Goal: Task Accomplishment & Management: Manage account settings

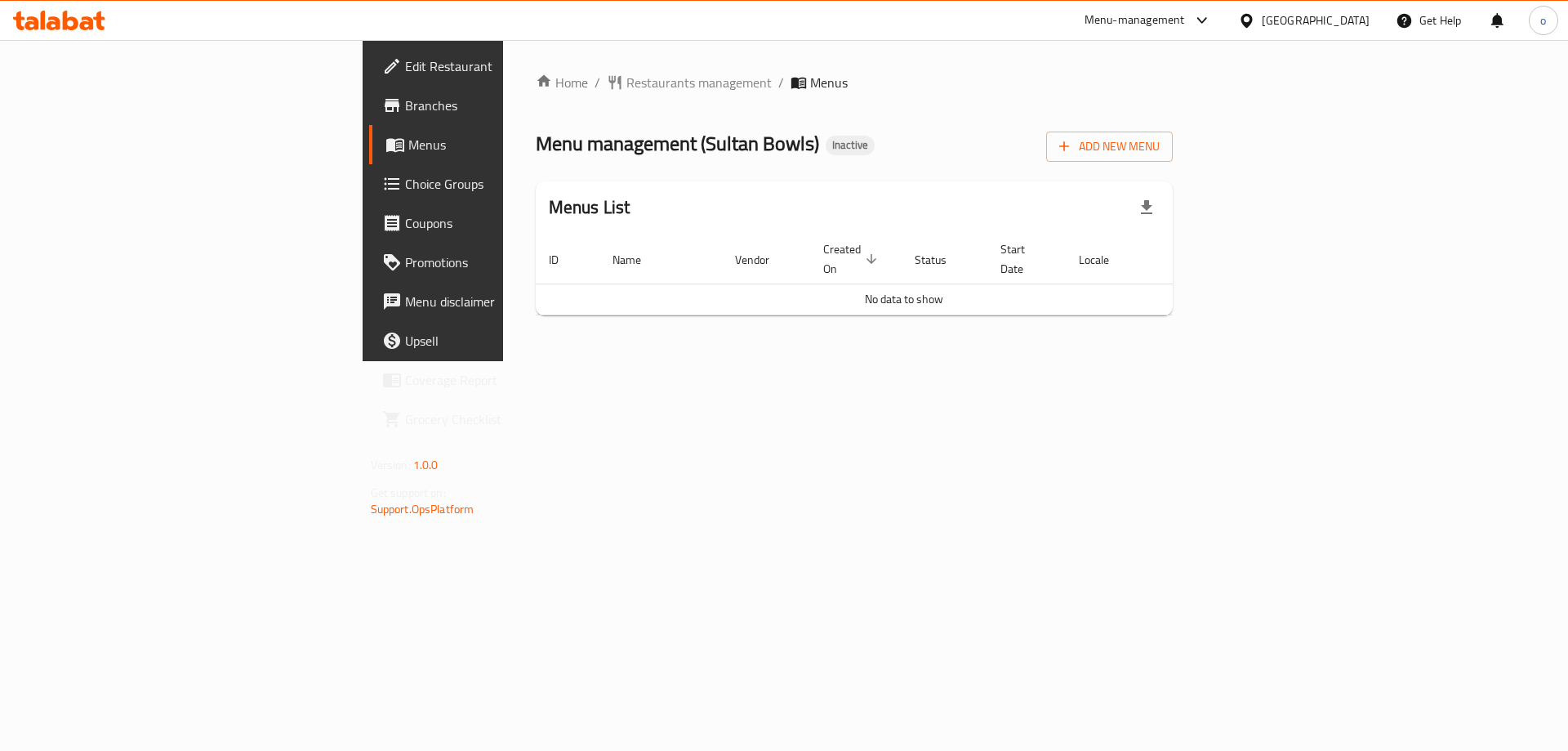
click at [891, 256] on th "Created On sorted descending" at bounding box center [855, 259] width 92 height 50
click at [1160, 149] on span "Add New Menu" at bounding box center [1109, 147] width 100 height 20
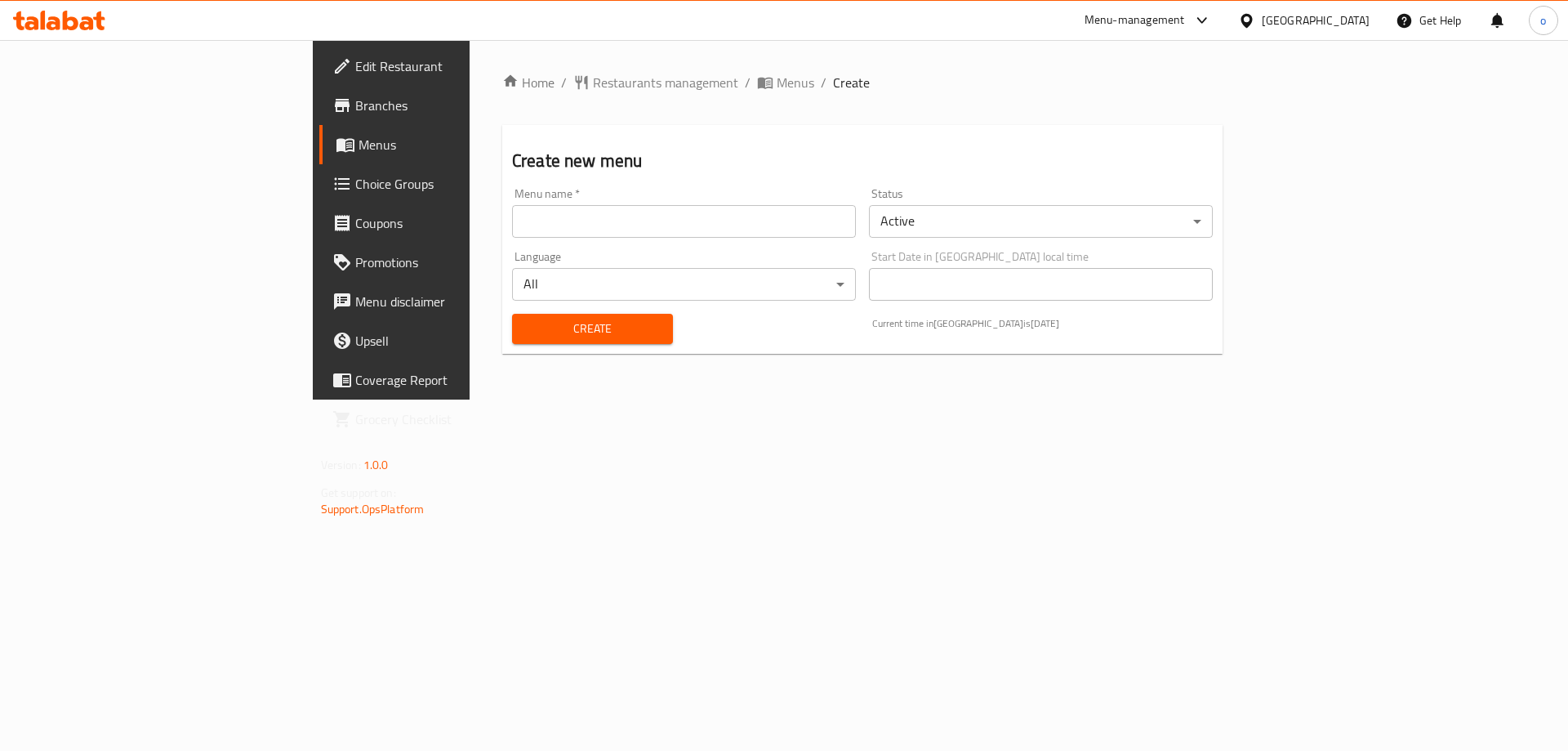
click at [512, 228] on input "text" at bounding box center [684, 221] width 344 height 33
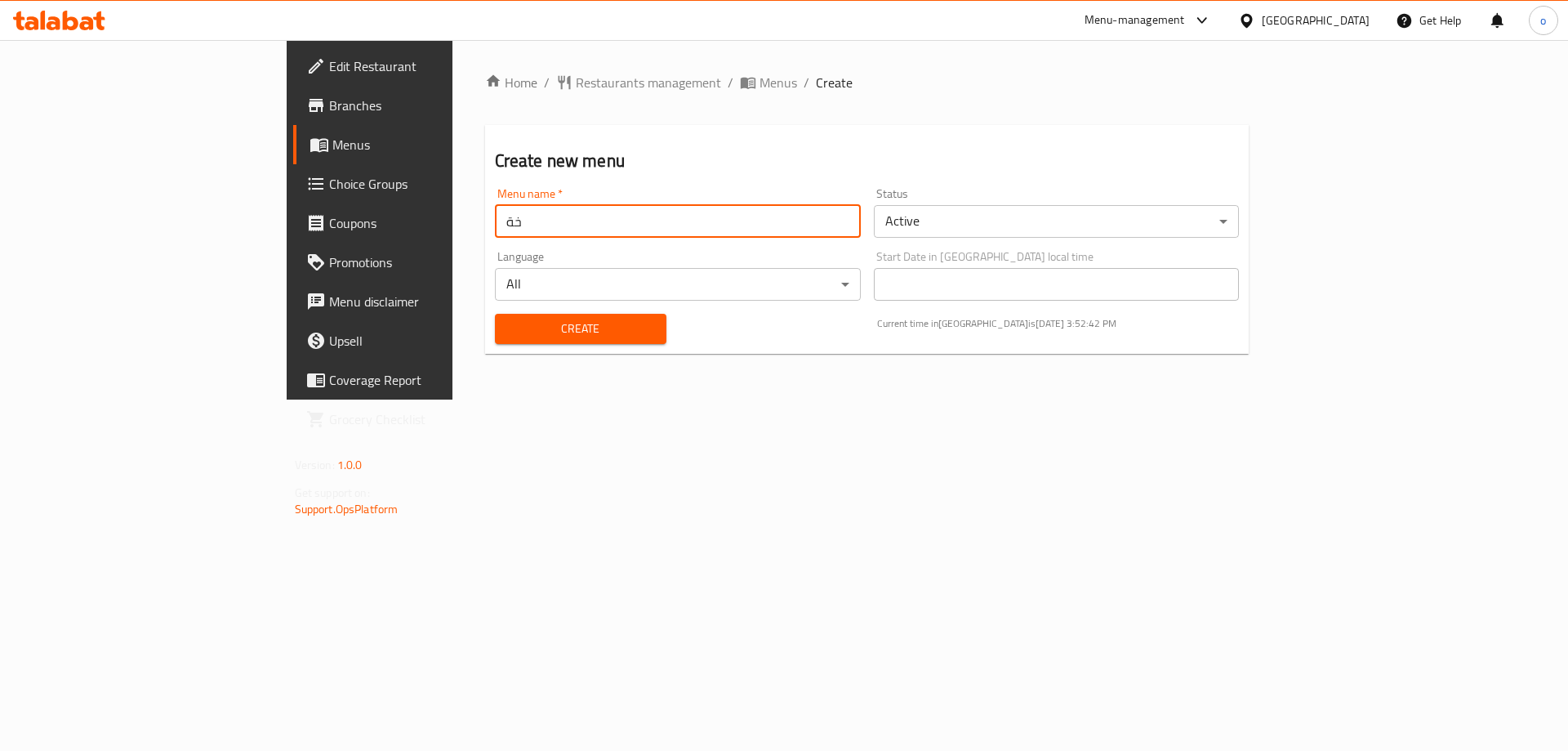
type input "خ"
type input "omnia ebrahim 10-5"
click at [495, 314] on button "Create" at bounding box center [581, 329] width 172 height 30
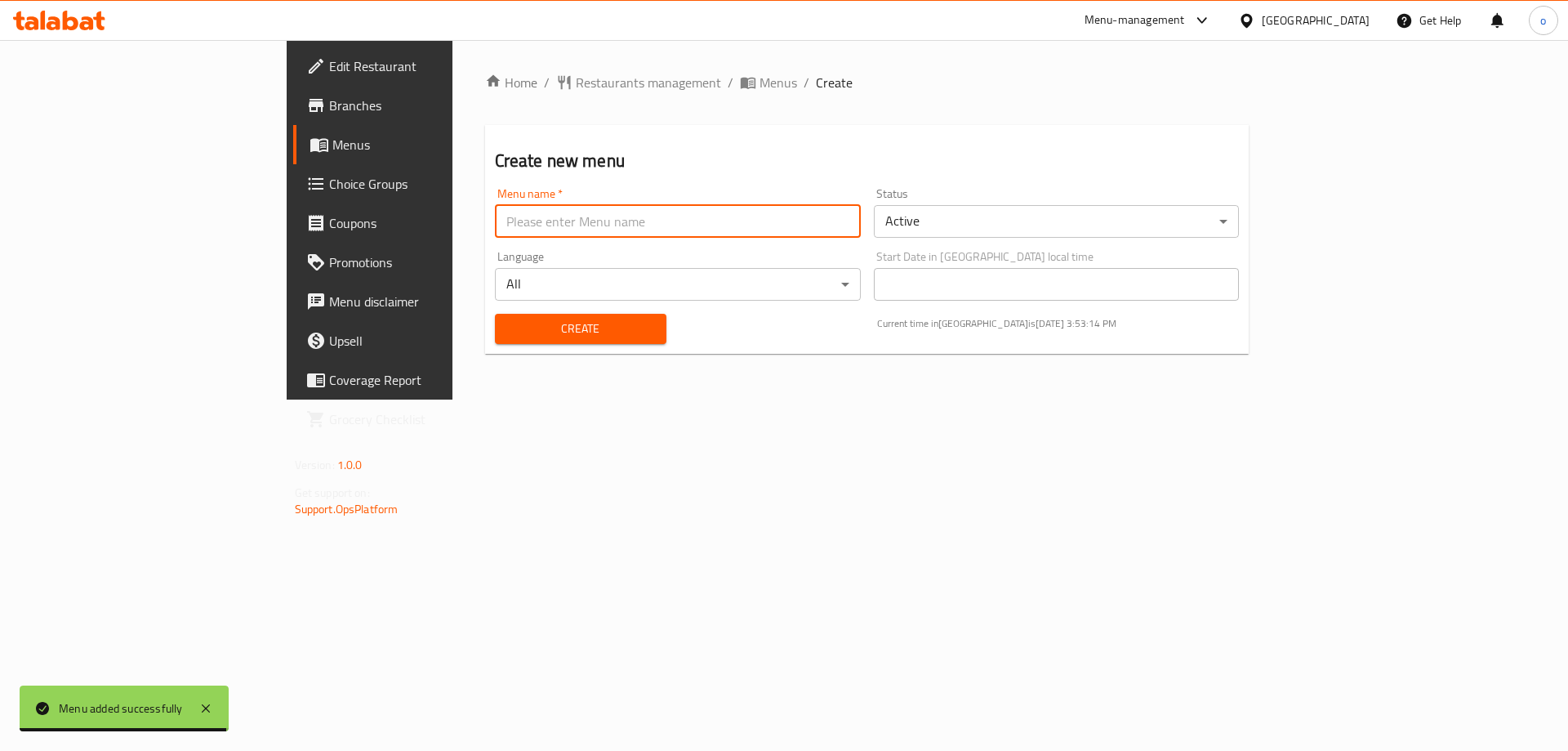
click at [332, 148] on span "Menus" at bounding box center [434, 145] width 204 height 20
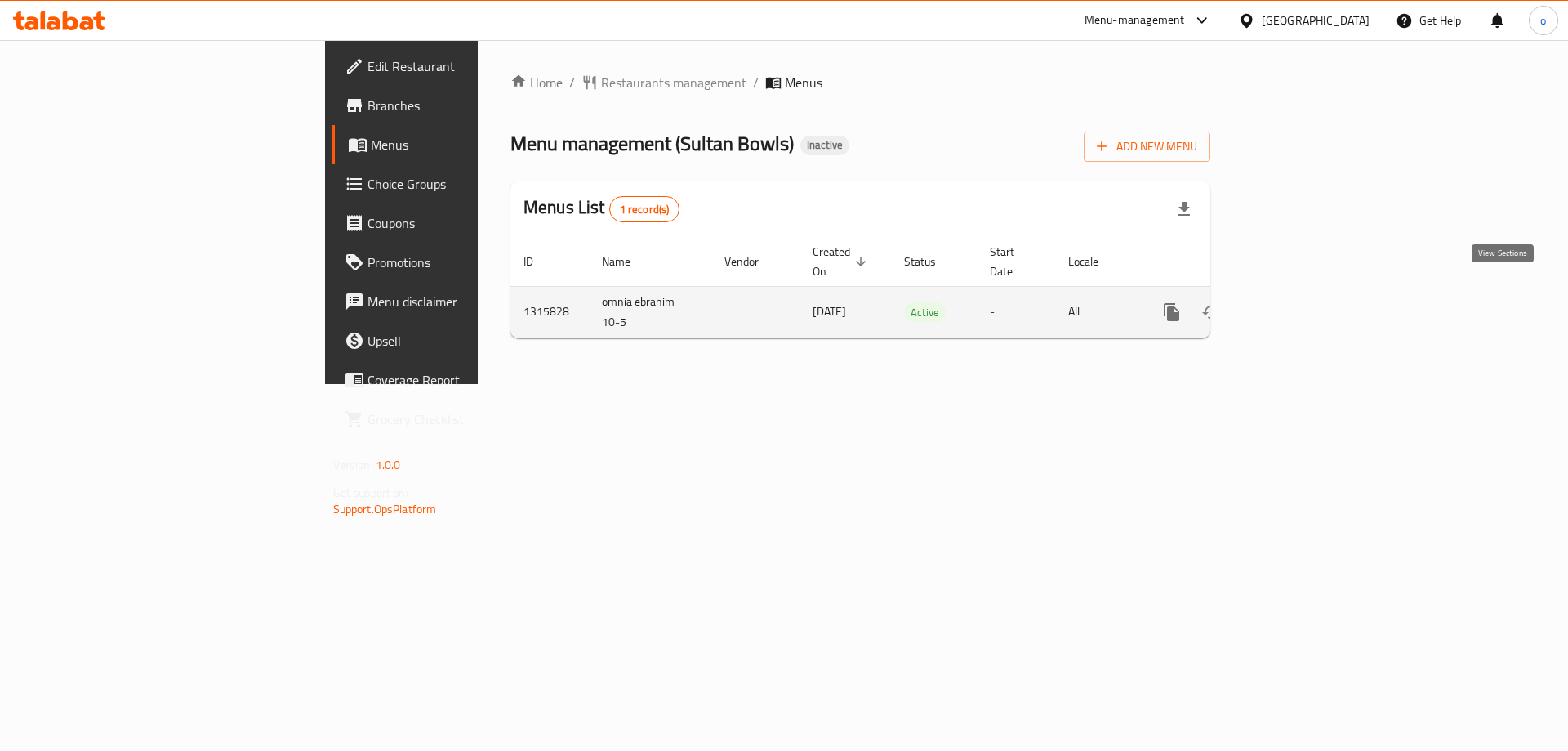
click at [1300, 302] on icon "enhanced table" at bounding box center [1290, 312] width 20 height 20
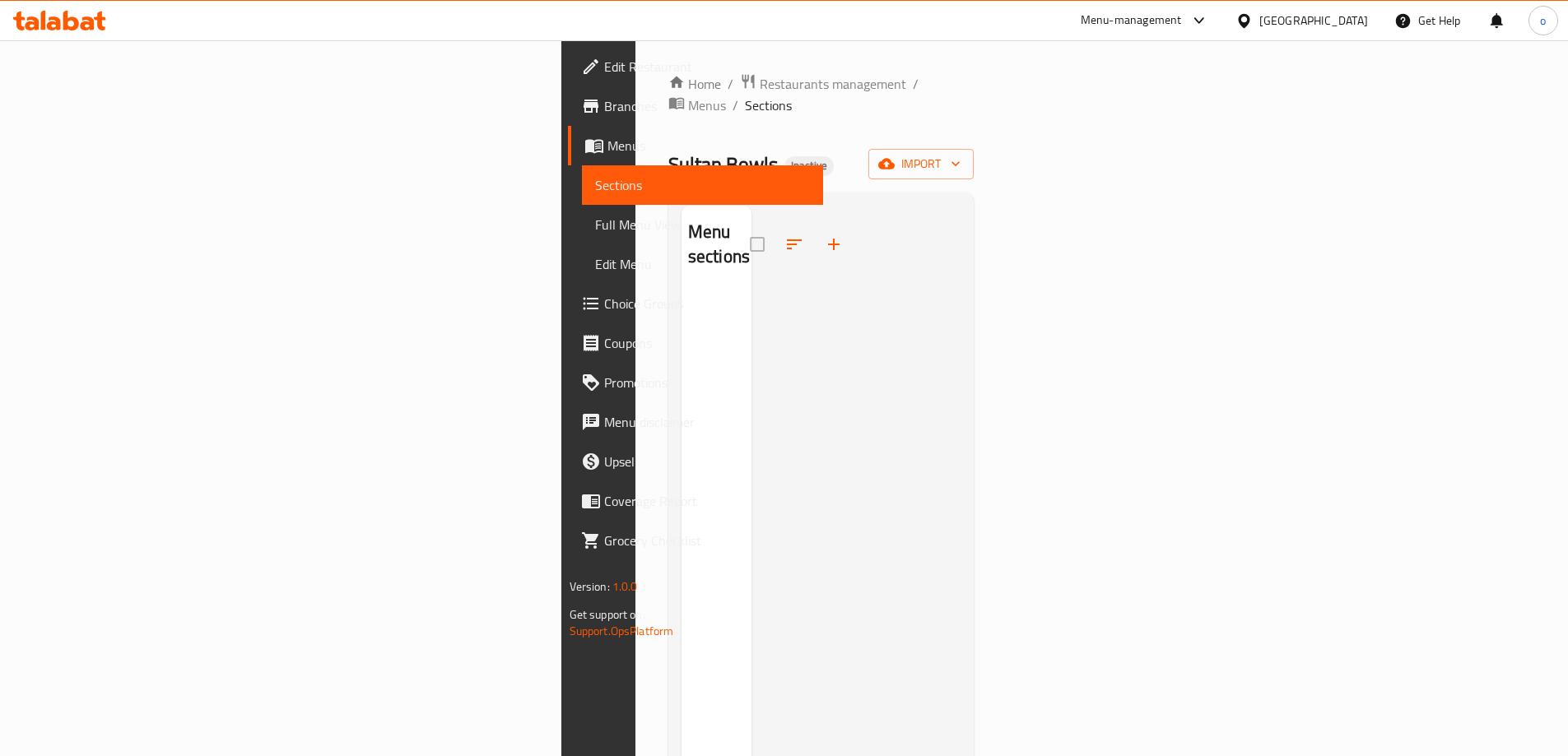
click at [975, 161] on div "Home / Restaurants management / Menus / Sections Sultan Bowls Inactive import M…" at bounding box center [822, 524] width 306 height 902
click at [974, 153] on button "import" at bounding box center [921, 163] width 105 height 30
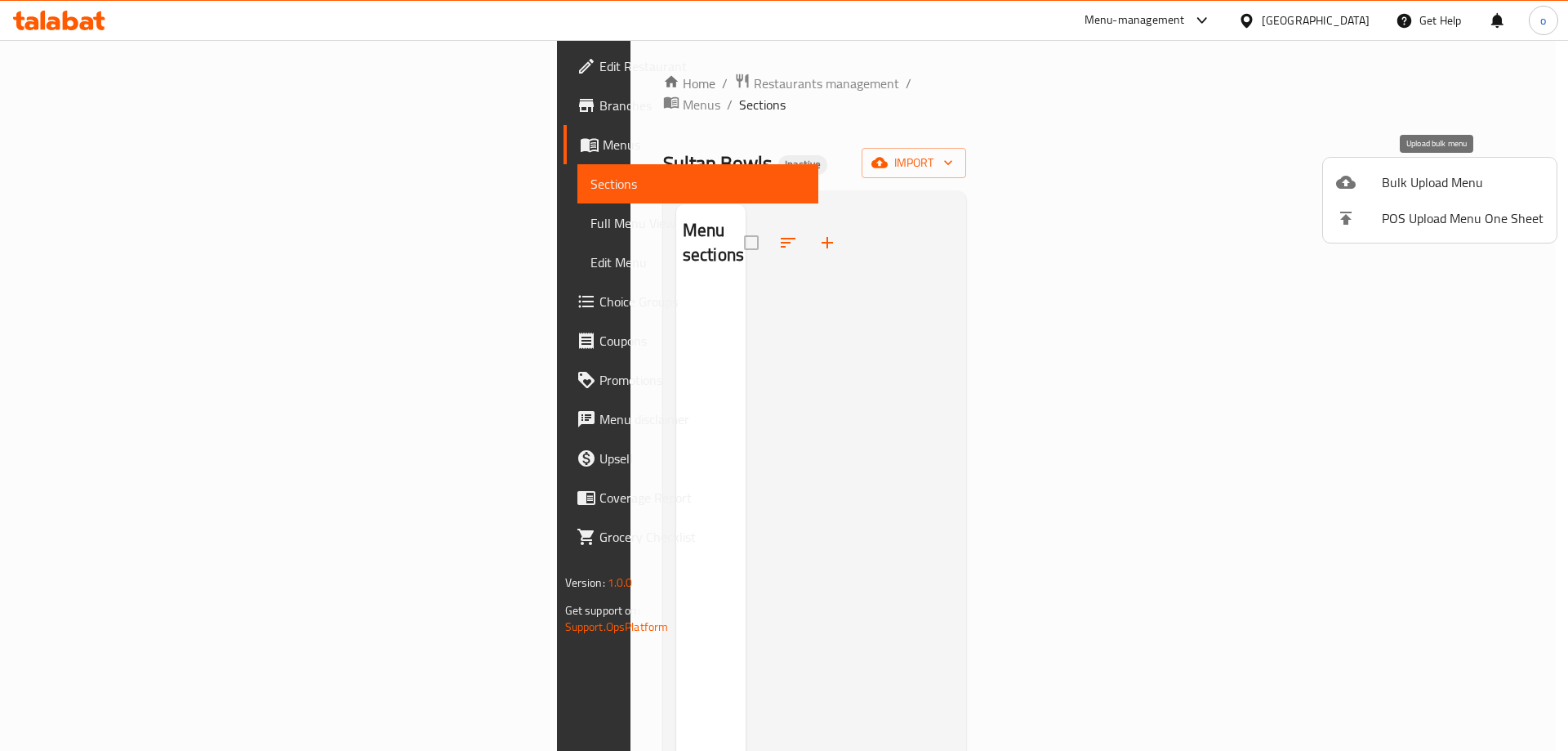
click at [1437, 181] on span "Bulk Upload Menu" at bounding box center [1463, 182] width 162 height 20
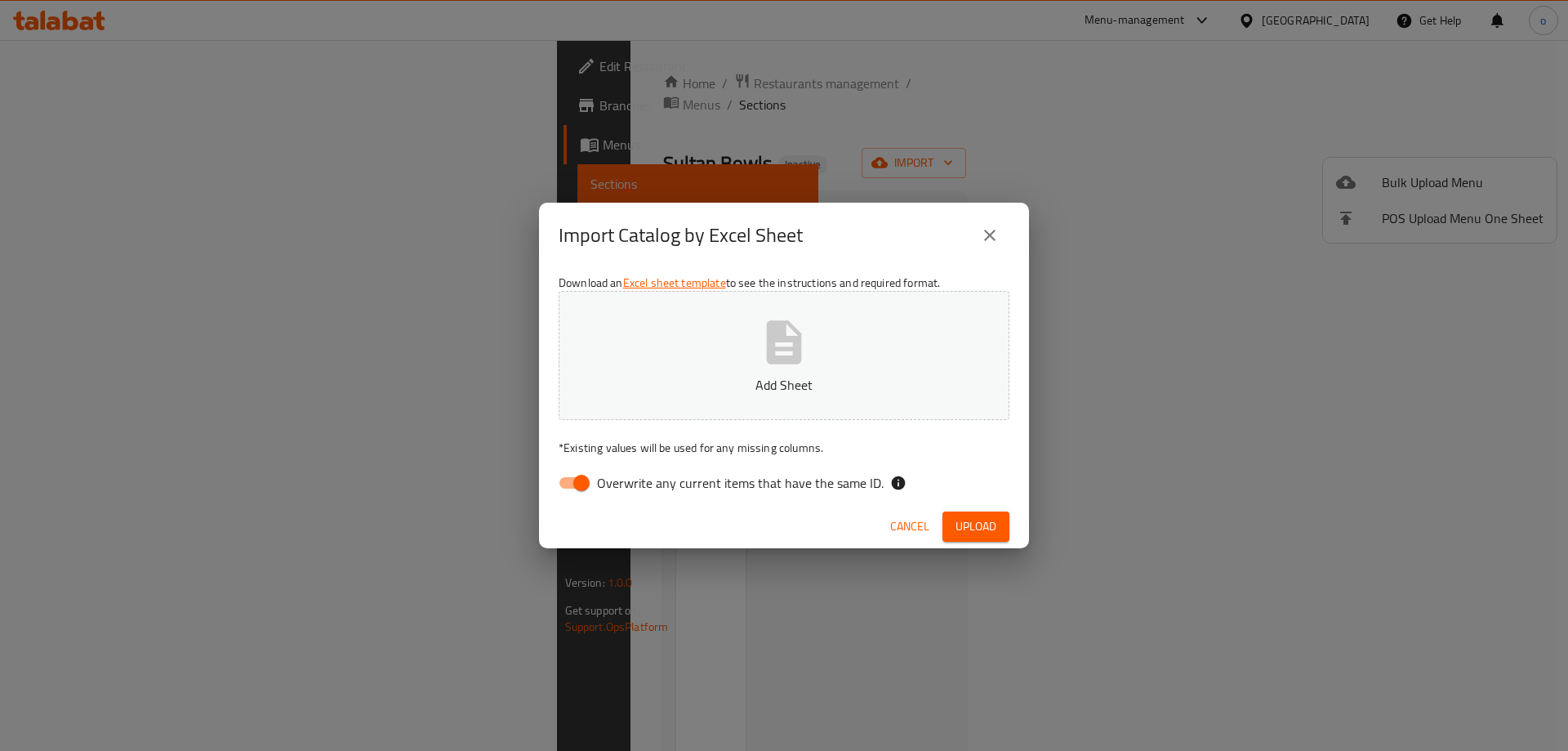
click at [579, 475] on input "Overwrite any current items that have the same ID." at bounding box center [582, 482] width 93 height 31
checkbox input "false"
click at [612, 425] on div "Download an Excel sheet template to see the instructions and required format. A…" at bounding box center [784, 386] width 491 height 237
click at [619, 410] on button "Add Sheet" at bounding box center [784, 356] width 450 height 129
click at [965, 523] on span "Upload" at bounding box center [976, 526] width 41 height 20
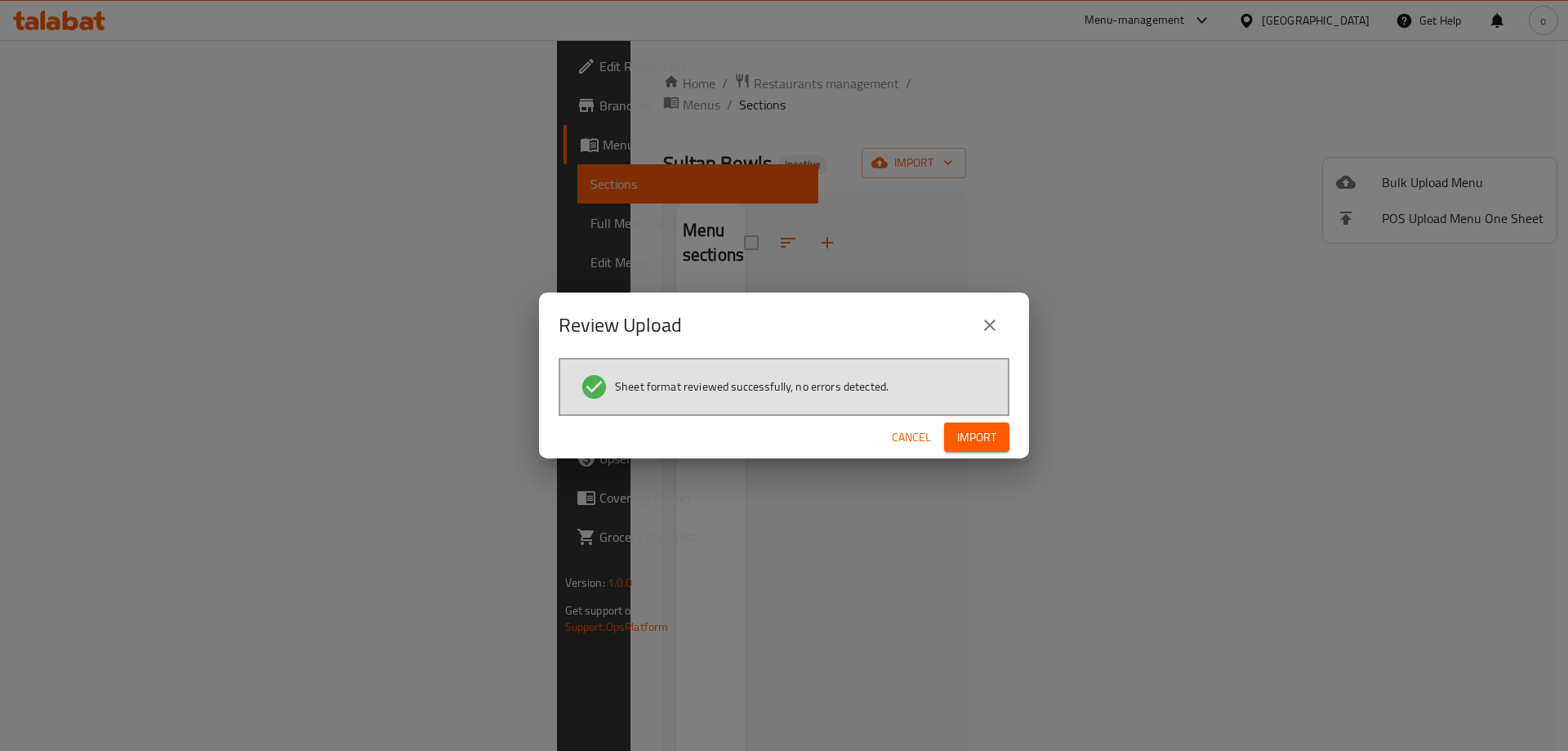
click at [986, 451] on button "Import" at bounding box center [977, 437] width 66 height 30
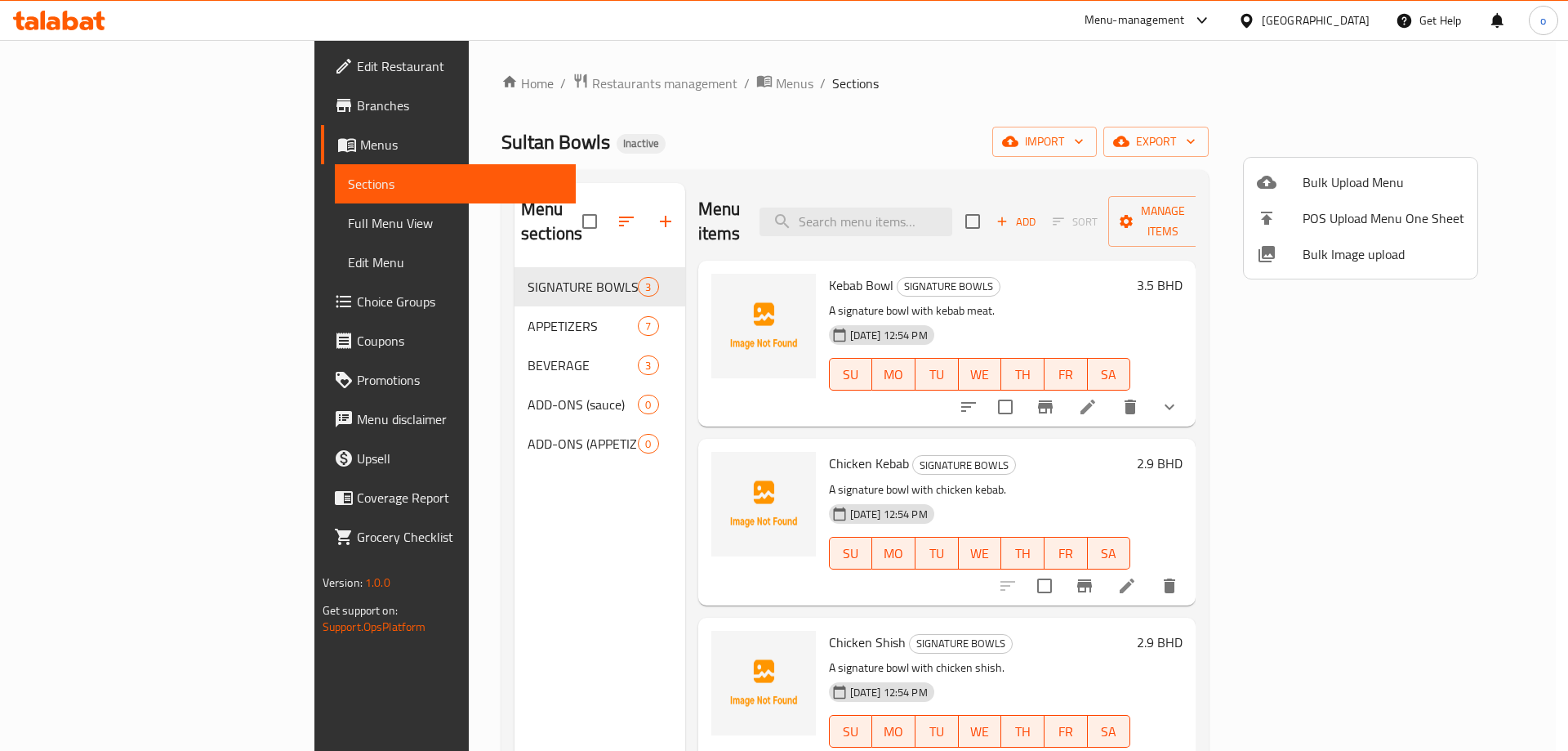
click at [531, 394] on div at bounding box center [784, 375] width 1568 height 751
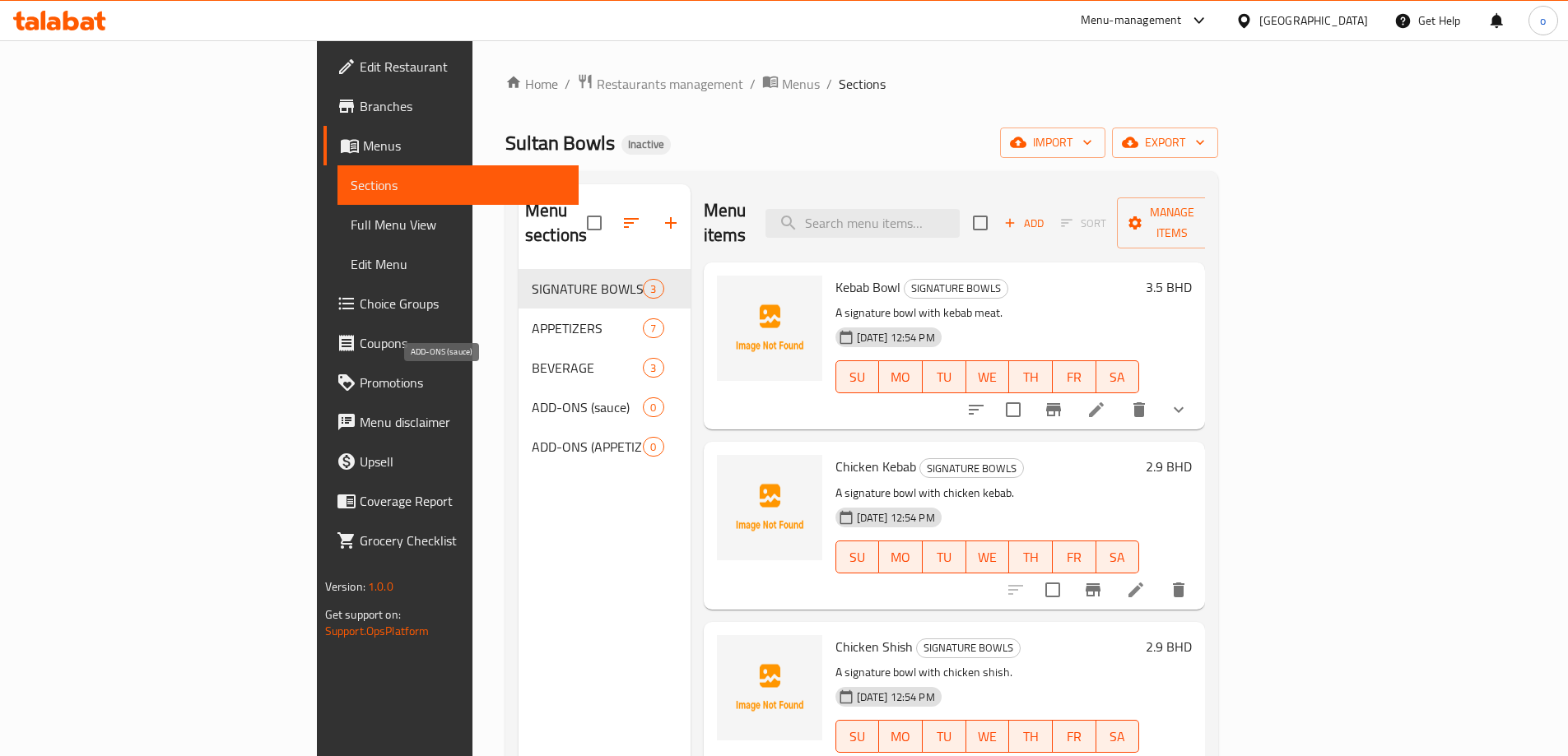
click at [532, 398] on span "ADD-ONS (sauce)" at bounding box center [587, 408] width 111 height 20
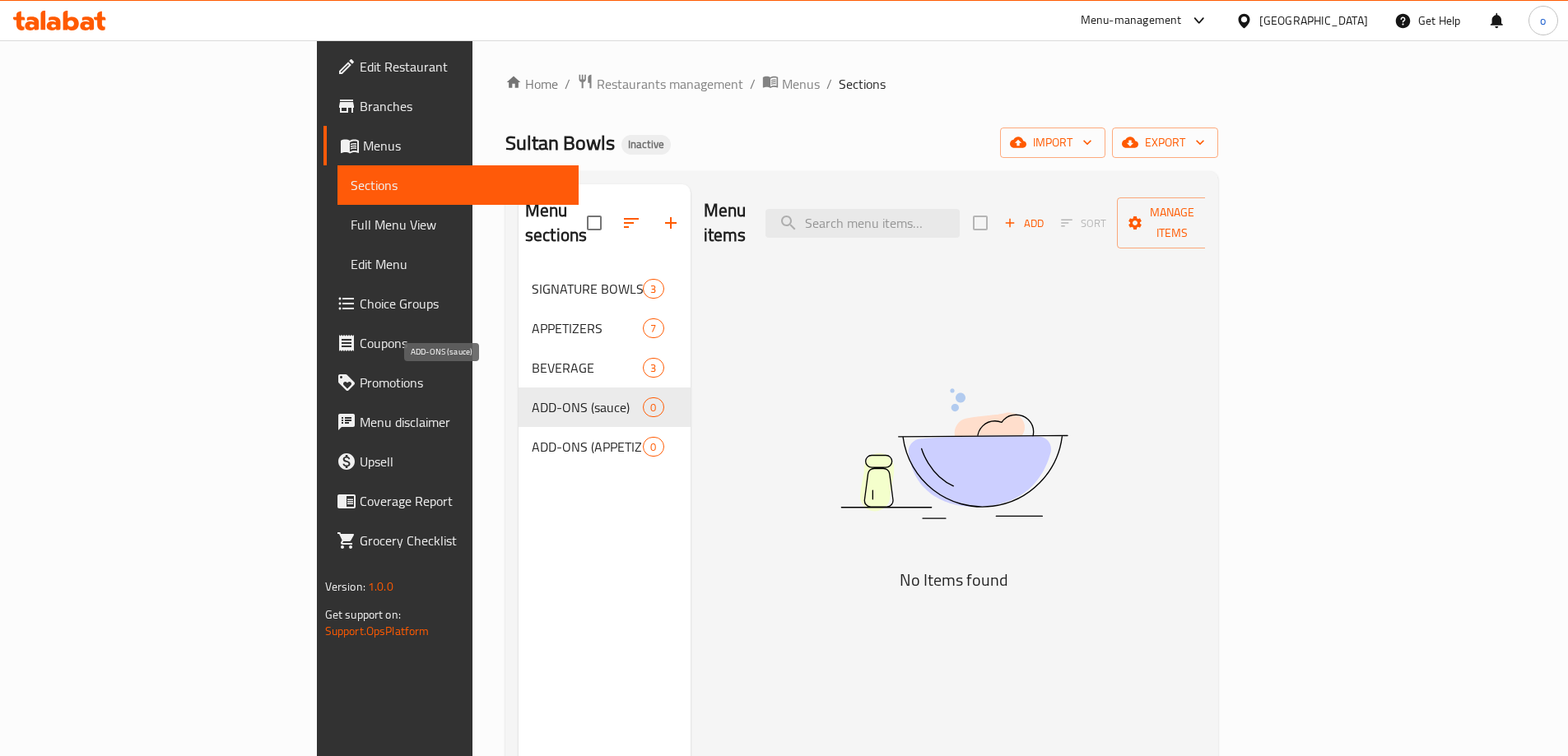
click at [532, 398] on span "ADD-ONS (sauce)" at bounding box center [587, 408] width 111 height 20
click at [523, 400] on div "ADD-ONS (sauce) 0" at bounding box center [605, 407] width 172 height 39
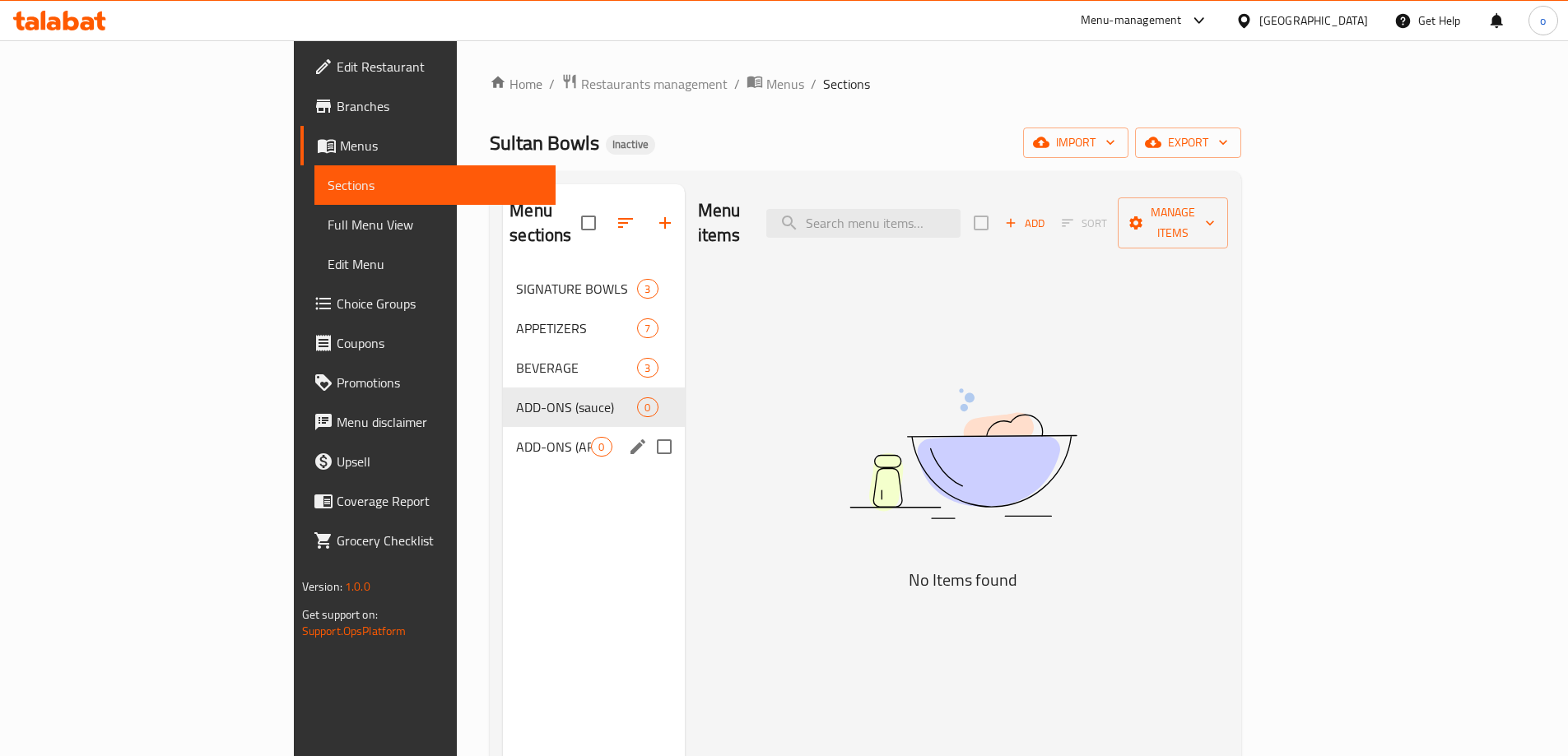
click at [522, 427] on div "ADD-ONS (APPETIZERS) 0" at bounding box center [592, 446] width 181 height 39
click at [516, 398] on span "ADD-ONS (sauce)" at bounding box center [554, 408] width 75 height 20
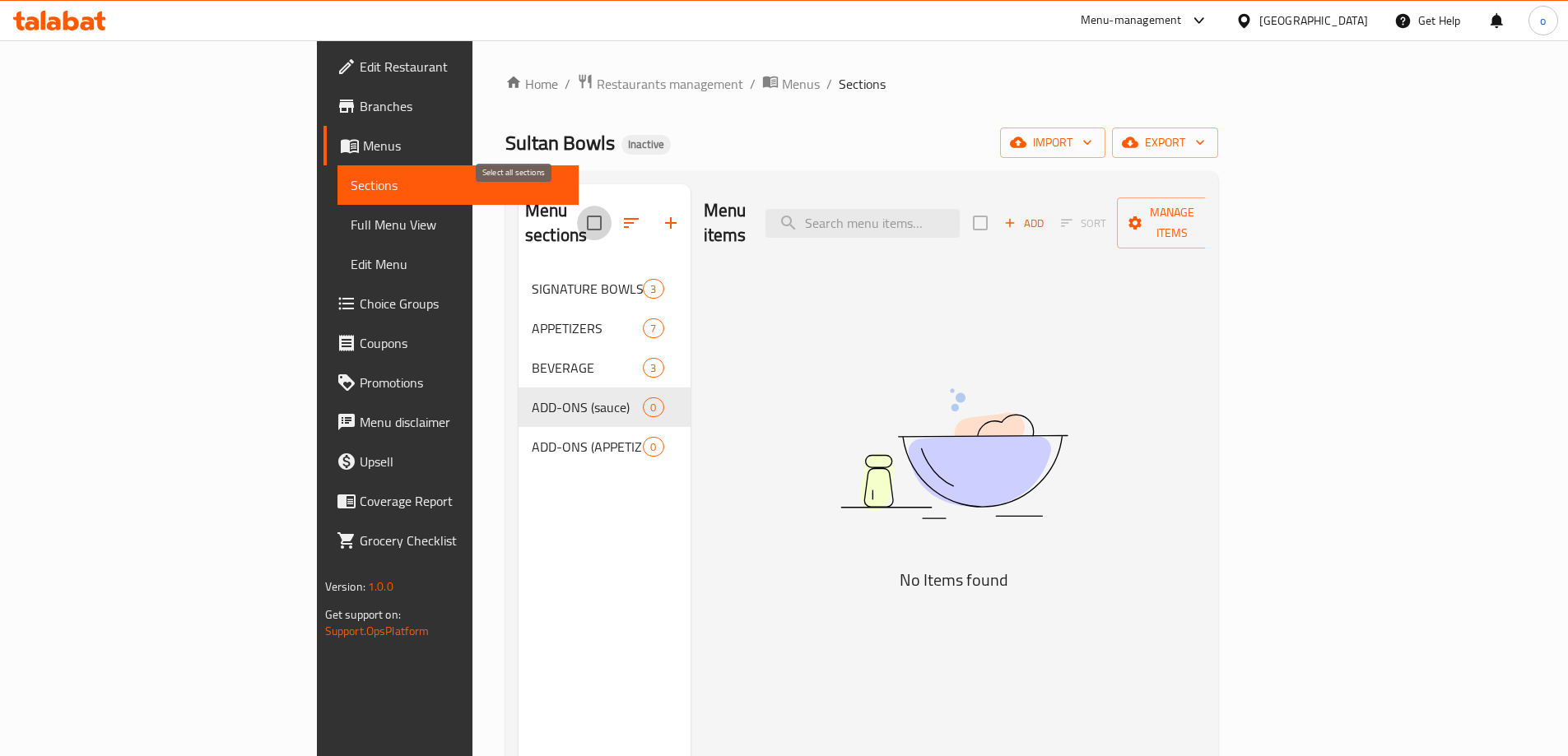
click at [577, 223] on input "checkbox" at bounding box center [594, 223] width 35 height 35
checkbox input "false"
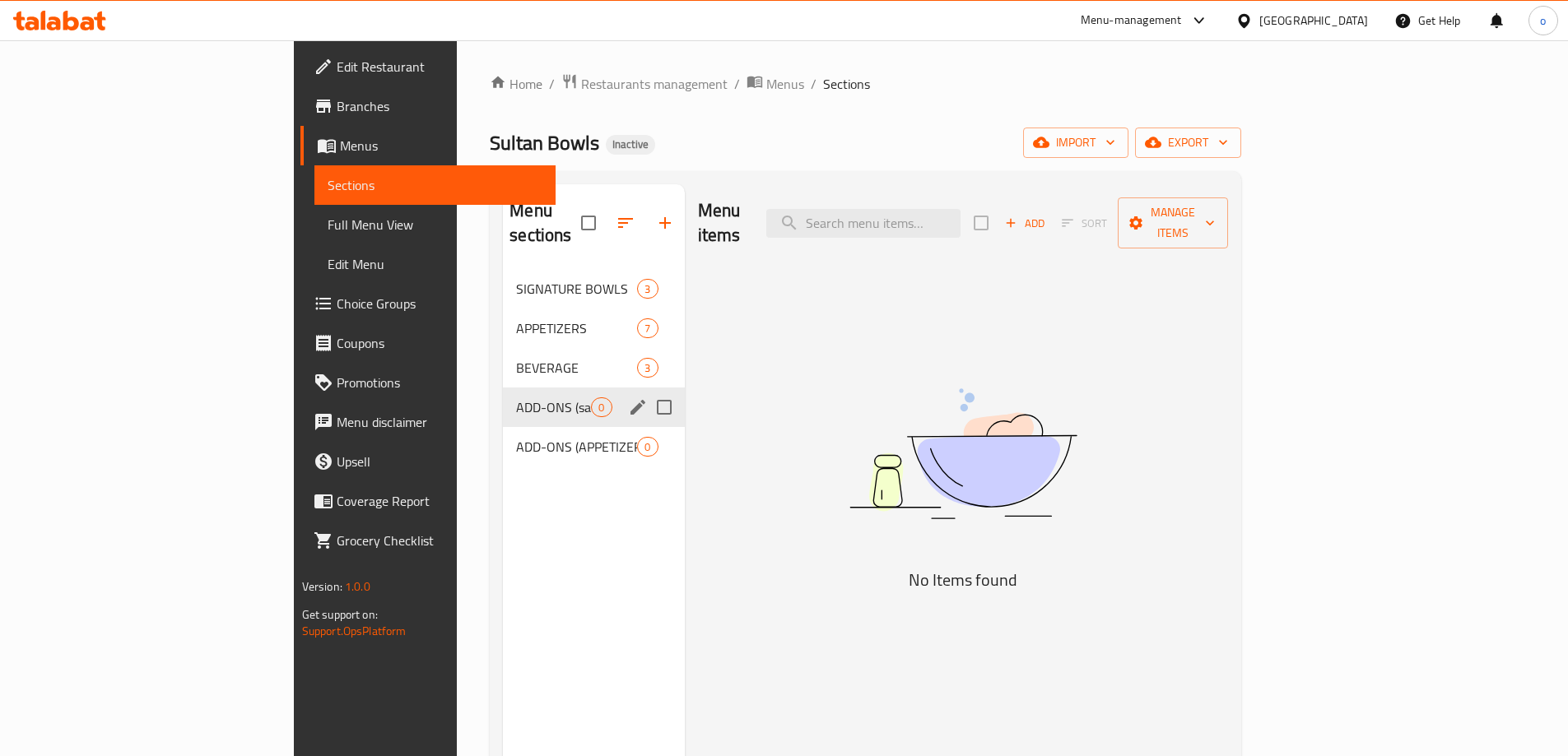
click at [647, 389] on input "Menu sections" at bounding box center [665, 407] width 35 height 35
checkbox input "true"
click at [647, 430] on input "Menu sections" at bounding box center [665, 447] width 35 height 35
checkbox input "true"
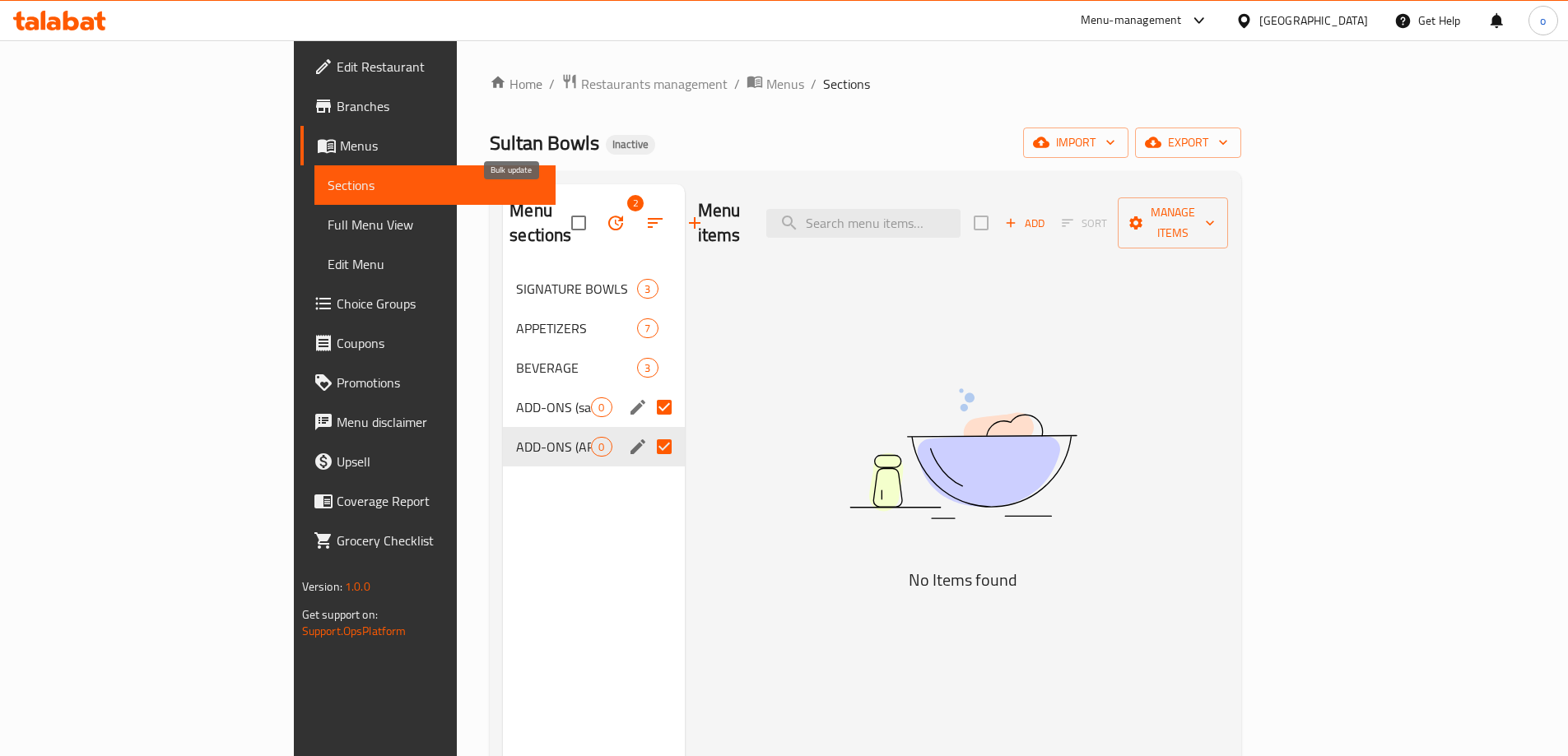
click at [608, 215] on icon "button" at bounding box center [615, 223] width 15 height 15
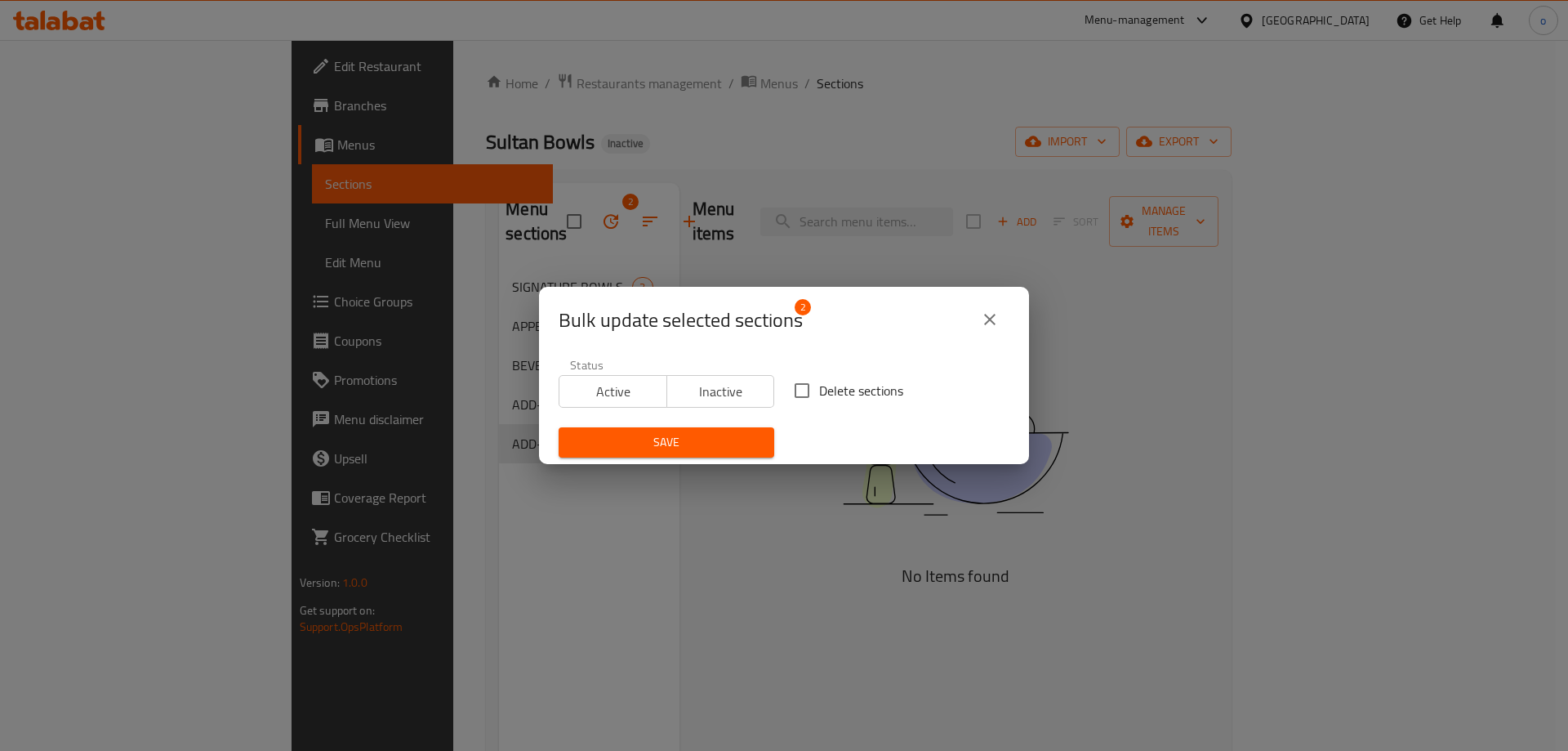
click at [807, 385] on input "Delete sections" at bounding box center [803, 391] width 35 height 35
checkbox input "true"
click at [663, 454] on button "Save" at bounding box center [666, 441] width 216 height 30
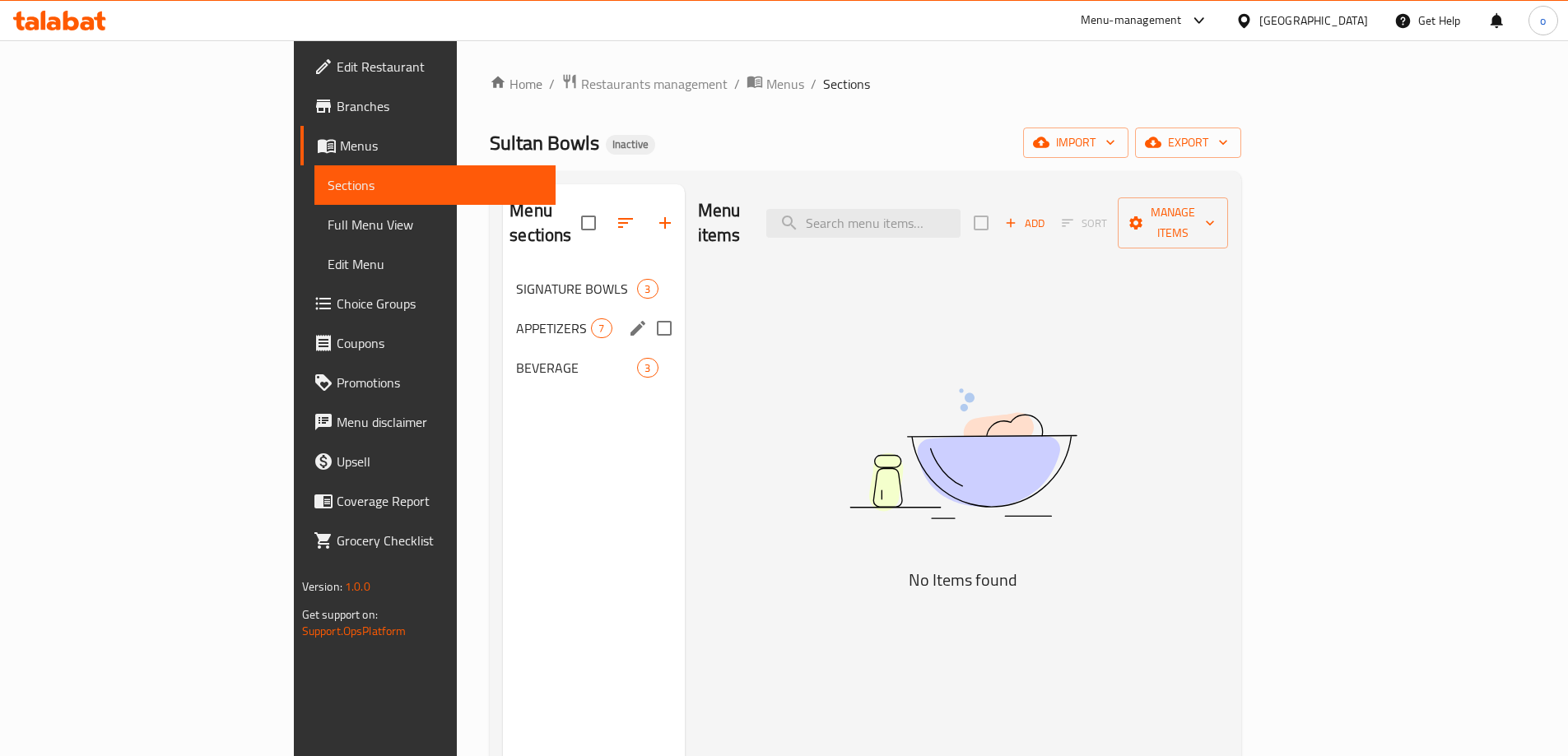
click at [502, 309] on div "APPETIZERS 7" at bounding box center [592, 328] width 181 height 39
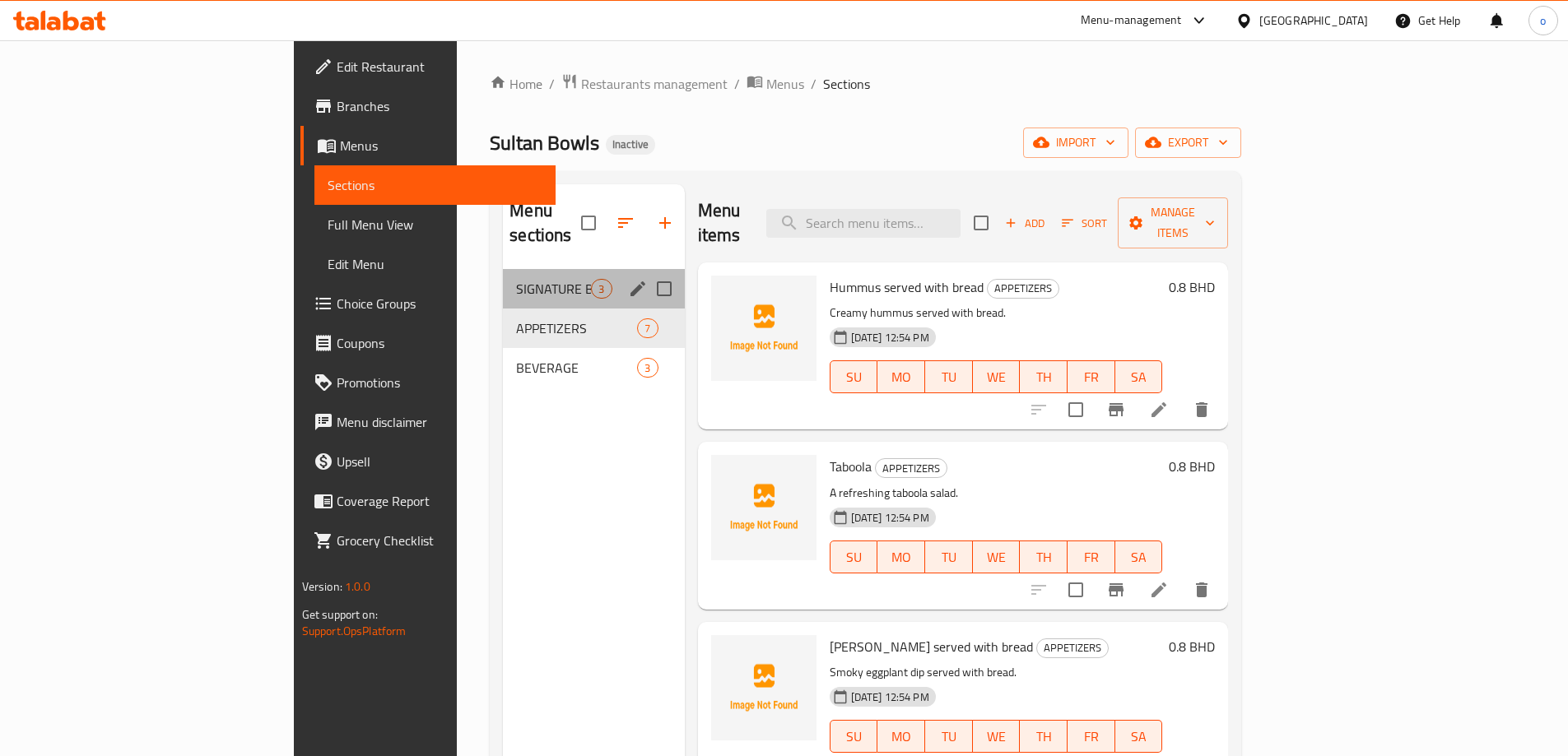
click at [502, 269] on div "SIGNATURE BOWLS 3" at bounding box center [592, 289] width 181 height 39
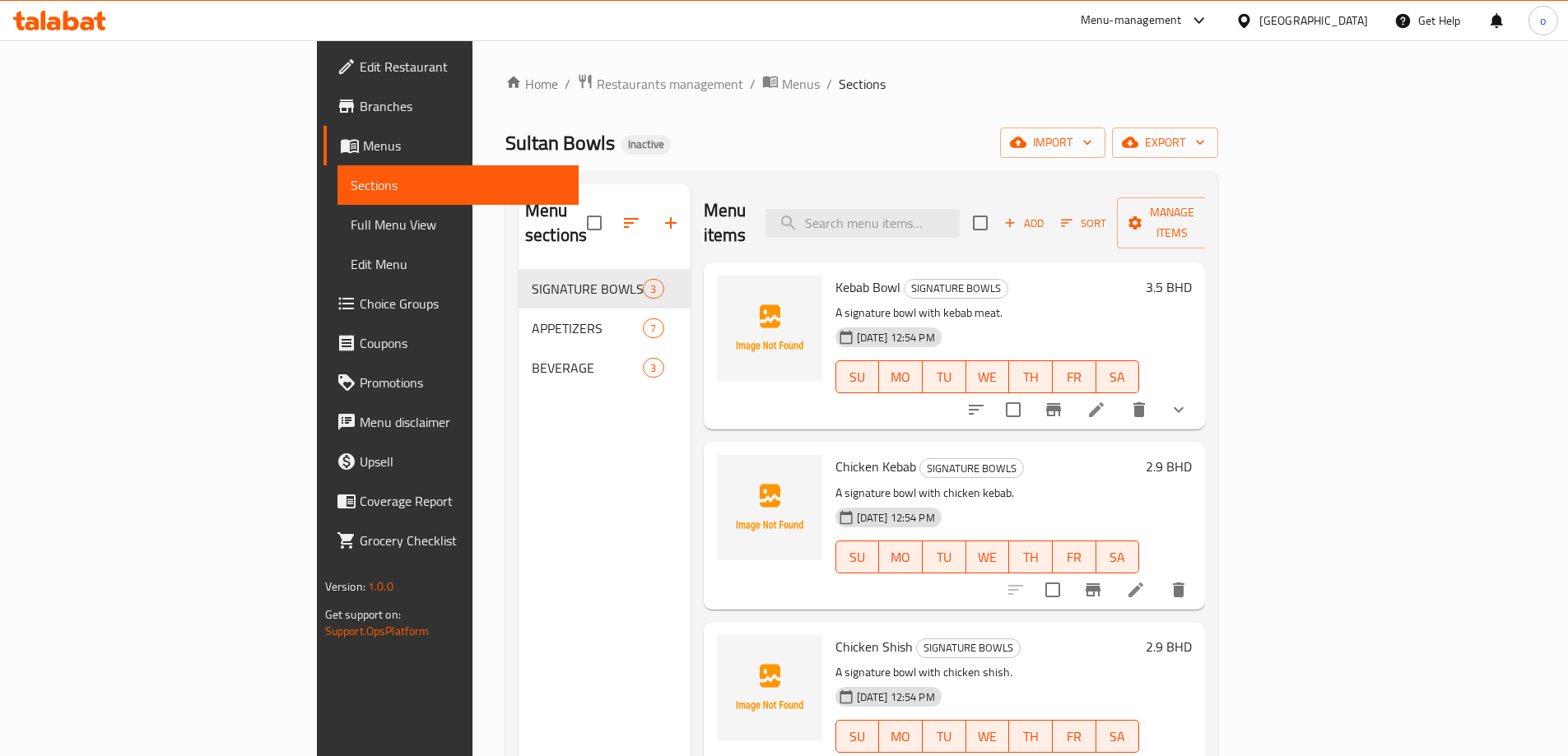
click at [1188, 400] on icon "show more" at bounding box center [1179, 410] width 20 height 20
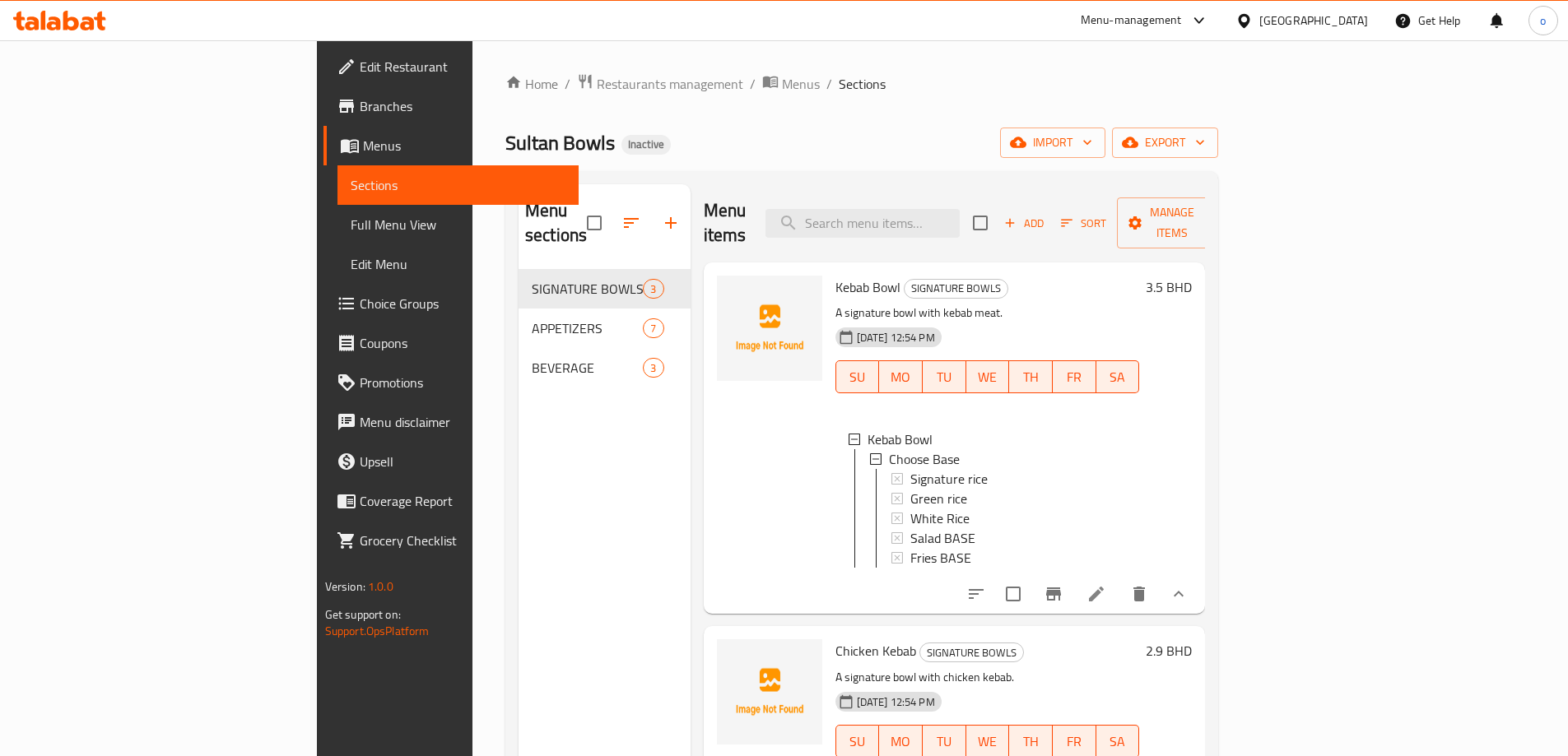
click at [1184, 590] on icon "show more" at bounding box center [1178, 593] width 10 height 5
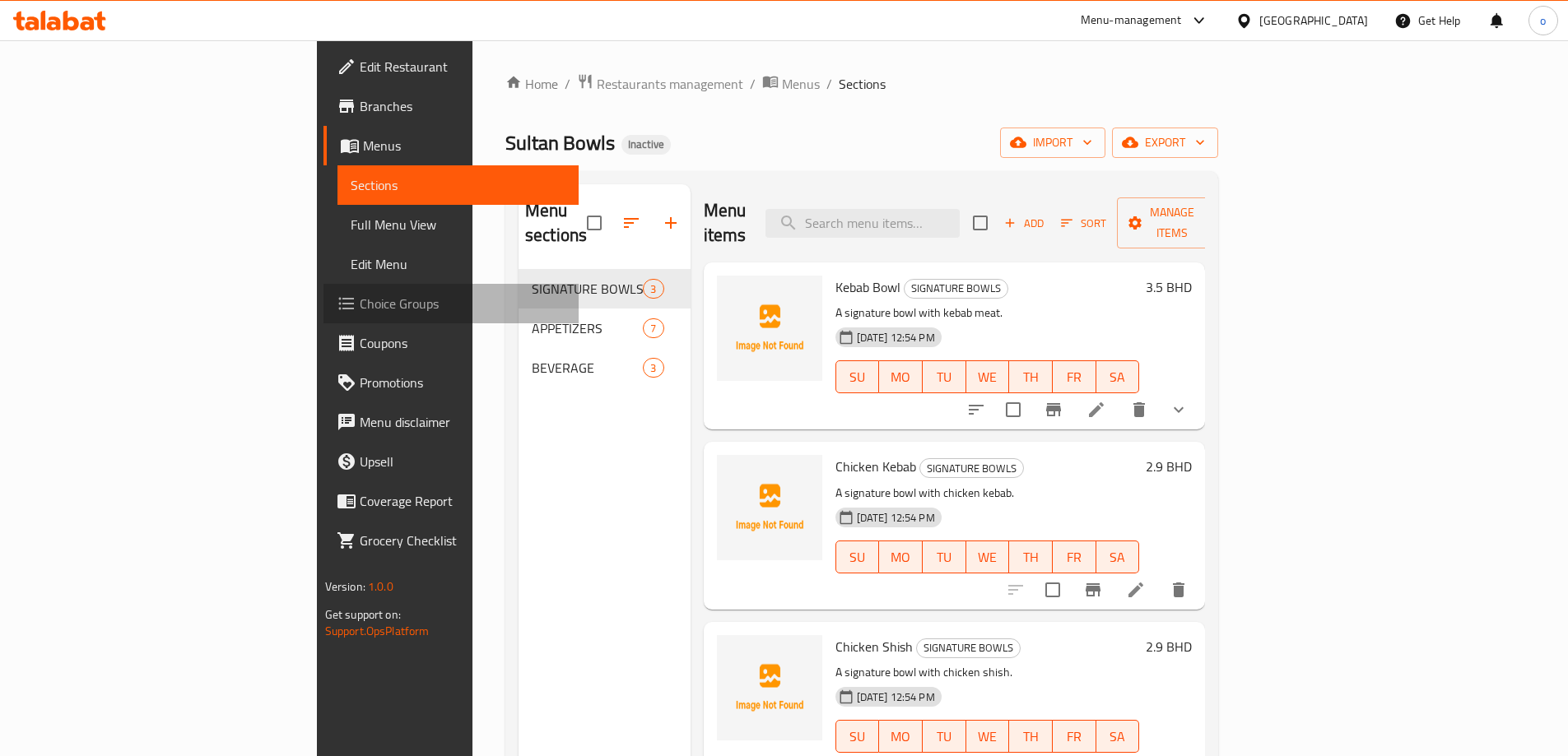
click at [359, 301] on span "Choice Groups" at bounding box center [462, 303] width 205 height 20
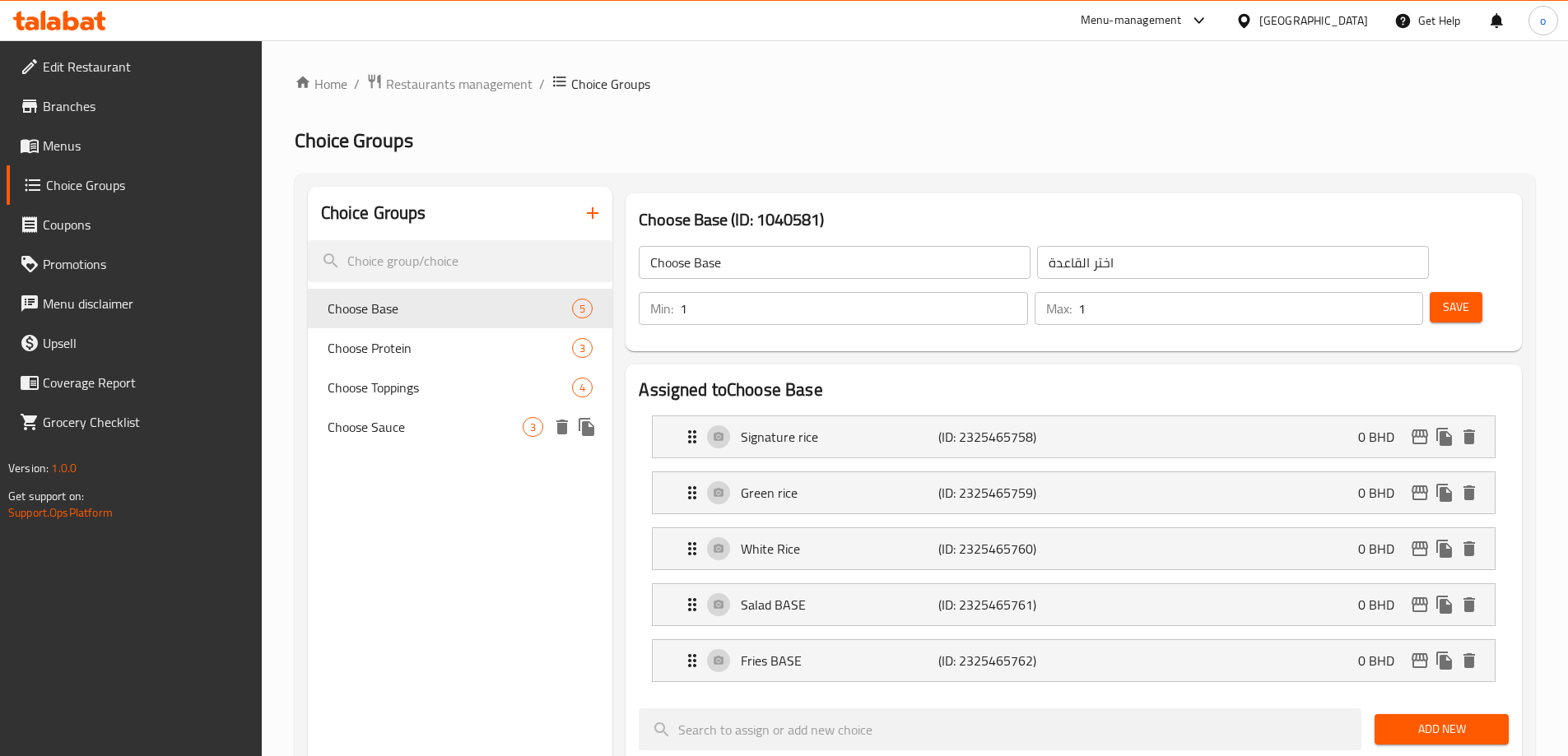
click at [479, 417] on span "Choose Sauce" at bounding box center [425, 427] width 196 height 20
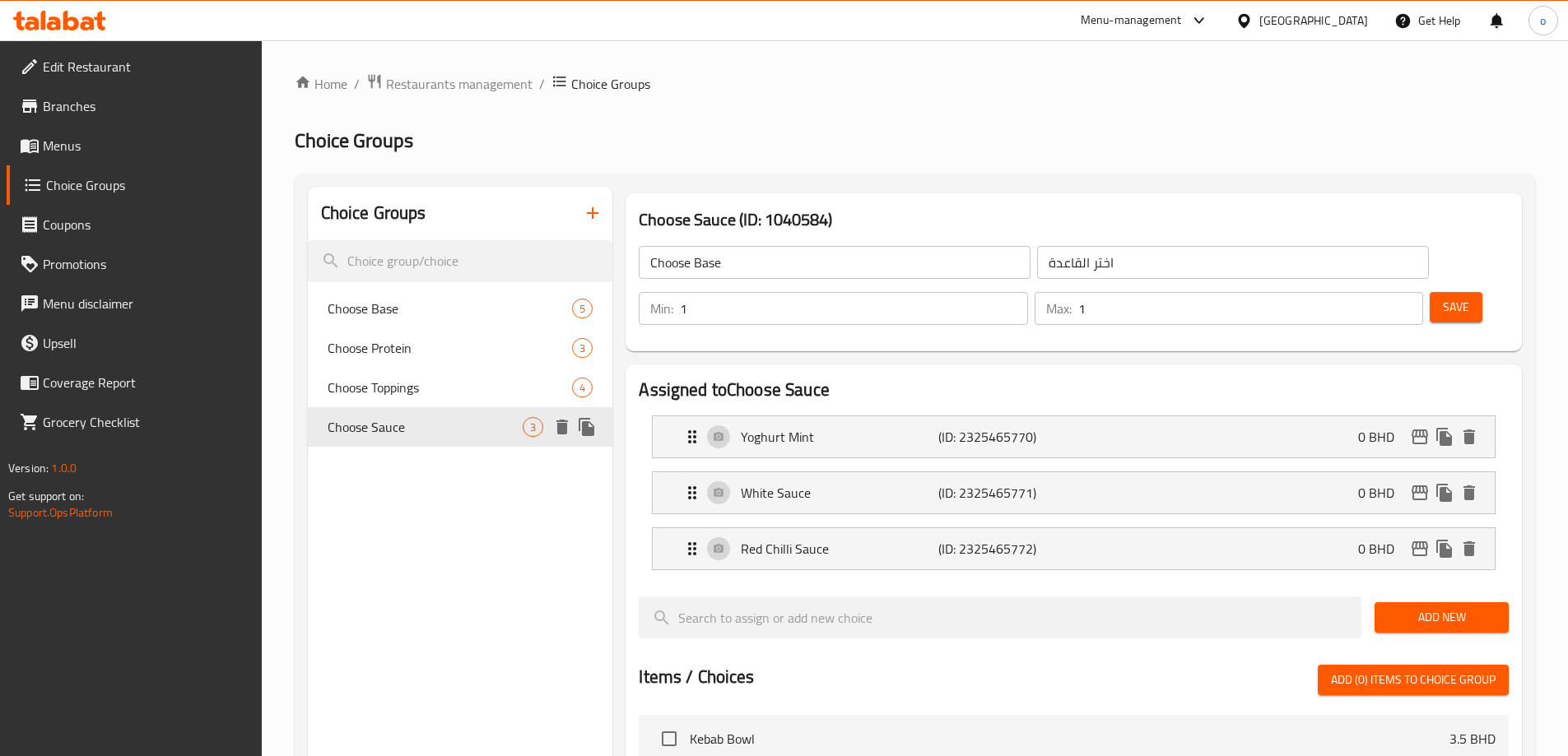
type input "Choose Sauce"
type input "اختر الصوص"
type input "0"
type input "2"
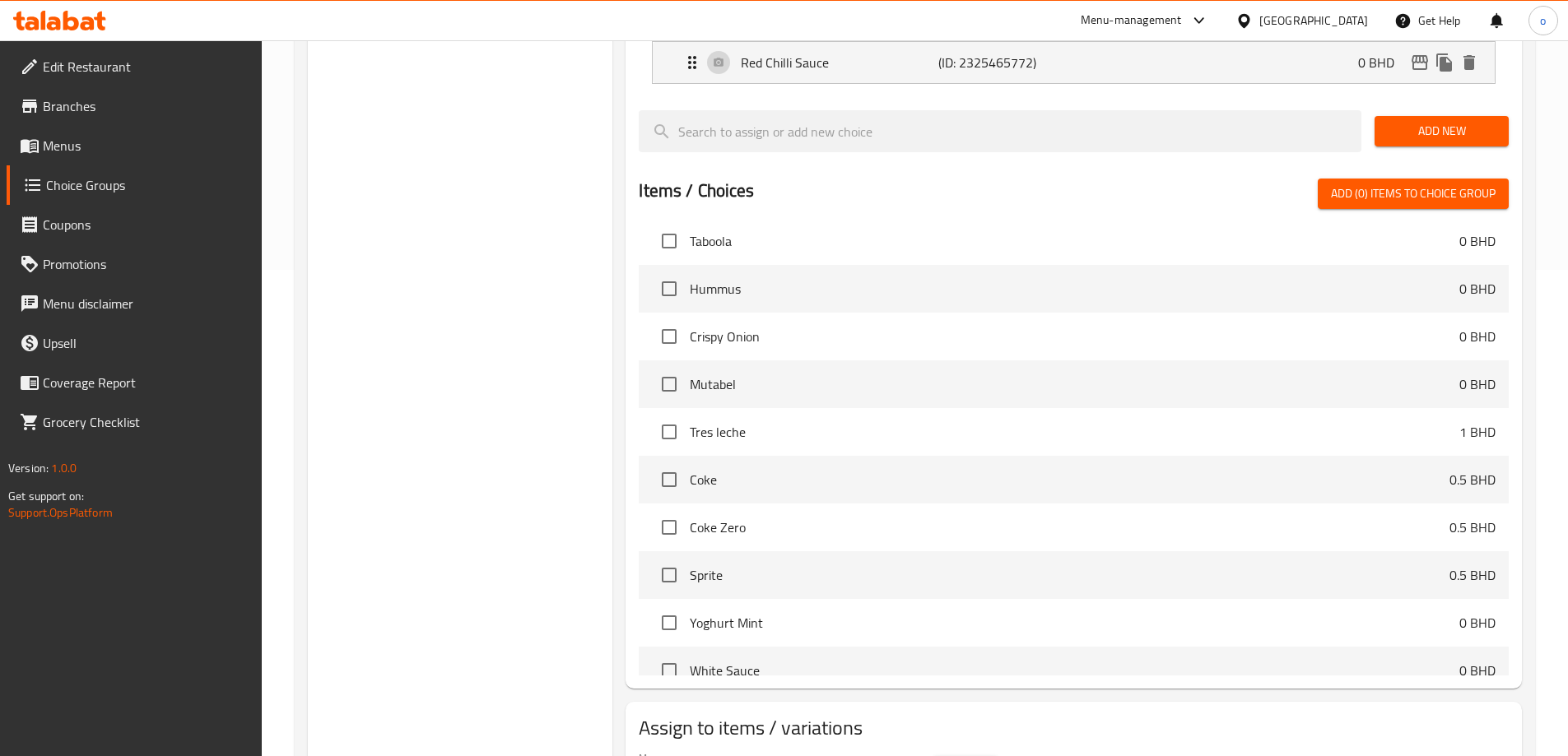
scroll to position [541, 0]
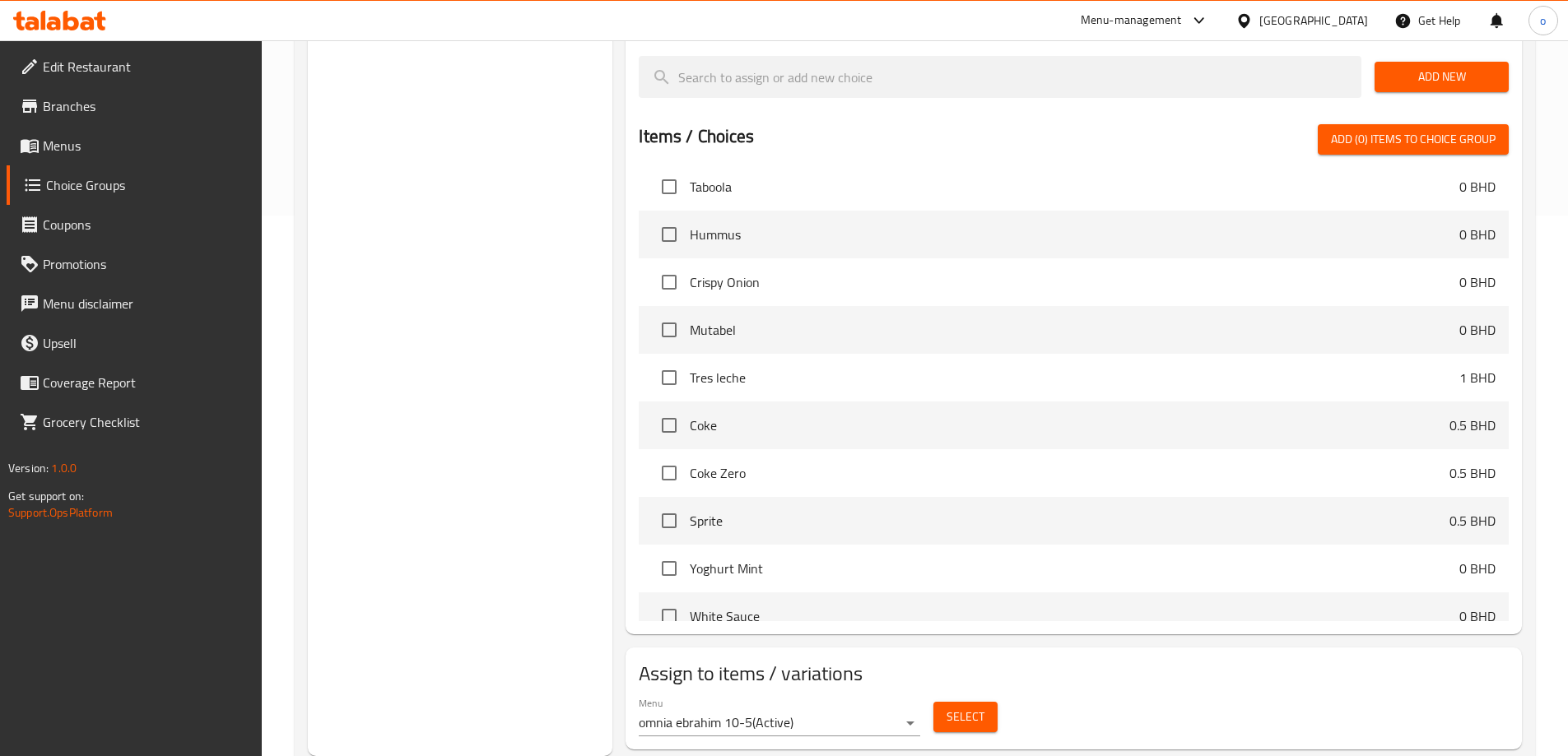
click at [969, 707] on span "Select" at bounding box center [965, 717] width 38 height 20
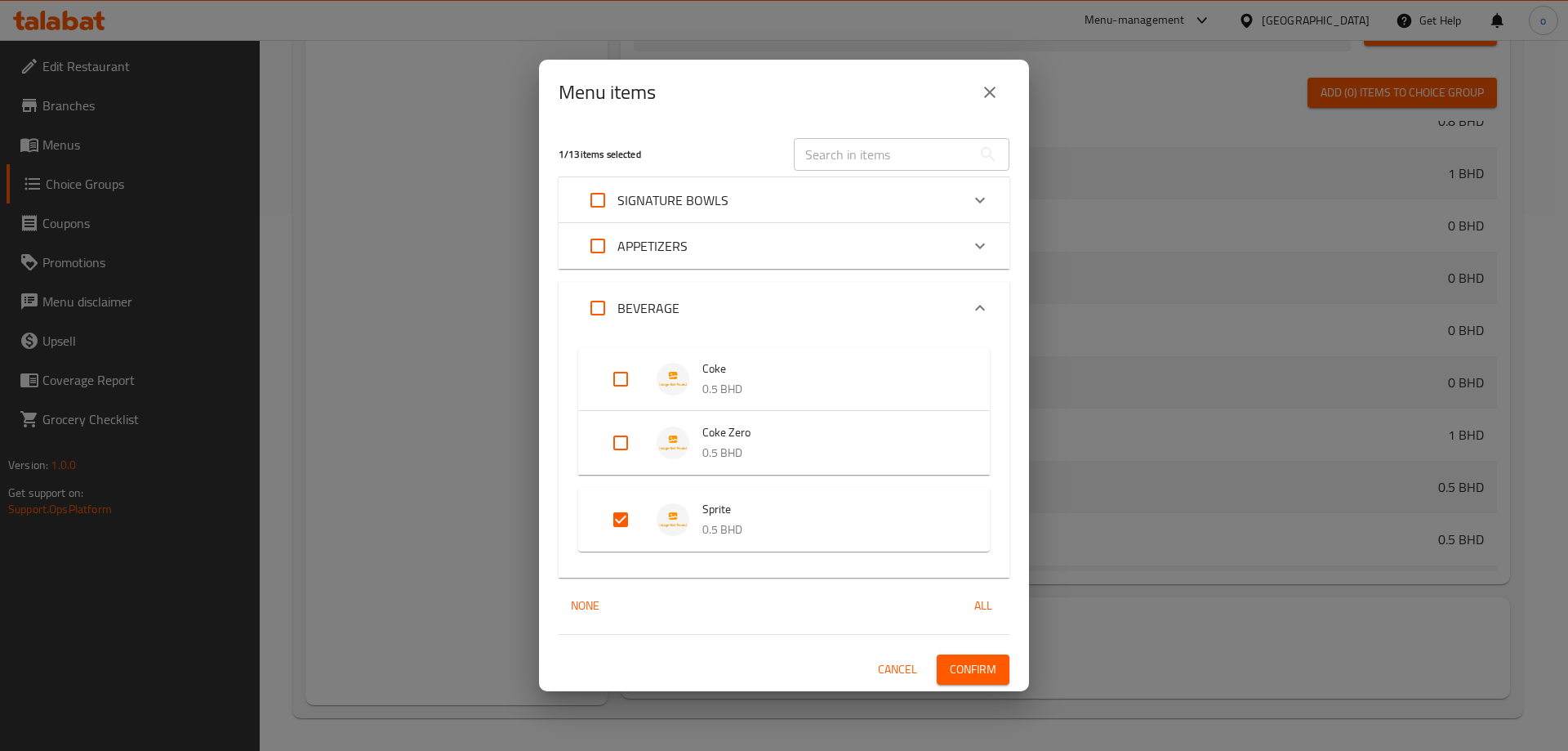
click at [616, 514] on input "Expand" at bounding box center [621, 519] width 39 height 39
checkbox input "false"
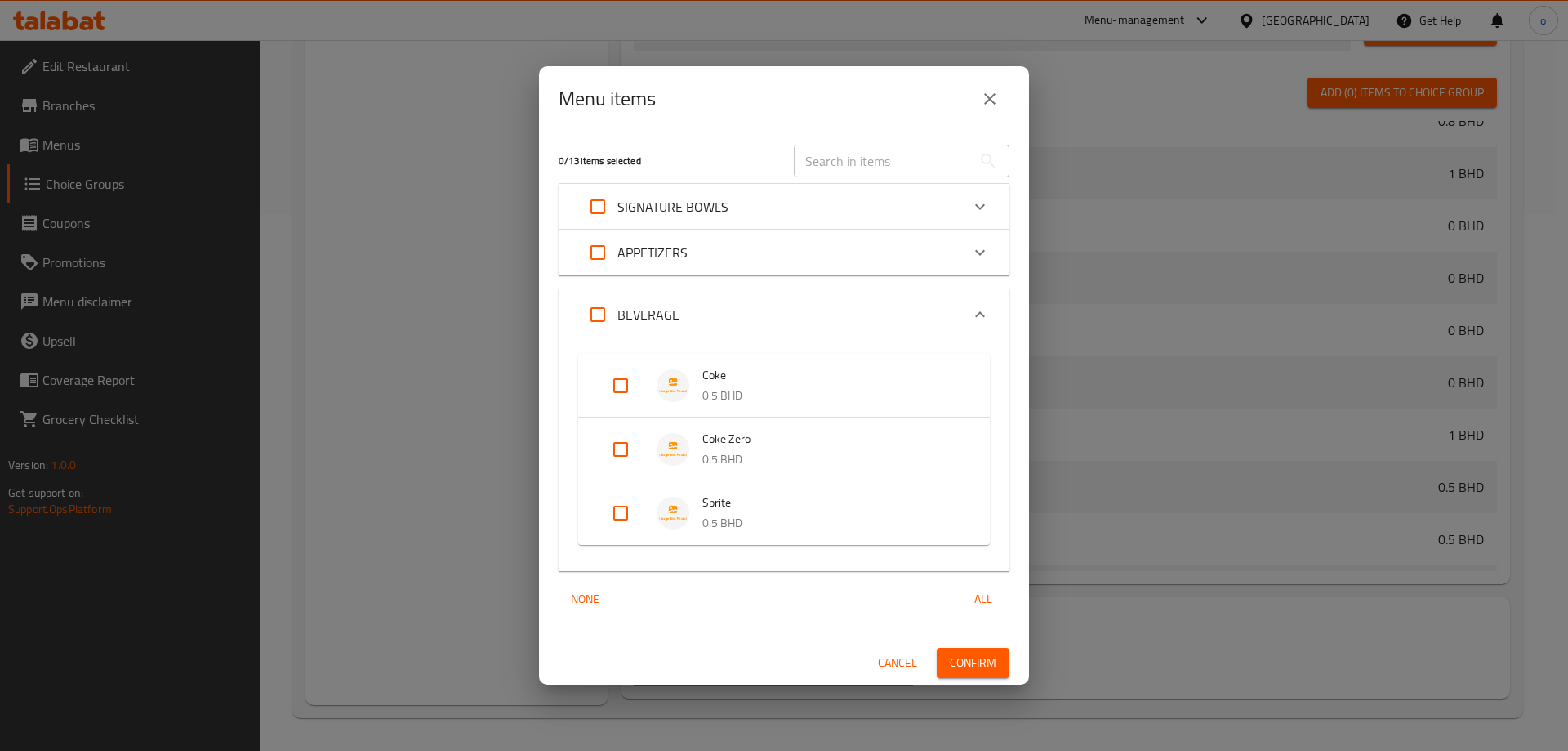
click at [990, 655] on span "Confirm" at bounding box center [973, 663] width 46 height 20
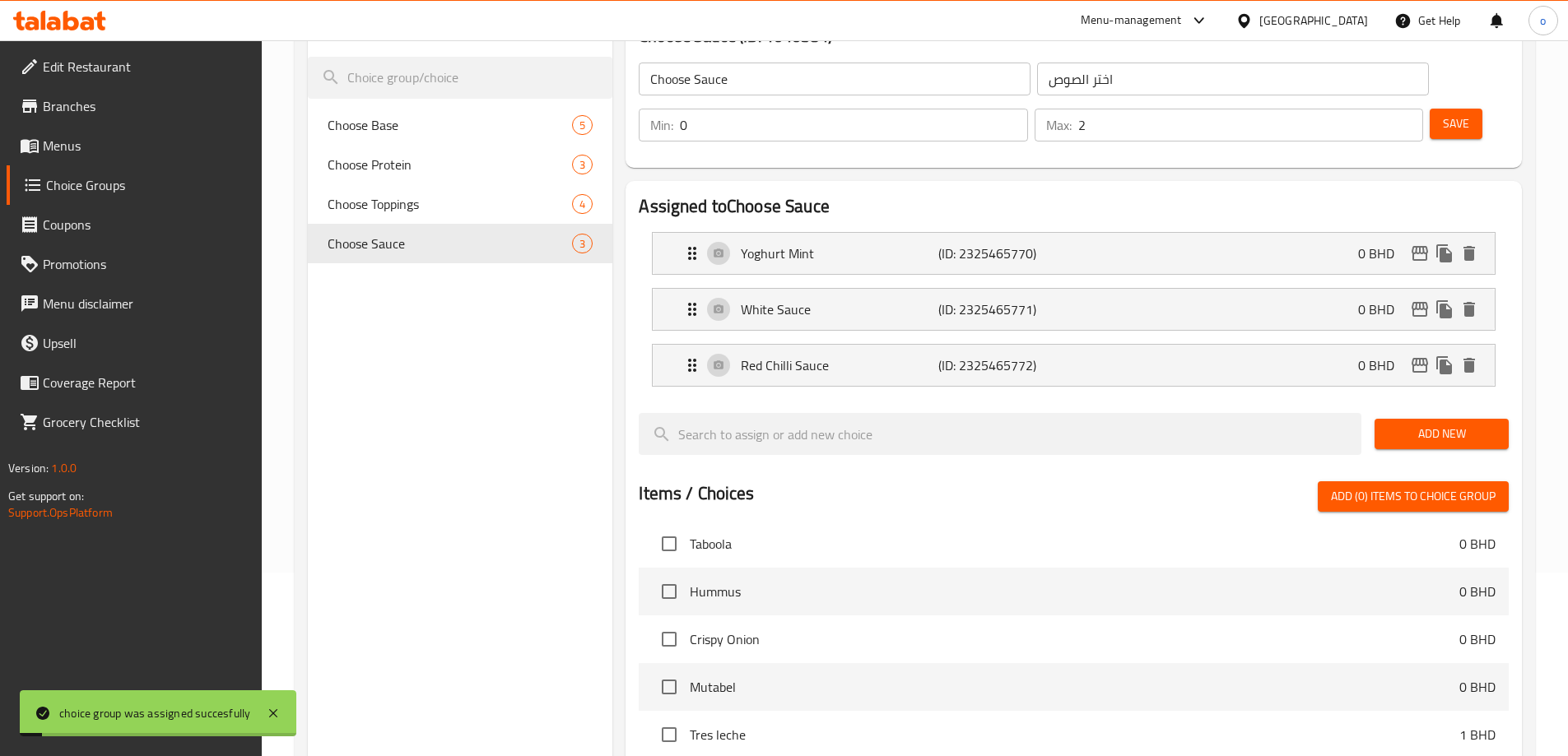
scroll to position [0, 0]
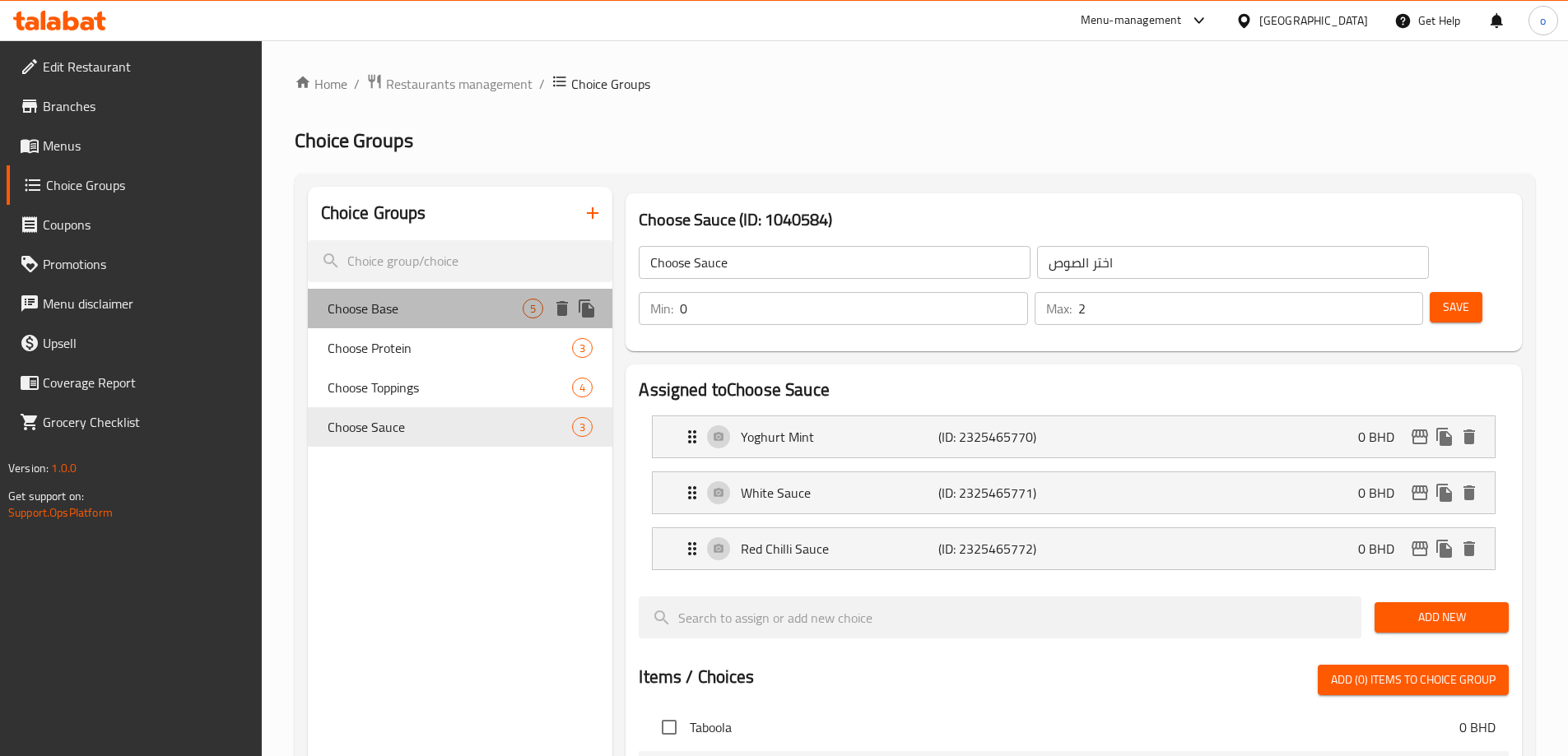
click at [480, 315] on span "Choose Base" at bounding box center [425, 309] width 196 height 20
type input "Choose Base"
type input "اختر القاعدة"
type input "1"
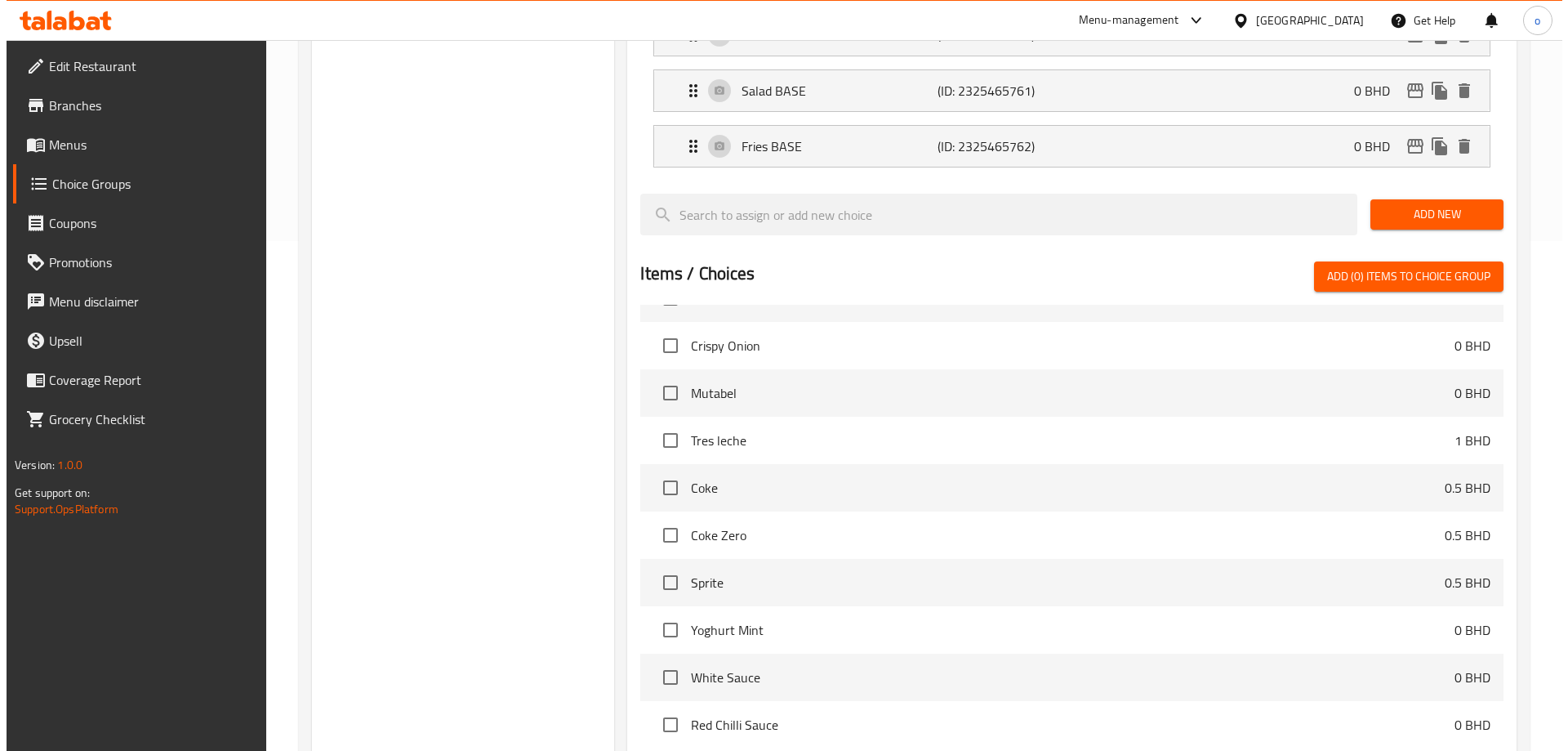
scroll to position [648, 0]
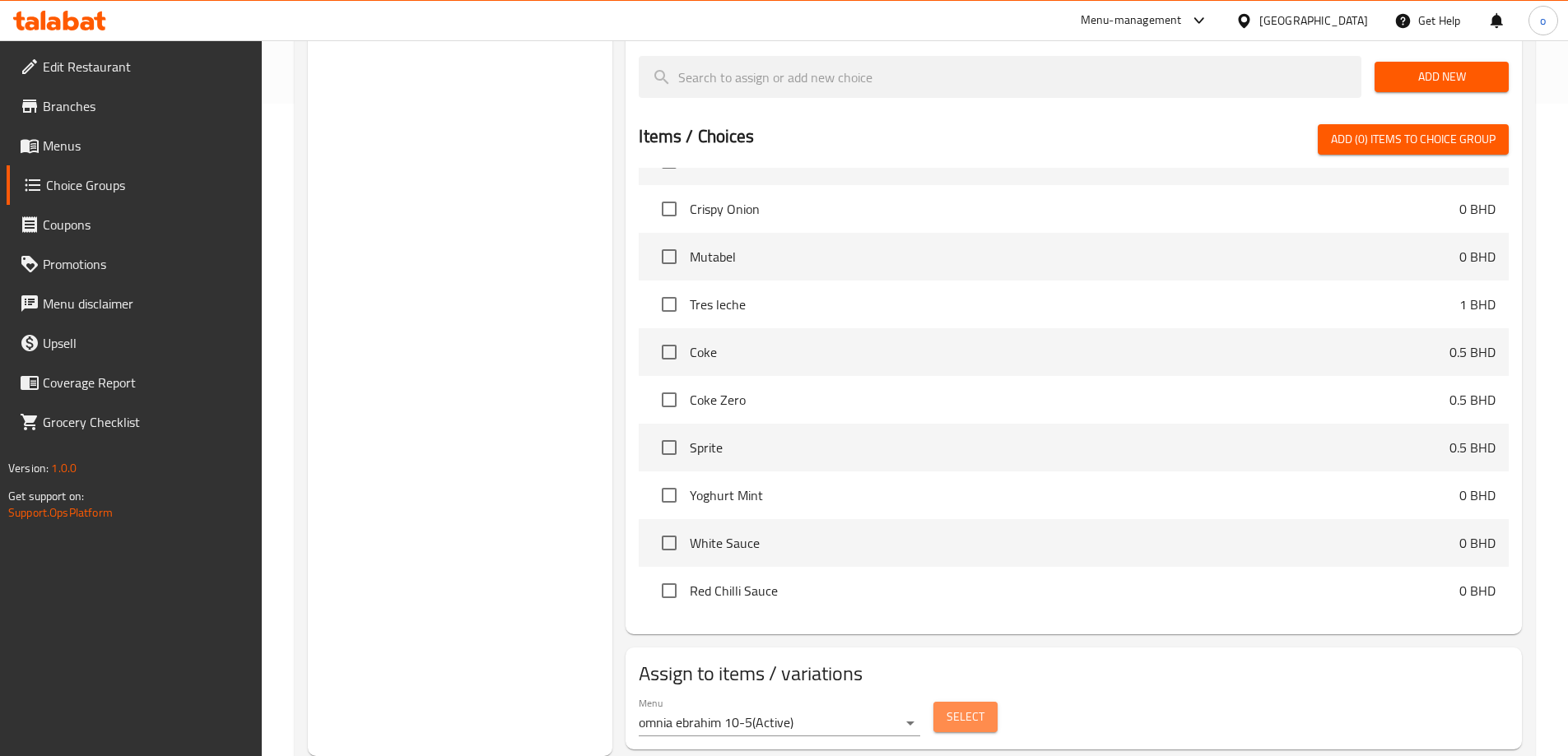
click at [940, 702] on button "Select" at bounding box center [966, 717] width 64 height 30
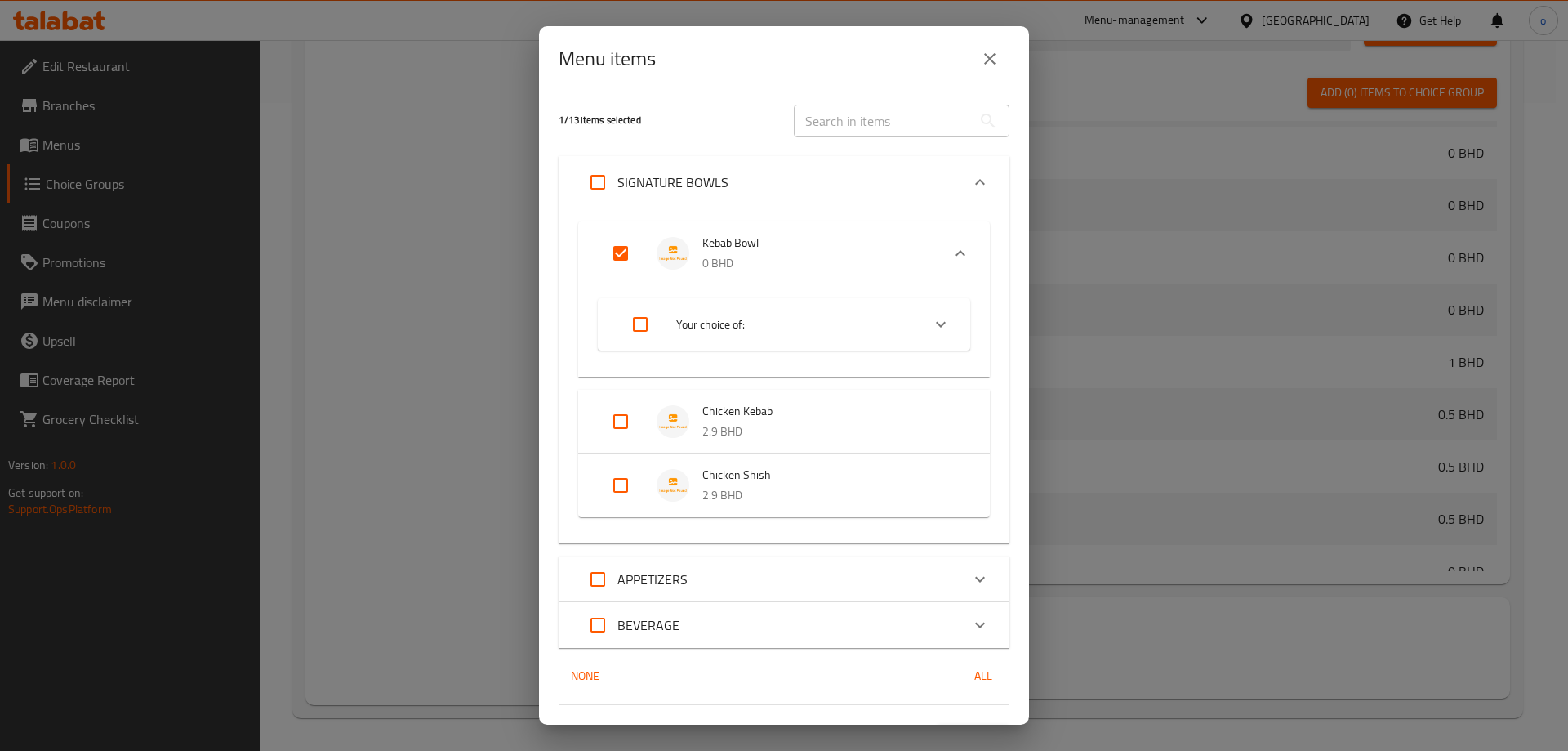
click at [618, 255] on input "Expand" at bounding box center [621, 253] width 39 height 39
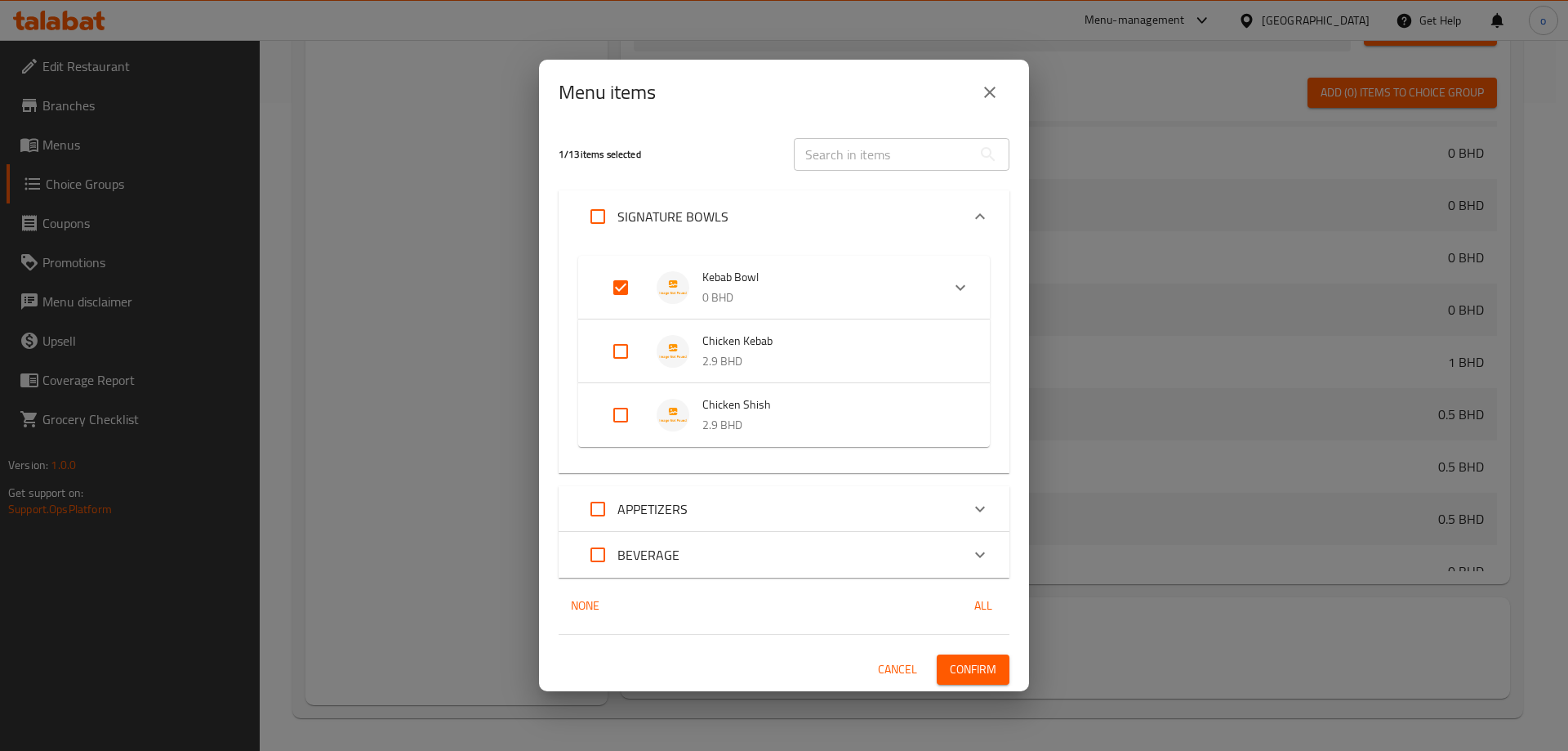
click at [618, 296] on input "Expand" at bounding box center [621, 287] width 39 height 39
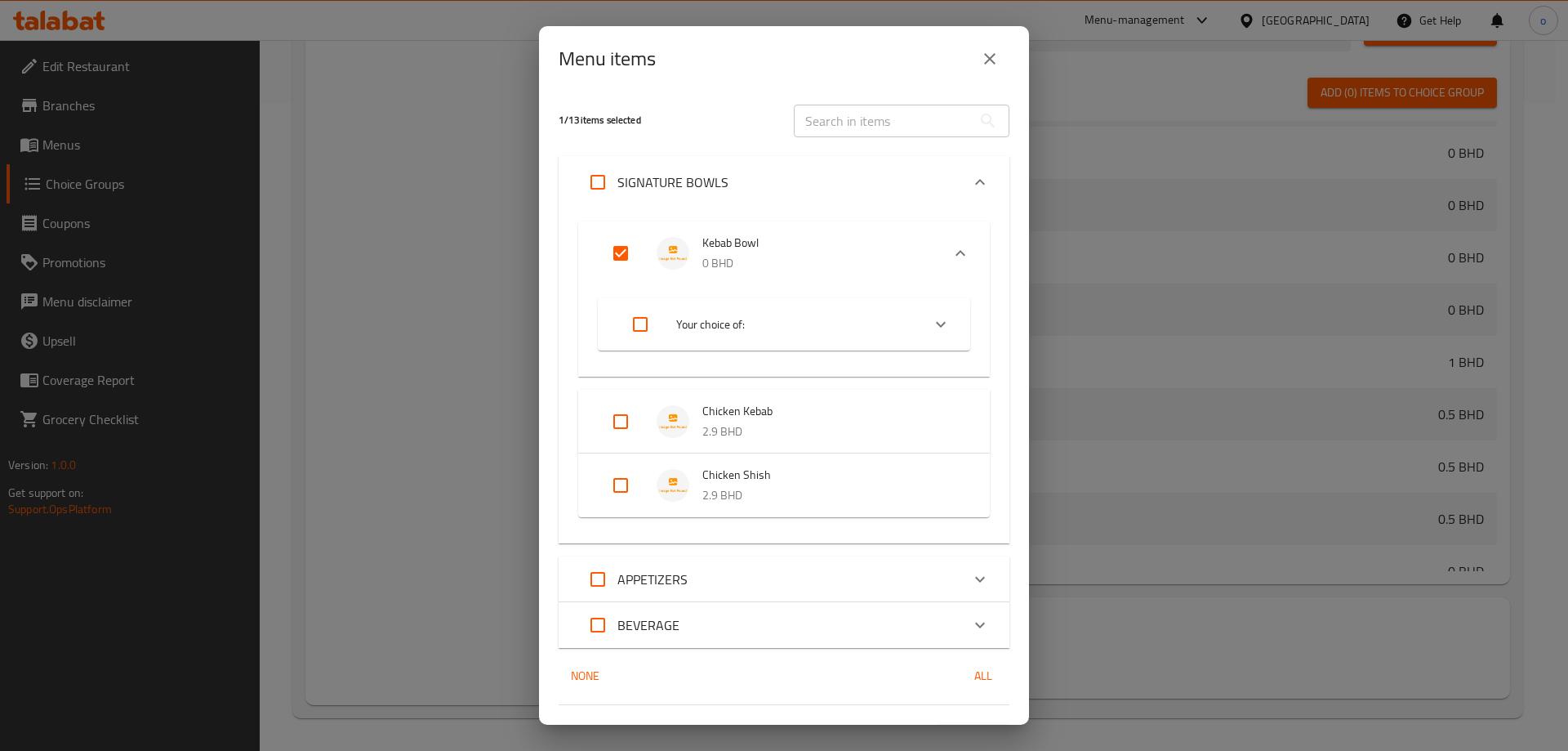
click at [625, 259] on input "Expand" at bounding box center [621, 253] width 39 height 39
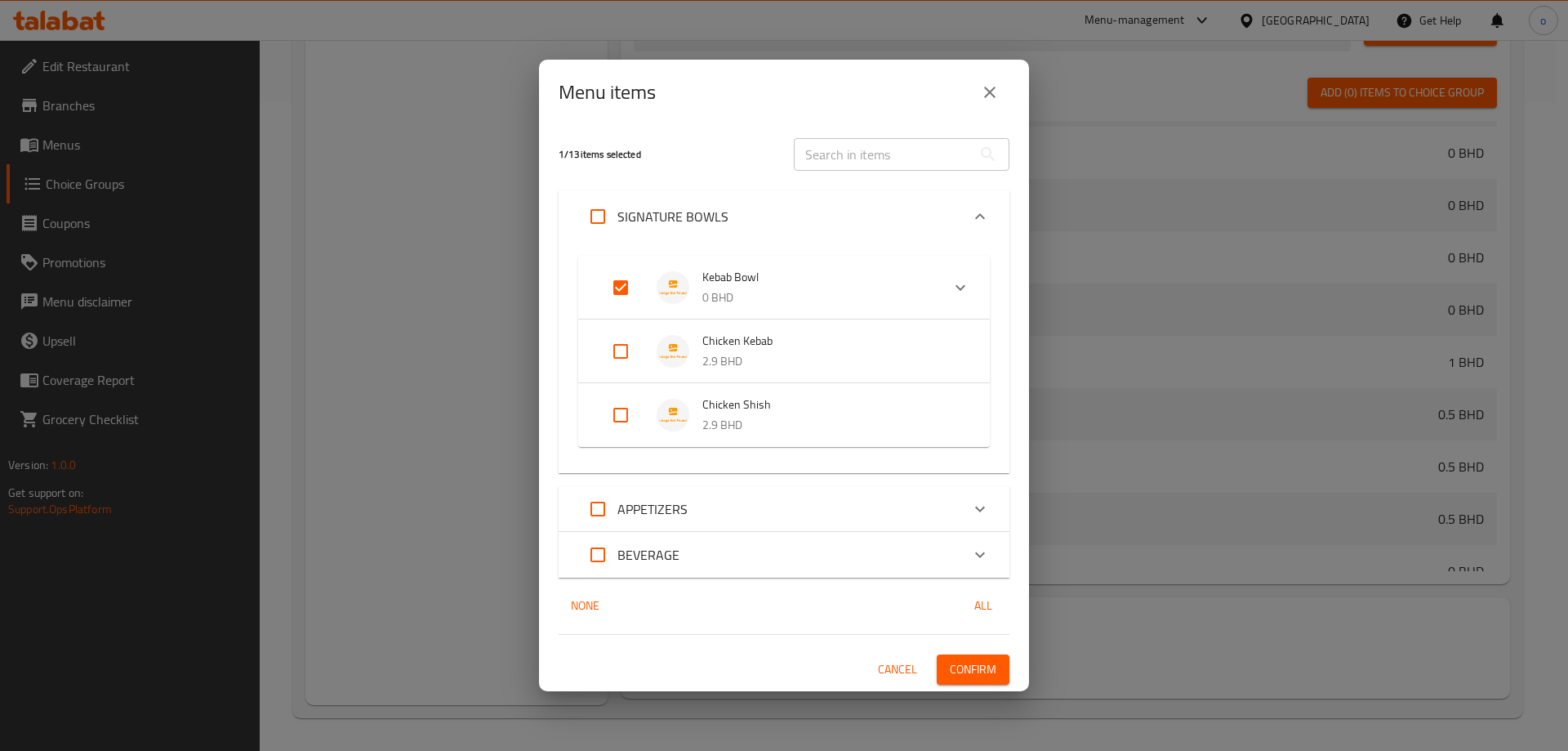
click at [622, 271] on input "Expand" at bounding box center [621, 287] width 39 height 39
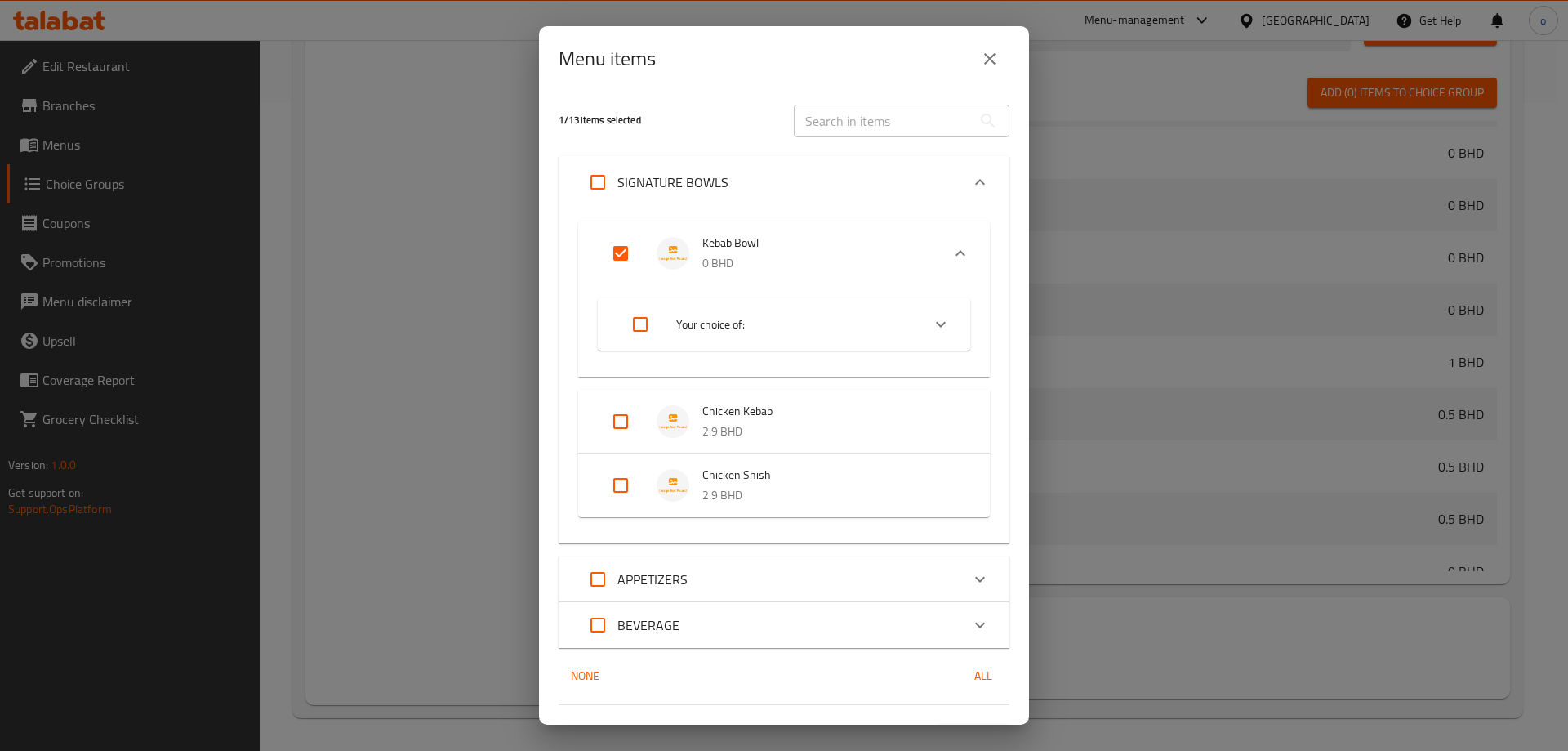
click at [229, 244] on div "Menu items 1 / 13 items selected ​ SIGNATURE BOWLS Kebab Bowl 0 BHD Your choice…" at bounding box center [784, 375] width 1568 height 751
click at [976, 80] on div "Menu items" at bounding box center [784, 59] width 491 height 66
click at [622, 259] on input "Expand" at bounding box center [621, 253] width 39 height 39
checkbox input "true"
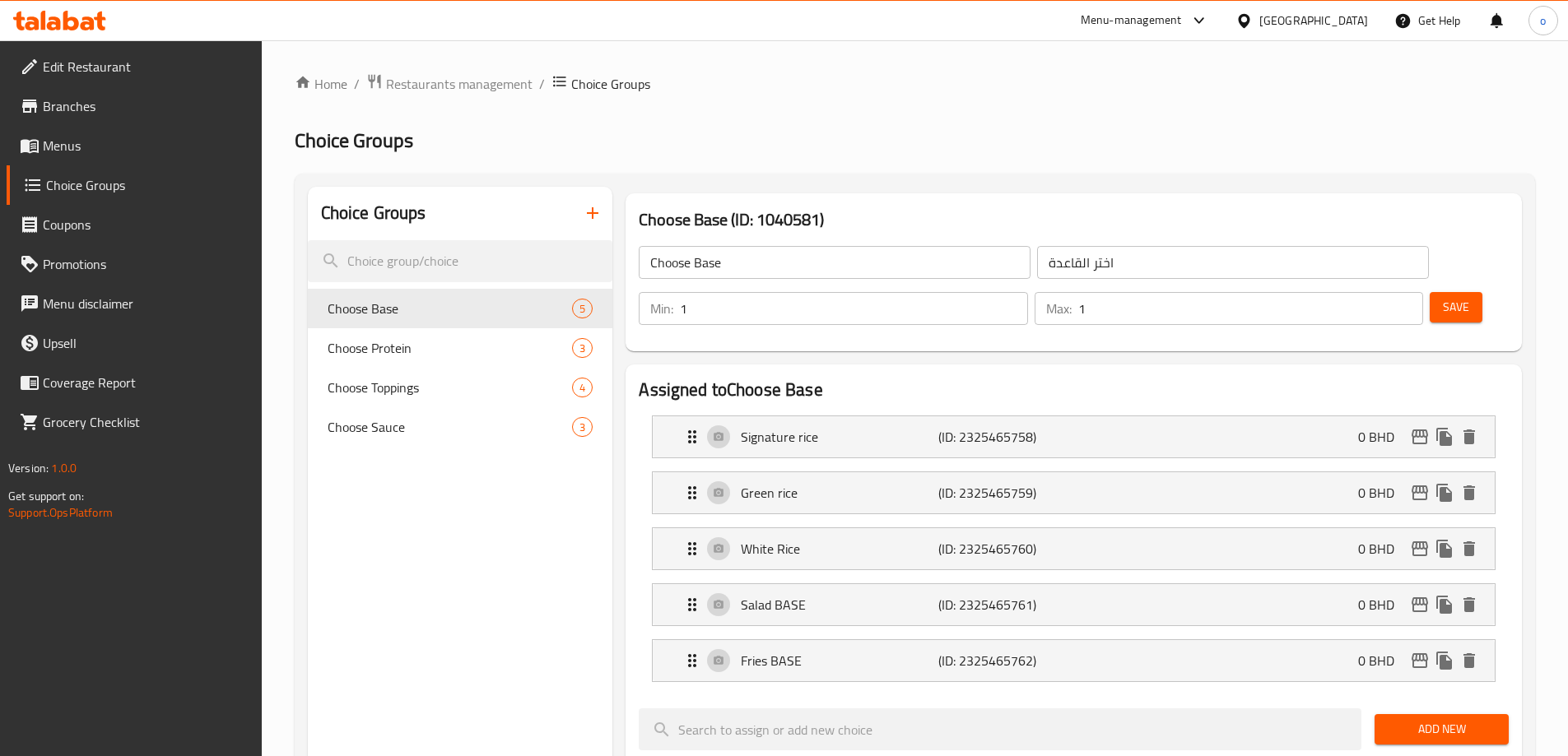
click at [94, 153] on span "Menus" at bounding box center [146, 146] width 205 height 20
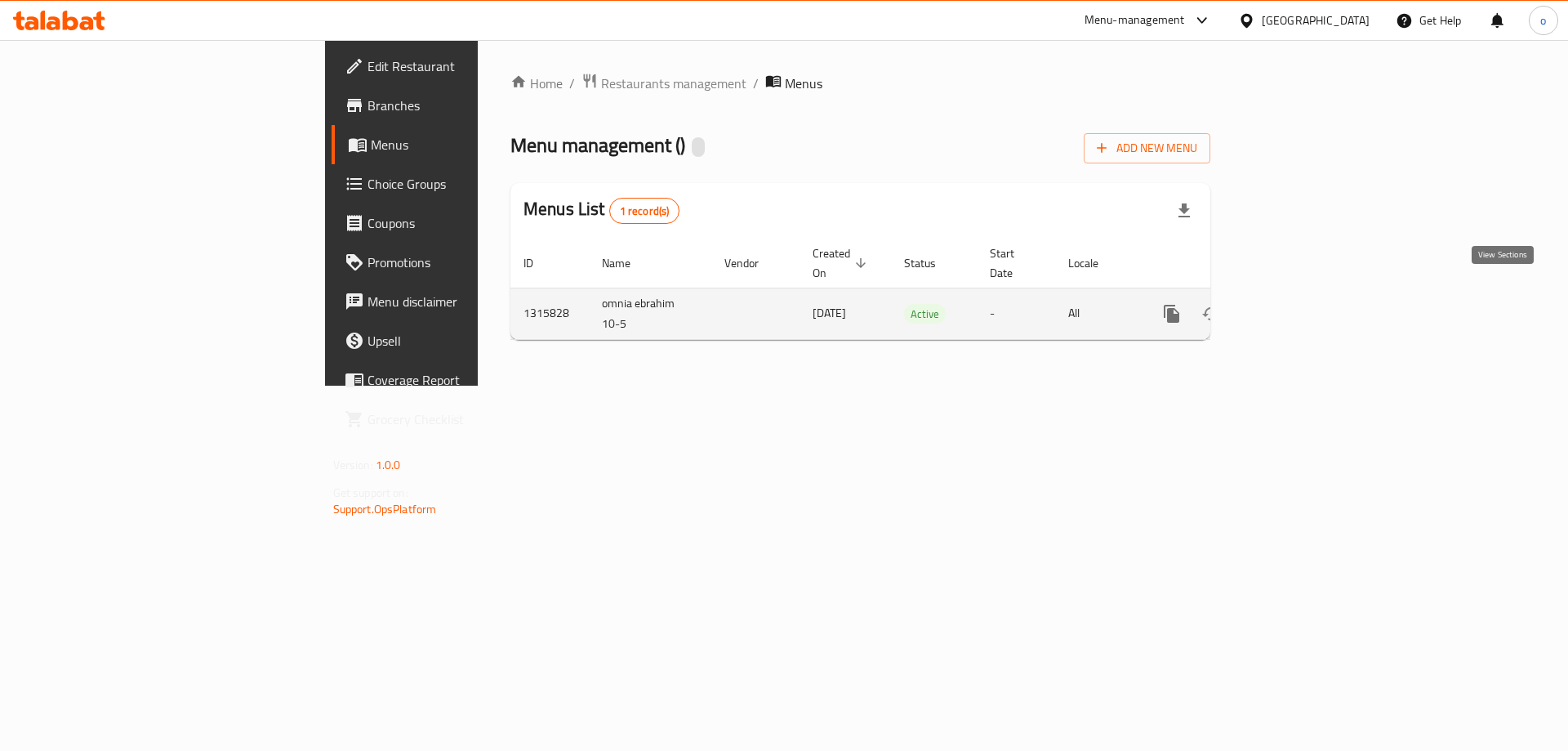
click at [1297, 307] on icon "enhanced table" at bounding box center [1290, 314] width 15 height 15
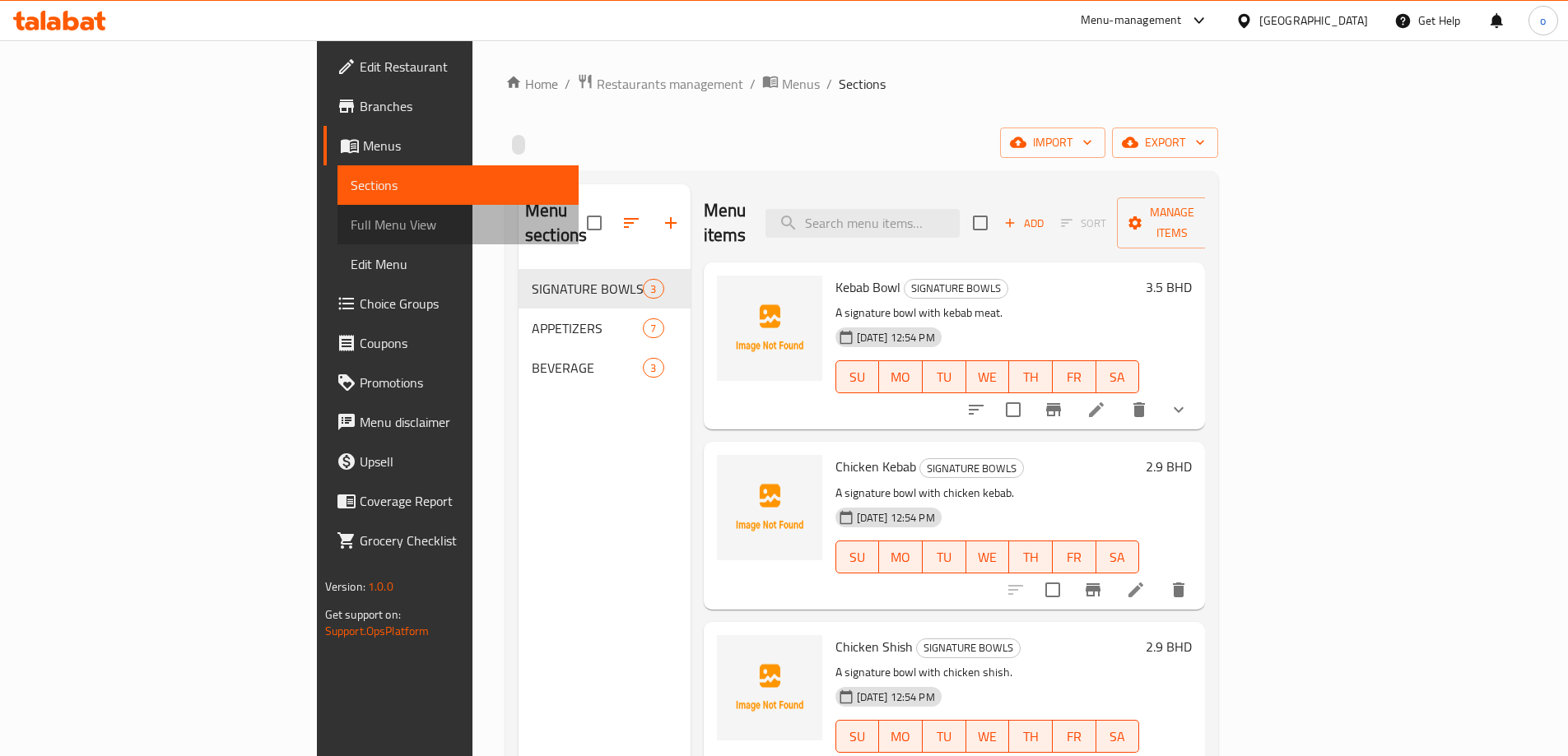
click at [350, 227] on span "Full Menu View" at bounding box center [458, 225] width 215 height 20
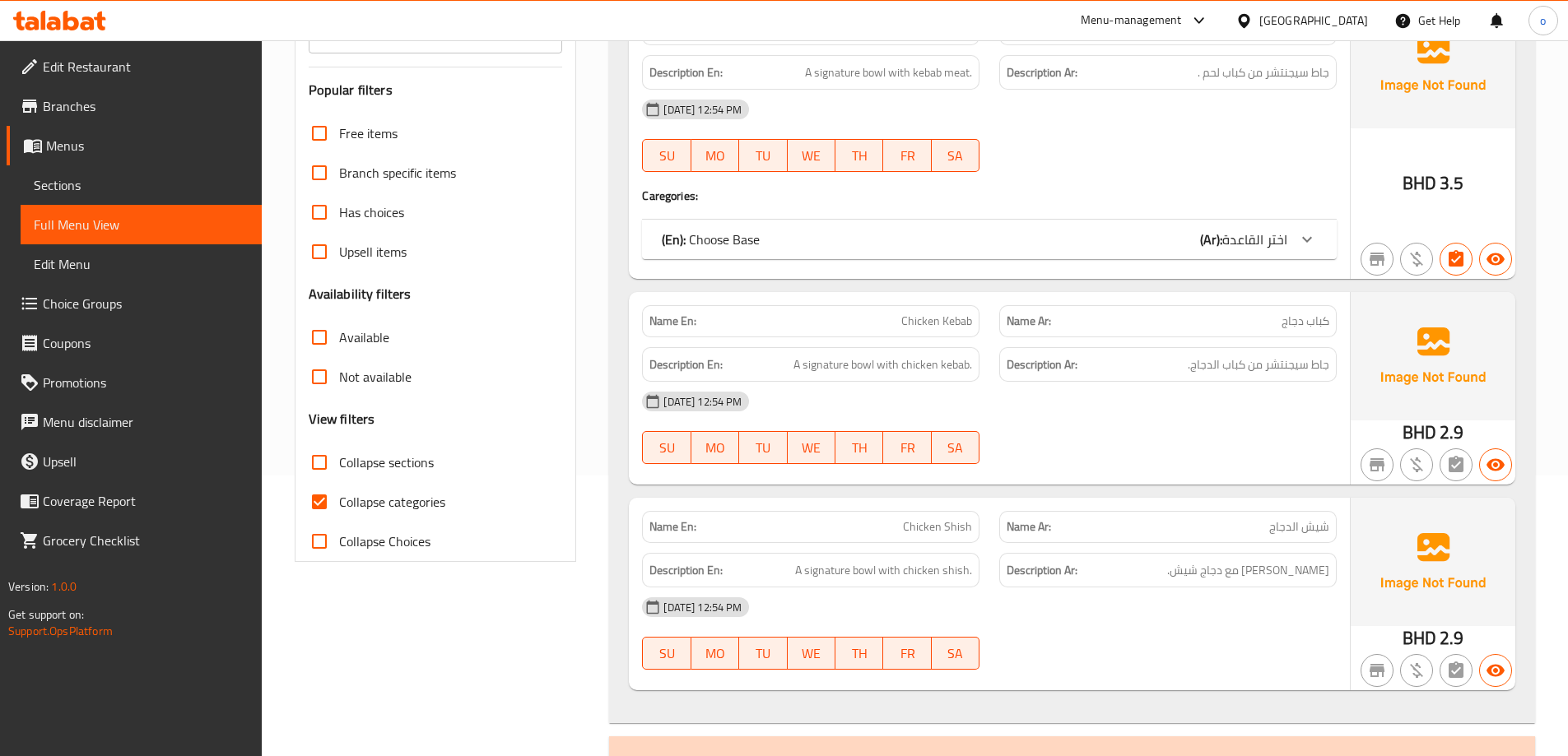
scroll to position [411, 0]
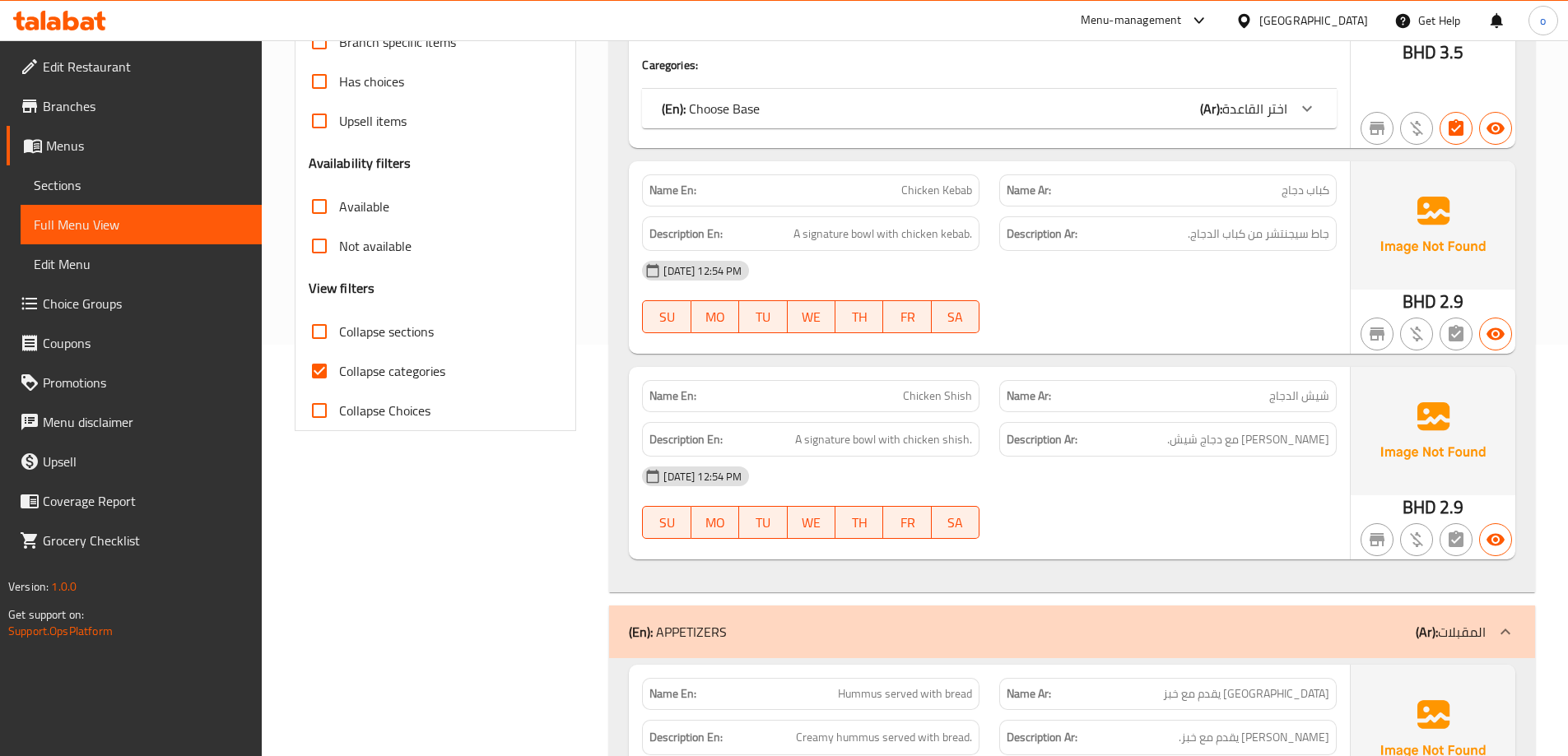
click at [400, 388] on label "Collapse categories" at bounding box center [372, 370] width 146 height 39
click at [339, 388] on input "Collapse categories" at bounding box center [319, 370] width 39 height 39
checkbox input "false"
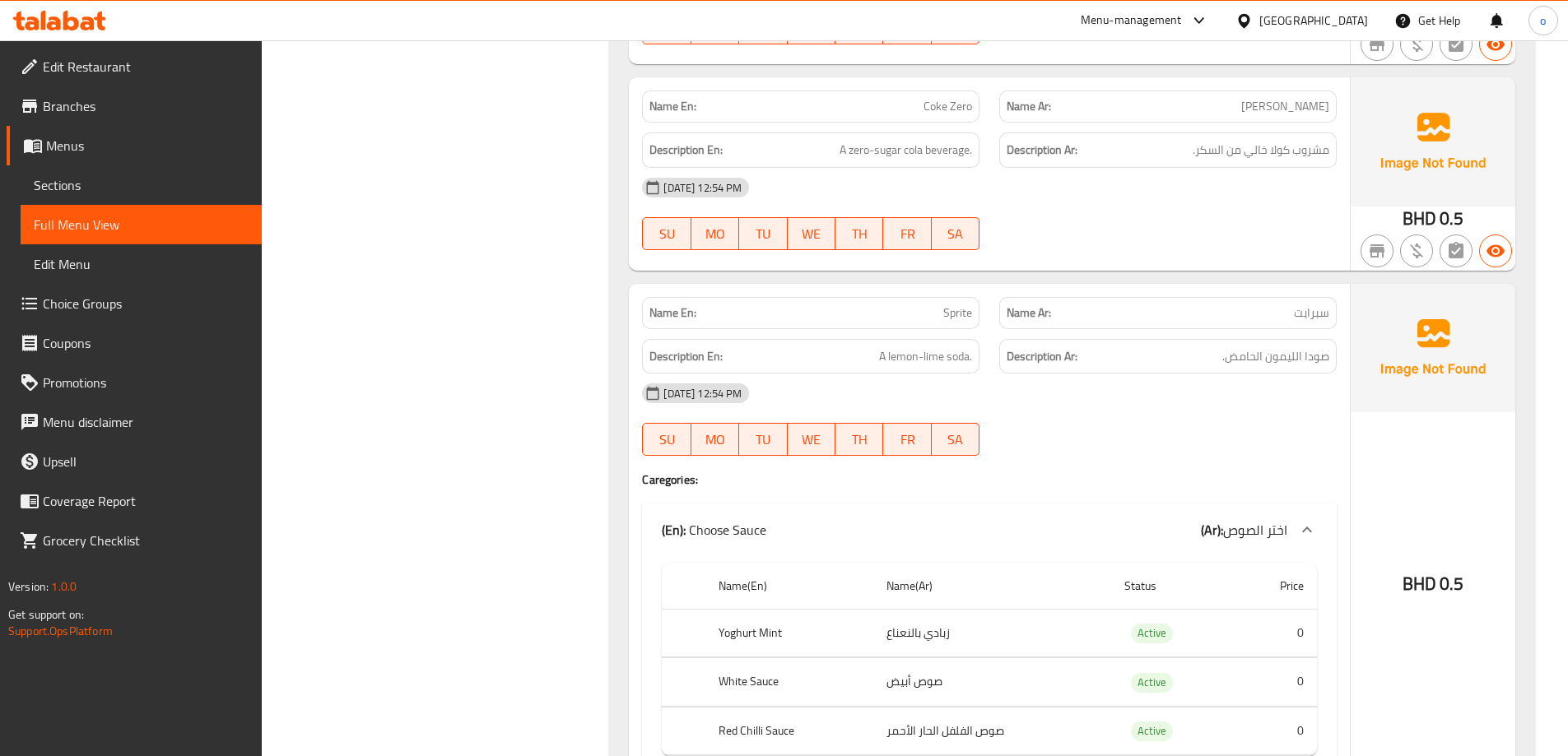
scroll to position [3881, 0]
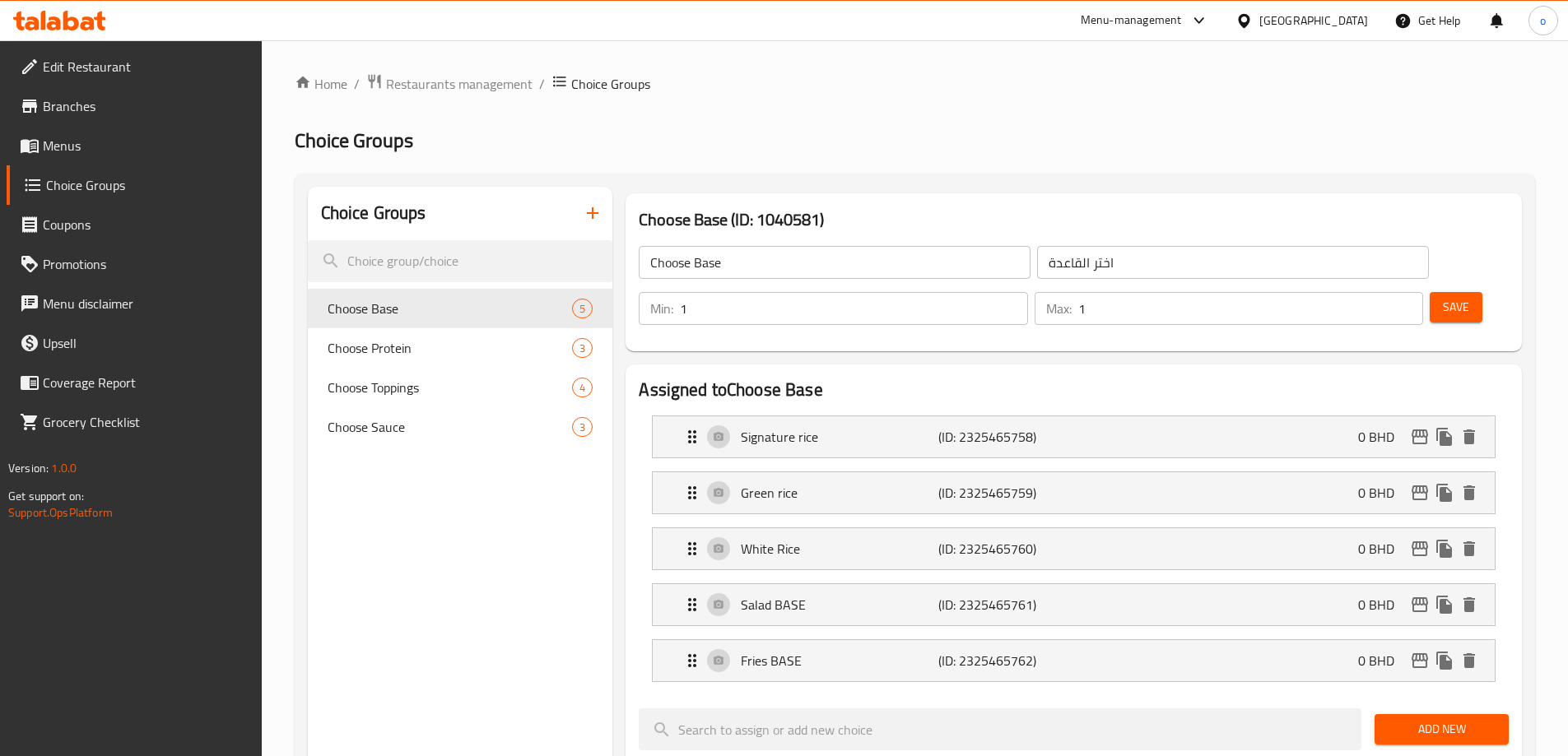
click at [101, 163] on link "Menus" at bounding box center [134, 145] width 255 height 39
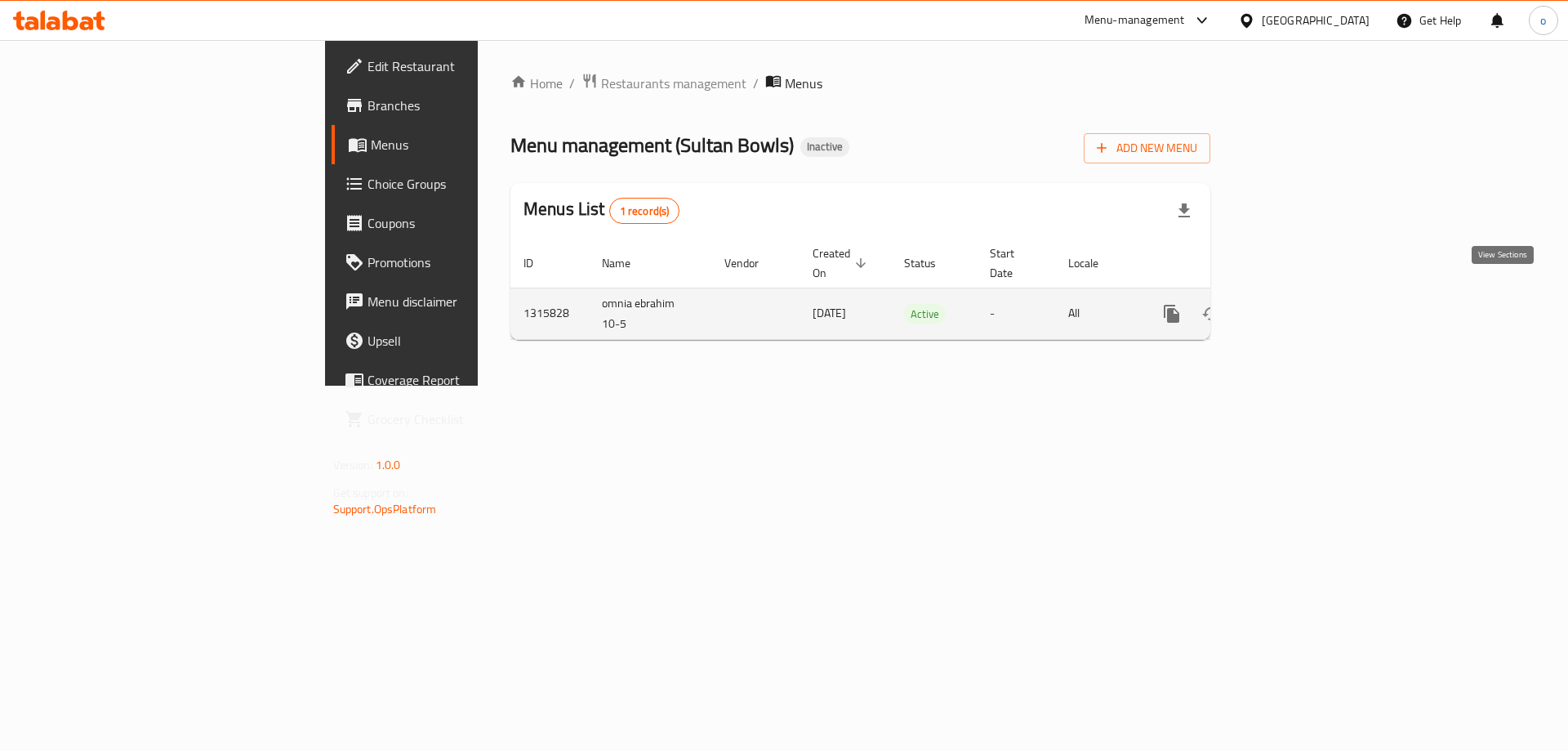
click at [1300, 304] on icon "enhanced table" at bounding box center [1290, 314] width 20 height 20
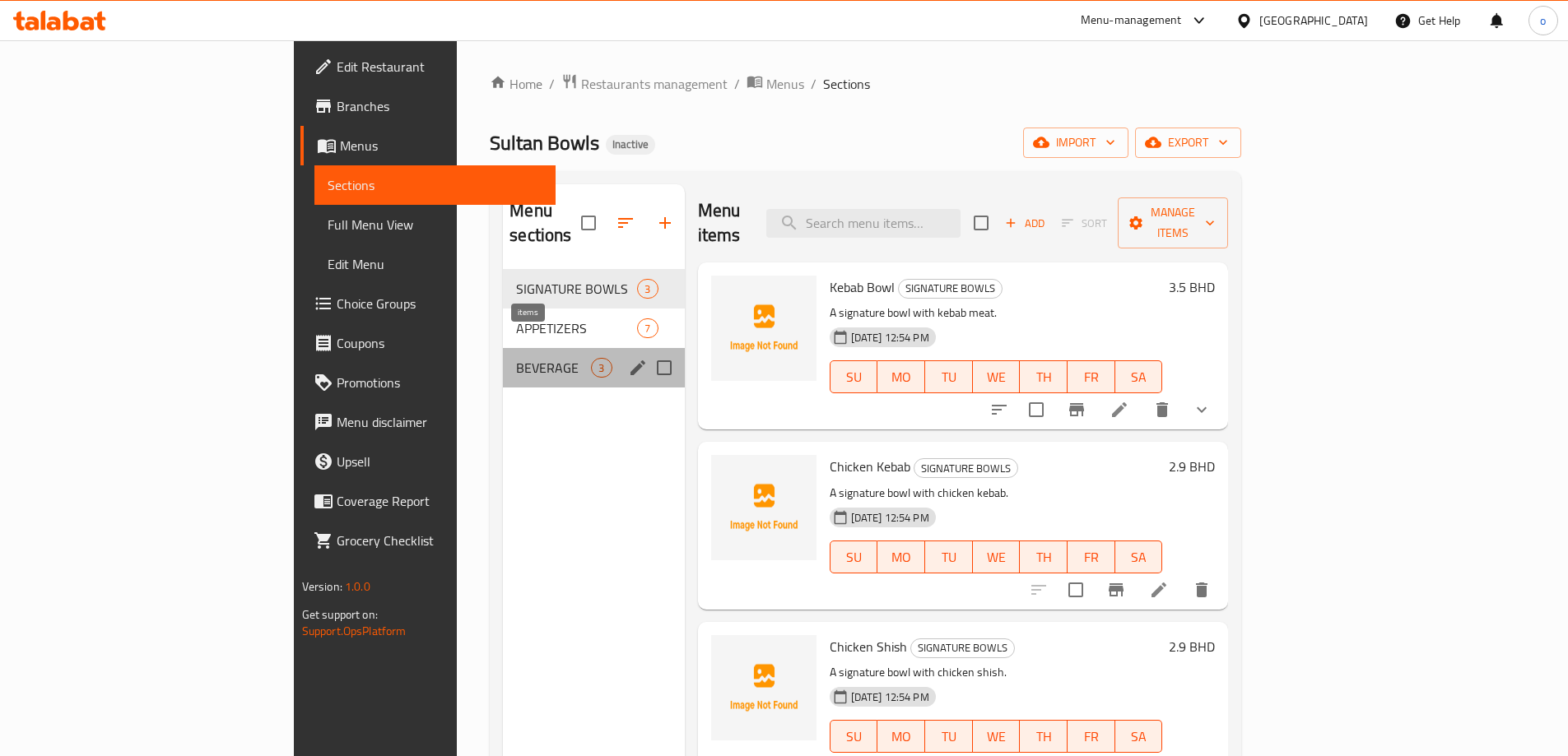
click at [591, 357] on div "3" at bounding box center [601, 367] width 20 height 20
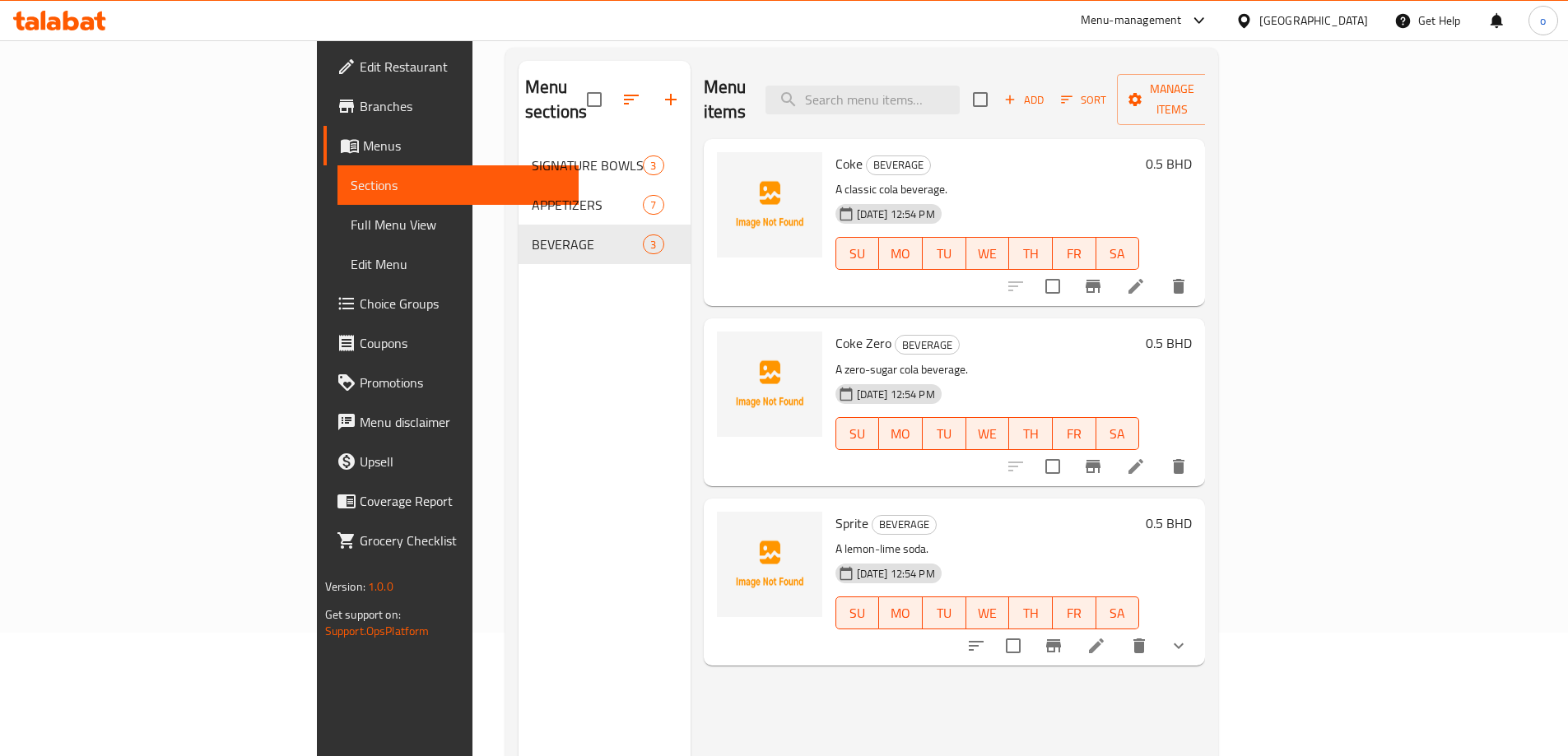
scroll to position [230, 0]
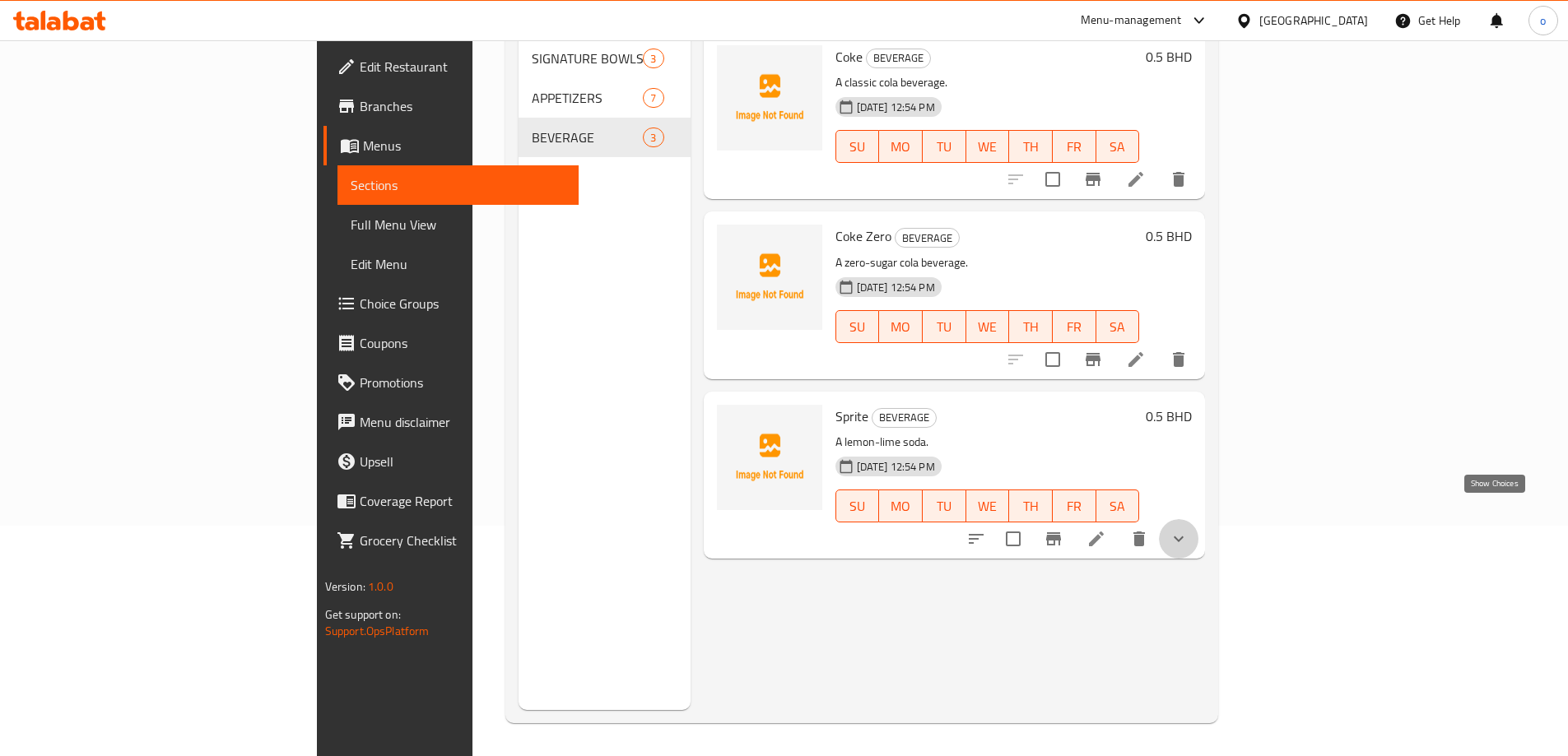
click at [1188, 529] on icon "show more" at bounding box center [1179, 539] width 20 height 20
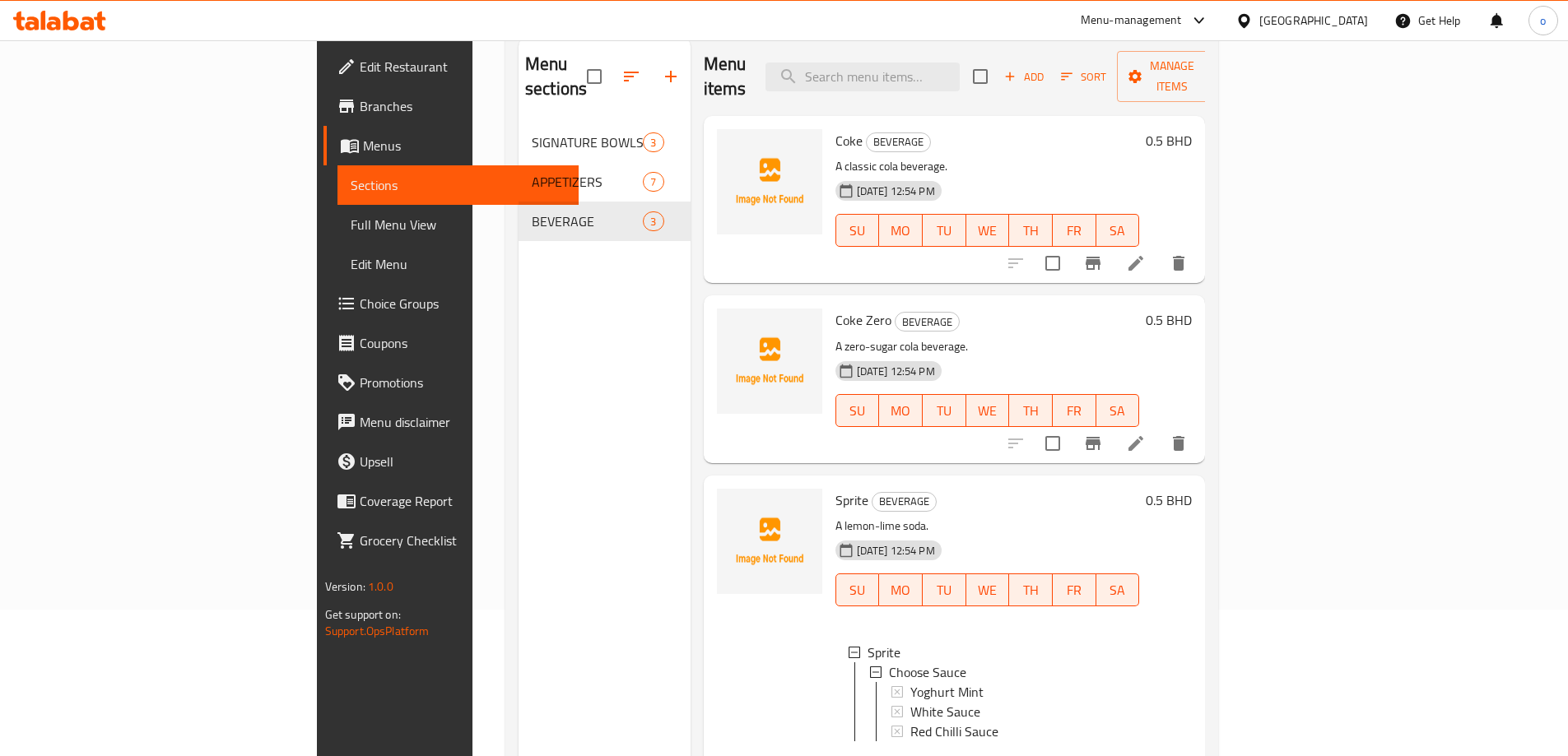
scroll to position [0, 0]
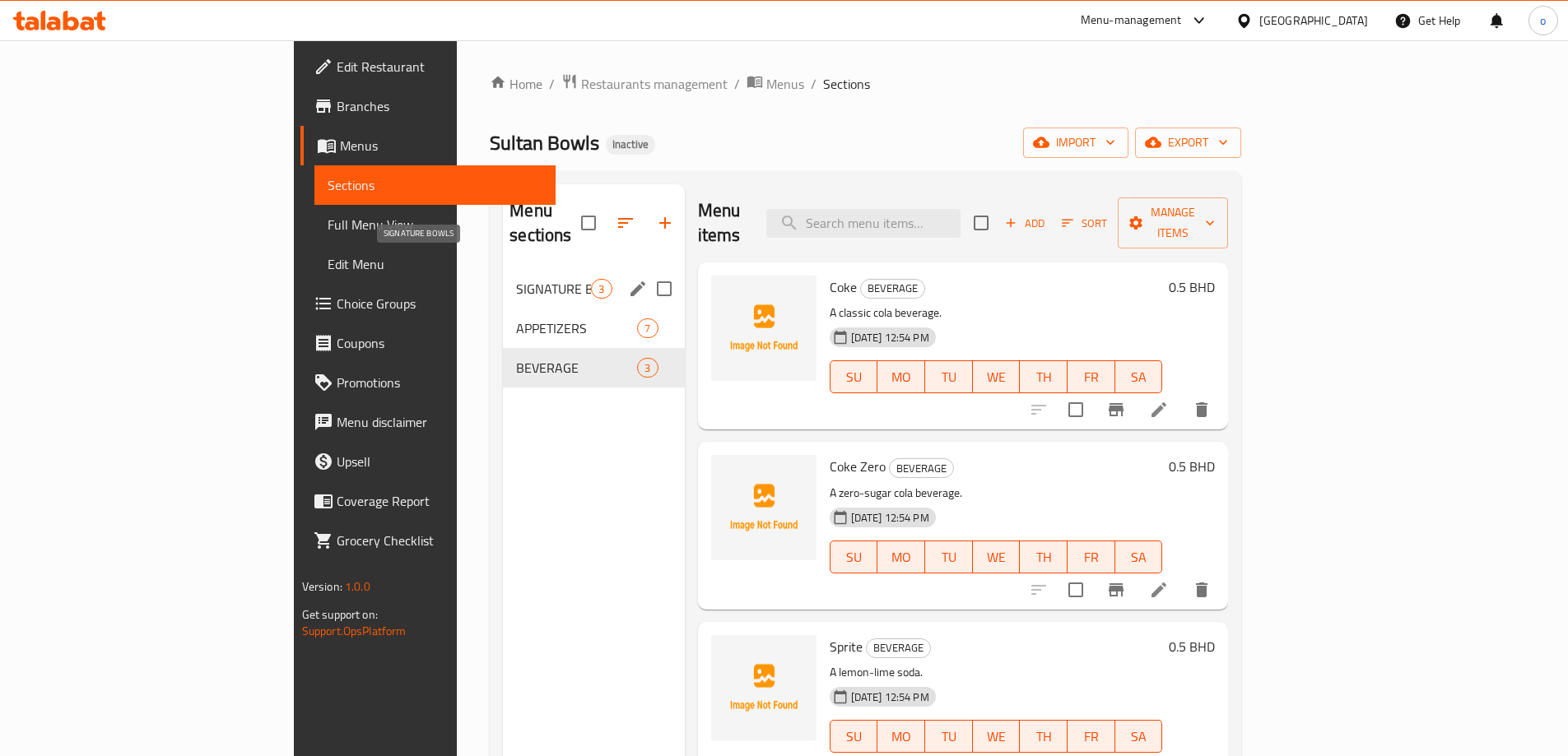
click at [516, 279] on span "SIGNATURE BOWLS" at bounding box center [554, 289] width 75 height 20
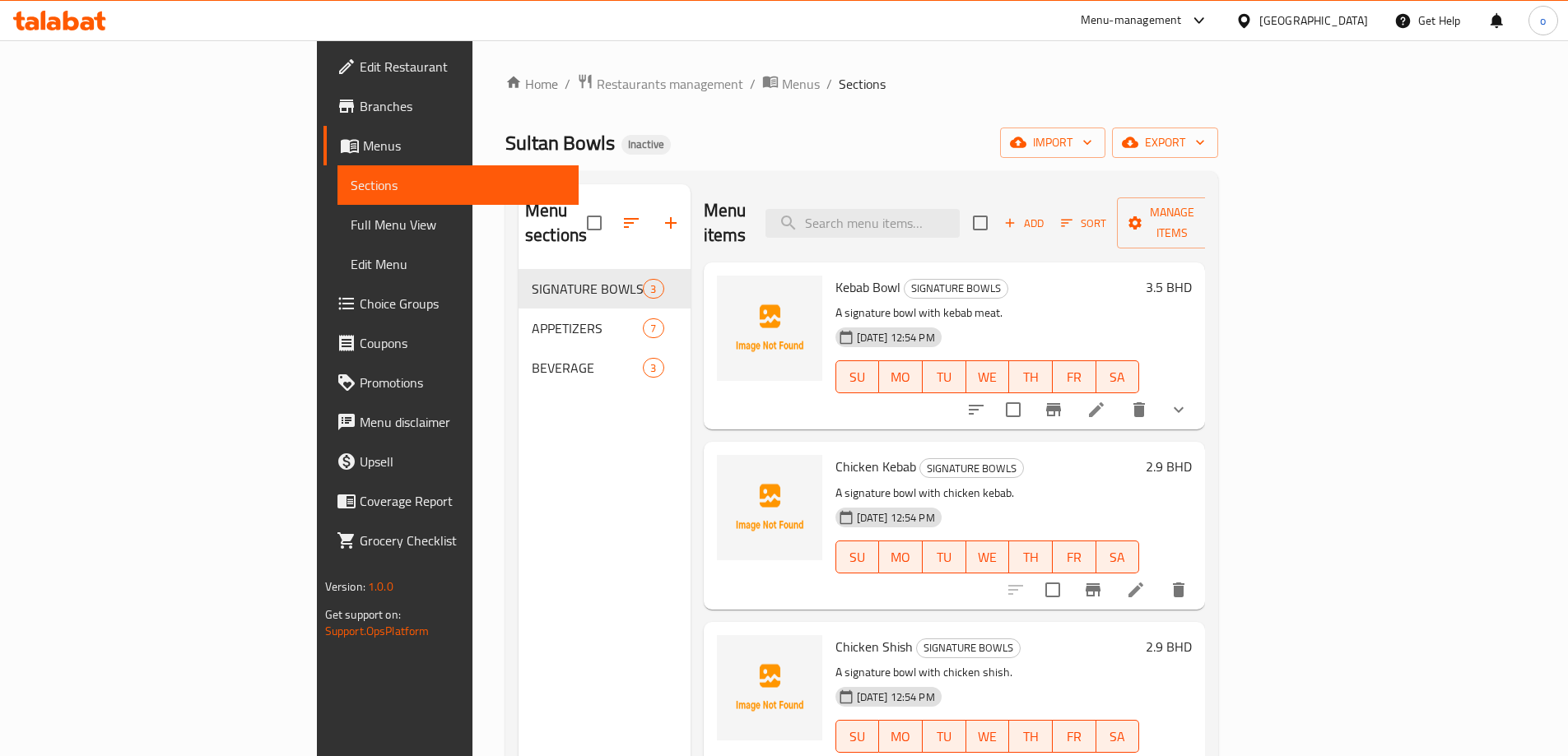
click at [1120, 395] on li at bounding box center [1097, 410] width 46 height 29
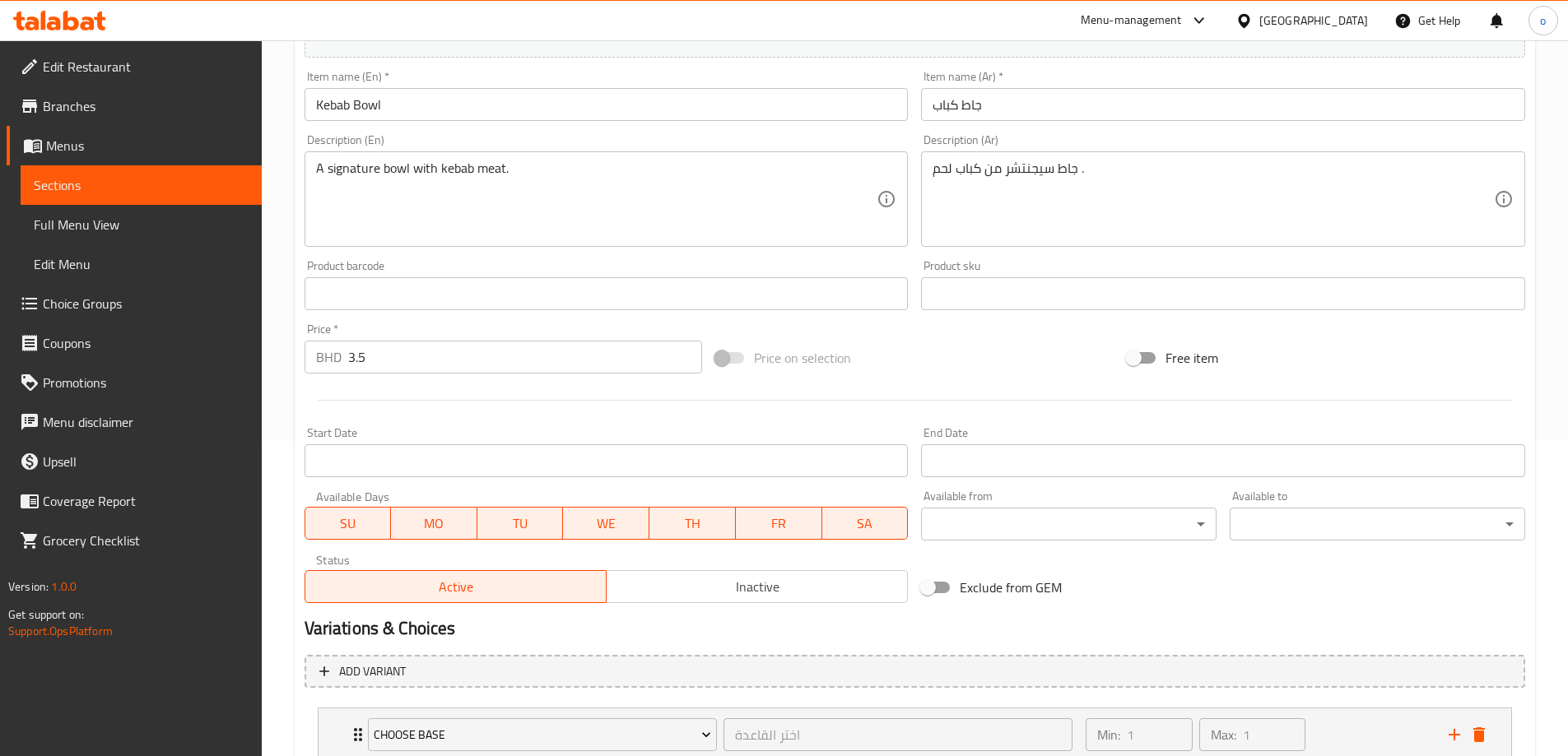
scroll to position [411, 0]
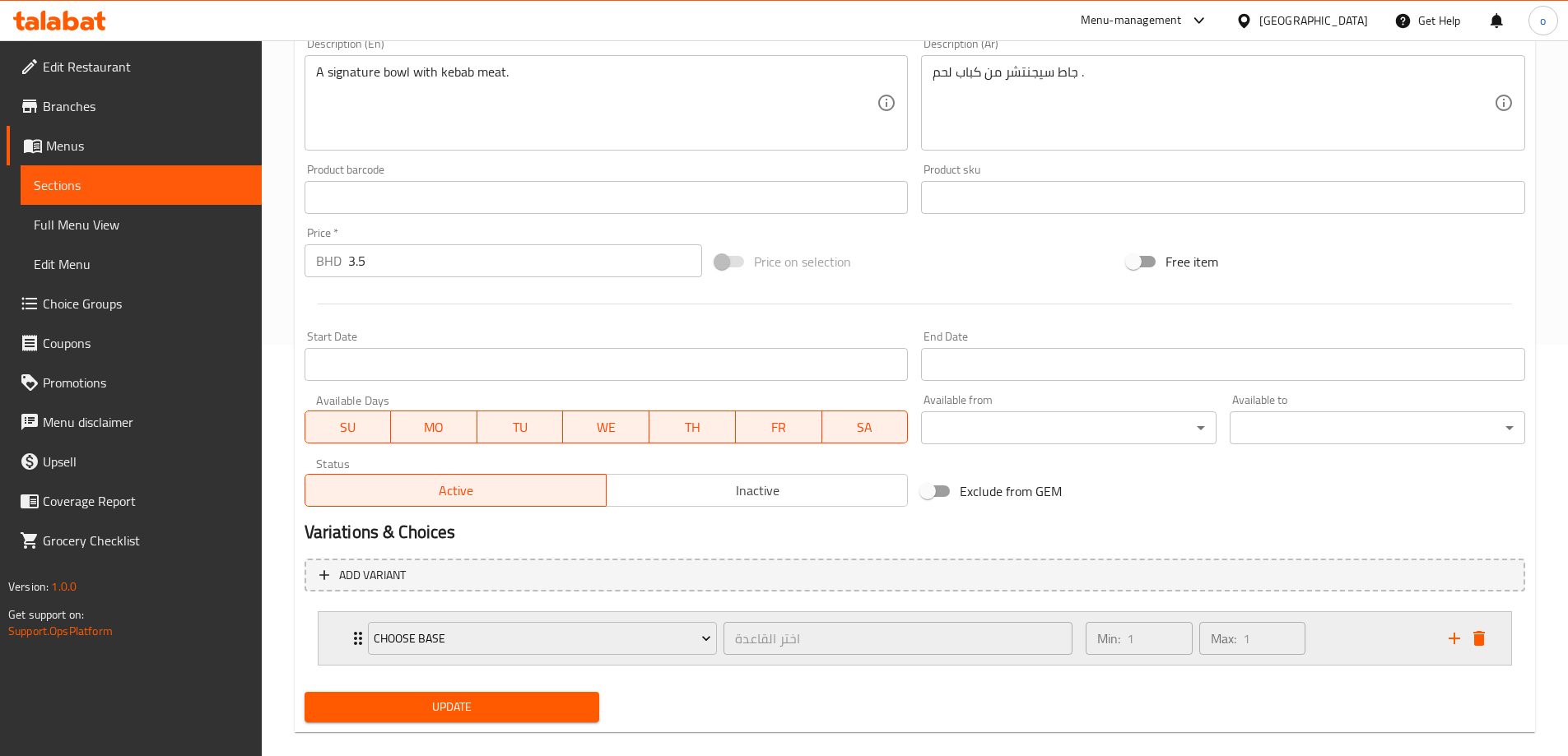
click at [338, 630] on div "Choose Base اختر القاعدة ​ Min: 1 ​ Max: 1 ​" at bounding box center [914, 638] width 1193 height 52
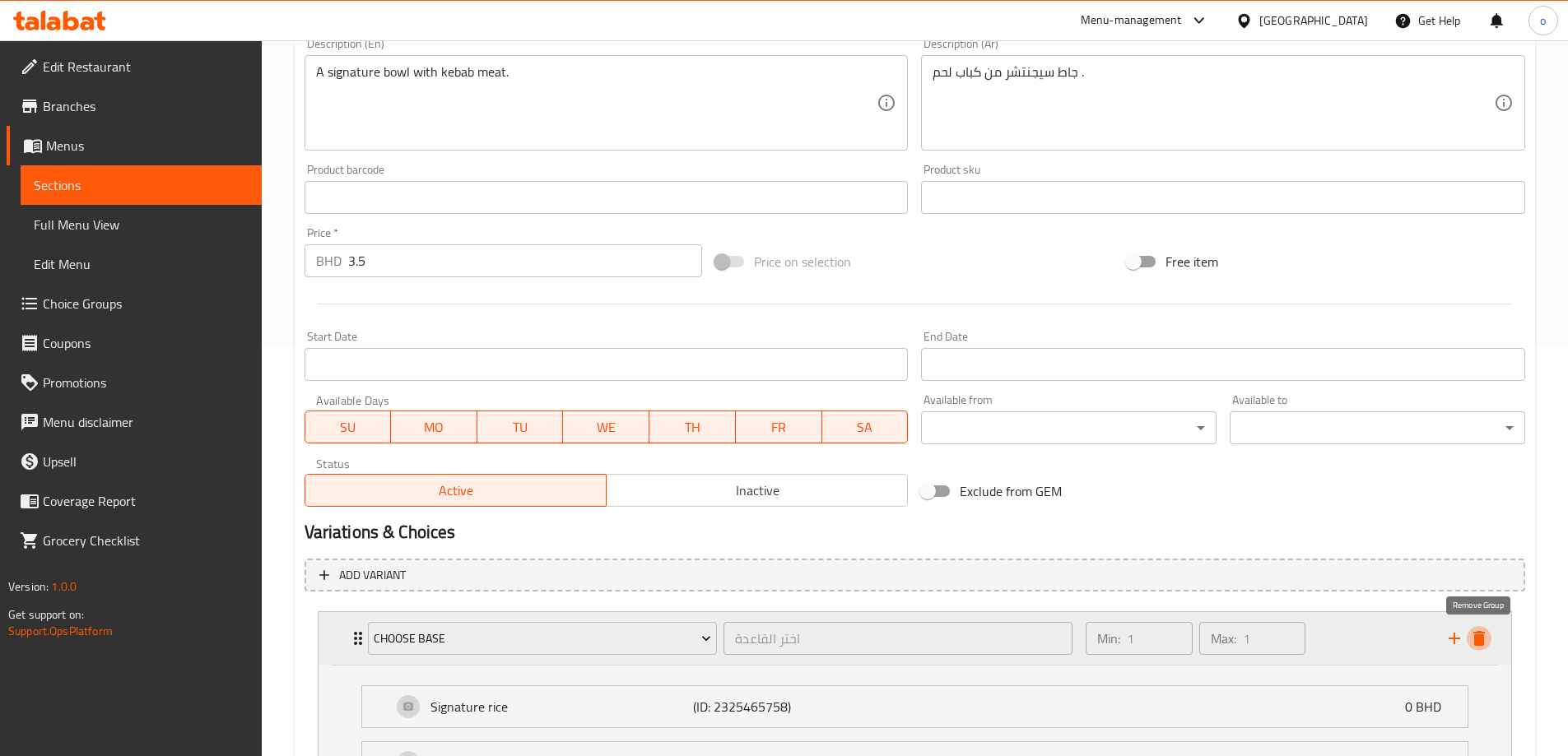
click at [1485, 637] on icon "delete" at bounding box center [1479, 639] width 20 height 20
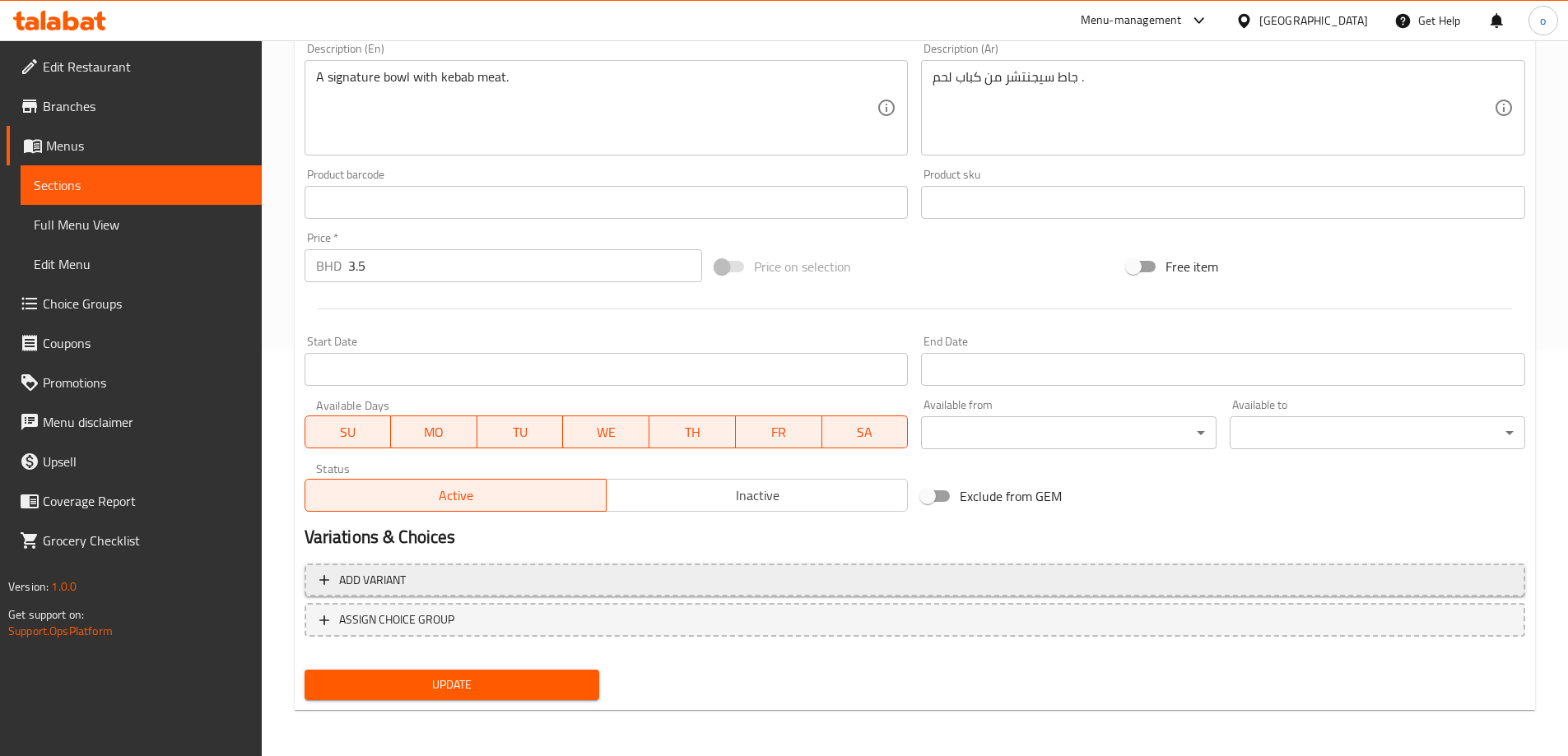
click at [334, 586] on span "Add variant" at bounding box center [914, 580] width 1191 height 20
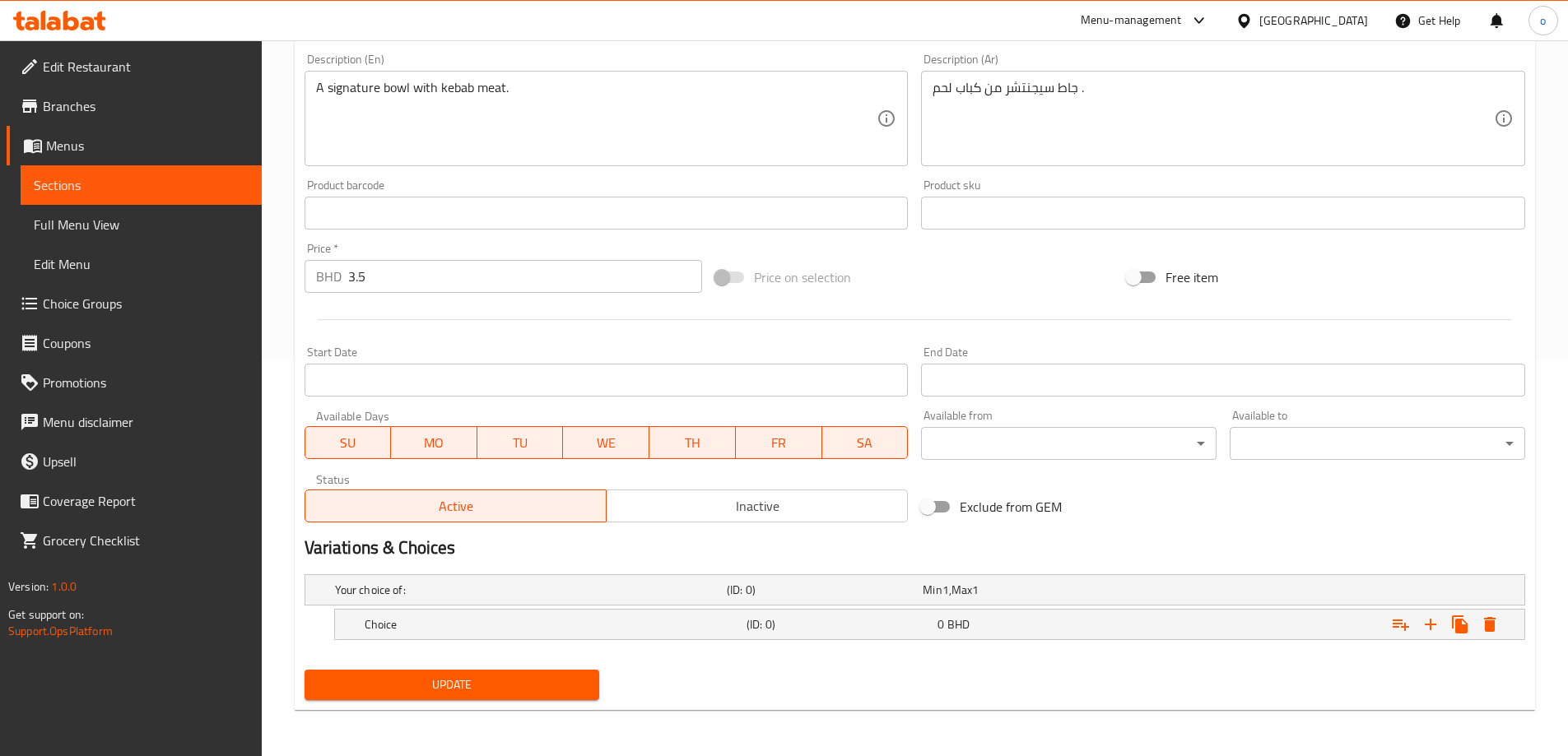
scroll to position [396, 0]
click at [430, 623] on h5 "Choice" at bounding box center [552, 624] width 375 height 16
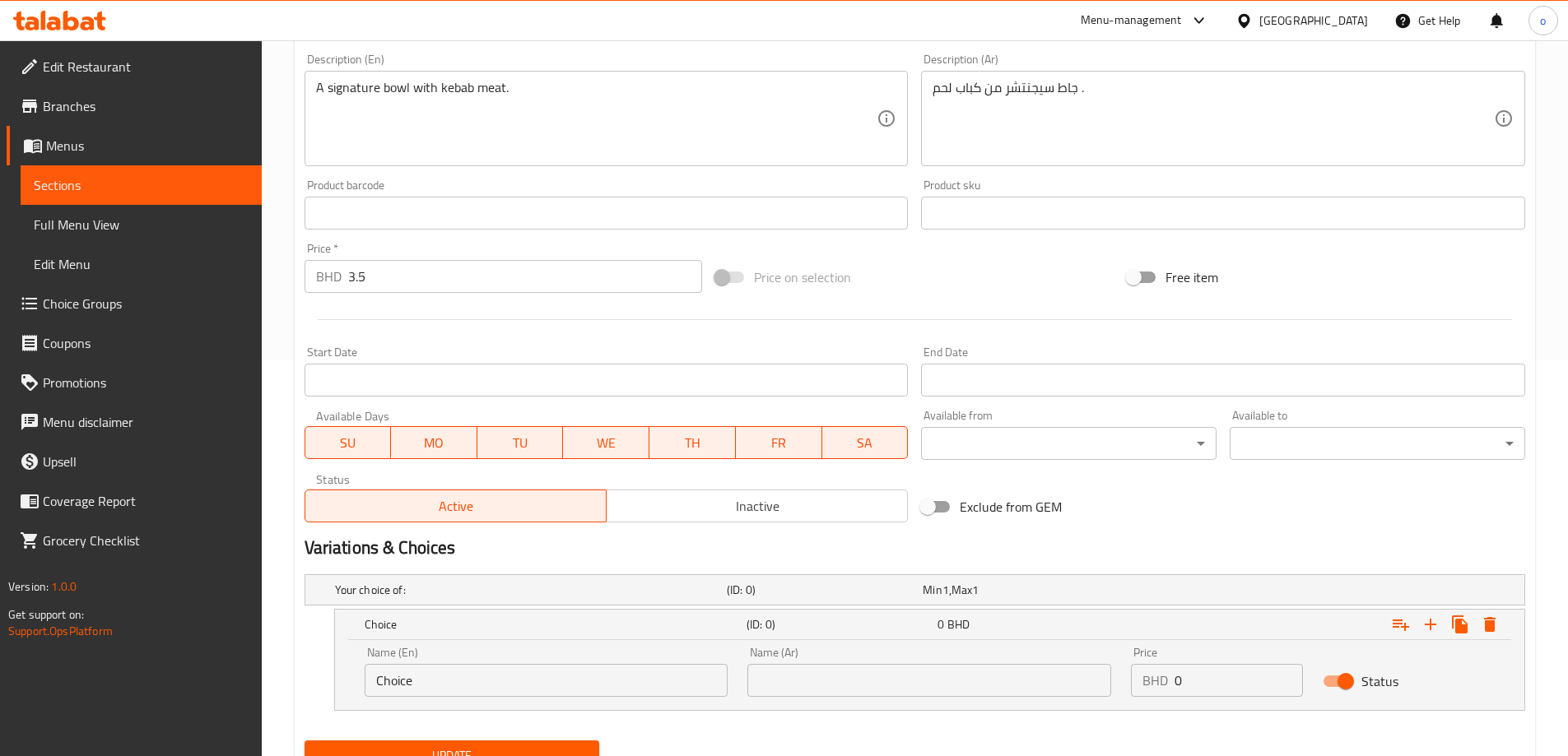
click at [460, 663] on input "Choice" at bounding box center [547, 680] width 364 height 33
paste input "Signature r"
type input "Signature rice"
click at [785, 679] on input "text" at bounding box center [929, 680] width 364 height 33
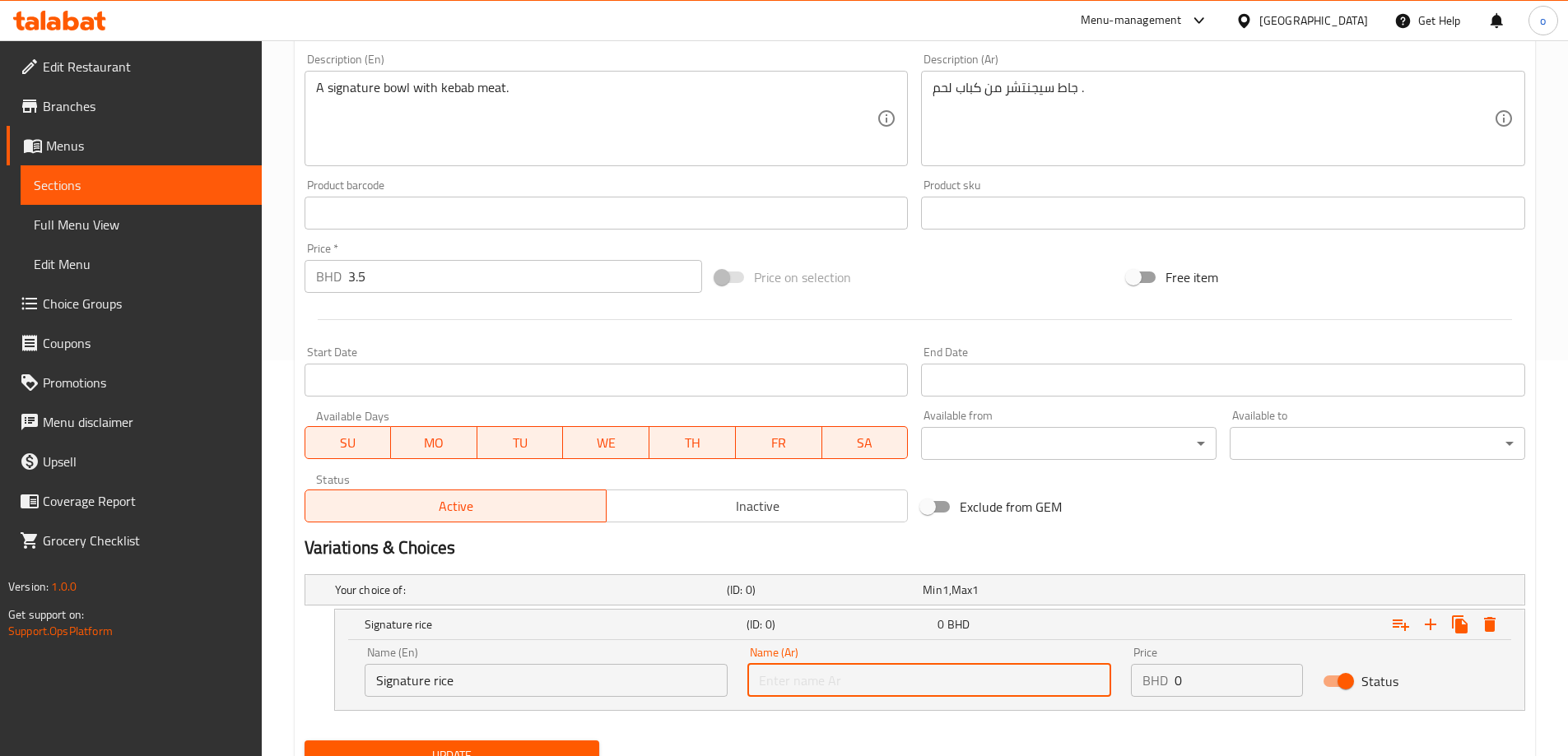
paste input "أرز سيجنتشر"
type input "أرز سيجنتشر"
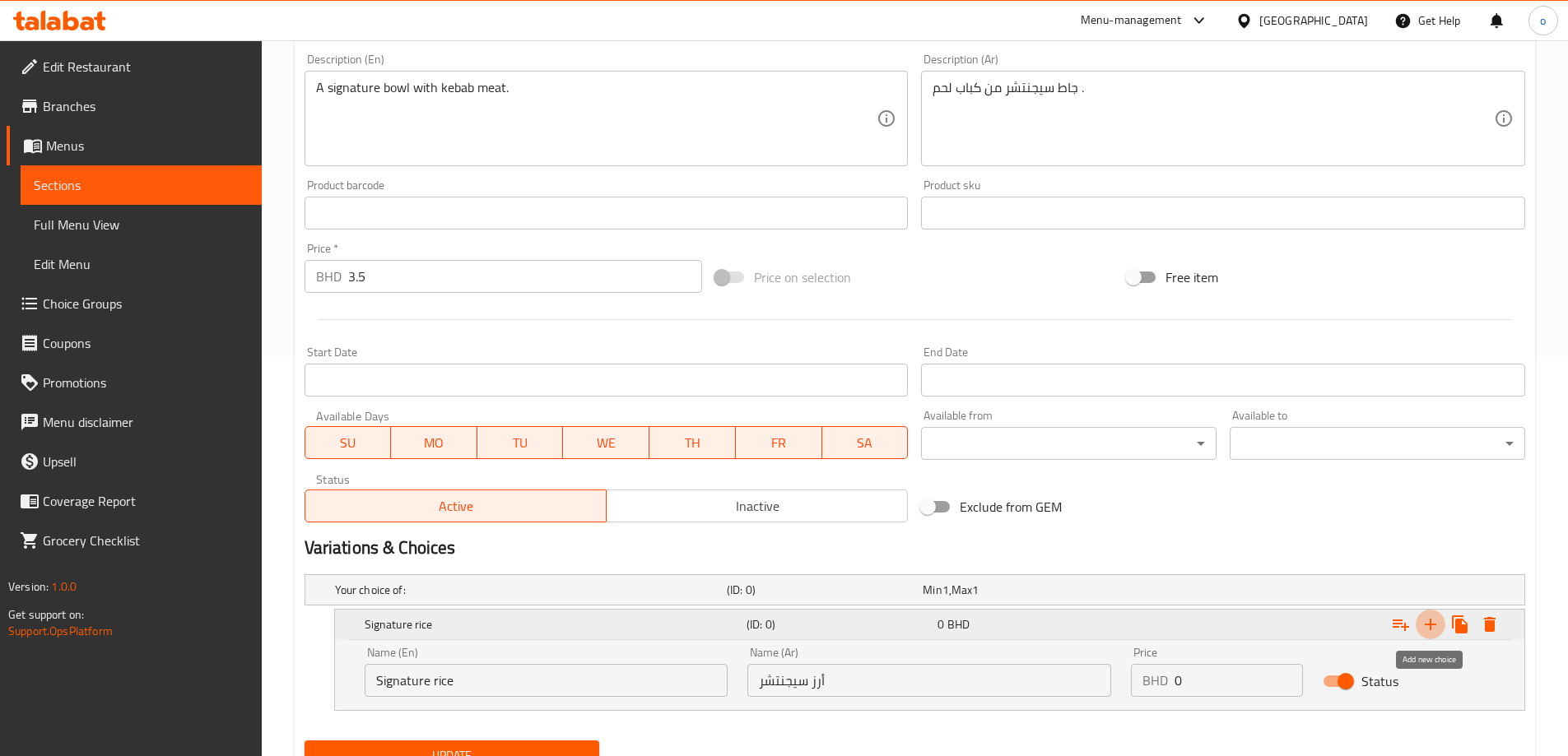
click at [1427, 623] on icon "Expand" at bounding box center [1430, 625] width 20 height 20
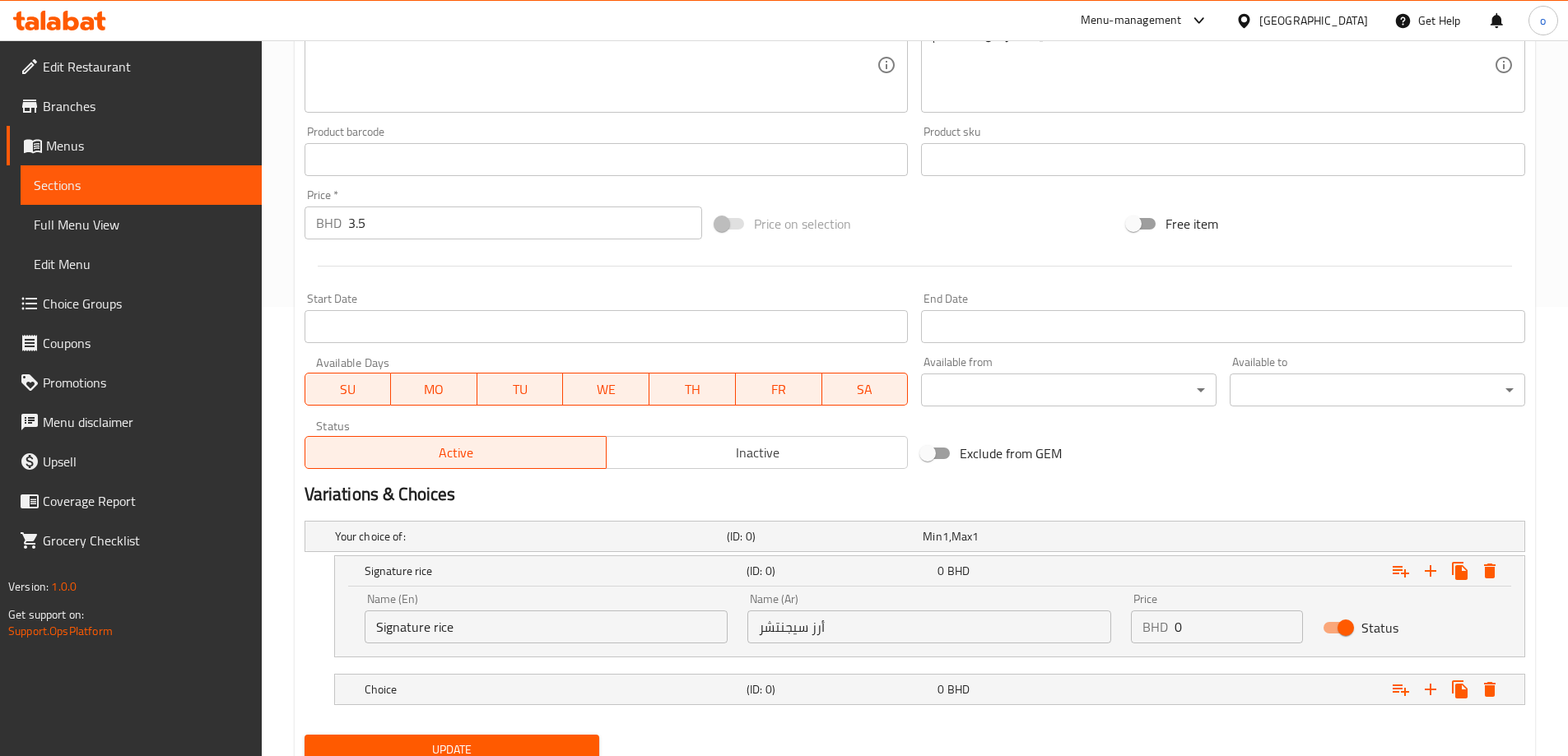
scroll to position [514, 0]
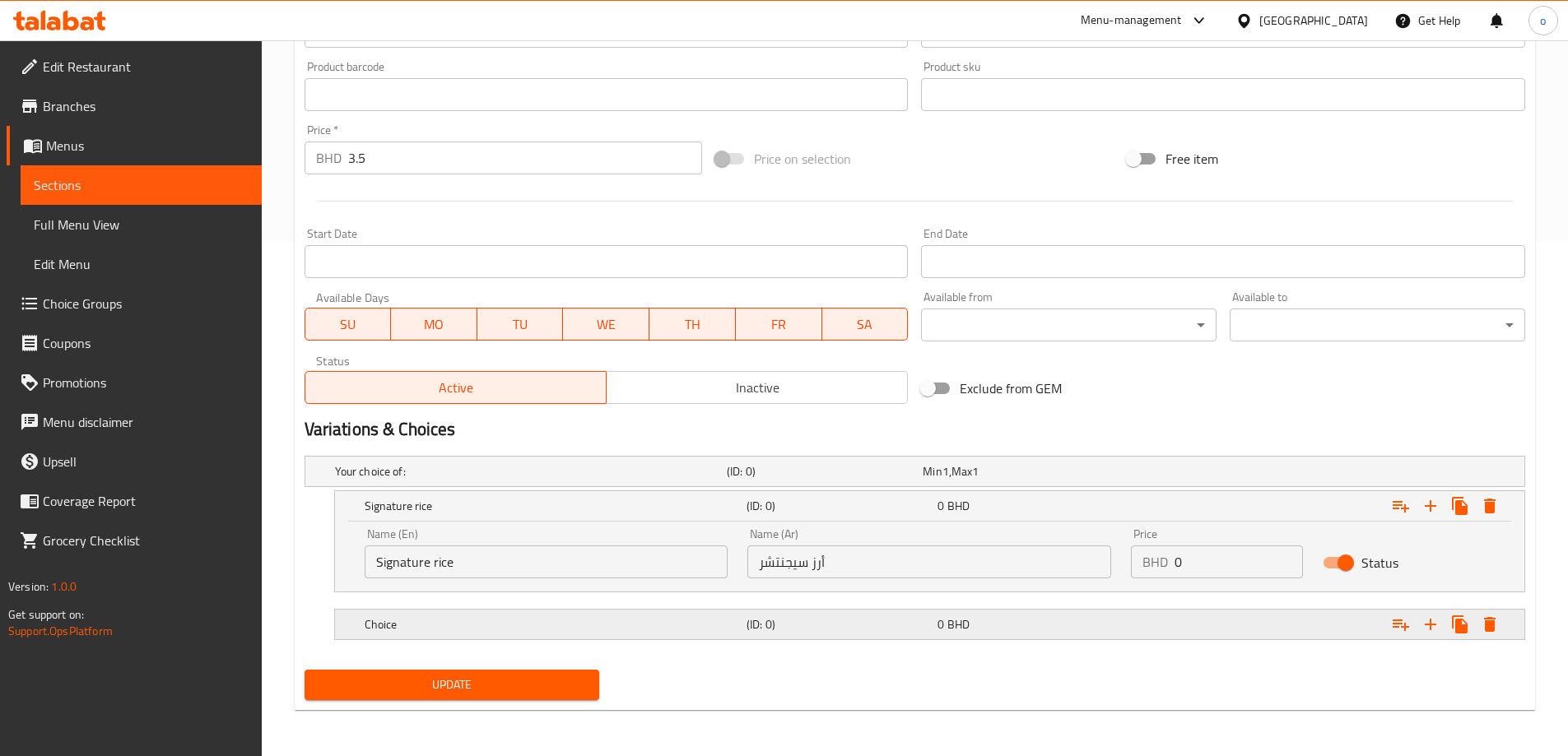
click at [486, 635] on div "Choice" at bounding box center [552, 624] width 382 height 23
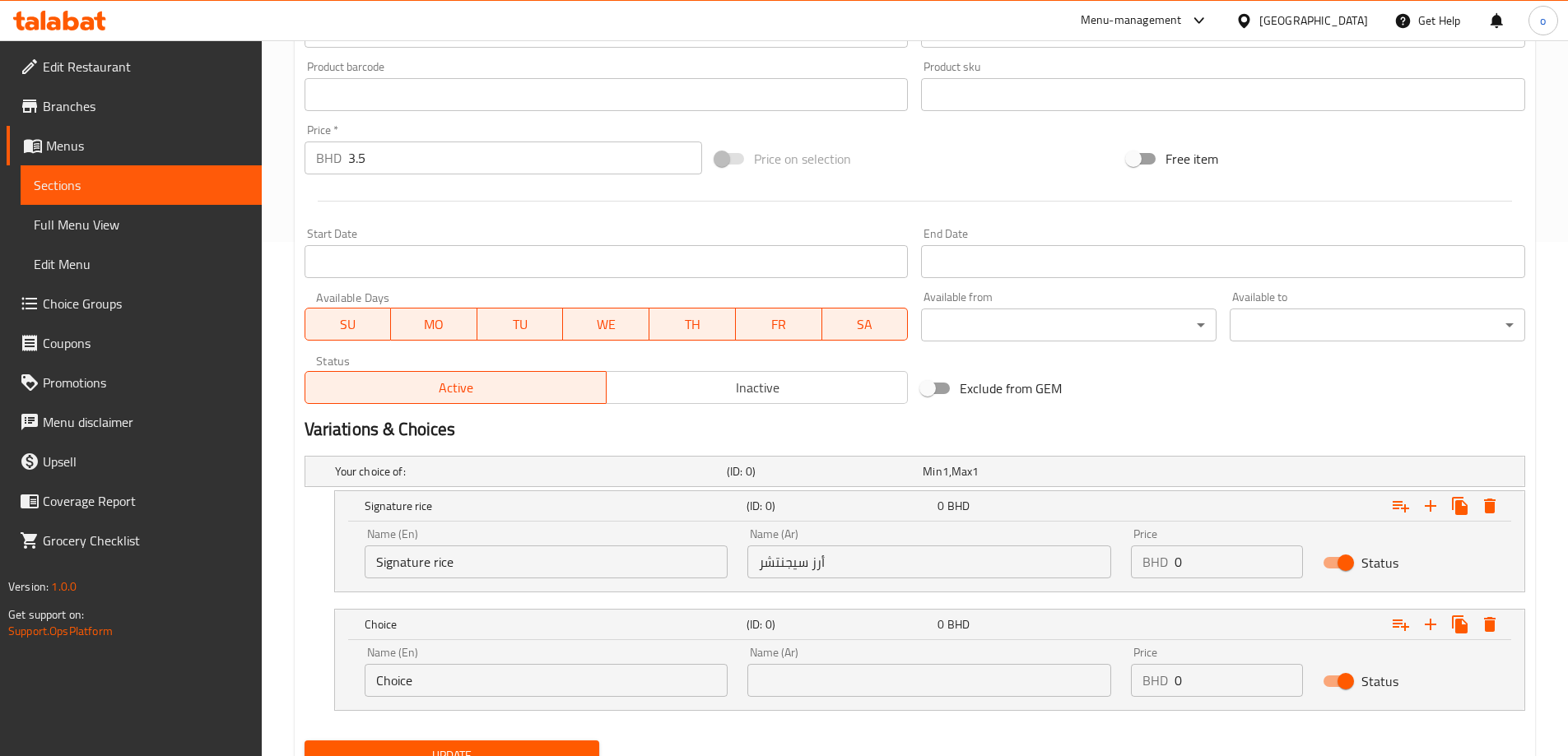
click at [469, 680] on input "Choice" at bounding box center [547, 680] width 364 height 33
paste input "Green r"
type input "Green rice"
click at [874, 670] on input "text" at bounding box center [929, 680] width 364 height 33
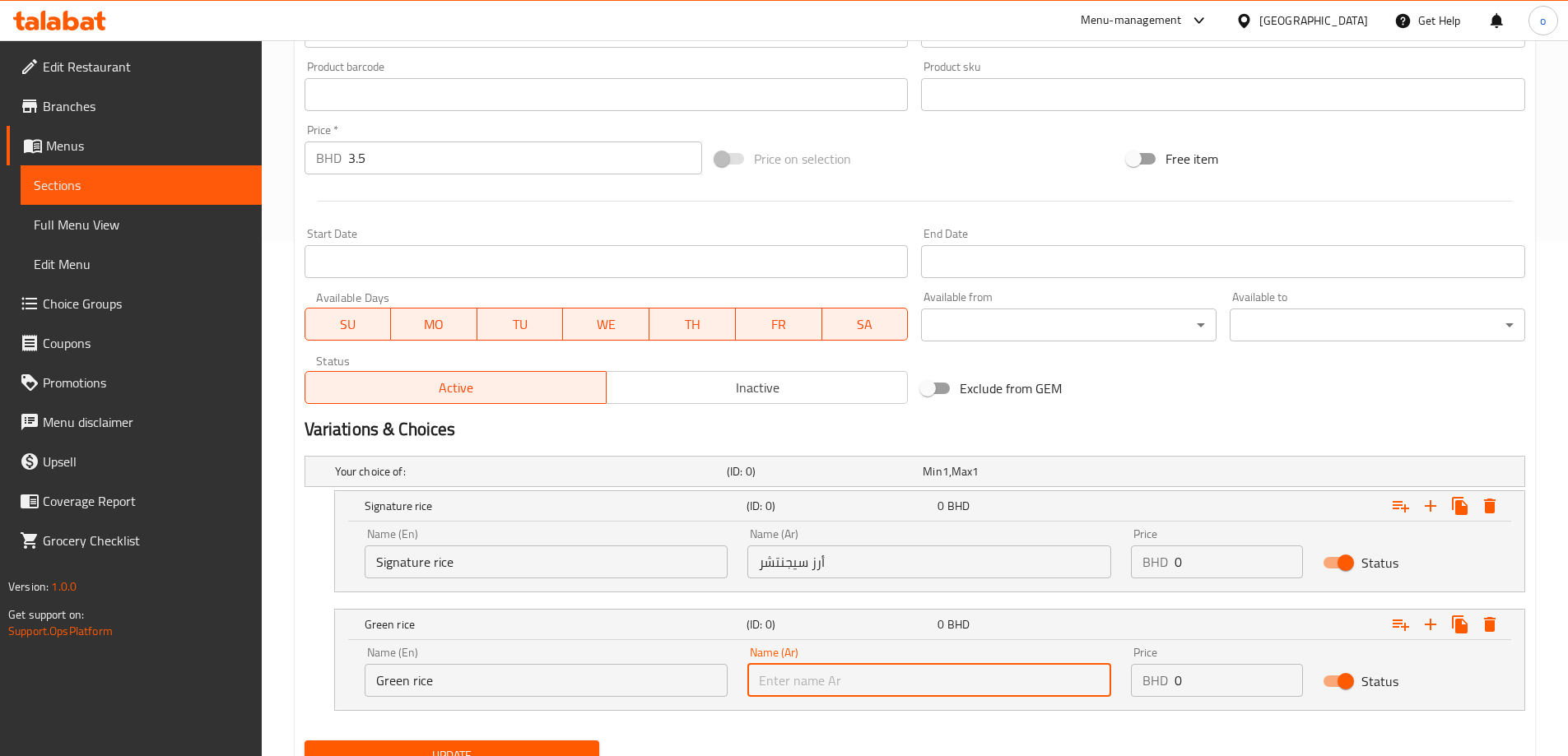
paste input "أرز أخضر"
type input "أرز أخضر"
click at [1432, 624] on icon "Expand" at bounding box center [1430, 624] width 12 height 12
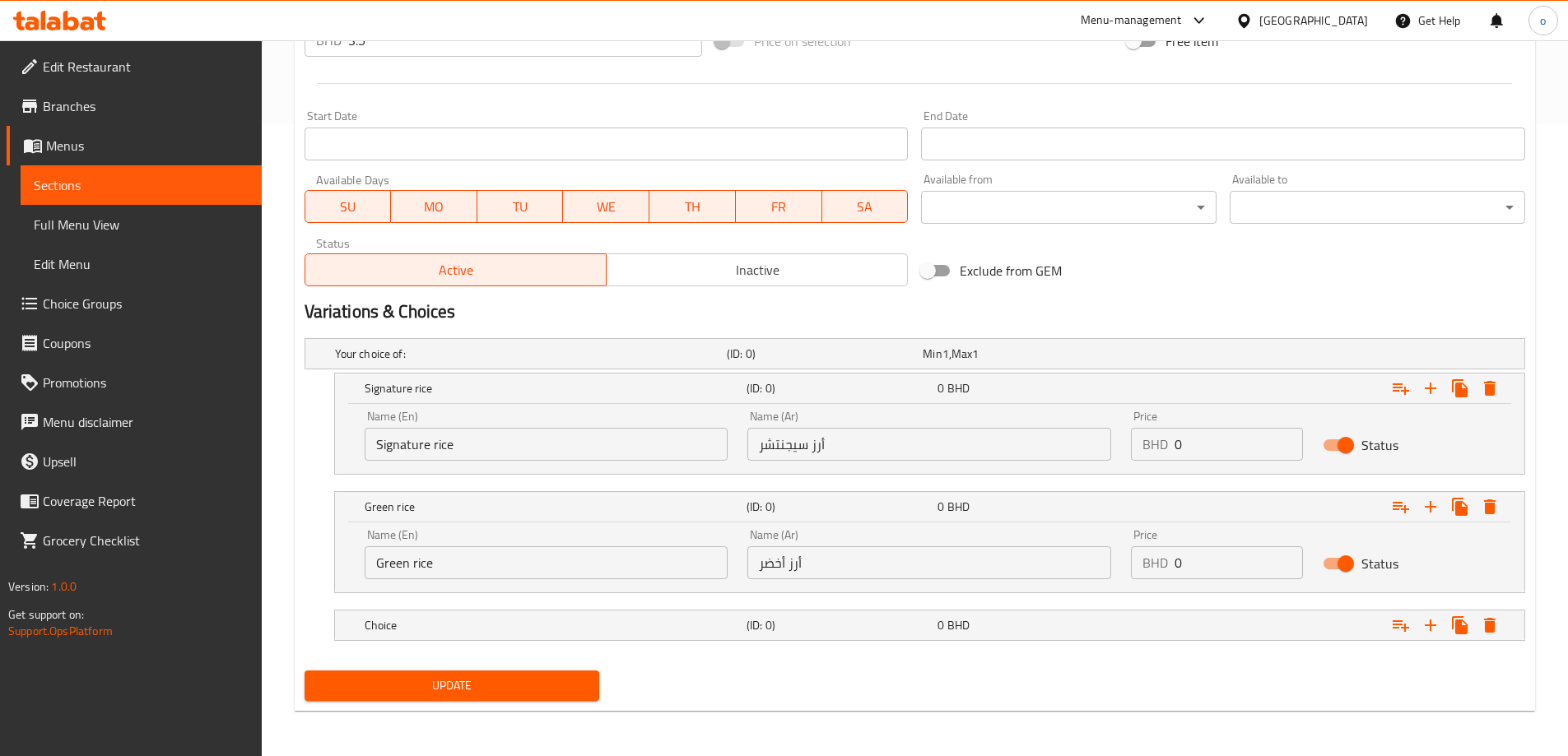
scroll to position [632, 0]
click at [624, 634] on div "Choice" at bounding box center [552, 624] width 382 height 23
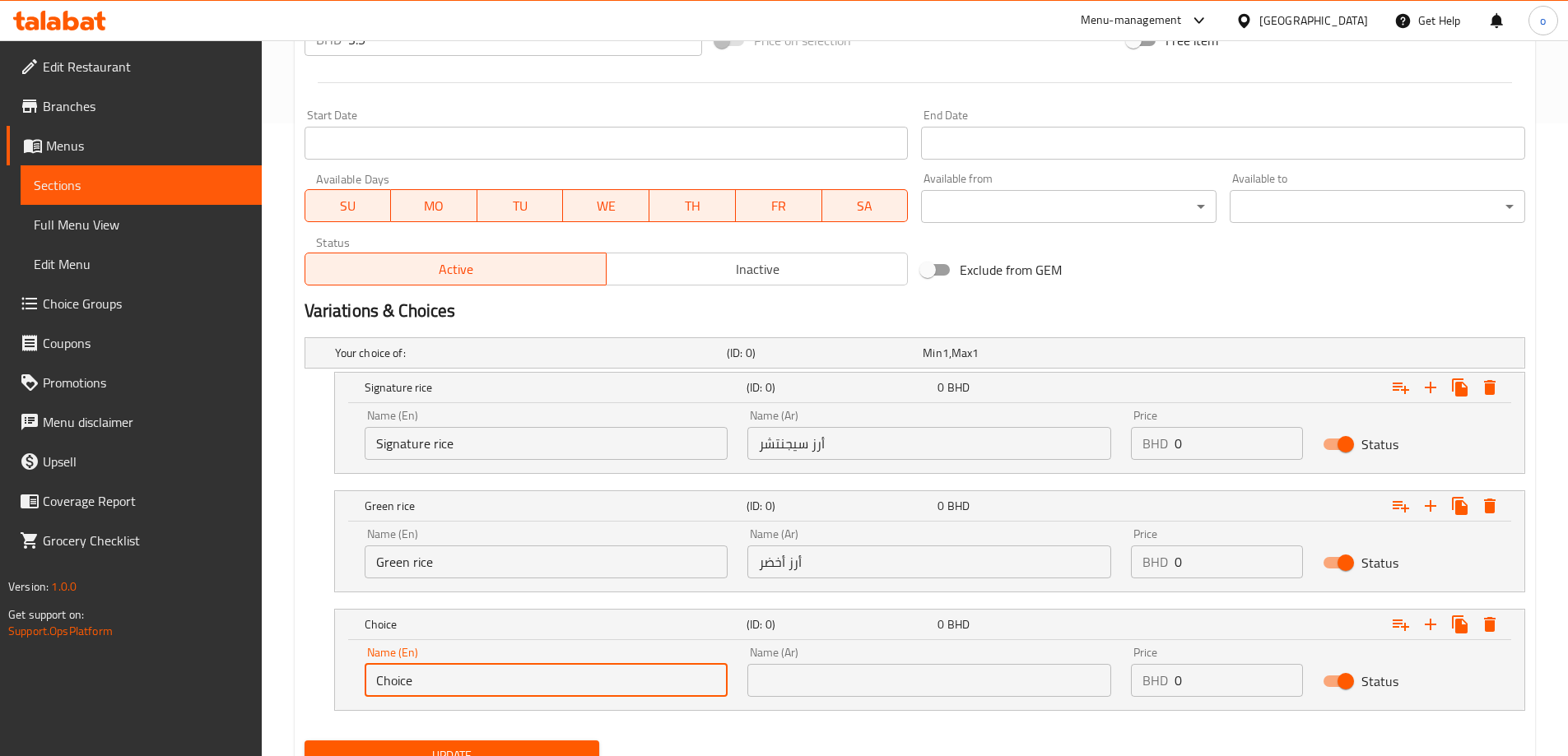
click at [419, 673] on input "Choice" at bounding box center [547, 680] width 364 height 33
paste input "White R"
type input "White Rice"
click at [1017, 679] on input "text" at bounding box center [929, 680] width 364 height 33
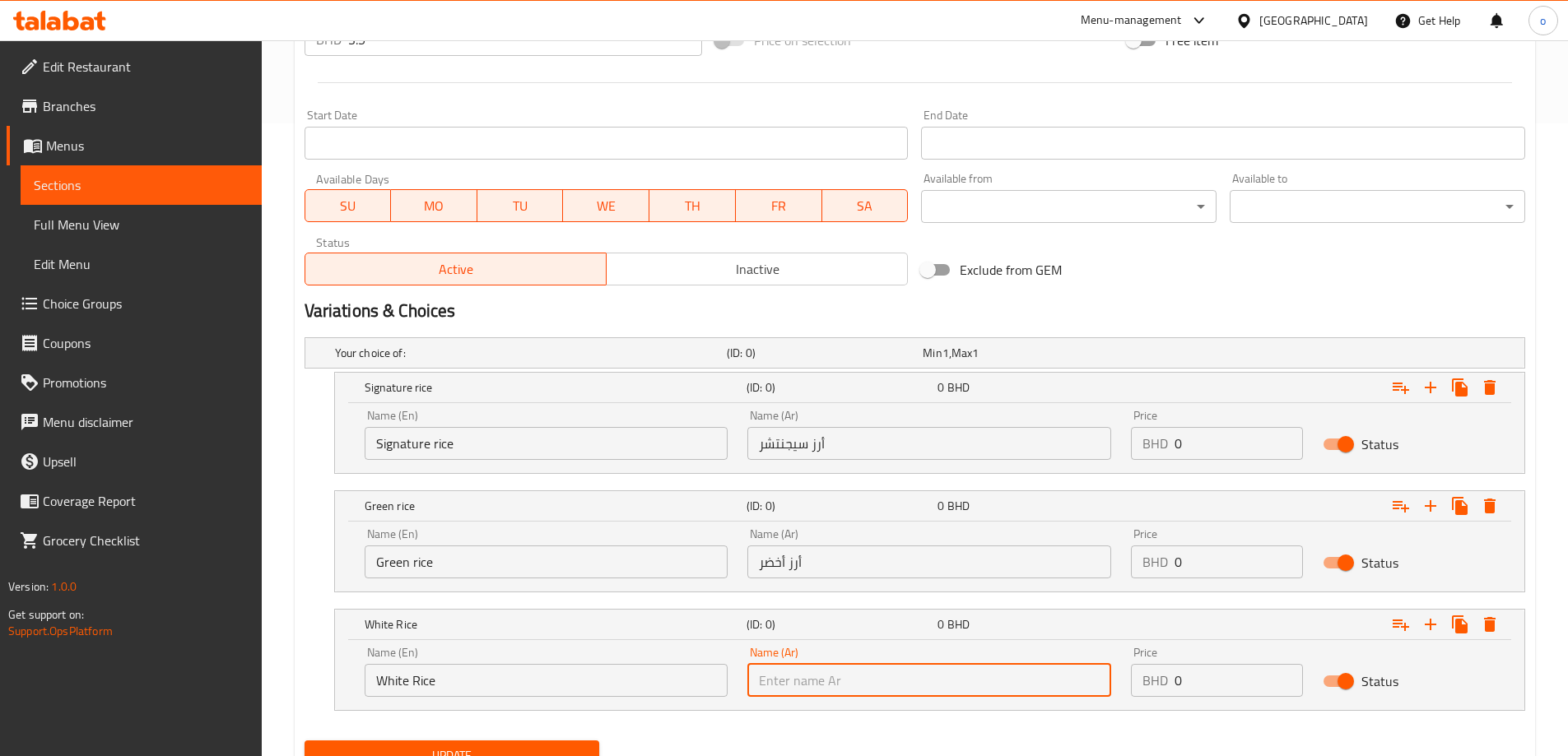
paste input "الأرز الأبيض"
type input "الأرز الأبيض"
click at [1433, 634] on button "Expand" at bounding box center [1430, 624] width 29 height 29
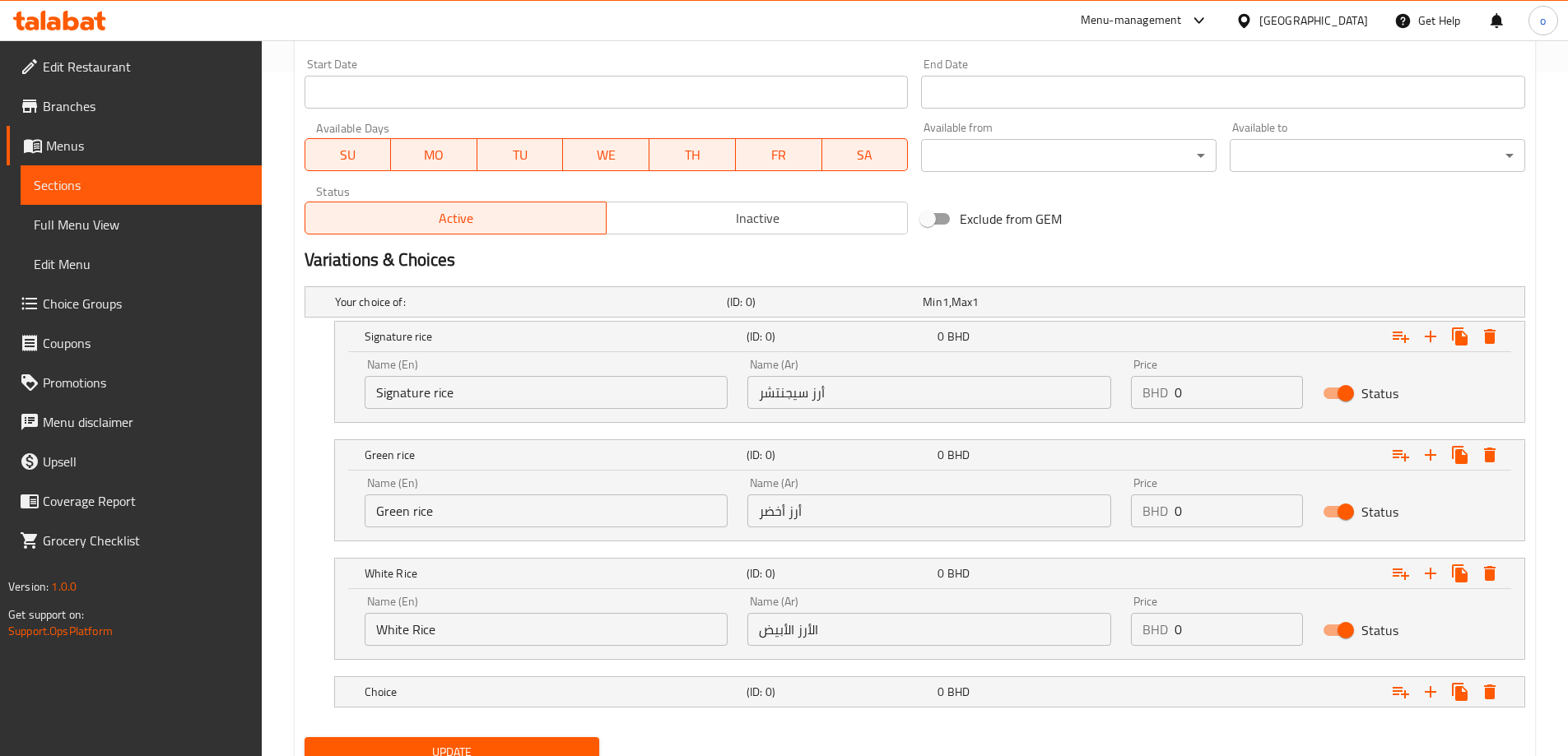
scroll to position [751, 0]
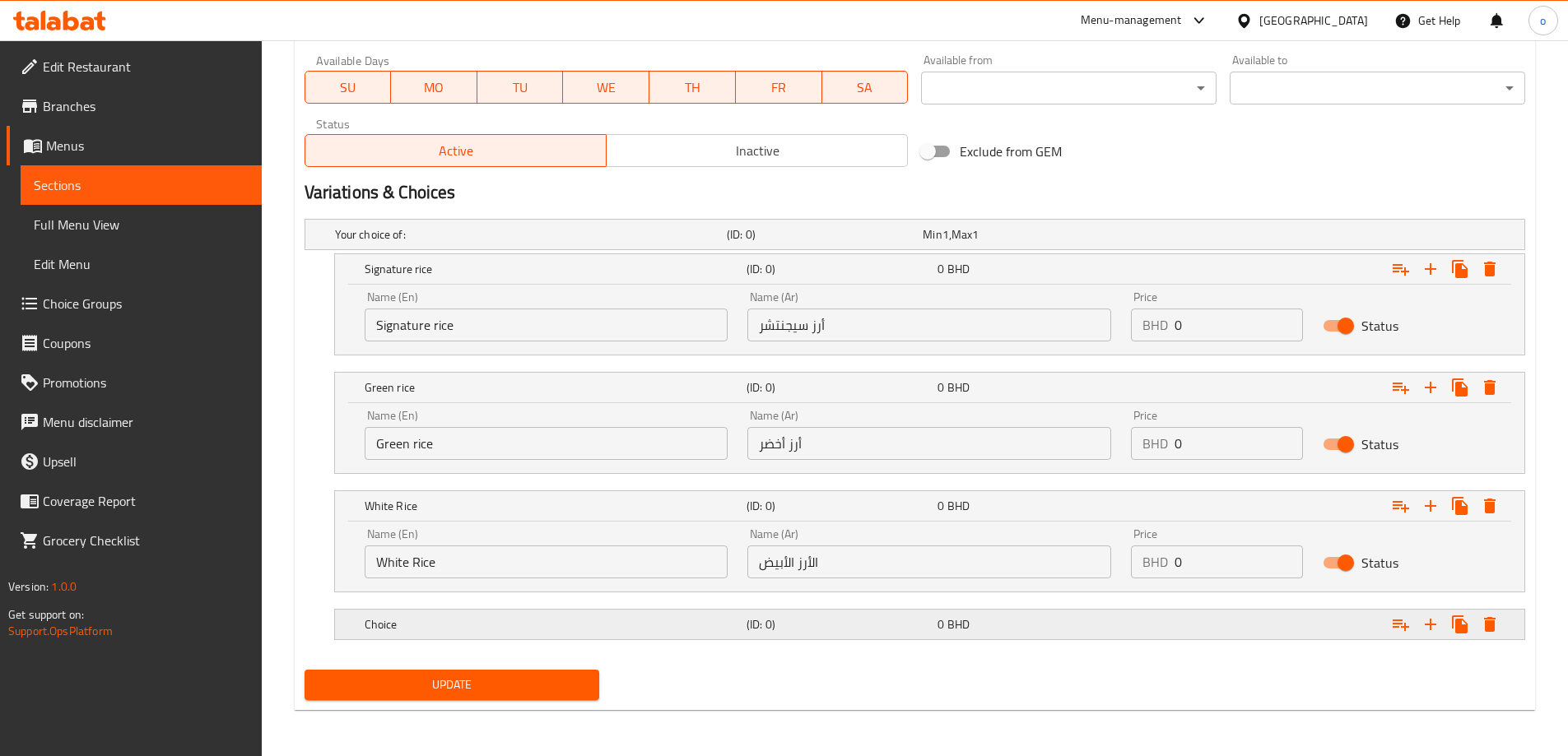
drag, startPoint x: 364, startPoint y: 624, endPoint x: 373, endPoint y: 624, distance: 9.0
click at [365, 624] on h5 "Choice" at bounding box center [552, 624] width 375 height 16
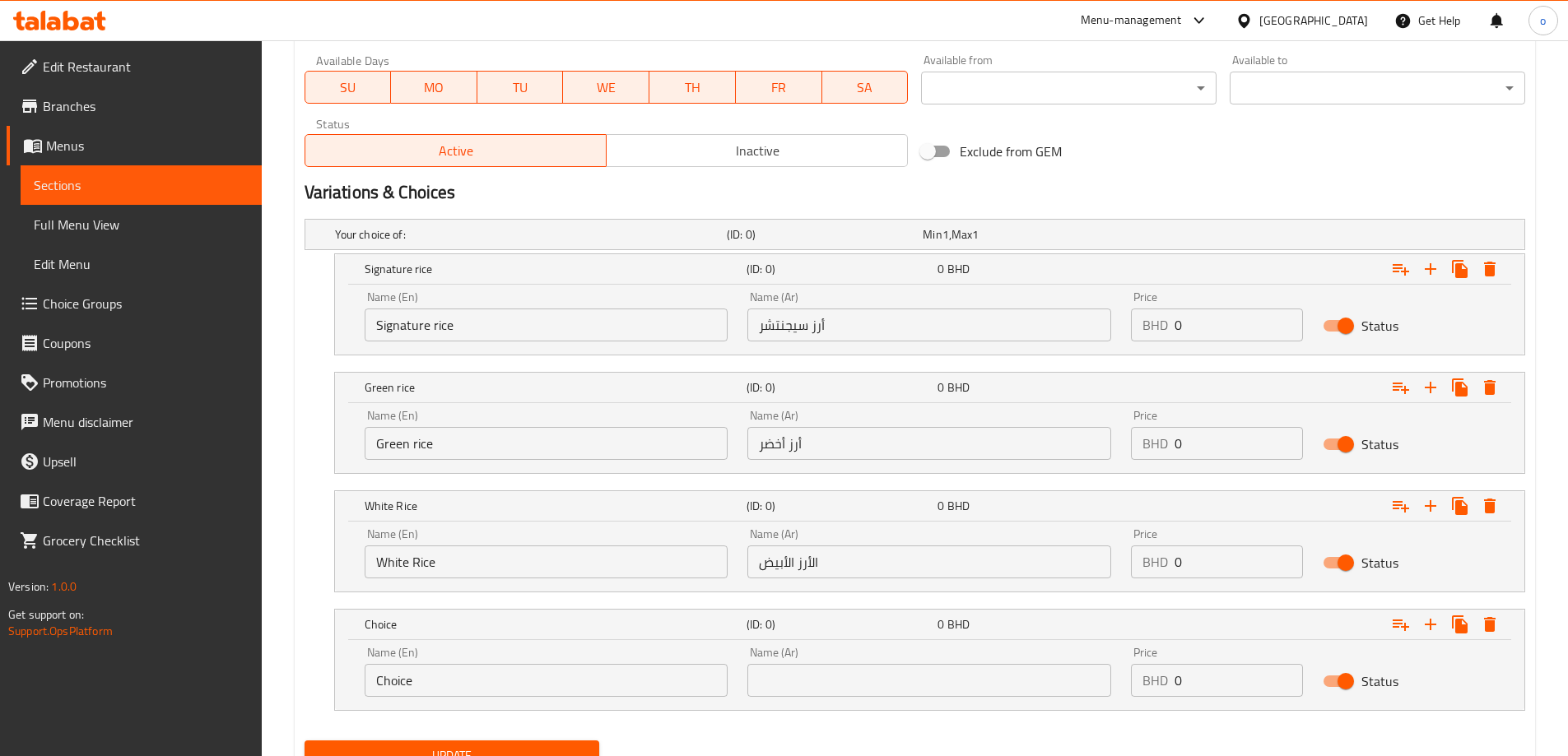
click at [430, 674] on input "Choice" at bounding box center [547, 680] width 364 height 33
paste input "Salad BASE"
type input "Salad BASE"
click at [957, 697] on div "Name (Ar) Name (Ar)" at bounding box center [929, 672] width 383 height 70
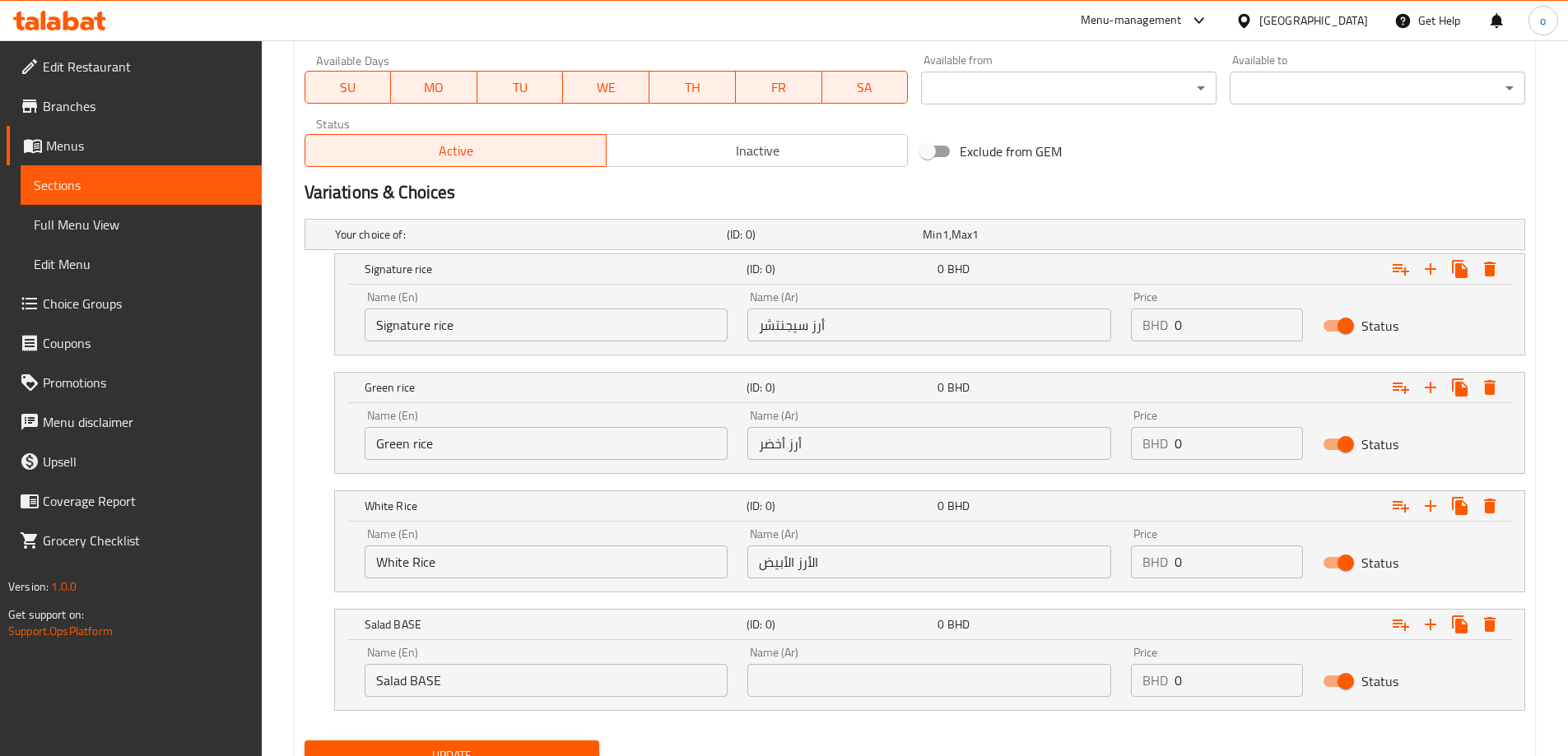
click at [958, 694] on input "text" at bounding box center [929, 680] width 364 height 33
paste input "أساس السلطة"
type input "أساس السلطة"
click at [1430, 631] on icon "Expand" at bounding box center [1430, 625] width 20 height 20
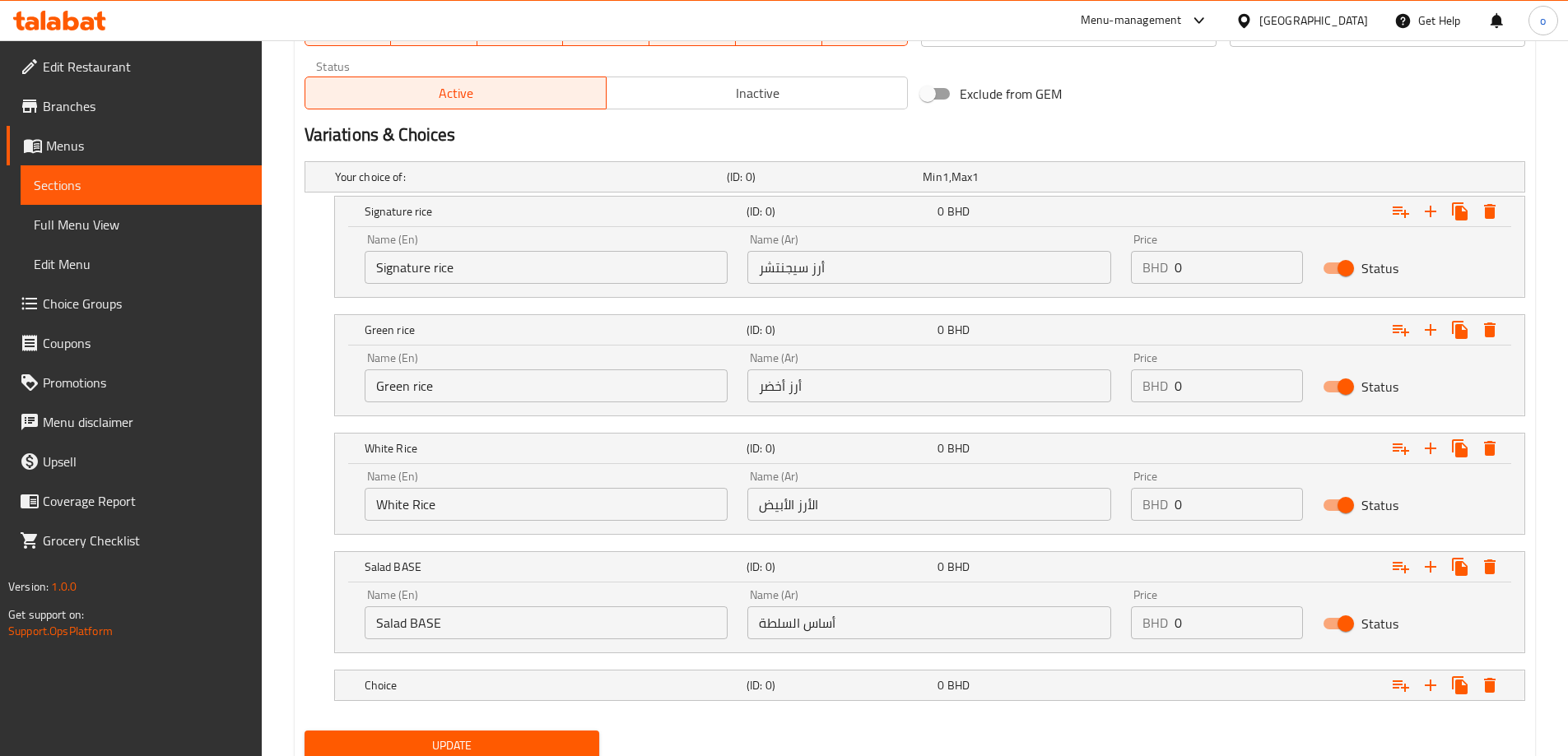
scroll to position [870, 0]
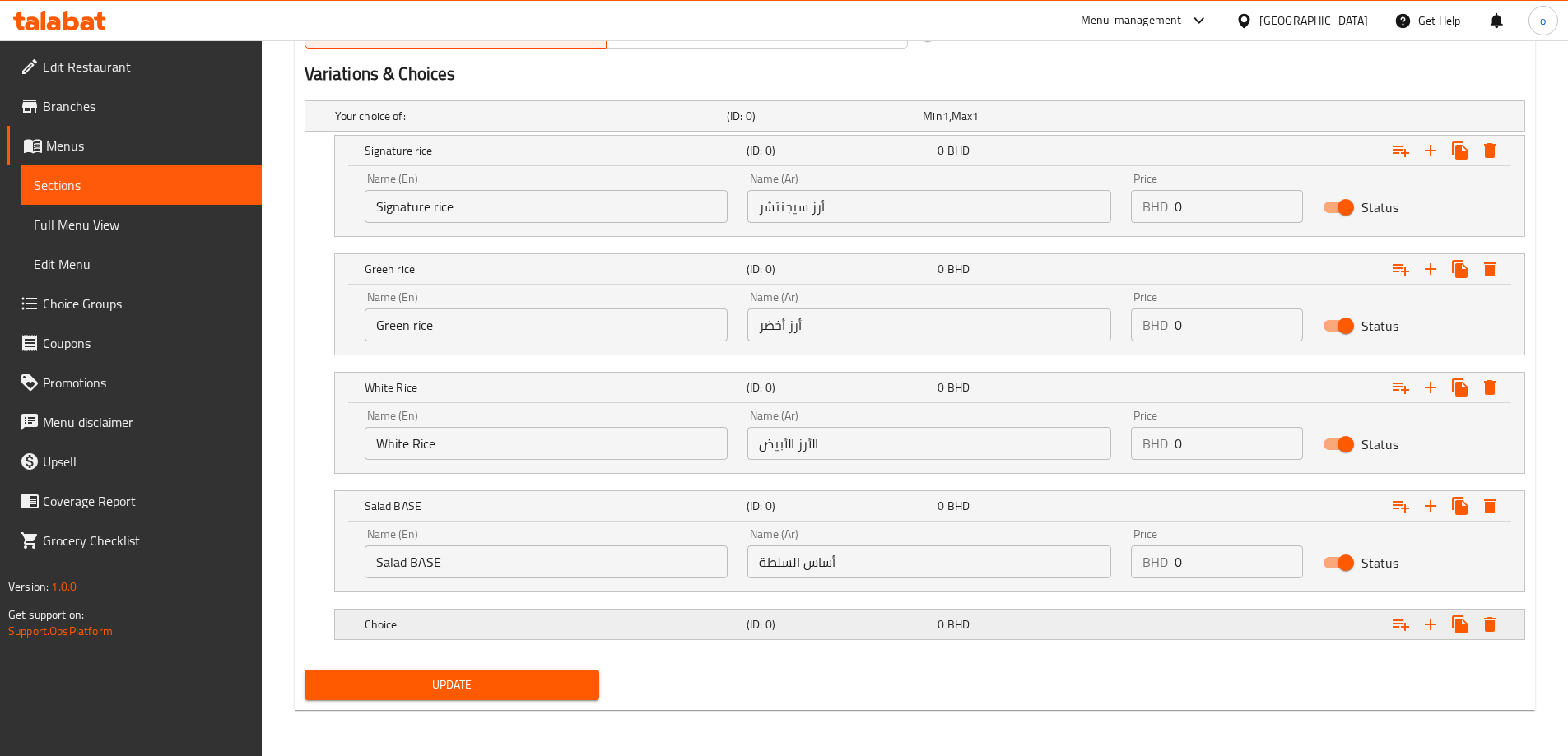
drag, startPoint x: 630, startPoint y: 630, endPoint x: 595, endPoint y: 640, distance: 36.4
click at [631, 630] on h5 "Choice" at bounding box center [552, 624] width 375 height 16
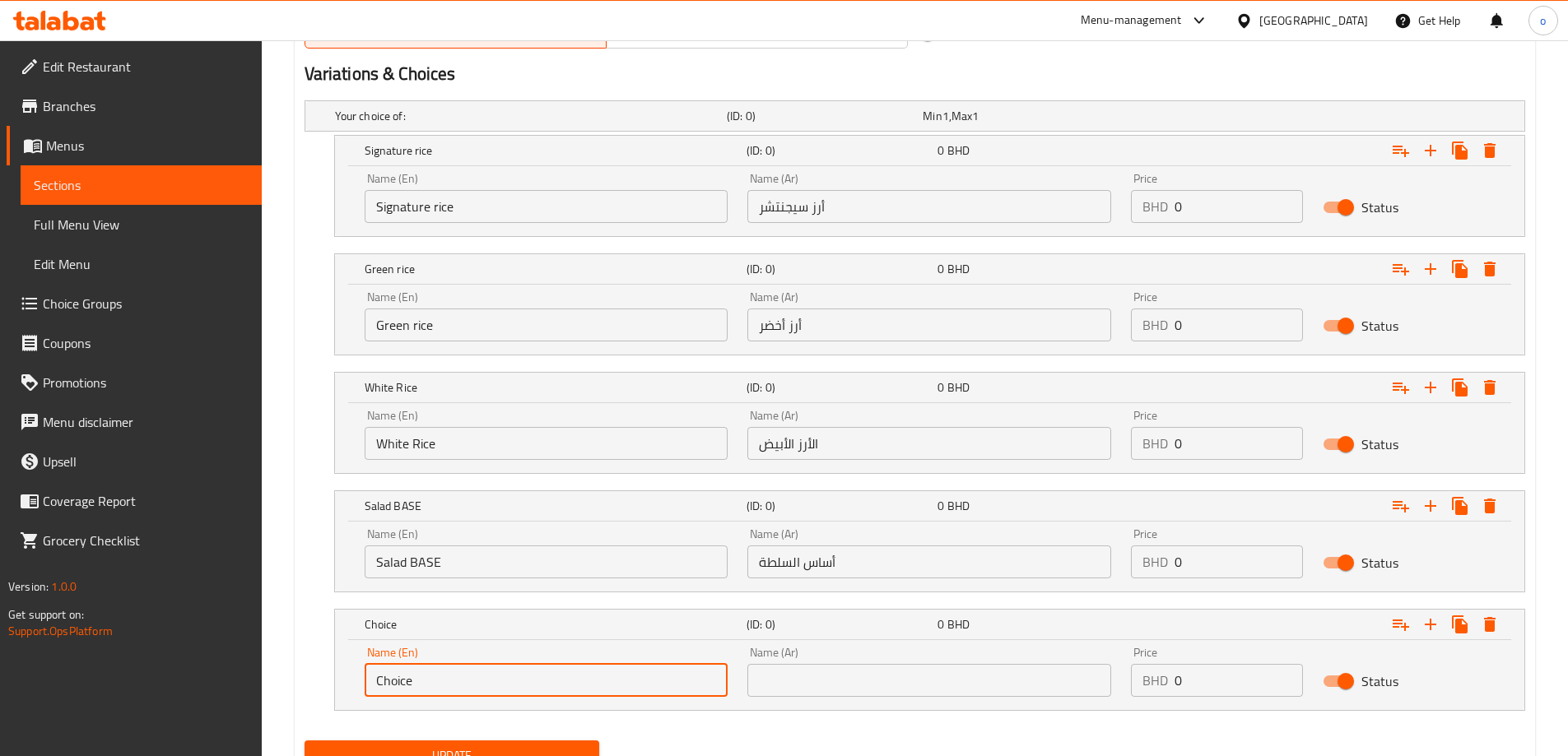
click at [448, 690] on input "Choice" at bounding box center [547, 680] width 364 height 33
paste input "Fries BASE"
type input "Fries BASE"
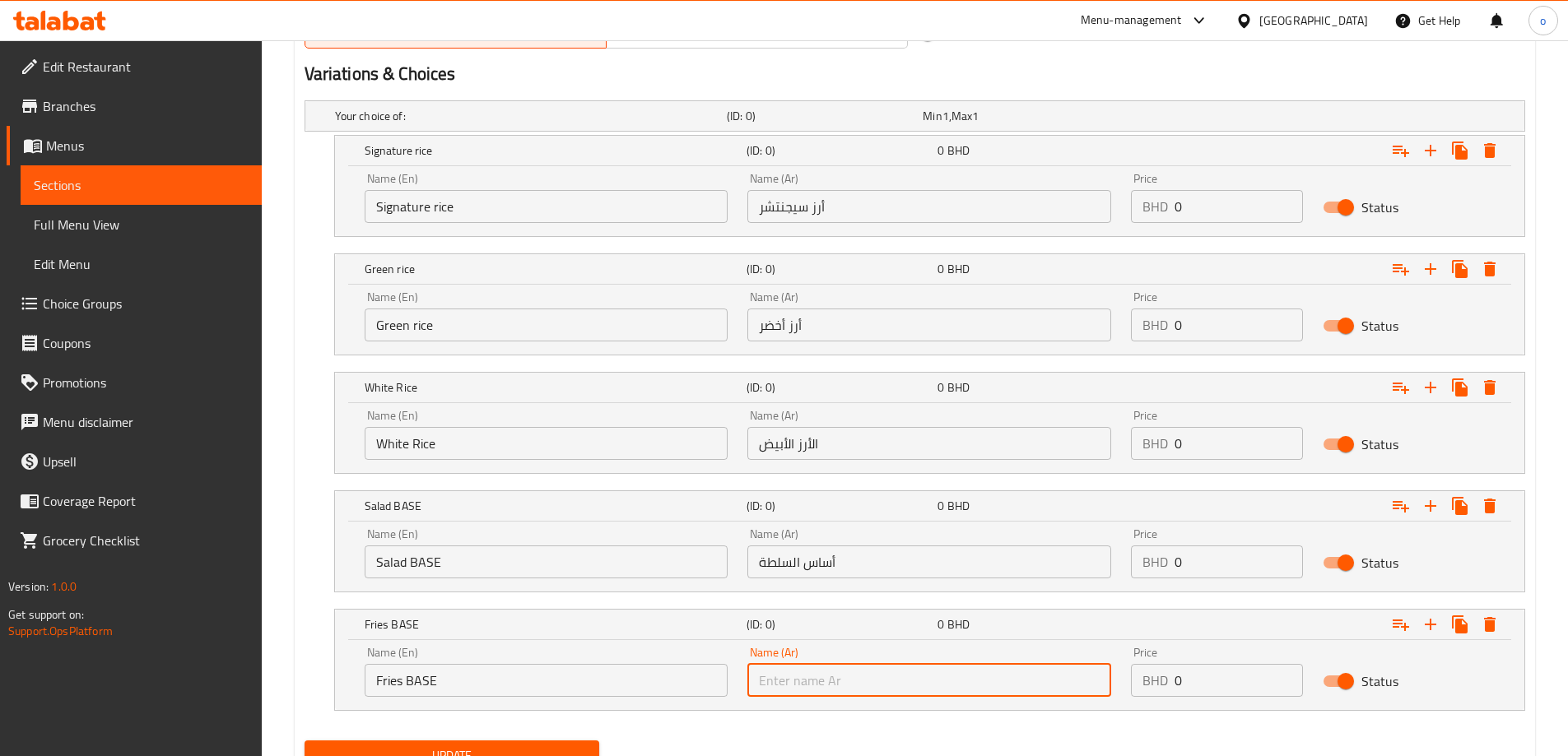
click at [776, 667] on input "text" at bounding box center [929, 680] width 364 height 33
paste input "أساس البطاطس المقلية"
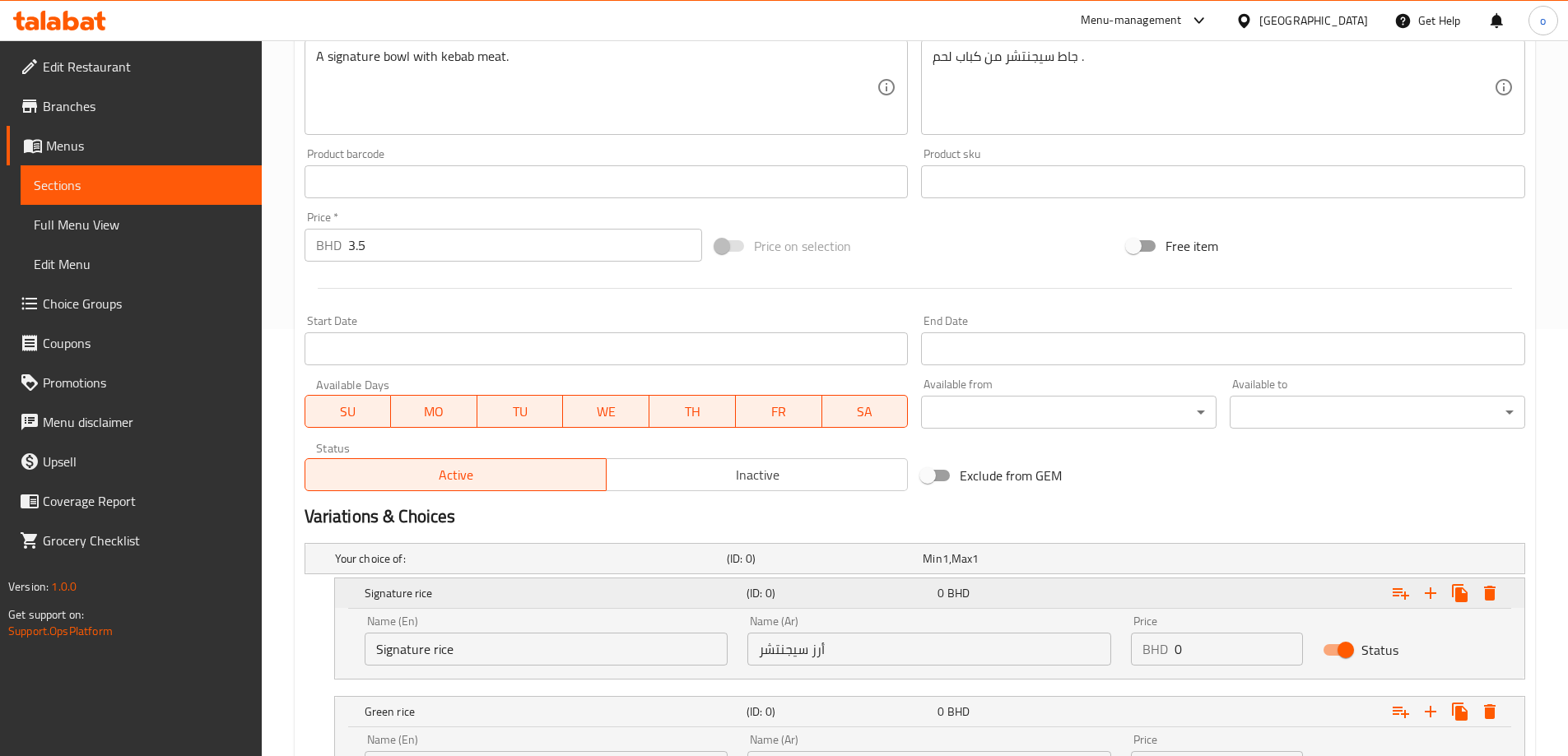
scroll to position [376, 0]
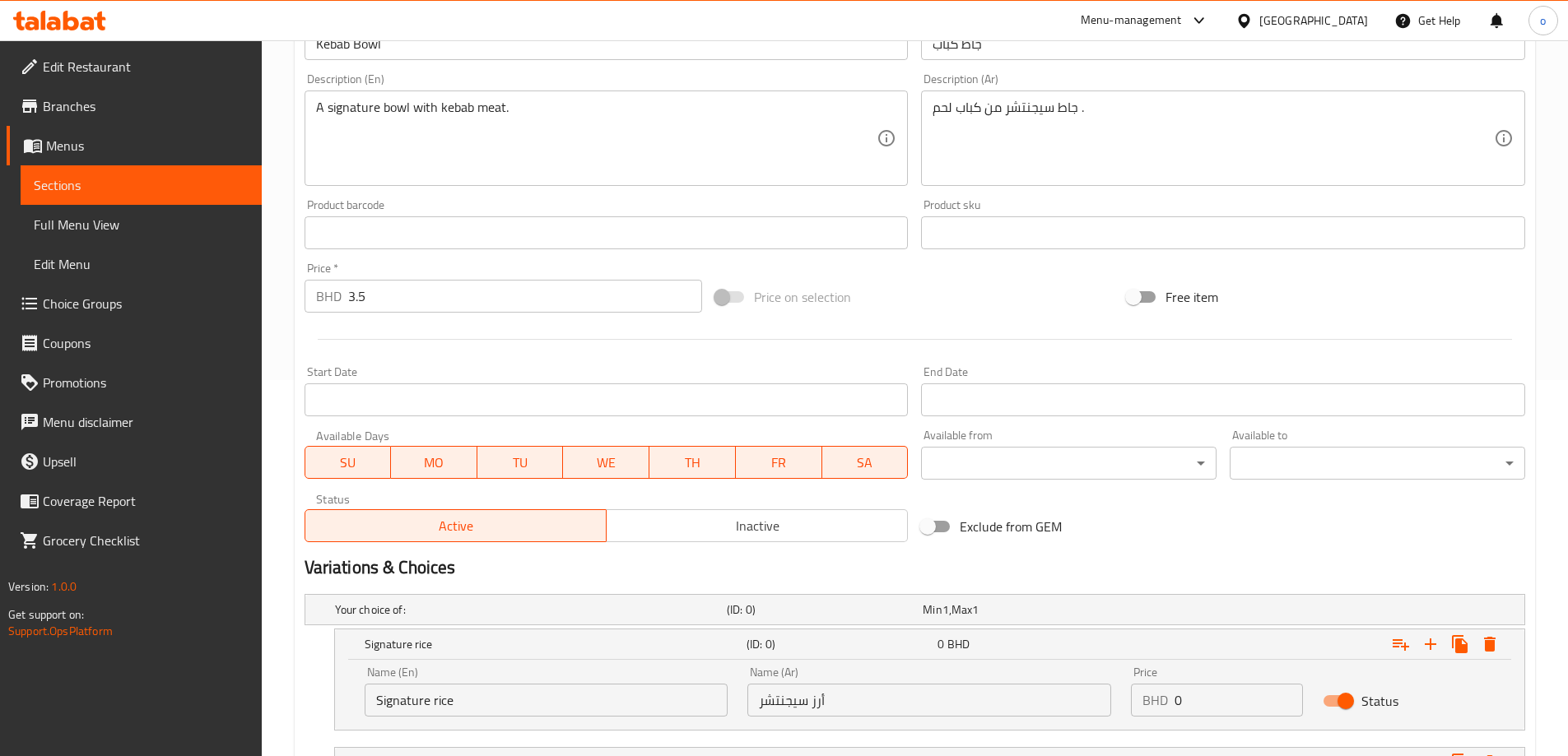
type input "أساس البطاطس المقلية"
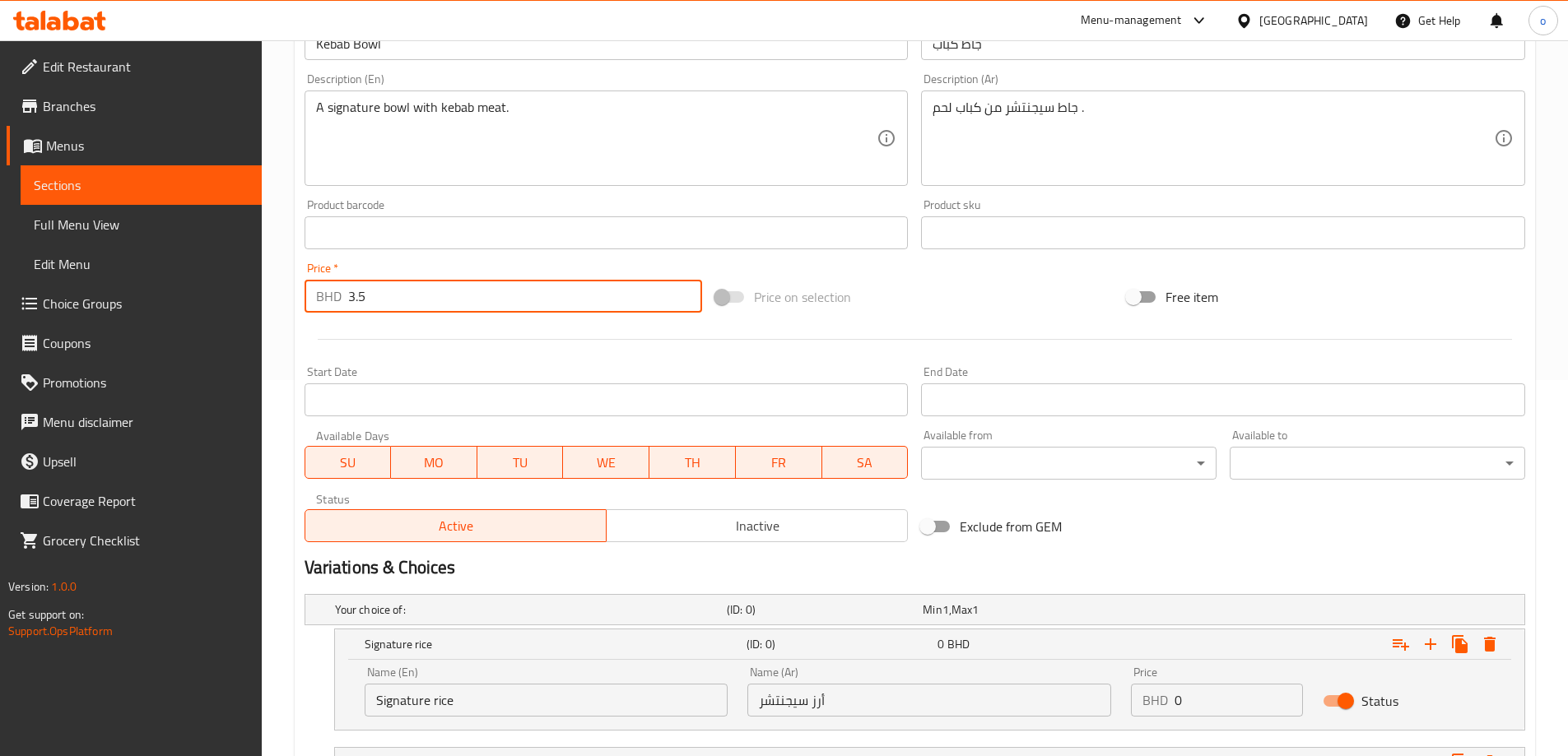
click at [366, 293] on input "3.5" at bounding box center [525, 296] width 355 height 33
type input "0"
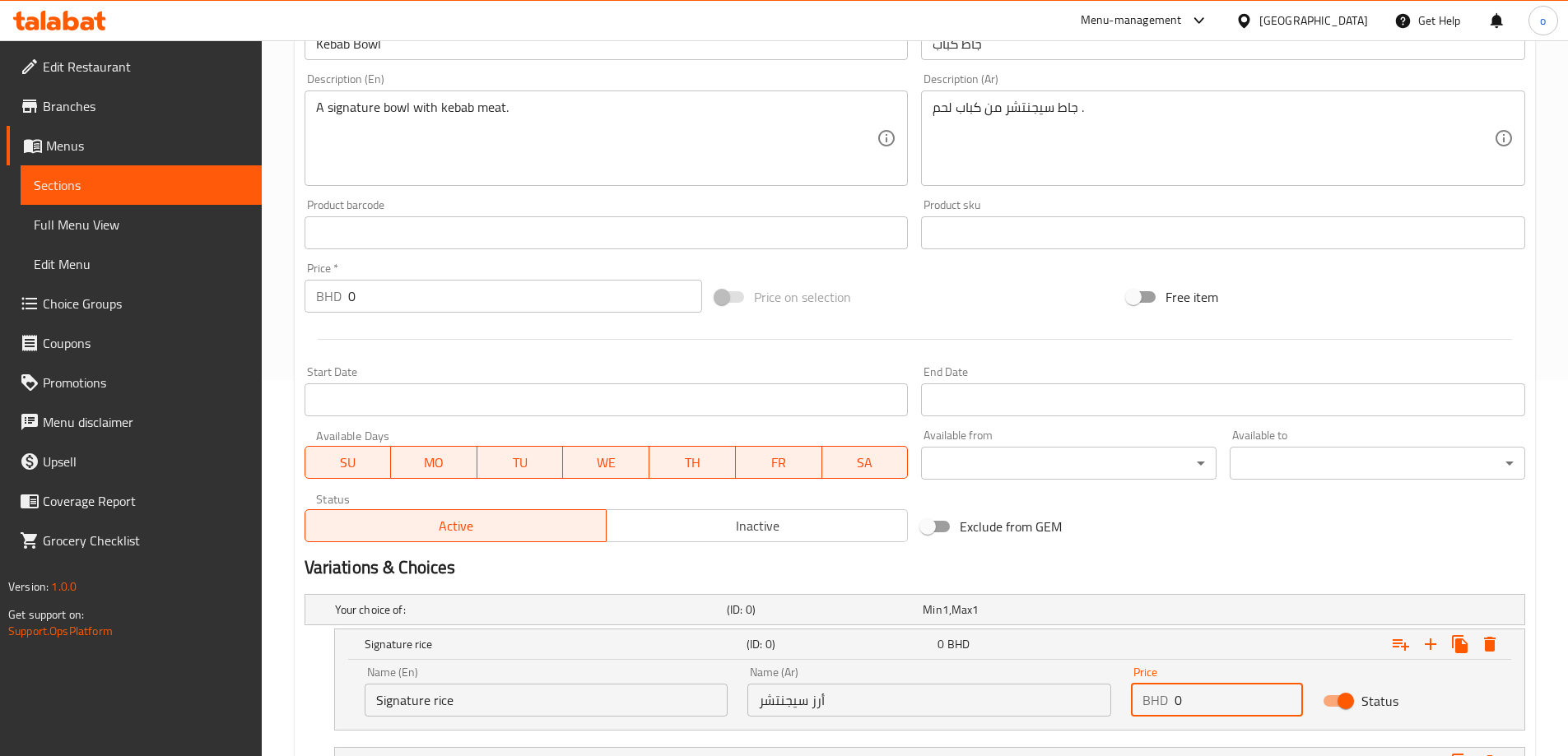
drag, startPoint x: 1190, startPoint y: 697, endPoint x: 1154, endPoint y: 699, distance: 36.1
click at [1154, 699] on div "BHD 0 Price" at bounding box center [1217, 700] width 172 height 33
paste input "3.5"
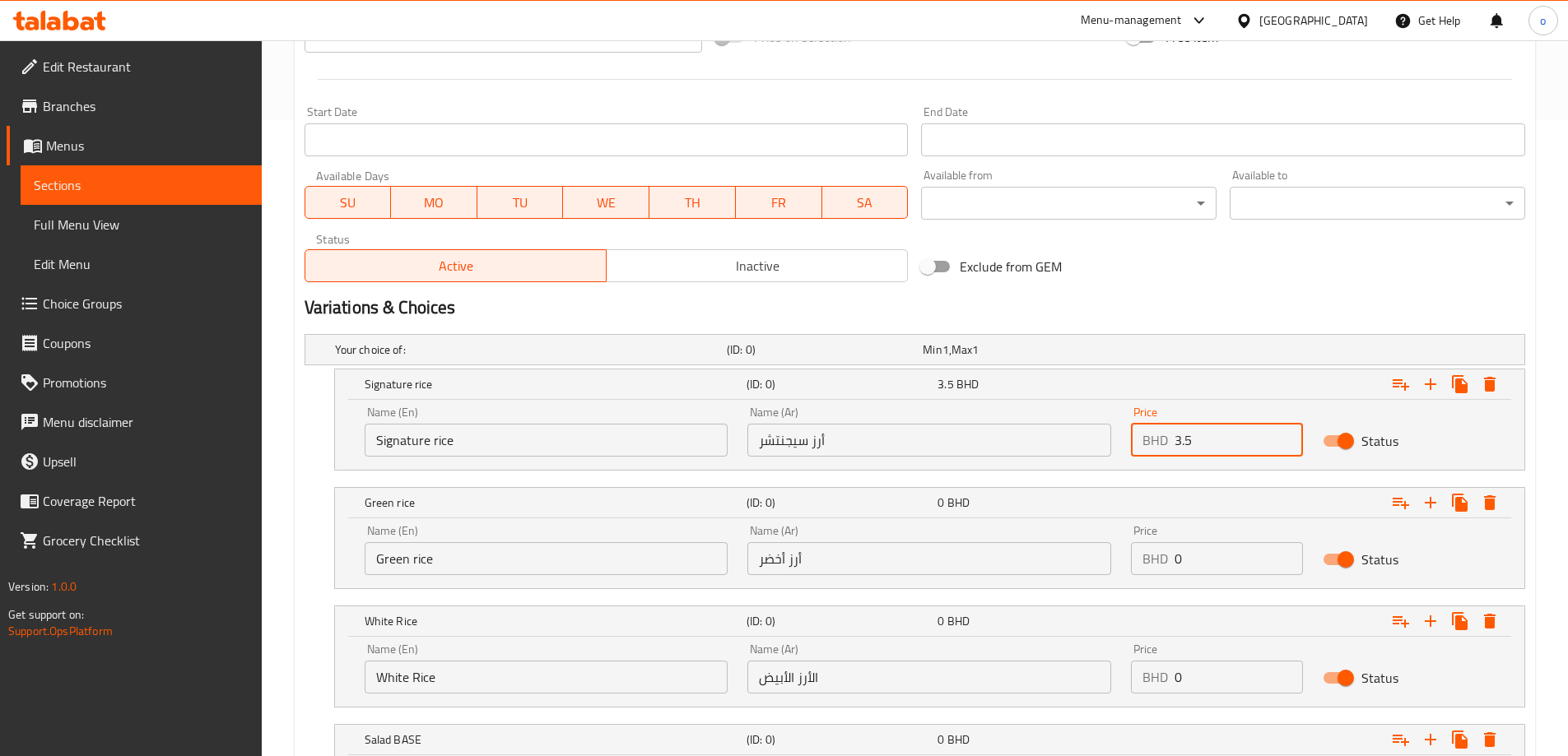
scroll to position [705, 0]
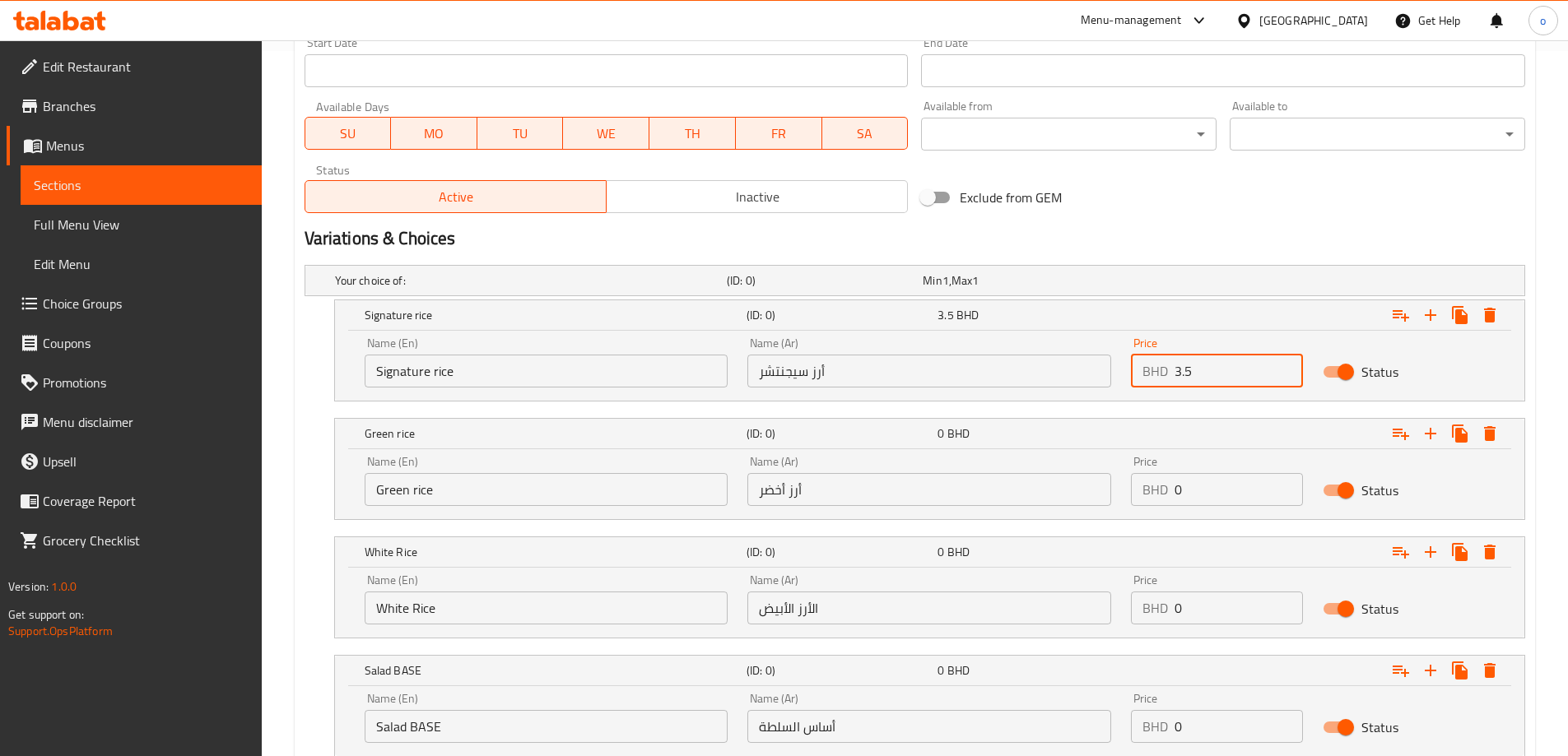
type input "3.5"
drag, startPoint x: 1194, startPoint y: 494, endPoint x: 1156, endPoint y: 492, distance: 38.1
click at [1156, 492] on div "BHD 0 Price" at bounding box center [1217, 489] width 172 height 33
paste input "3.5"
type input "3.5"
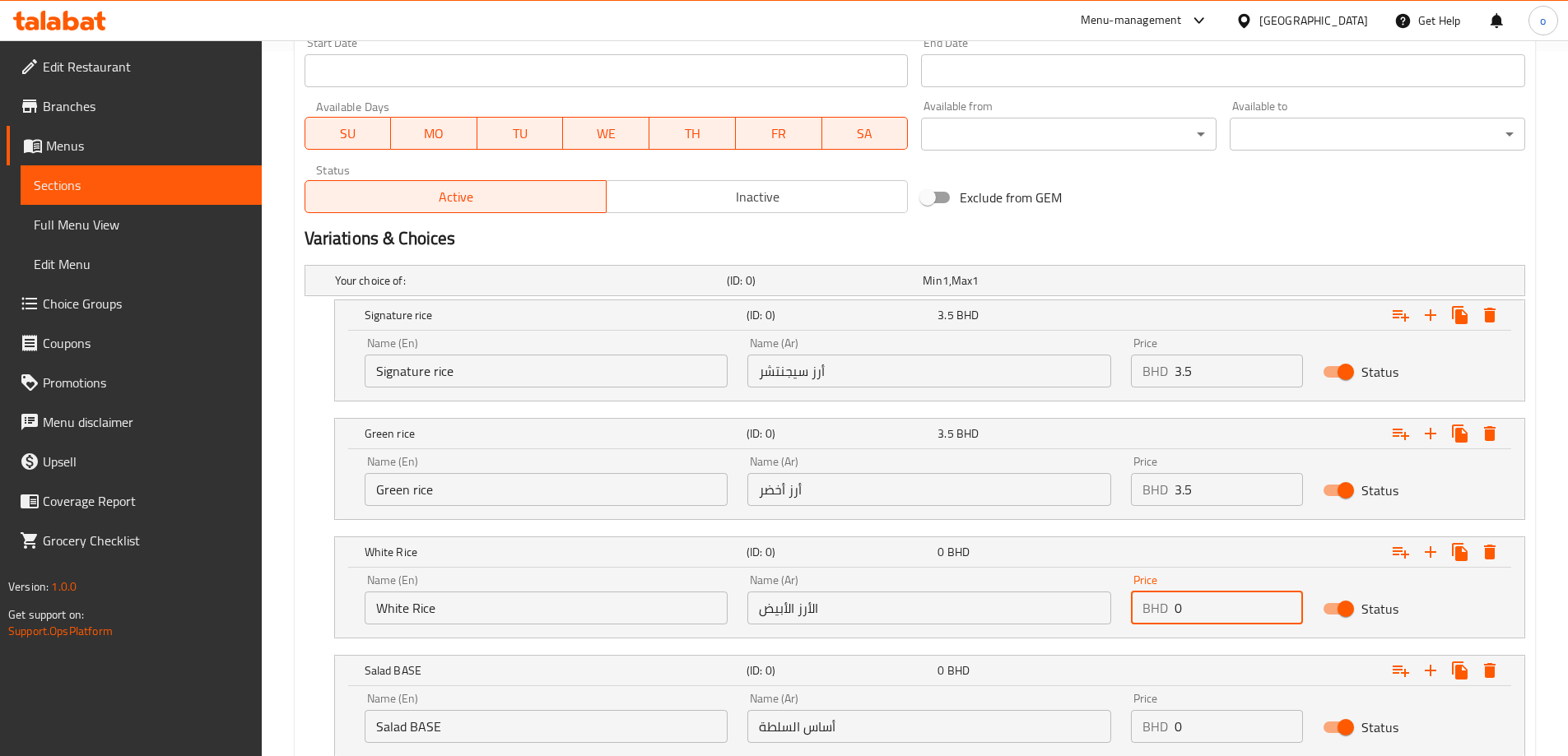
drag, startPoint x: 1201, startPoint y: 598, endPoint x: 1156, endPoint y: 590, distance: 45.7
click at [1156, 591] on div "BHD 0 Price" at bounding box center [1217, 608] width 172 height 33
paste input "3.5"
type input "3.5"
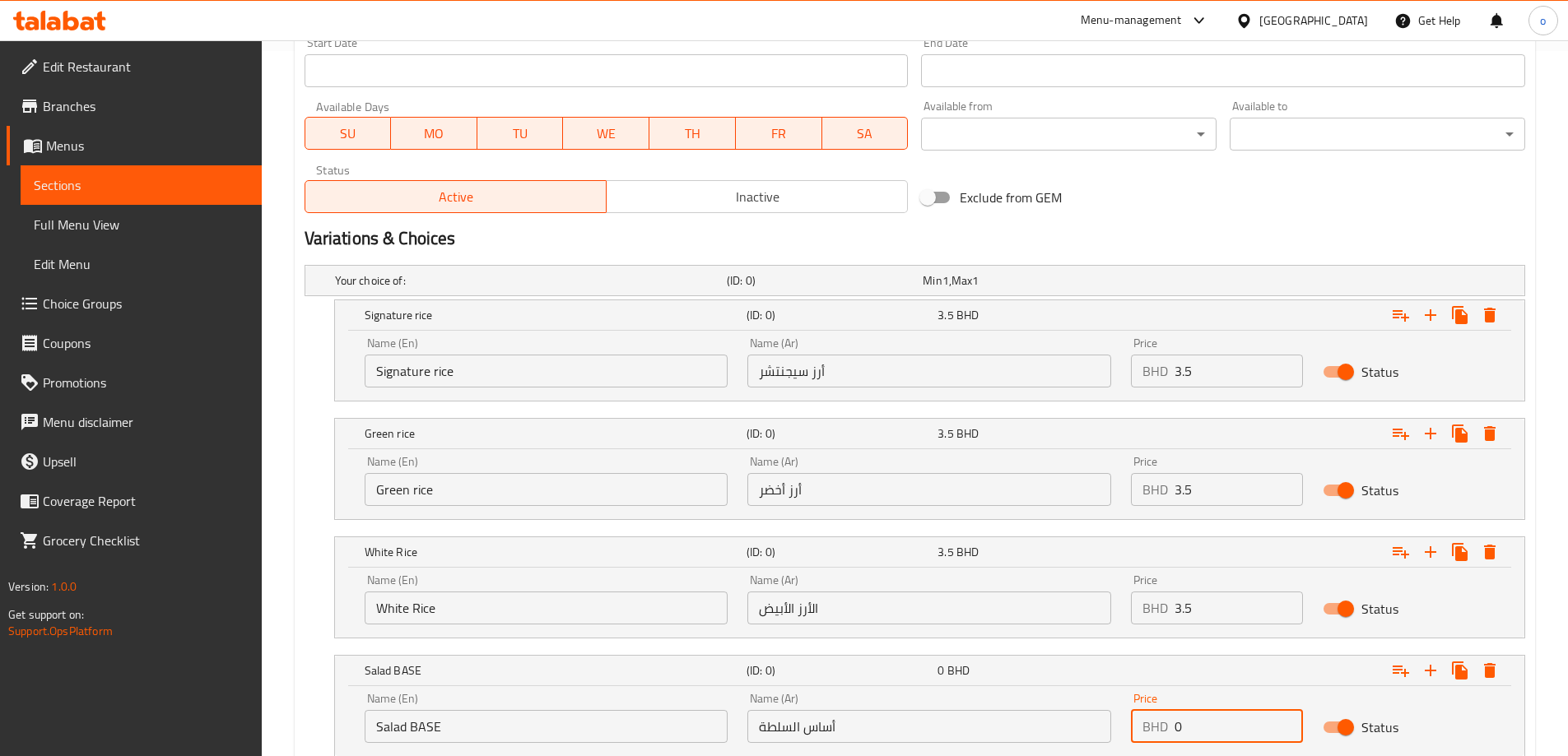
drag, startPoint x: 1172, startPoint y: 729, endPoint x: 1186, endPoint y: 729, distance: 14.0
click at [1186, 729] on div "BHD 0 Price" at bounding box center [1217, 727] width 172 height 33
paste input "3.5"
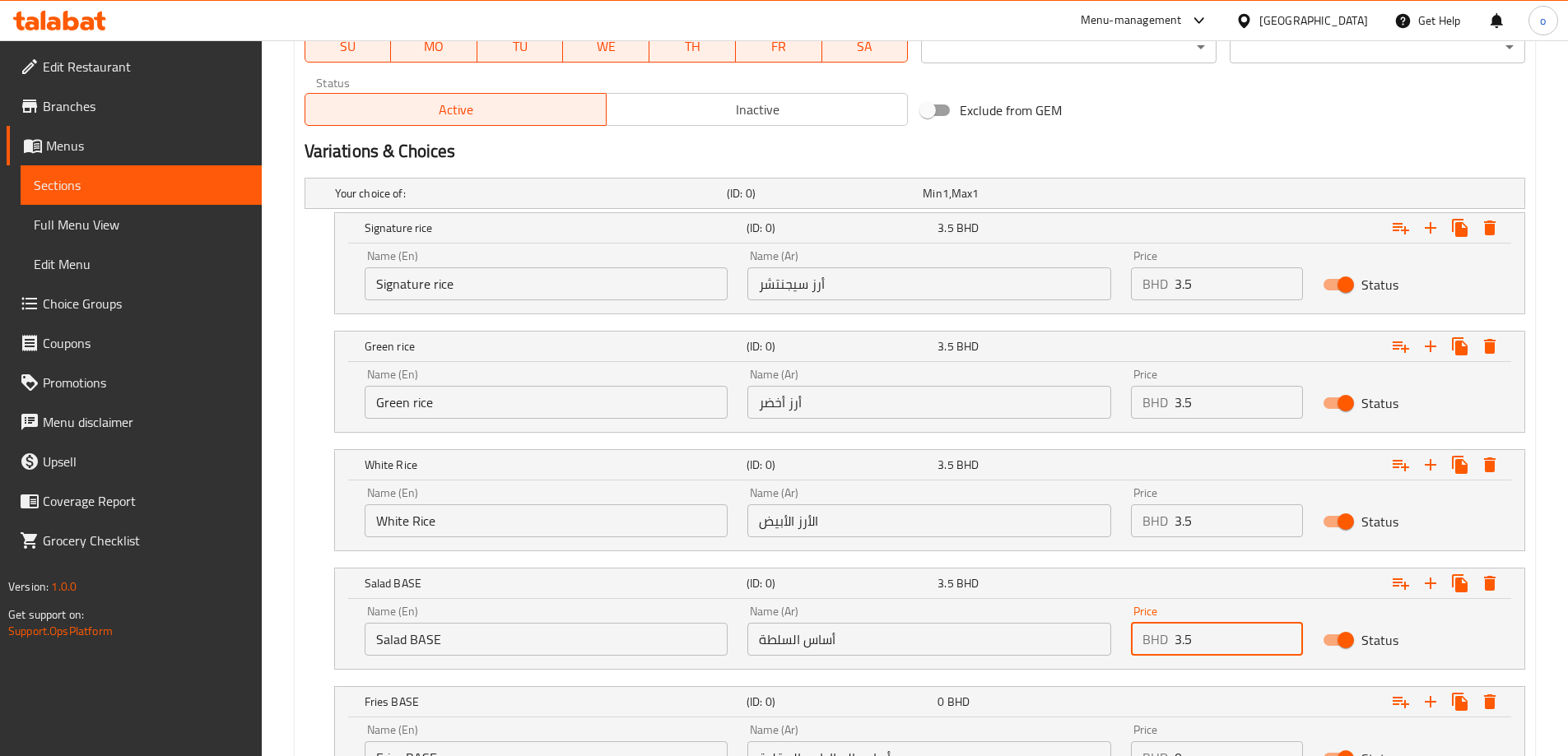
scroll to position [940, 0]
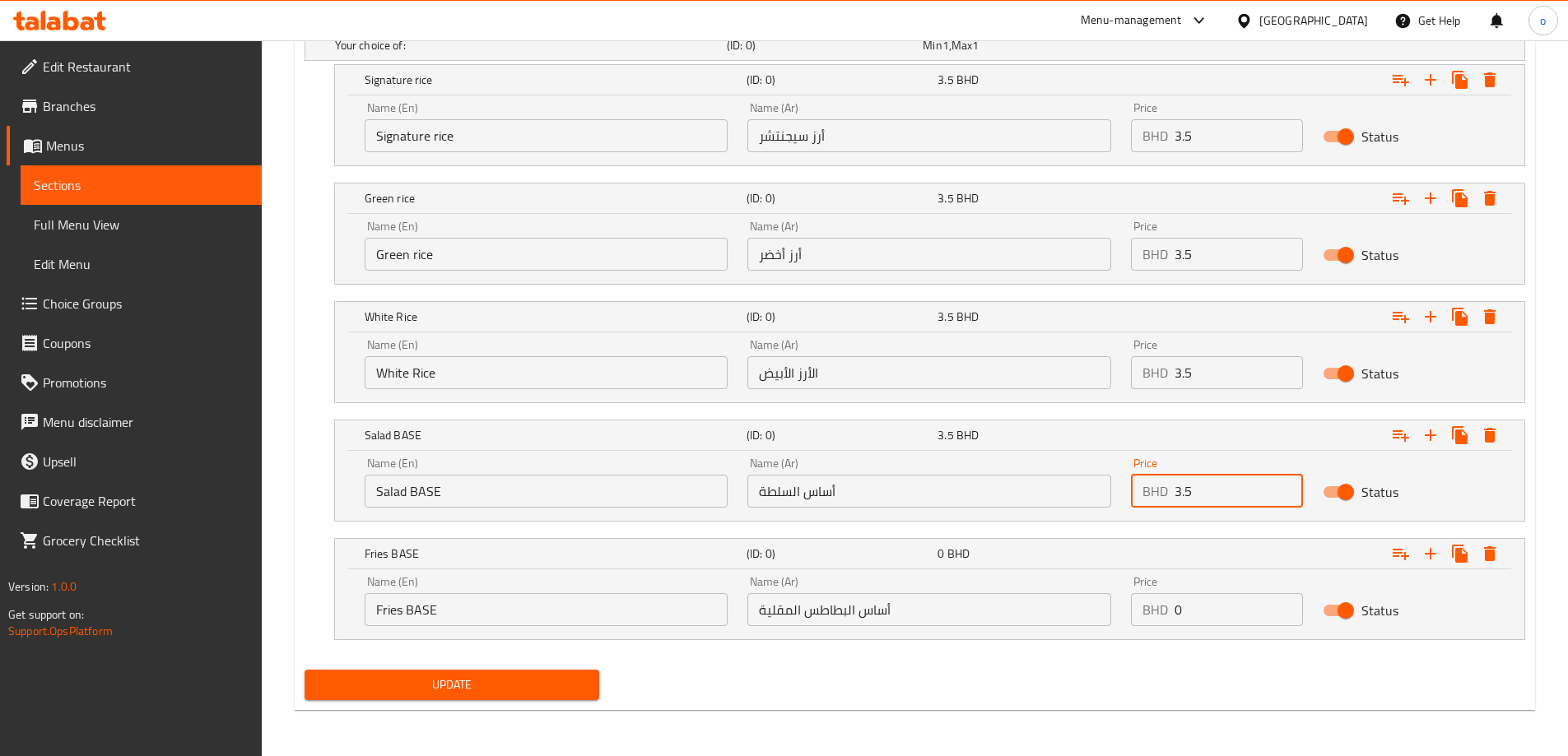
type input "3.5"
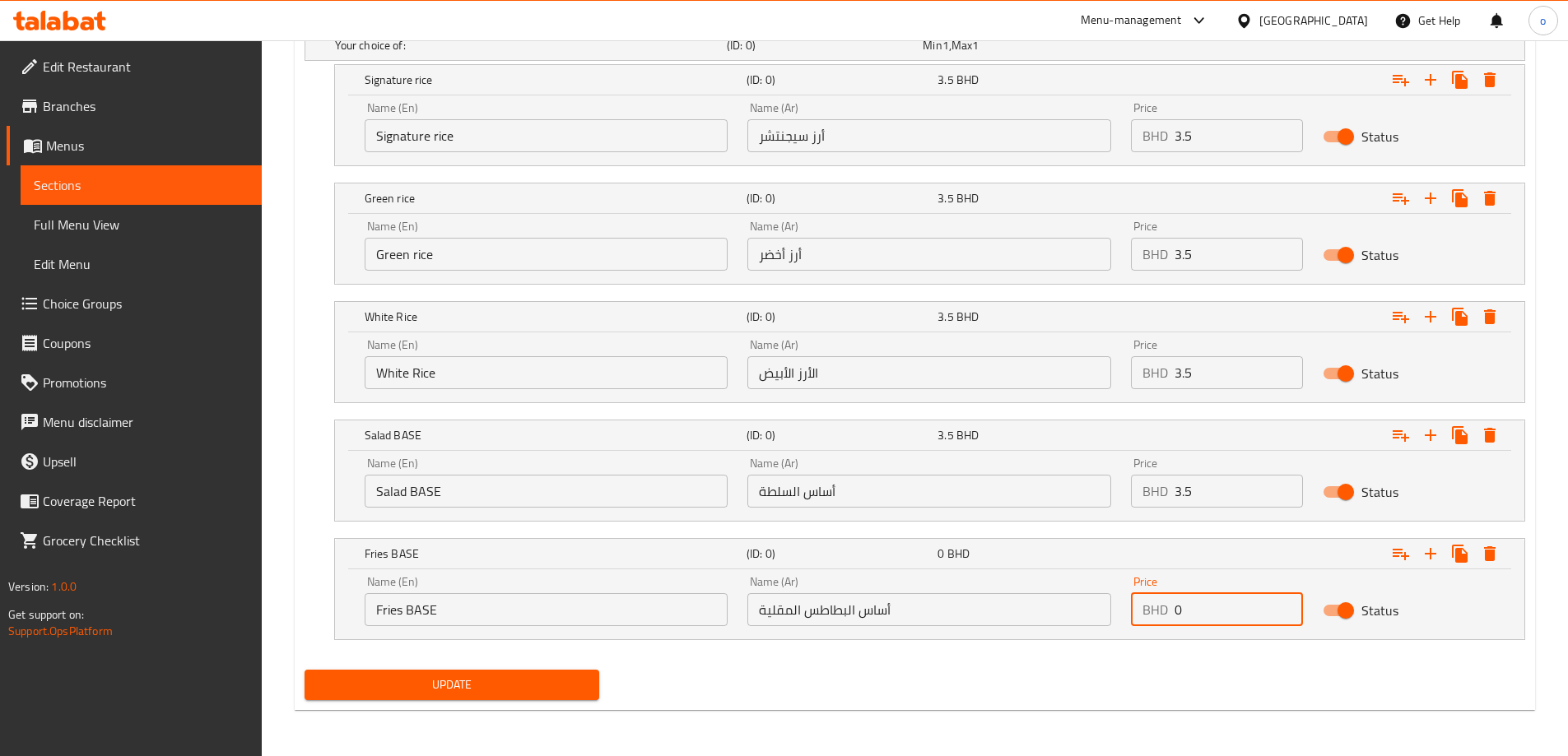
drag, startPoint x: 1190, startPoint y: 619, endPoint x: 1170, endPoint y: 611, distance: 21.5
click at [1170, 611] on div "BHD 0 Price" at bounding box center [1217, 609] width 172 height 33
paste input "3.5"
type input "3.5"
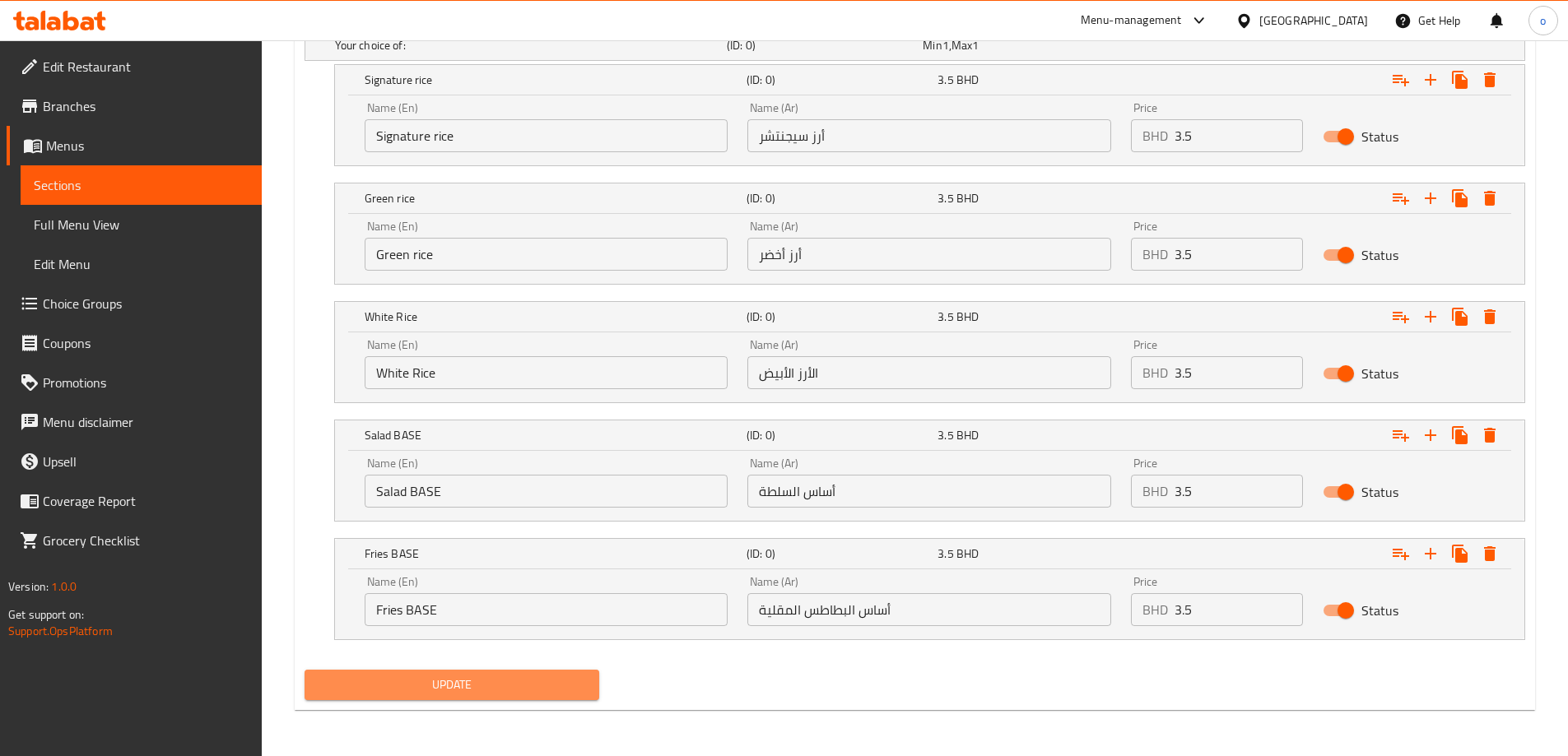
click at [579, 680] on span "Update" at bounding box center [452, 685] width 270 height 20
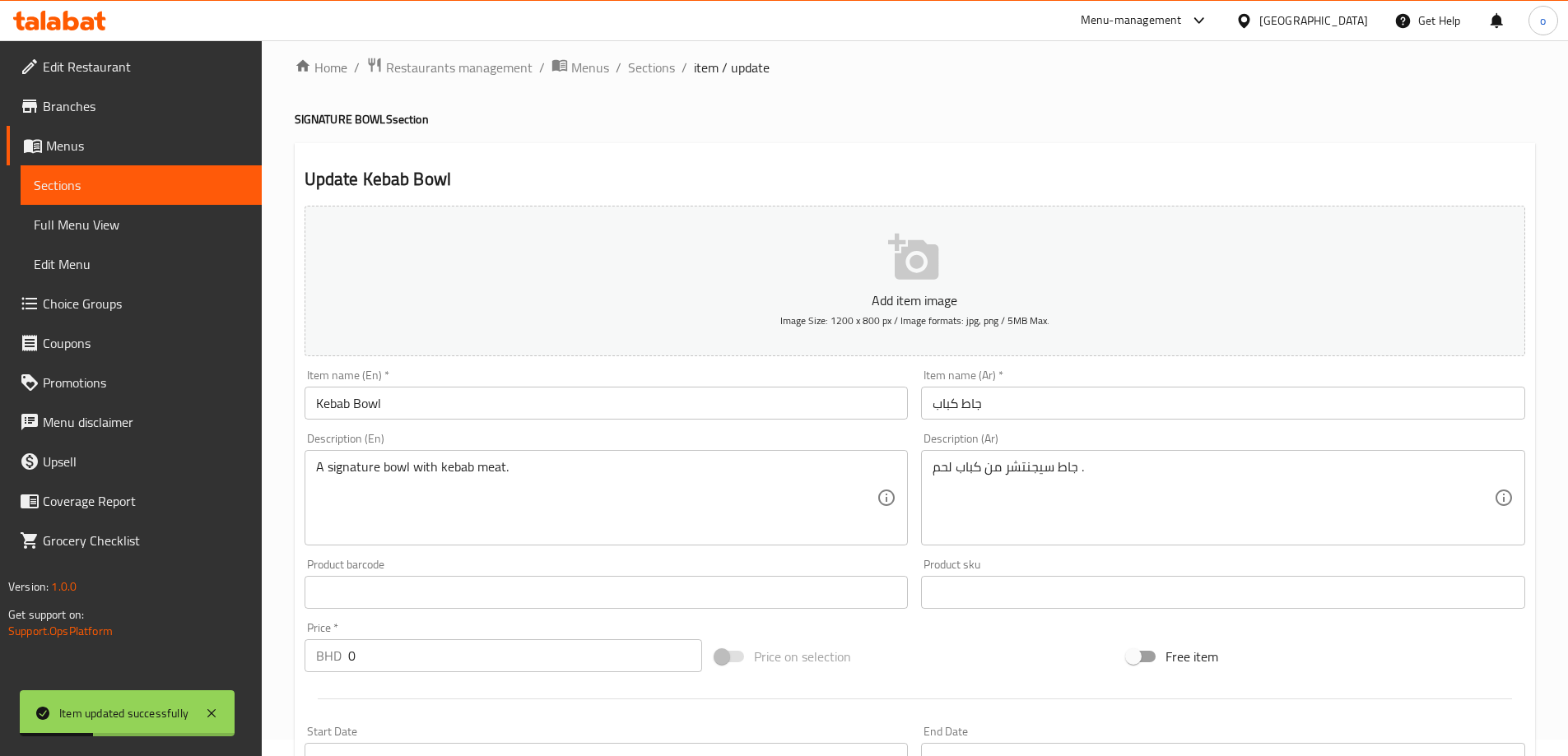
scroll to position [0, 0]
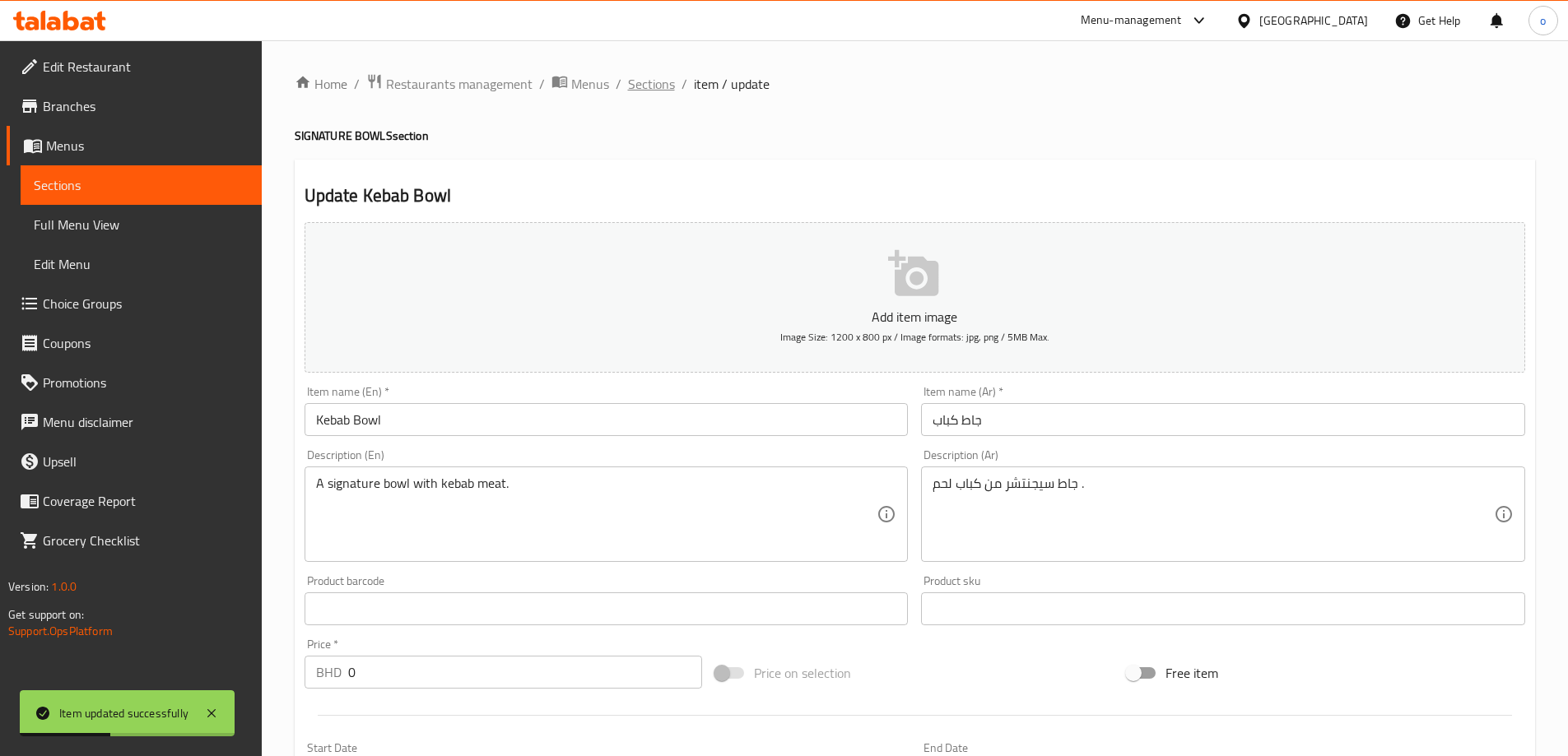
click at [629, 93] on span "Sections" at bounding box center [651, 84] width 47 height 20
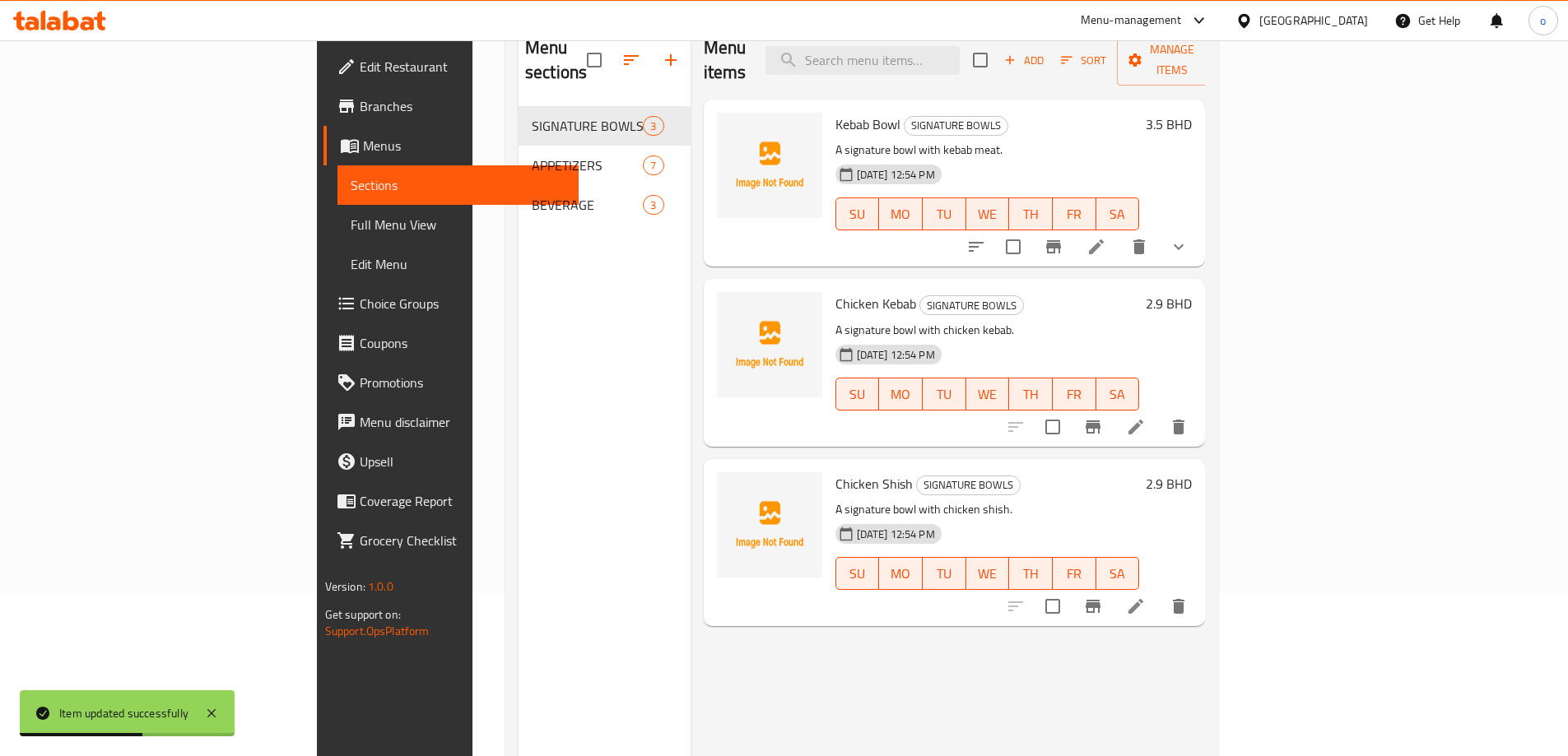
scroll to position [165, 0]
click at [1188, 236] on icon "show more" at bounding box center [1179, 246] width 20 height 20
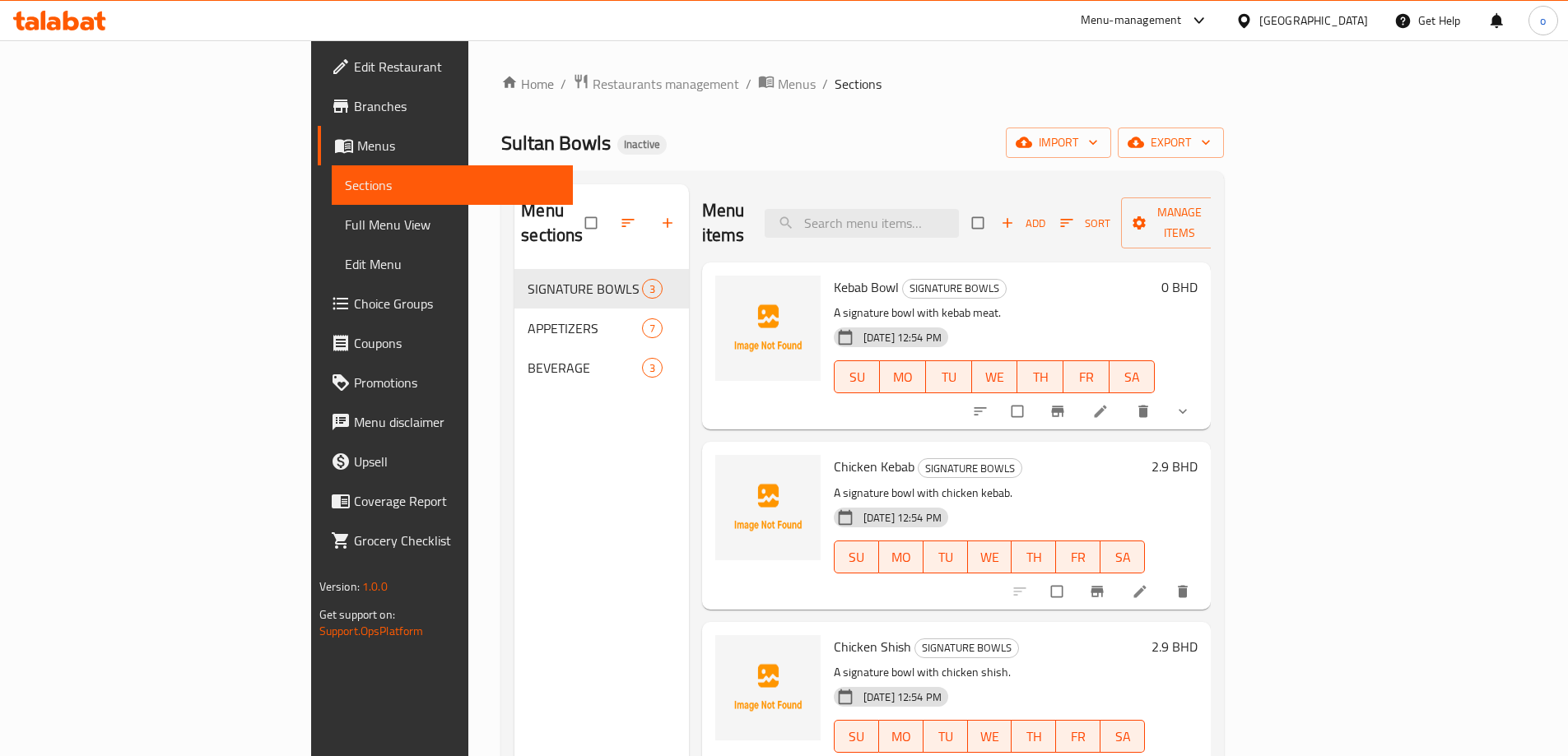
click at [1204, 393] on button "show more" at bounding box center [1184, 411] width 39 height 36
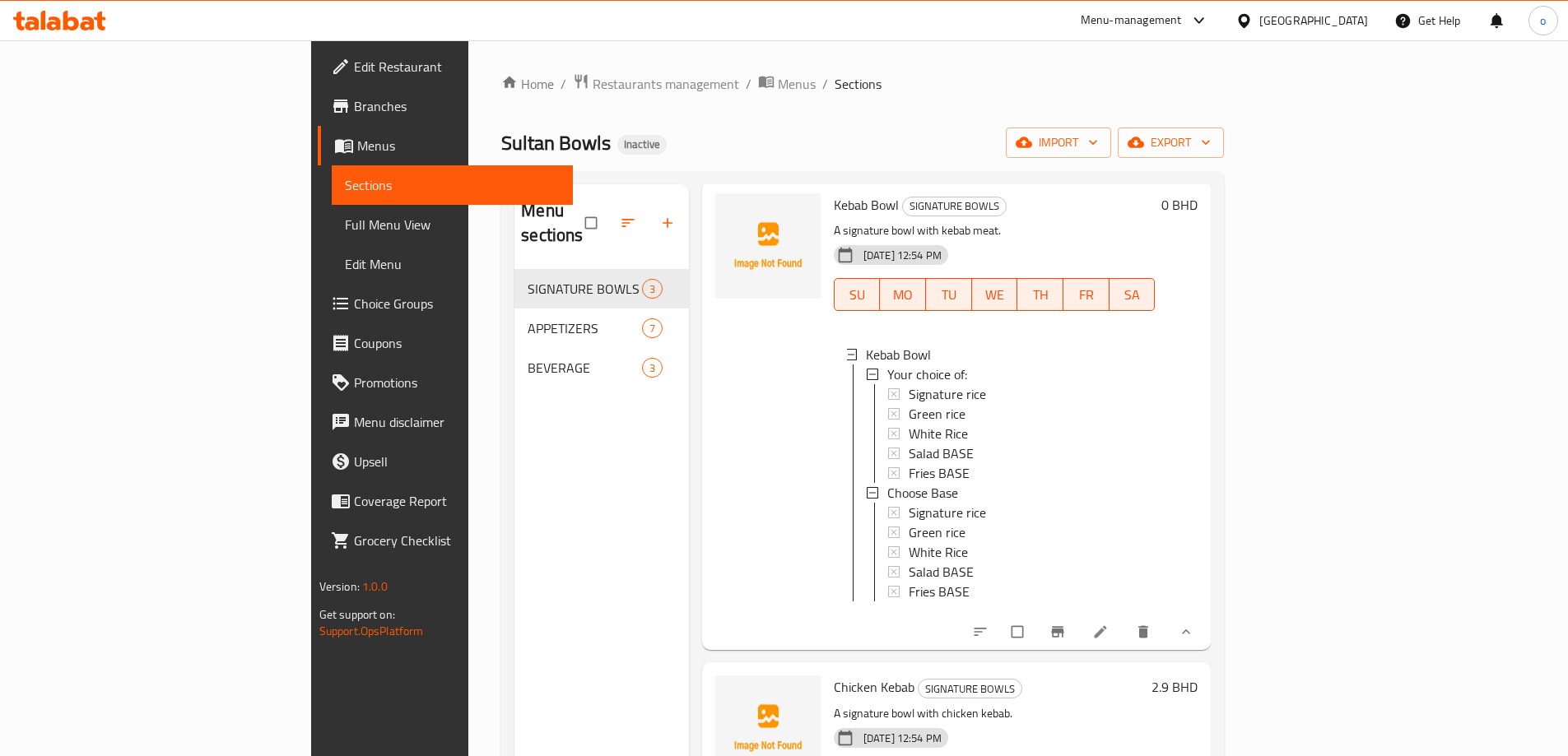
scroll to position [139, 0]
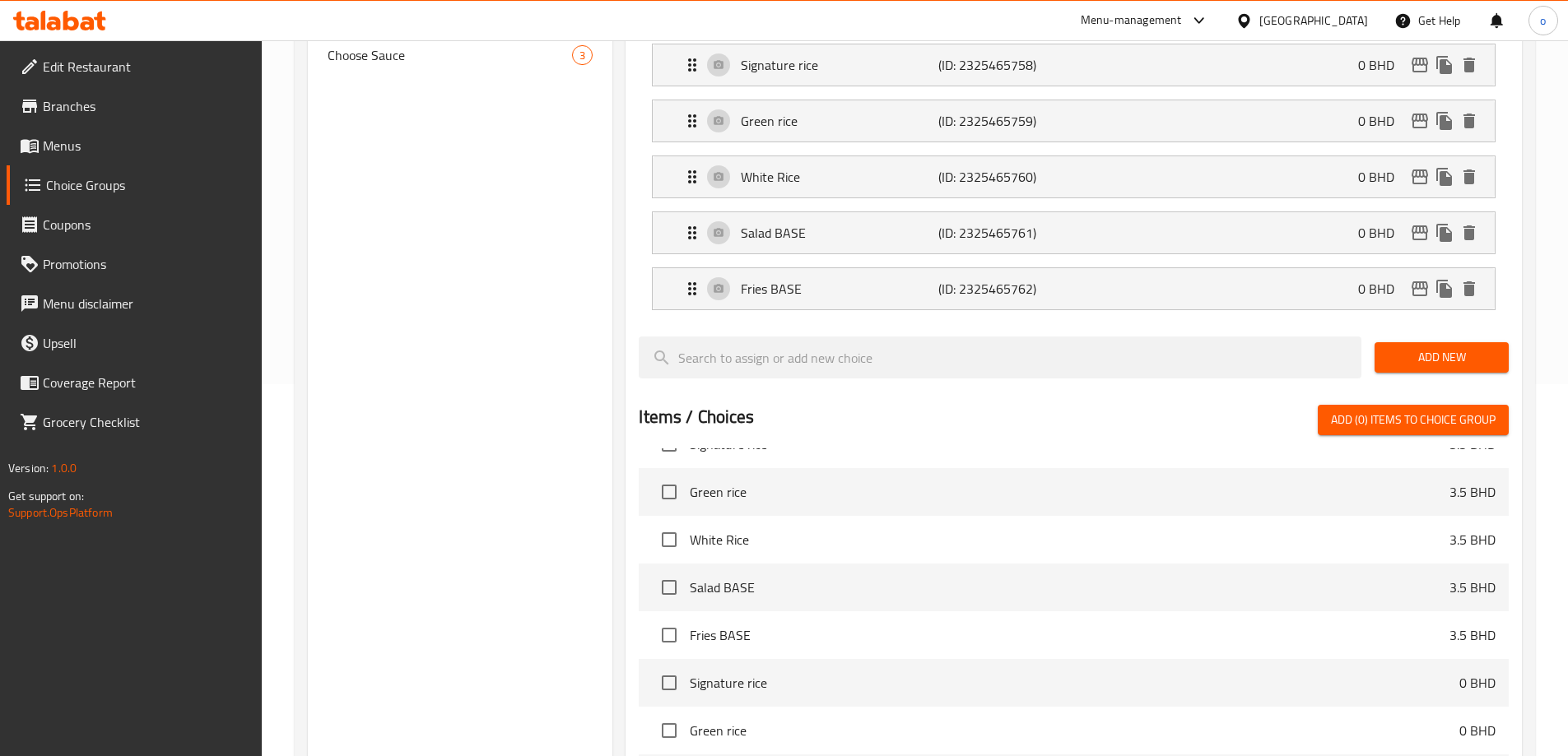
scroll to position [165, 0]
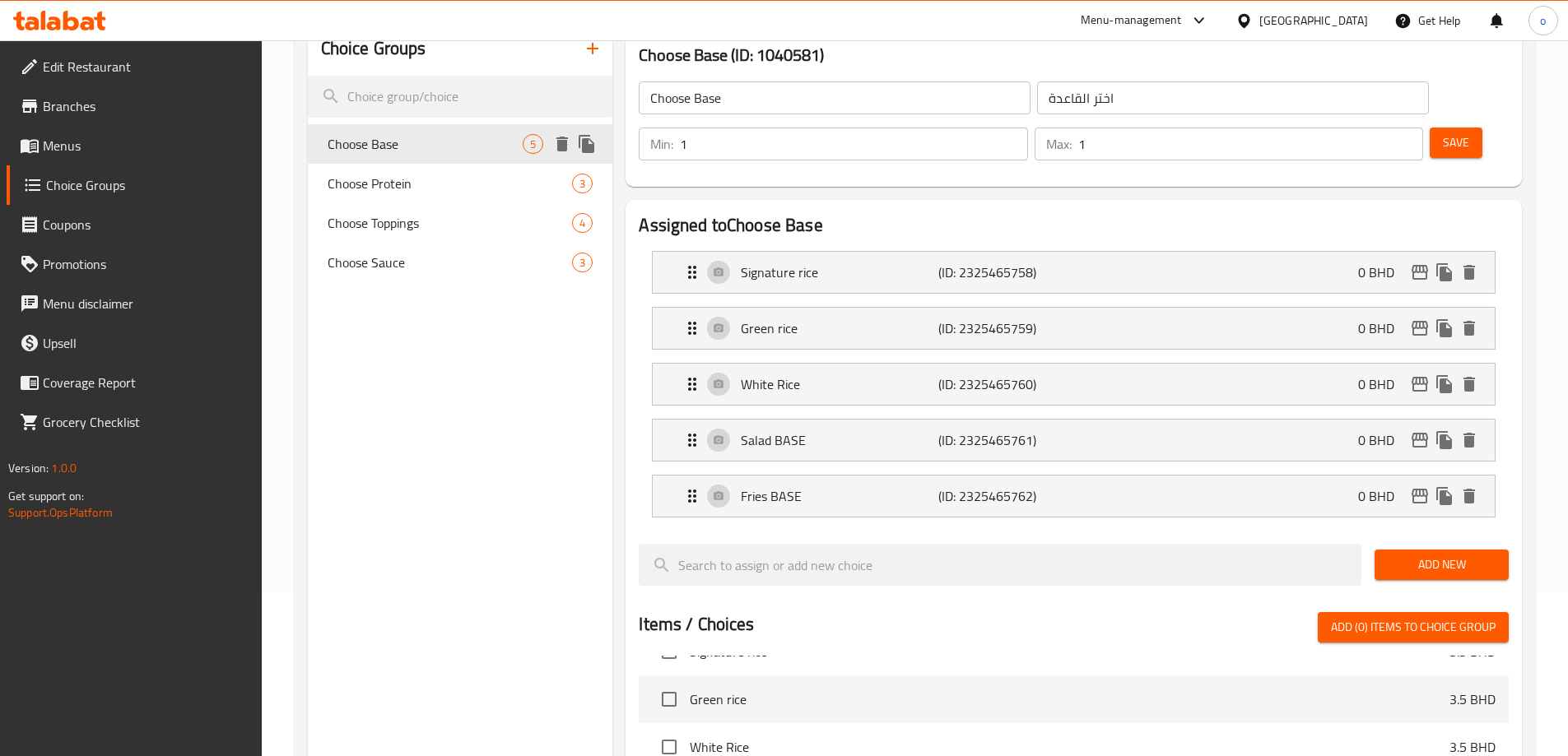
click at [563, 146] on icon "delete" at bounding box center [562, 144] width 12 height 15
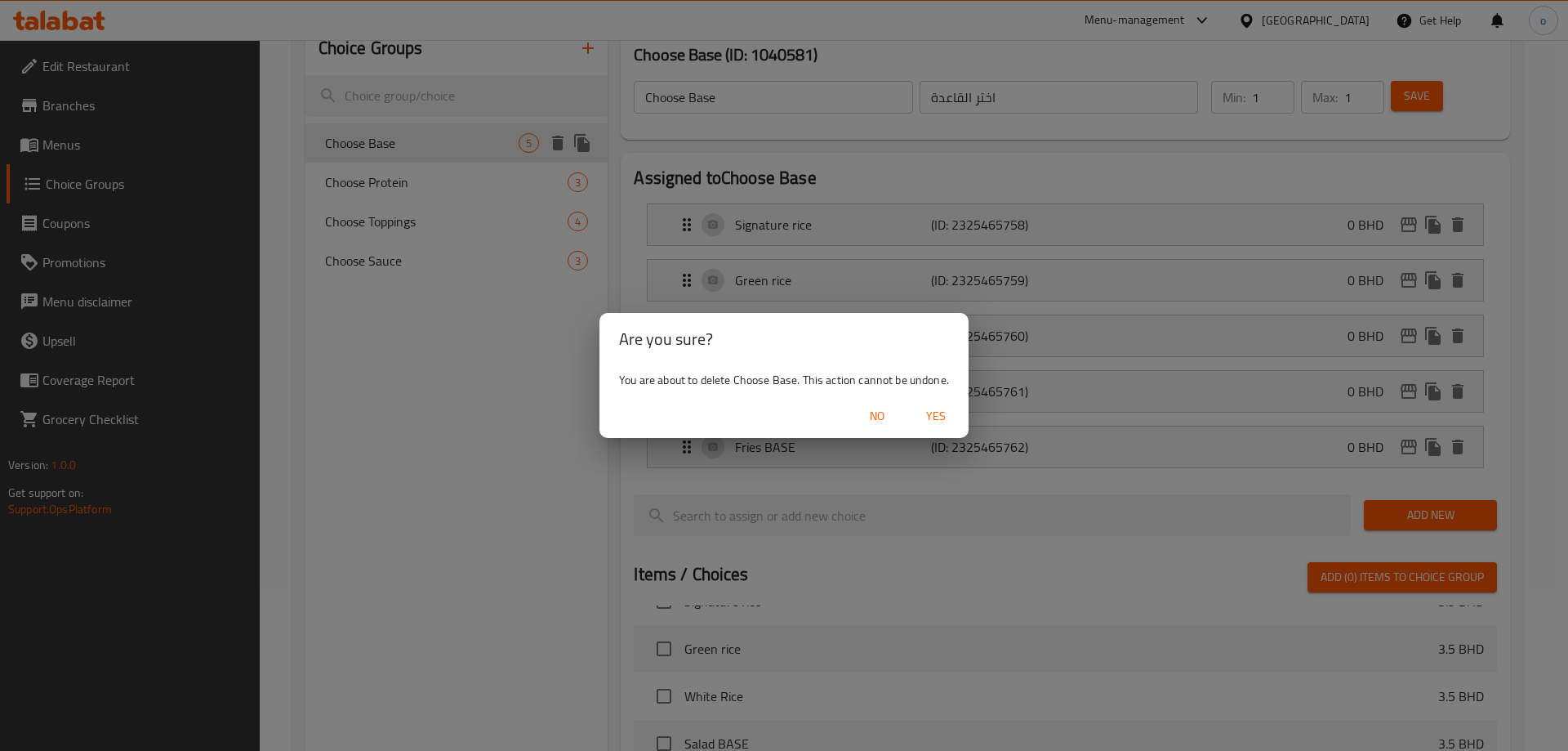
click at [941, 414] on span "Yes" at bounding box center [936, 416] width 39 height 20
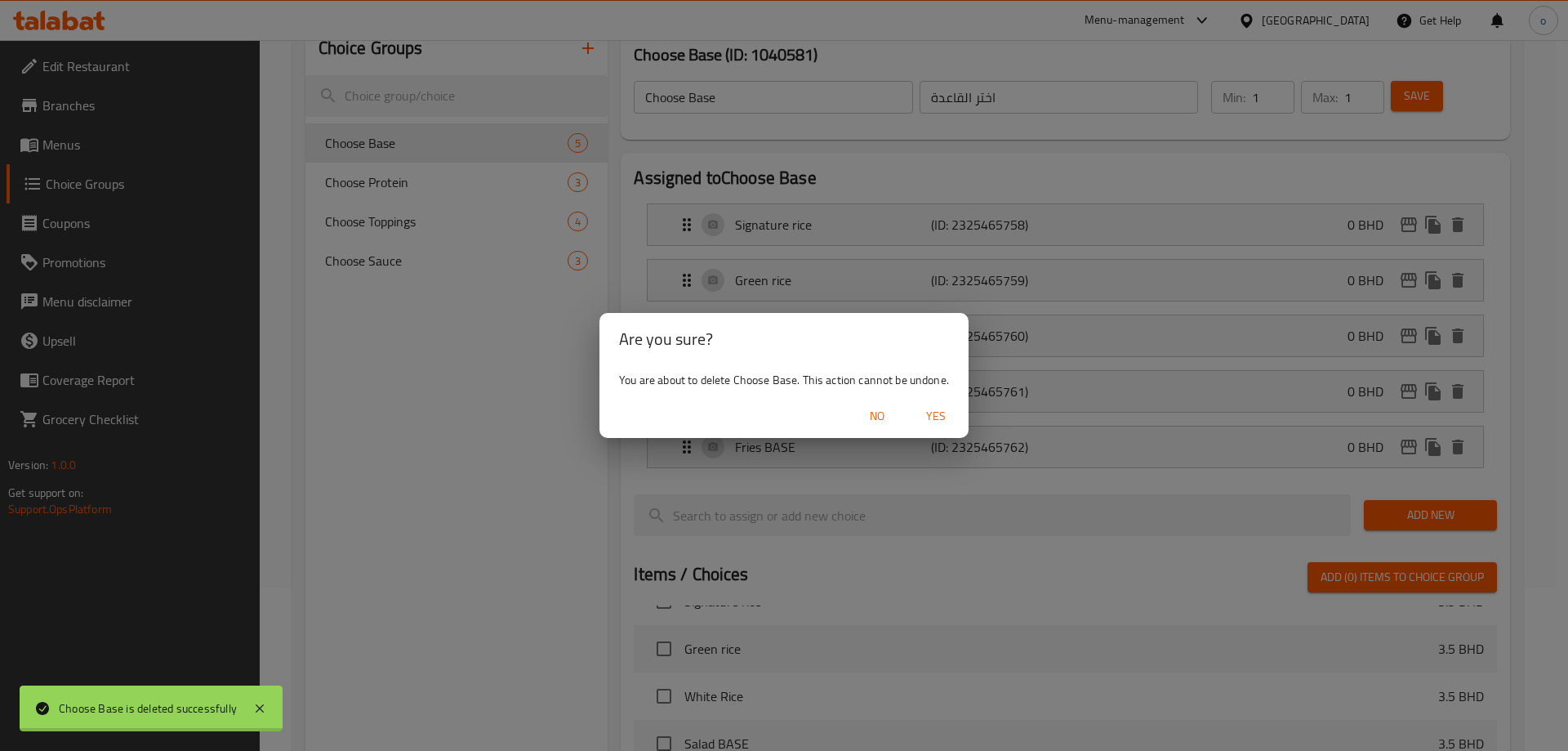
type input "Choose Protein"
type input "اختر البروتين"
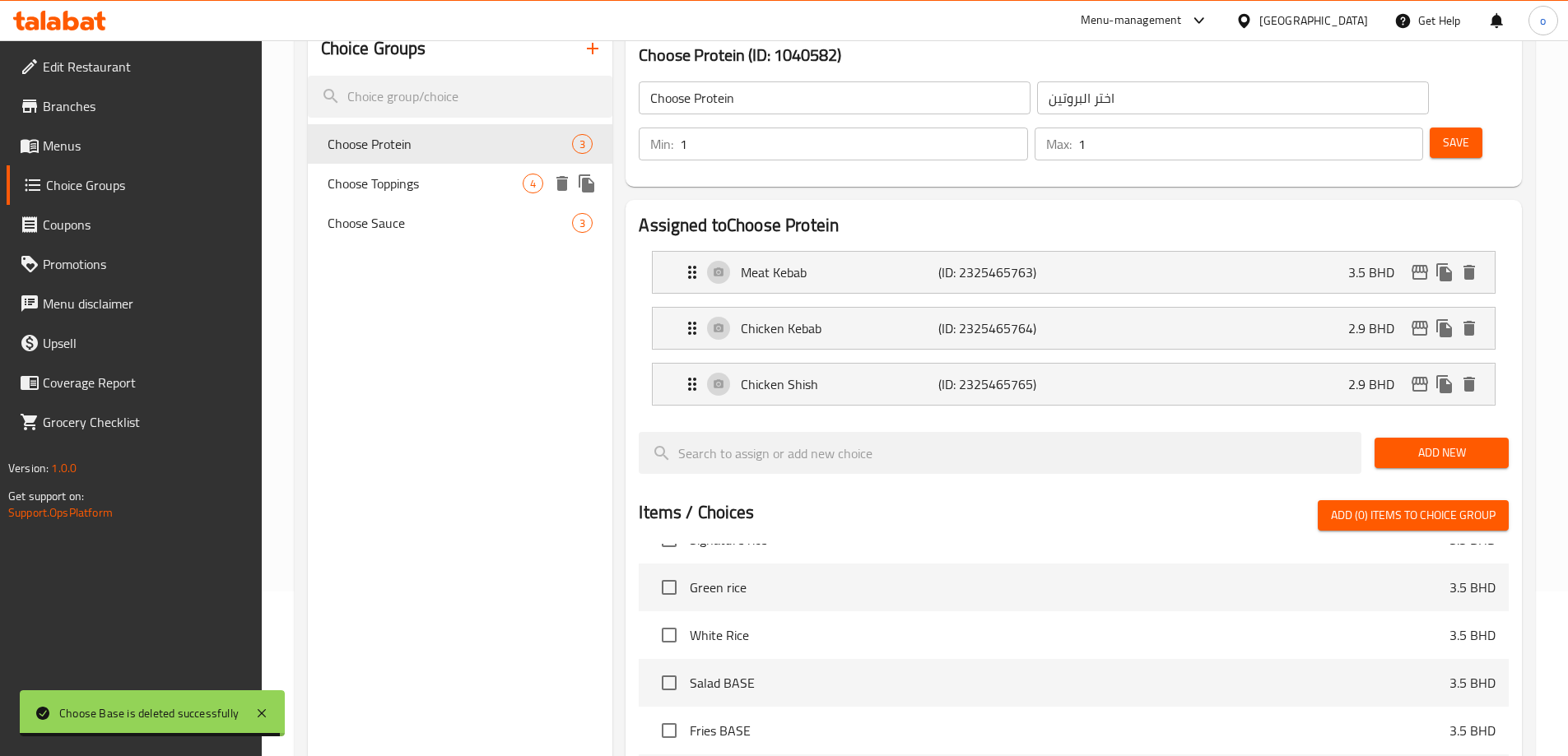
click at [429, 189] on span "Choose Toppings" at bounding box center [425, 183] width 196 height 20
type input "Choose Toppings"
type input "اختر الإضافات"
type input "0"
type input "3"
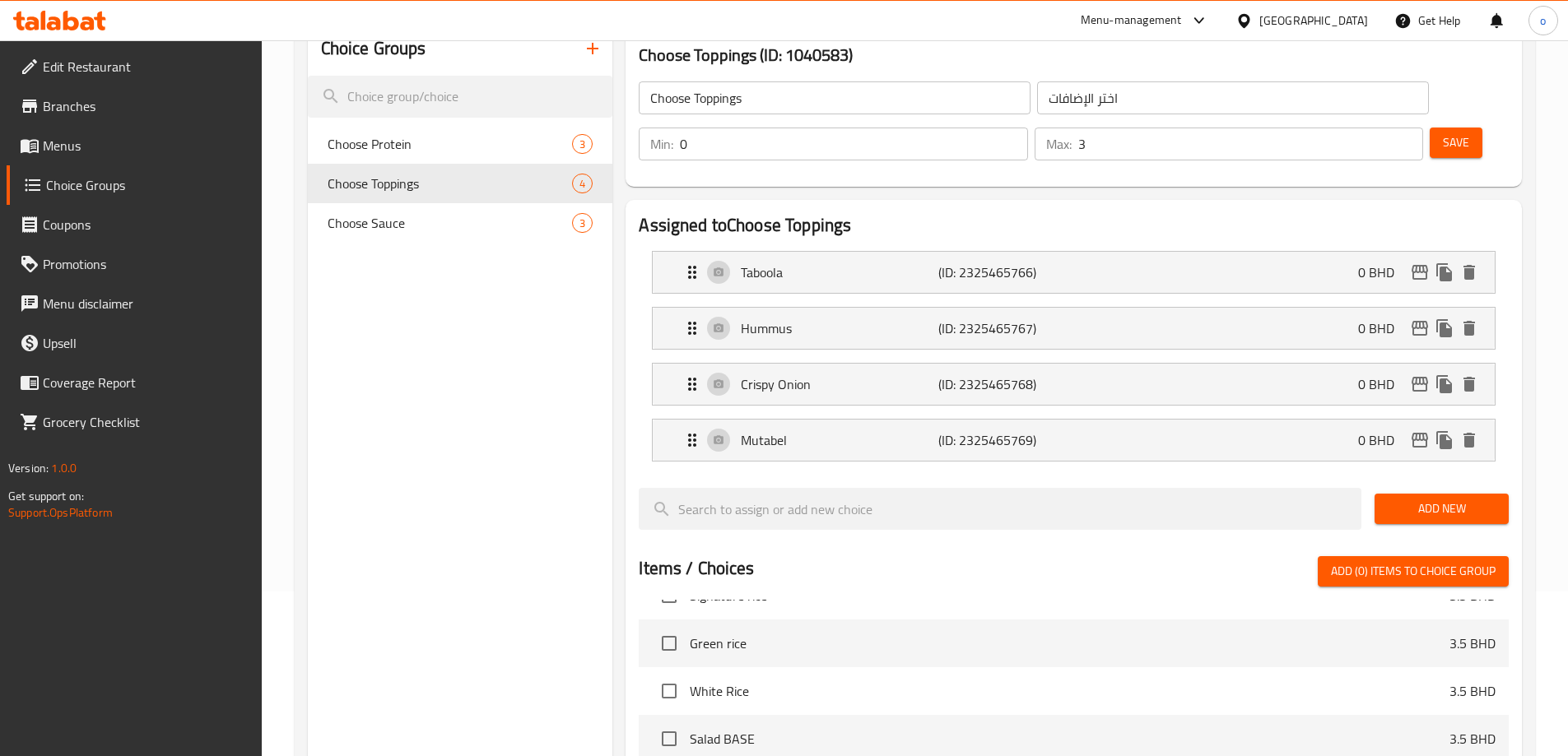
click at [803, 112] on input "Choose Toppings" at bounding box center [834, 98] width 392 height 33
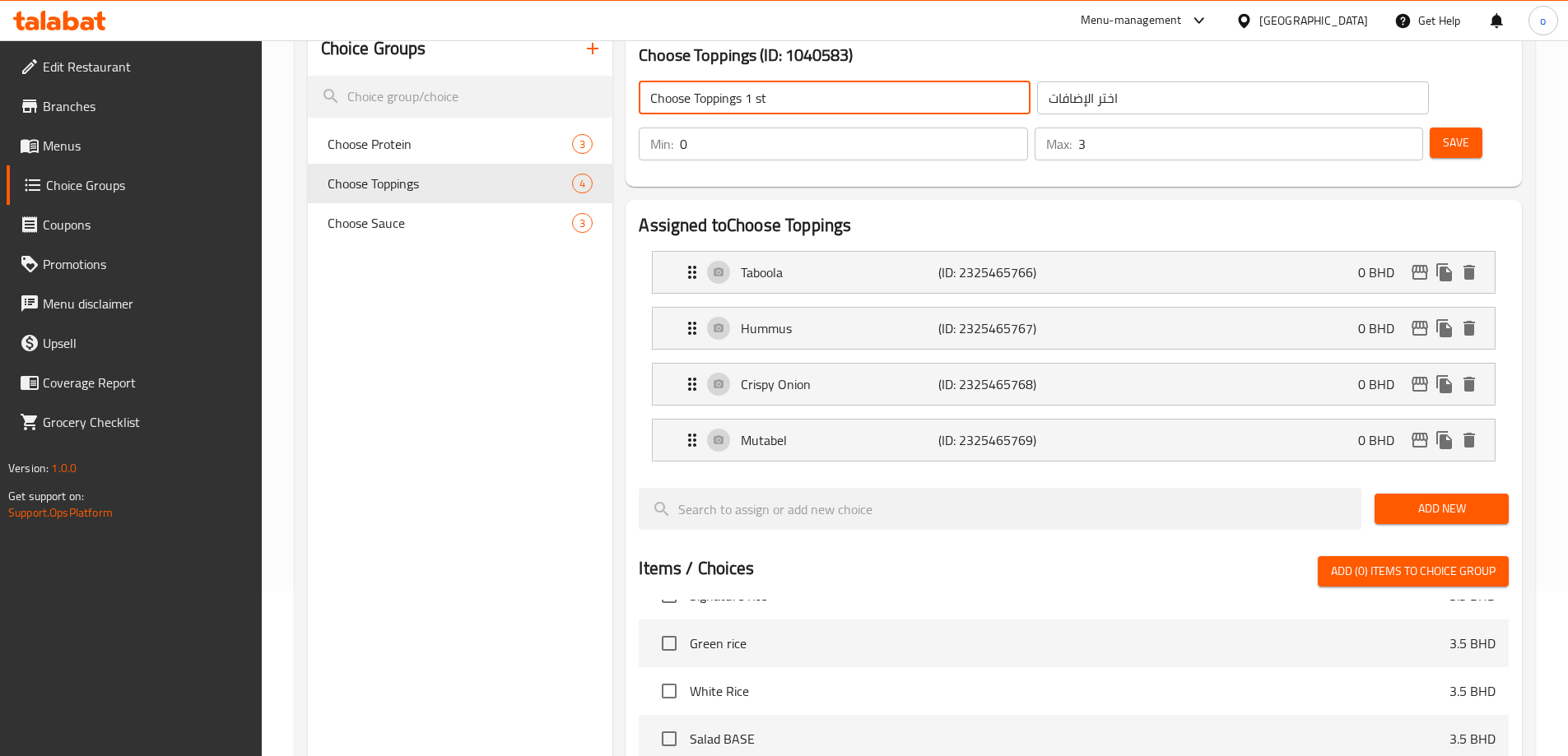
type input "Choose Toppings 1 st"
click at [1037, 96] on input "اختر الإضافات" at bounding box center [1232, 98] width 392 height 33
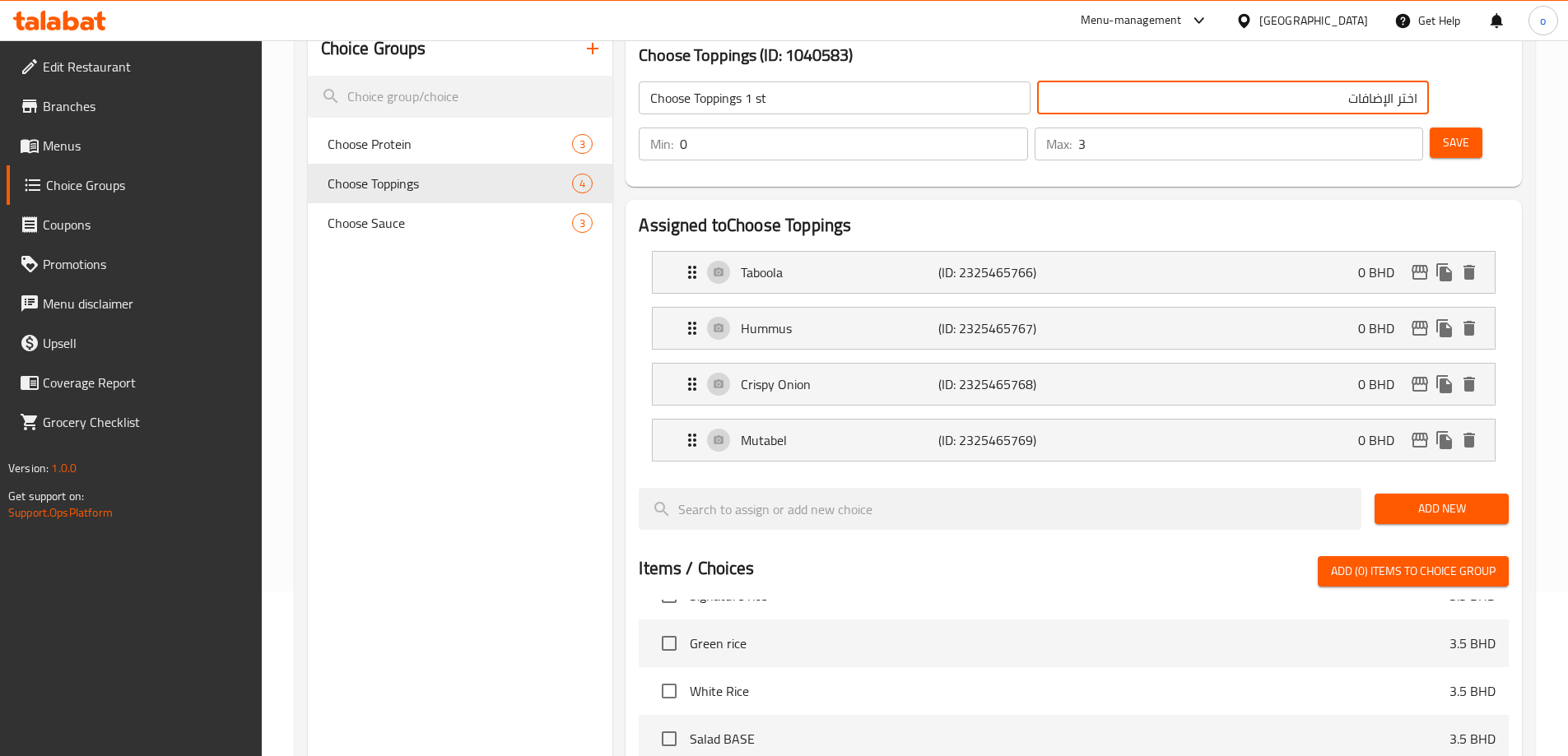
click at [1037, 102] on input "اختر الإضافات" at bounding box center [1232, 98] width 392 height 33
type input "اختر الإضافات الاول"
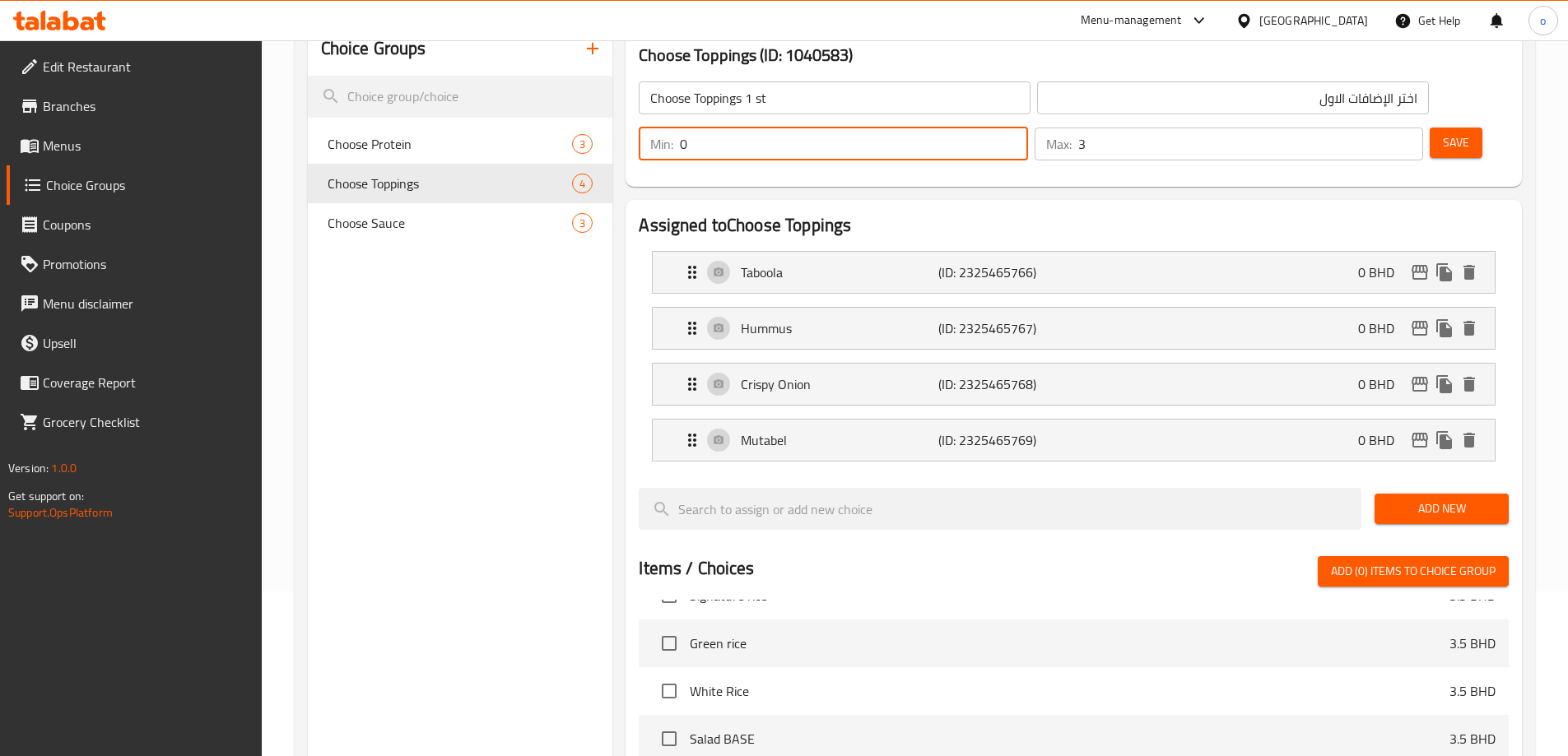
click at [1027, 127] on input "0" at bounding box center [853, 144] width 348 height 33
type input "1"
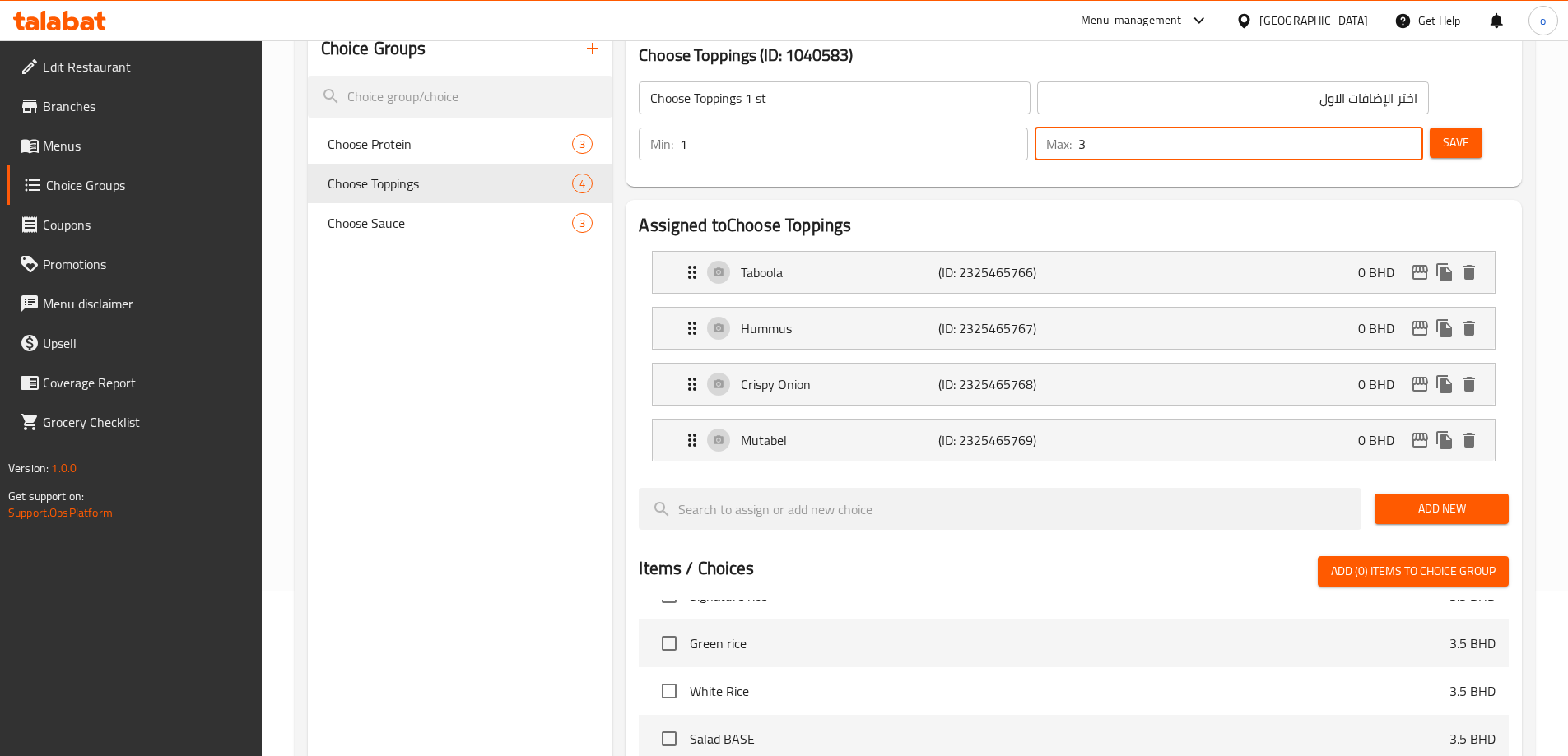
drag, startPoint x: 1363, startPoint y: 106, endPoint x: 1353, endPoint y: 100, distance: 11.7
click at [1353, 127] on div "Max: 3 ​" at bounding box center [1229, 144] width 389 height 33
type input "1"
click at [1443, 133] on span "Save" at bounding box center [1456, 143] width 27 height 20
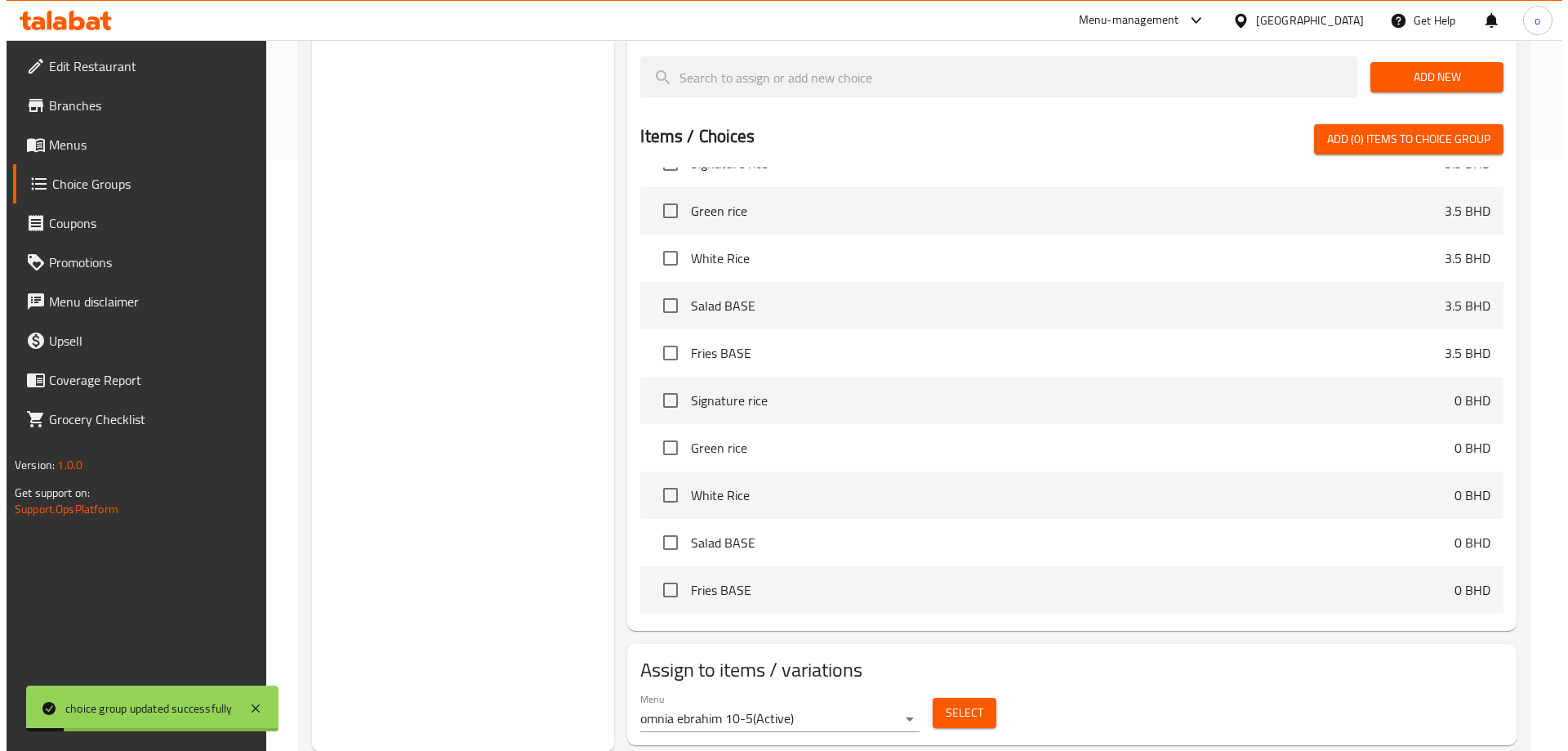
scroll to position [593, 0]
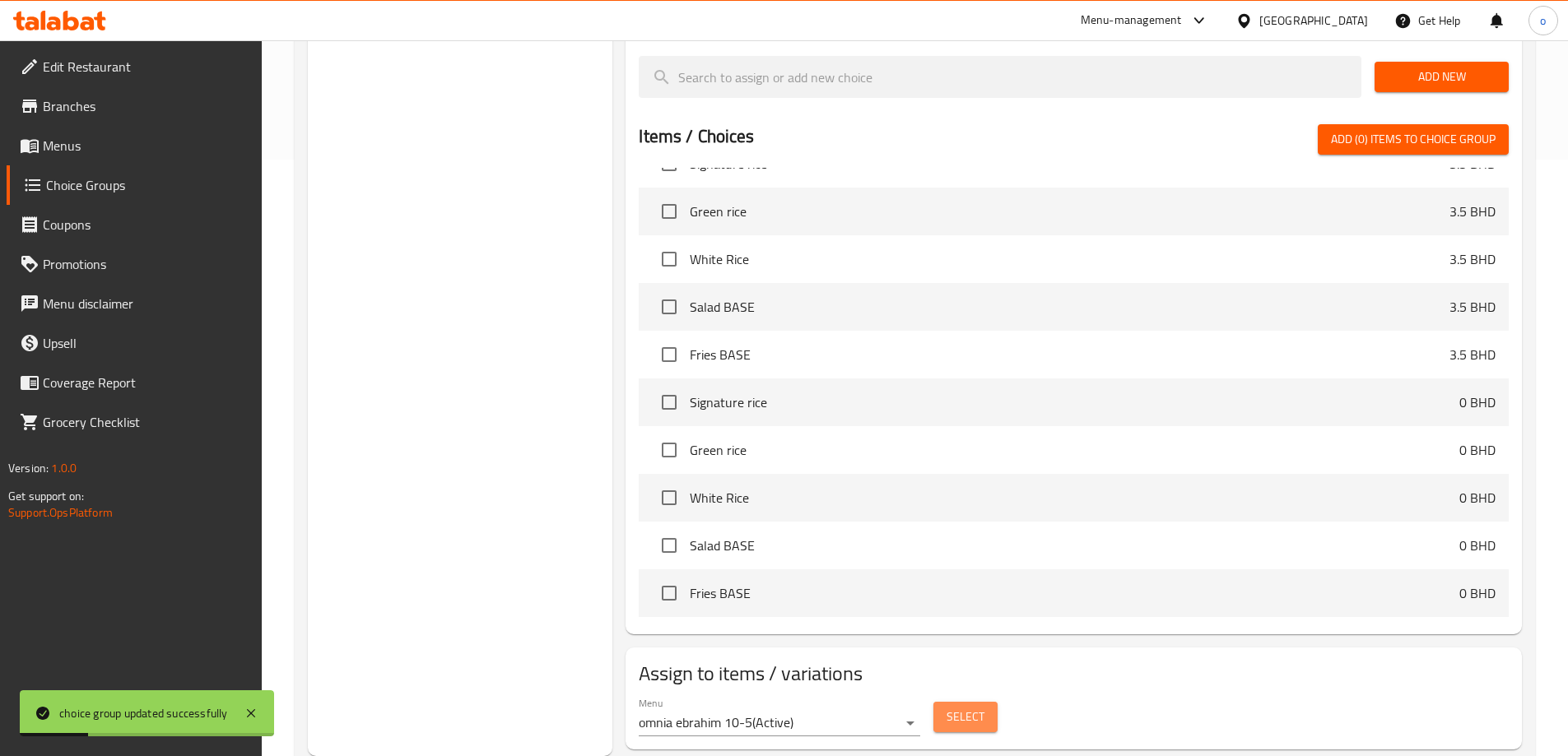
click at [950, 702] on button "Select" at bounding box center [966, 717] width 64 height 30
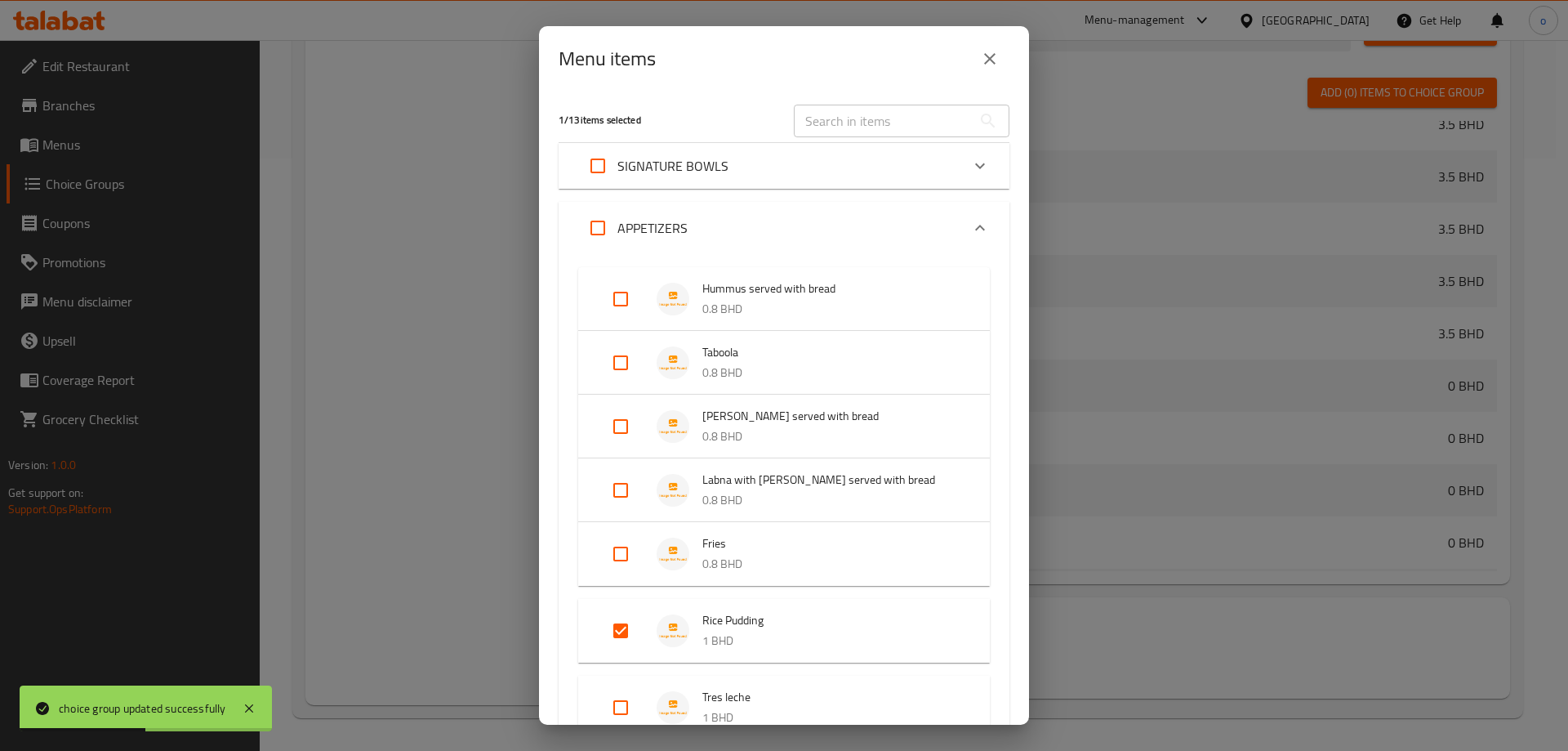
click at [660, 161] on p "SIGNATURE BOWLS" at bounding box center [673, 166] width 111 height 20
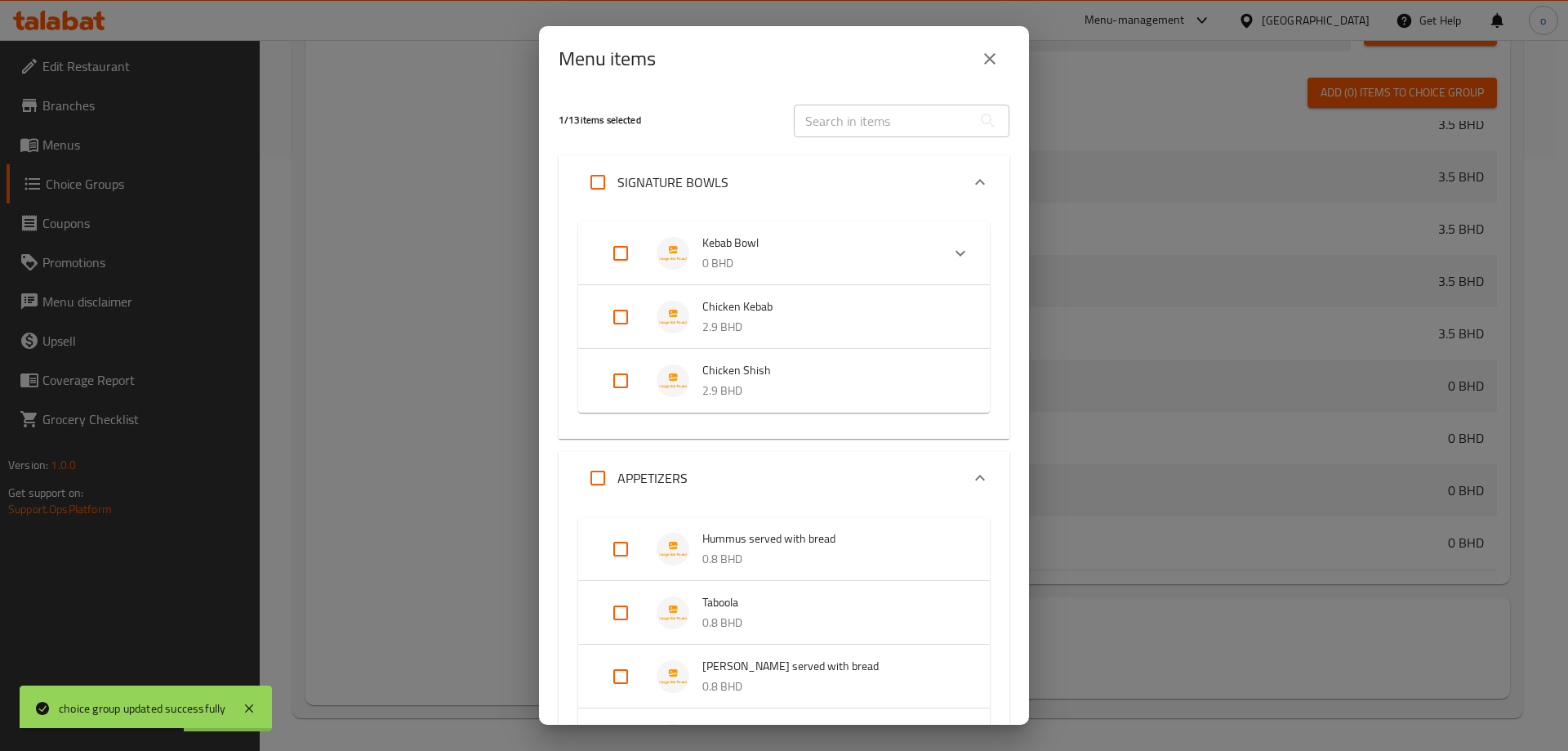
click at [623, 250] on input "Expand" at bounding box center [621, 253] width 39 height 39
checkbox input "true"
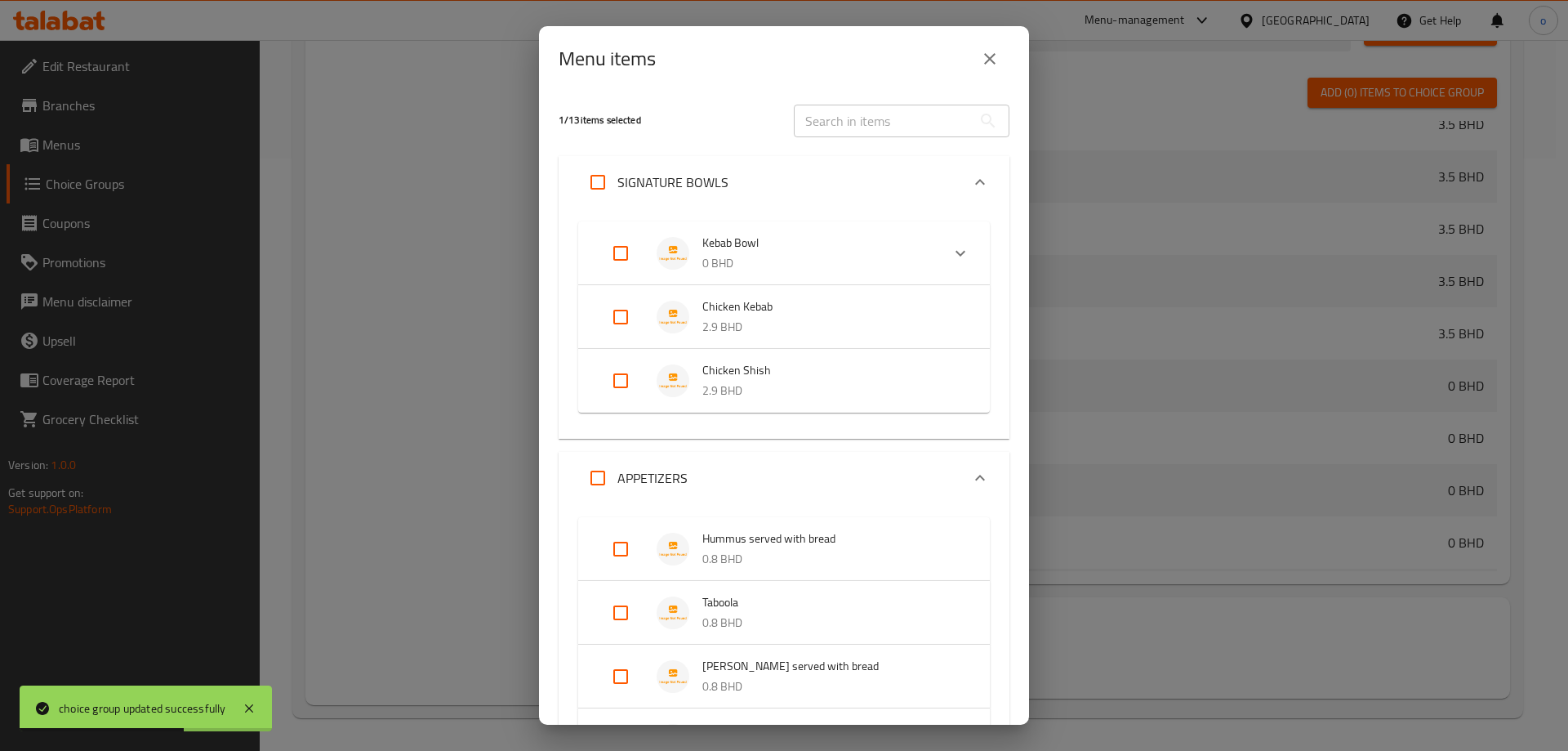
checkbox input "true"
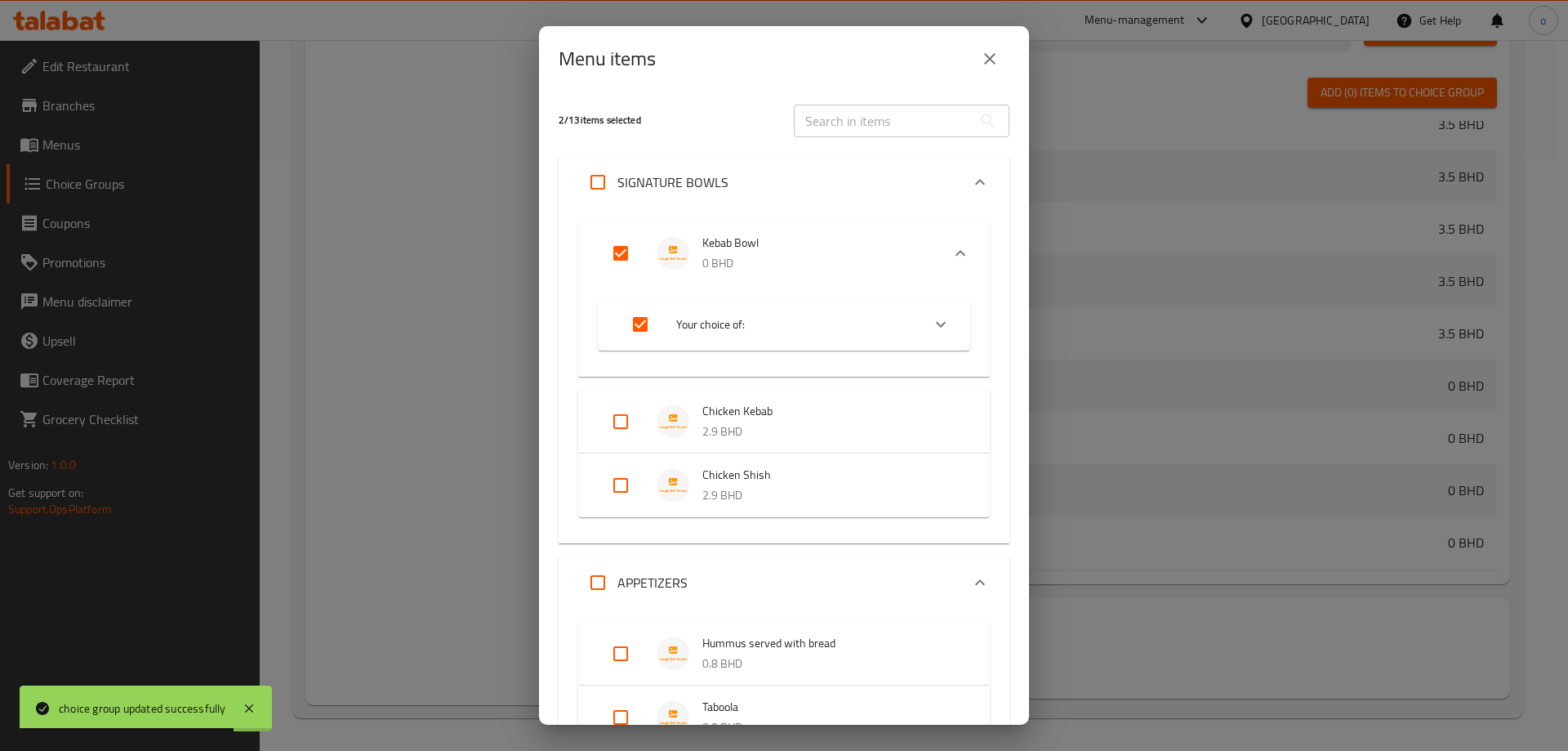
click at [626, 259] on input "Expand" at bounding box center [621, 253] width 39 height 39
checkbox input "false"
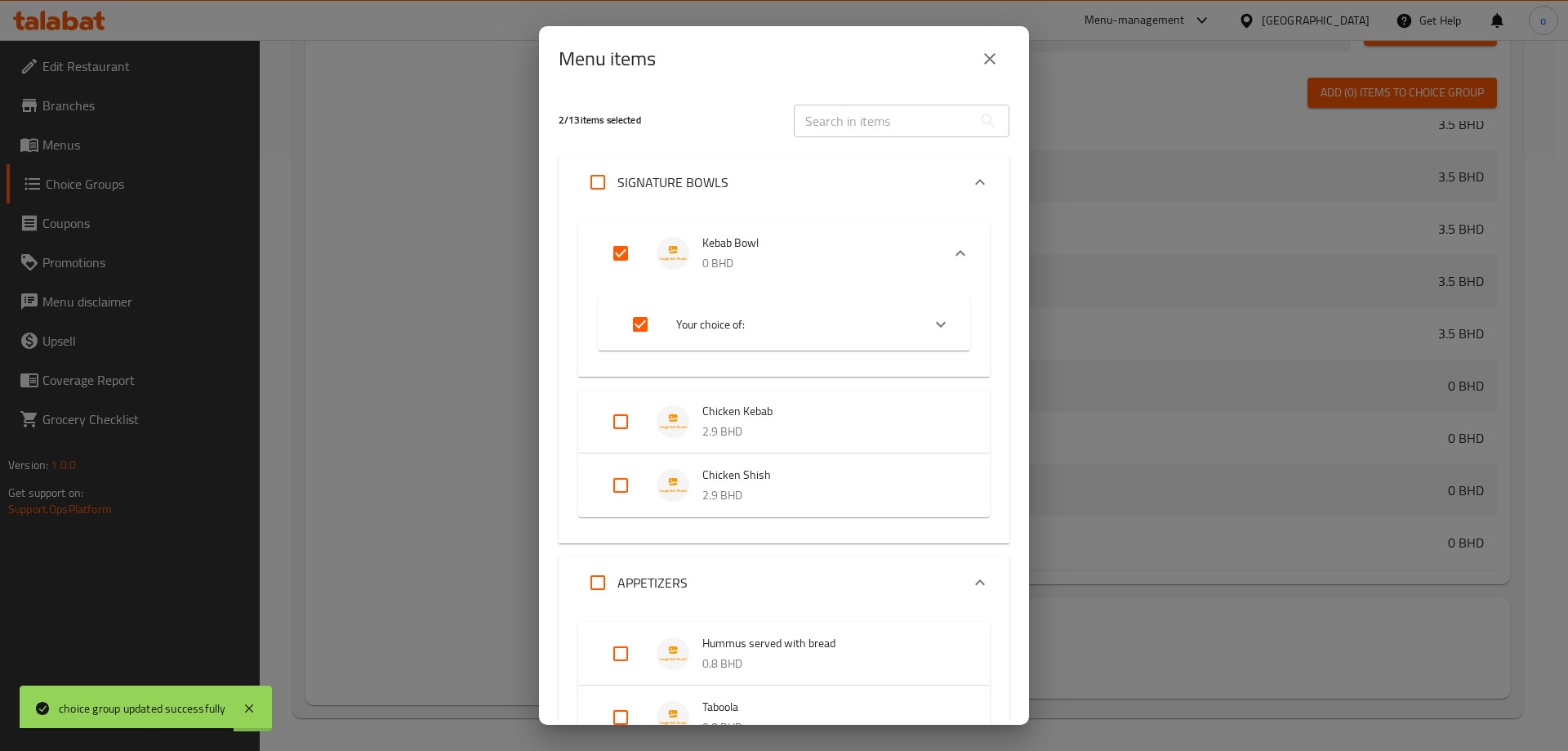
checkbox input "false"
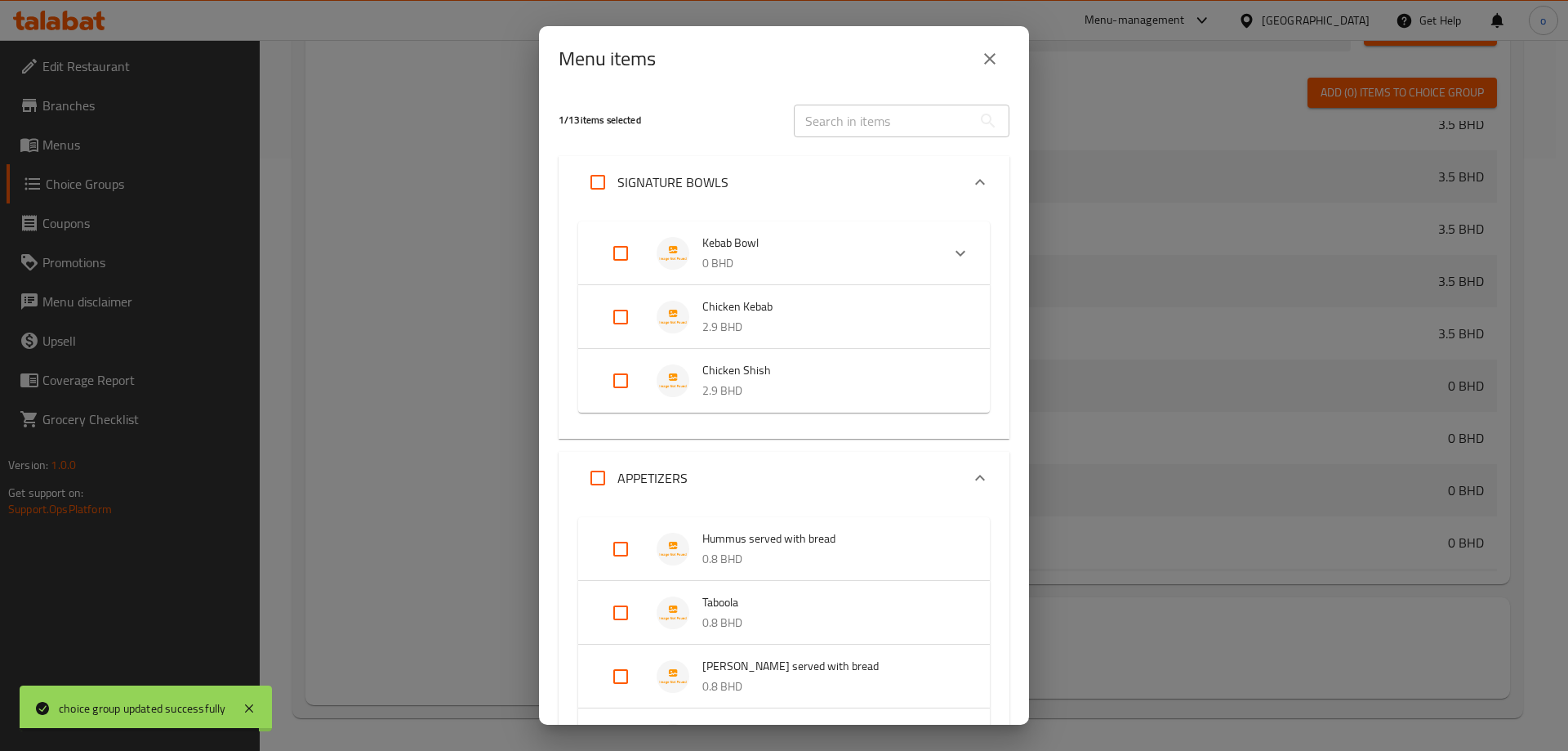
click at [872, 264] on p "0 BHD" at bounding box center [815, 263] width 226 height 20
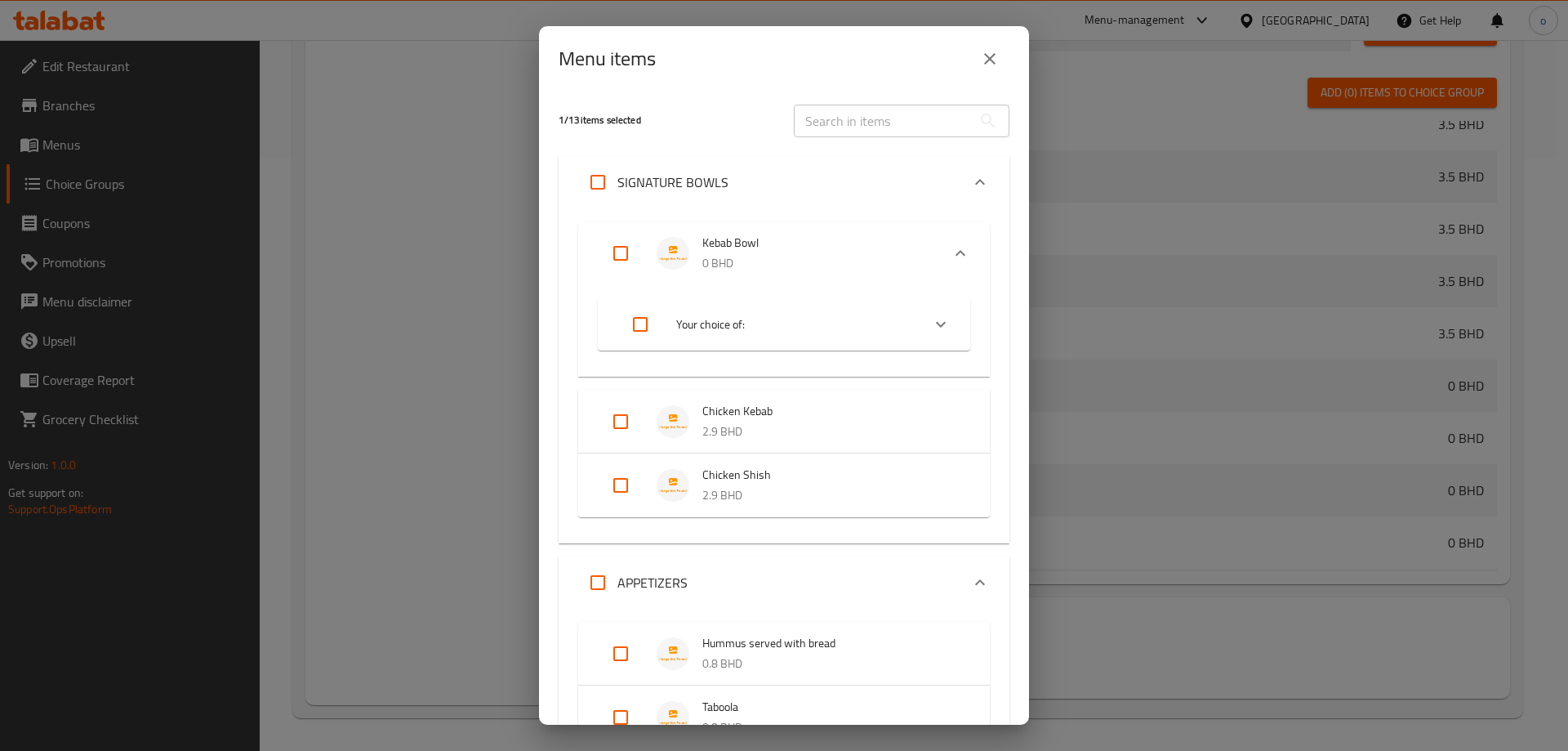
click at [893, 327] on span "Your choice of:" at bounding box center [792, 325] width 232 height 20
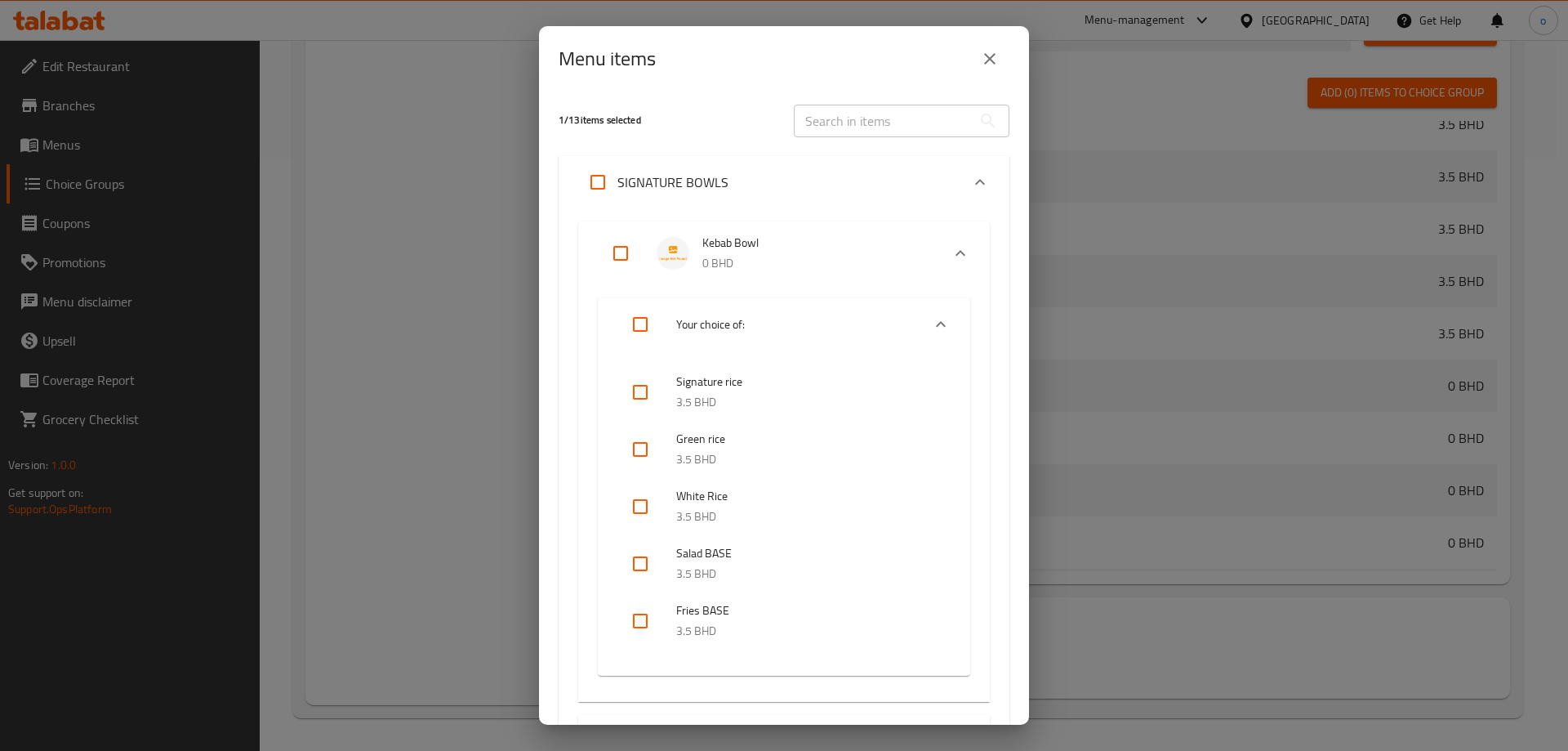
click at [651, 392] on input "checkbox" at bounding box center [640, 391] width 39 height 39
checkbox input "true"
click at [642, 464] on input "checkbox" at bounding box center [640, 449] width 39 height 39
checkbox input "true"
click at [642, 495] on input "checkbox" at bounding box center [640, 506] width 39 height 39
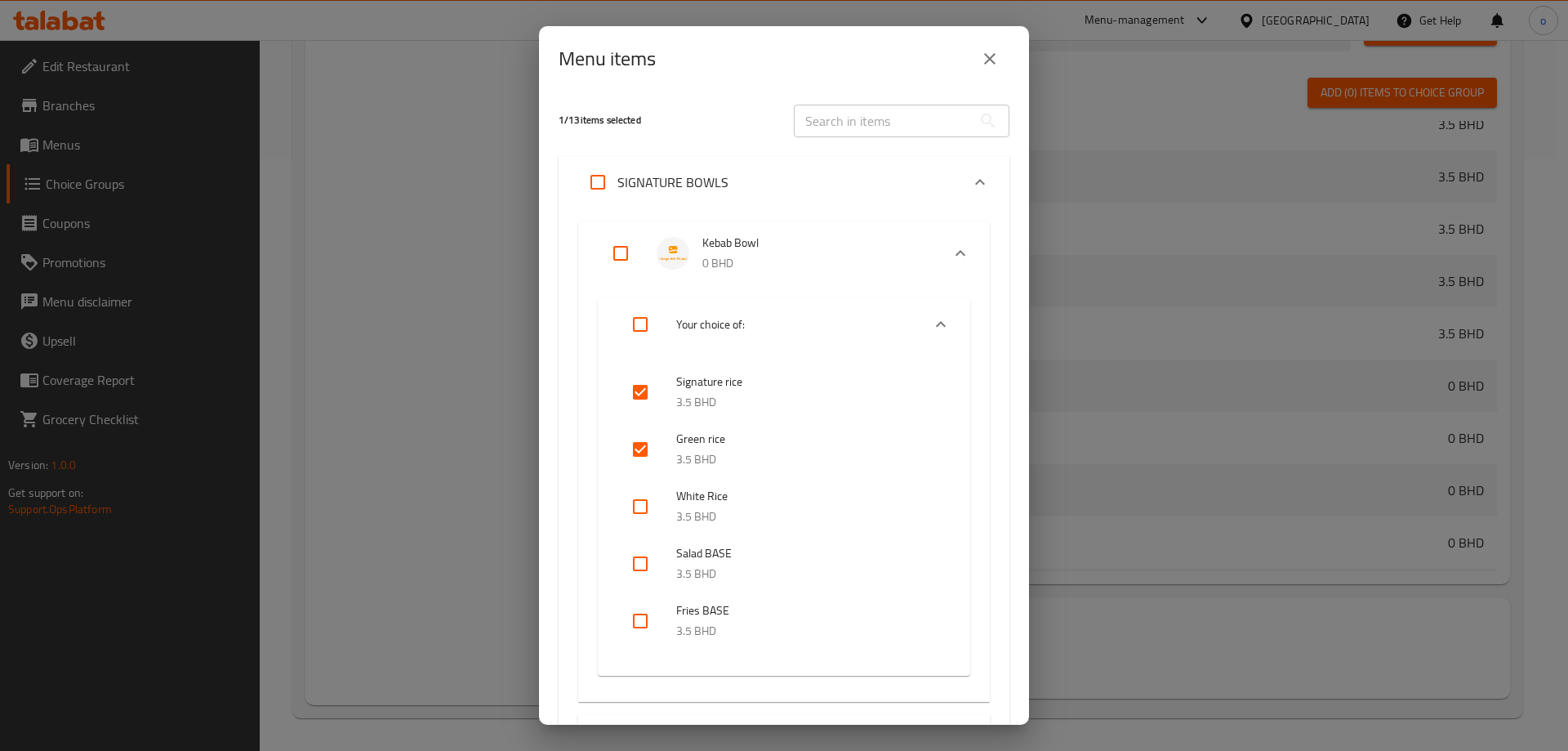
checkbox input "true"
click at [640, 575] on input "checkbox" at bounding box center [640, 563] width 39 height 39
checkbox input "true"
click at [646, 612] on input "checkbox" at bounding box center [640, 621] width 39 height 39
checkbox input "true"
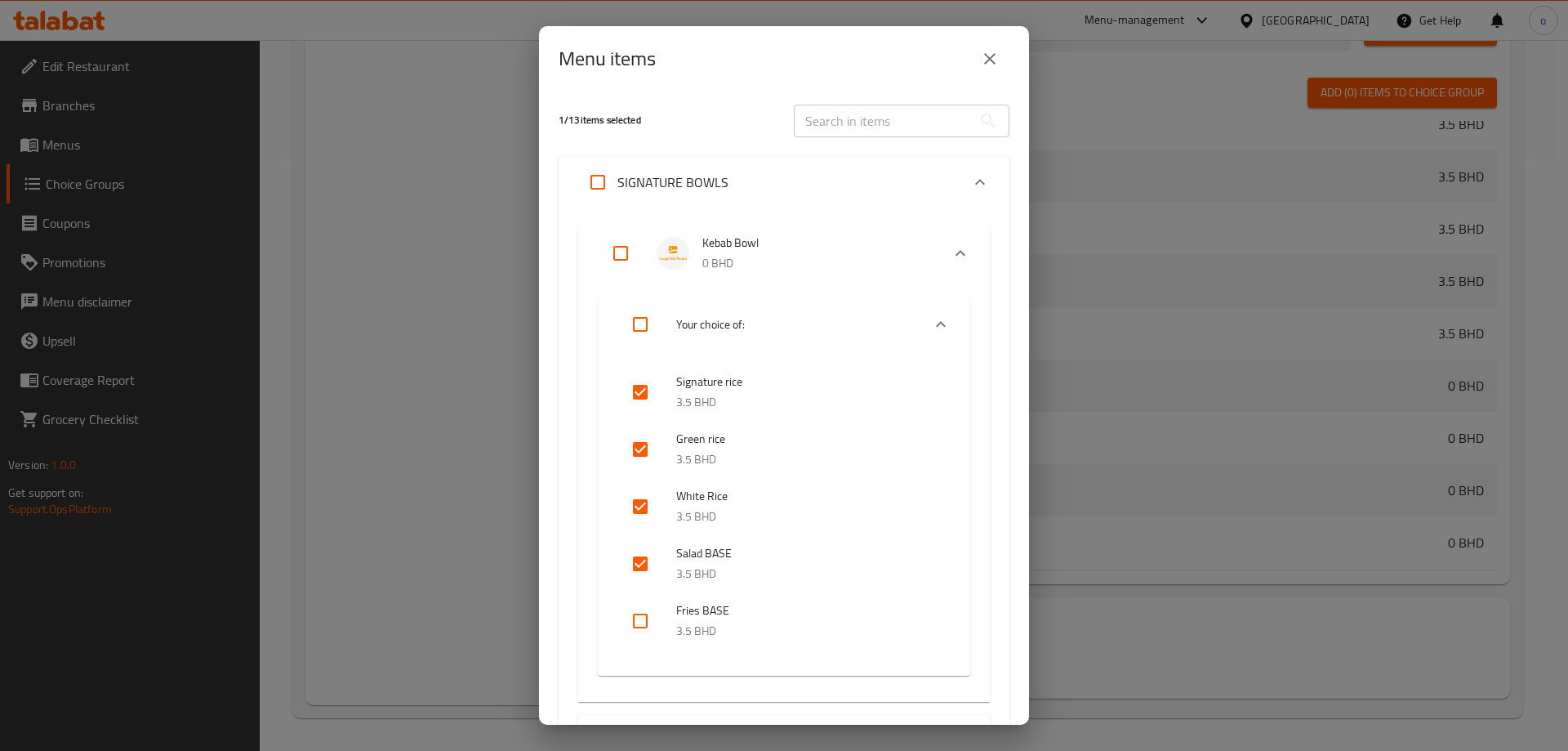
checkbox input "true"
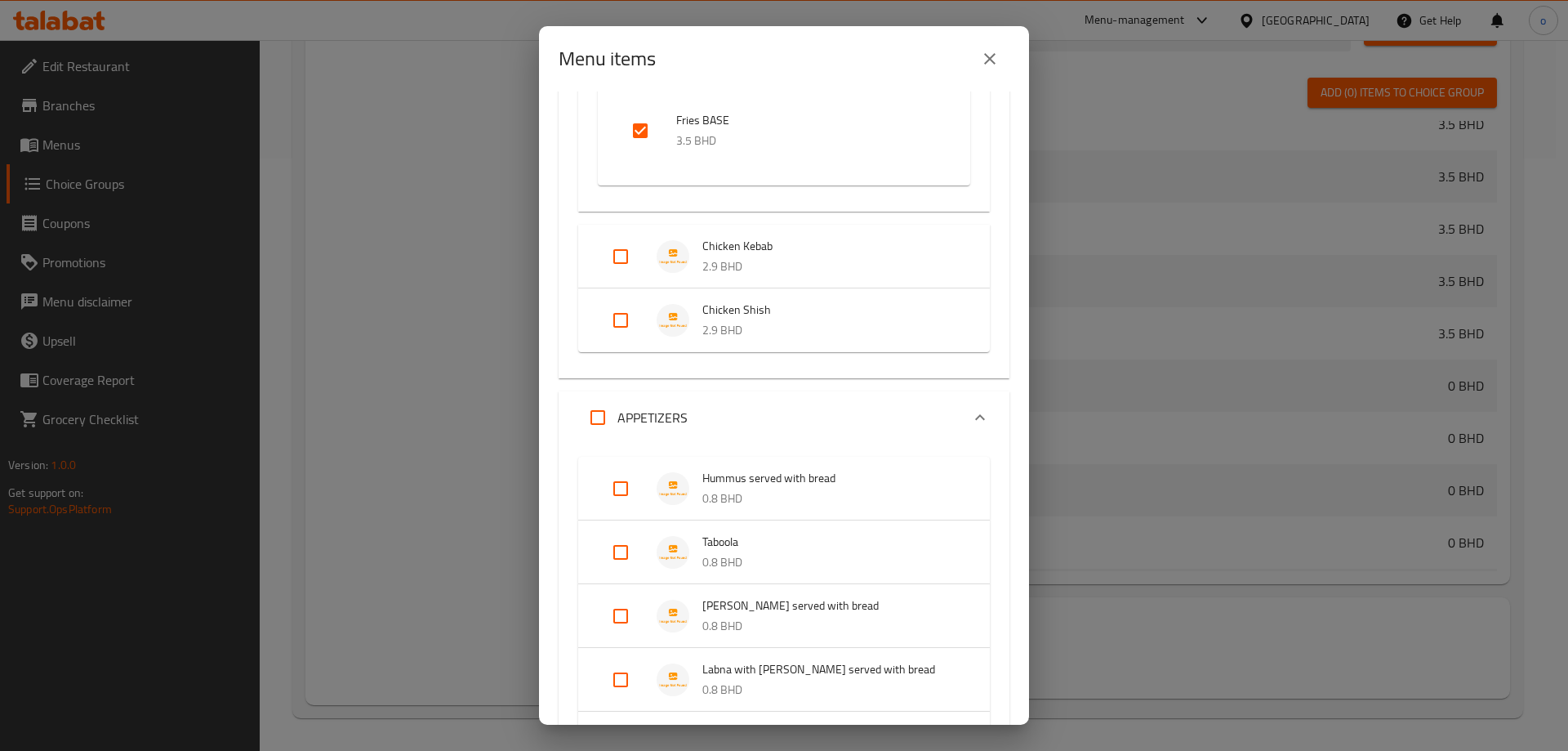
scroll to position [893, 0]
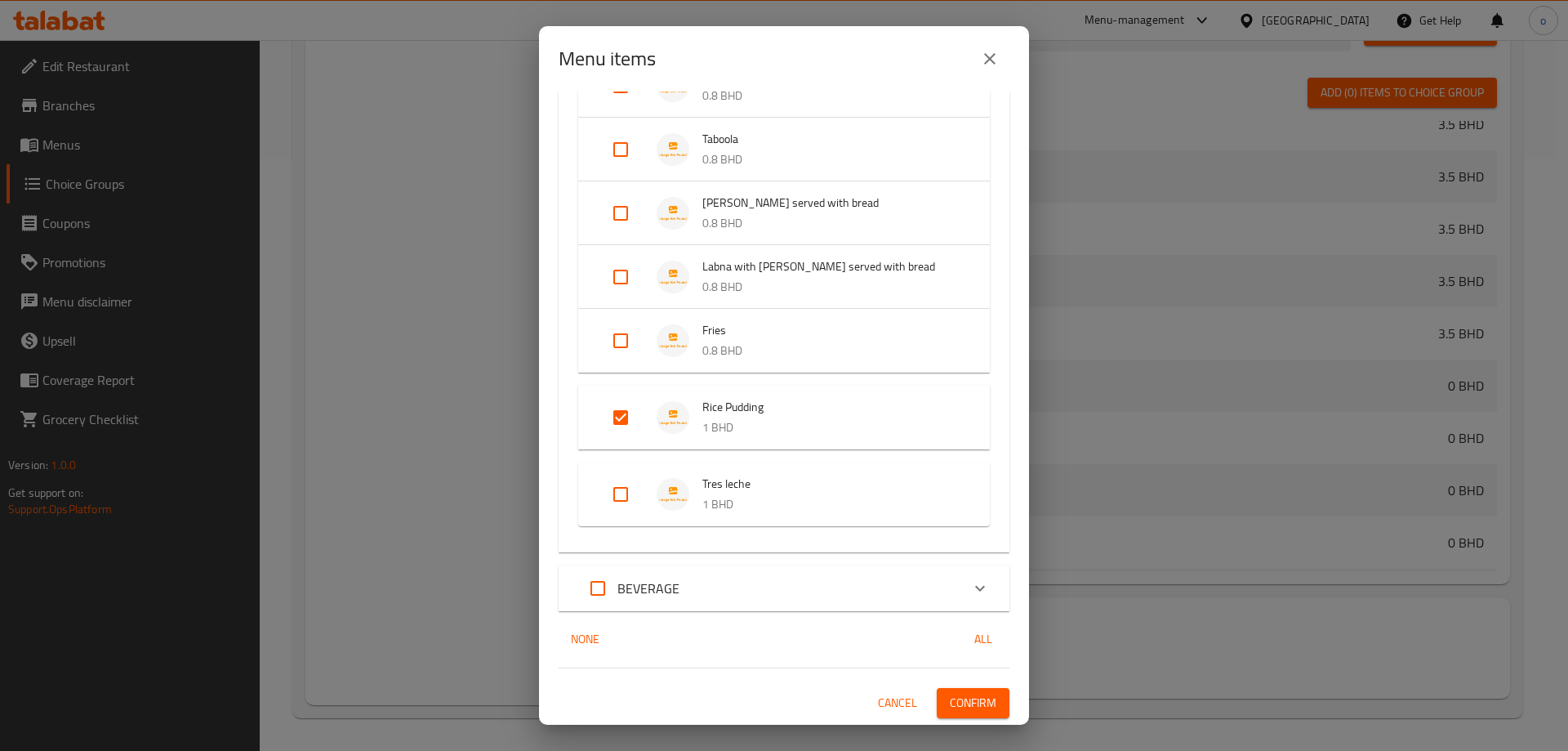
click at [617, 419] on input "Expand" at bounding box center [621, 417] width 39 height 39
checkbox input "false"
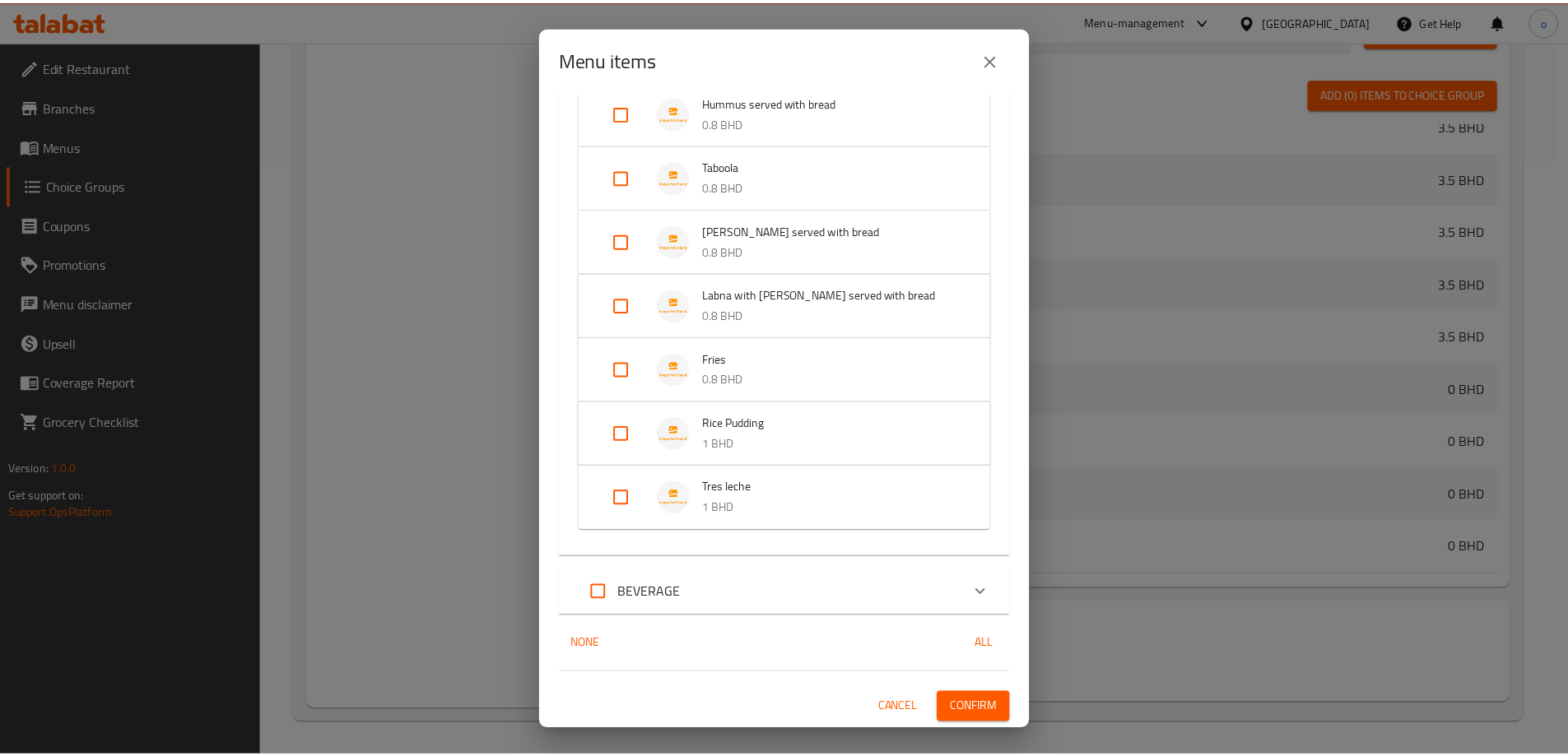
scroll to position [872, 0]
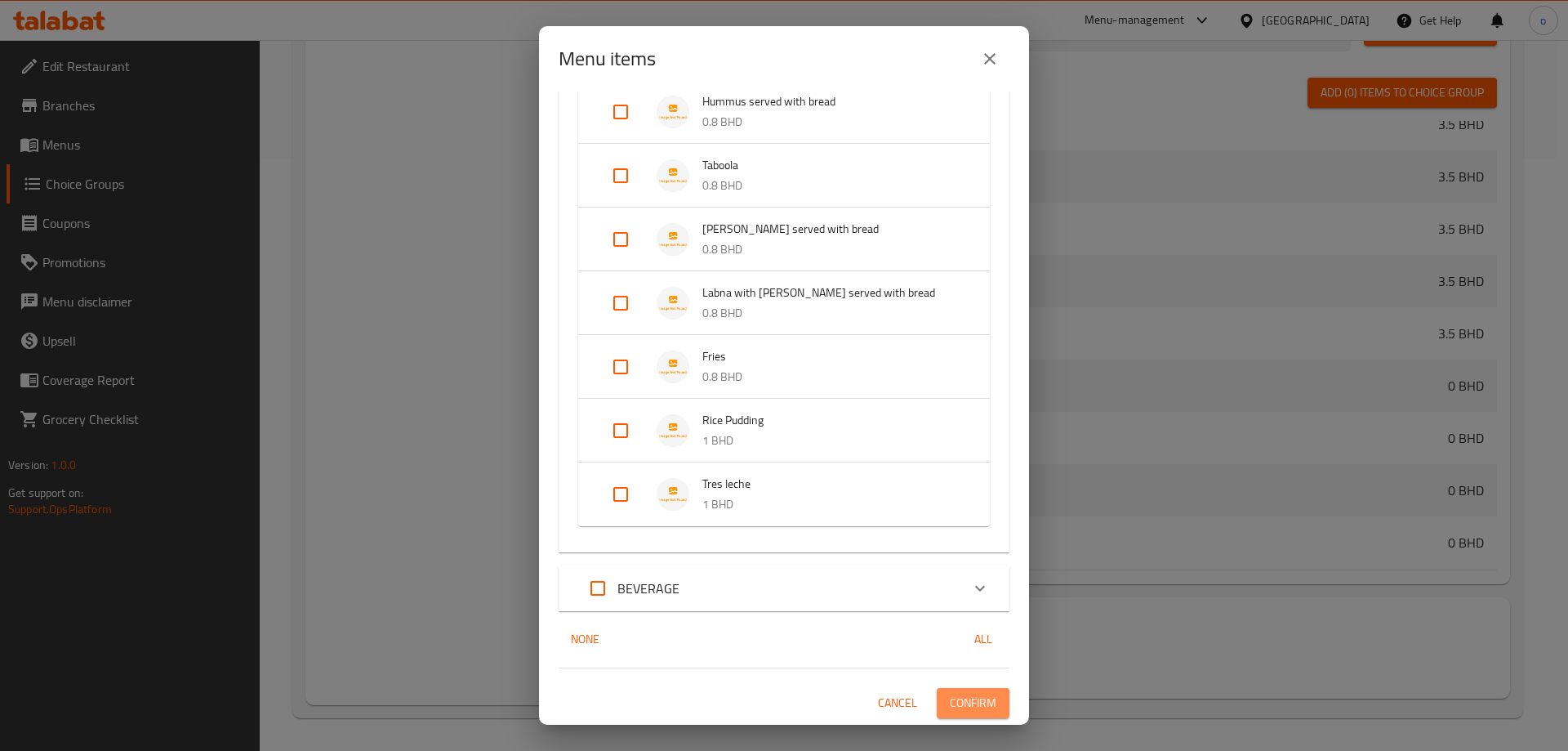
click at [969, 697] on span "Confirm" at bounding box center [973, 703] width 46 height 20
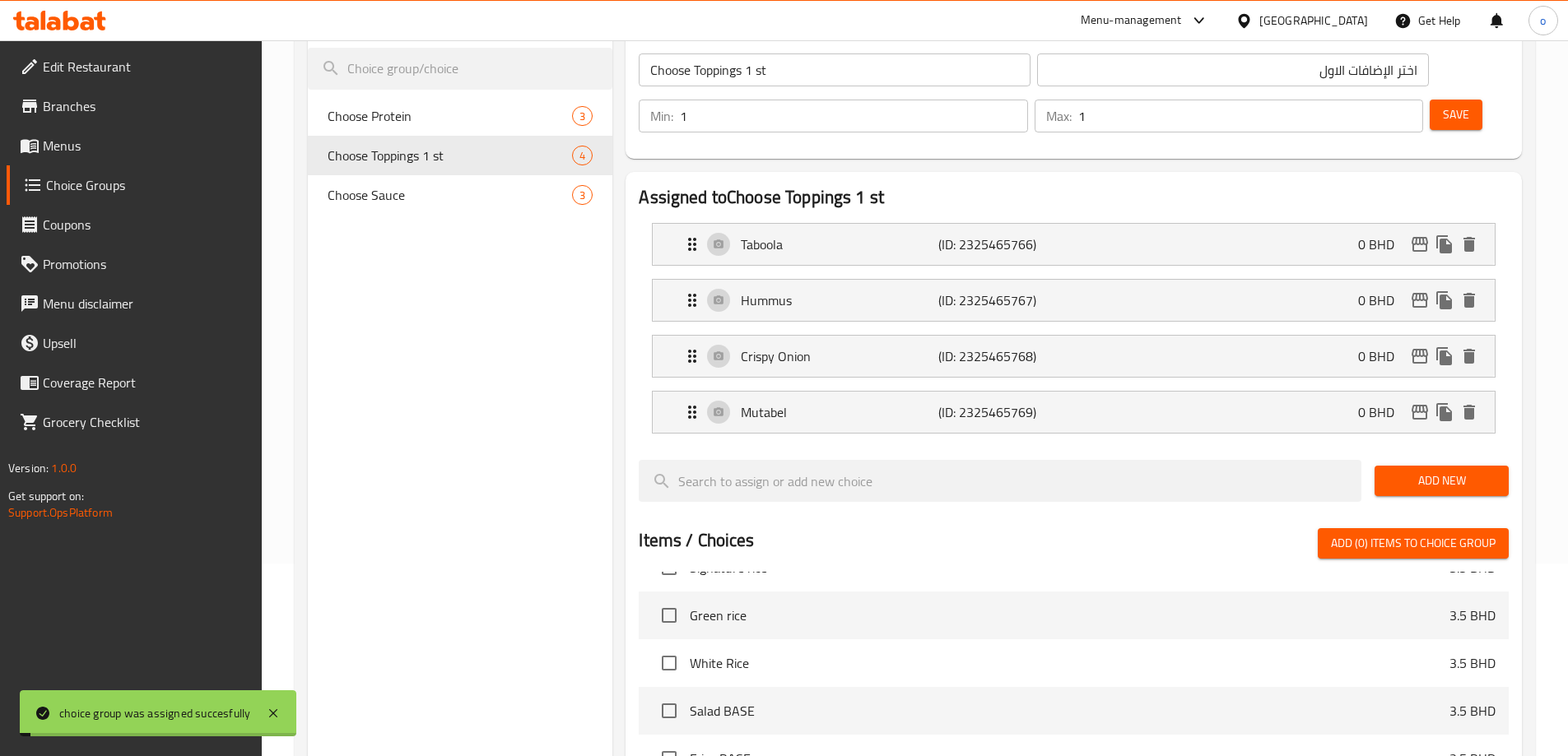
scroll to position [185, 0]
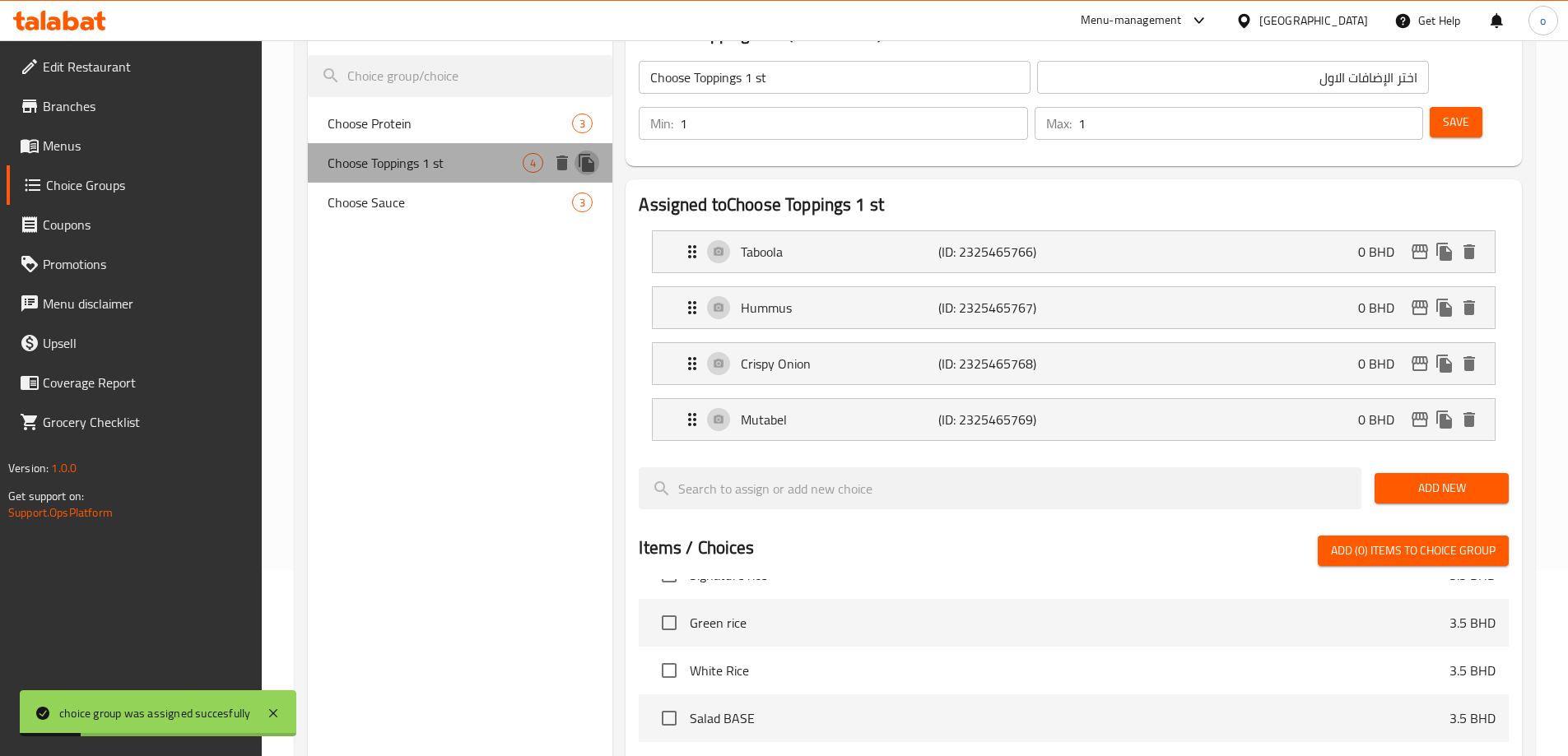
click at [580, 170] on icon "duplicate" at bounding box center [587, 163] width 20 height 20
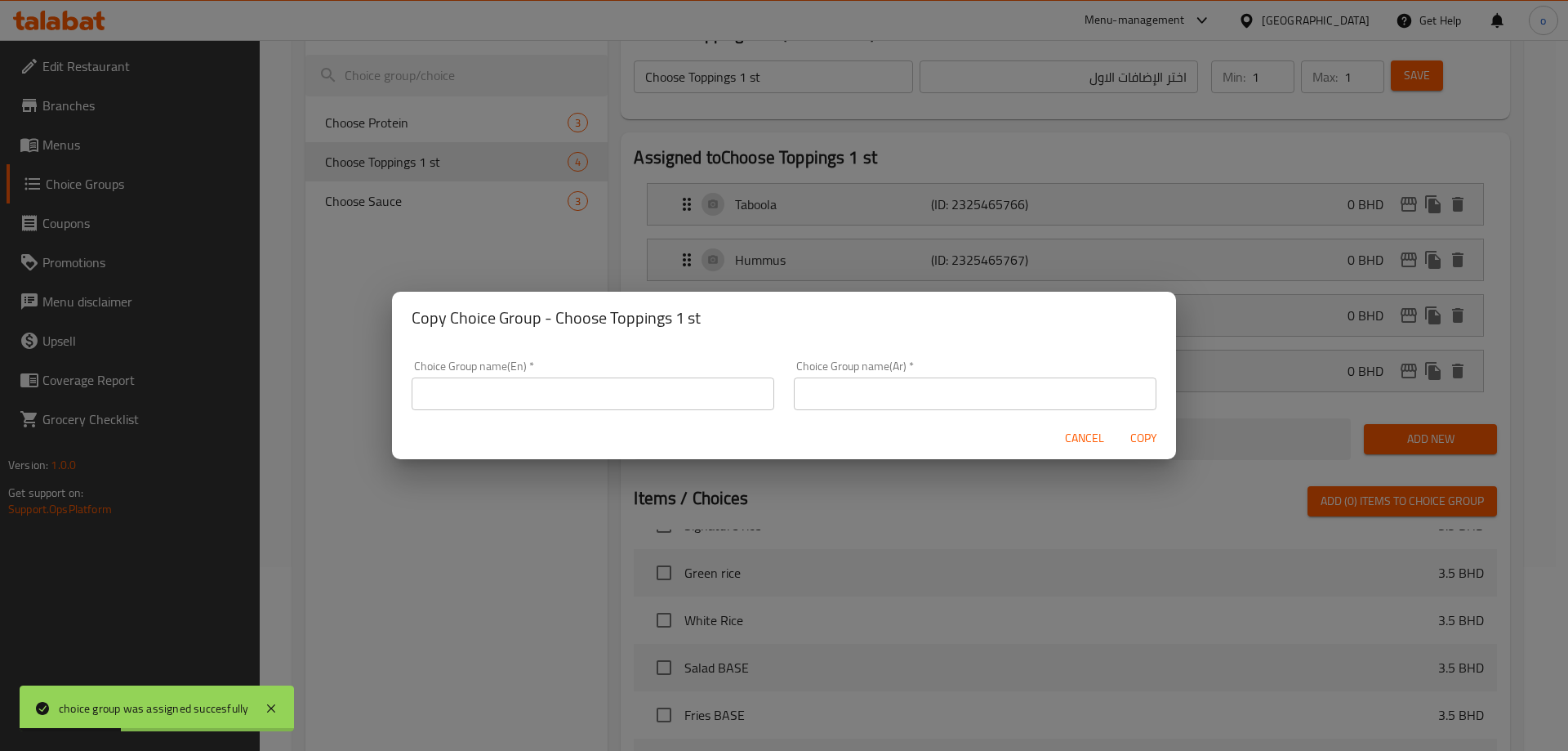
click at [359, 167] on div "Copy Choice Group - Choose Toppings 1 st Choice Group name(En)   * Choice Group…" at bounding box center [784, 375] width 1568 height 751
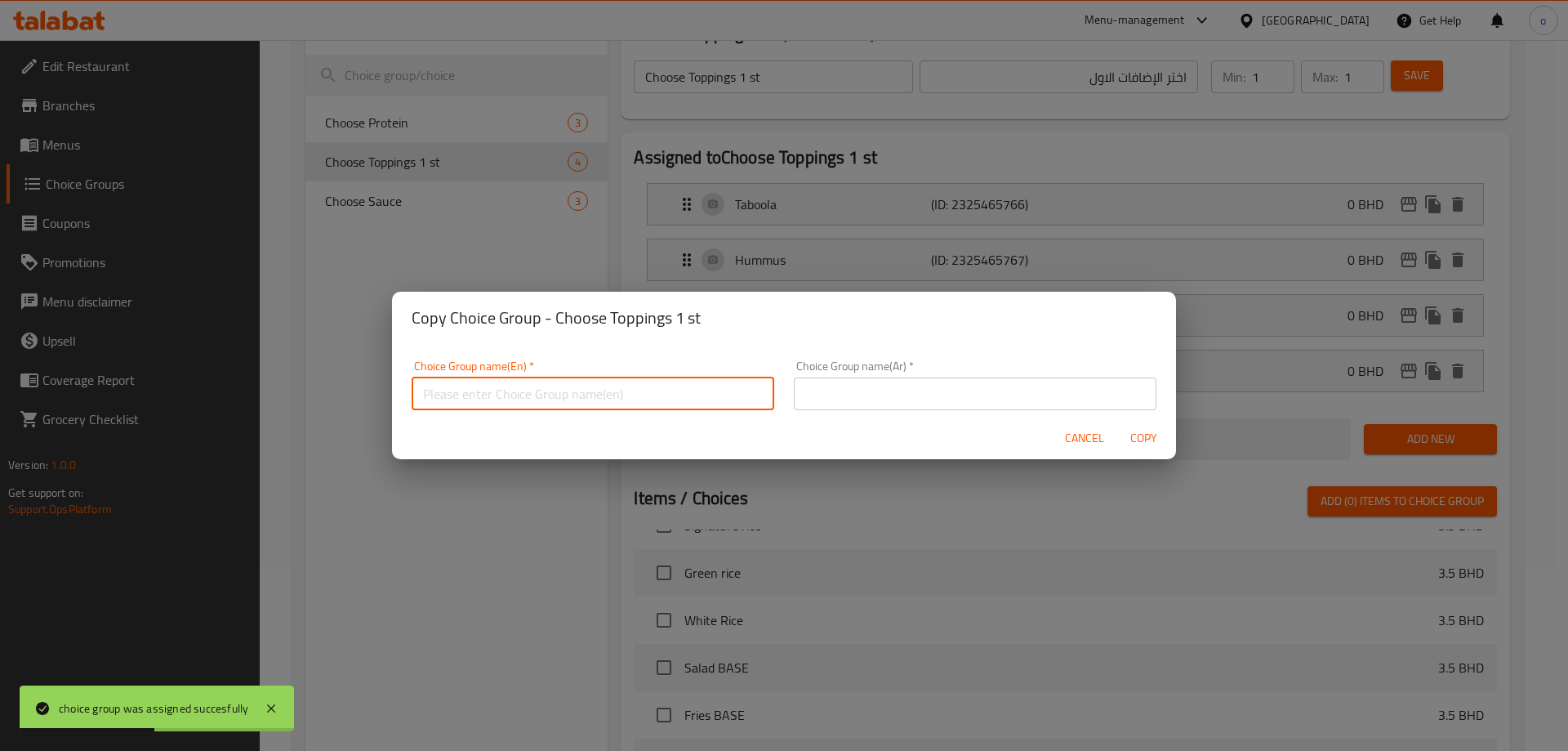
click at [559, 398] on input "text" at bounding box center [592, 394] width 363 height 33
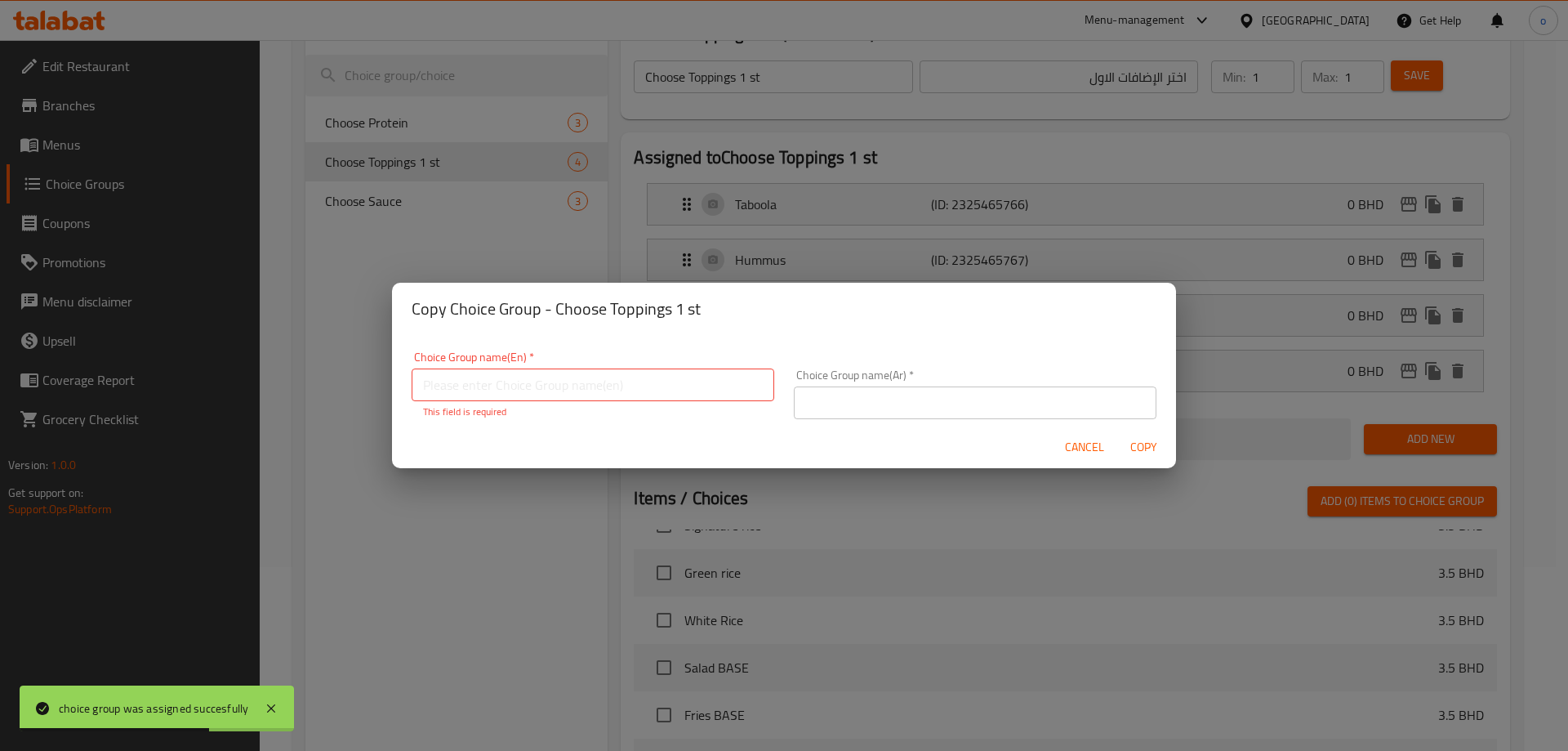
click at [470, 491] on div "Copy Choice Group - Choose Toppings 1 st Choice Group name(En)   * Choice Group…" at bounding box center [784, 375] width 1568 height 751
click at [1076, 452] on span "Cancel" at bounding box center [1085, 447] width 39 height 20
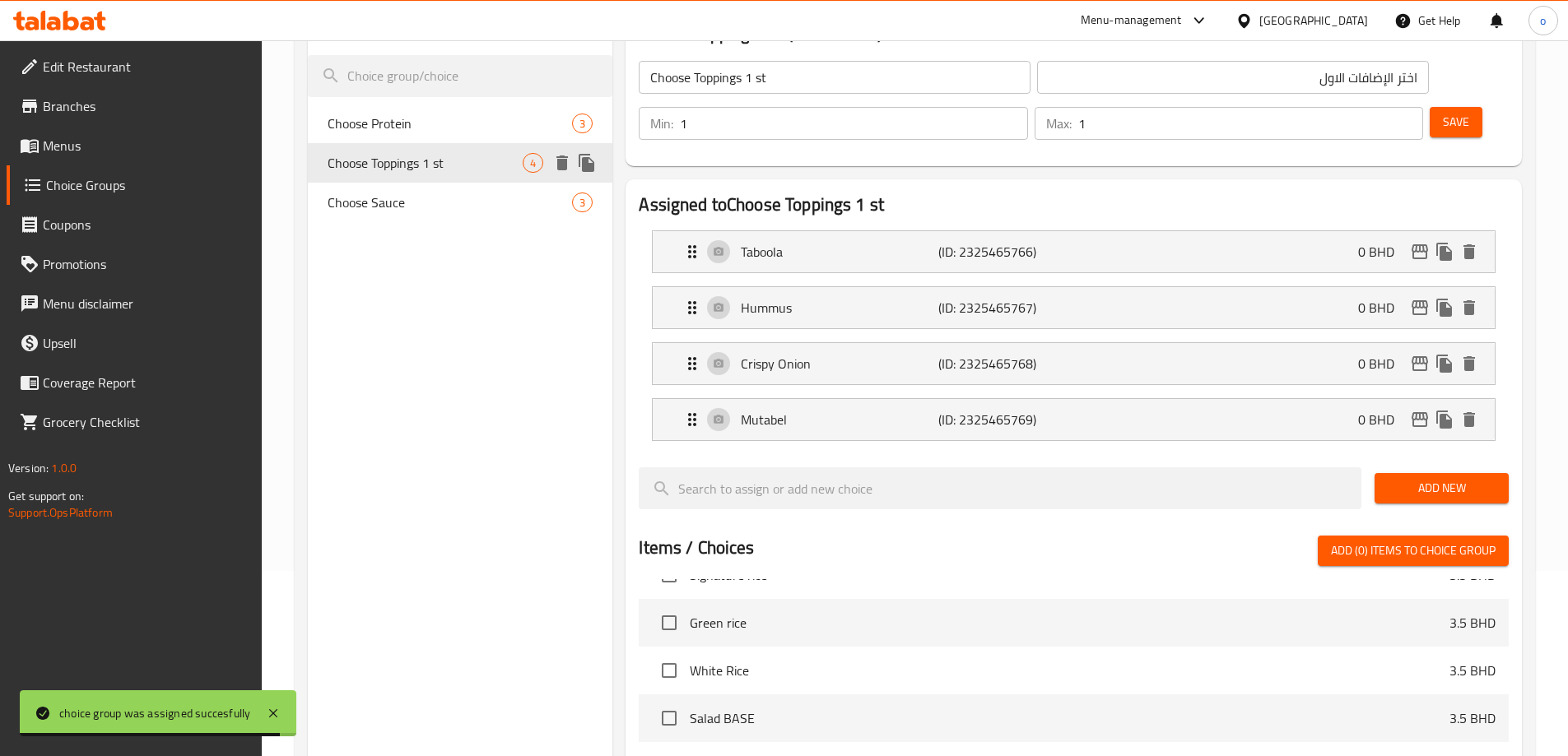
click at [463, 161] on span "Choose Toppings 1 st" at bounding box center [425, 163] width 196 height 20
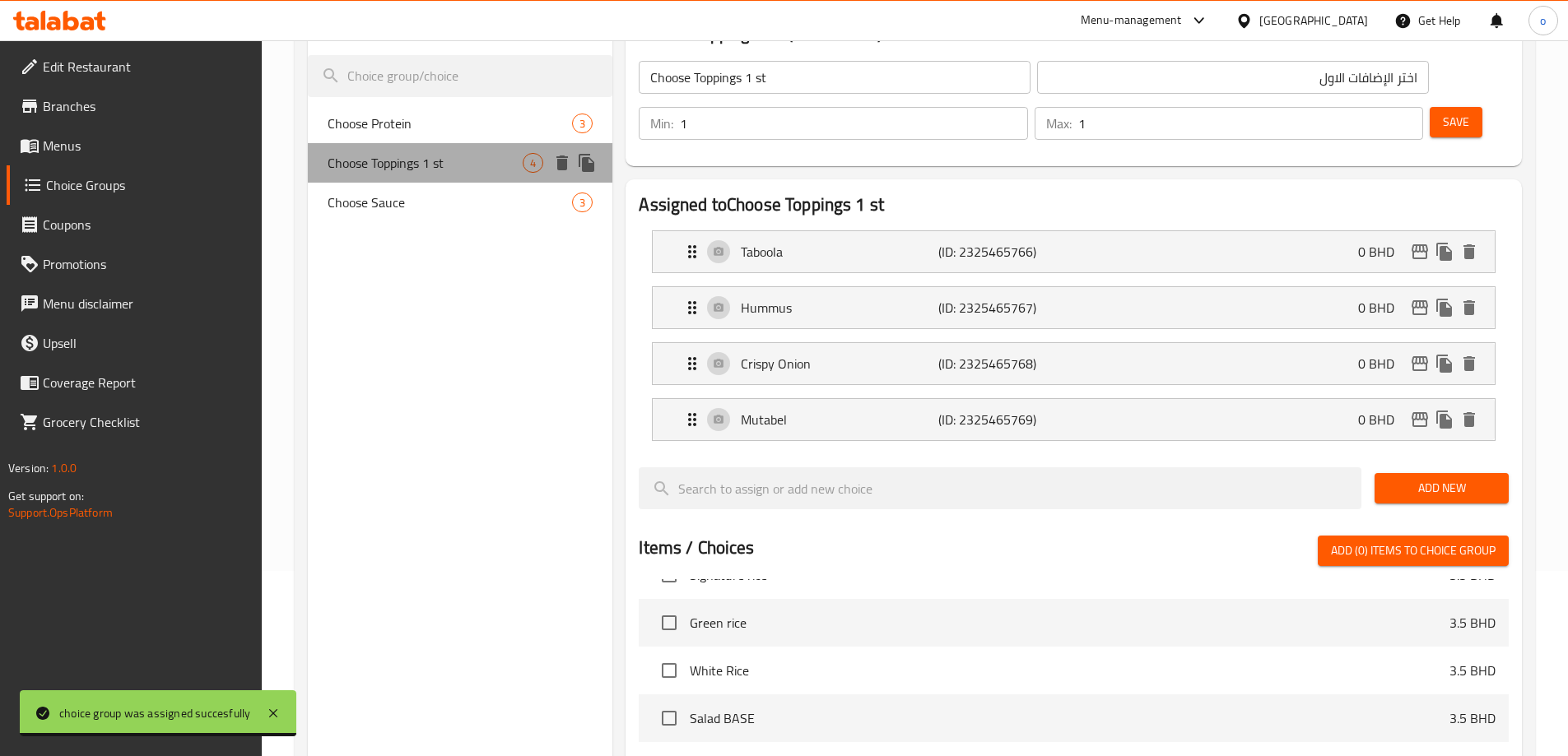
click at [463, 161] on span "Choose Toppings 1 st" at bounding box center [425, 163] width 196 height 20
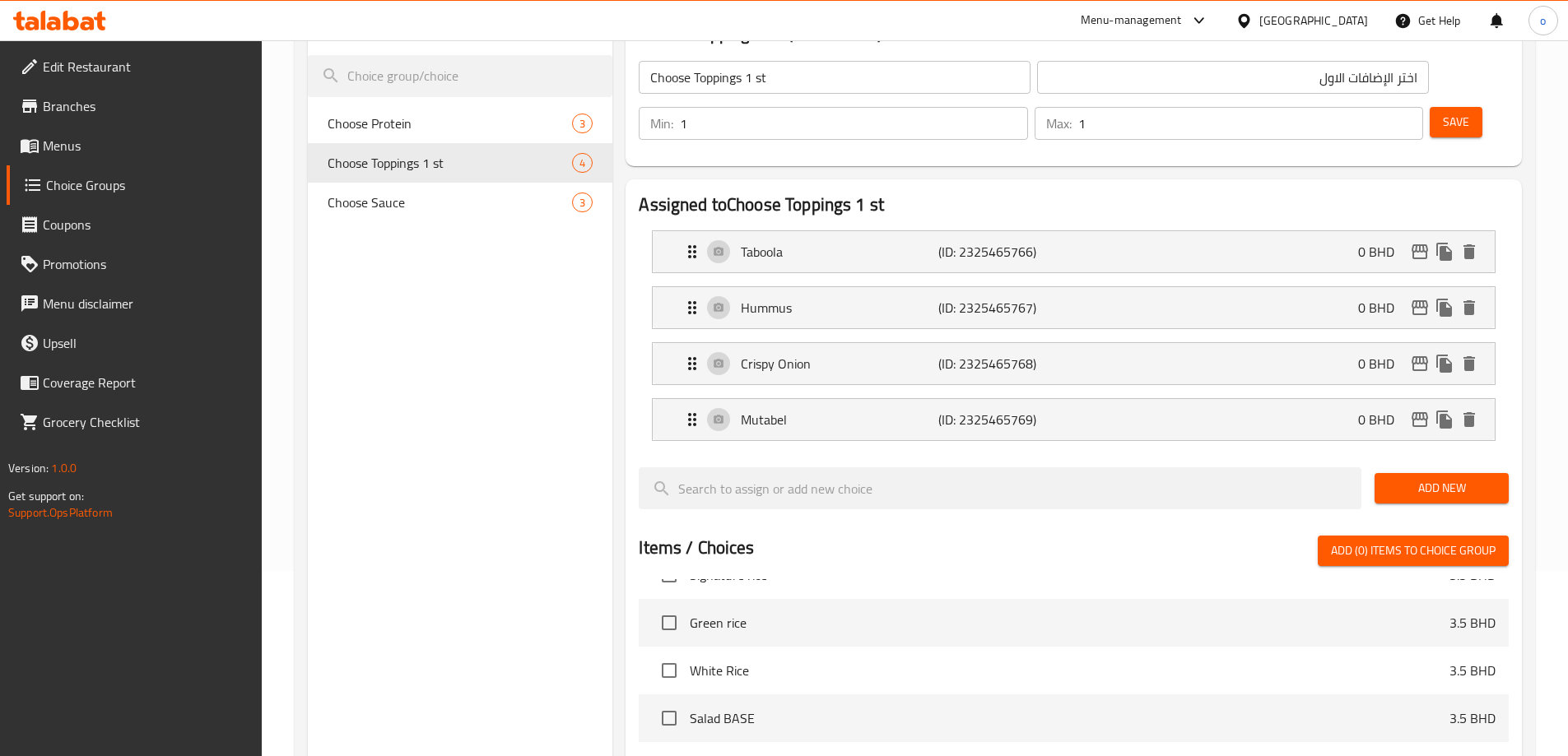
click at [745, 87] on input "Choose Toppings 1 st" at bounding box center [834, 77] width 392 height 33
click at [1170, 83] on input "اختر الإضافات الاول" at bounding box center [1232, 77] width 392 height 33
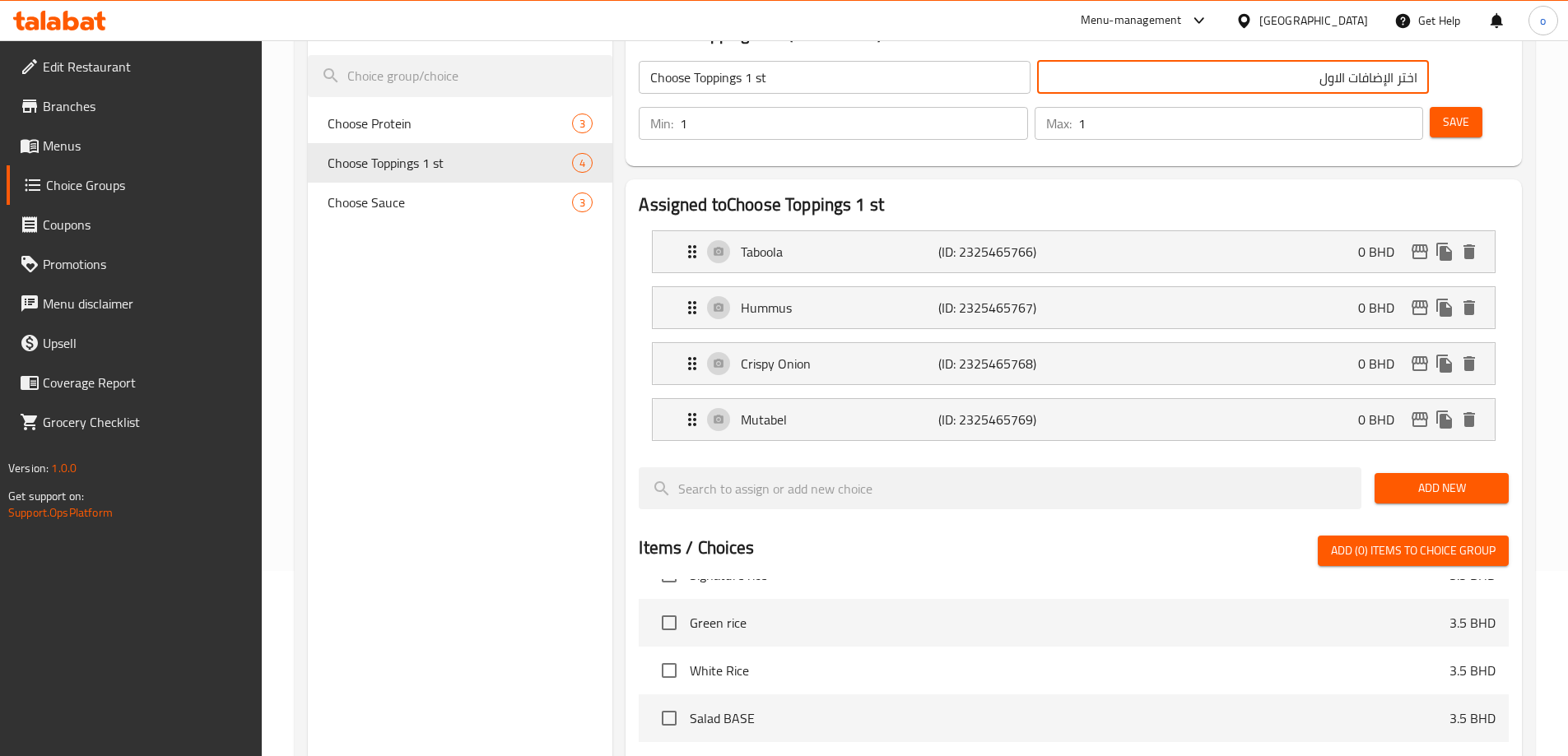
click at [1170, 83] on input "اختر الإضافات الاول" at bounding box center [1232, 77] width 392 height 33
click at [593, 164] on icon "duplicate" at bounding box center [586, 163] width 16 height 18
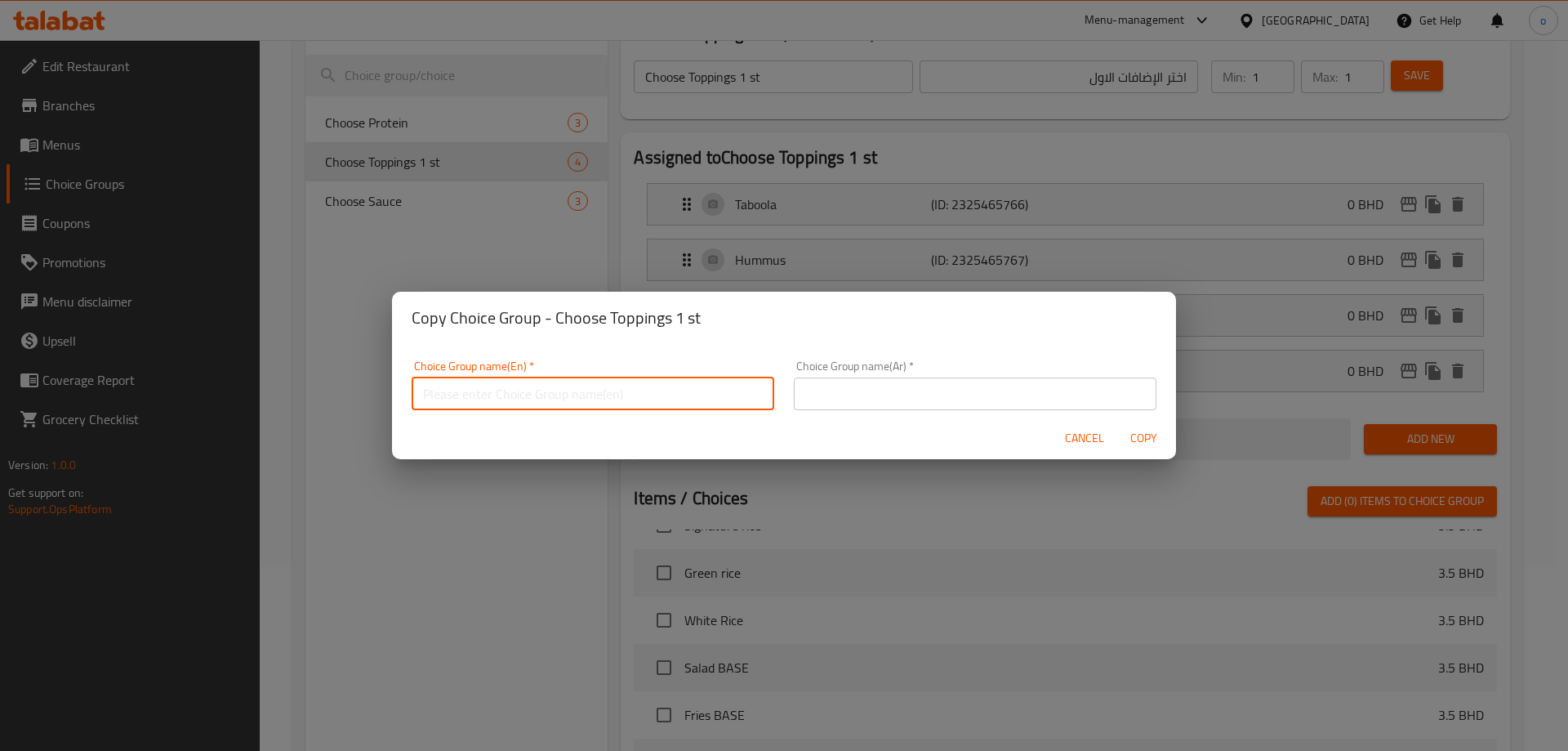
click at [673, 401] on input "text" at bounding box center [592, 394] width 363 height 33
paste input "Choose Toppings 1 st"
click at [523, 401] on input "Choose Toppings 1 st" at bounding box center [592, 394] width 363 height 33
type input "Choose Toppings 2 st"
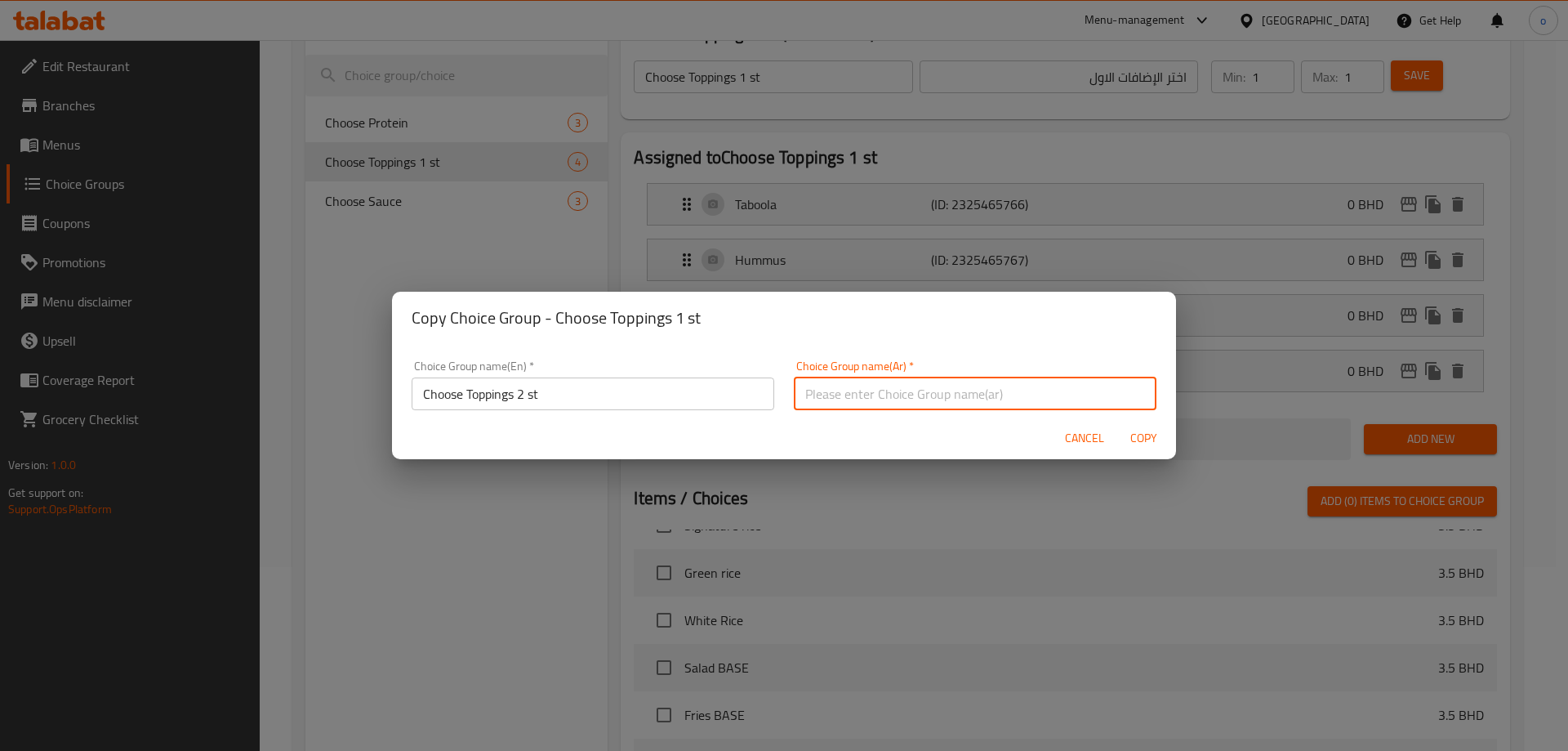
click at [821, 394] on input "text" at bounding box center [975, 394] width 363 height 33
paste input "اختر الإضافات الاول"
click at [810, 401] on input "اختر الإضافات الاول" at bounding box center [975, 394] width 363 height 33
type input "اختر الإضافات الثاني"
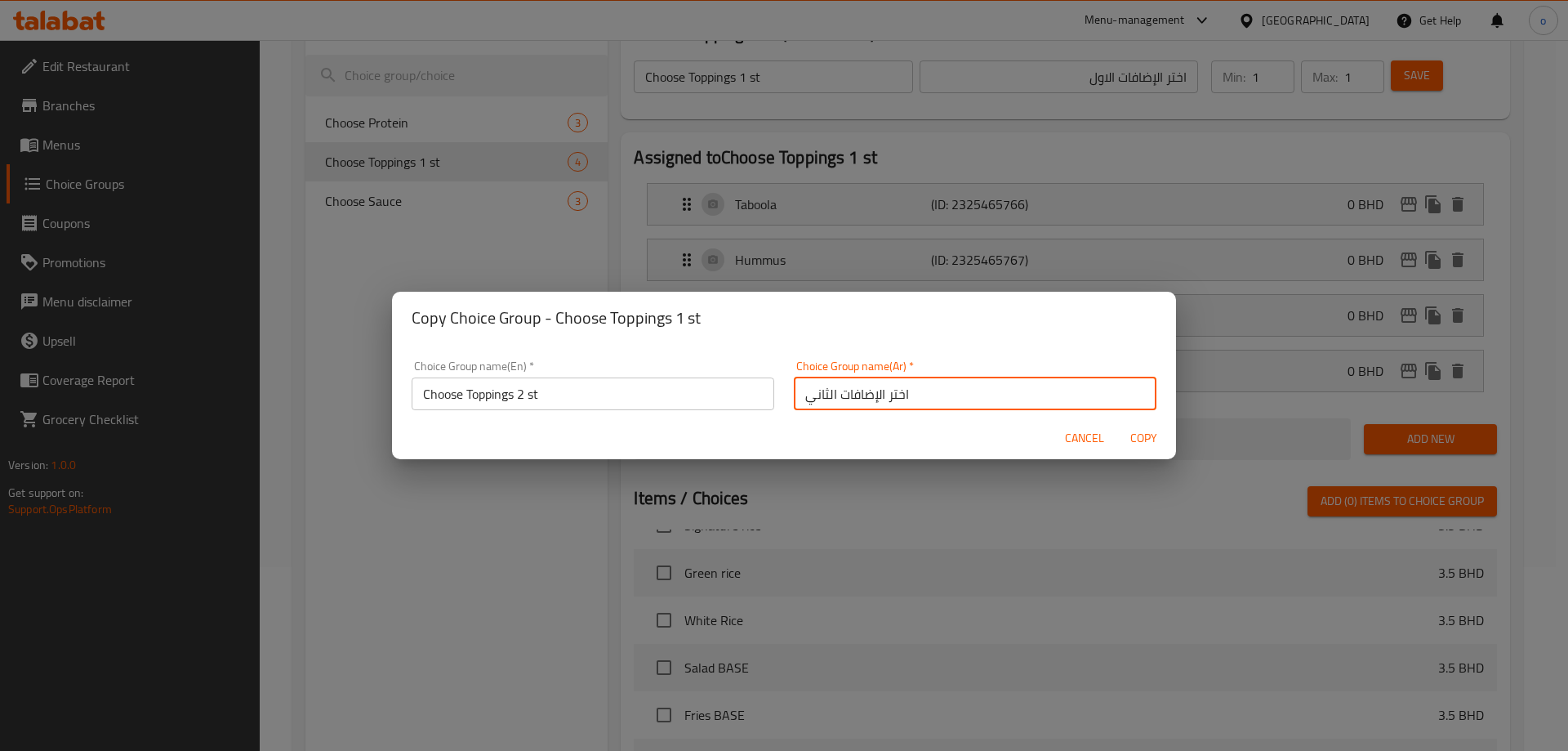
click at [1148, 442] on span "Copy" at bounding box center [1143, 438] width 39 height 20
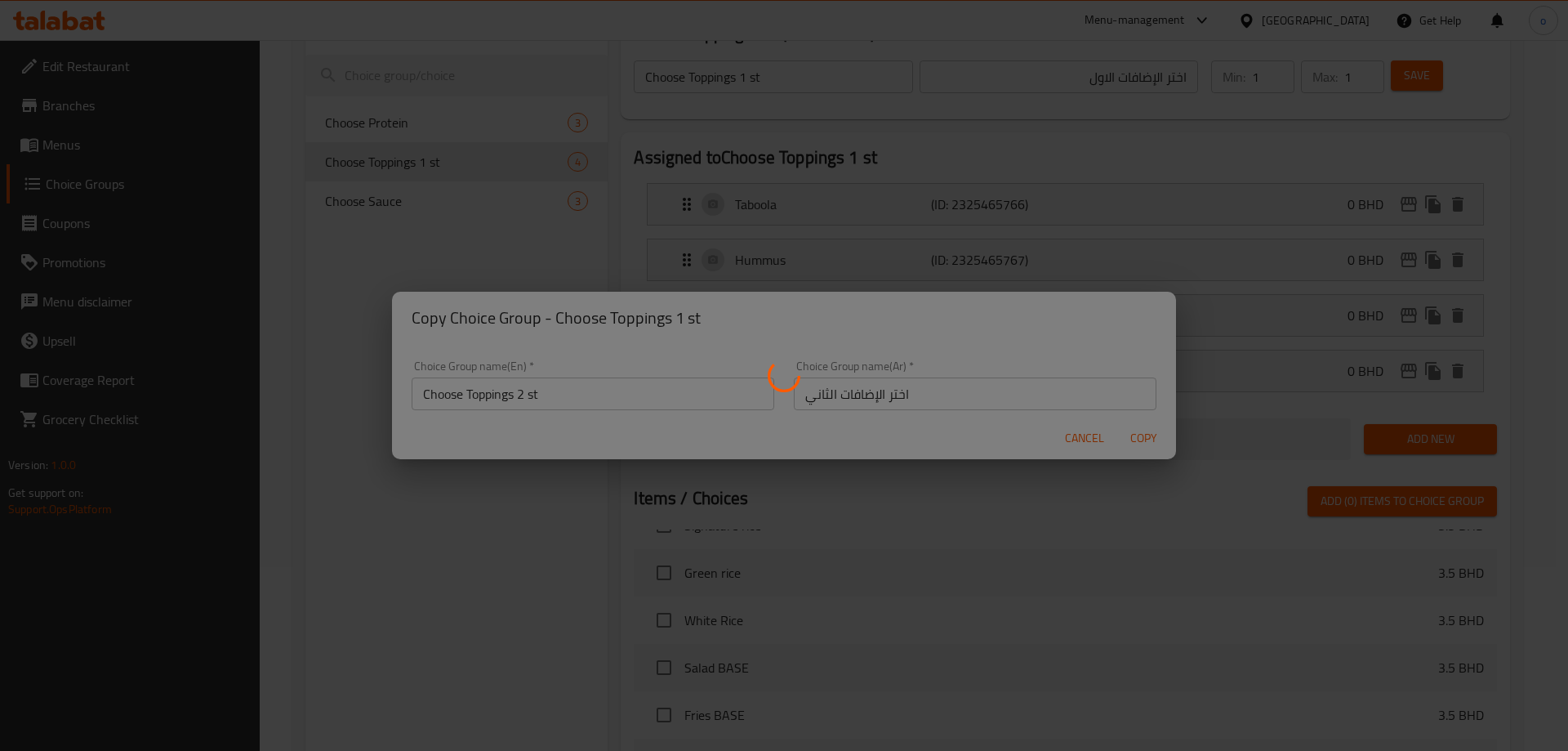
type input "Choose Toppings 2 st"
type input "اختر الإضافات الثاني"
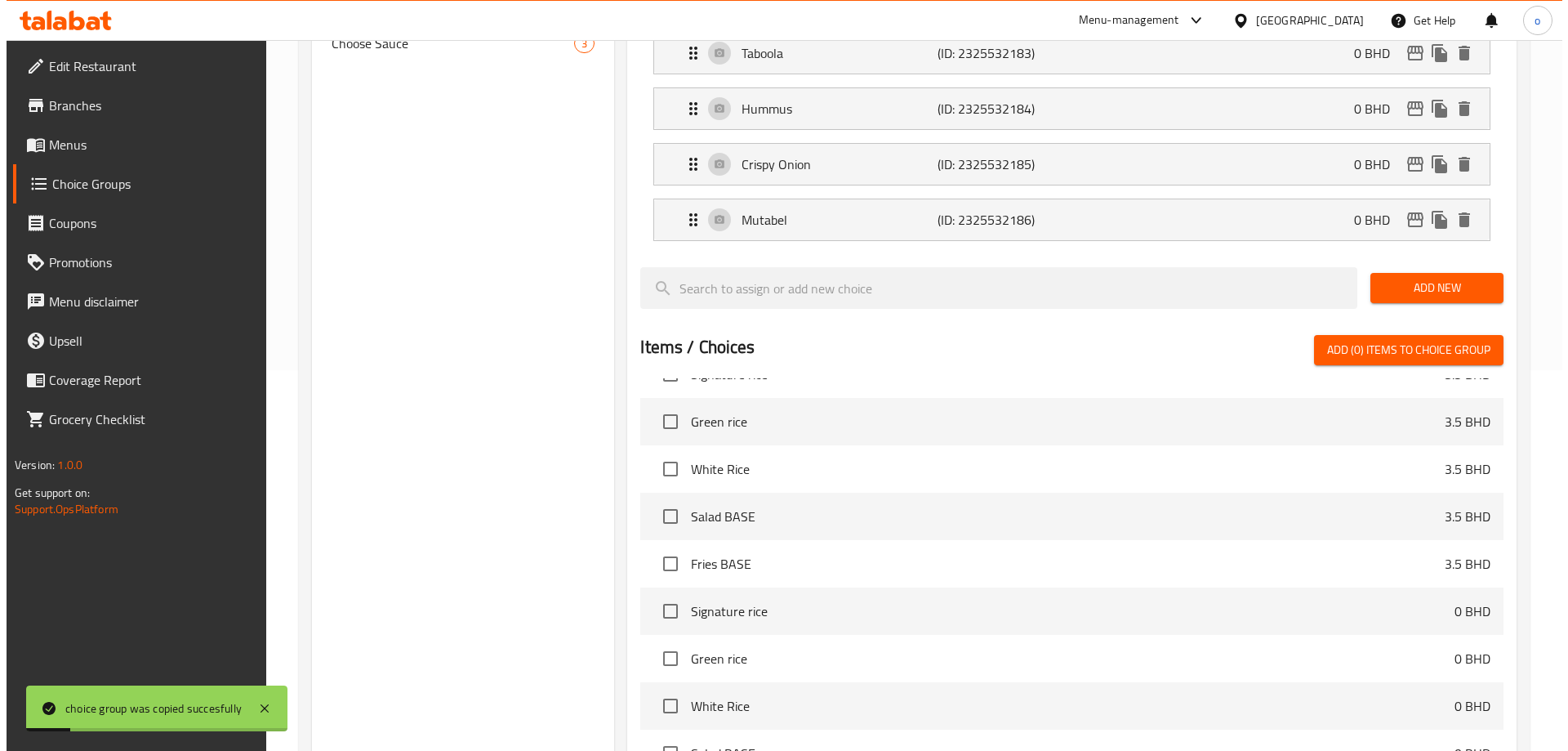
scroll to position [593, 0]
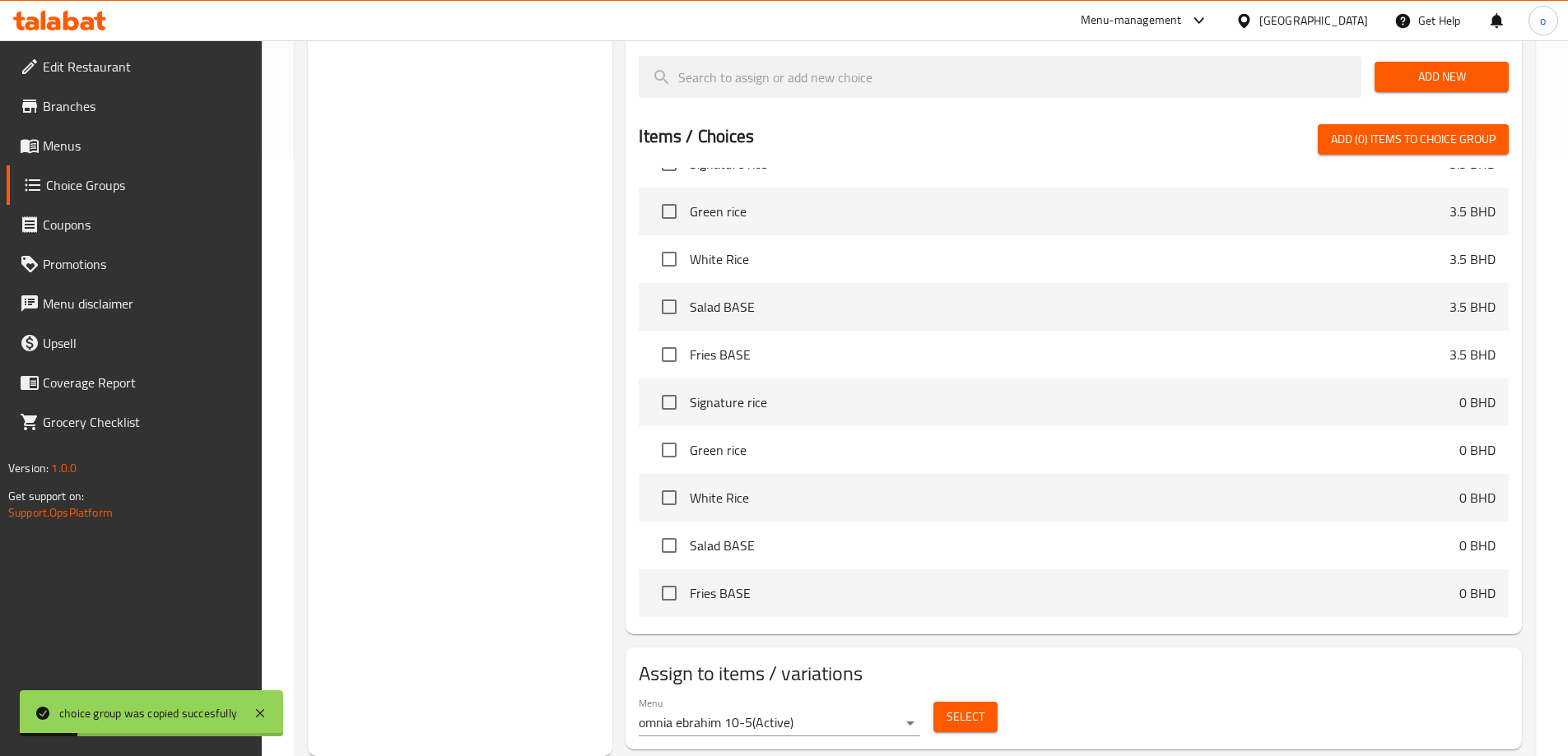
click at [943, 702] on button "Select" at bounding box center [966, 717] width 64 height 30
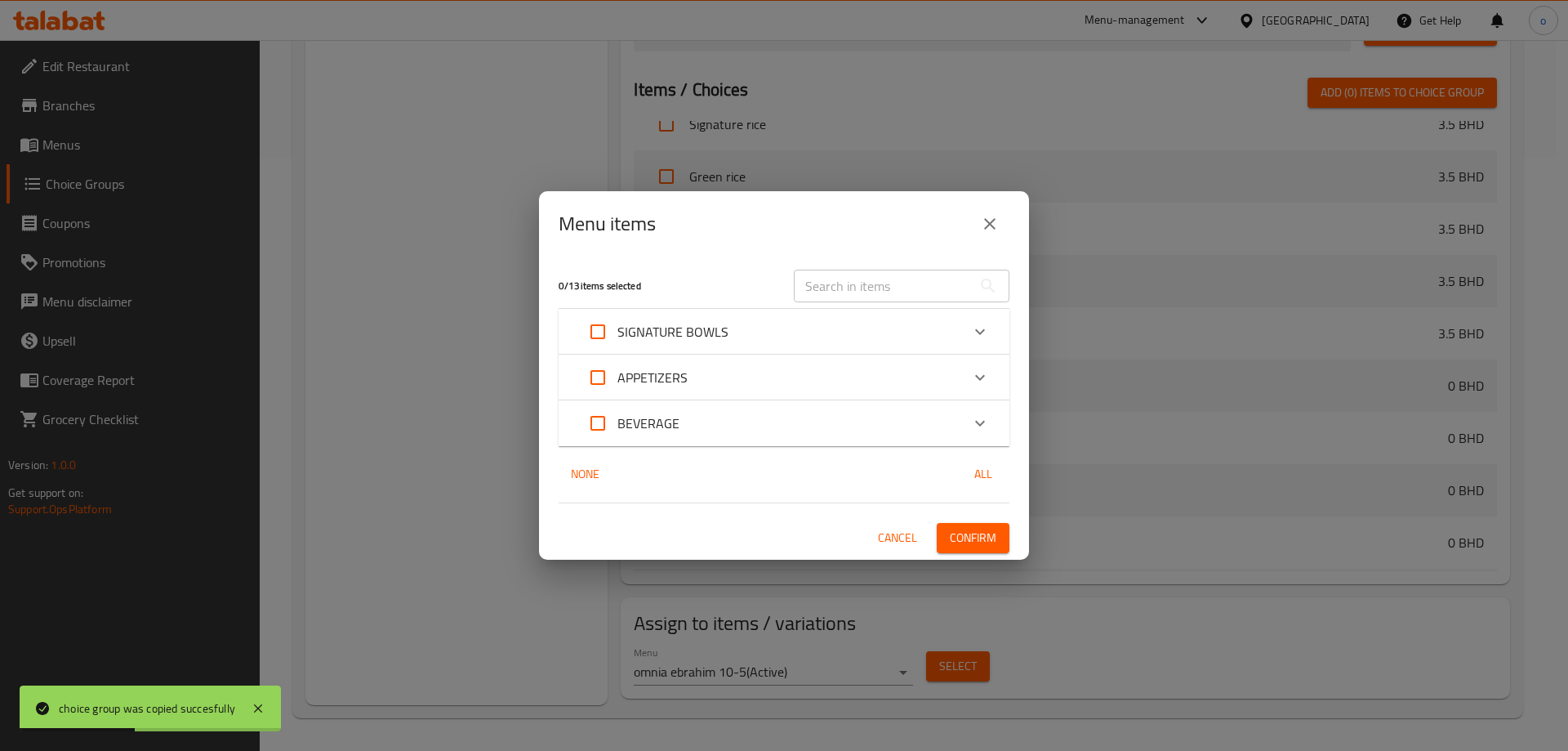
click at [946, 340] on div "SIGNATURE BOWLS" at bounding box center [770, 331] width 382 height 39
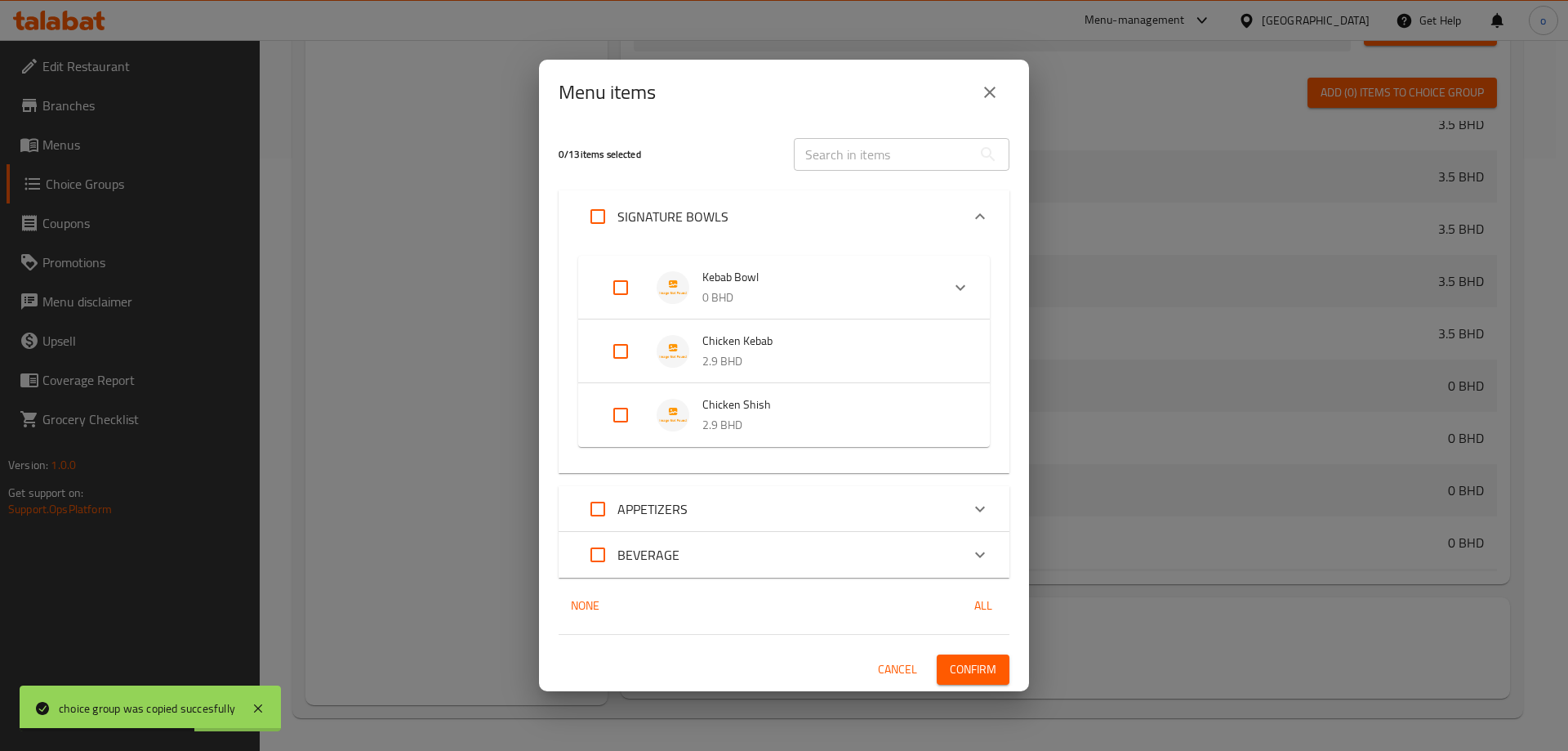
click at [633, 294] on input "Expand" at bounding box center [621, 287] width 39 height 39
checkbox input "true"
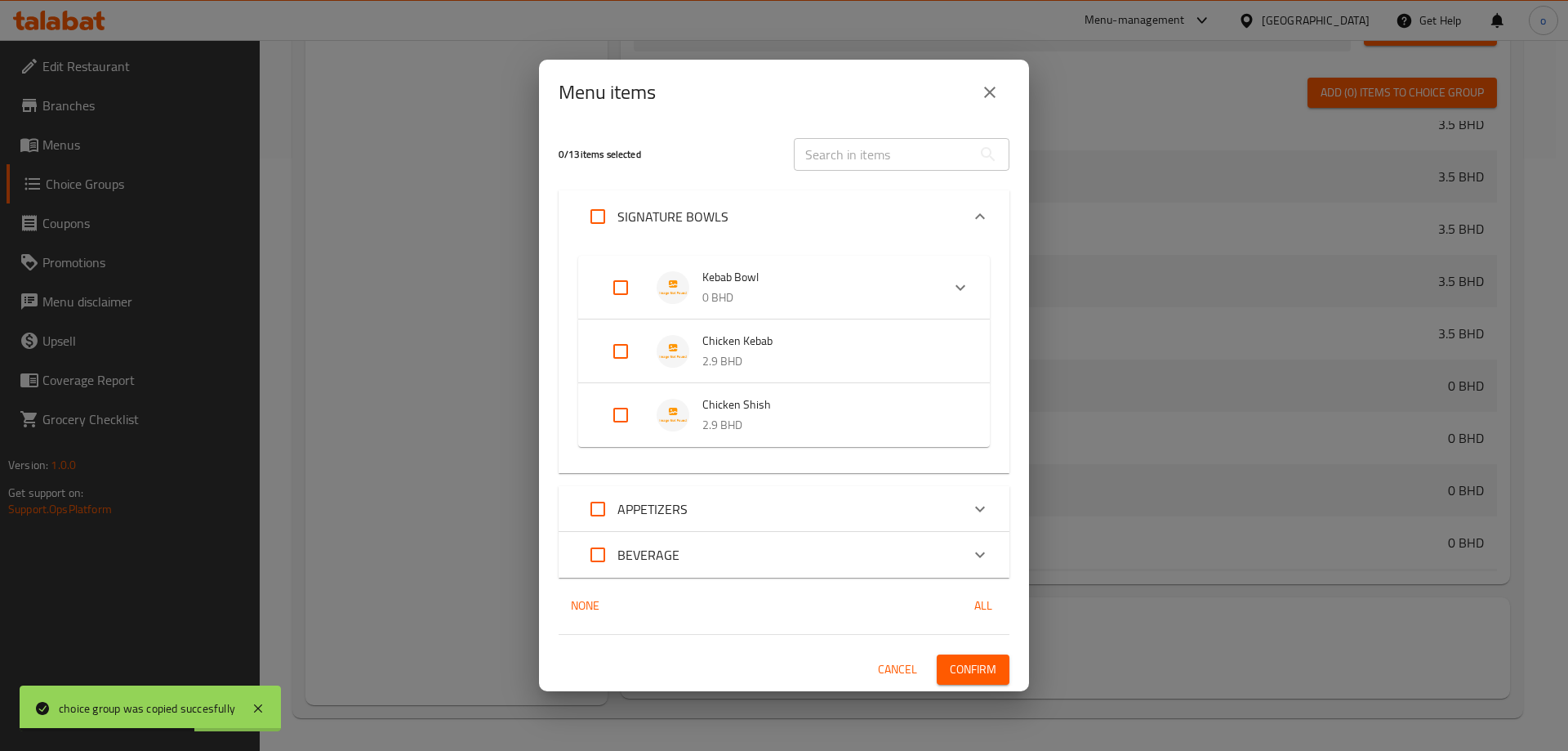
checkbox input "true"
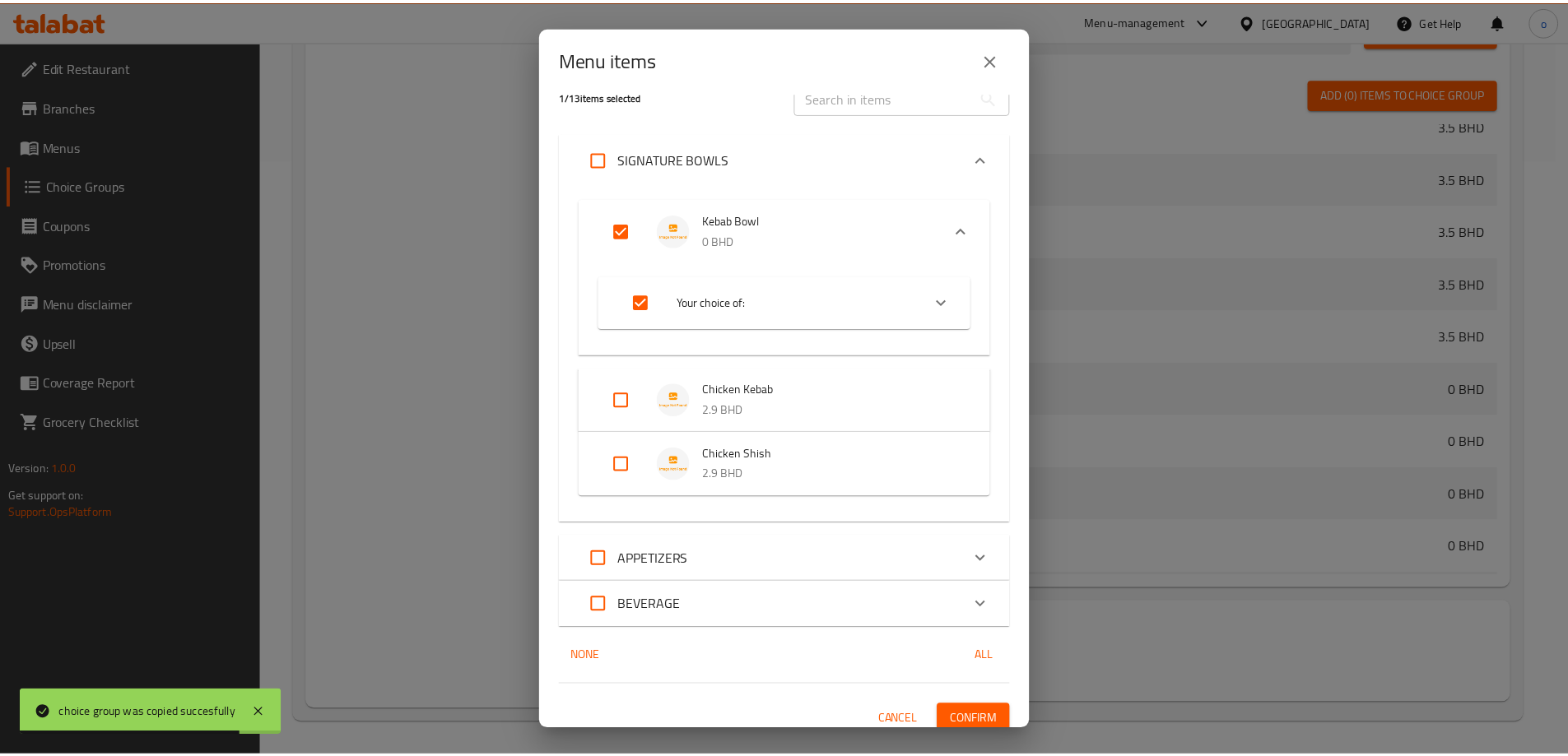
scroll to position [37, 0]
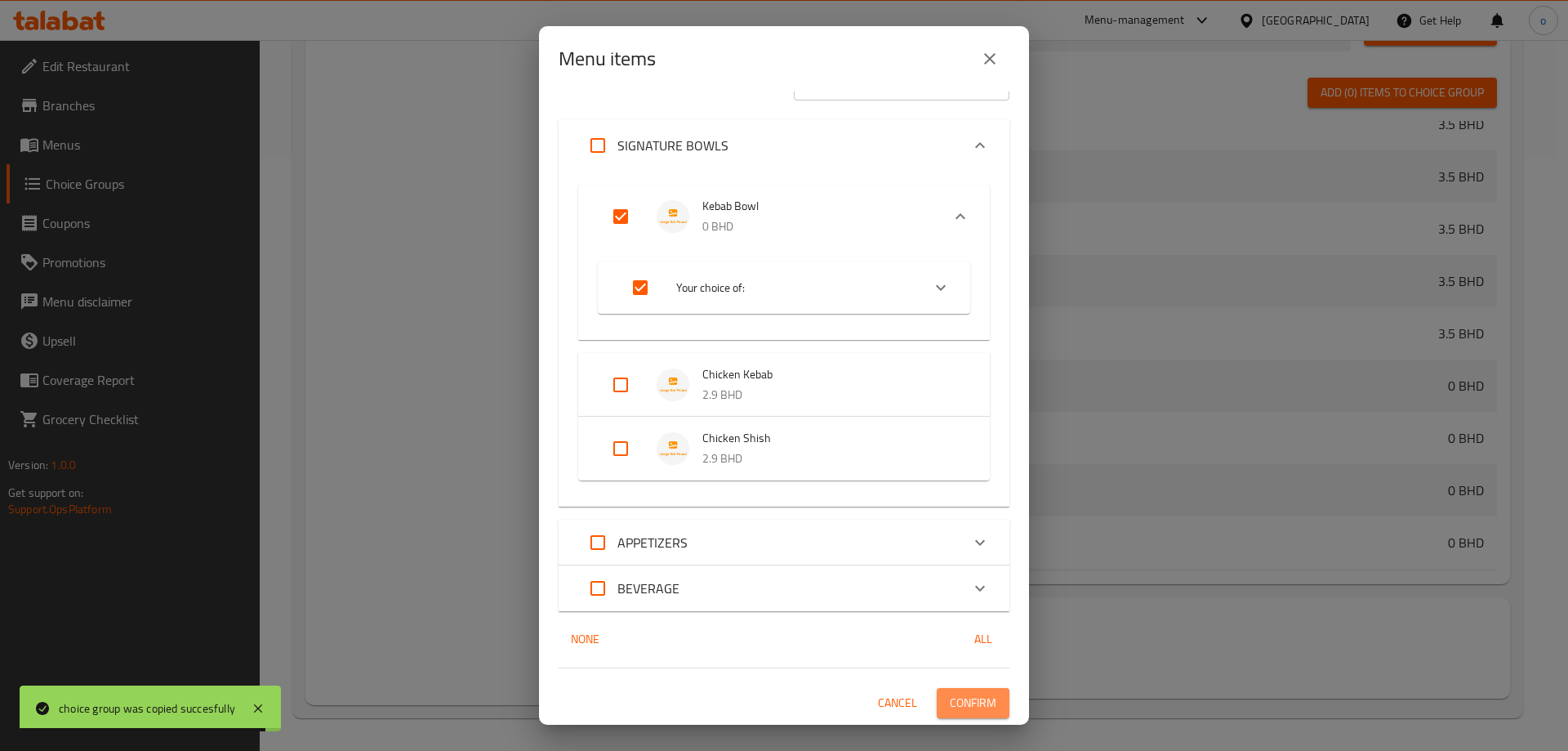
click at [961, 699] on span "Confirm" at bounding box center [973, 703] width 46 height 20
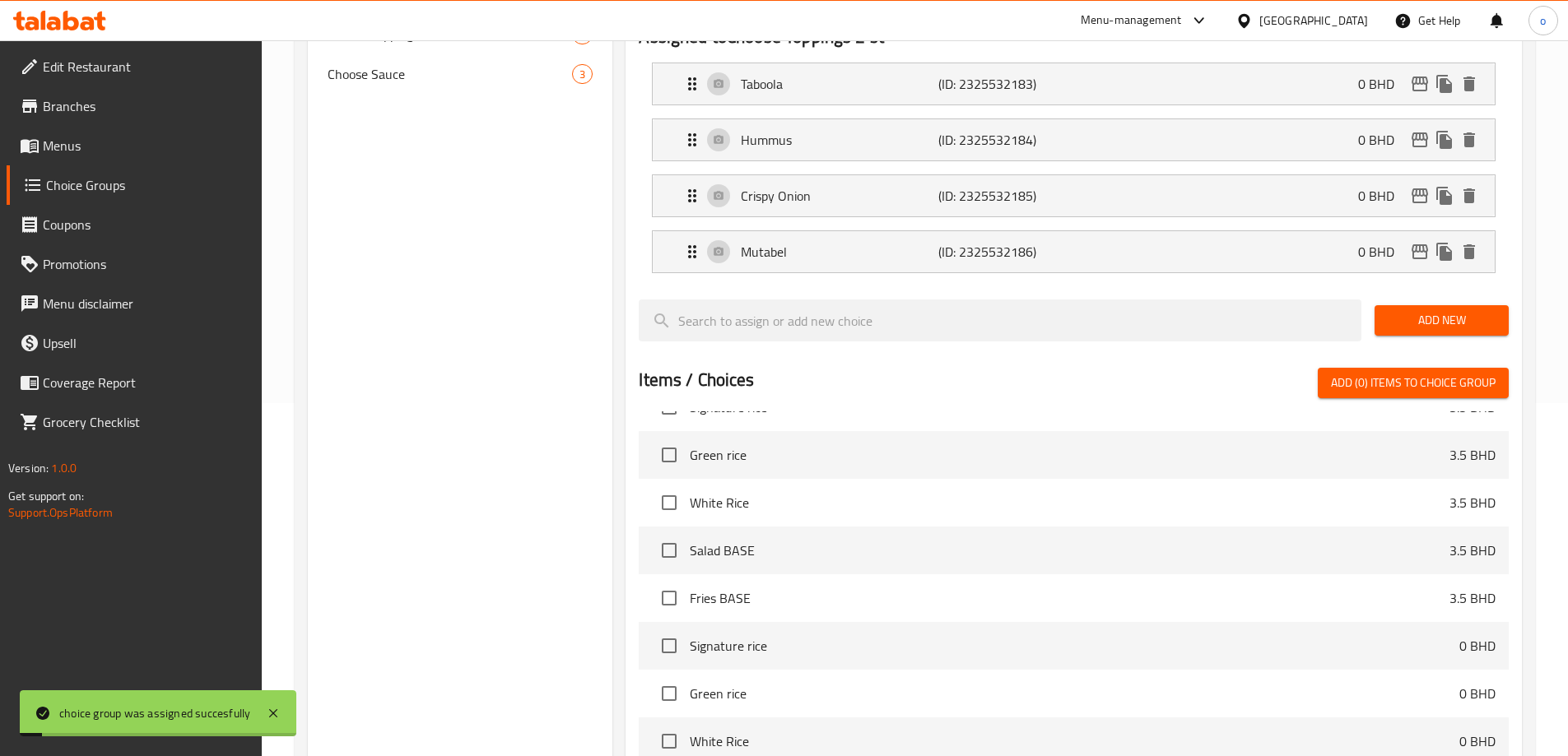
scroll to position [20, 0]
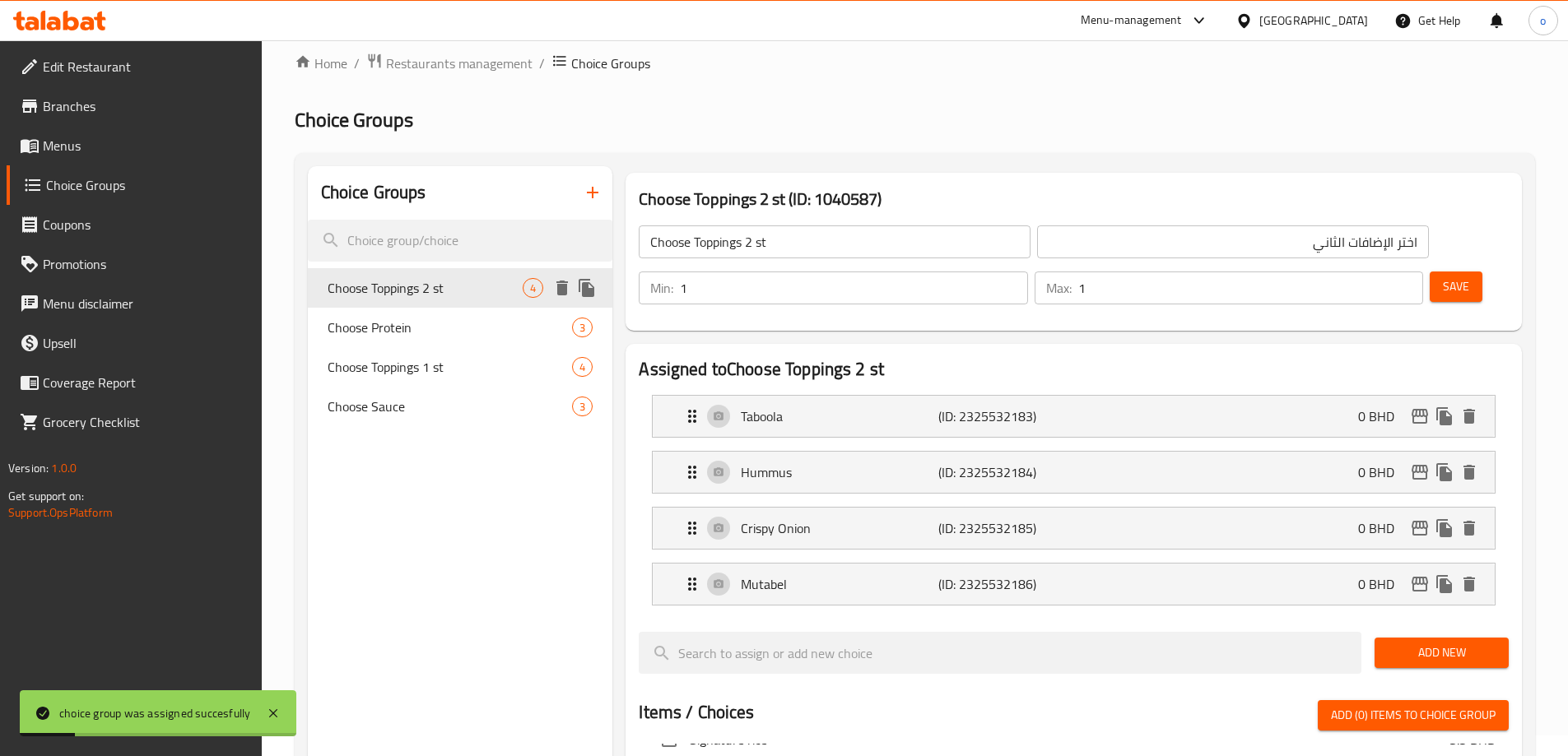
click at [595, 290] on icon "duplicate" at bounding box center [587, 288] width 20 height 20
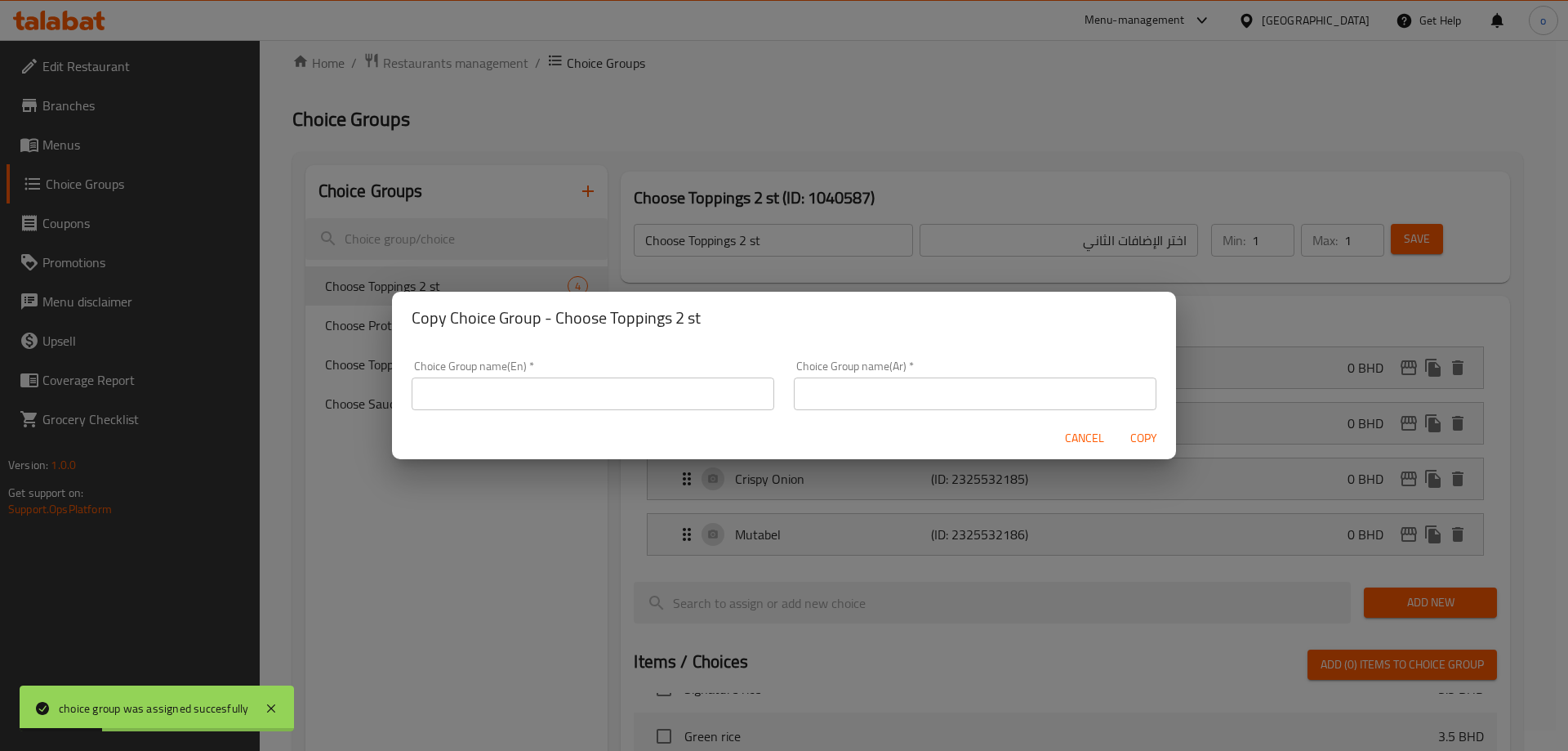
click at [636, 402] on input "text" at bounding box center [592, 394] width 363 height 33
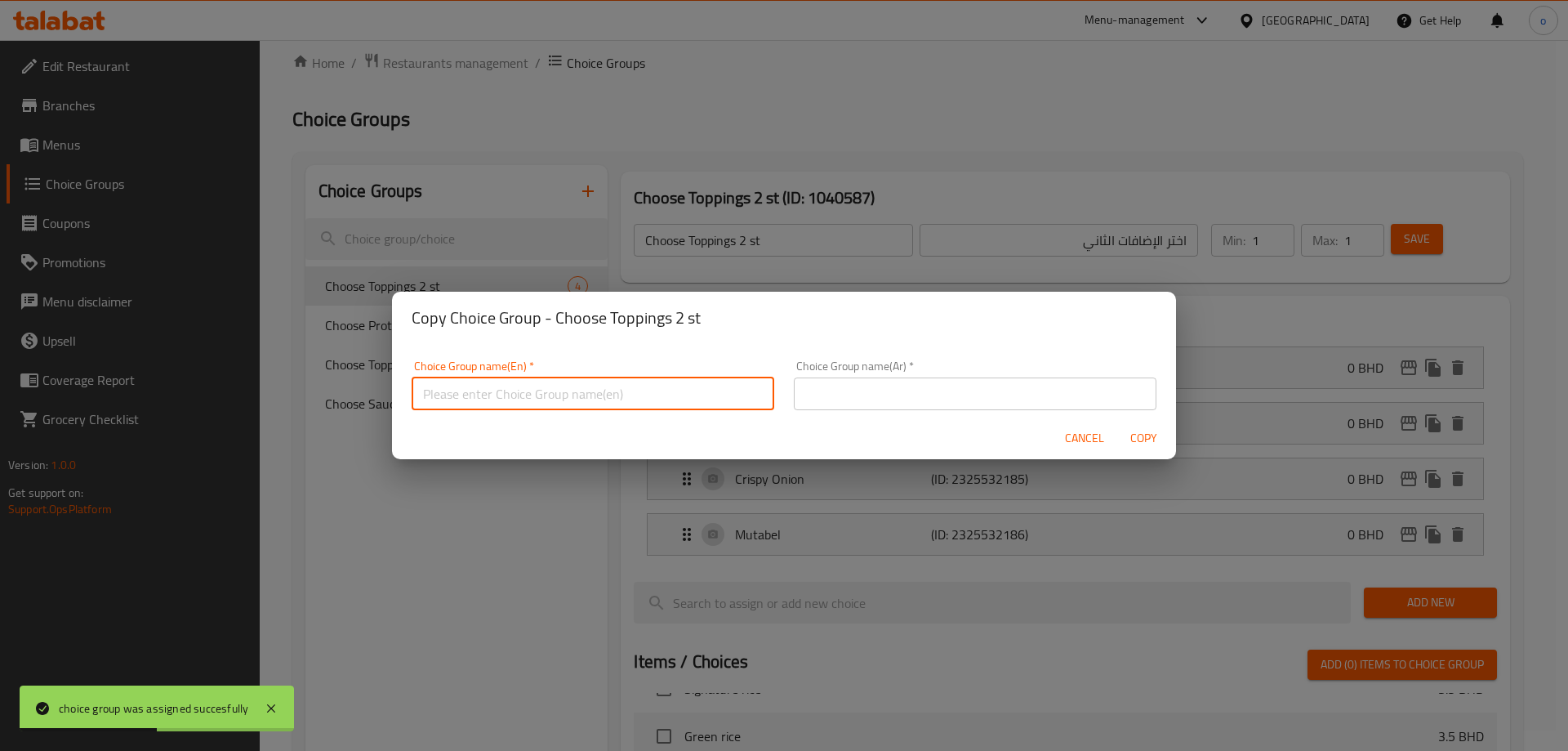
paste input "Choose Toppings 1 st"
click at [524, 392] on input "Choose Toppings 1 st" at bounding box center [592, 394] width 363 height 33
type input "Choose Toppings 3 st"
click at [835, 391] on input "text" at bounding box center [975, 394] width 363 height 33
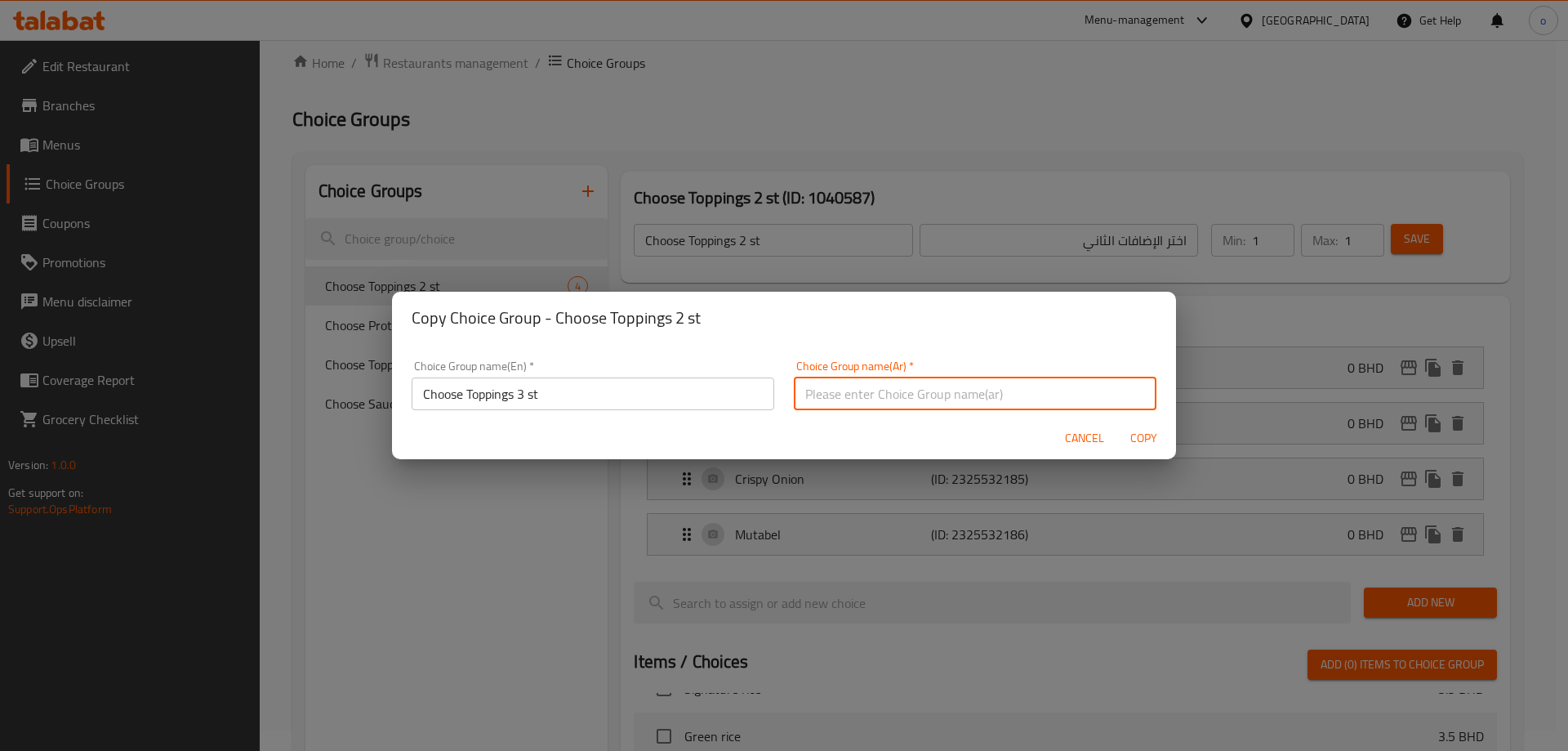
paste input "اختر الإضافات الاول"
click at [810, 404] on input "اختر الإضافات الاول" at bounding box center [975, 394] width 363 height 33
type input "اختر الإضافات الثالث"
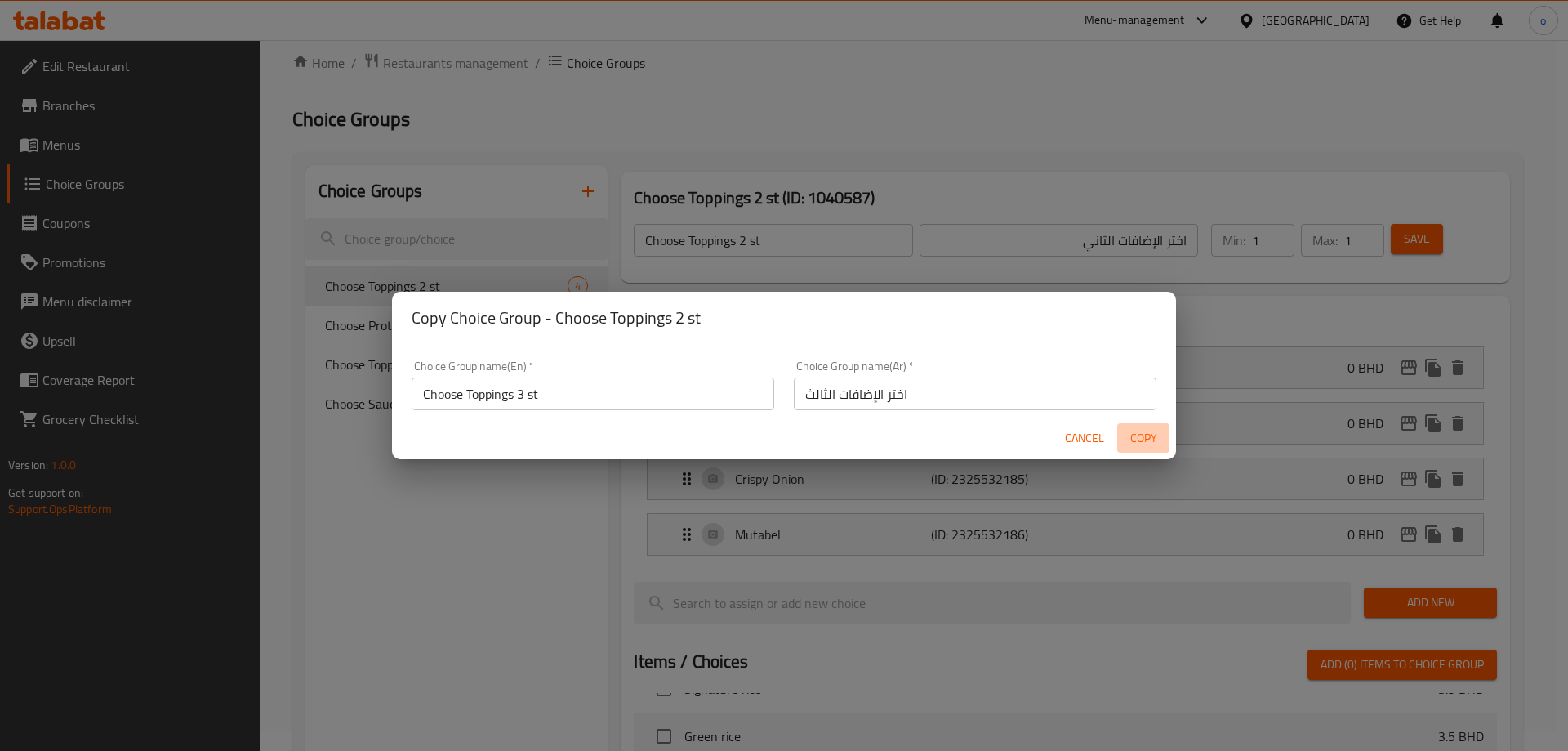
click at [1150, 433] on span "Copy" at bounding box center [1143, 438] width 39 height 20
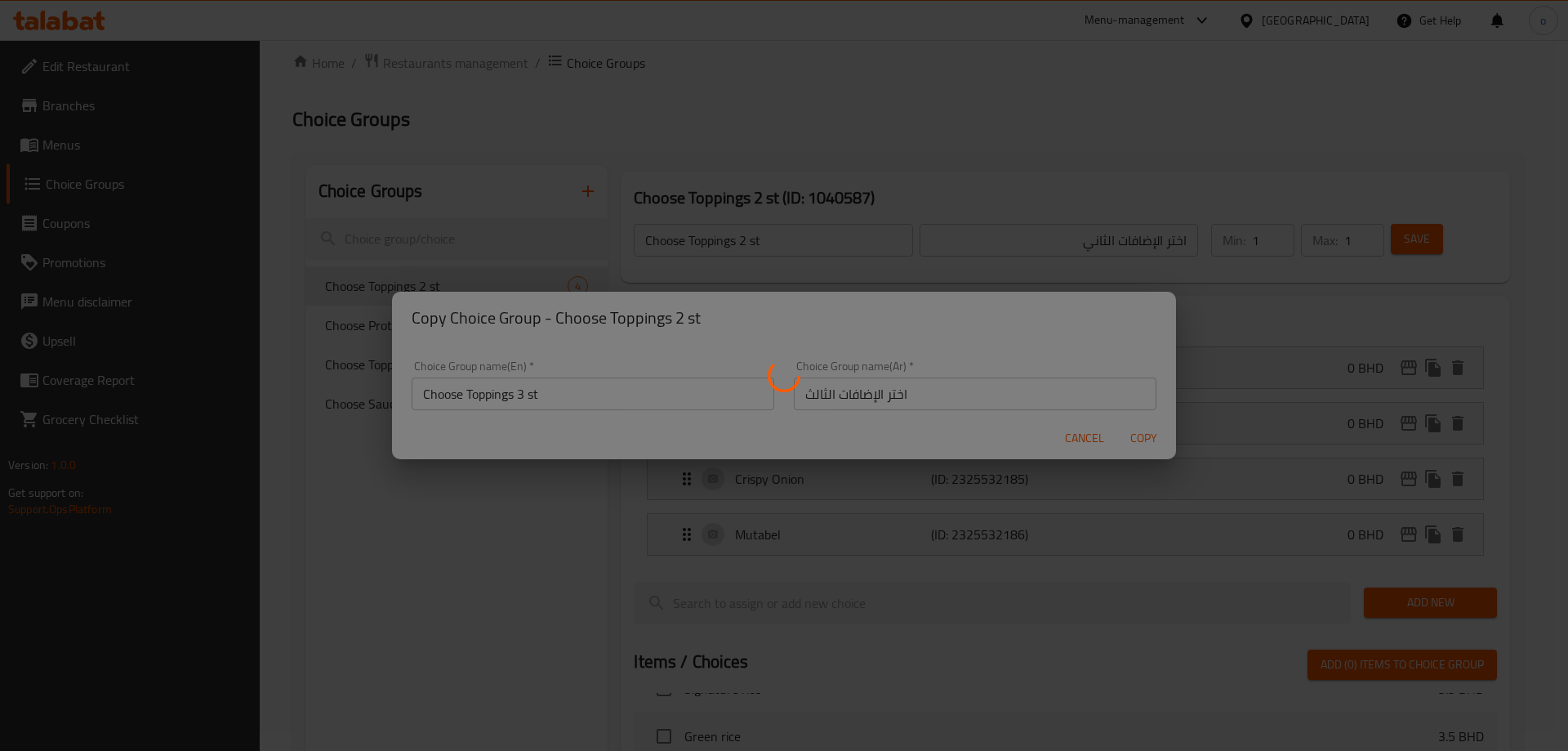
type input "Choose Toppings 3 st"
type input "اختر الإضافات الثالث"
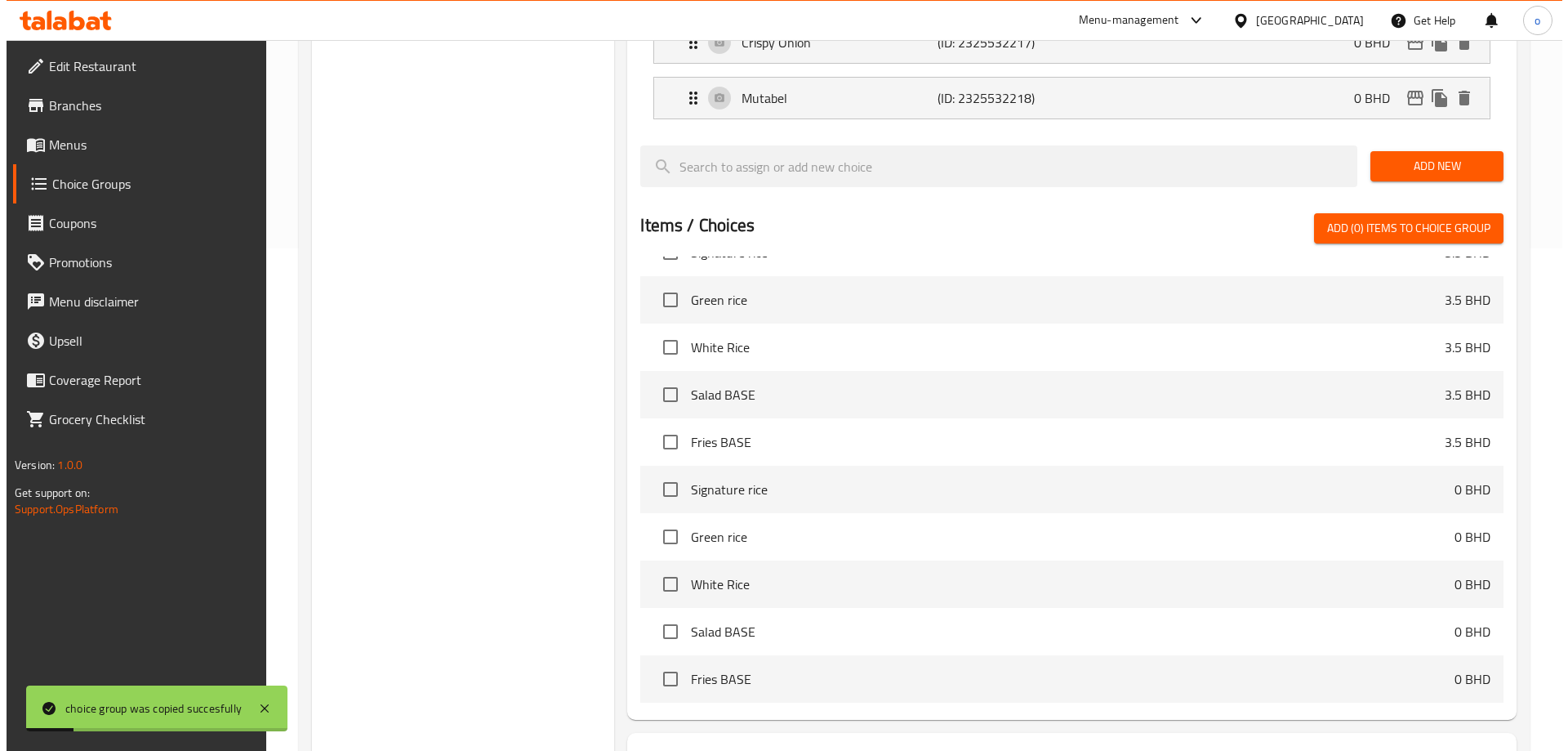
scroll to position [593, 0]
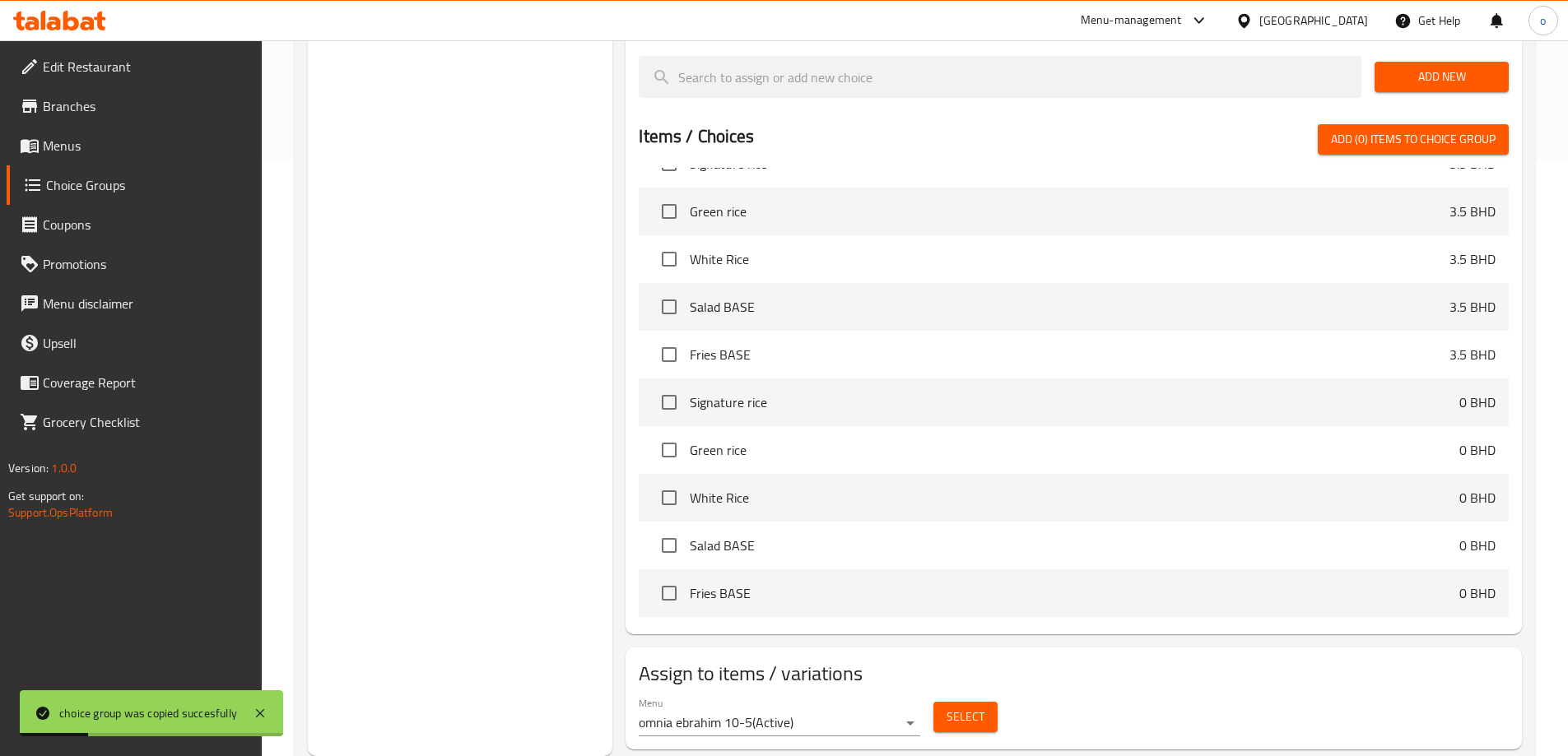
click at [950, 702] on button "Select" at bounding box center [966, 717] width 64 height 30
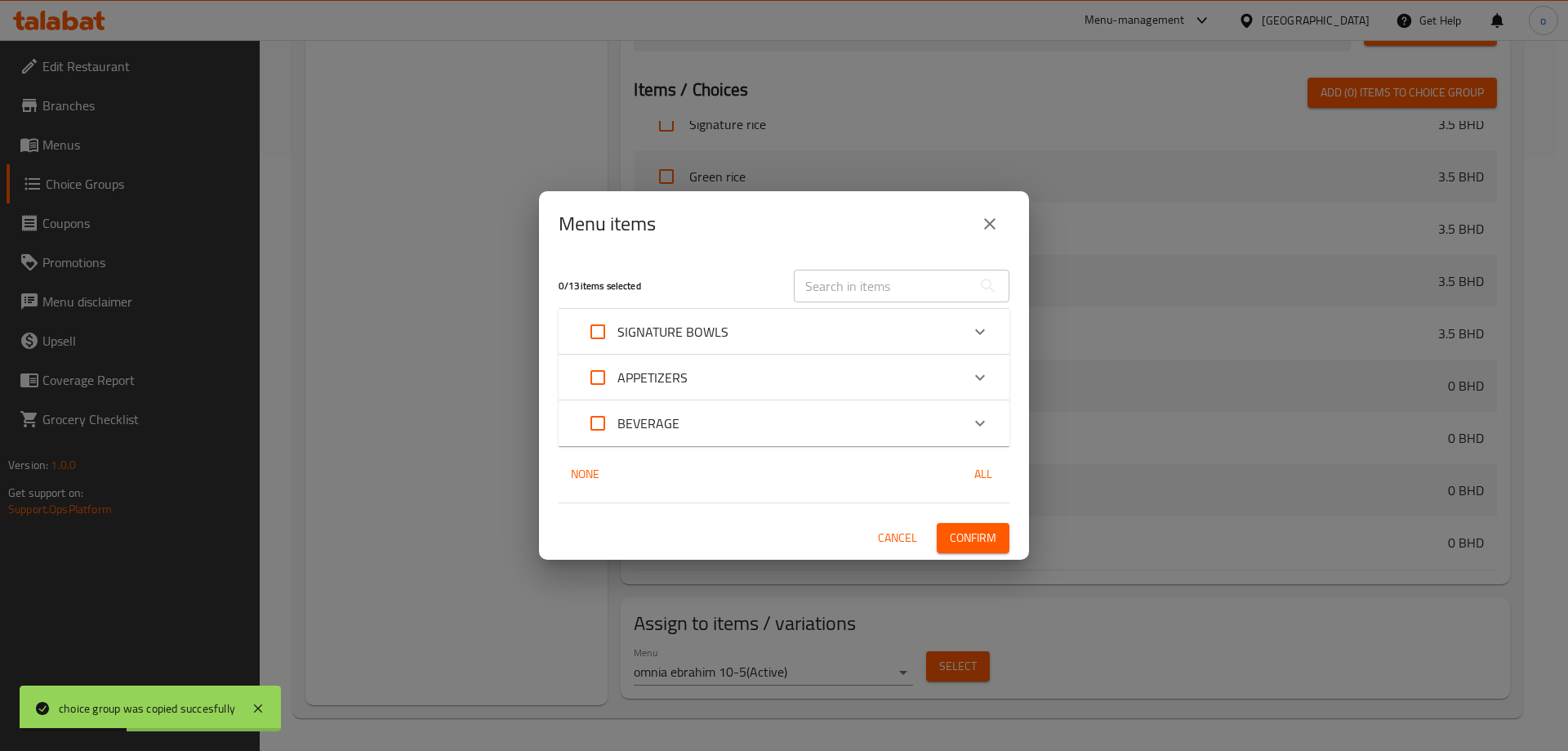
click at [841, 327] on div "SIGNATURE BOWLS" at bounding box center [770, 331] width 382 height 39
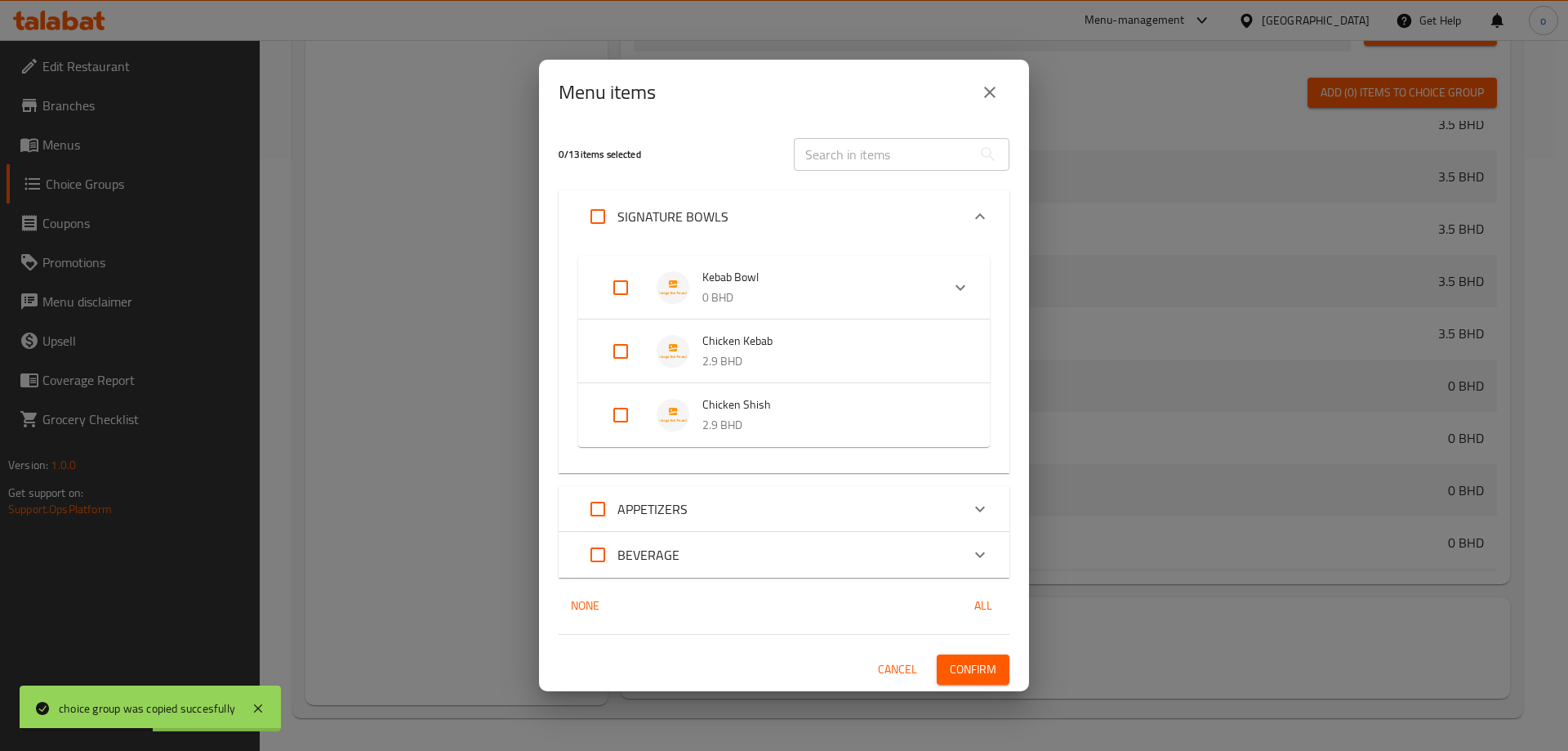
click at [616, 291] on input "Expand" at bounding box center [621, 287] width 39 height 39
checkbox input "true"
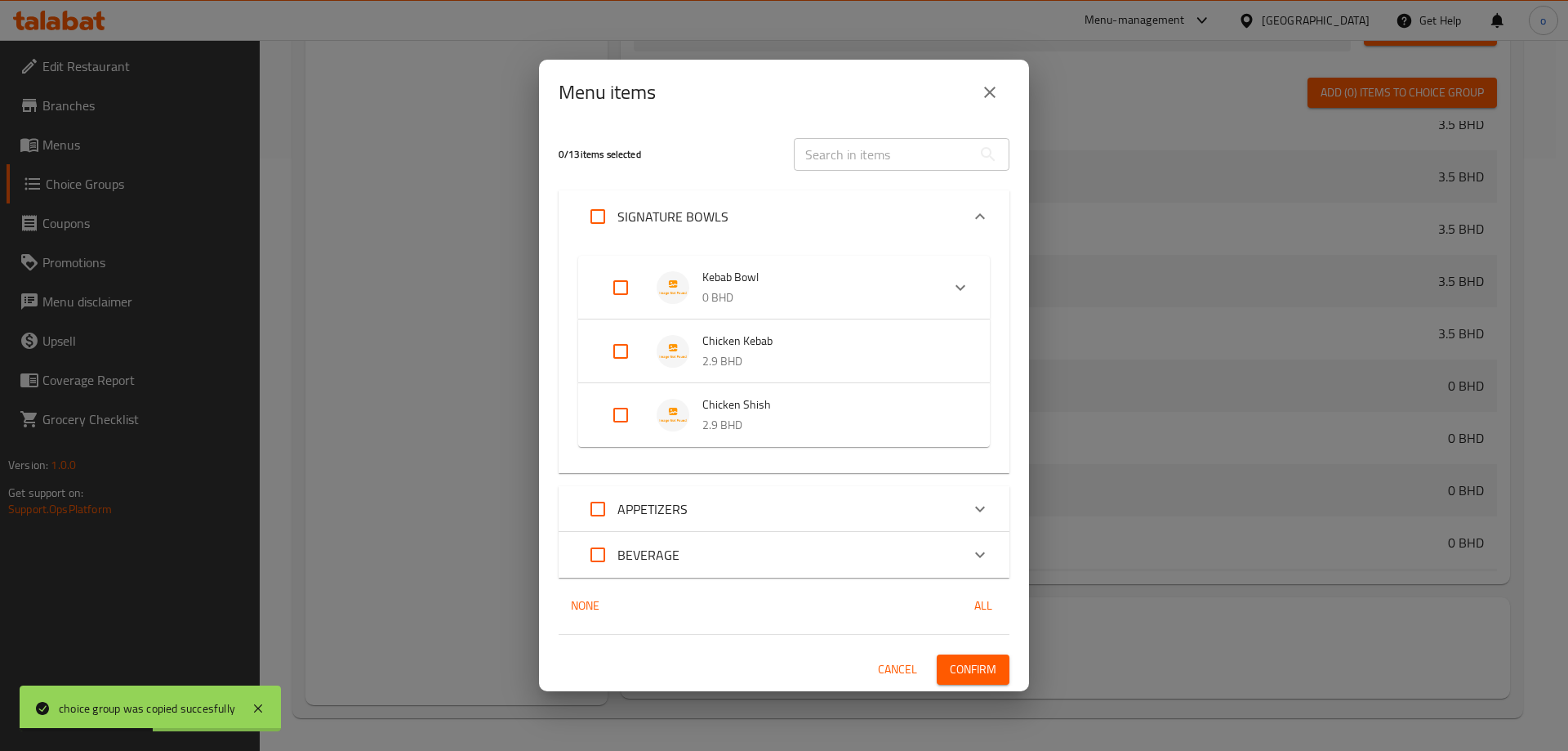
checkbox input "true"
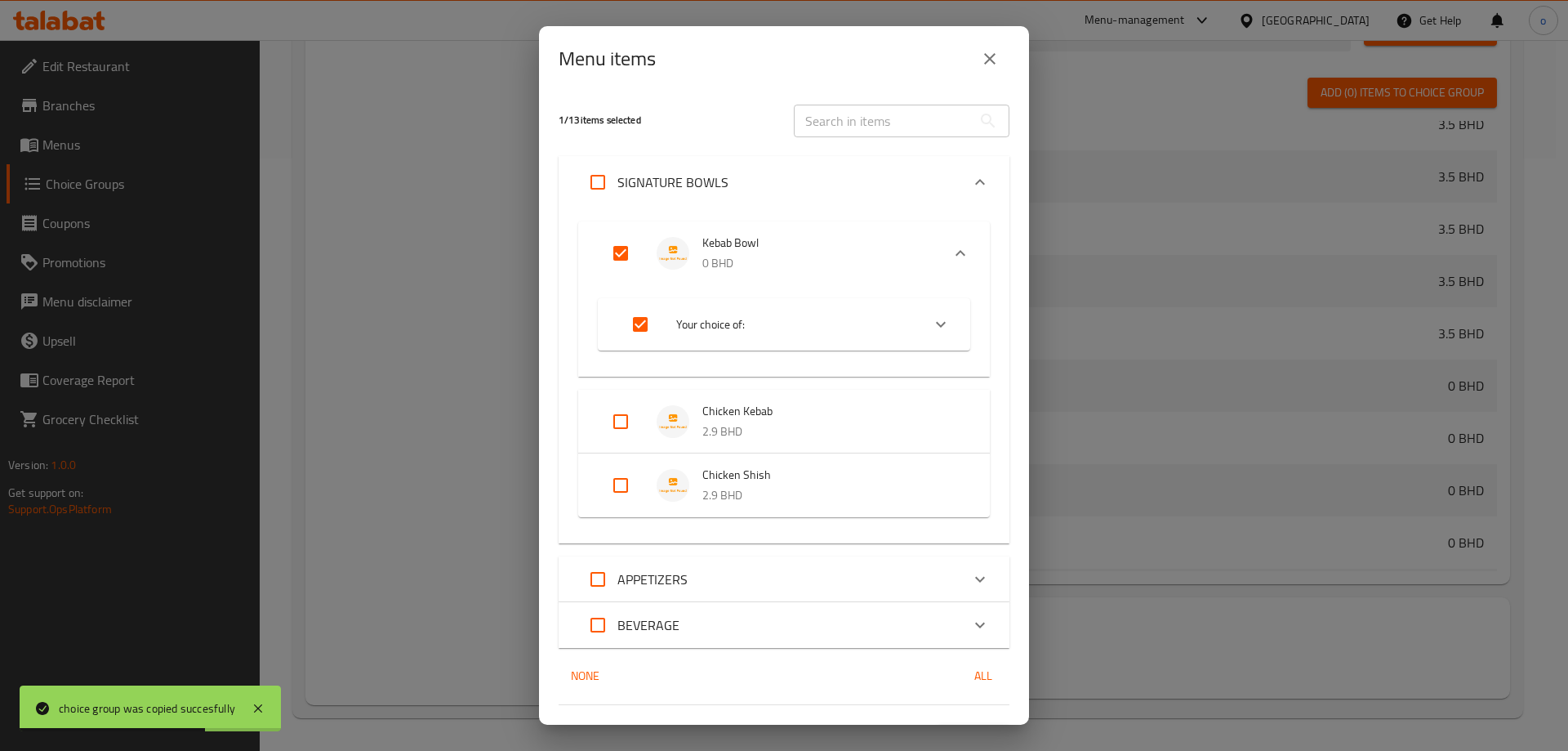
click at [784, 325] on span "Your choice of:" at bounding box center [792, 325] width 232 height 20
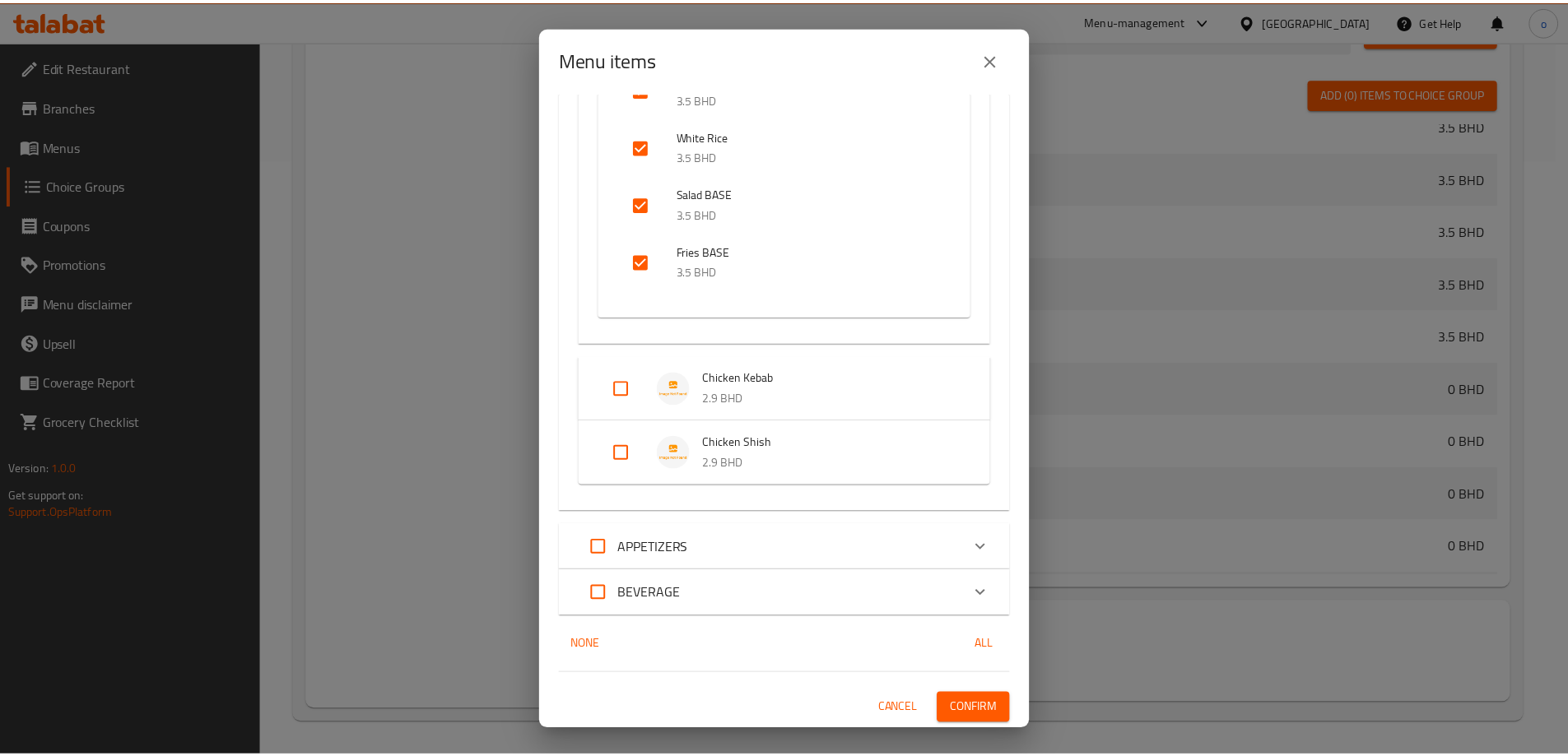
scroll to position [365, 0]
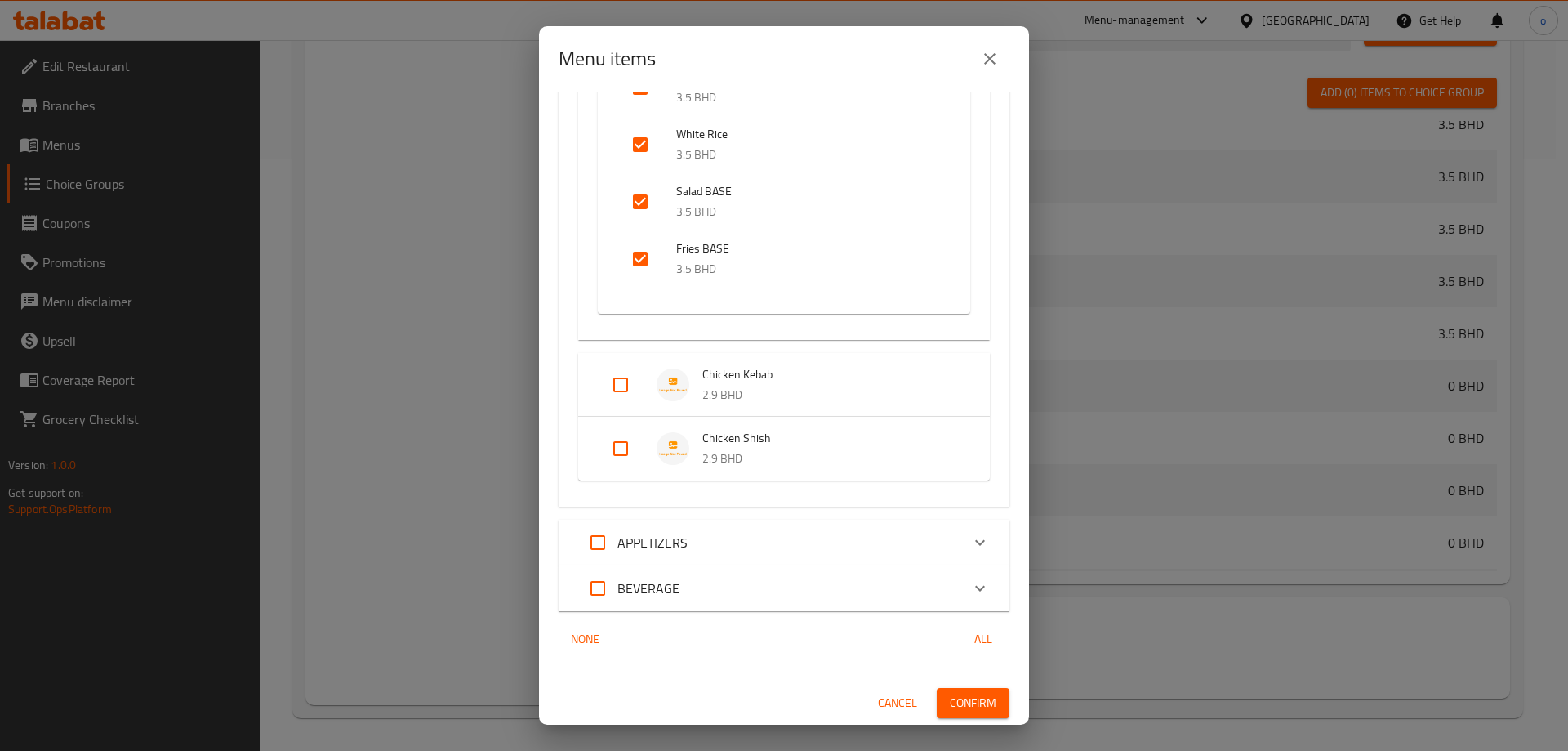
click at [987, 700] on button "Confirm" at bounding box center [974, 703] width 73 height 30
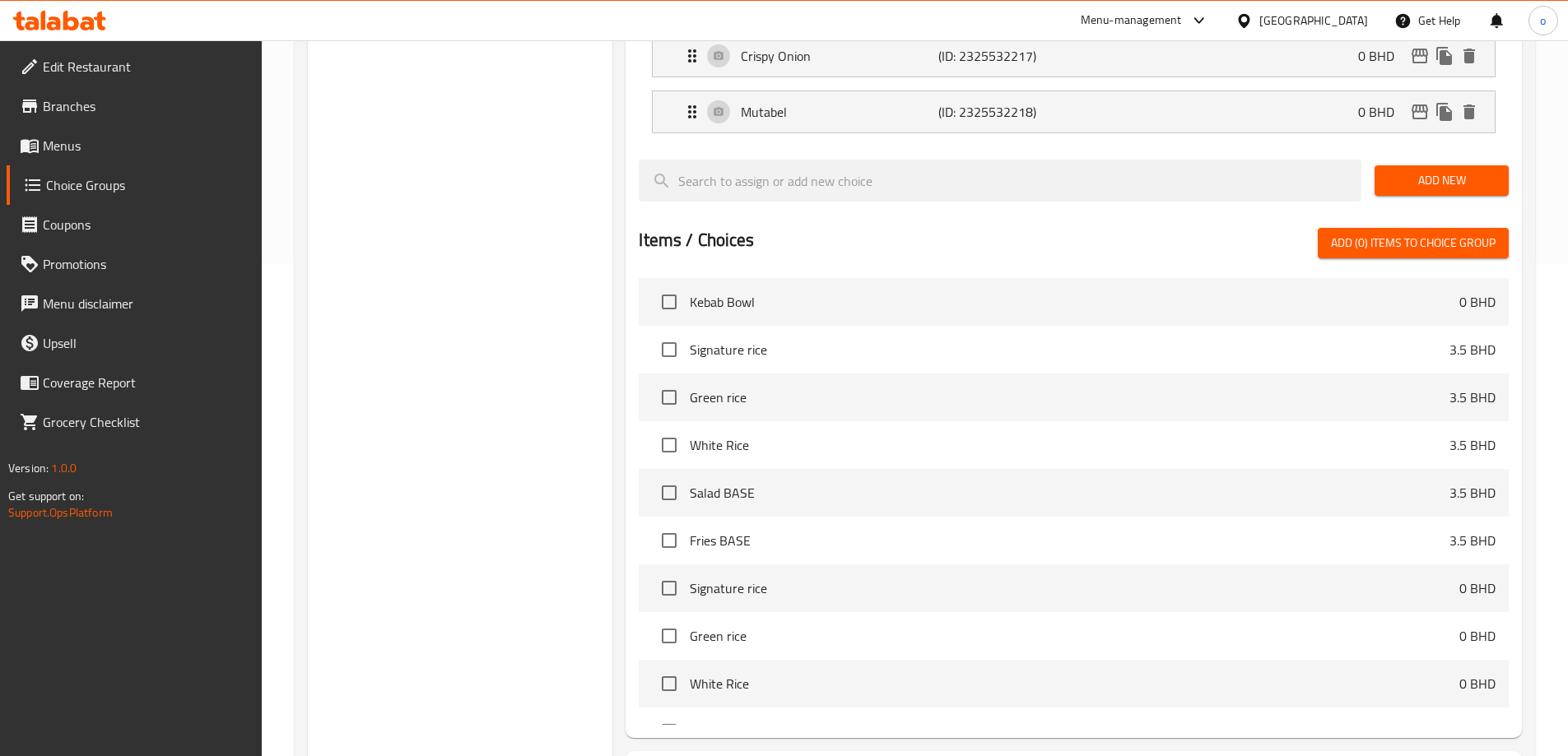
scroll to position [268, 0]
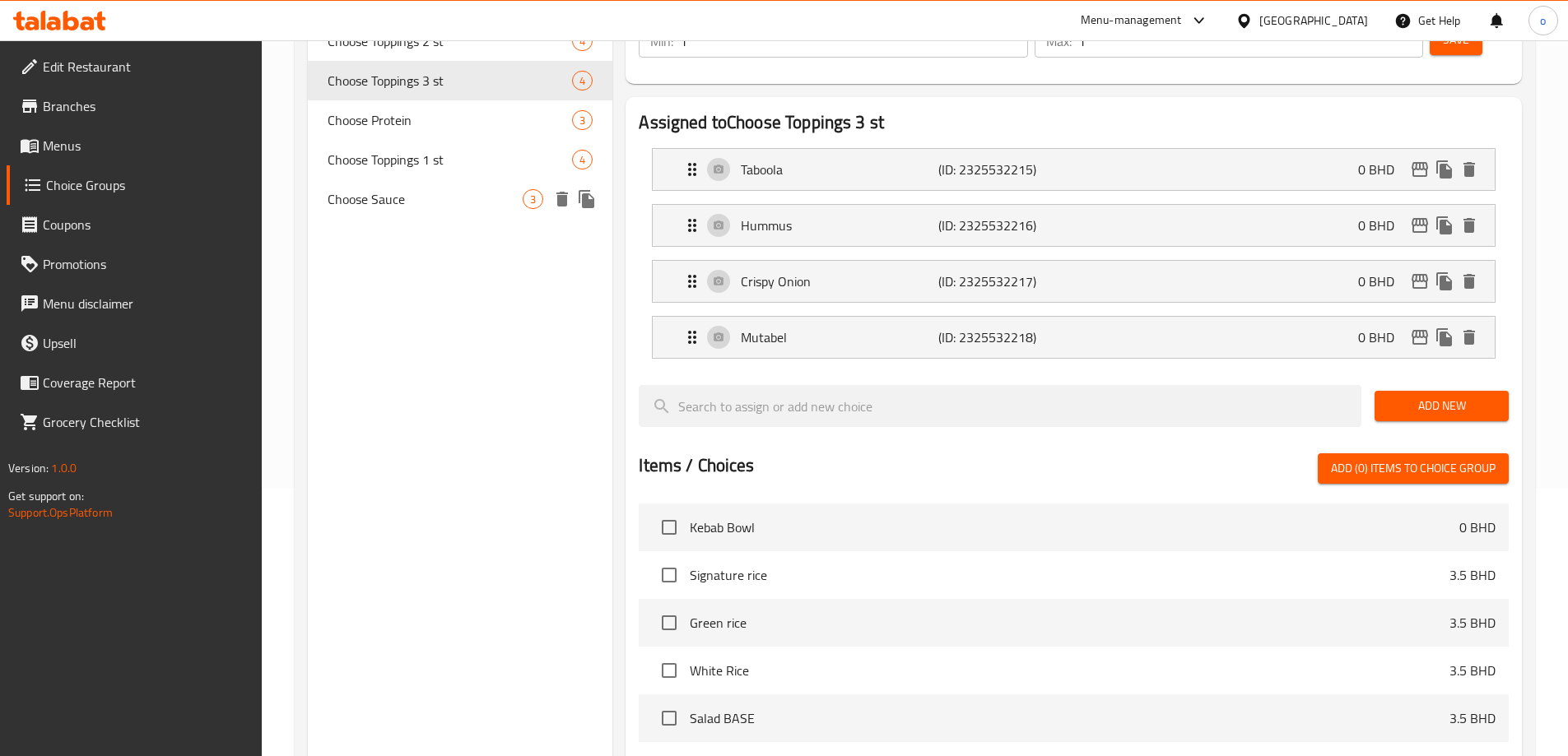
click at [595, 198] on icon "duplicate" at bounding box center [587, 199] width 20 height 20
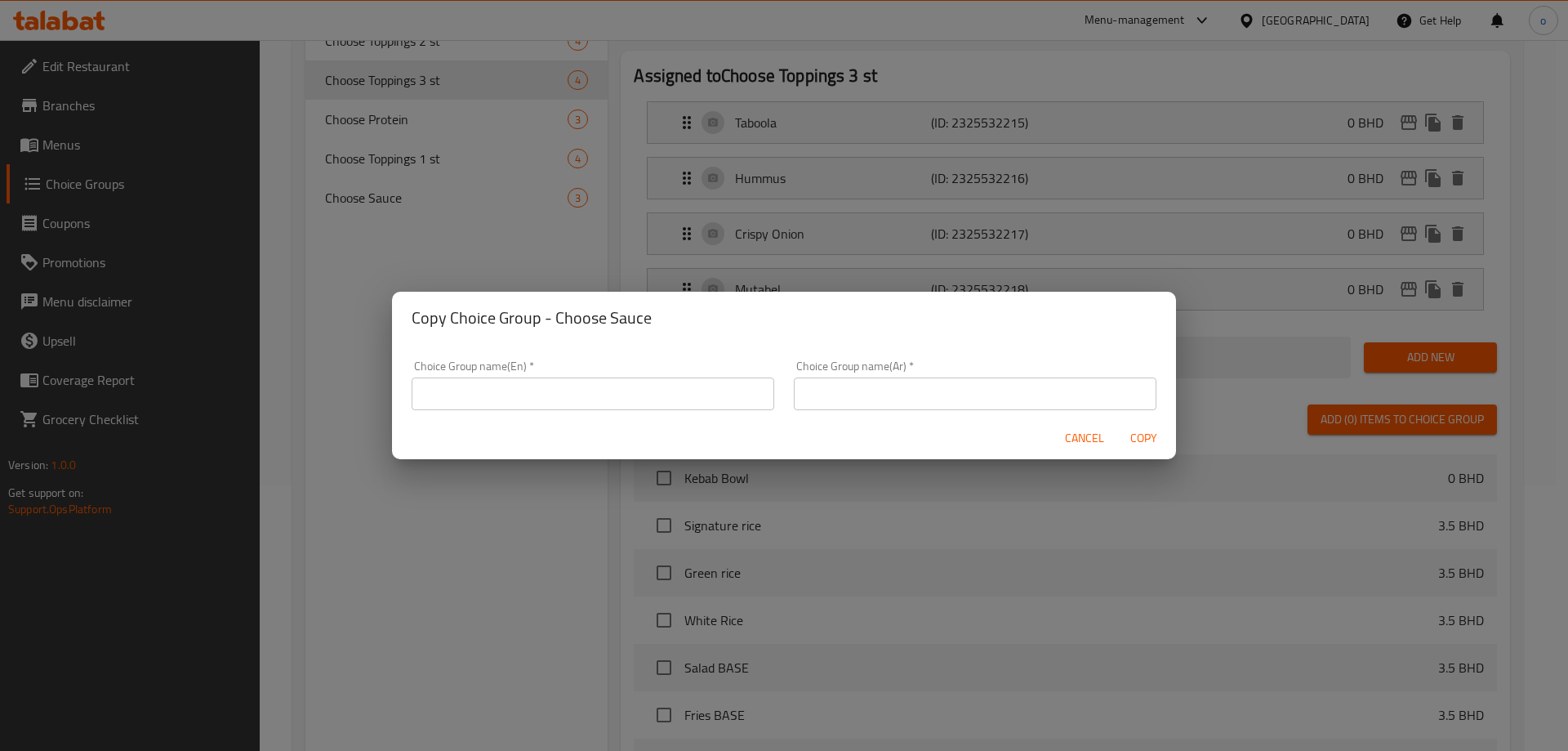
click at [500, 247] on div "Copy Choice Group - Choose Sauce Choice Group name(En)   * Choice Group name(En…" at bounding box center [784, 375] width 1568 height 751
click at [414, 199] on div "Copy Choice Group - Choose Sauce Choice Group name(En)   * Choice Group name(En…" at bounding box center [784, 375] width 1568 height 751
click at [1085, 440] on span "Cancel" at bounding box center [1085, 438] width 39 height 20
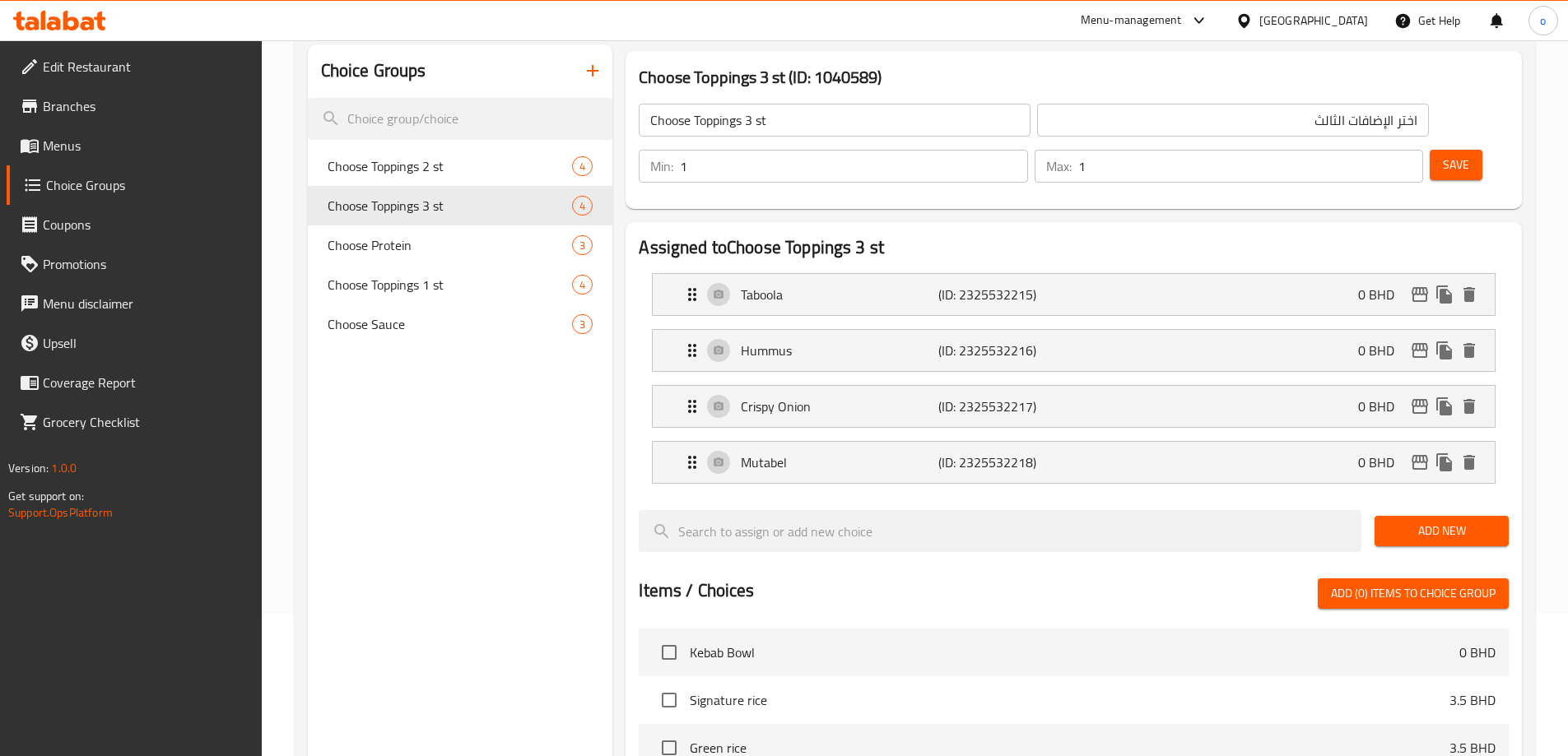
scroll to position [0, 0]
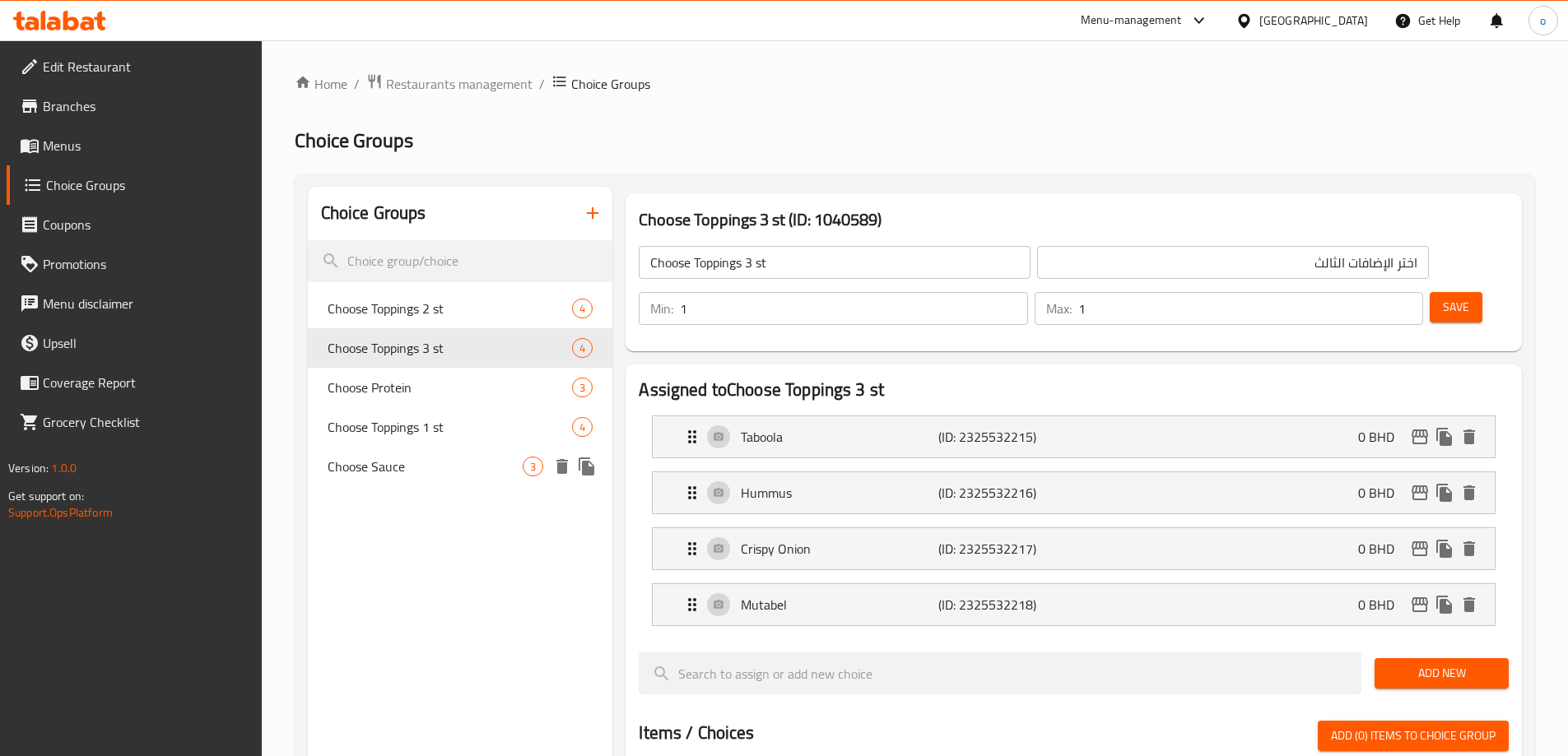
click at [484, 463] on span "Choose Sauce" at bounding box center [425, 466] width 196 height 20
type input "Choose Sauce"
type input "اختر الصوص"
type input "0"
type input "2"
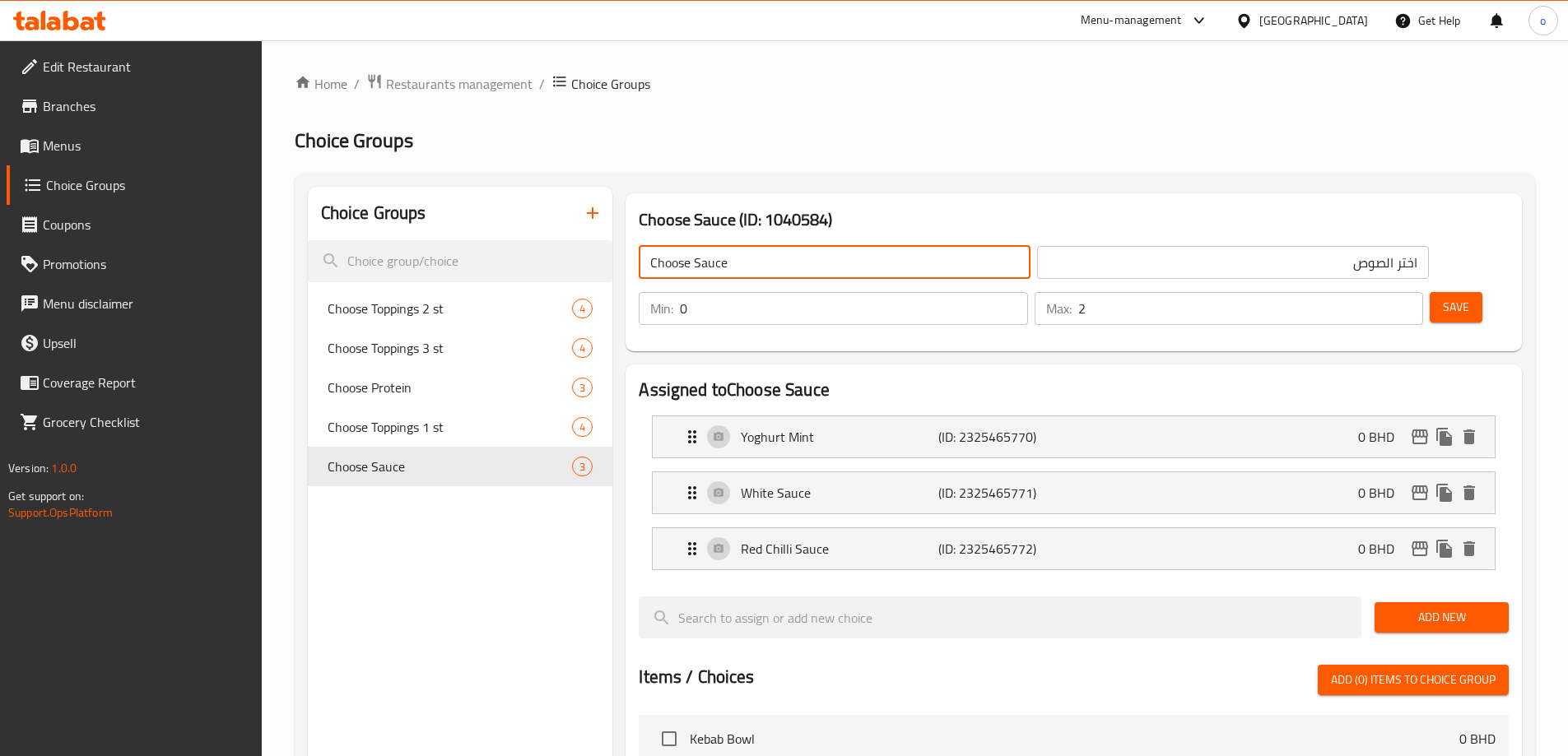
click at [741, 256] on input "Choose Sauce" at bounding box center [834, 262] width 392 height 33
click at [734, 272] on input "Choose Sauce ist" at bounding box center [834, 262] width 392 height 33
type input "Choose Sauce1 st"
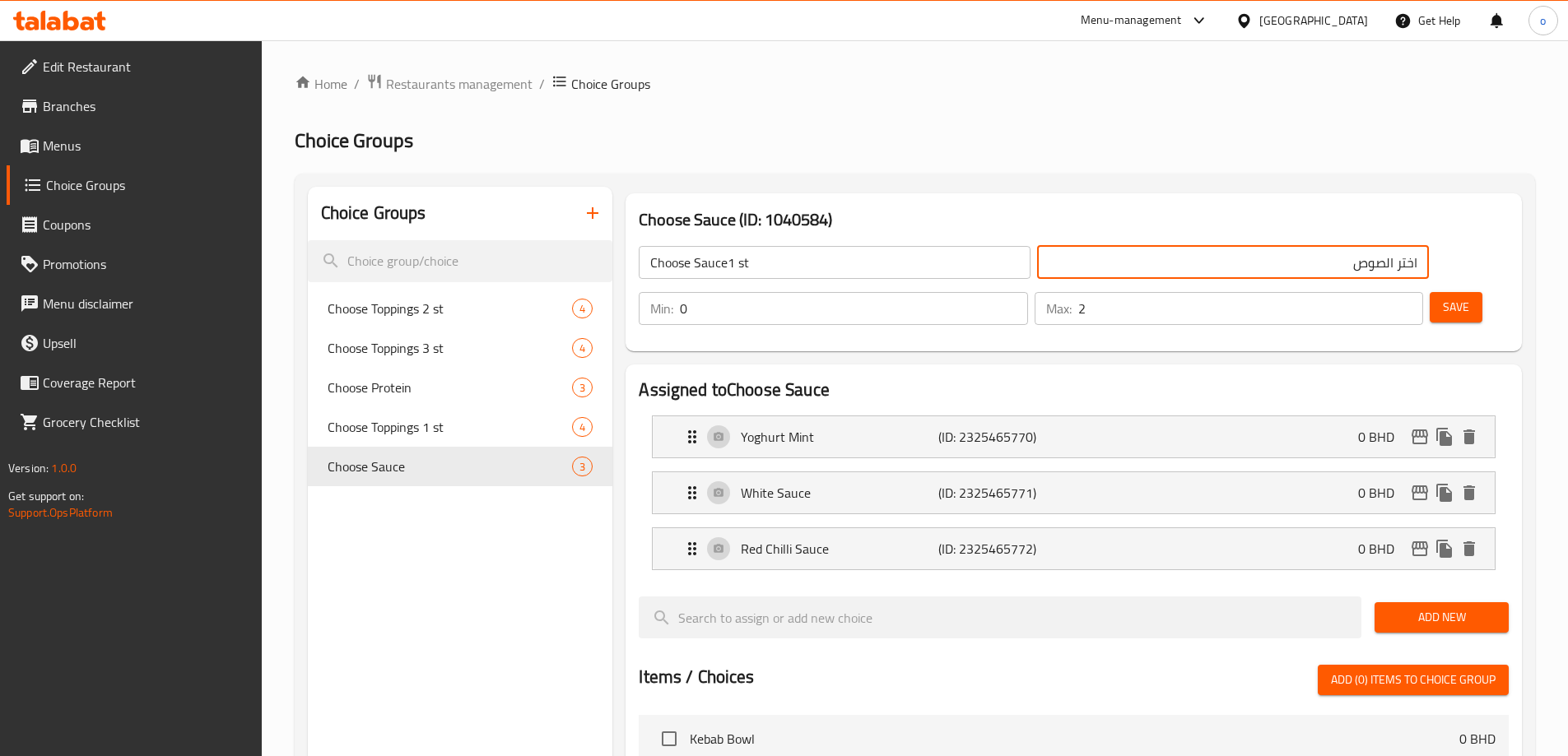
click at [1037, 268] on input "اختر الصوص" at bounding box center [1232, 262] width 392 height 33
type input "اختر الصوص الاول"
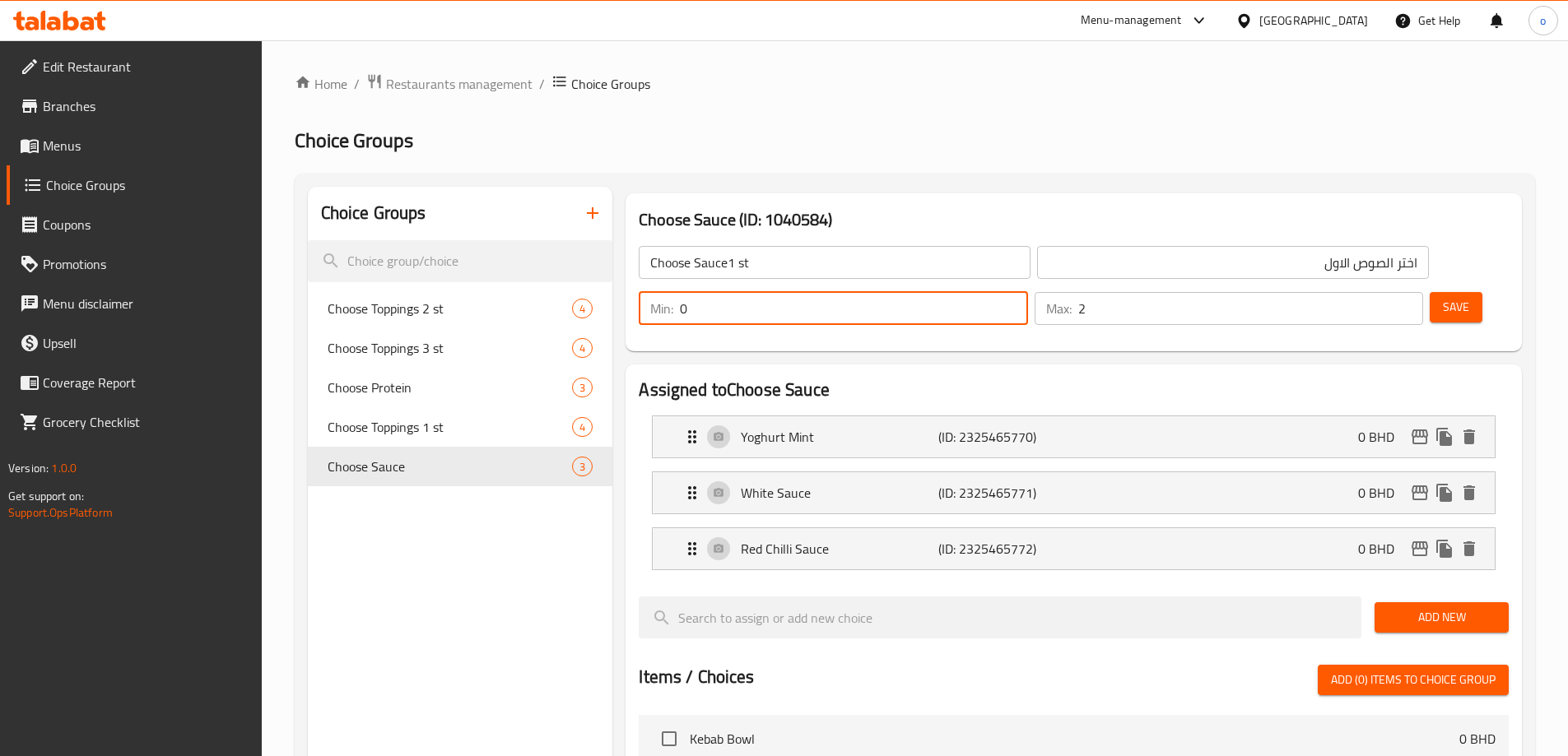
drag, startPoint x: 1288, startPoint y: 269, endPoint x: 1262, endPoint y: 269, distance: 26.0
click at [1027, 292] on input "0" at bounding box center [853, 309] width 348 height 33
type input "1"
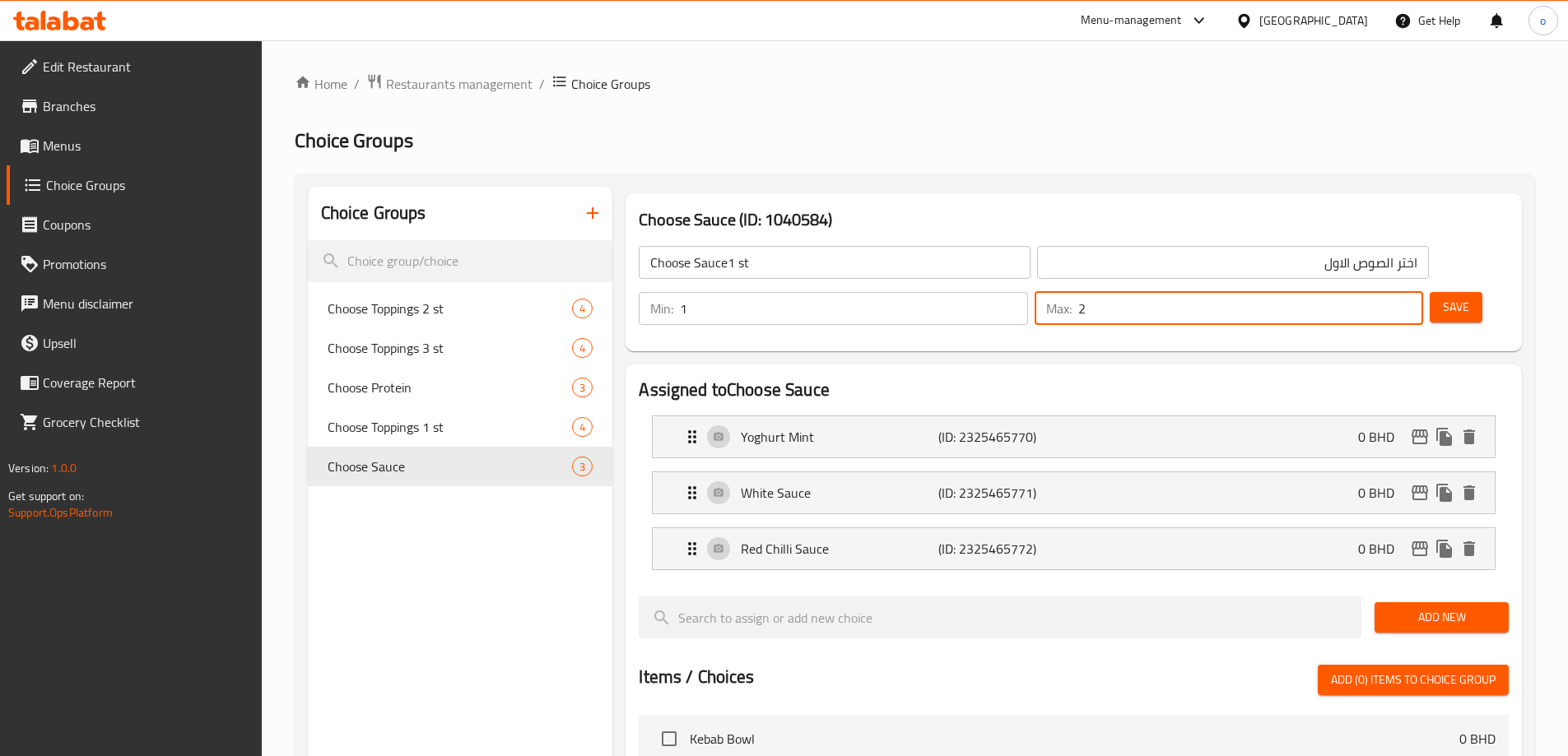
drag, startPoint x: 1371, startPoint y: 265, endPoint x: 1353, endPoint y: 259, distance: 19.0
click at [1353, 292] on div "Max: 2 ​" at bounding box center [1229, 309] width 389 height 33
type input "1"
click at [1430, 292] on button "Save" at bounding box center [1455, 307] width 52 height 30
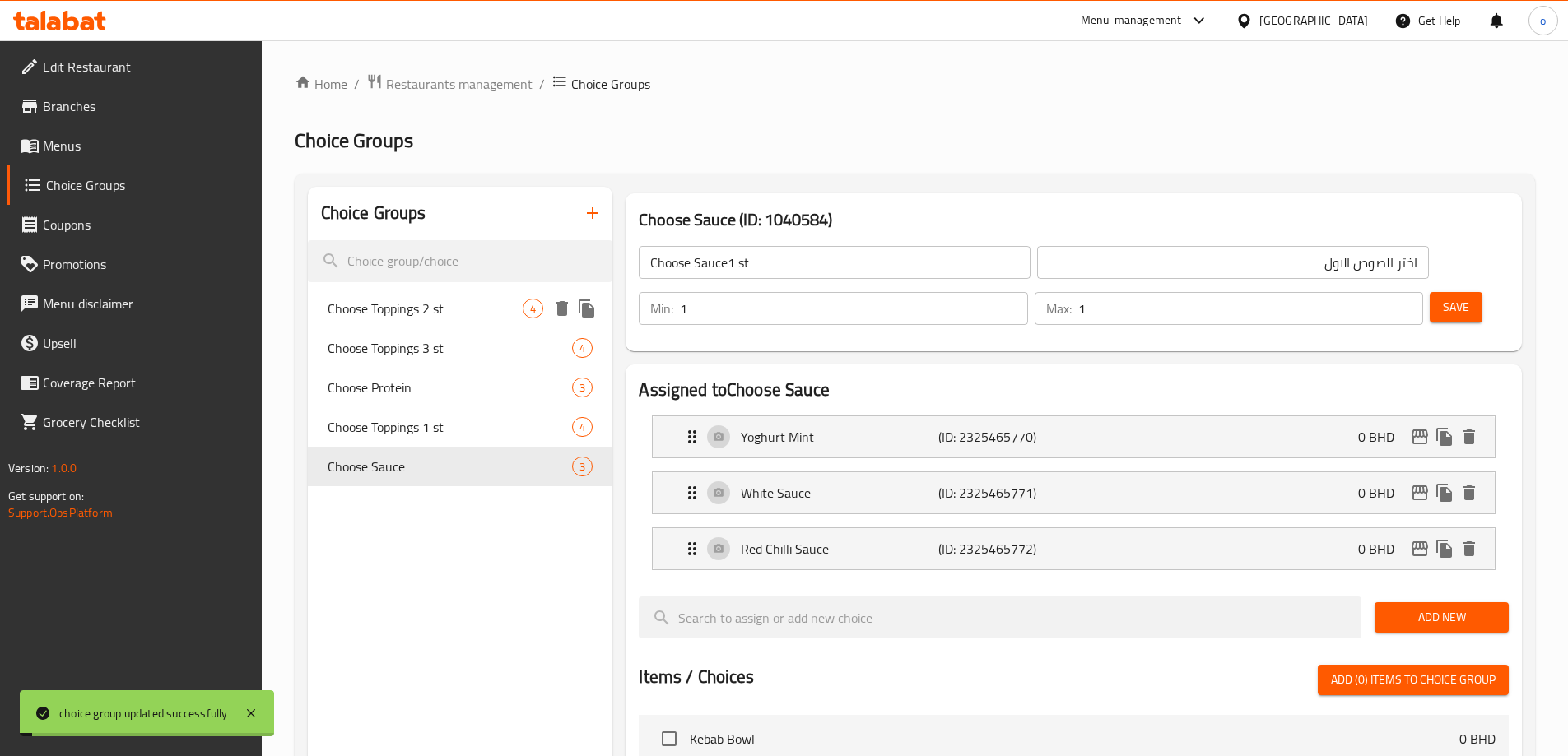
click at [459, 310] on span "Choose Toppings 2 st" at bounding box center [425, 309] width 196 height 20
type input "Choose Toppings 2 st"
type input "اختر الإضافات الثاني"
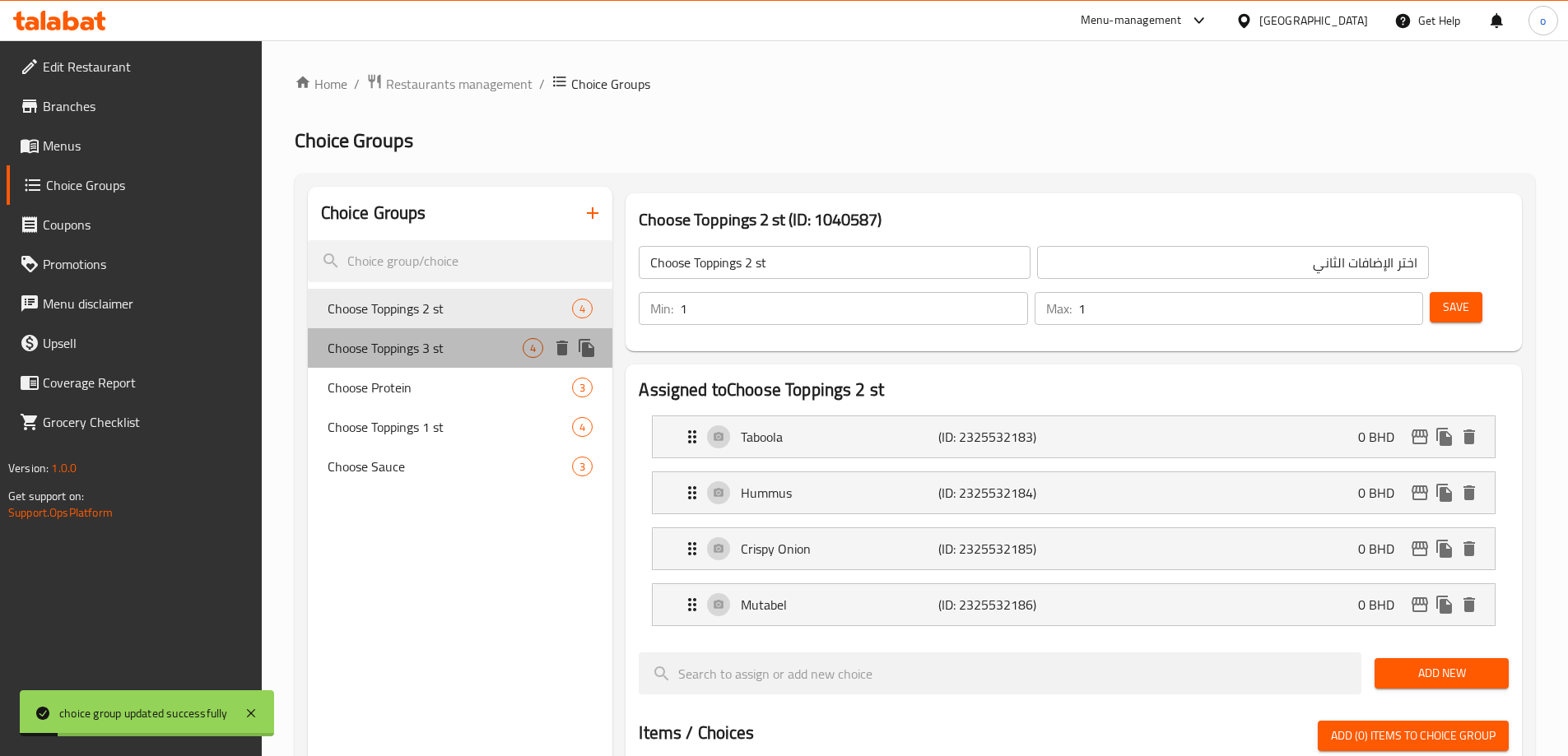
click at [452, 340] on span "Choose Toppings 3 st" at bounding box center [425, 348] width 196 height 20
type input "Choose Toppings 3 st"
type input "اختر الإضافات الثالث"
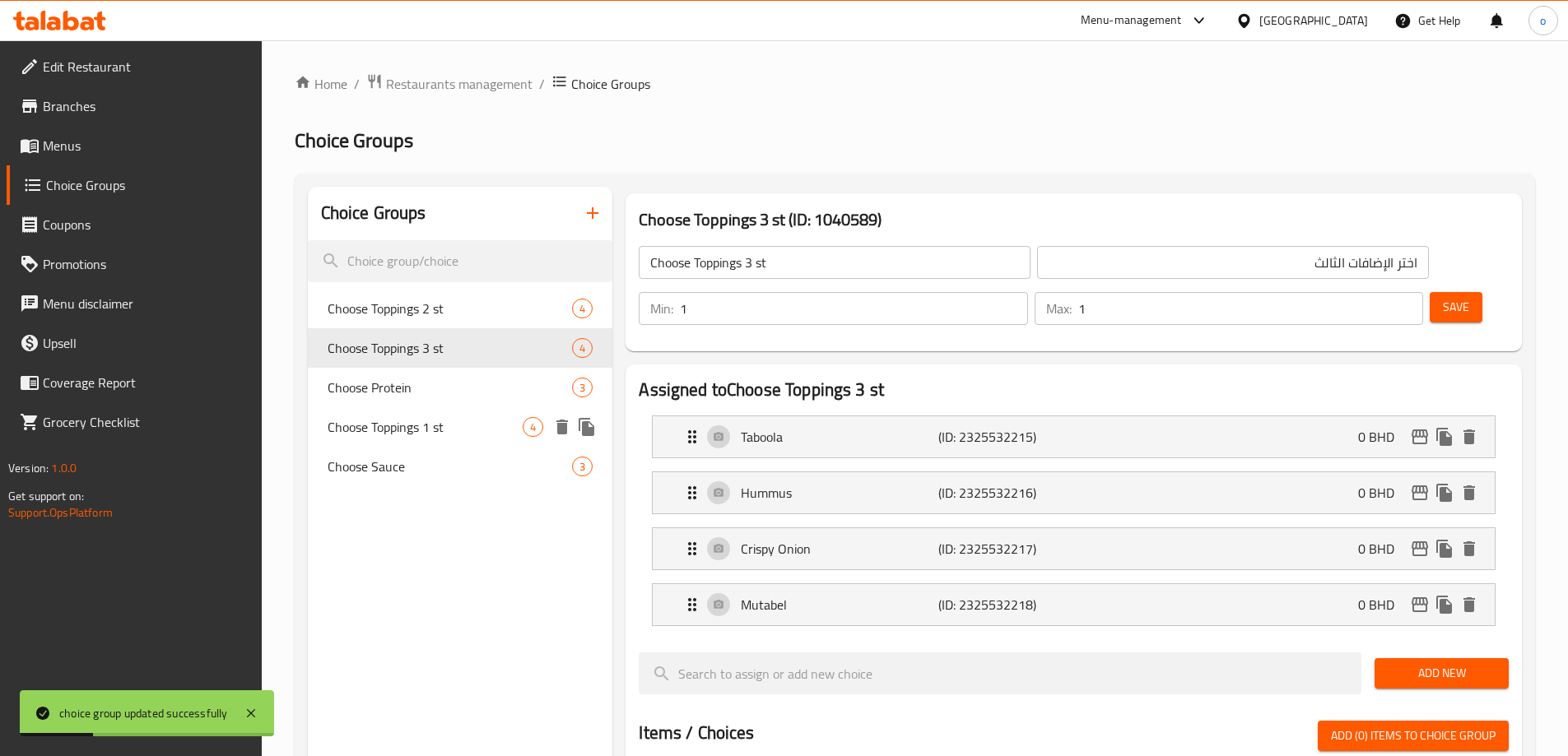
click at [475, 423] on span "Choose Toppings 1 st" at bounding box center [425, 427] width 196 height 20
type input "Choose Toppings 1 st"
type input "اختر الإضافات الاول"
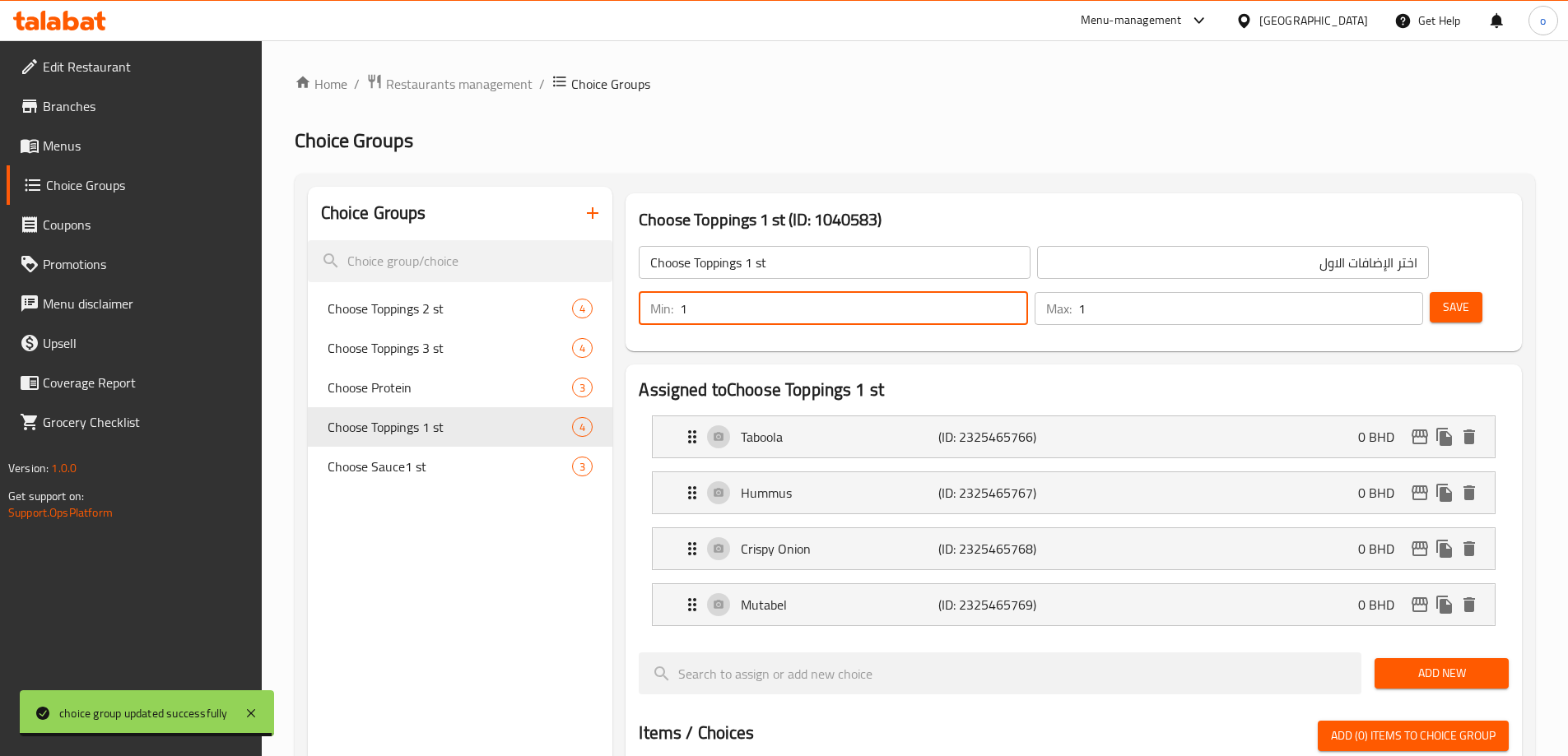
drag, startPoint x: 1272, startPoint y: 261, endPoint x: 1258, endPoint y: 261, distance: 14.0
click at [1027, 292] on div "Min: 1 ​" at bounding box center [834, 309] width 389 height 33
type input "0"
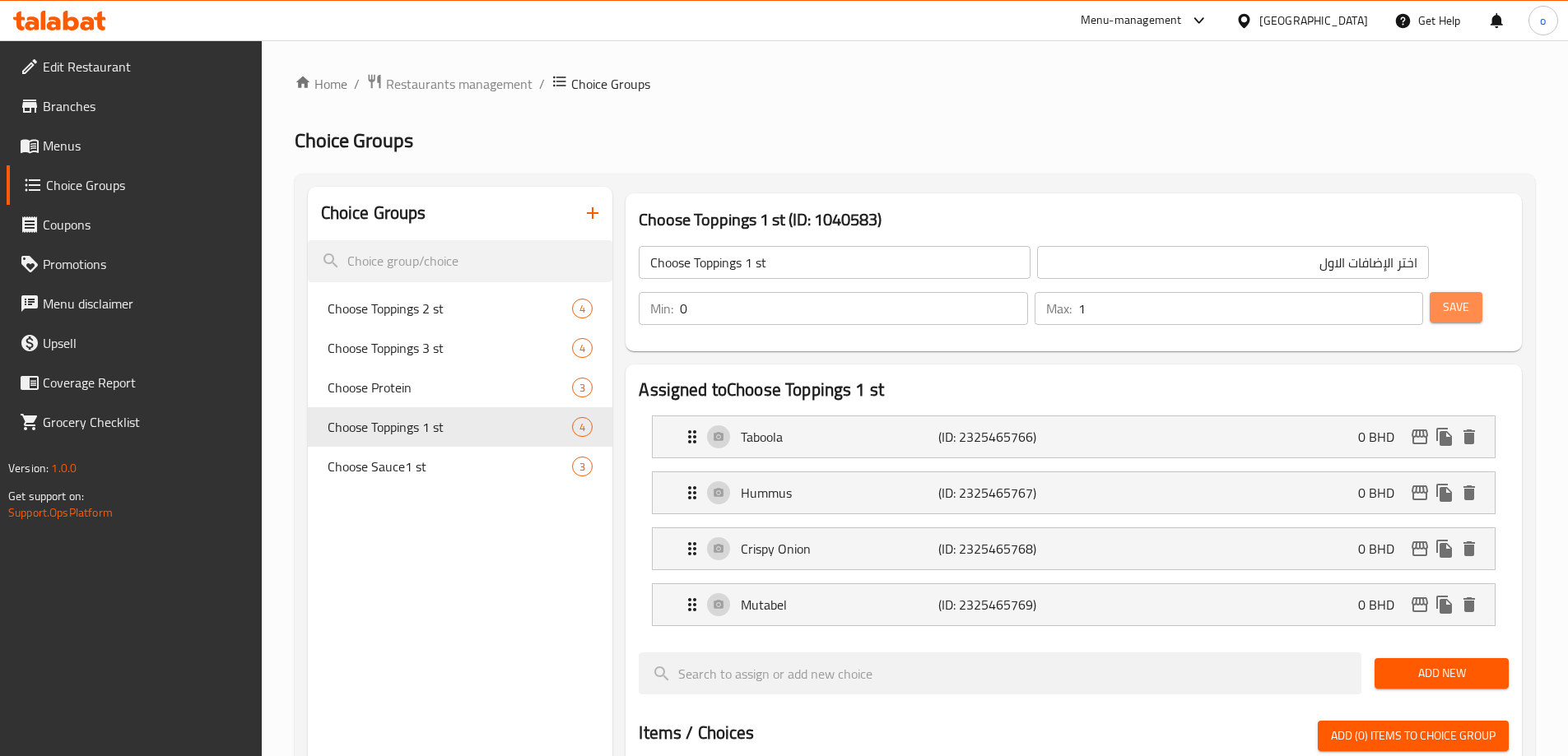
click at [1443, 297] on span "Save" at bounding box center [1456, 307] width 27 height 20
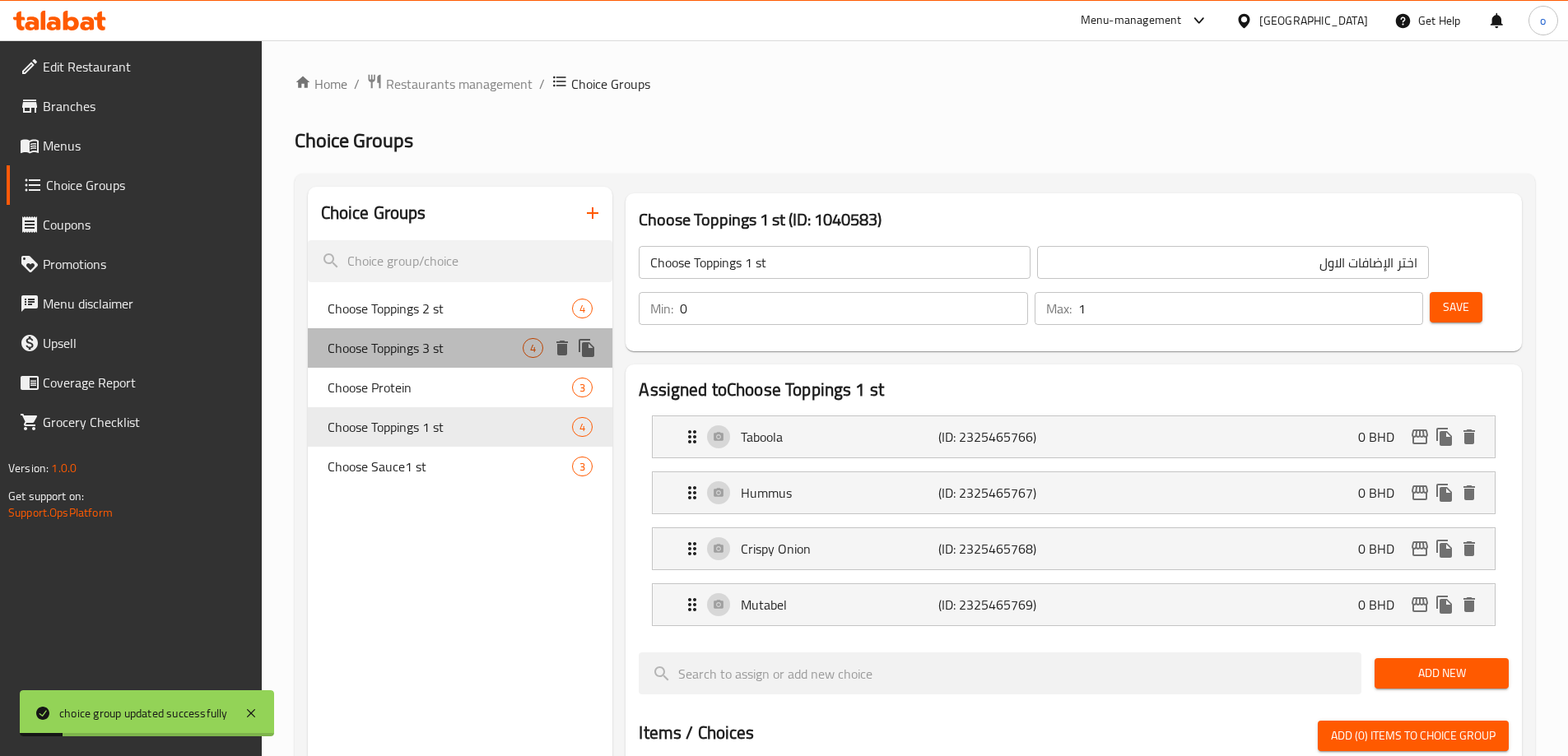
click at [441, 349] on span "Choose Toppings 3 st" at bounding box center [425, 348] width 196 height 20
type input "Choose Toppings 3 st"
type input "اختر الإضافات الثالث"
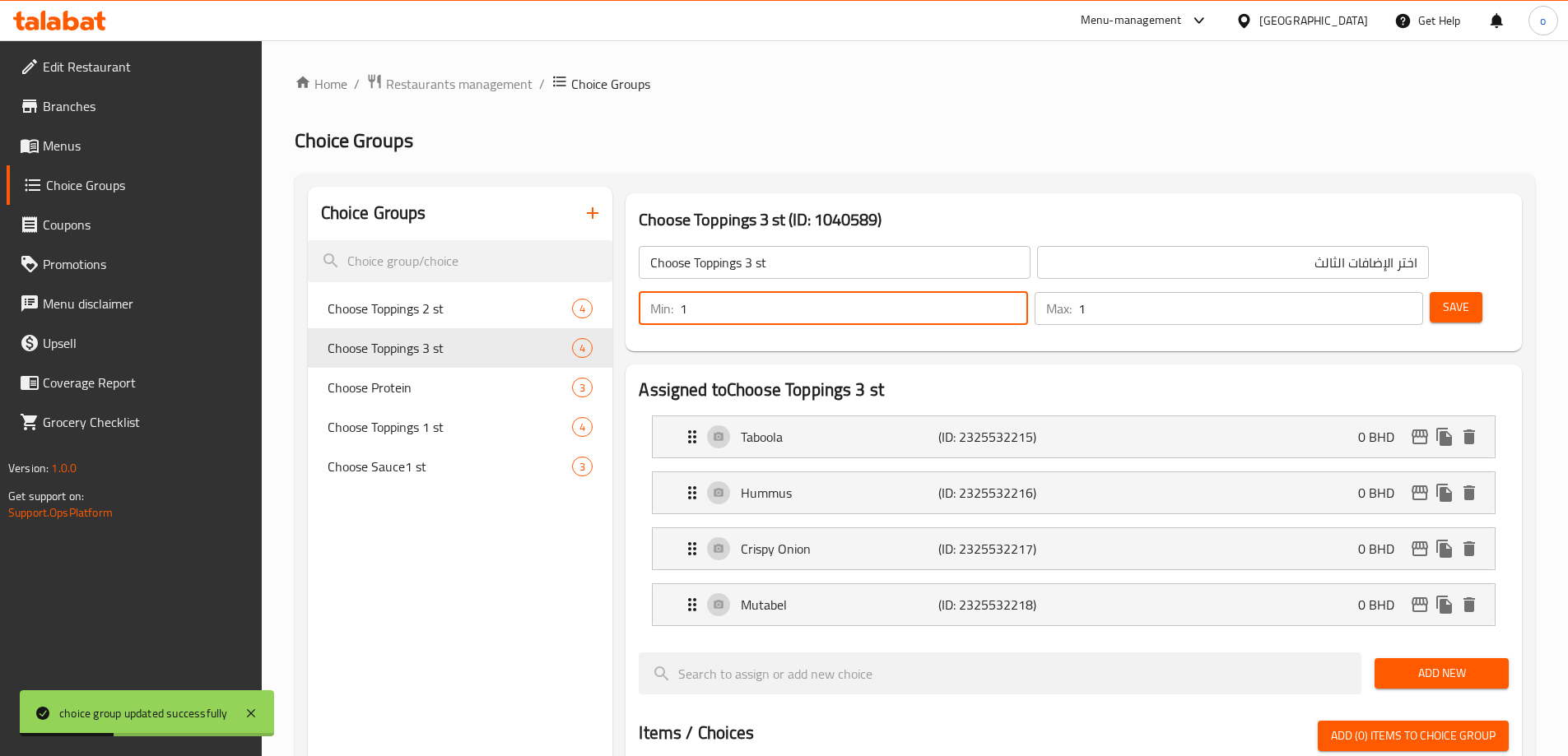
drag, startPoint x: 1275, startPoint y: 265, endPoint x: 1259, endPoint y: 264, distance: 16.0
click at [1027, 292] on div "Min: 1 ​" at bounding box center [834, 309] width 389 height 33
type input "0"
click at [1430, 292] on button "Save" at bounding box center [1455, 307] width 52 height 30
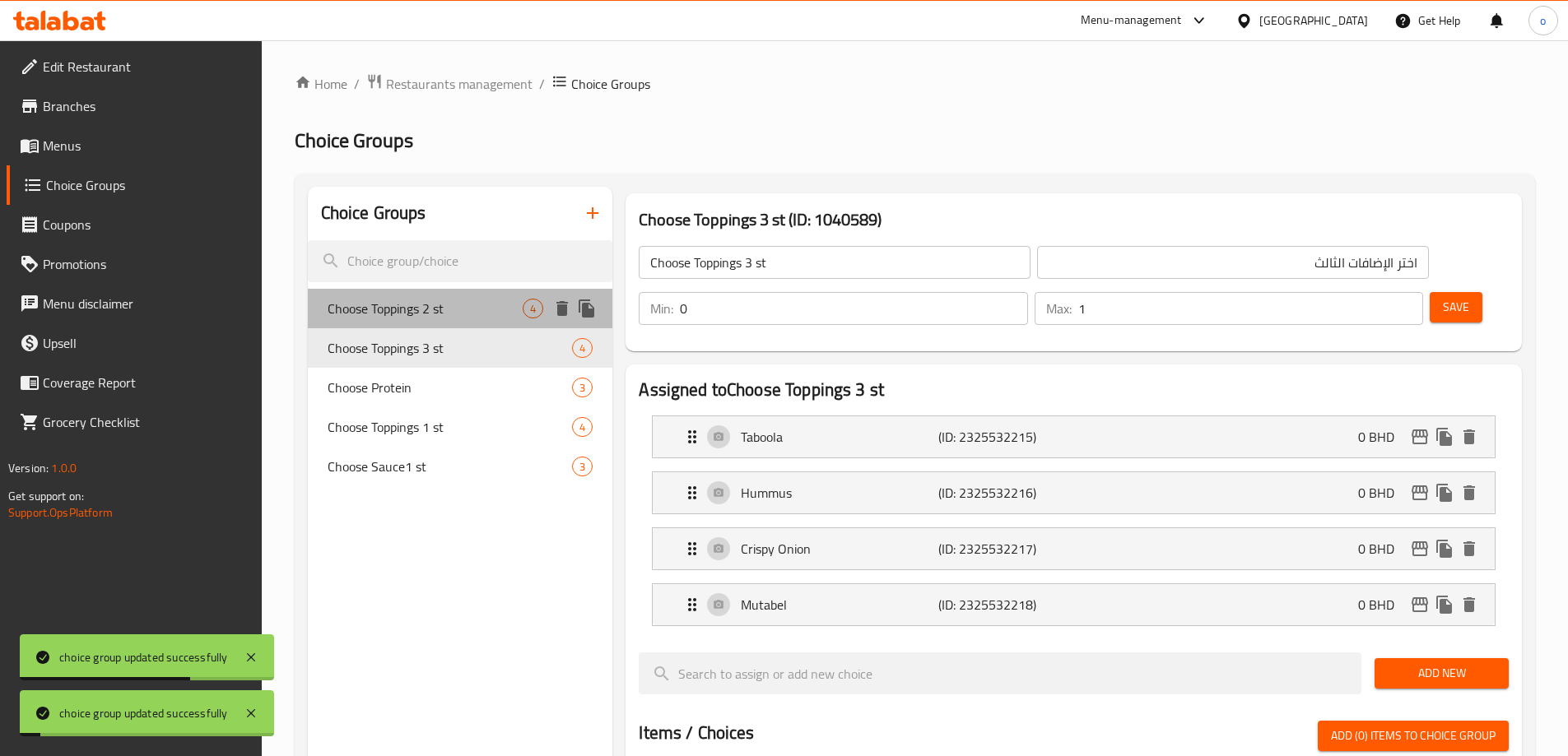
click at [402, 293] on div "Choose Toppings 2 st 4" at bounding box center [460, 308] width 305 height 39
type input "Choose Toppings 2 st"
type input "اختر الإضافات الثاني"
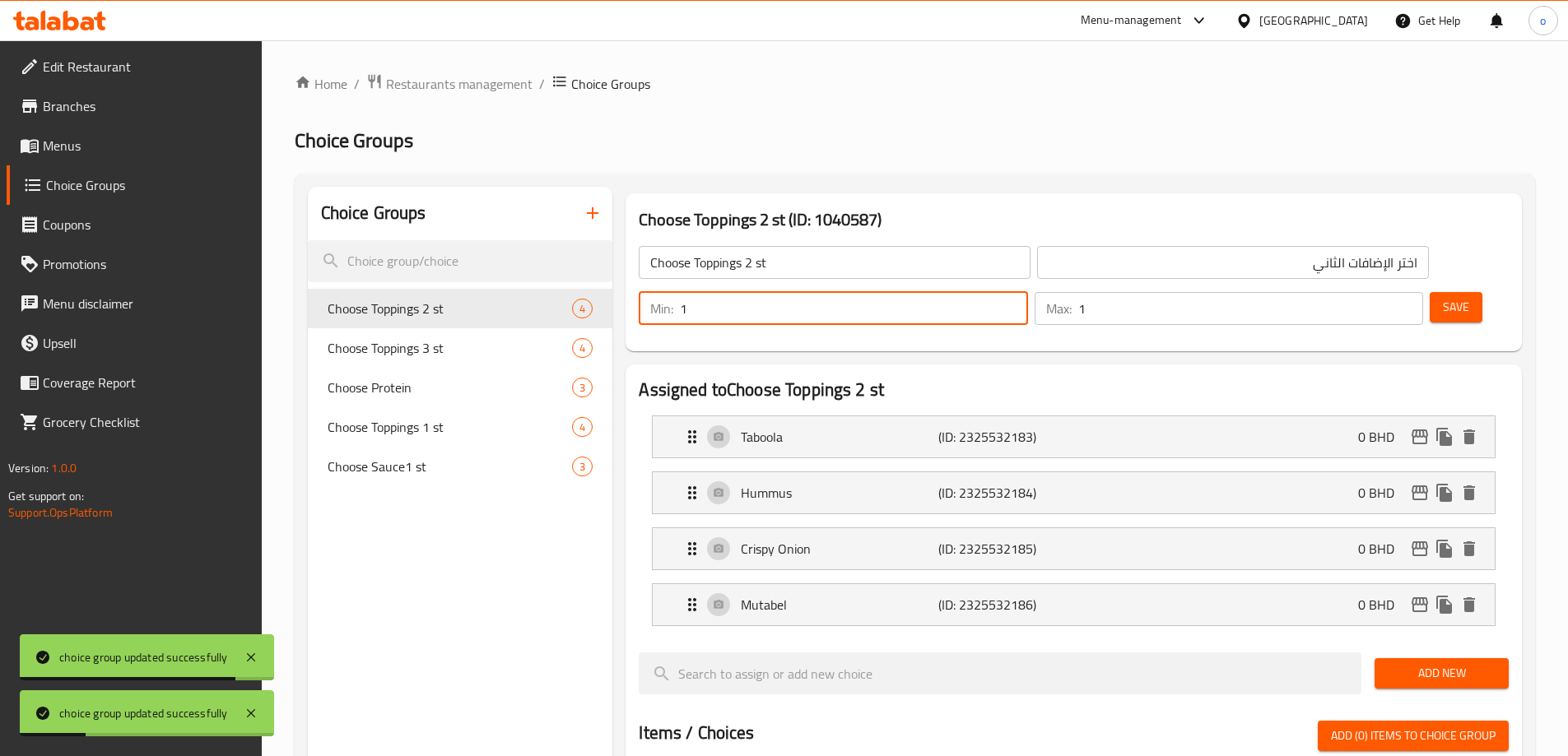
click at [1027, 292] on input "1" at bounding box center [853, 309] width 348 height 33
click at [1443, 297] on span "Save" at bounding box center [1456, 307] width 27 height 20
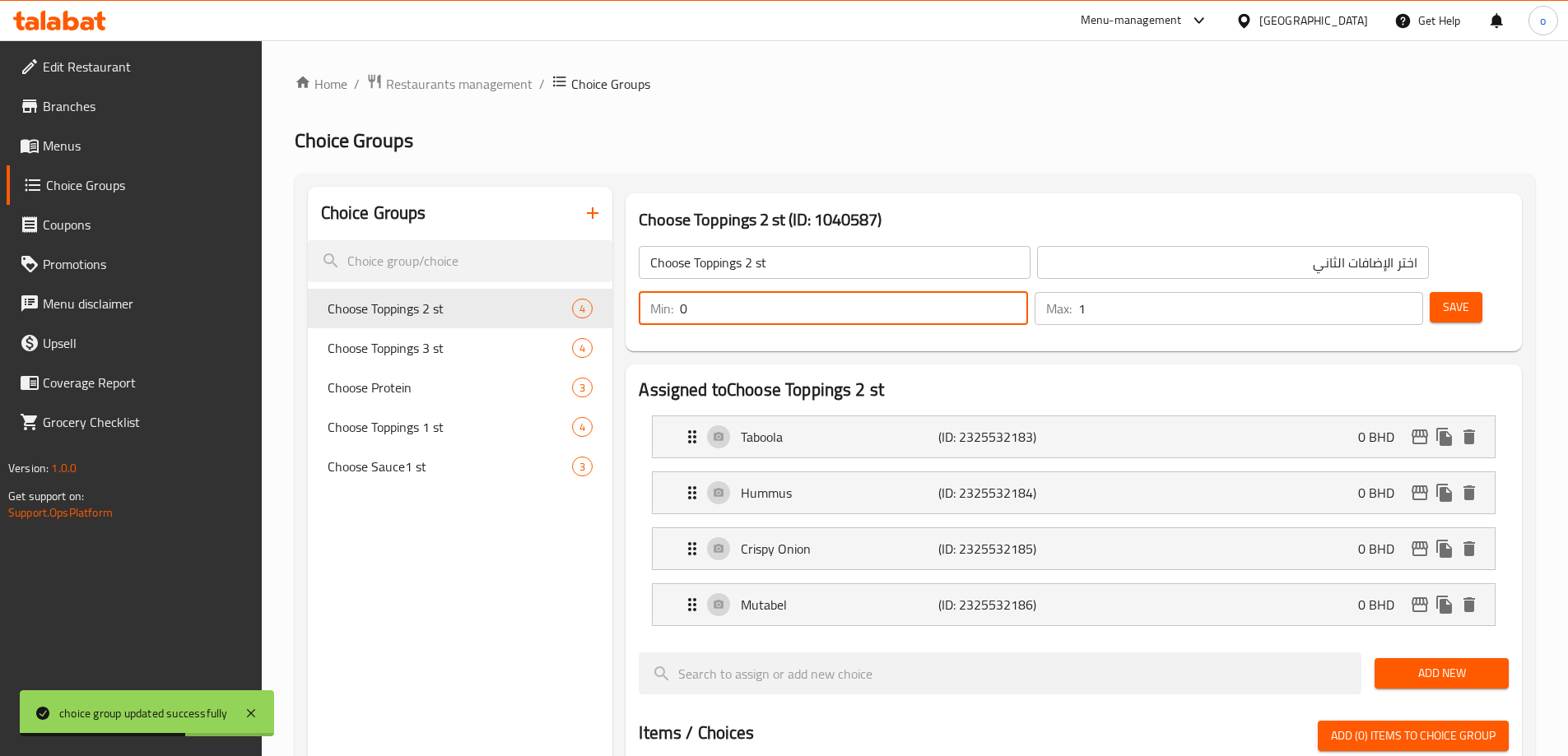
drag, startPoint x: 1269, startPoint y: 263, endPoint x: 1257, endPoint y: 264, distance: 12.0
click at [1027, 292] on div "Min: 0 ​" at bounding box center [834, 309] width 389 height 33
type input "1"
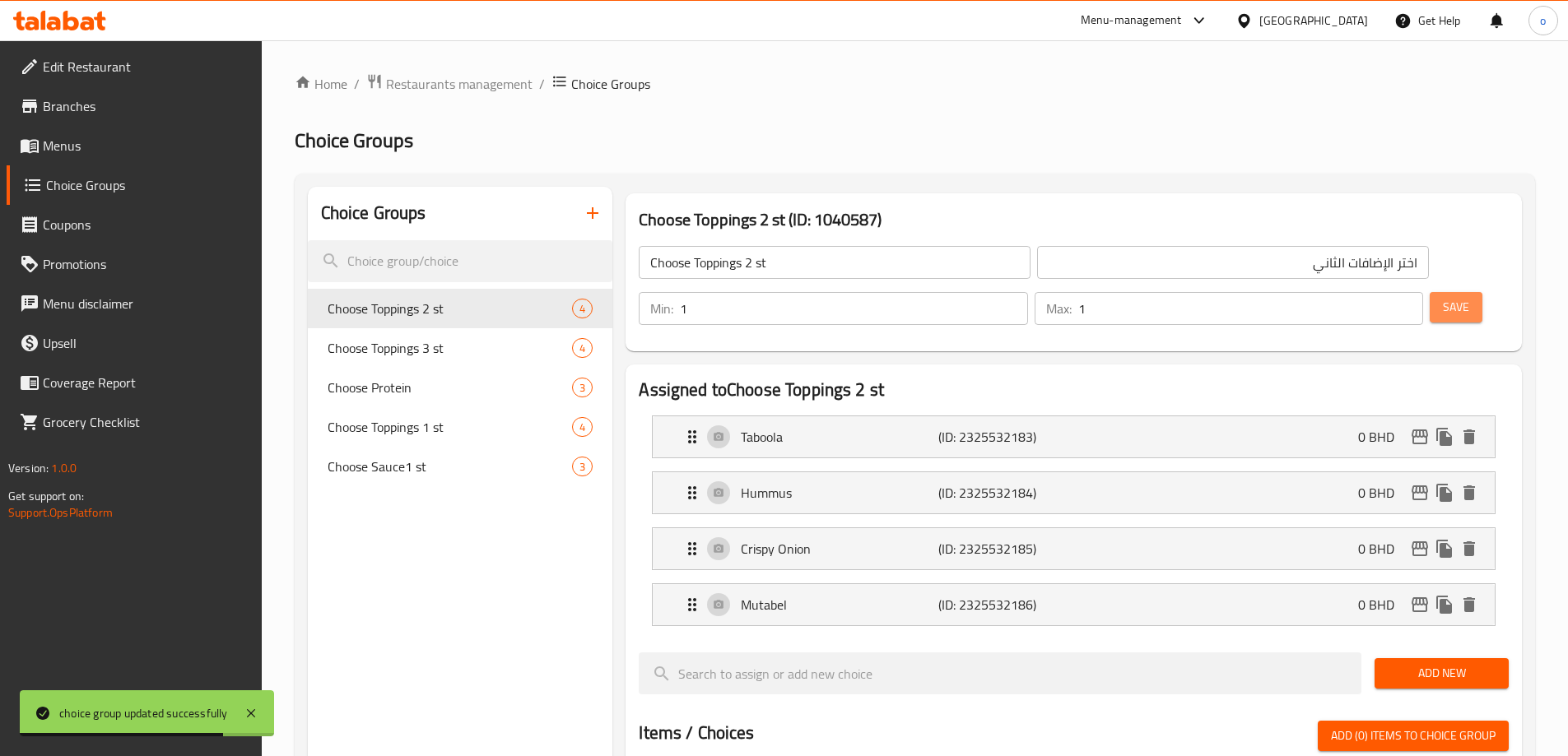
click at [1443, 297] on span "Save" at bounding box center [1456, 307] width 27 height 20
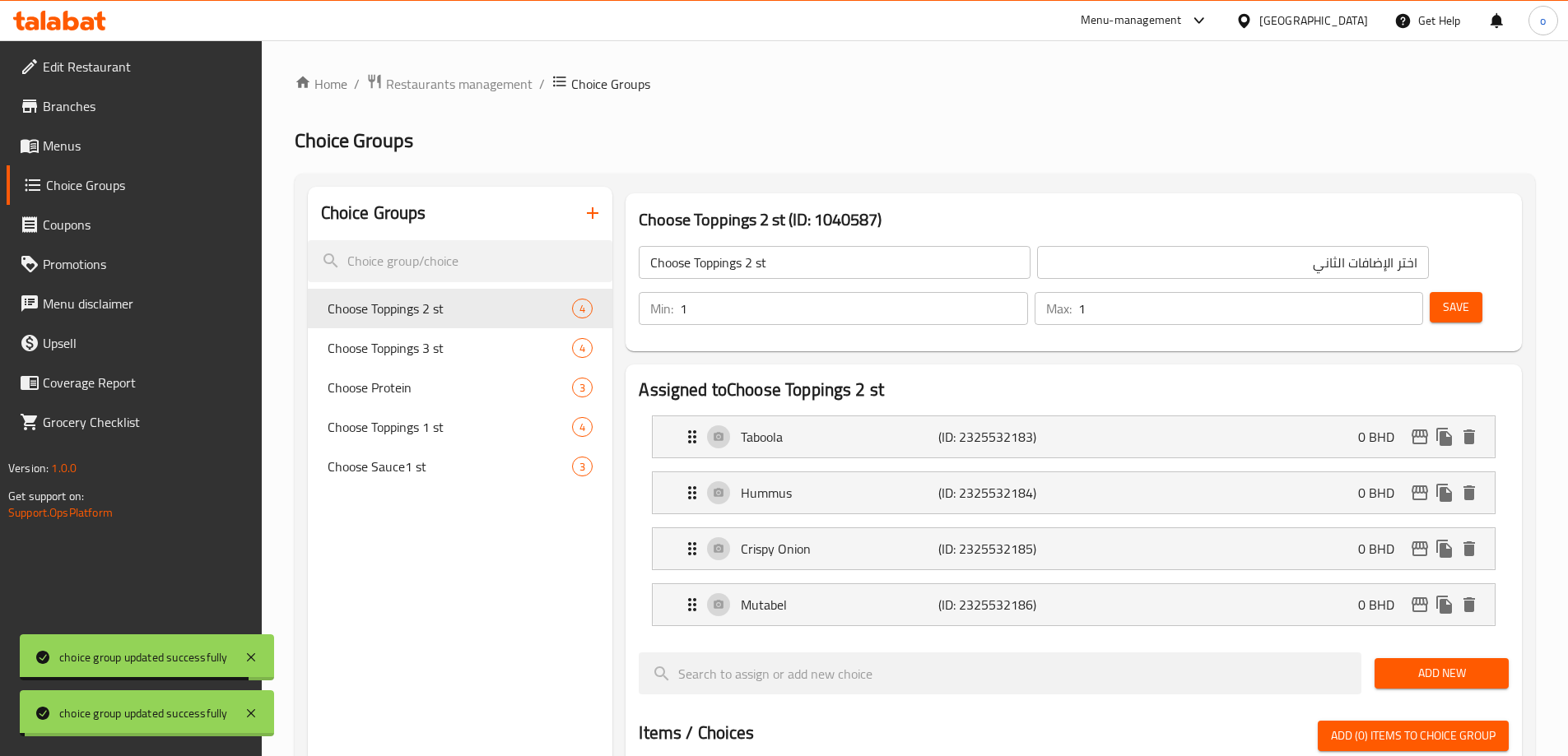
click at [429, 343] on span "Choose Toppings 3 st" at bounding box center [449, 348] width 245 height 20
type input "Choose Toppings 3 st"
type input "اختر الإضافات الثالث"
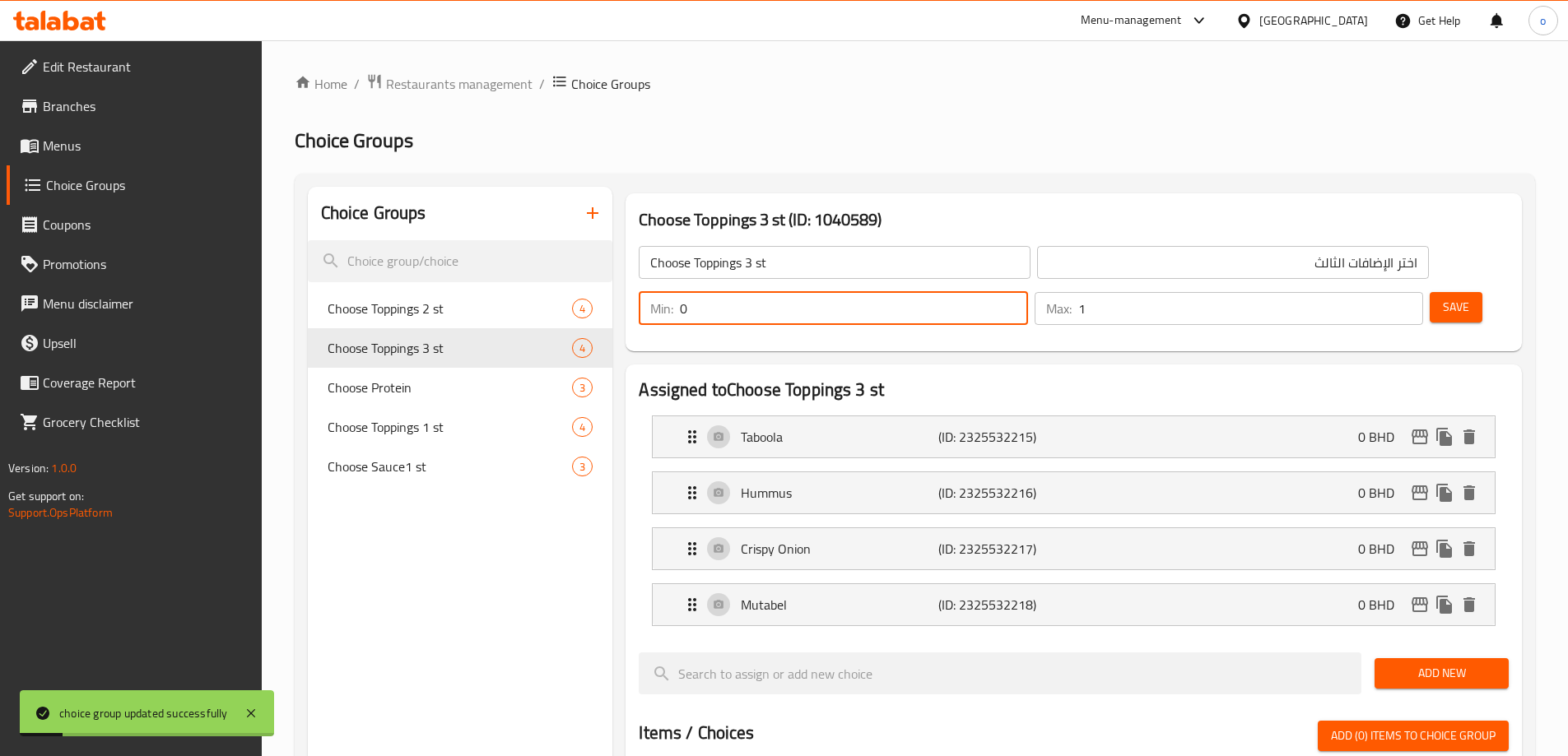
click at [1027, 292] on div "Min: 0 ​" at bounding box center [834, 309] width 389 height 33
type input "1"
click at [1430, 292] on button "Save" at bounding box center [1455, 307] width 52 height 30
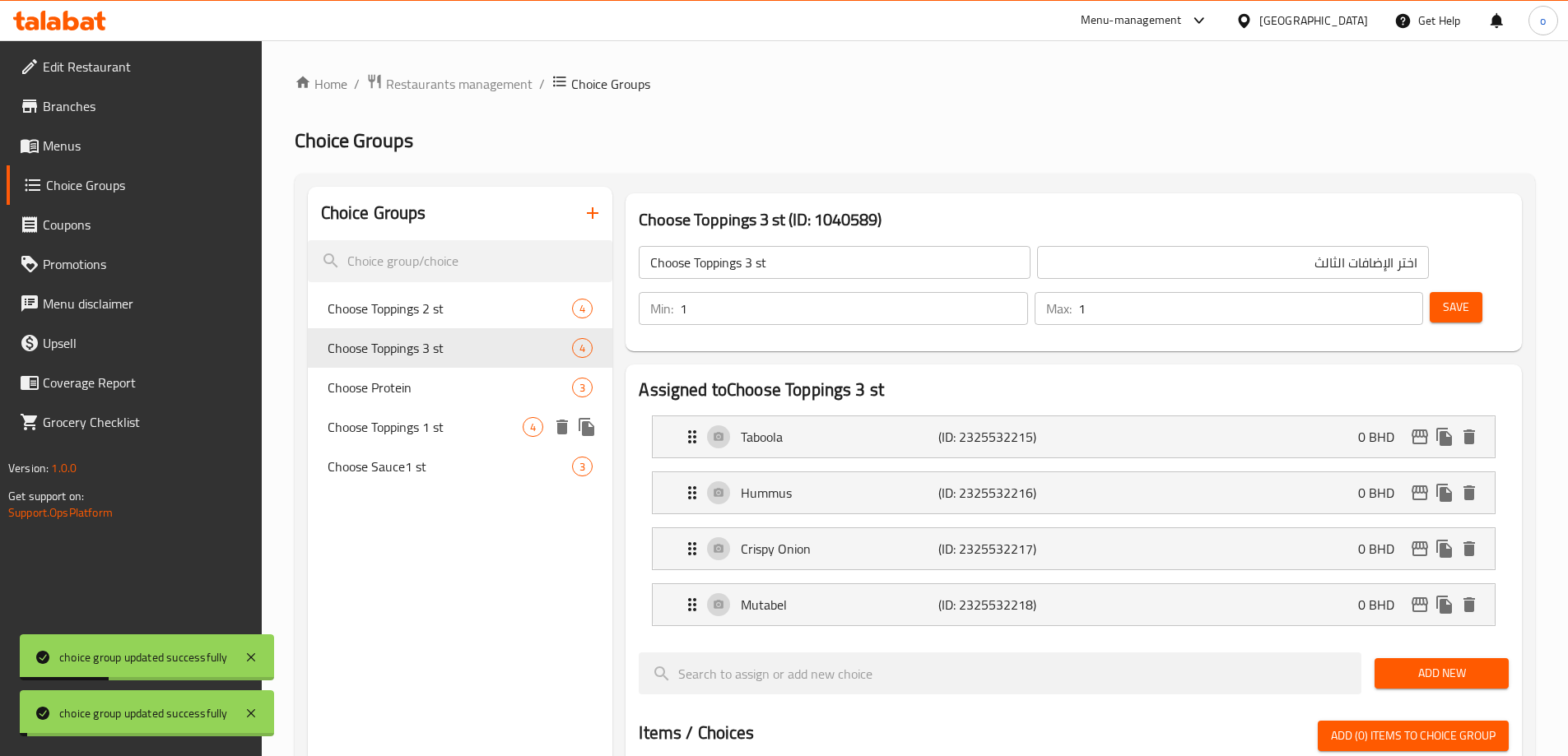
click at [511, 419] on span "Choose Toppings 1 st" at bounding box center [425, 427] width 196 height 20
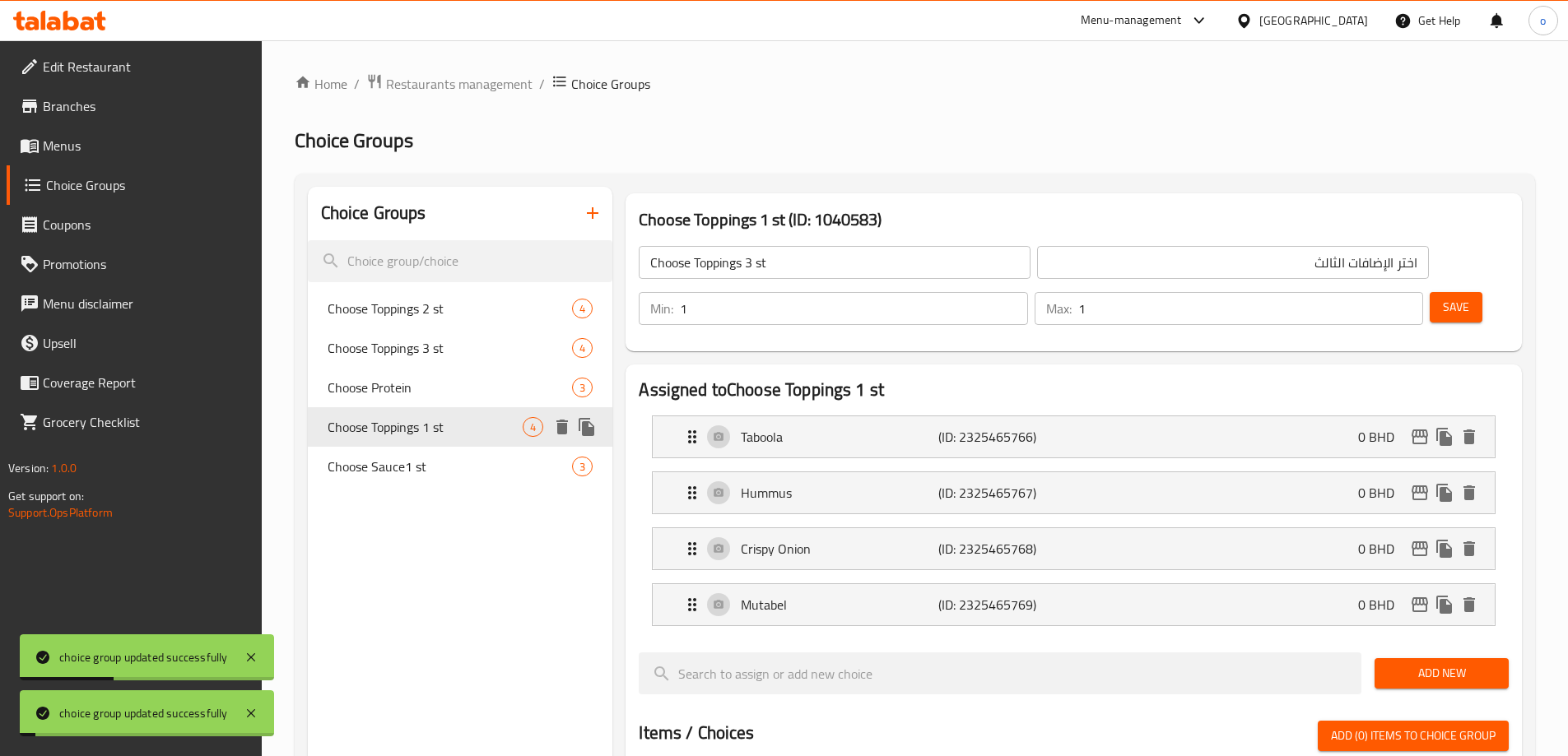
type input "Choose Toppings 1 st"
type input "اختر الإضافات الاول"
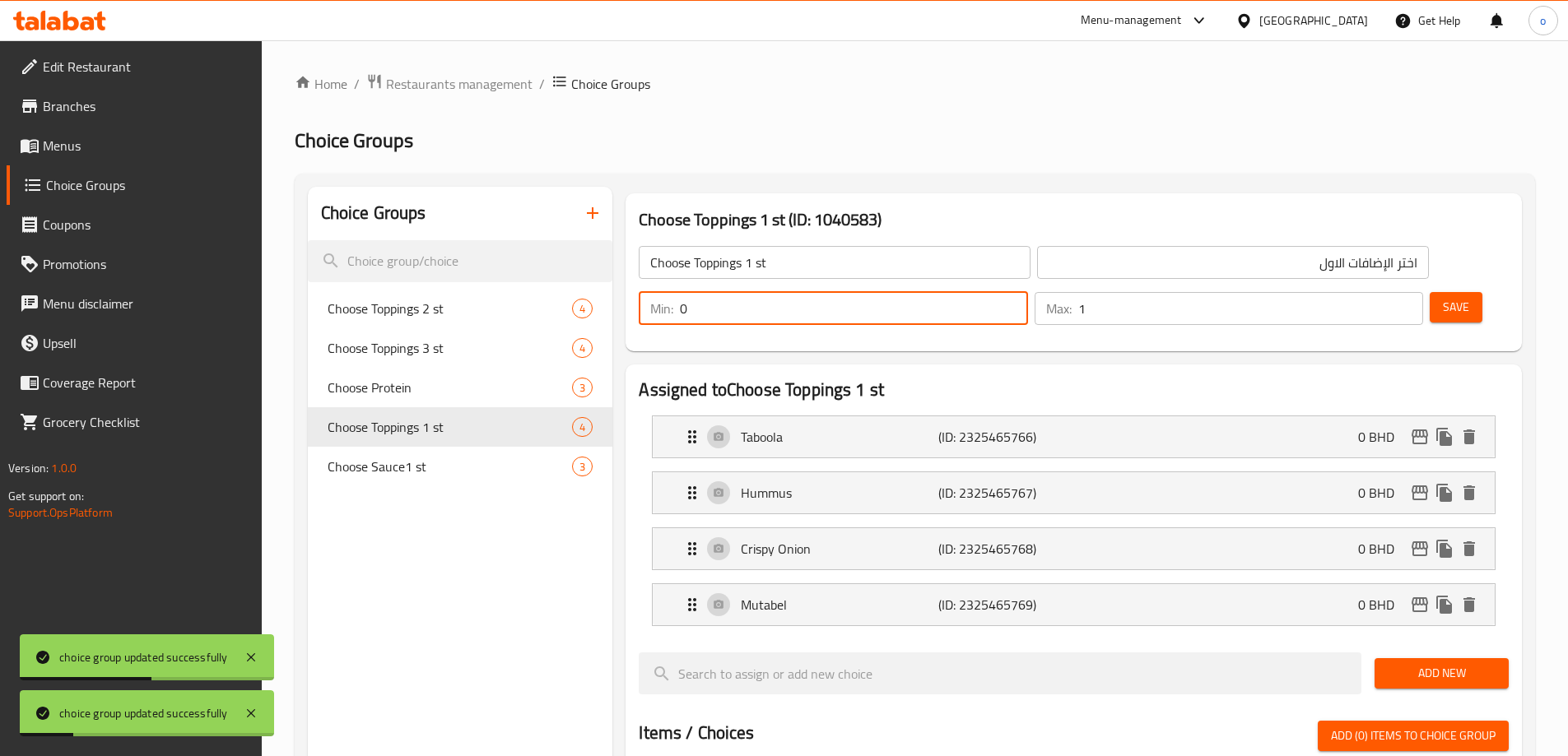
click at [1027, 292] on div "Min: 0 ​" at bounding box center [834, 309] width 389 height 33
type input "1"
click at [1443, 292] on button "Save" at bounding box center [1455, 307] width 52 height 30
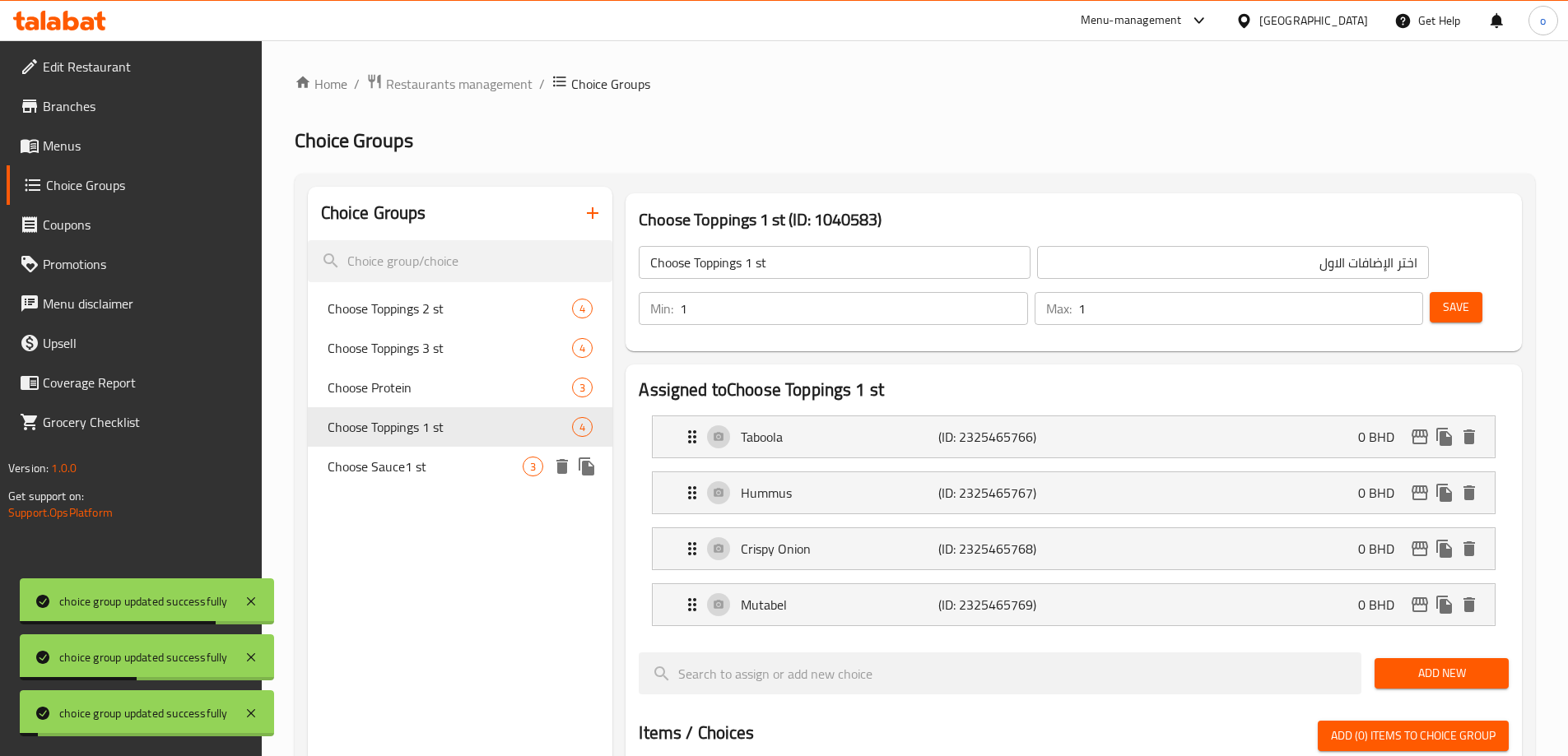
click at [478, 463] on span "Choose Sauce1 st" at bounding box center [425, 466] width 196 height 20
type input "Choose Sauce1 st"
type input "اختر الصوص الاول"
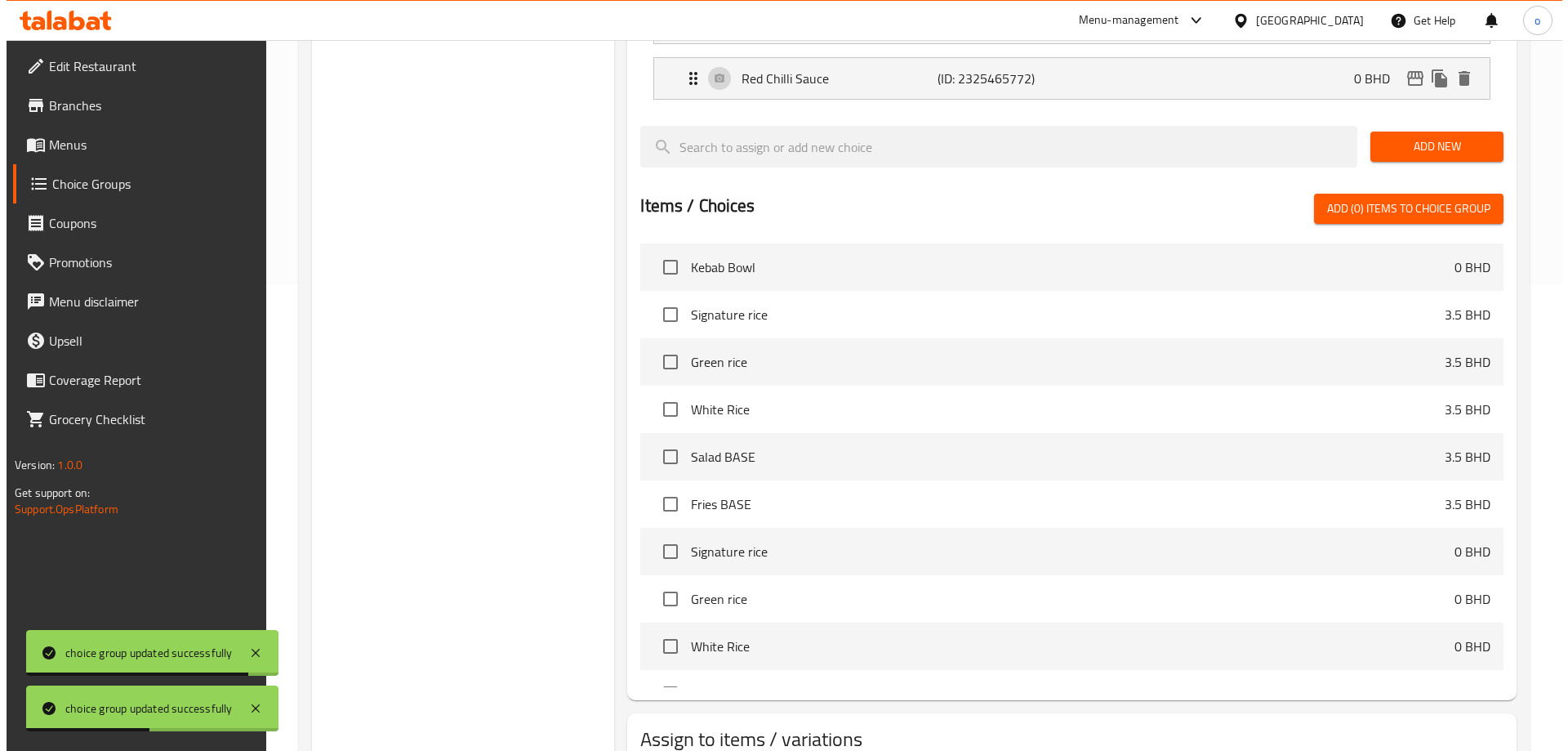
scroll to position [537, 0]
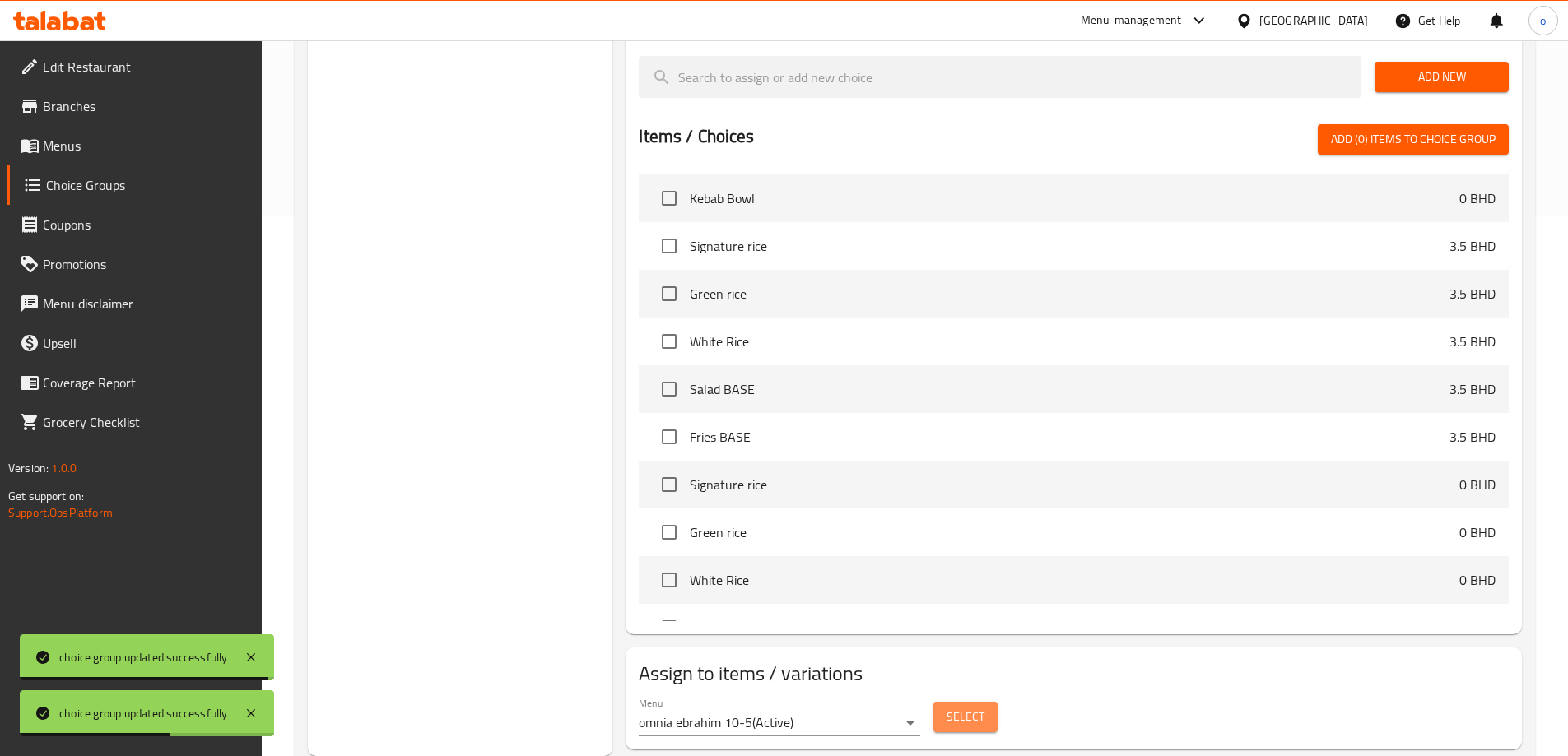
click at [966, 702] on button "Select" at bounding box center [966, 717] width 64 height 30
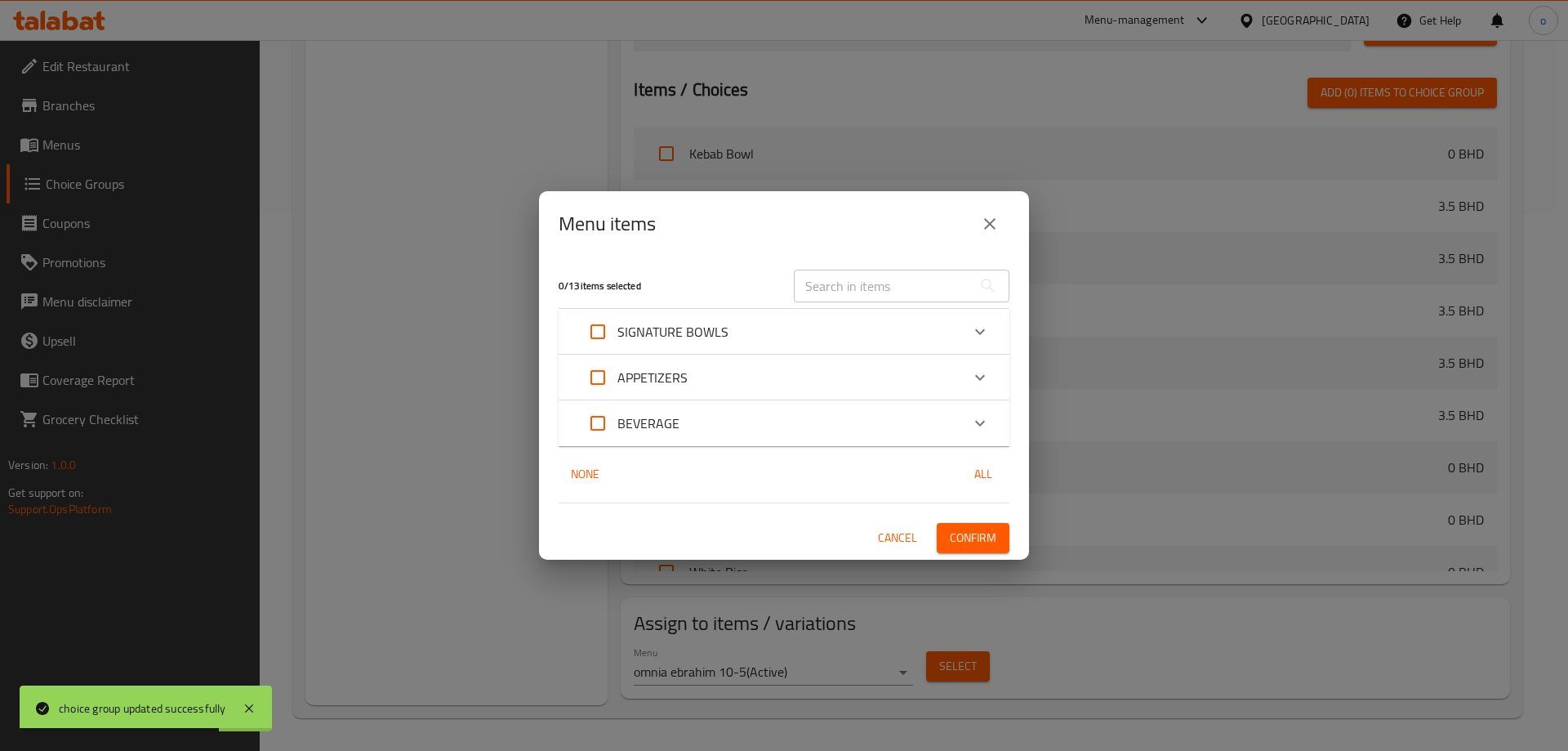
click at [744, 340] on div "SIGNATURE BOWLS" at bounding box center [770, 331] width 382 height 39
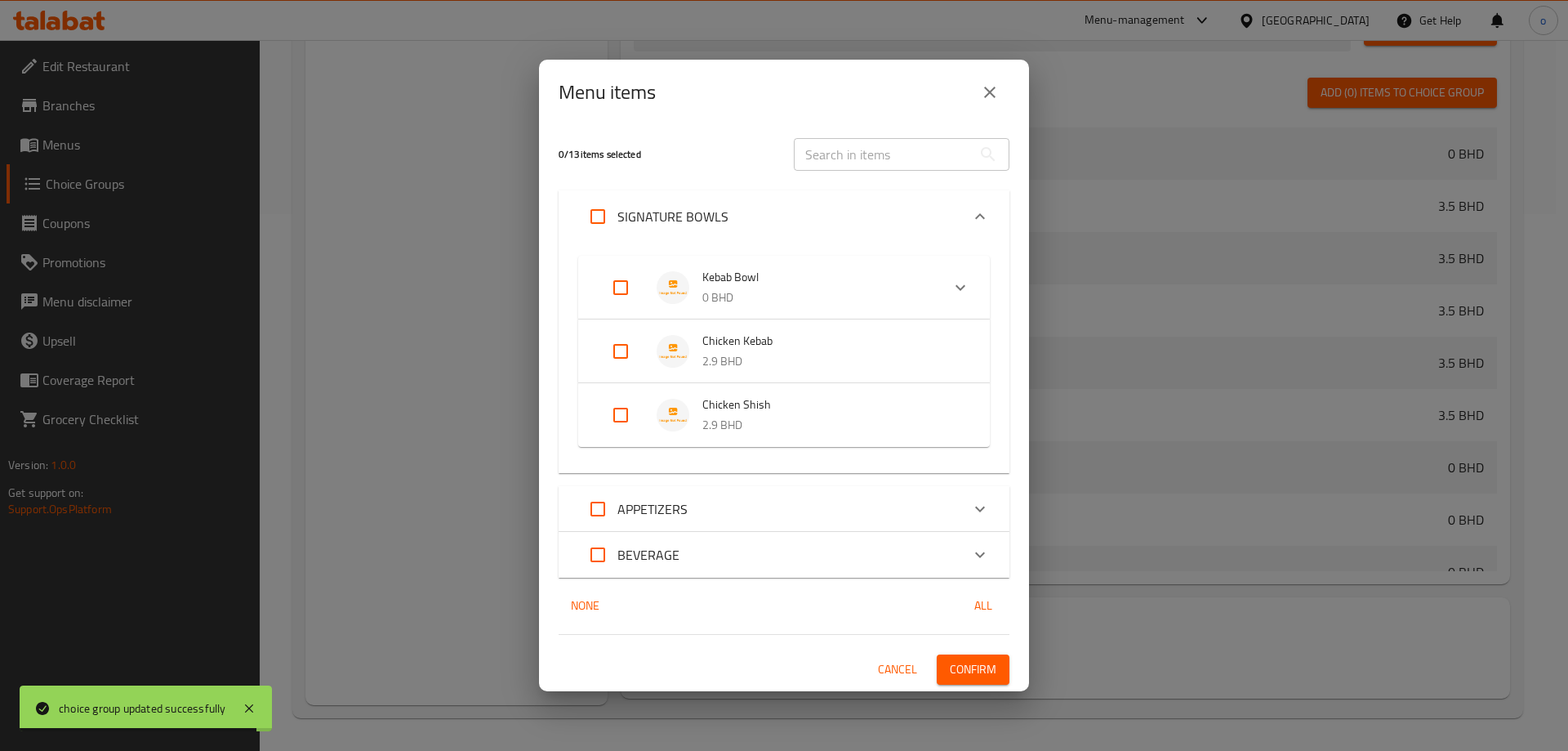
click at [626, 281] on input "Expand" at bounding box center [621, 287] width 39 height 39
checkbox input "true"
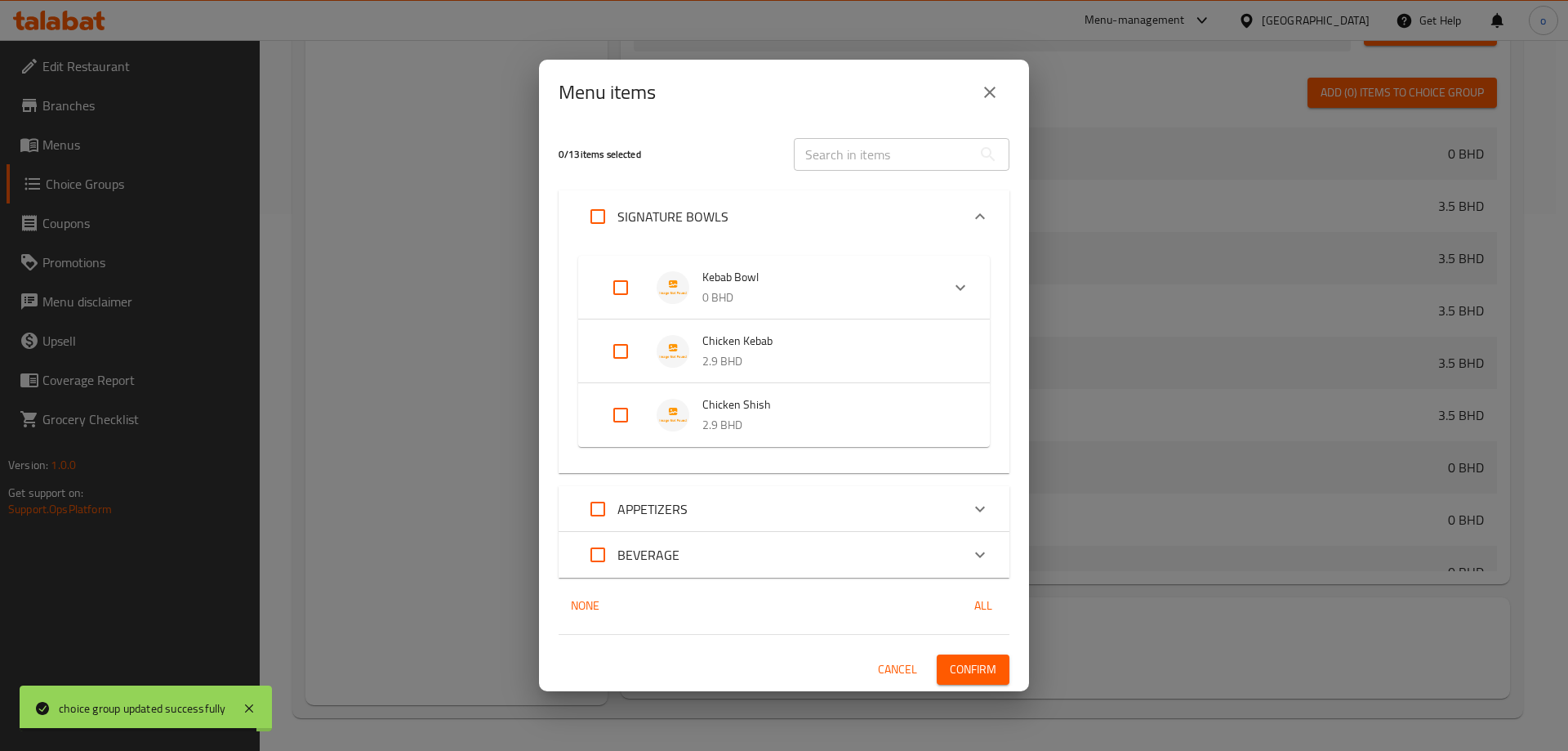
checkbox input "true"
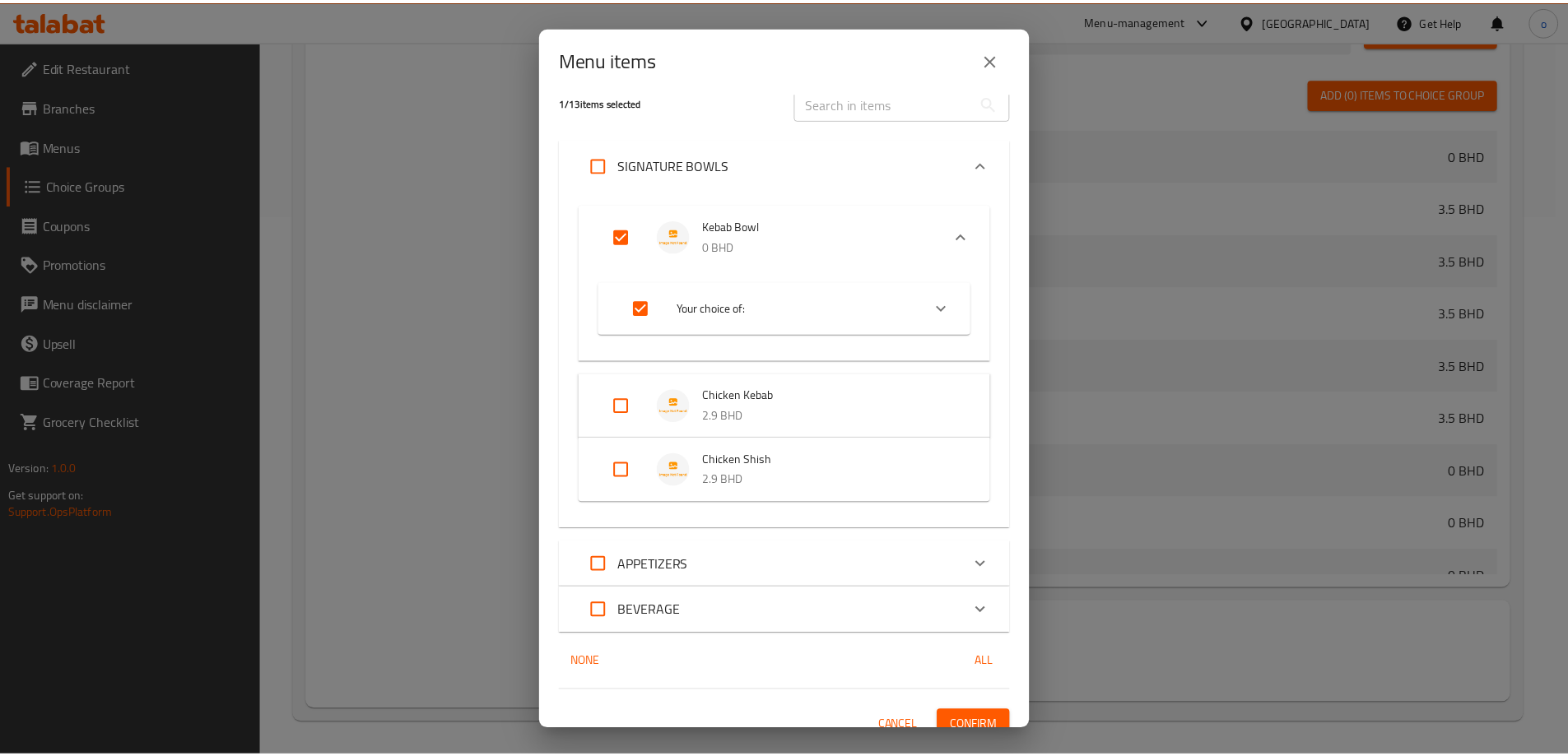
scroll to position [37, 0]
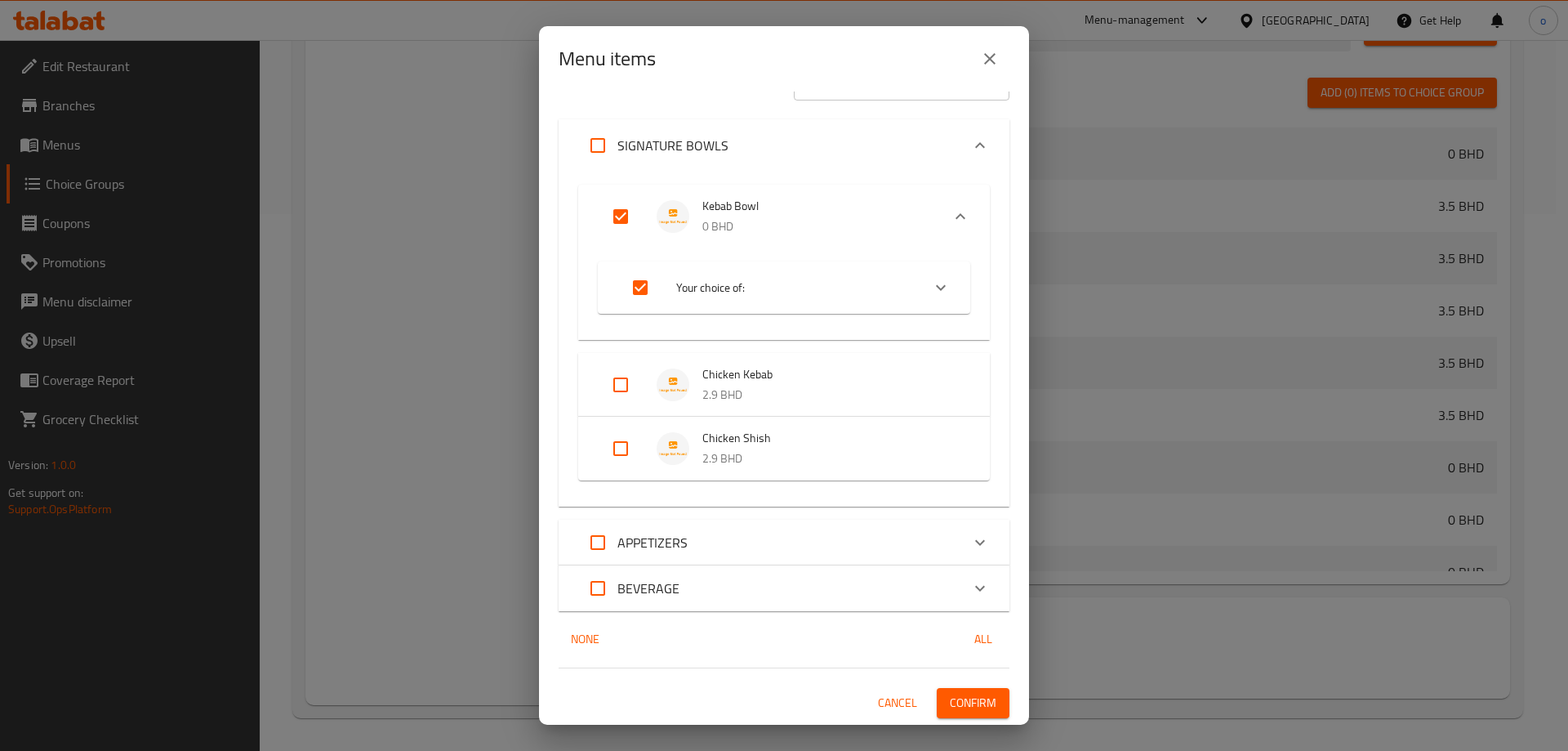
click at [956, 711] on span "Confirm" at bounding box center [973, 703] width 46 height 20
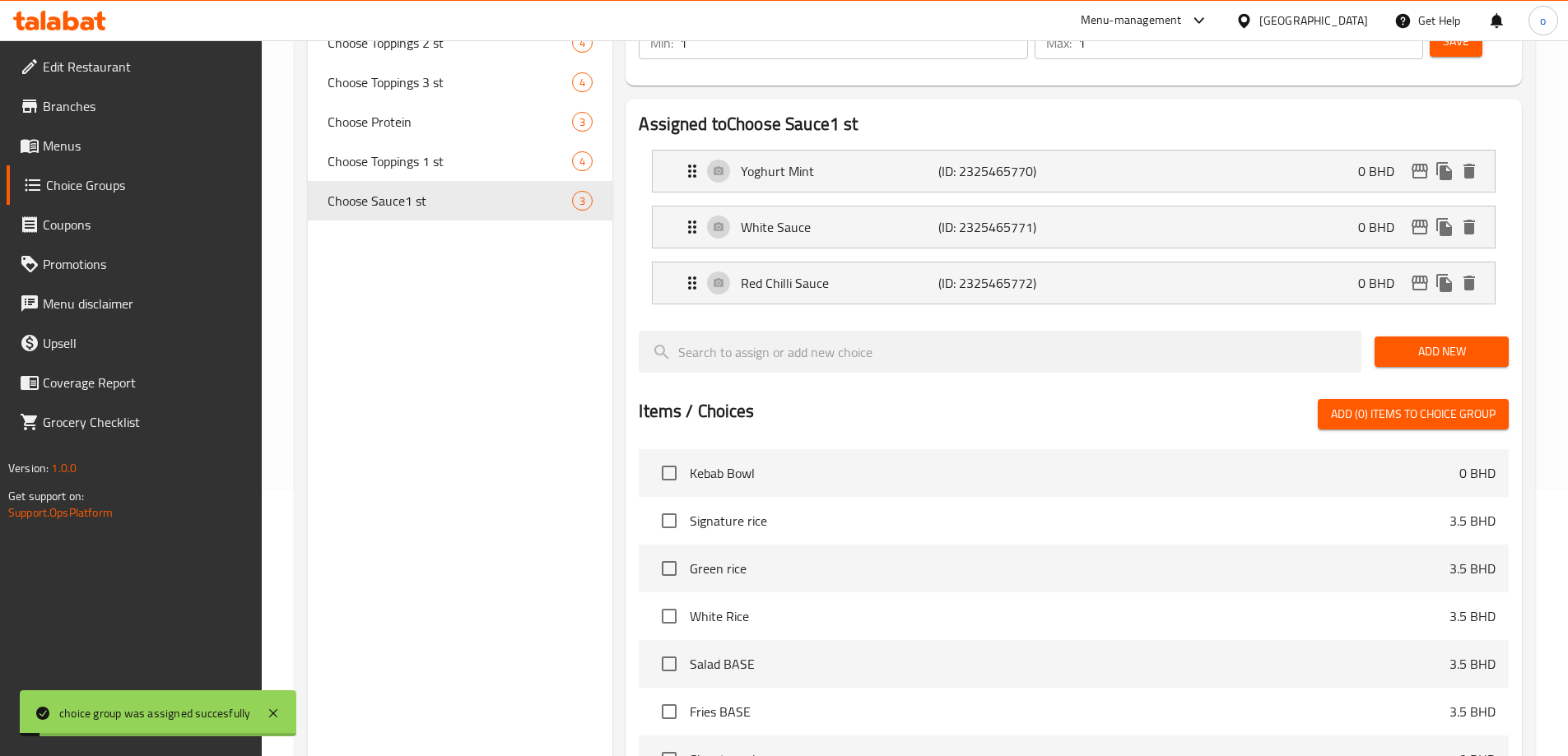
scroll to position [129, 0]
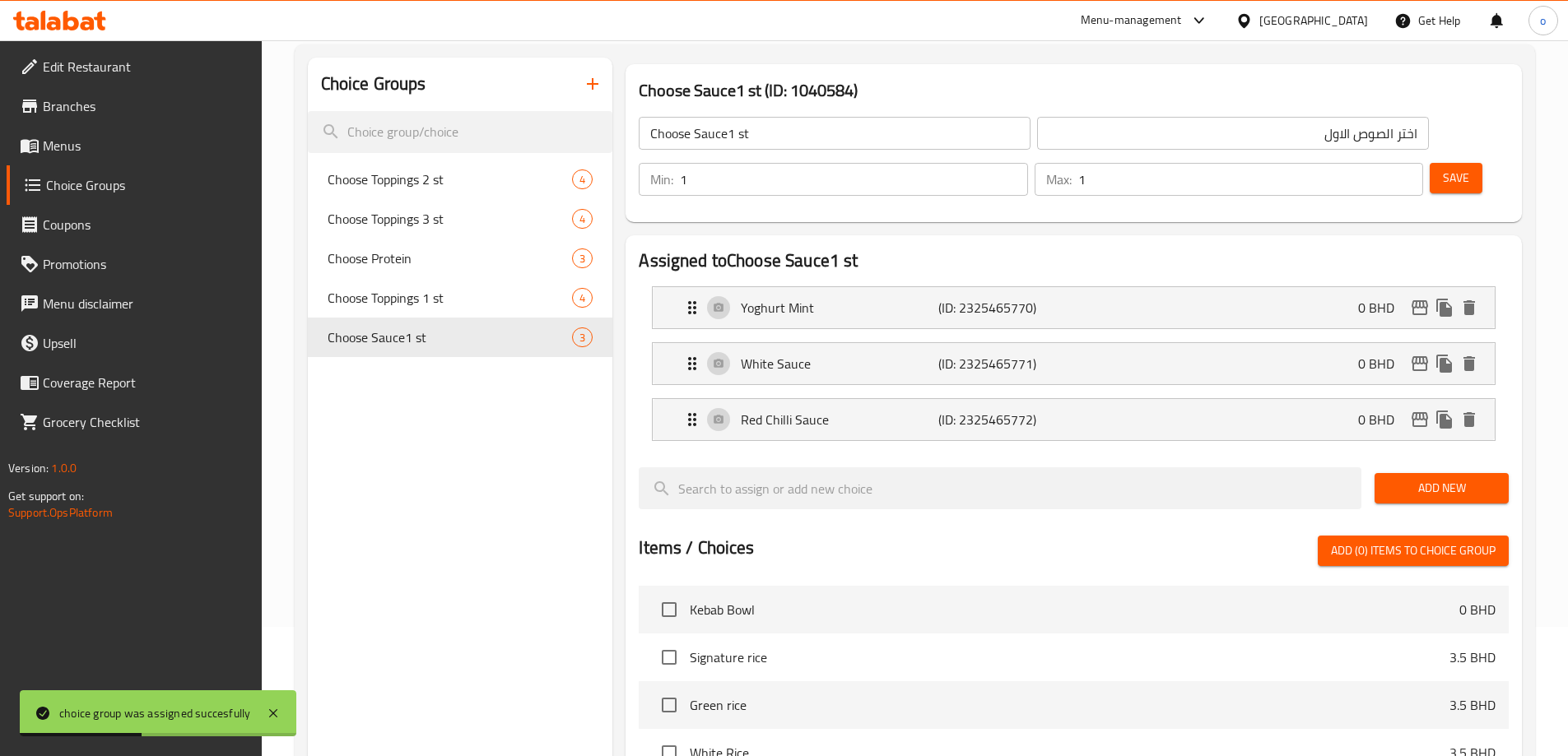
click at [735, 141] on input "Choose Sauce1 st" at bounding box center [834, 133] width 392 height 33
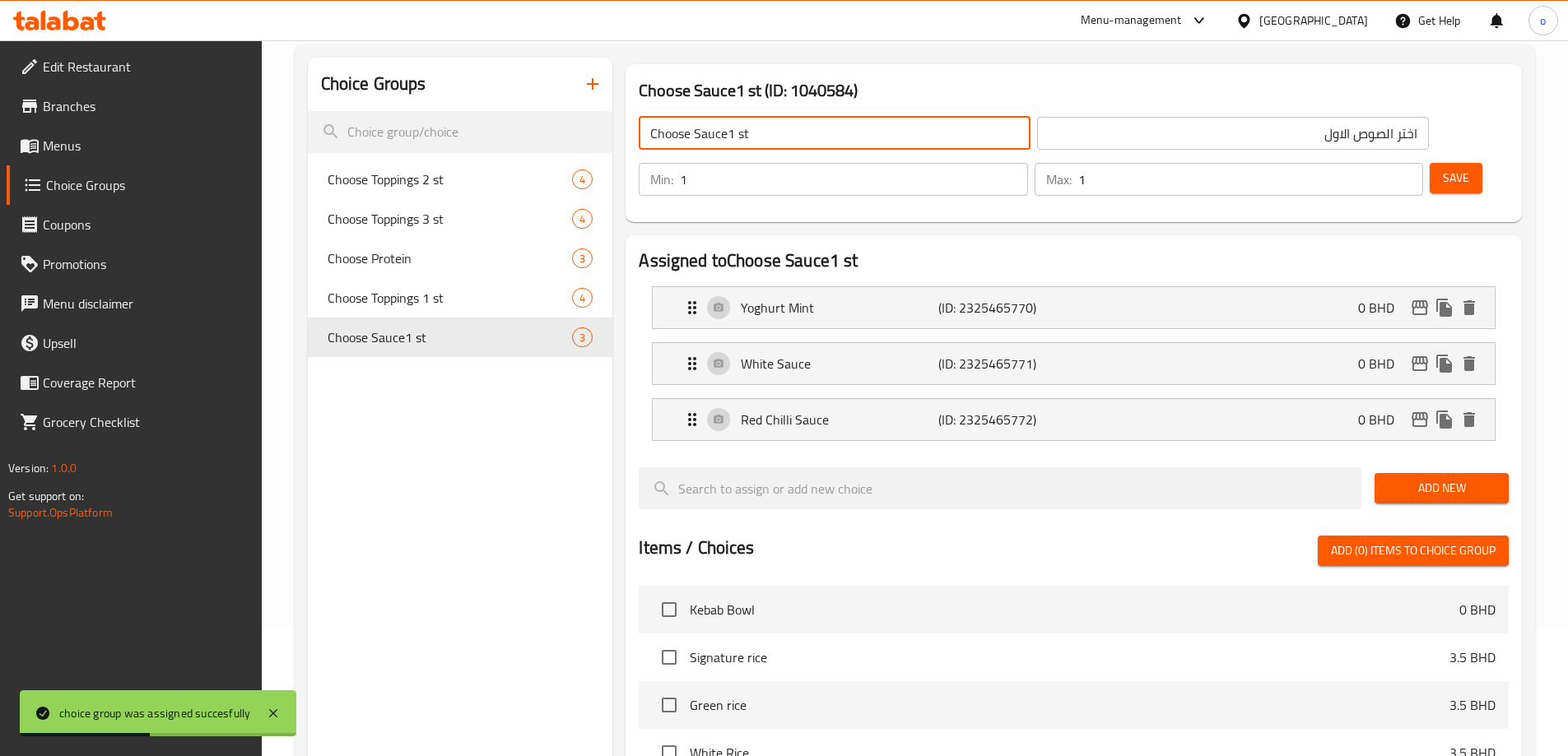
click at [735, 141] on input "Choose Sauce1 st" at bounding box center [834, 133] width 392 height 33
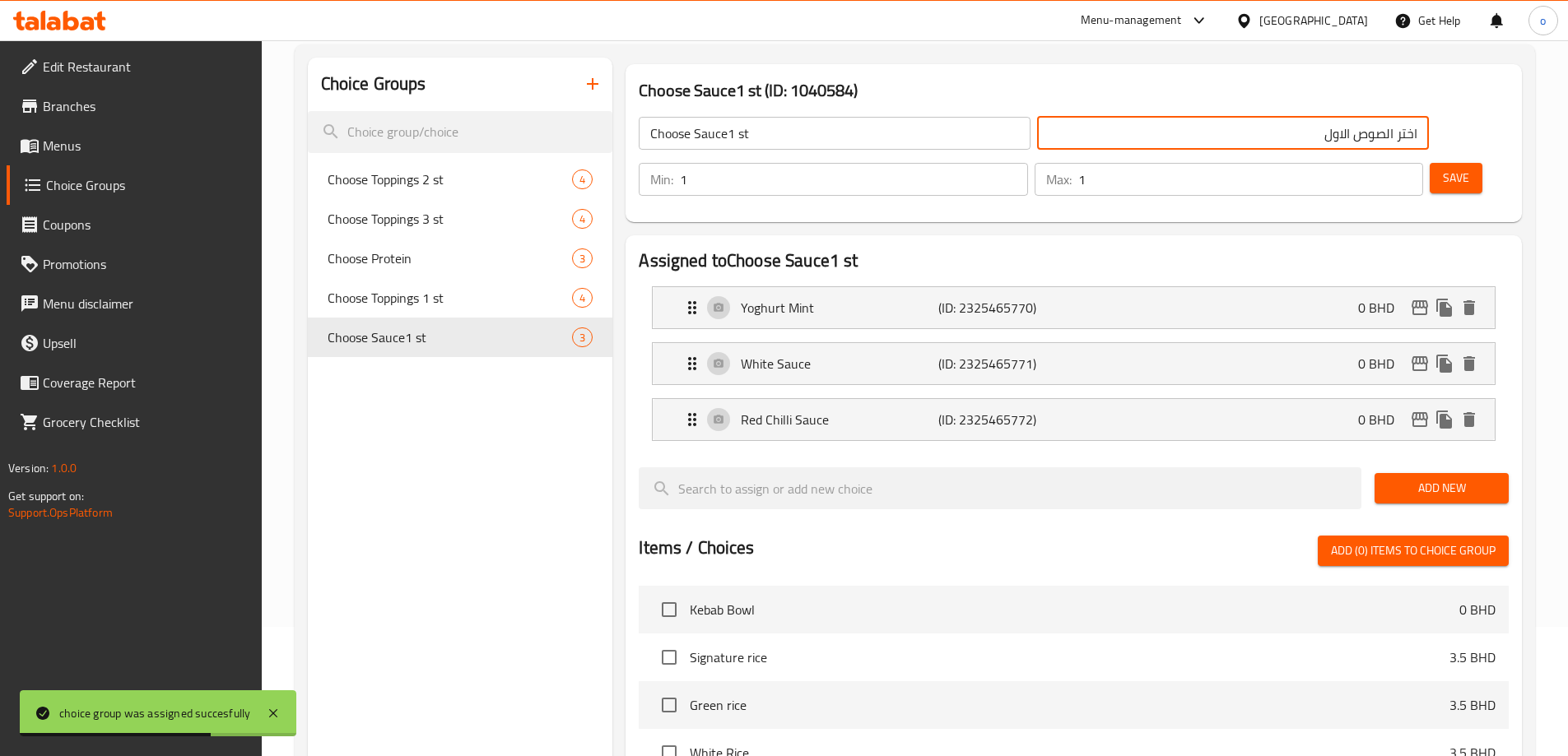
click at [1150, 135] on input "اختر الصوص الاول" at bounding box center [1232, 133] width 392 height 33
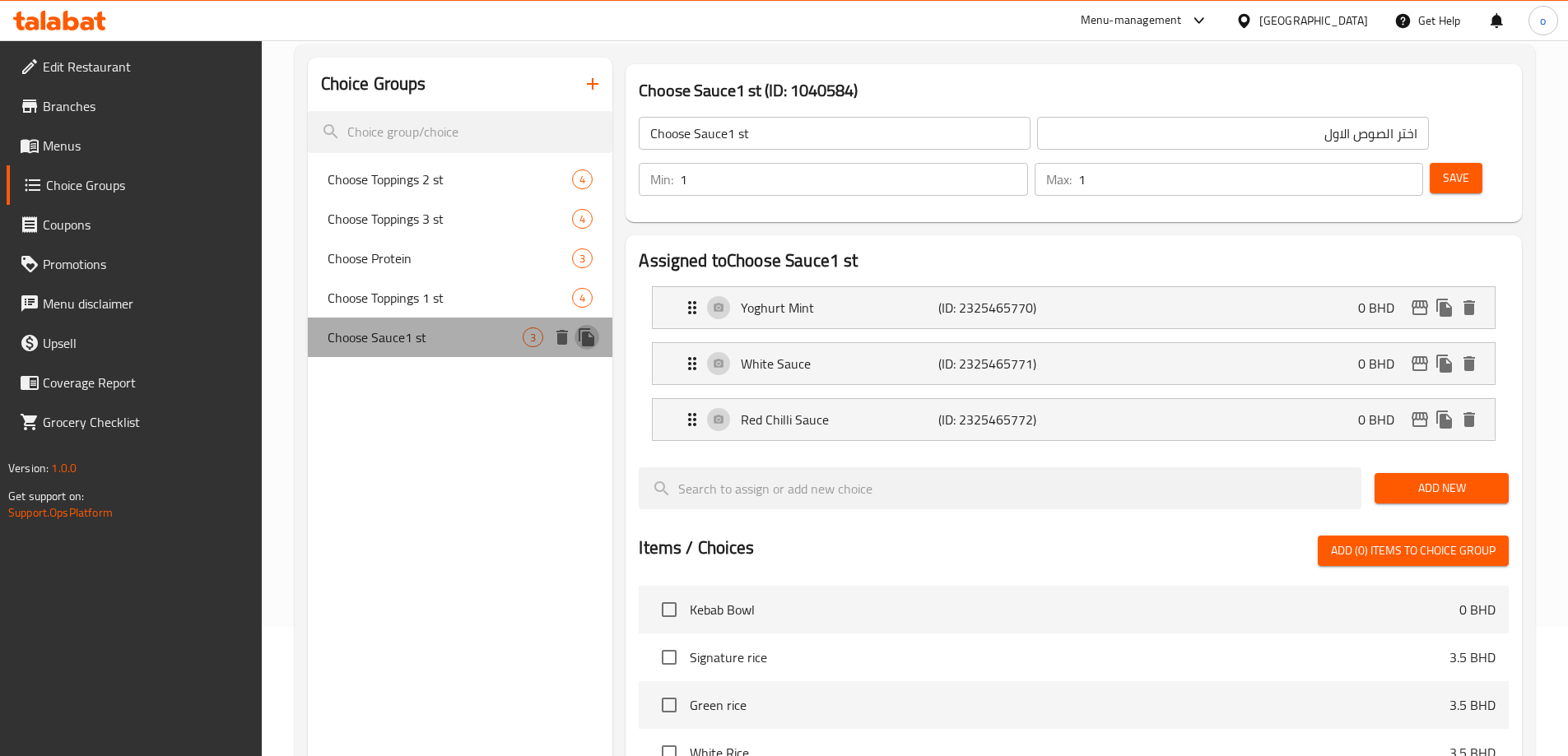
click at [593, 334] on icon "duplicate" at bounding box center [587, 337] width 20 height 20
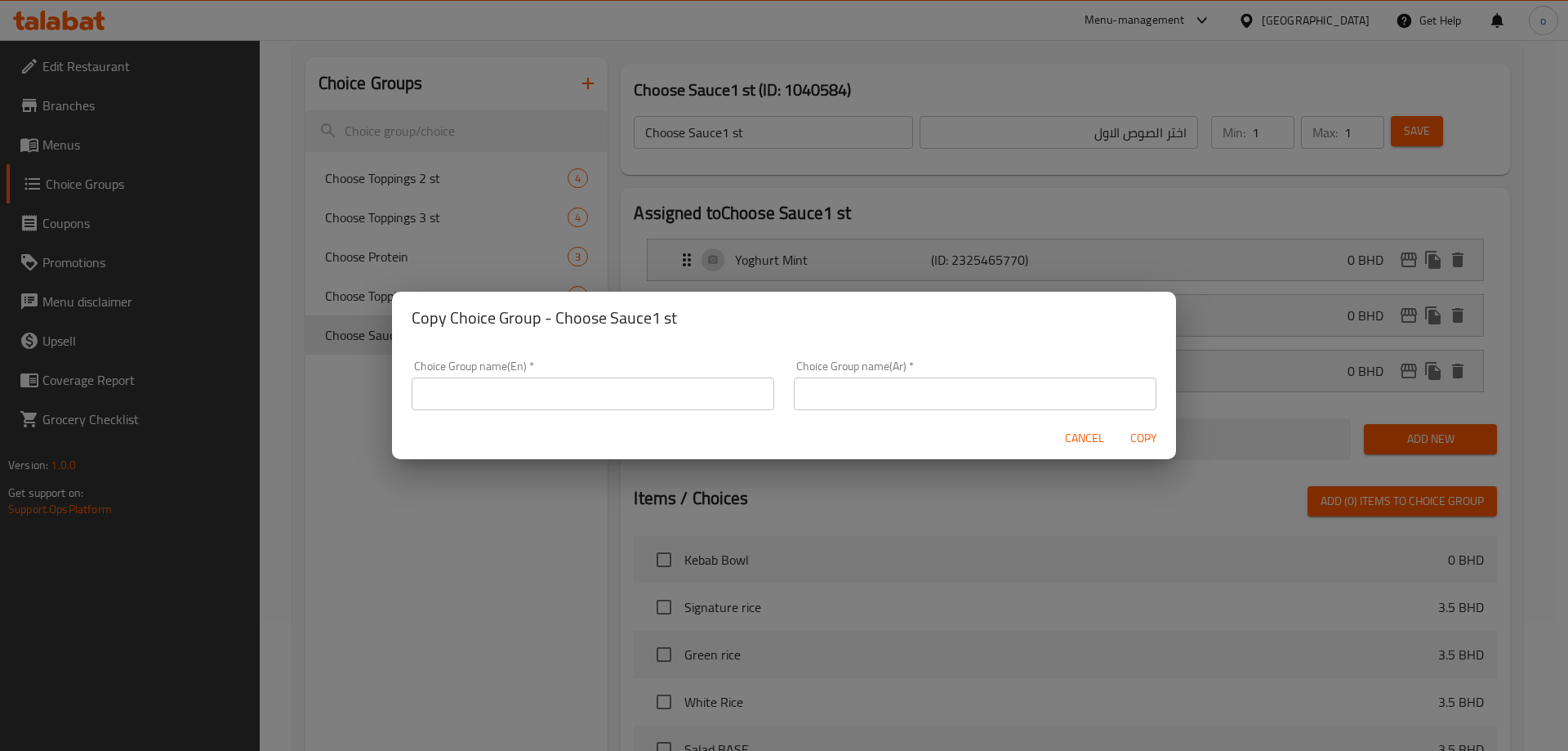
click at [583, 391] on input "text" at bounding box center [592, 394] width 363 height 33
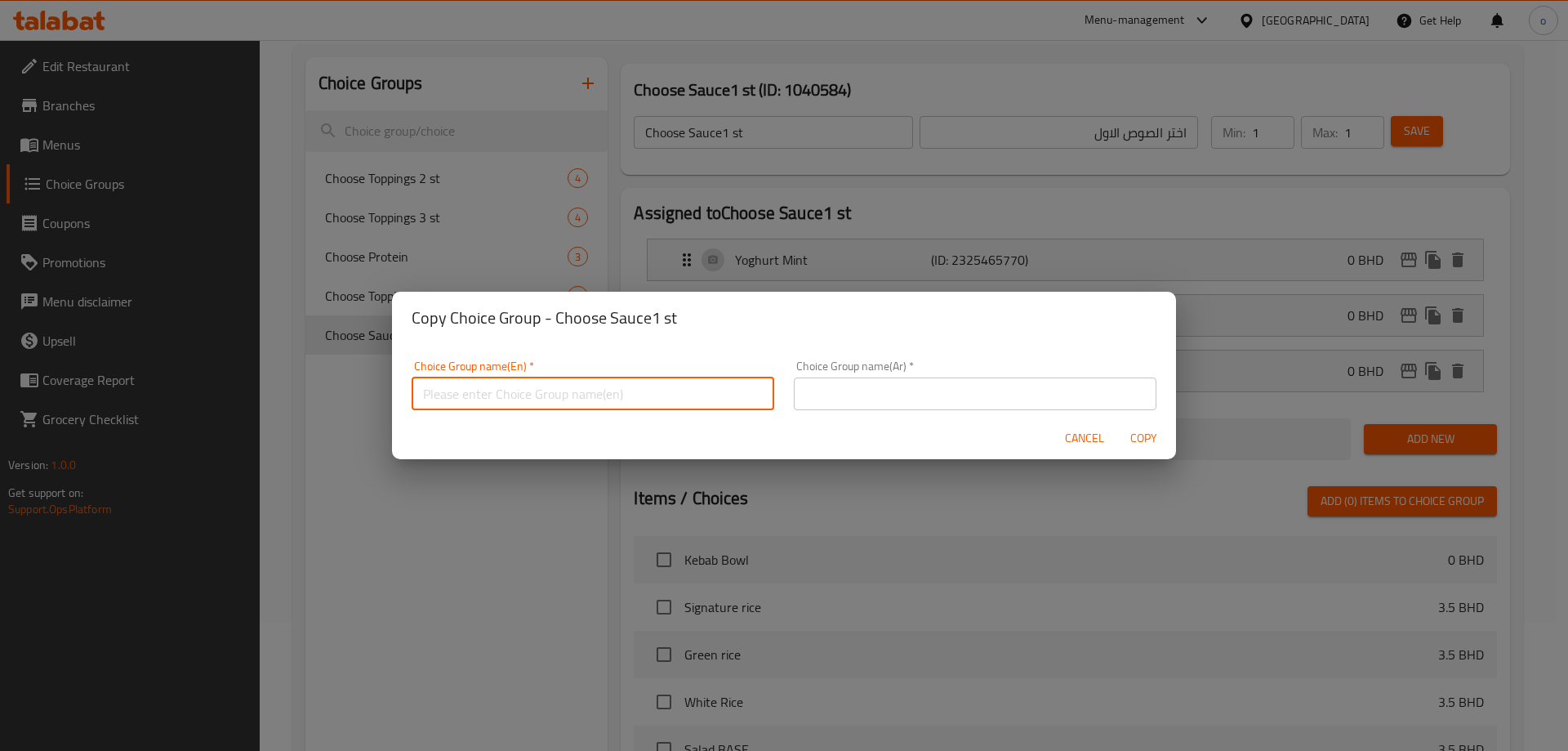
paste input "Choose Sauce1 st"
click at [498, 395] on input "Choose Sauce1 st" at bounding box center [592, 394] width 363 height 33
click at [498, 393] on input "Choose Sauce2 st" at bounding box center [592, 394] width 363 height 33
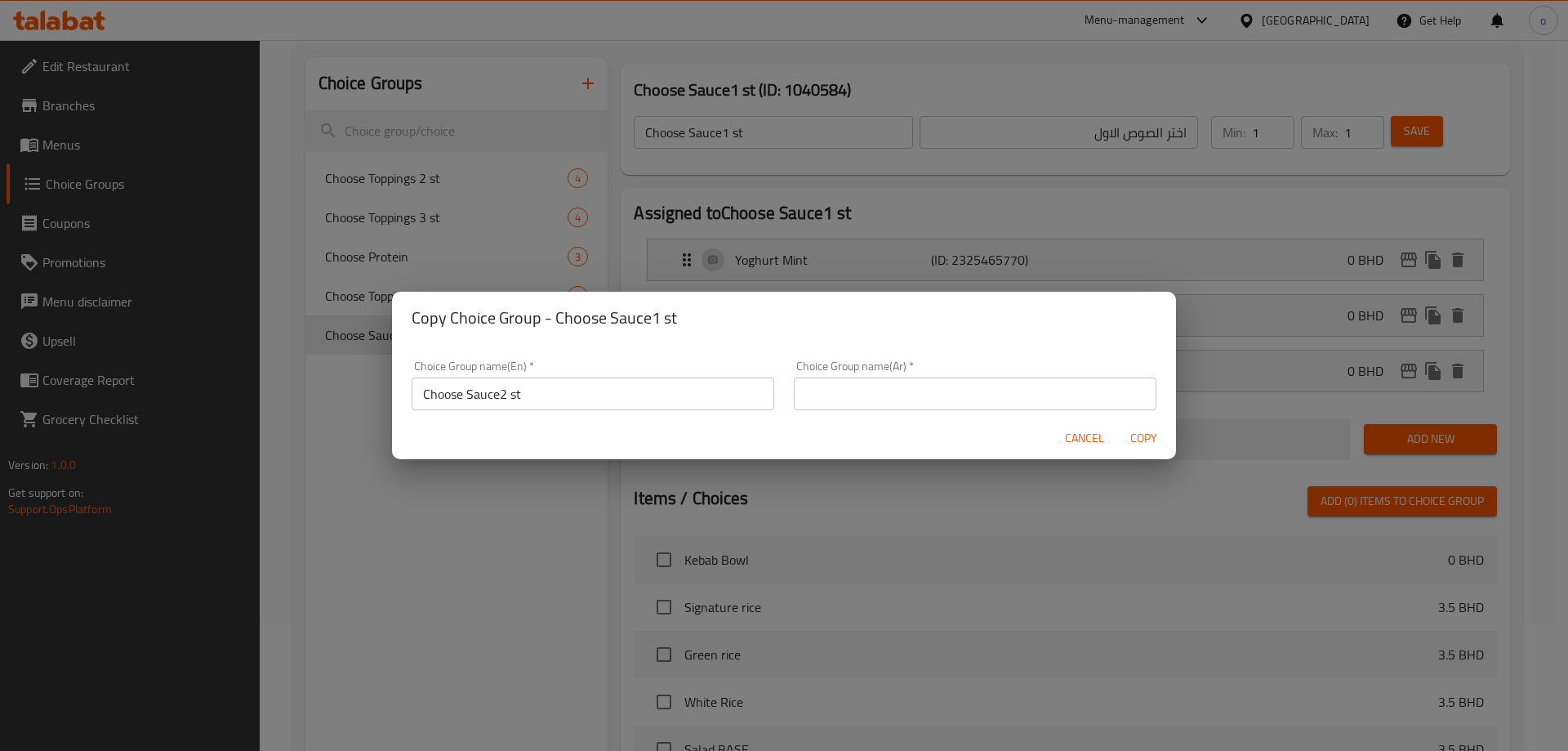
click at [506, 396] on input "Choose Sauce2 st" at bounding box center [592, 394] width 363 height 33
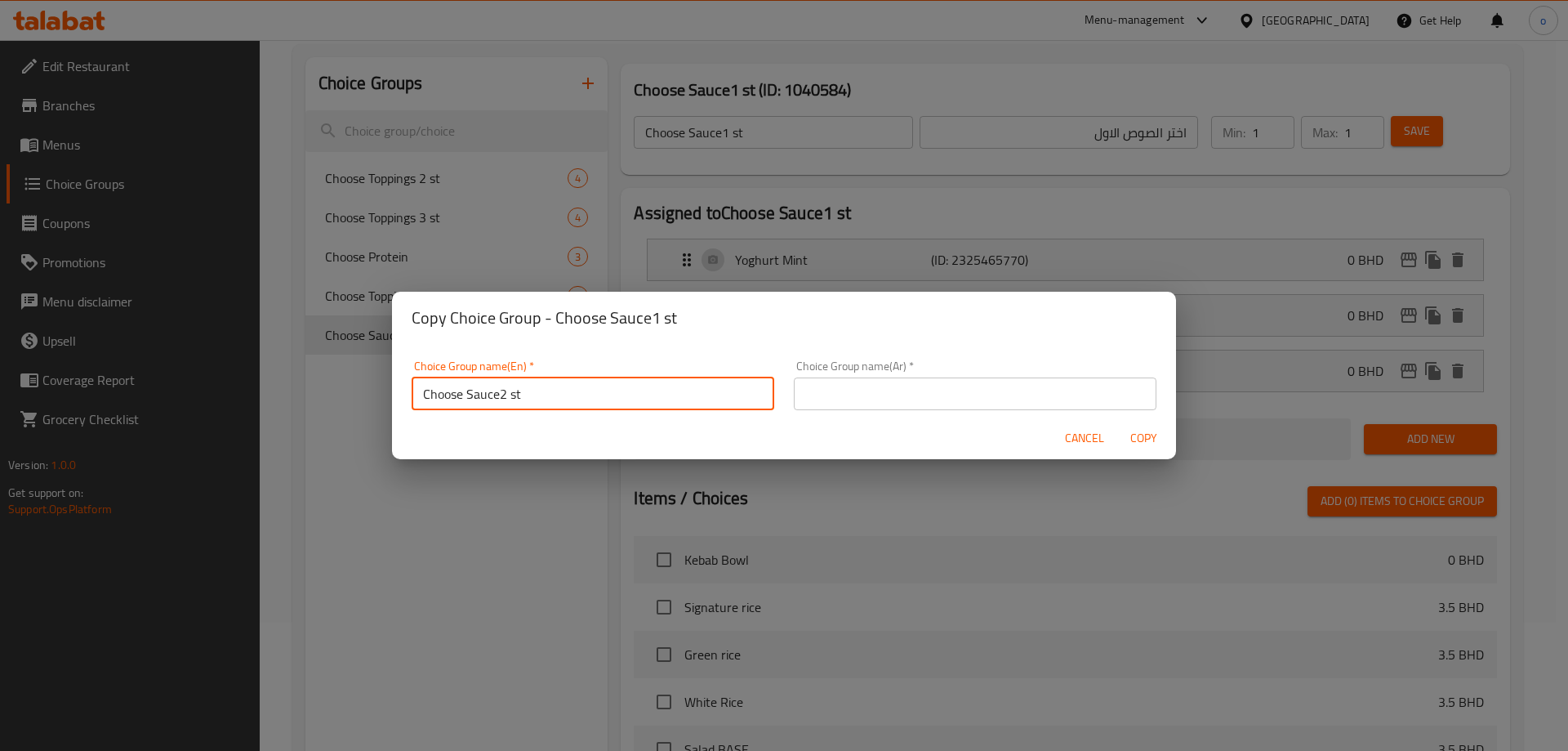
click at [501, 395] on input "Choose Sauce2 st" at bounding box center [592, 394] width 363 height 33
type input "Choose Sauce 2 st"
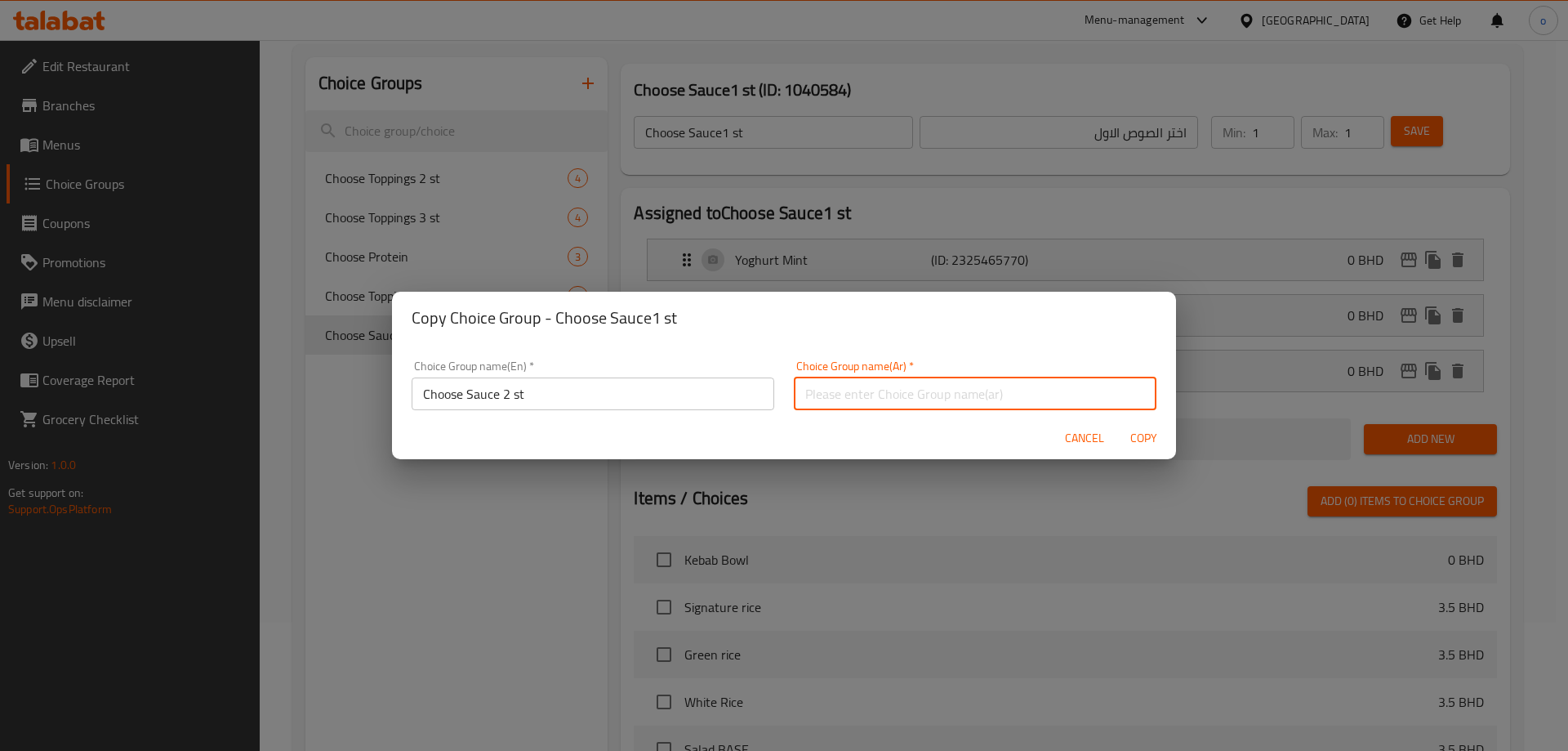
click at [814, 396] on input "text" at bounding box center [975, 394] width 363 height 33
type input "2"
click at [814, 396] on input "2" at bounding box center [975, 394] width 363 height 33
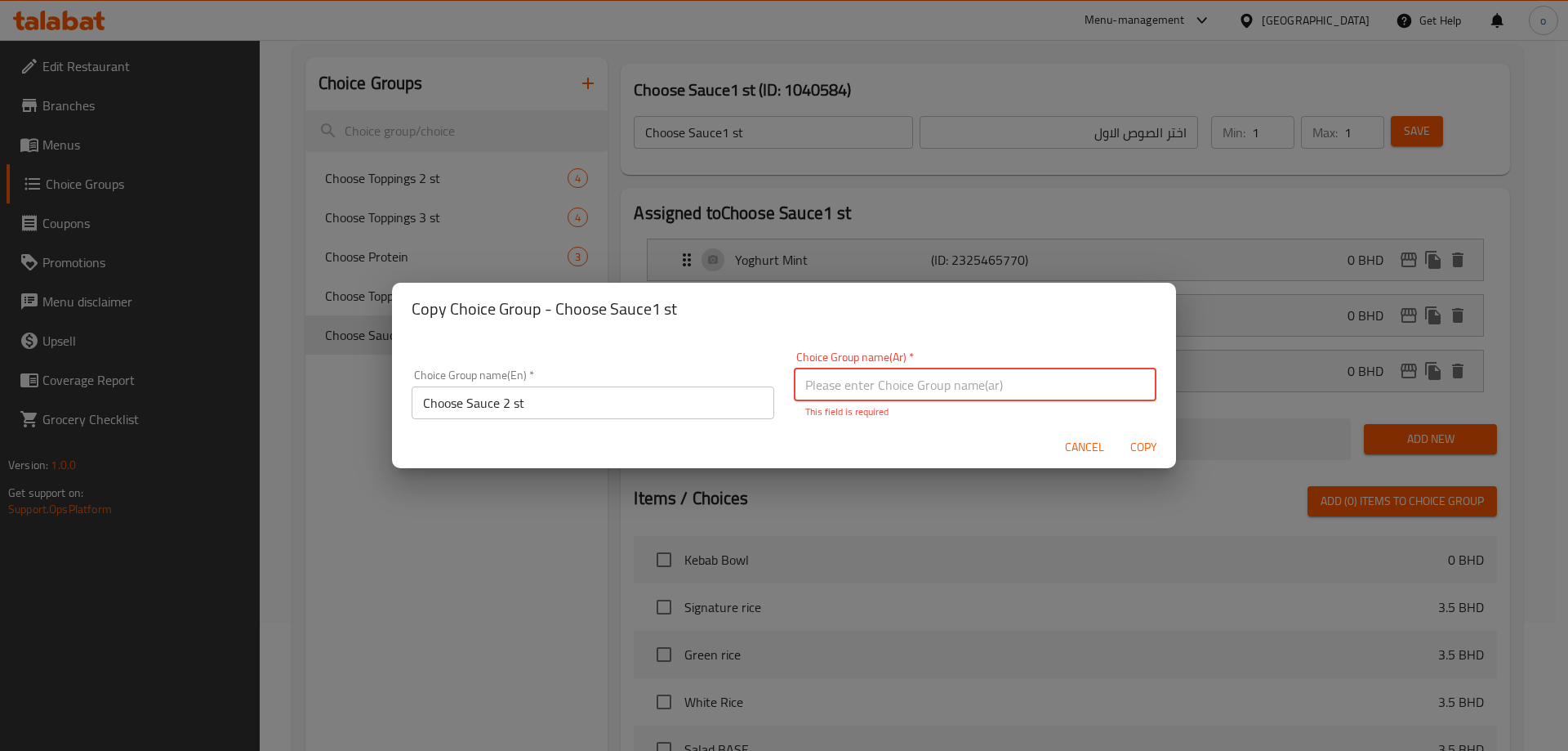
paste input "اختر الصوص الاول"
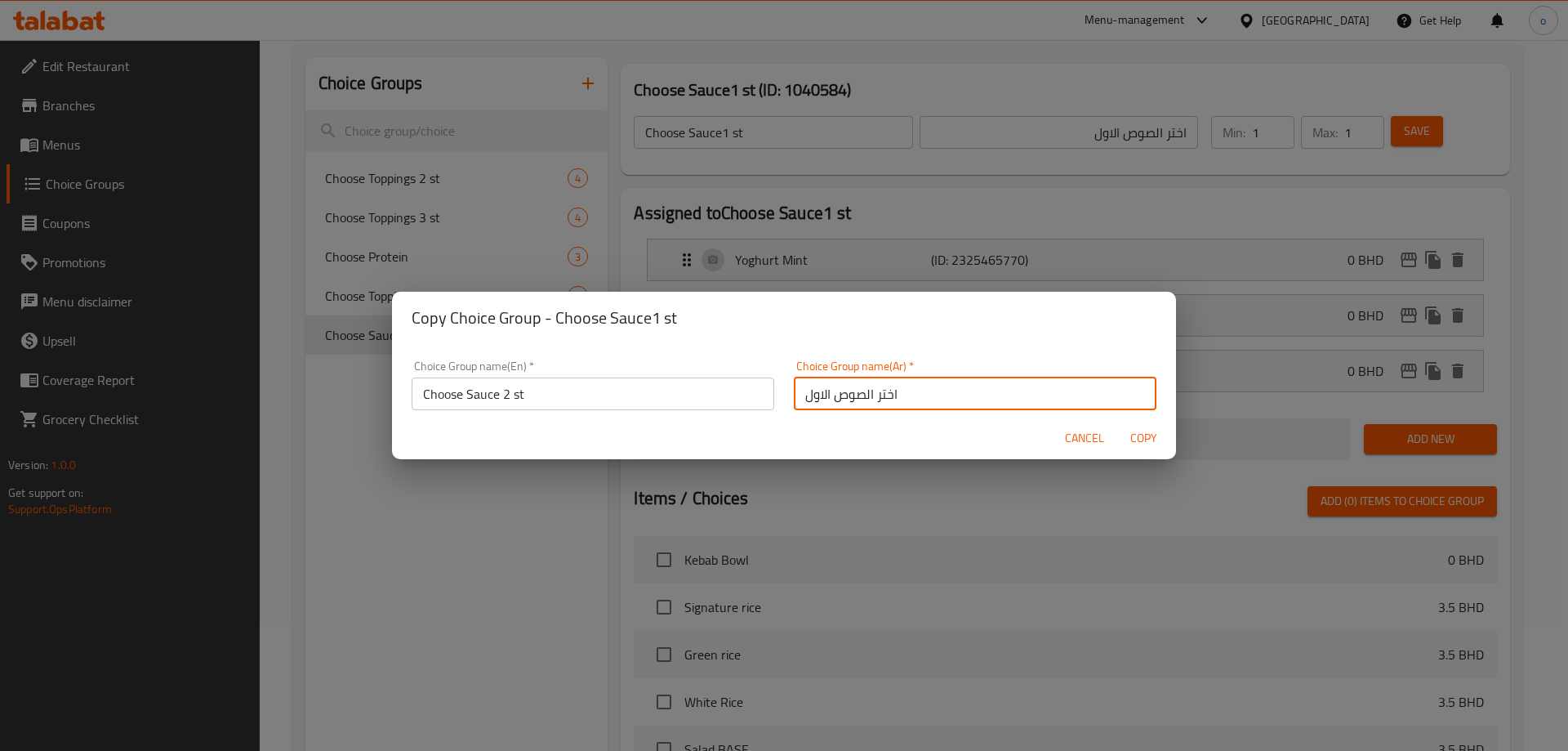
click at [817, 391] on input "اختر الصوص الاول" at bounding box center [975, 394] width 363 height 33
type input "اختر الصوص الثاني"
click at [1133, 441] on span "Copy" at bounding box center [1143, 438] width 39 height 20
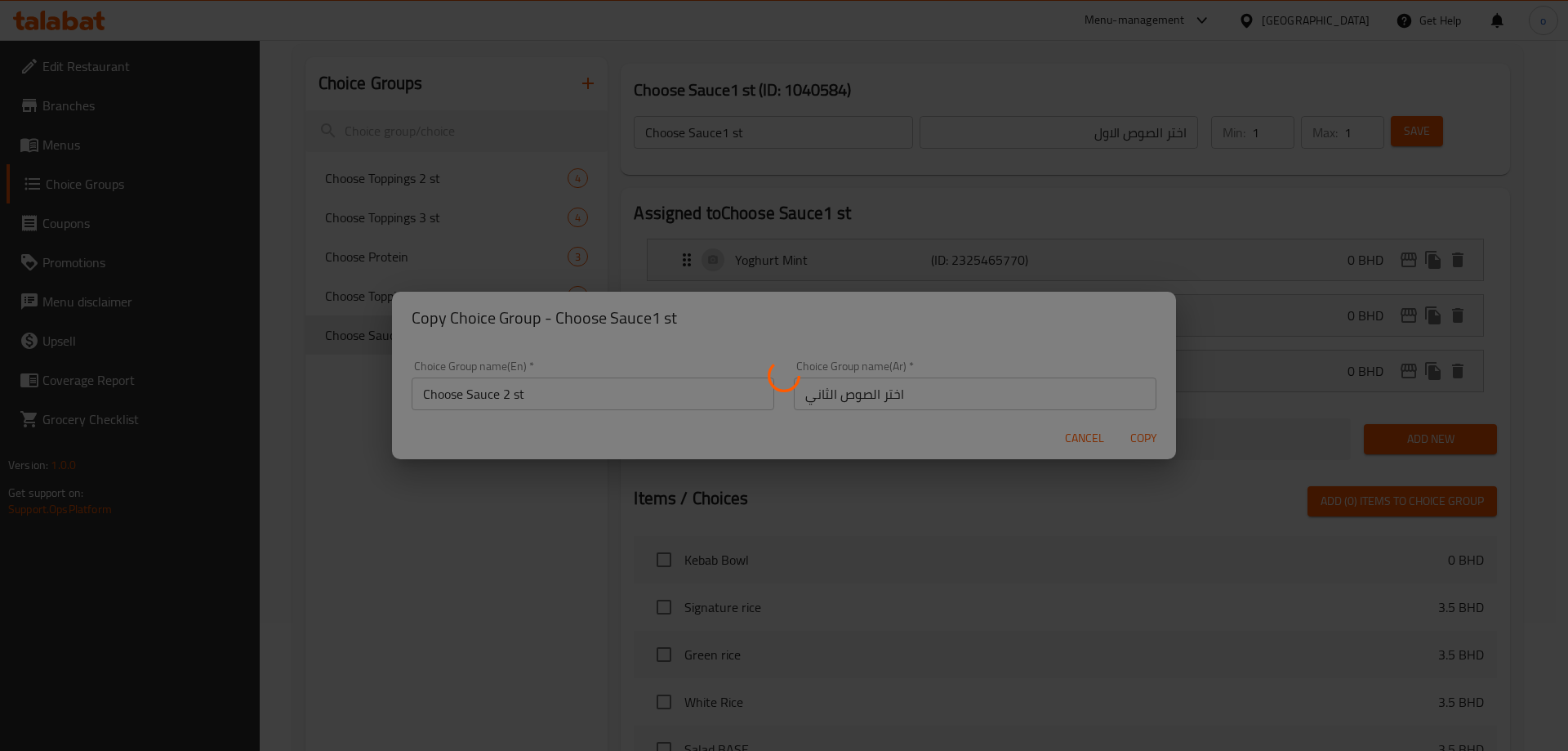
type input "Choose Sauce 2 st"
type input "اختر الصوص الثاني"
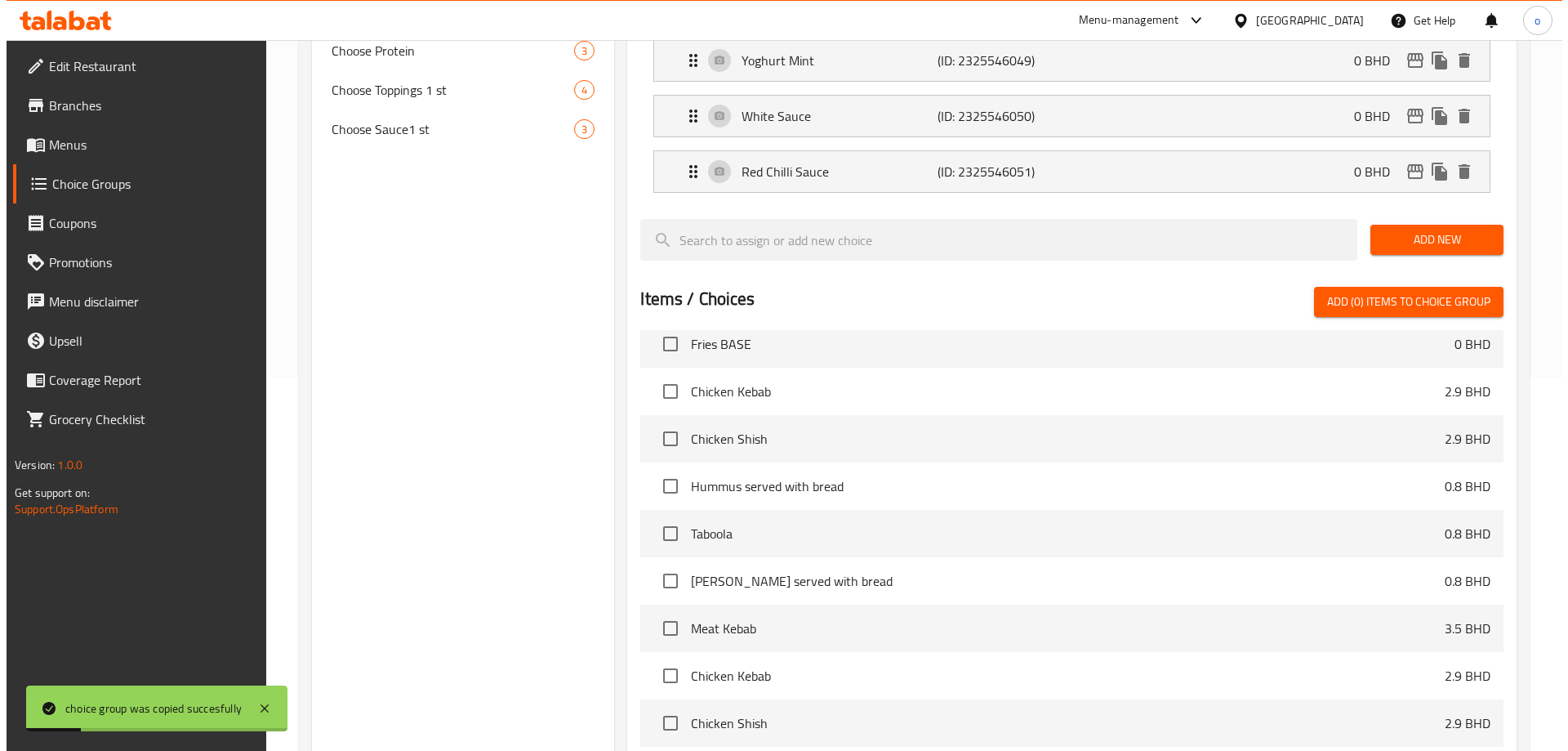
scroll to position [537, 0]
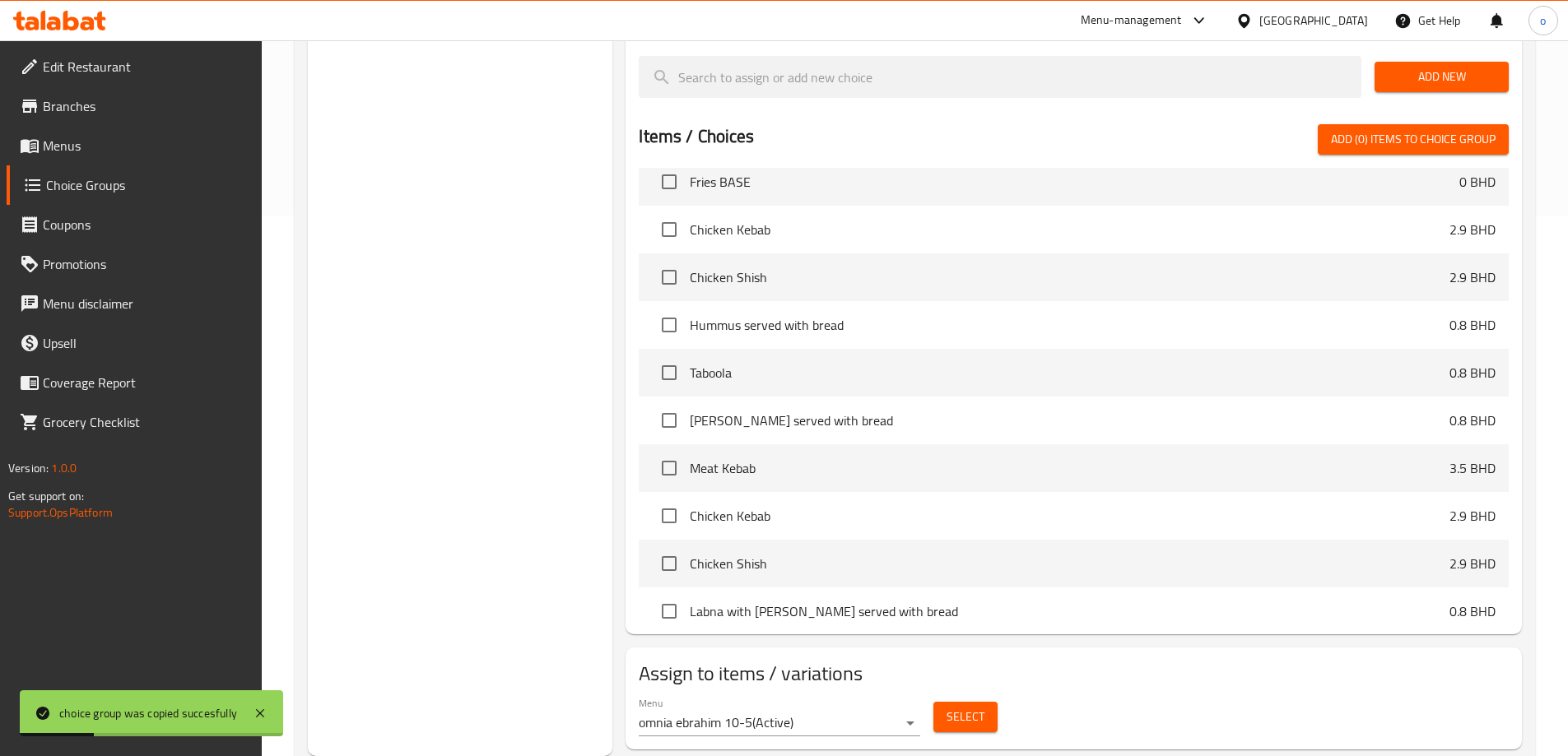
click at [970, 702] on button "Select" at bounding box center [966, 717] width 64 height 30
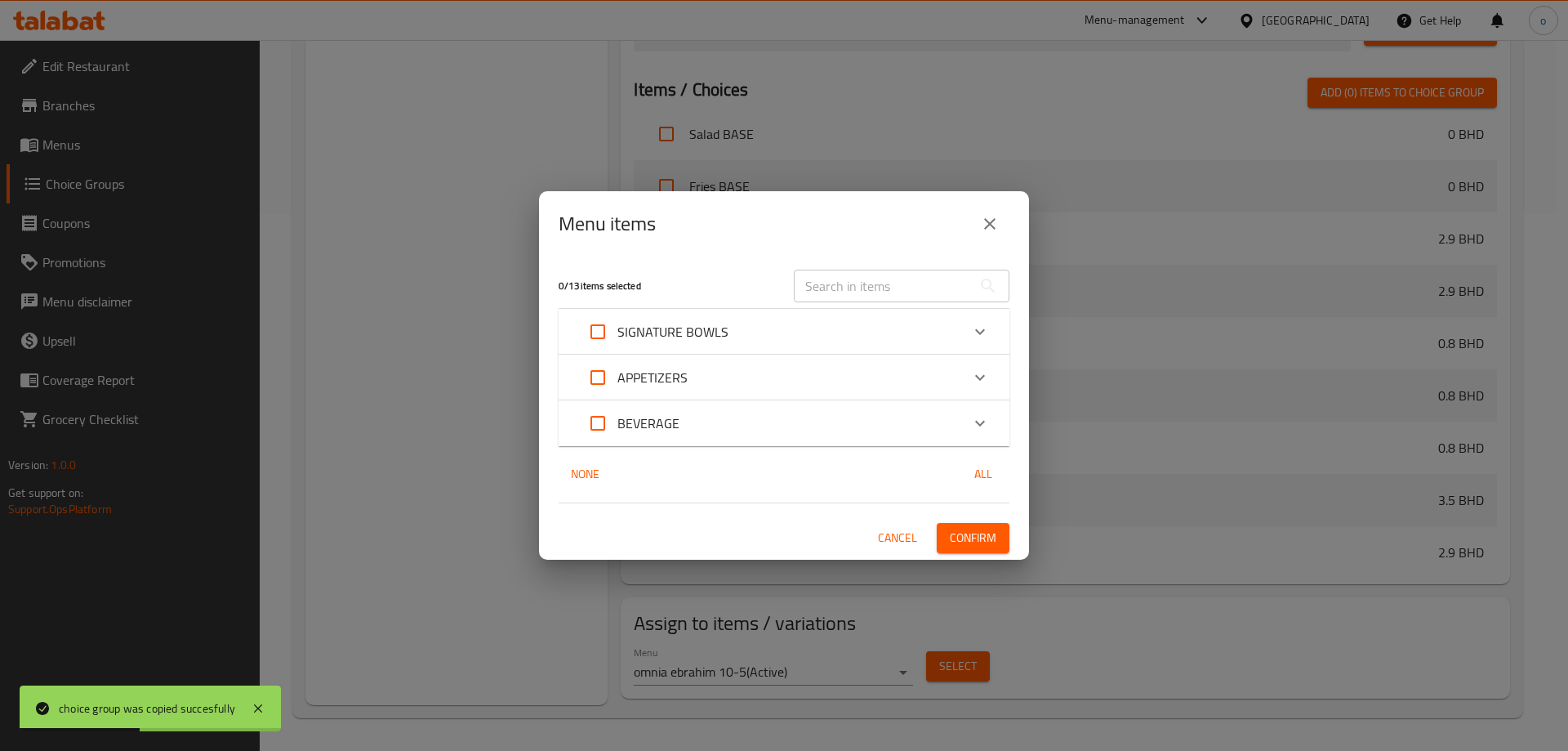
click at [645, 340] on p "SIGNATURE BOWLS" at bounding box center [673, 332] width 111 height 20
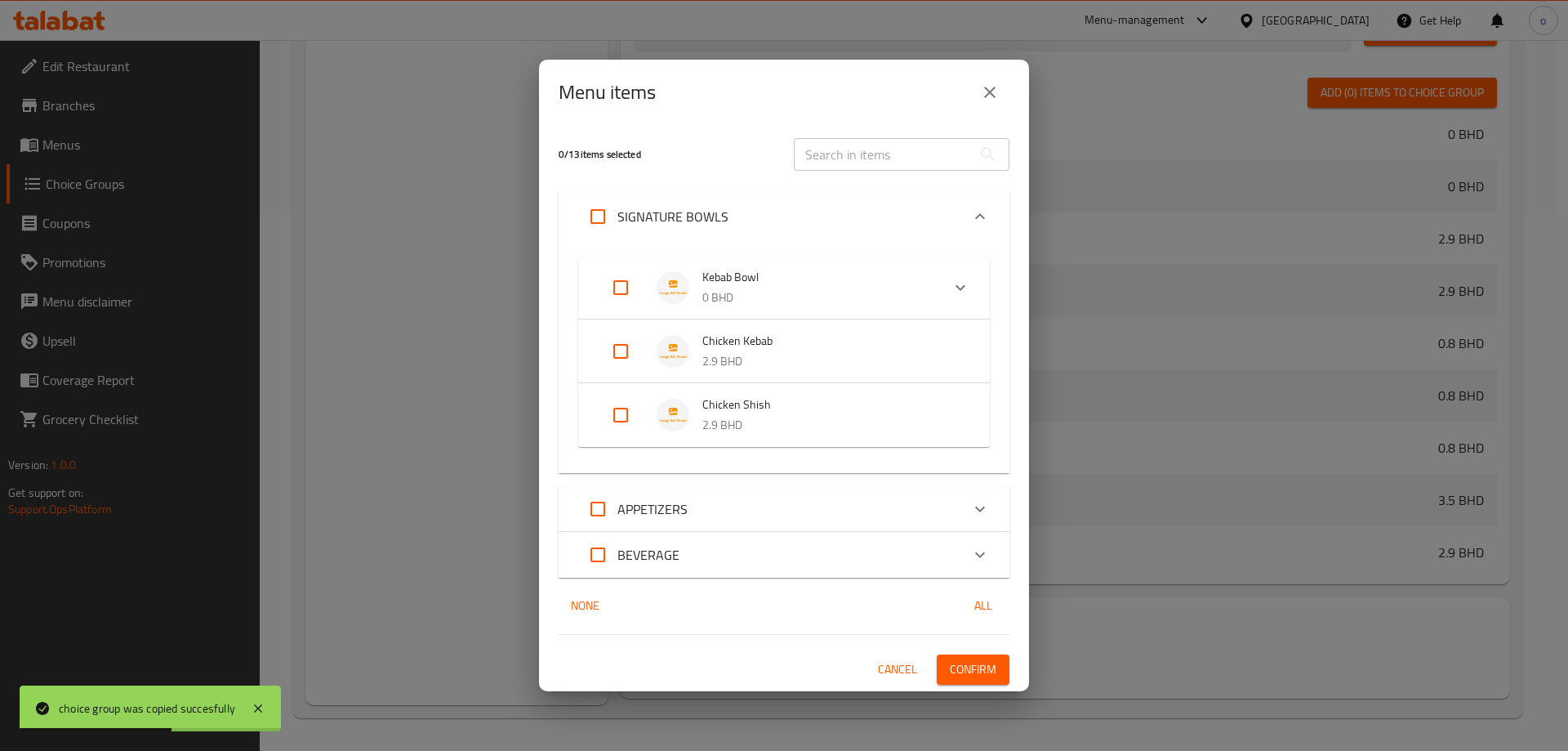
click at [616, 289] on input "Expand" at bounding box center [621, 287] width 39 height 39
checkbox input "true"
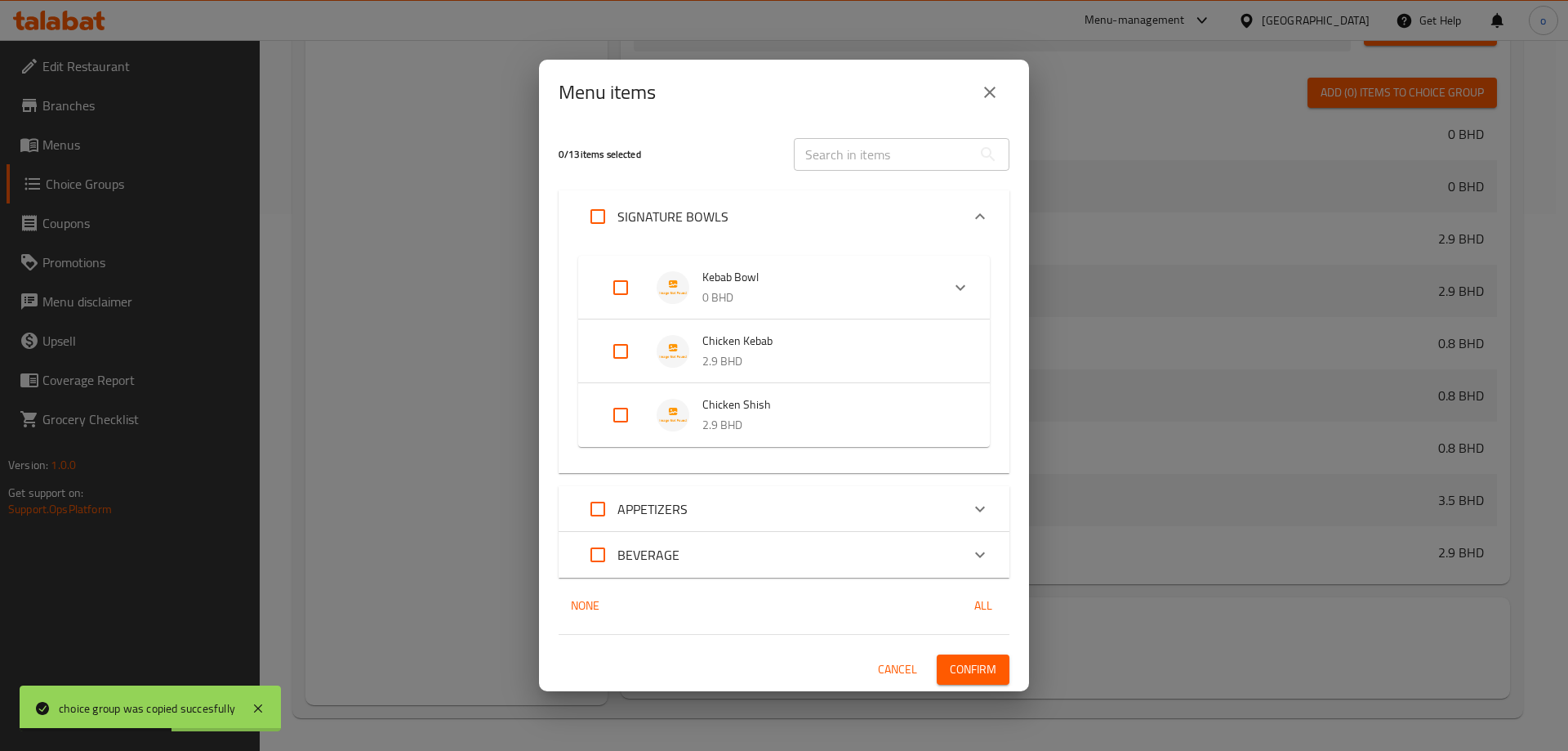
checkbox input "true"
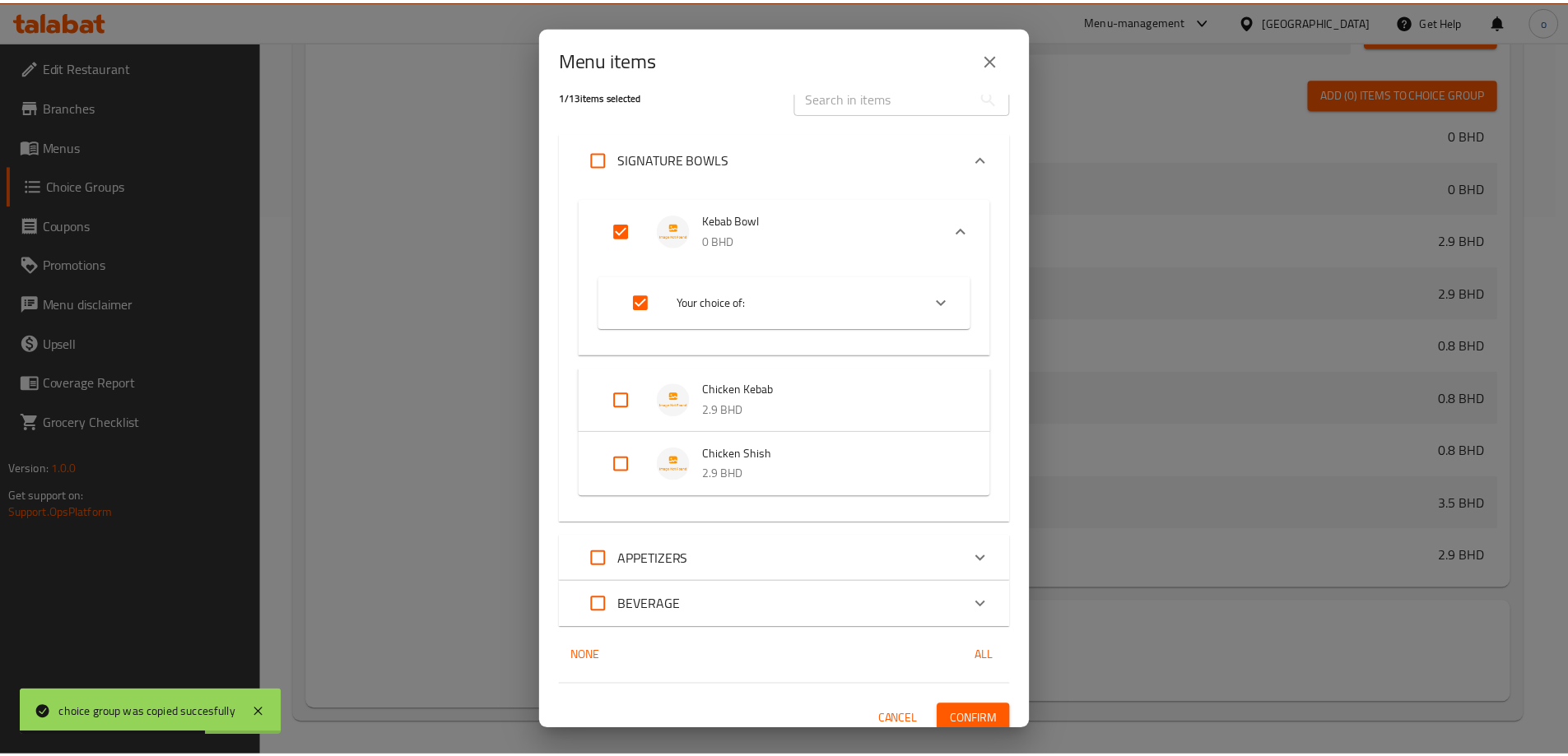
scroll to position [37, 0]
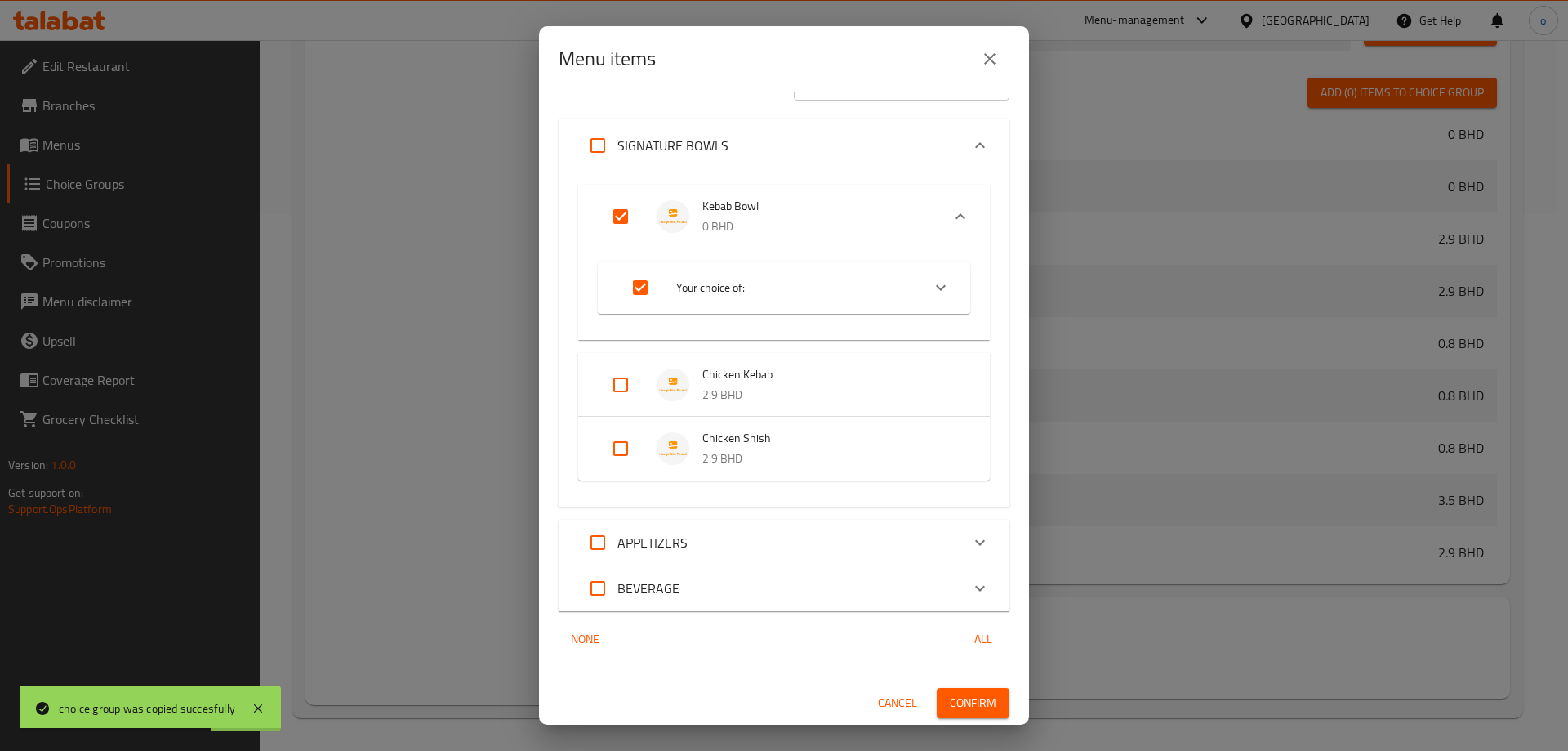
click at [952, 693] on span "Confirm" at bounding box center [973, 703] width 46 height 20
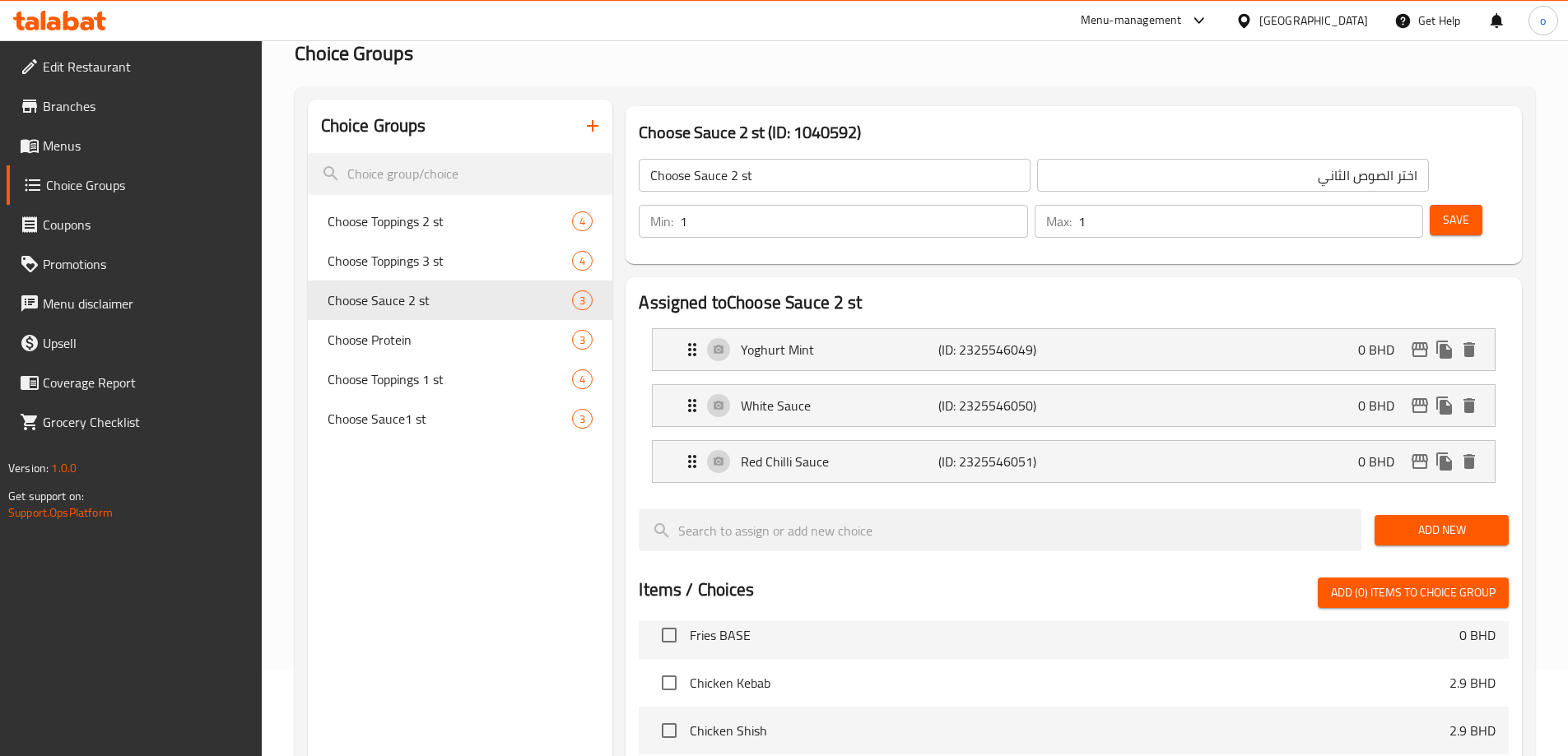
scroll to position [0, 0]
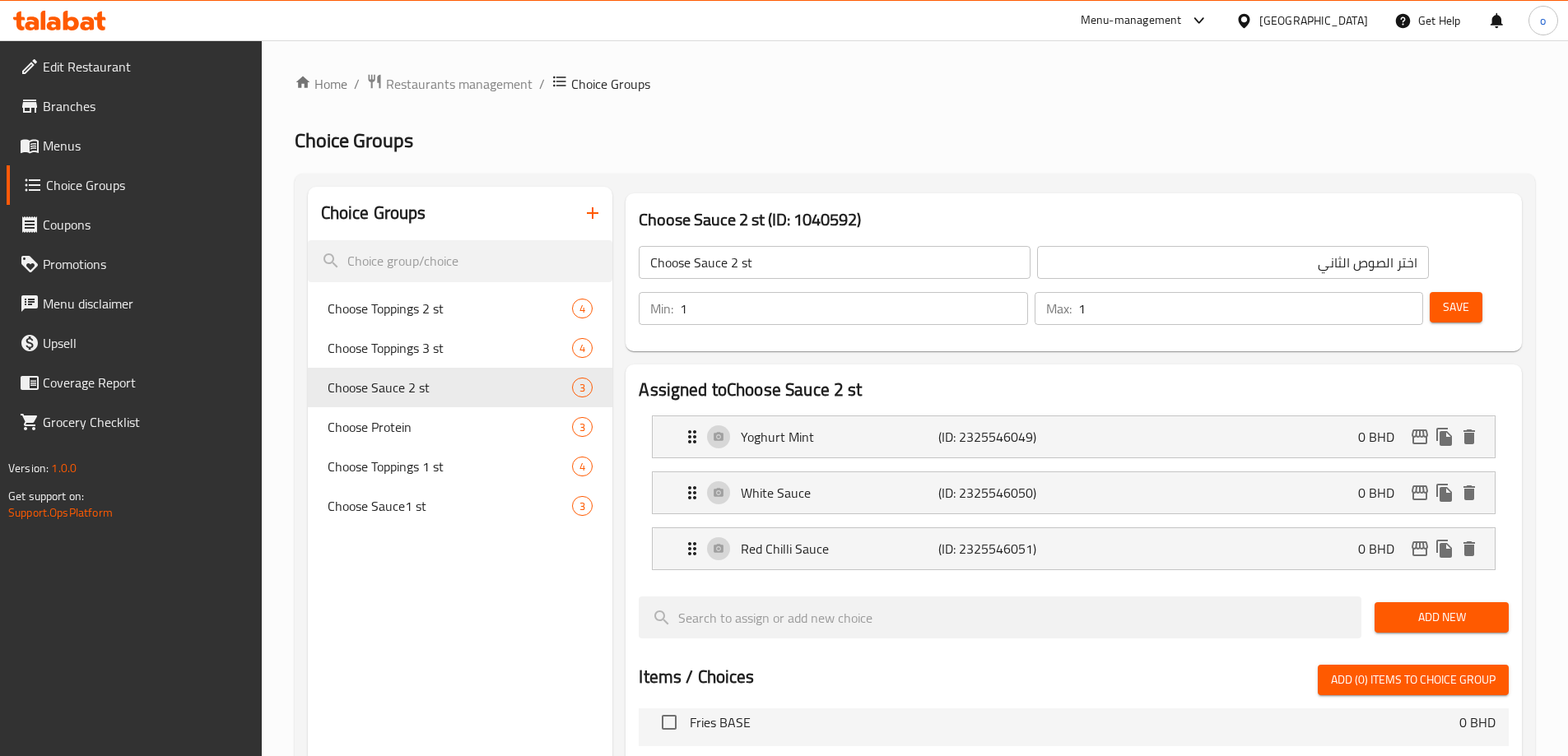
click at [599, 216] on icon "button" at bounding box center [593, 214] width 20 height 20
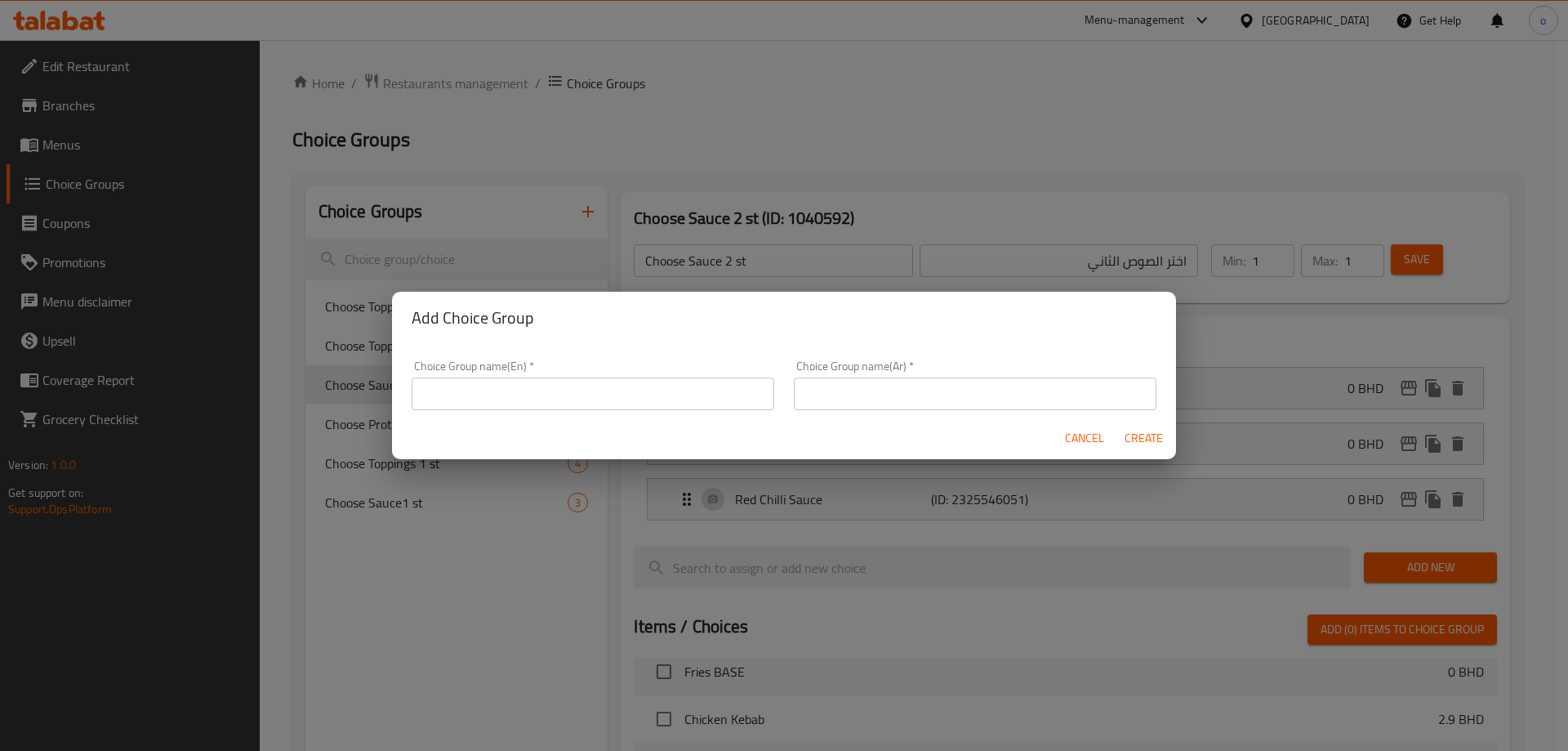
click at [539, 395] on input "text" at bounding box center [592, 394] width 363 height 33
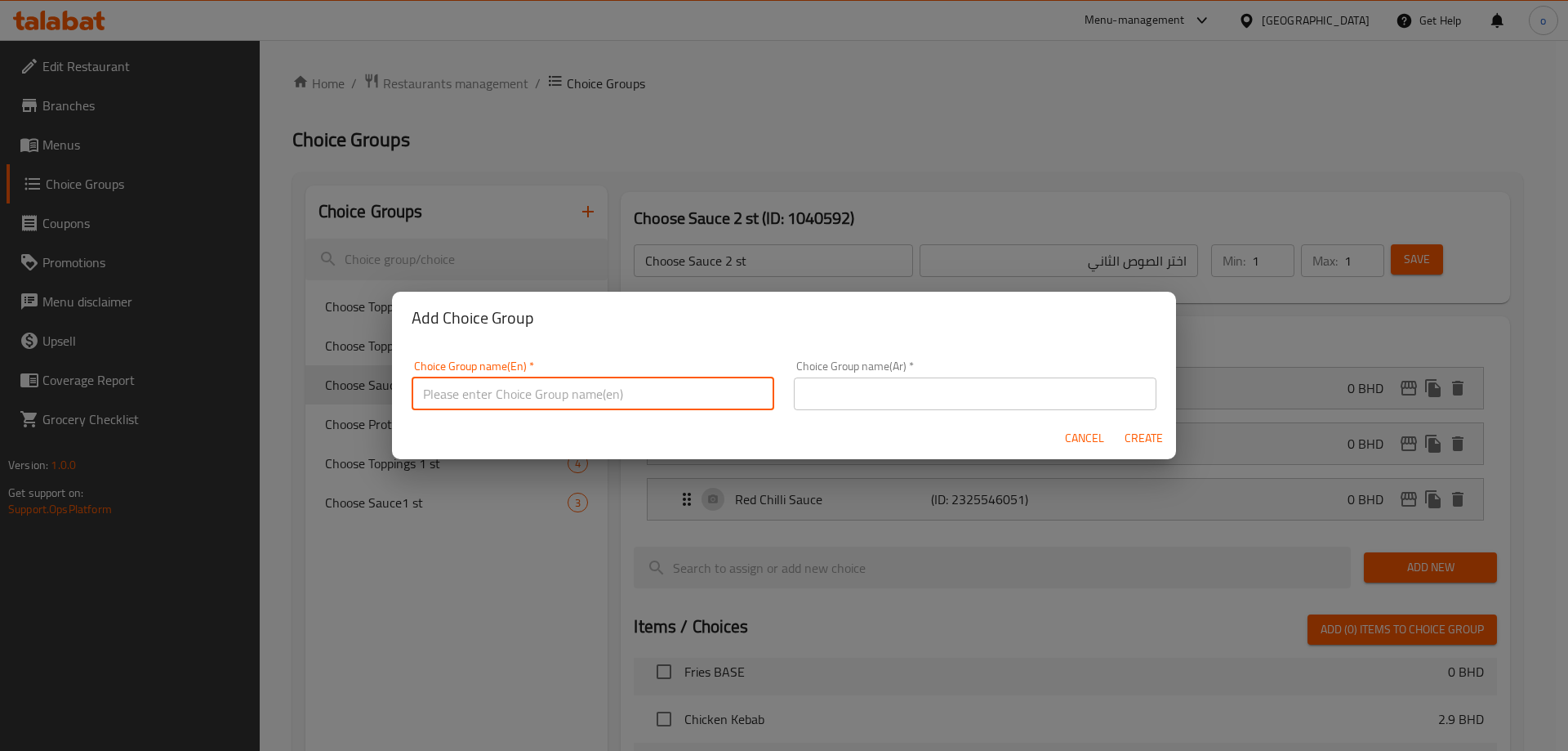
paste input "ADD-ONS"
type input "ADD-ONS"
click at [917, 406] on input "text" at bounding box center [975, 394] width 363 height 33
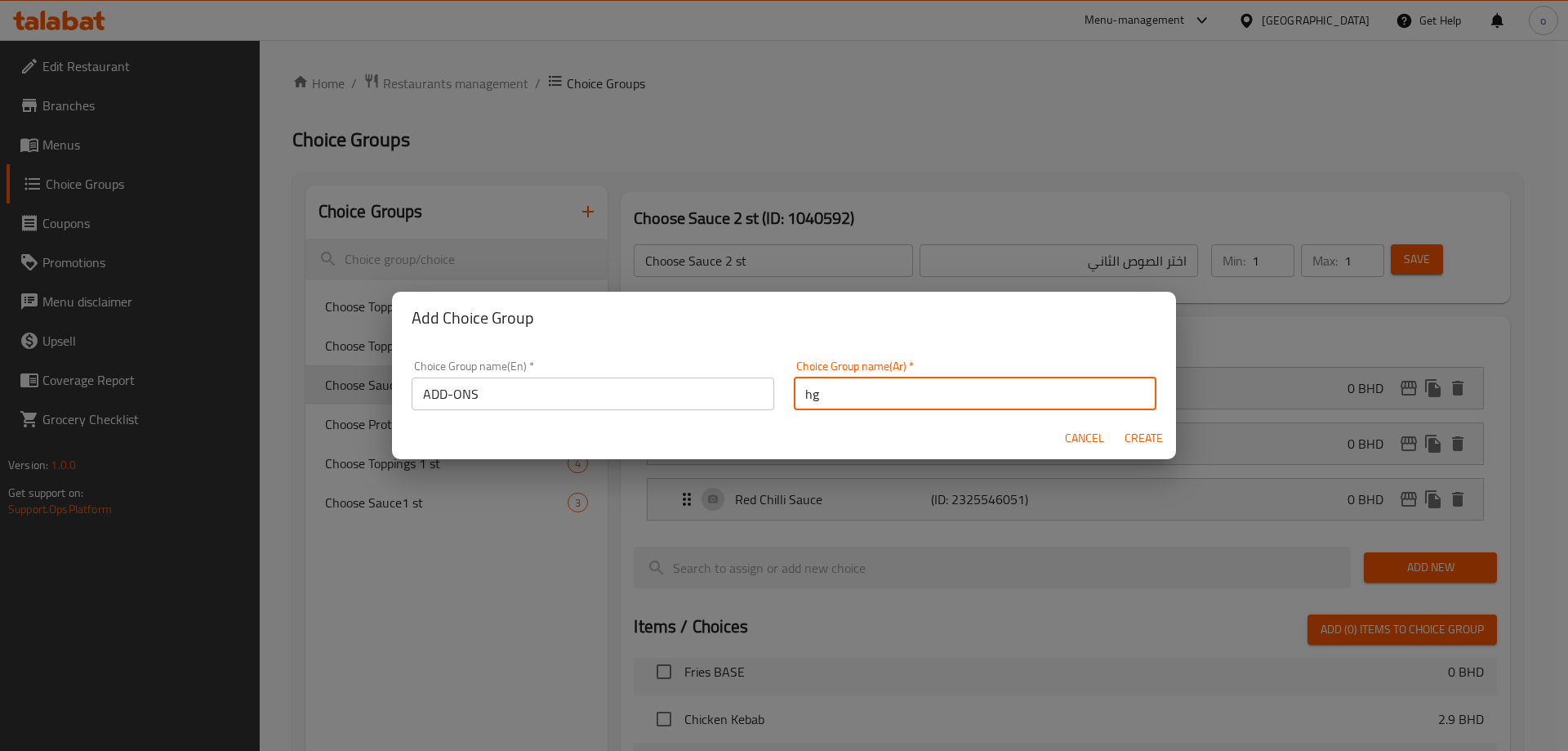
type input "h"
type input "الأضافات"
click at [1138, 439] on span "Create" at bounding box center [1143, 438] width 39 height 20
type input "ADD-ONS"
type input "الأضافات"
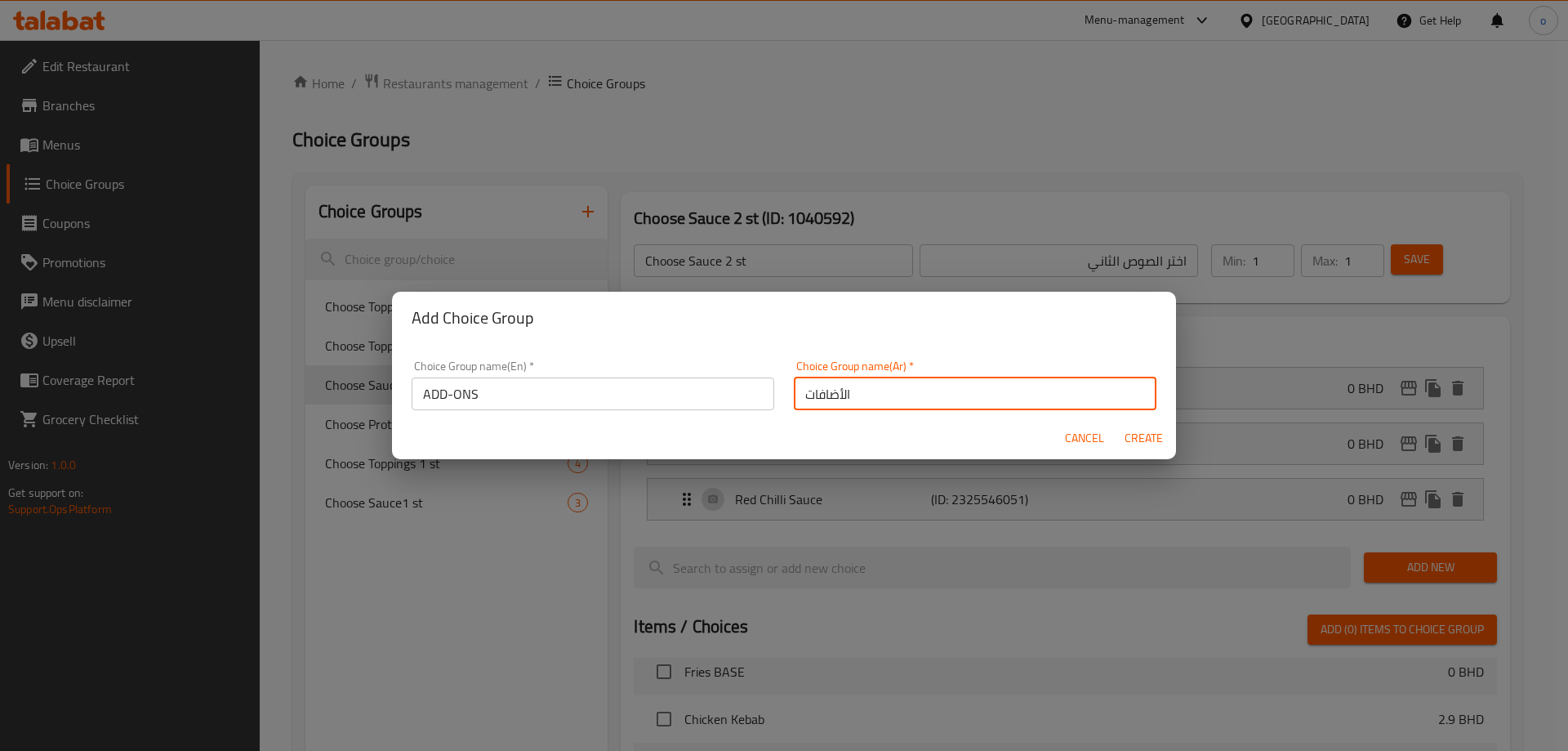
type input "0"
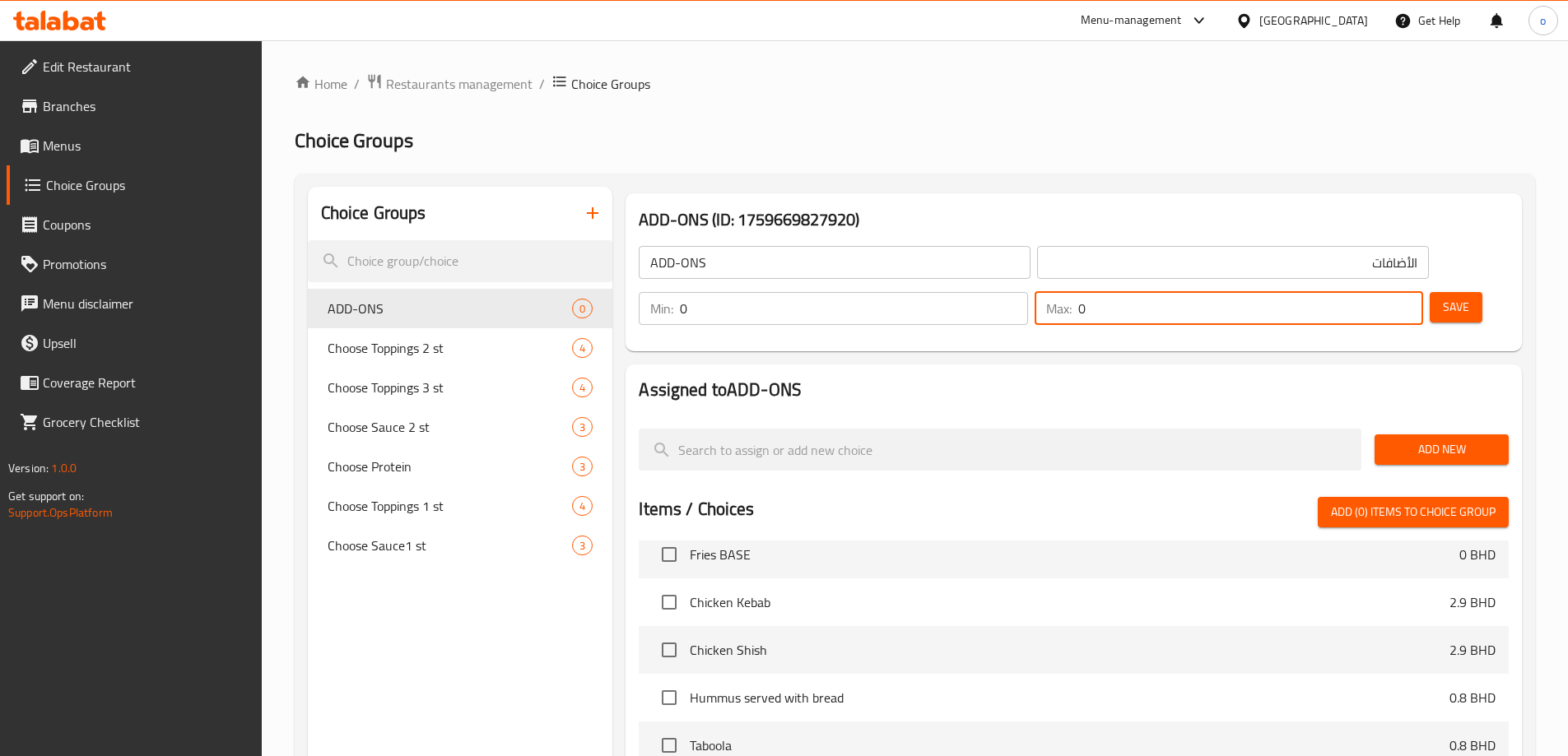
drag, startPoint x: 1362, startPoint y: 269, endPoint x: 1371, endPoint y: 275, distance: 10.8
click at [1371, 292] on input "0" at bounding box center [1251, 309] width 345 height 33
drag, startPoint x: 1368, startPoint y: 274, endPoint x: 1349, endPoint y: 270, distance: 19.4
click at [1349, 292] on div "Max: 0 ​" at bounding box center [1229, 309] width 389 height 33
type input "1"
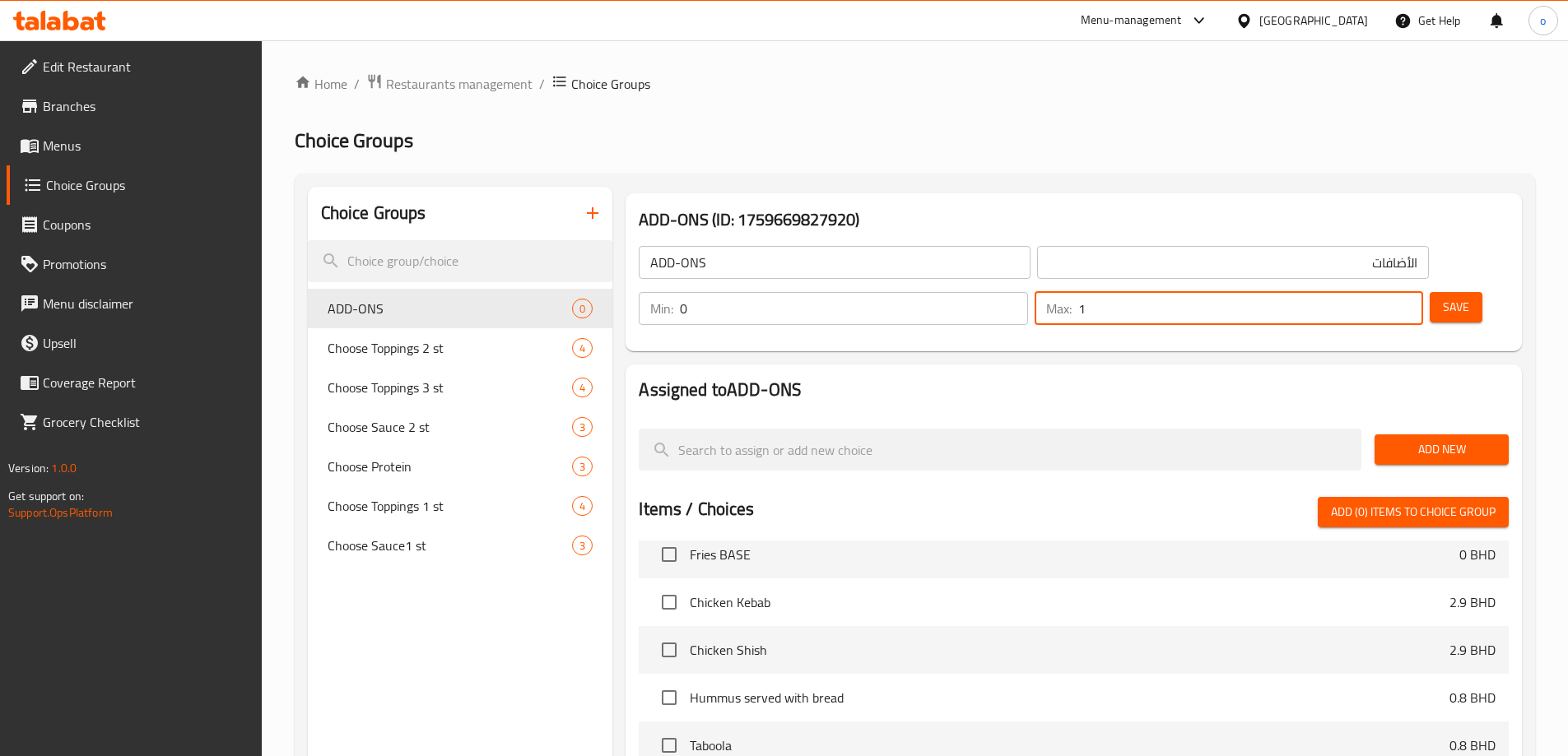
click at [1443, 297] on span "Save" at bounding box center [1456, 307] width 27 height 20
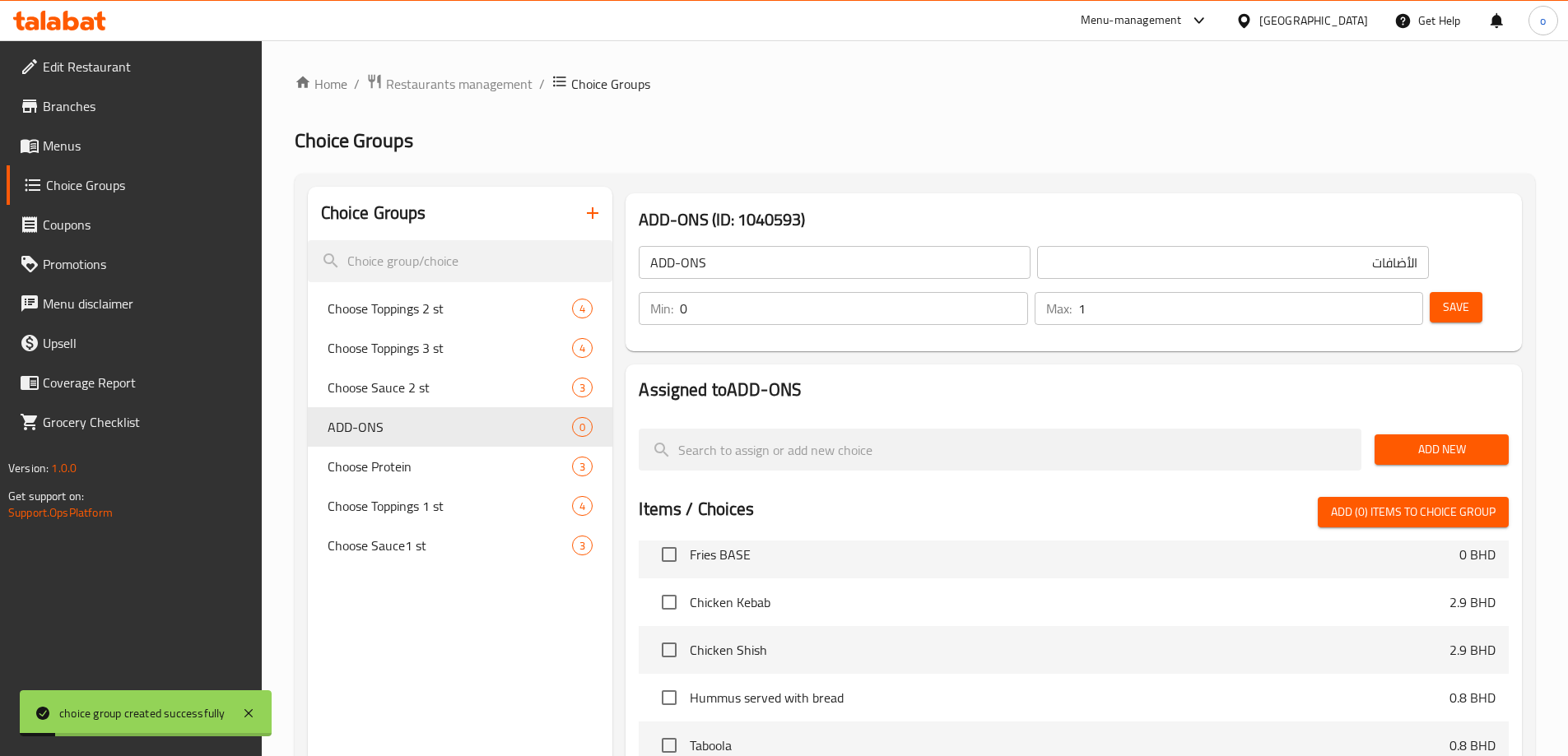
click at [1420, 434] on button "Add New" at bounding box center [1441, 449] width 134 height 30
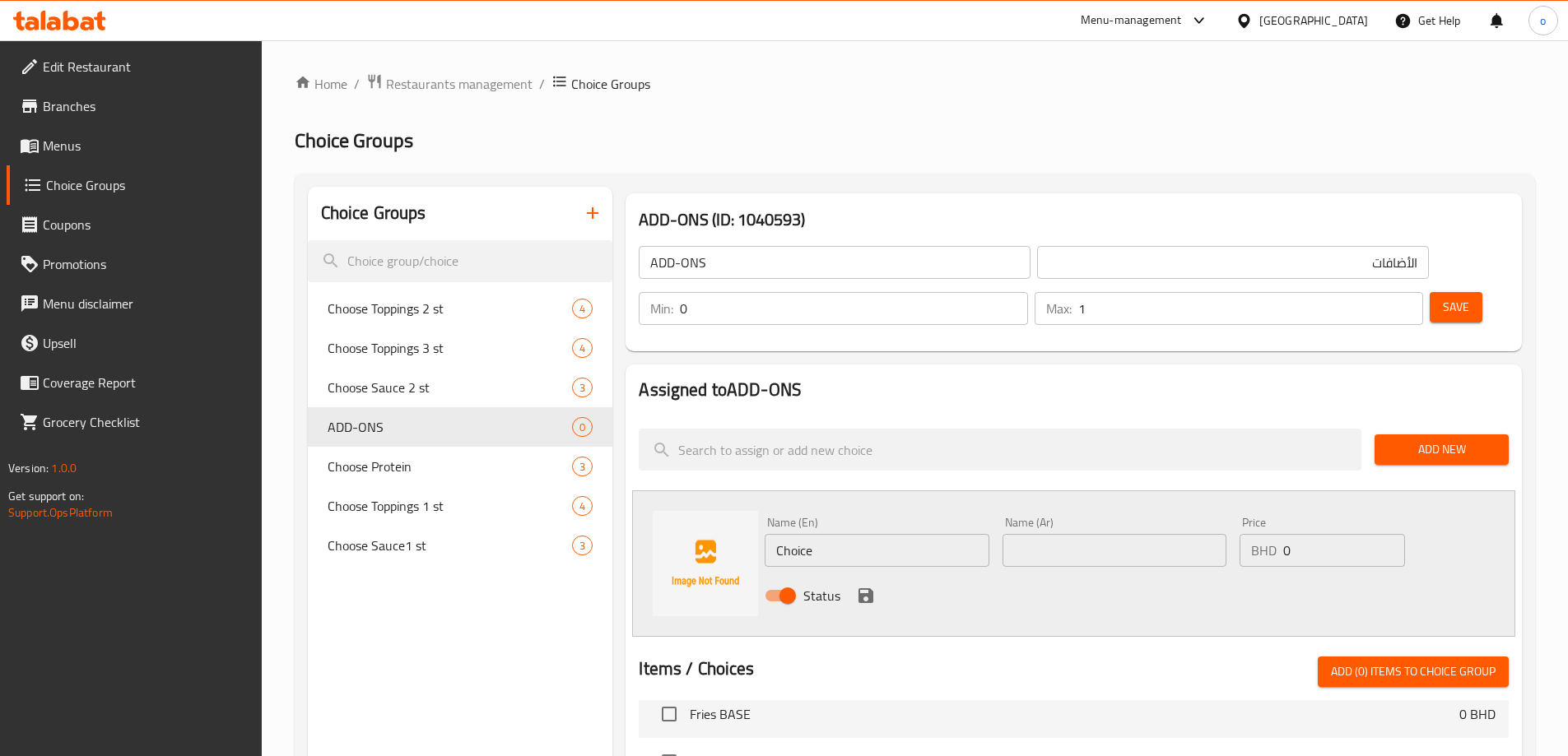
click at [797, 534] on input "Choice" at bounding box center [877, 551] width 224 height 33
paste input "Yoghurt Mint"
type input "Yoghurt Mint"
click at [1056, 534] on input "text" at bounding box center [1114, 551] width 224 height 33
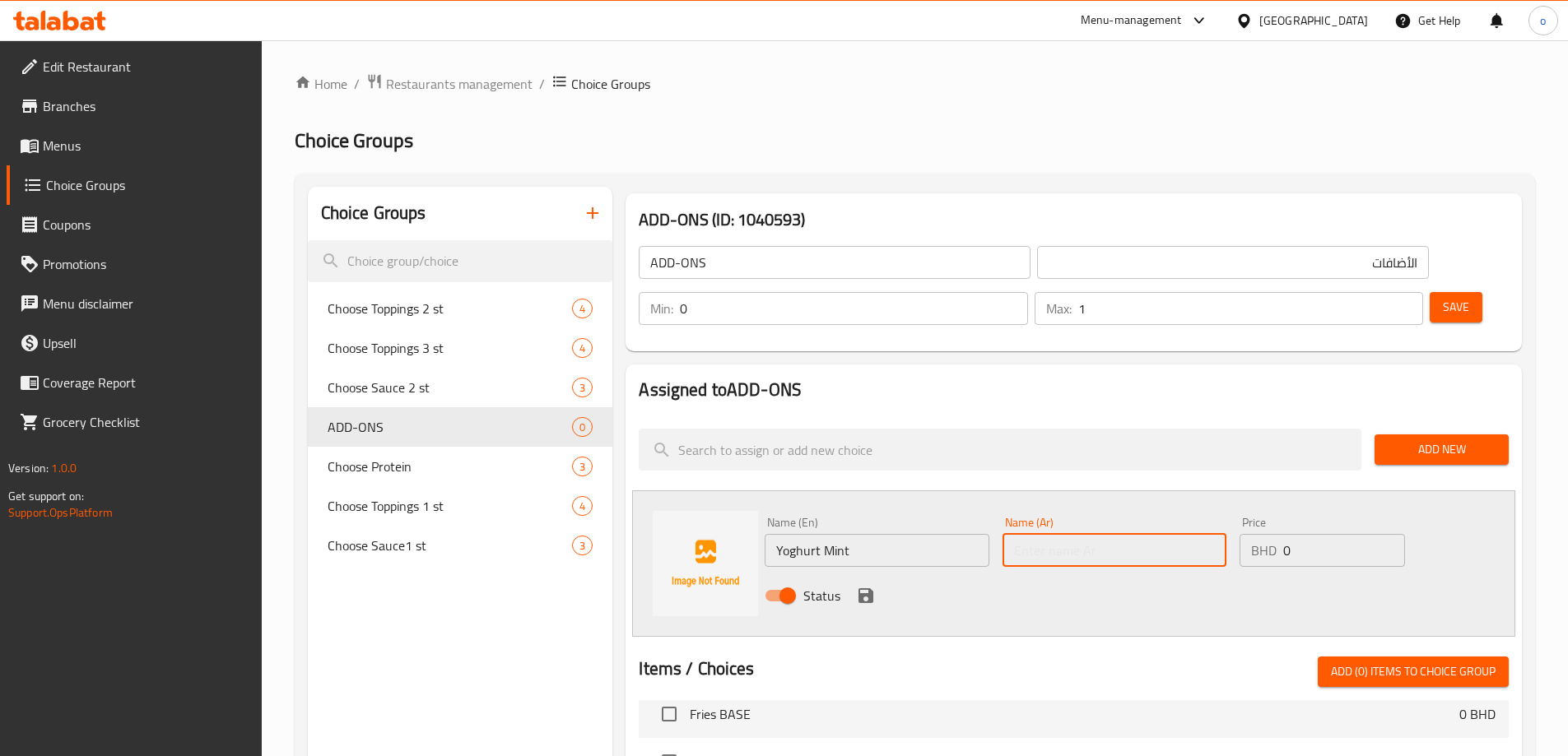
paste input "زبادي بالنعناع"
type input "زبادي بالنعناع"
drag, startPoint x: 1301, startPoint y: 510, endPoint x: 1283, endPoint y: 510, distance: 18.0
click at [1283, 534] on input "0" at bounding box center [1343, 551] width 121 height 33
paste input ".3"
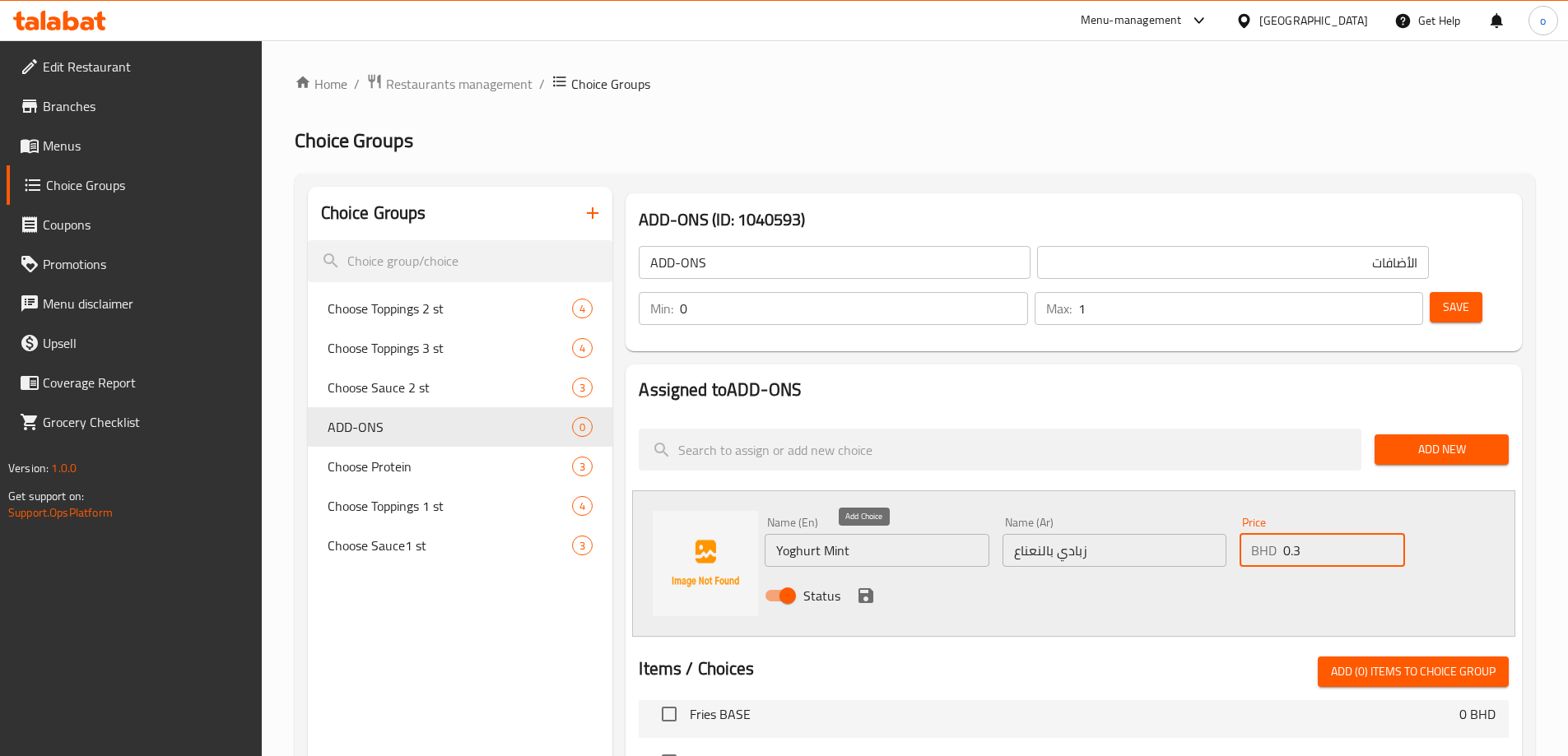
type input "0.3"
click at [865, 586] on icon "save" at bounding box center [867, 596] width 20 height 20
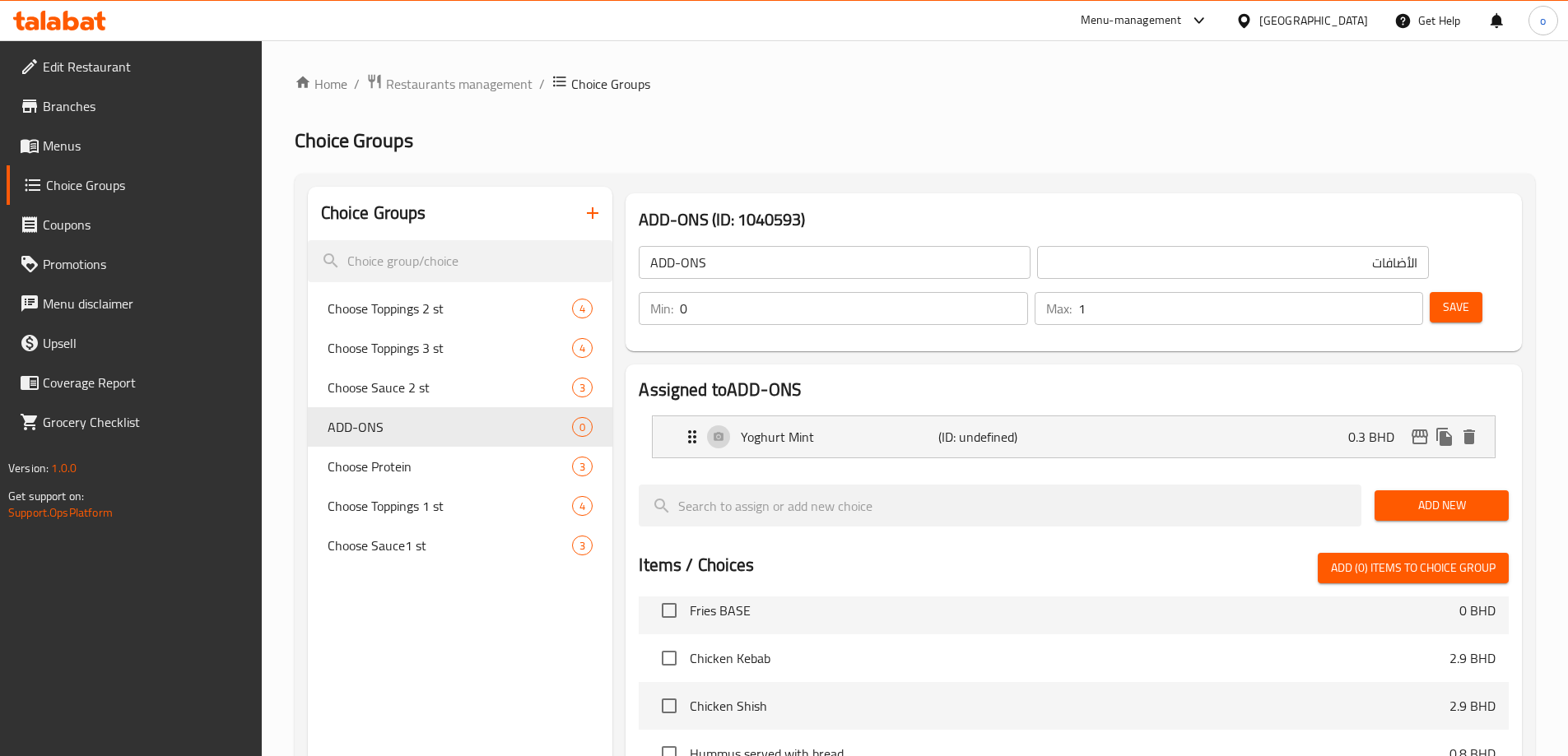
click at [1460, 495] on span "Add New" at bounding box center [1441, 505] width 108 height 20
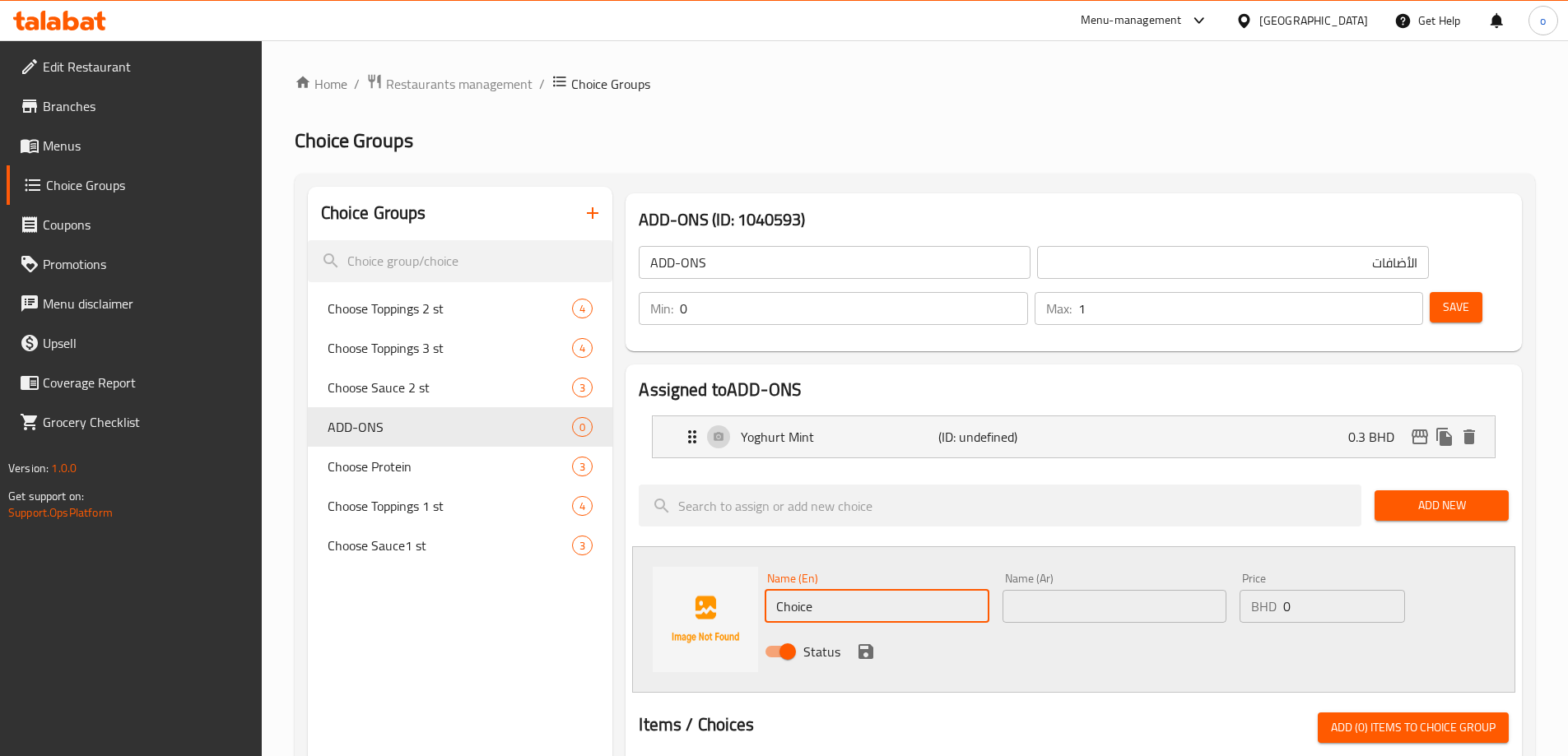
click at [785, 590] on input "Choice" at bounding box center [877, 607] width 224 height 33
paste input "White Sau"
type input "White Sauce"
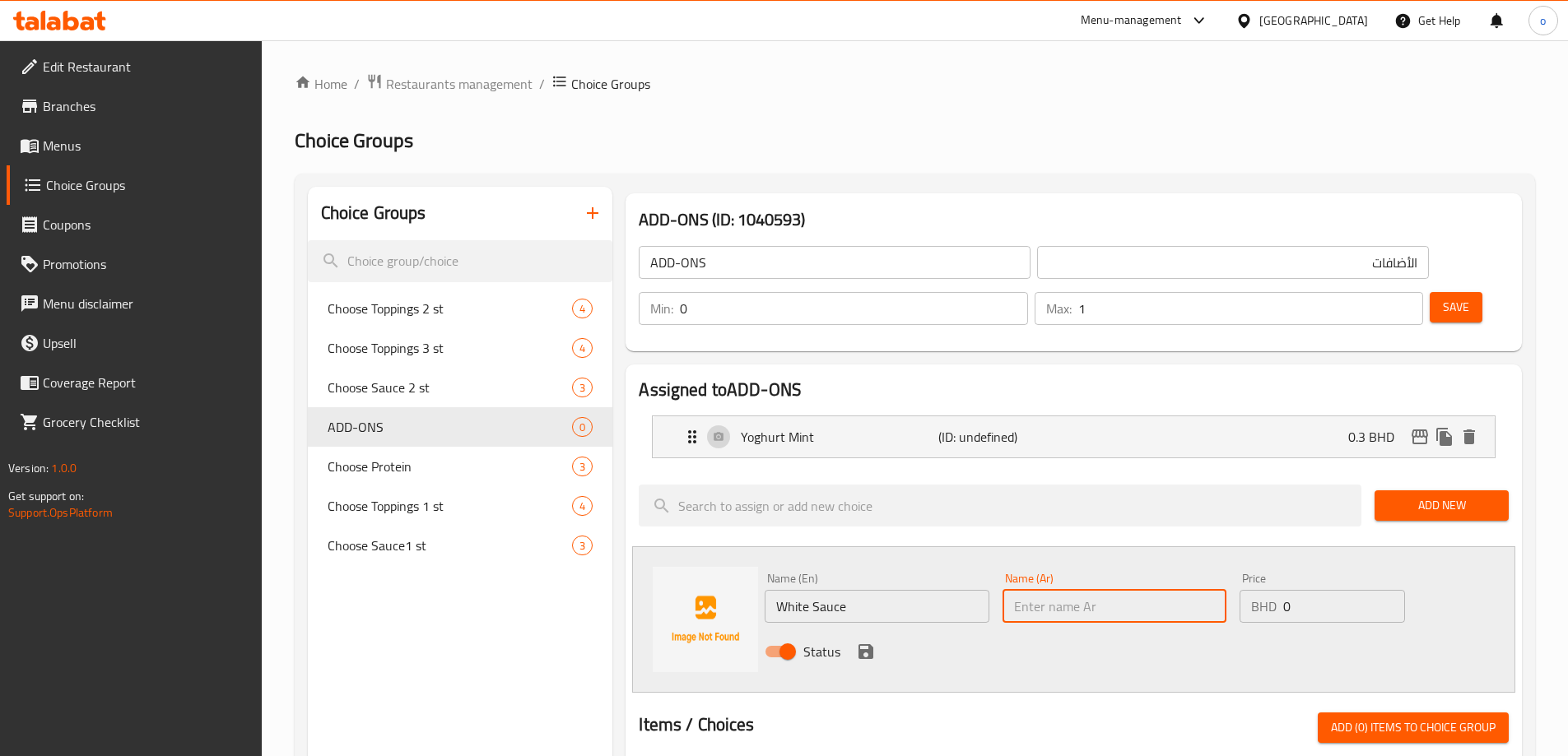
click at [1179, 590] on input "text" at bounding box center [1114, 607] width 224 height 33
paste input "صوص أبيض"
type input "صوص أبيض"
drag, startPoint x: 1291, startPoint y: 570, endPoint x: 1279, endPoint y: 567, distance: 12.4
click at [1279, 590] on div "BHD 0 Price" at bounding box center [1322, 607] width 165 height 33
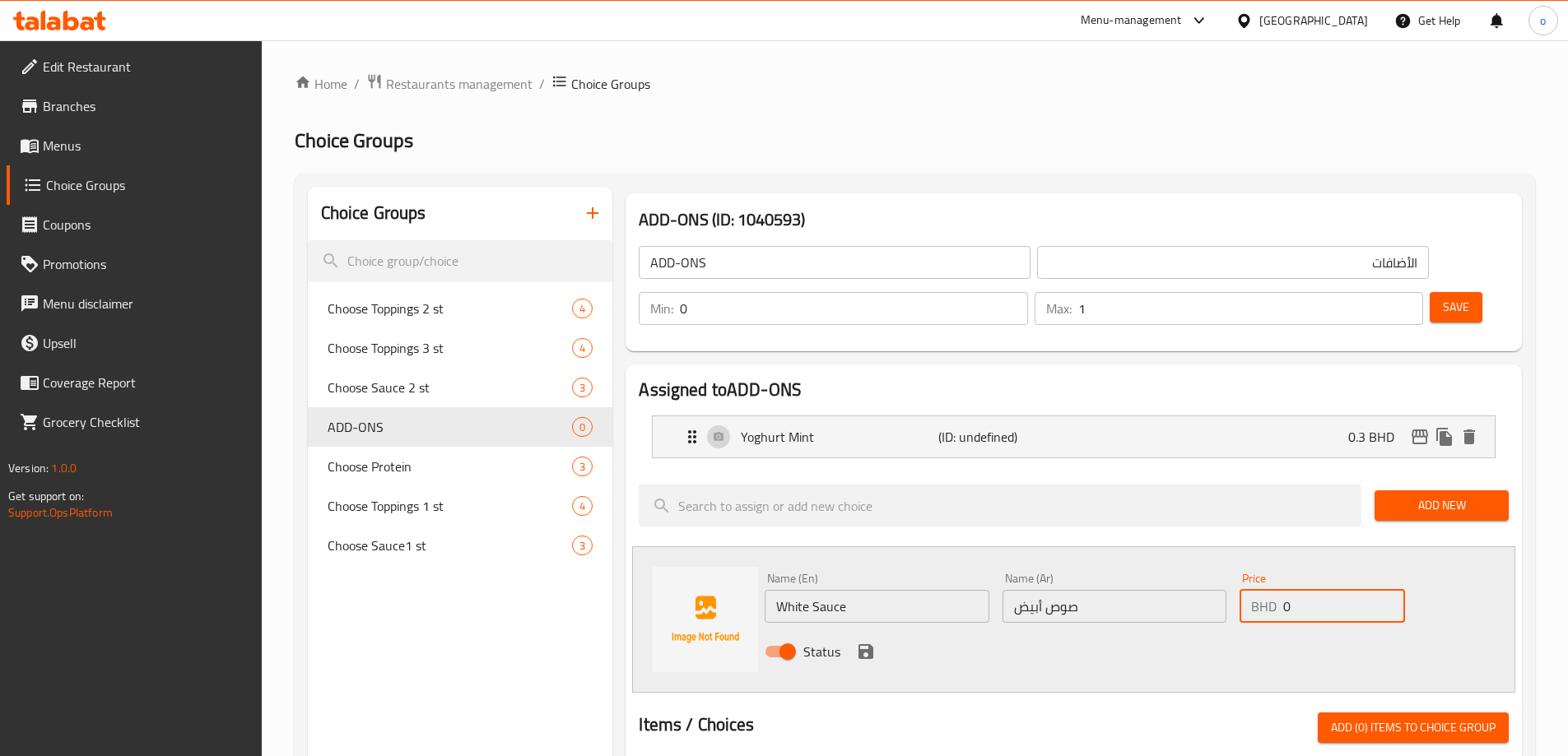
paste input ".3"
type input "0.3"
click at [867, 641] on icon "save" at bounding box center [867, 652] width 20 height 20
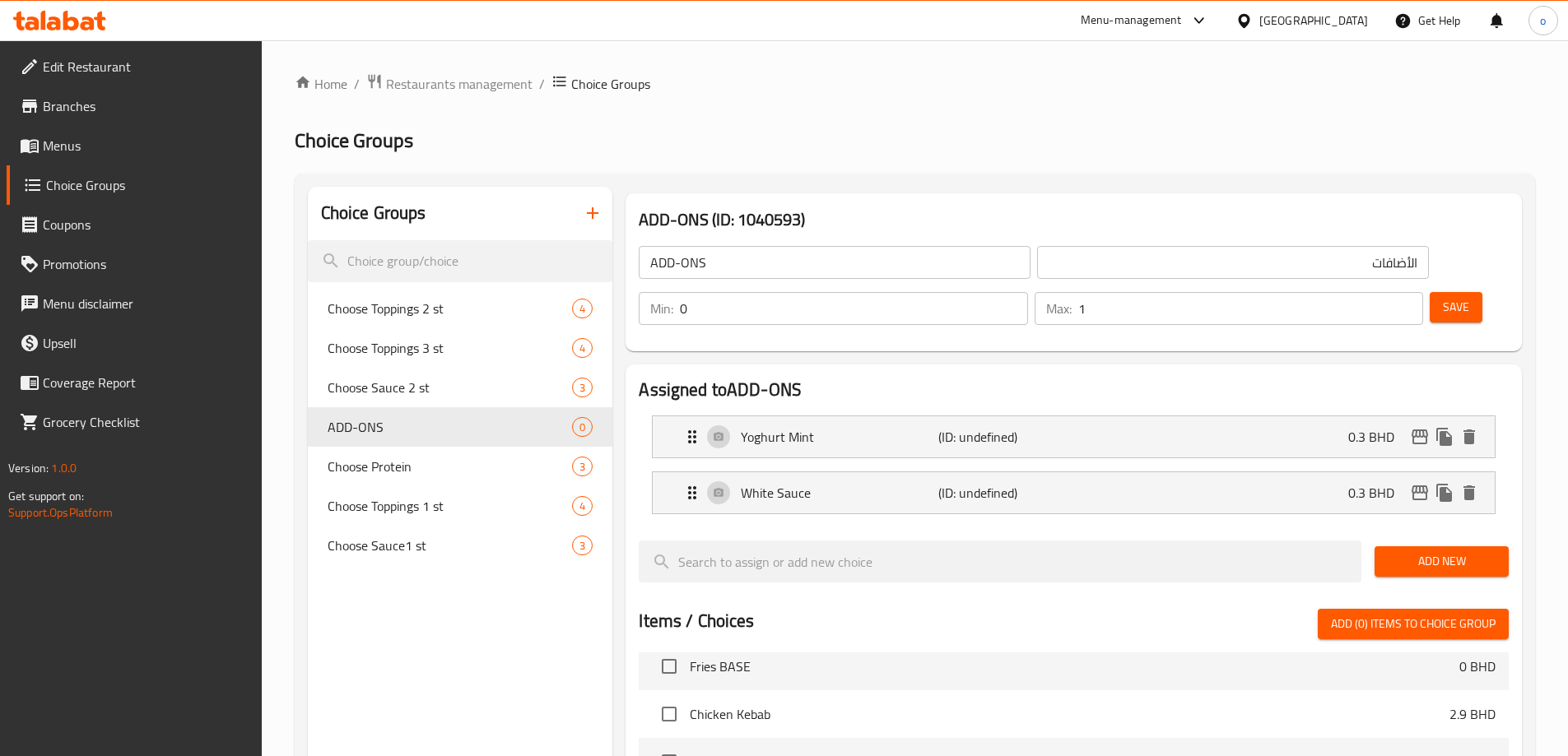
click at [1404, 551] on span "Add New" at bounding box center [1441, 561] width 108 height 20
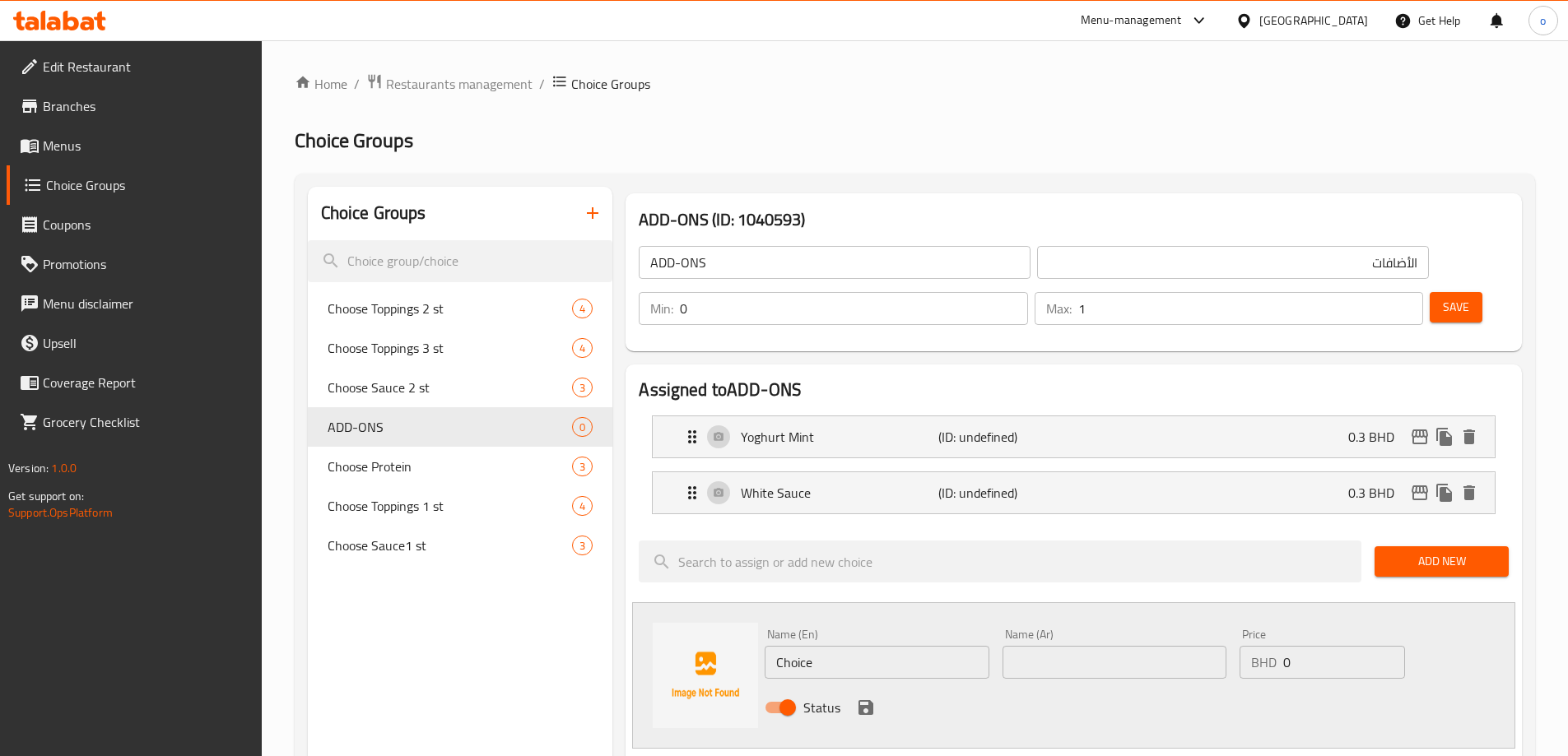
click at [822, 646] on input "Choice" at bounding box center [877, 663] width 224 height 33
paste input "Red Chilli Sau"
type input "Red Chilli Sauce"
click at [1089, 646] on input "text" at bounding box center [1114, 663] width 224 height 33
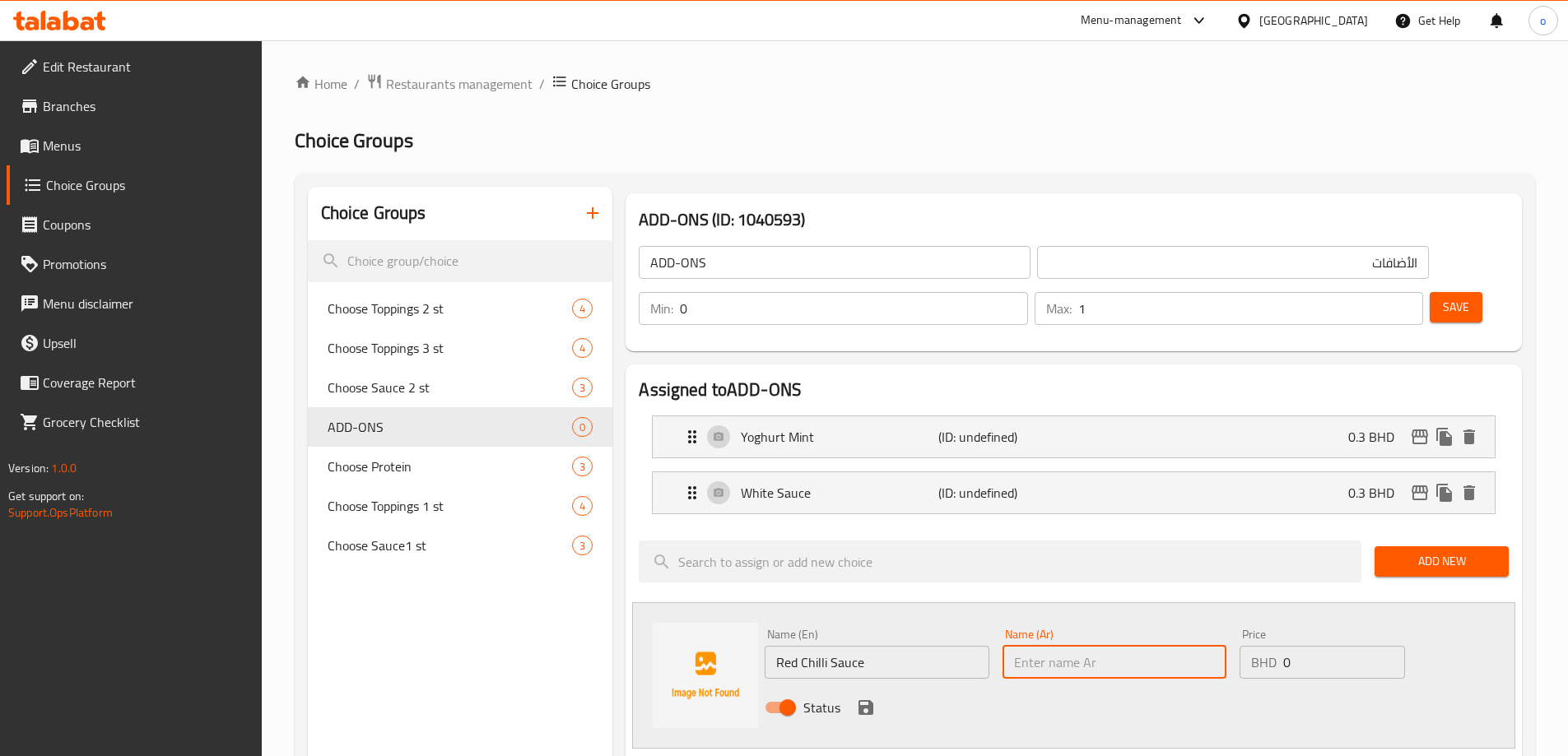
paste input "صوص الفلفل الحار الأحمر"
type input "صوص الفلفل الحار الأحمر"
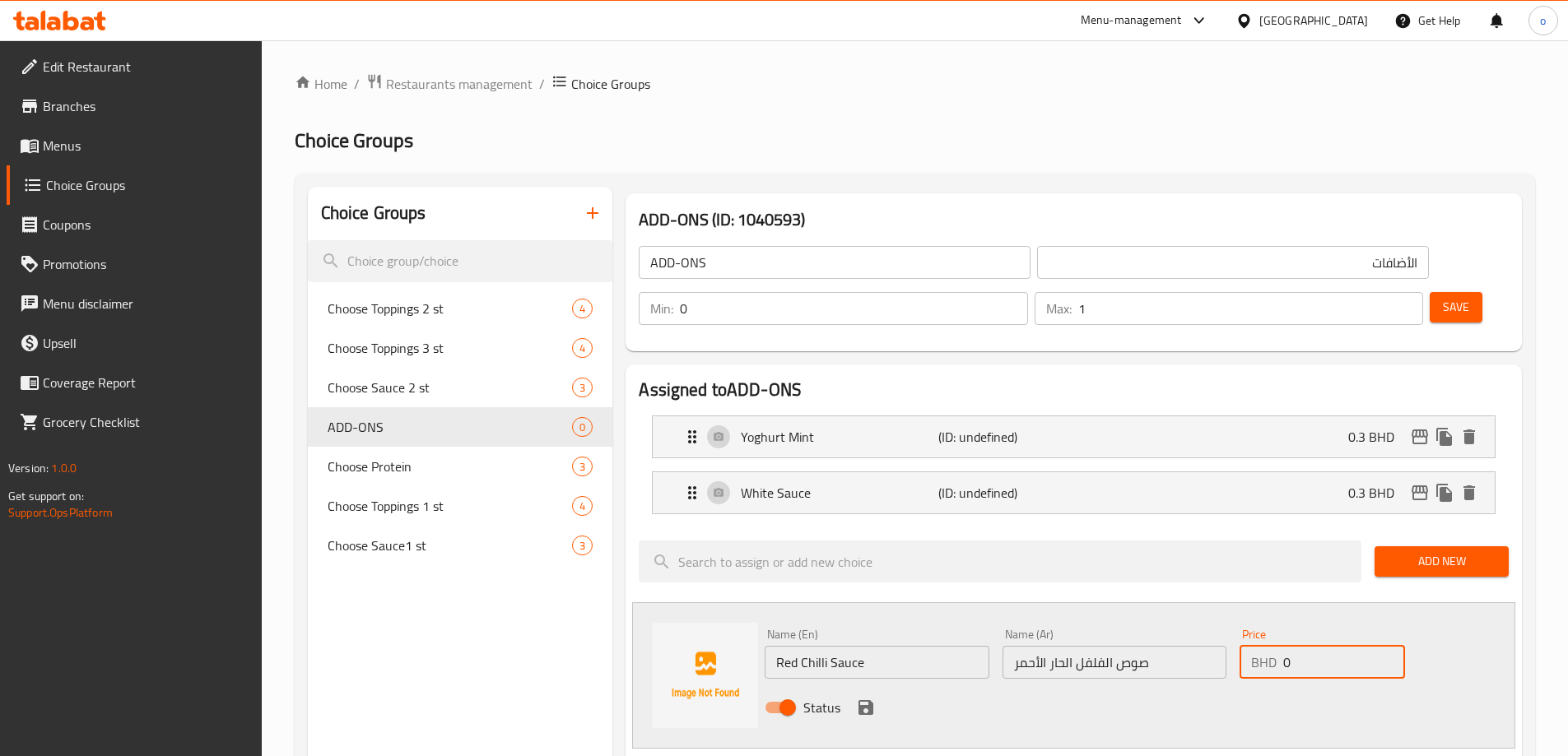
drag, startPoint x: 1301, startPoint y: 616, endPoint x: 1277, endPoint y: 614, distance: 24.1
click at [1277, 646] on div "BHD 0 Price" at bounding box center [1322, 663] width 165 height 33
paste input ".3"
type input "0.3"
click at [872, 700] on icon "save" at bounding box center [866, 707] width 15 height 15
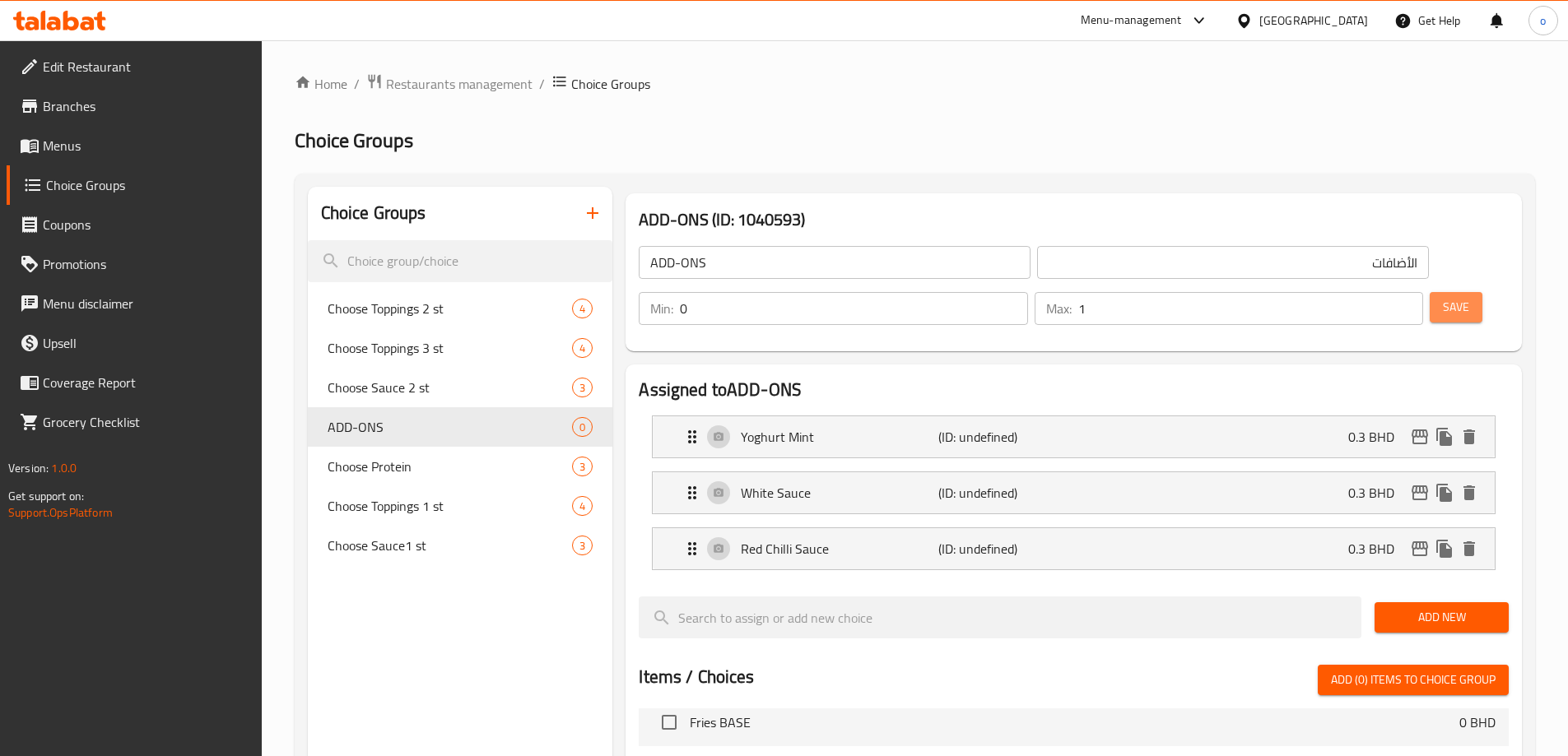
click at [1436, 292] on button "Save" at bounding box center [1455, 307] width 52 height 30
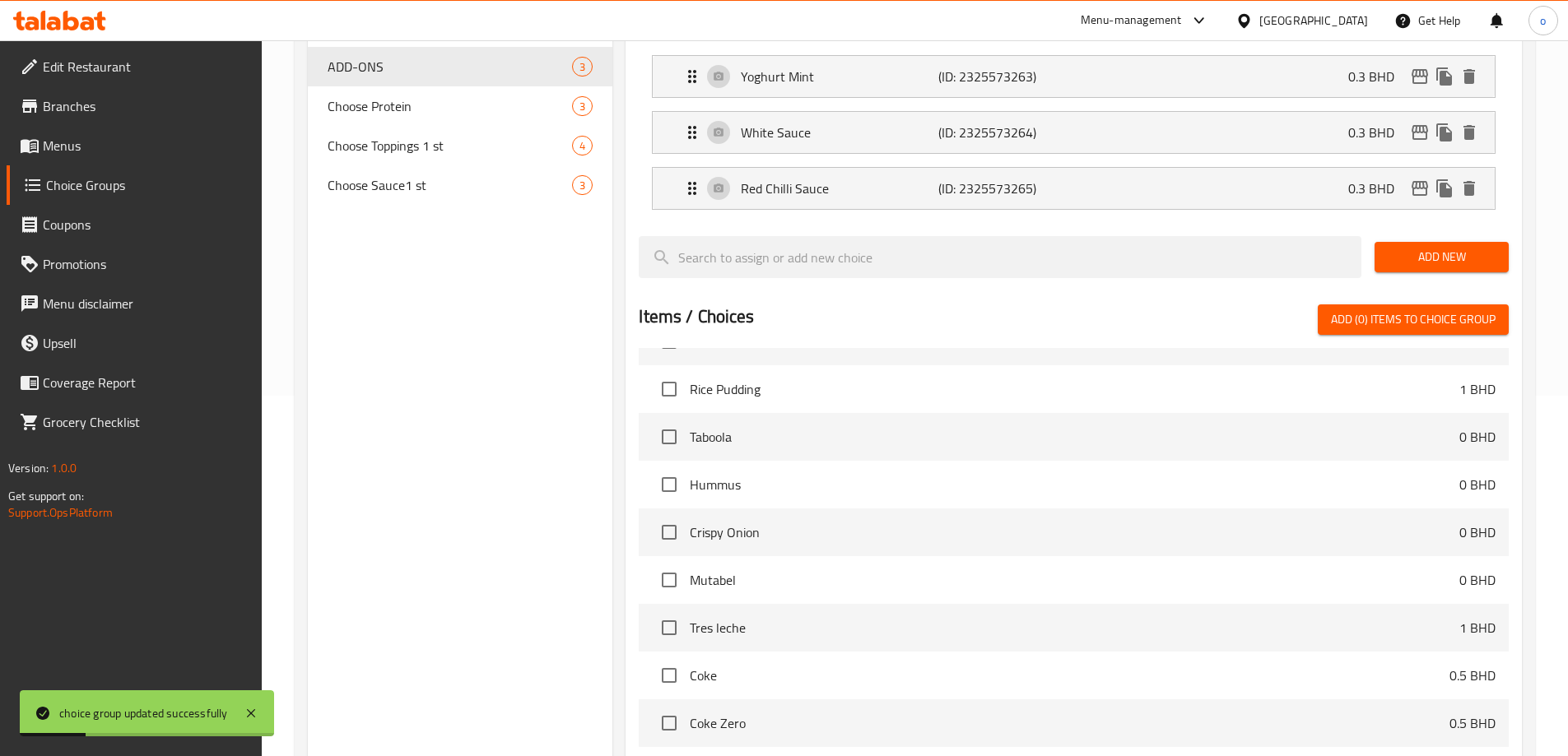
scroll to position [541, 0]
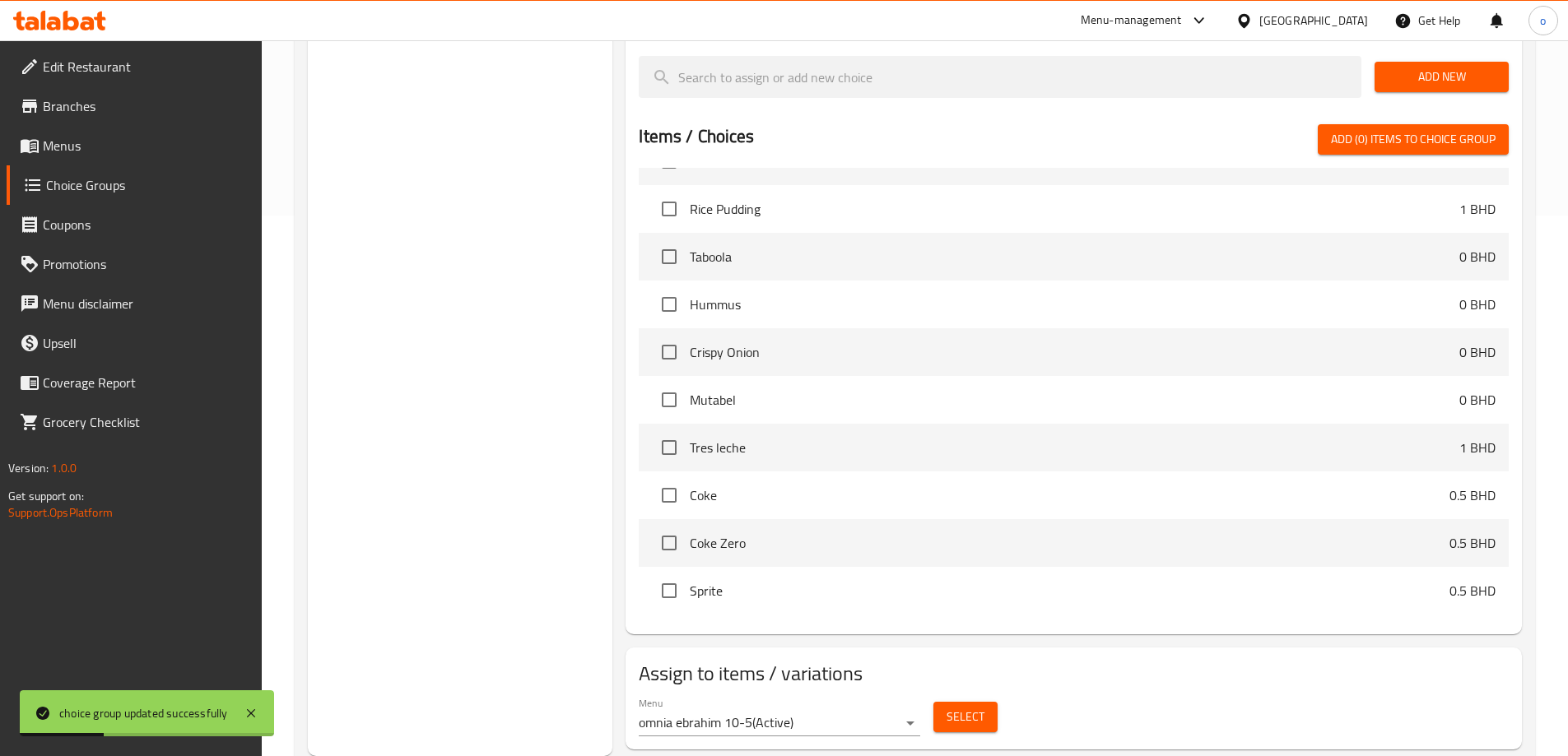
click at [959, 707] on span "Select" at bounding box center [965, 717] width 38 height 20
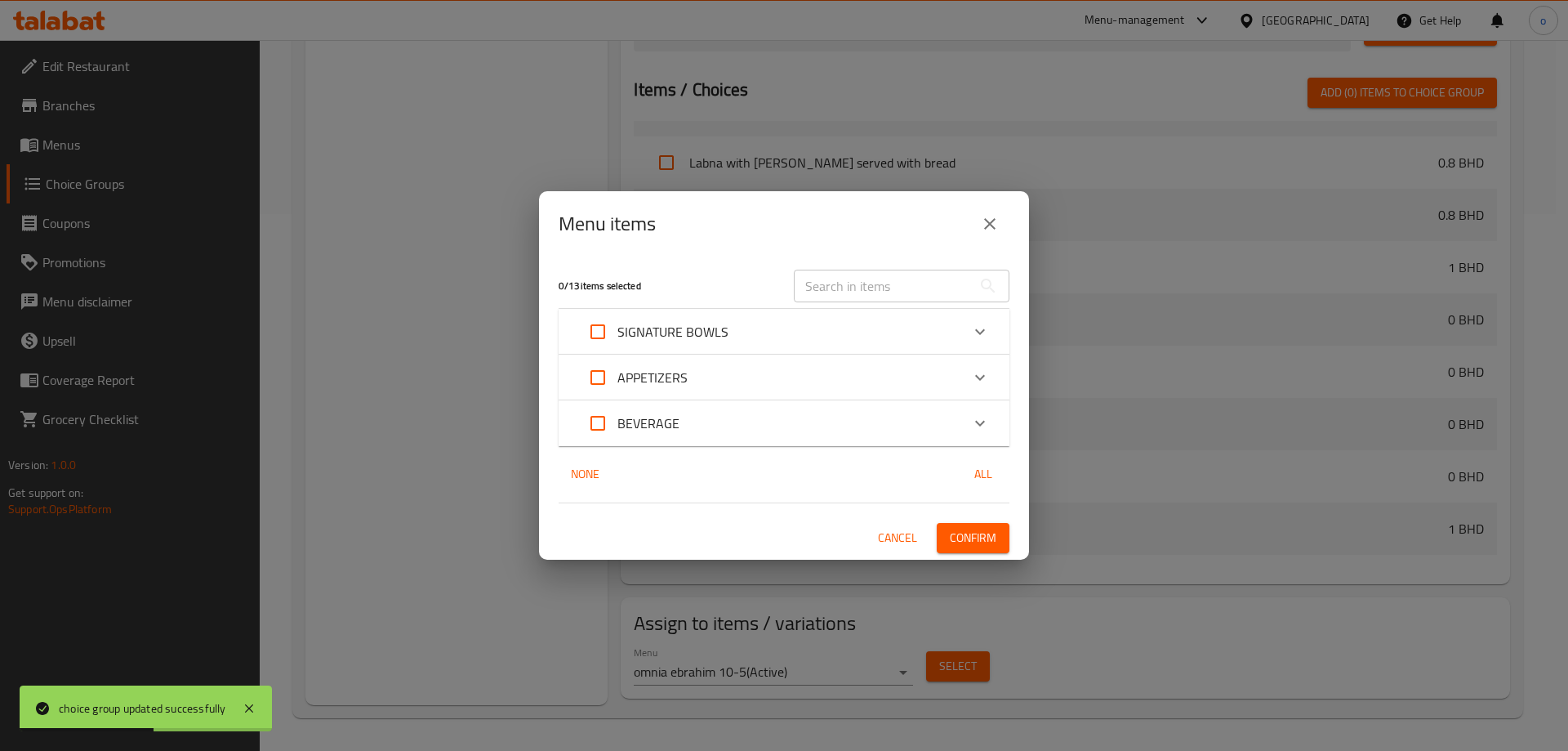
click at [740, 336] on div "SIGNATURE BOWLS" at bounding box center [770, 331] width 382 height 39
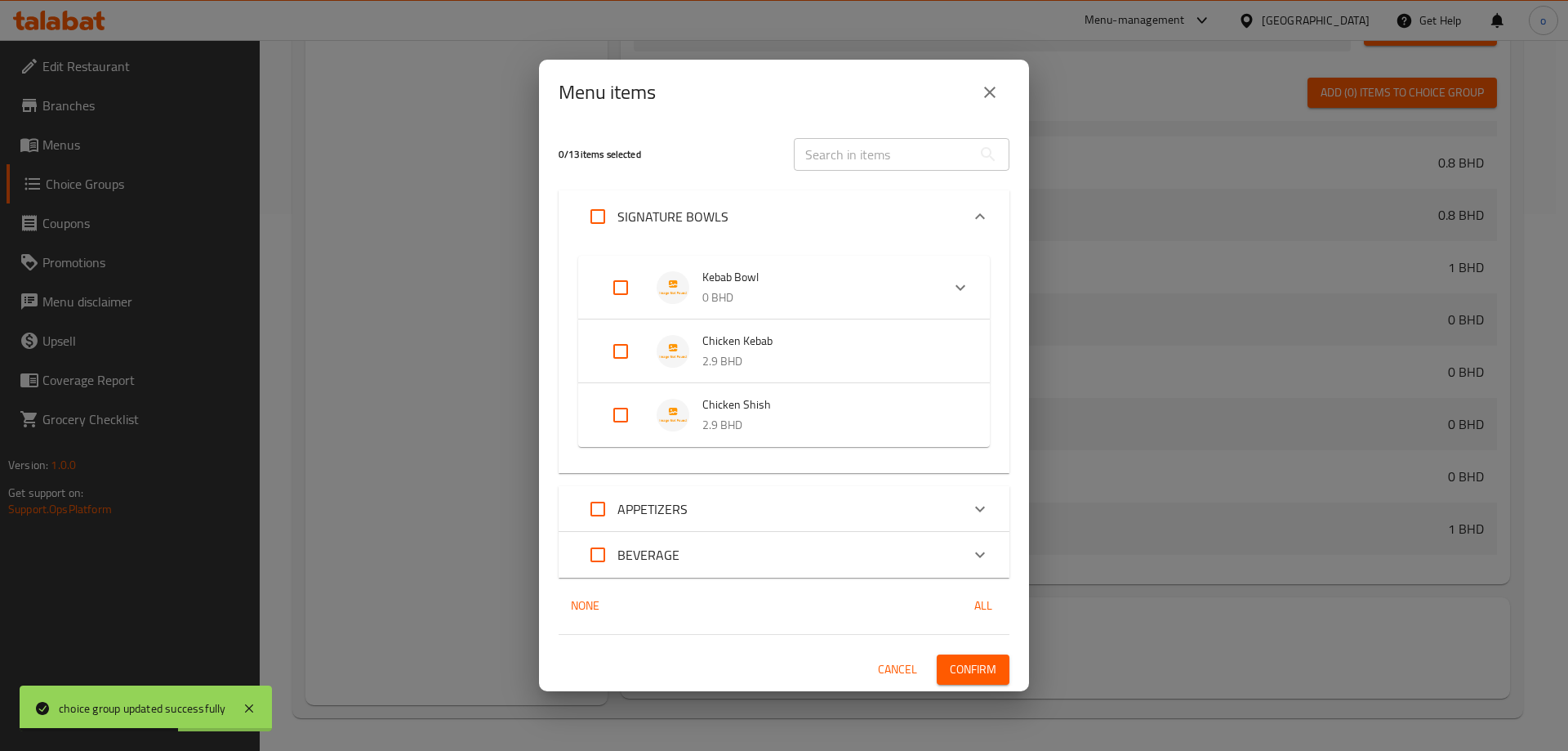
click at [622, 286] on input "Expand" at bounding box center [621, 287] width 39 height 39
checkbox input "true"
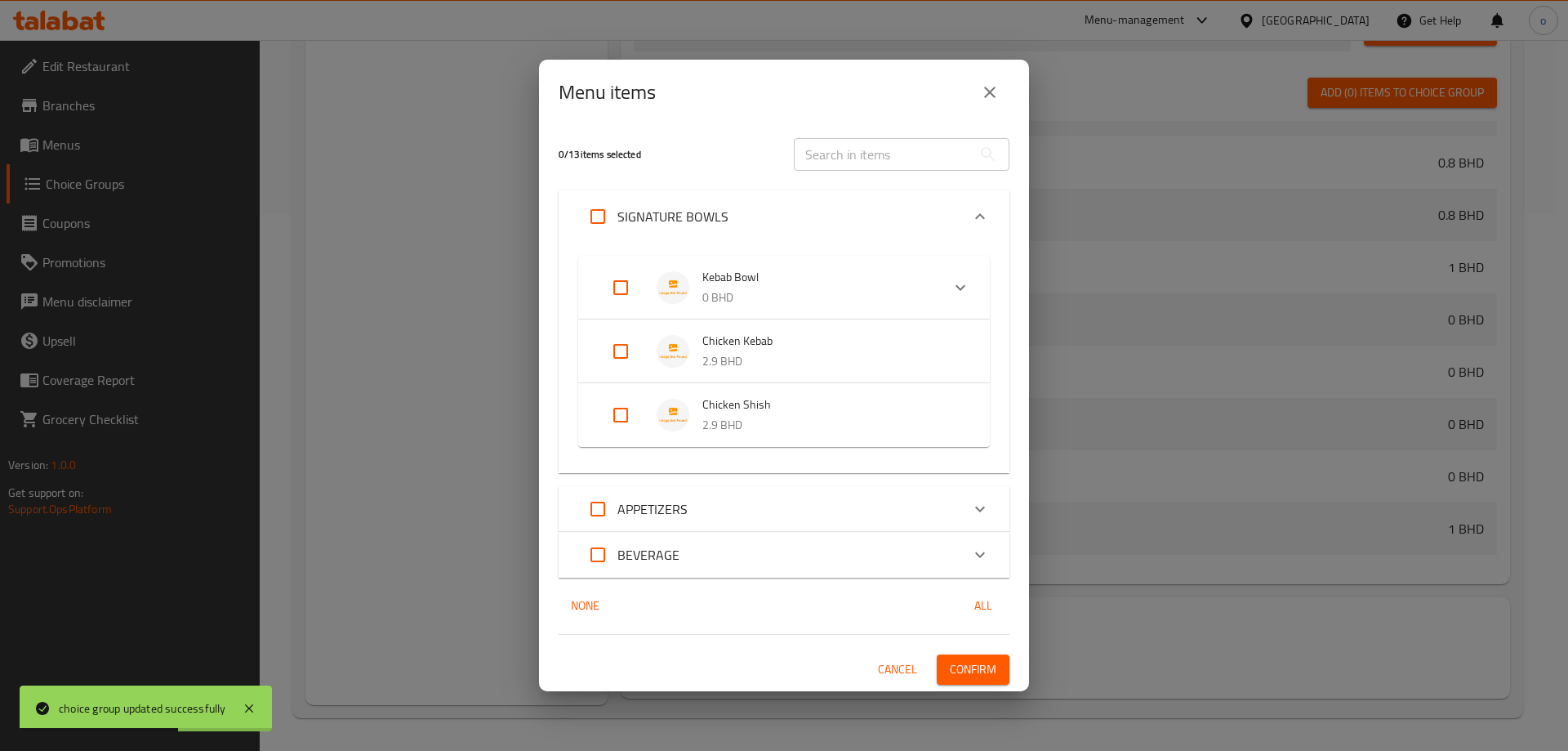
checkbox input "true"
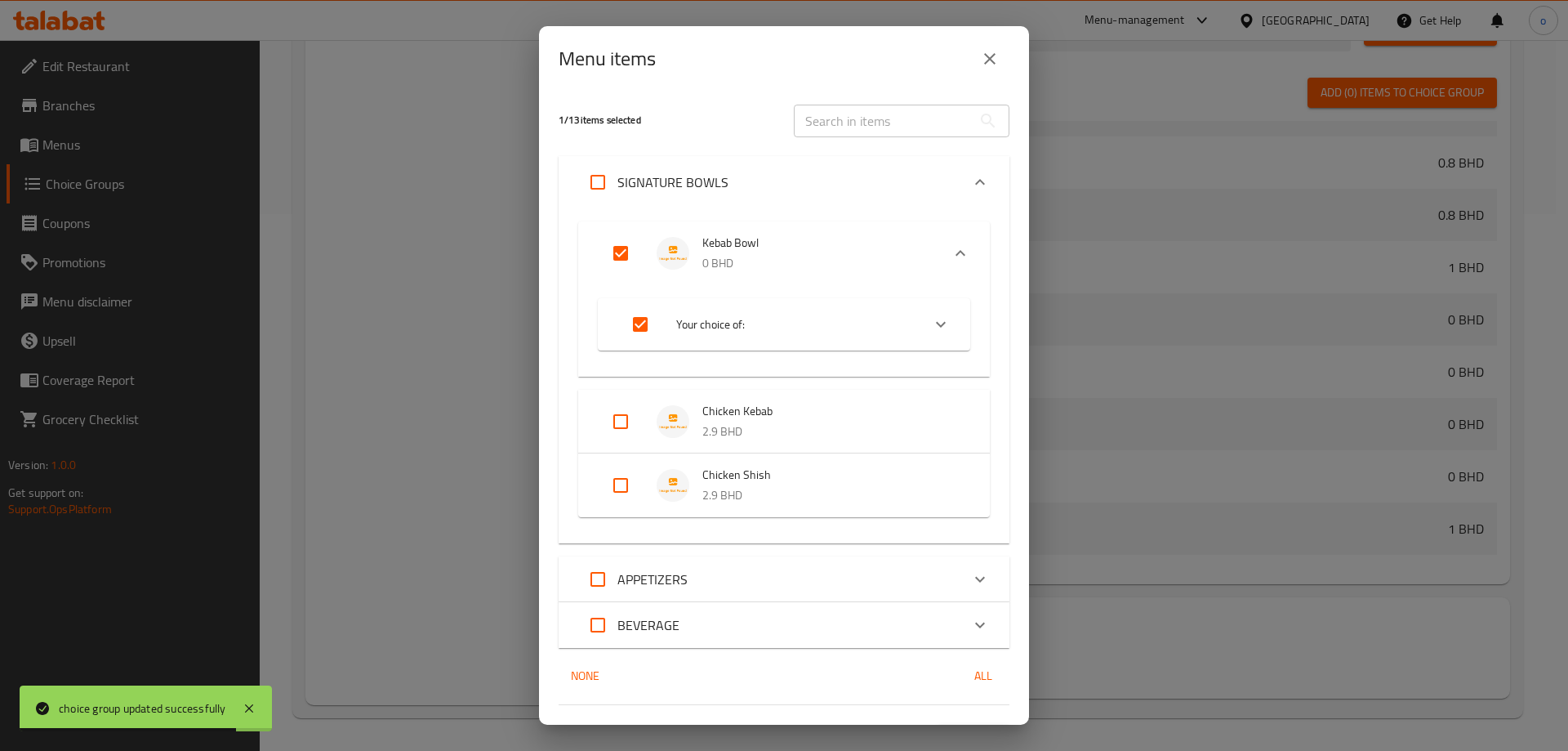
click at [646, 325] on input "Expand" at bounding box center [640, 324] width 39 height 39
checkbox input "false"
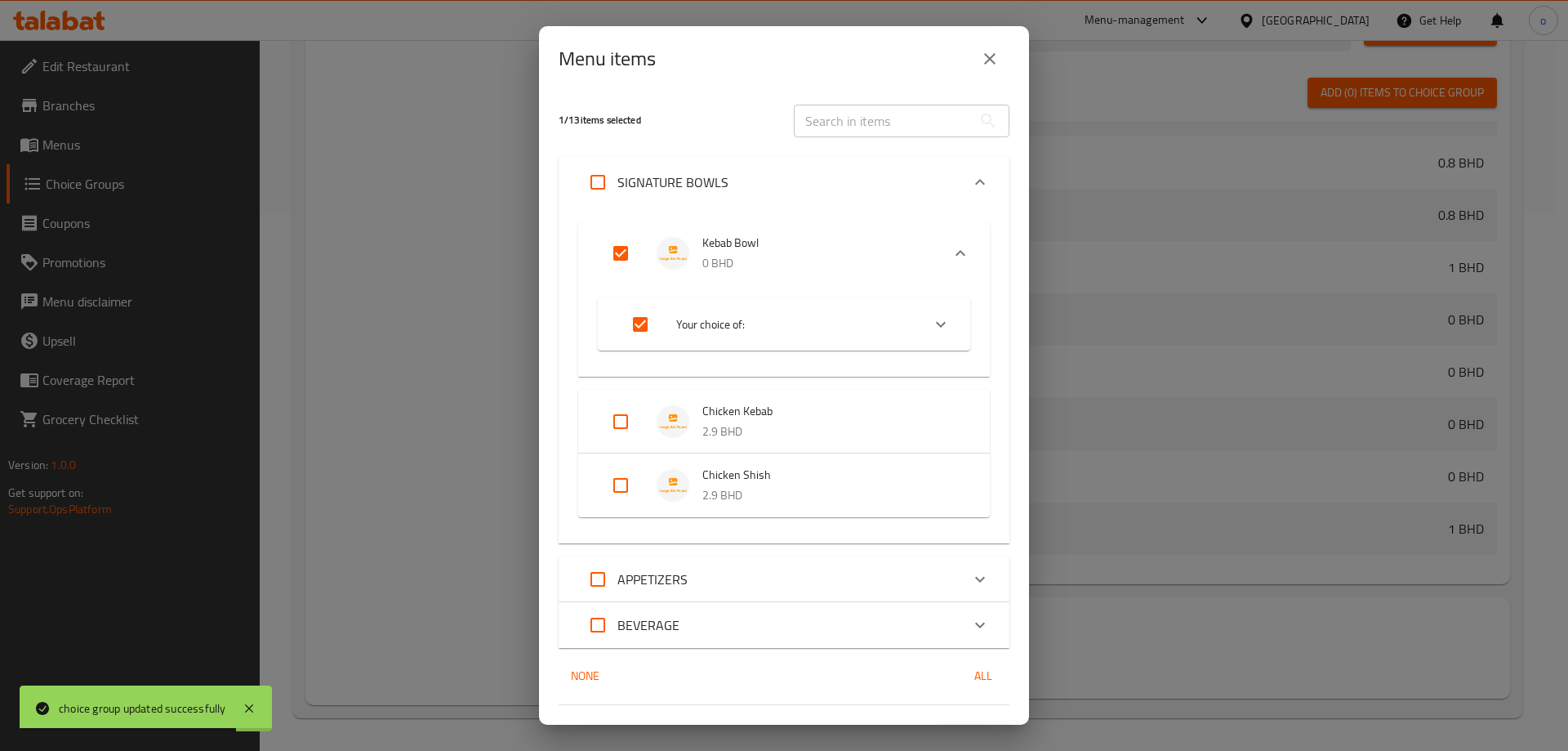
checkbox input "false"
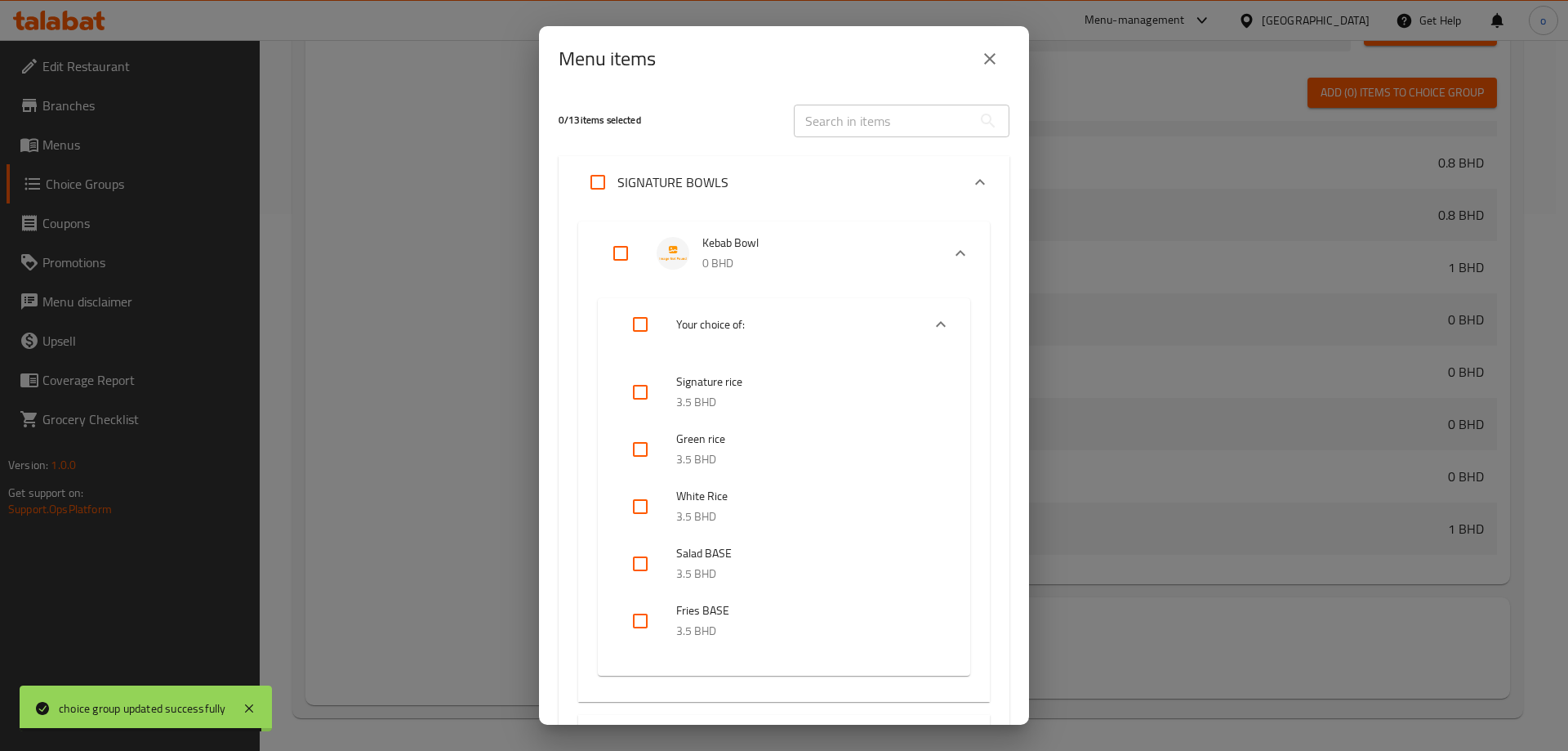
drag, startPoint x: 646, startPoint y: 325, endPoint x: 626, endPoint y: 262, distance: 66.1
click at [626, 262] on input "Expand" at bounding box center [621, 253] width 39 height 39
checkbox input "true"
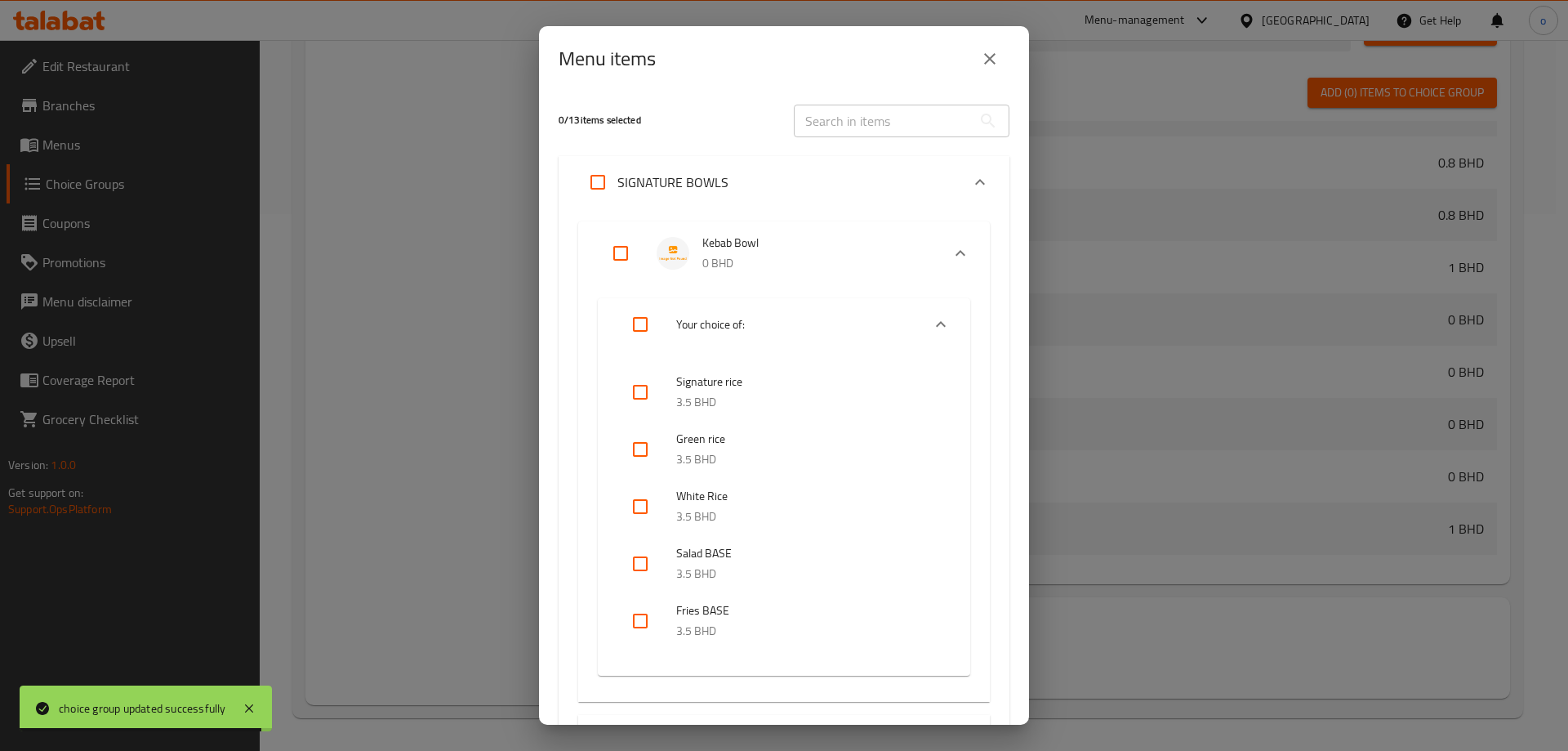
checkbox input "true"
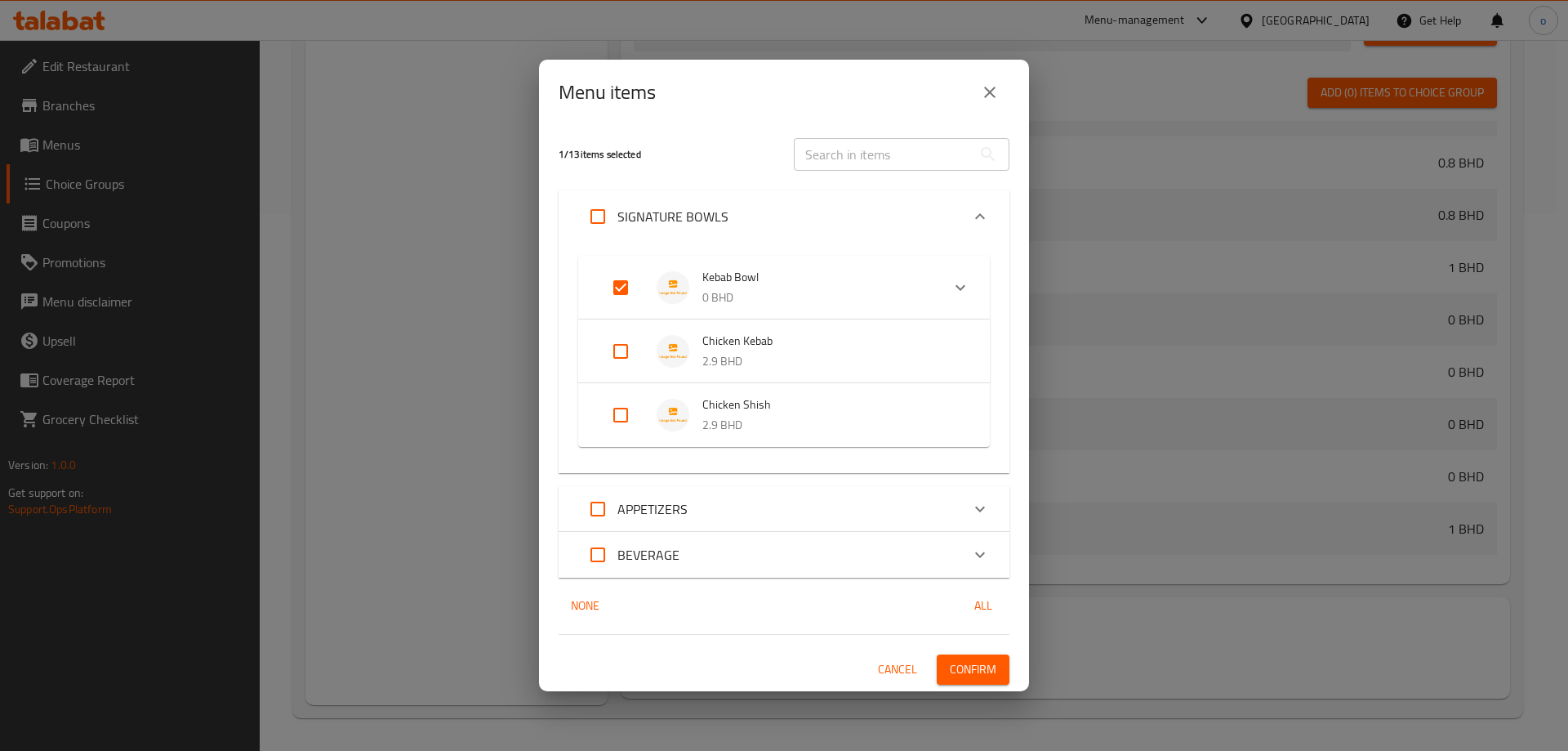
click at [974, 678] on span "Confirm" at bounding box center [973, 669] width 46 height 20
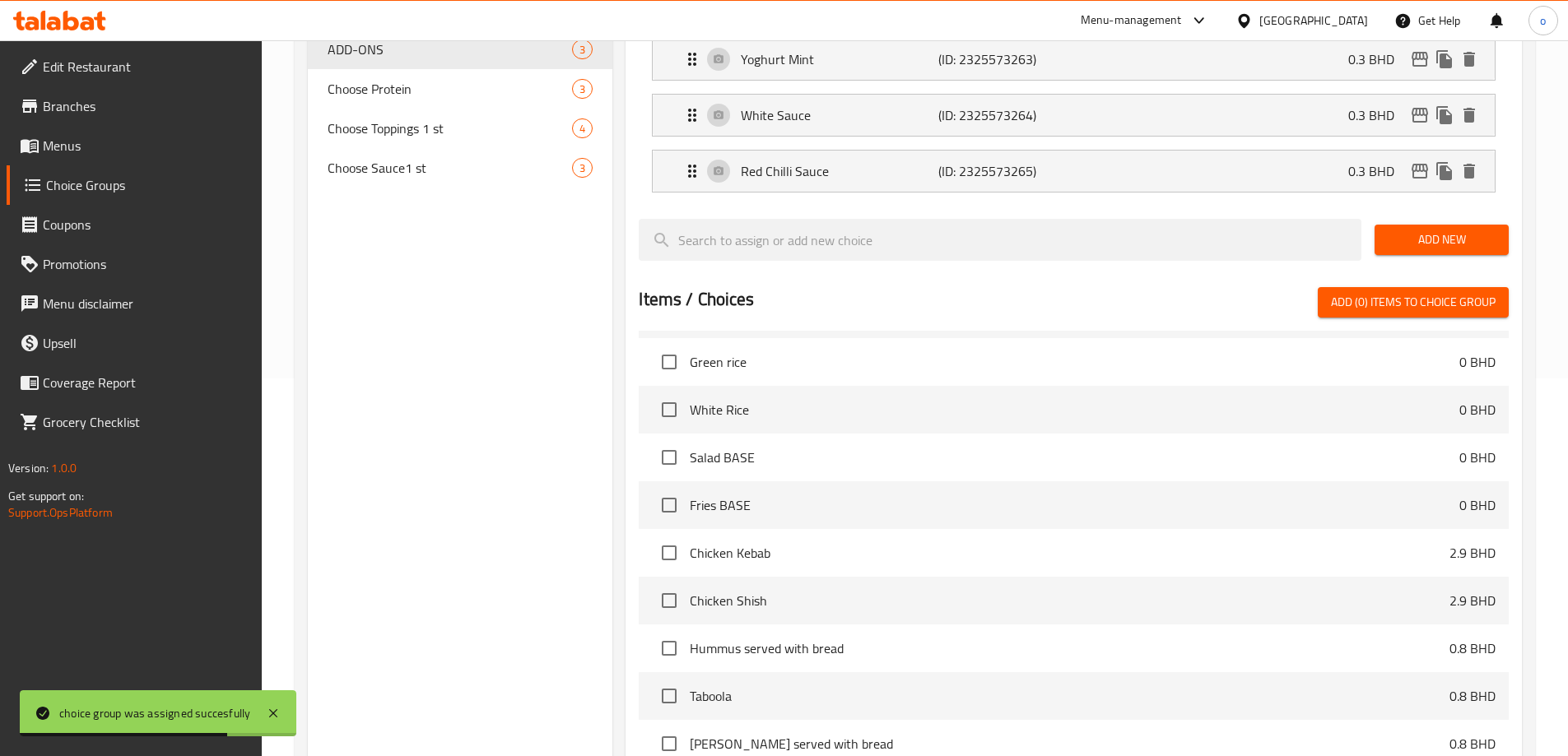
scroll to position [129, 0]
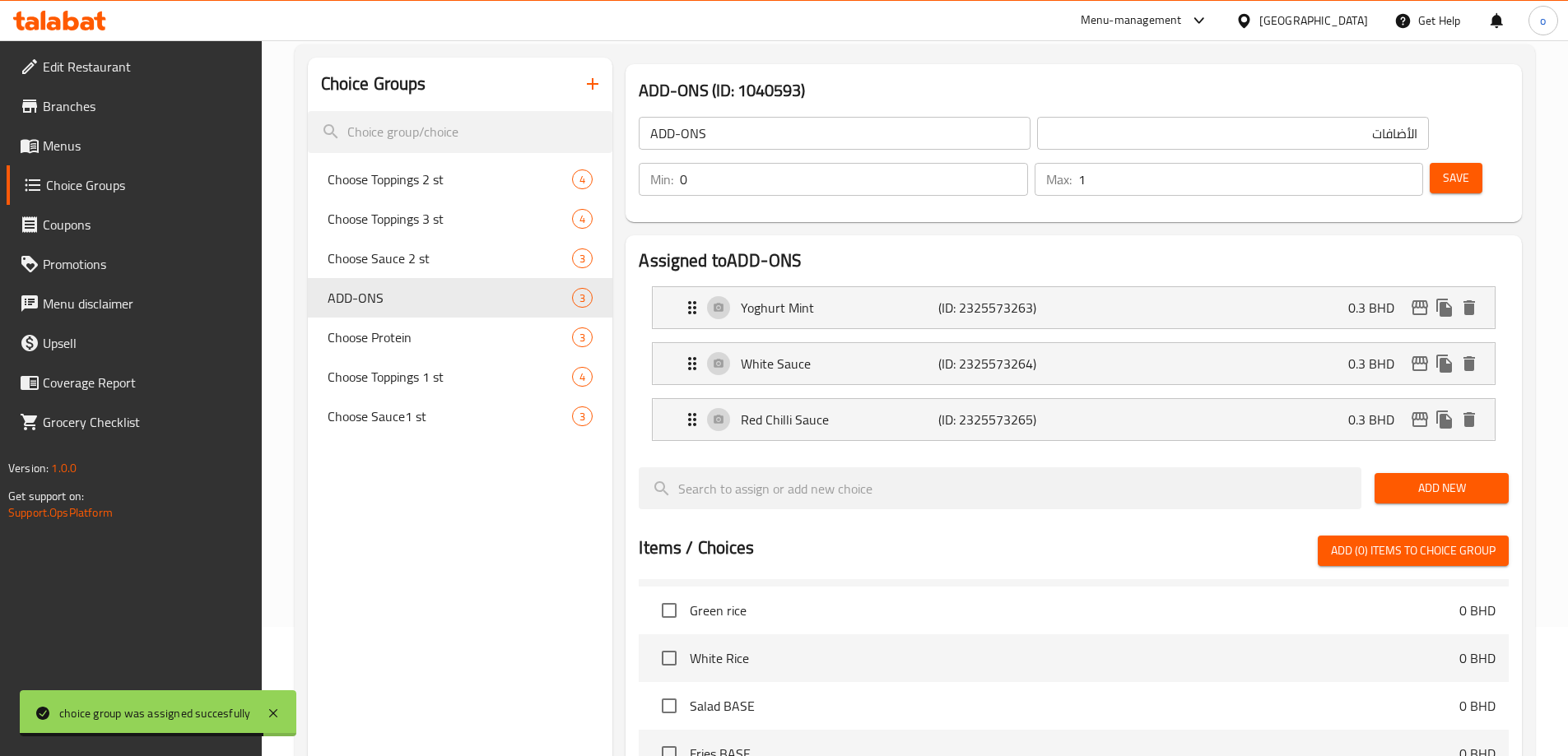
click at [583, 85] on icon "button" at bounding box center [593, 84] width 20 height 20
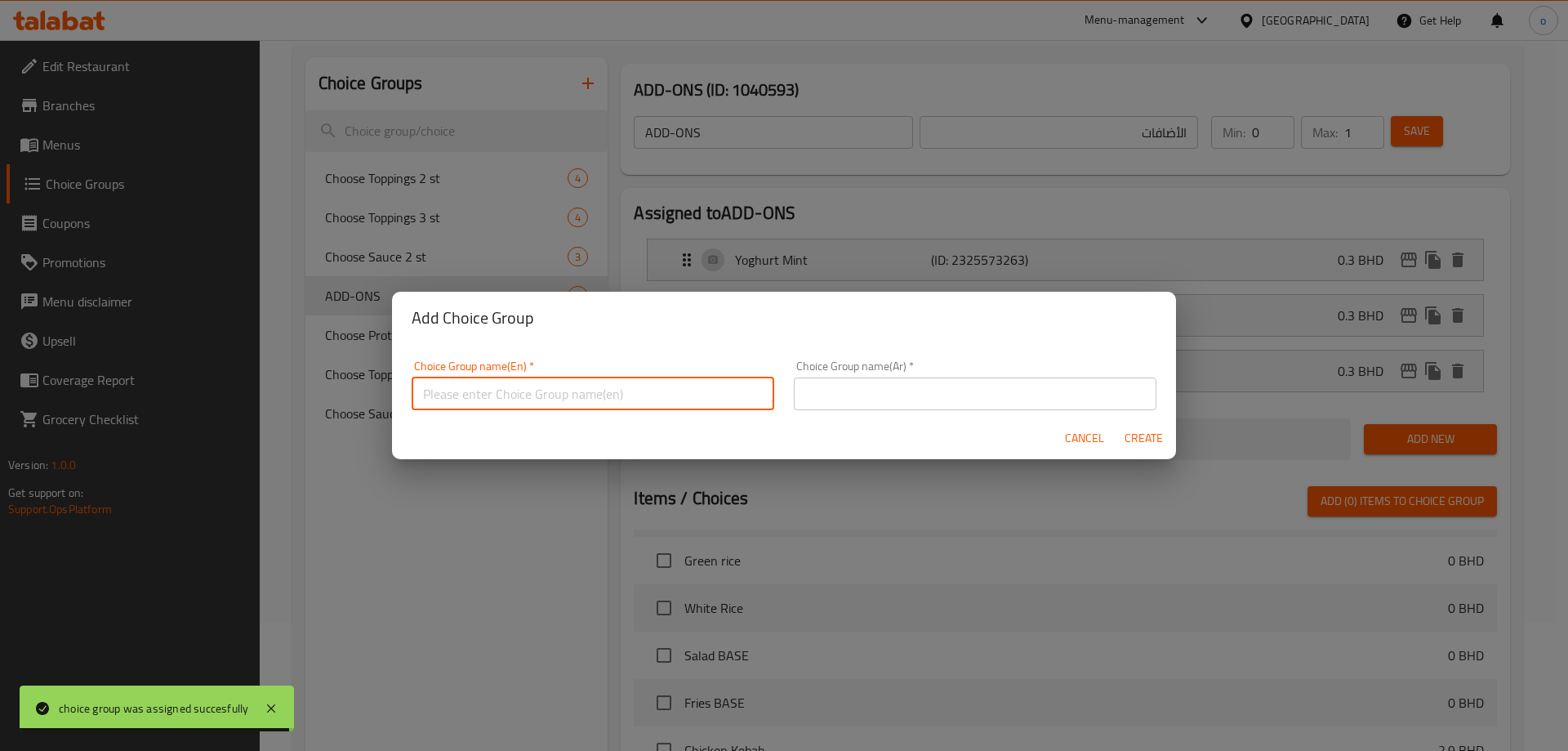
click at [624, 378] on input "text" at bounding box center [592, 394] width 363 height 33
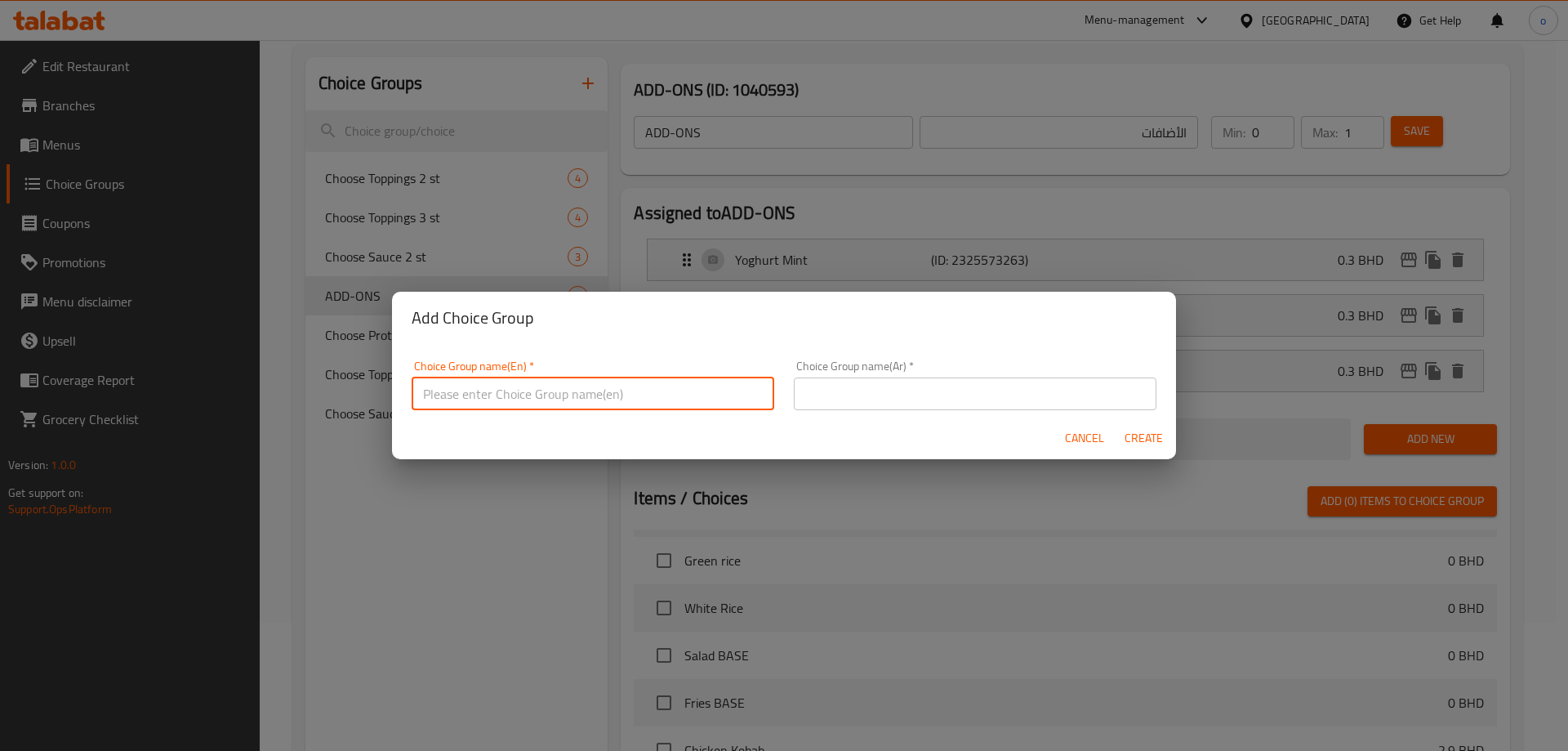
paste input "APPETIZERS"
type input "APPETIZERS"
click at [926, 422] on div "Cancel Create" at bounding box center [784, 439] width 784 height 44
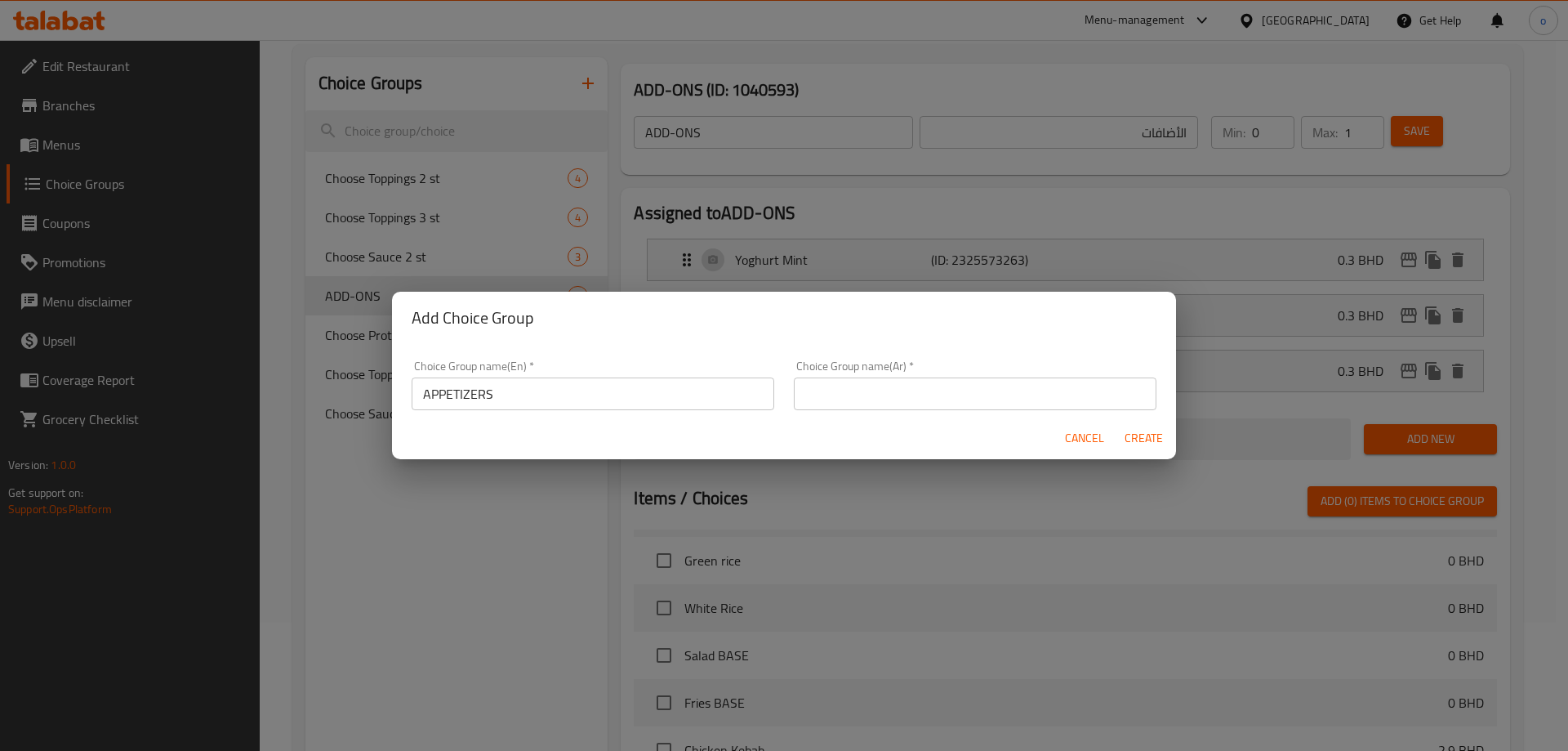
click at [927, 411] on div "Choice Group name(Ar)   * Choice Group name(Ar) *" at bounding box center [976, 385] width 382 height 69
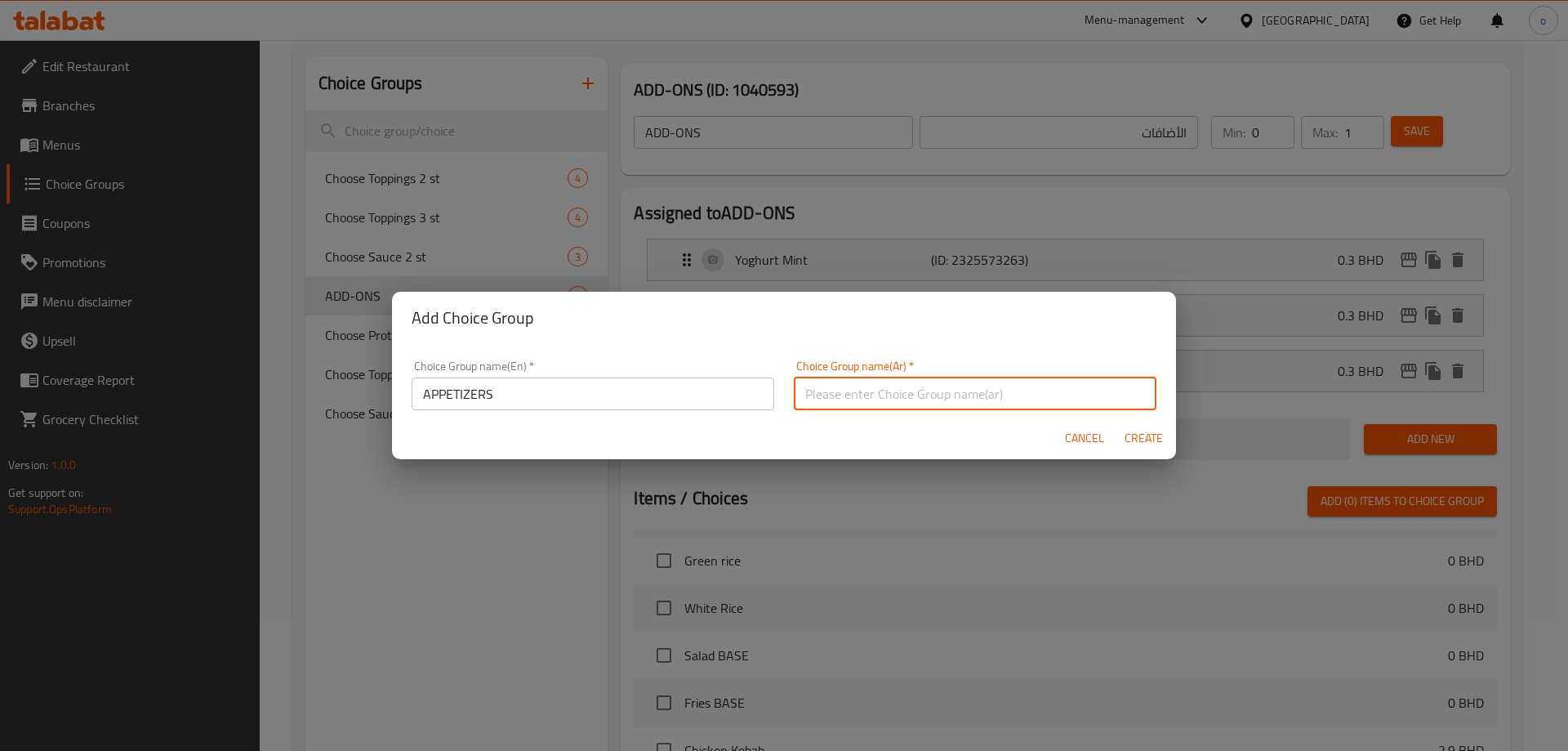
click at [928, 395] on input "text" at bounding box center [975, 394] width 363 height 33
type input "المقبلات"
click at [1133, 443] on span "Create" at bounding box center [1143, 438] width 39 height 20
type input "APPETIZERS"
type input "المقبلات"
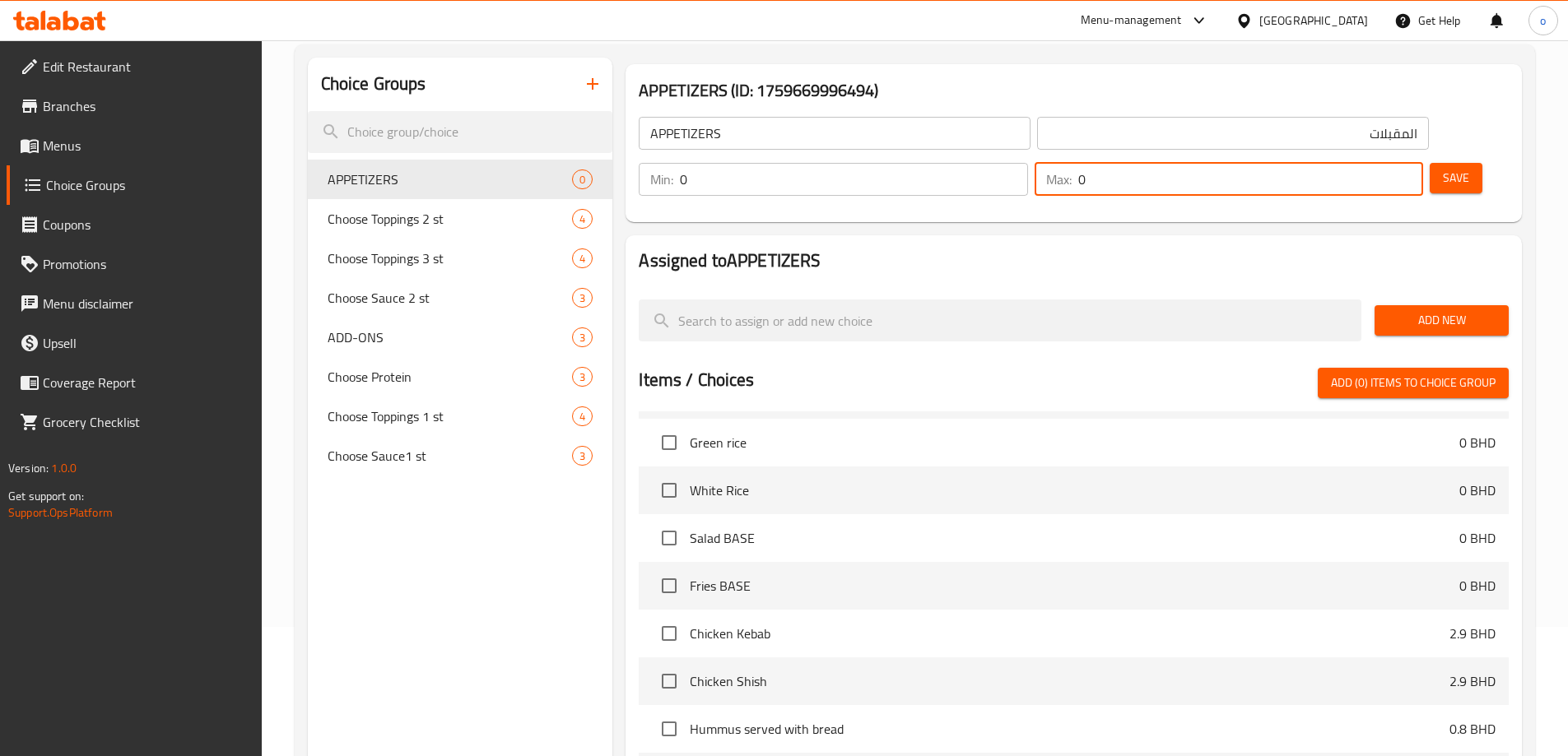
drag, startPoint x: 1358, startPoint y: 144, endPoint x: 1375, endPoint y: 136, distance: 18.8
click at [1375, 163] on input "0" at bounding box center [1251, 180] width 345 height 33
type input "1"
click at [1443, 168] on span "Save" at bounding box center [1456, 178] width 27 height 20
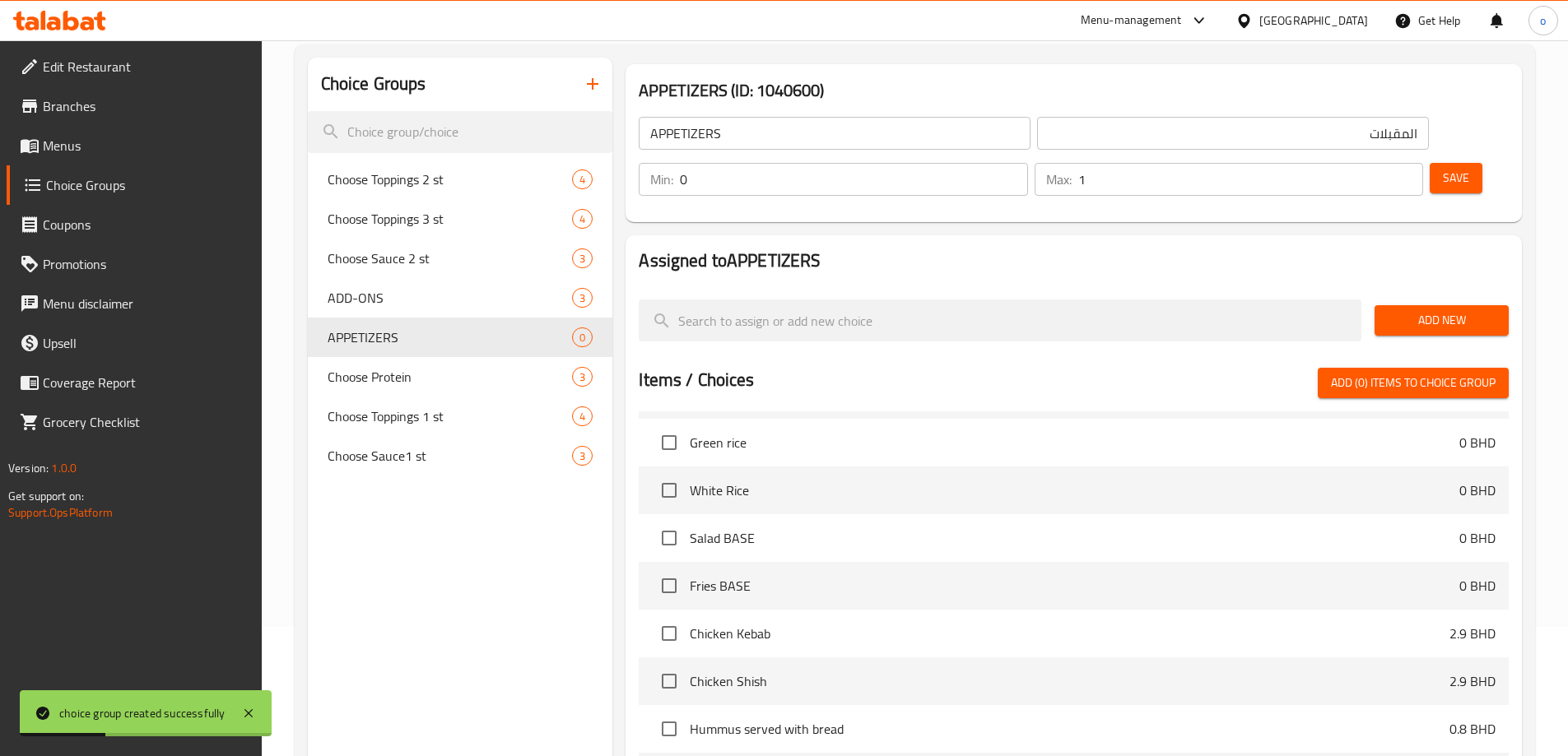
click at [1450, 310] on span "Add New" at bounding box center [1441, 320] width 108 height 20
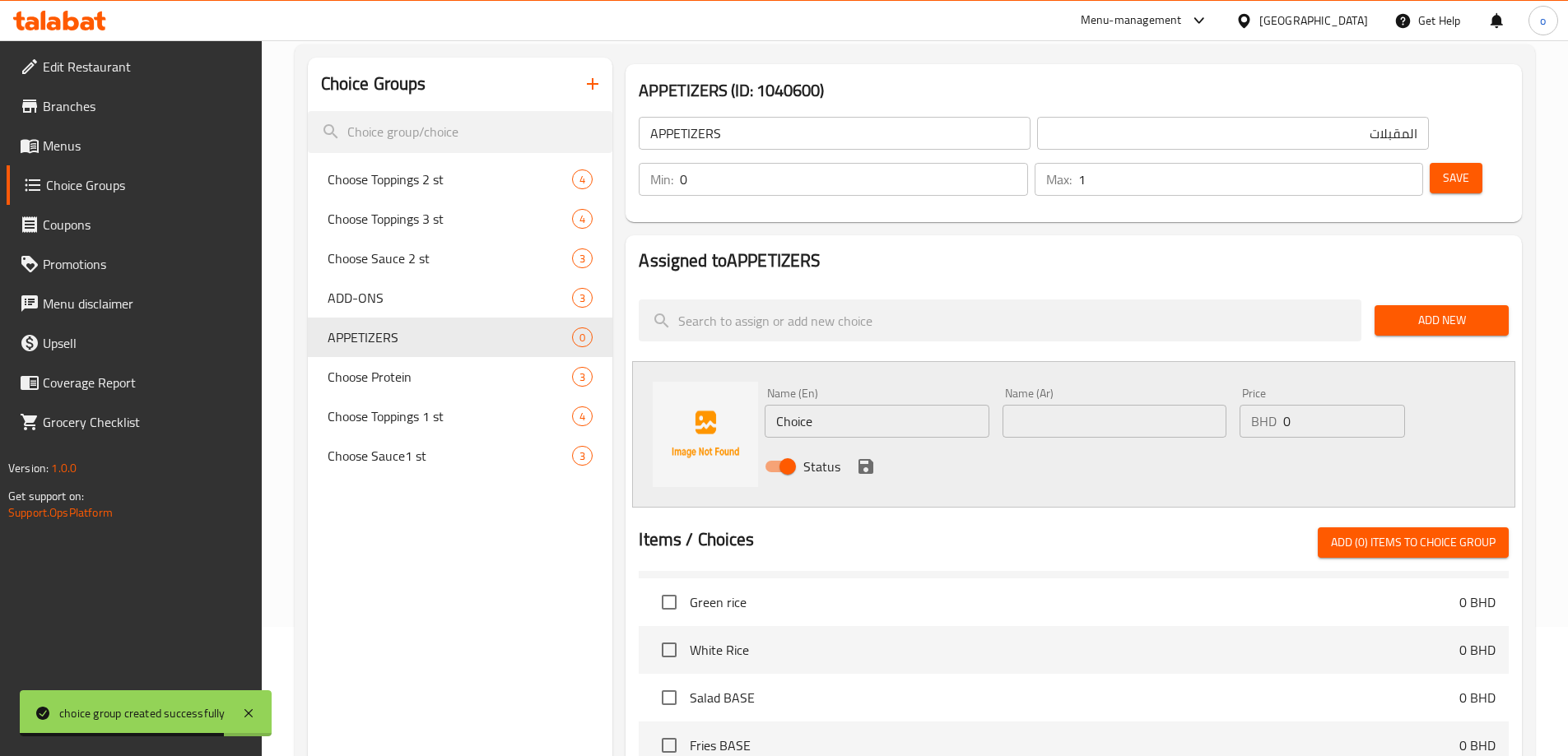
click at [788, 405] on input "Choice" at bounding box center [877, 422] width 224 height 33
paste input "Hummus"
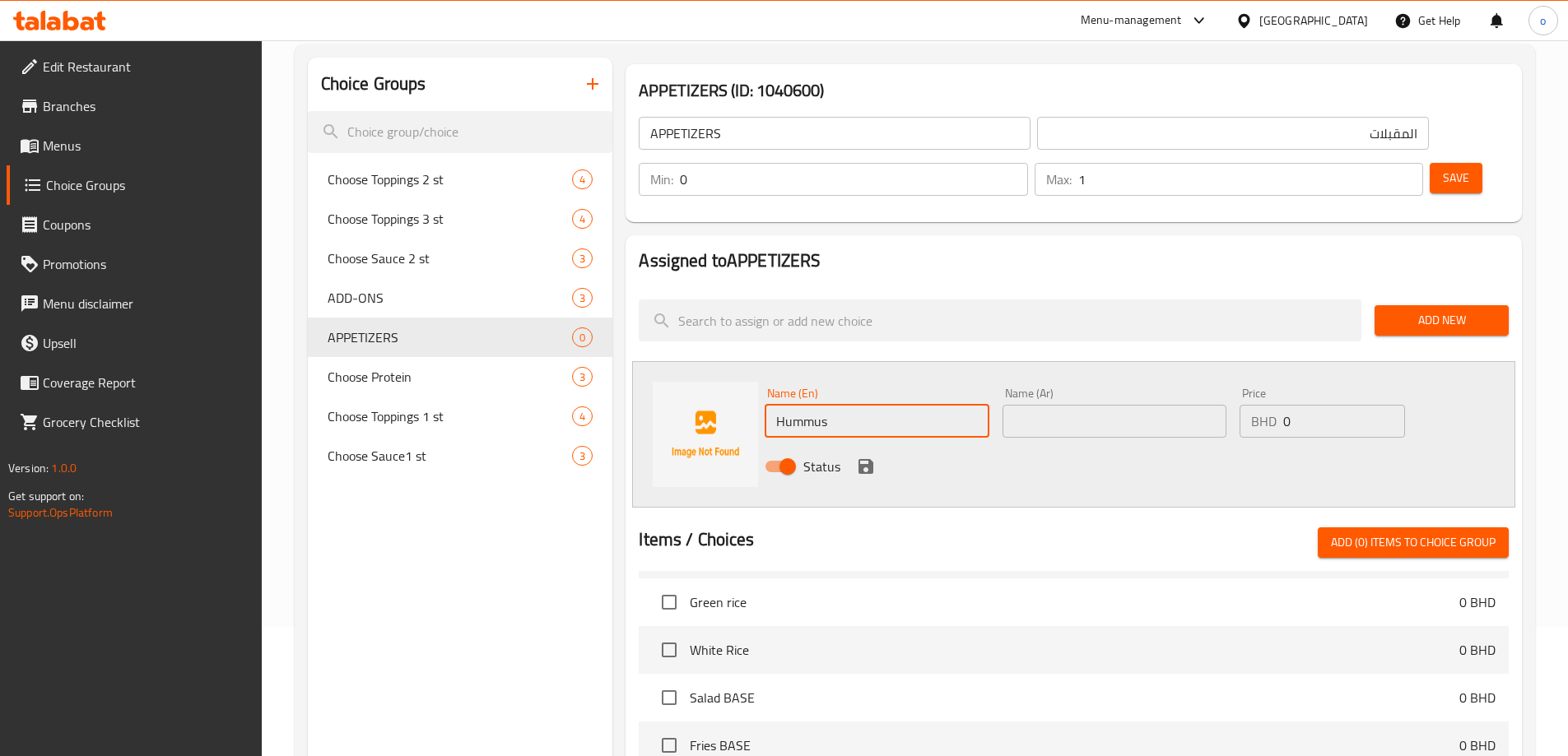
type input "Hummus"
click at [1040, 405] on input "text" at bounding box center [1114, 422] width 224 height 33
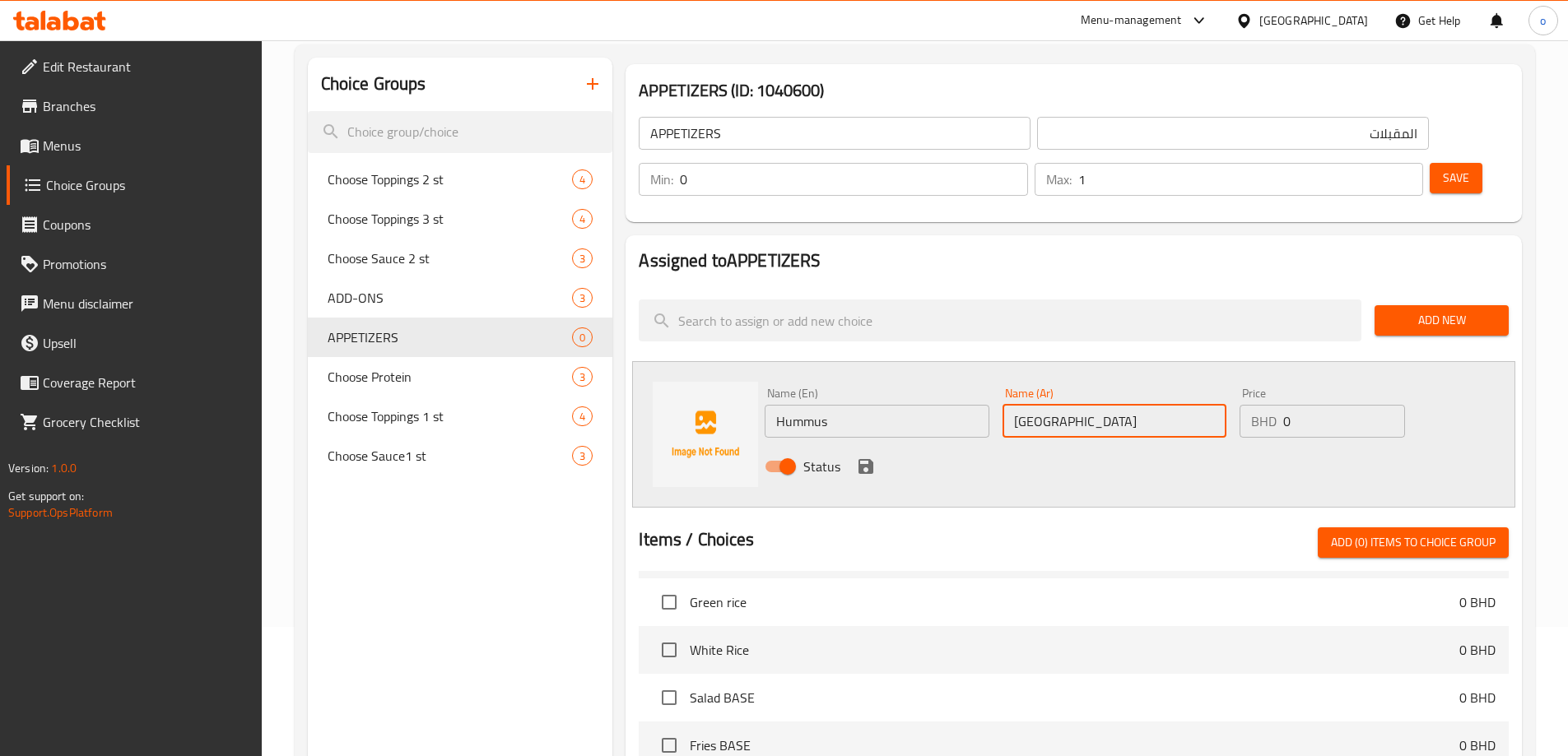
type input "[GEOGRAPHIC_DATA]"
drag, startPoint x: 1280, startPoint y: 387, endPoint x: 1302, endPoint y: 379, distance: 23.4
click at [1302, 405] on div "BHD 0 Price" at bounding box center [1322, 422] width 165 height 33
type input "0.3"
click at [866, 456] on icon "save" at bounding box center [867, 466] width 20 height 20
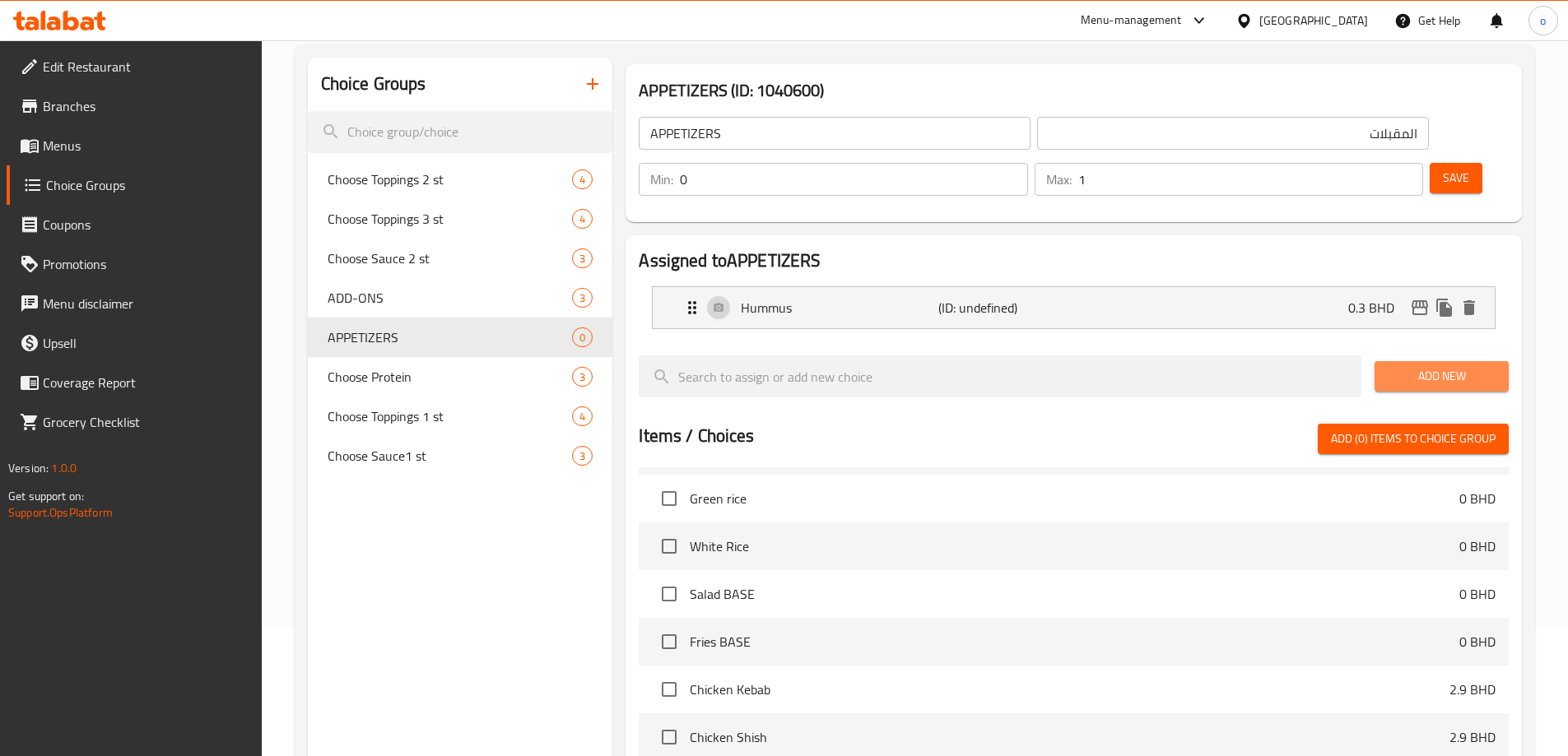
click at [1444, 361] on button "Add New" at bounding box center [1441, 376] width 134 height 30
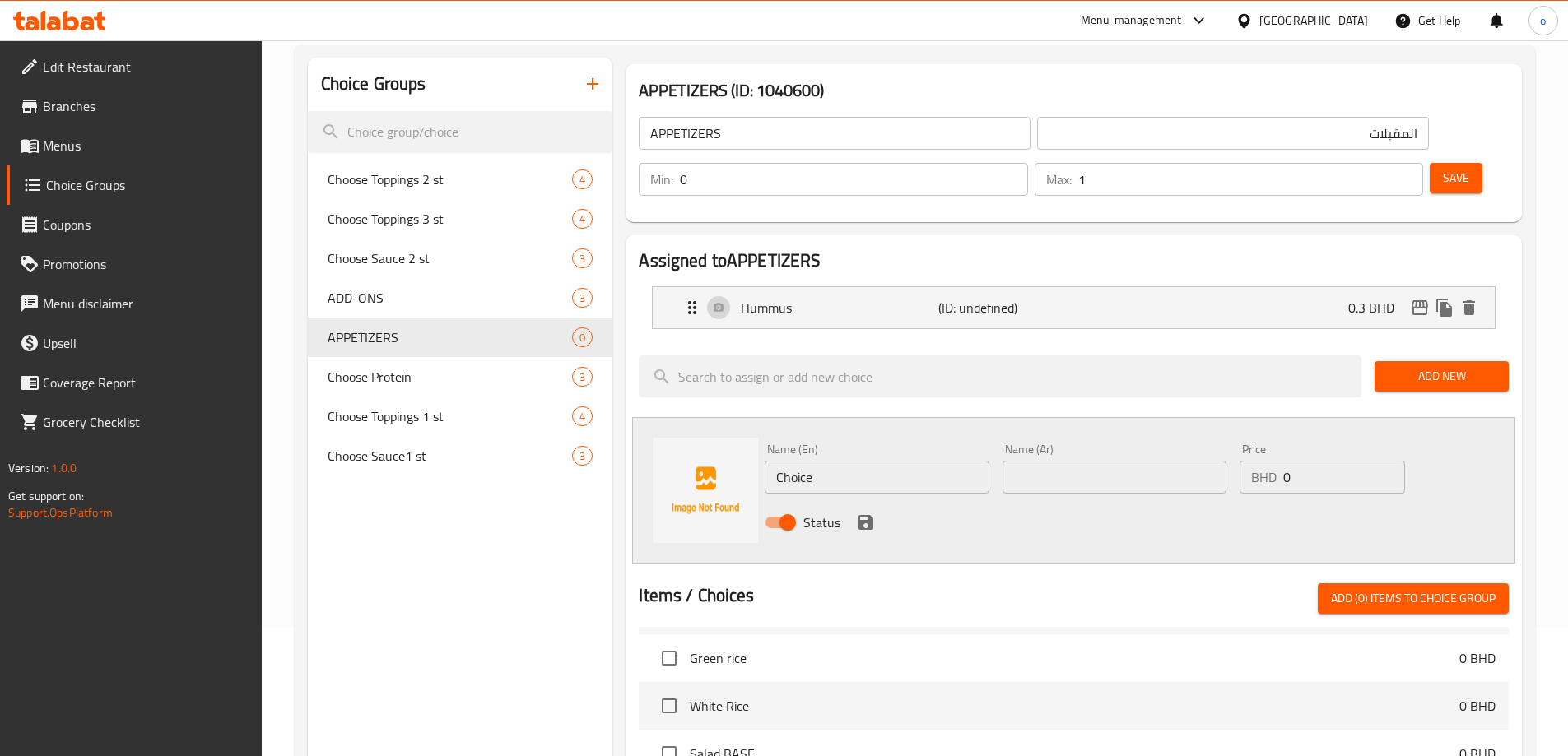
click at [800, 461] on input "Choice" at bounding box center [877, 477] width 224 height 33
paste input "Taboola"
type input "Taboola"
click at [1013, 461] on input "text" at bounding box center [1114, 477] width 224 height 33
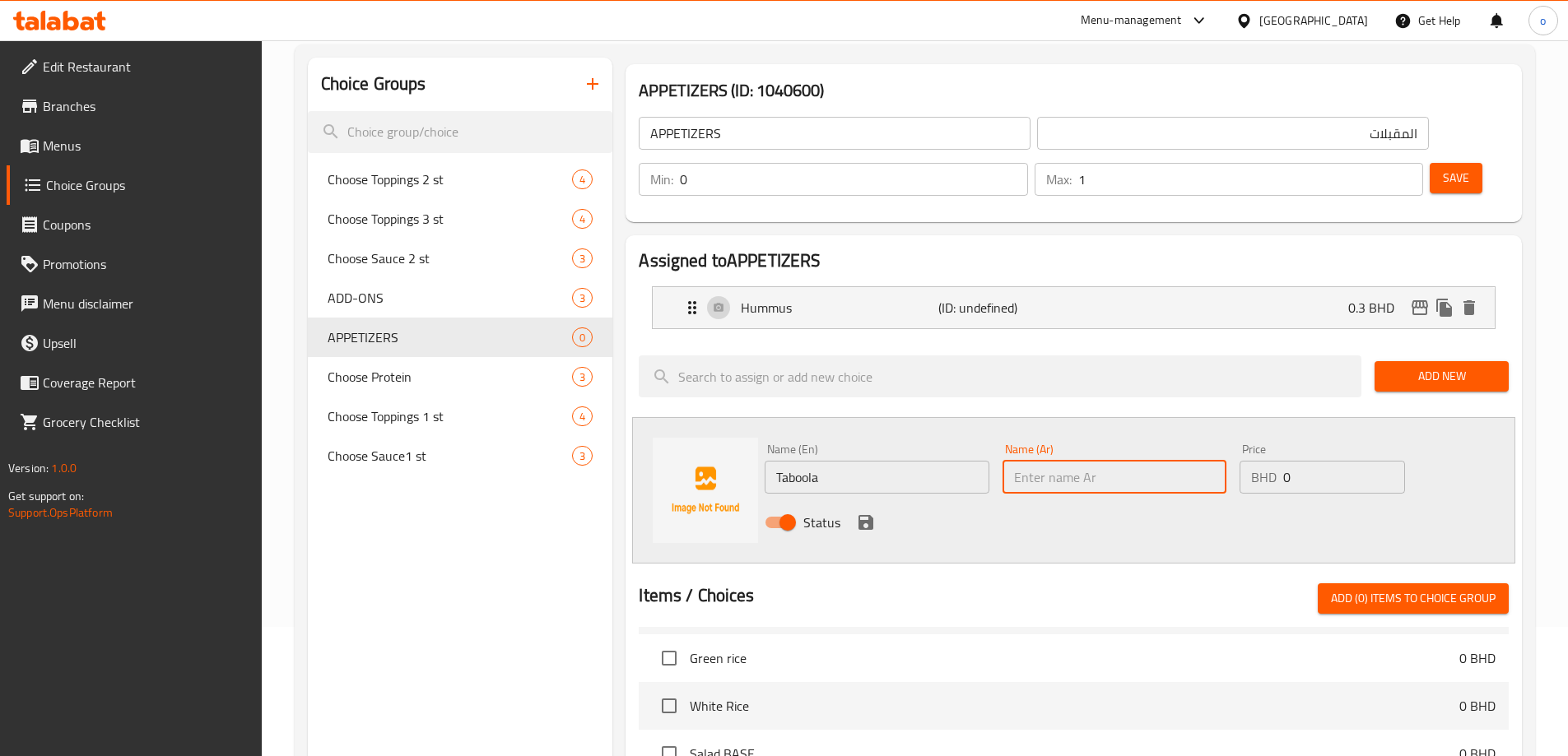
paste input "تبولة"
type input "تبولة"
click at [879, 500] on div "Status" at bounding box center [1114, 522] width 712 height 44
click at [873, 512] on icon "save" at bounding box center [867, 522] width 20 height 20
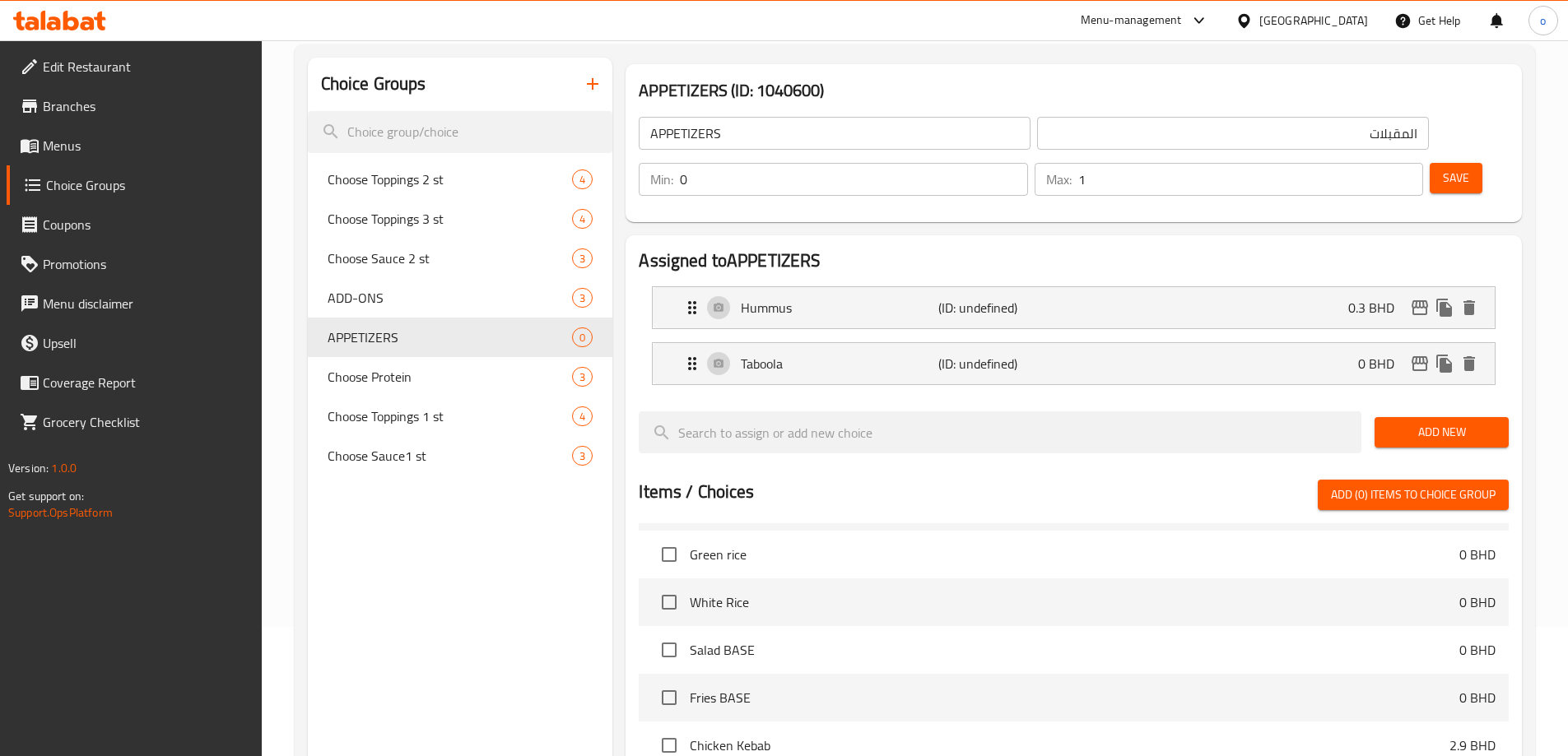
click at [870, 347] on nav "Hummus (ID: undefined) 0.3 BHD Name (En) Hummus Name (En) Name (Ar) حمص Name (A…" at bounding box center [1074, 335] width 870 height 125
click at [873, 343] on div "Taboola (ID: undefined) 0 BHD" at bounding box center [1078, 363] width 792 height 41
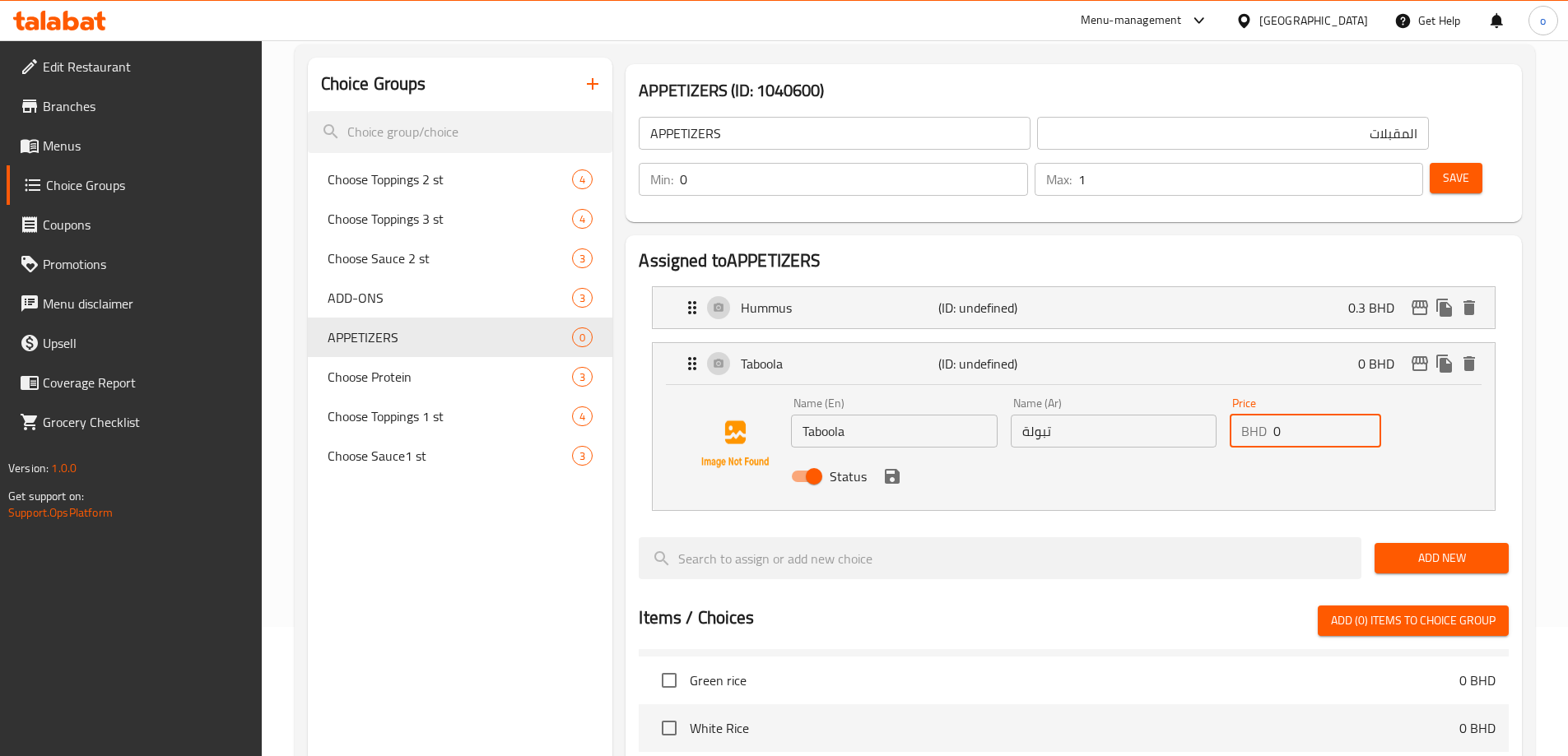
drag, startPoint x: 1274, startPoint y: 390, endPoint x: 1305, endPoint y: 384, distance: 31.6
click at [1305, 414] on input "0" at bounding box center [1328, 431] width 108 height 33
type input "0.3"
click at [889, 464] on button "save" at bounding box center [892, 476] width 25 height 25
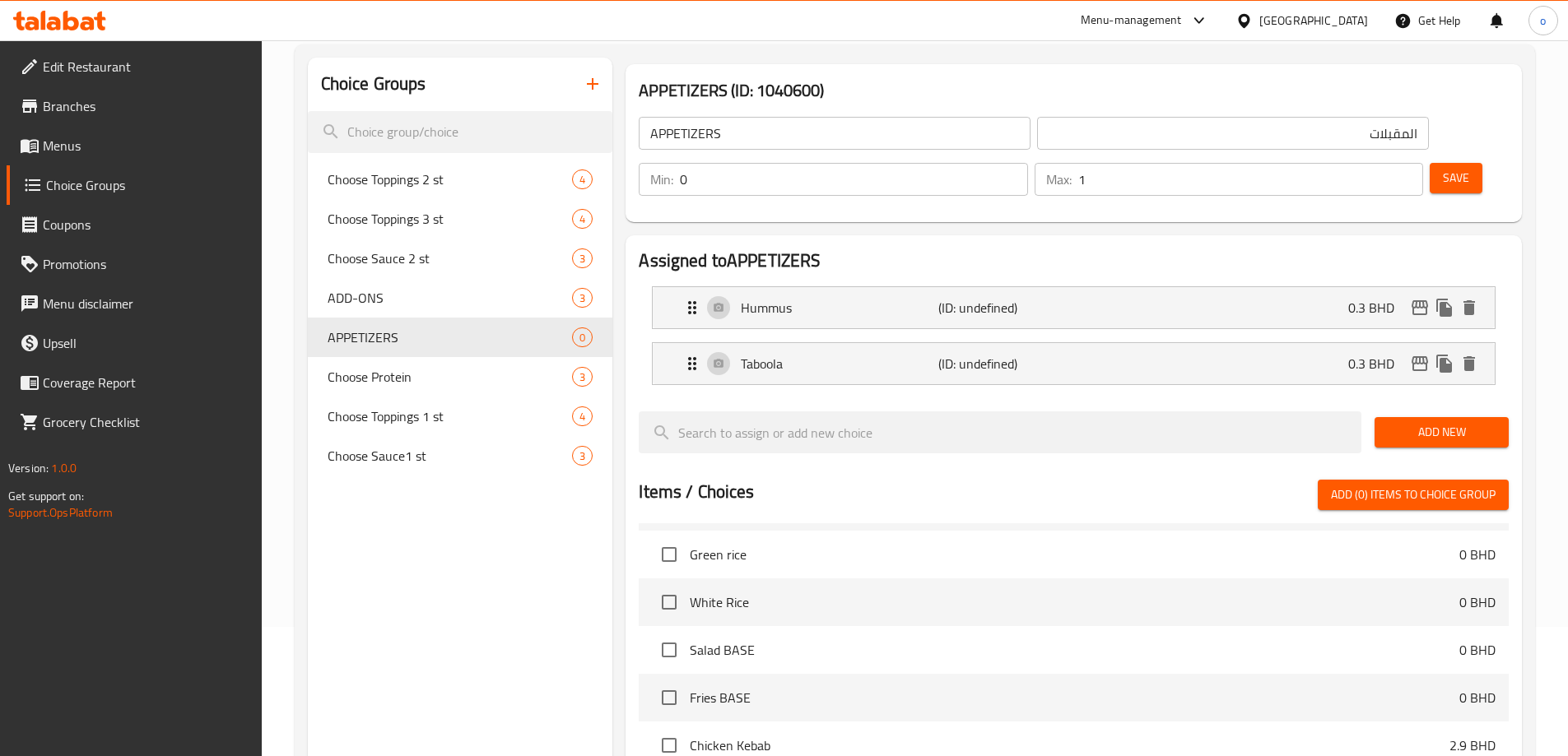
click at [1436, 422] on span "Add New" at bounding box center [1441, 432] width 108 height 20
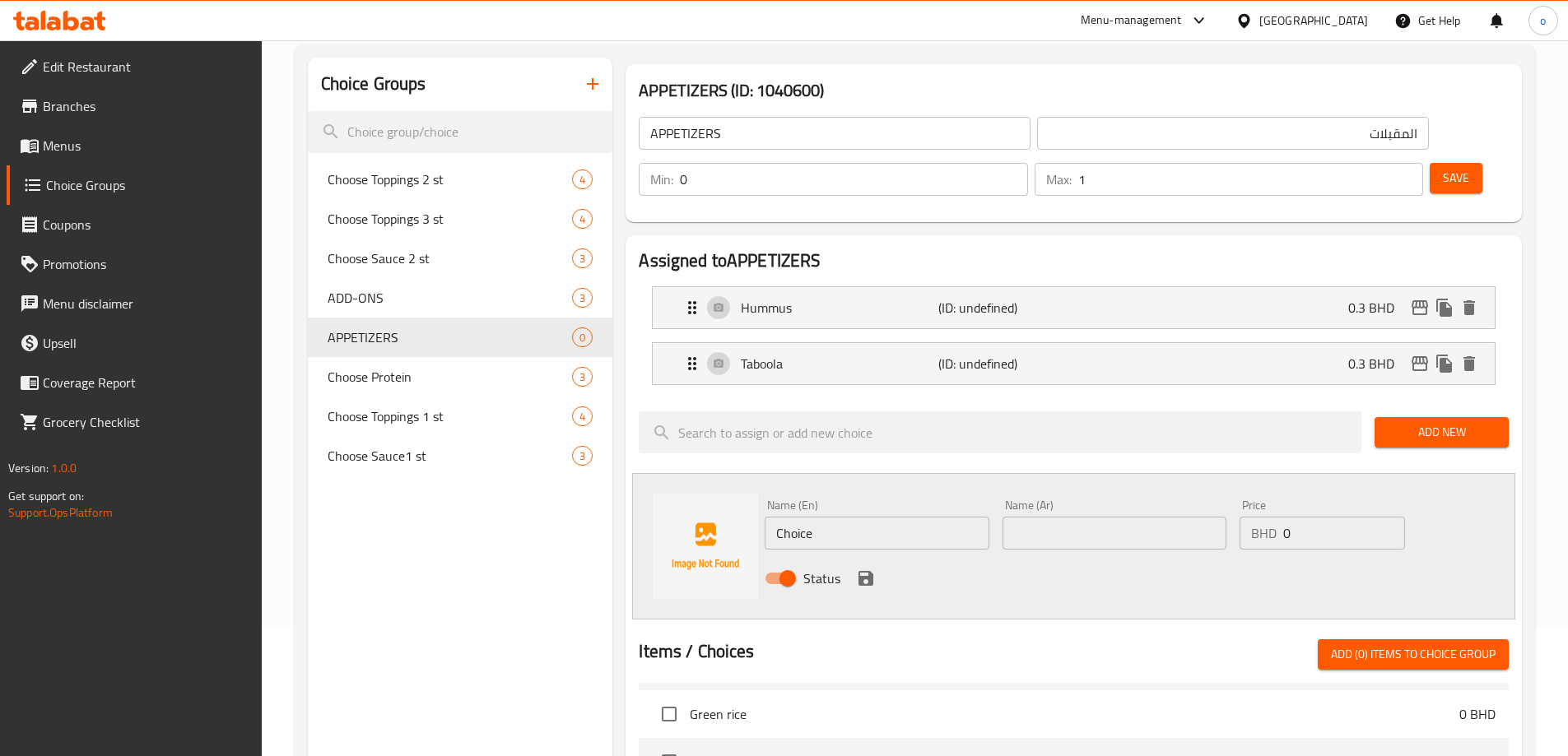
click at [824, 517] on input "Choice" at bounding box center [877, 533] width 224 height 33
paste input "Mutabel"
type input "Mutabel"
click at [1140, 499] on div "Name (Ar) Name (Ar)" at bounding box center [1114, 524] width 224 height 50
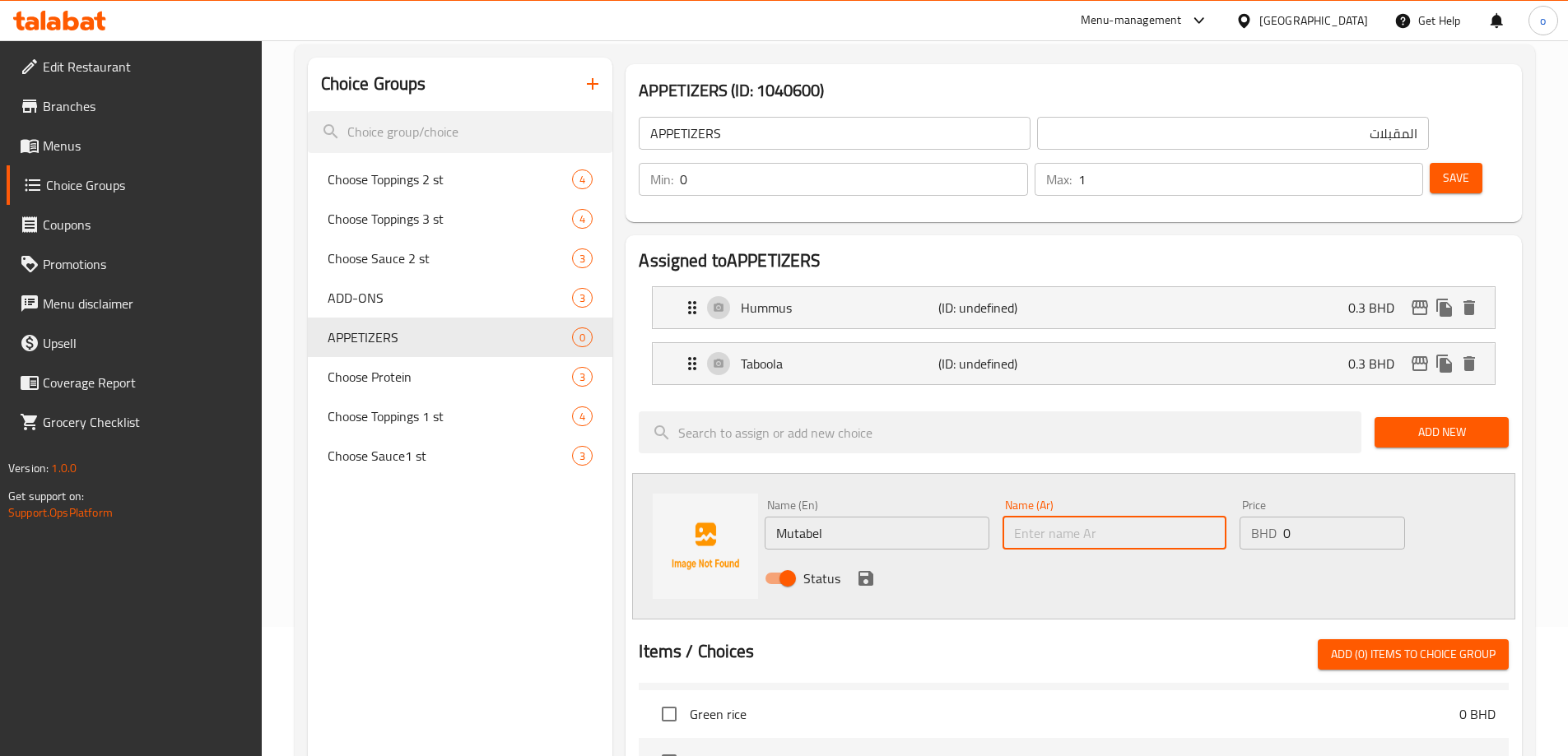
click at [1143, 517] on input "text" at bounding box center [1114, 533] width 224 height 33
paste input "متبل"
type input "متبل"
drag, startPoint x: 1274, startPoint y: 494, endPoint x: 1282, endPoint y: 488, distance: 10.0
click at [1282, 517] on div "BHD 0 Price" at bounding box center [1322, 533] width 165 height 33
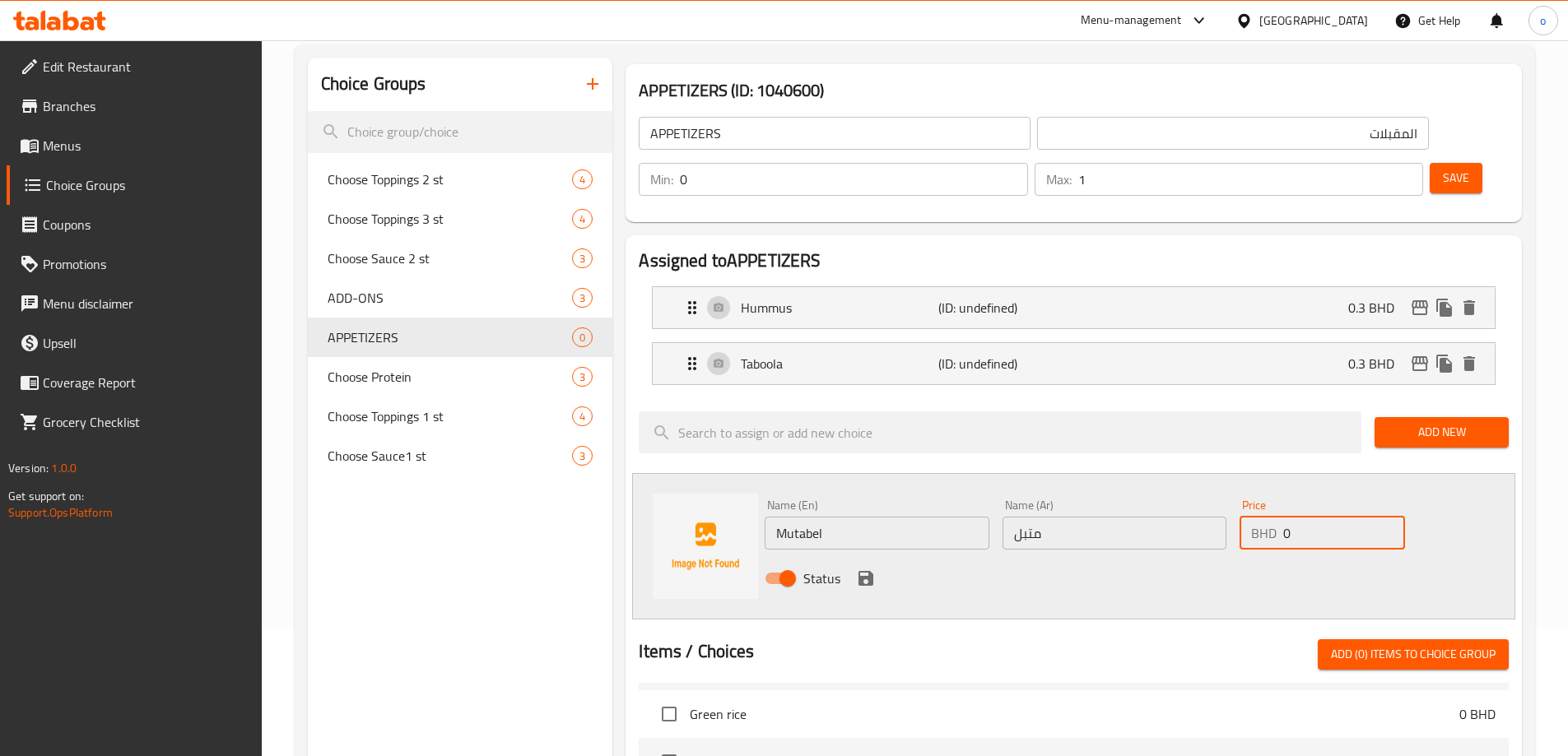
drag, startPoint x: 1285, startPoint y: 488, endPoint x: 1294, endPoint y: 488, distance: 9.0
click at [1294, 517] on input "0" at bounding box center [1343, 533] width 121 height 33
type input "0.3"
click at [872, 571] on icon "save" at bounding box center [866, 578] width 15 height 15
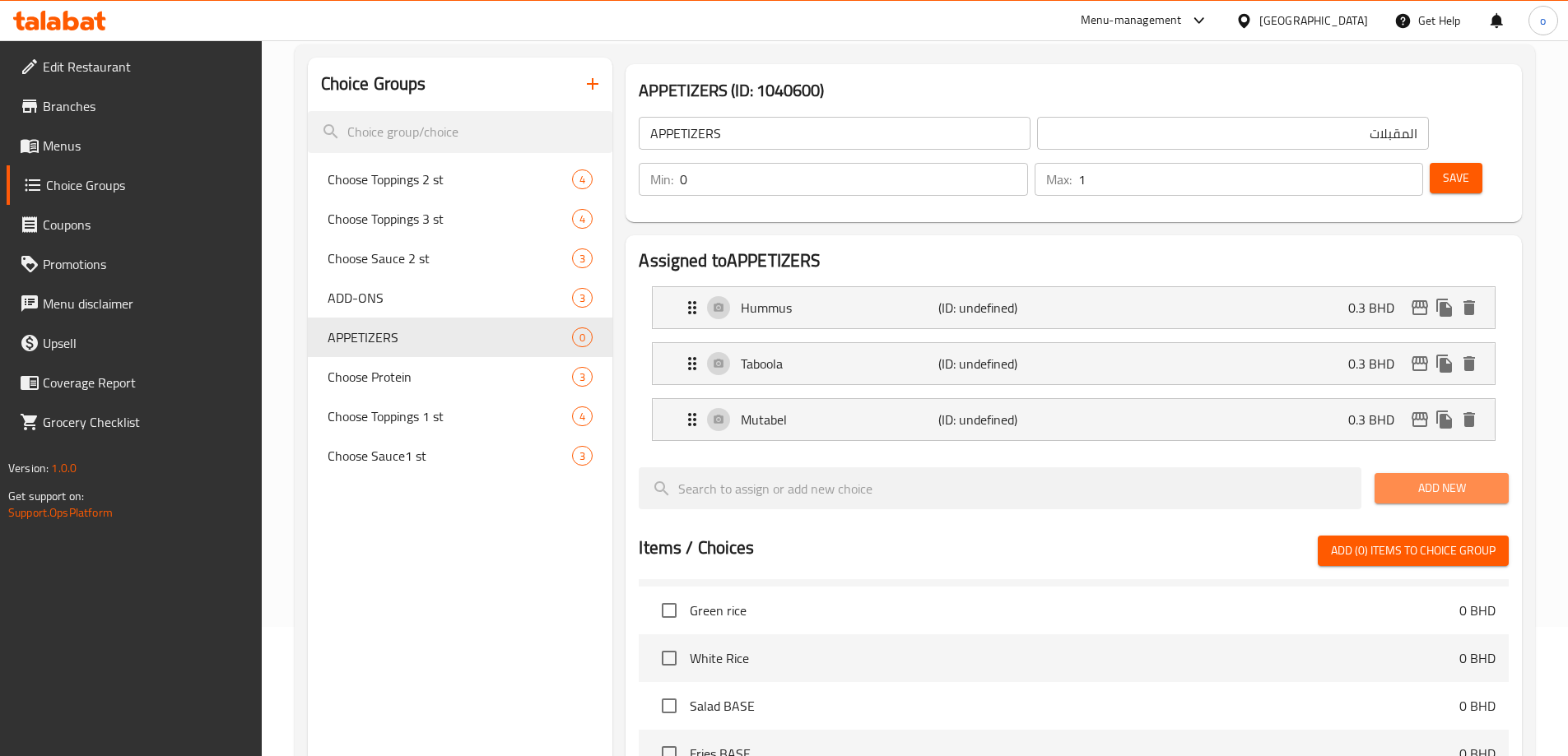
click at [1421, 473] on button "Add New" at bounding box center [1441, 488] width 134 height 30
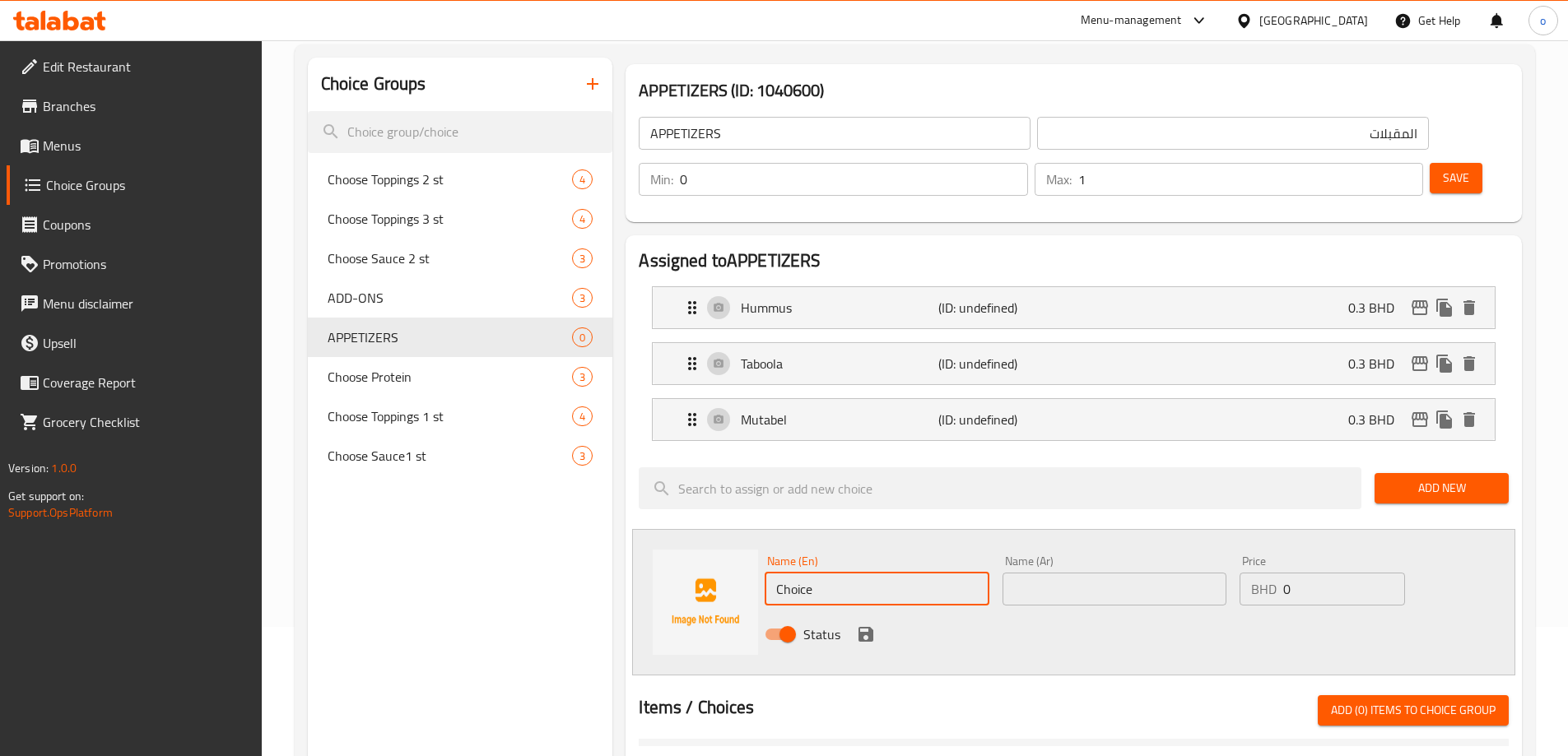
click at [790, 573] on input "Choice" at bounding box center [877, 589] width 224 height 33
paste input "Labna with [PERSON_NAME]"
type input "Labna with [PERSON_NAME]"
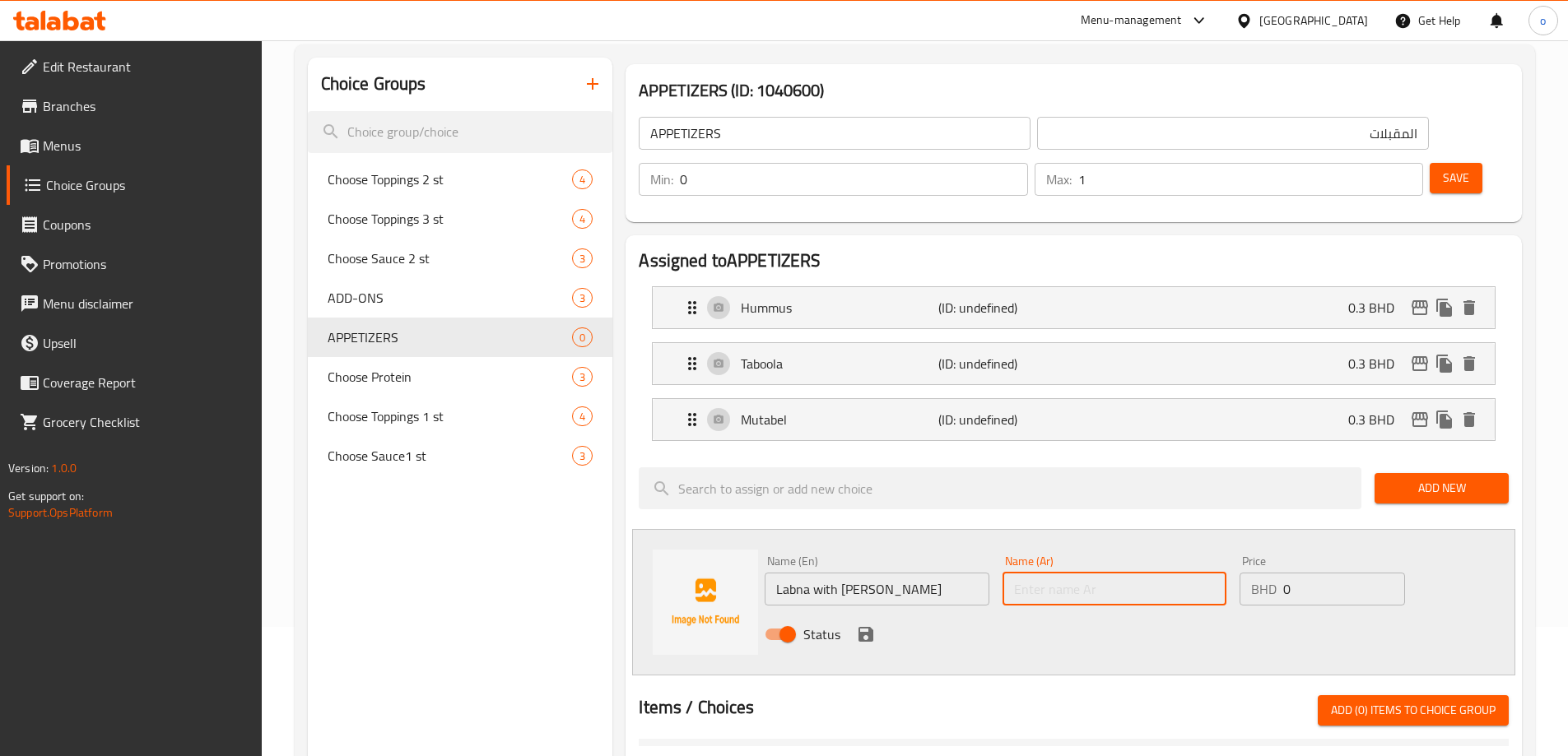
click at [1060, 573] on input "text" at bounding box center [1114, 589] width 224 height 33
type input "لبنة مع زعتر"
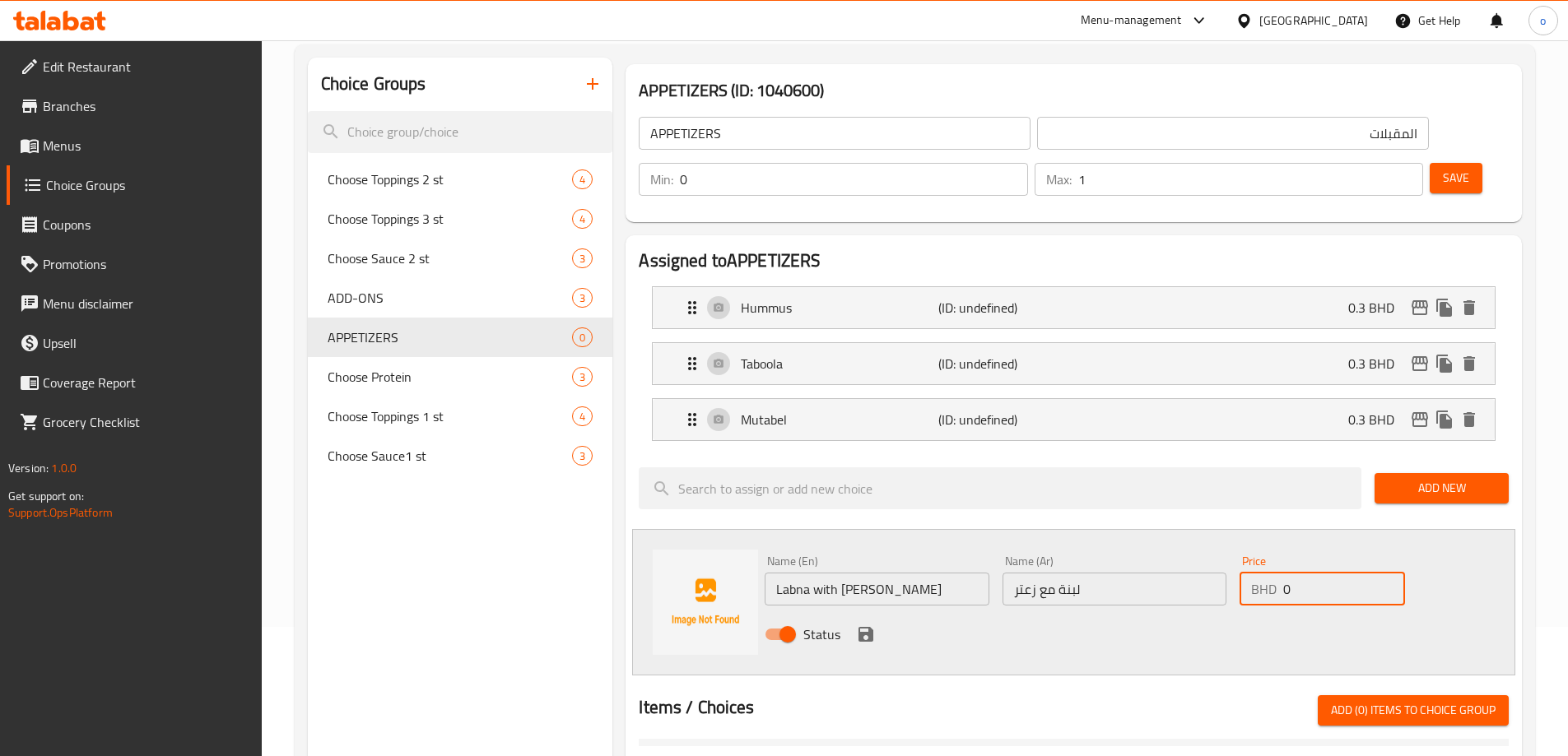
drag, startPoint x: 1296, startPoint y: 545, endPoint x: 1283, endPoint y: 543, distance: 13.2
click at [1283, 573] on input "0" at bounding box center [1343, 589] width 121 height 33
type input "0.3"
click at [871, 627] on icon "save" at bounding box center [866, 634] width 15 height 15
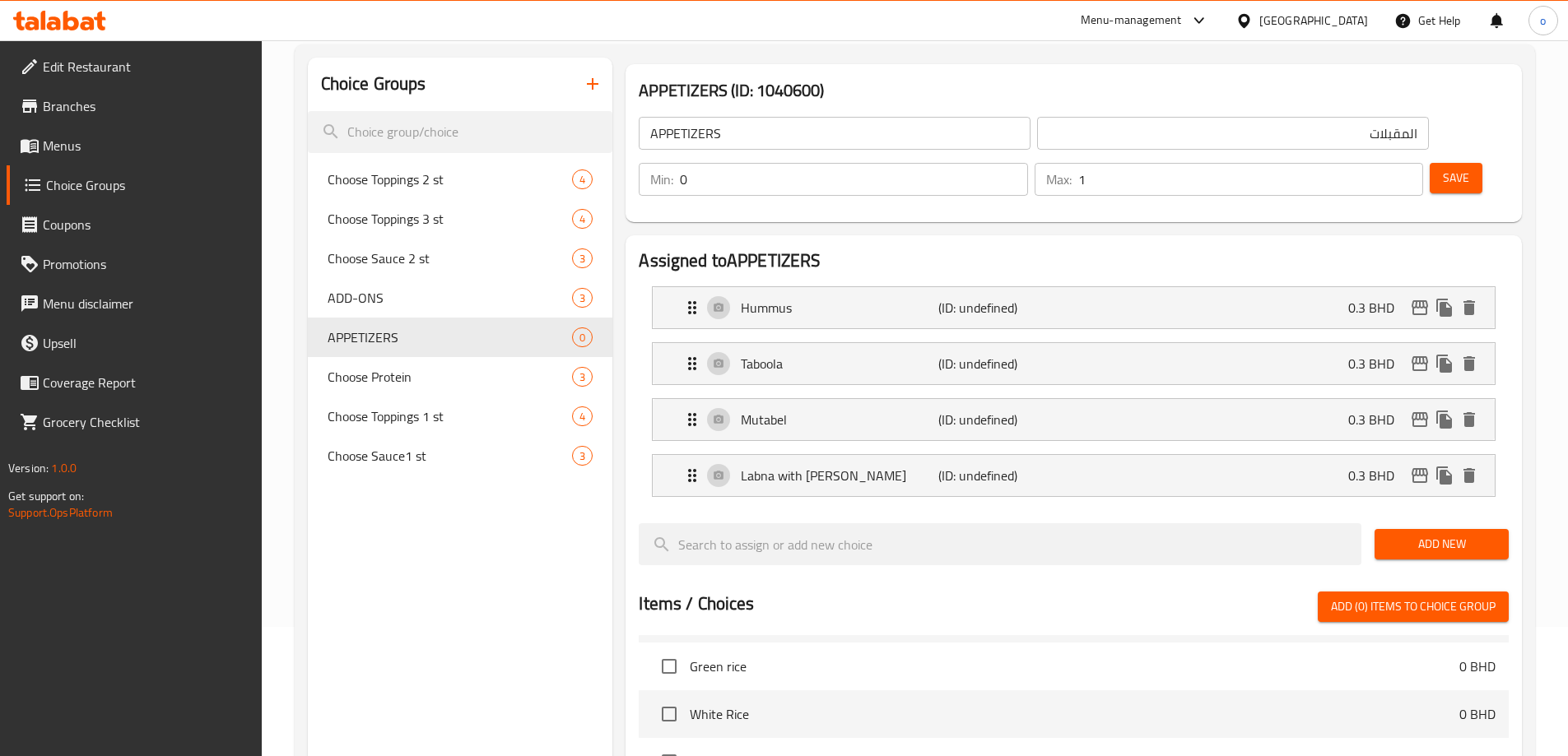
click at [1411, 534] on span "Add New" at bounding box center [1441, 544] width 108 height 20
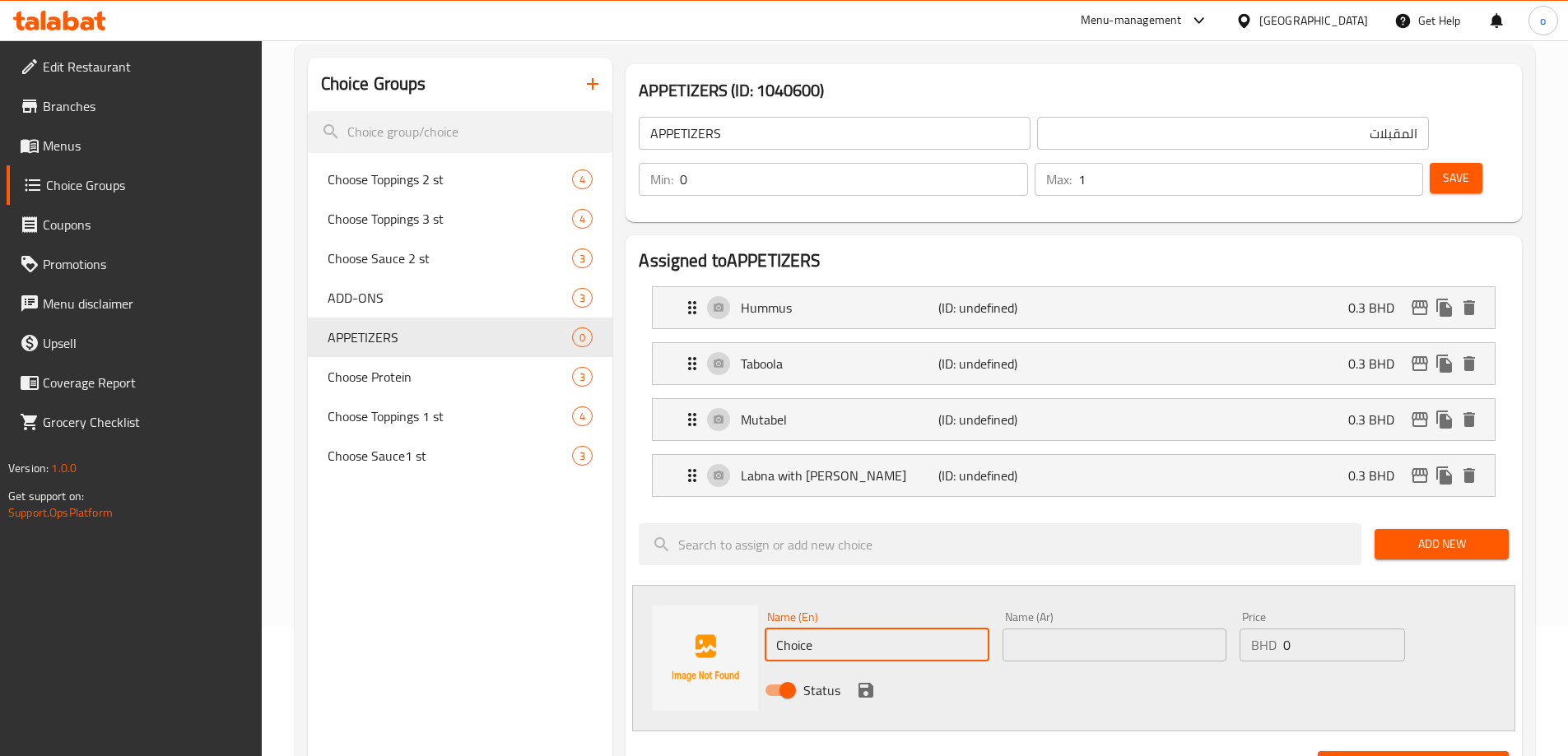
click at [814, 629] on input "Choice" at bounding box center [877, 645] width 224 height 33
paste input "Fries"
type input "Fries"
click at [1074, 629] on input "text" at bounding box center [1114, 645] width 224 height 33
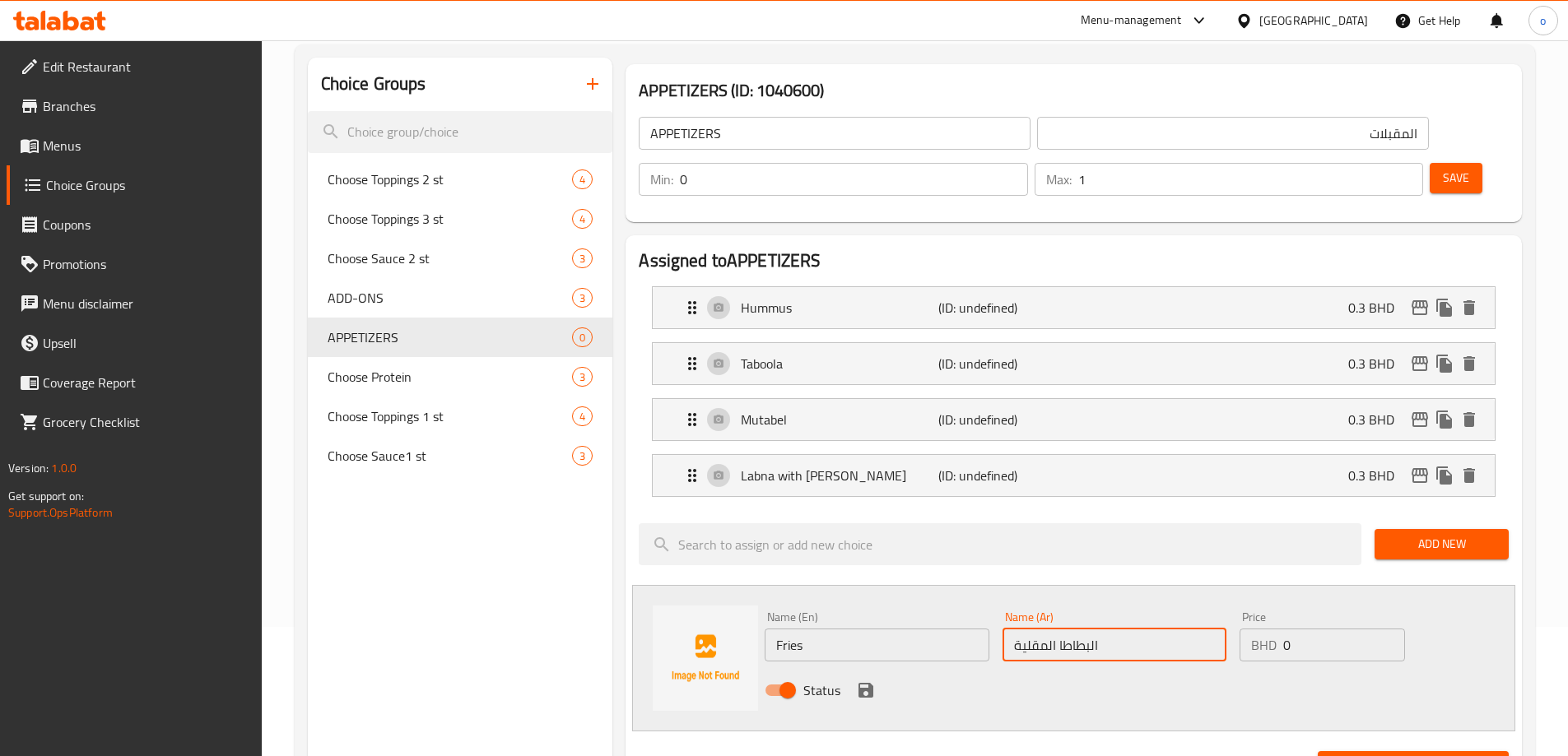
click at [1063, 629] on input "البطاطا المقلية" at bounding box center [1114, 645] width 224 height 33
type input "البطاطس المقلية"
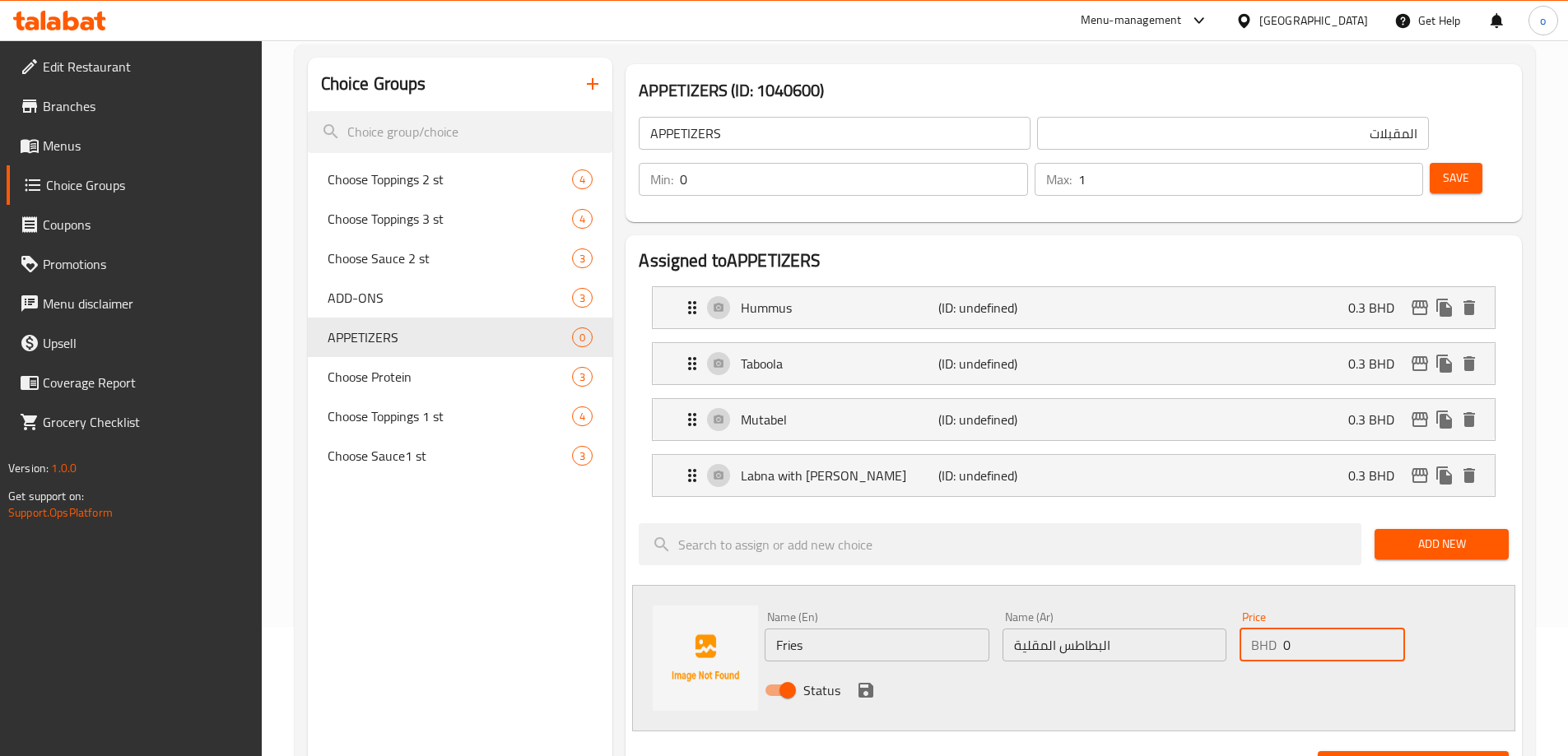
click at [1302, 629] on input "0" at bounding box center [1343, 645] width 121 height 33
type input "0.3"
click at [875, 680] on icon "save" at bounding box center [867, 690] width 20 height 20
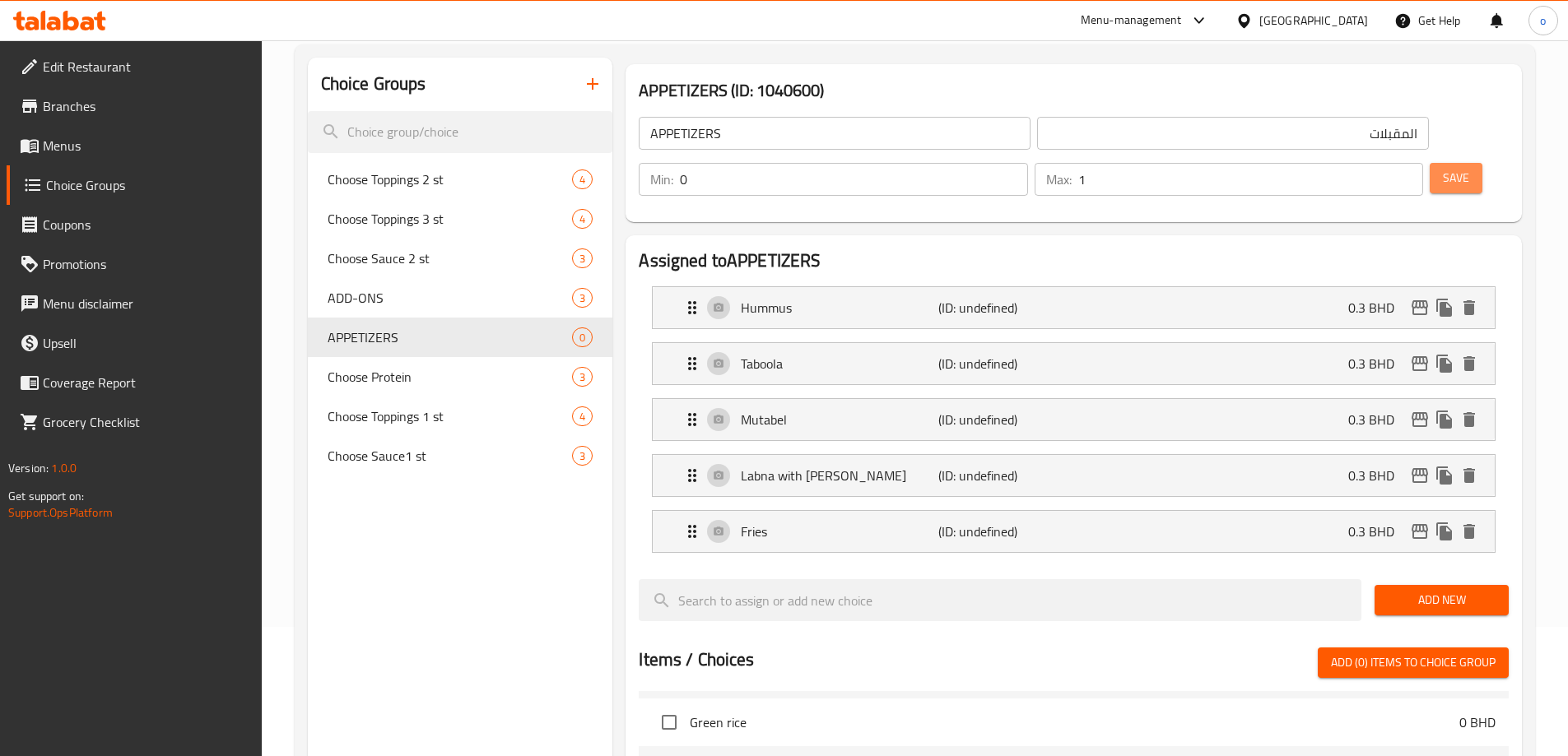
click at [1443, 168] on span "Save" at bounding box center [1456, 178] width 27 height 20
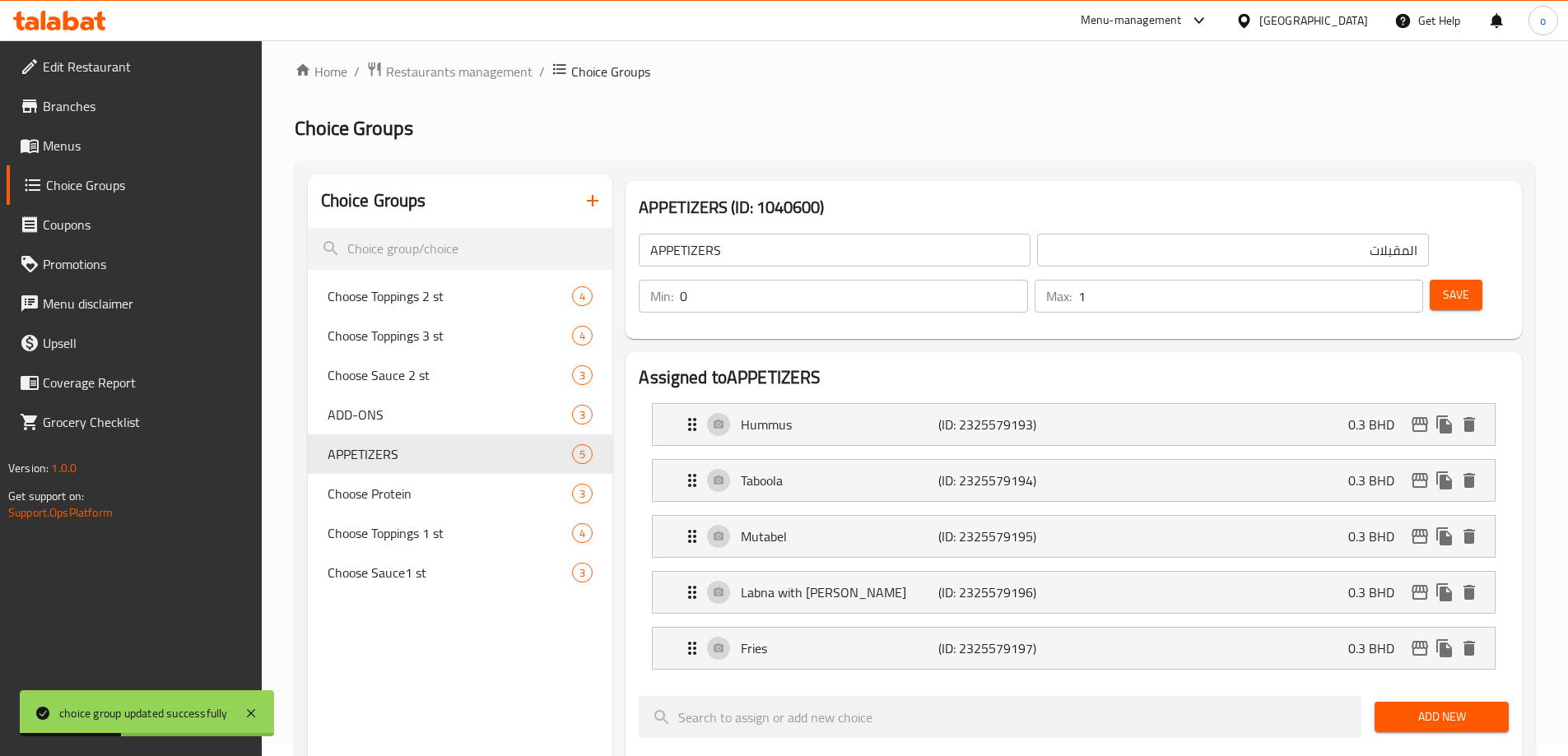
scroll to position [0, 0]
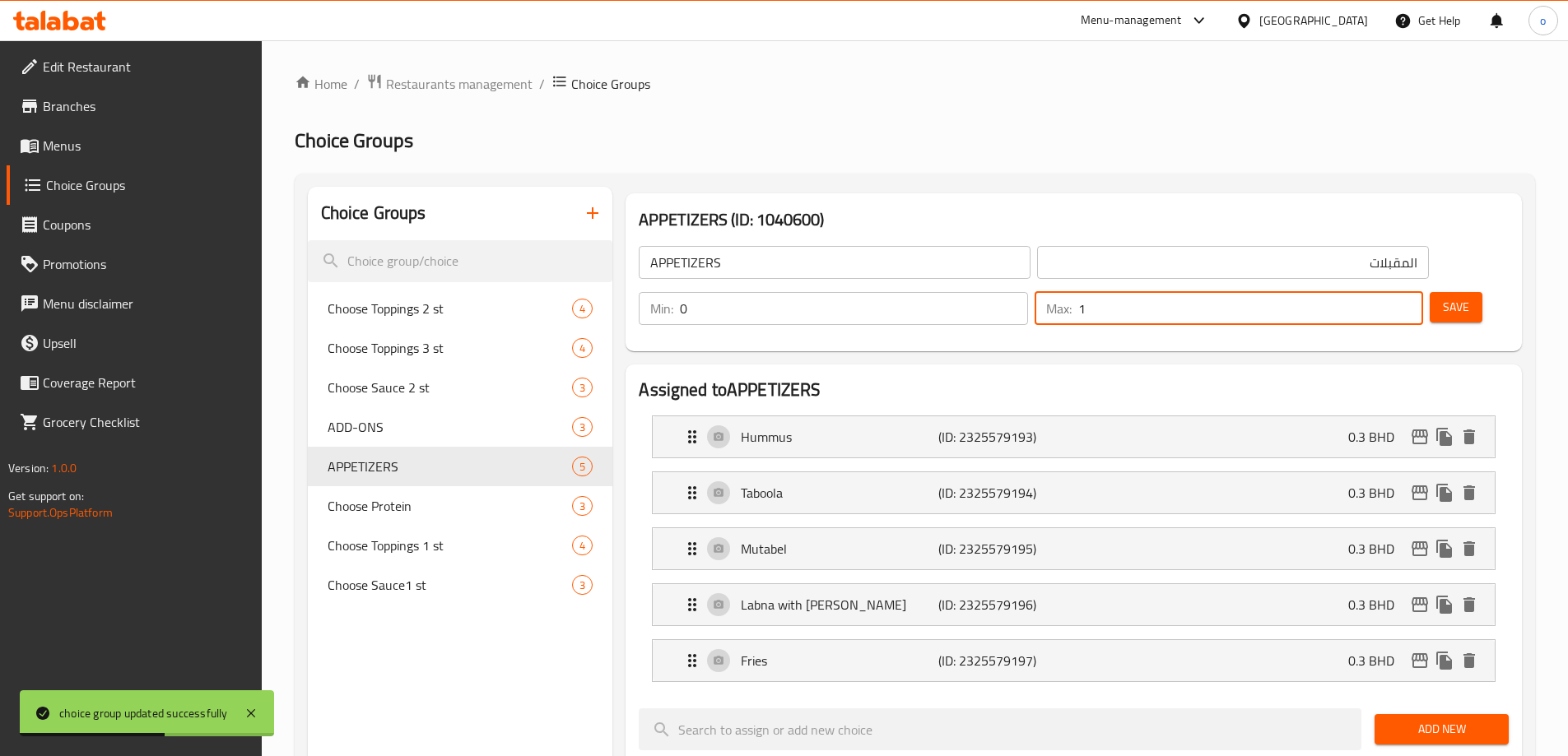
drag, startPoint x: 1358, startPoint y: 271, endPoint x: 1367, endPoint y: 270, distance: 9.1
click at [1367, 292] on input "1" at bounding box center [1251, 309] width 345 height 33
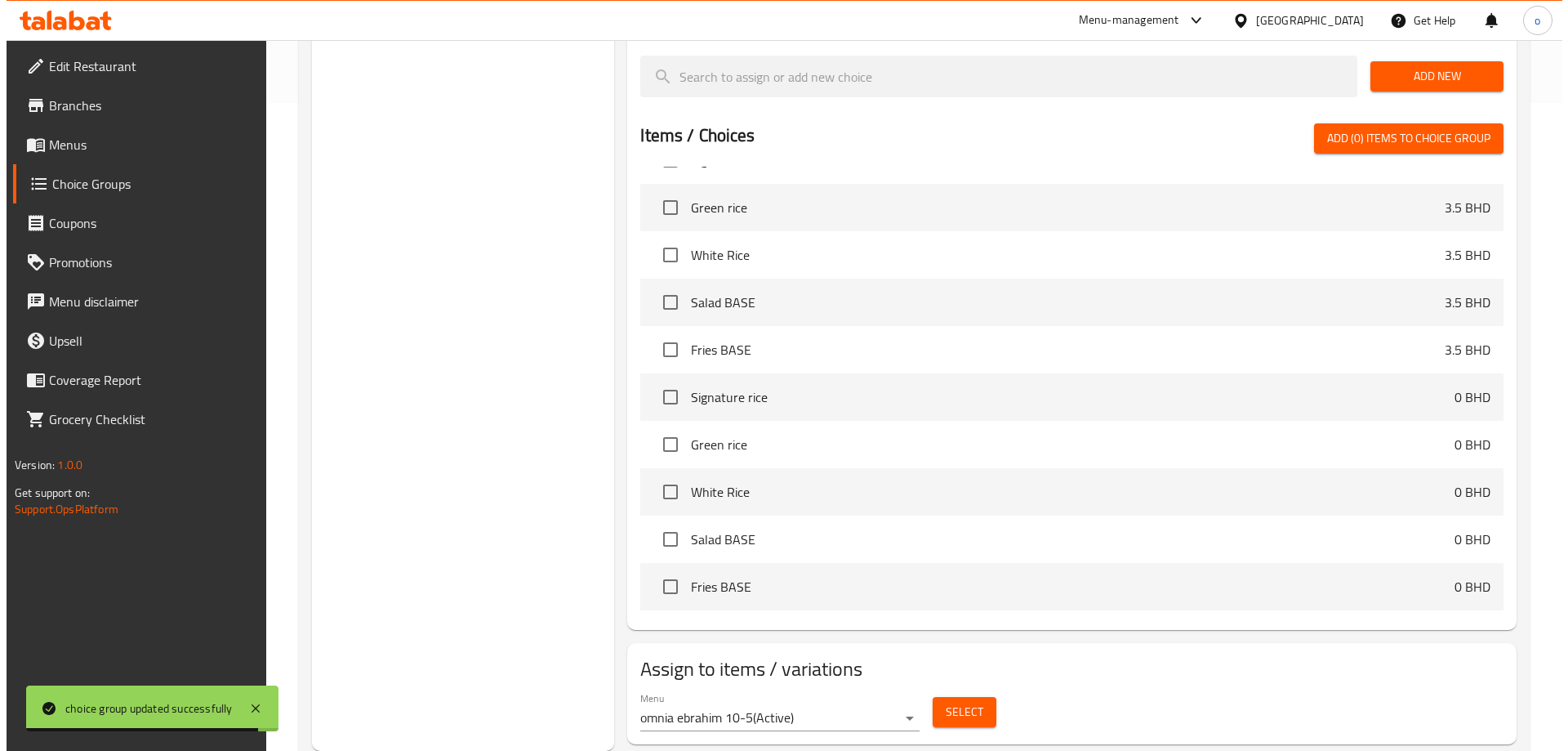
scroll to position [164, 0]
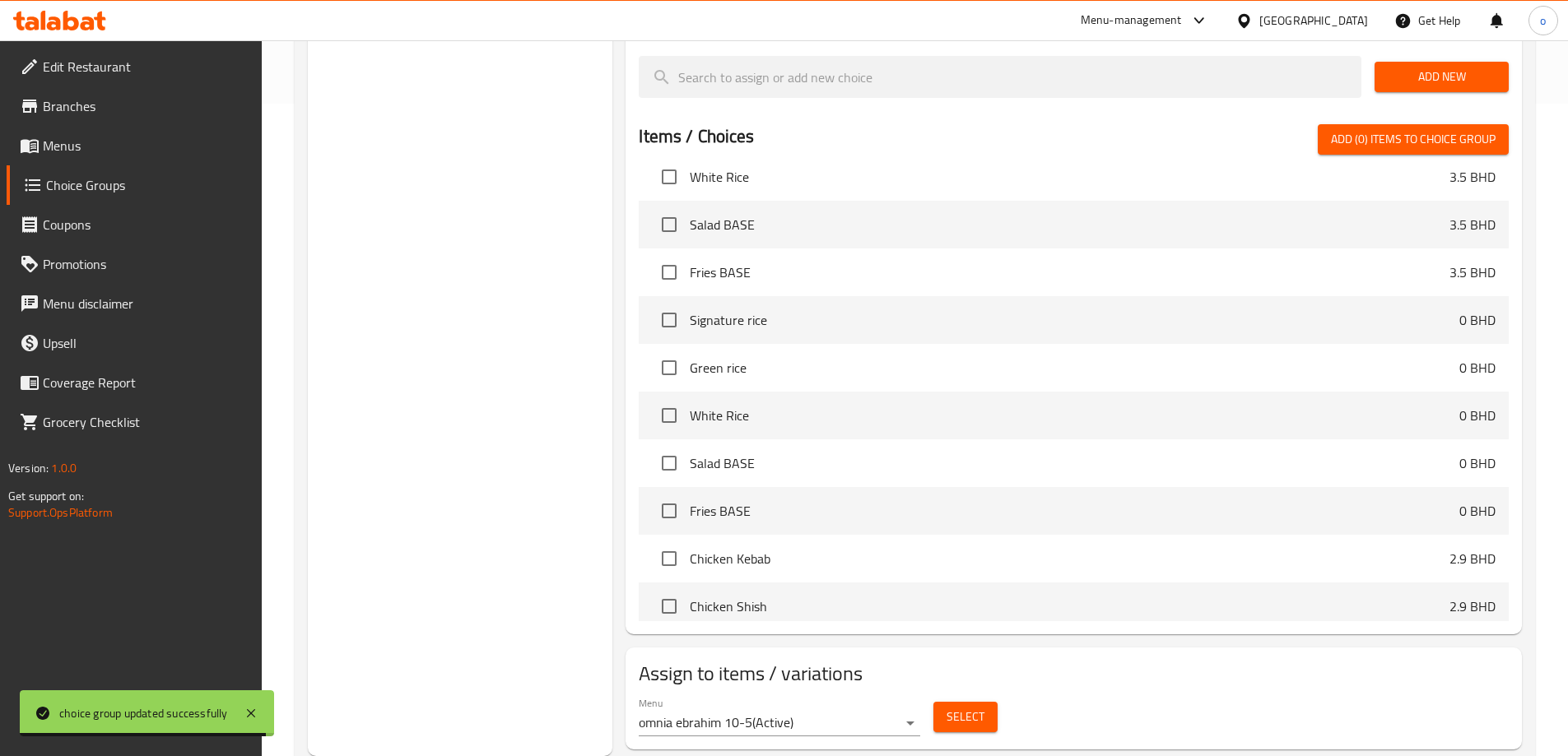
click at [942, 702] on button "Select" at bounding box center [966, 717] width 64 height 30
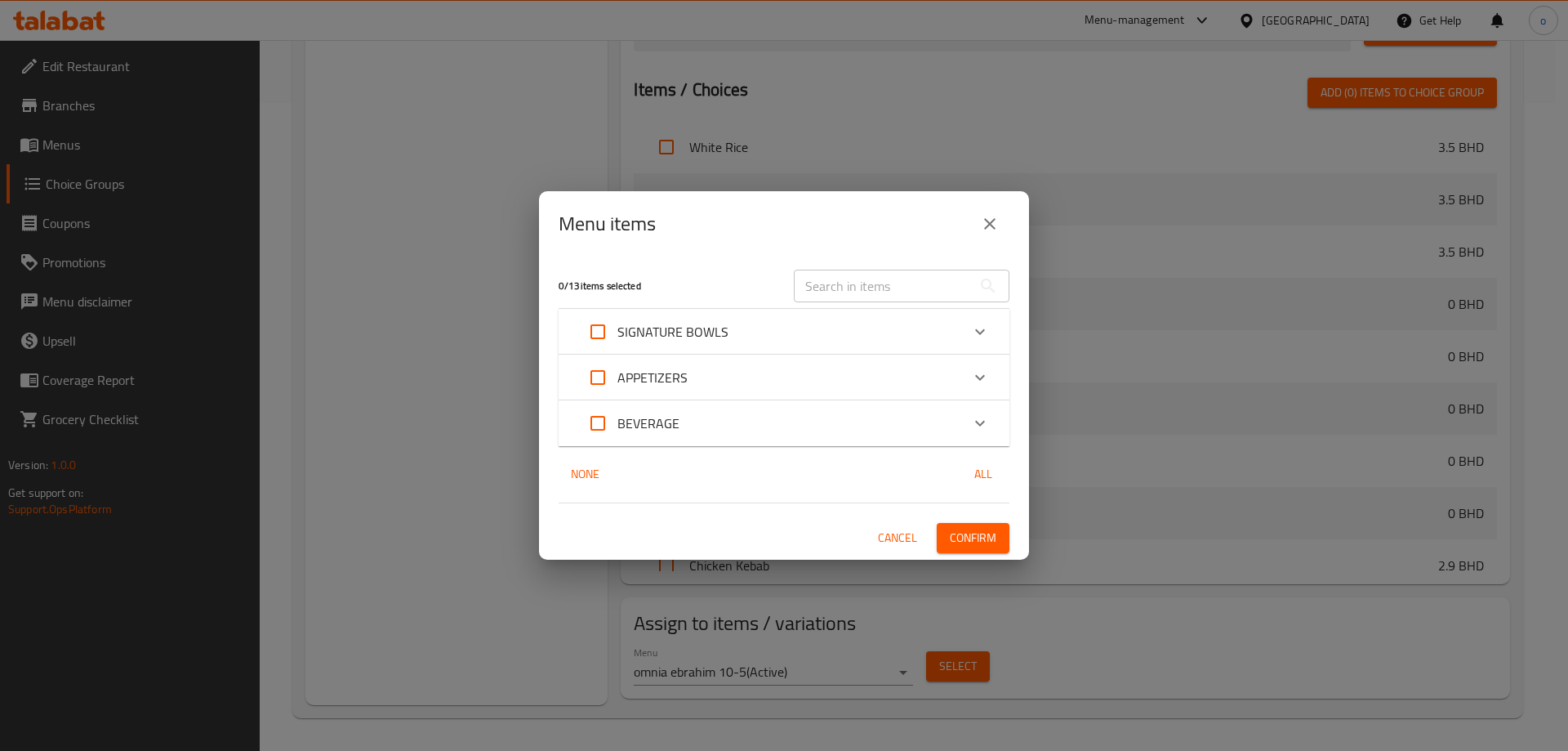
click at [760, 328] on div "SIGNATURE BOWLS" at bounding box center [770, 331] width 382 height 39
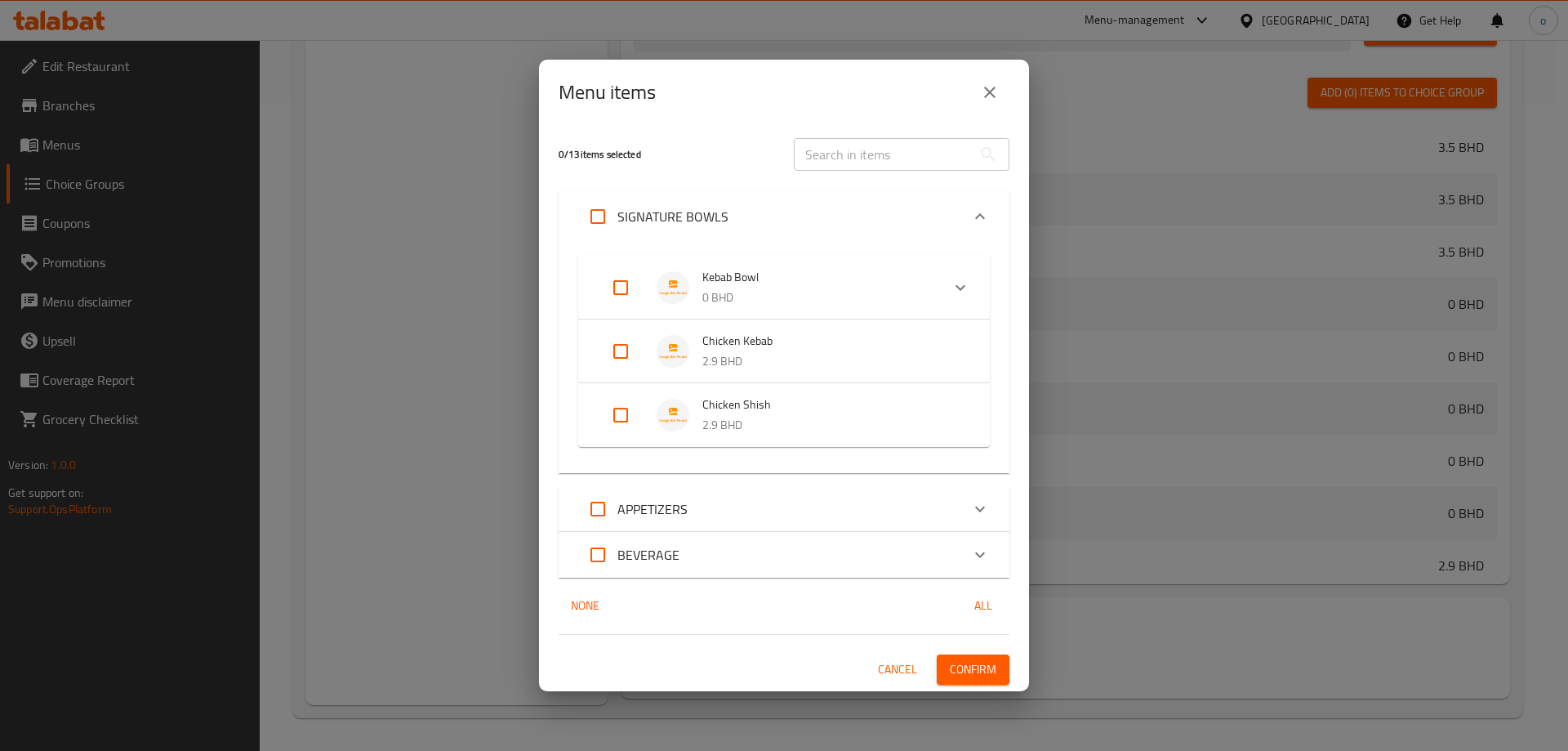
click at [632, 290] on input "Expand" at bounding box center [621, 287] width 39 height 39
checkbox input "true"
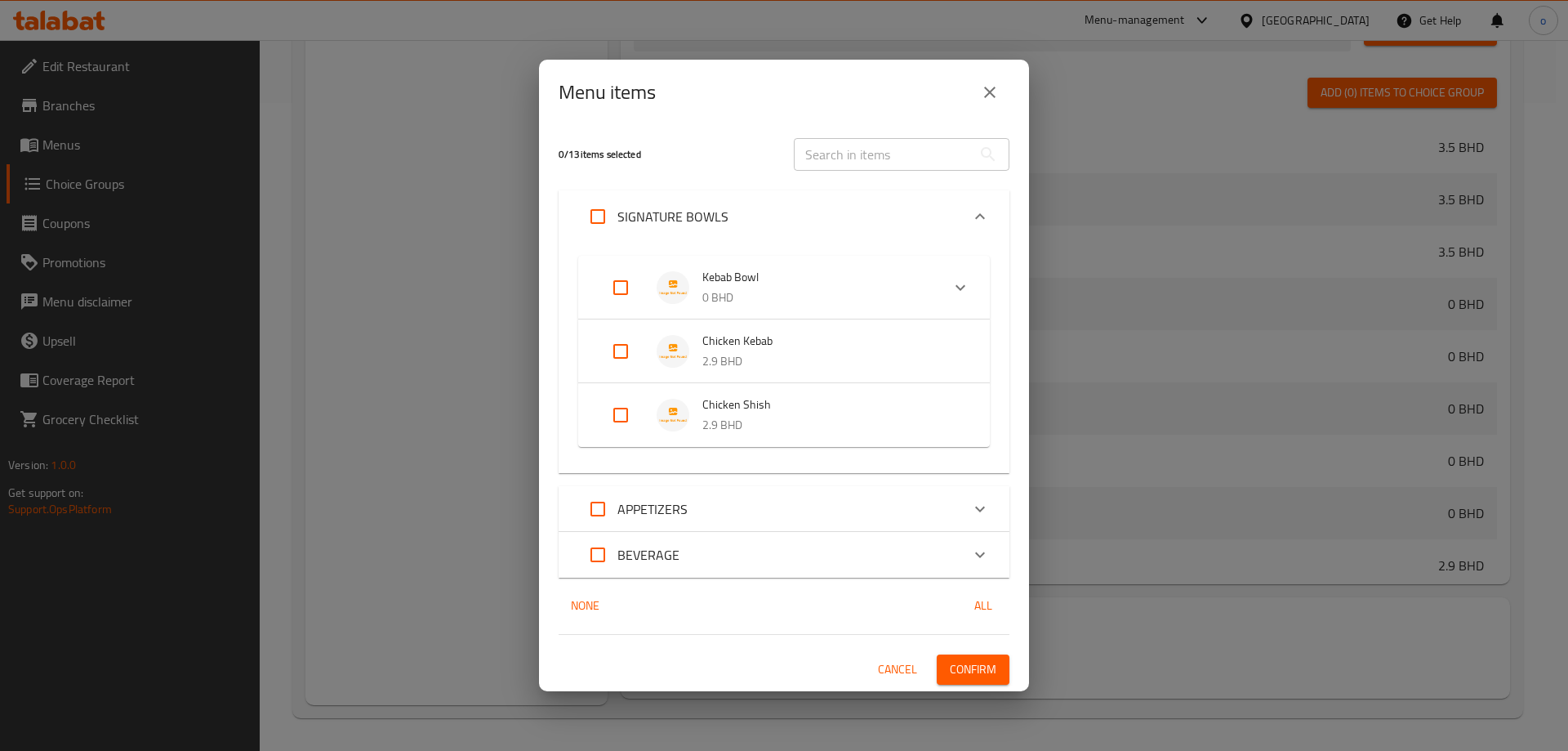
checkbox input "true"
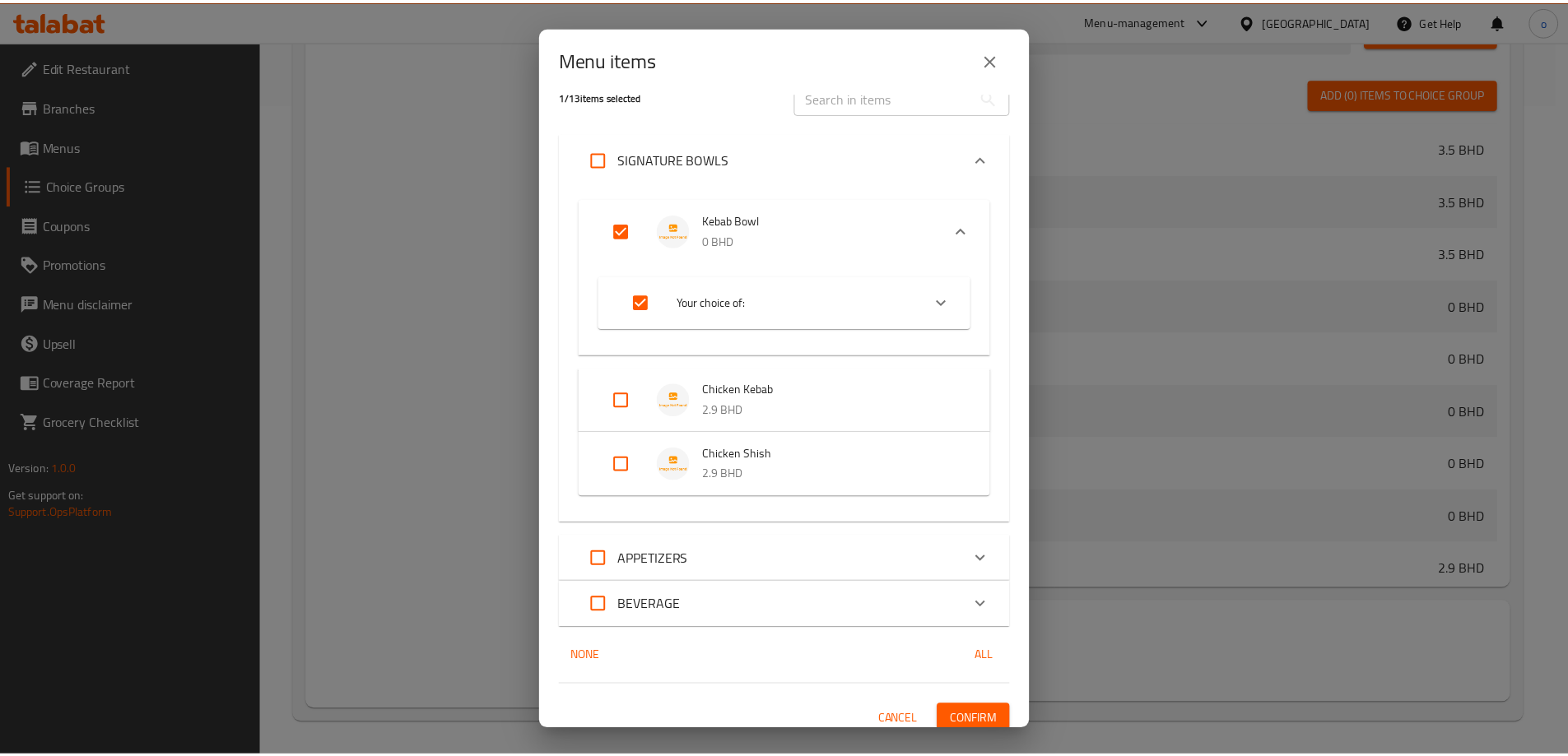
scroll to position [37, 0]
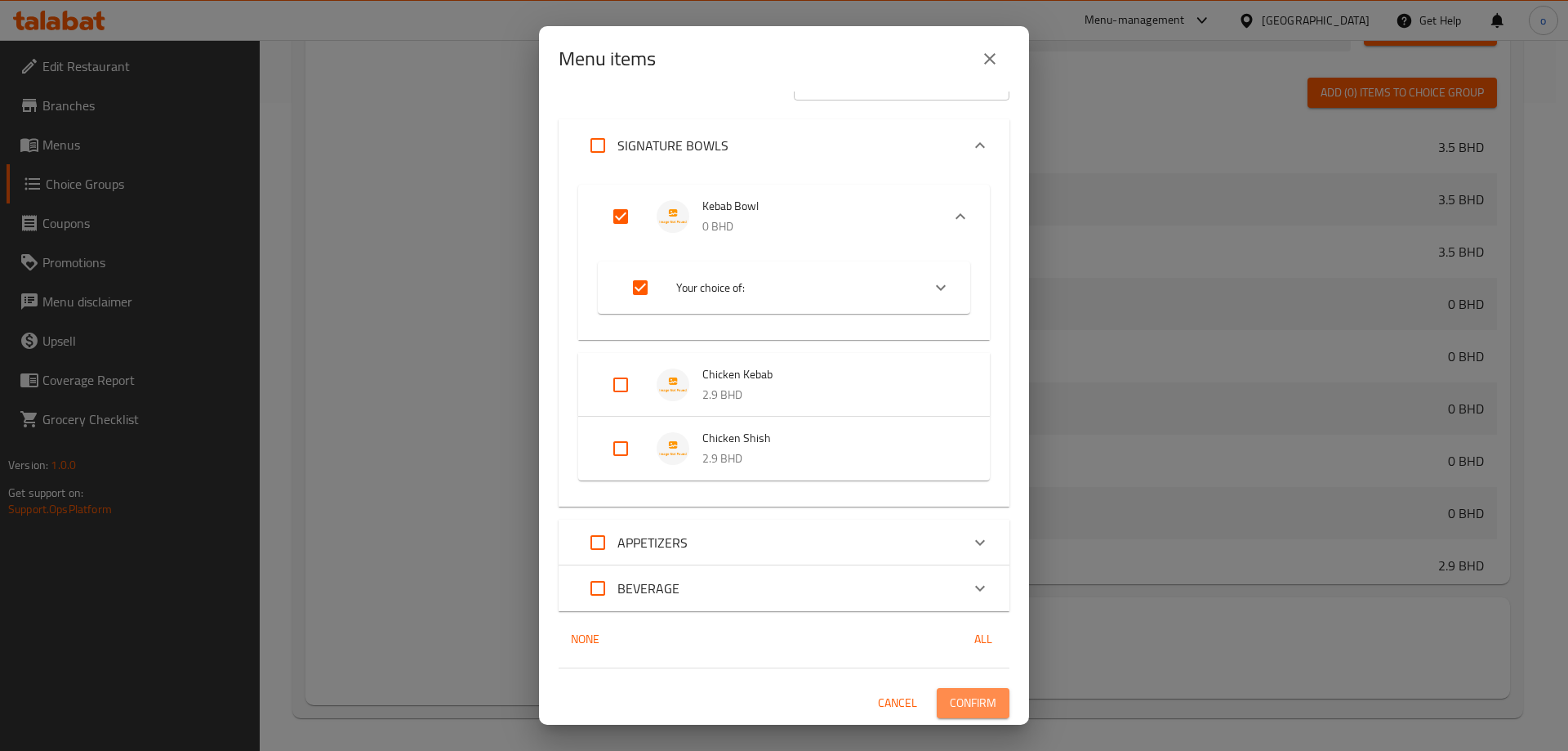
click at [972, 713] on span "Confirm" at bounding box center [973, 703] width 46 height 20
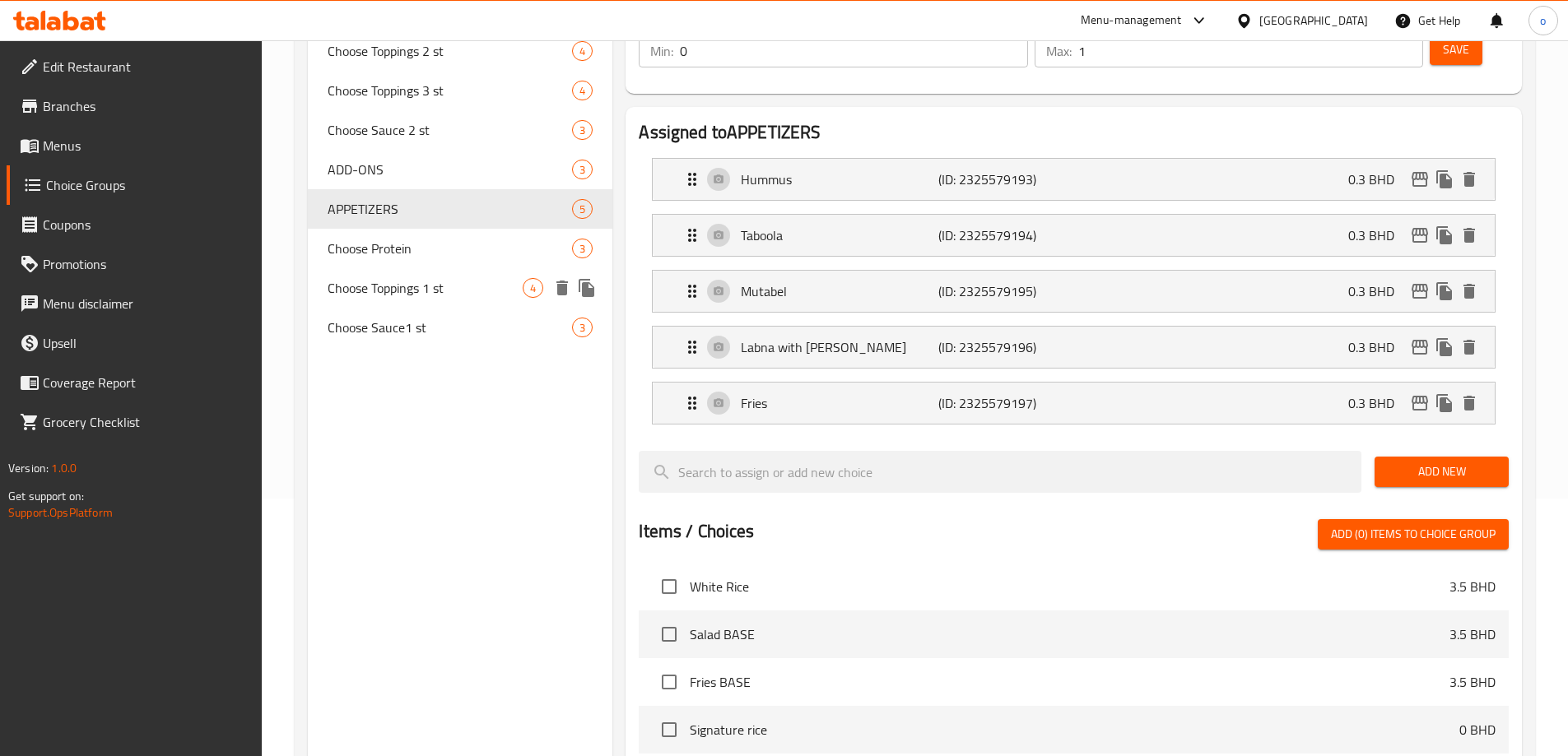
scroll to position [241, 0]
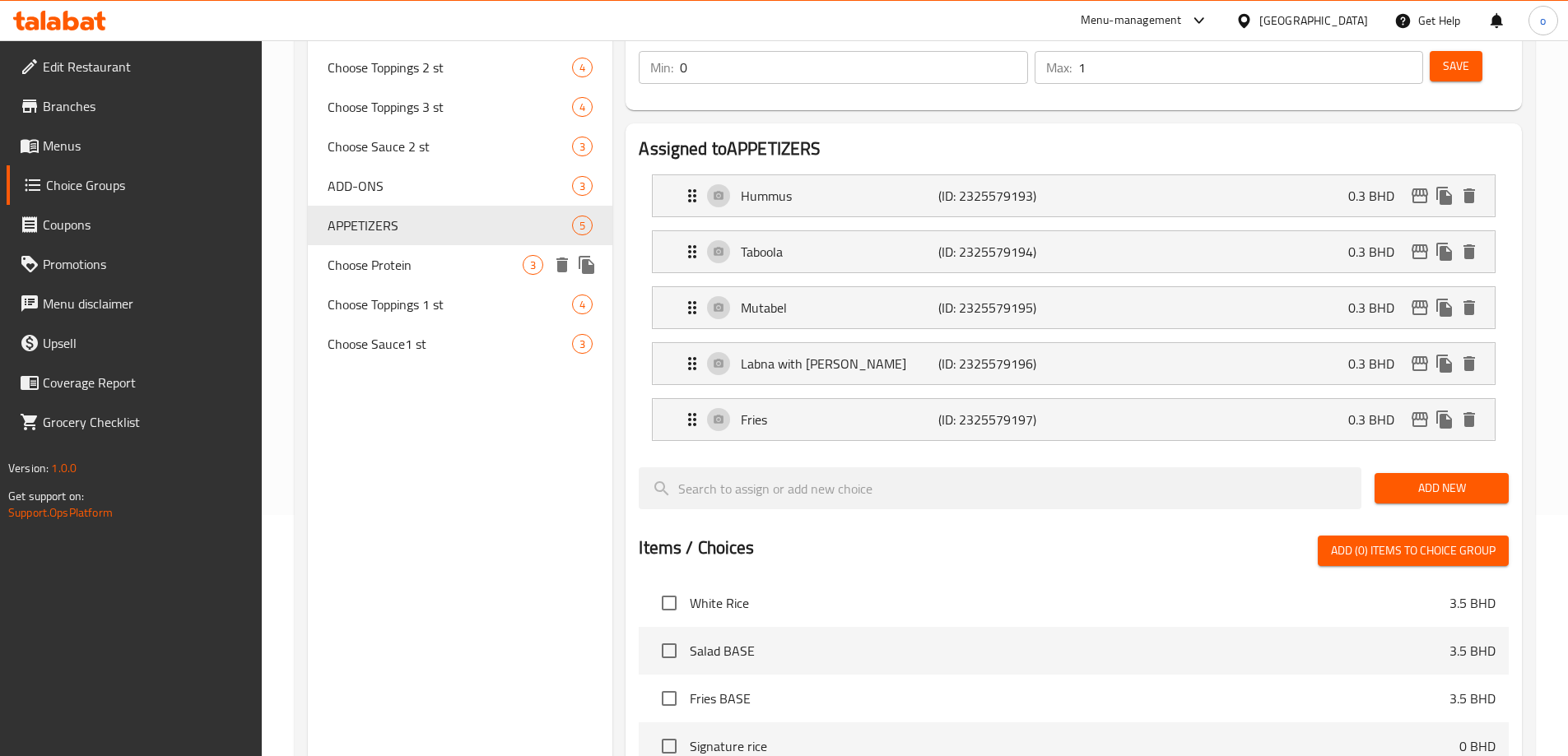
click at [484, 264] on span "Choose Protein" at bounding box center [425, 265] width 196 height 20
type input "Choose Protein"
type input "اختر البروتين"
type input "1"
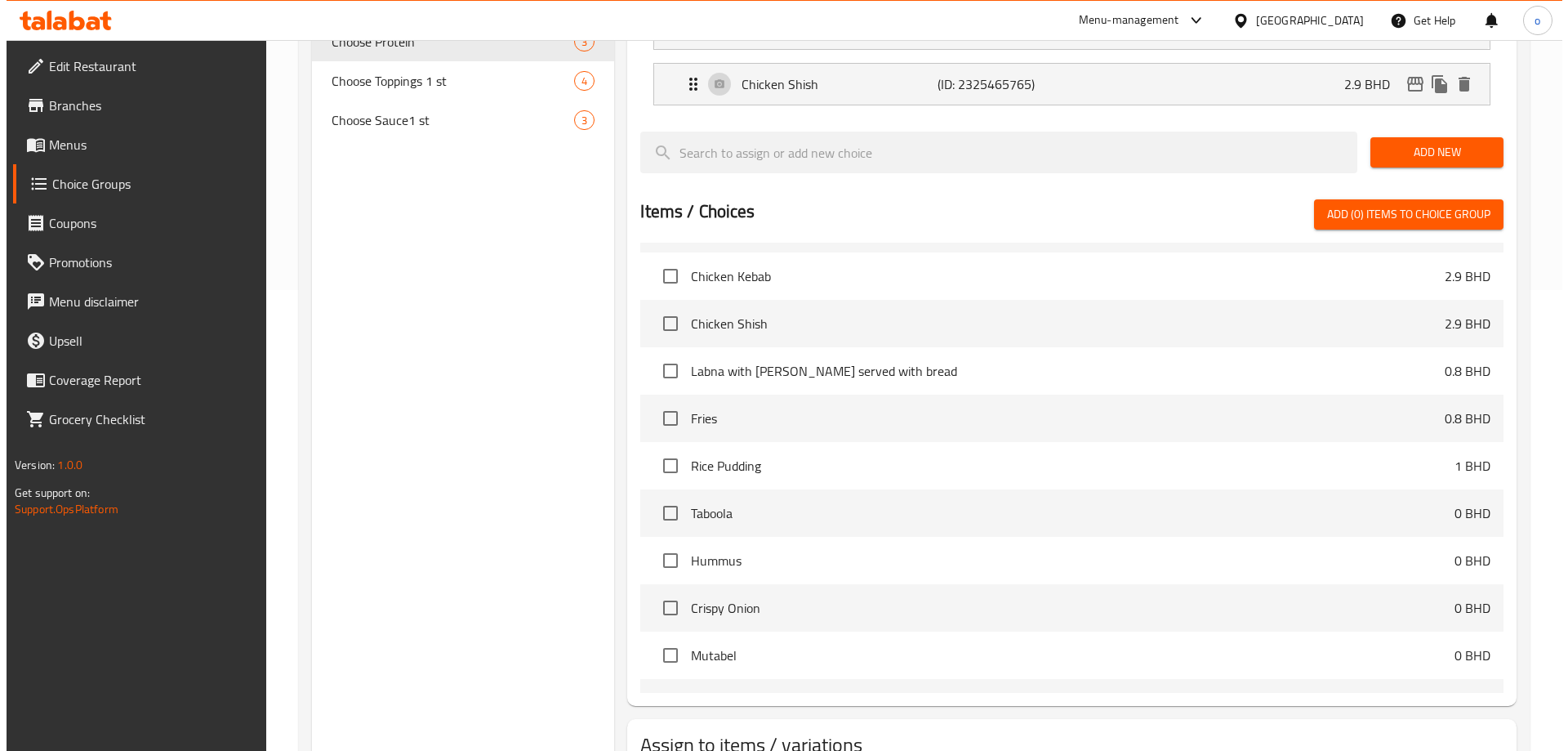
scroll to position [537, 0]
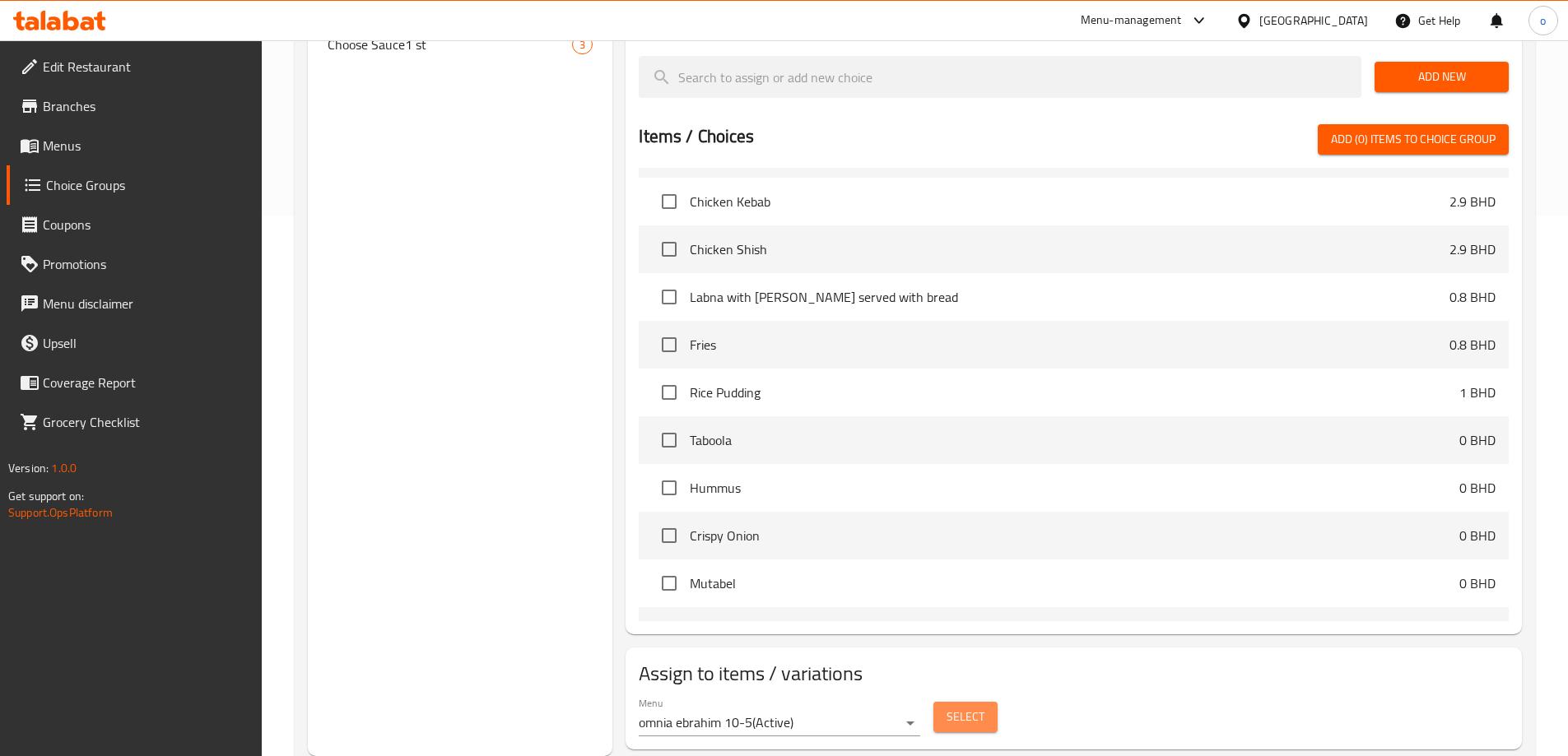
click at [966, 707] on span "Select" at bounding box center [965, 717] width 38 height 20
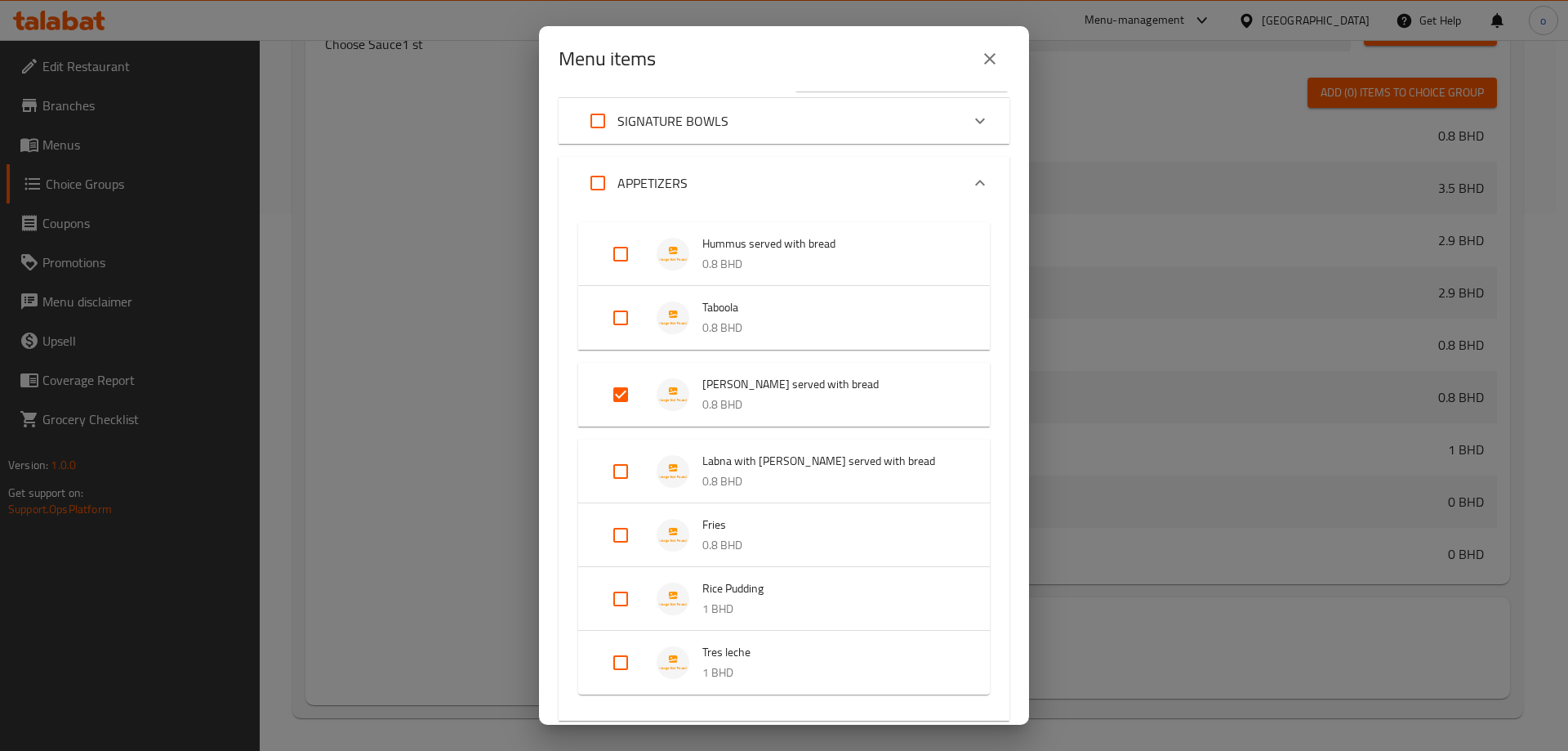
scroll to position [82, 0]
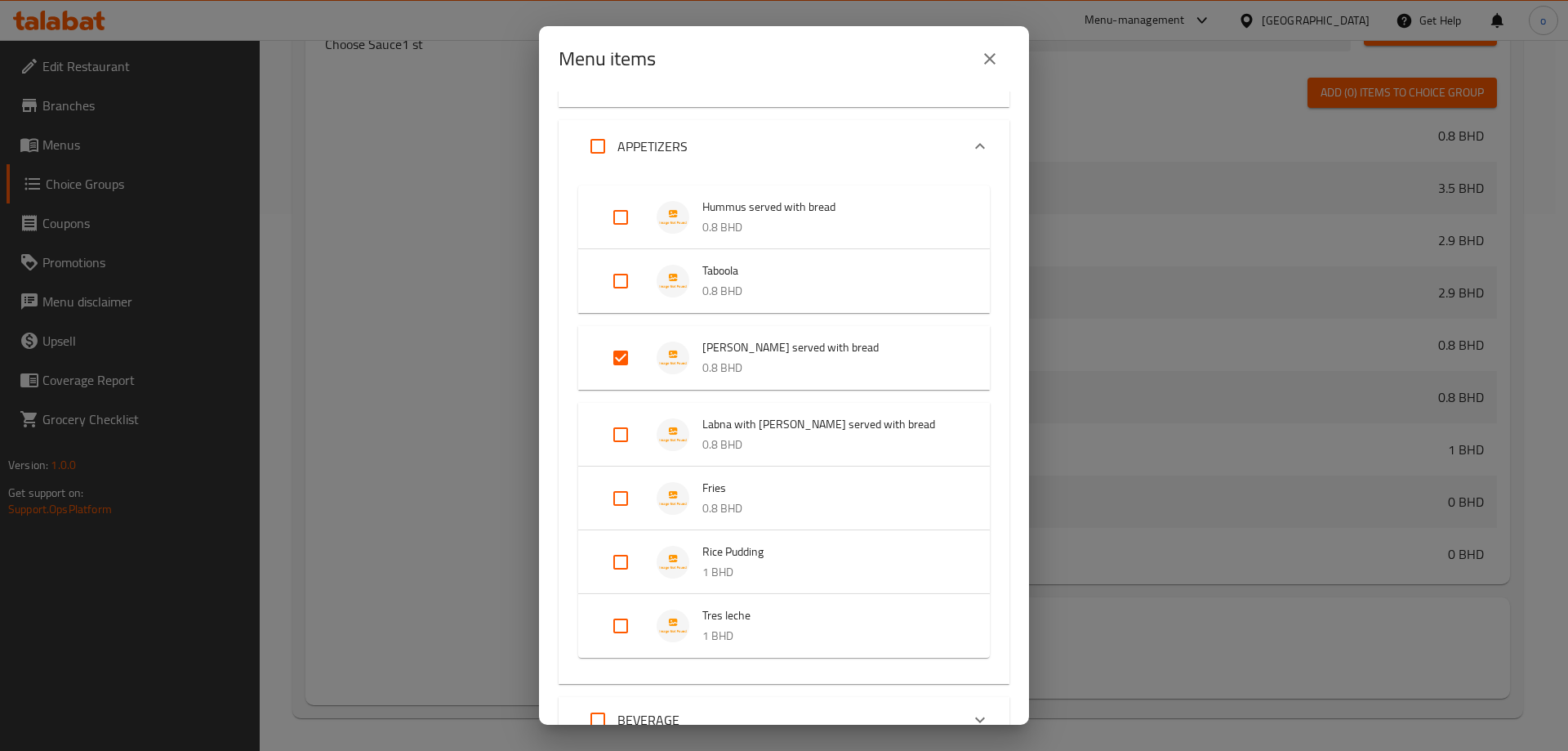
click at [617, 359] on input "Expand" at bounding box center [621, 358] width 39 height 39
checkbox input "false"
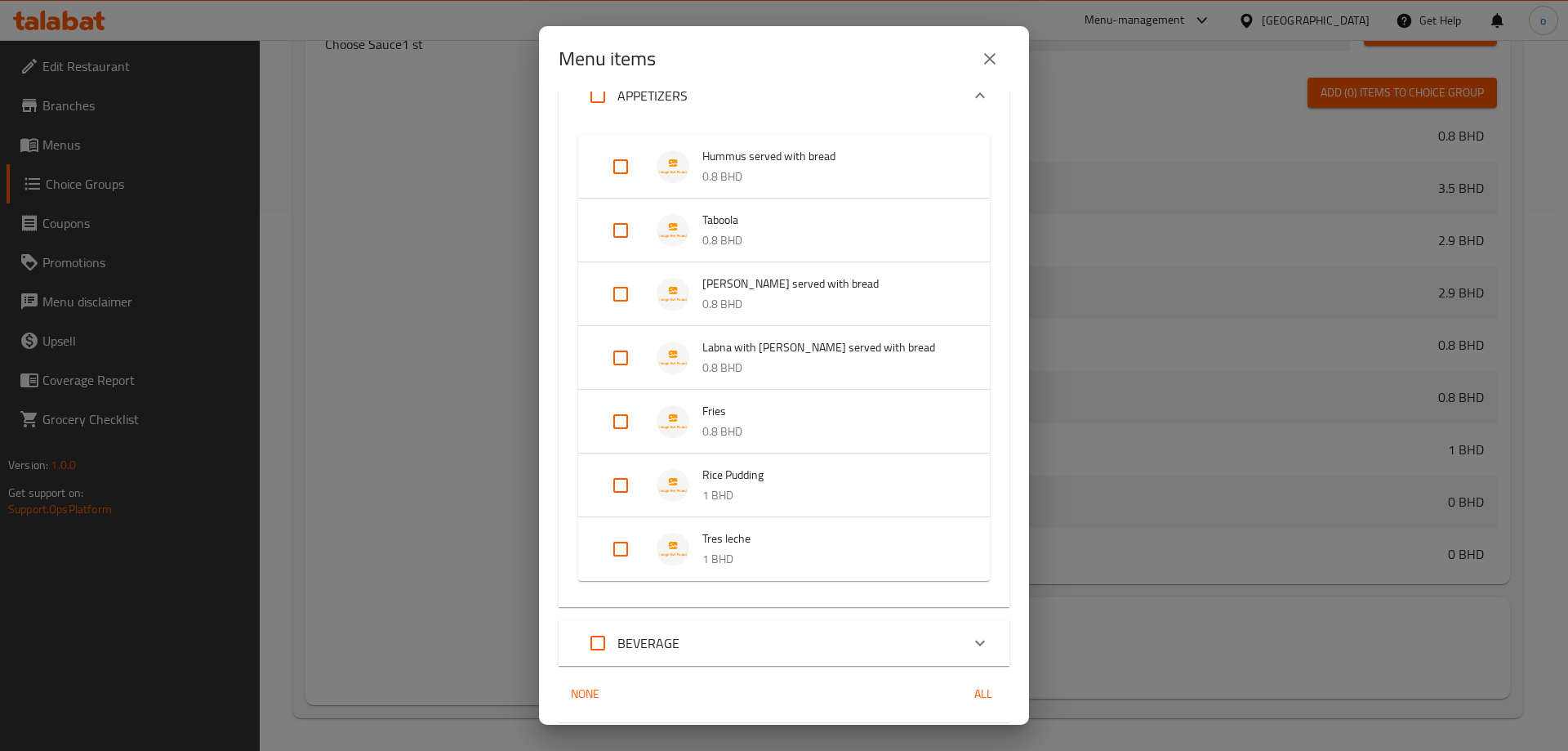
scroll to position [188, 0]
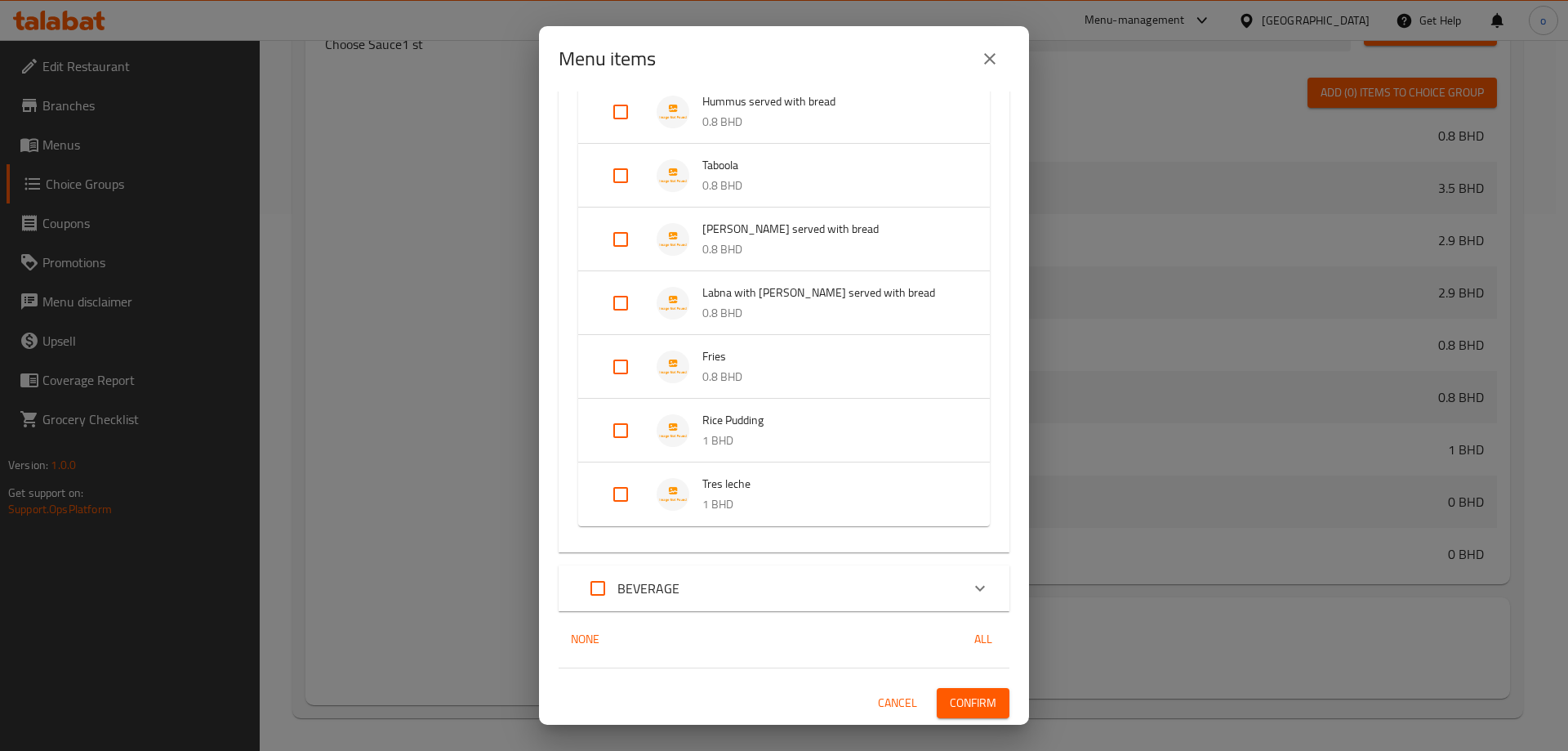
click at [765, 585] on div "BEVERAGE" at bounding box center [770, 588] width 382 height 39
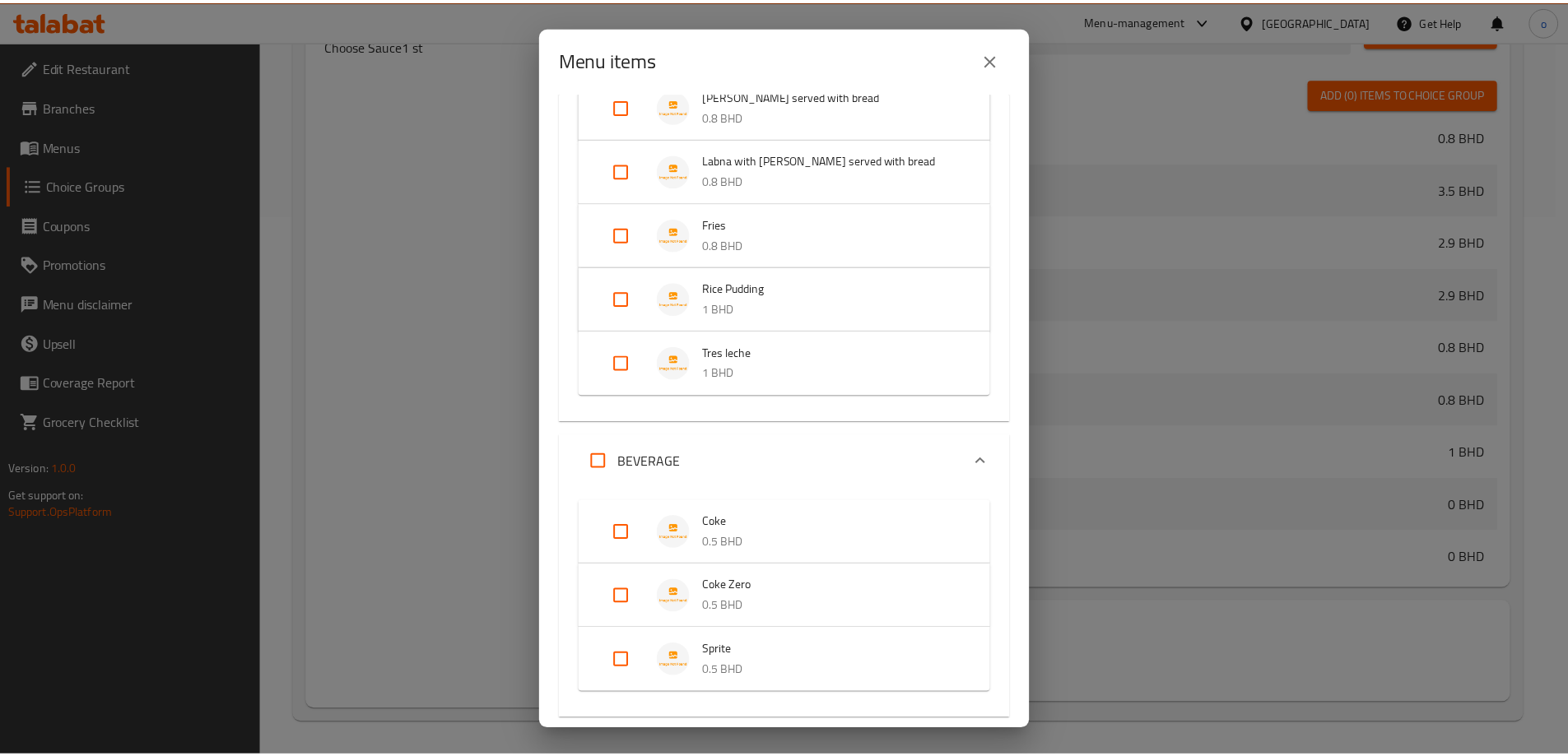
scroll to position [427, 0]
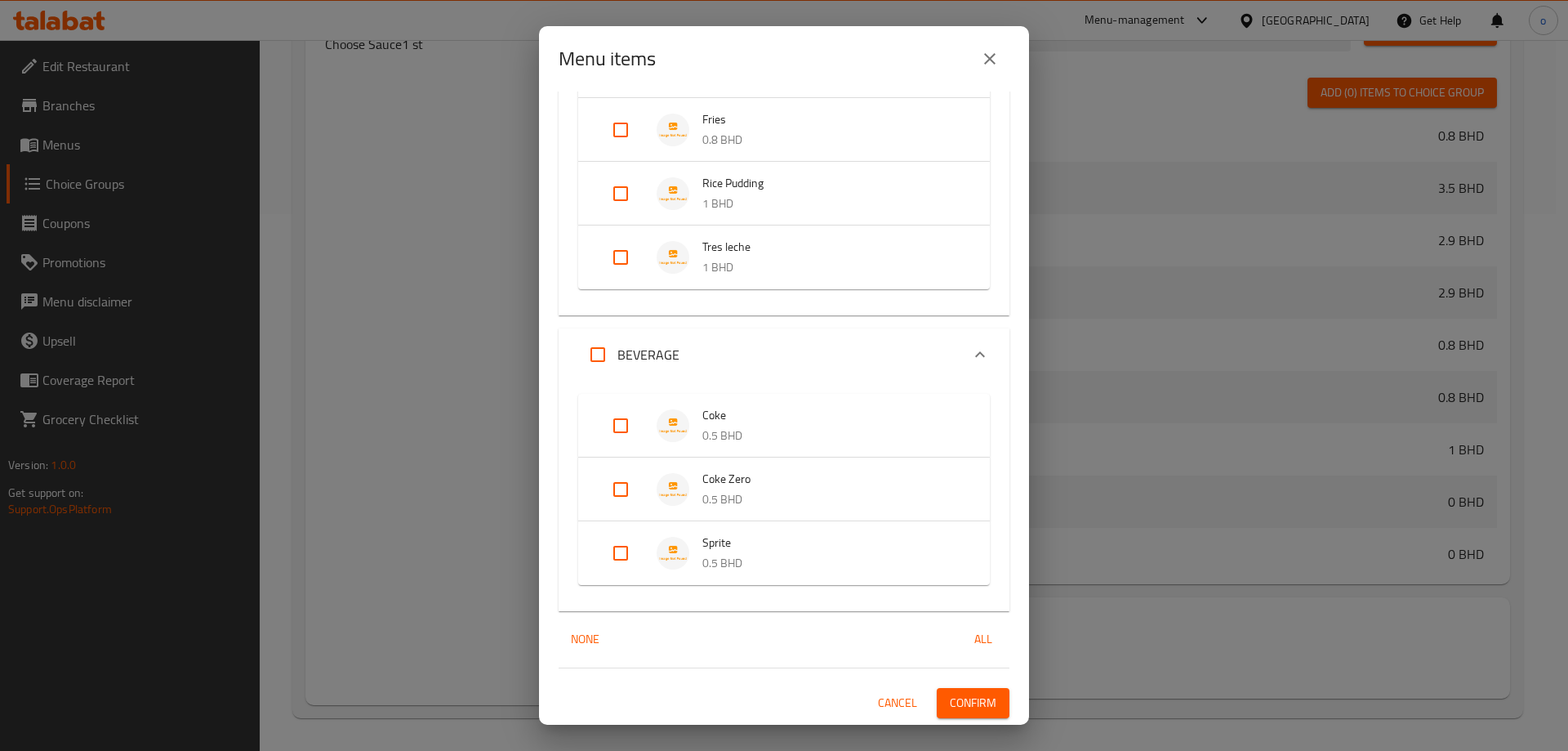
click at [954, 708] on span "Confirm" at bounding box center [973, 703] width 46 height 20
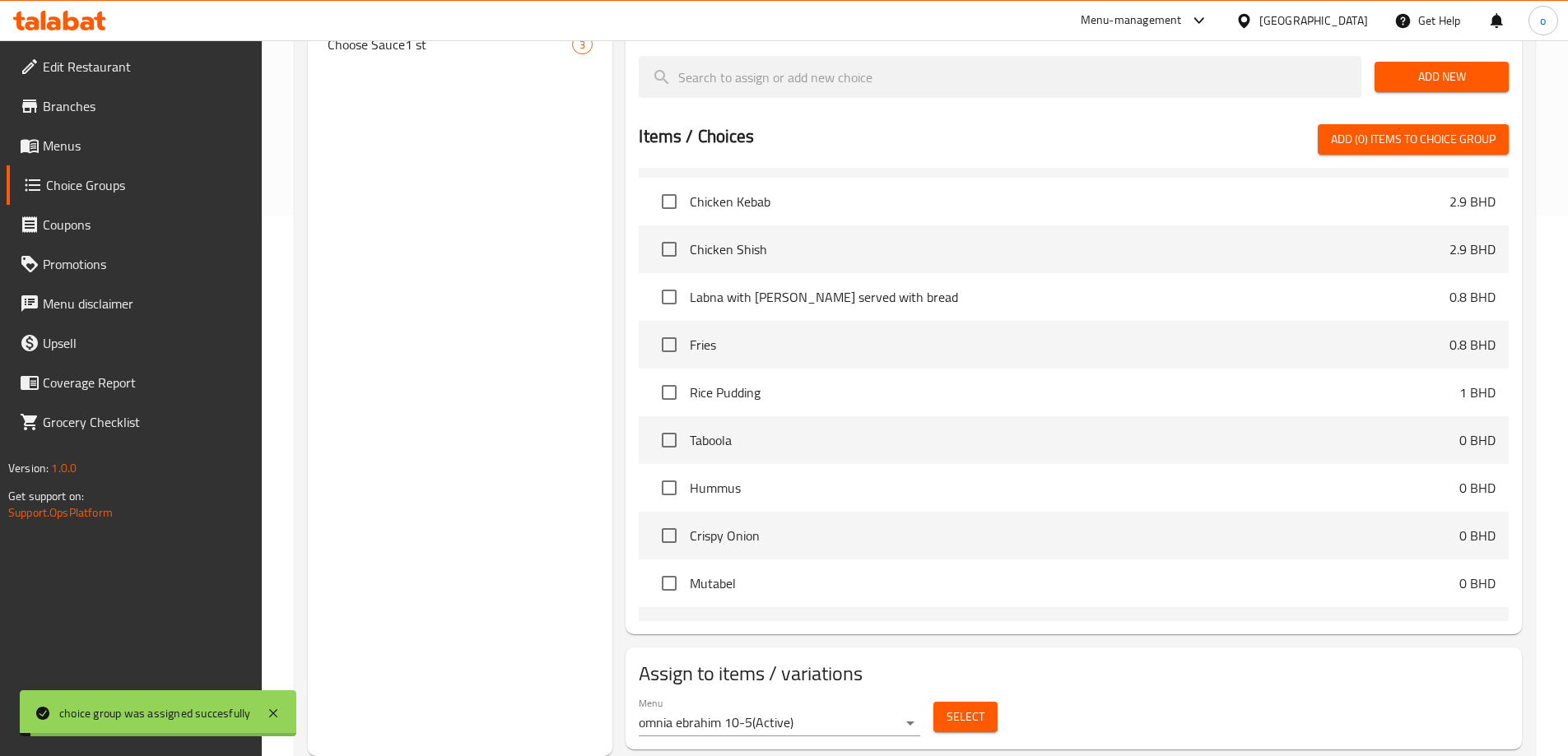
click at [364, 414] on div "Choice Groups Choose Toppings 2 st 4 Choose Toppings 3 st 4 Choose Sauce 2 st 3…" at bounding box center [460, 201] width 305 height 1110
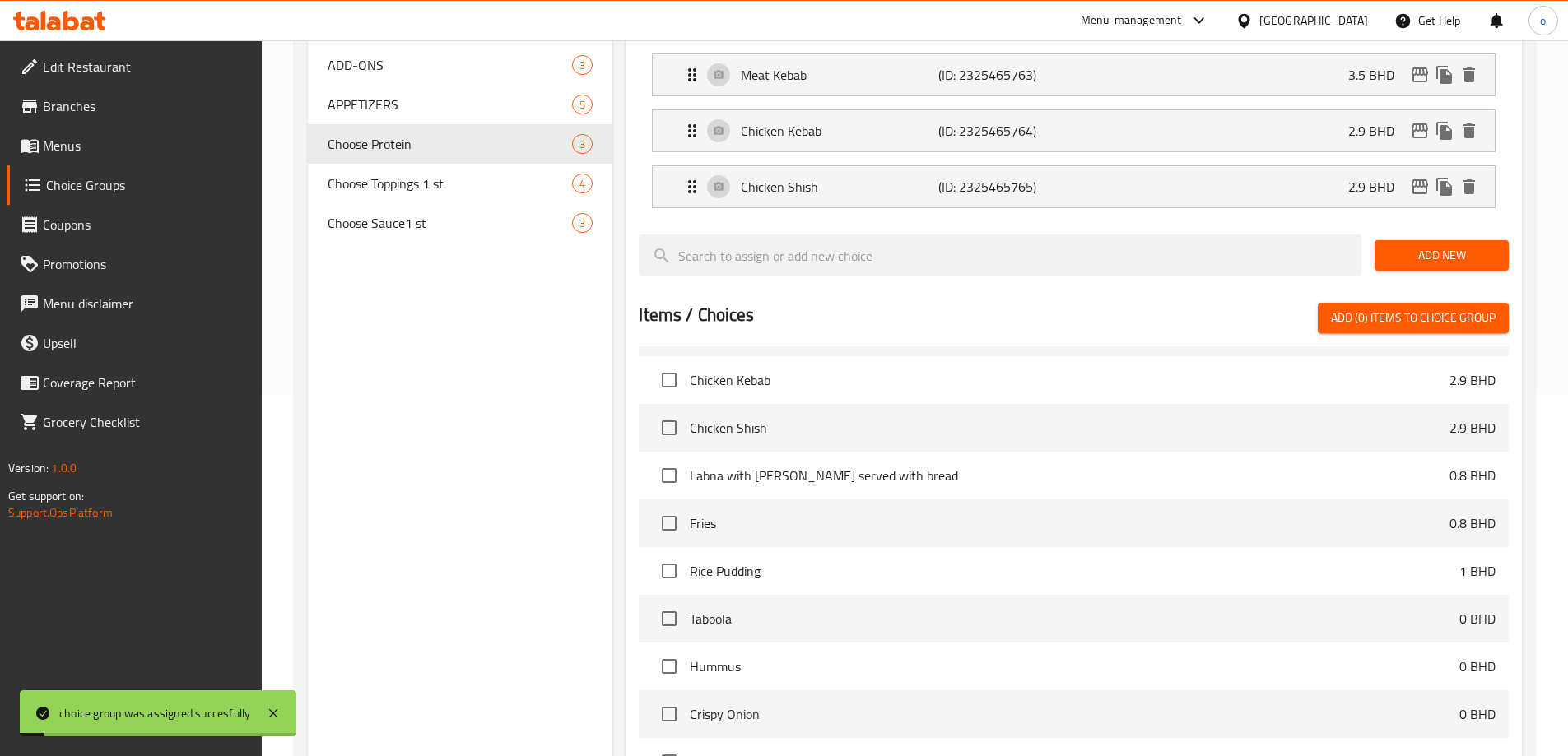
scroll to position [212, 0]
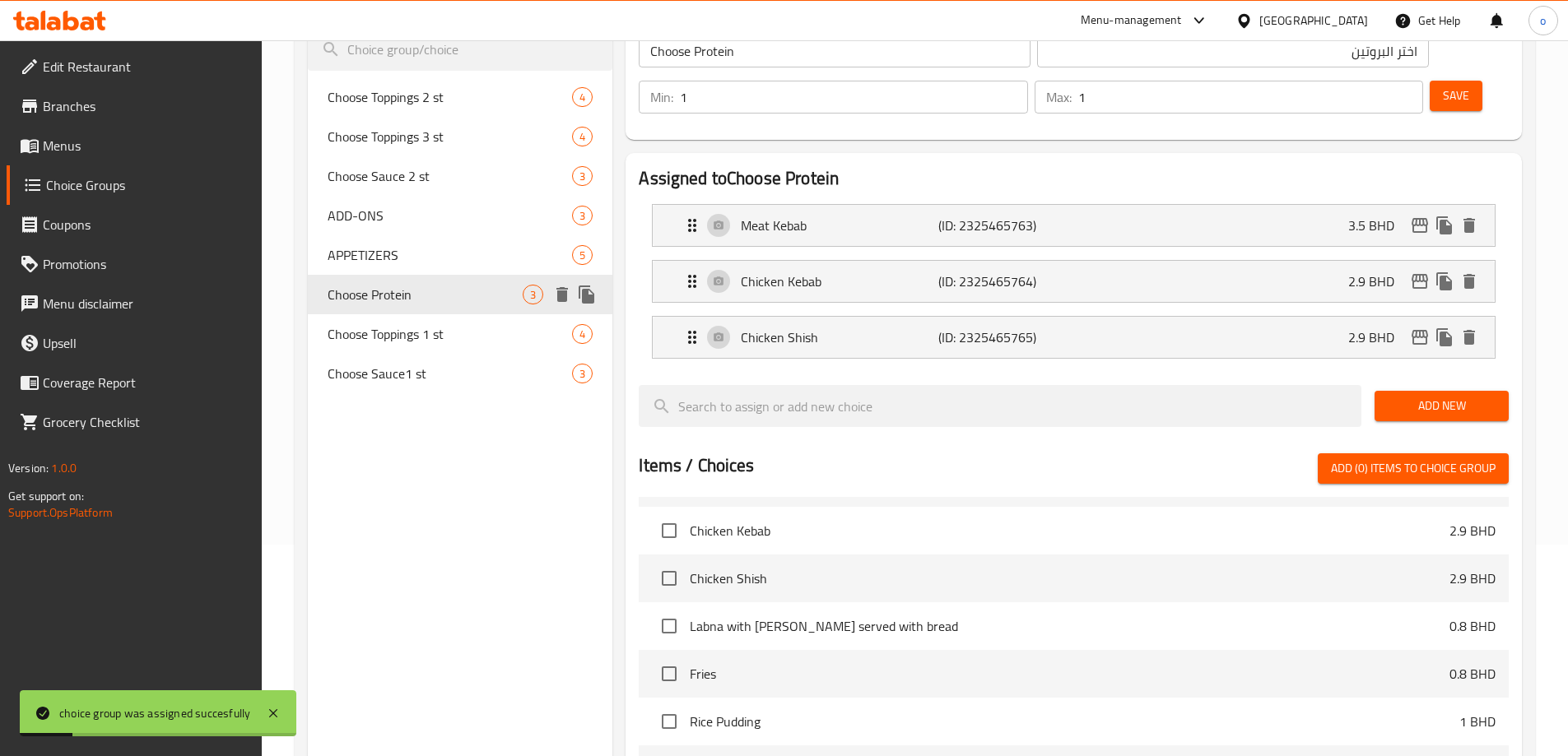
click at [567, 293] on icon "delete" at bounding box center [562, 294] width 12 height 15
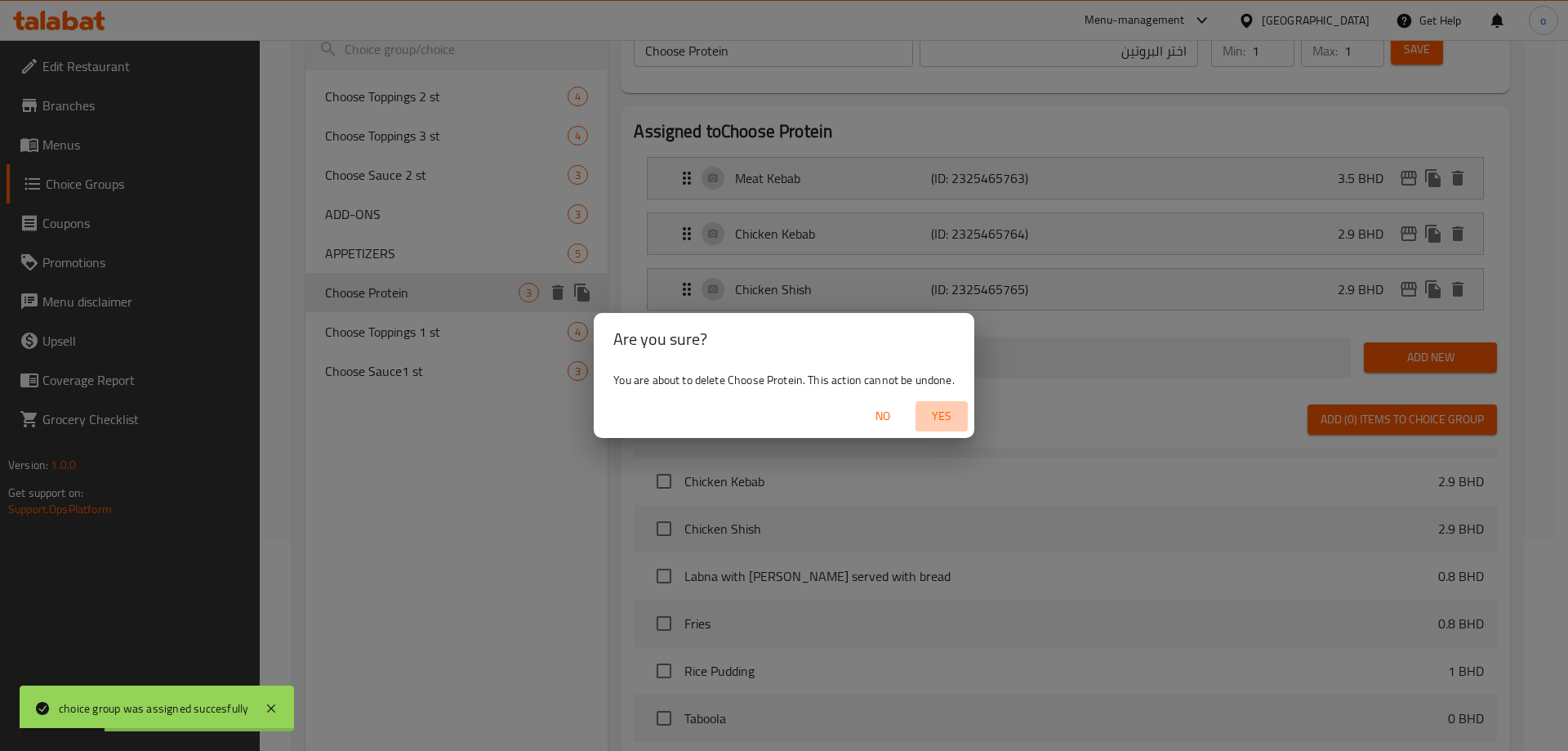
click at [946, 413] on span "Yes" at bounding box center [941, 416] width 39 height 20
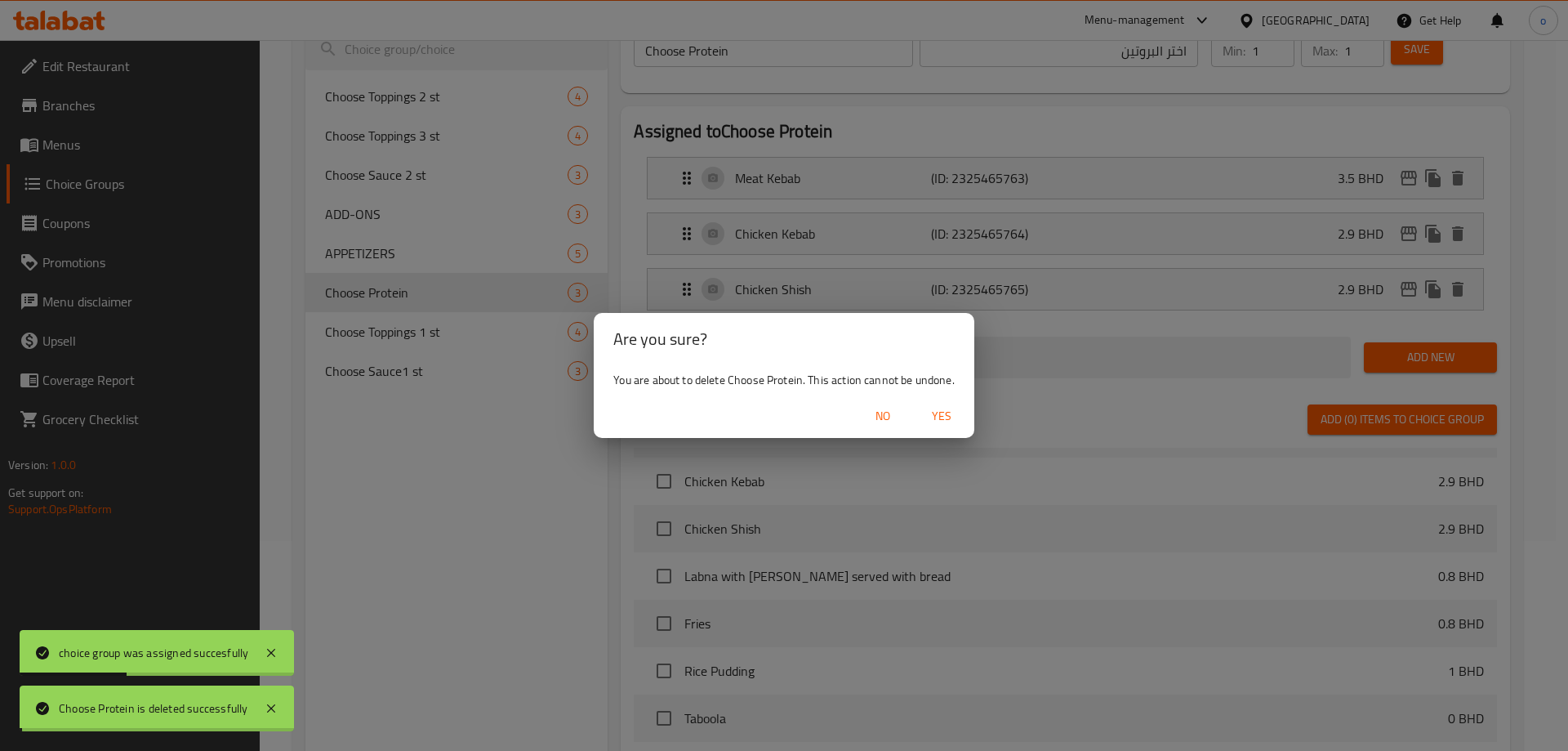
type input "Choose Toppings 2 st"
type input "اختر الإضافات الثاني"
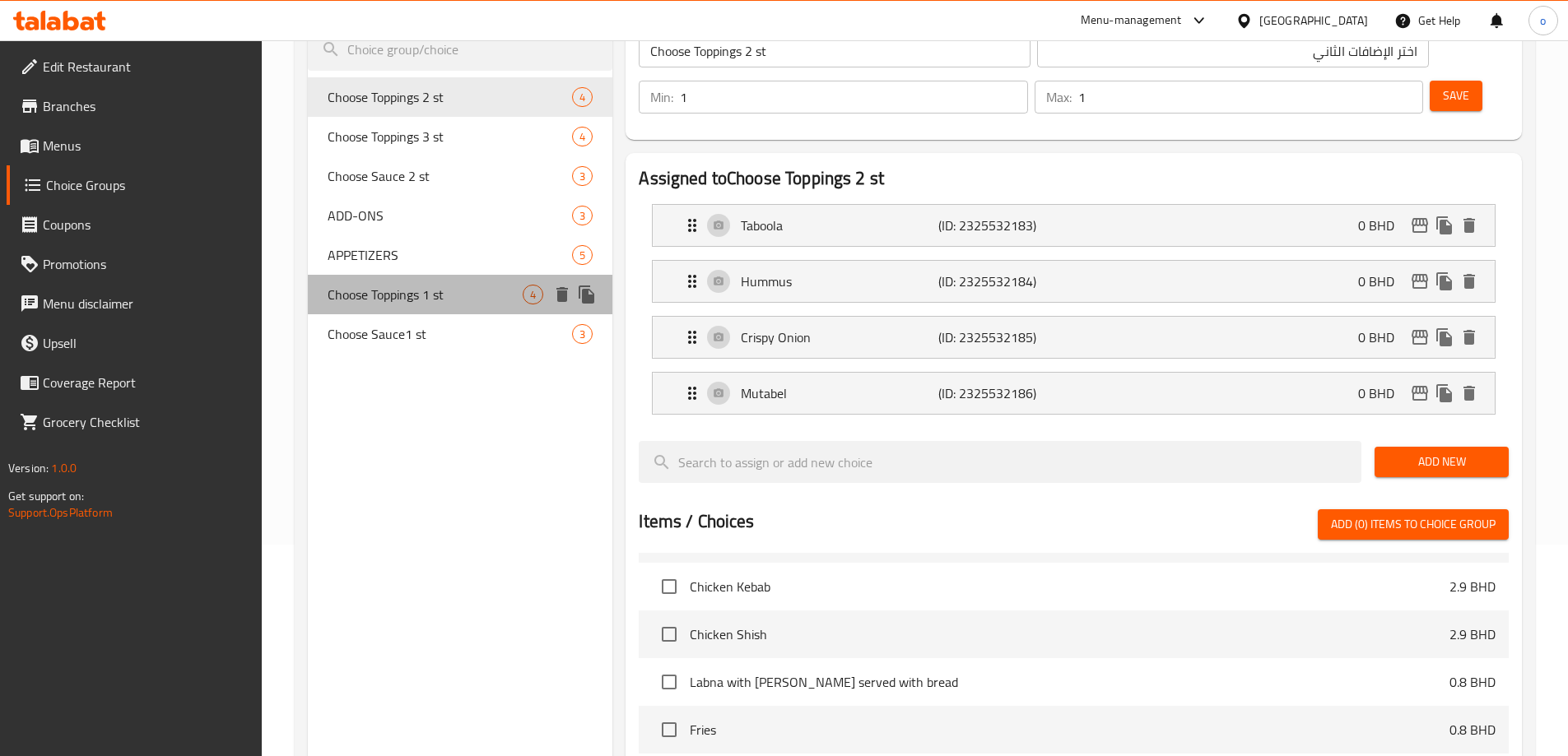
click at [443, 293] on span "Choose Toppings 1 st" at bounding box center [425, 295] width 196 height 20
type input "Choose Toppings 1 st"
type input "اختر الإضافات الاول"
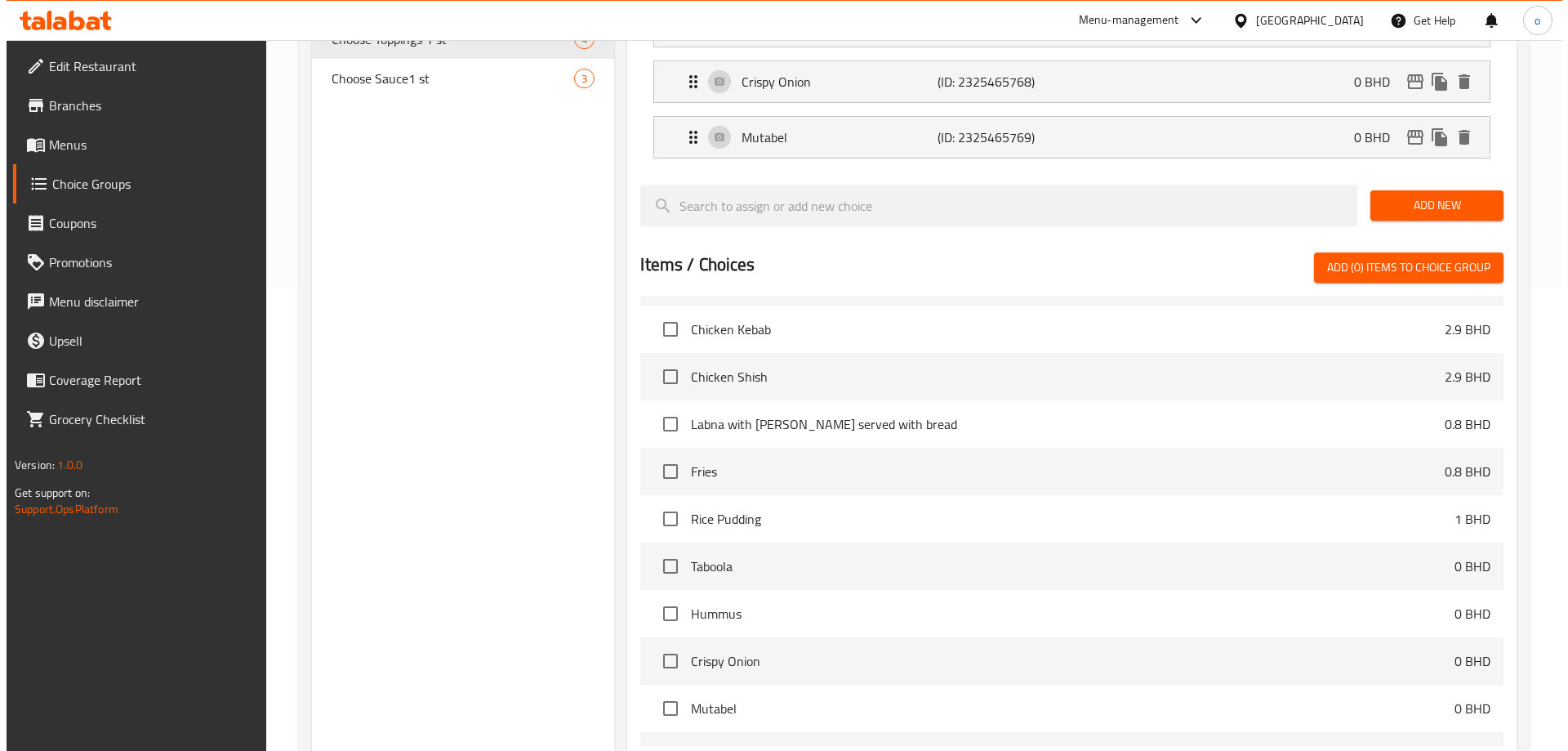
scroll to position [593, 0]
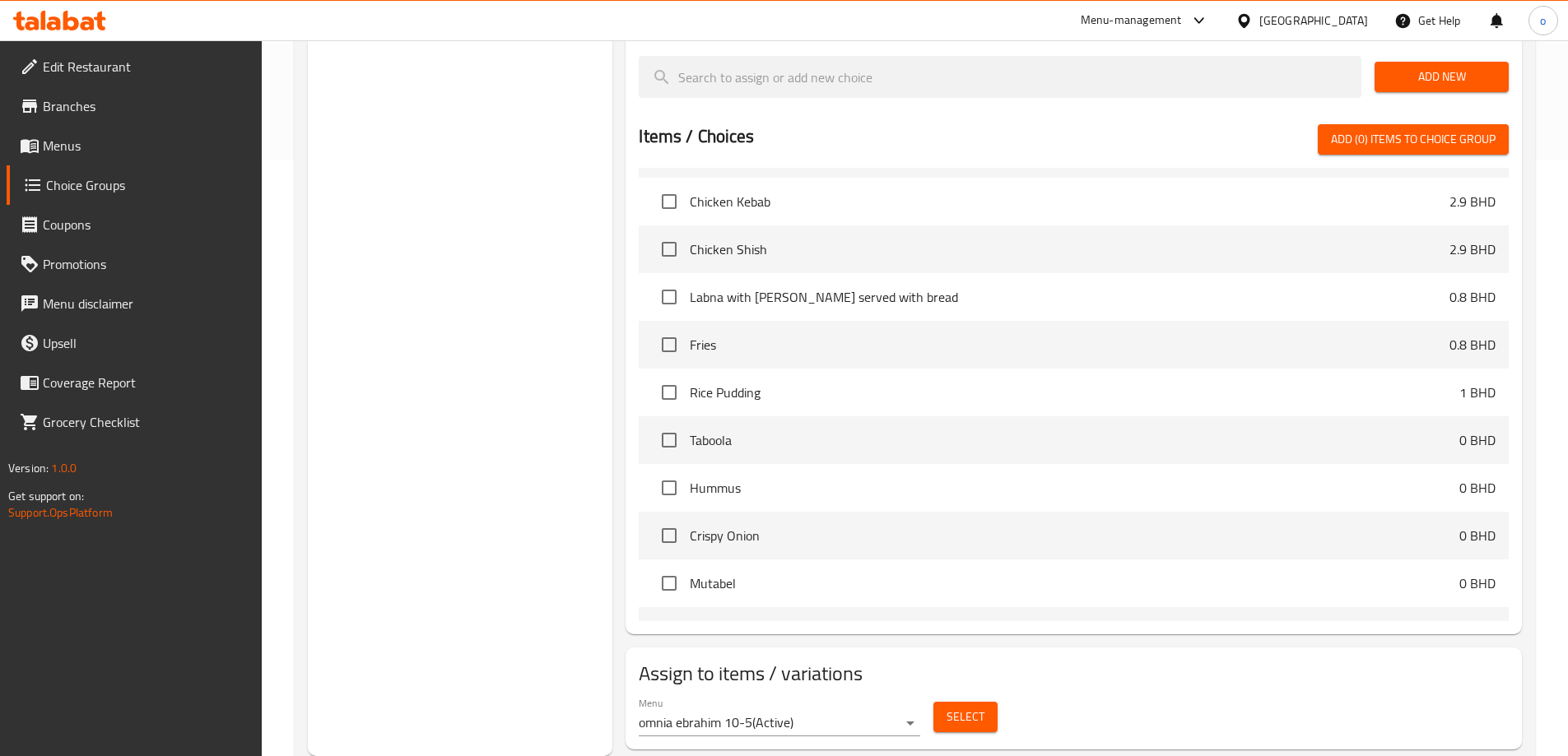
click at [960, 707] on span "Select" at bounding box center [965, 717] width 38 height 20
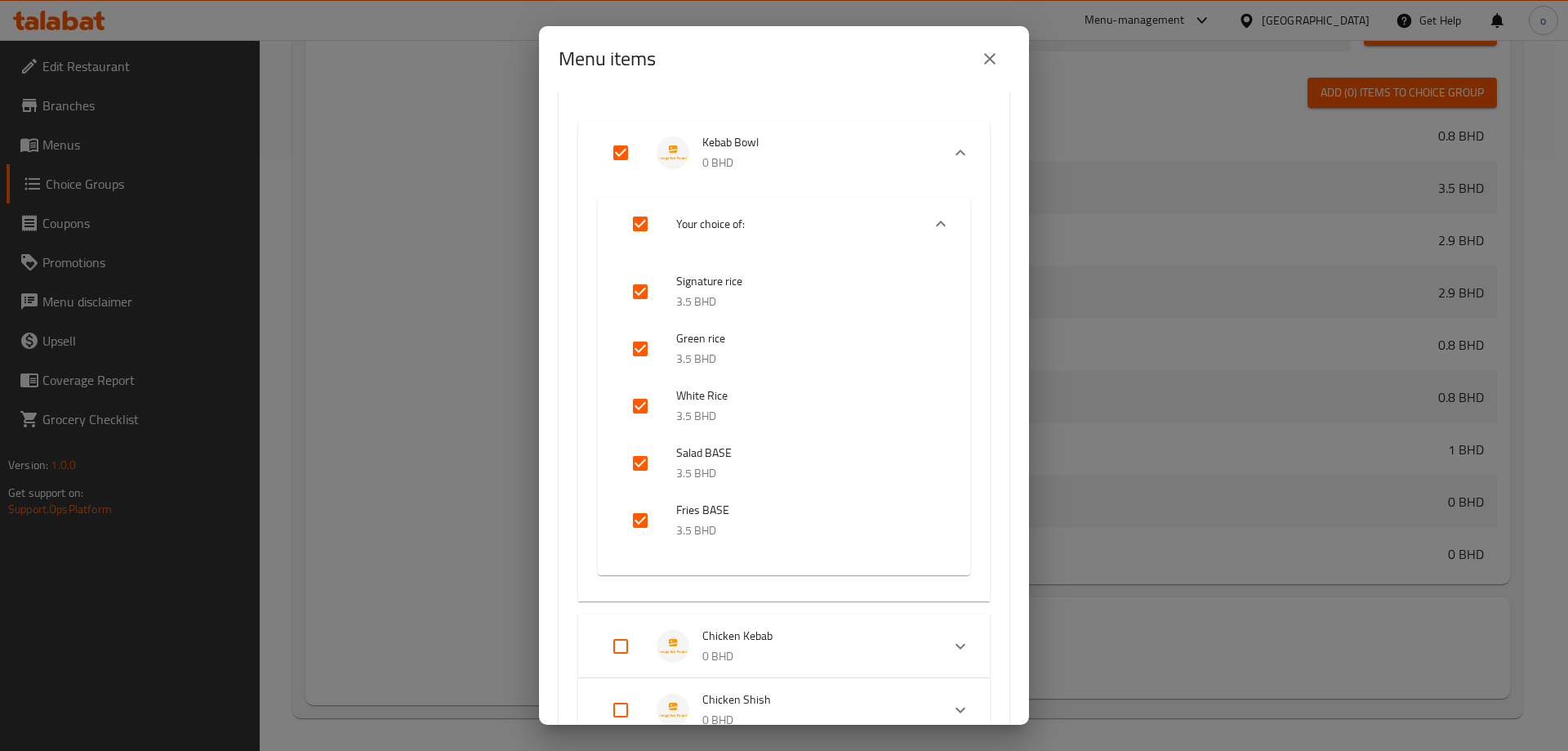
scroll to position [362, 0]
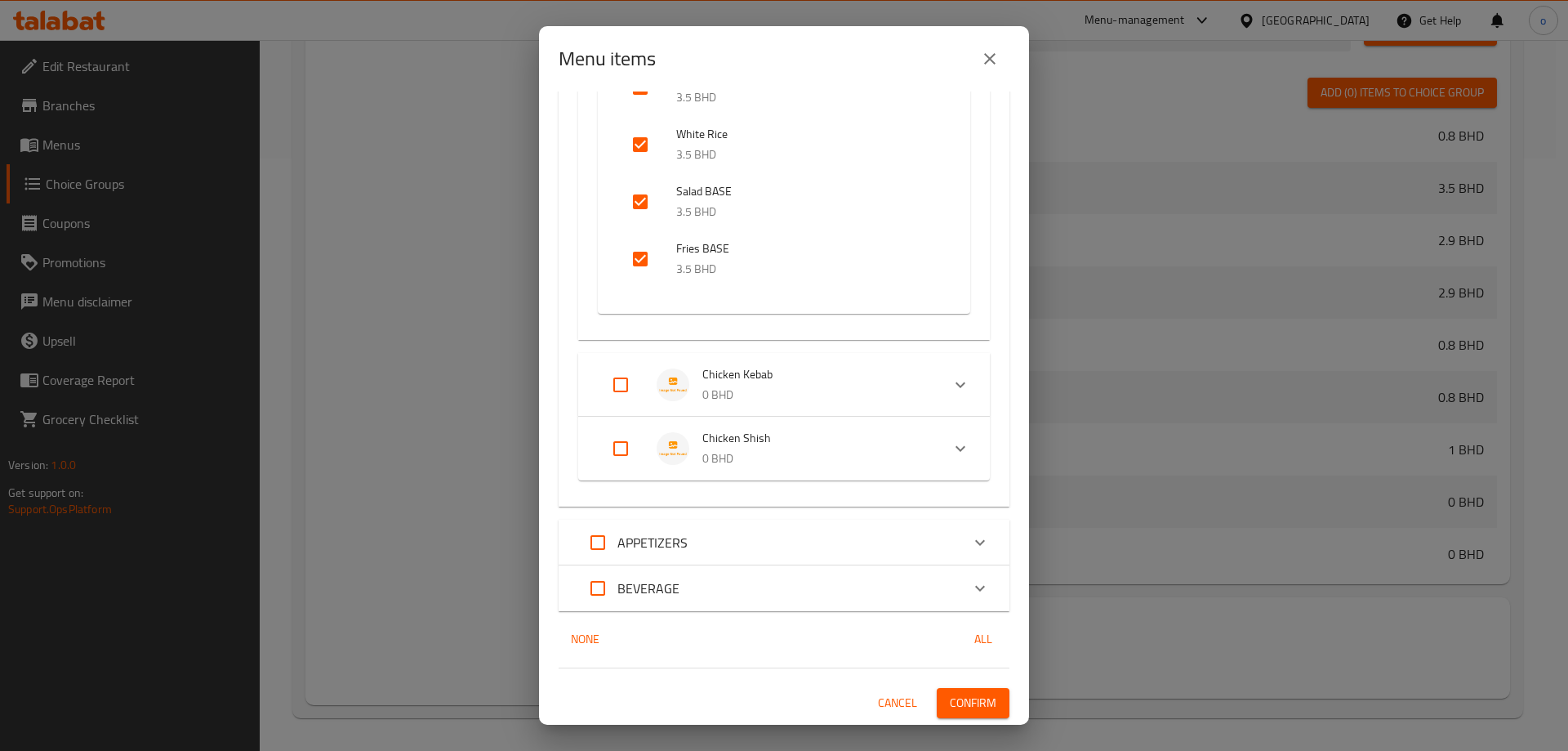
click at [619, 390] on input "Expand" at bounding box center [621, 384] width 39 height 39
checkbox input "true"
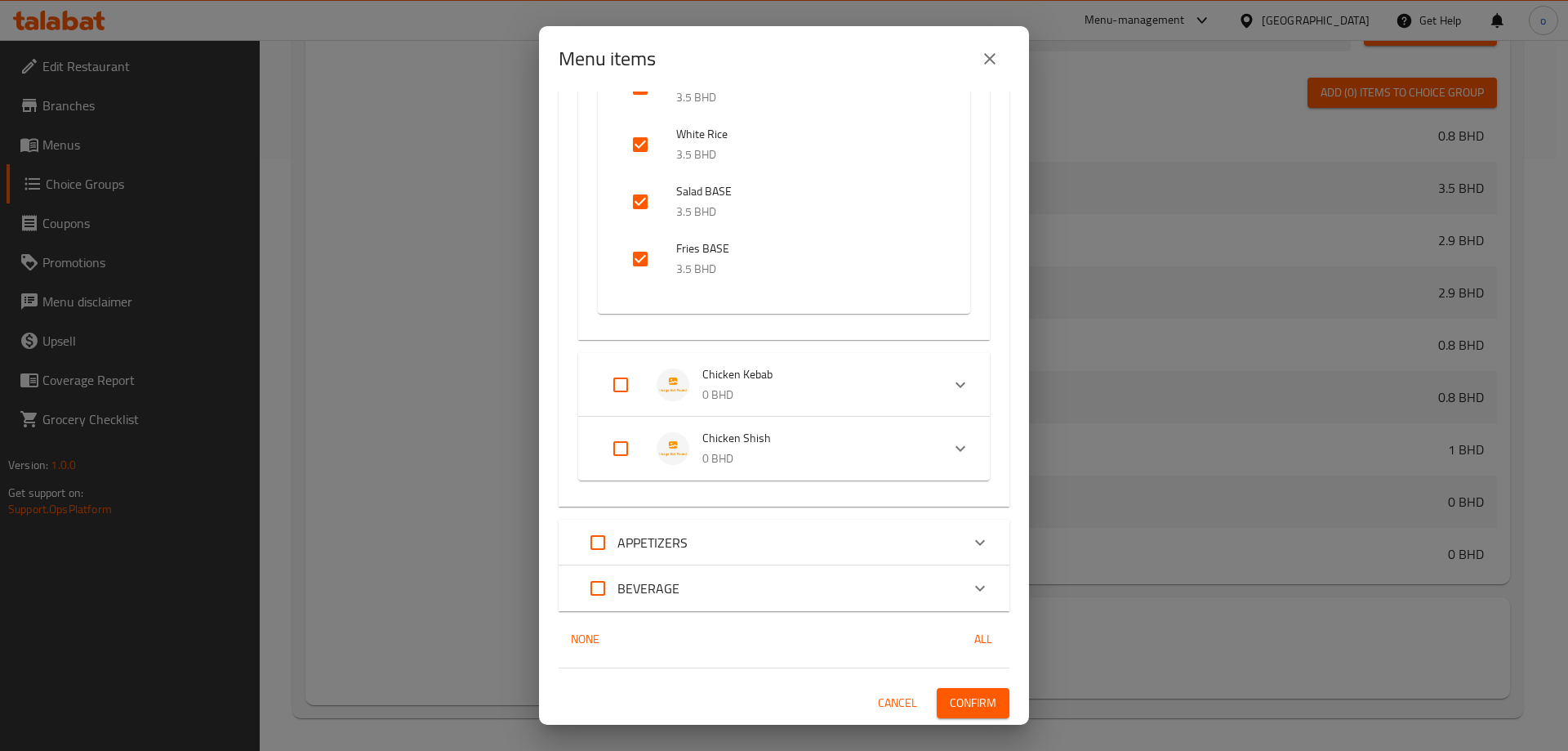
checkbox input "true"
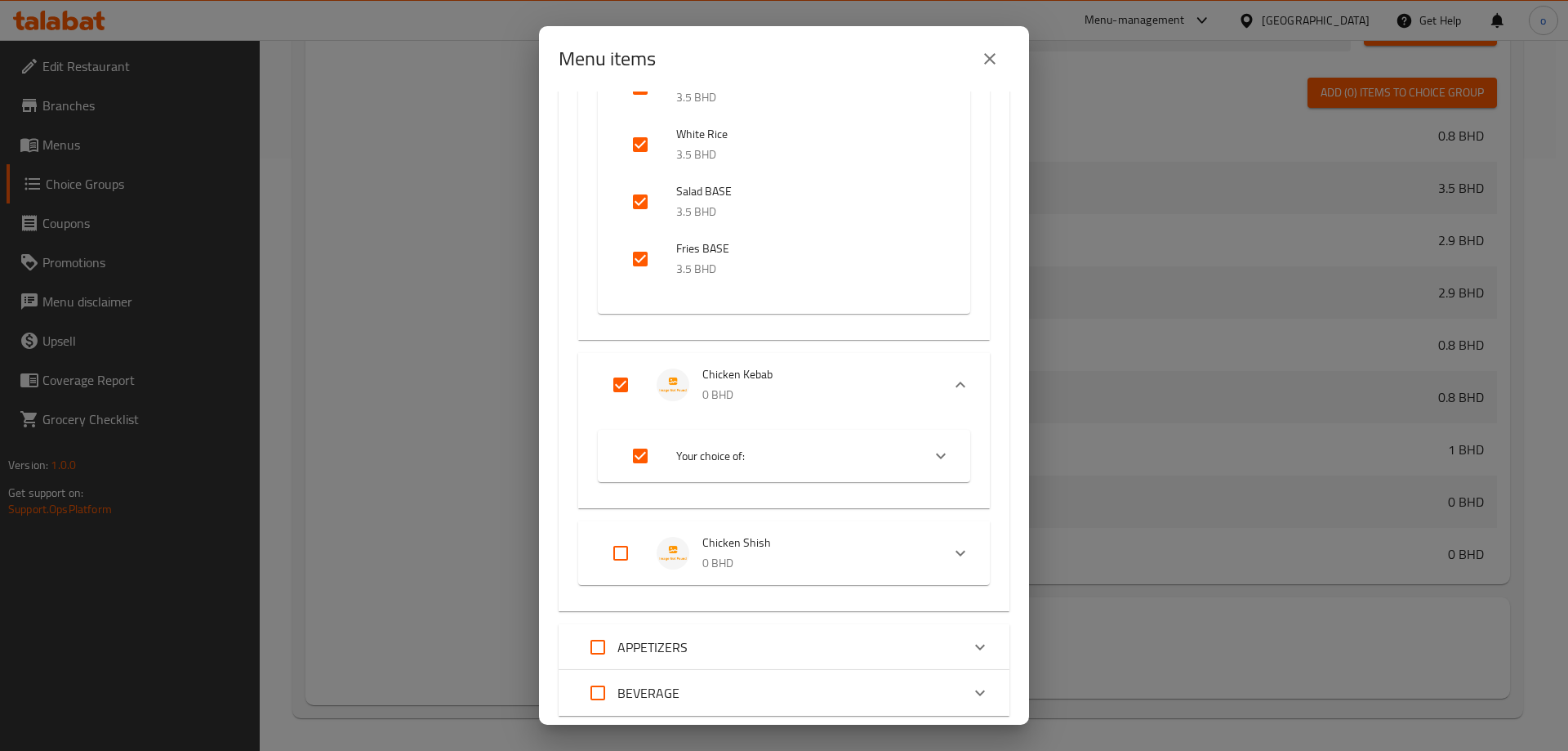
click at [622, 539] on input "Expand" at bounding box center [621, 553] width 39 height 39
checkbox input "true"
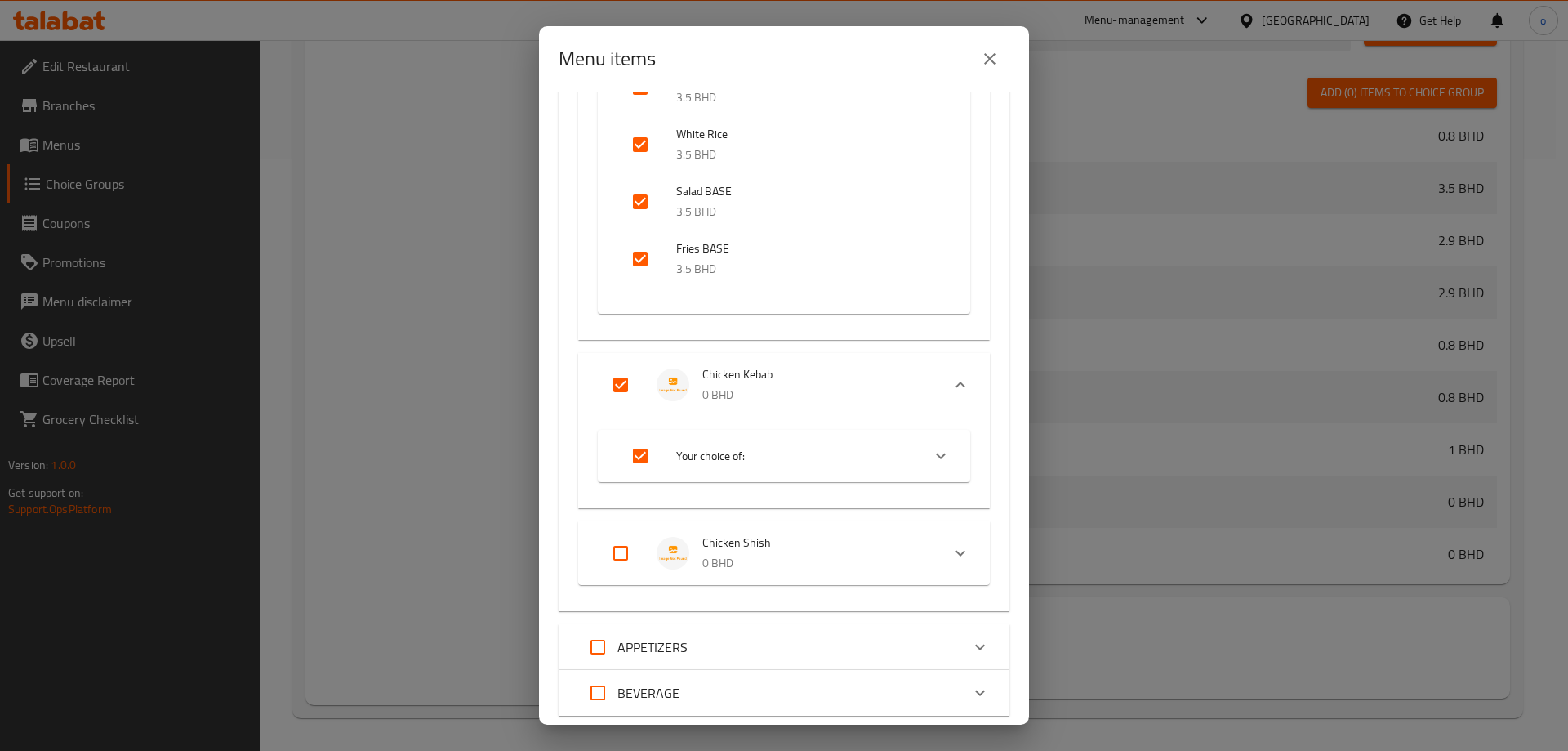
checkbox input "true"
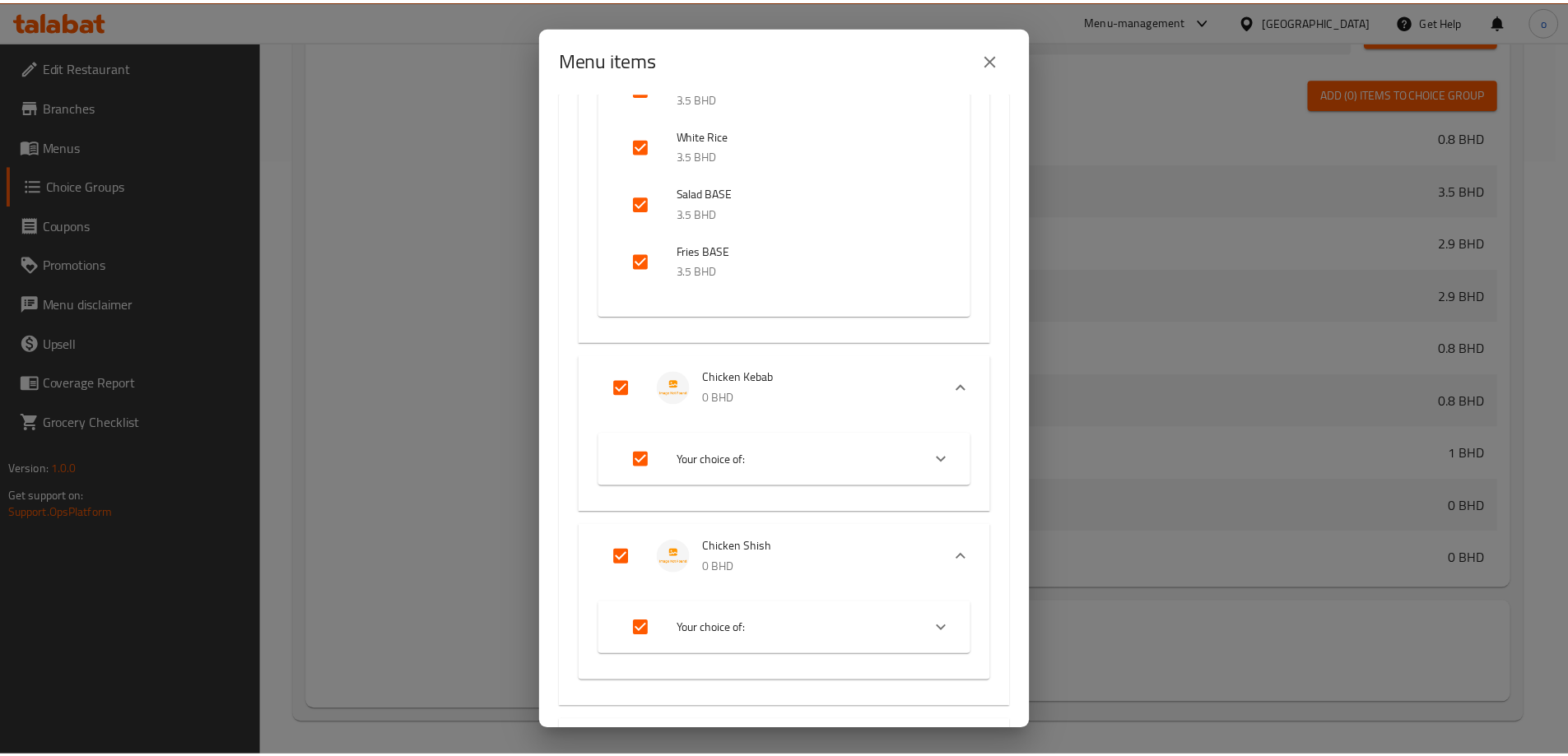
scroll to position [562, 0]
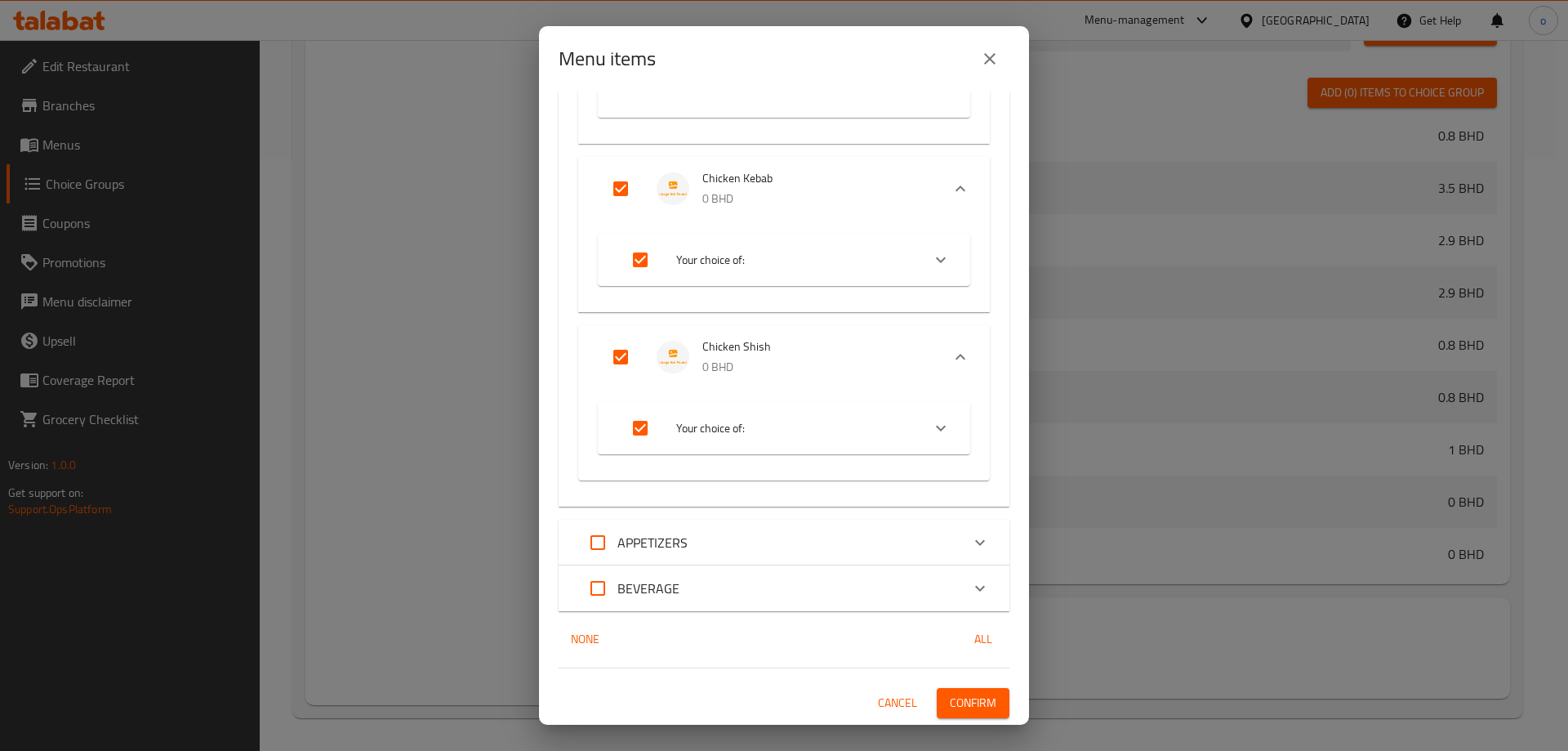
click at [975, 697] on span "Confirm" at bounding box center [973, 703] width 46 height 20
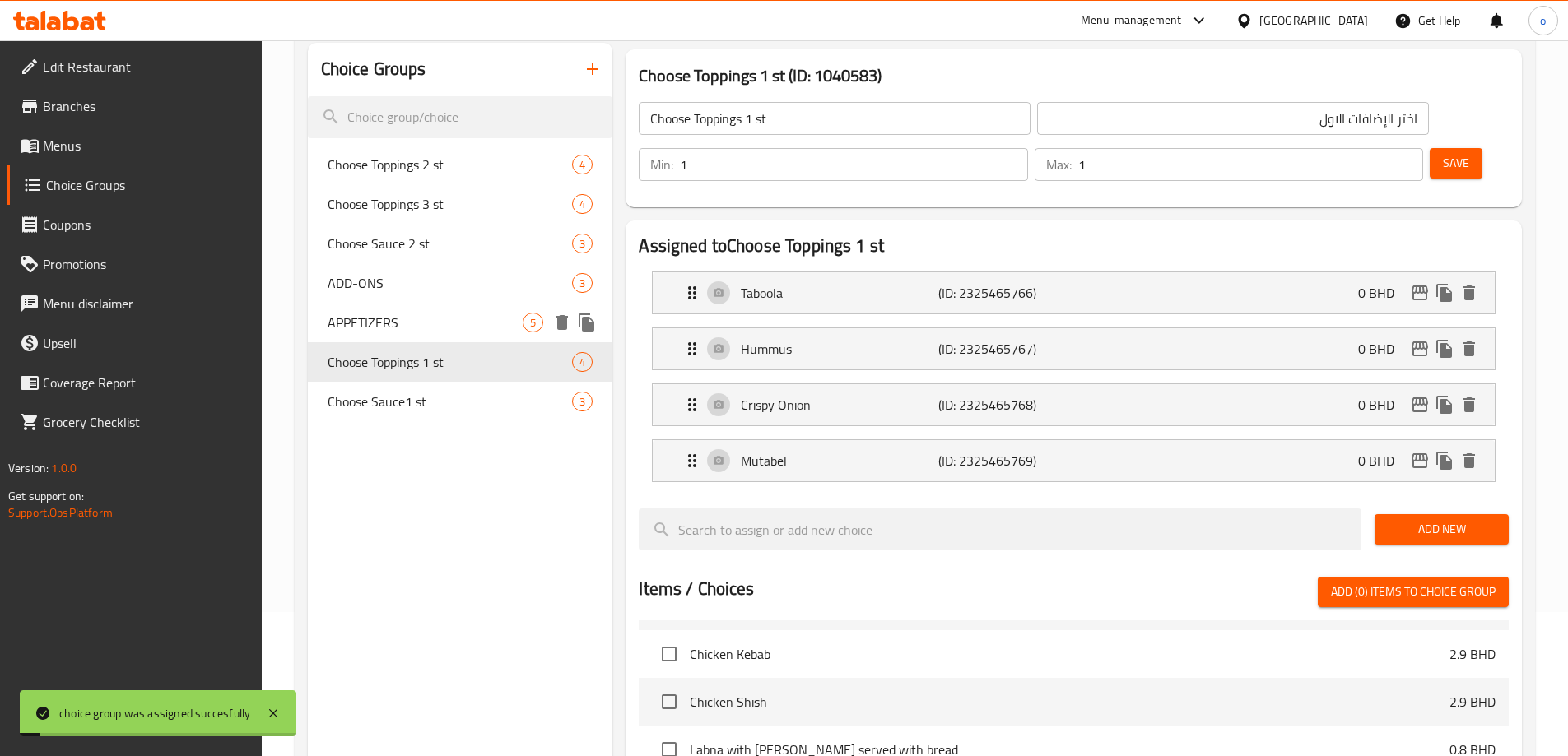
scroll to position [103, 0]
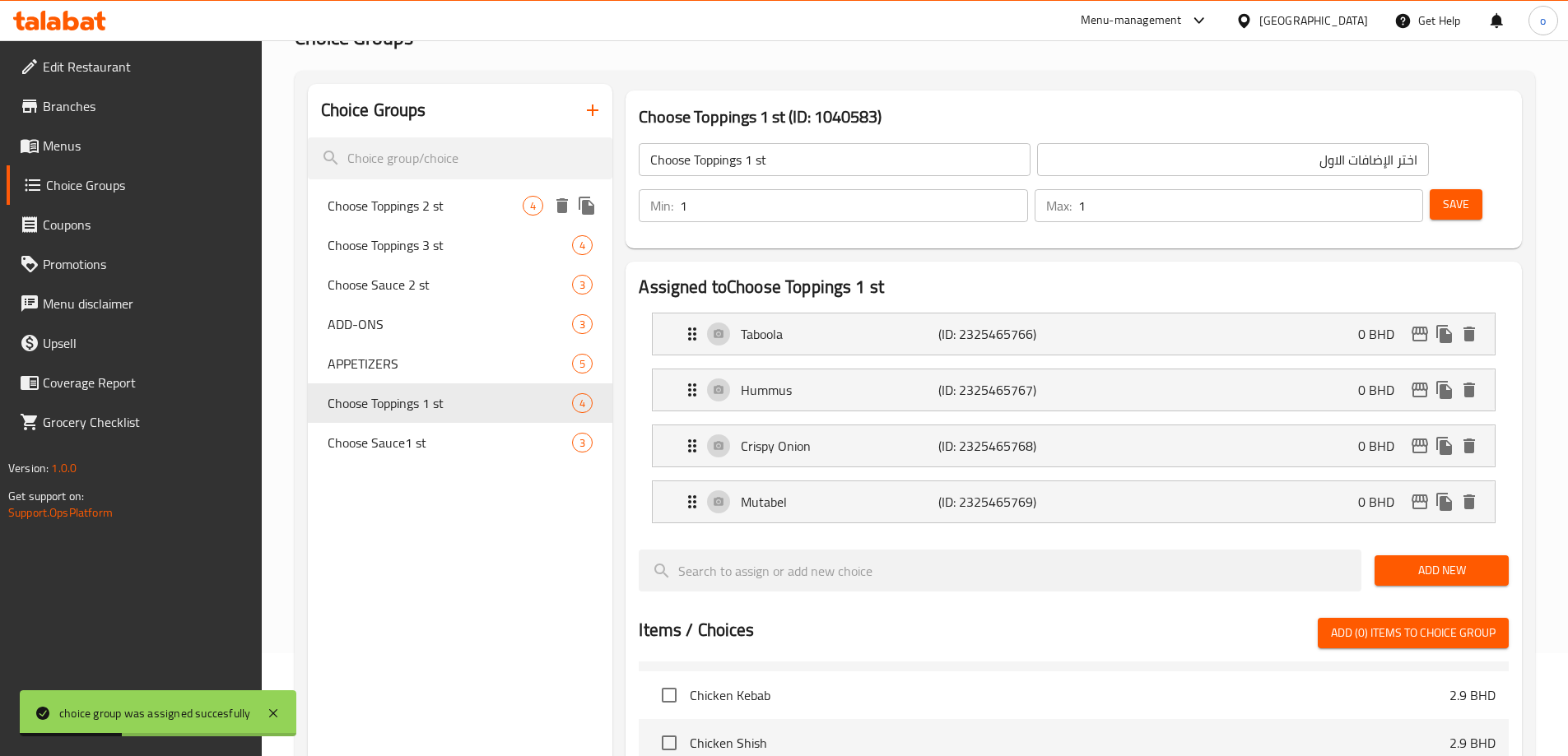
click at [470, 213] on span "Choose Toppings 2 st" at bounding box center [425, 206] width 196 height 20
type input "Choose Toppings 2 st"
type input "اختر الإضافات الثاني"
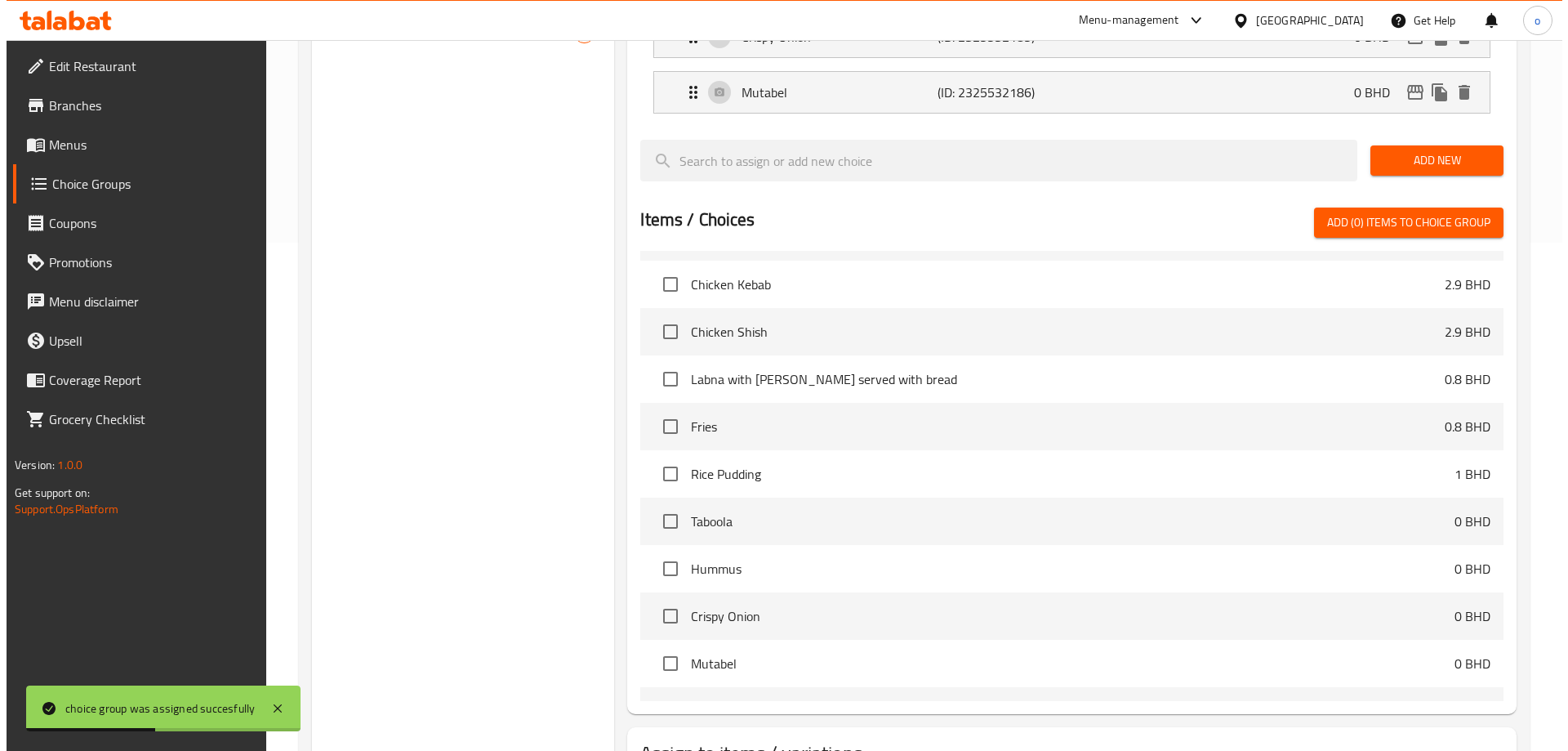
scroll to position [593, 0]
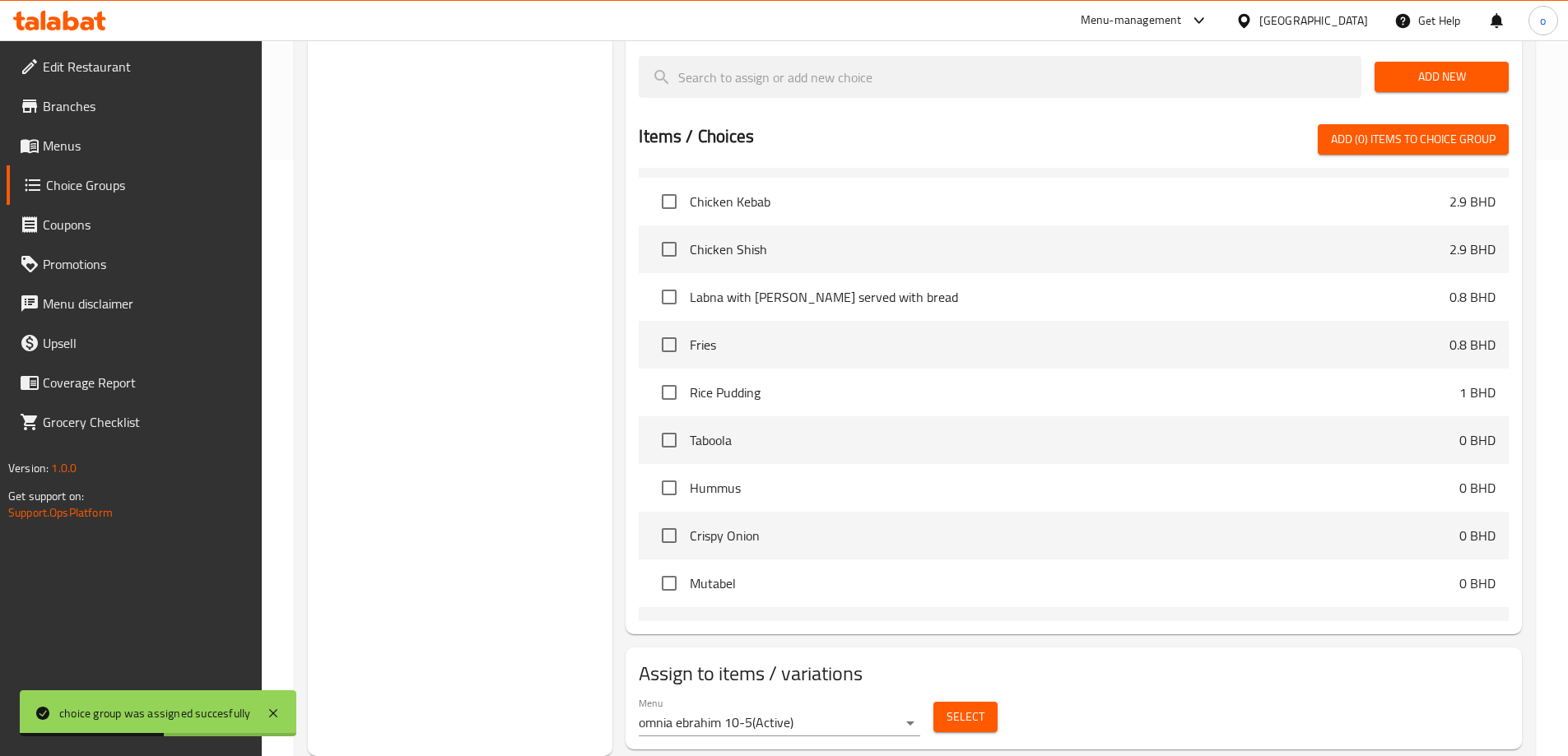
click at [949, 707] on span "Select" at bounding box center [965, 717] width 38 height 20
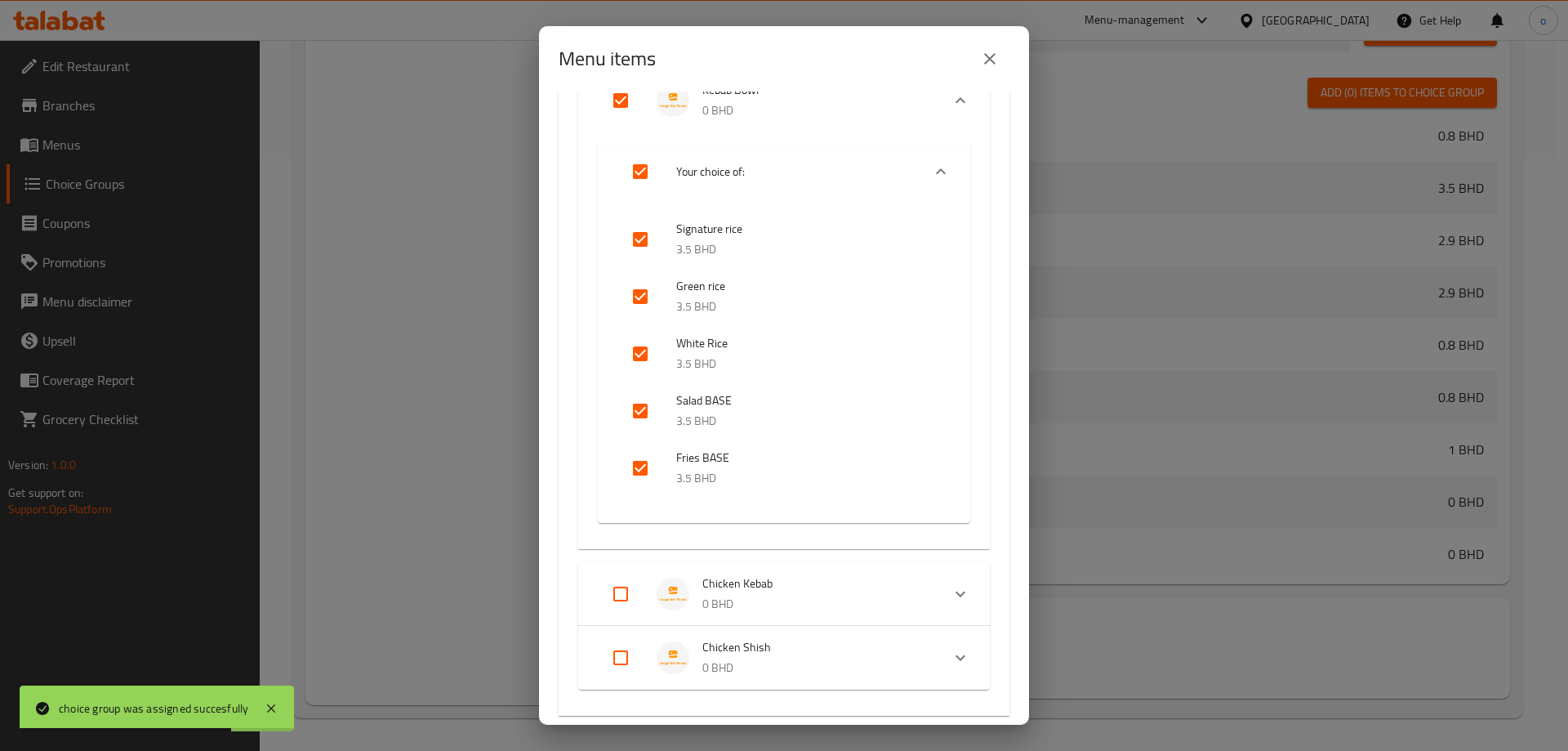
scroll to position [362, 0]
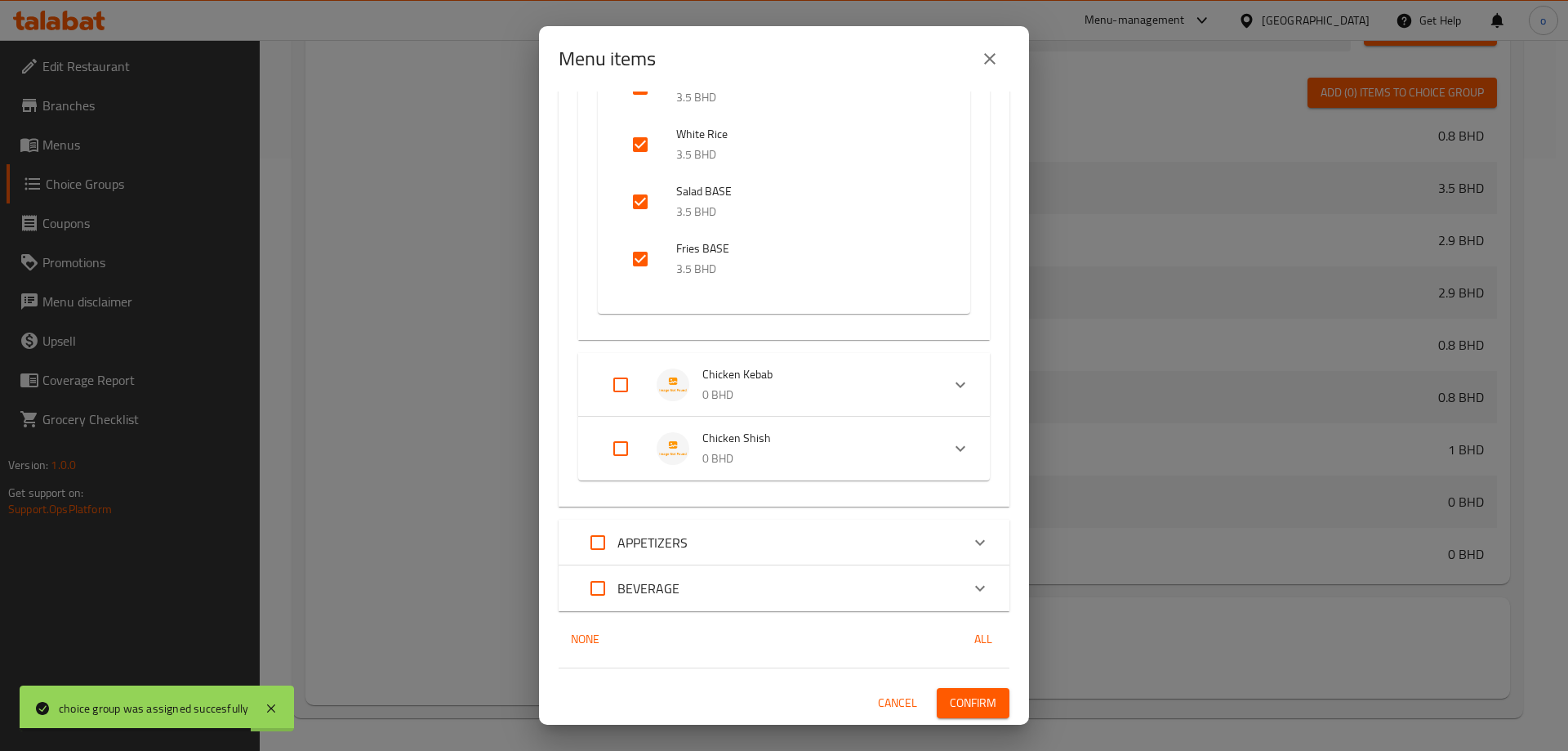
click at [626, 391] on input "Expand" at bounding box center [621, 384] width 39 height 39
checkbox input "true"
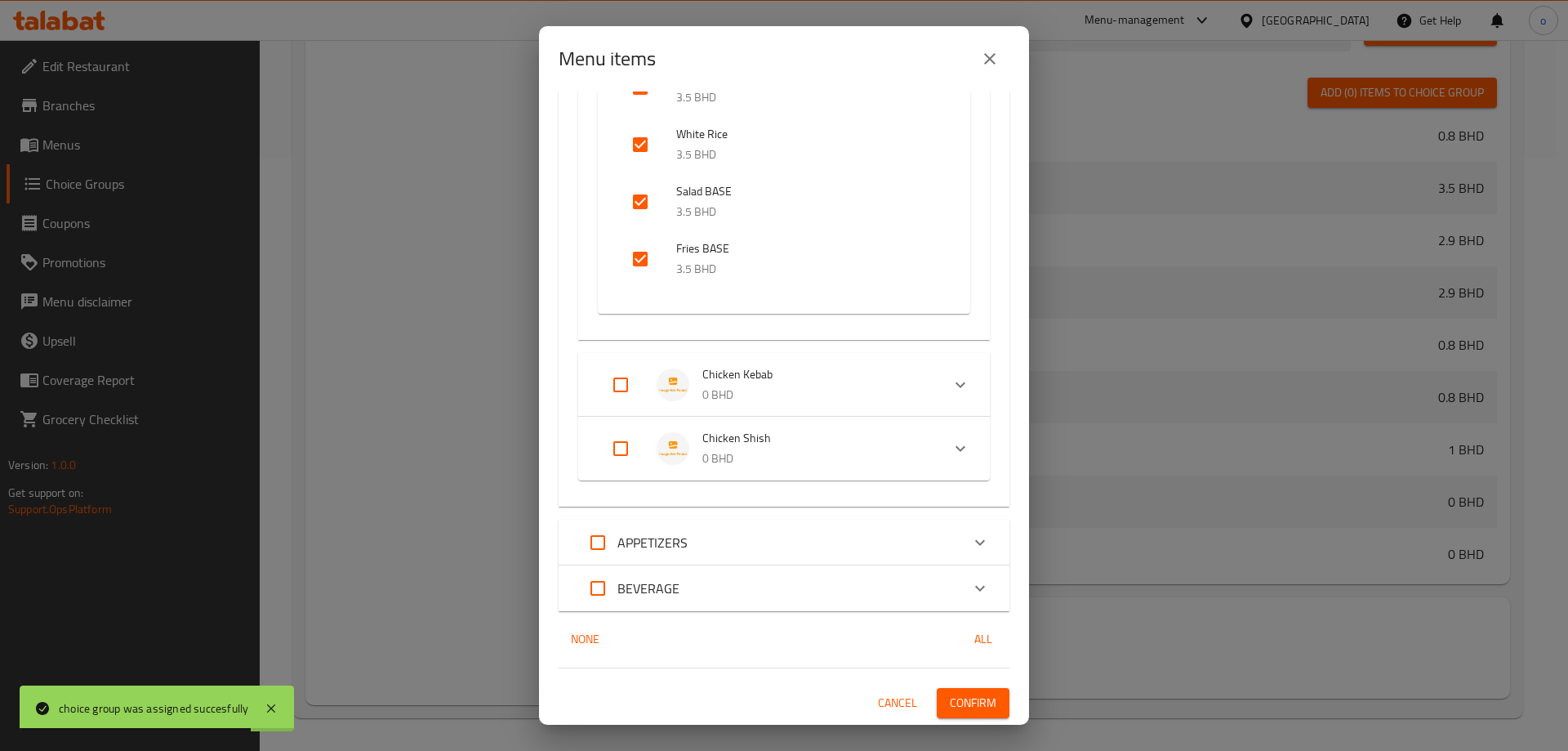
checkbox input "true"
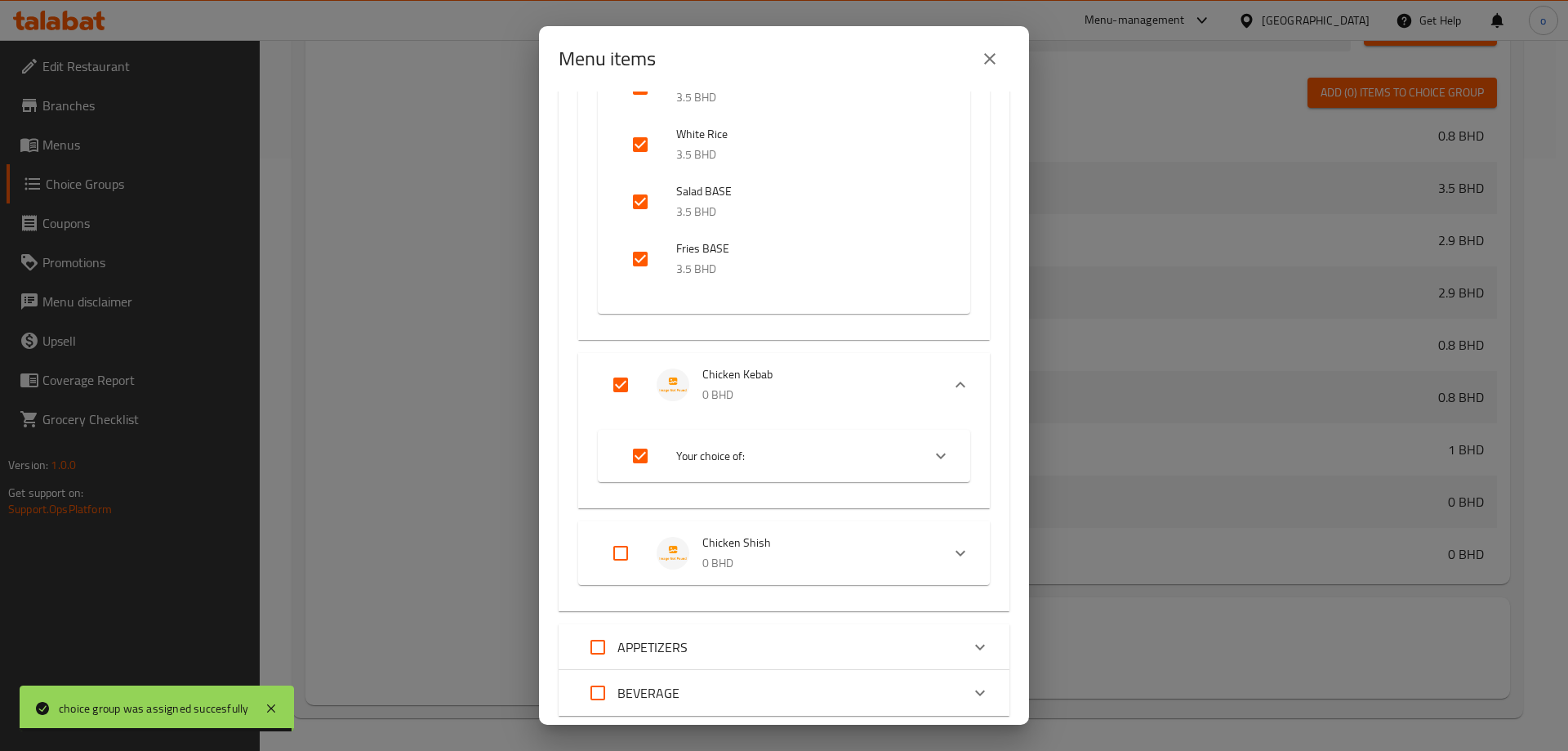
click at [641, 533] on div "Expand" at bounding box center [633, 553] width 46 height 39
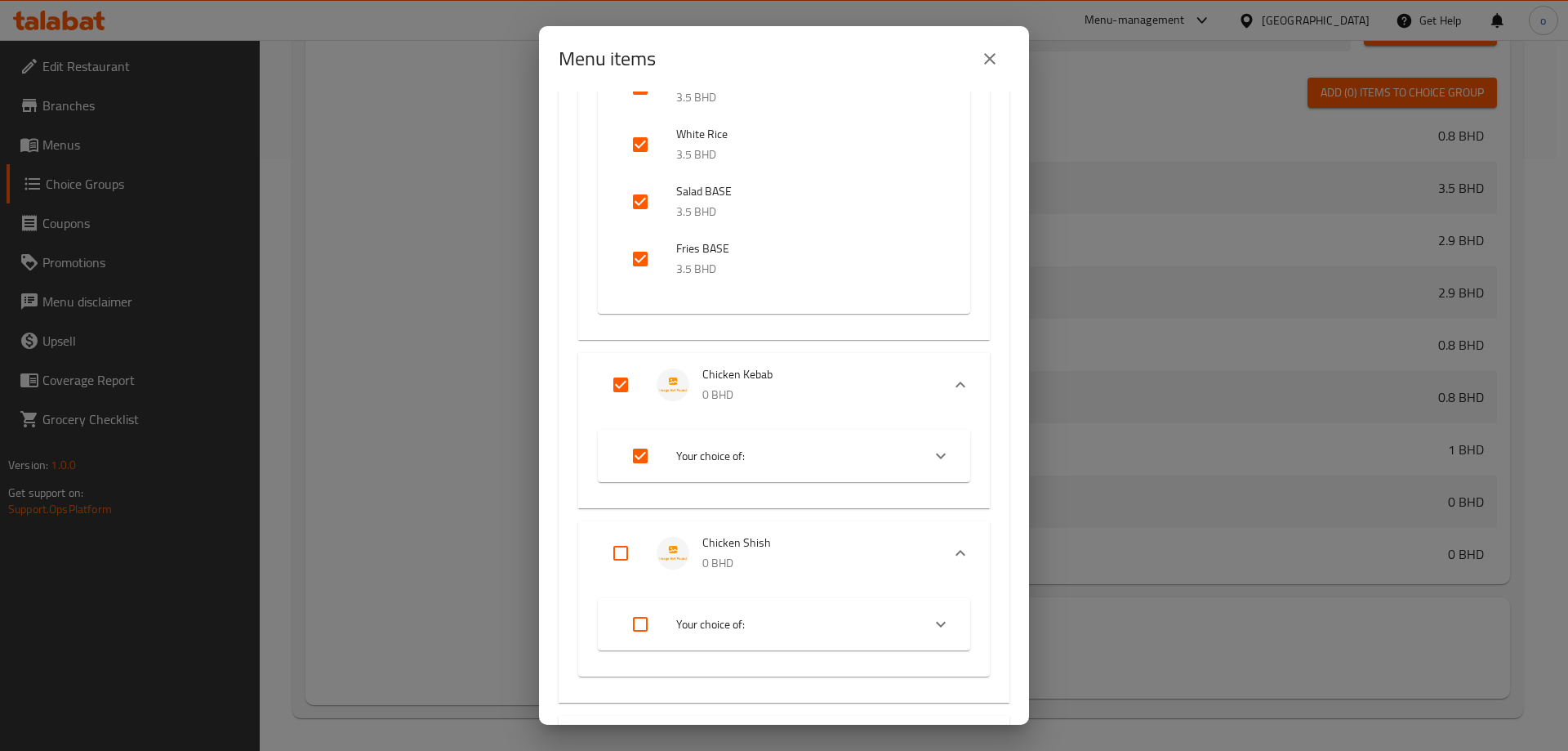
click at [622, 563] on input "Expand" at bounding box center [621, 553] width 39 height 39
checkbox input "true"
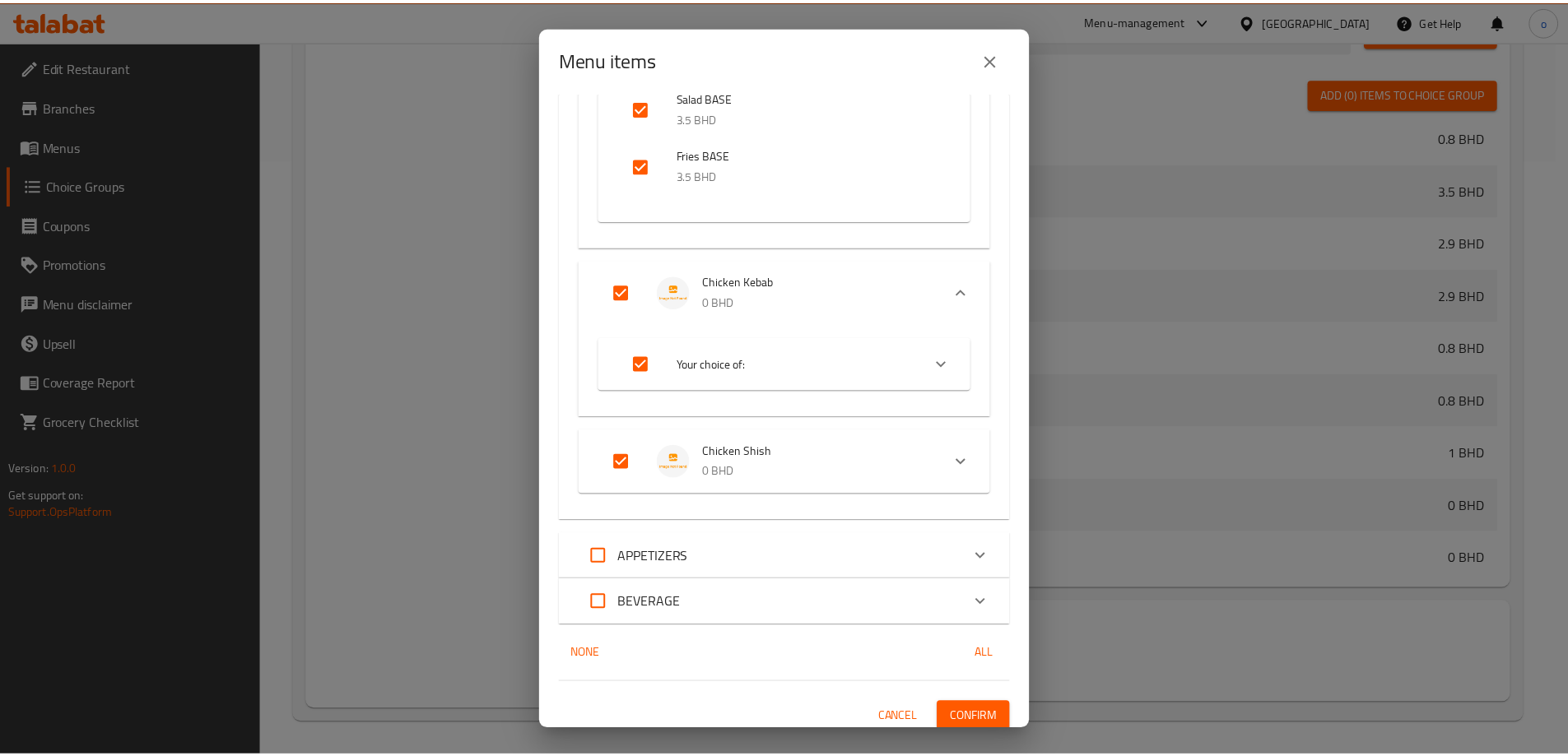
scroll to position [470, 0]
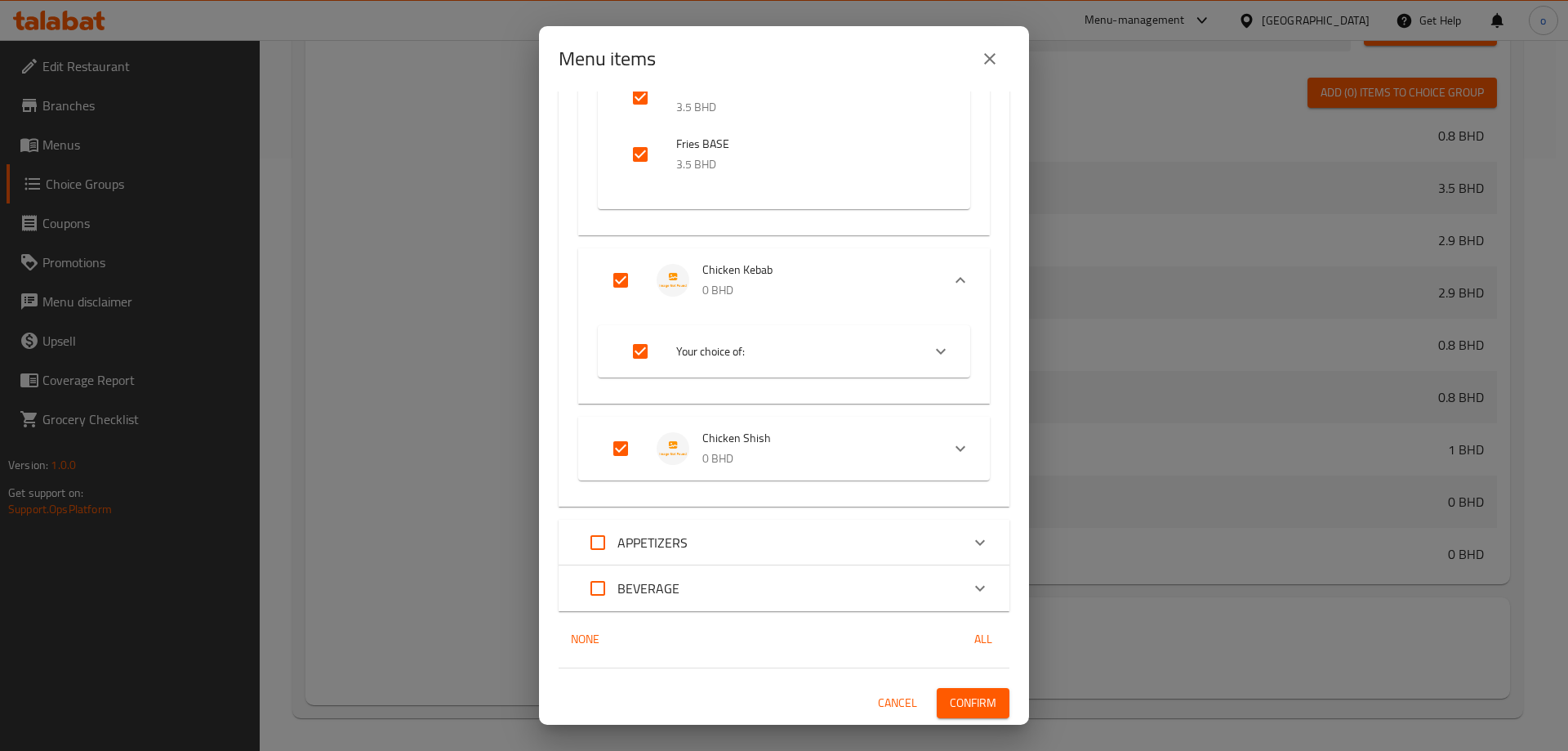
click at [954, 708] on span "Confirm" at bounding box center [973, 703] width 46 height 20
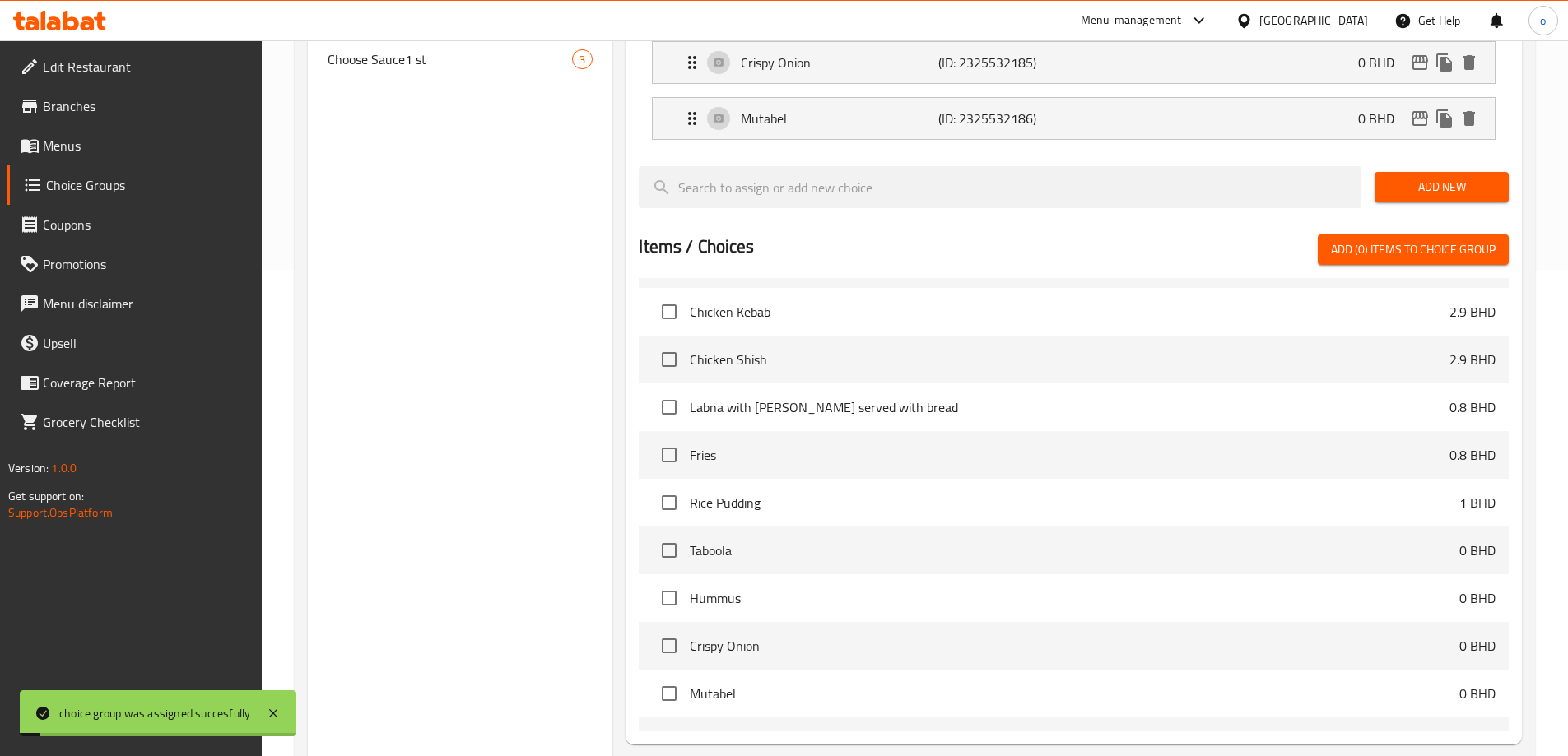
scroll to position [185, 0]
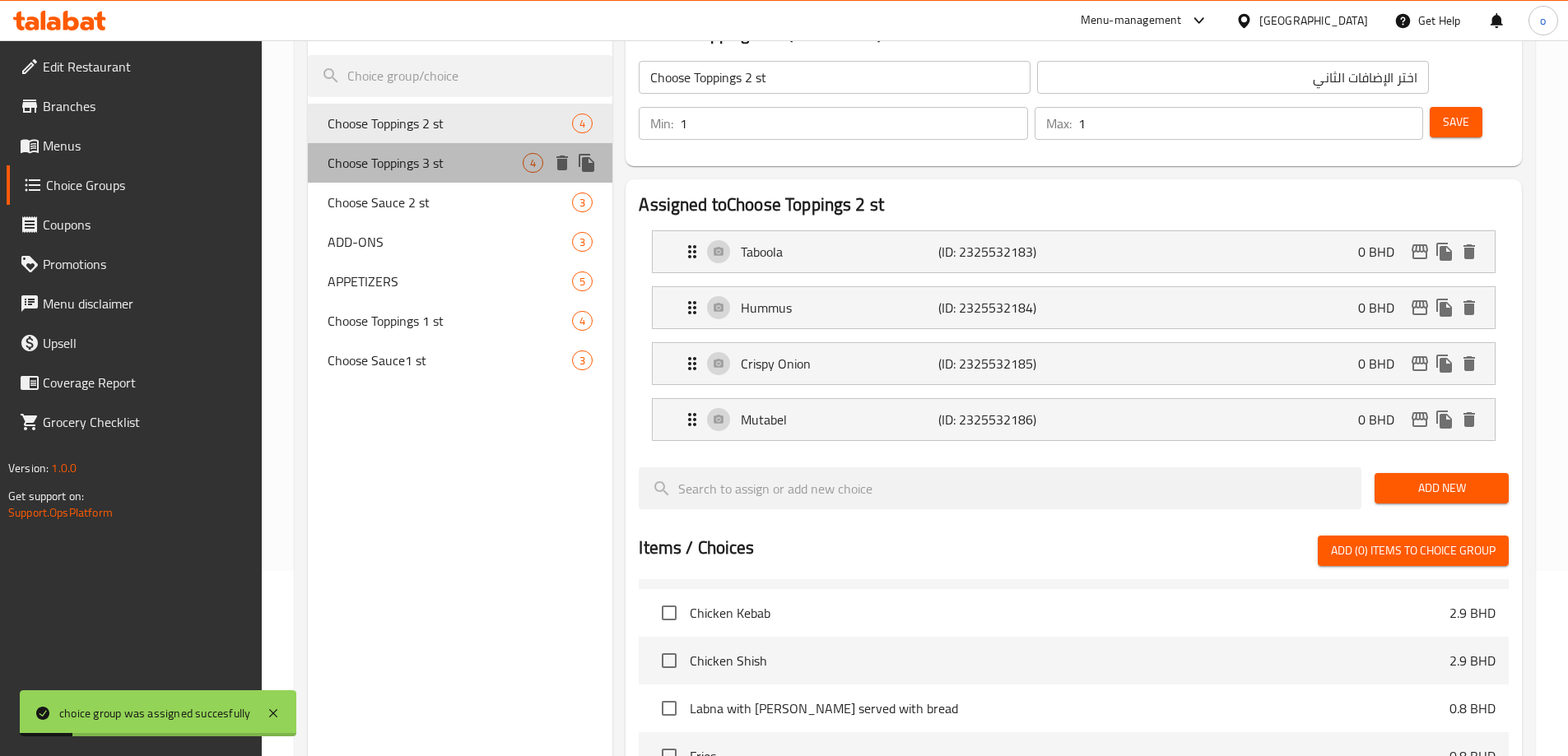
click at [482, 160] on span "Choose Toppings 3 st" at bounding box center [425, 163] width 196 height 20
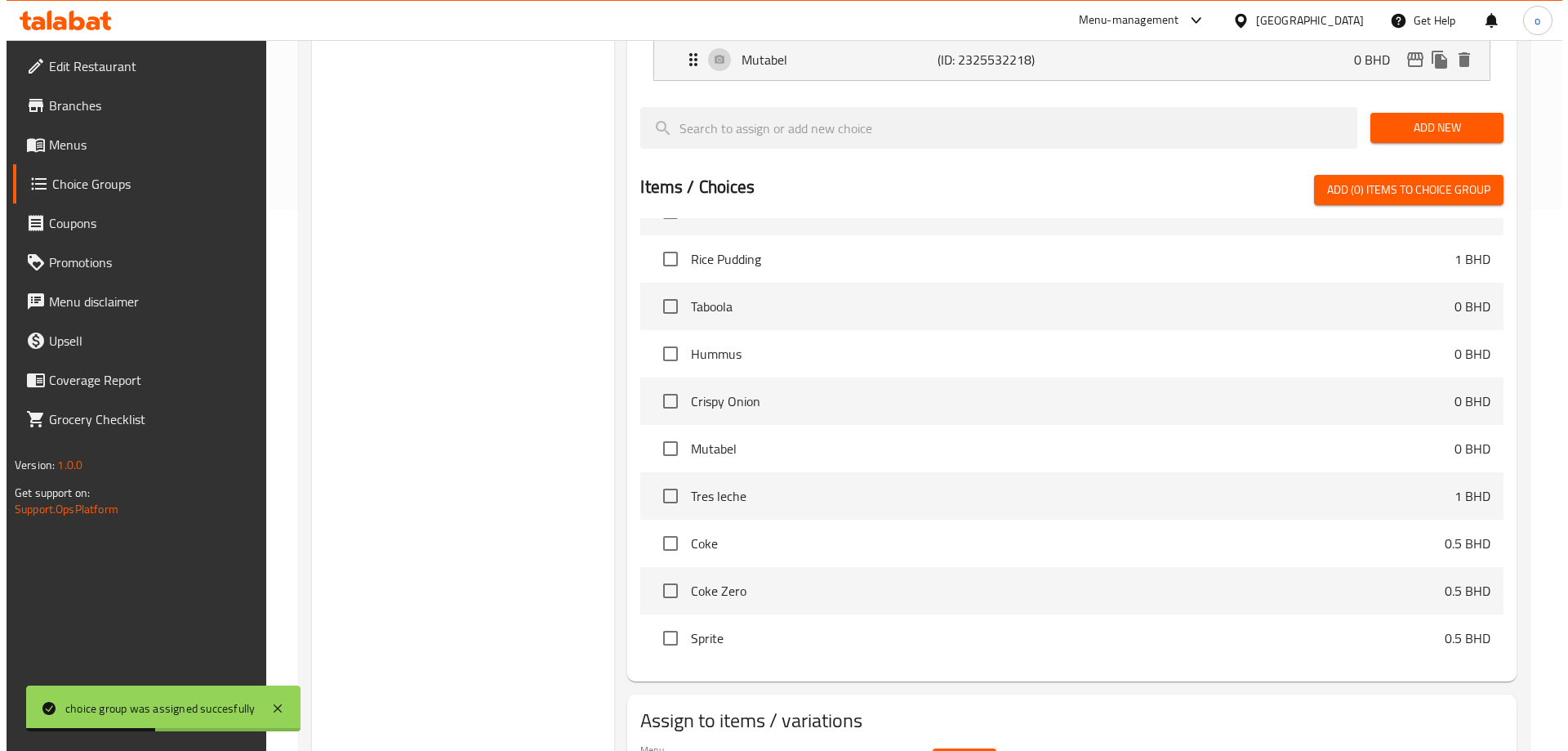
scroll to position [593, 0]
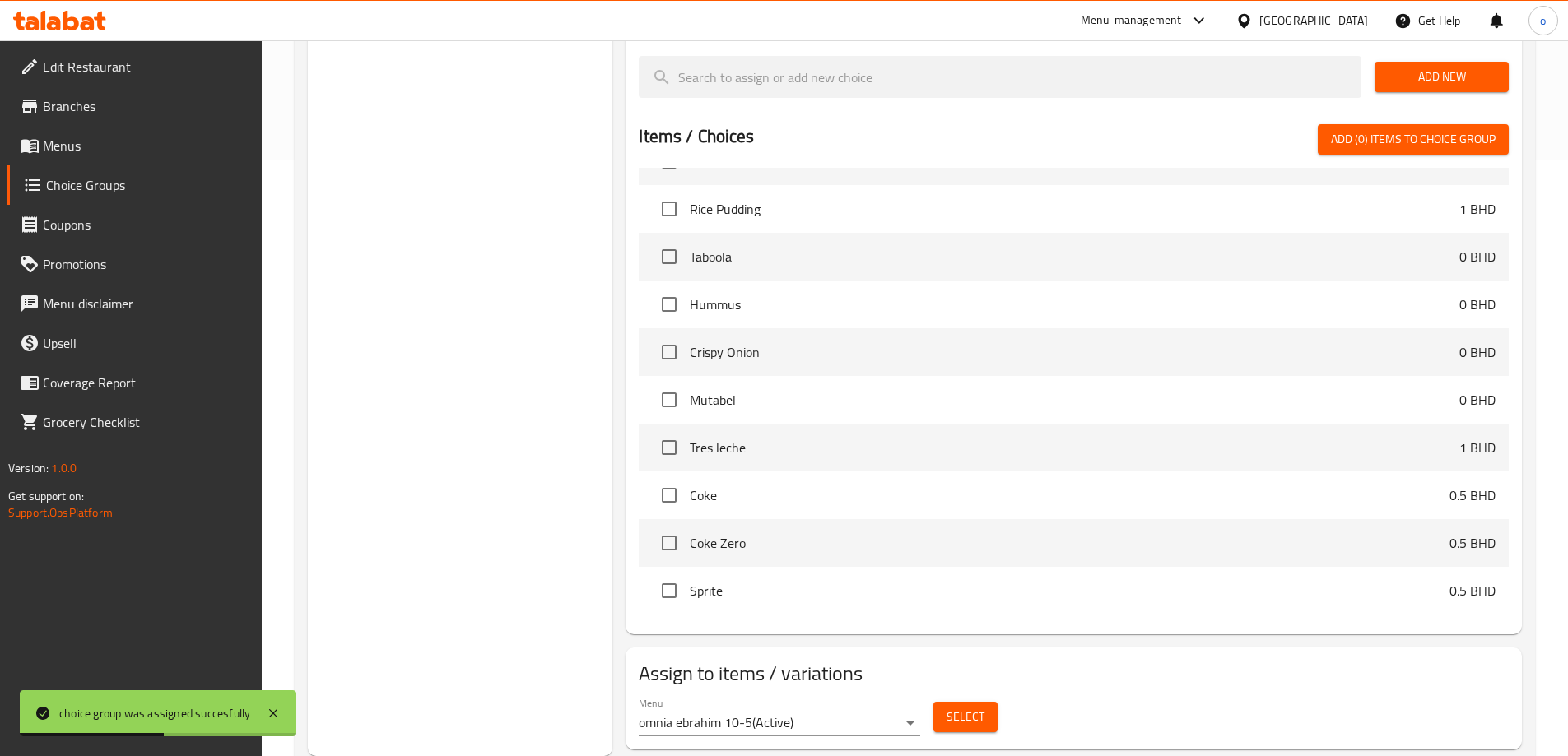
click at [953, 707] on span "Select" at bounding box center [965, 717] width 38 height 20
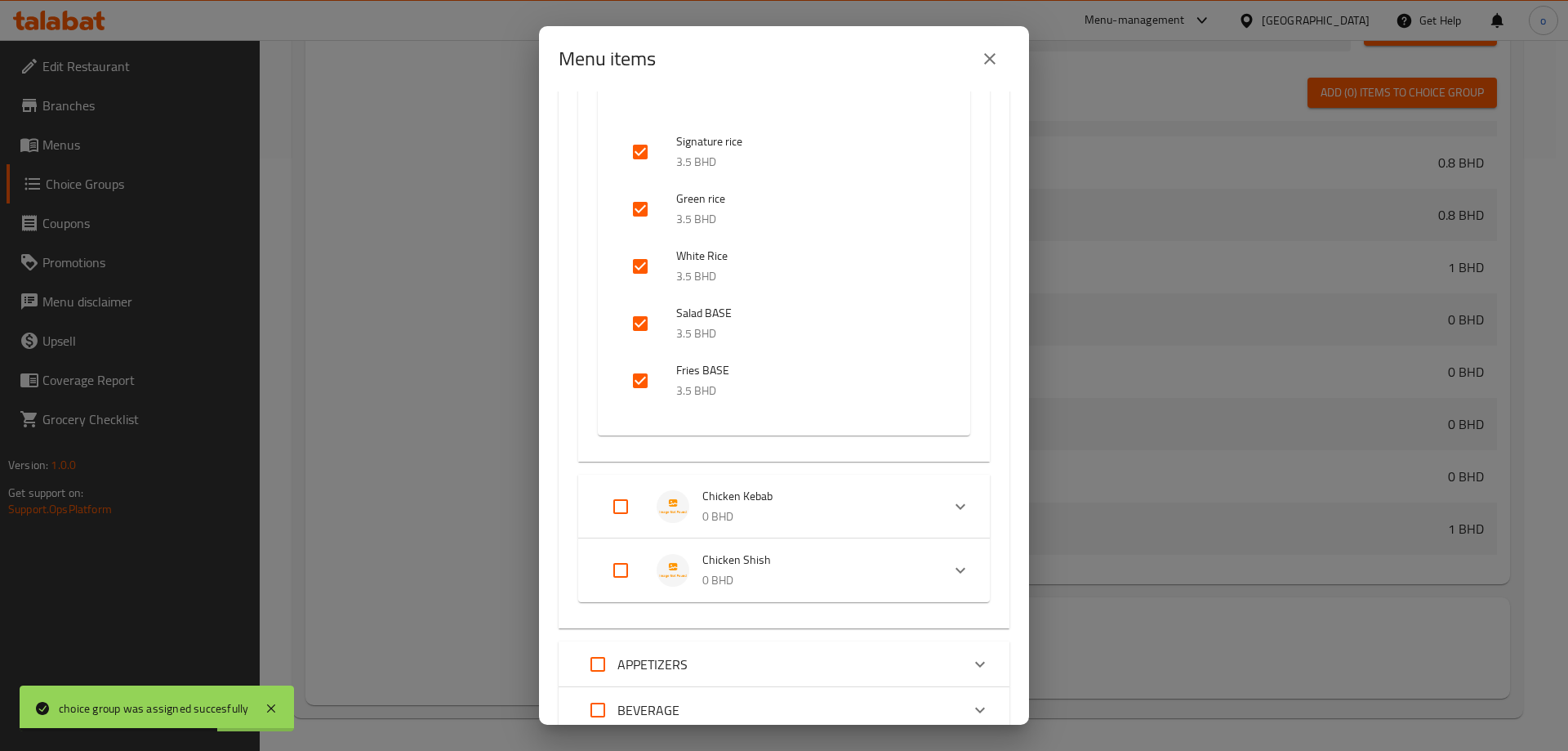
scroll to position [245, 0]
click at [621, 507] on input "Expand" at bounding box center [621, 502] width 39 height 39
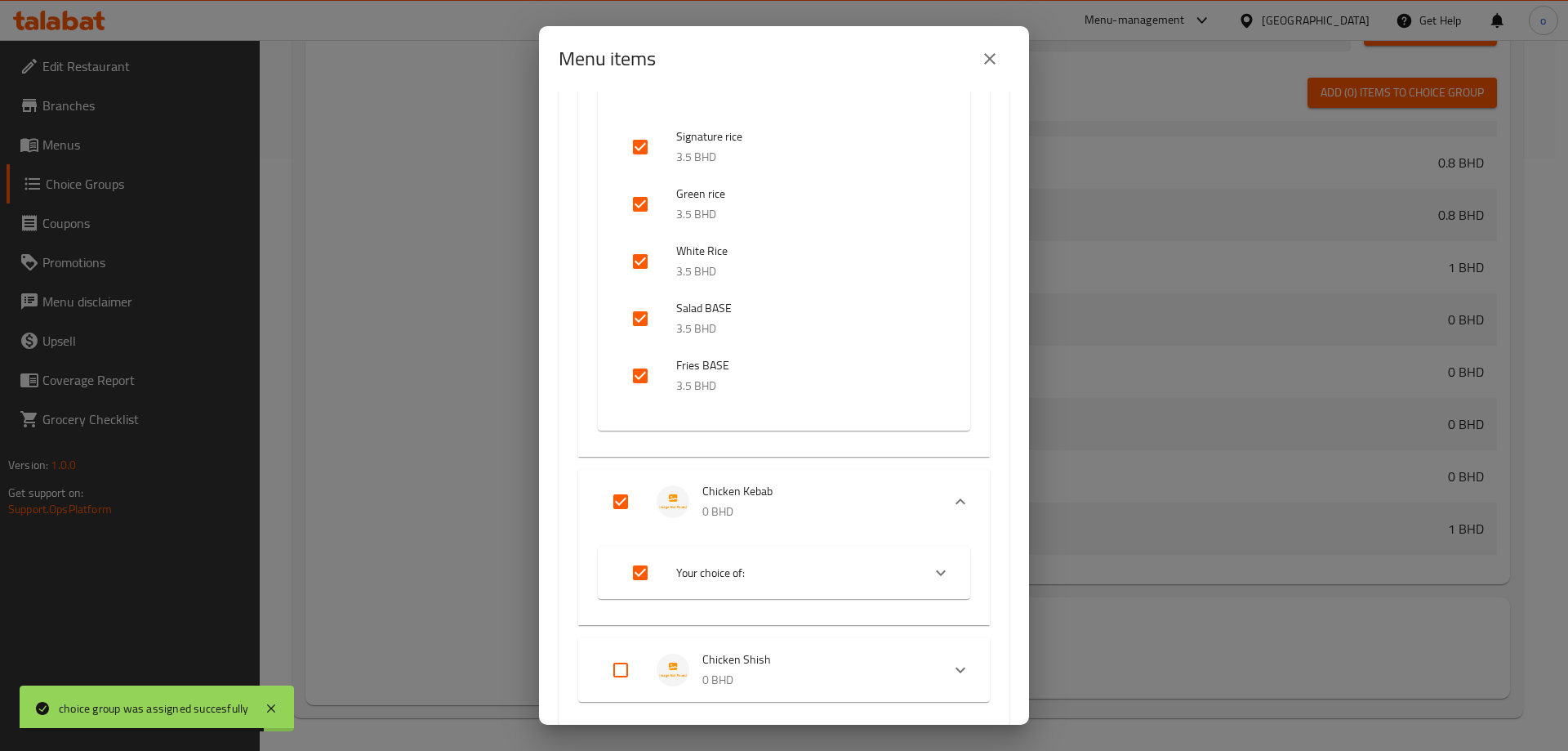
click at [633, 663] on input "Expand" at bounding box center [621, 670] width 39 height 39
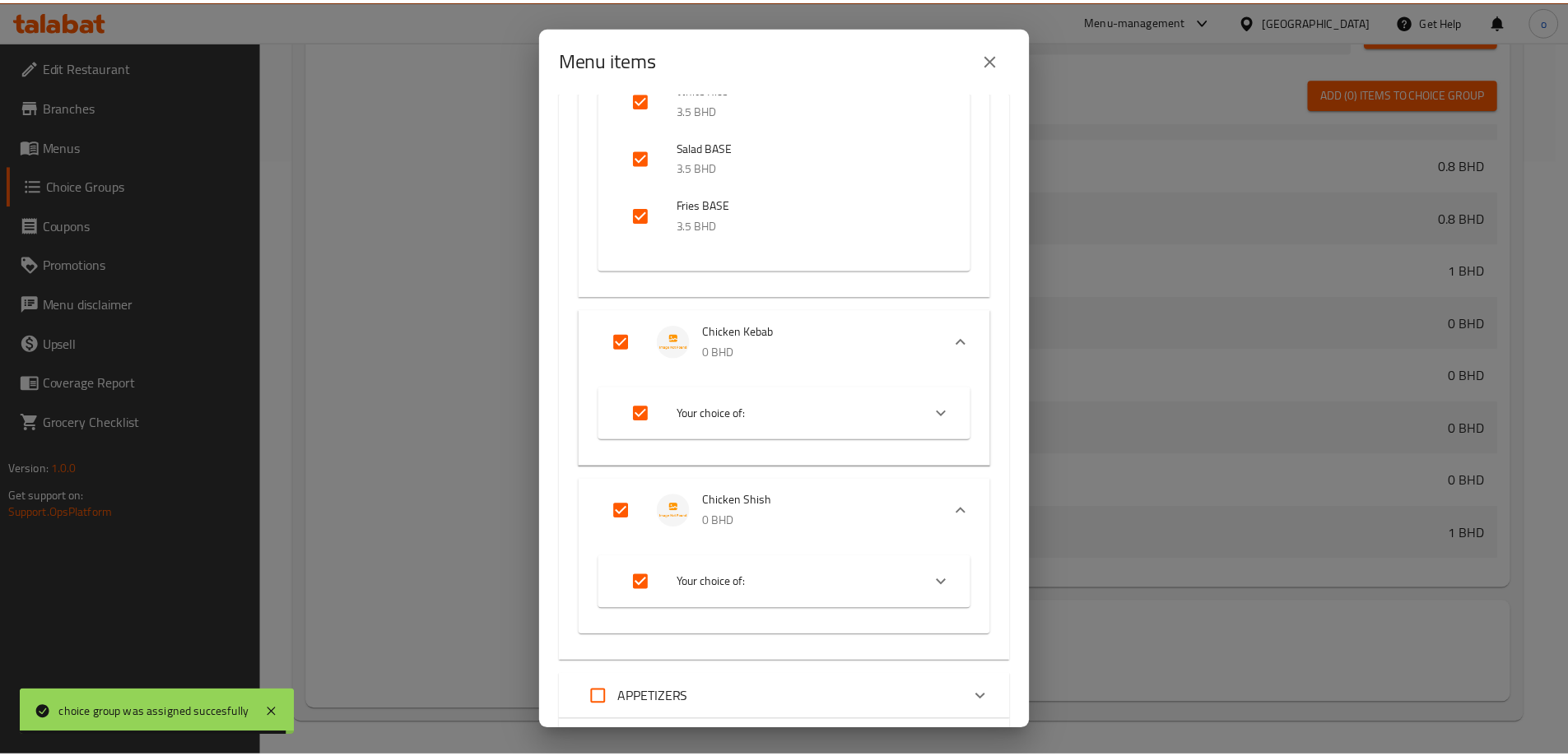
scroll to position [562, 0]
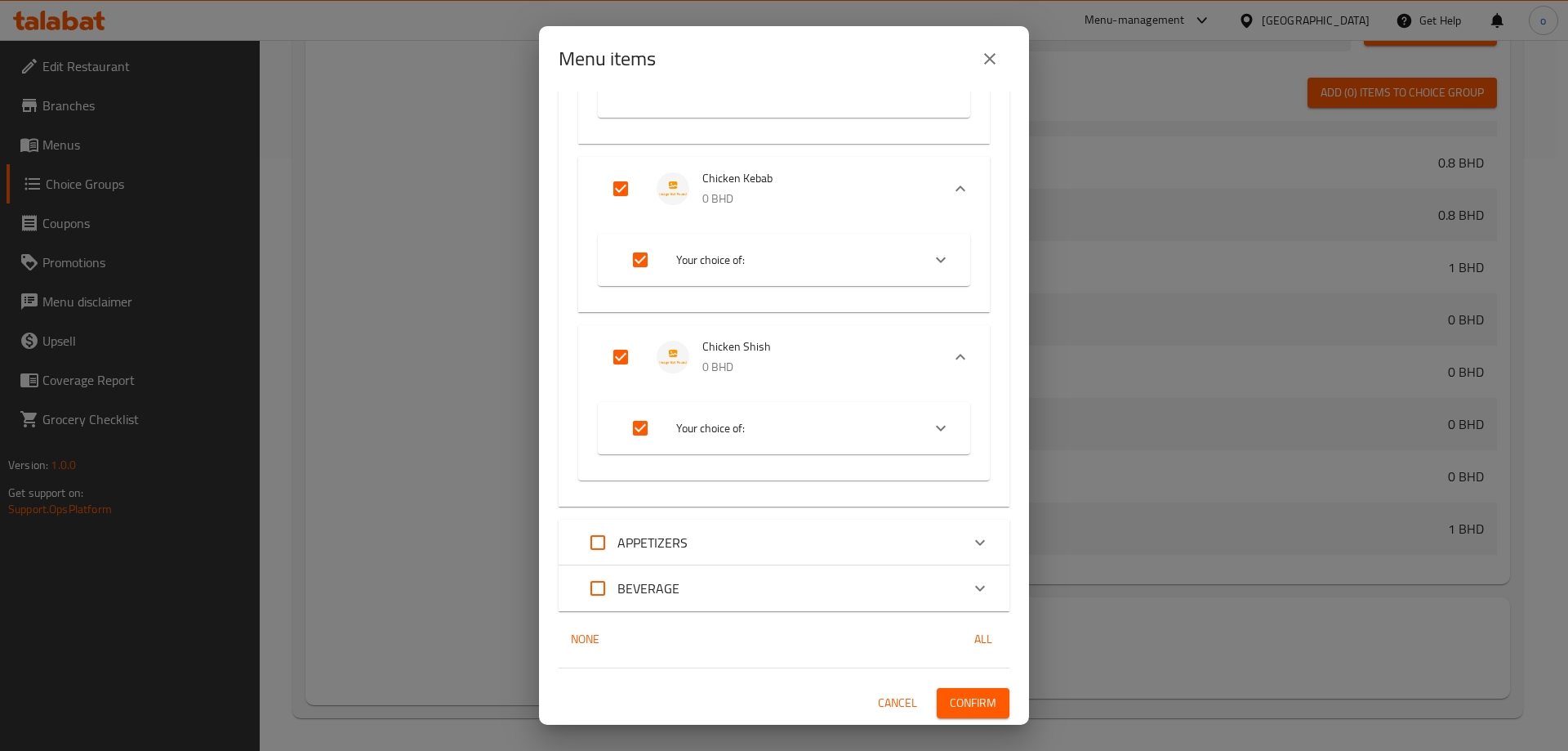
click at [960, 699] on span "Confirm" at bounding box center [973, 703] width 46 height 20
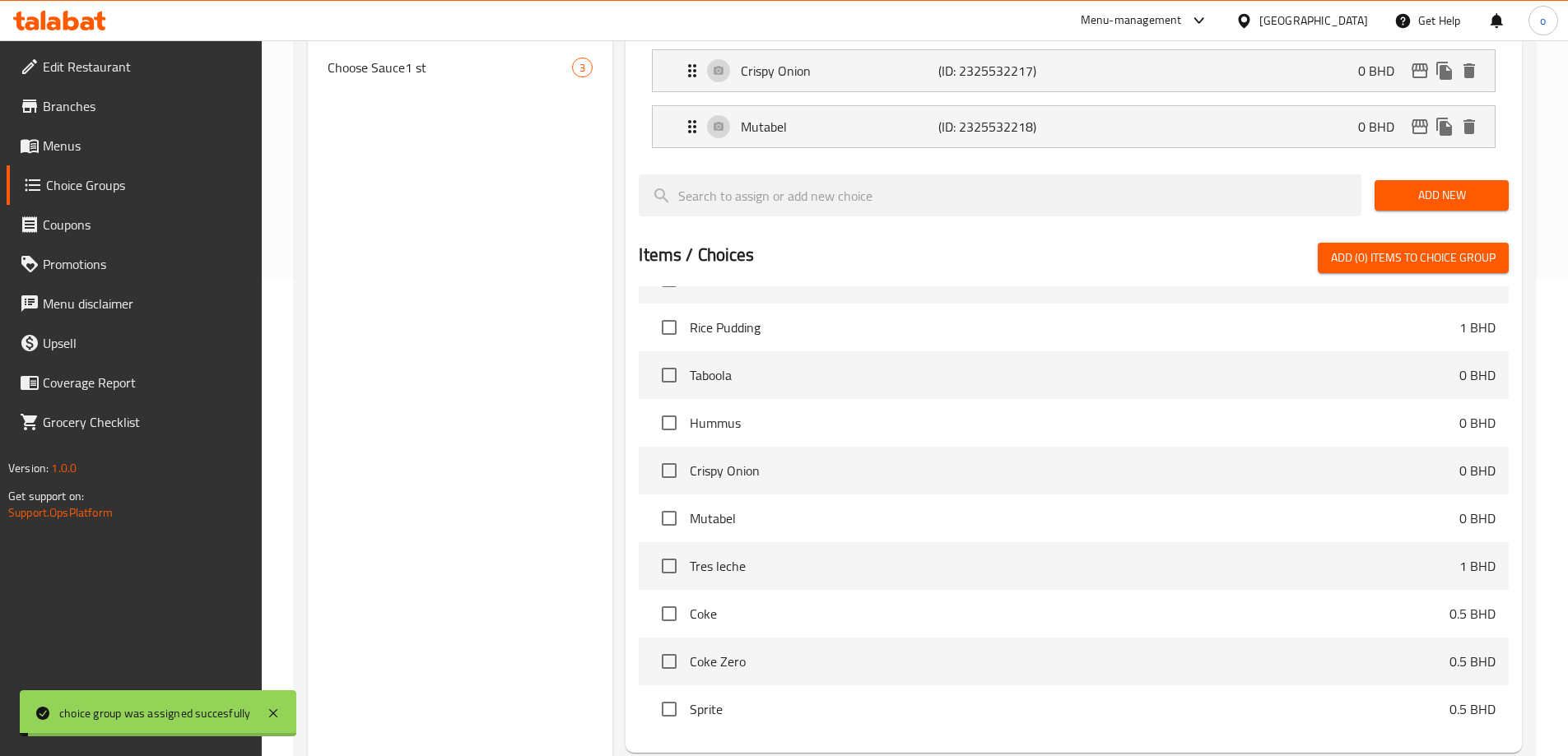
scroll to position [185, 0]
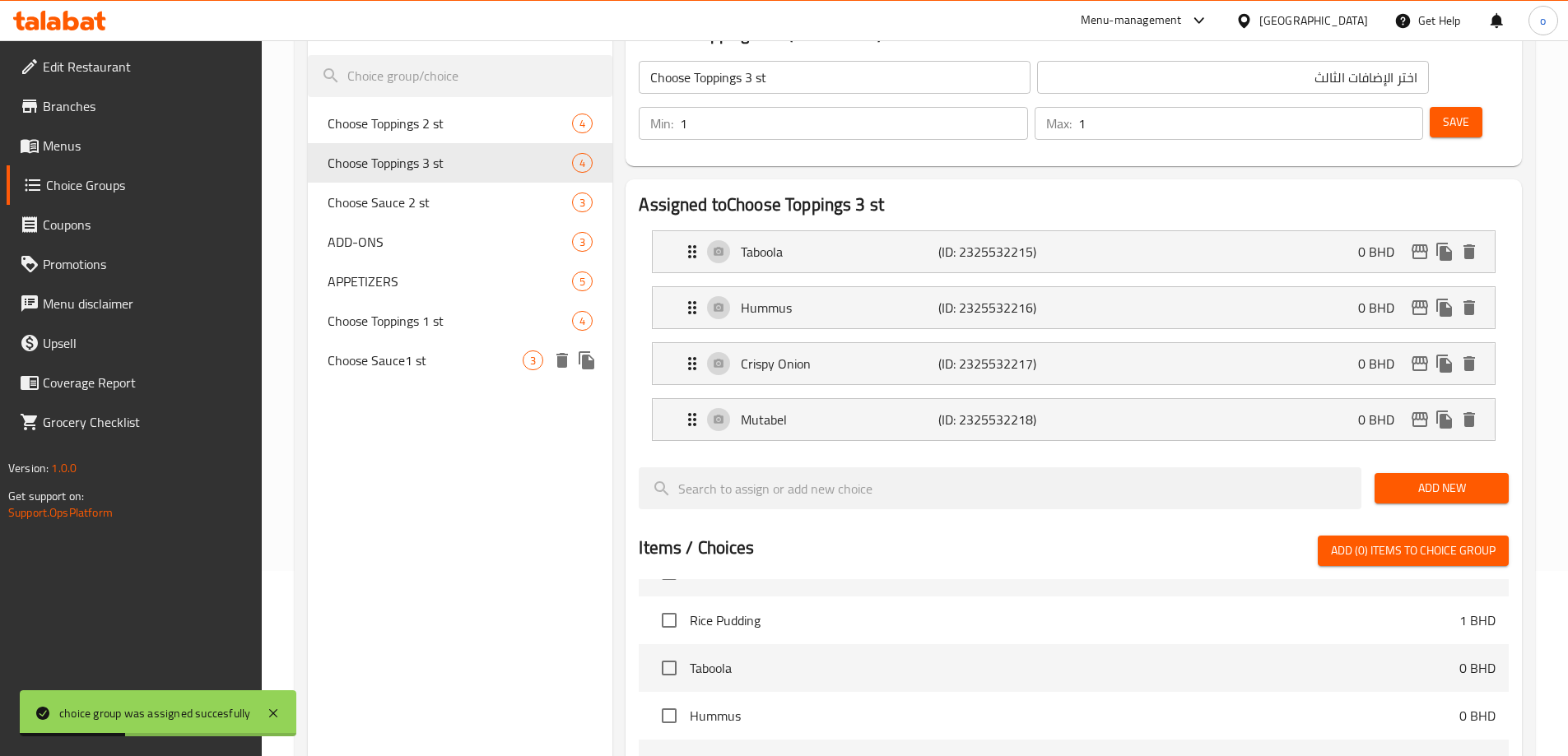
click at [453, 363] on span "Choose Sauce1 st" at bounding box center [425, 360] width 196 height 20
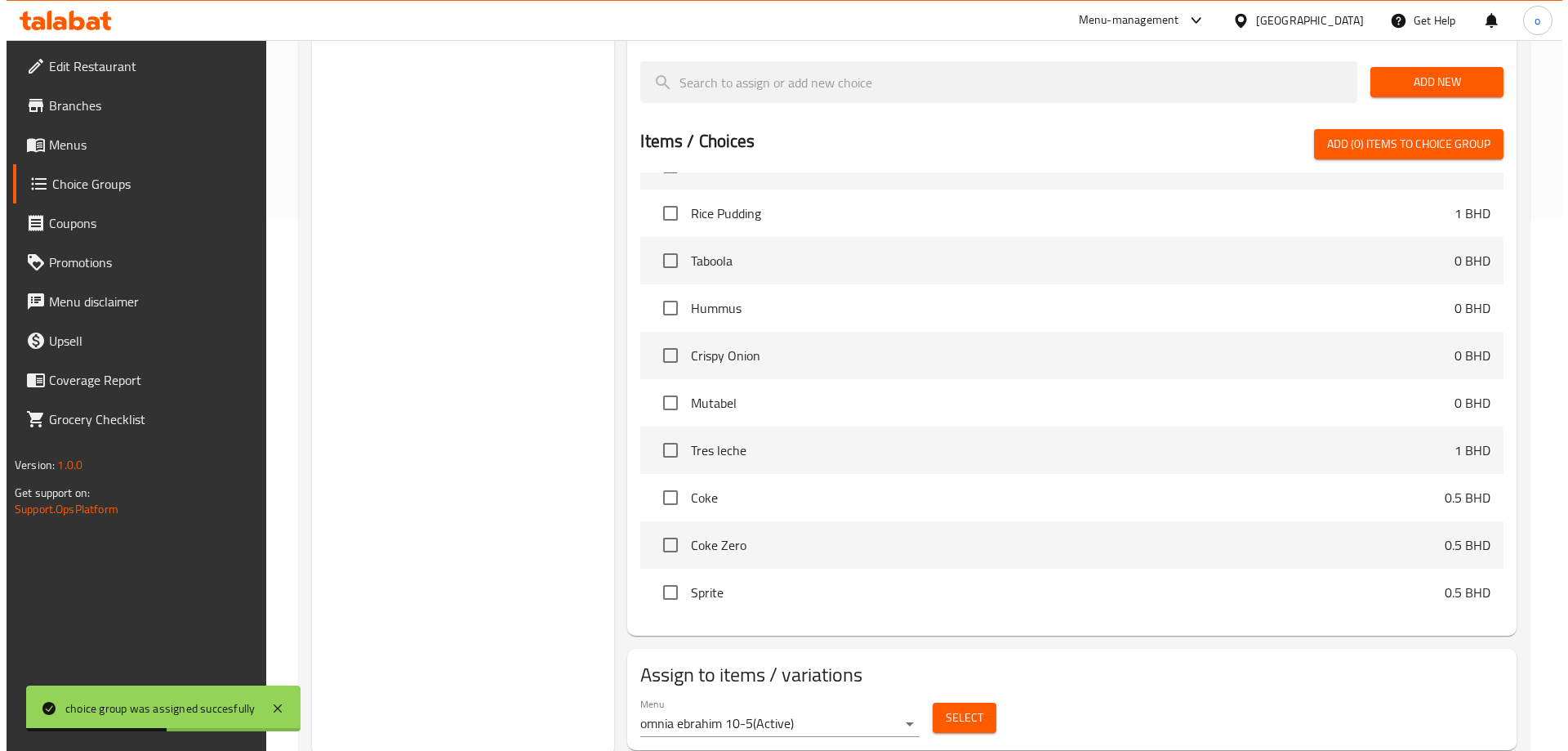
scroll to position [537, 0]
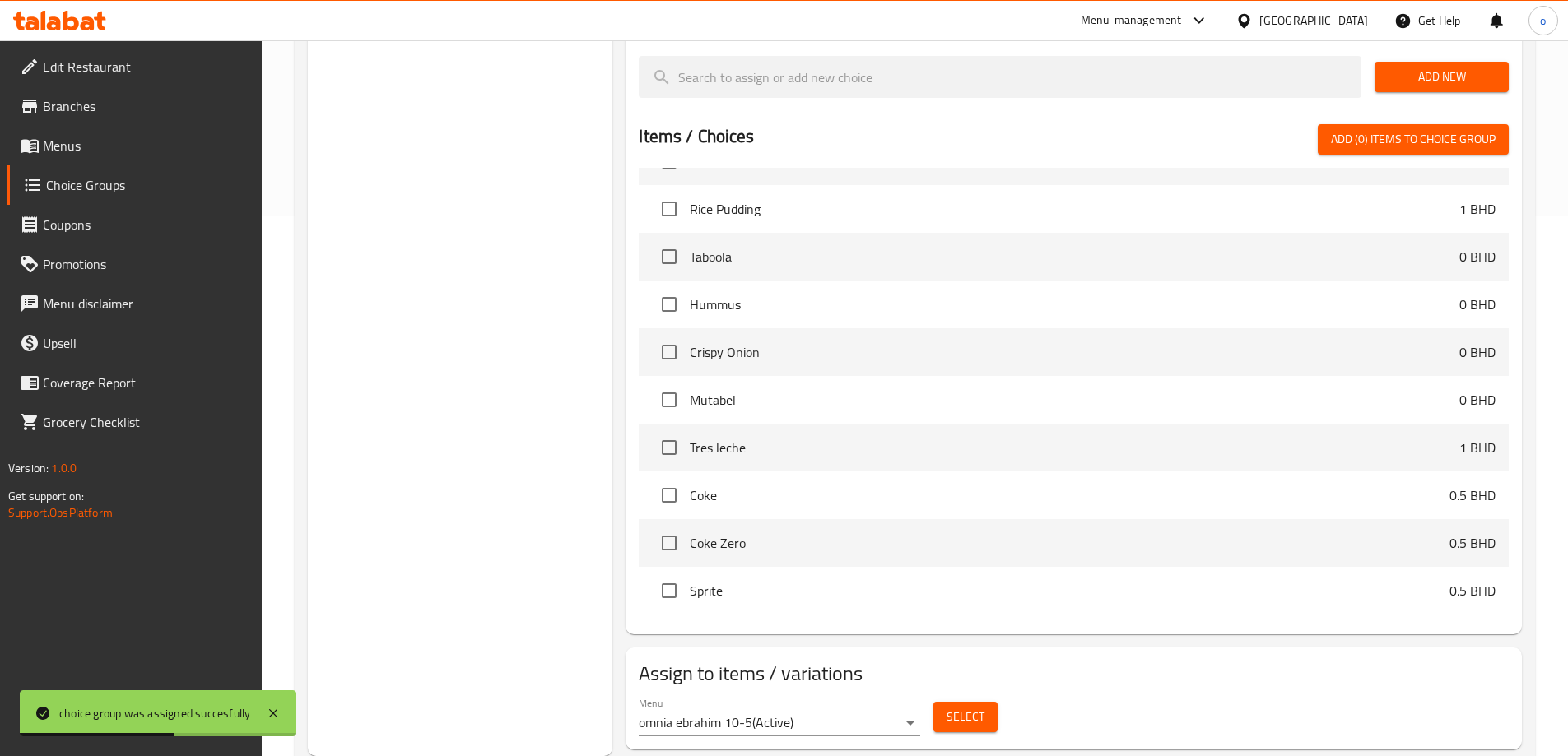
click at [970, 707] on span "Select" at bounding box center [965, 717] width 38 height 20
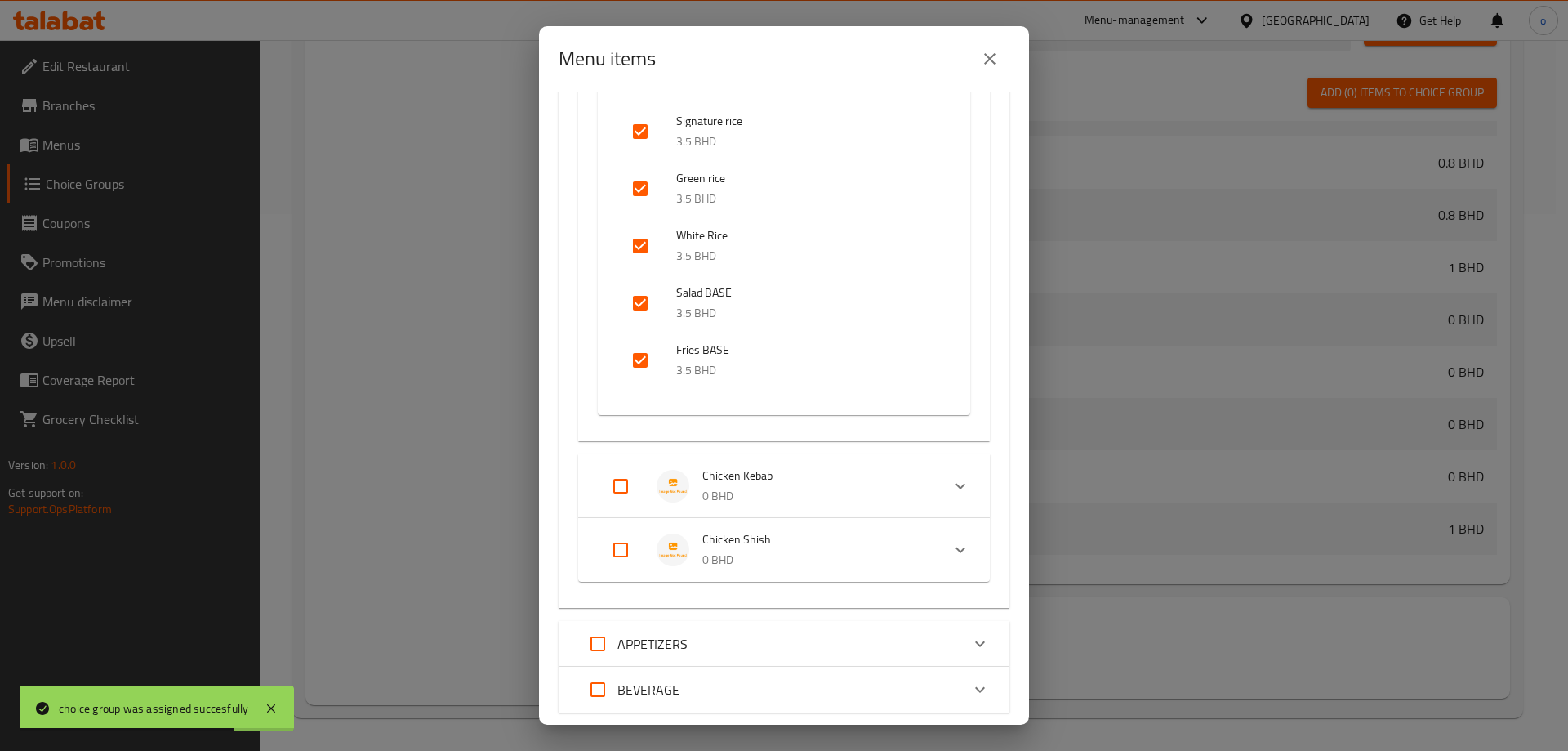
scroll to position [362, 0]
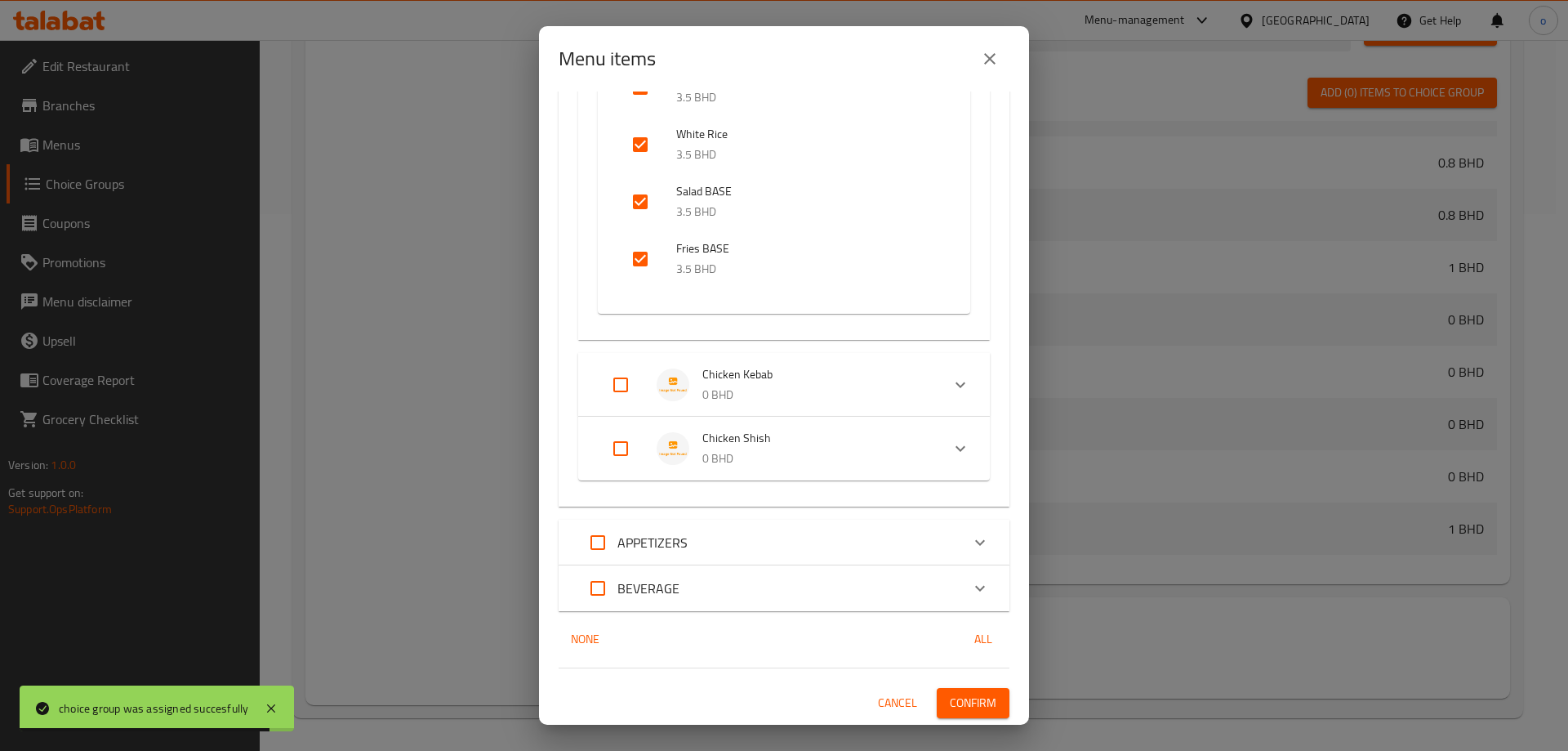
click at [619, 392] on input "Expand" at bounding box center [621, 384] width 39 height 39
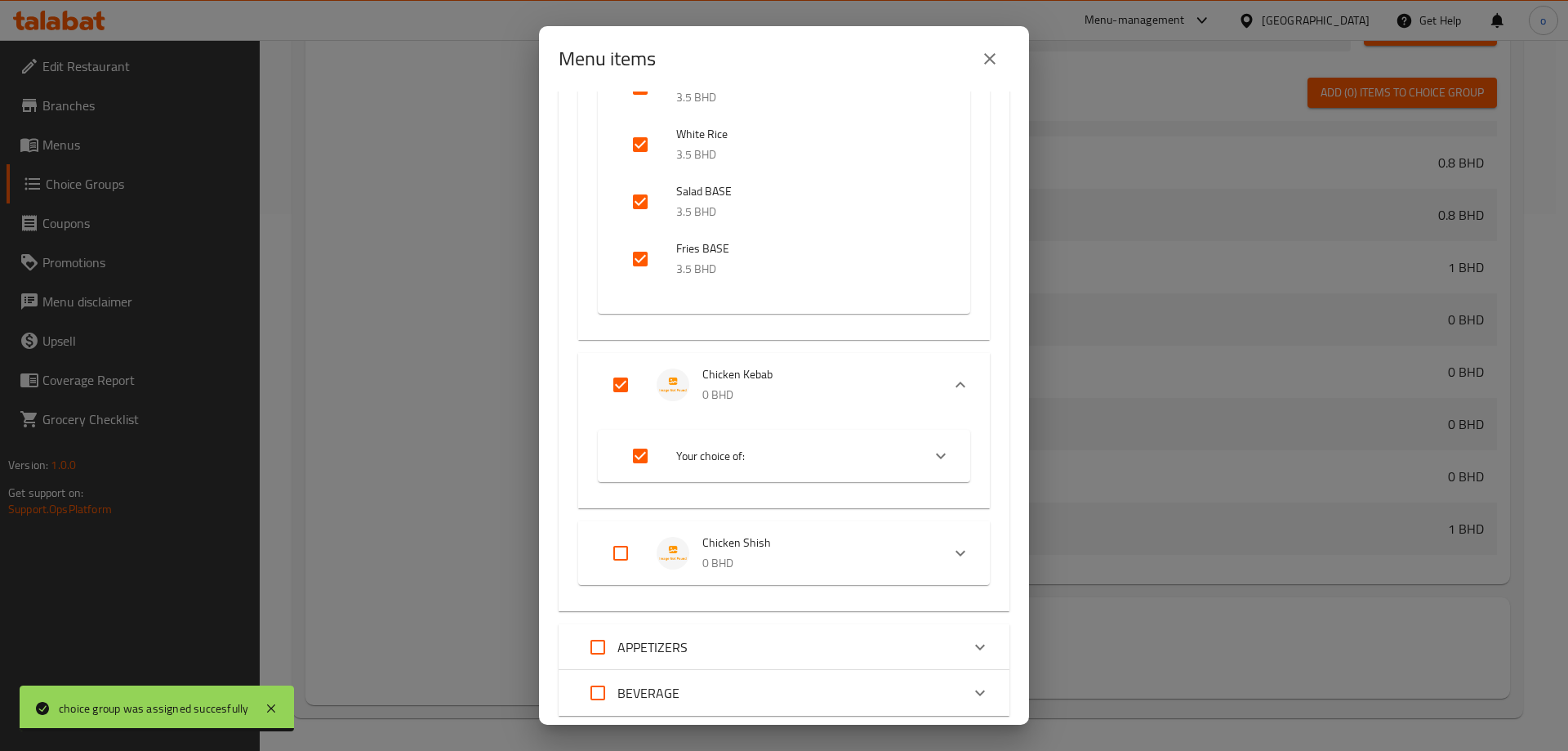
click at [627, 558] on input "Expand" at bounding box center [621, 553] width 39 height 39
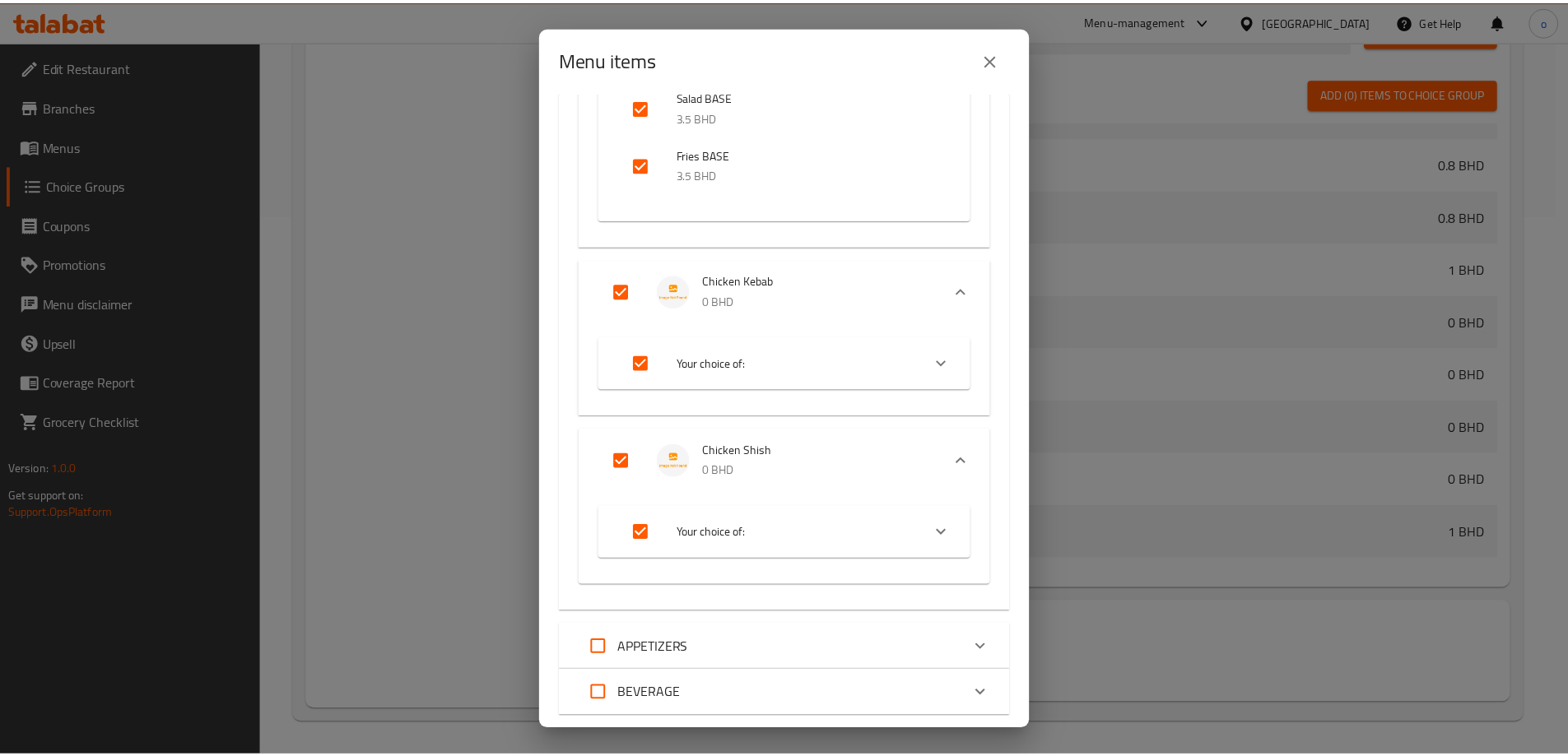
scroll to position [562, 0]
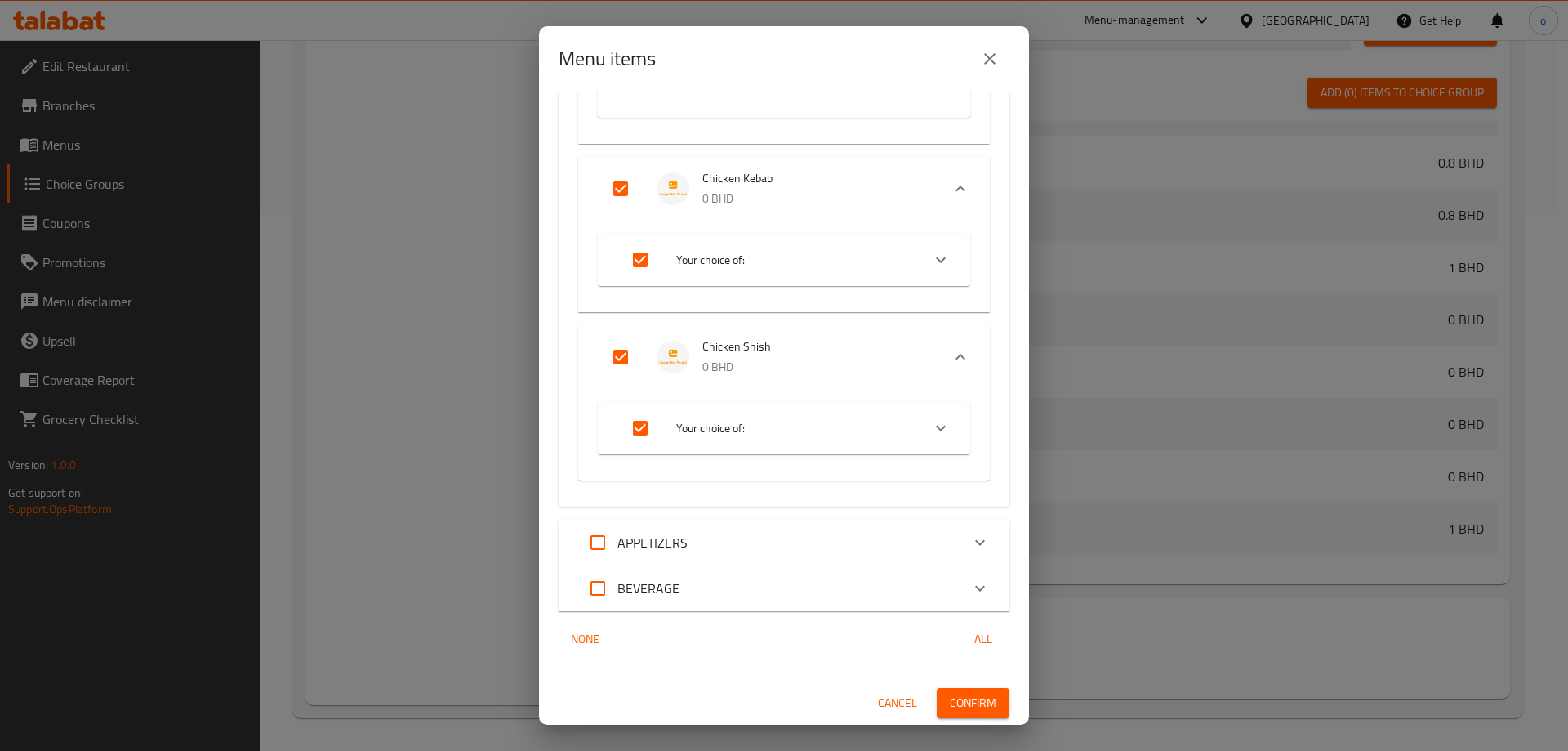
click at [972, 694] on span "Confirm" at bounding box center [973, 703] width 46 height 20
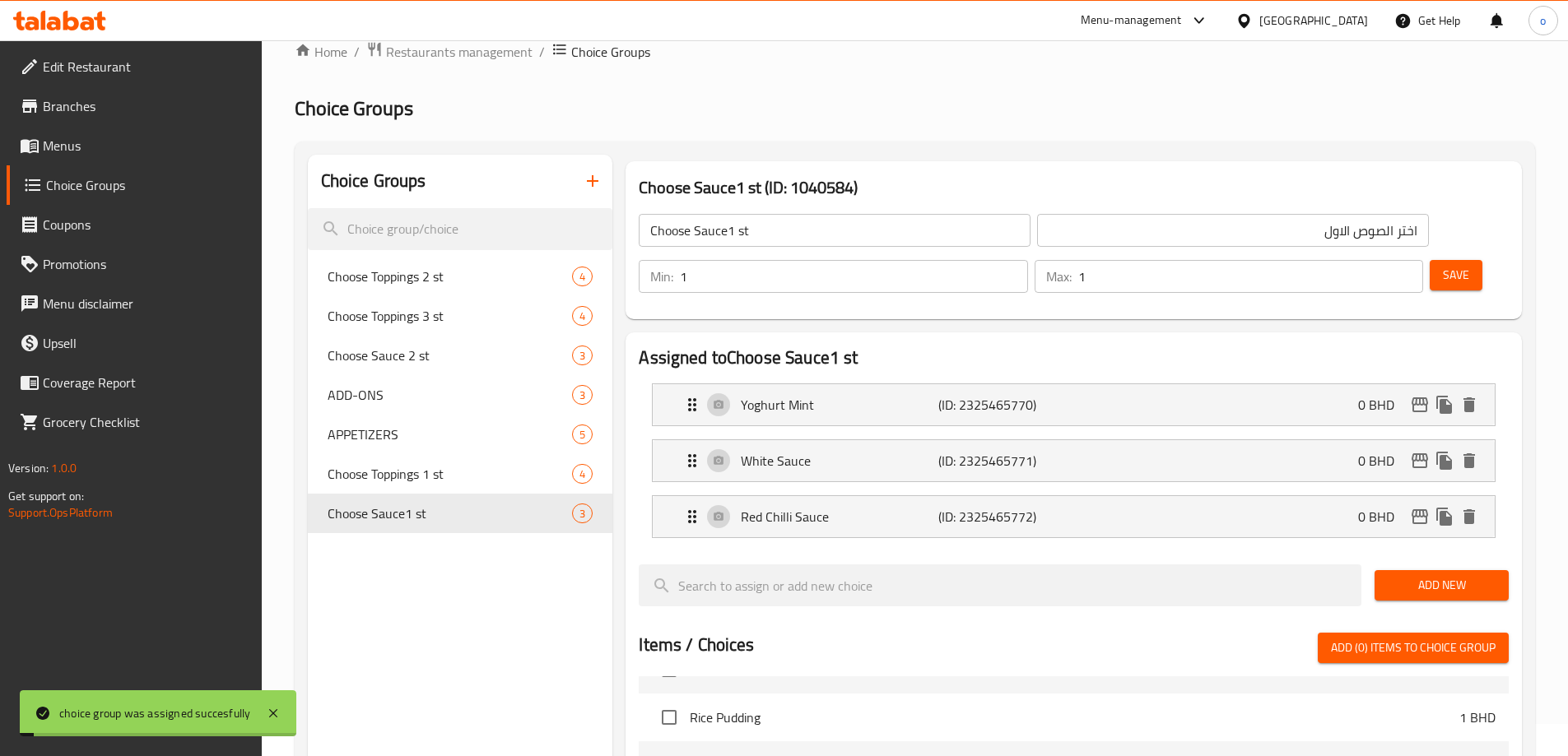
scroll to position [0, 0]
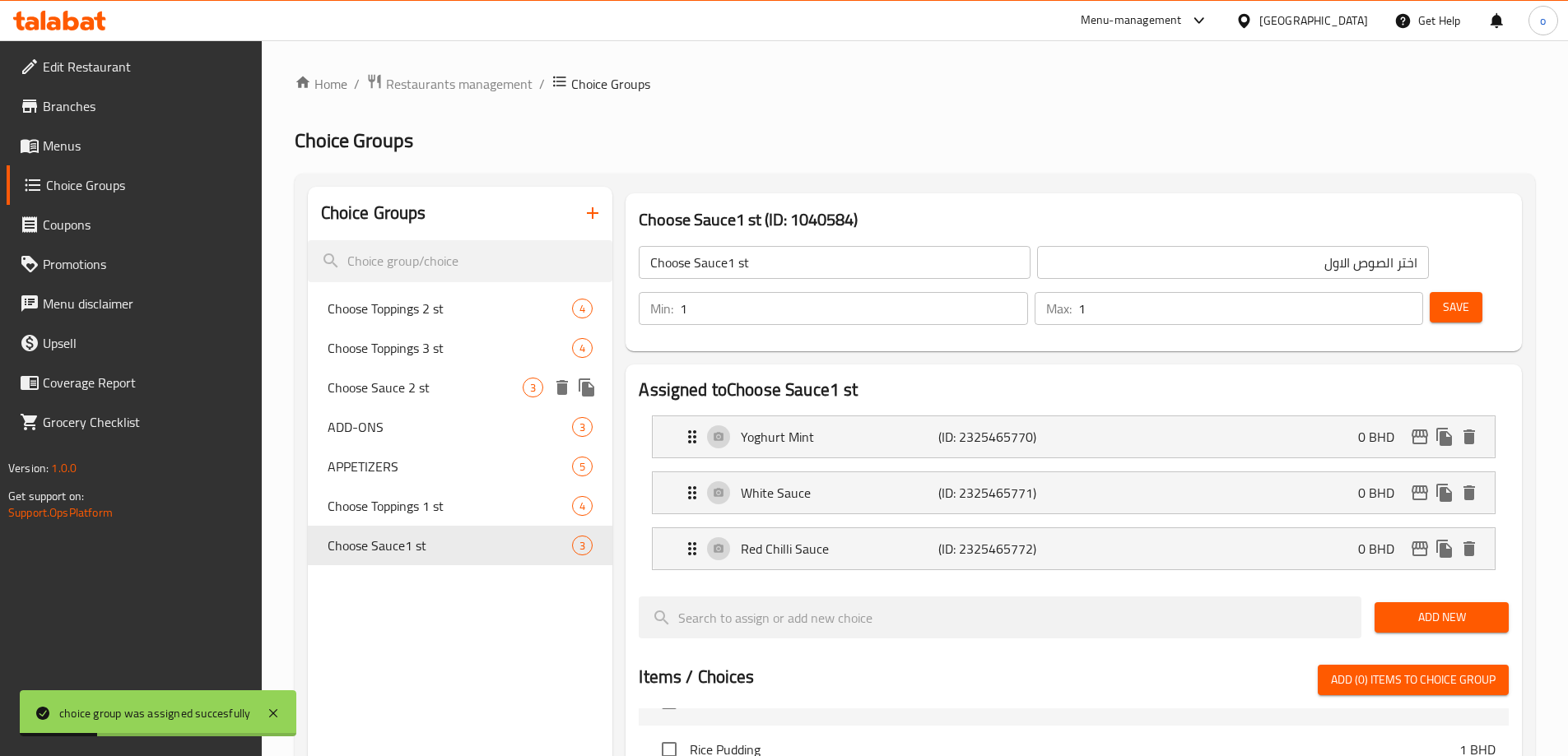
click at [466, 386] on span "Choose Sauce 2 st" at bounding box center [425, 388] width 196 height 20
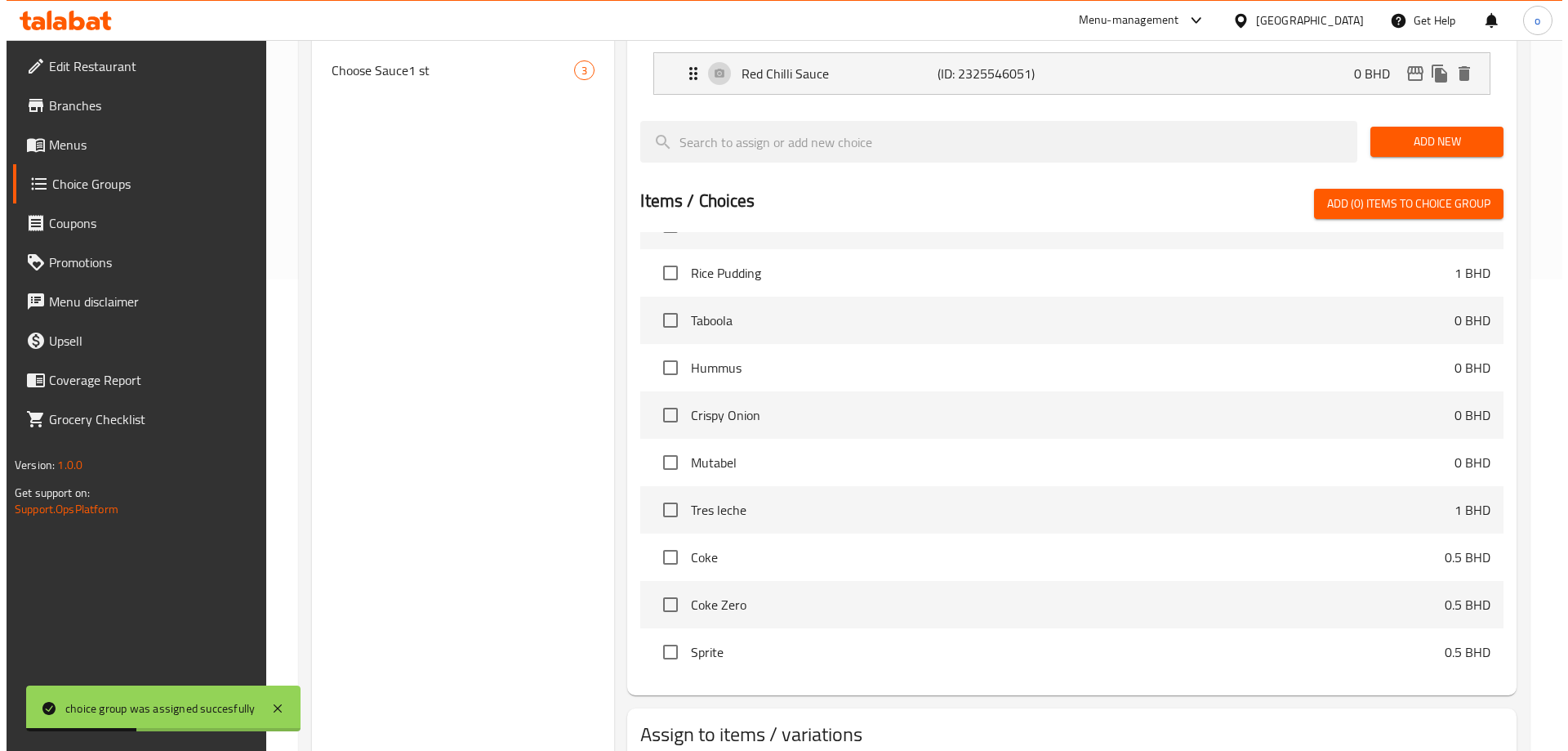
scroll to position [537, 0]
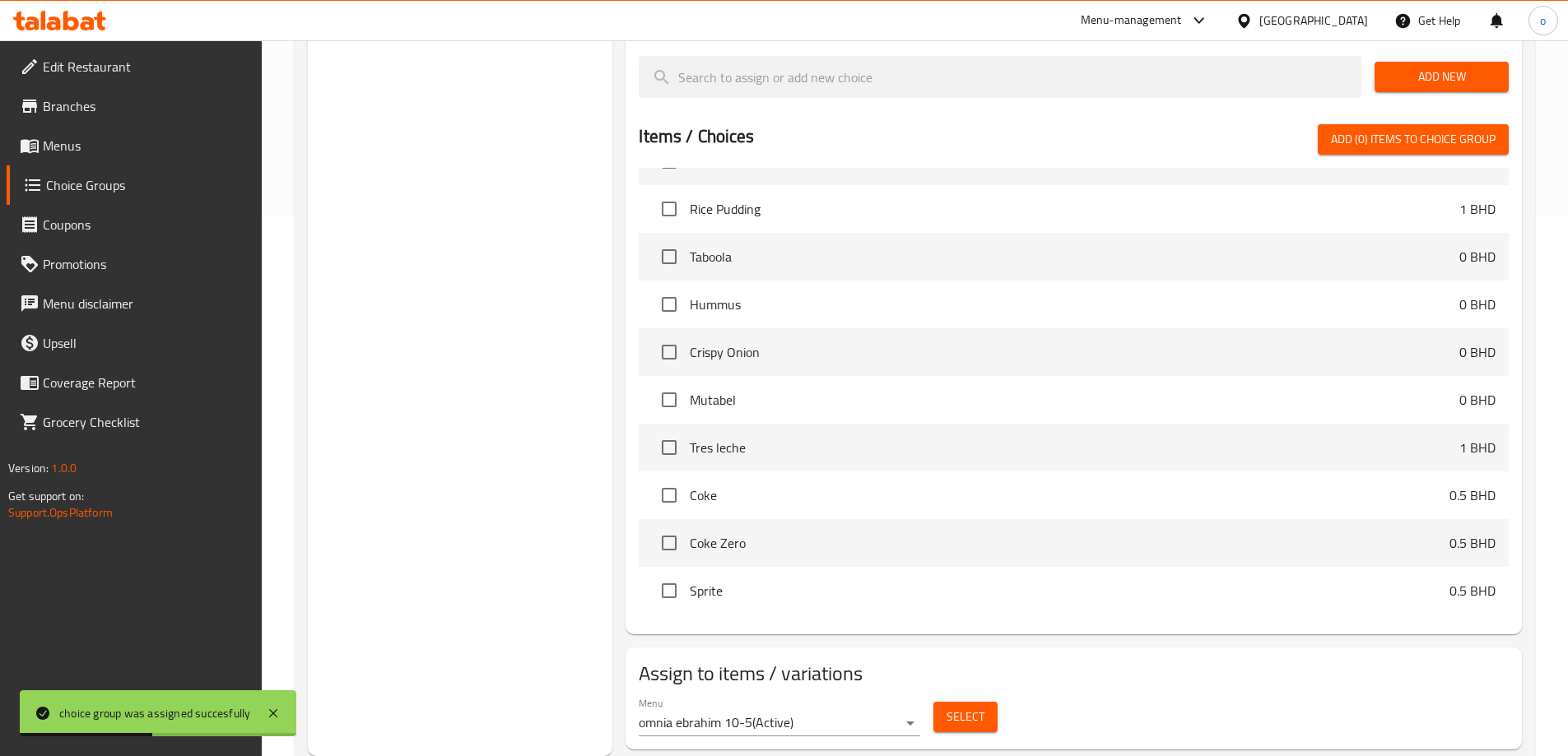
click at [954, 702] on button "Select" at bounding box center [966, 717] width 64 height 30
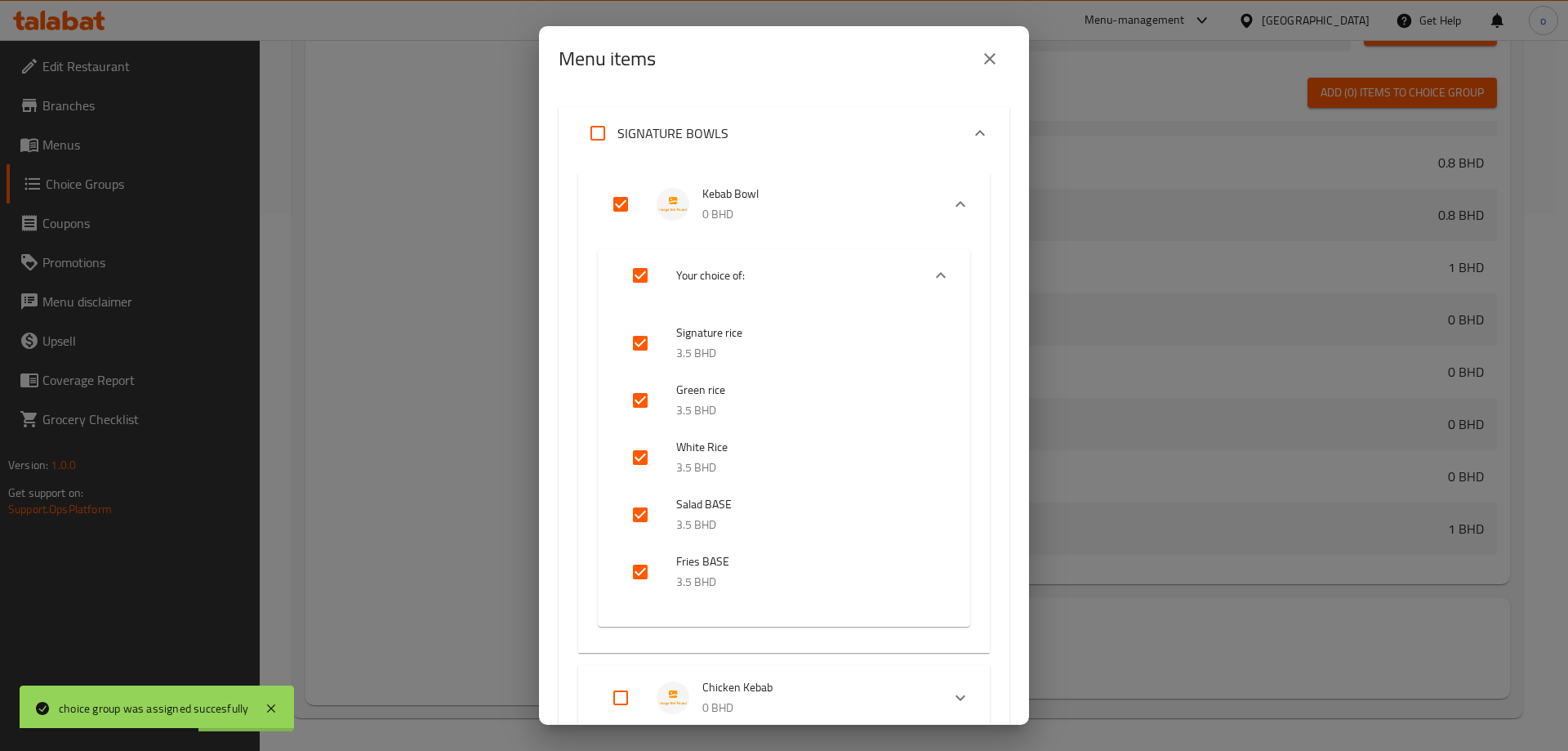
scroll to position [327, 0]
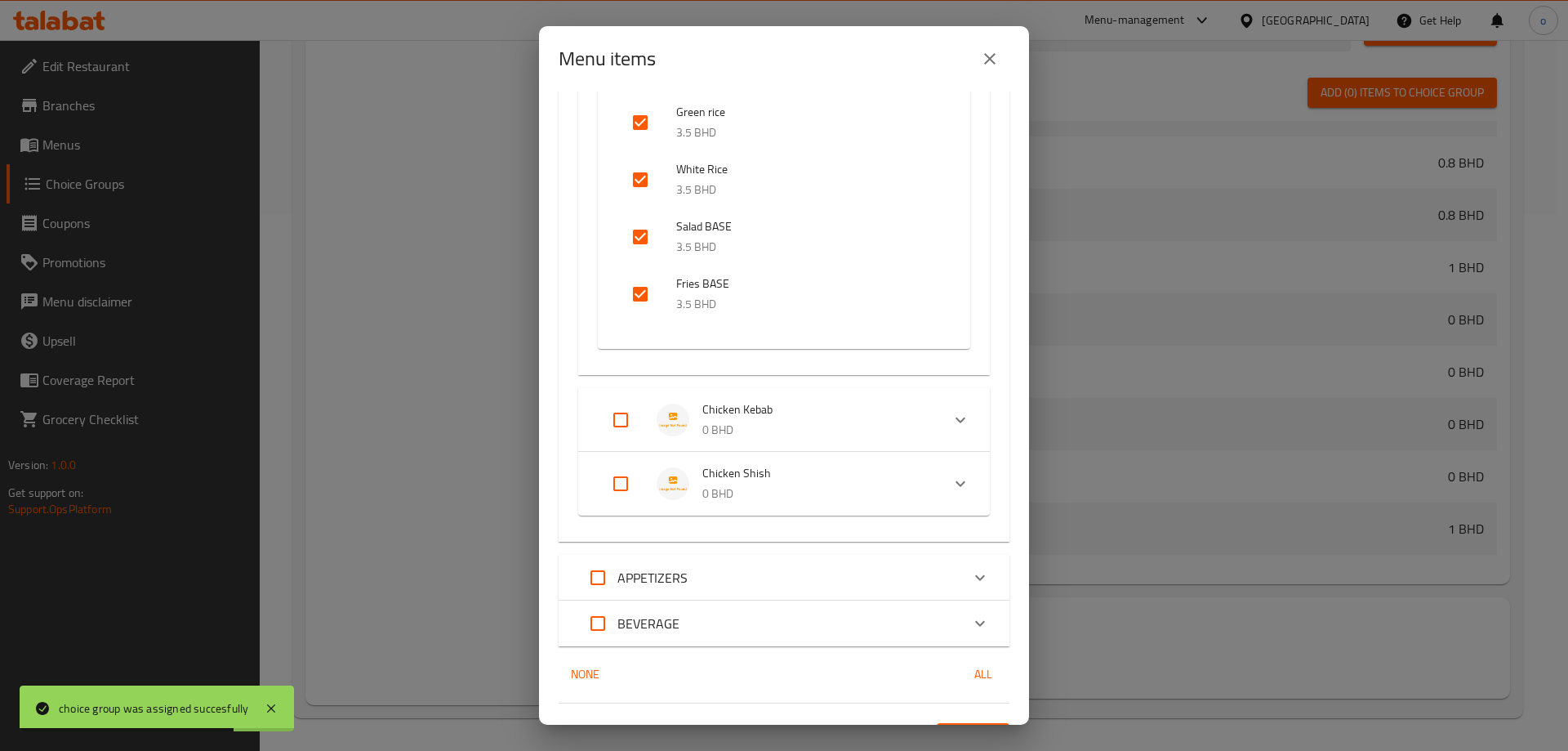
click at [623, 419] on input "Expand" at bounding box center [621, 420] width 39 height 39
click at [620, 585] on input "Expand" at bounding box center [621, 588] width 39 height 39
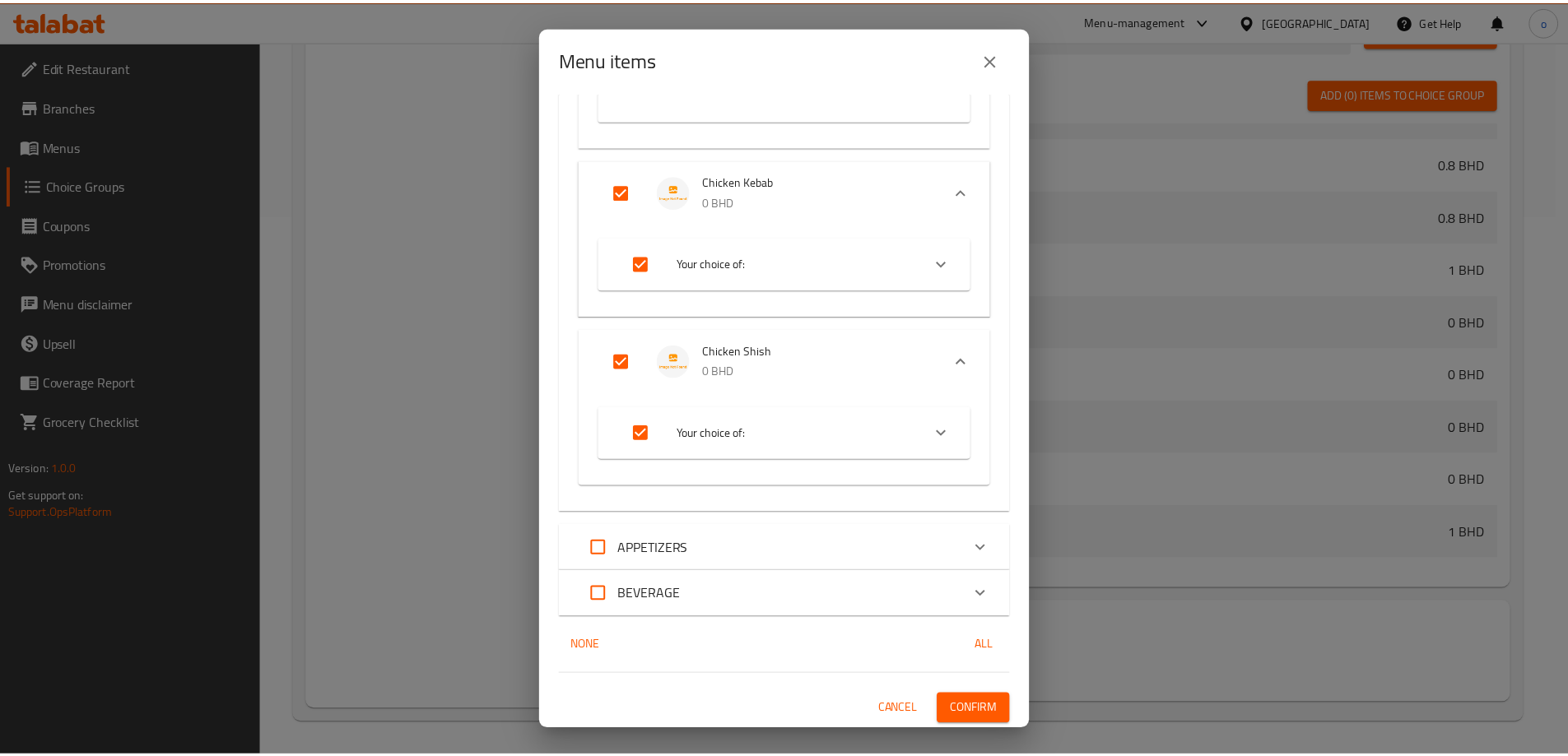
scroll to position [562, 0]
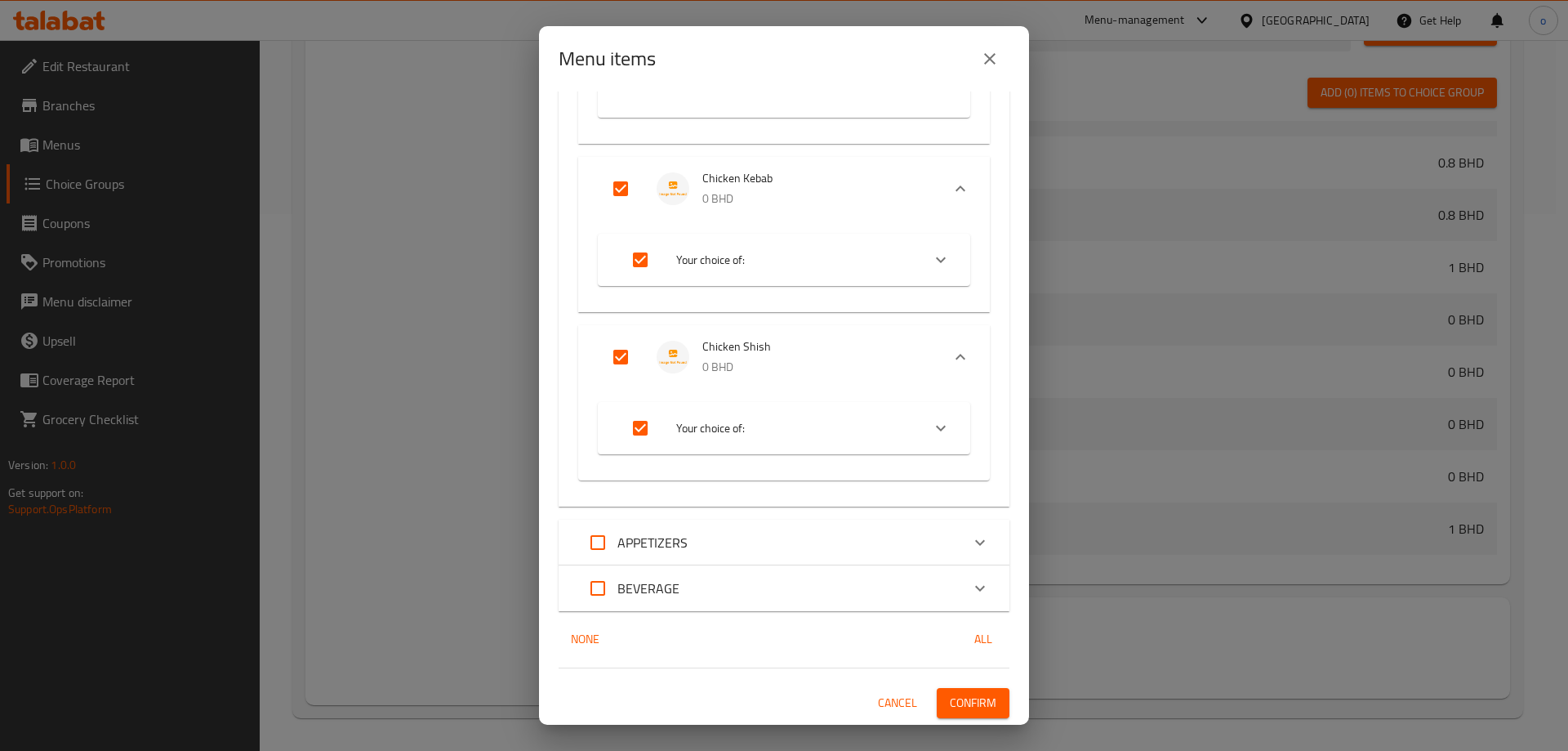
click at [988, 695] on button "Confirm" at bounding box center [974, 703] width 73 height 30
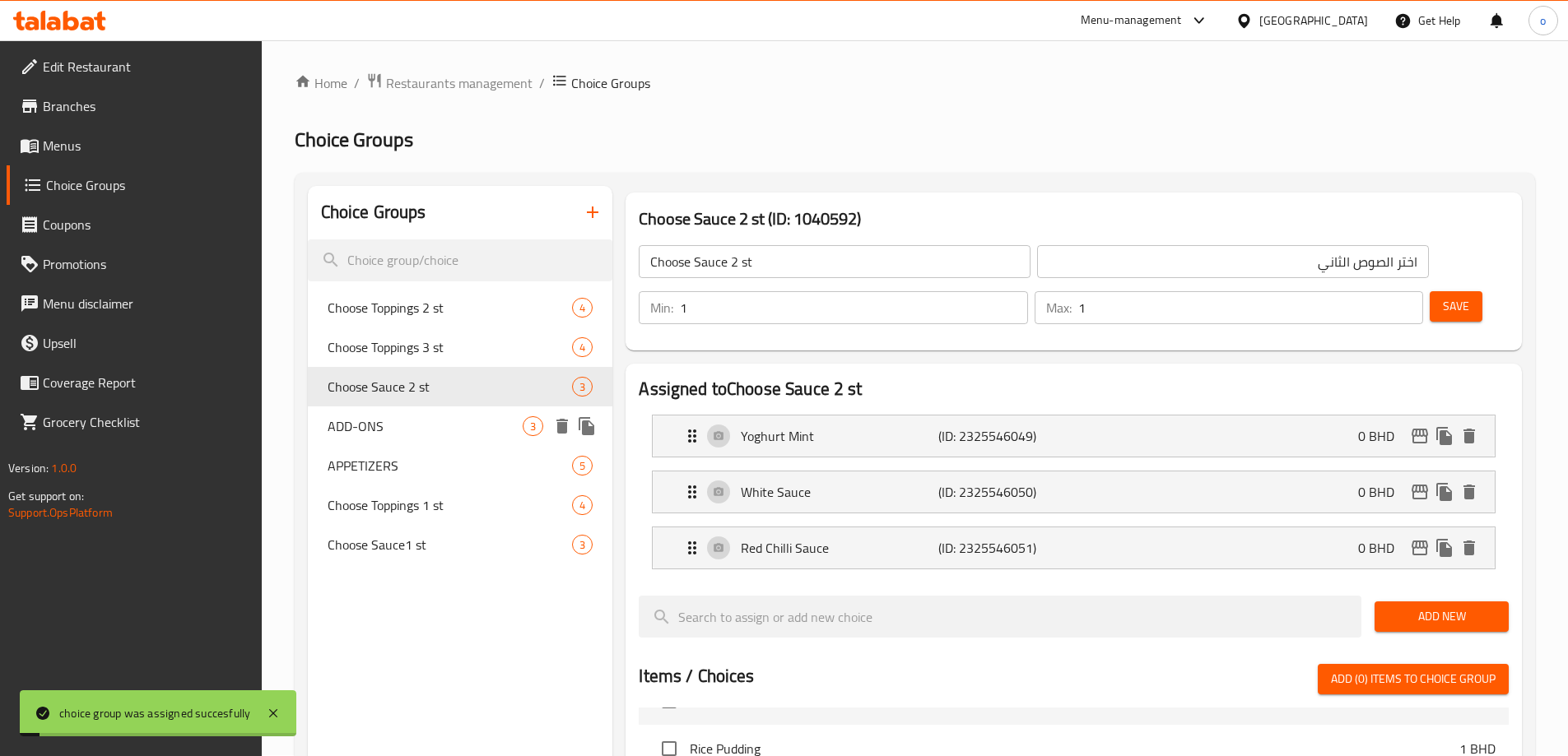
scroll to position [0, 0]
click at [398, 439] on div "ADD-ONS 3" at bounding box center [460, 426] width 305 height 39
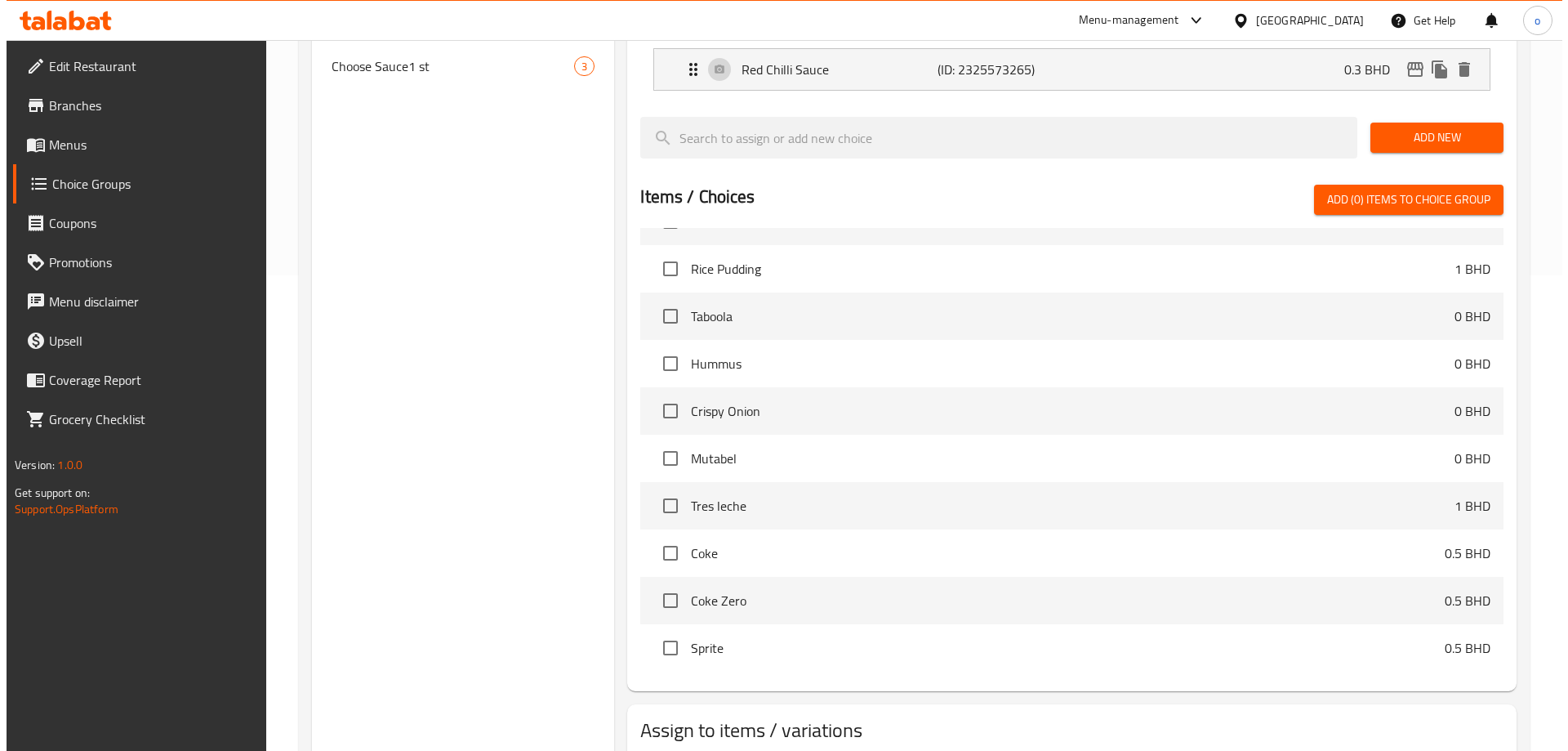
scroll to position [537, 0]
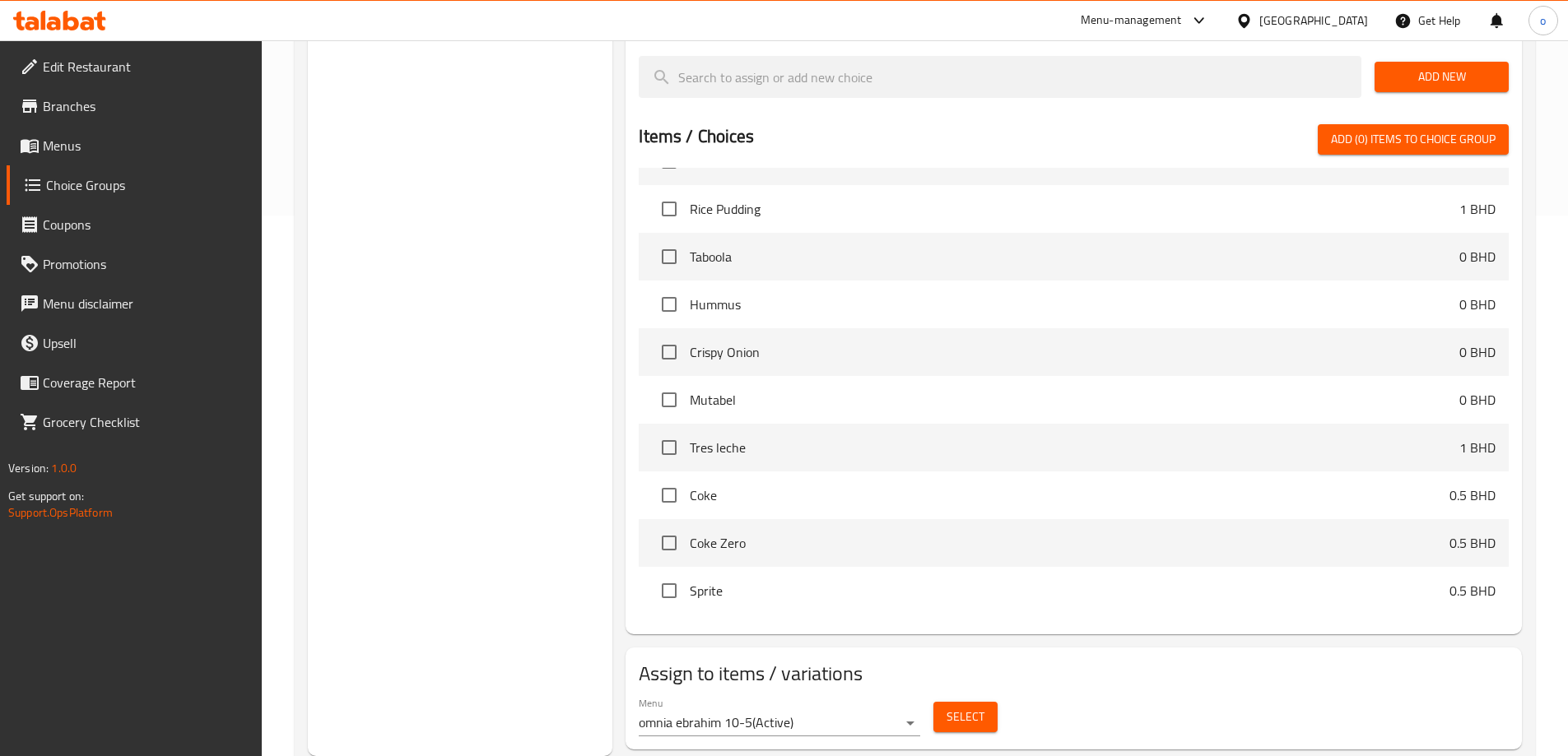
click at [955, 707] on span "Select" at bounding box center [965, 717] width 38 height 20
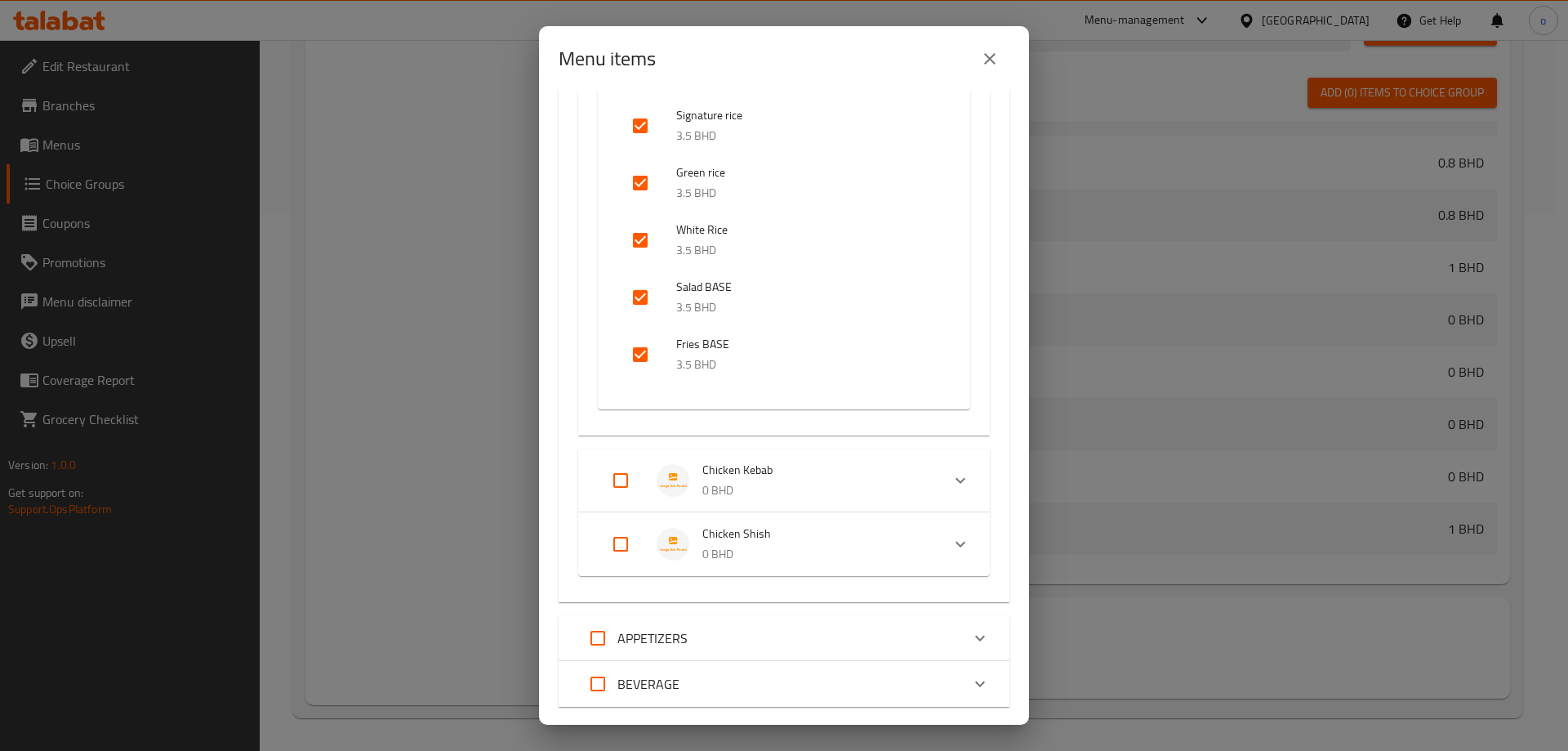
scroll to position [362, 0]
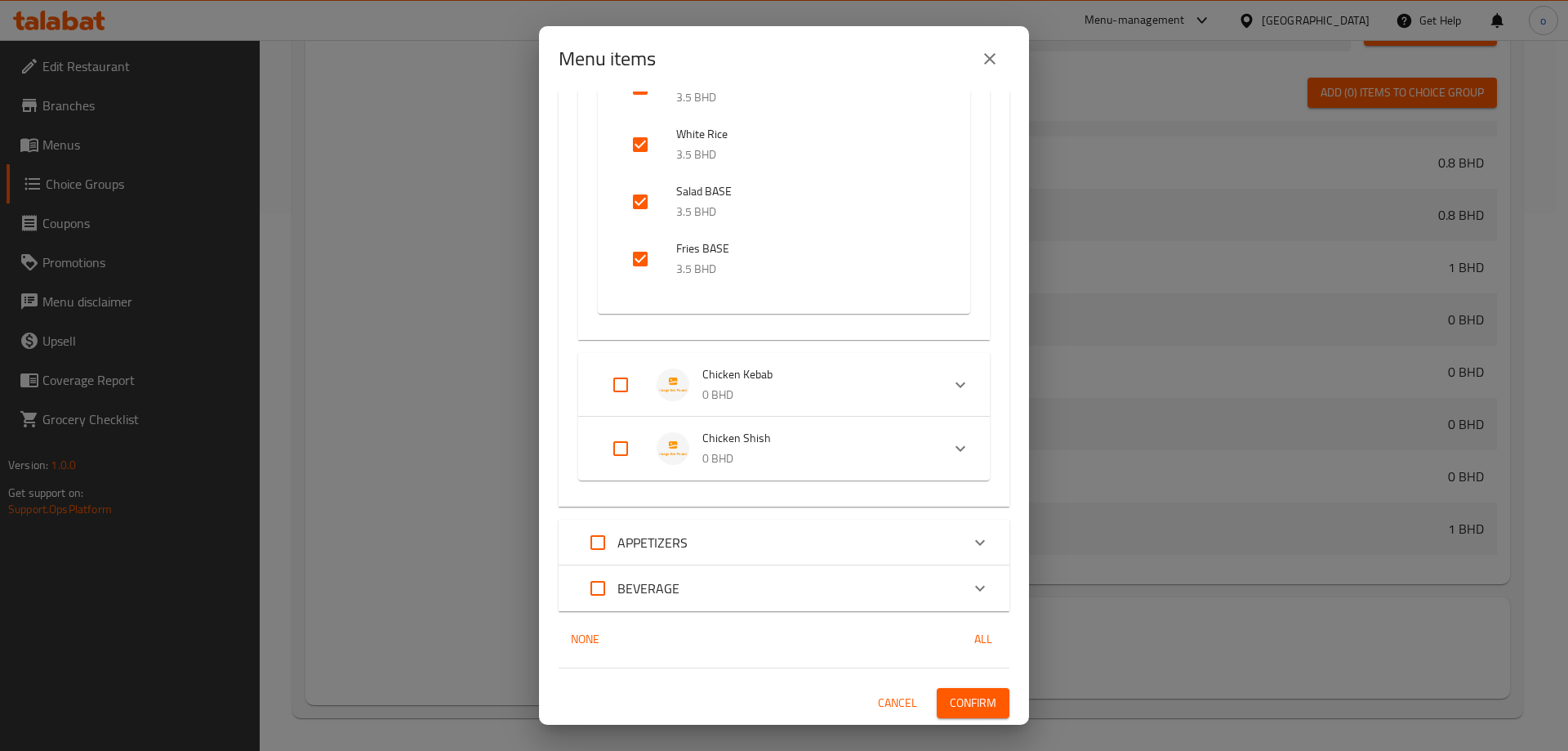
click at [616, 389] on input "Expand" at bounding box center [621, 384] width 39 height 39
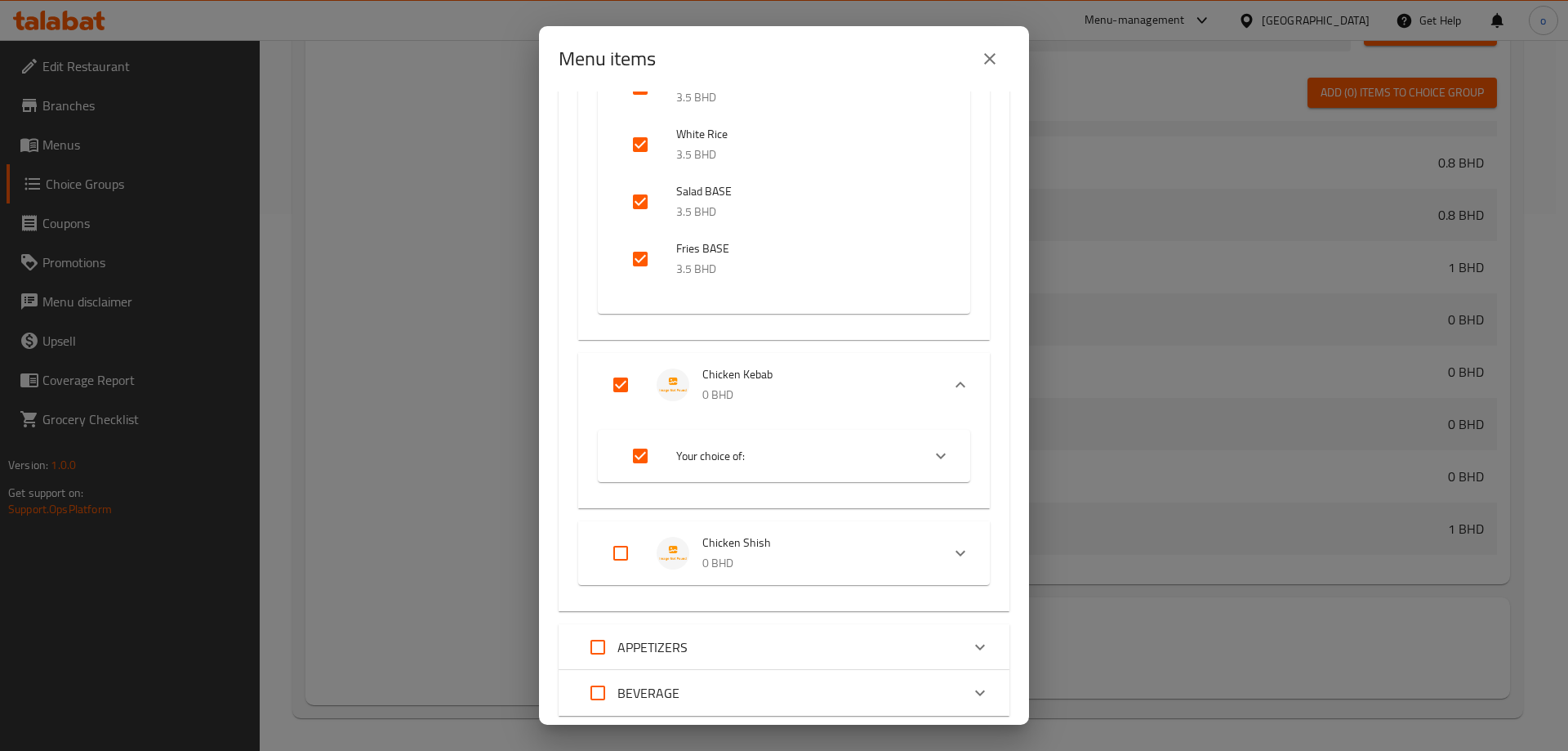
click at [634, 550] on input "Expand" at bounding box center [621, 553] width 39 height 39
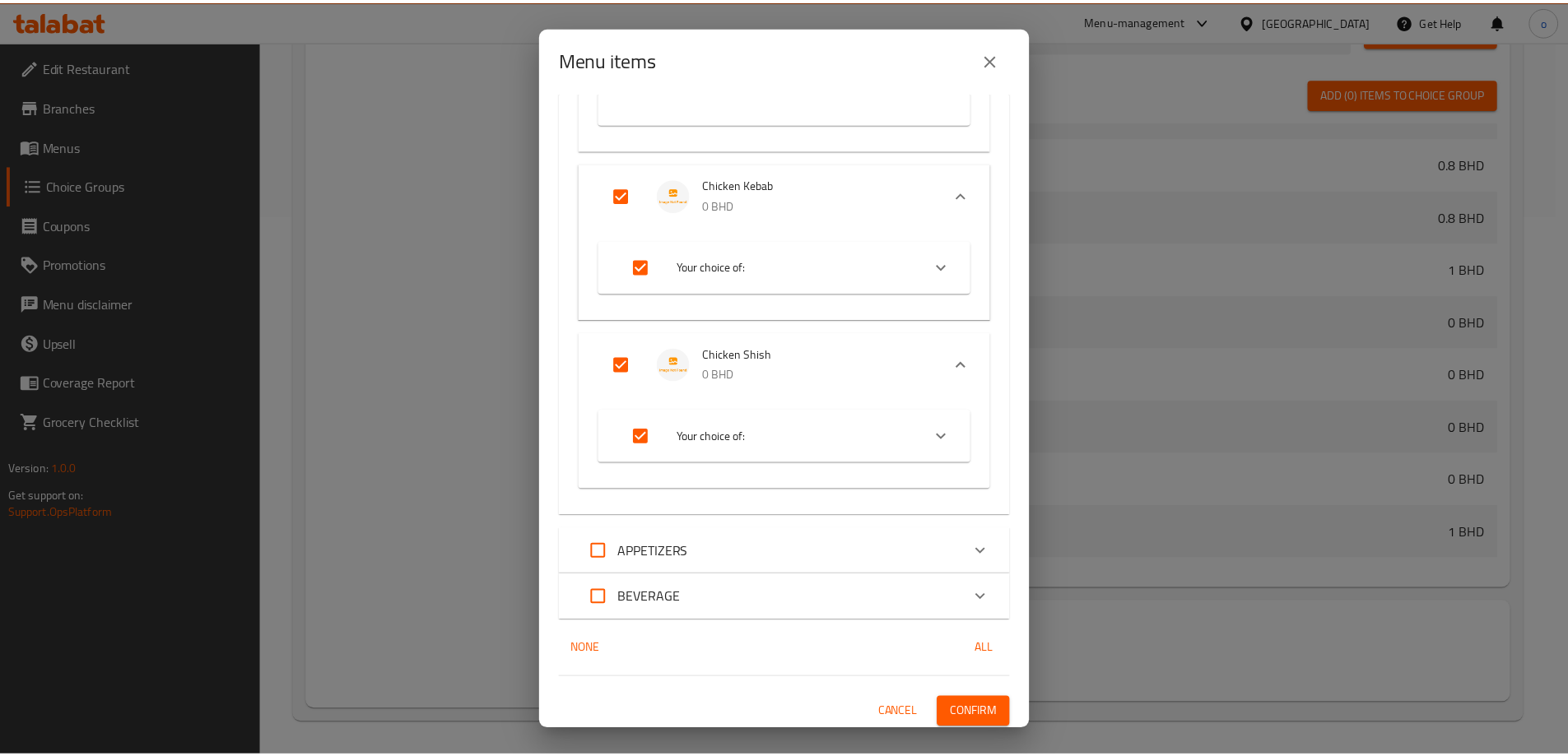
scroll to position [562, 0]
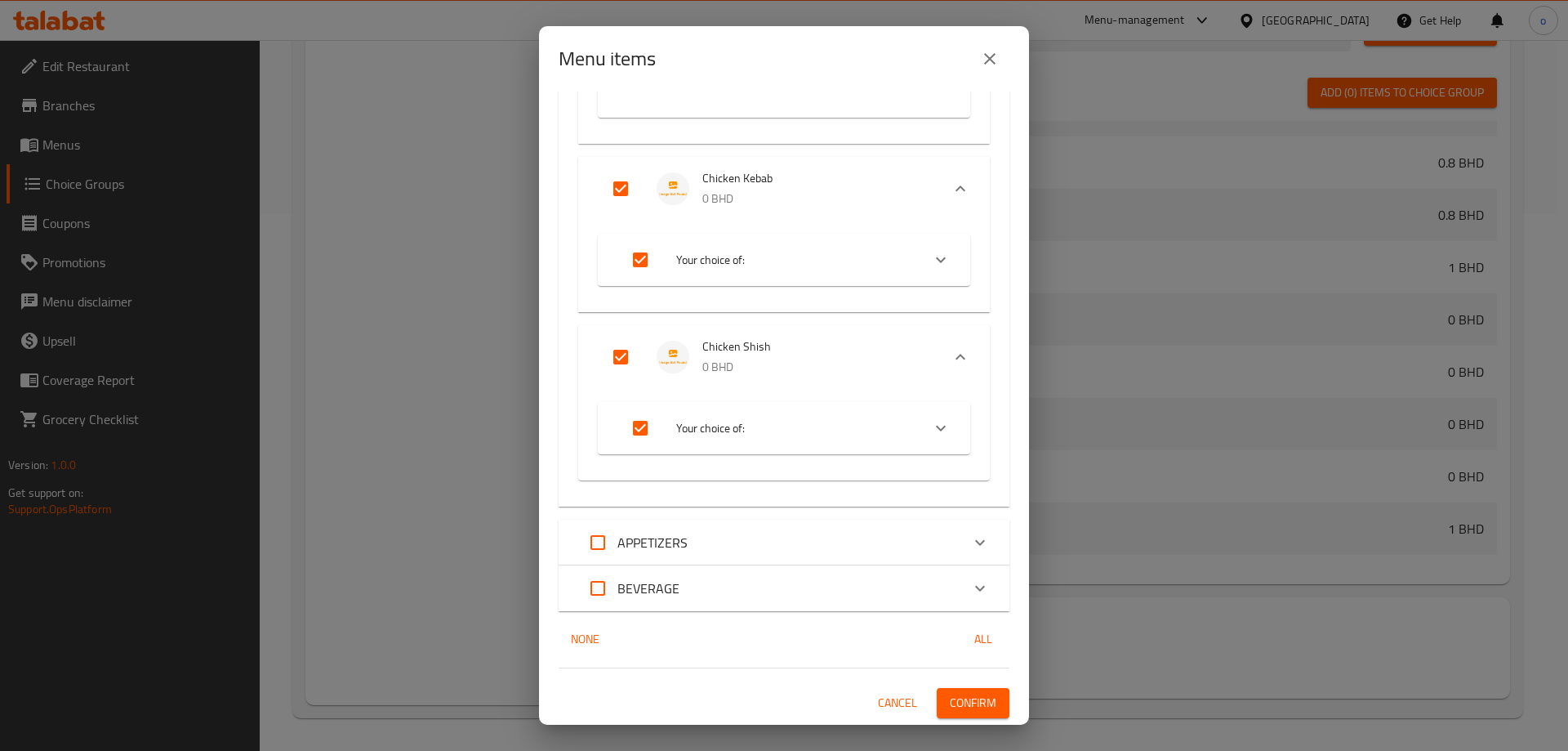
click at [986, 708] on button "Confirm" at bounding box center [974, 703] width 73 height 30
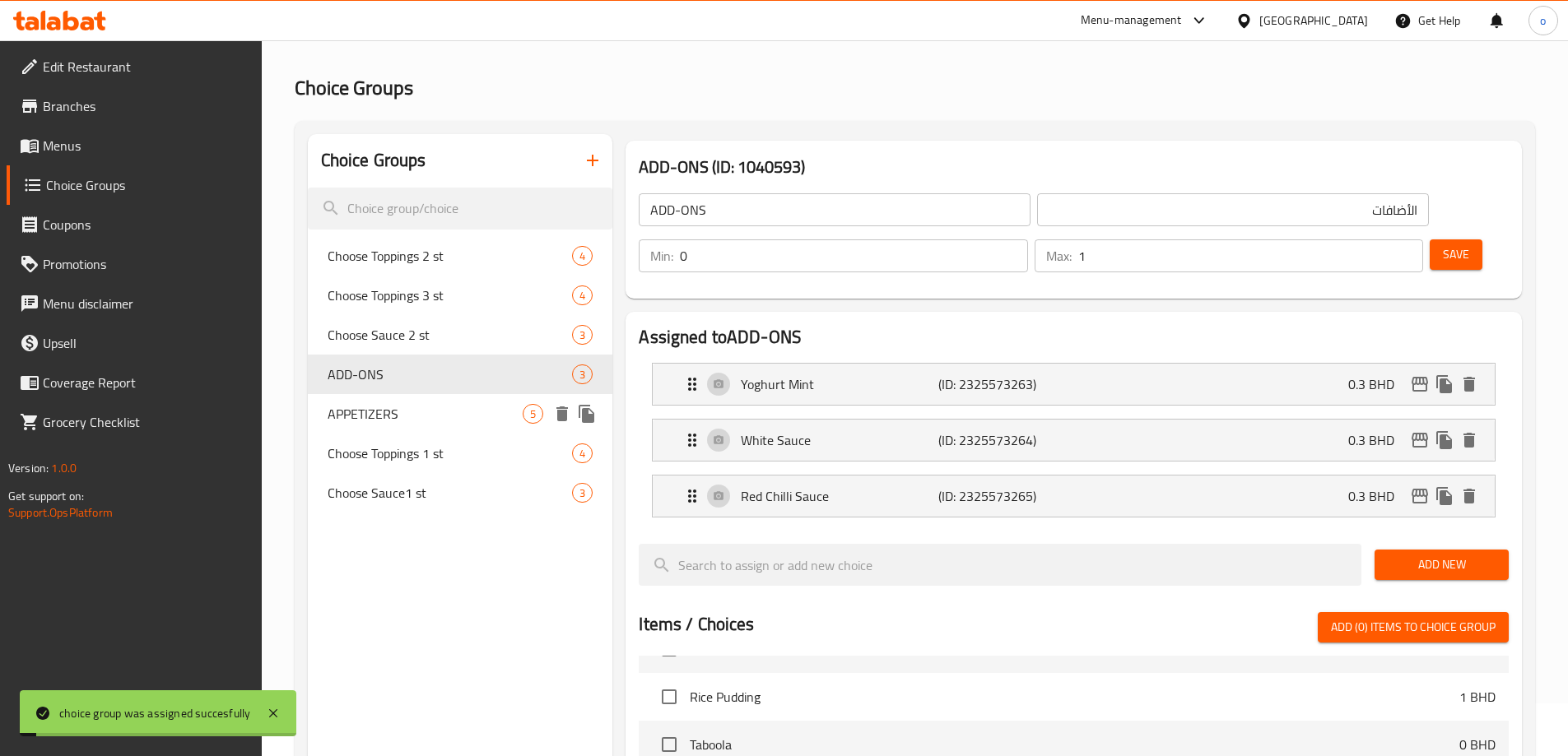
scroll to position [47, 0]
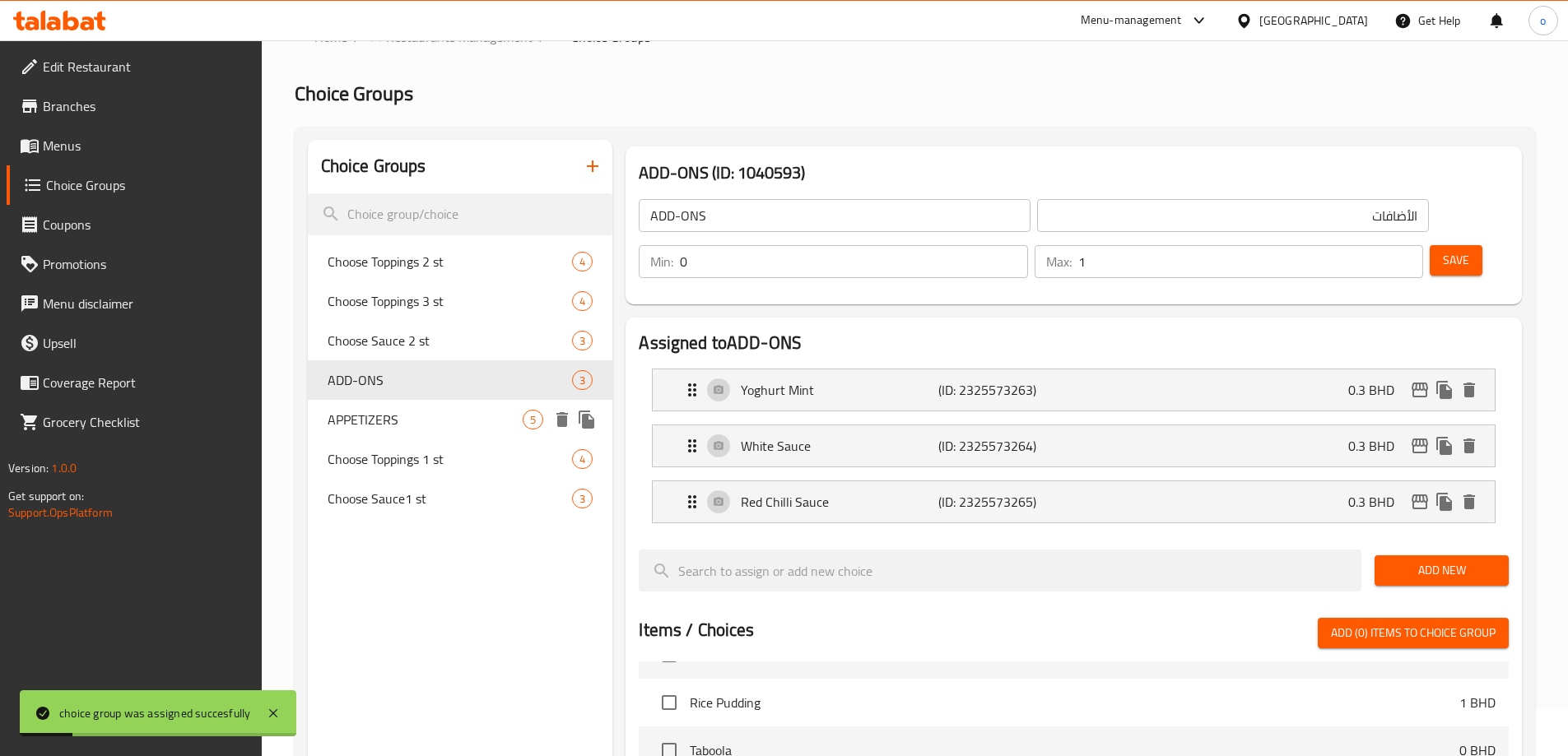
click at [446, 416] on span "APPETIZERS" at bounding box center [425, 420] width 196 height 20
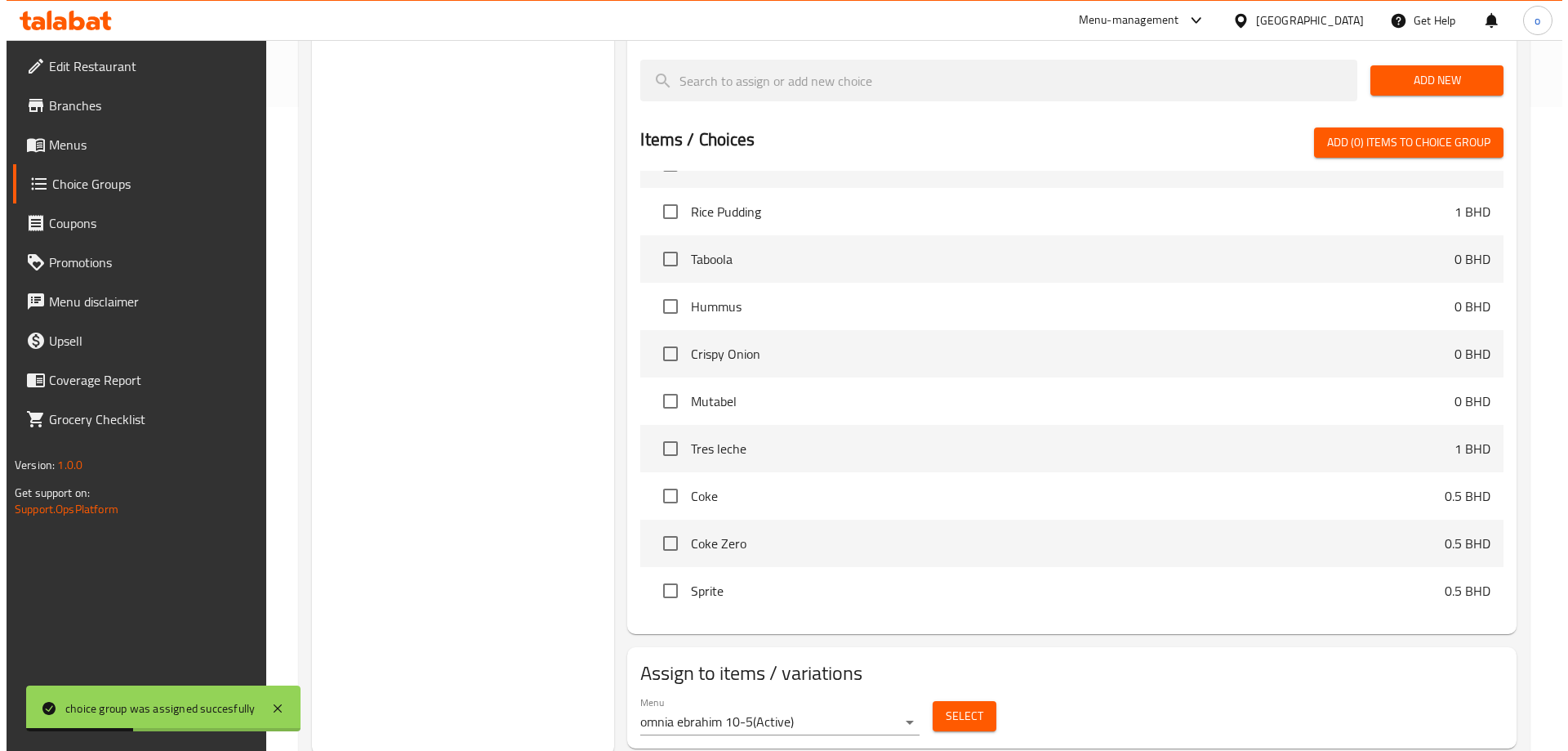
scroll to position [648, 0]
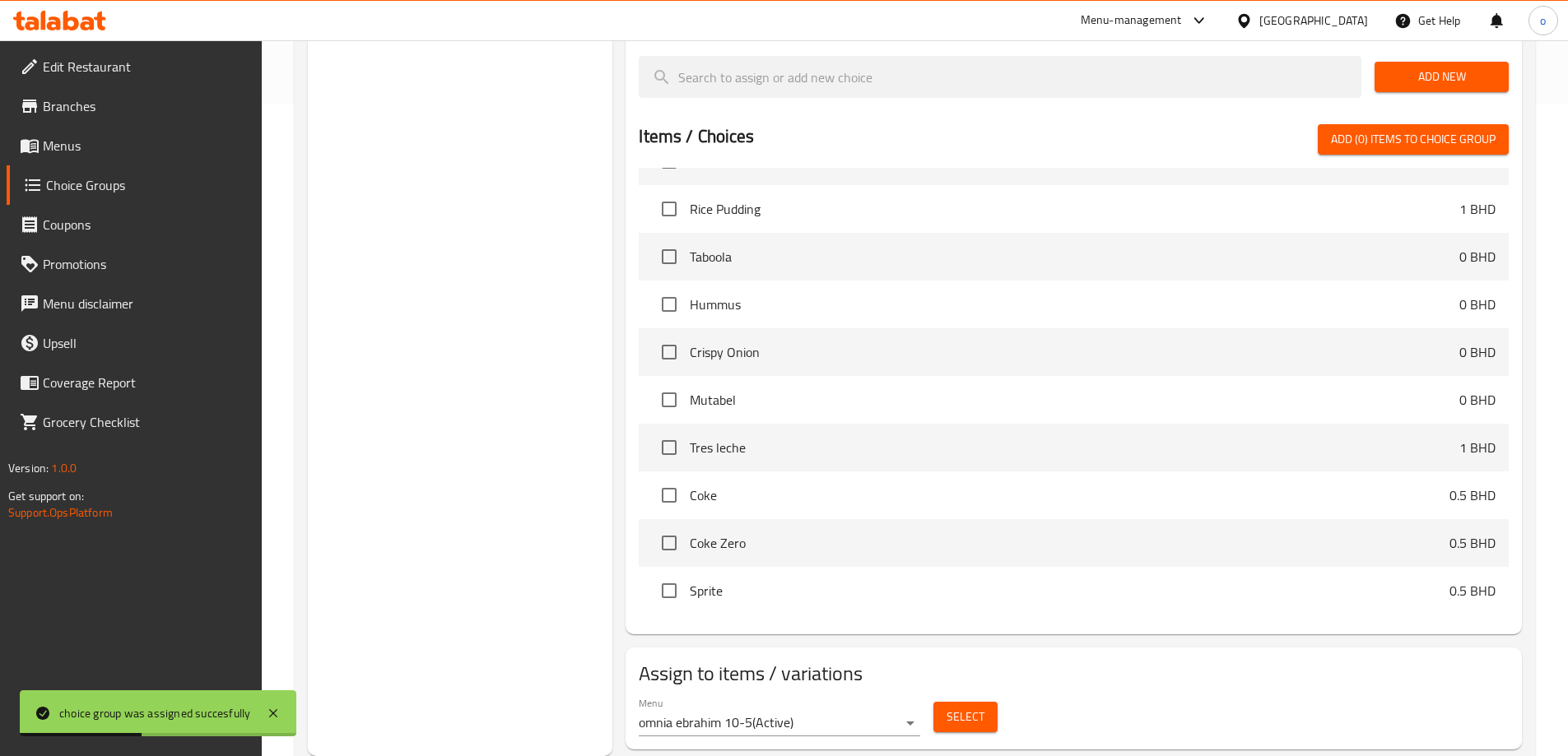
click at [973, 707] on span "Select" at bounding box center [965, 717] width 38 height 20
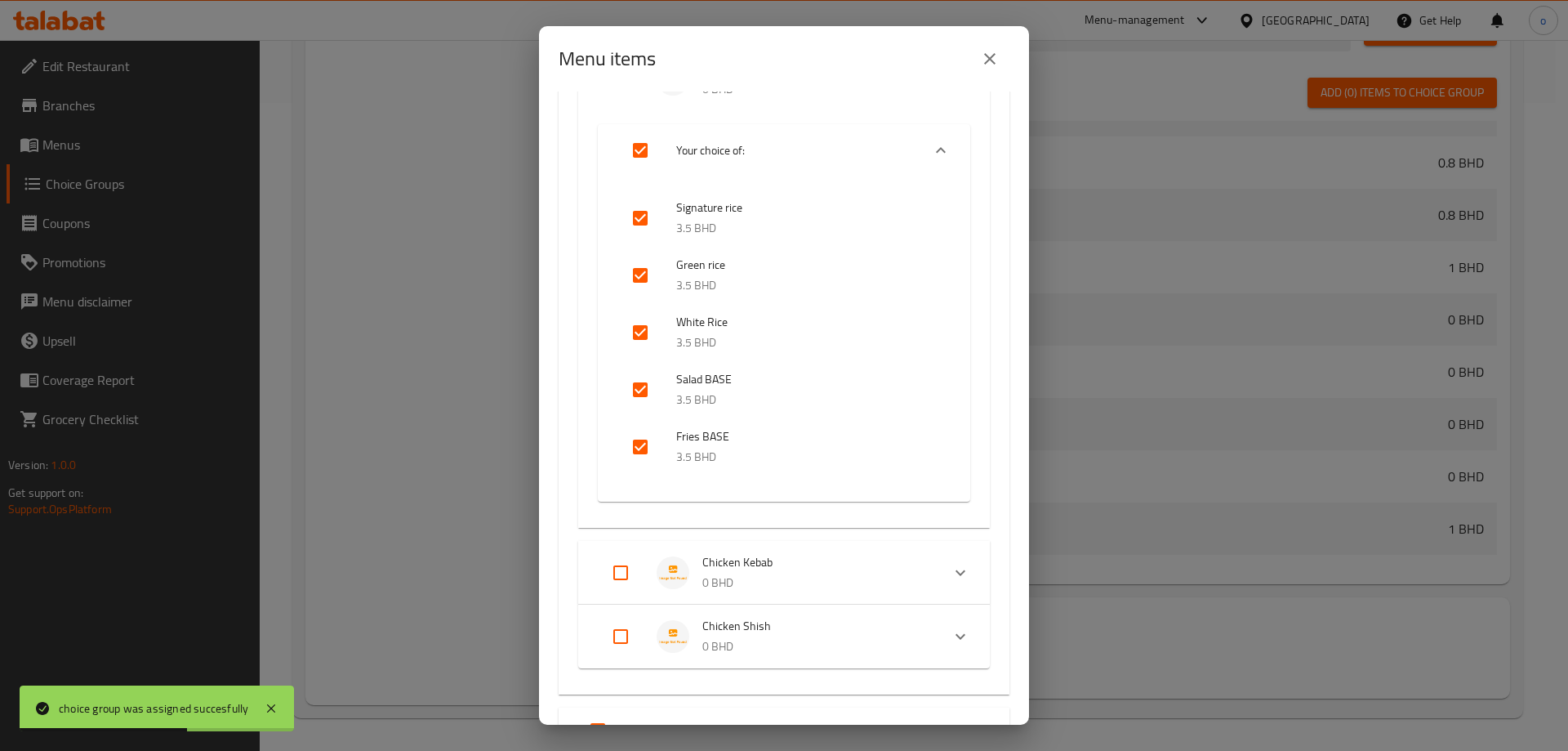
scroll to position [362, 0]
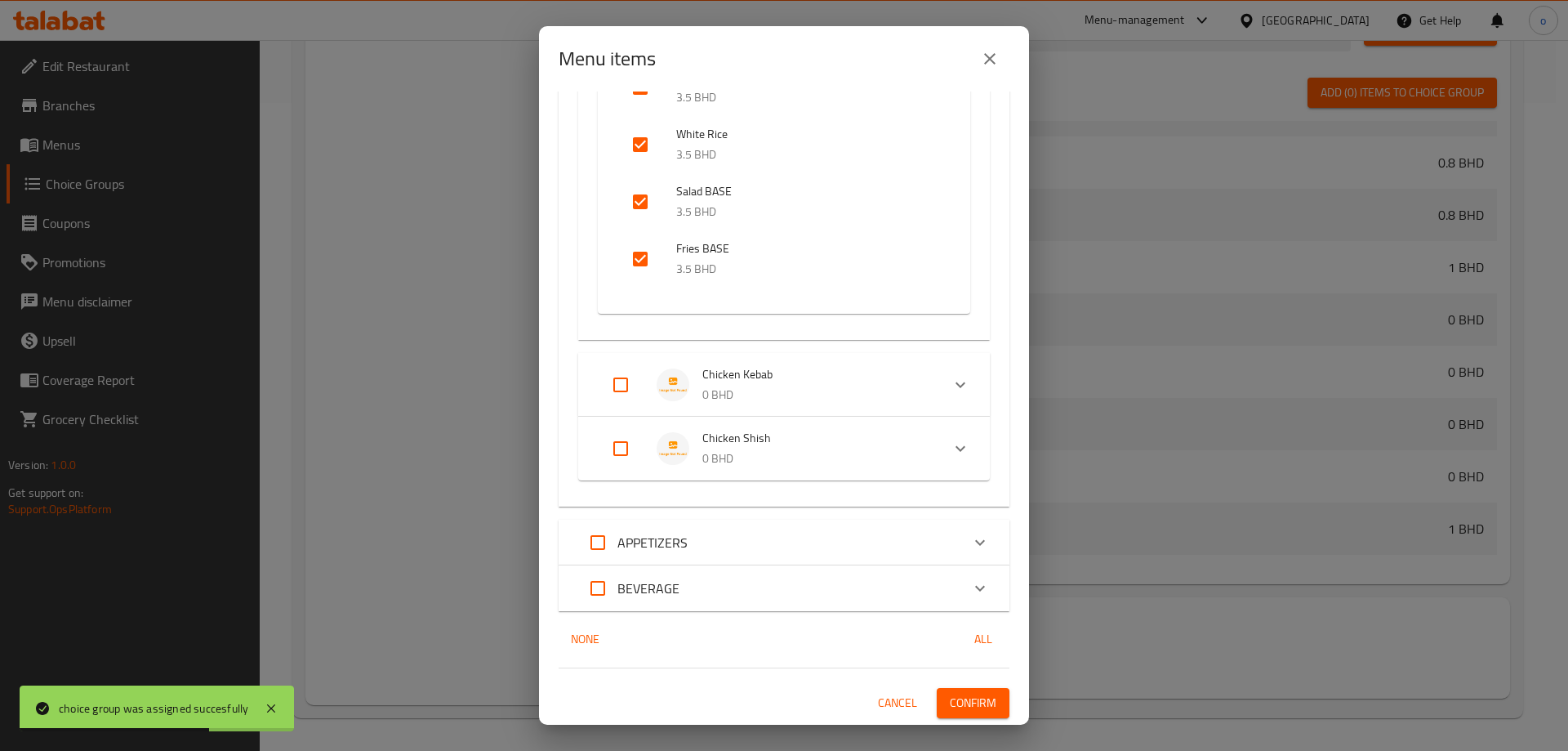
click at [621, 399] on input "Expand" at bounding box center [621, 384] width 39 height 39
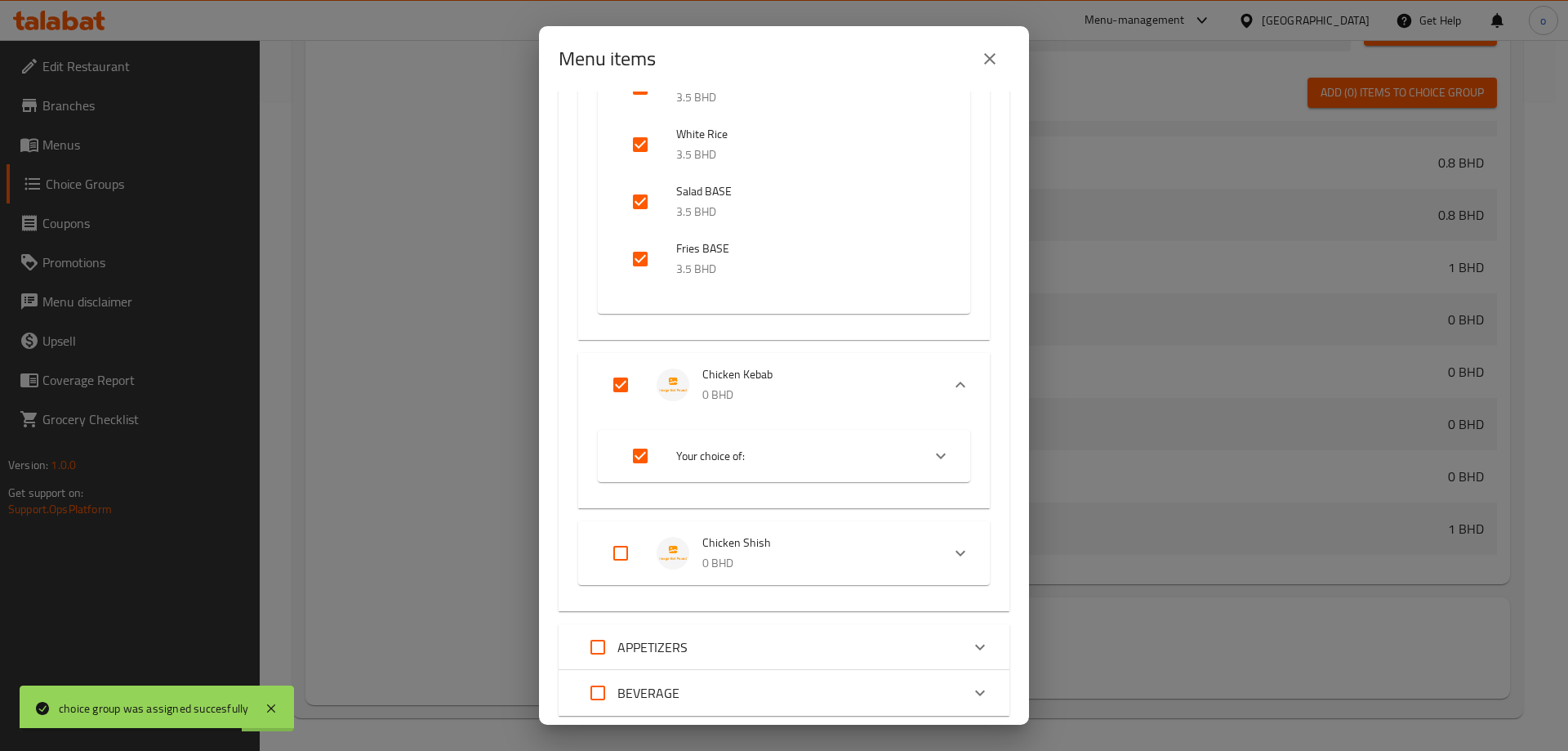
click at [621, 551] on input "Expand" at bounding box center [621, 553] width 39 height 39
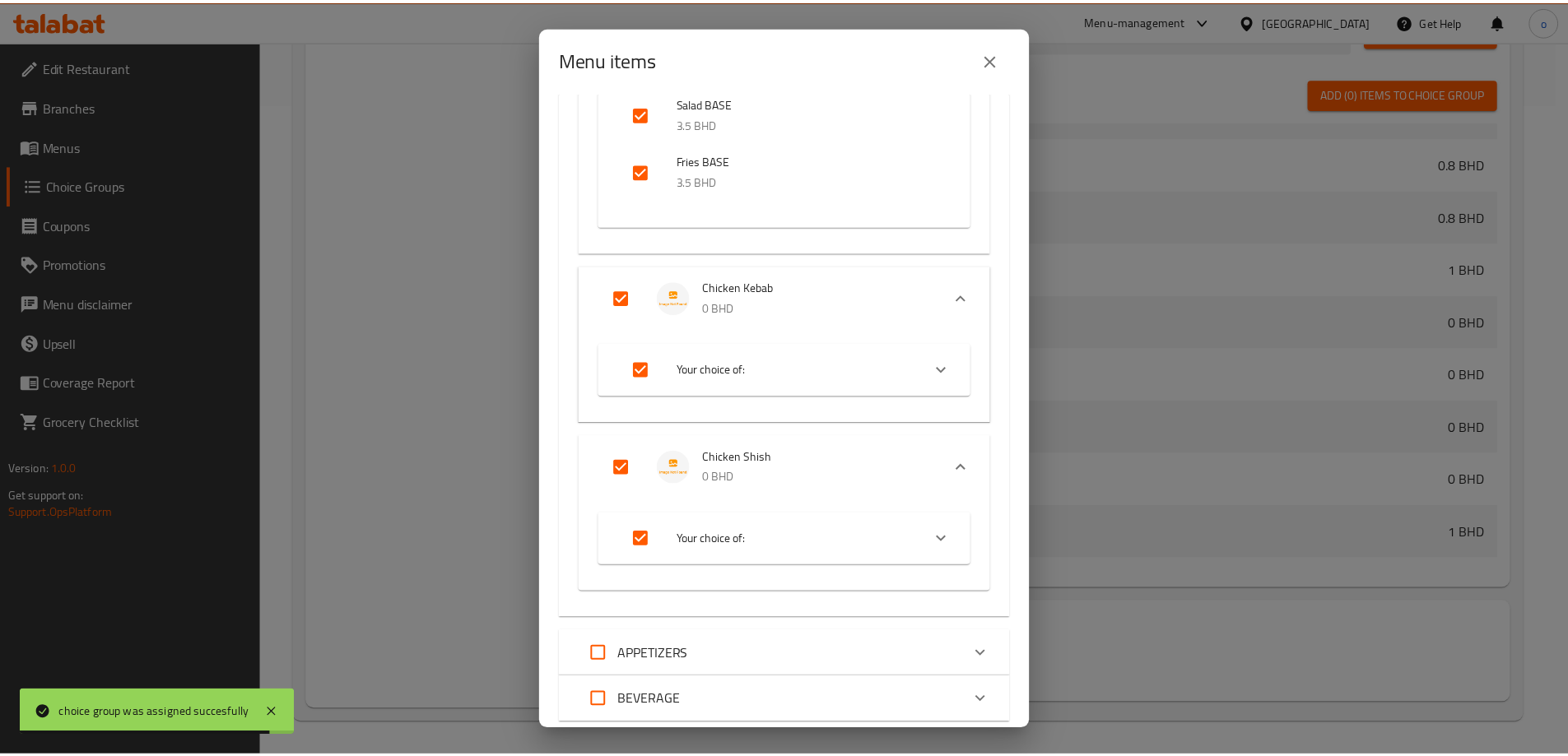
scroll to position [562, 0]
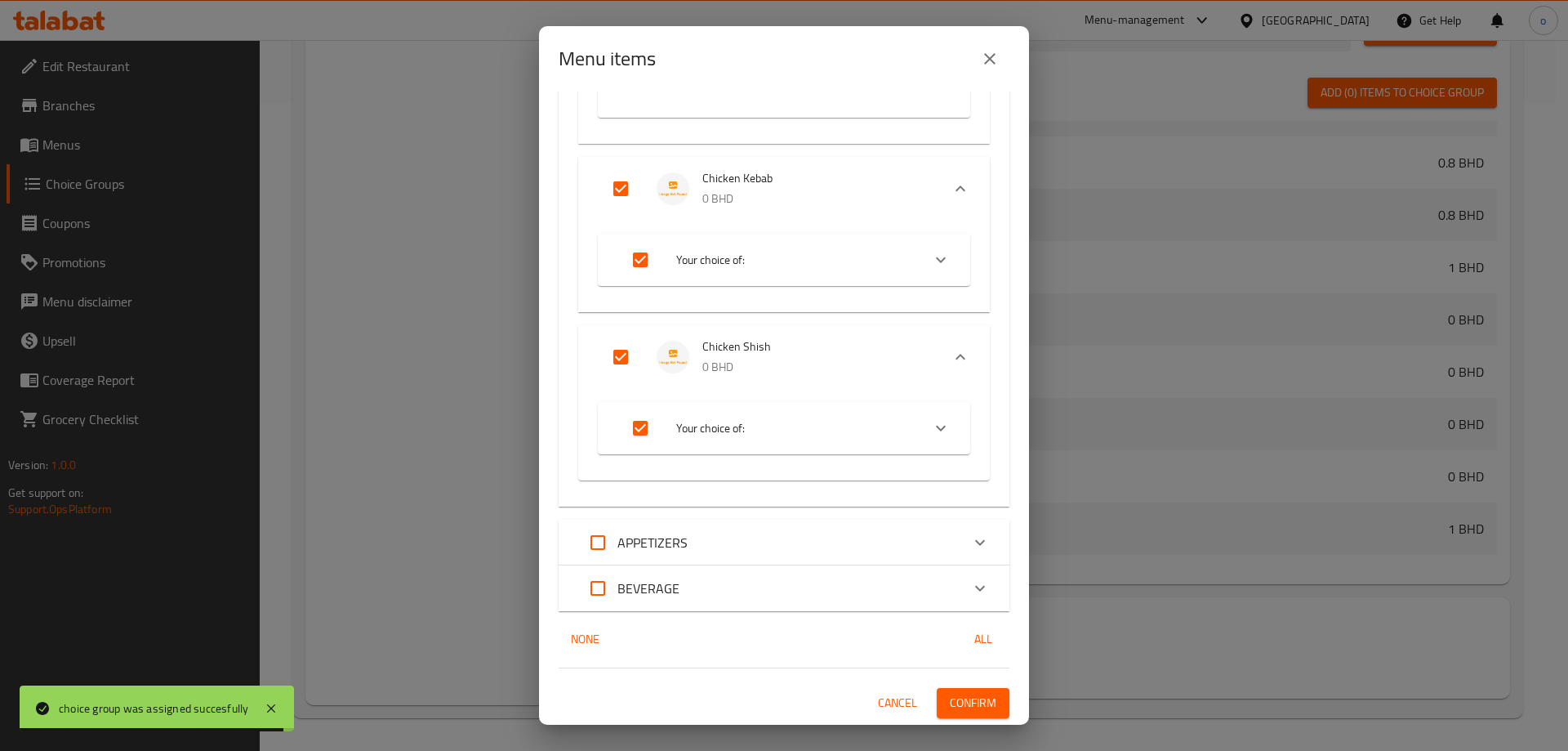
click at [985, 709] on button "Confirm" at bounding box center [974, 703] width 73 height 30
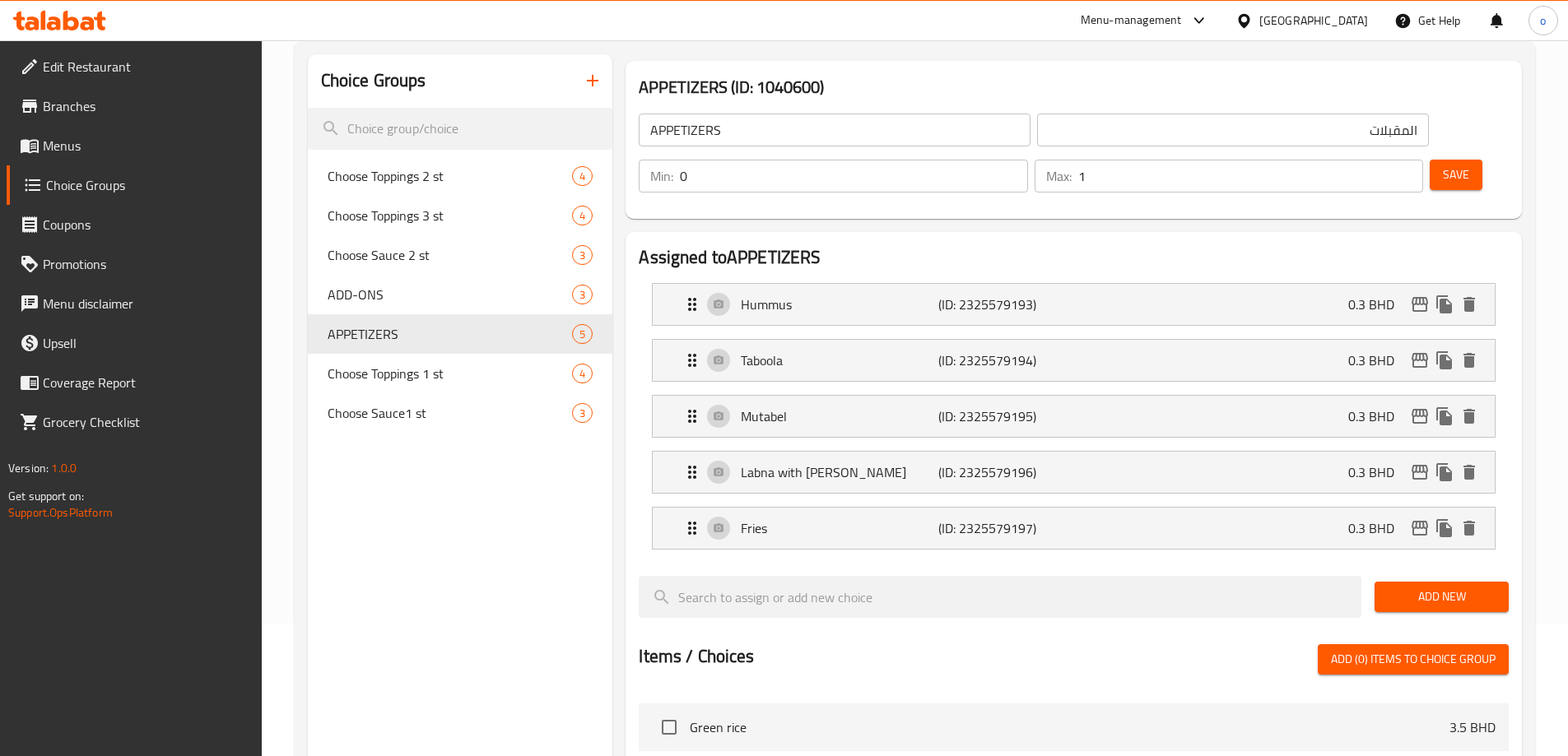
scroll to position [0, 0]
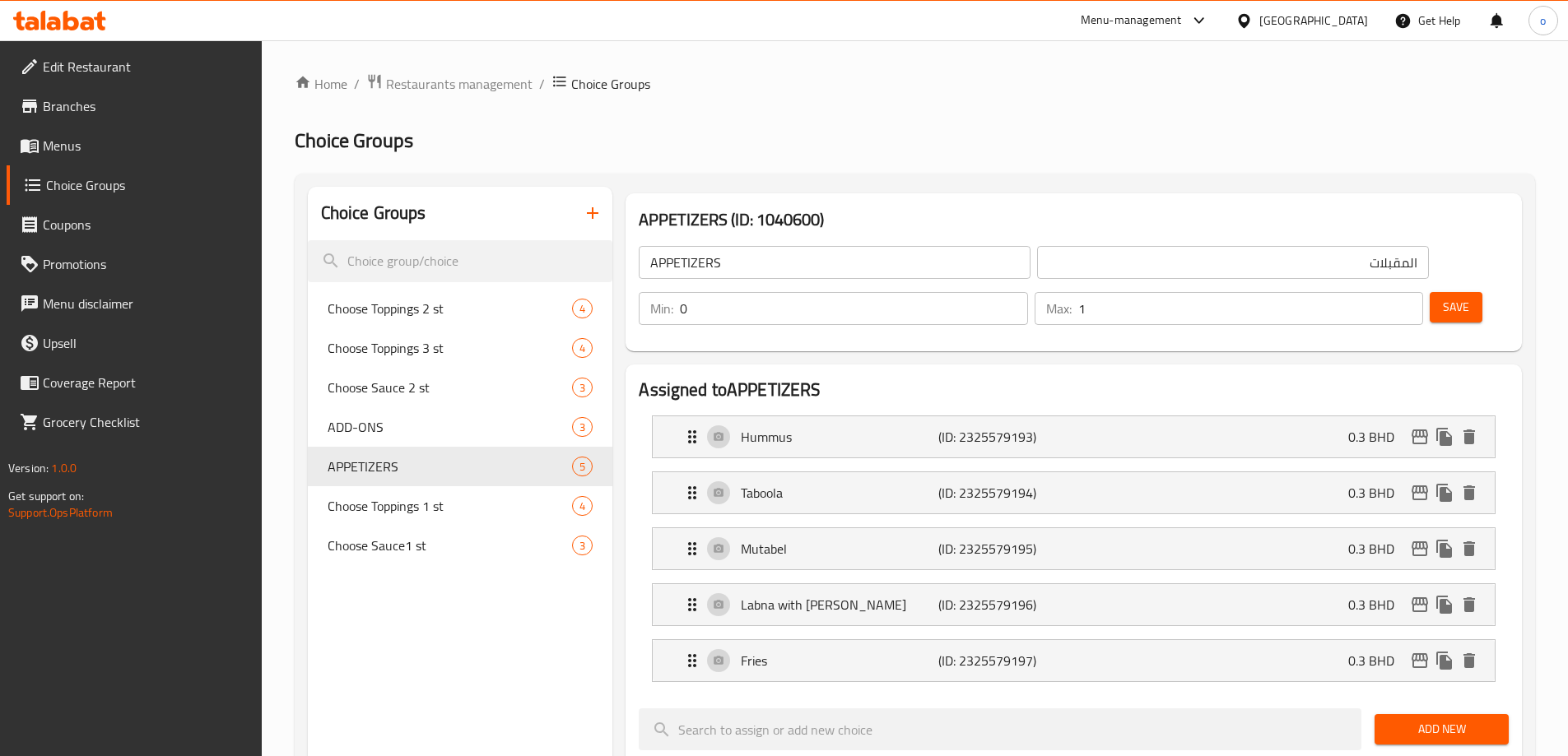
click at [139, 135] on link "Menus" at bounding box center [134, 145] width 255 height 39
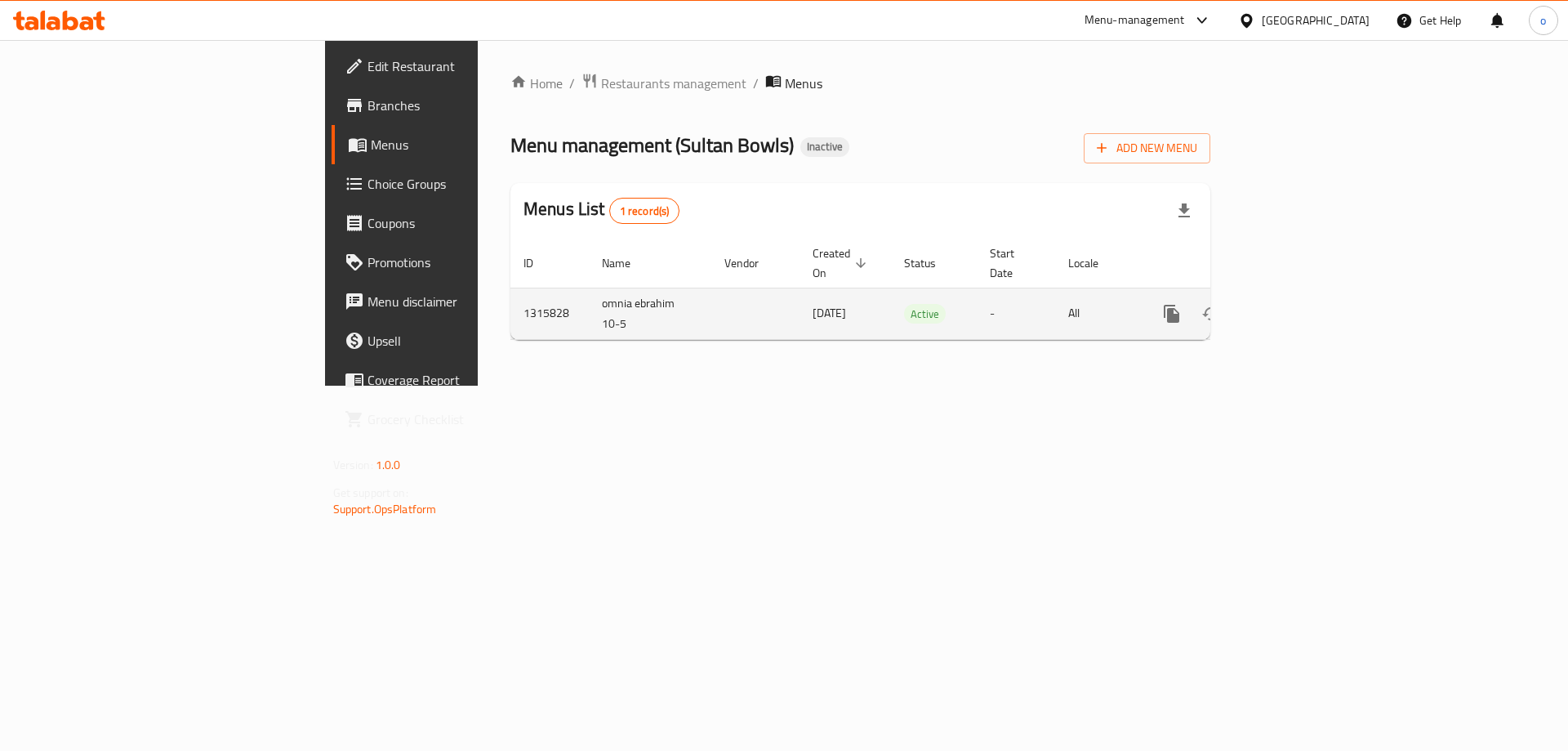
click at [1300, 304] on icon "enhanced table" at bounding box center [1290, 314] width 20 height 20
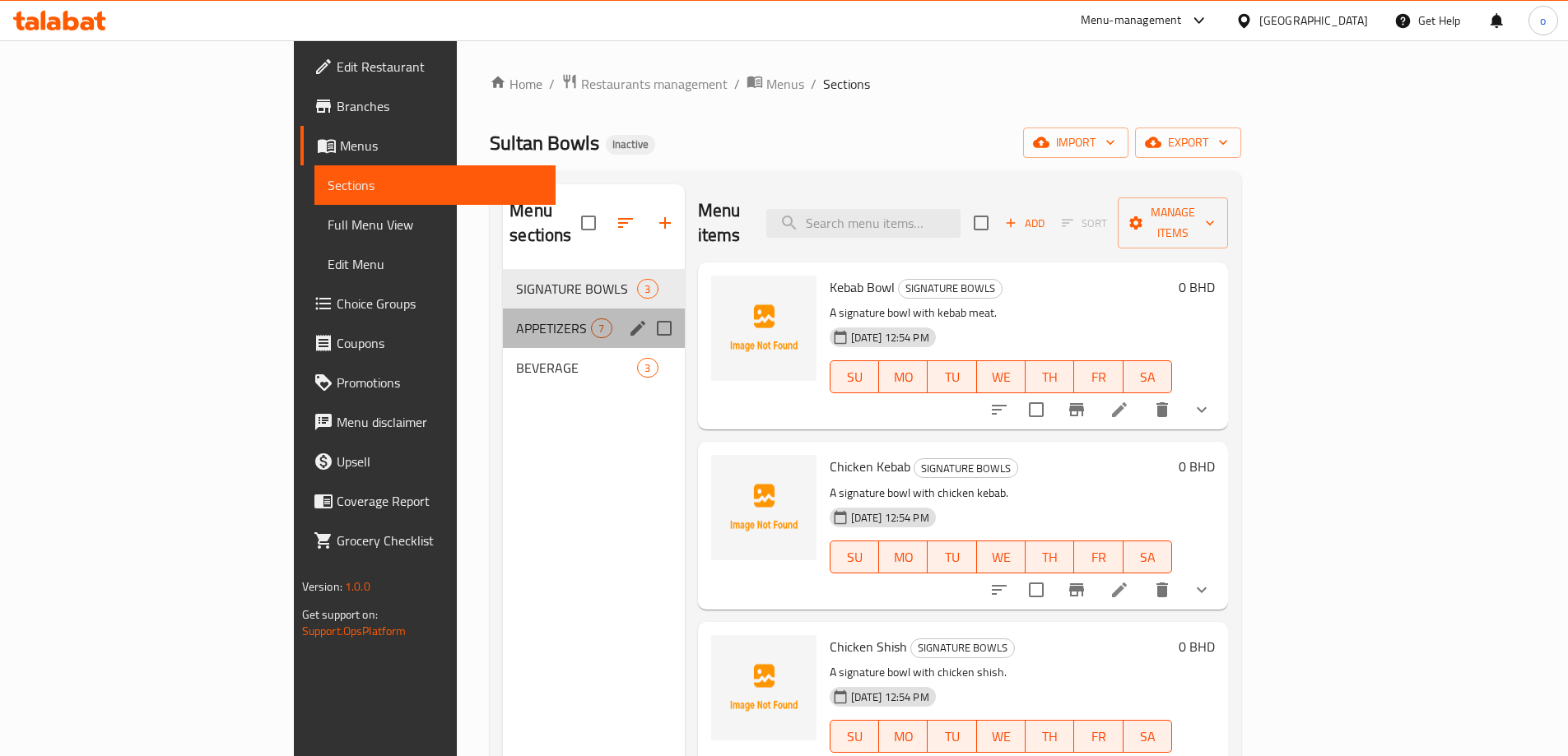
click at [502, 317] on div "APPETIZERS 7" at bounding box center [592, 328] width 181 height 39
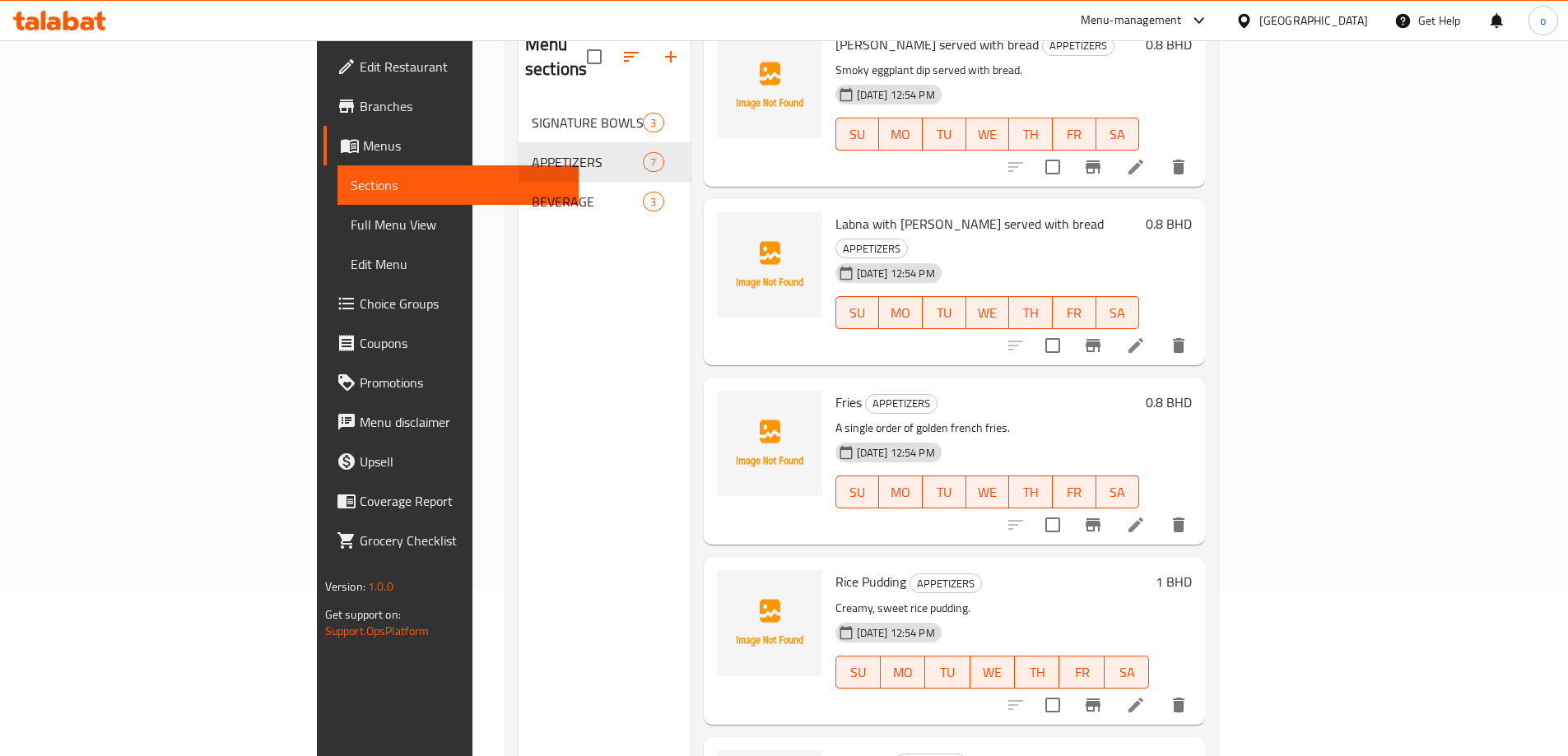
scroll to position [66, 0]
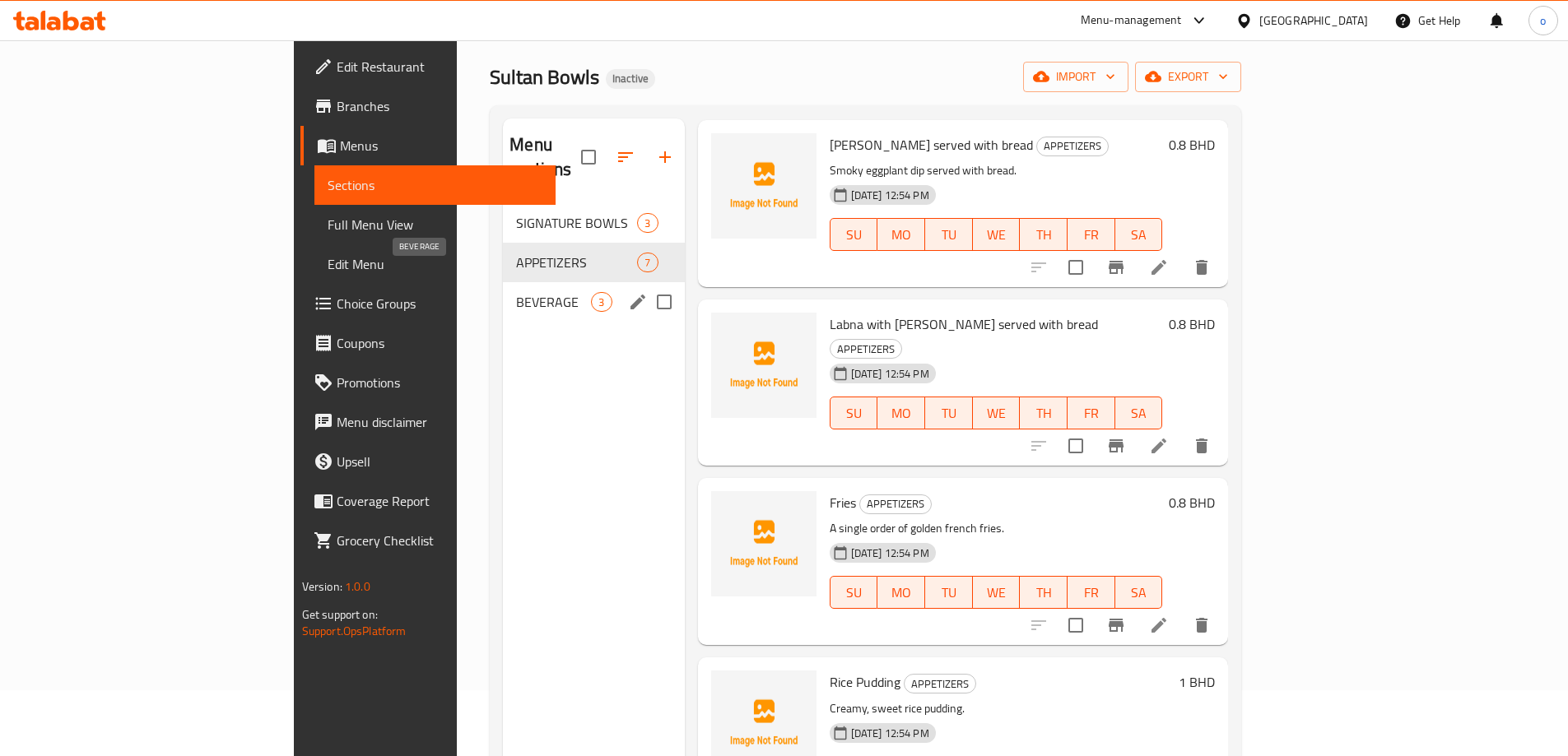
click at [516, 292] on span "BEVERAGE" at bounding box center [554, 302] width 75 height 20
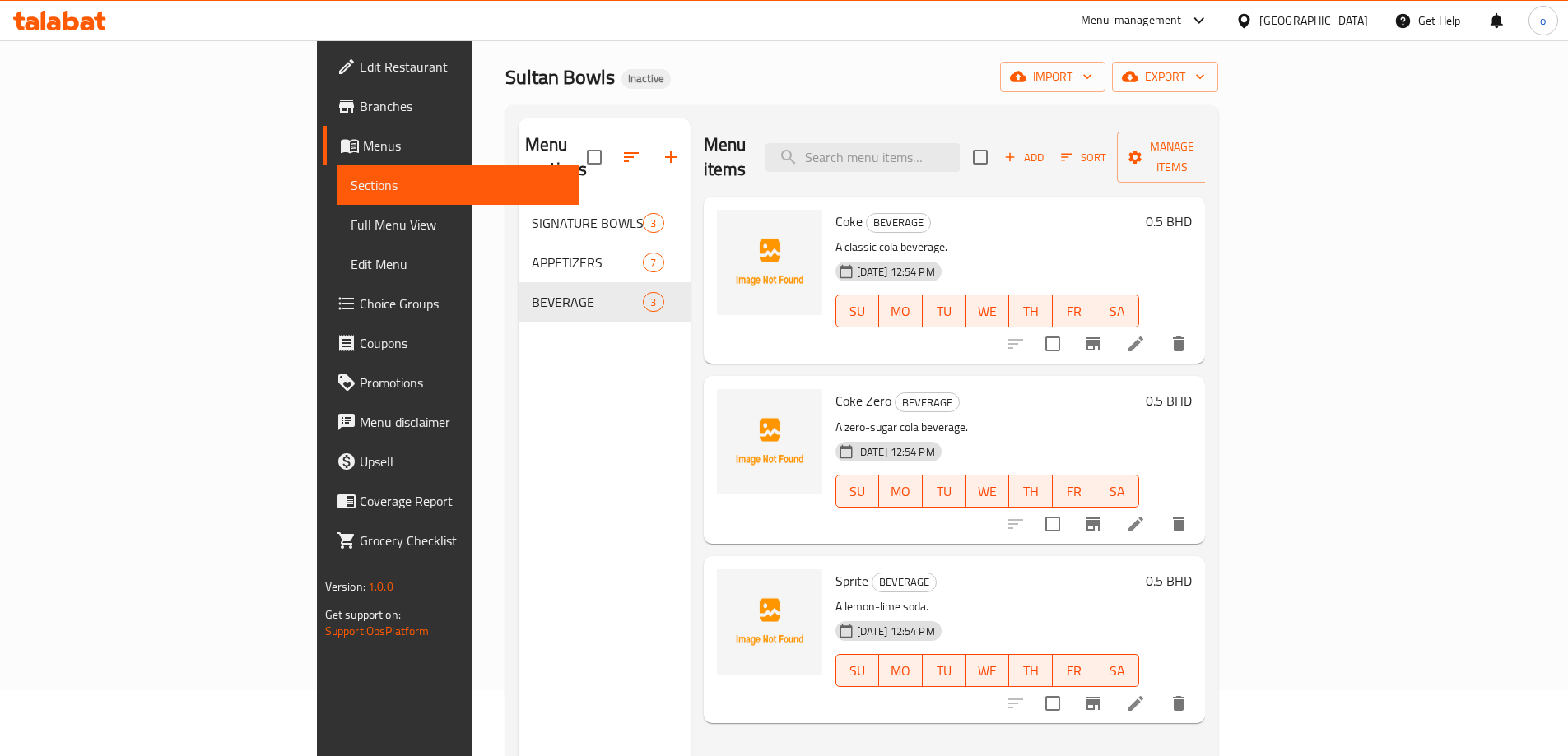
click at [350, 221] on span "Full Menu View" at bounding box center [458, 225] width 215 height 20
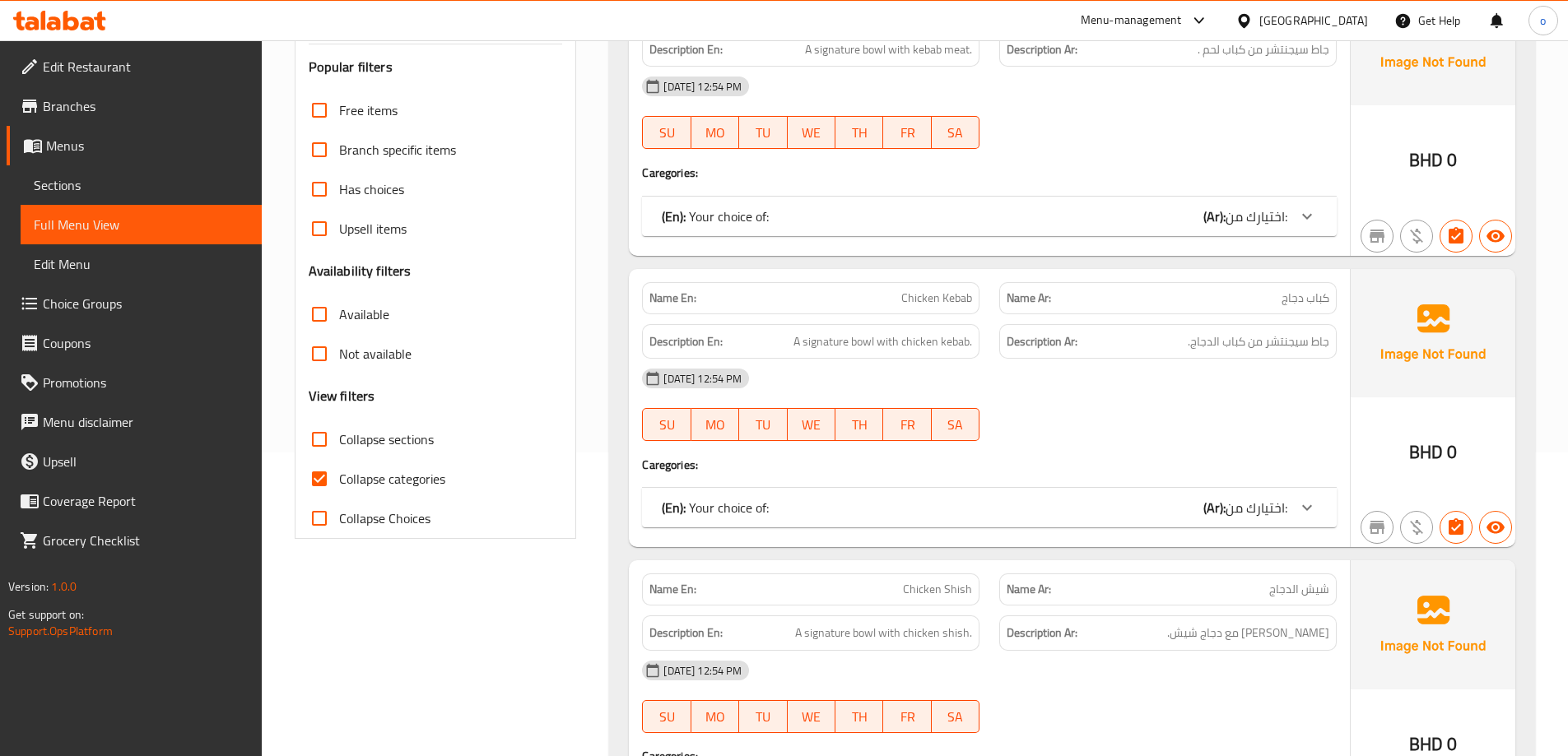
scroll to position [312, 0]
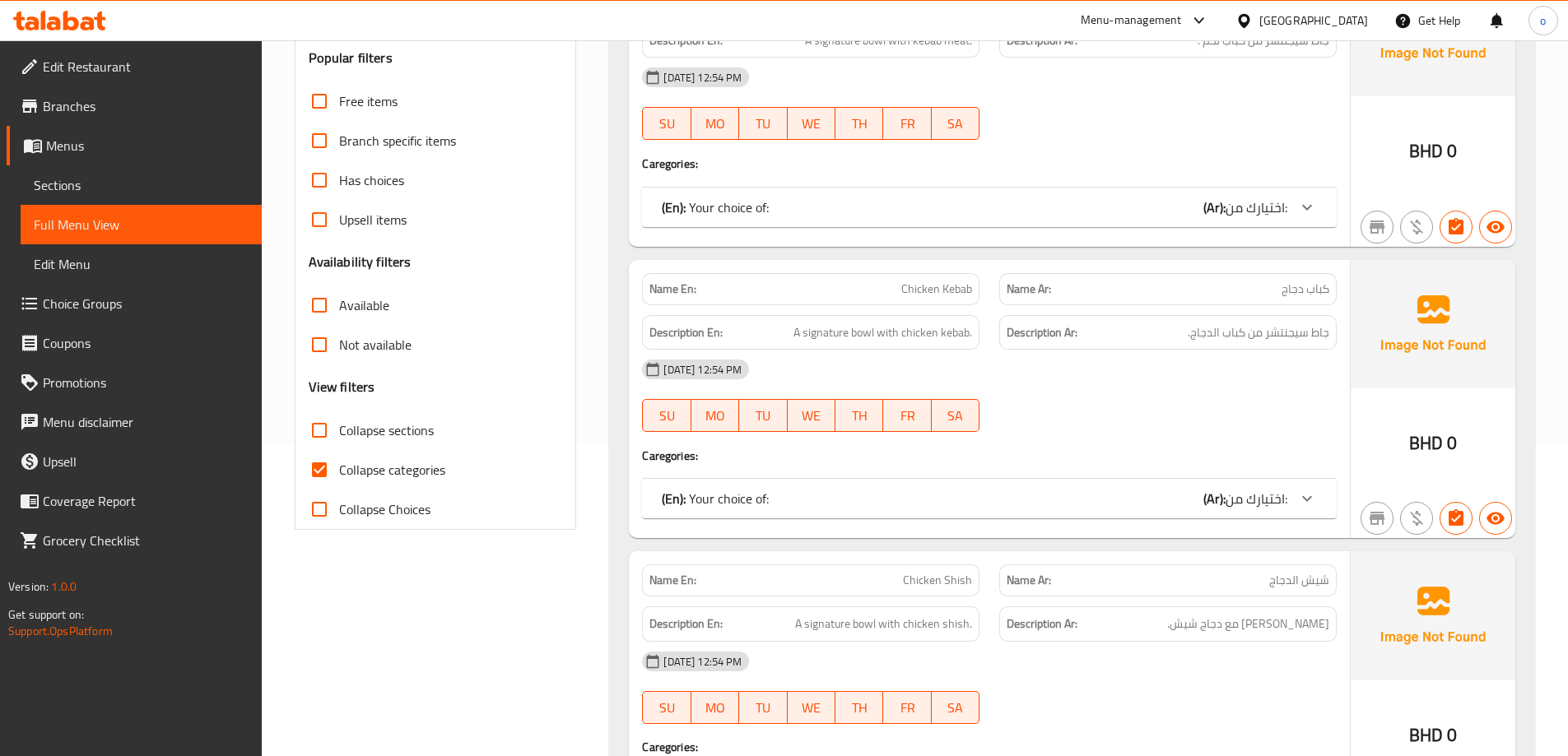
click at [312, 471] on input "Collapse categories" at bounding box center [319, 469] width 39 height 39
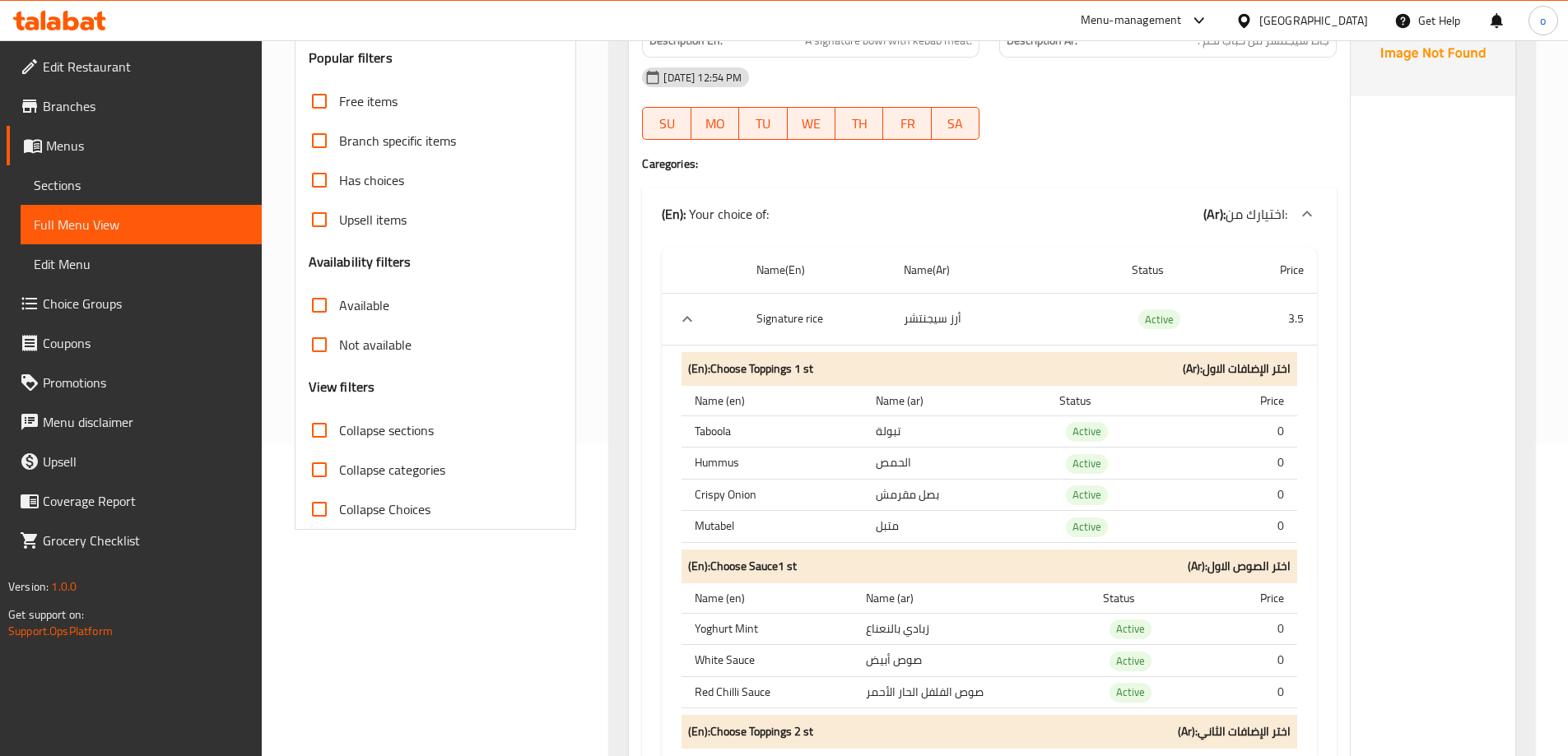
click at [333, 433] on input "Collapse sections" at bounding box center [319, 430] width 39 height 39
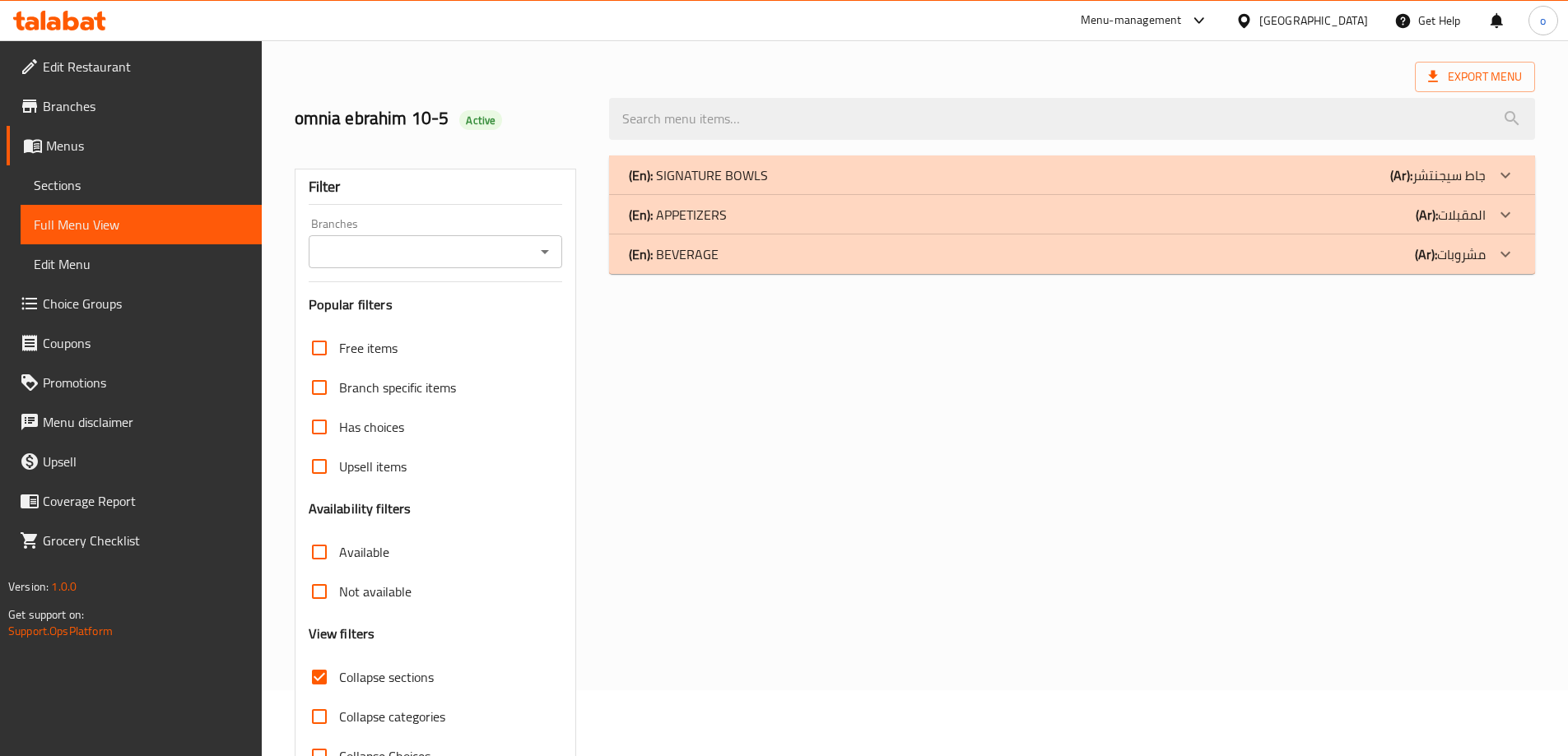
scroll to position [0, 0]
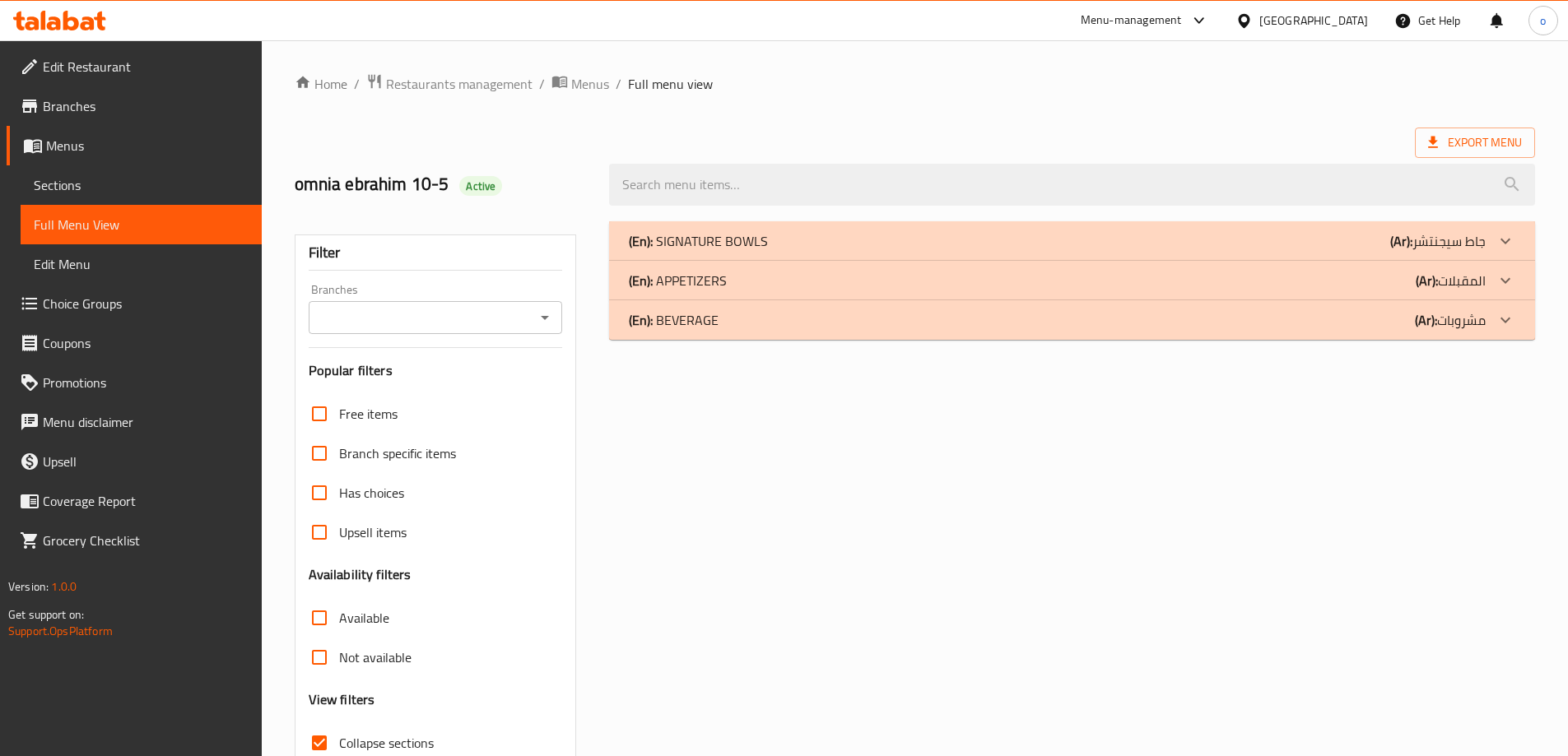
click at [731, 223] on div "(En): SIGNATURE BOWLS (Ar): جاط سيجنتشر" at bounding box center [1072, 240] width 926 height 39
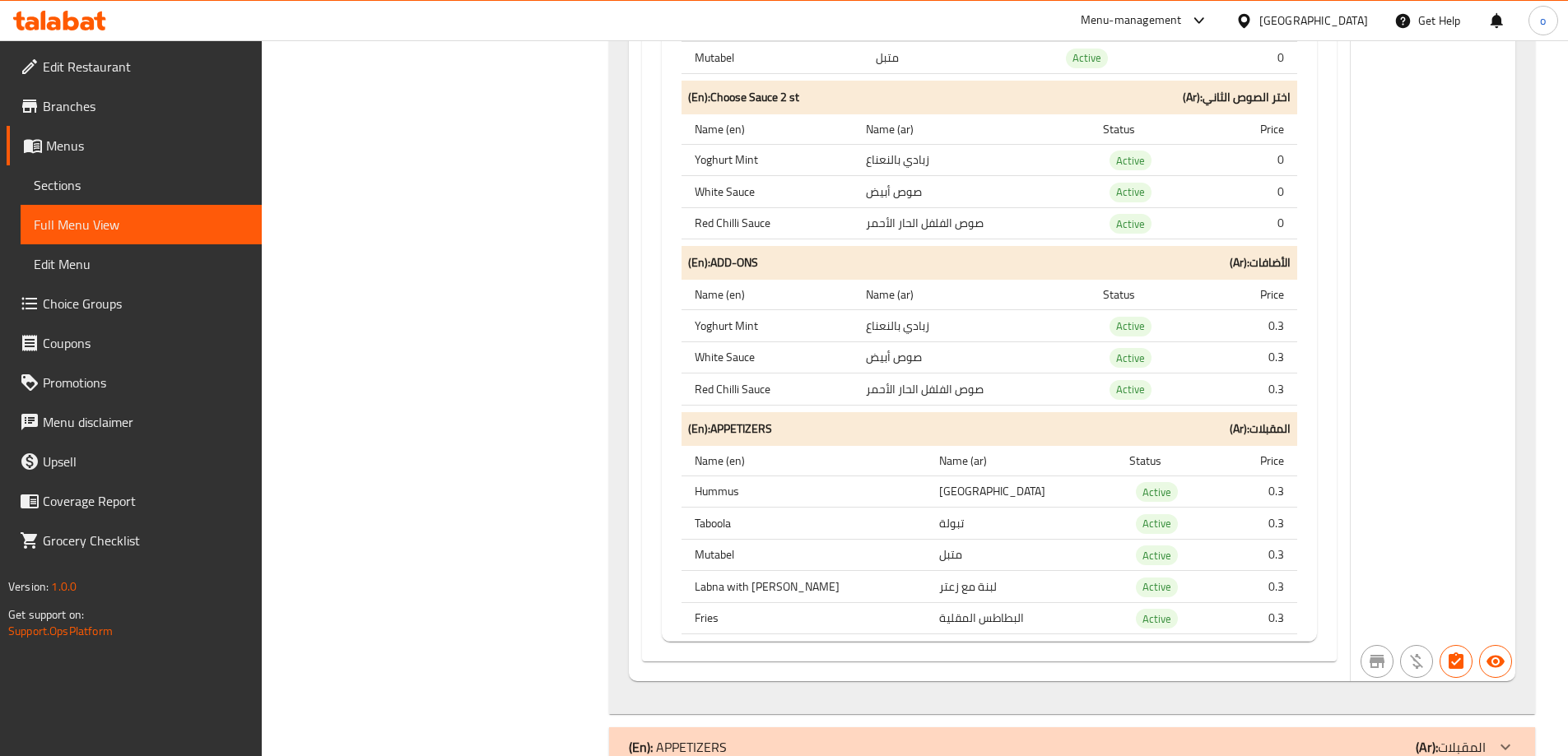
scroll to position [21469, 0]
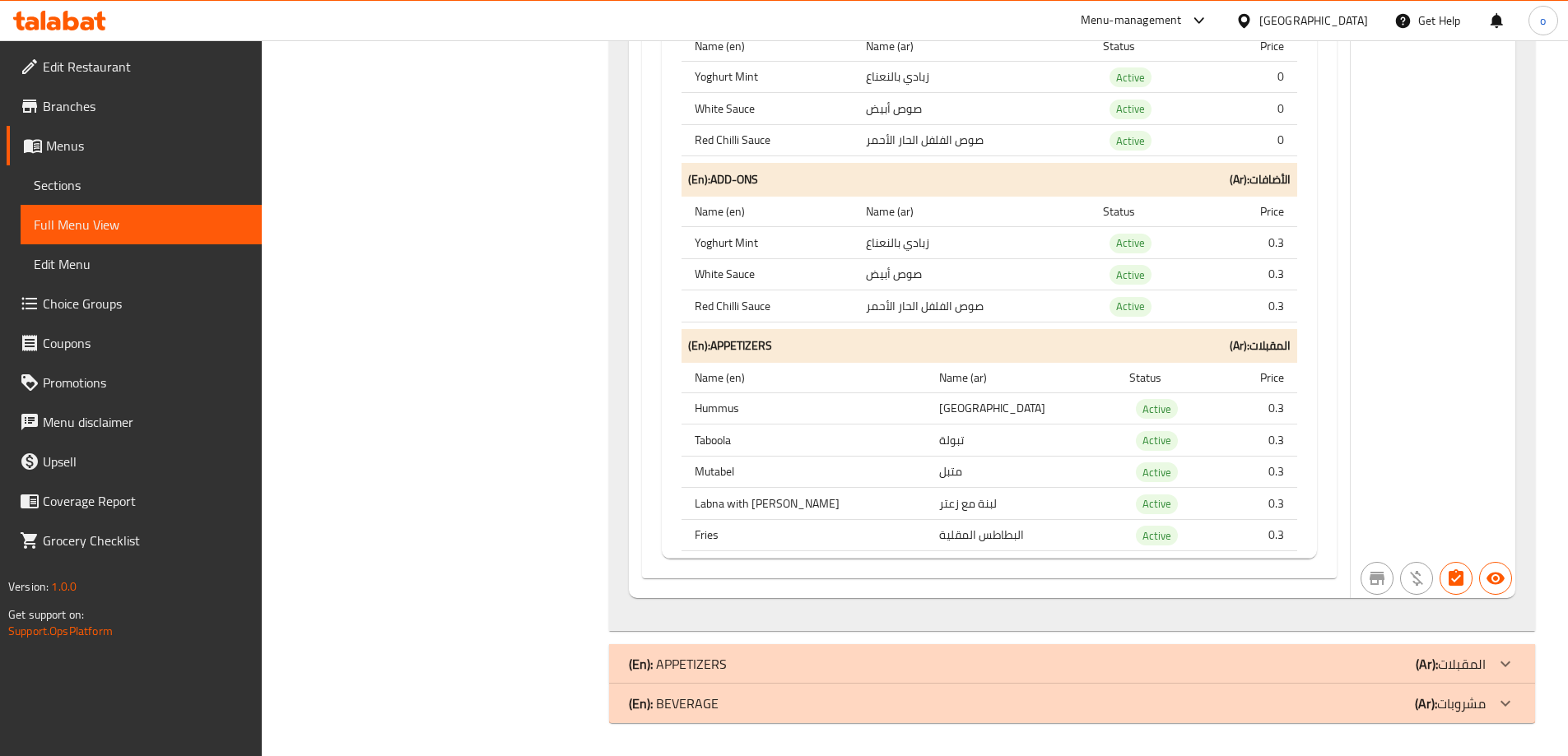
click at [695, 671] on p "(En): APPETIZERS" at bounding box center [678, 664] width 98 height 20
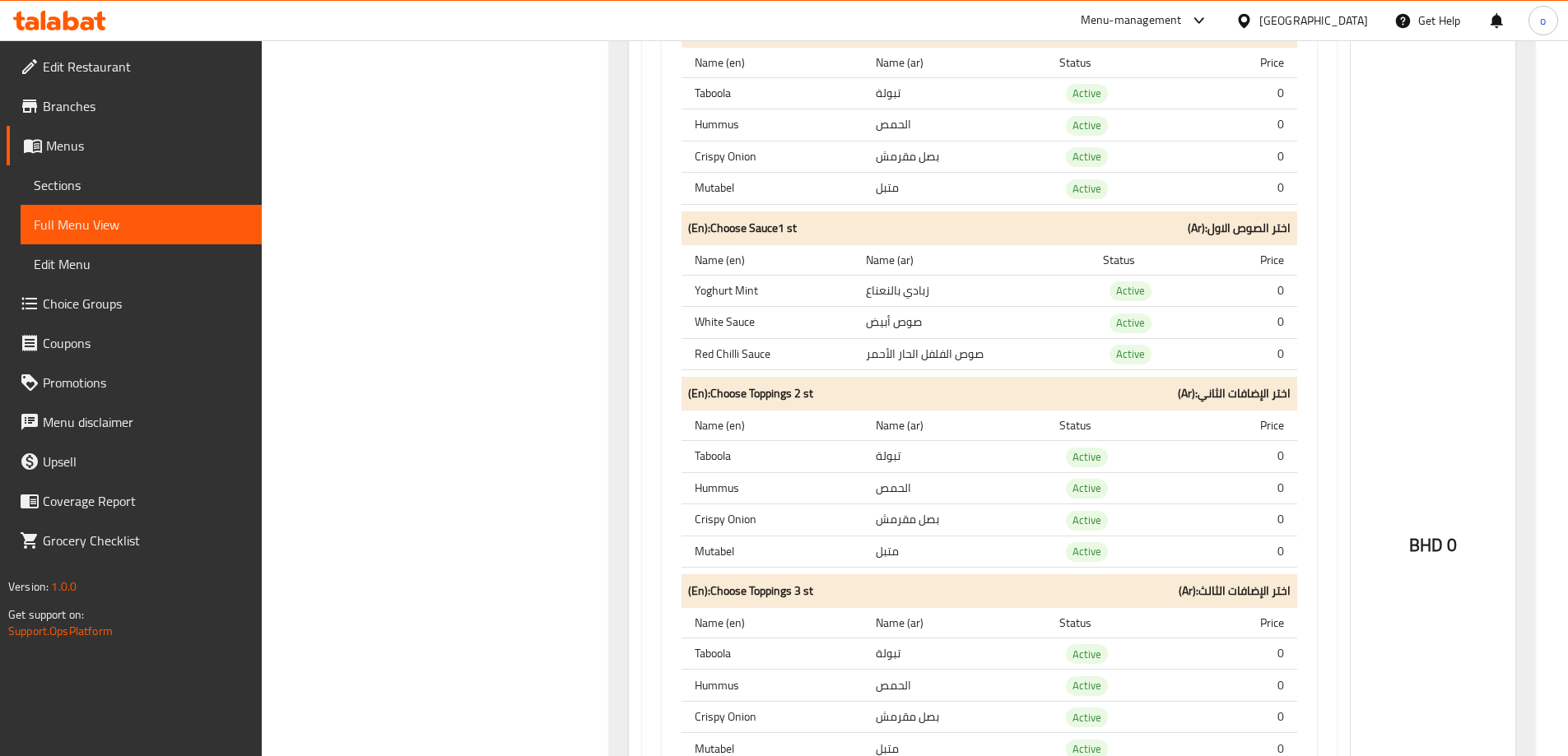
scroll to position [10232, 0]
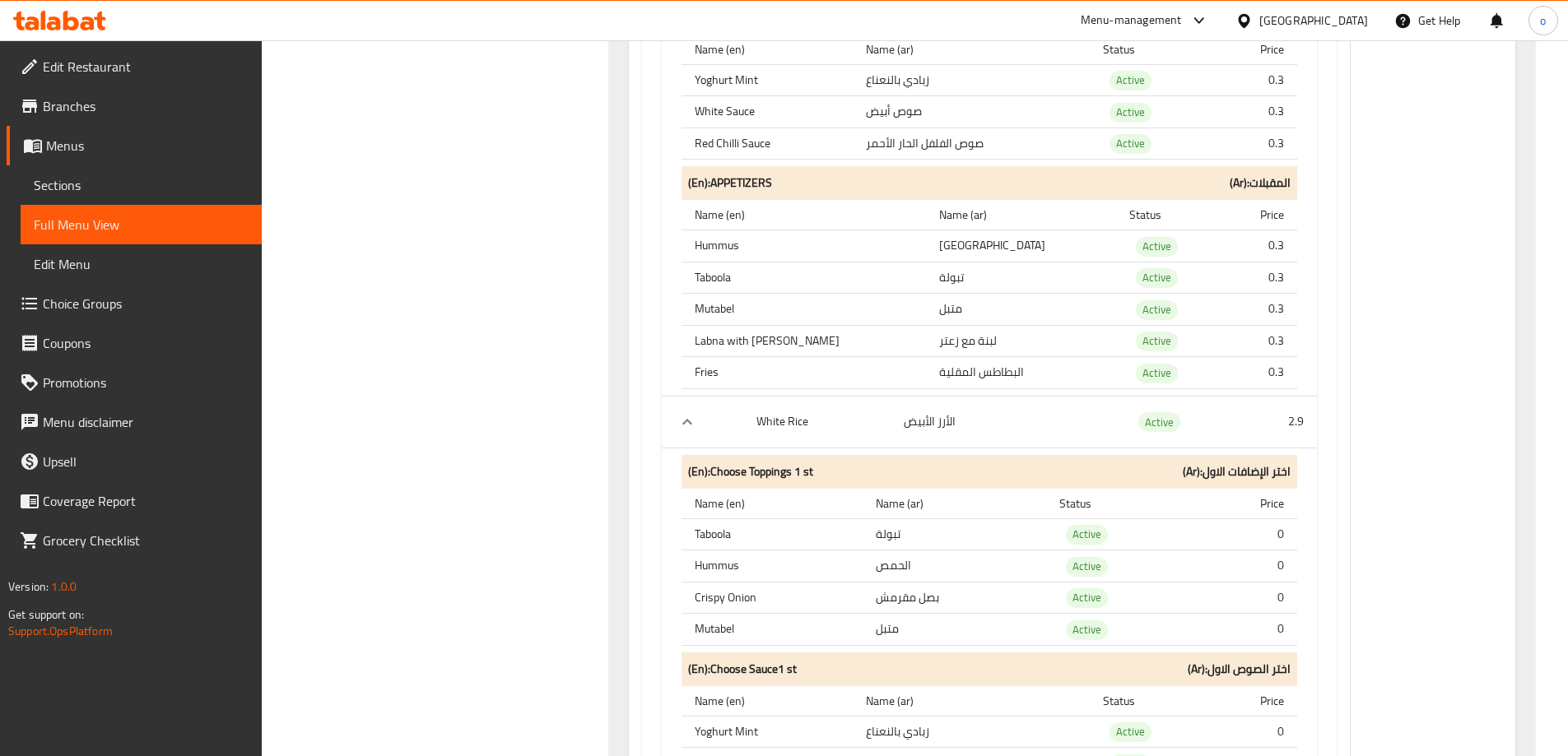
drag, startPoint x: 1567, startPoint y: 333, endPoint x: 1571, endPoint y: 314, distance: 19.4
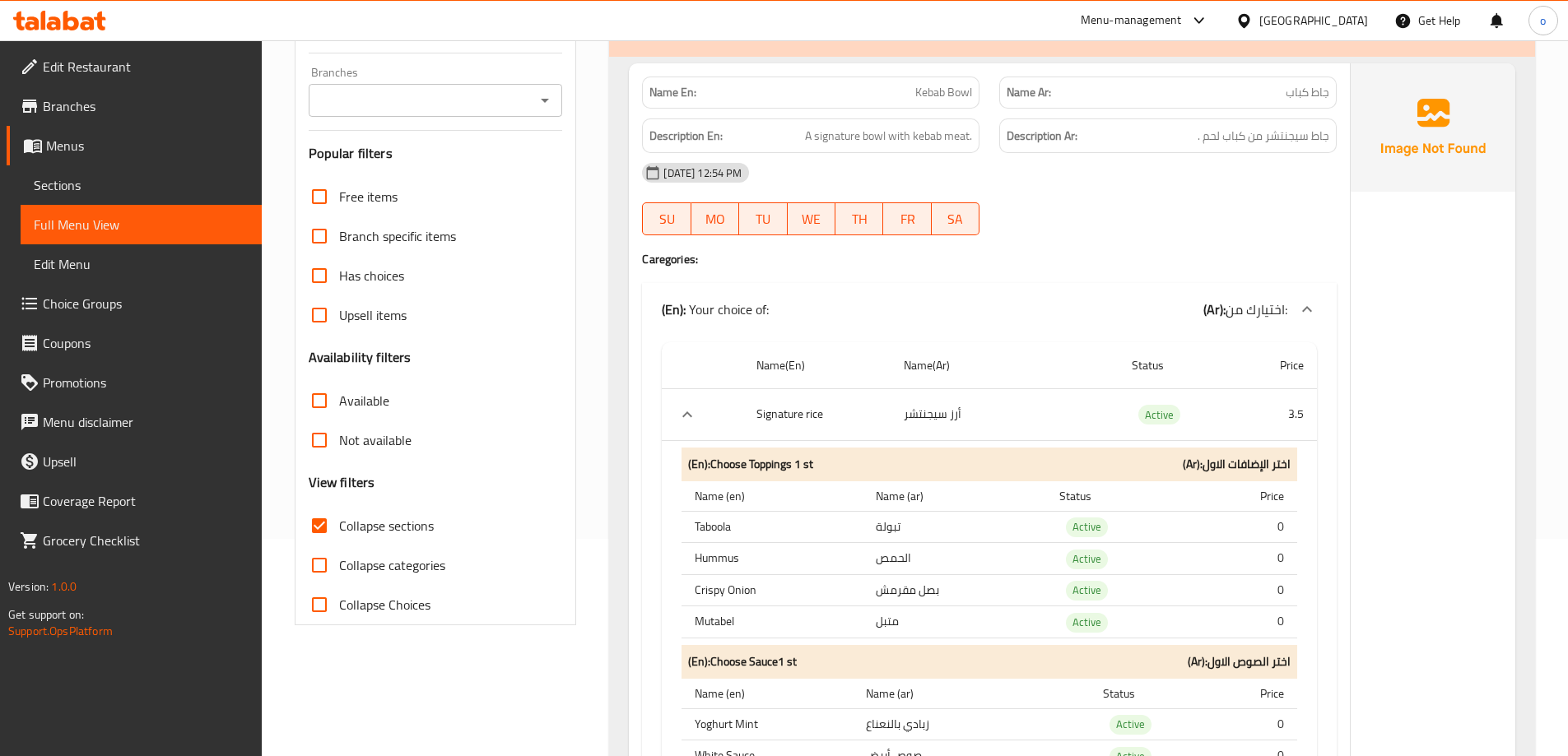
scroll to position [247, 0]
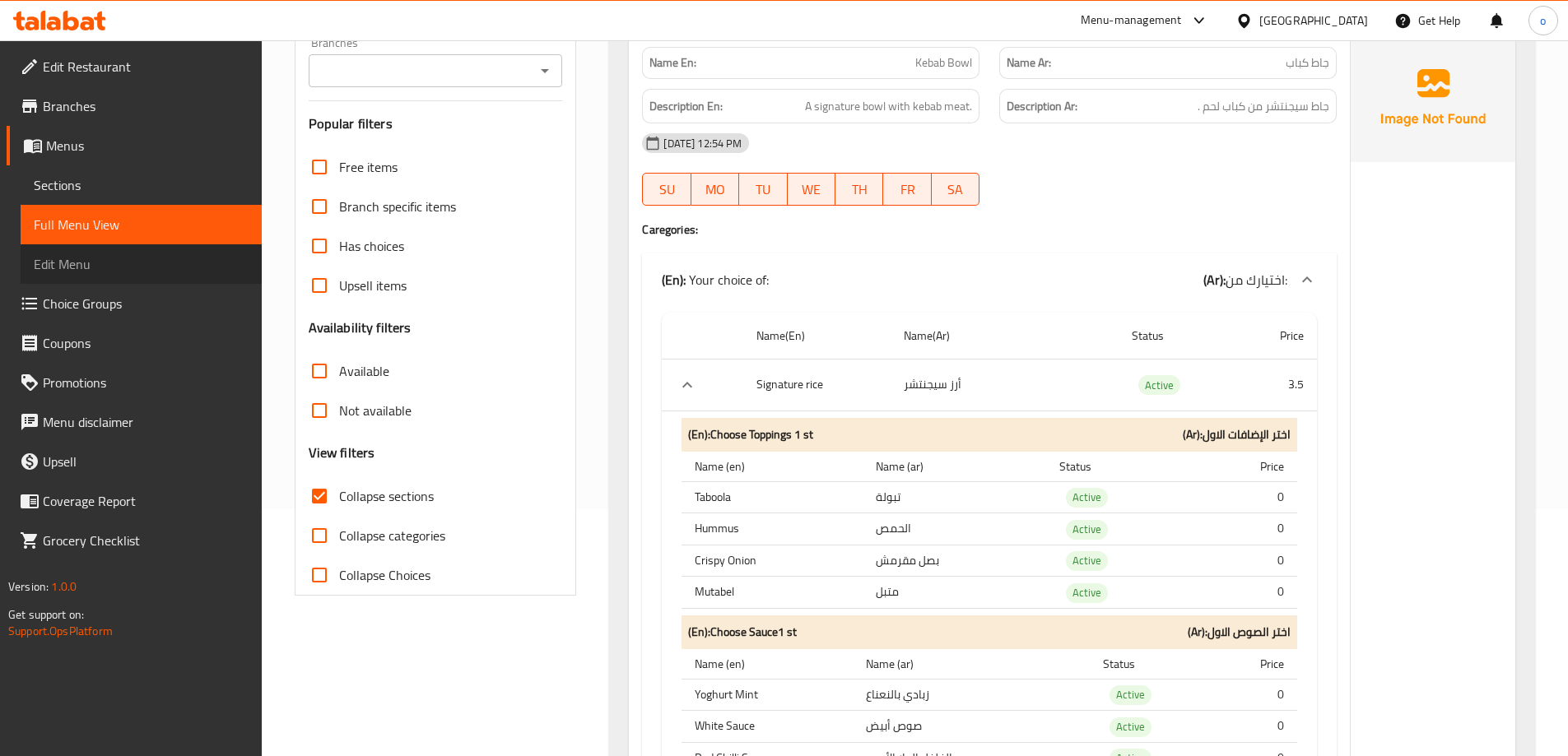
drag, startPoint x: 72, startPoint y: 247, endPoint x: 72, endPoint y: 237, distance: 10.0
drag, startPoint x: 72, startPoint y: 237, endPoint x: 407, endPoint y: 663, distance: 541.9
click at [79, 181] on span "Sections" at bounding box center [141, 185] width 215 height 20
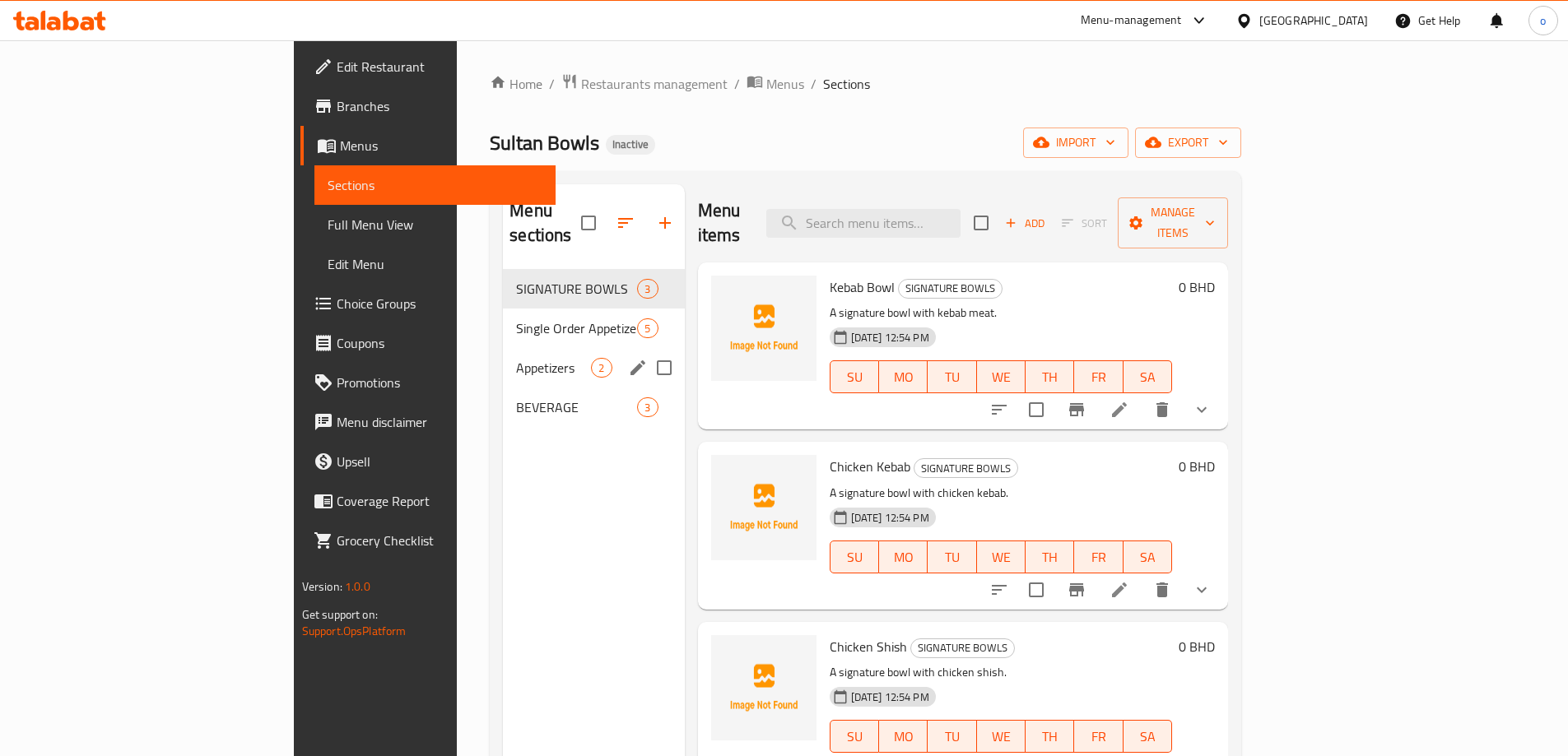
click at [502, 348] on div "Appetizers 2" at bounding box center [592, 367] width 181 height 39
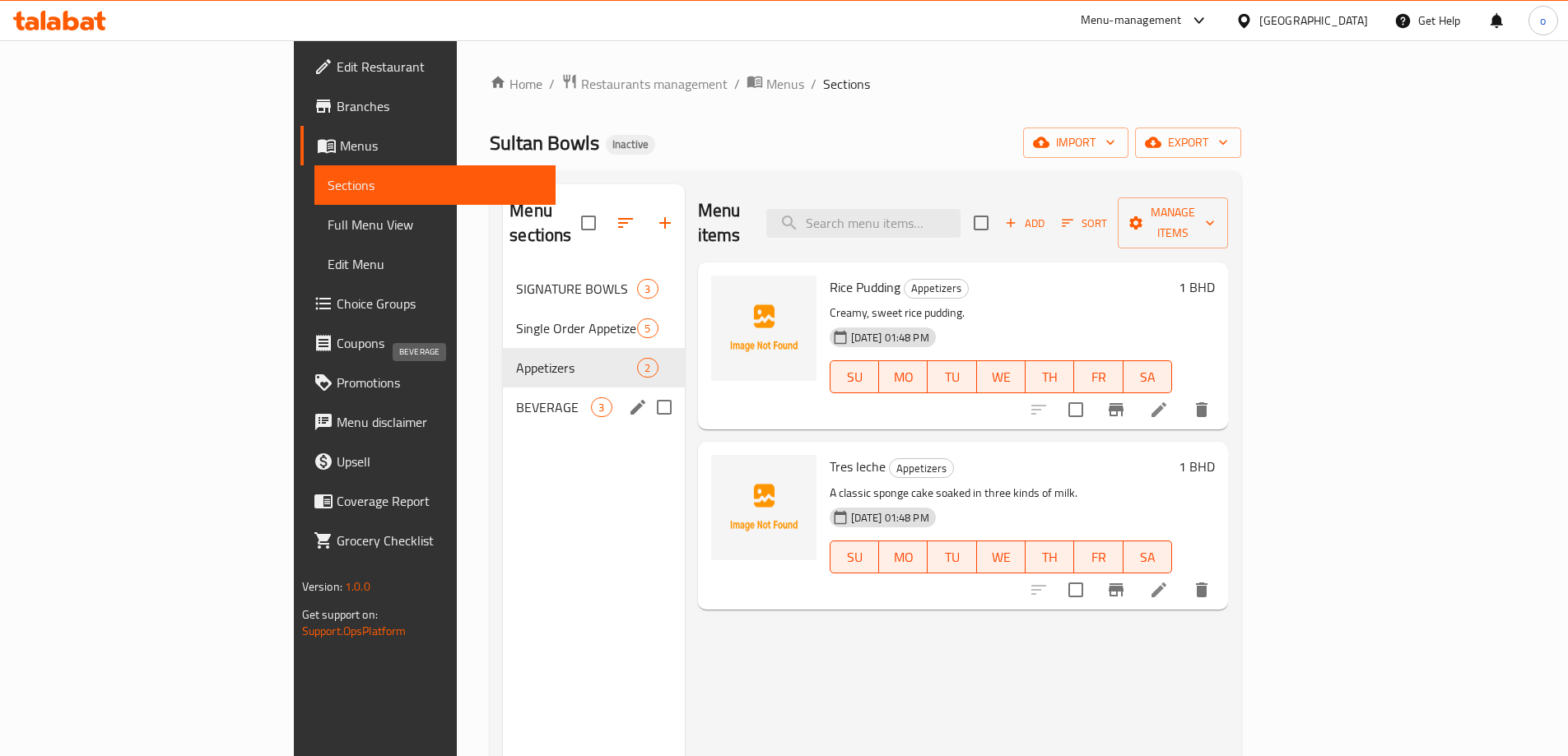
click at [516, 398] on span "BEVERAGE" at bounding box center [554, 408] width 75 height 20
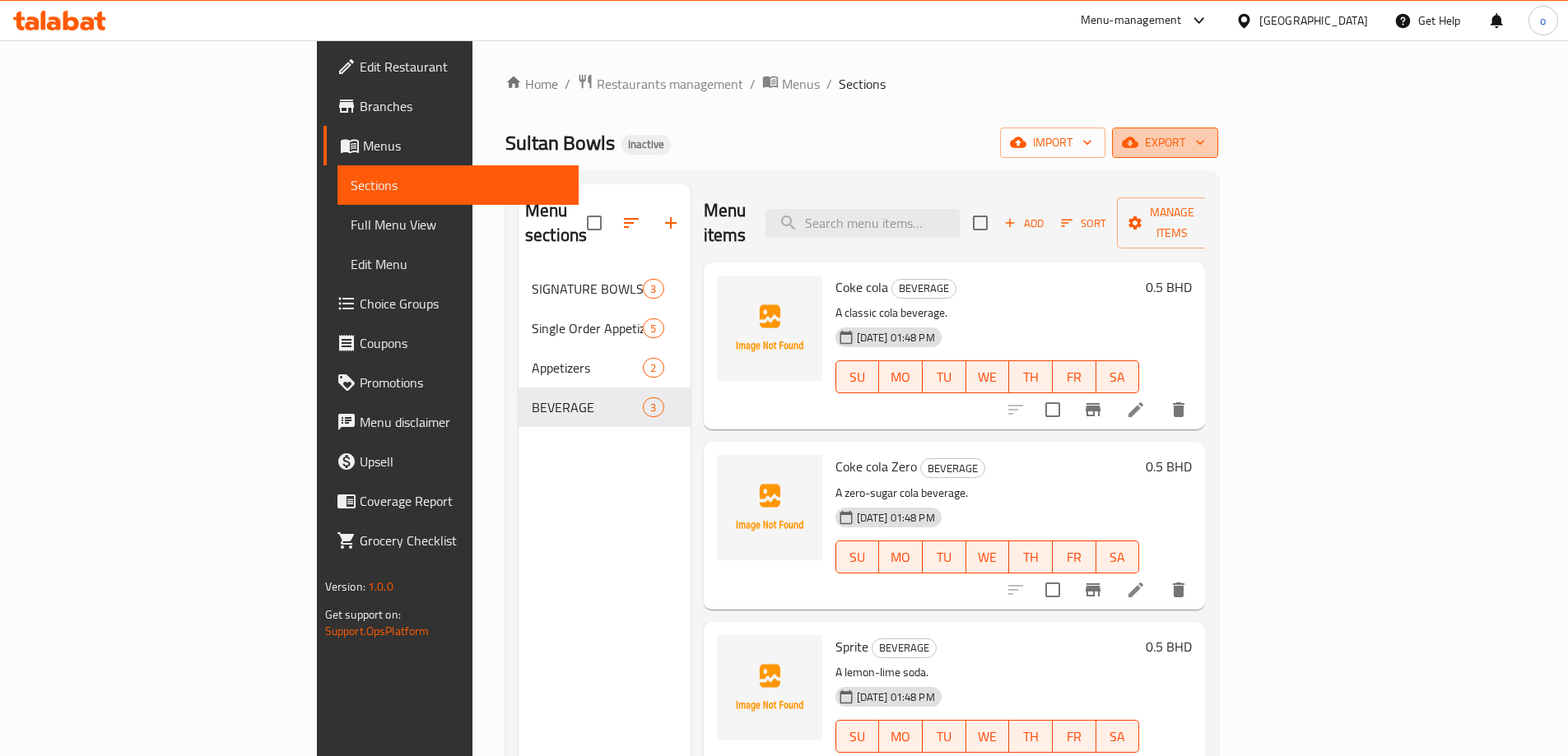
click at [1218, 133] on button "export" at bounding box center [1165, 142] width 106 height 30
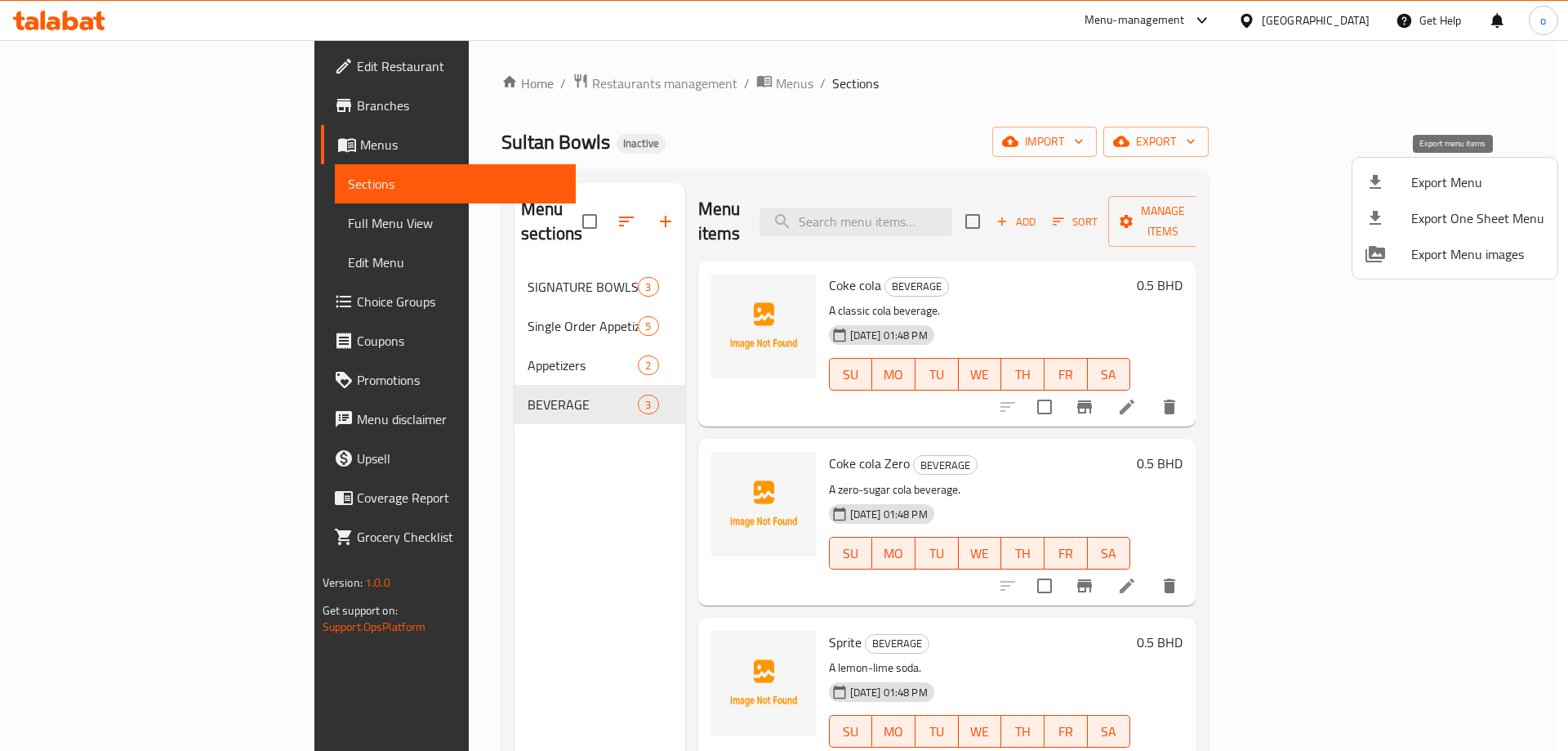
click at [1438, 172] on span "Export Menu" at bounding box center [1478, 182] width 133 height 20
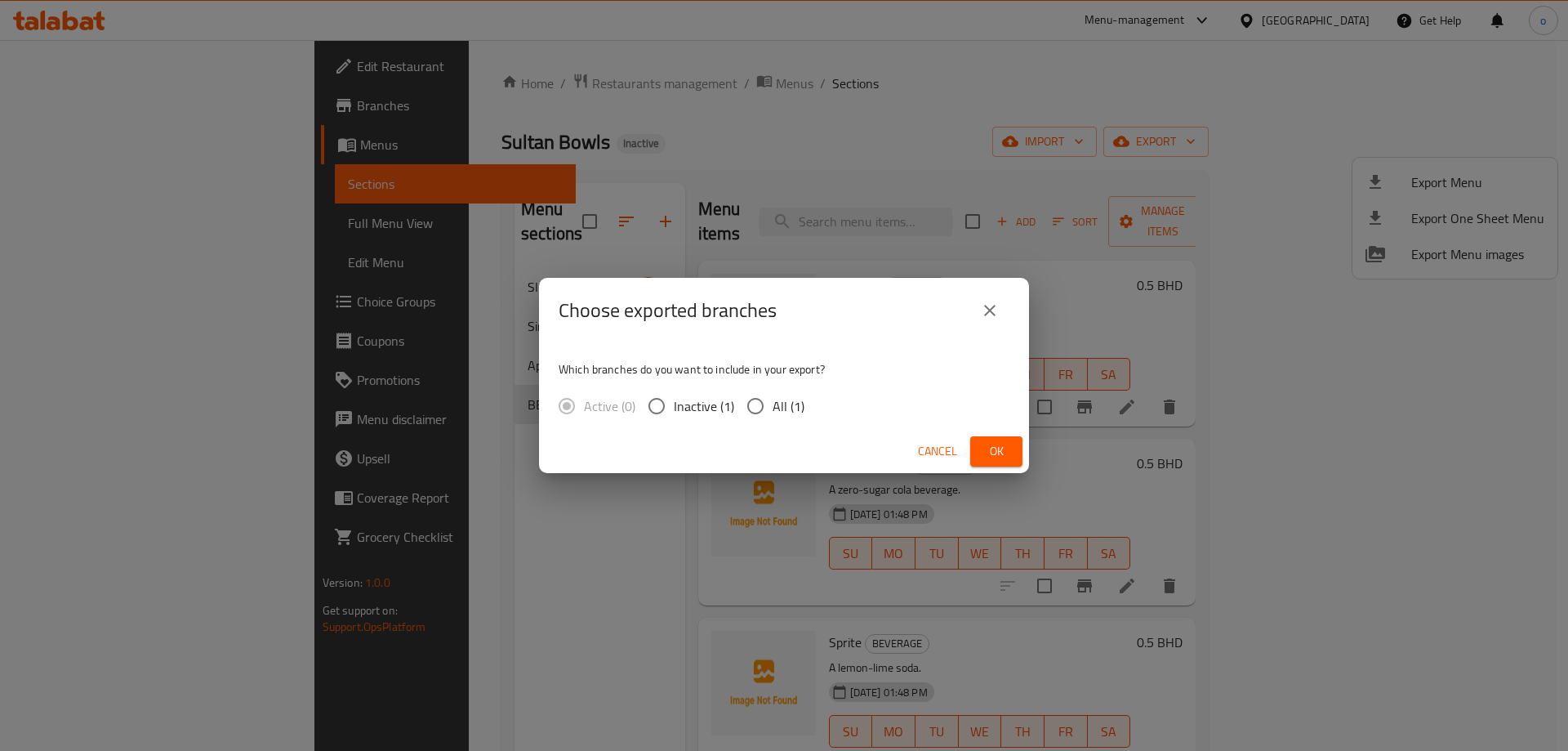
click at [781, 406] on span "All (1)" at bounding box center [788, 406] width 32 height 20
click at [773, 406] on input "All (1)" at bounding box center [755, 406] width 35 height 35
click at [994, 441] on span "Ok" at bounding box center [996, 452] width 26 height 20
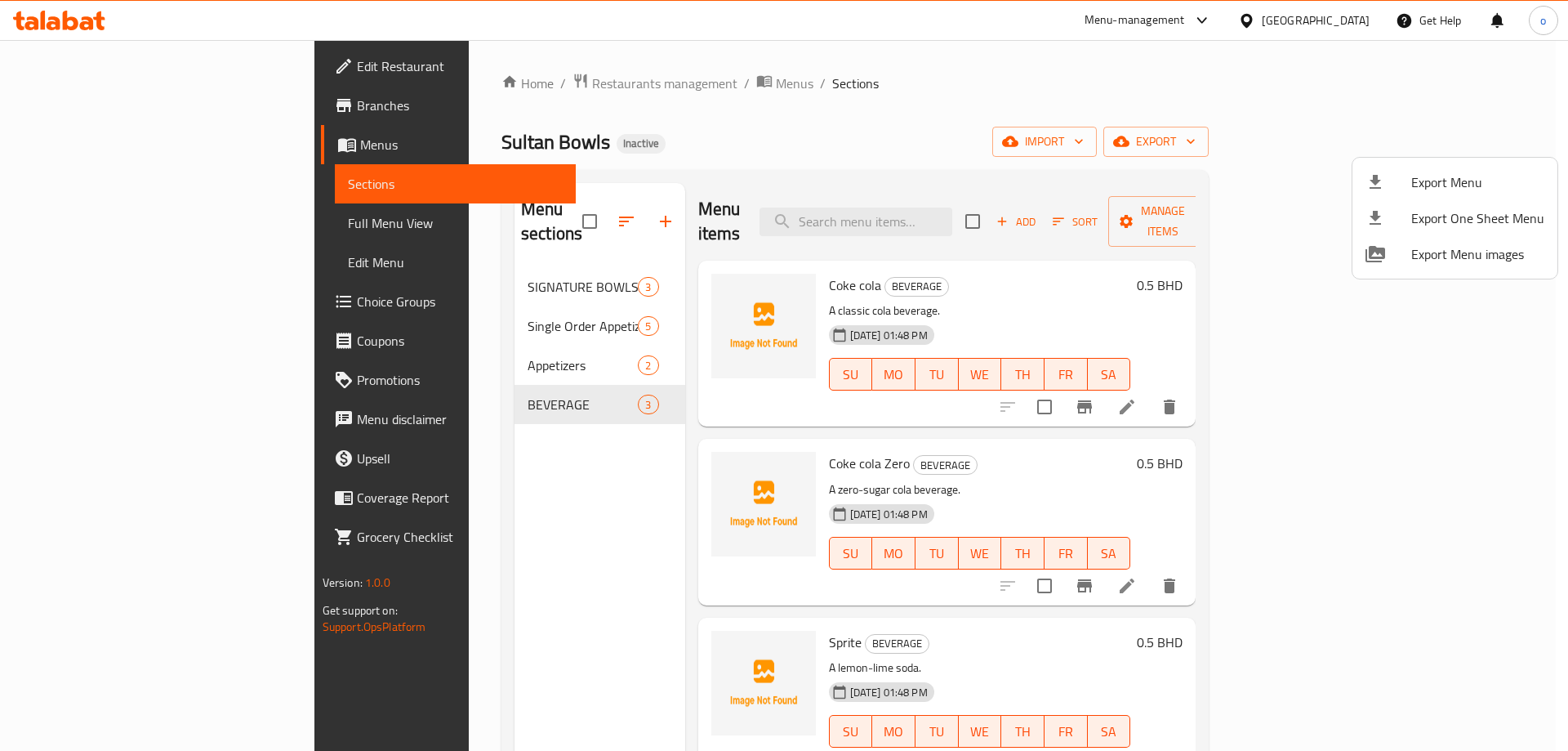
click at [77, 110] on div at bounding box center [784, 375] width 1568 height 751
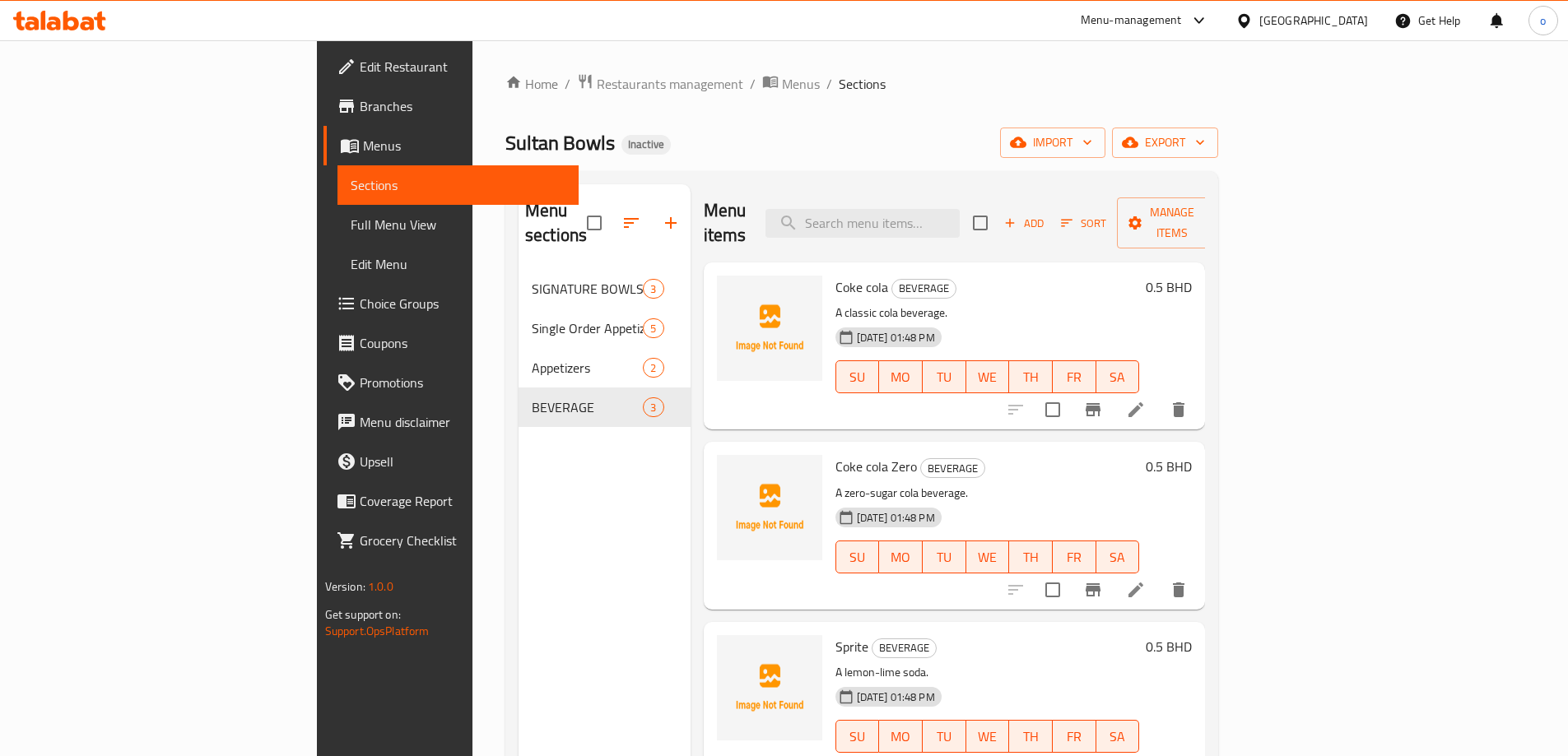
click at [363, 139] on span "Menus" at bounding box center [464, 146] width 203 height 20
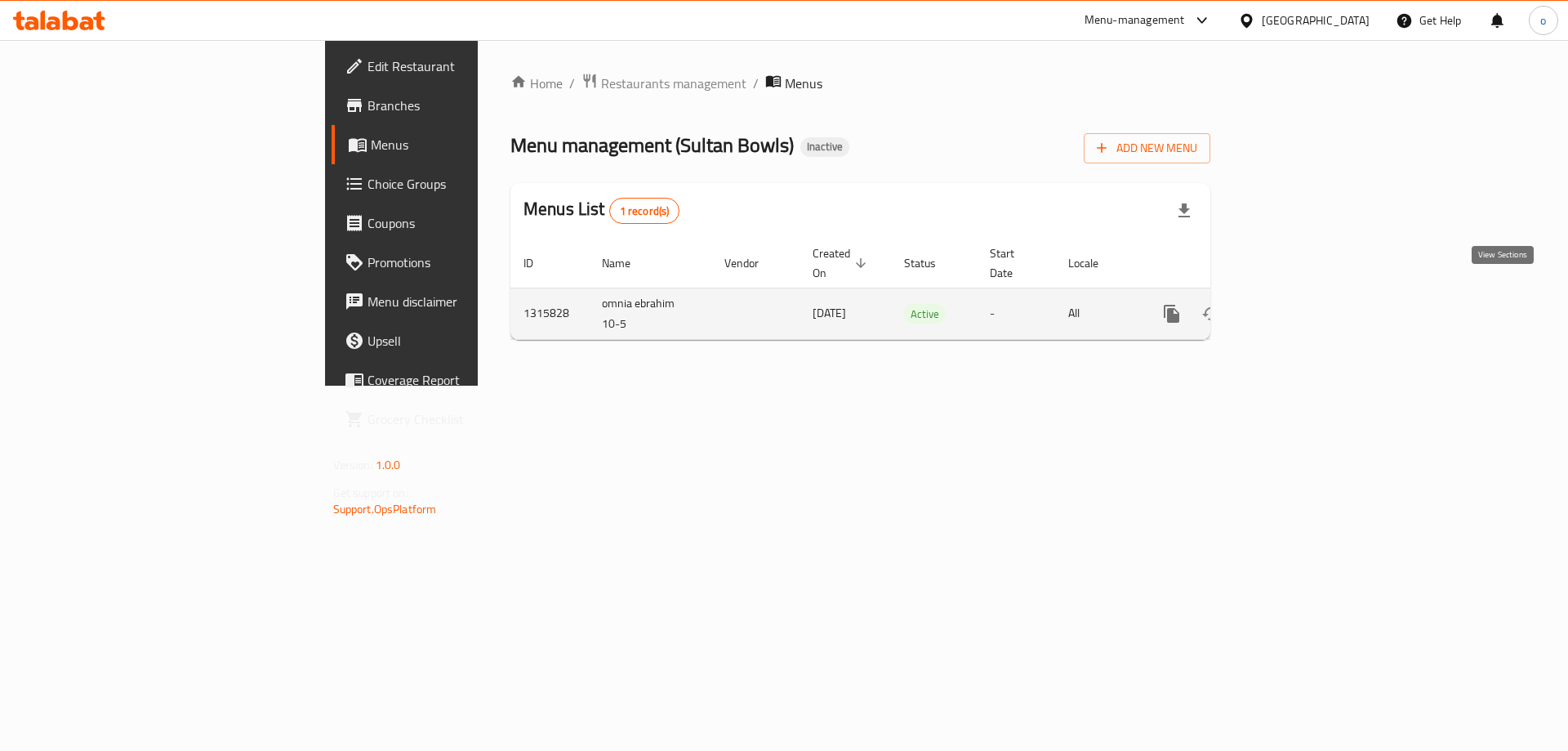
click at [1310, 305] on link "enhanced table" at bounding box center [1290, 313] width 39 height 39
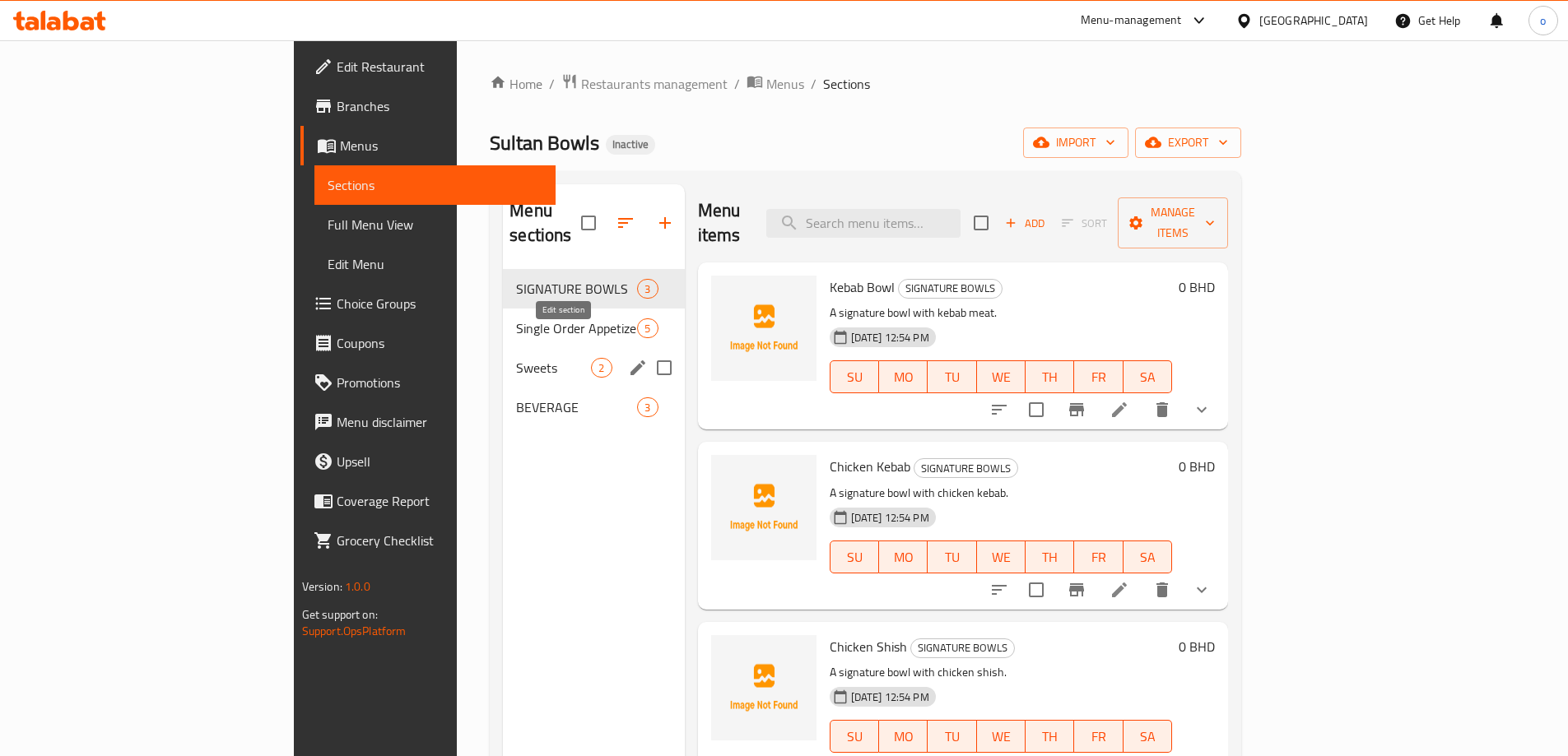
click at [631, 360] on icon "edit" at bounding box center [638, 367] width 15 height 15
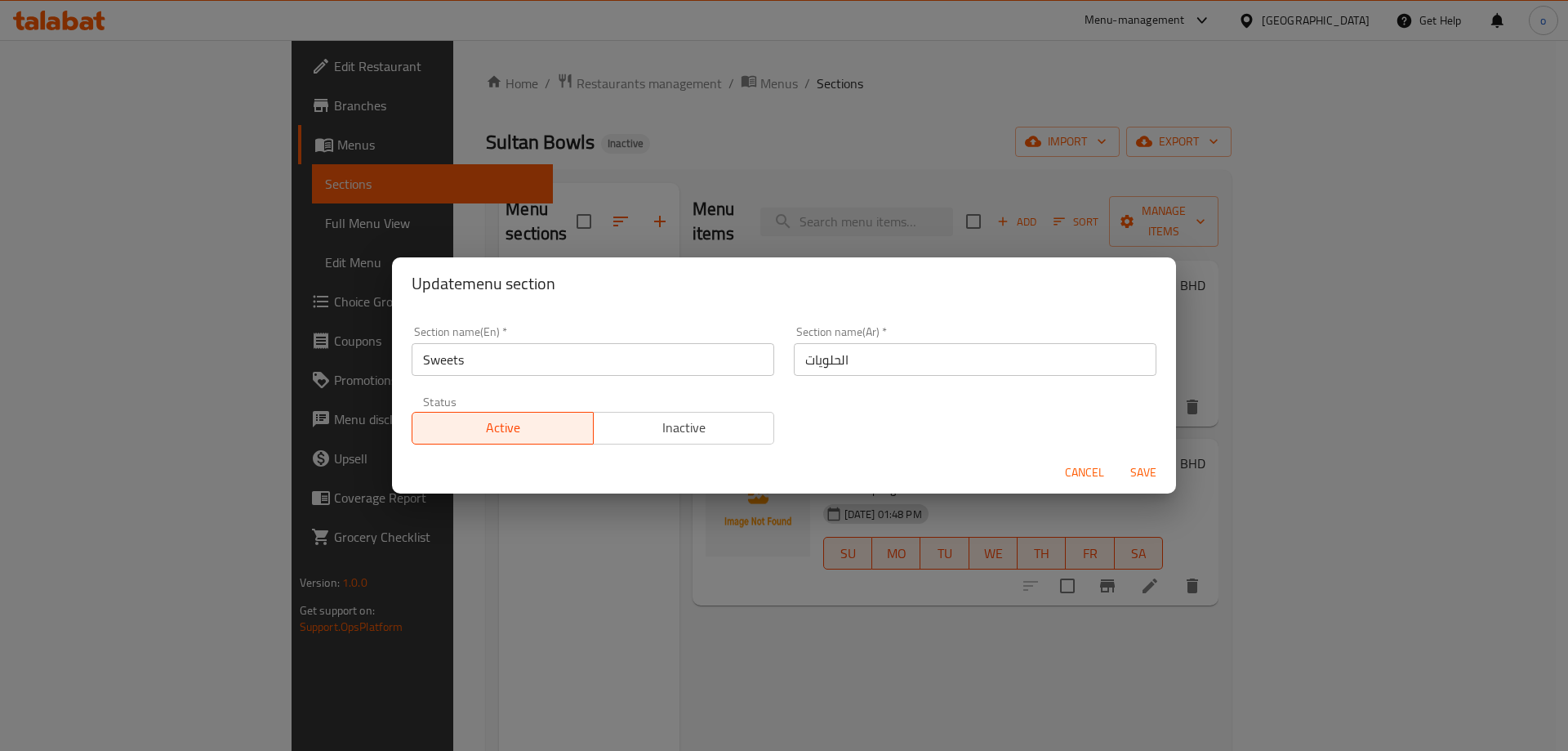
click at [560, 542] on div "Update menu section Section name(En)   * Sweets Section name(En) * Section name…" at bounding box center [784, 375] width 1568 height 751
click at [1077, 471] on span "Cancel" at bounding box center [1085, 472] width 39 height 20
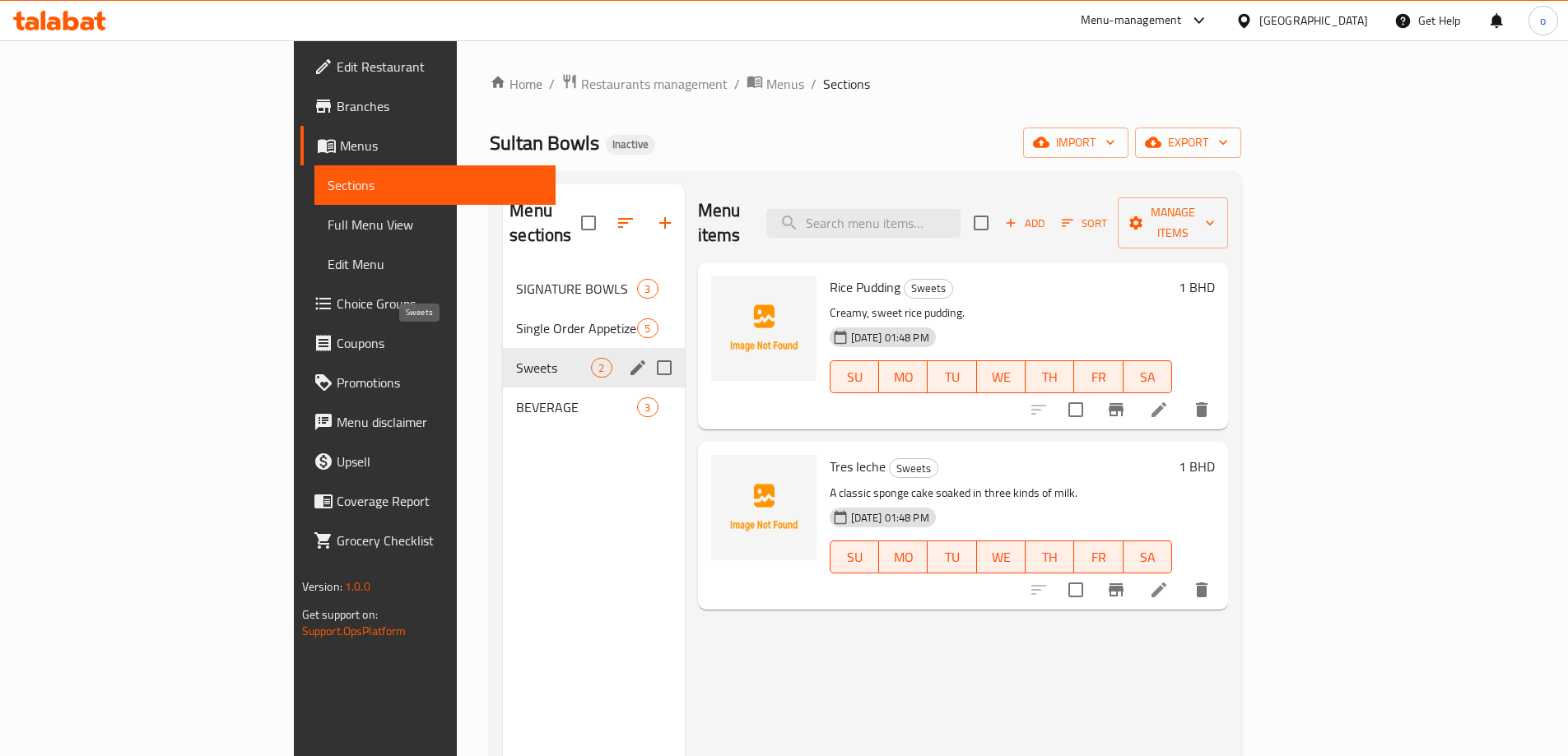
click at [516, 357] on span "Sweets" at bounding box center [554, 367] width 75 height 20
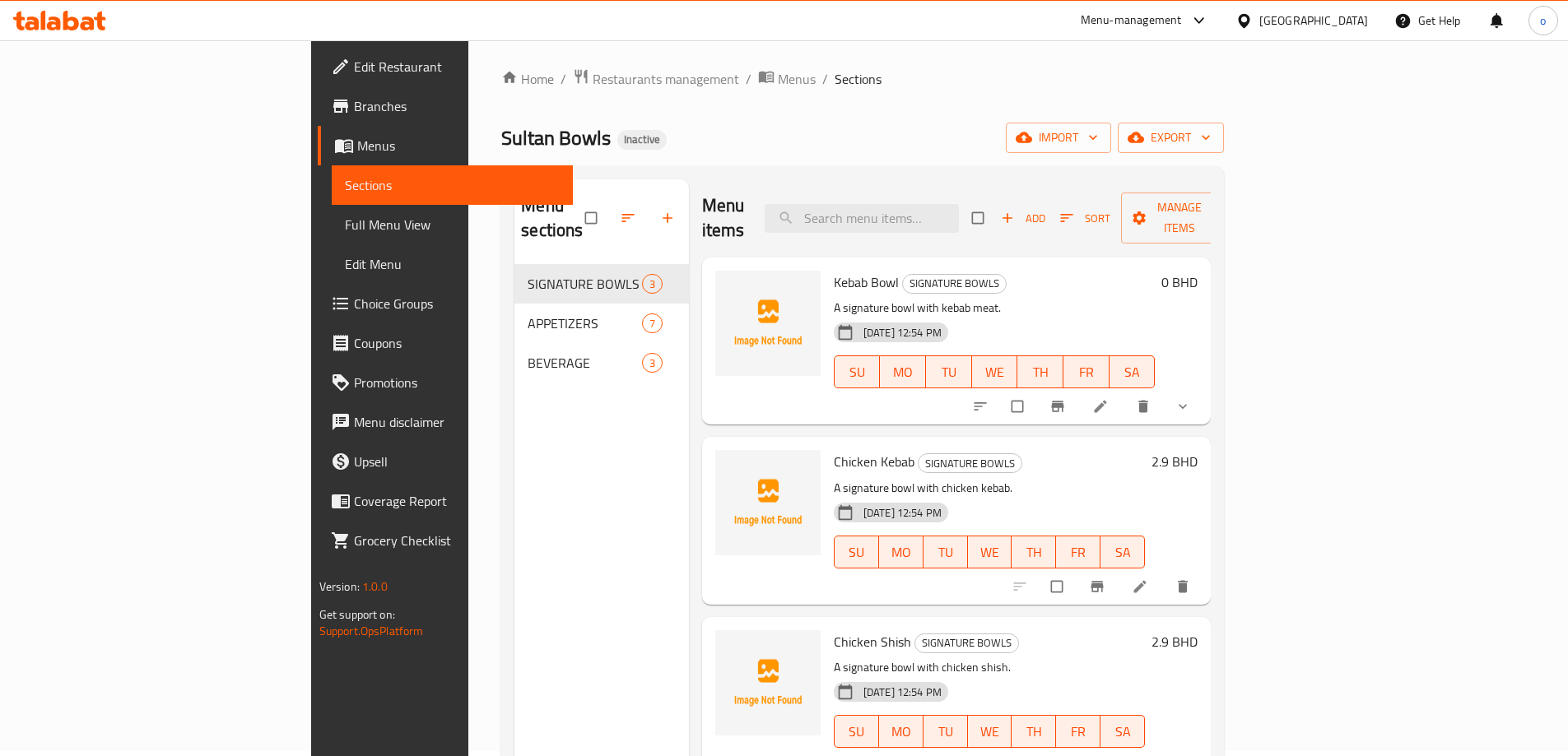
scroll to position [82, 0]
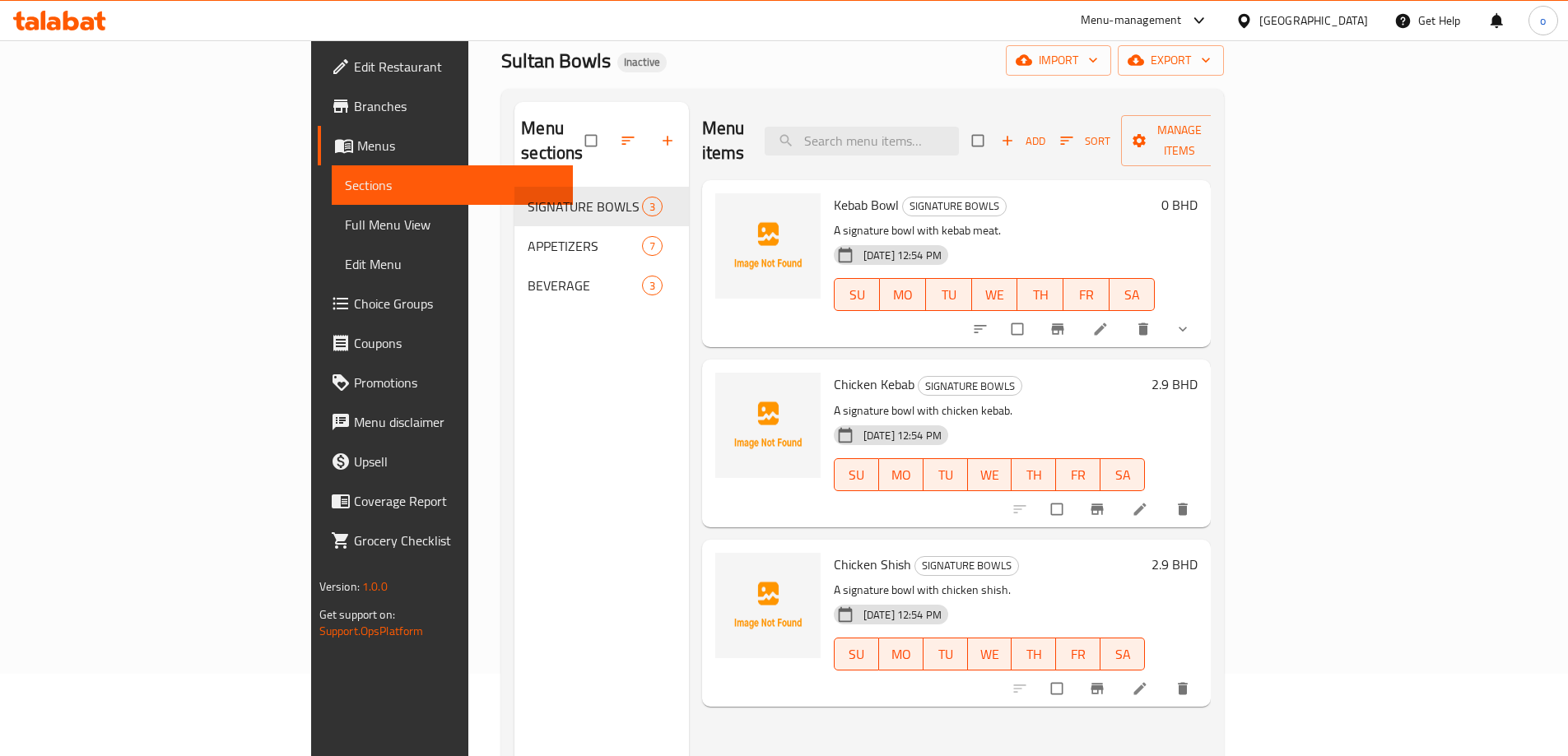
click at [1146, 502] on icon at bounding box center [1140, 508] width 12 height 12
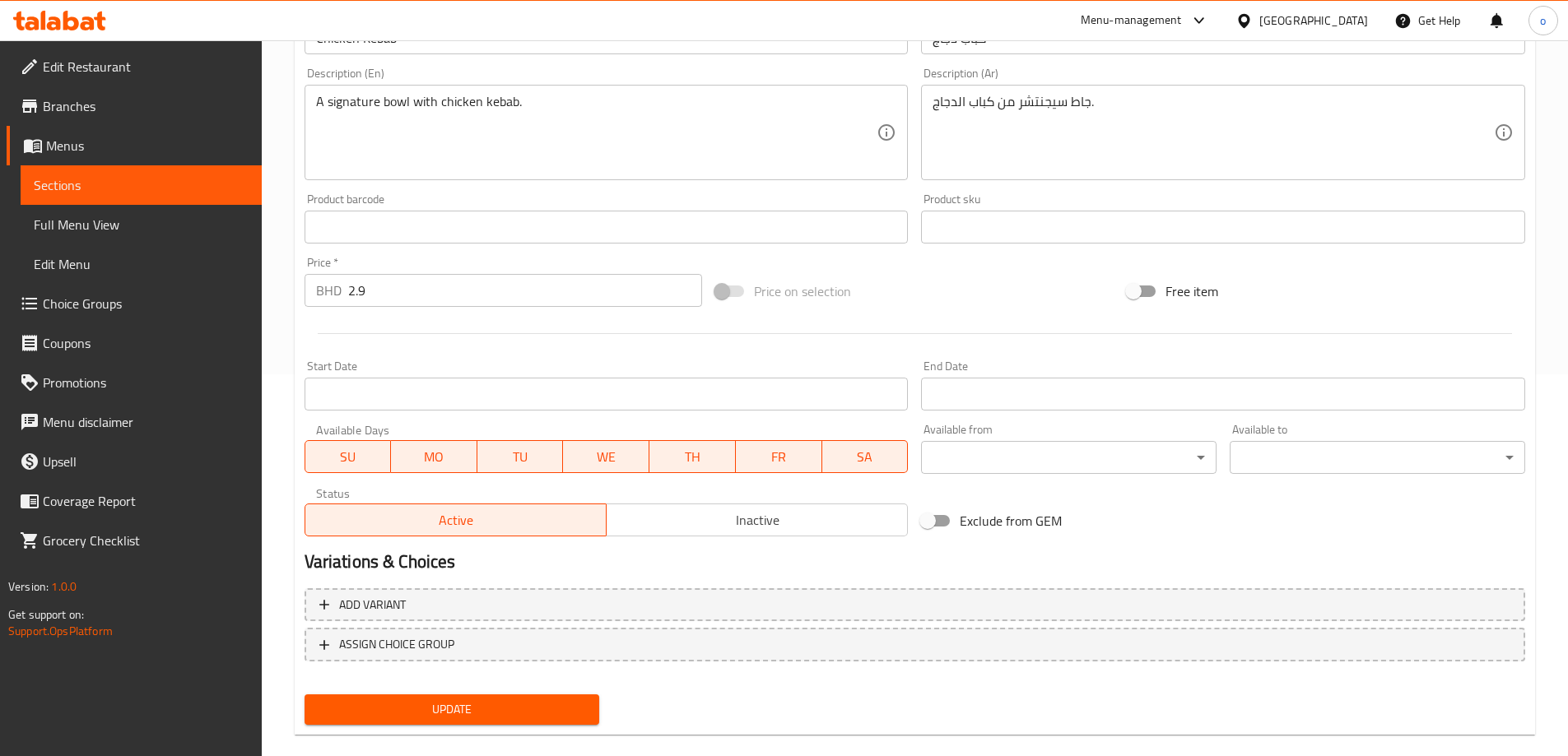
scroll to position [406, 0]
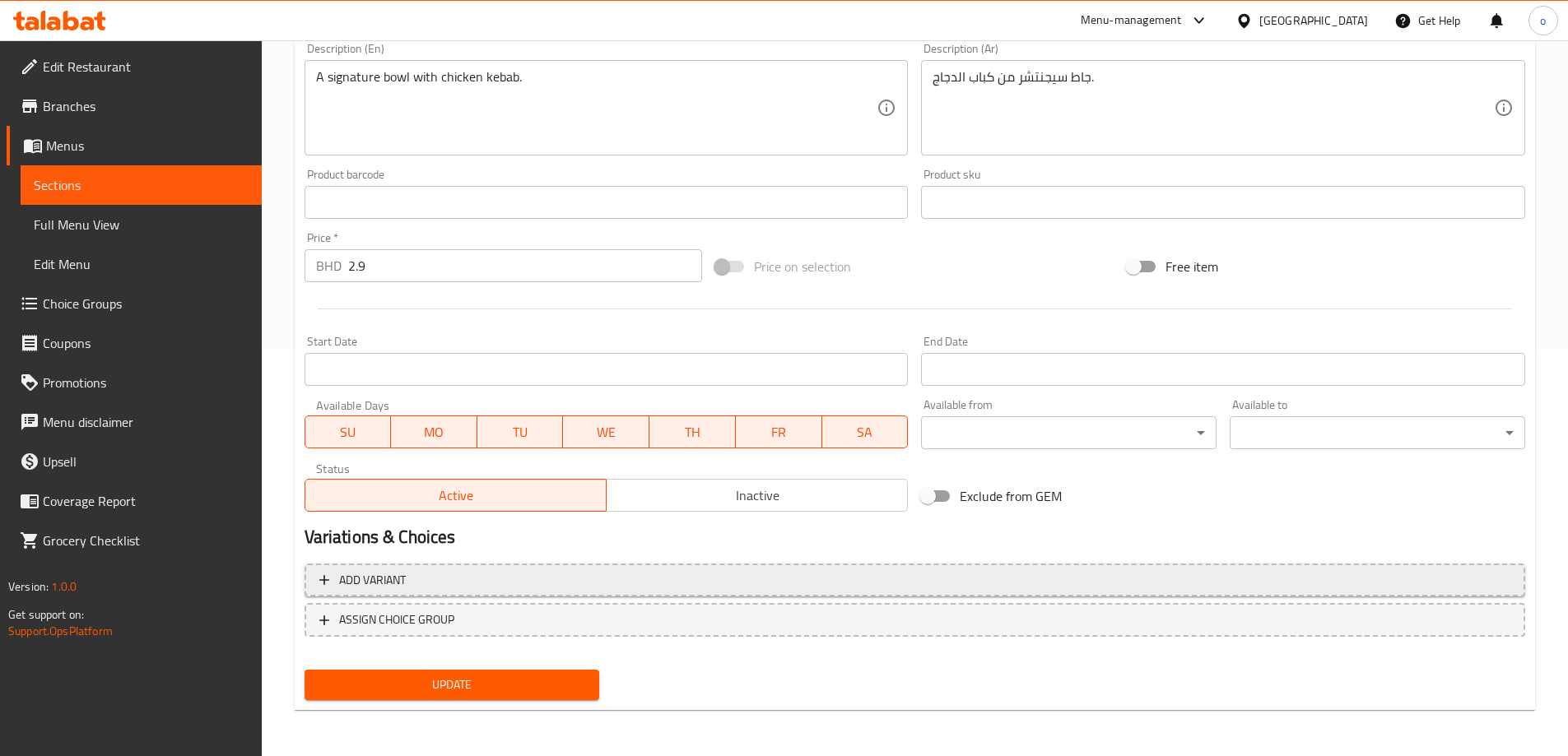
click at [408, 583] on span "Add variant" at bounding box center [914, 580] width 1191 height 20
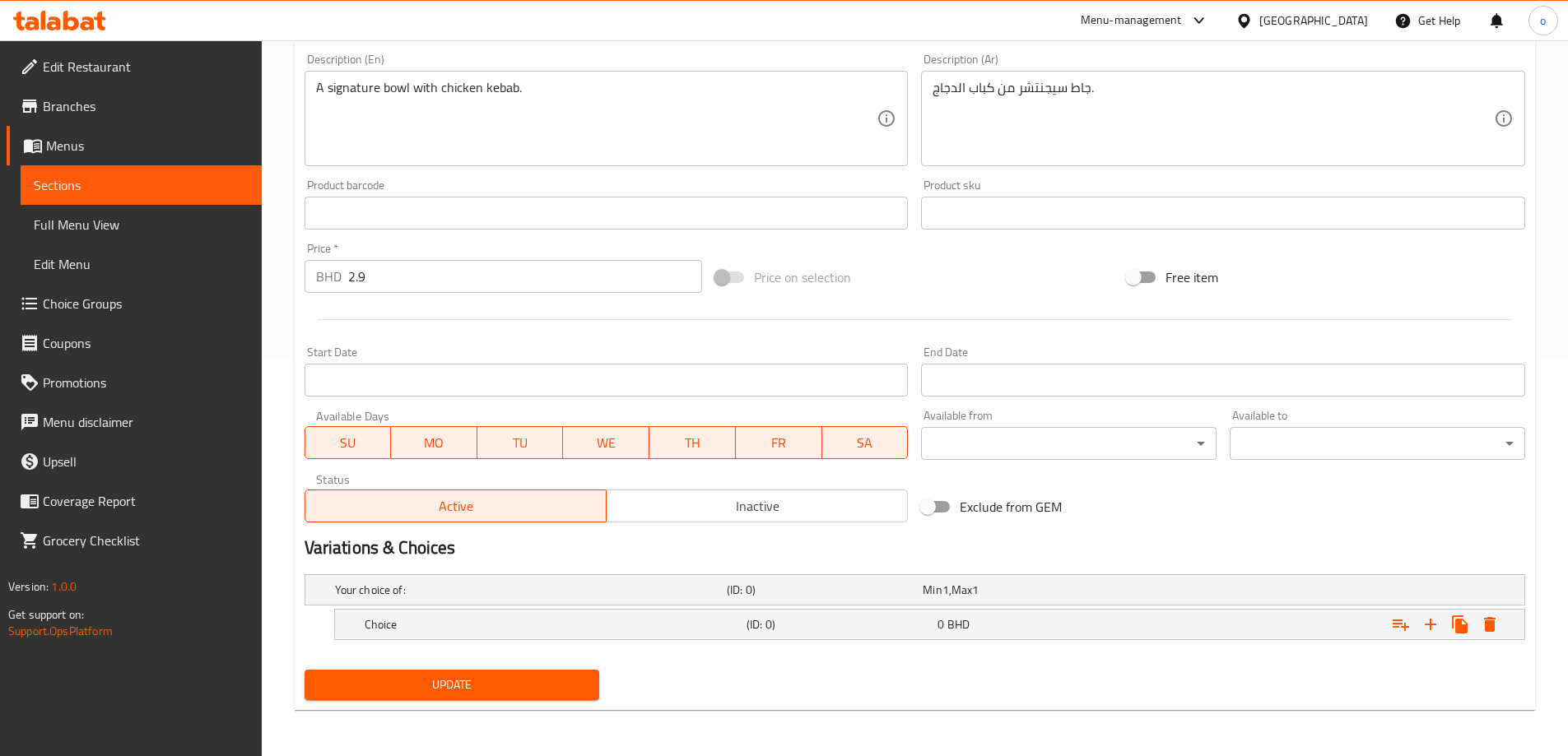
scroll to position [396, 0]
click at [485, 589] on h5 "Your choice of:" at bounding box center [527, 590] width 385 height 16
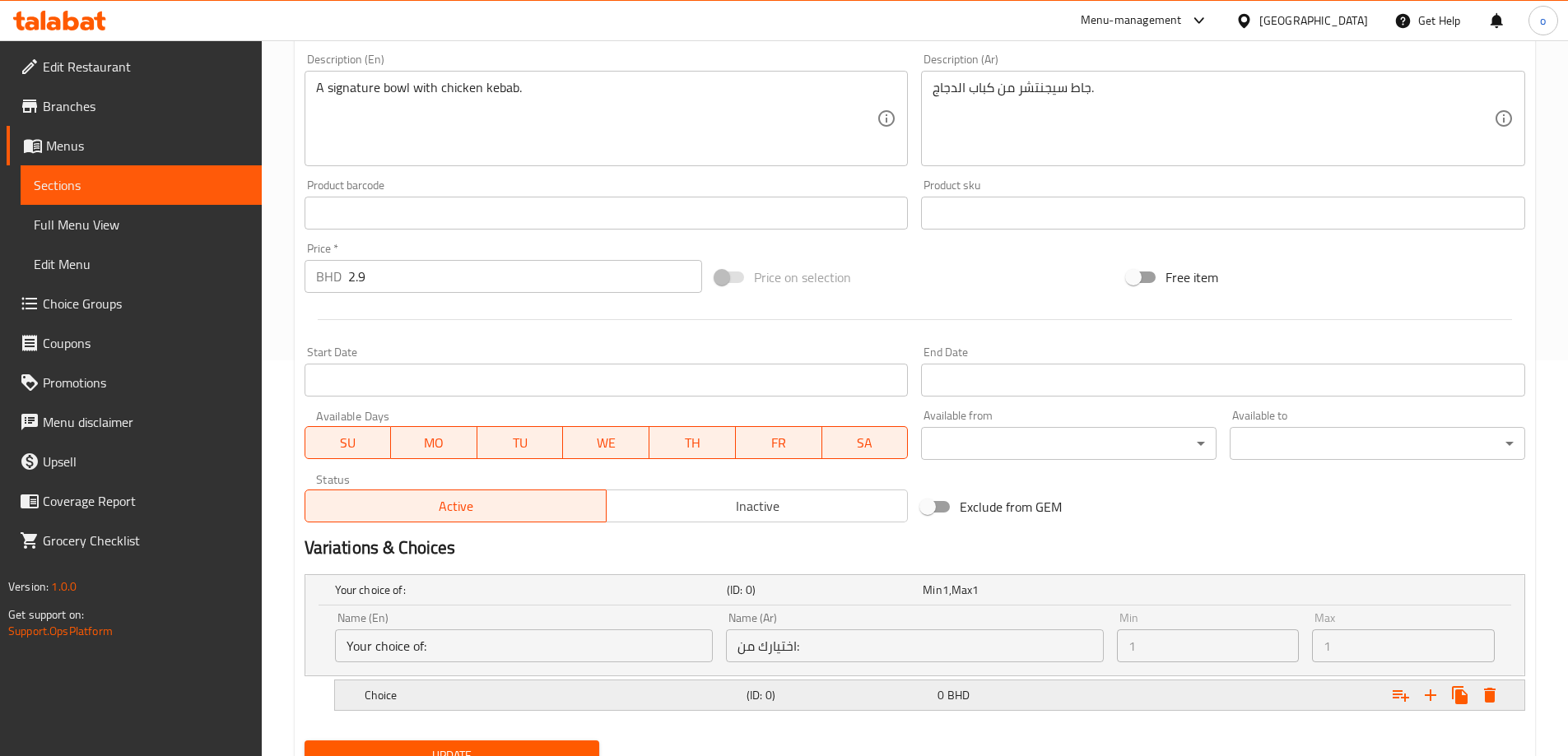
click at [618, 695] on h5 "Choice" at bounding box center [552, 696] width 375 height 16
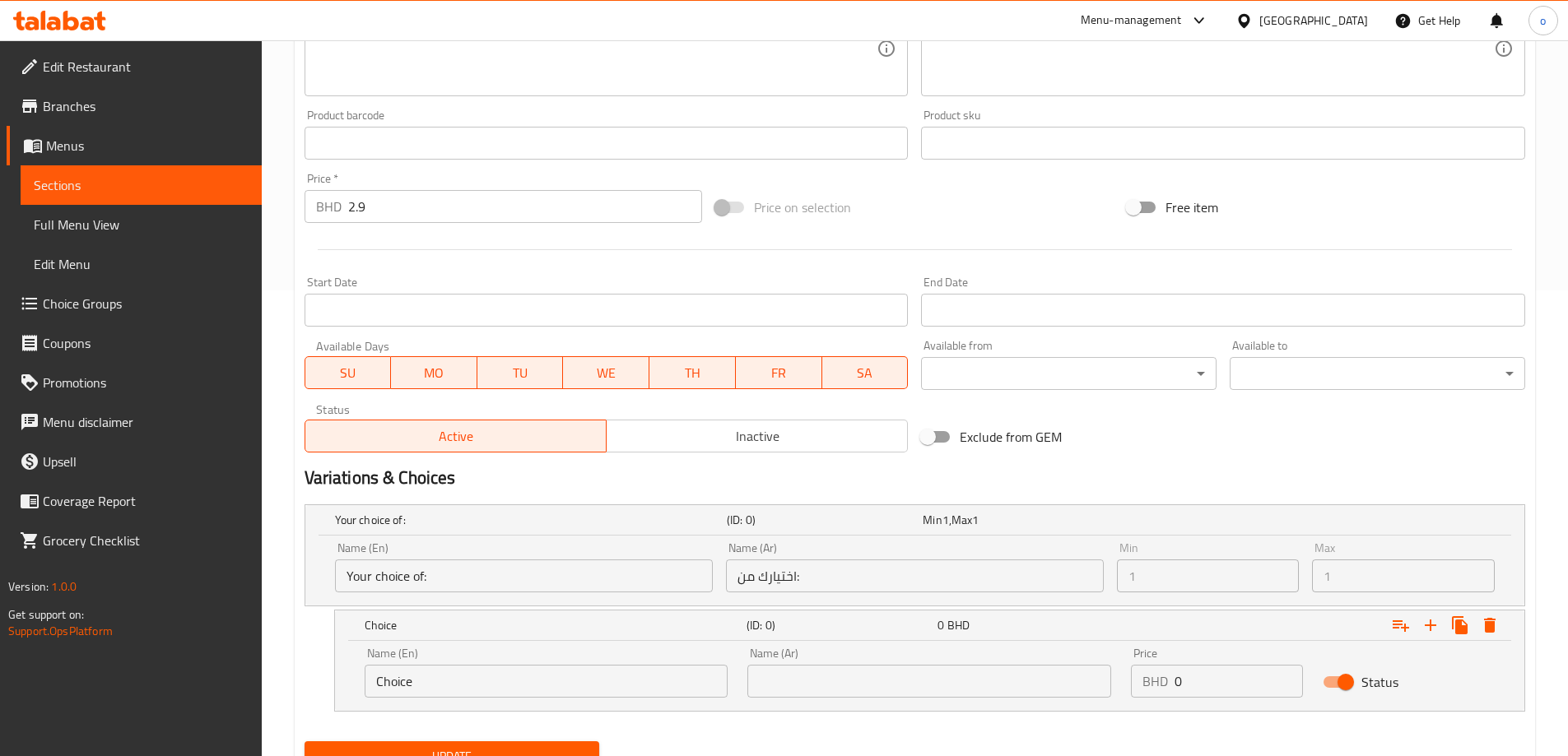
scroll to position [537, 0]
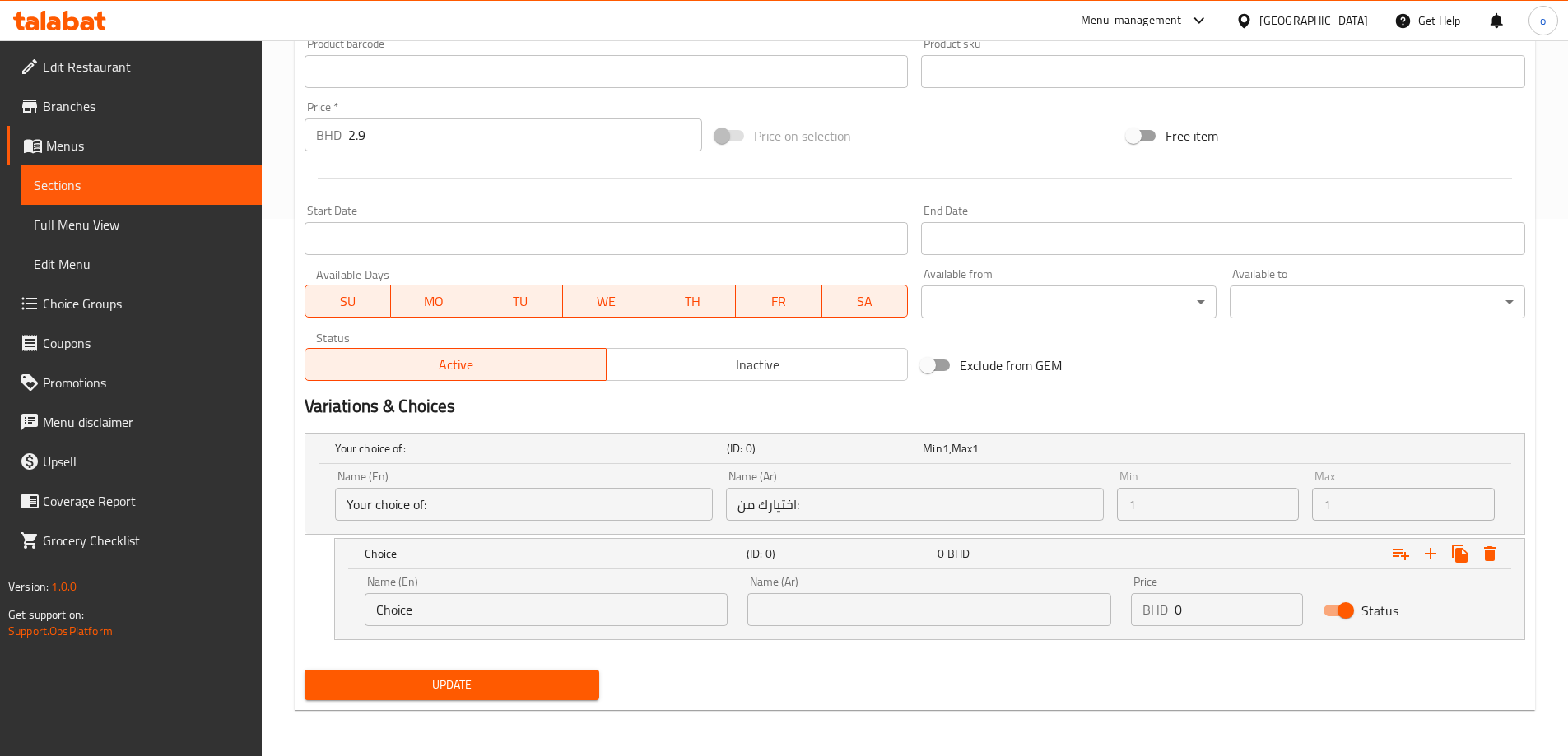
click at [447, 609] on input "Choice" at bounding box center [547, 609] width 364 height 33
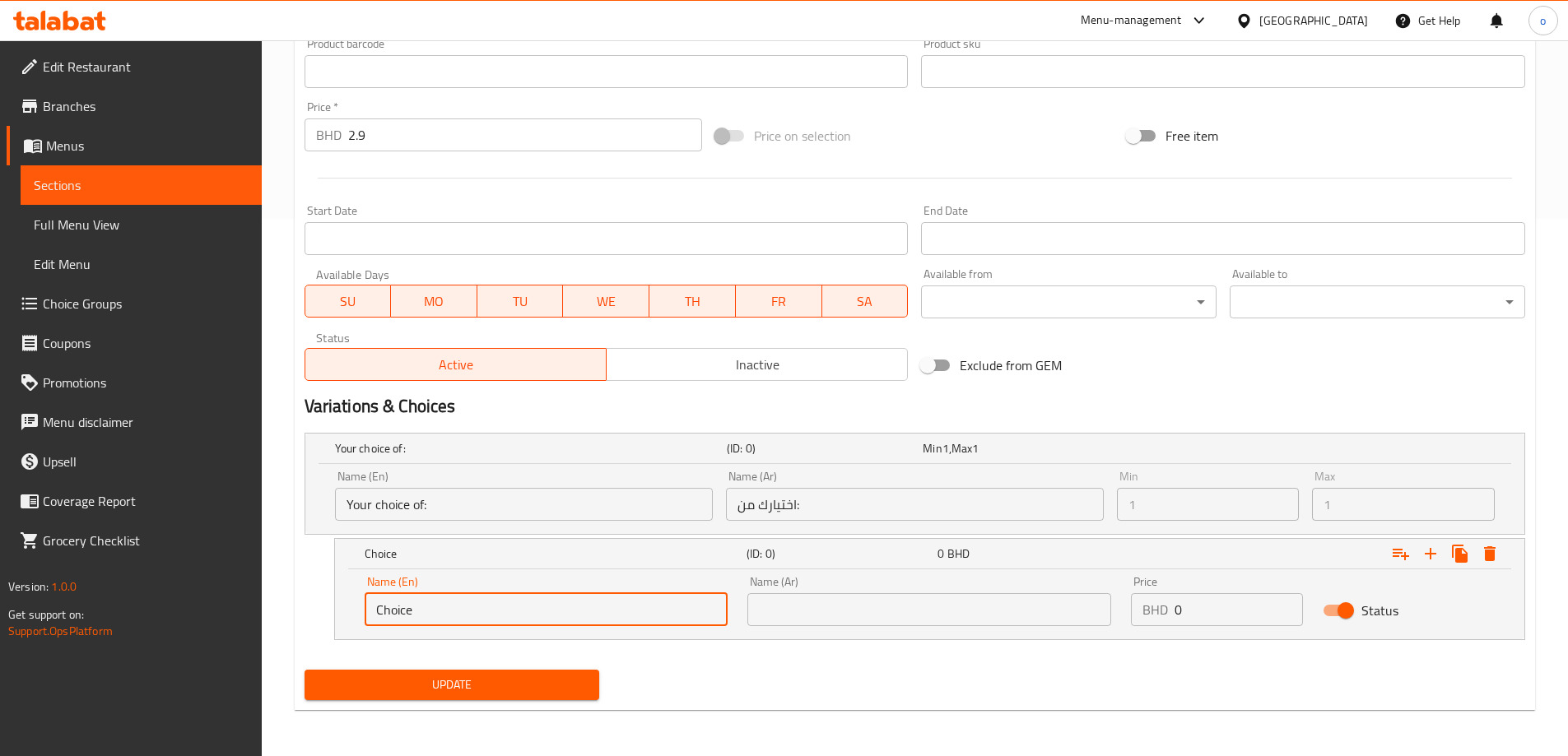
click at [414, 615] on input "Choice" at bounding box center [547, 609] width 364 height 33
paste input "Signature r"
type input "Signature rice"
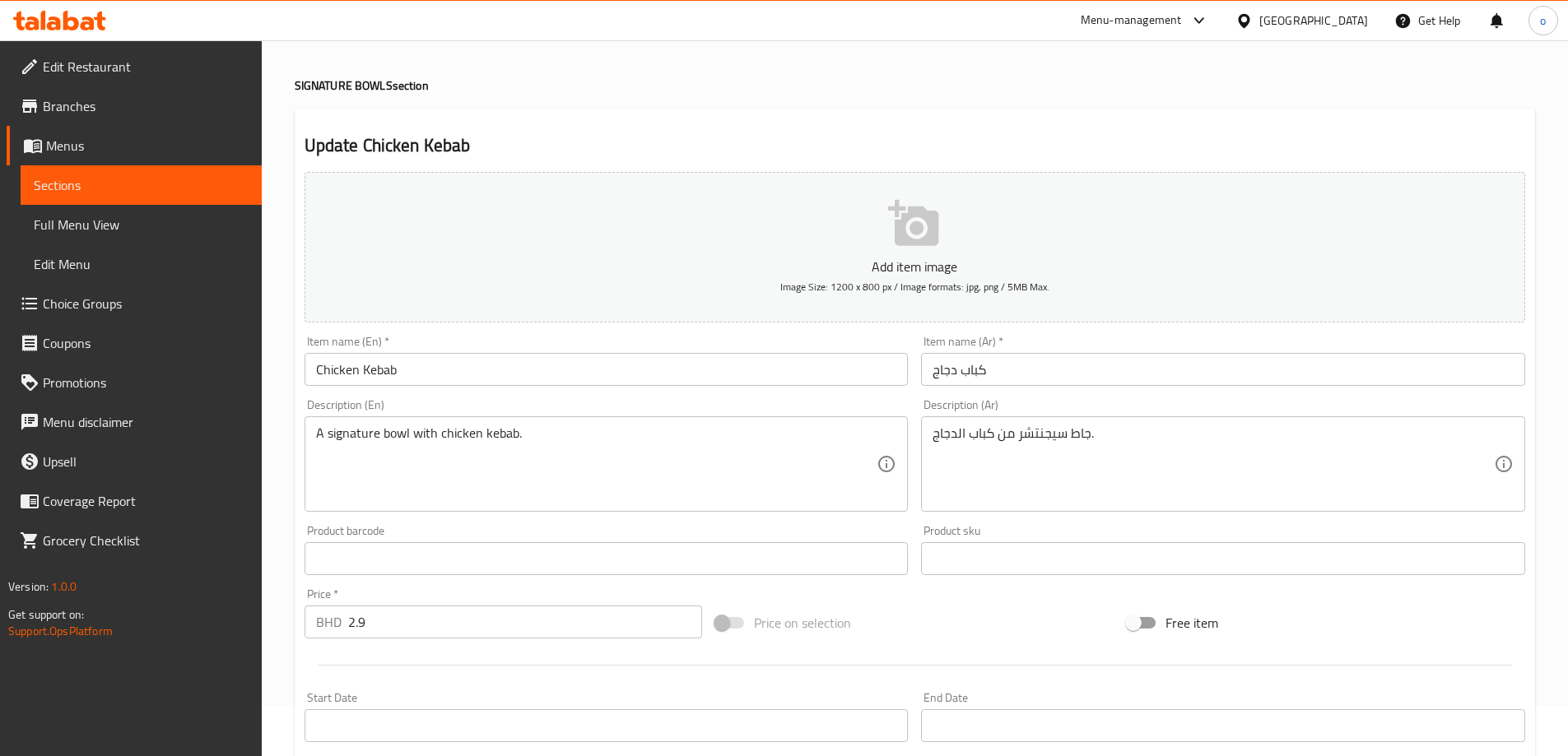
scroll to position [44, 0]
click at [148, 148] on span "Menus" at bounding box center [147, 146] width 203 height 20
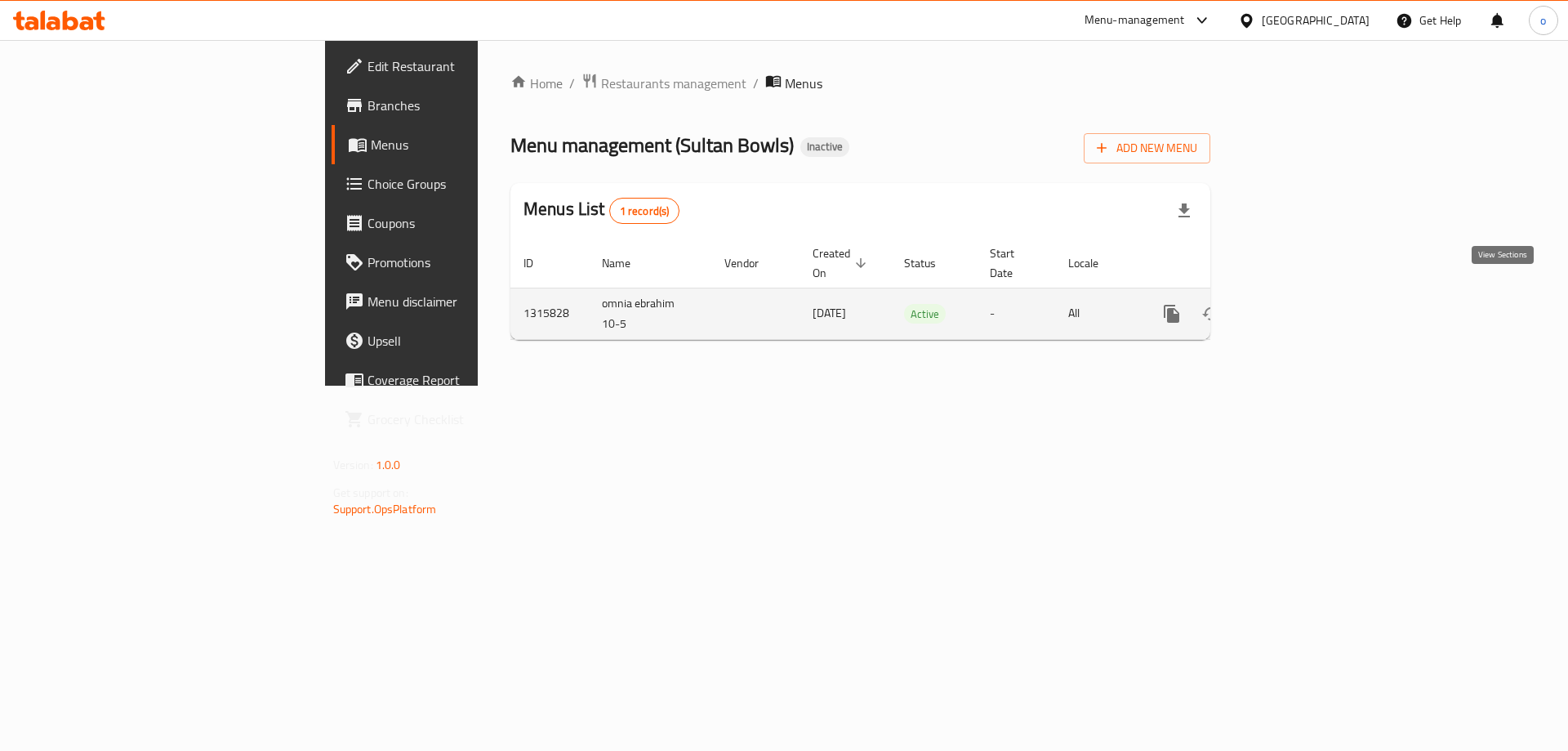
click at [1310, 298] on link "enhanced table" at bounding box center [1290, 313] width 39 height 39
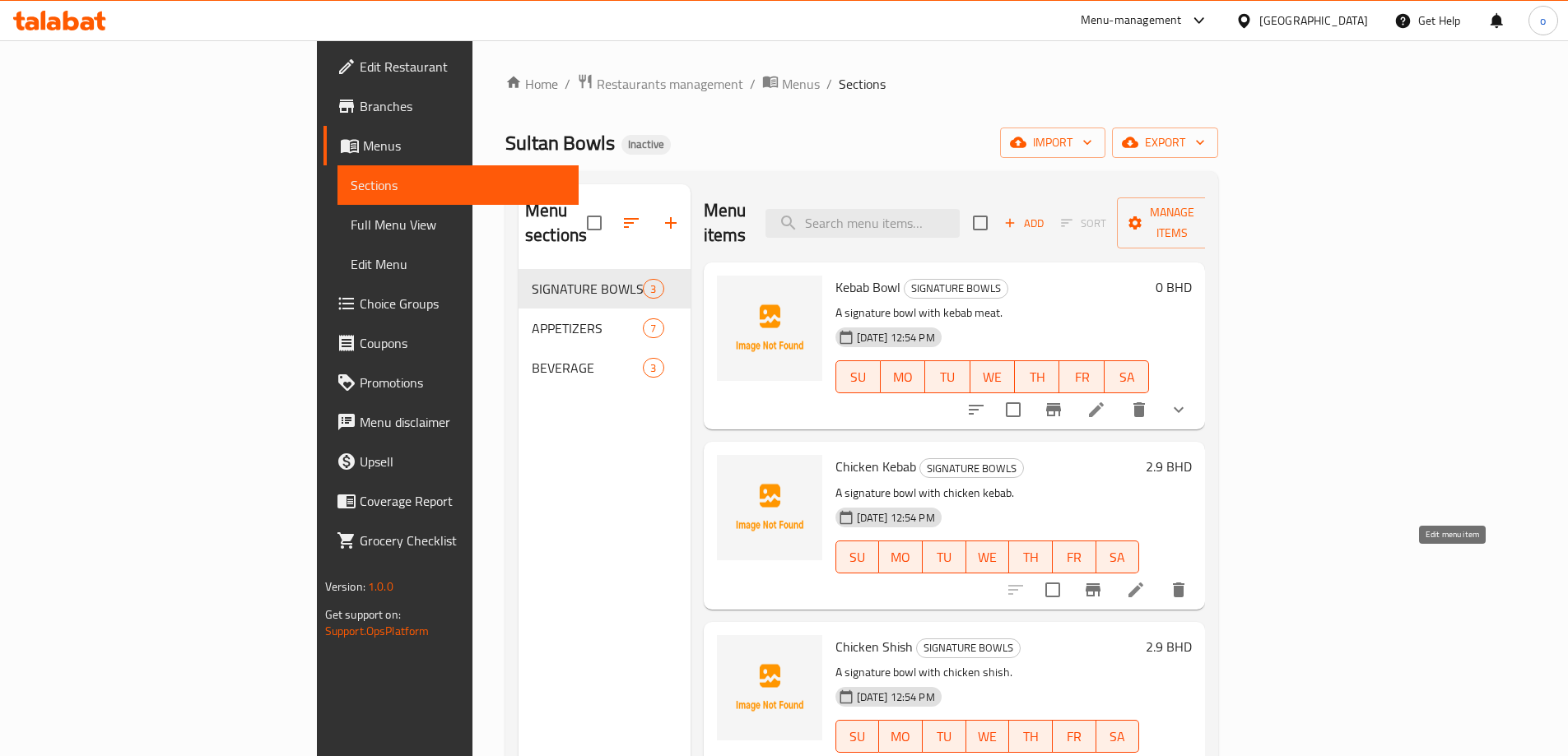
click at [1146, 580] on icon at bounding box center [1136, 590] width 20 height 20
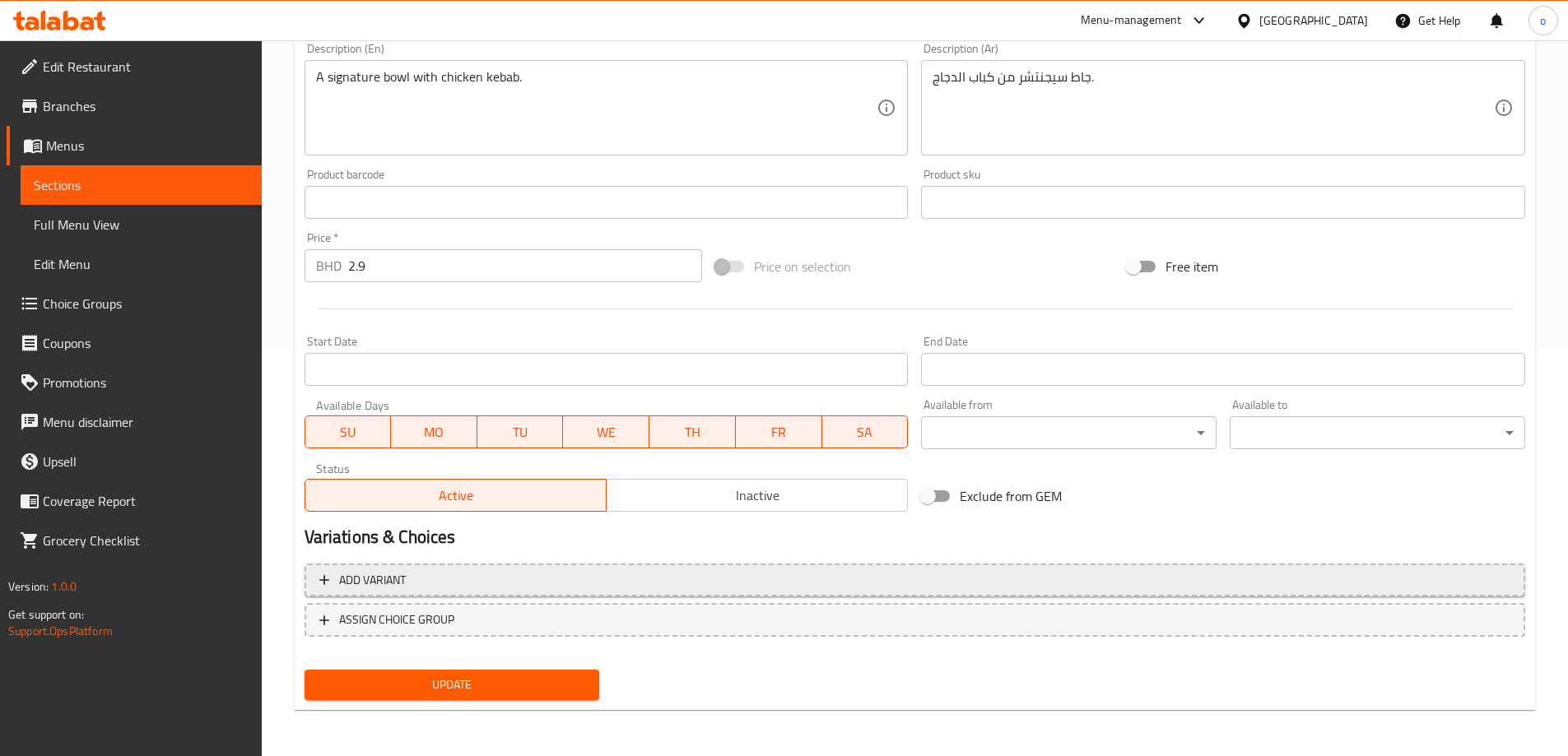
click at [567, 583] on span "Add variant" at bounding box center [914, 580] width 1191 height 20
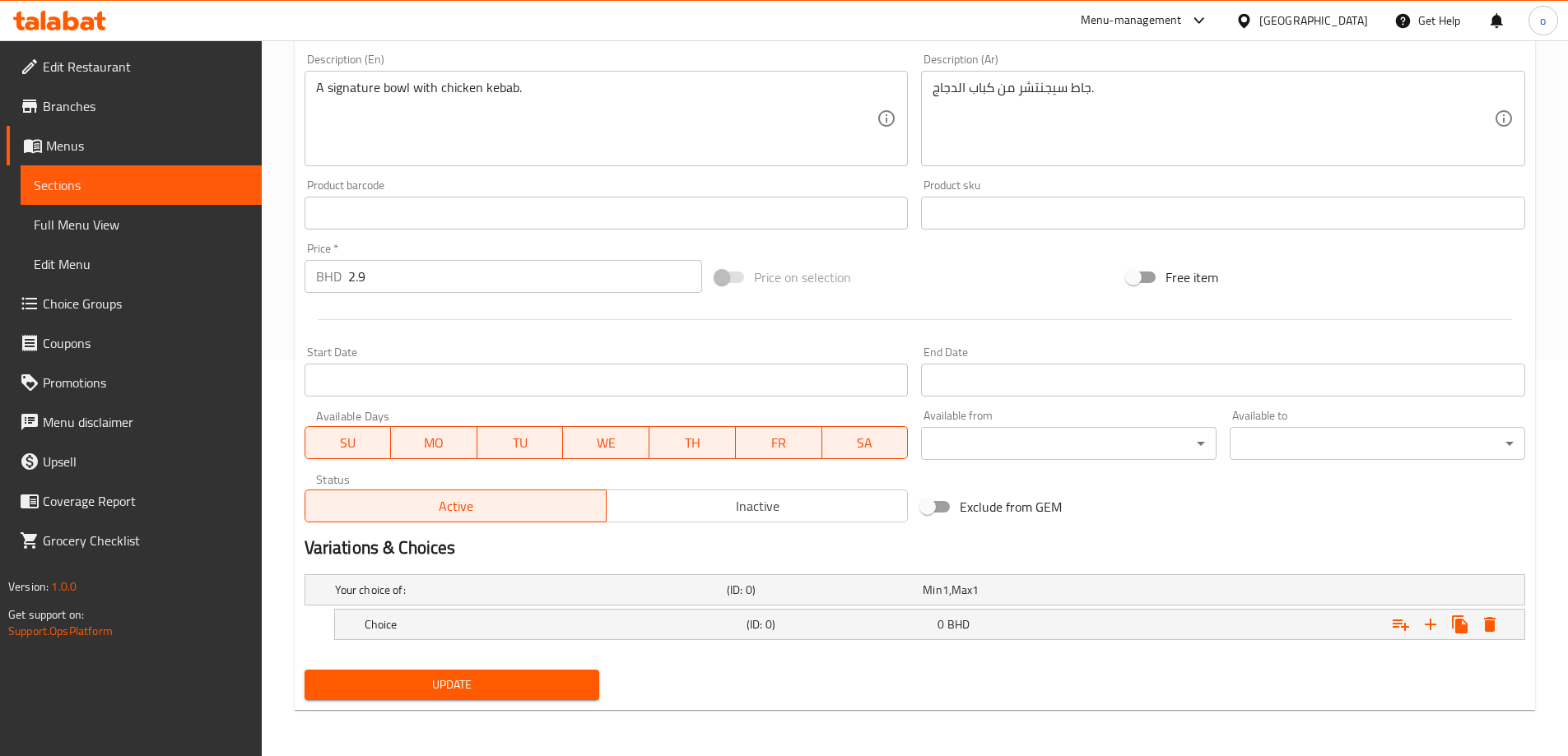
scroll to position [396, 0]
click at [476, 616] on h5 "Choice" at bounding box center [552, 624] width 375 height 16
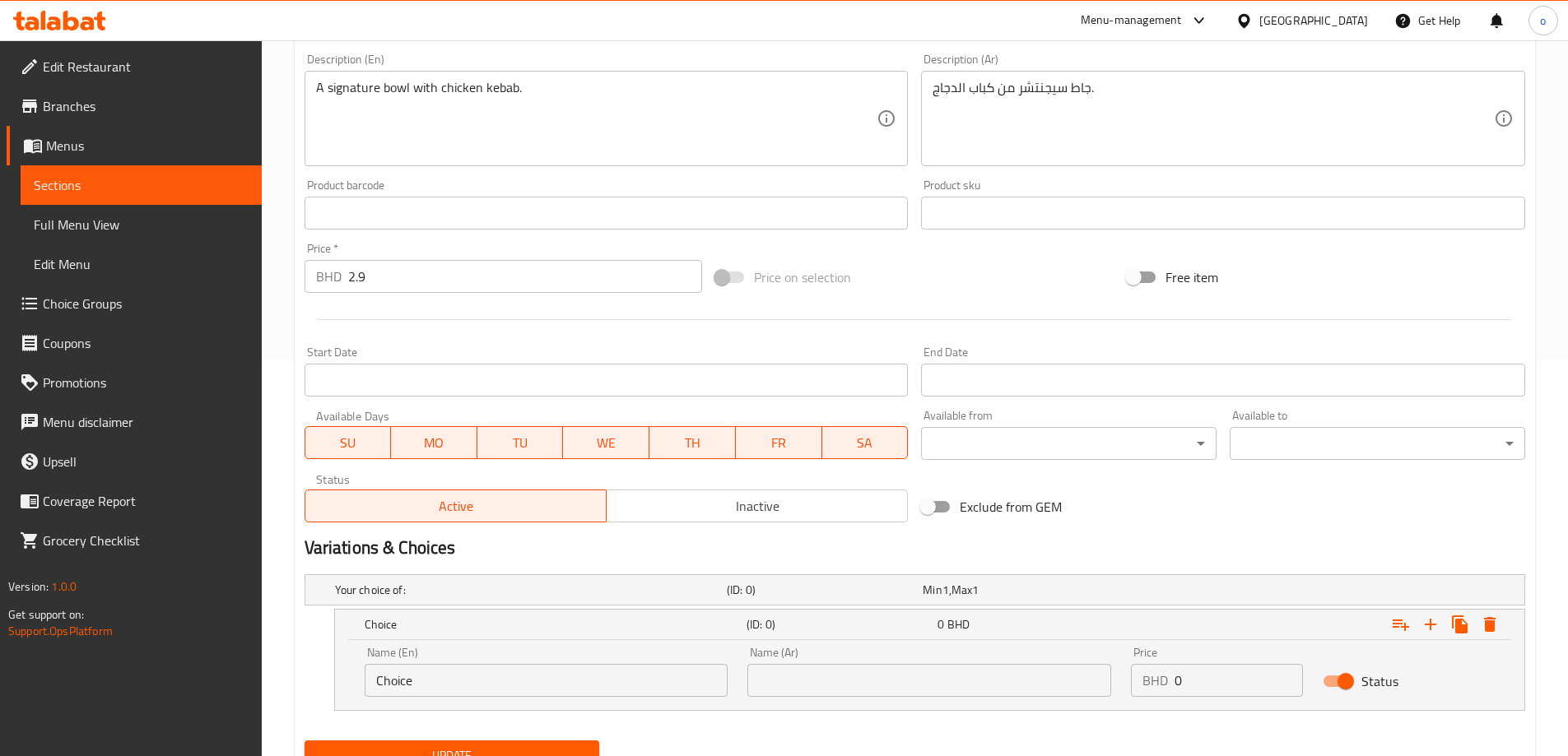
click at [381, 684] on input "Choice" at bounding box center [547, 680] width 364 height 33
click at [397, 679] on input "Choice" at bounding box center [547, 680] width 364 height 33
paste input "Signature r"
type input "Signature rice"
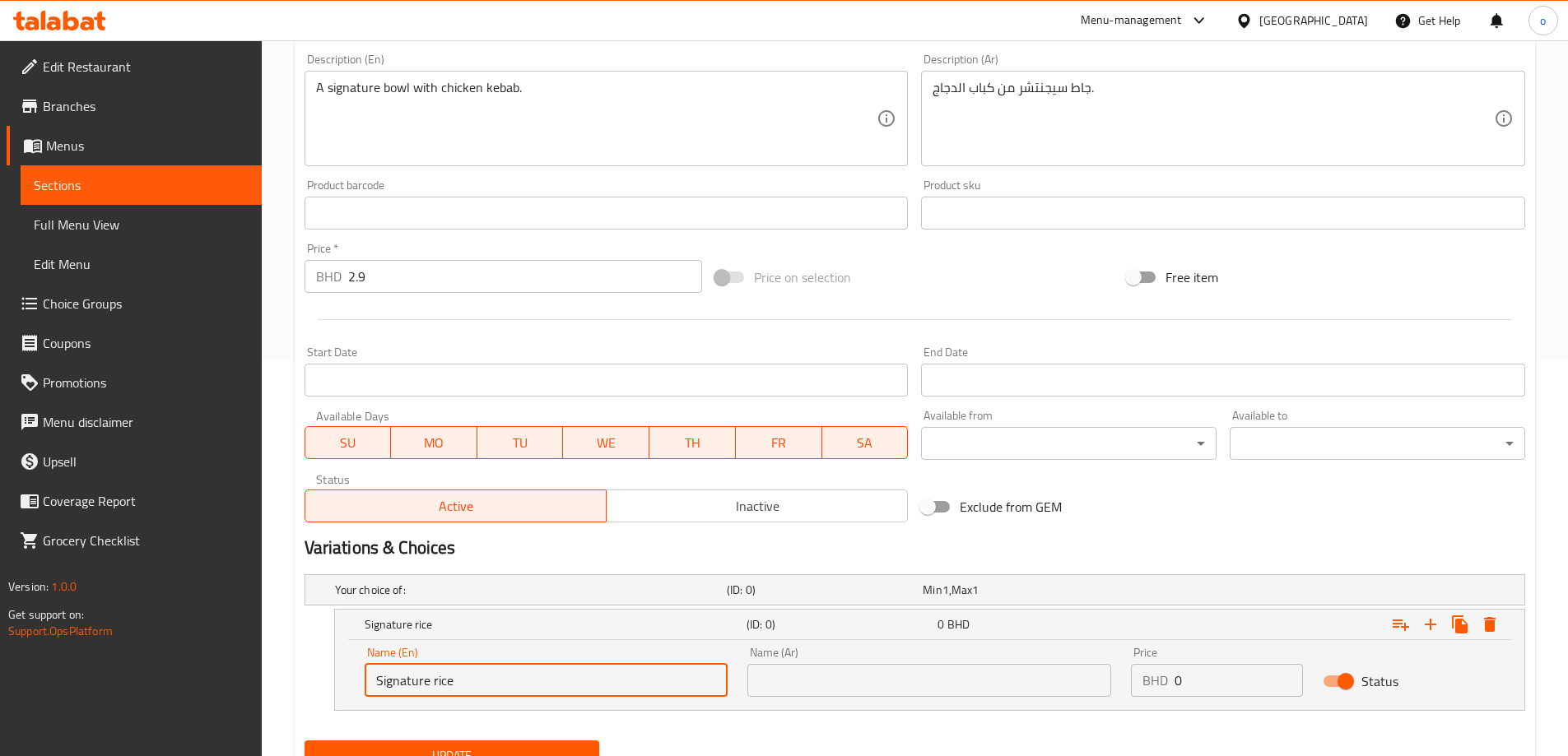
click at [991, 688] on input "text" at bounding box center [929, 680] width 364 height 33
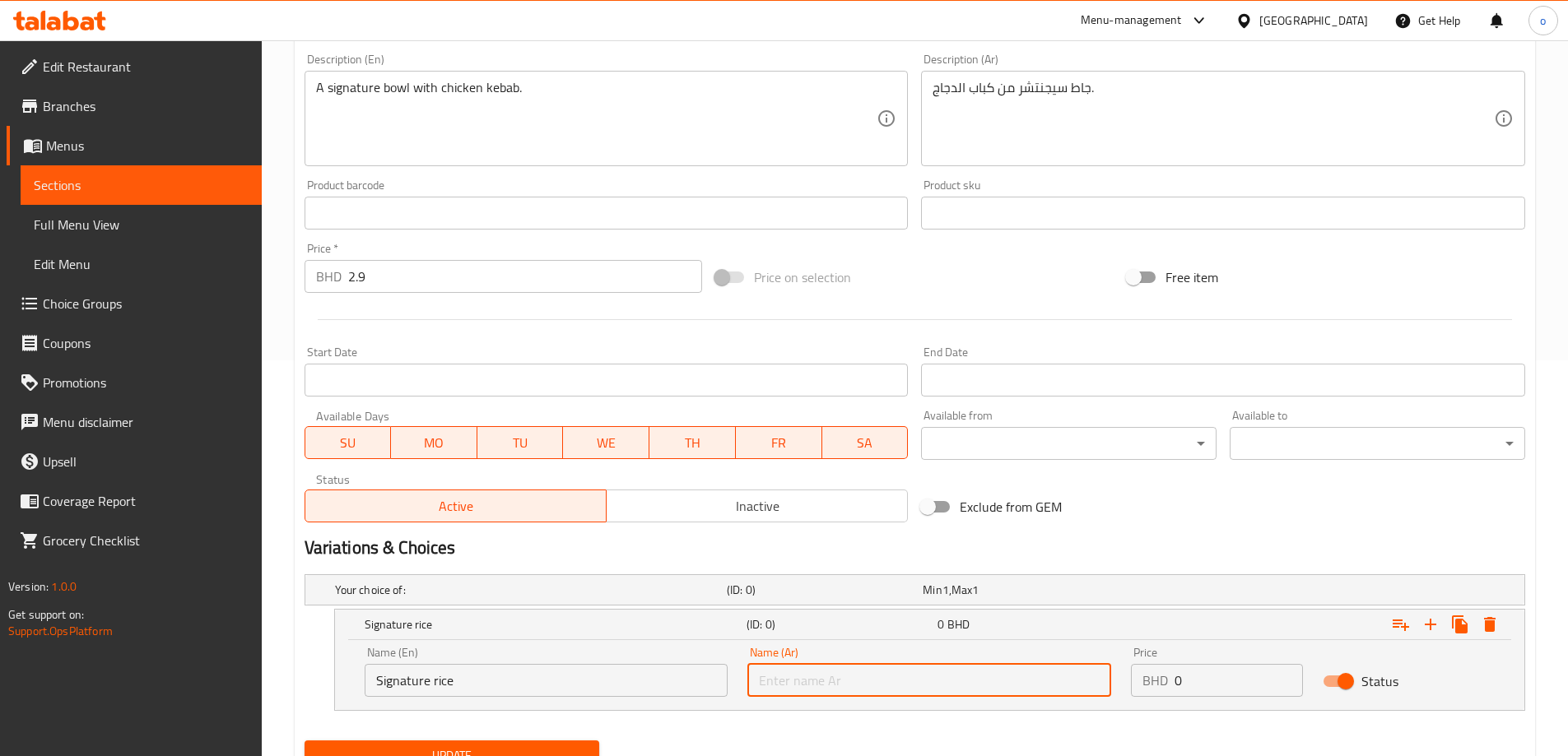
paste input "Signature rice"
click at [911, 680] on input "Signature rice" at bounding box center [929, 680] width 364 height 33
paste input "أرز سيجنتشر"
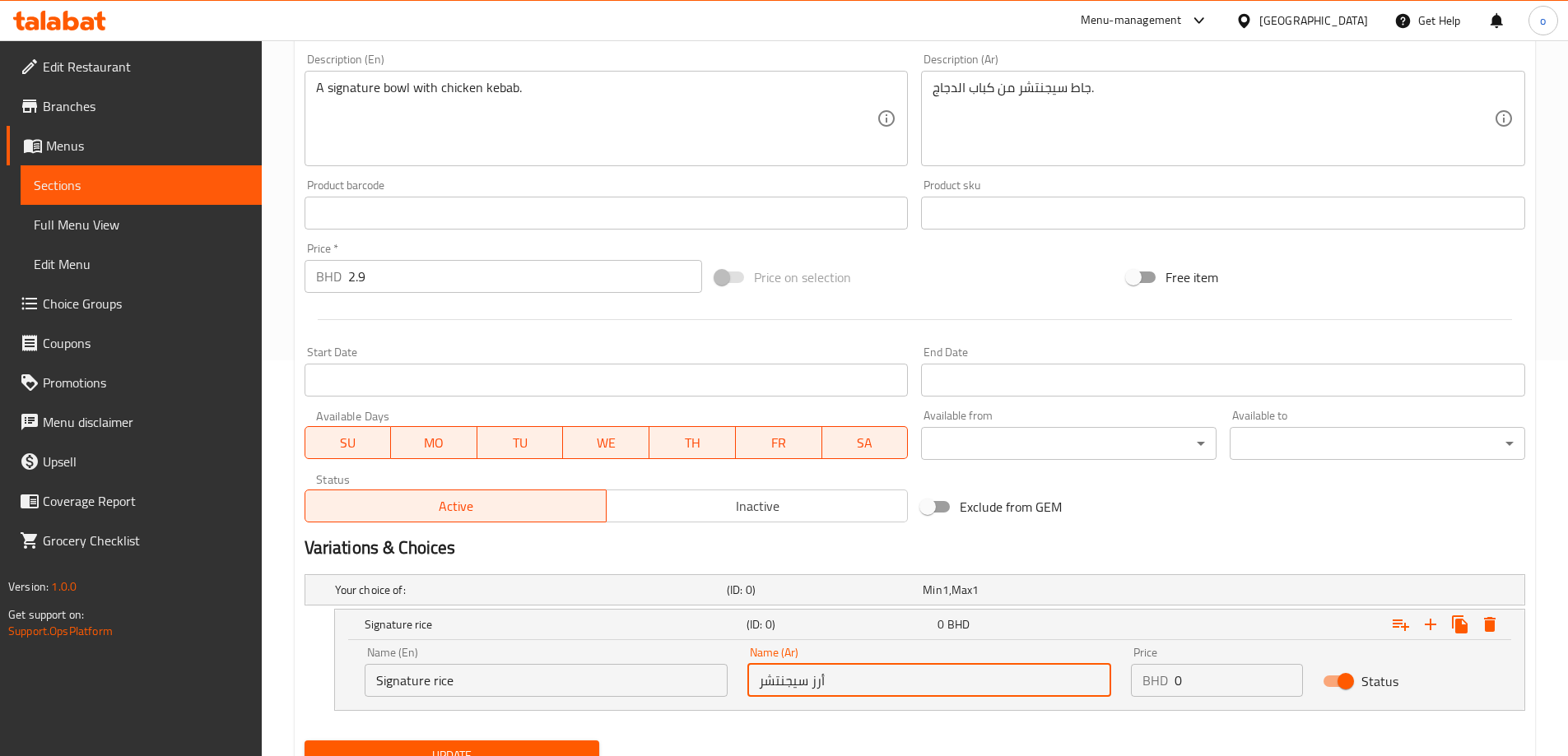
type input "أرز سيجنتشر"
click at [360, 278] on input "2.9" at bounding box center [525, 277] width 355 height 33
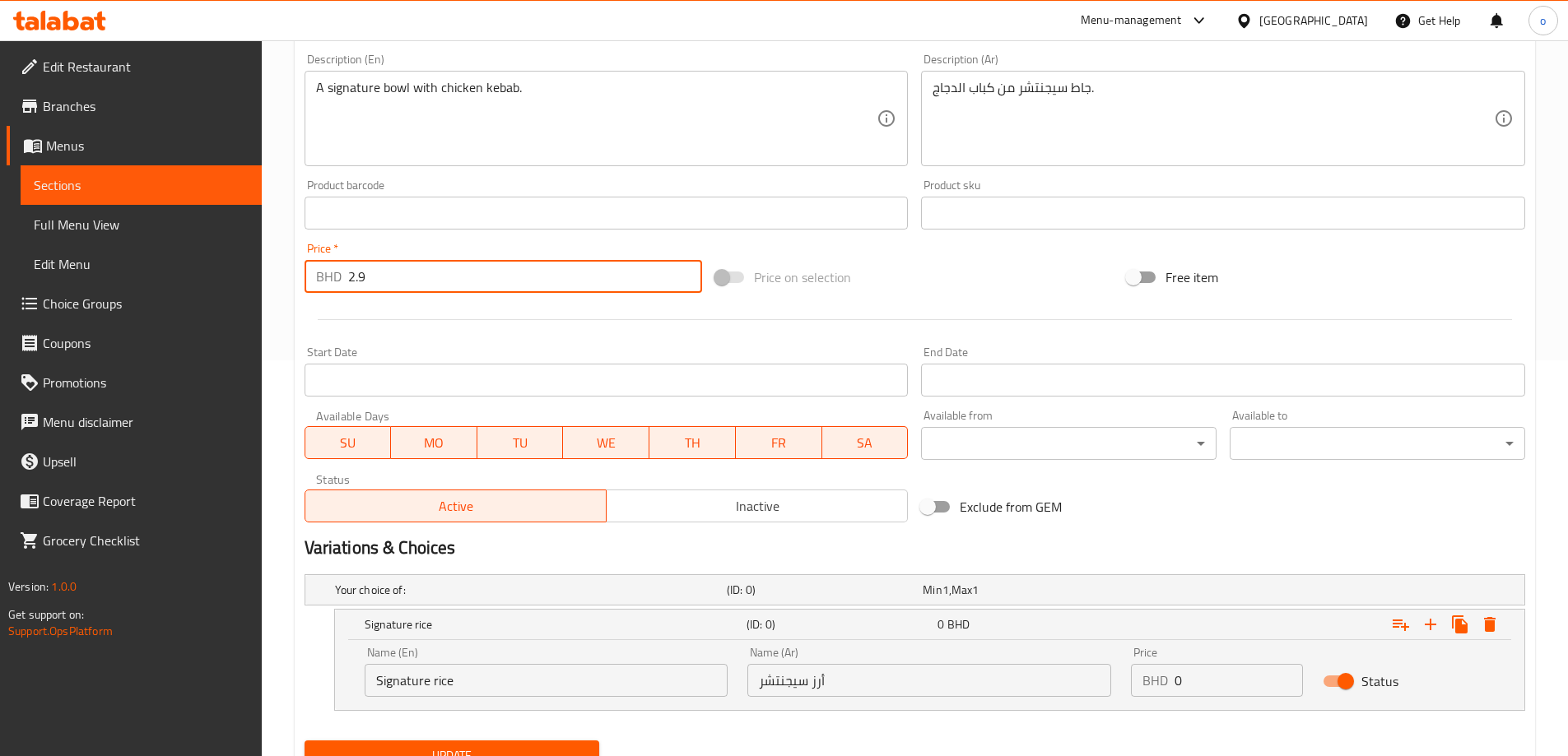
click at [360, 278] on input "2.9" at bounding box center [525, 277] width 355 height 33
type input "1"
type input "0"
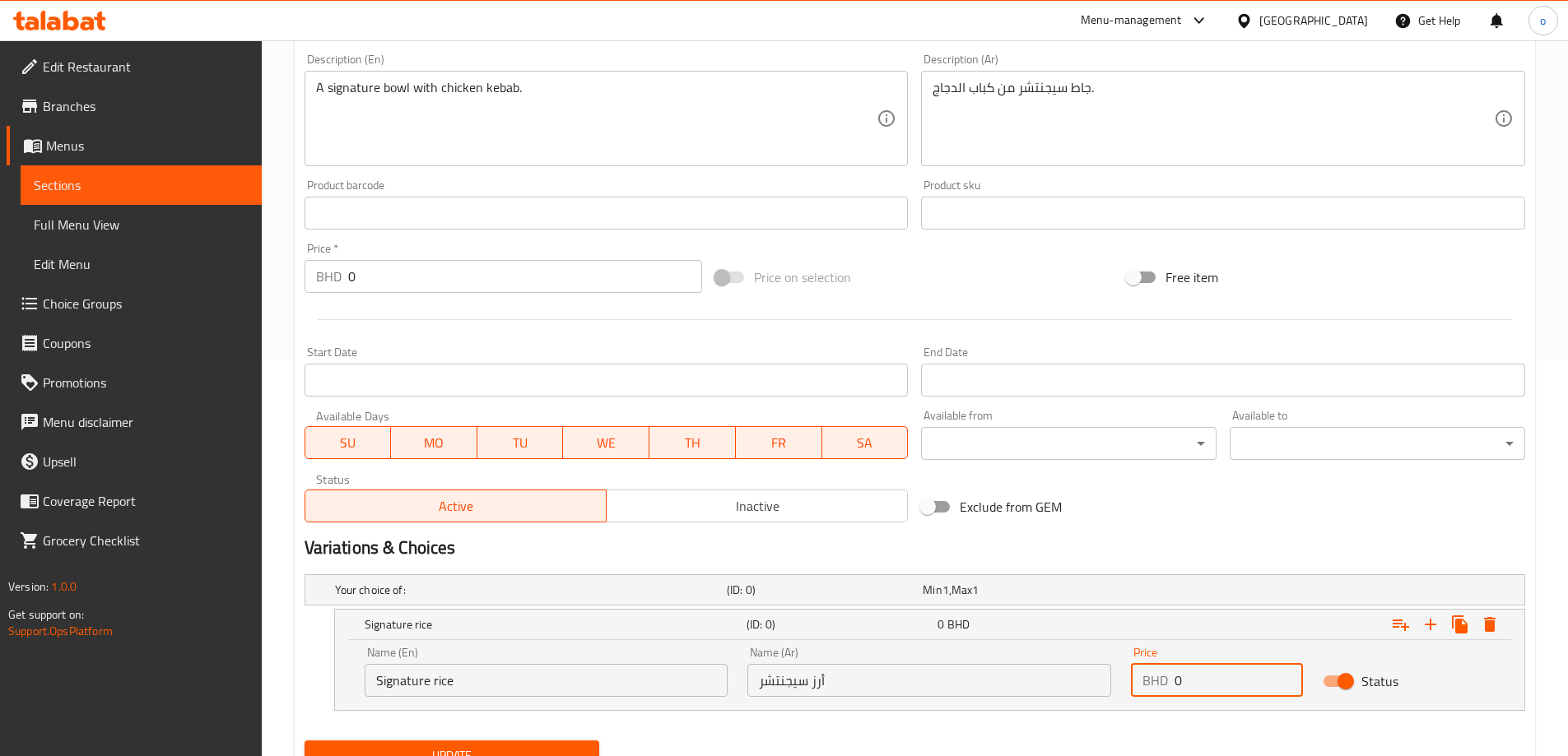
drag, startPoint x: 1193, startPoint y: 683, endPoint x: 1226, endPoint y: 679, distance: 33.2
click at [1226, 679] on input "0" at bounding box center [1239, 680] width 128 height 33
paste input "2.9"
type input "2.9"
click at [1430, 629] on icon "Expand" at bounding box center [1430, 624] width 12 height 12
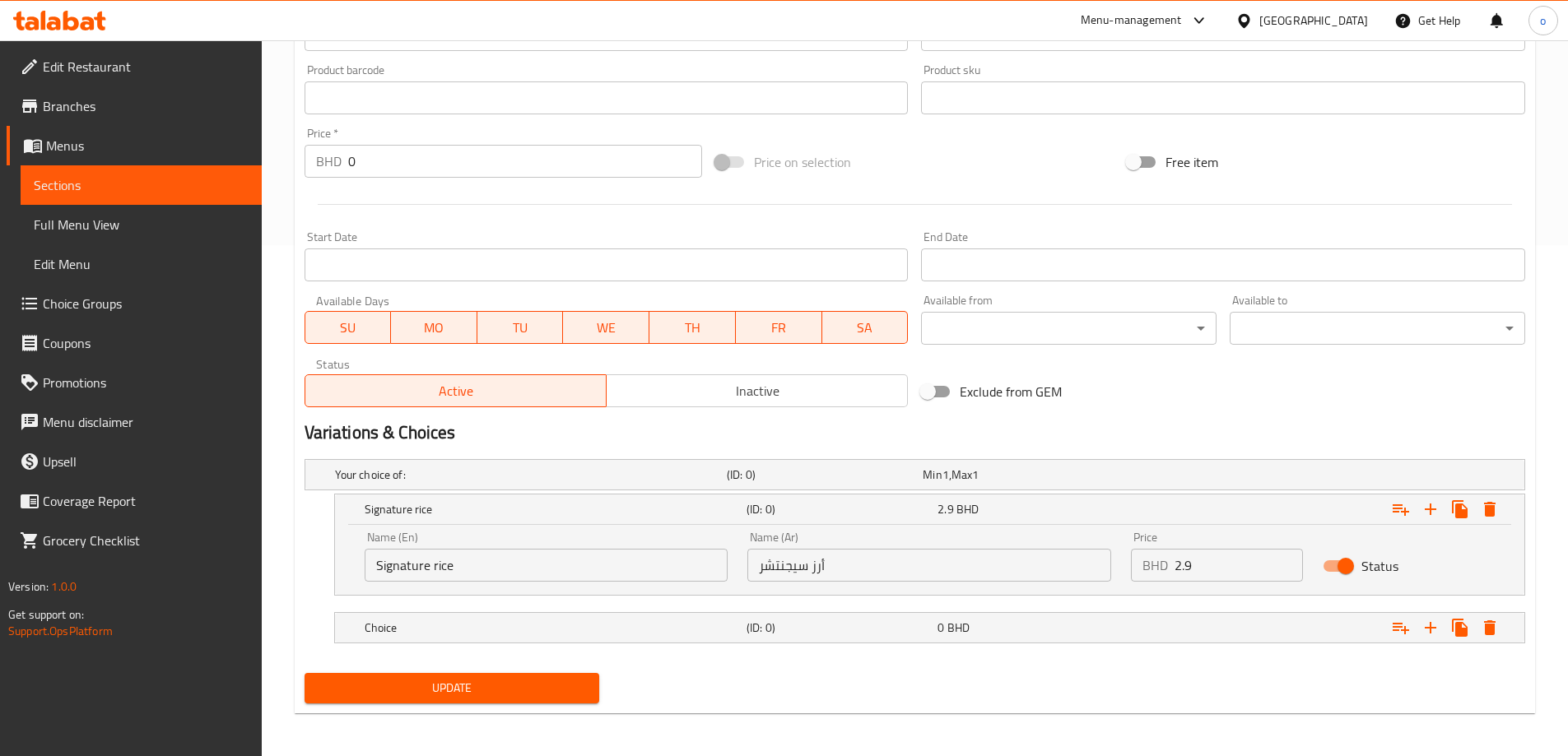
scroll to position [514, 0]
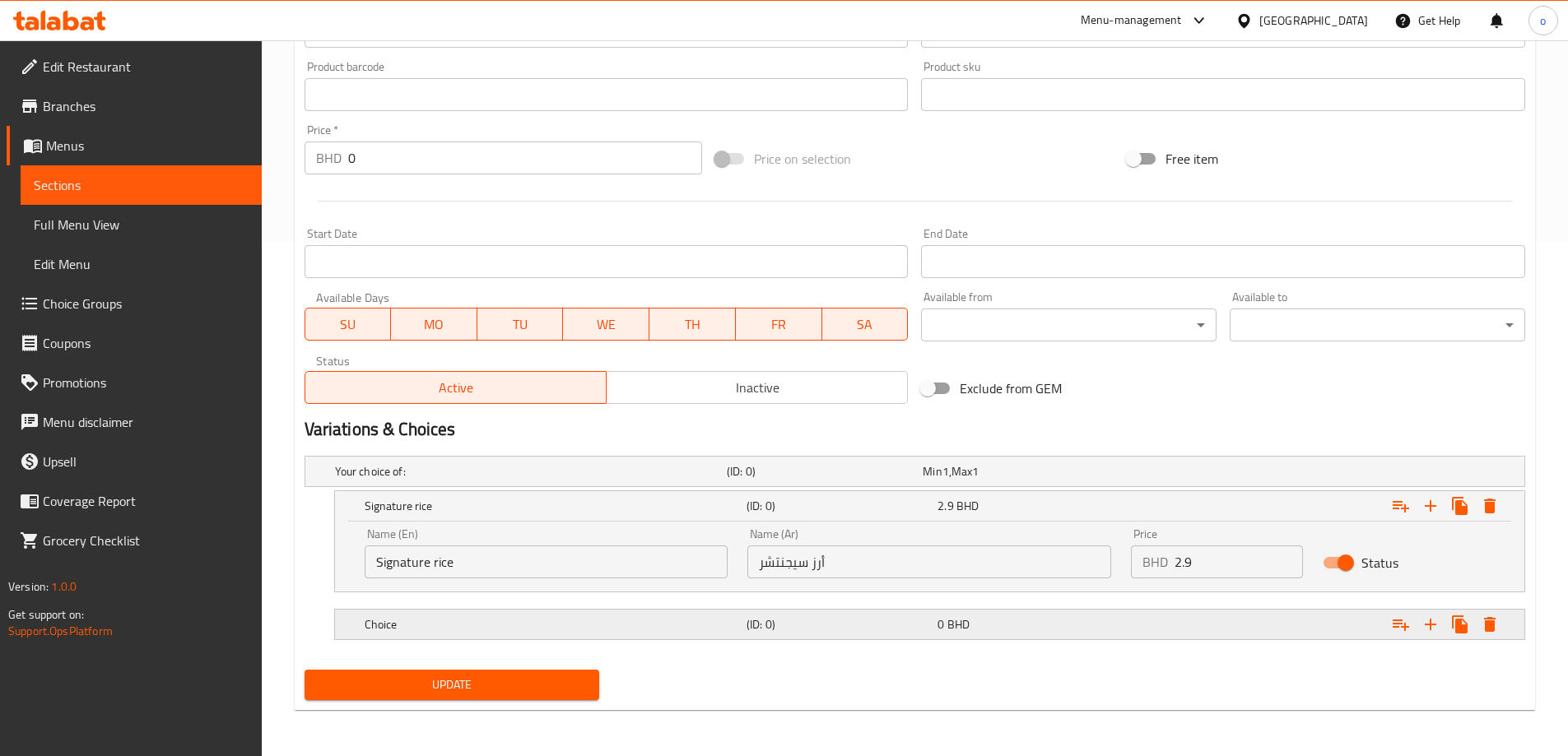
click at [558, 625] on h5 "Choice" at bounding box center [552, 624] width 375 height 16
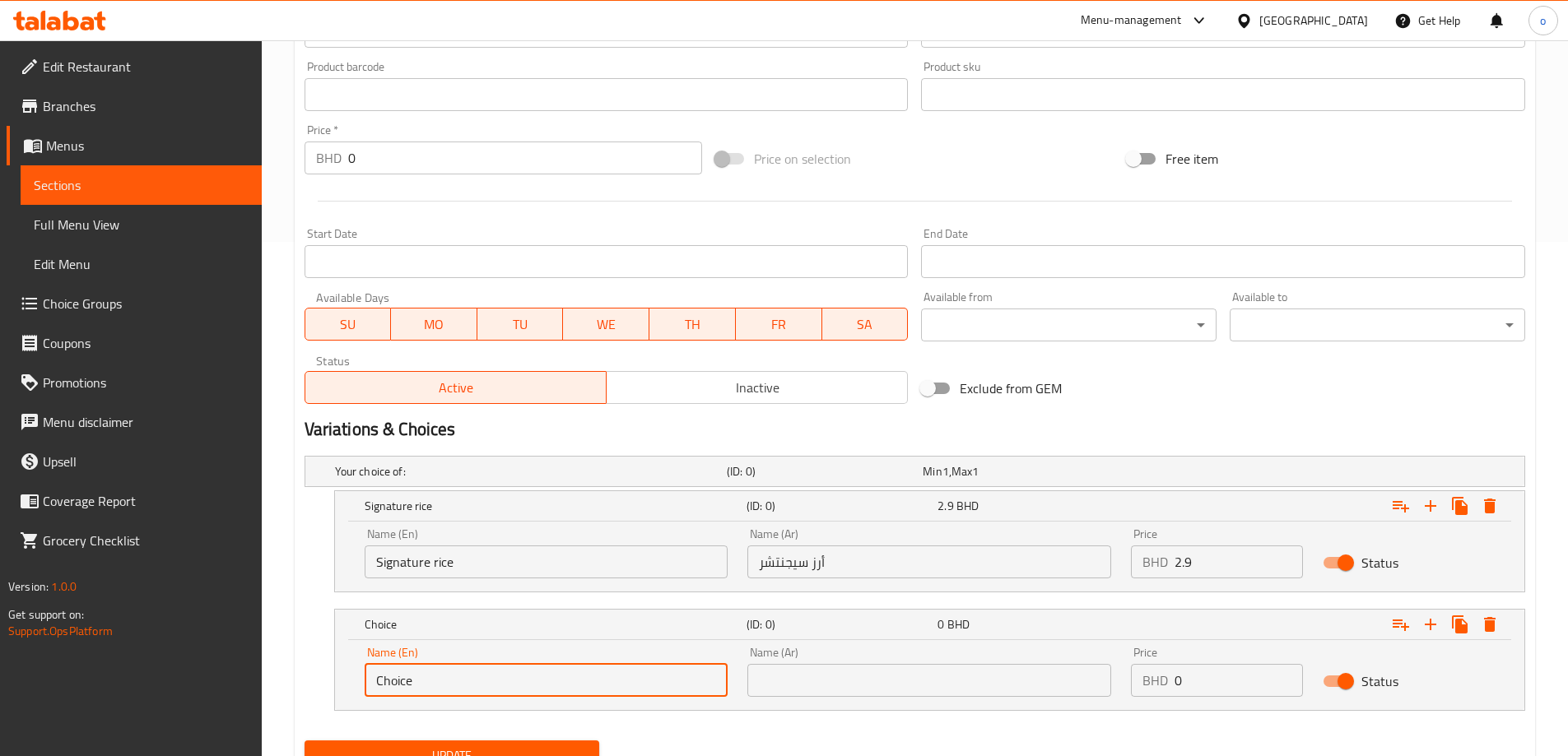
click at [422, 663] on input "Choice" at bounding box center [547, 680] width 364 height 33
paste input "Green r"
type input "Green rice"
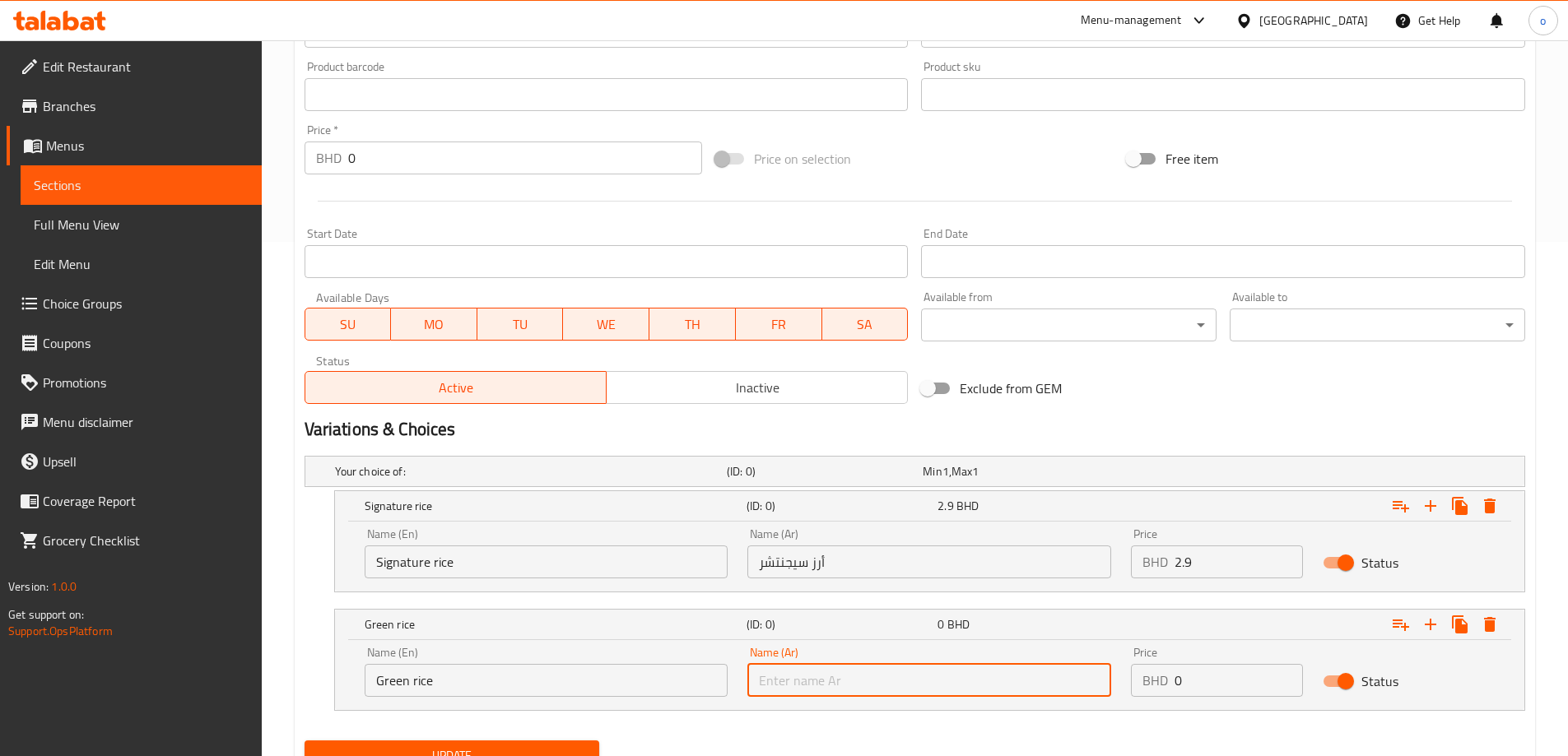
click at [1051, 687] on input "text" at bounding box center [929, 680] width 364 height 33
paste input "أرز أخضر"
type input "أرز أخضر"
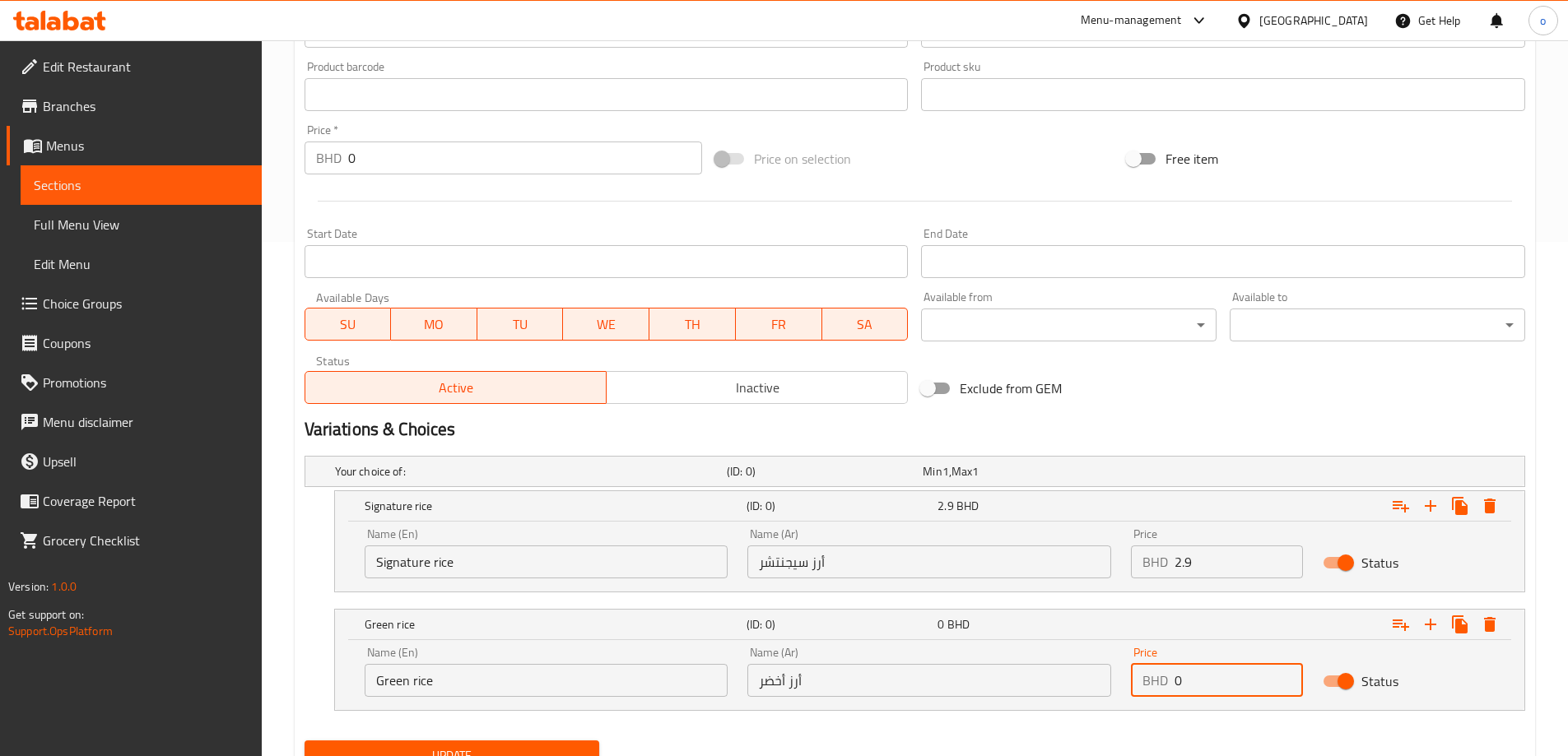
drag, startPoint x: 1201, startPoint y: 680, endPoint x: 1150, endPoint y: 683, distance: 51.1
click at [1150, 683] on div "BHD 0 Price" at bounding box center [1217, 680] width 172 height 33
type input "2.9"
click at [1428, 630] on icon "Expand" at bounding box center [1430, 625] width 20 height 20
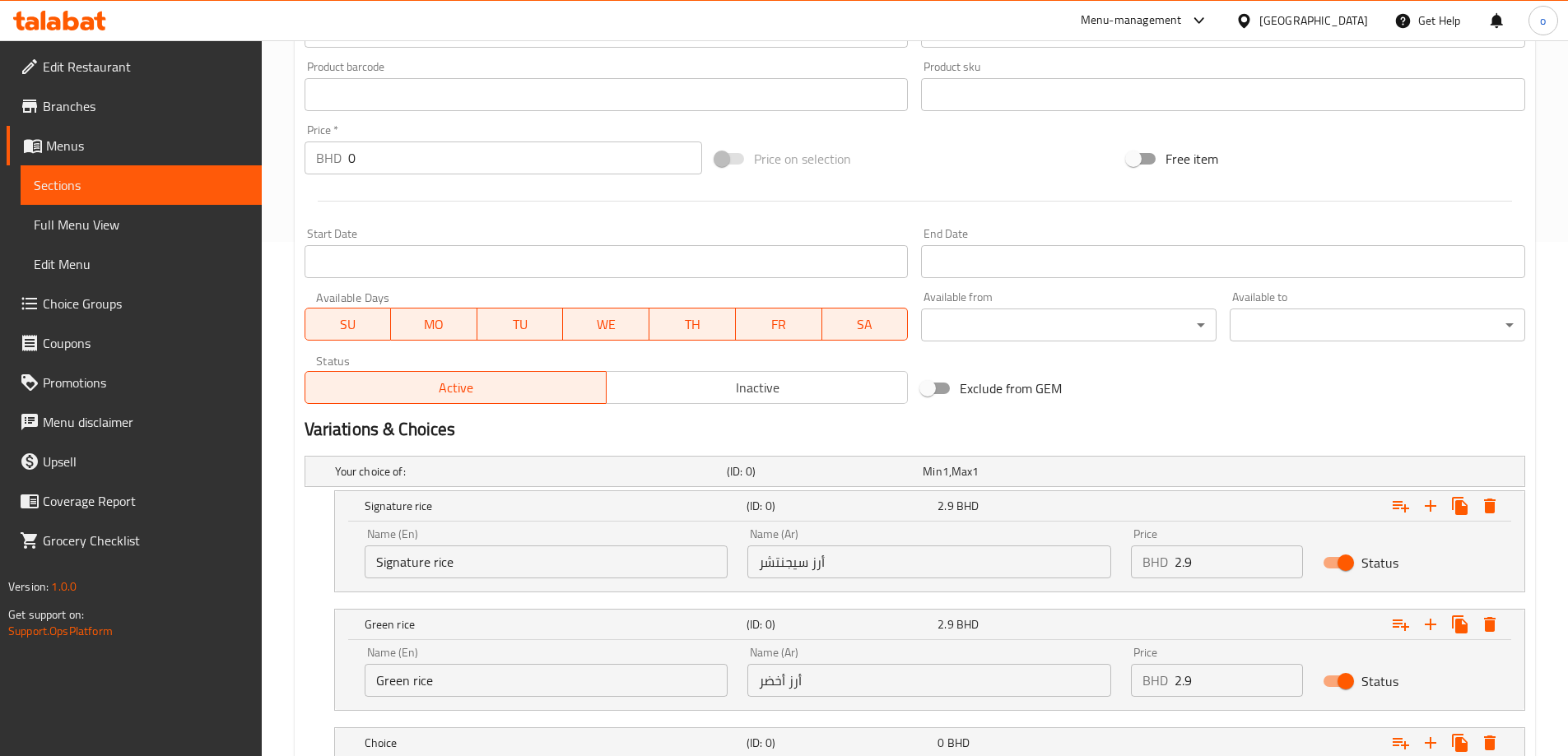
scroll to position [632, 0]
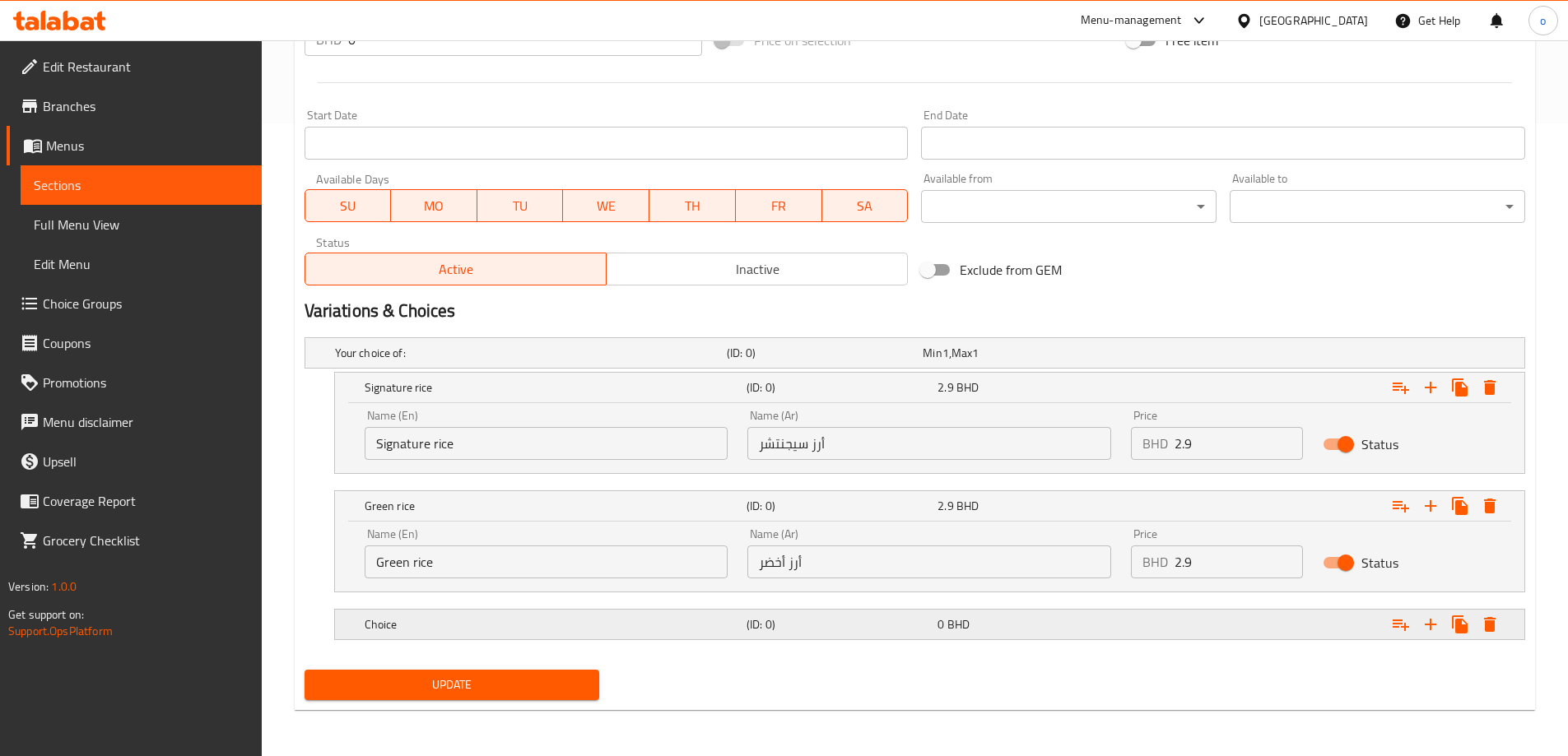
click at [419, 627] on h5 "Choice" at bounding box center [552, 624] width 375 height 16
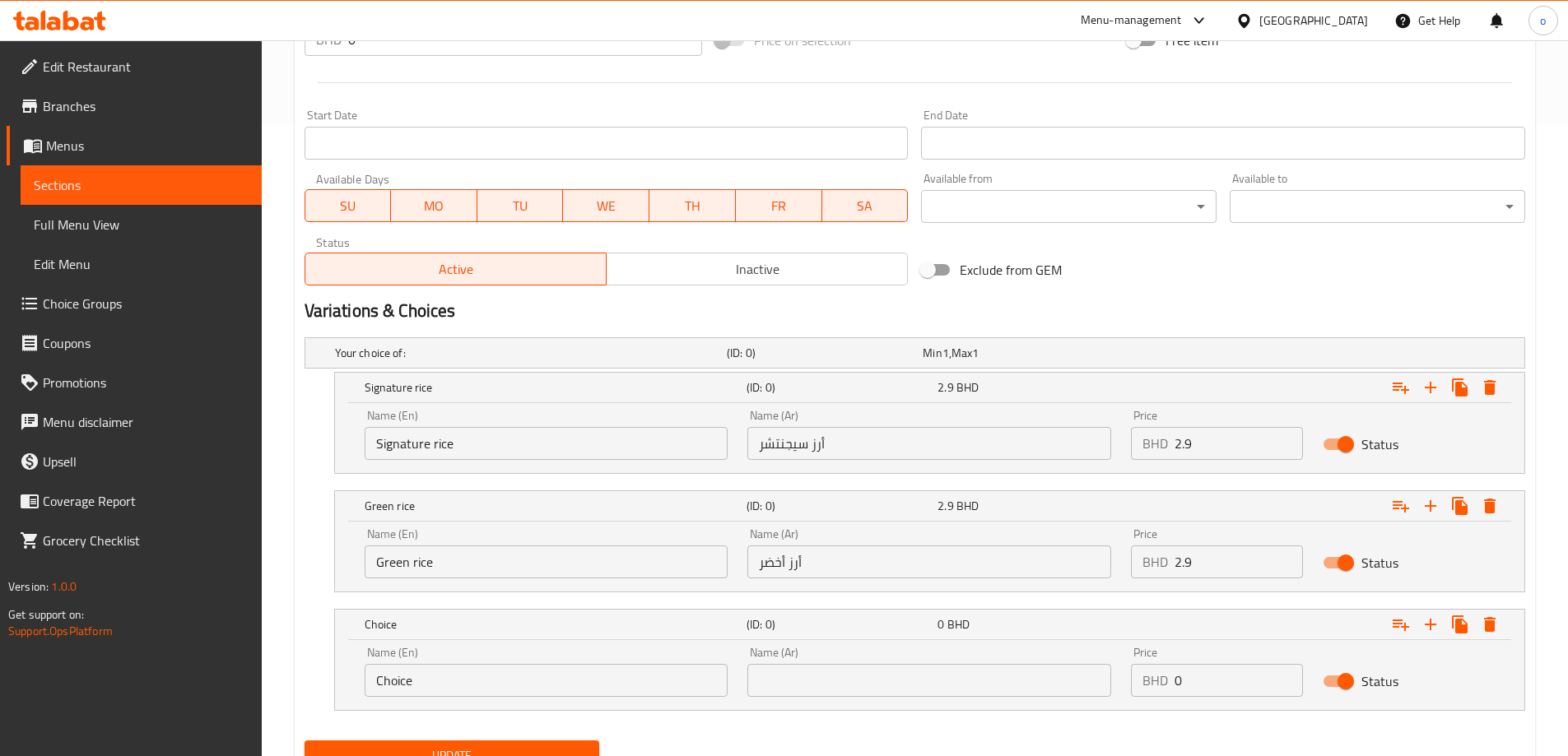
drag, startPoint x: 470, startPoint y: 704, endPoint x: 470, endPoint y: 690, distance: 14.0
click at [470, 704] on div "Name (En) Choice Name (En)" at bounding box center [547, 672] width 383 height 70
click at [470, 685] on input "Choice" at bounding box center [547, 680] width 364 height 33
paste input "White R"
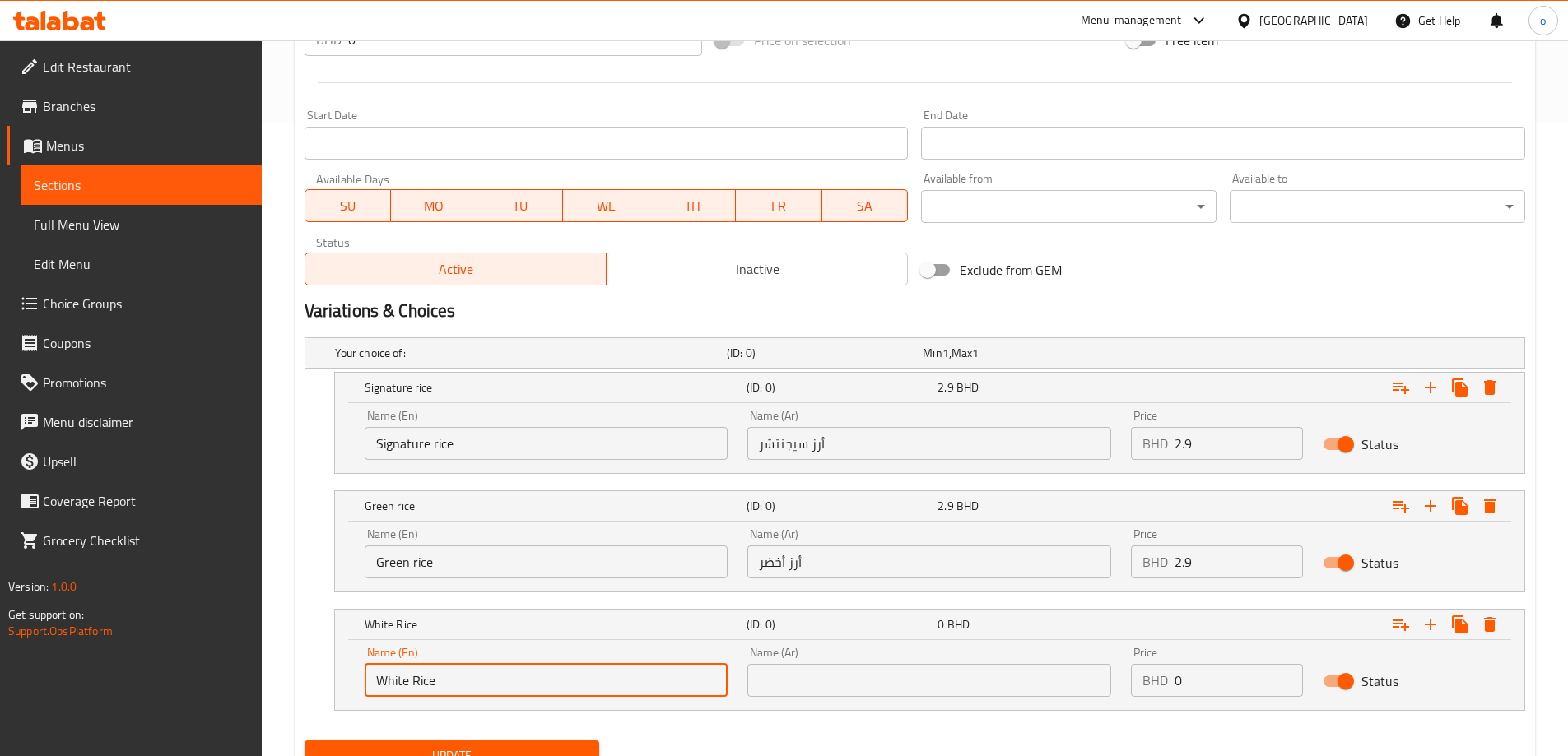
type input "White Rice"
click at [790, 674] on input "text" at bounding box center [929, 680] width 364 height 33
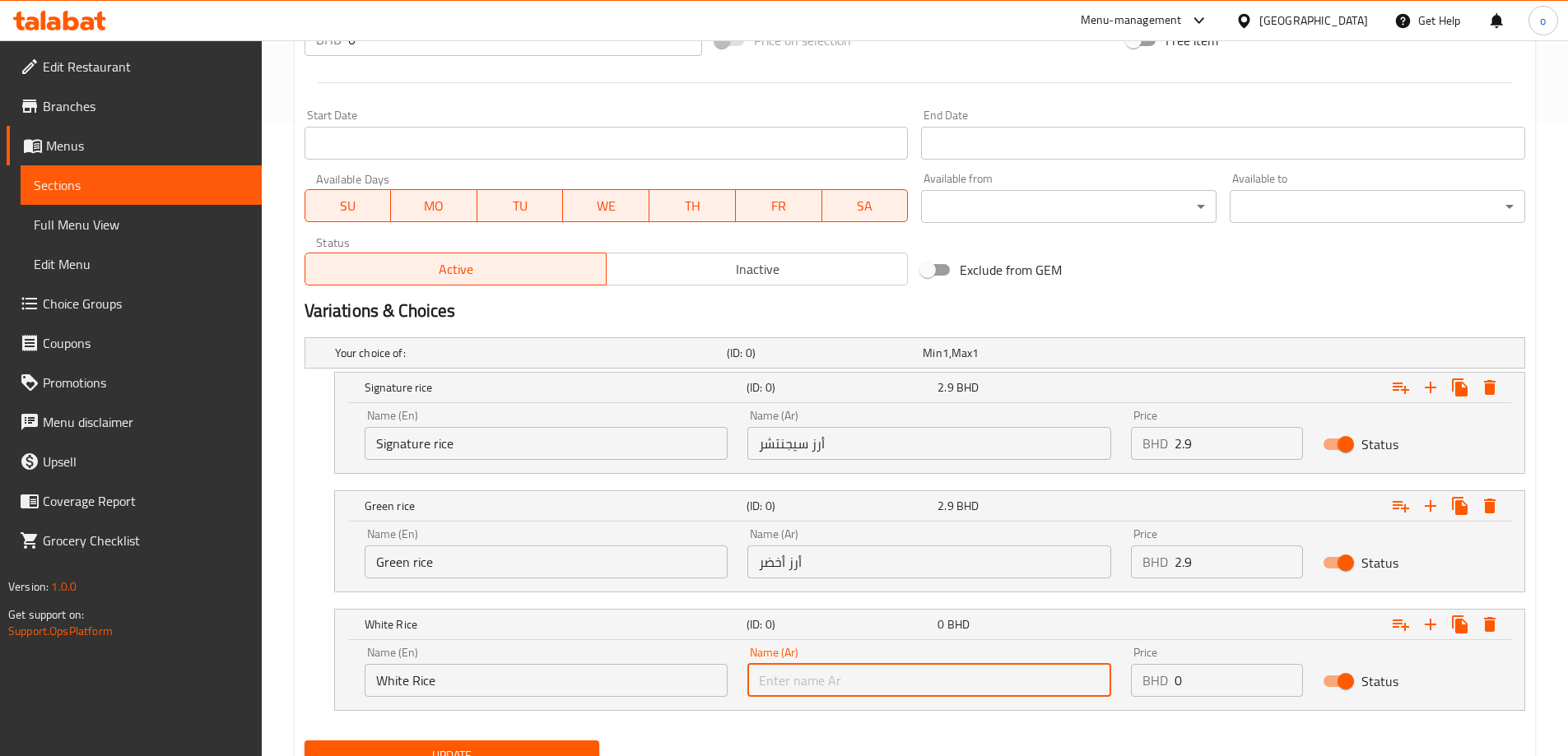
paste input "الأرز الأبيض"
type input "الأرز الأبيض"
click at [1188, 550] on input "2.9" at bounding box center [1239, 562] width 128 height 33
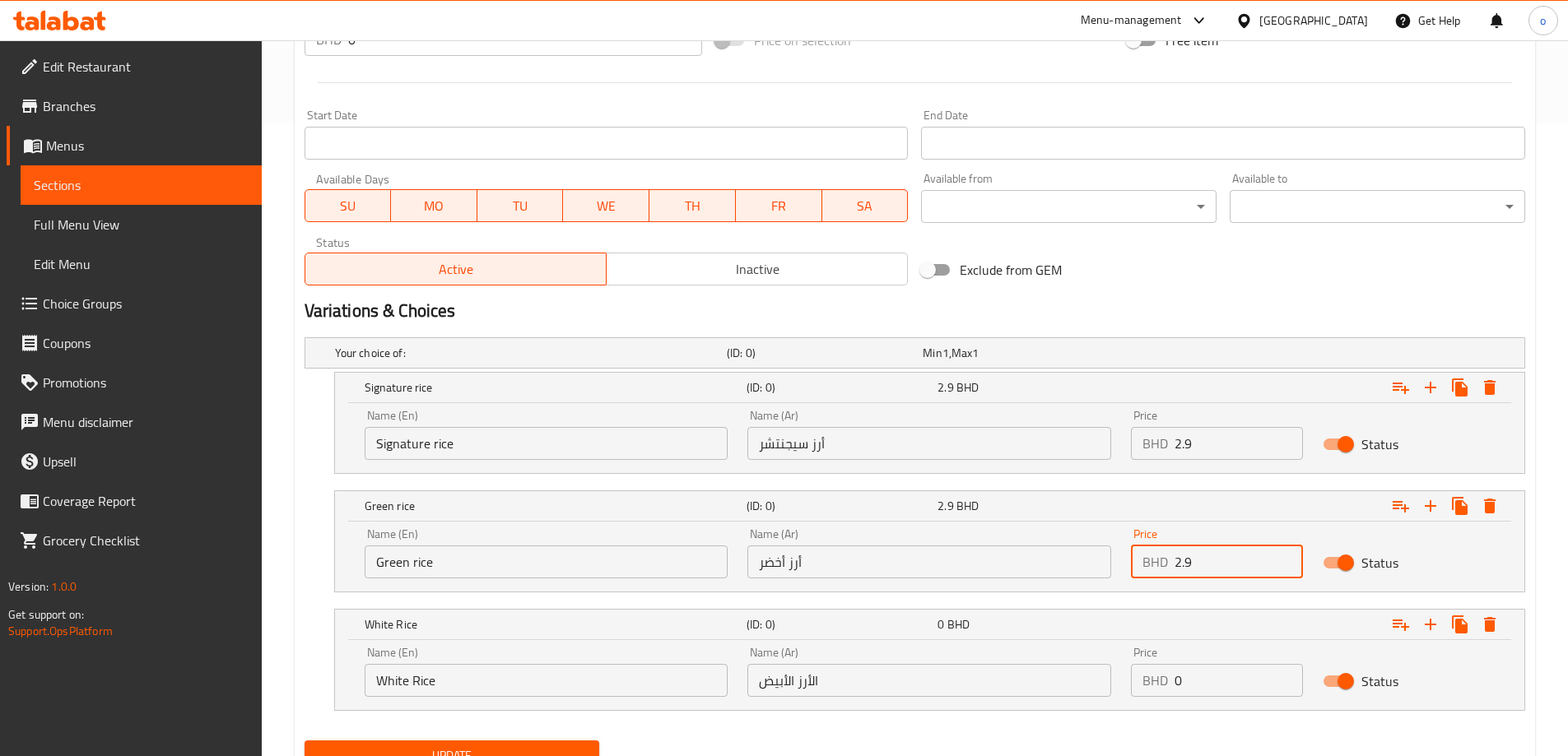
click at [1188, 550] on input "2.9" at bounding box center [1239, 562] width 128 height 33
drag, startPoint x: 1157, startPoint y: 689, endPoint x: 1206, endPoint y: 689, distance: 49.0
click at [1206, 689] on div "BHD 0 Price" at bounding box center [1217, 680] width 172 height 33
drag, startPoint x: 1191, startPoint y: 683, endPoint x: 1174, endPoint y: 679, distance: 17.5
click at [1174, 679] on div "BHD 0 Price" at bounding box center [1217, 680] width 172 height 33
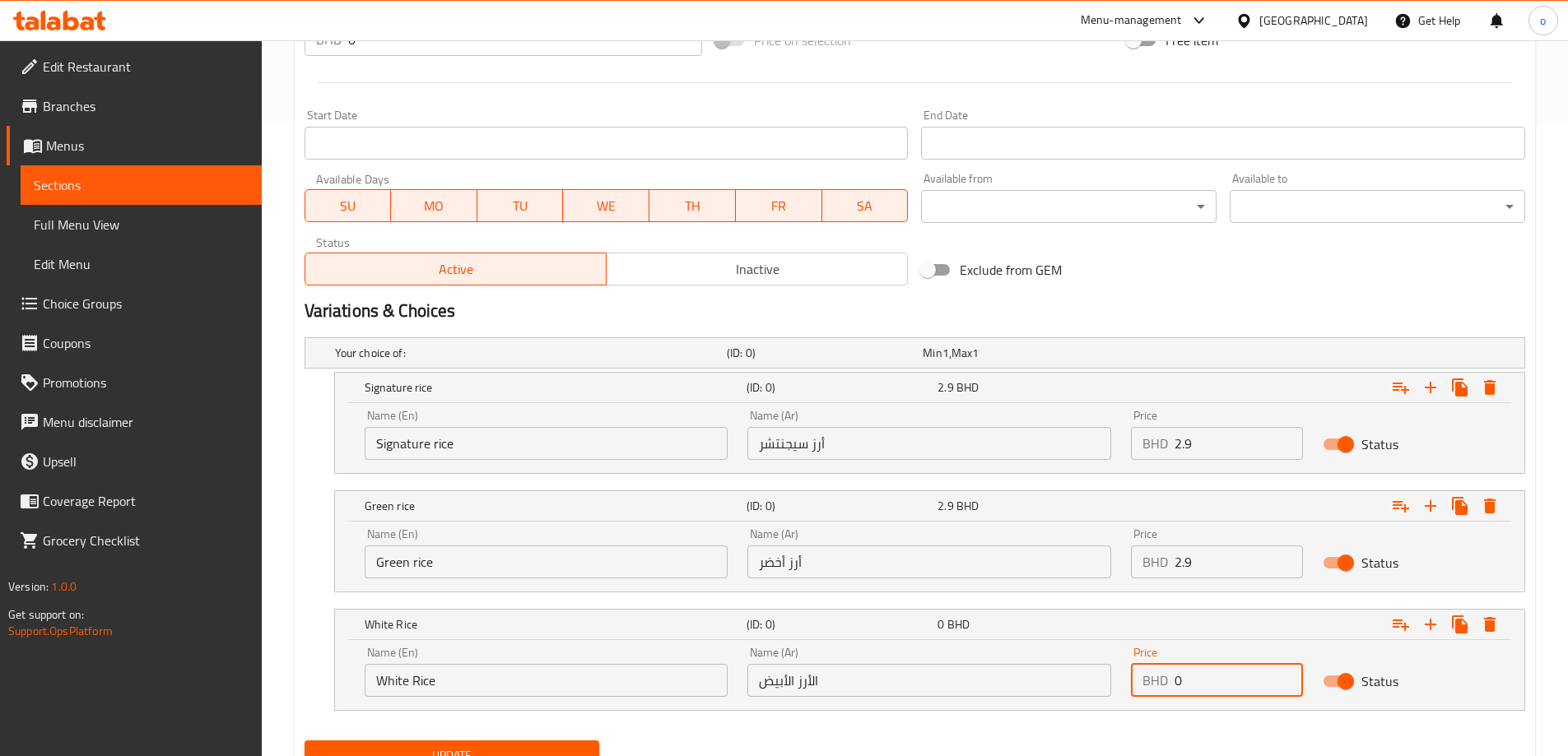
paste input "2.9"
type input "2.9"
click at [1427, 627] on icon "Expand" at bounding box center [1430, 625] width 20 height 20
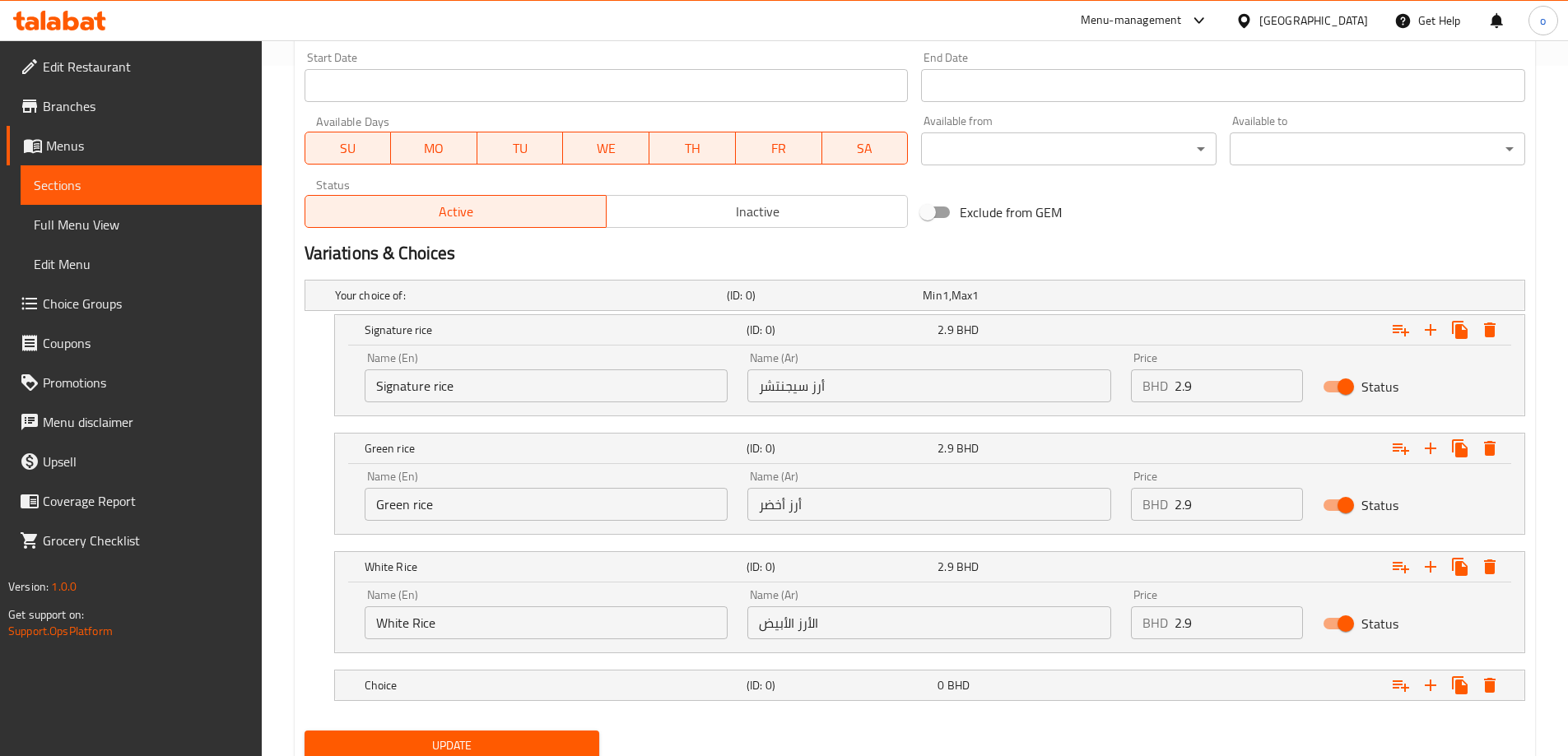
scroll to position [751, 0]
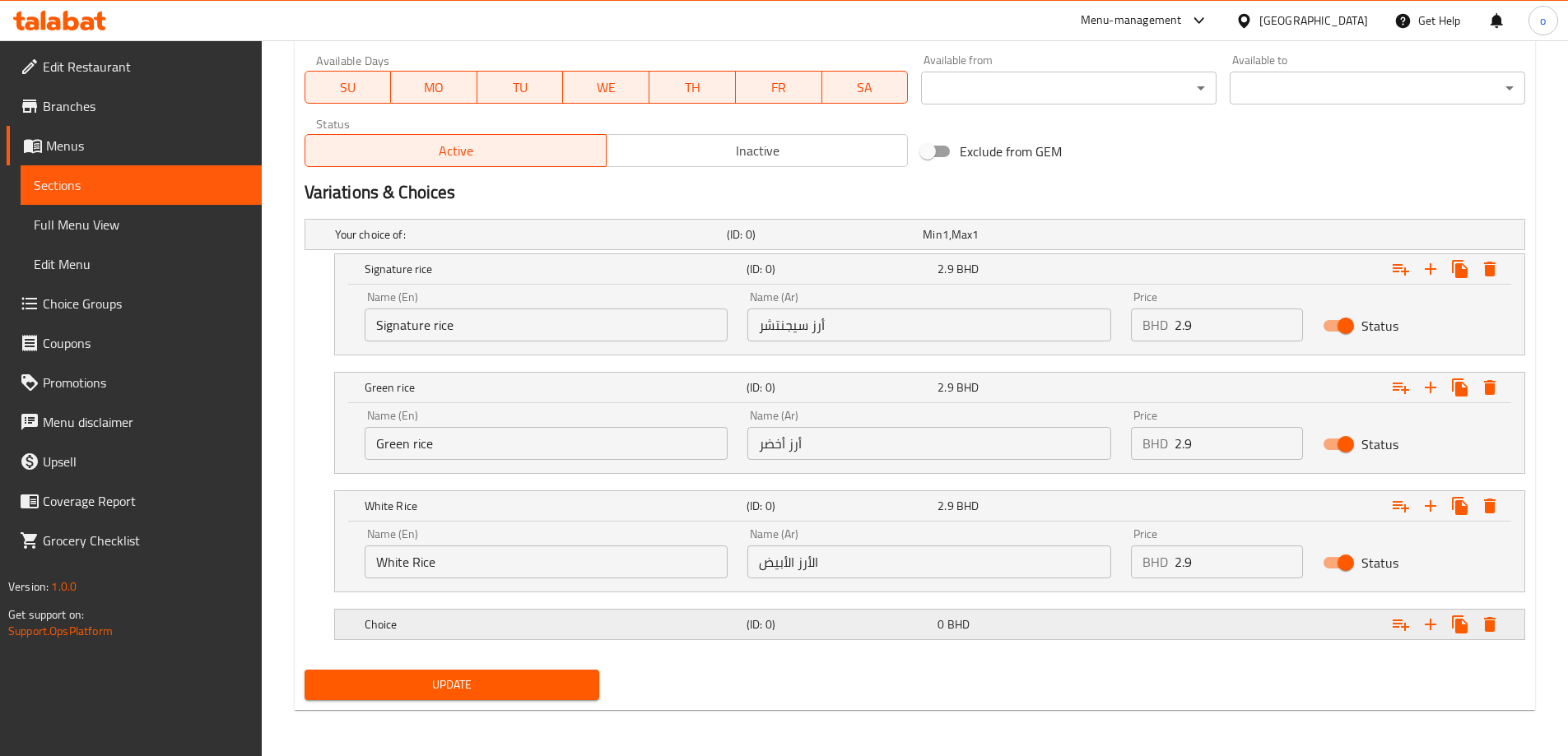
click at [683, 629] on h5 "Choice" at bounding box center [552, 624] width 375 height 16
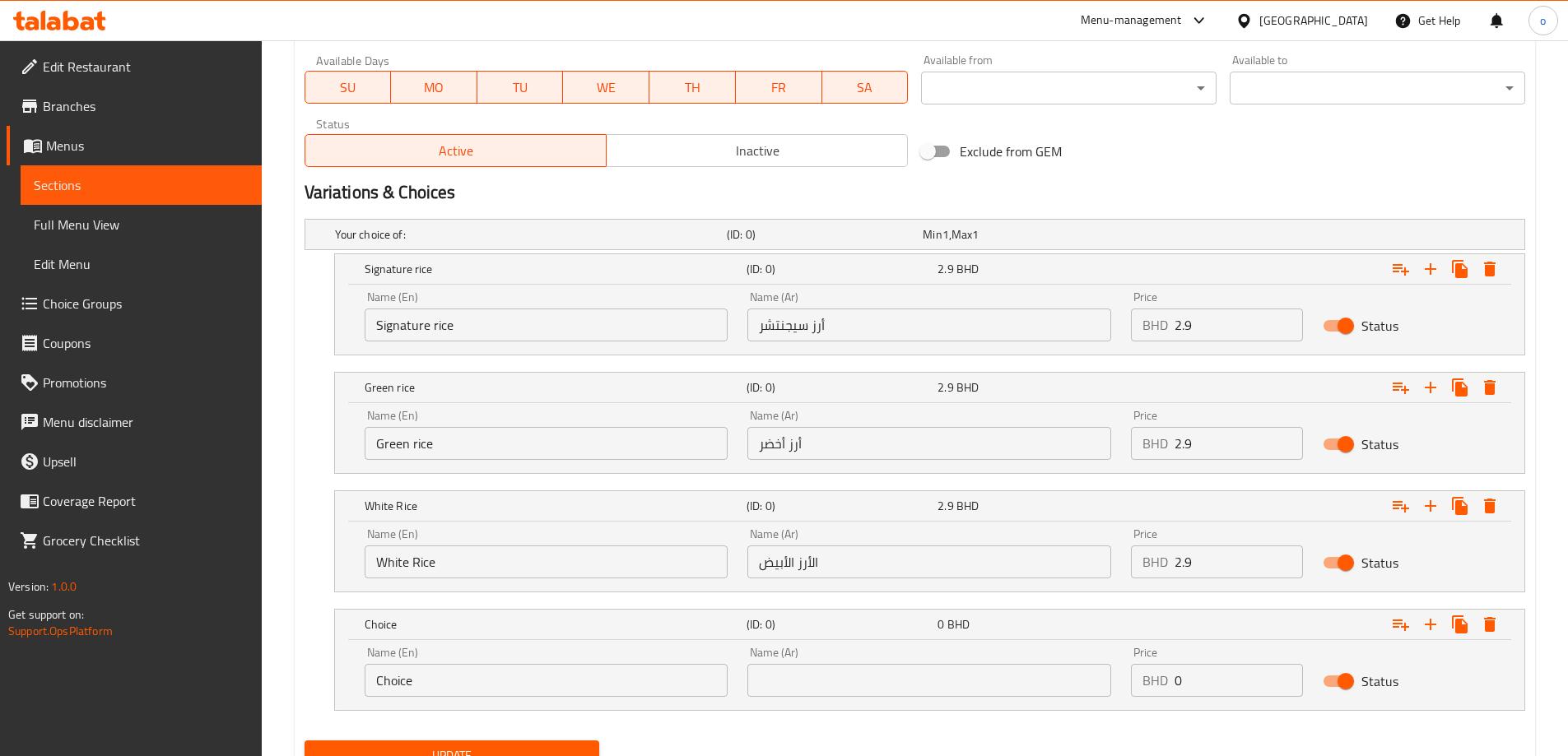
click at [377, 687] on input "Choice" at bounding box center [547, 680] width 364 height 33
click at [391, 685] on input "Choice" at bounding box center [547, 680] width 364 height 33
paste input "Salad BASE"
type input "Salad BASE"
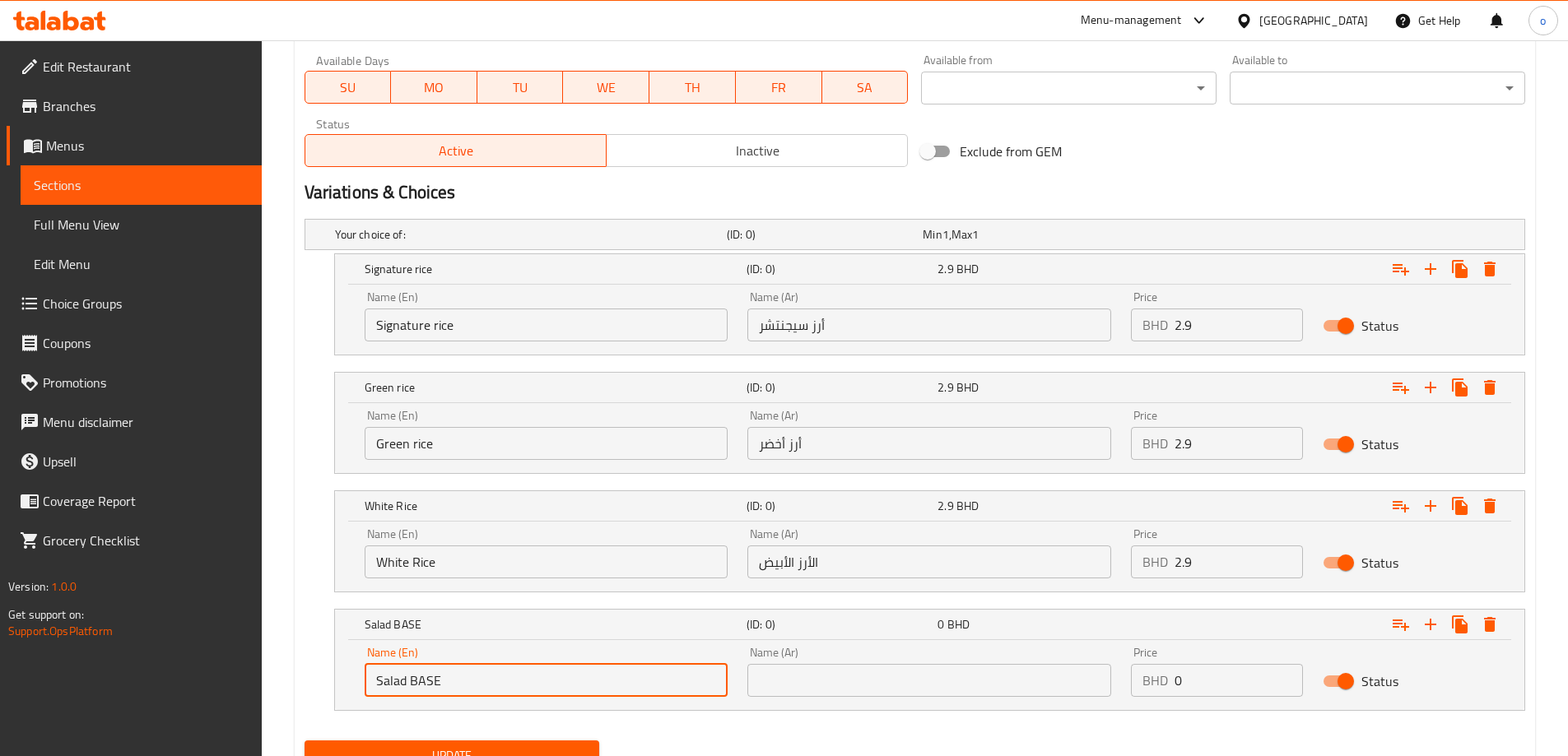
click at [912, 683] on input "text" at bounding box center [929, 680] width 364 height 33
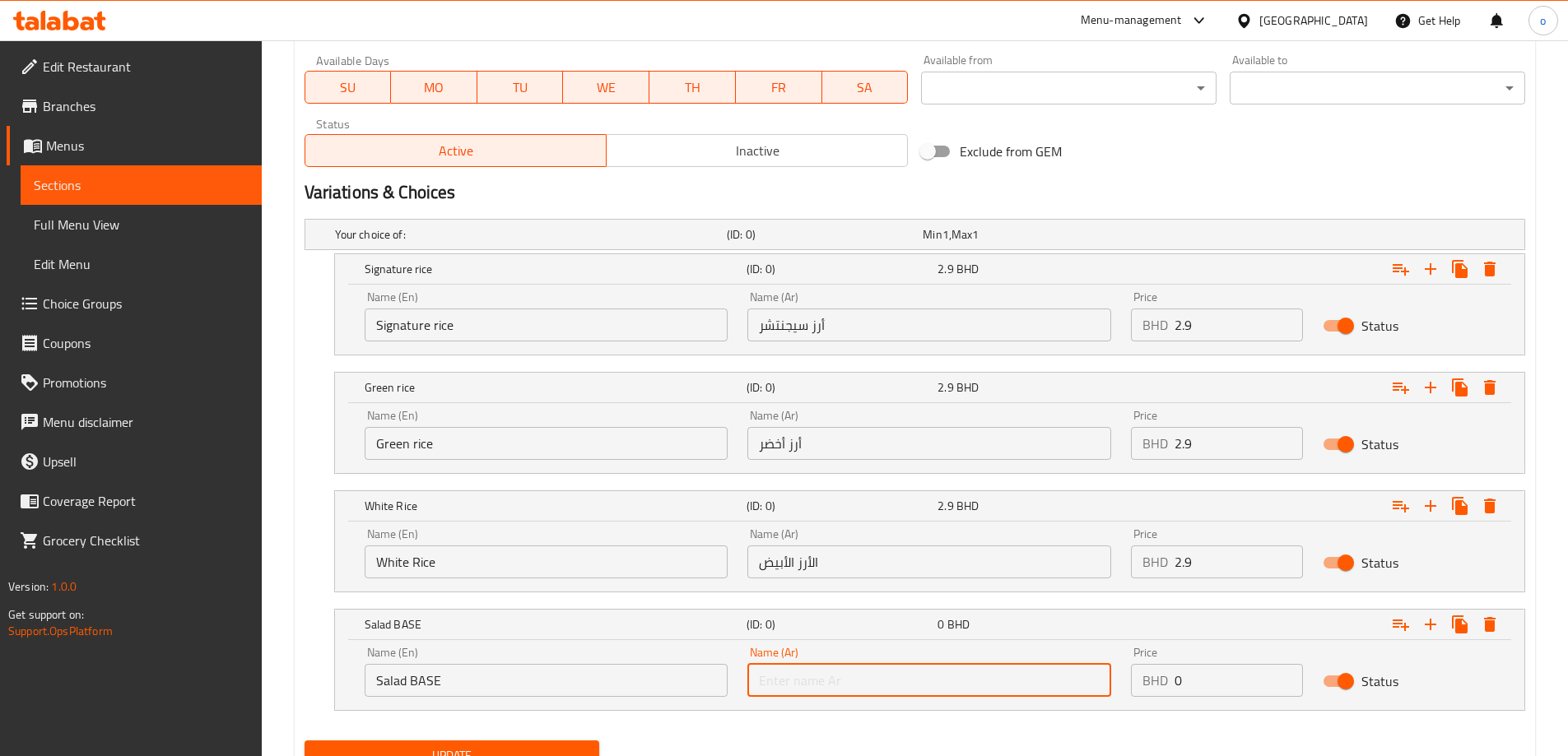
type input "أساس السلطة"
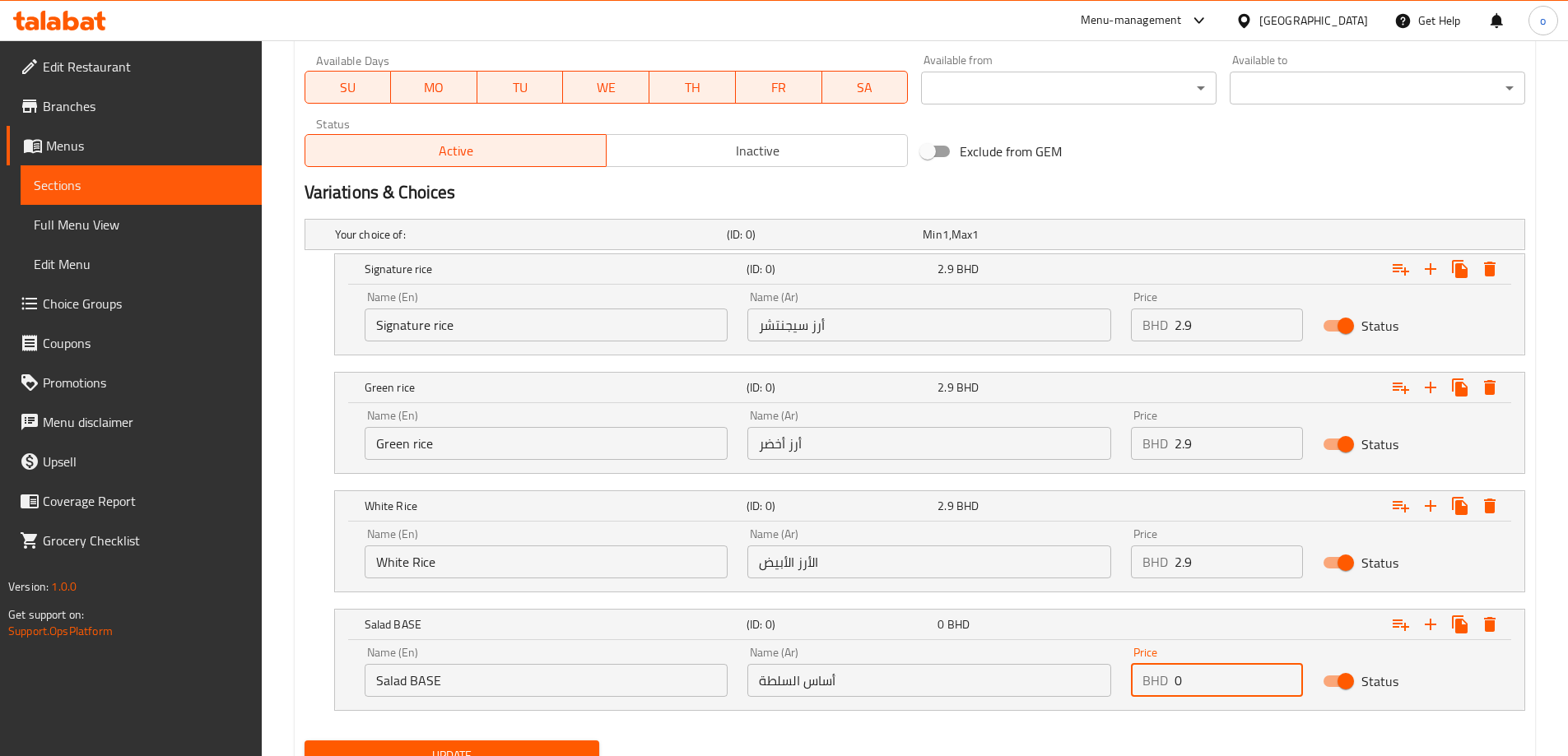
drag, startPoint x: 1190, startPoint y: 685, endPoint x: 1169, endPoint y: 679, distance: 21.8
click at [1169, 679] on div "BHD 0 Price" at bounding box center [1217, 680] width 172 height 33
type input "2.9"
click at [1428, 623] on icon "Expand" at bounding box center [1430, 624] width 12 height 12
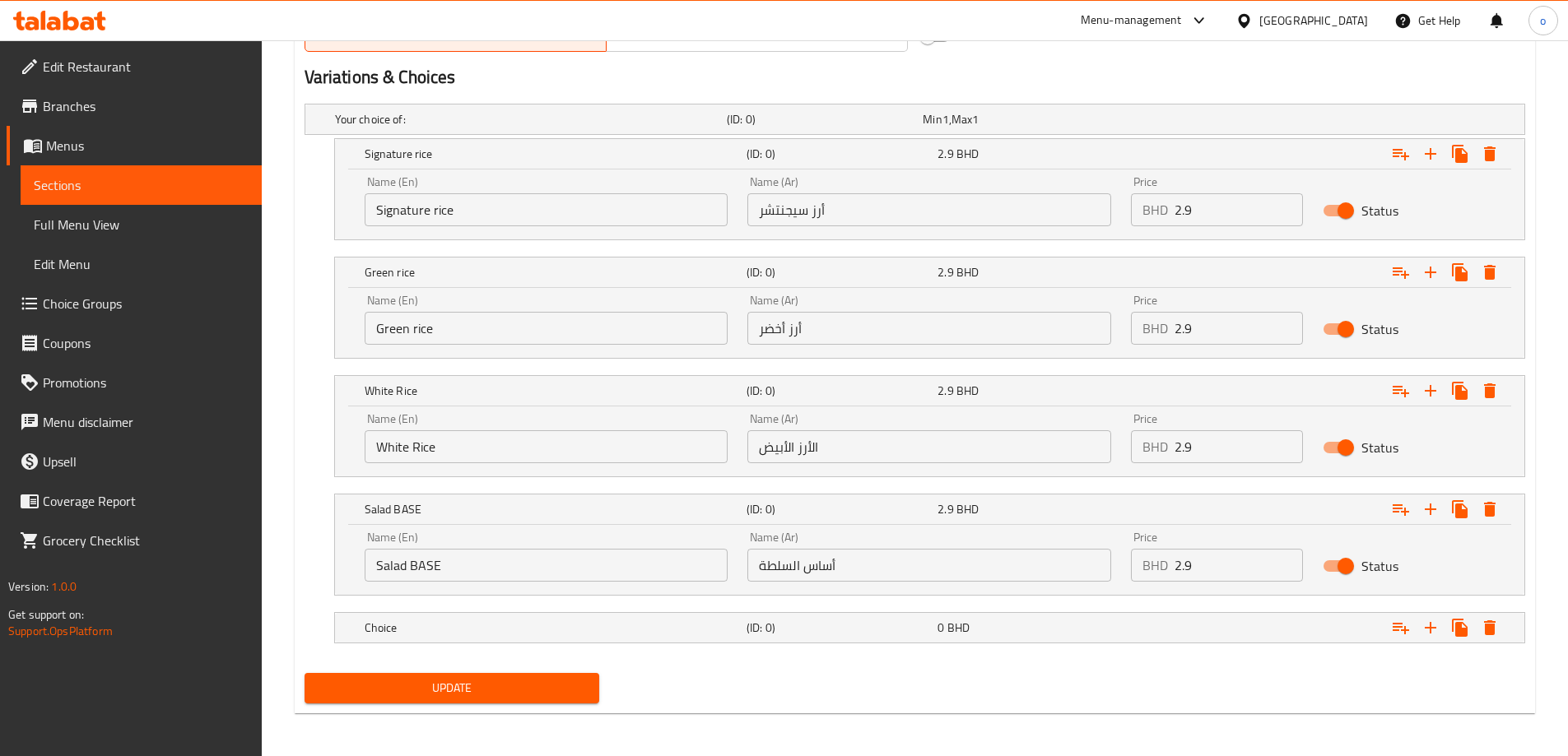
scroll to position [870, 0]
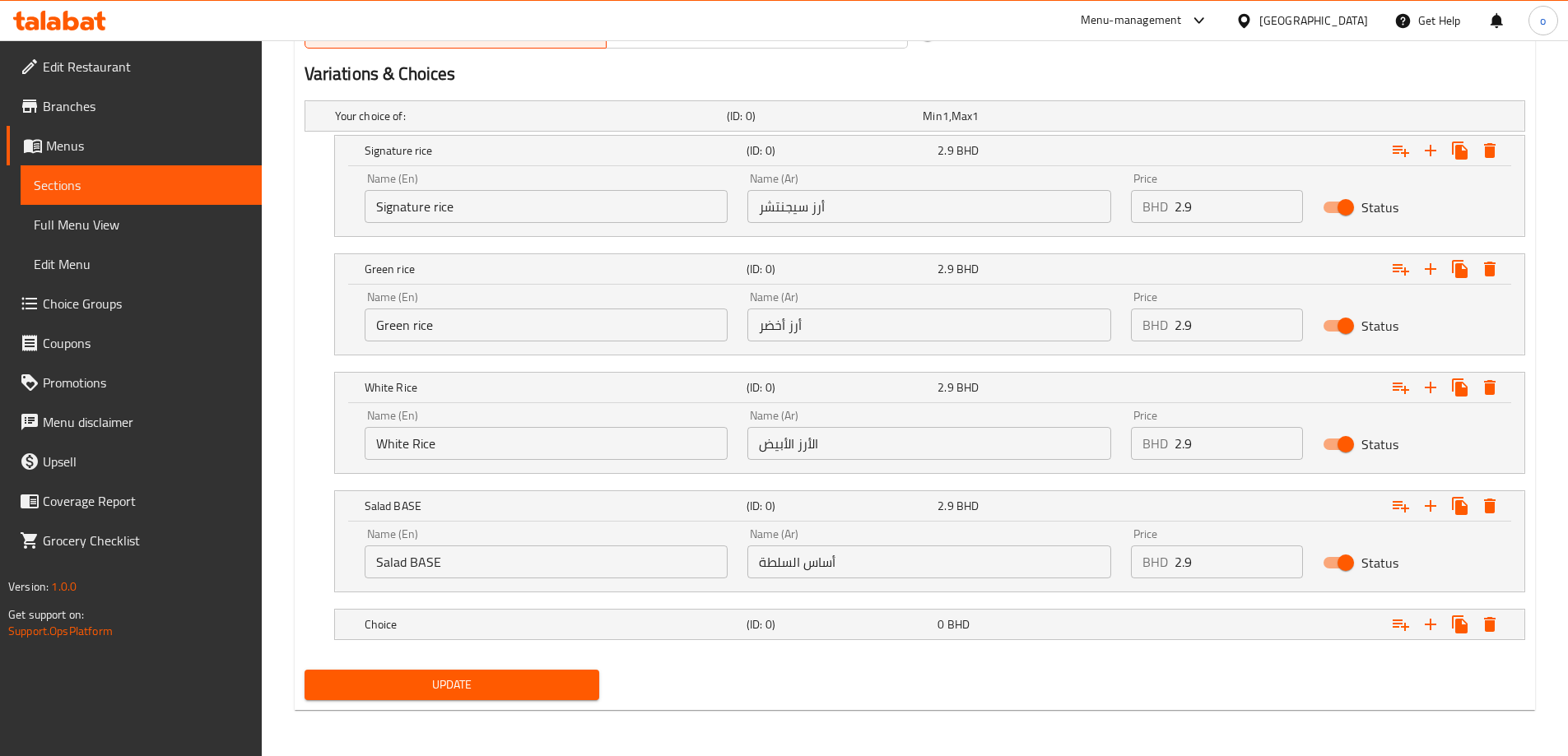
click at [550, 649] on nav at bounding box center [914, 650] width 1220 height 13
click at [551, 632] on div "Choice" at bounding box center [552, 624] width 382 height 23
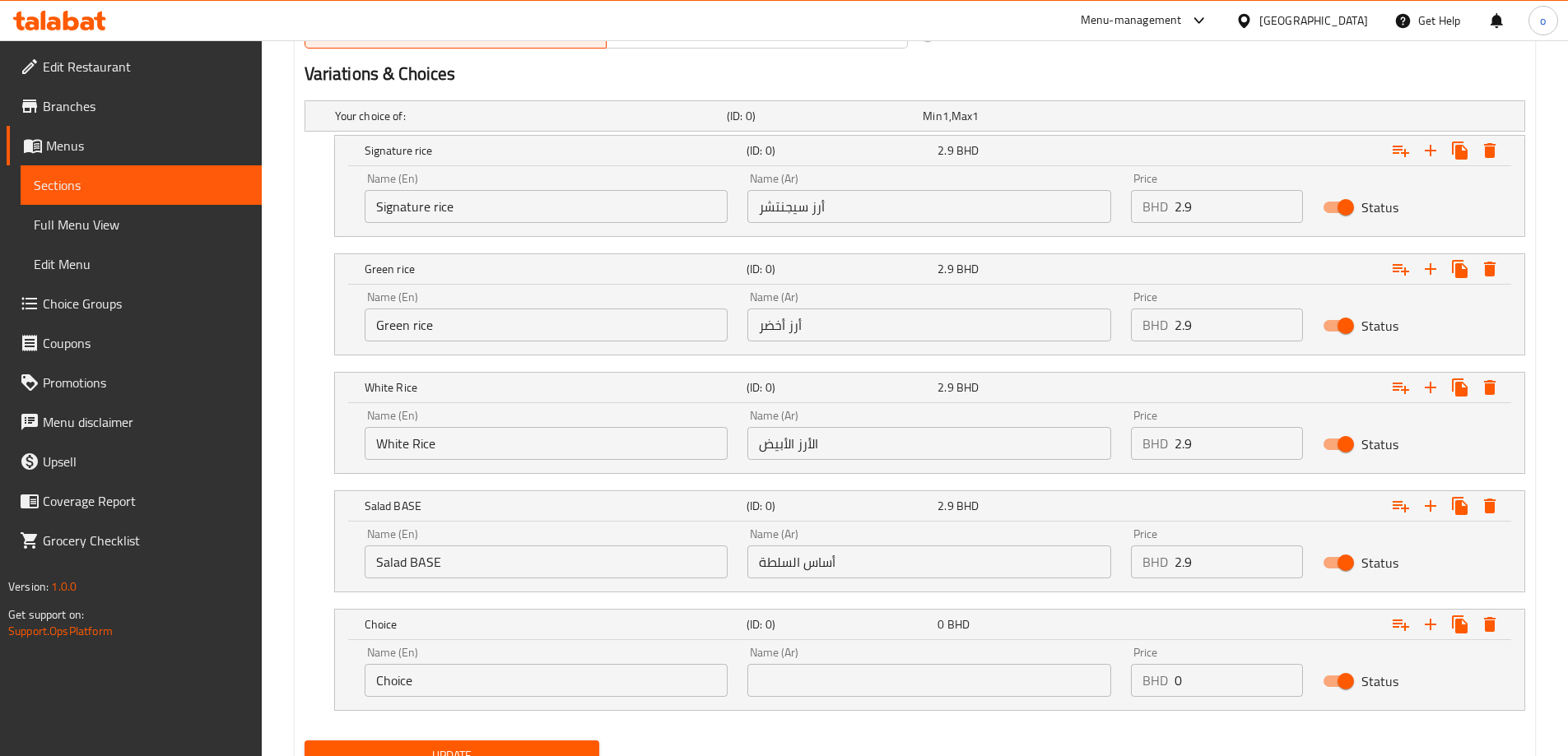
click at [494, 661] on div "Name (En) Choice Name (En)" at bounding box center [547, 672] width 364 height 50
click at [494, 687] on input "Choice" at bounding box center [547, 680] width 364 height 33
paste input "Fries BASE"
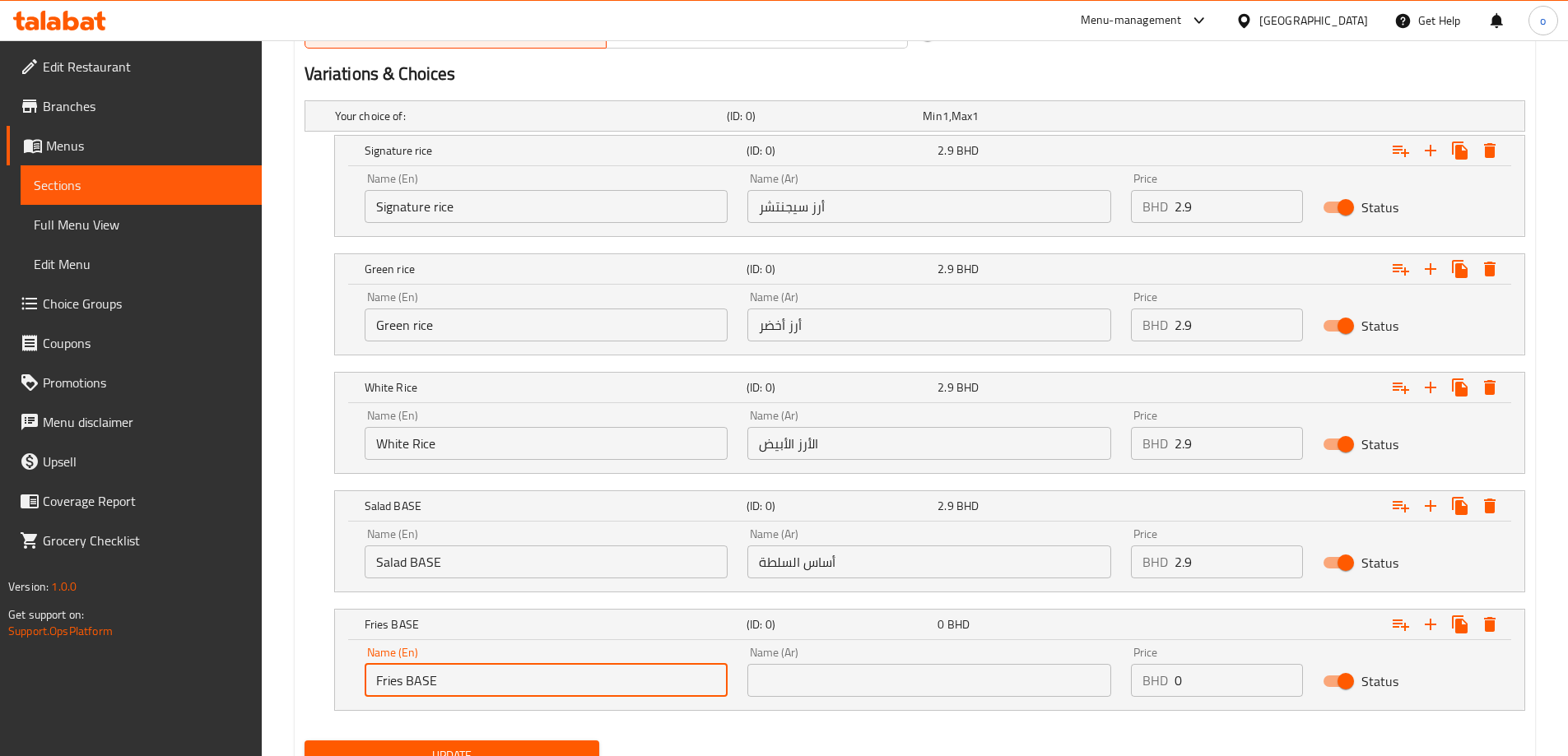
type input "Fries BASE"
click at [802, 670] on input "text" at bounding box center [929, 680] width 364 height 33
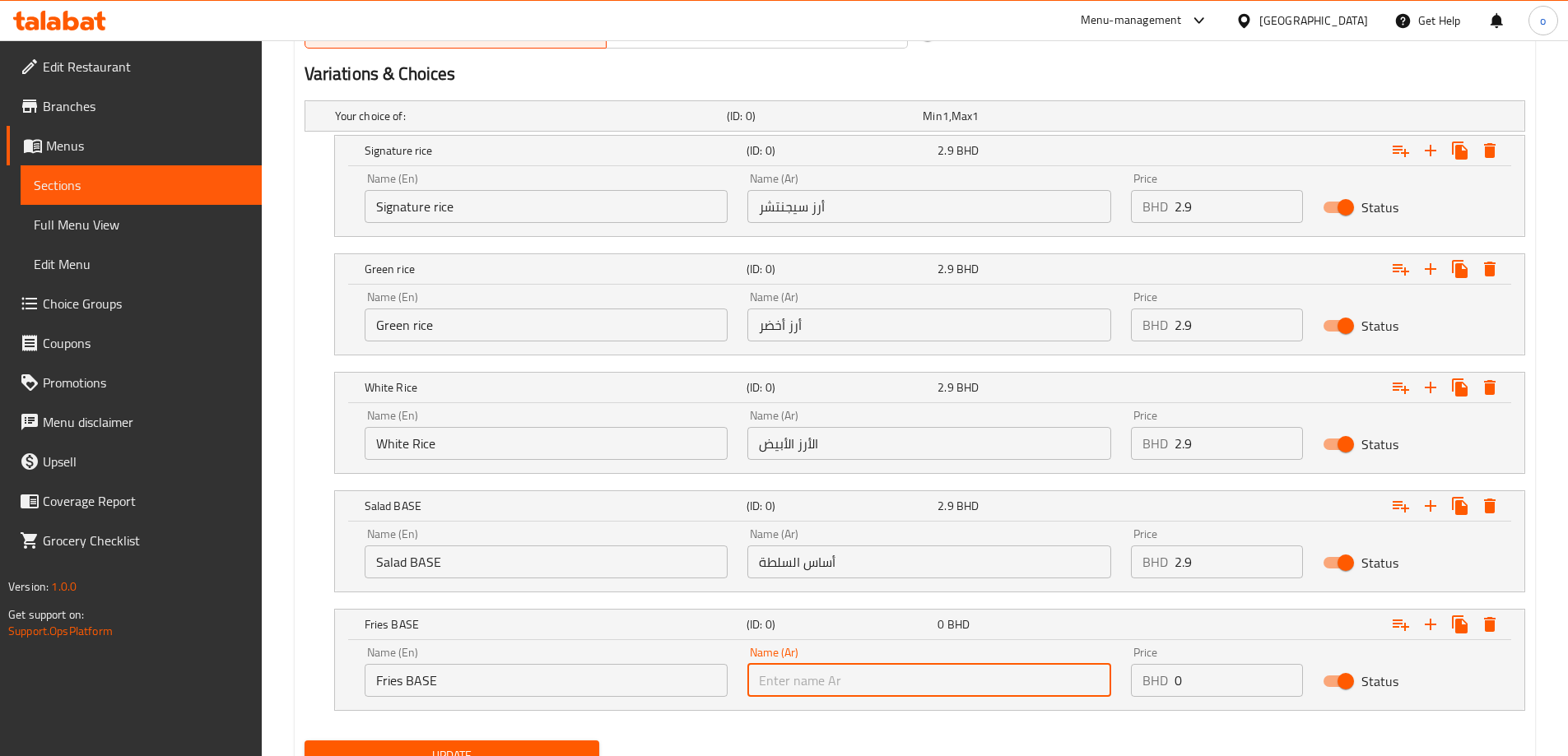
paste input "أساس البطاطس المقلية"
type input "أساس البطاطس المقلية"
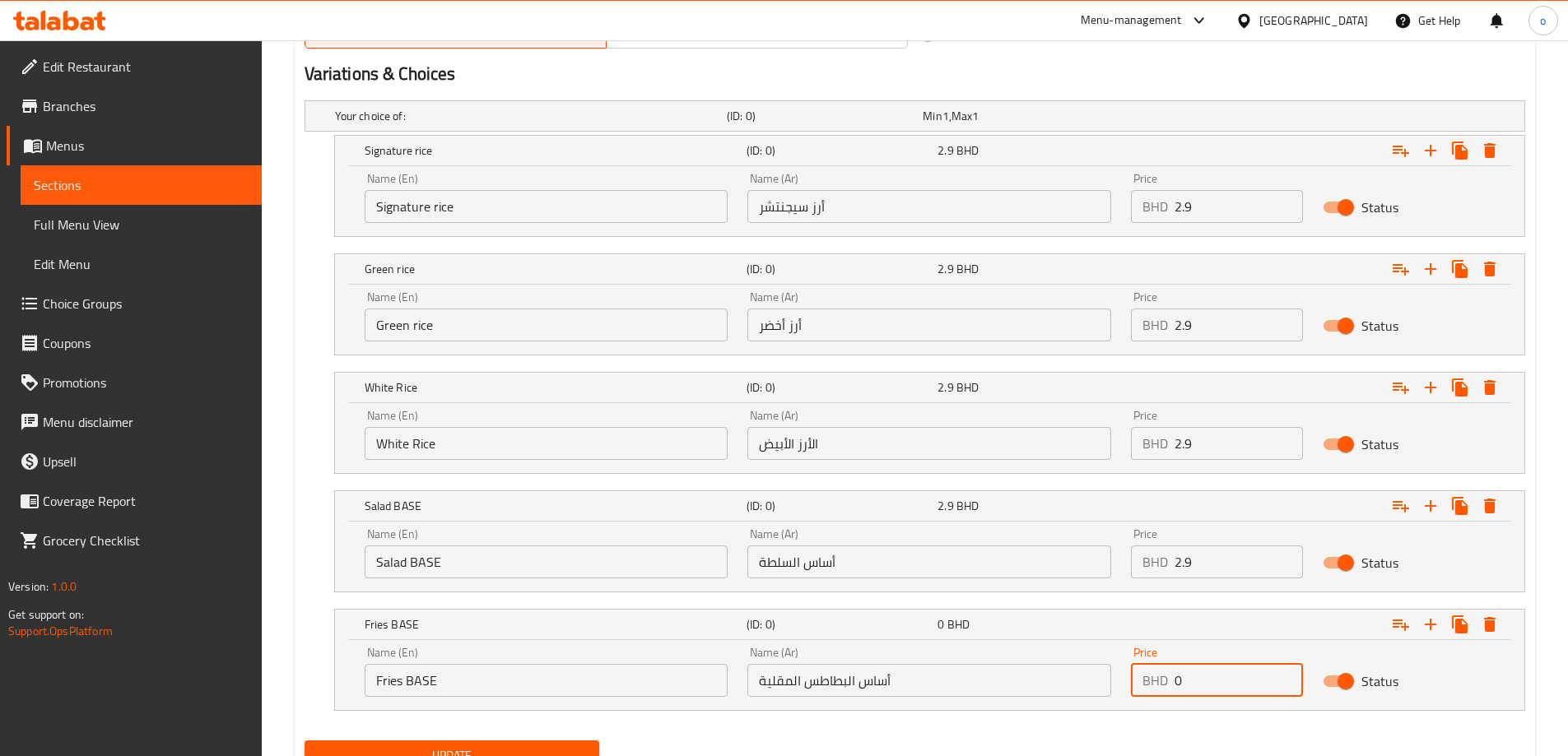
drag, startPoint x: 1192, startPoint y: 680, endPoint x: 1149, endPoint y: 681, distance: 43.0
click at [1150, 681] on div "BHD 0 Price" at bounding box center [1217, 680] width 172 height 33
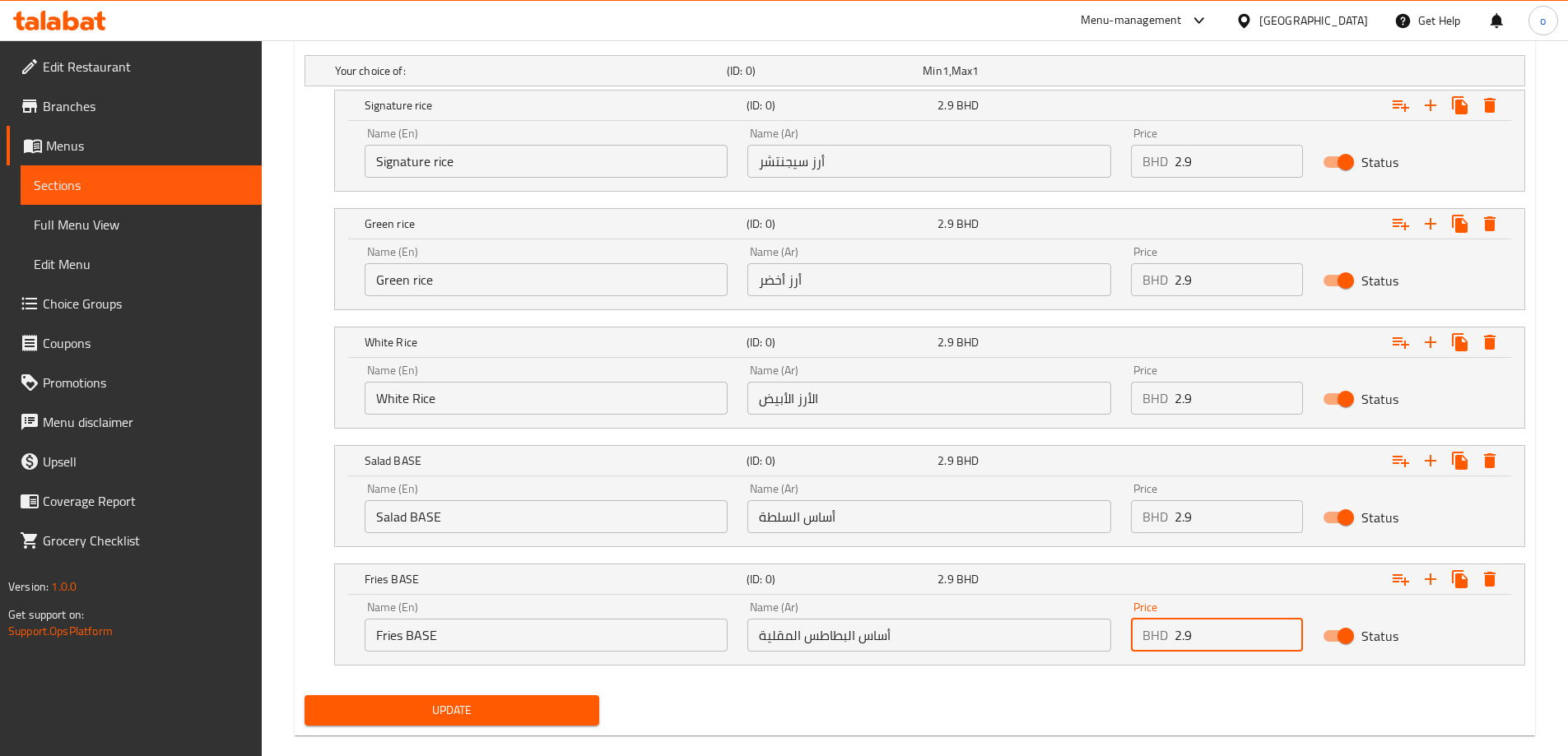
scroll to position [940, 0]
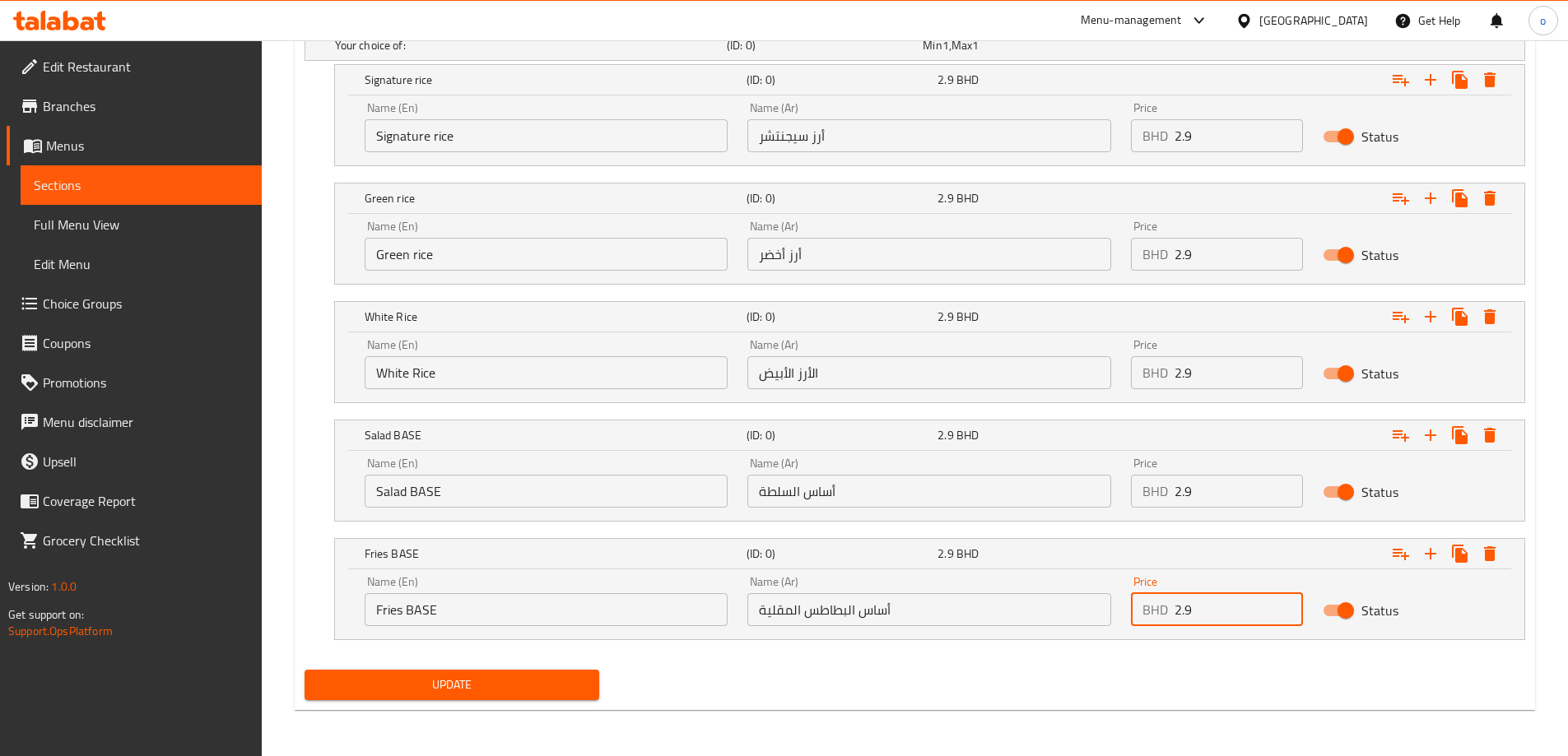
type input "2.9"
click at [547, 689] on span "Update" at bounding box center [452, 685] width 270 height 20
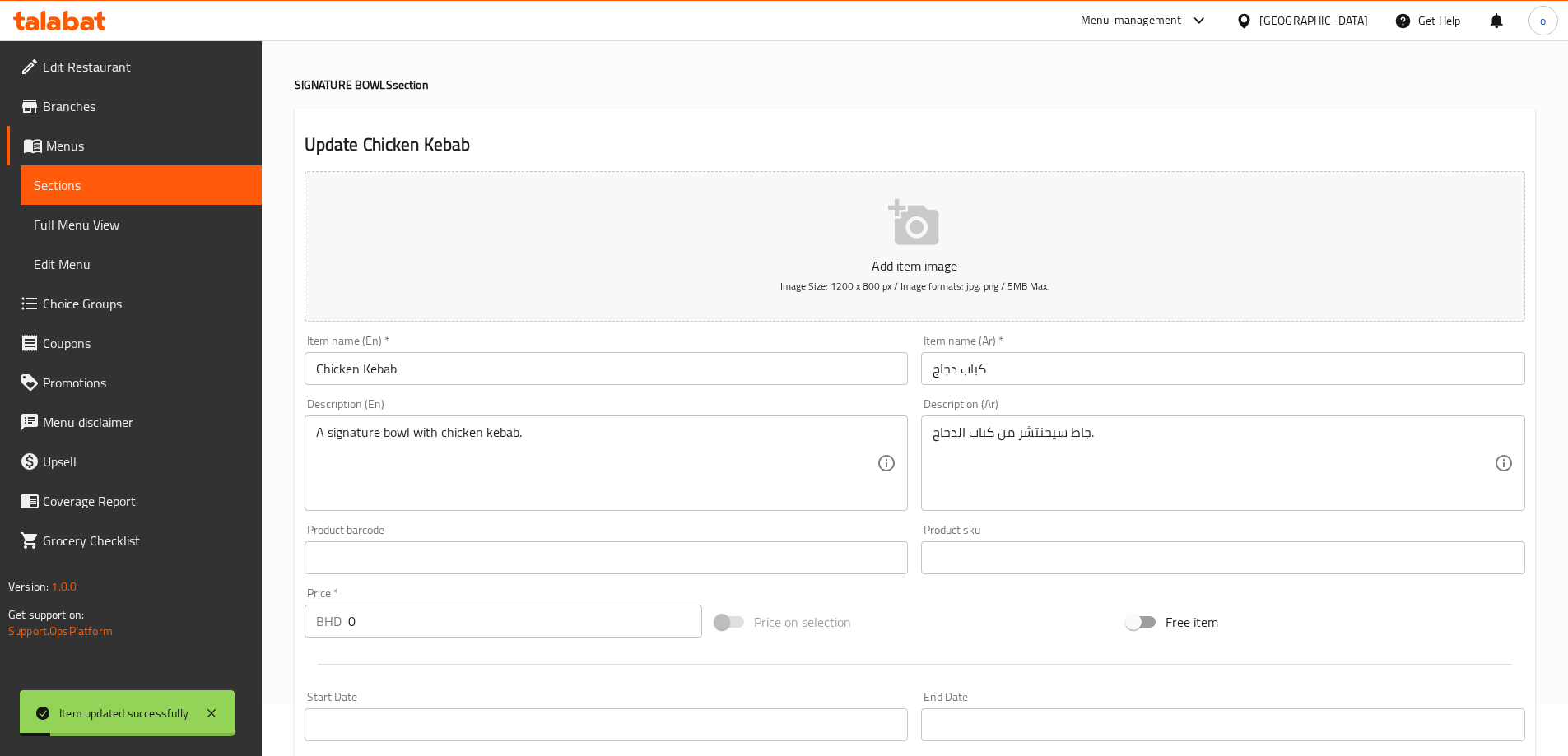
scroll to position [0, 0]
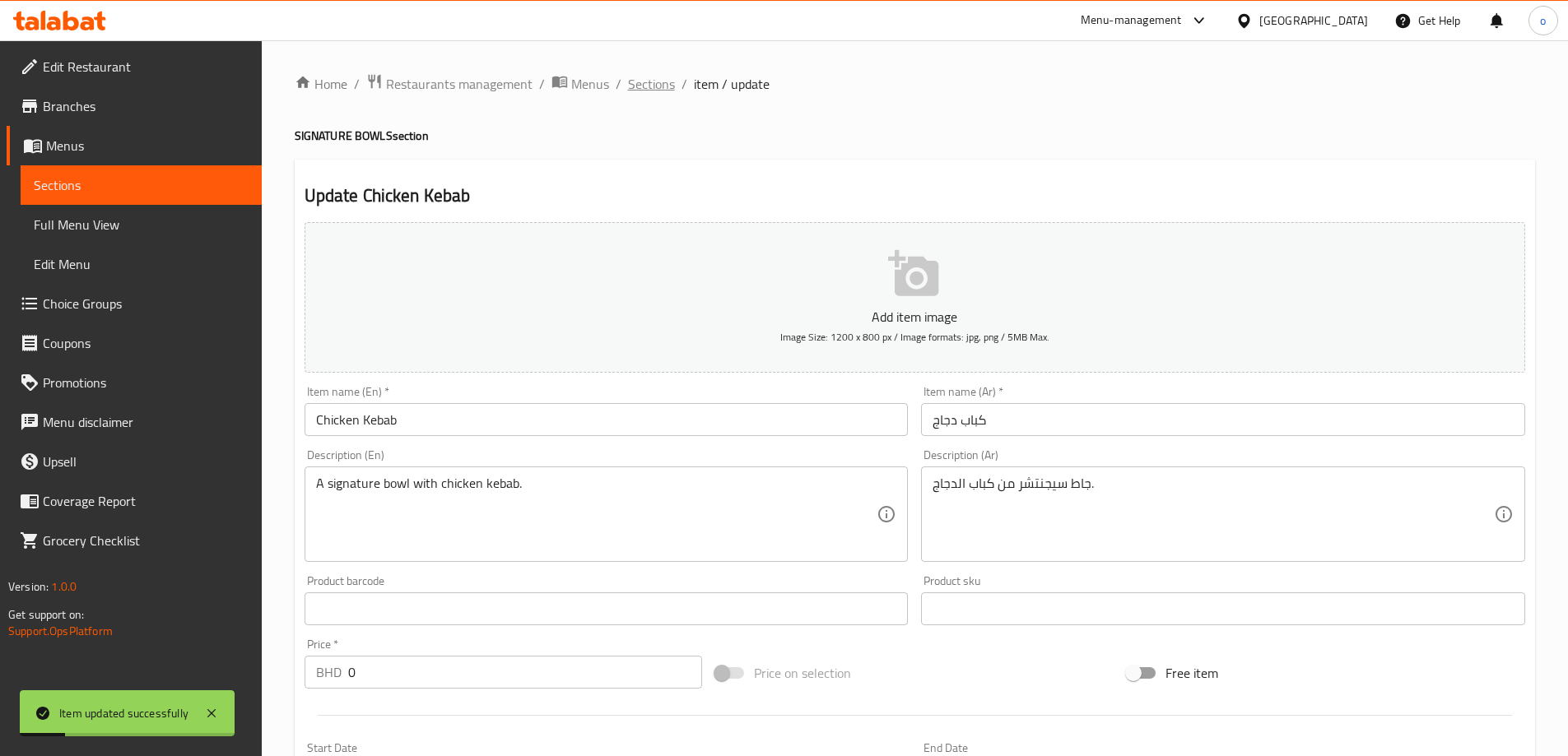
click at [636, 89] on span "Sections" at bounding box center [651, 84] width 47 height 20
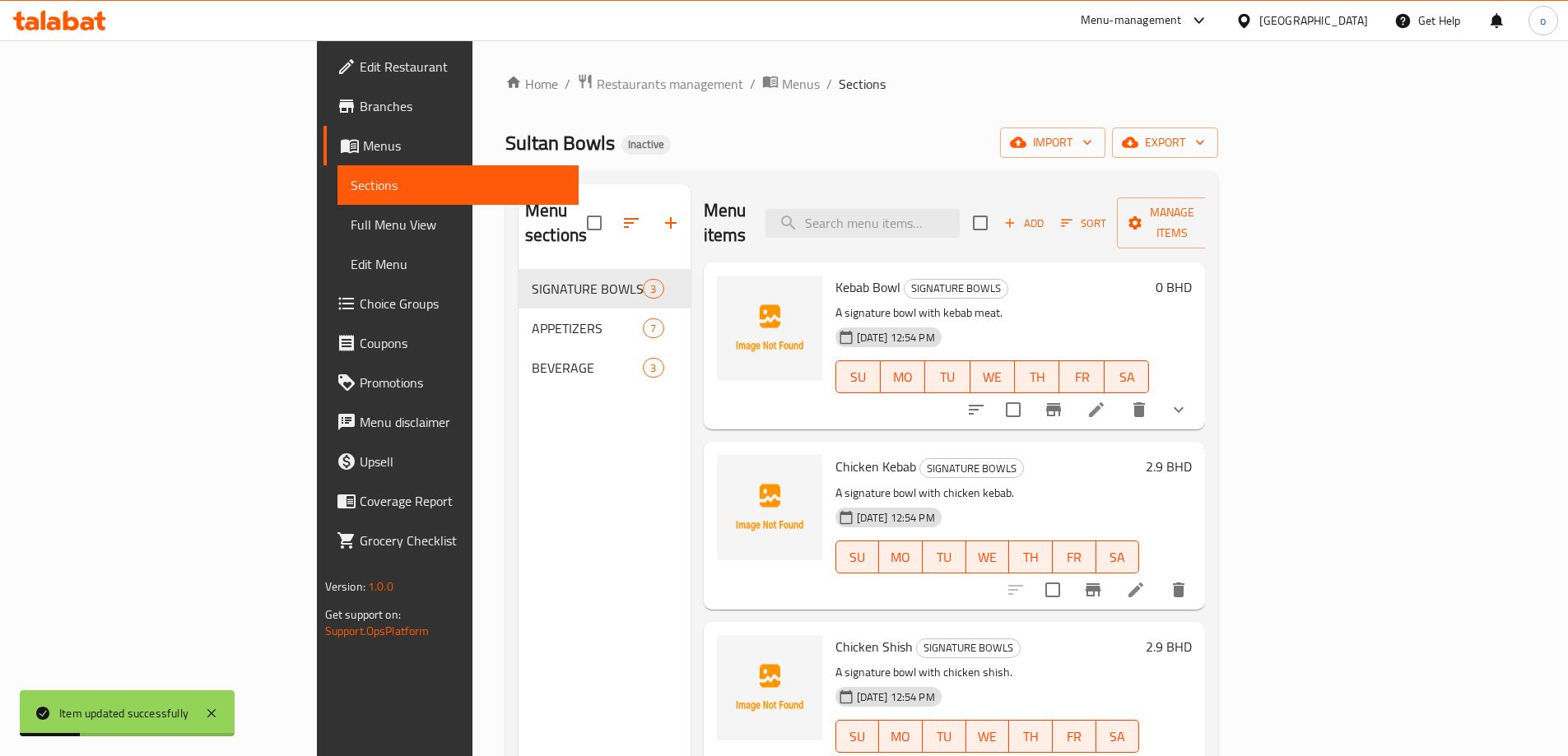
scroll to position [230, 0]
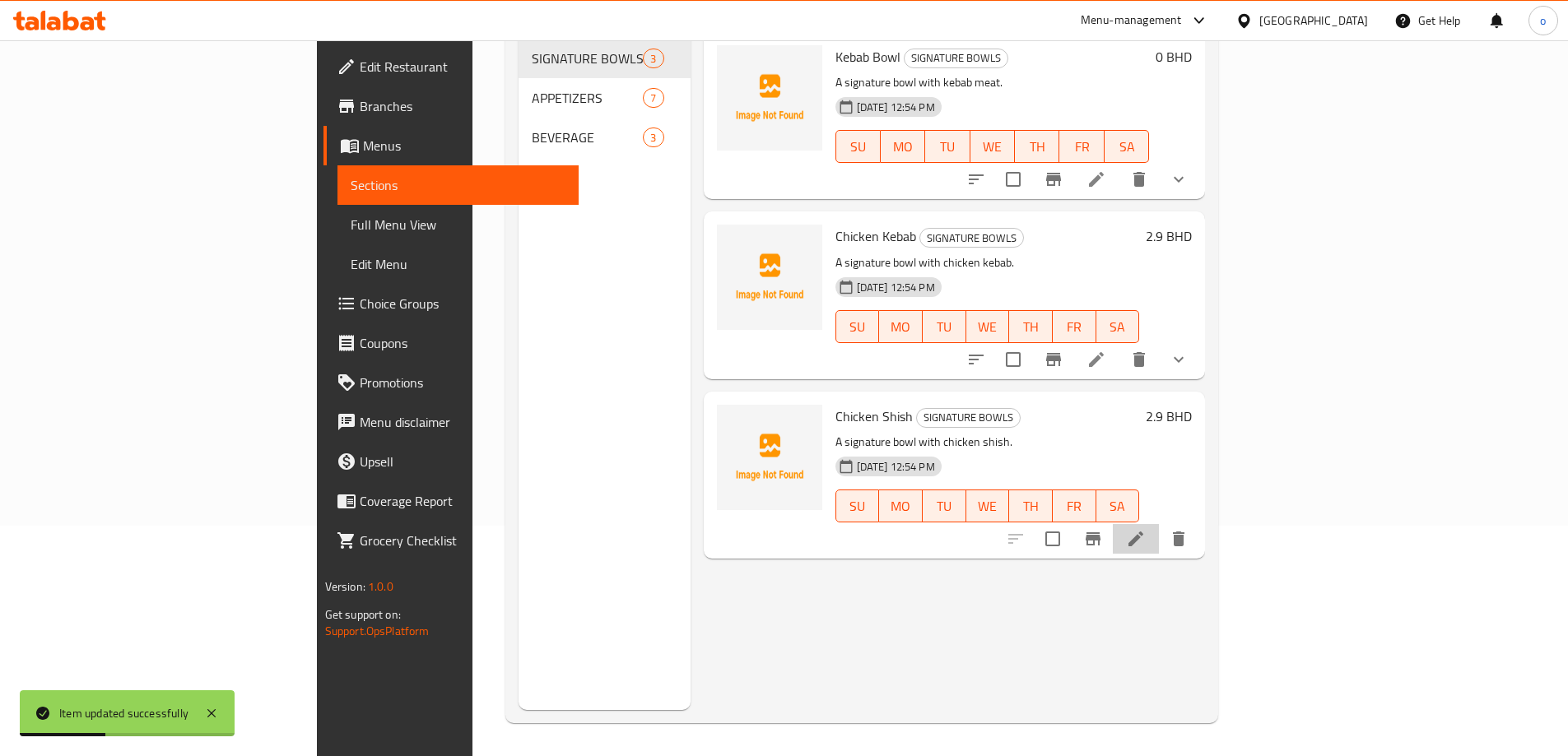
click at [1143, 531] on icon at bounding box center [1136, 539] width 15 height 15
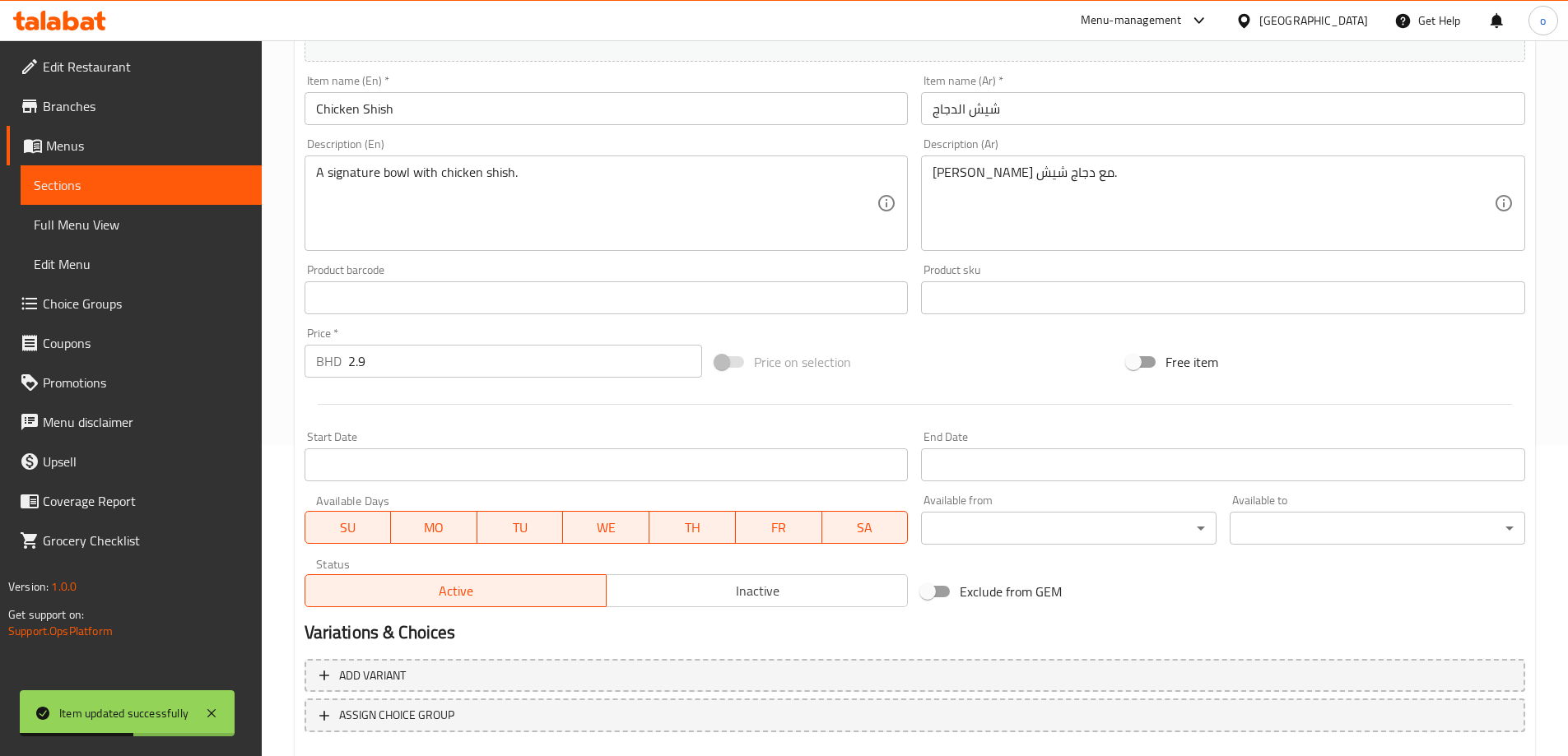
scroll to position [406, 0]
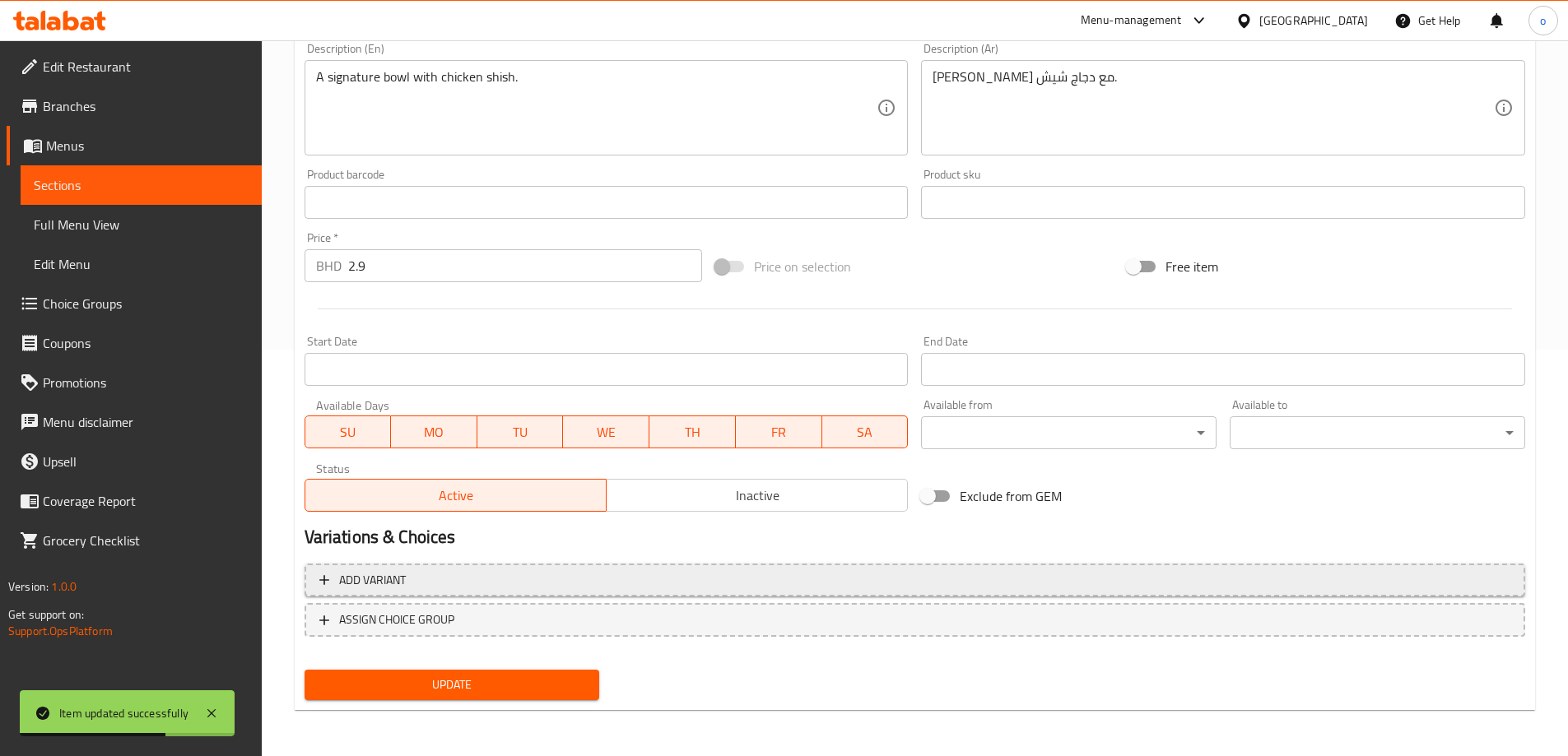
click at [701, 595] on button "Add variant" at bounding box center [914, 580] width 1220 height 34
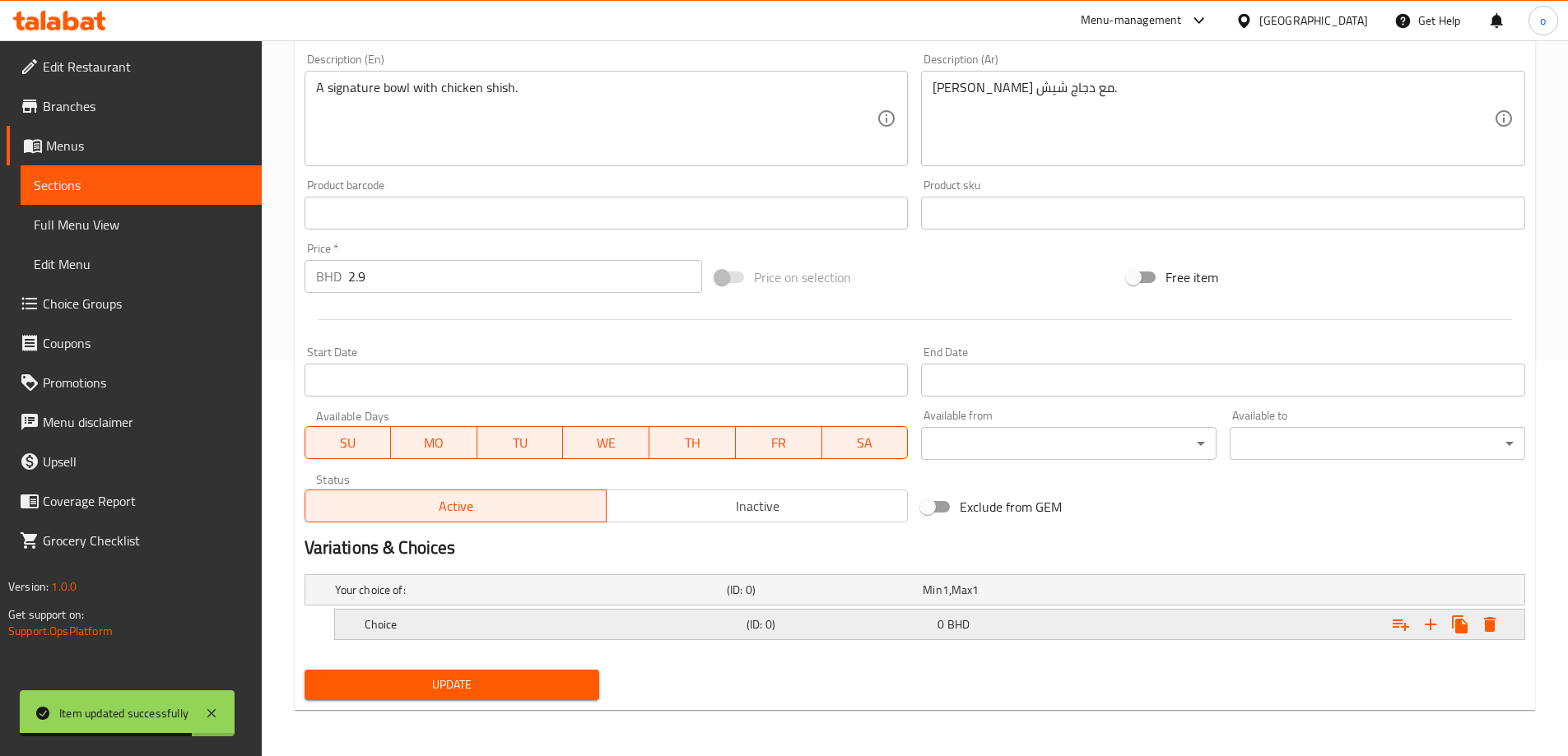
click at [518, 630] on h5 "Choice" at bounding box center [552, 624] width 375 height 16
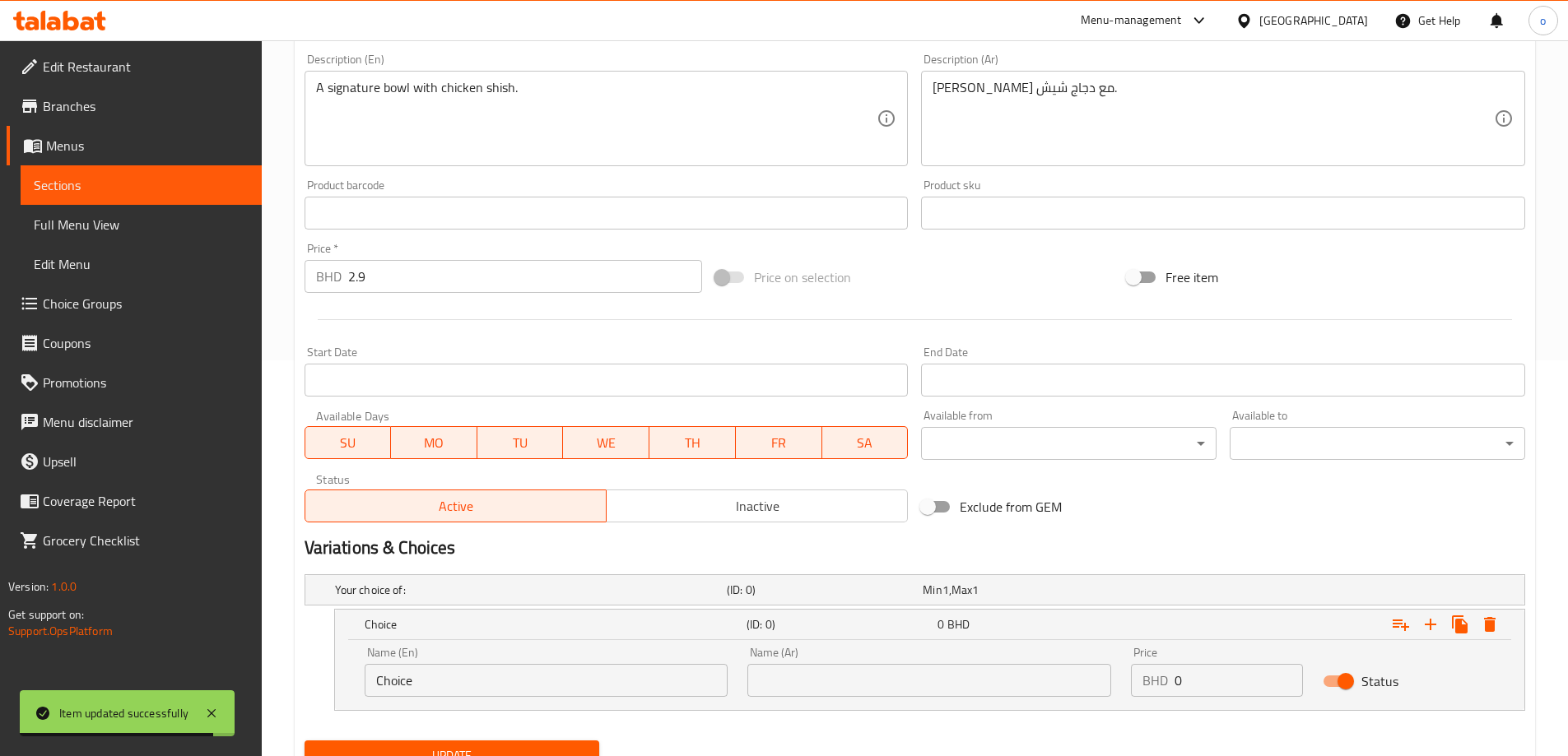
click at [414, 692] on input "Choice" at bounding box center [547, 680] width 364 height 33
paste input "أساس البطاطس المقلية"
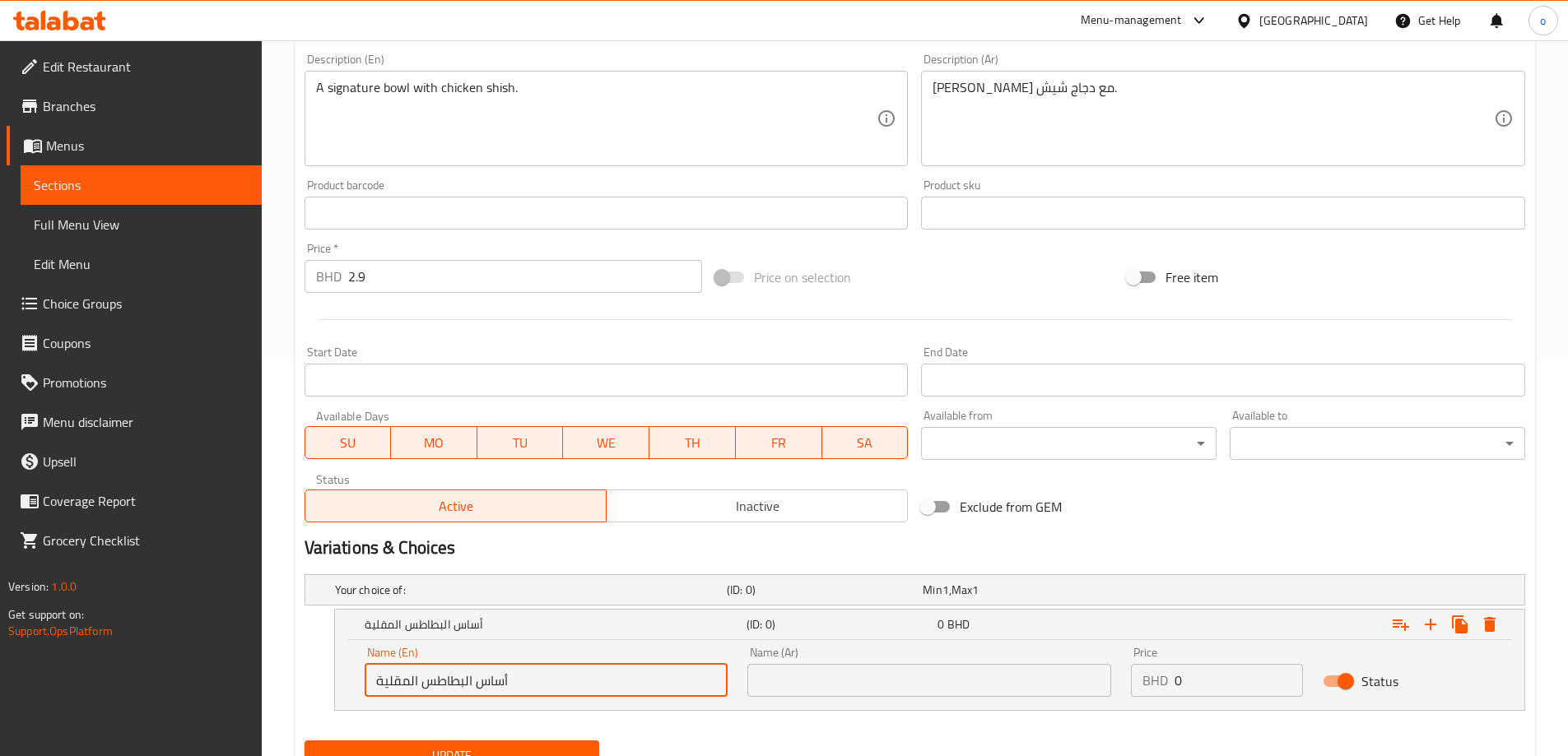
click at [414, 680] on input "أساس البطاطس المقلية" at bounding box center [547, 680] width 364 height 33
paste input "Signature rice"
type input "Signature rice"
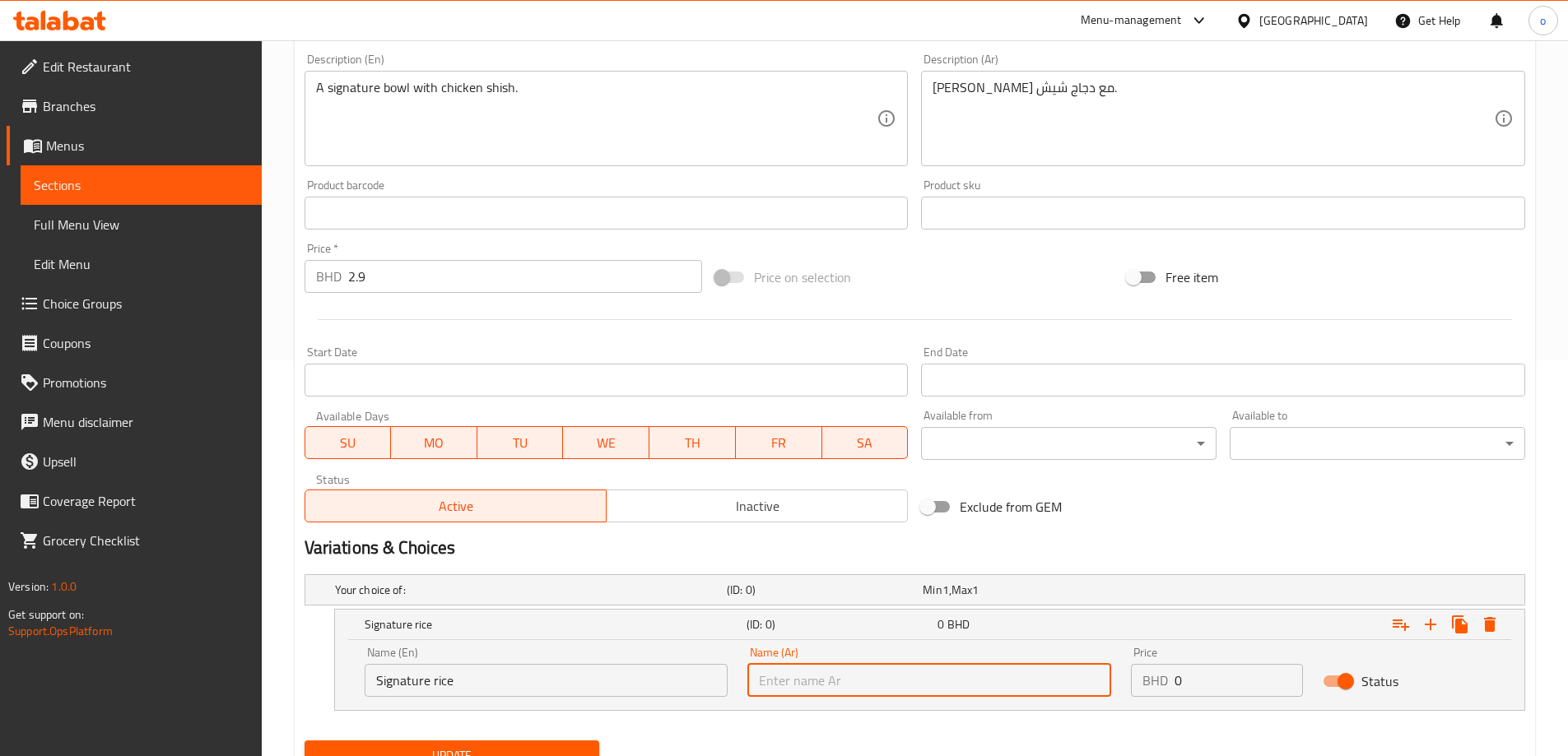
click at [915, 696] on input "text" at bounding box center [929, 680] width 364 height 33
paste input "أرز سيجنتشر"
type input "أرز سيجنتشر"
click at [363, 280] on input "2.9" at bounding box center [525, 277] width 355 height 33
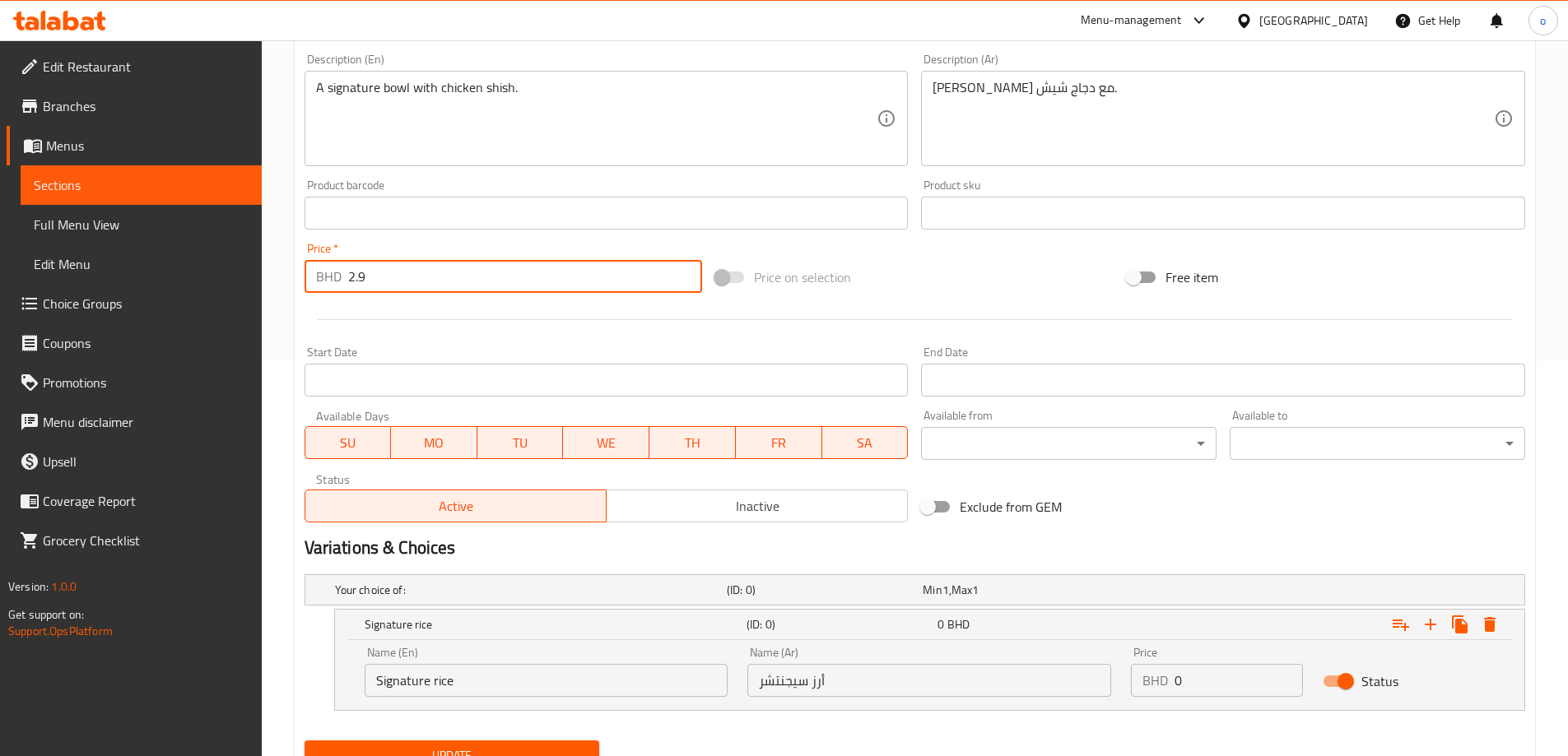
click at [363, 280] on input "2.9" at bounding box center [525, 277] width 355 height 33
type input "0"
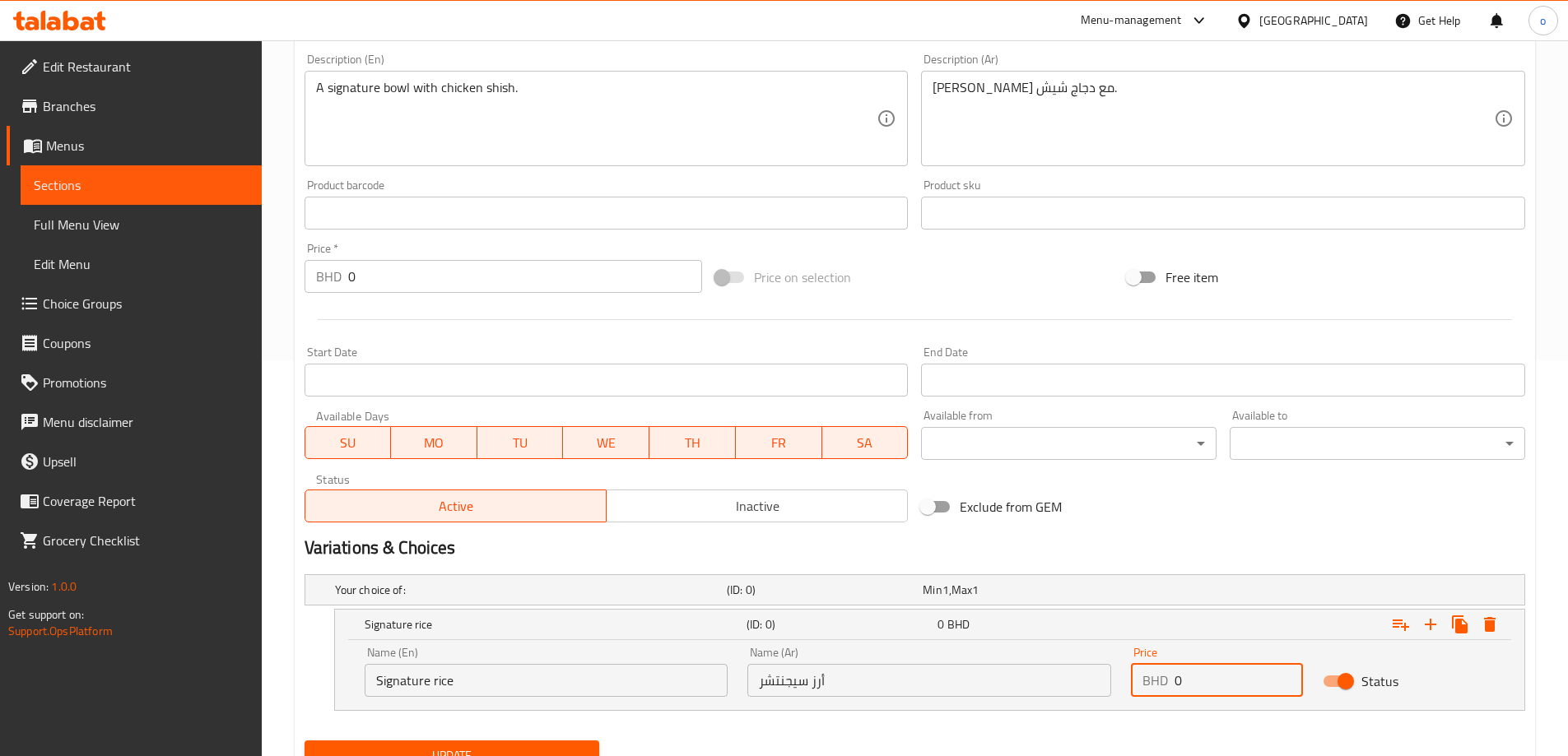
drag, startPoint x: 1171, startPoint y: 681, endPoint x: 1186, endPoint y: 681, distance: 15.0
click at [1186, 681] on div "BHD 0 Price" at bounding box center [1217, 680] width 172 height 33
paste input "2.9"
type input "2.9"
click at [1435, 621] on icon "Expand" at bounding box center [1430, 625] width 20 height 20
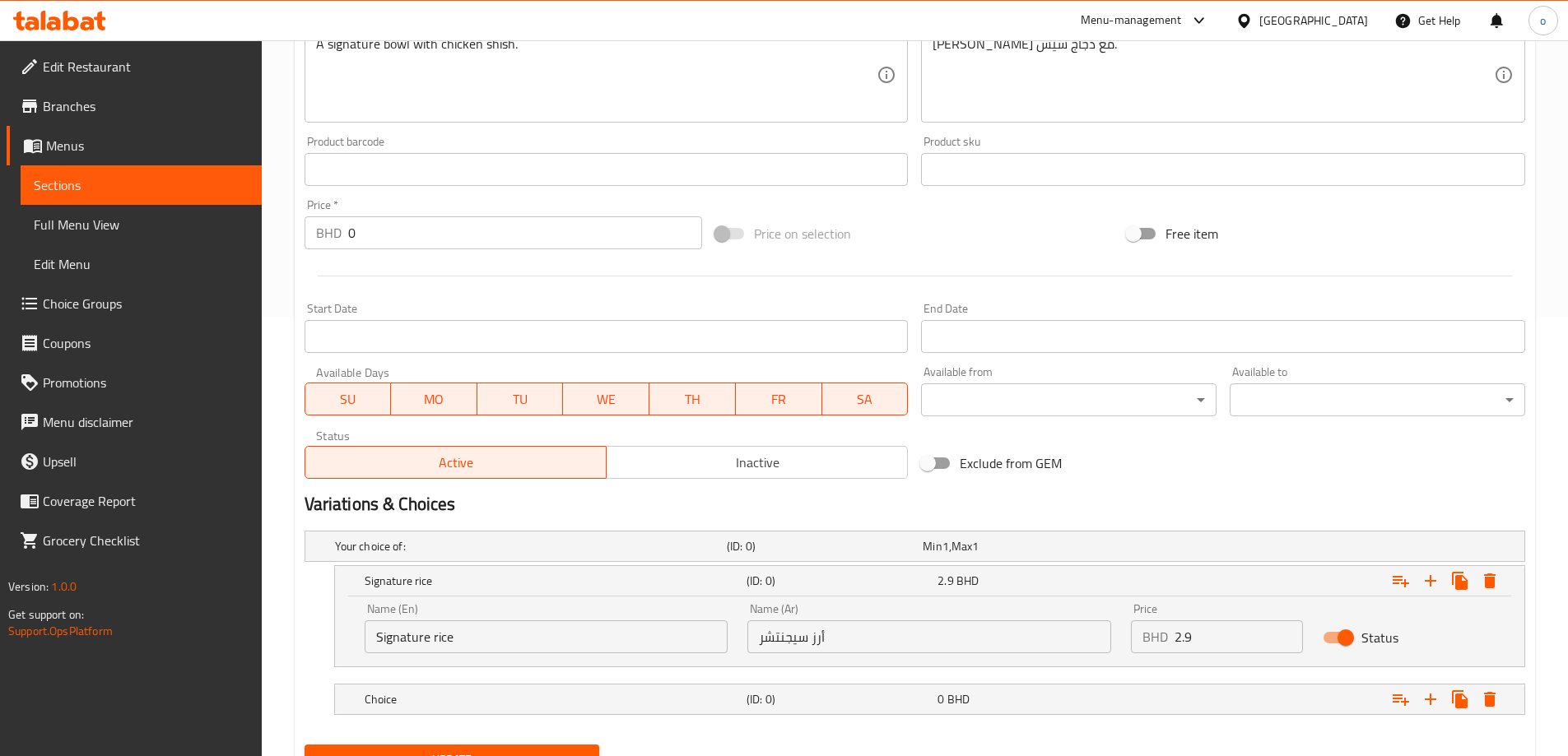
scroll to position [478, 0]
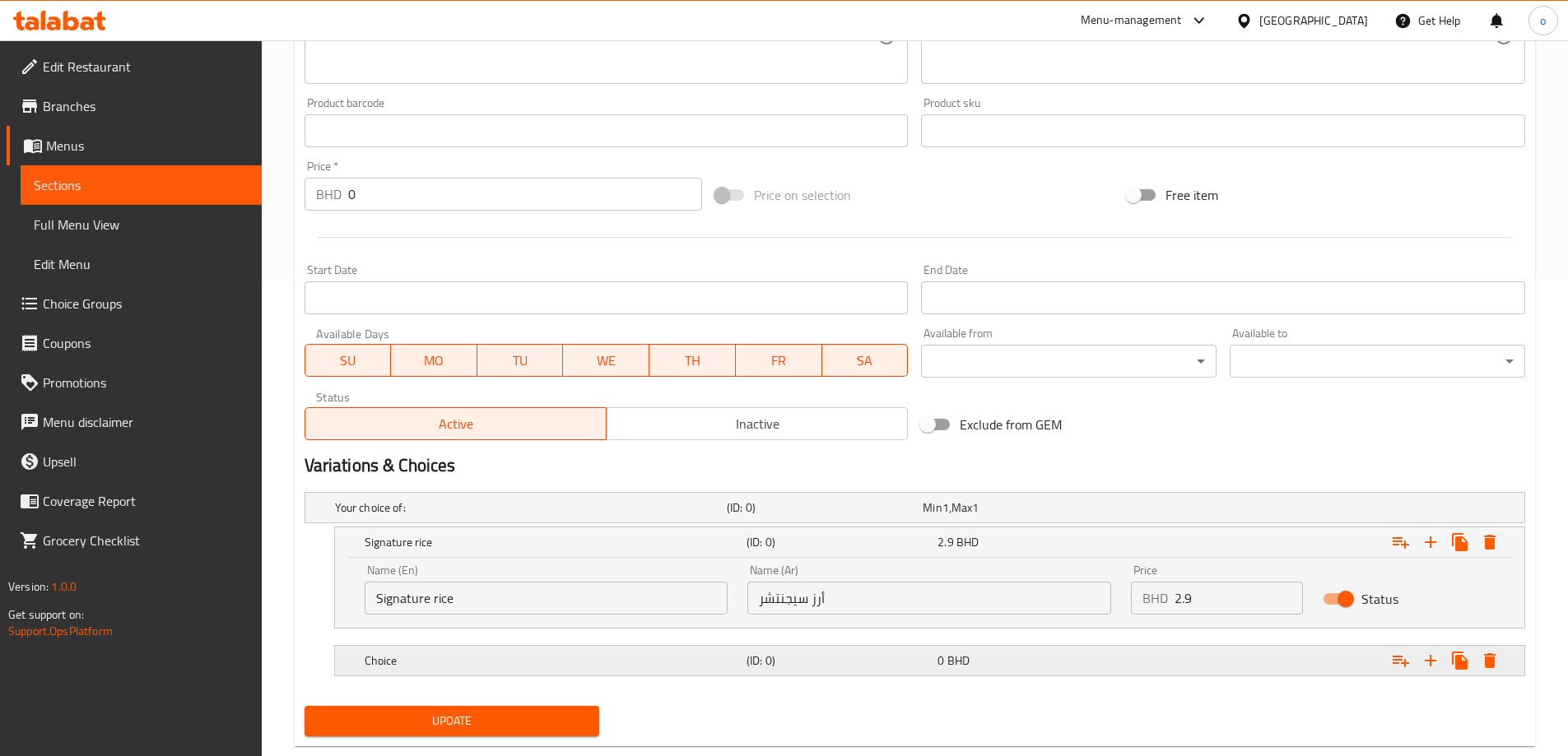
click at [610, 661] on h5 "Choice" at bounding box center [552, 661] width 375 height 16
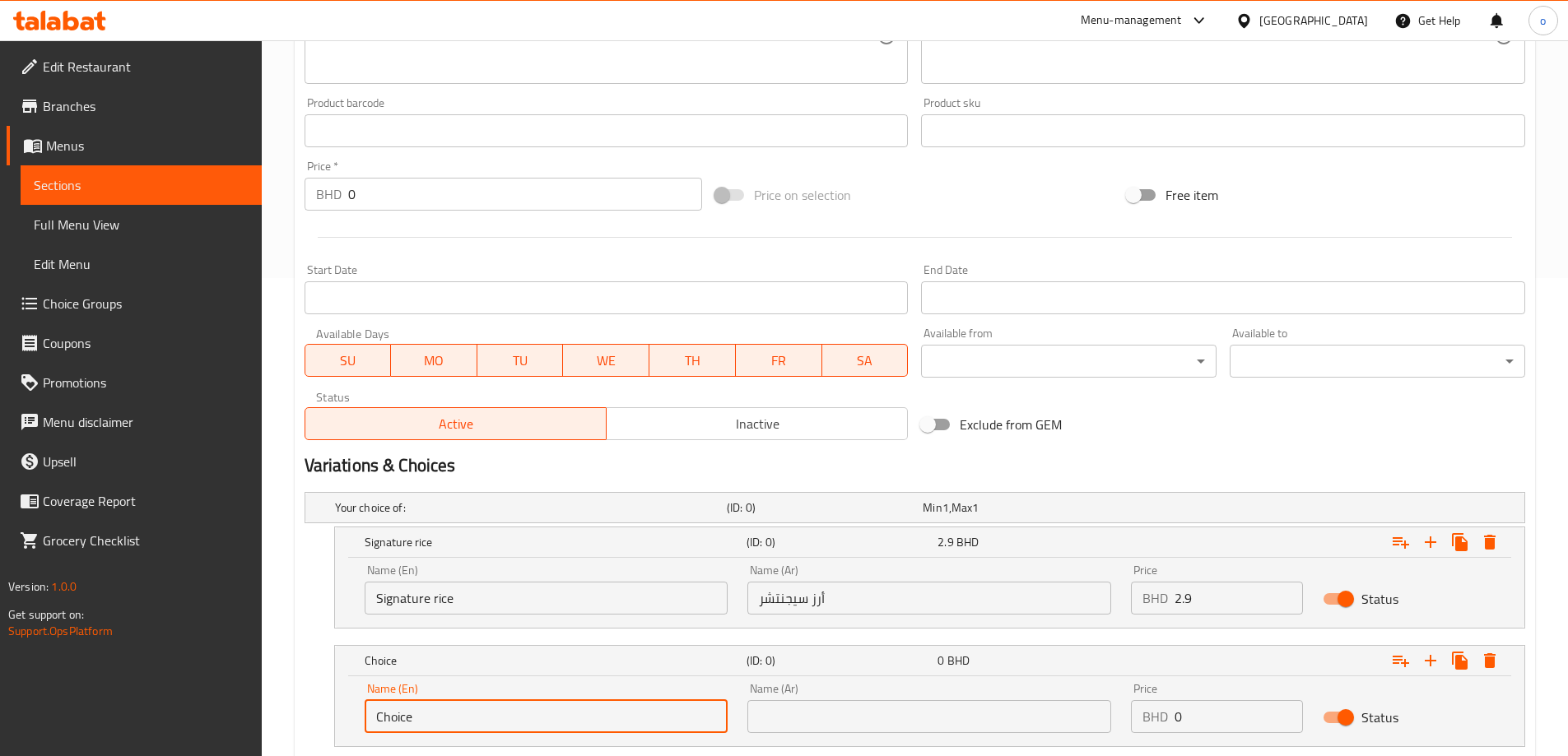
click at [391, 724] on input "Choice" at bounding box center [547, 717] width 364 height 33
paste input "Green r"
type input "Green rice"
click at [856, 712] on input "text" at bounding box center [929, 717] width 364 height 33
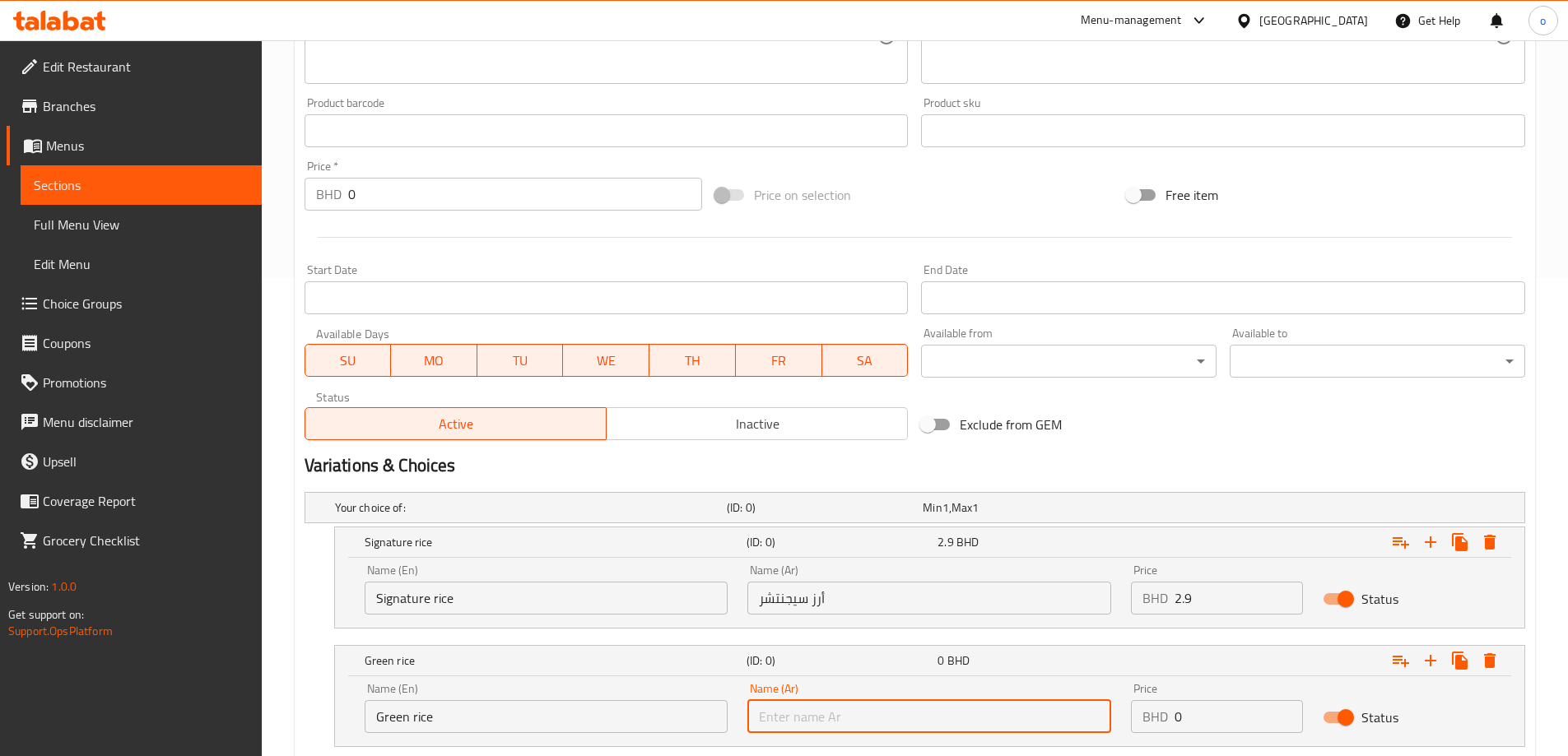
paste input "أرز أخضر"
type input "أرز أخضر"
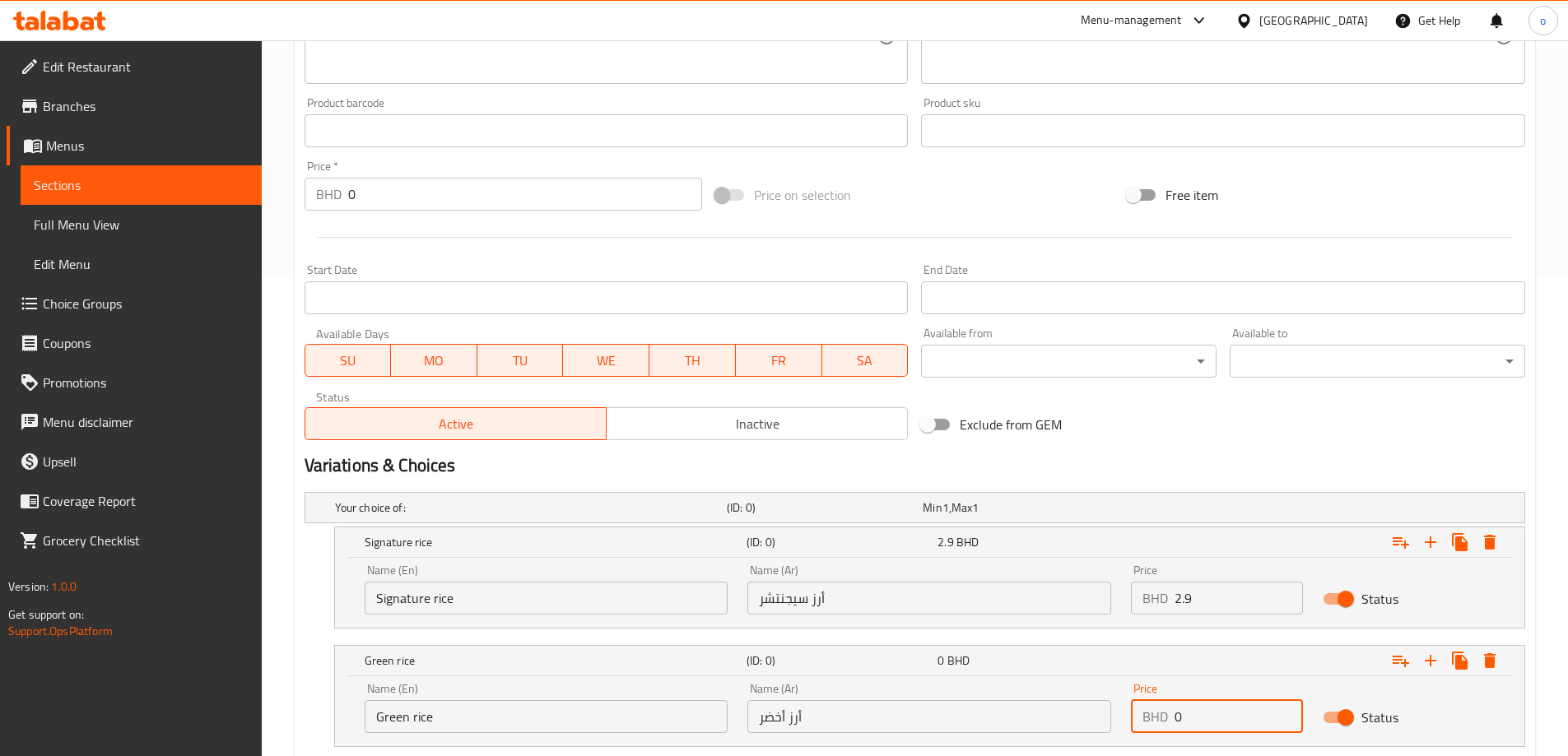
drag, startPoint x: 1206, startPoint y: 714, endPoint x: 1147, endPoint y: 713, distance: 59.0
click at [1147, 713] on div "BHD 0 Price" at bounding box center [1217, 717] width 172 height 33
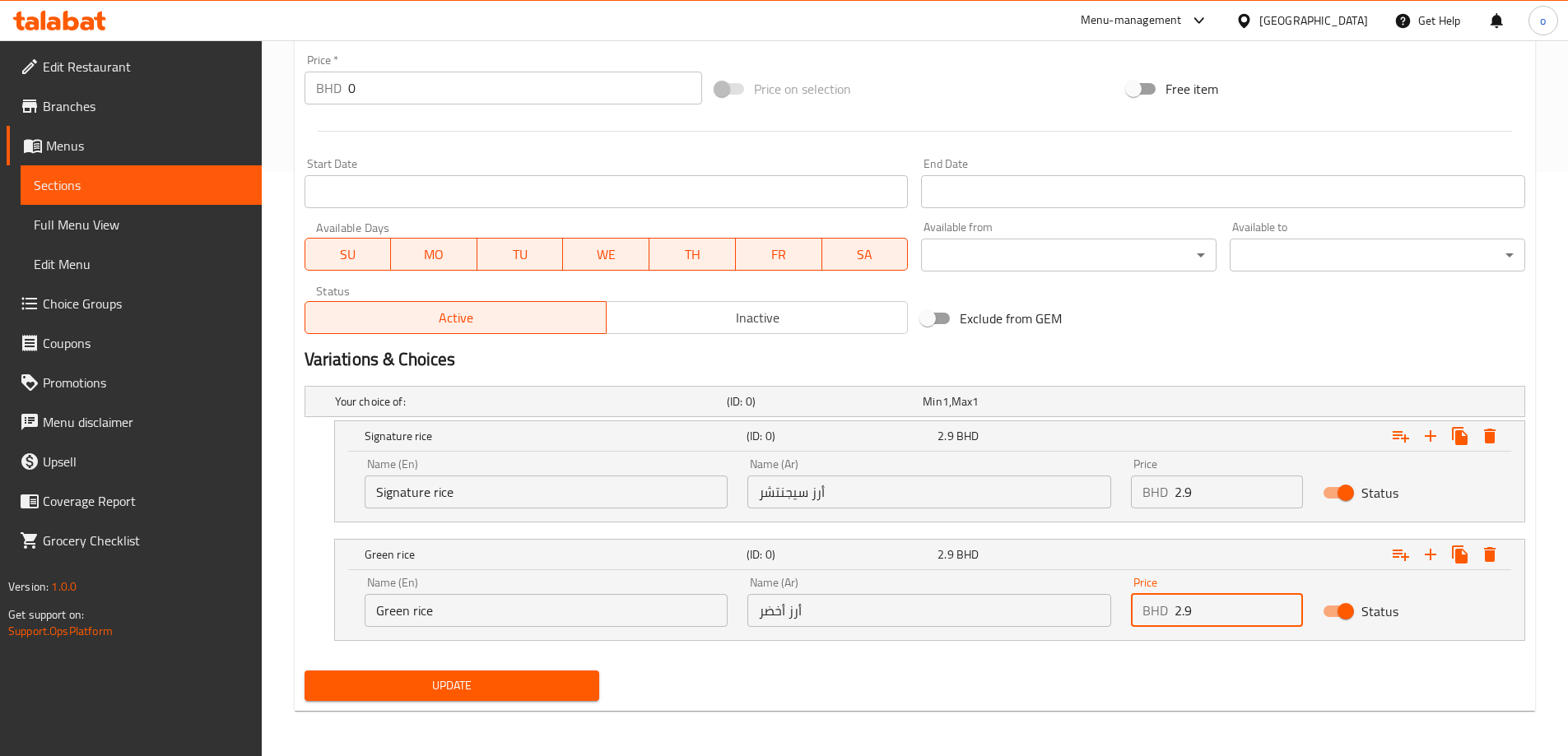
scroll to position [585, 0]
type input "2.9"
click at [1430, 554] on icon "Expand" at bounding box center [1430, 553] width 12 height 12
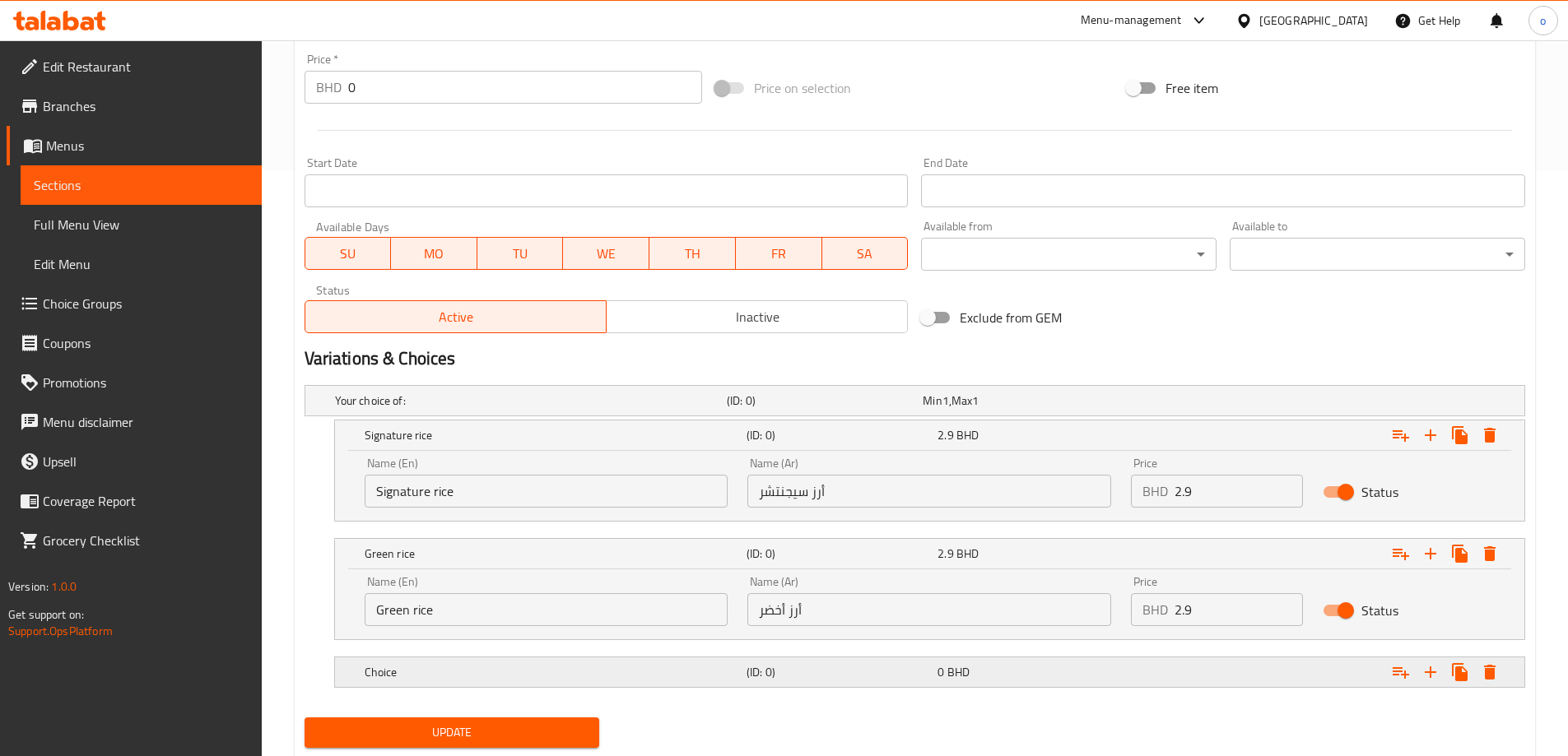
click at [442, 673] on h5 "Choice" at bounding box center [552, 672] width 375 height 16
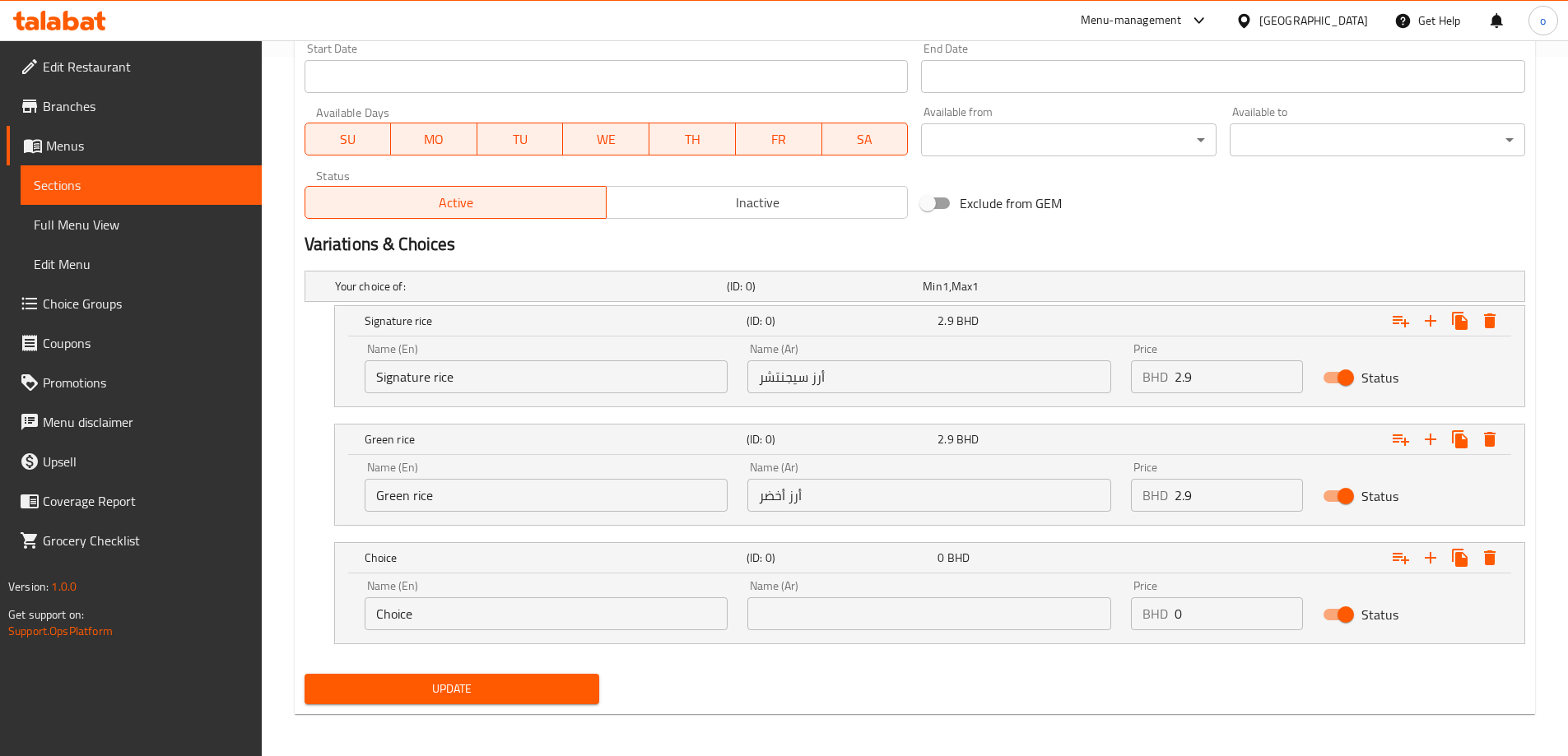
scroll to position [703, 0]
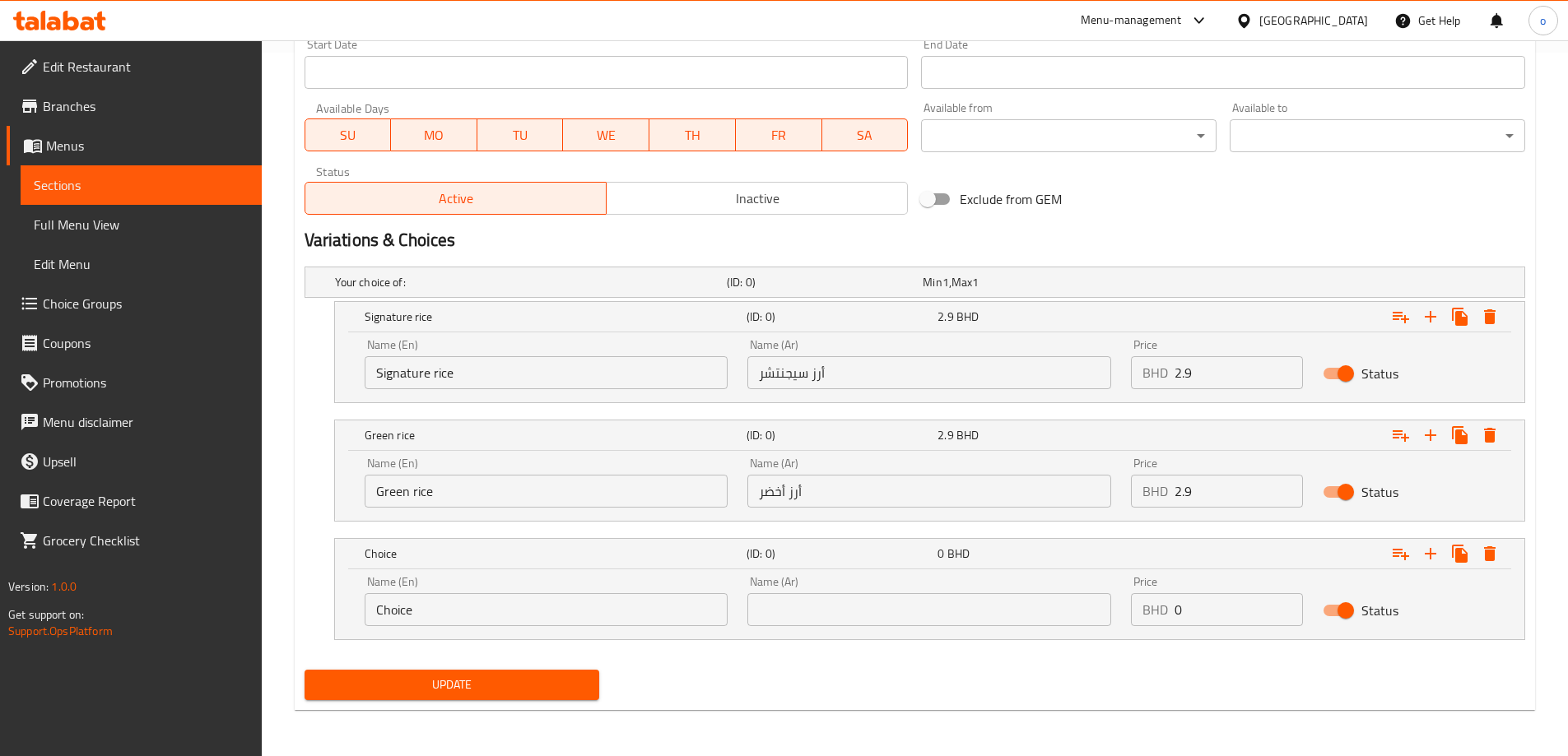
click at [388, 620] on input "Choice" at bounding box center [547, 609] width 364 height 33
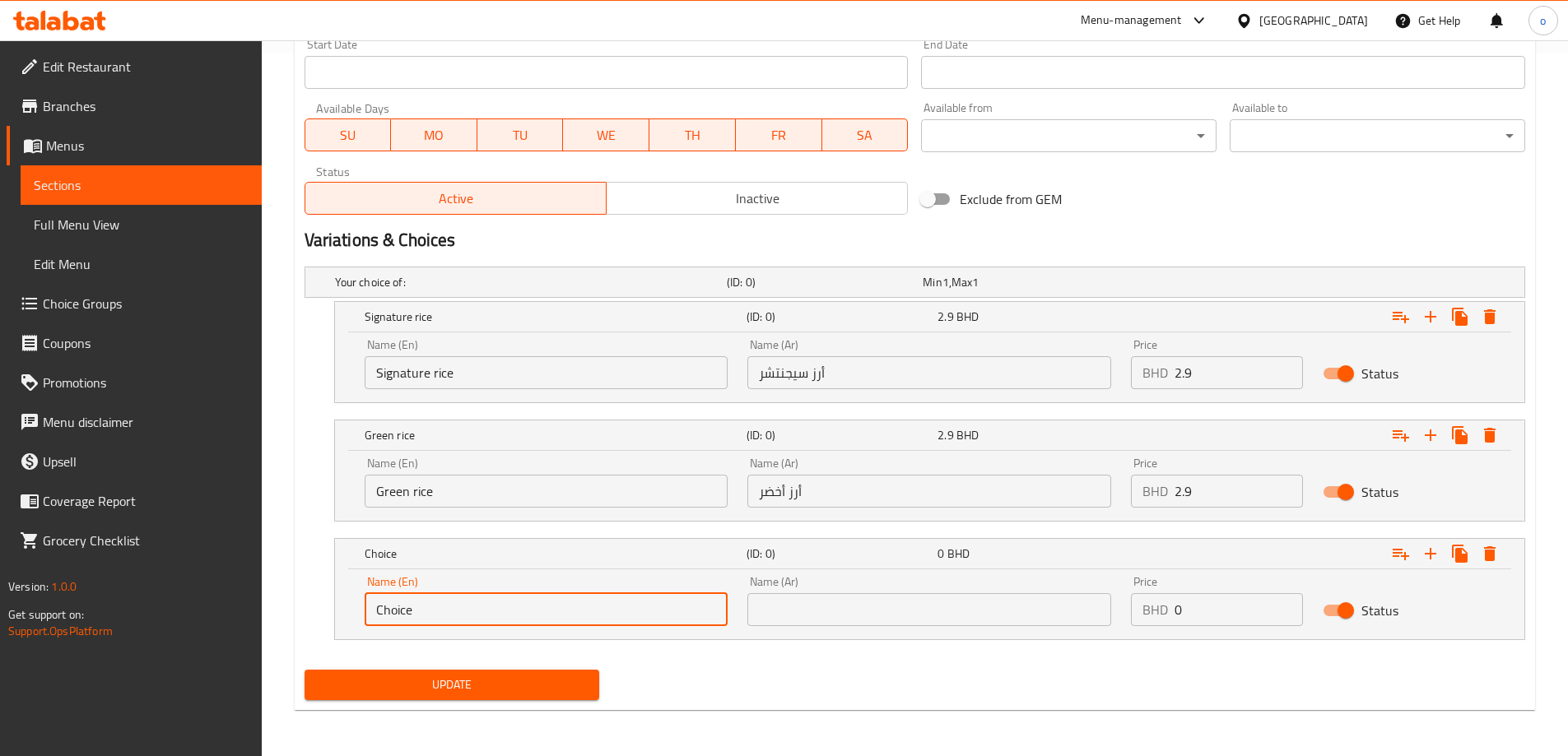
click at [388, 620] on input "Choice" at bounding box center [547, 609] width 364 height 33
paste input "White R"
type input "White Rice"
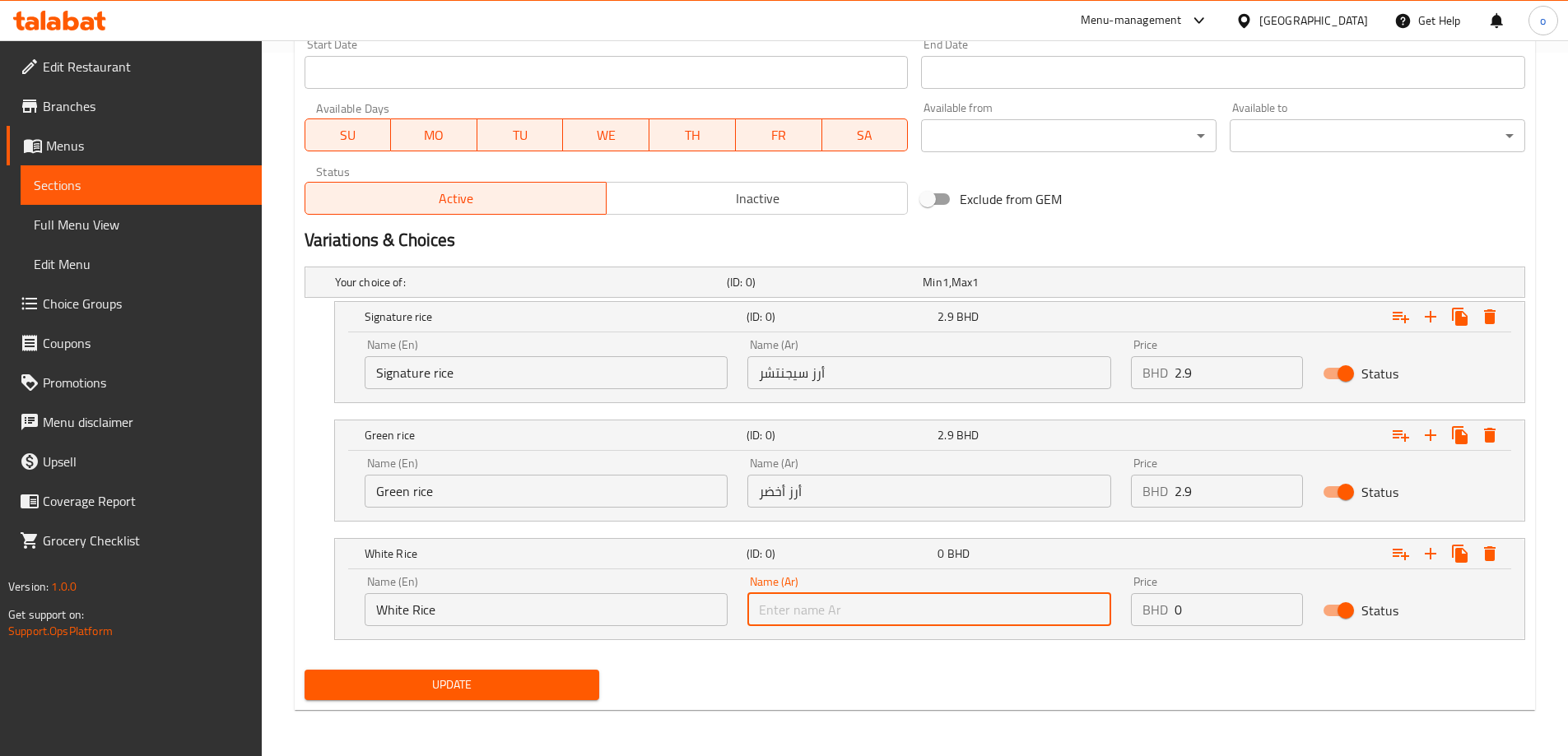
click at [818, 618] on input "text" at bounding box center [929, 609] width 364 height 33
type input "الأرز الأبيض"
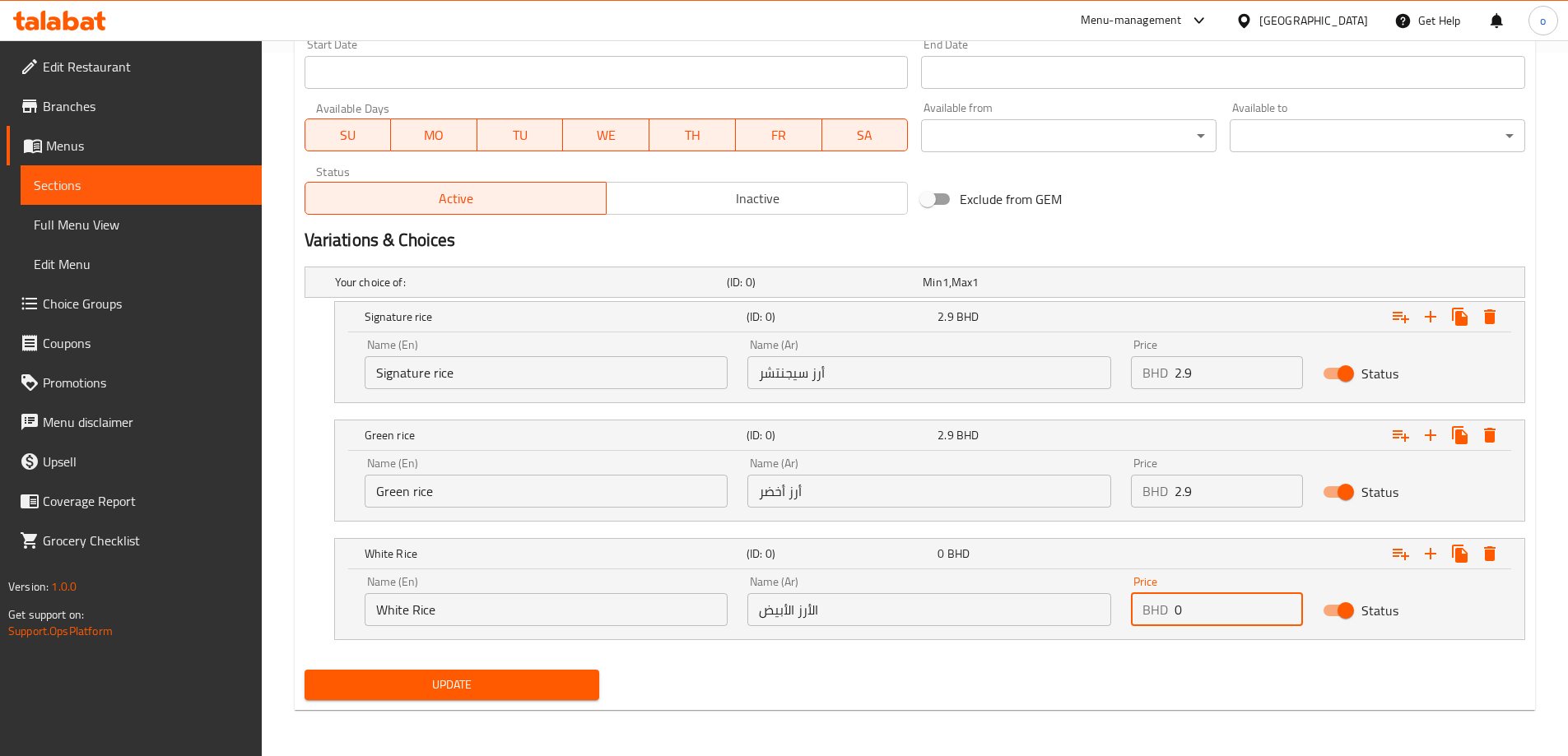
drag, startPoint x: 1170, startPoint y: 616, endPoint x: 1218, endPoint y: 618, distance: 48.0
click at [1218, 618] on div "BHD 0 Price" at bounding box center [1217, 609] width 172 height 33
click at [304, 670] on button "Update" at bounding box center [452, 685] width 295 height 30
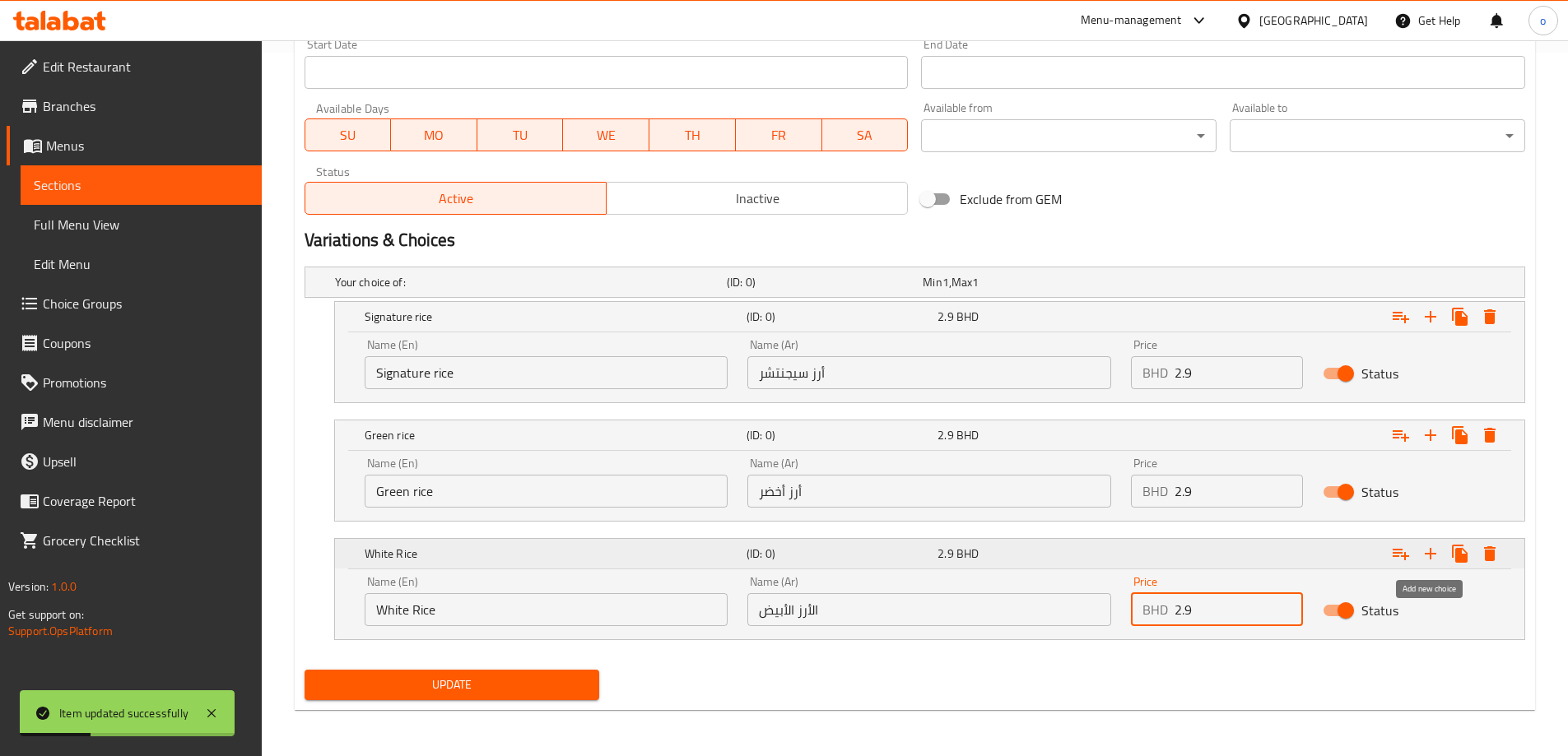
type input "2.9"
click at [1428, 547] on icon "Expand" at bounding box center [1430, 553] width 20 height 20
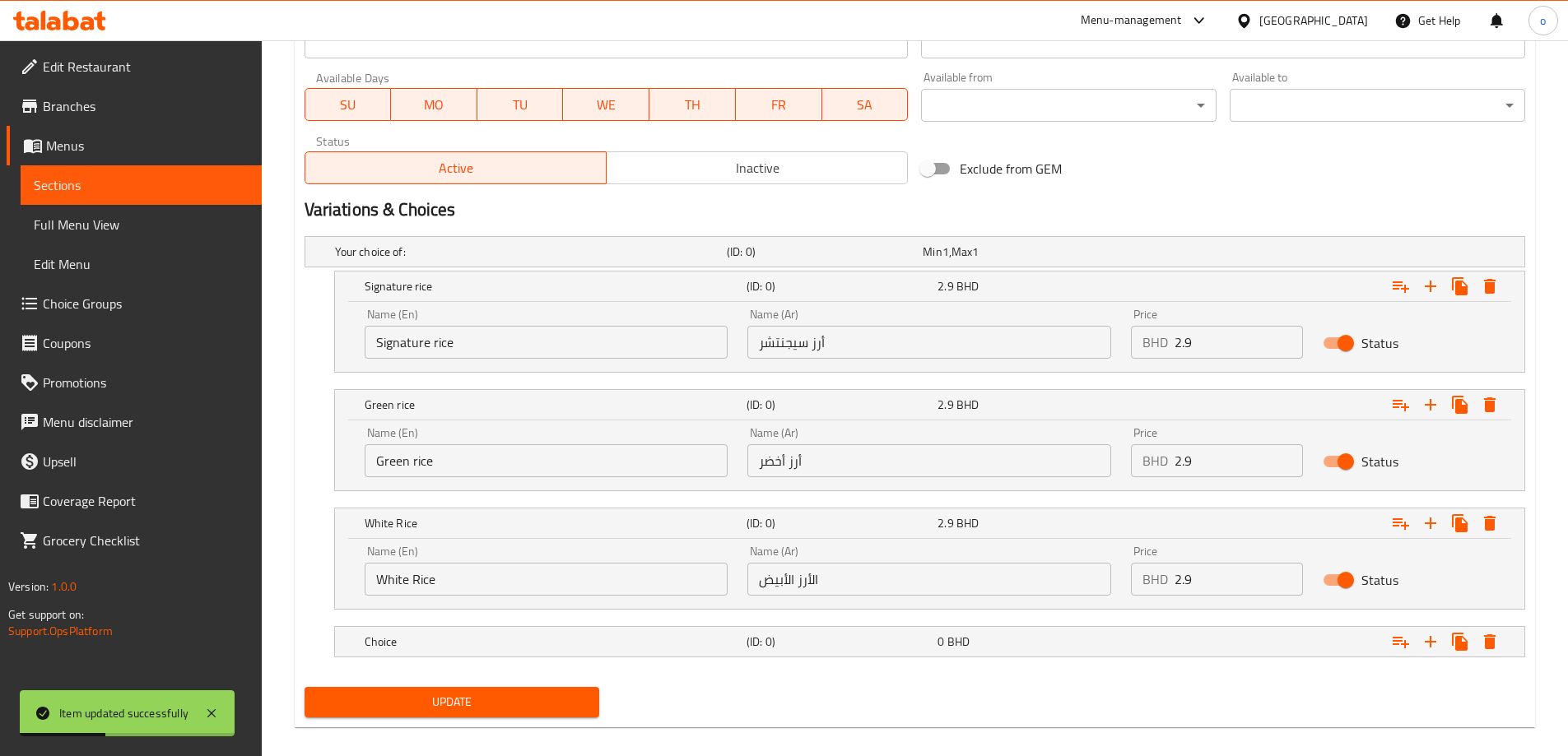
scroll to position [751, 0]
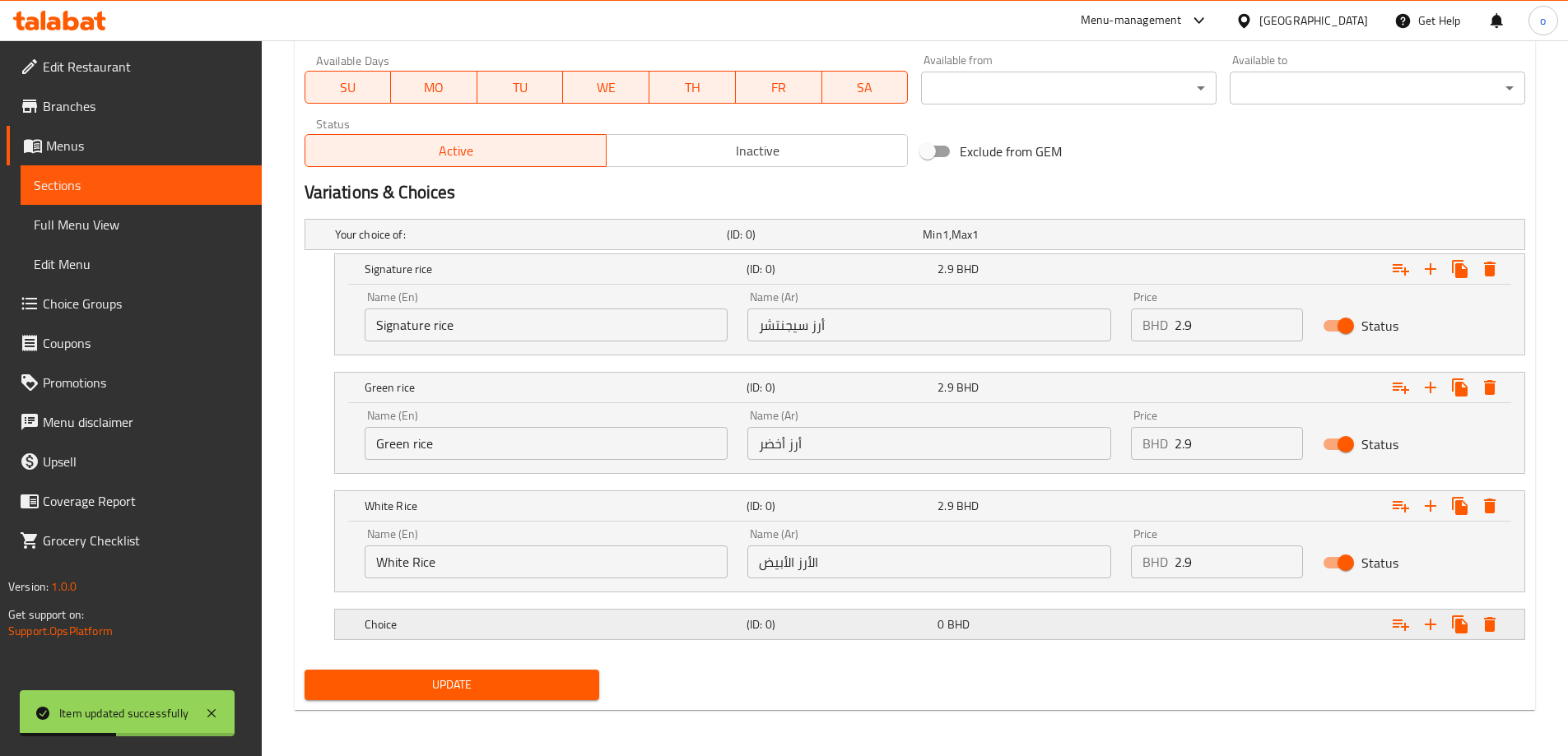
click at [701, 626] on h5 "Choice" at bounding box center [552, 624] width 375 height 16
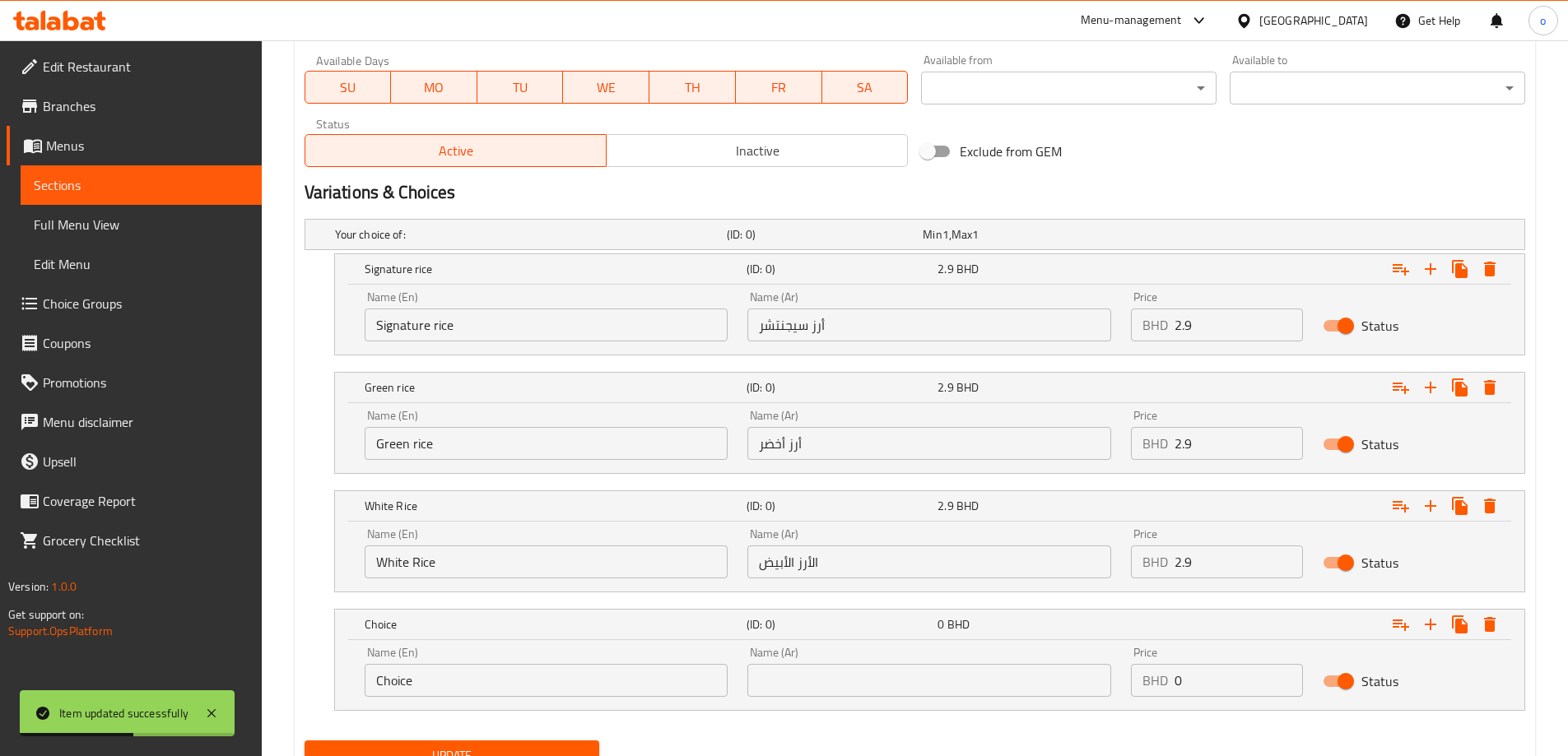
click at [474, 679] on input "Choice" at bounding box center [547, 680] width 364 height 33
click at [474, 679] on input "text" at bounding box center [547, 680] width 364 height 33
type input "Salad BASE"
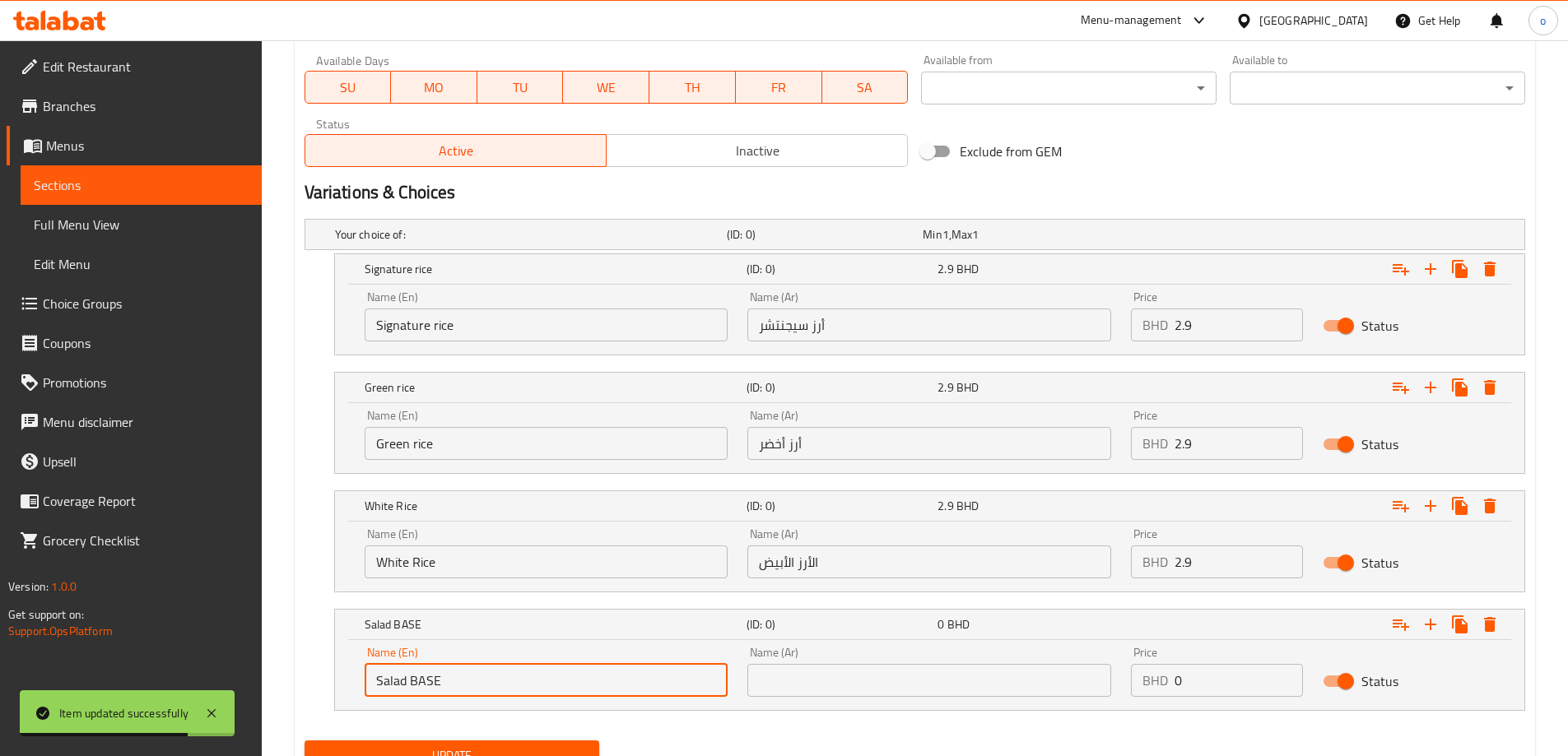
click at [808, 689] on input "text" at bounding box center [929, 680] width 364 height 33
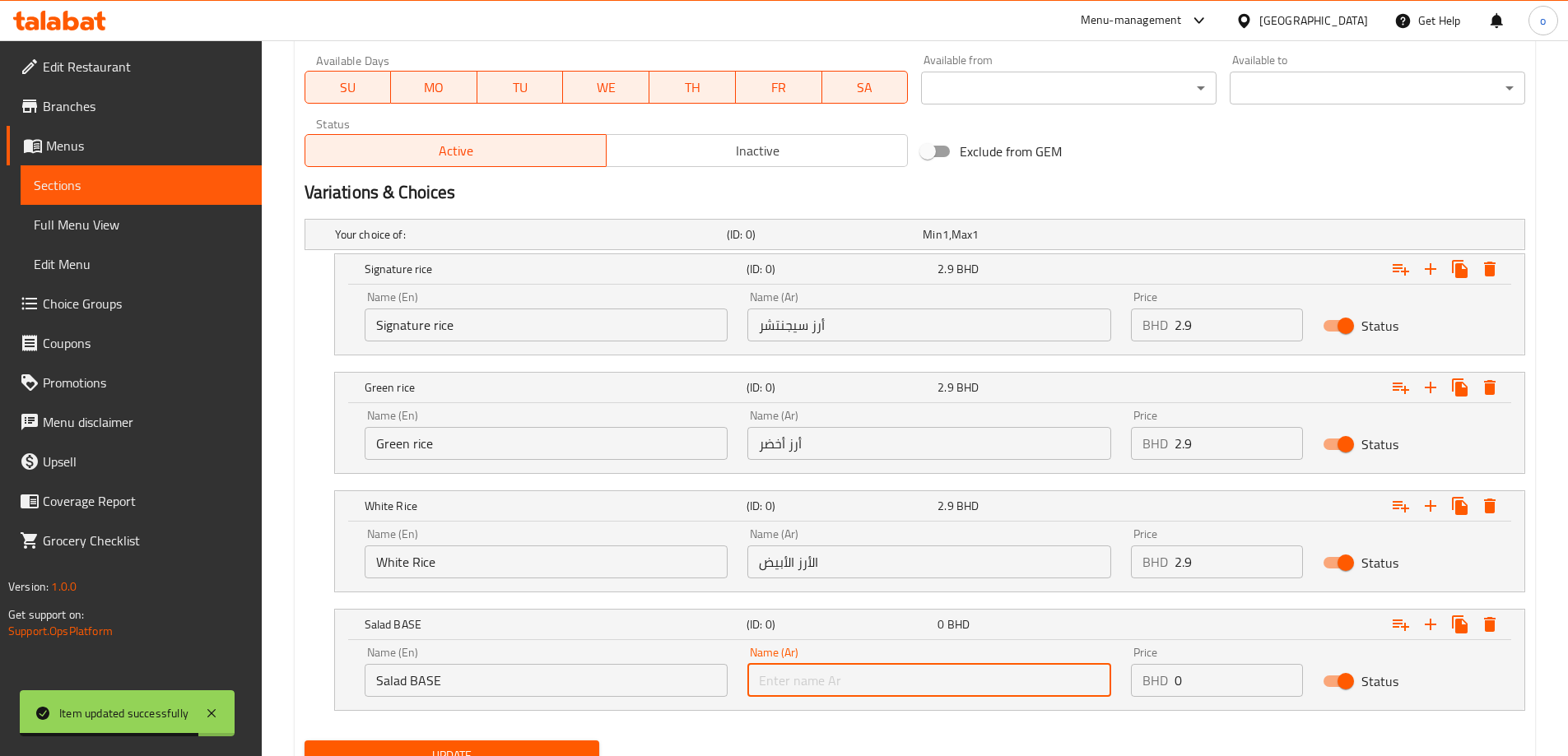
type input "أساس السلطة"
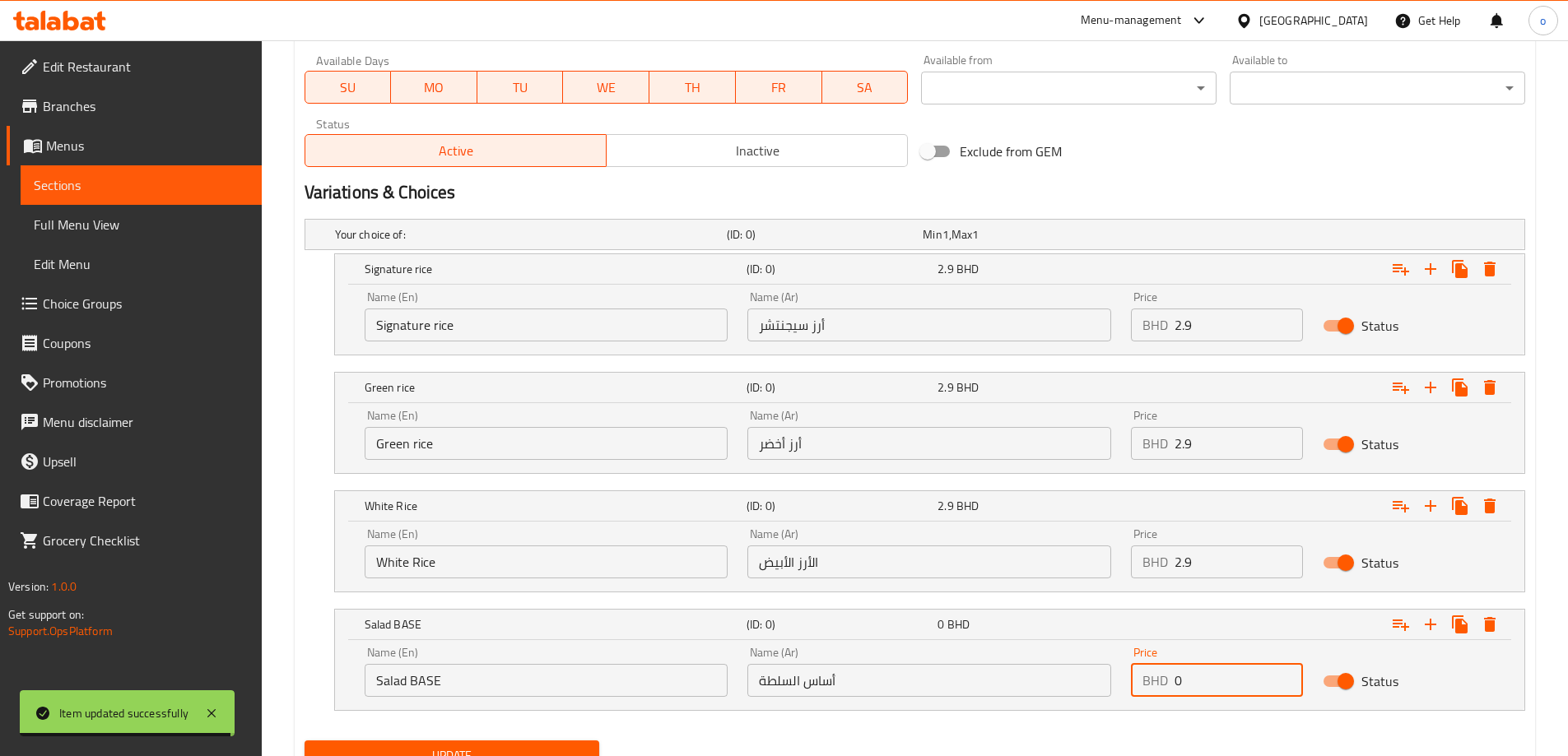
drag, startPoint x: 1185, startPoint y: 681, endPoint x: 1170, endPoint y: 681, distance: 15.0
click at [1170, 681] on div "BHD 0 Price" at bounding box center [1217, 680] width 172 height 33
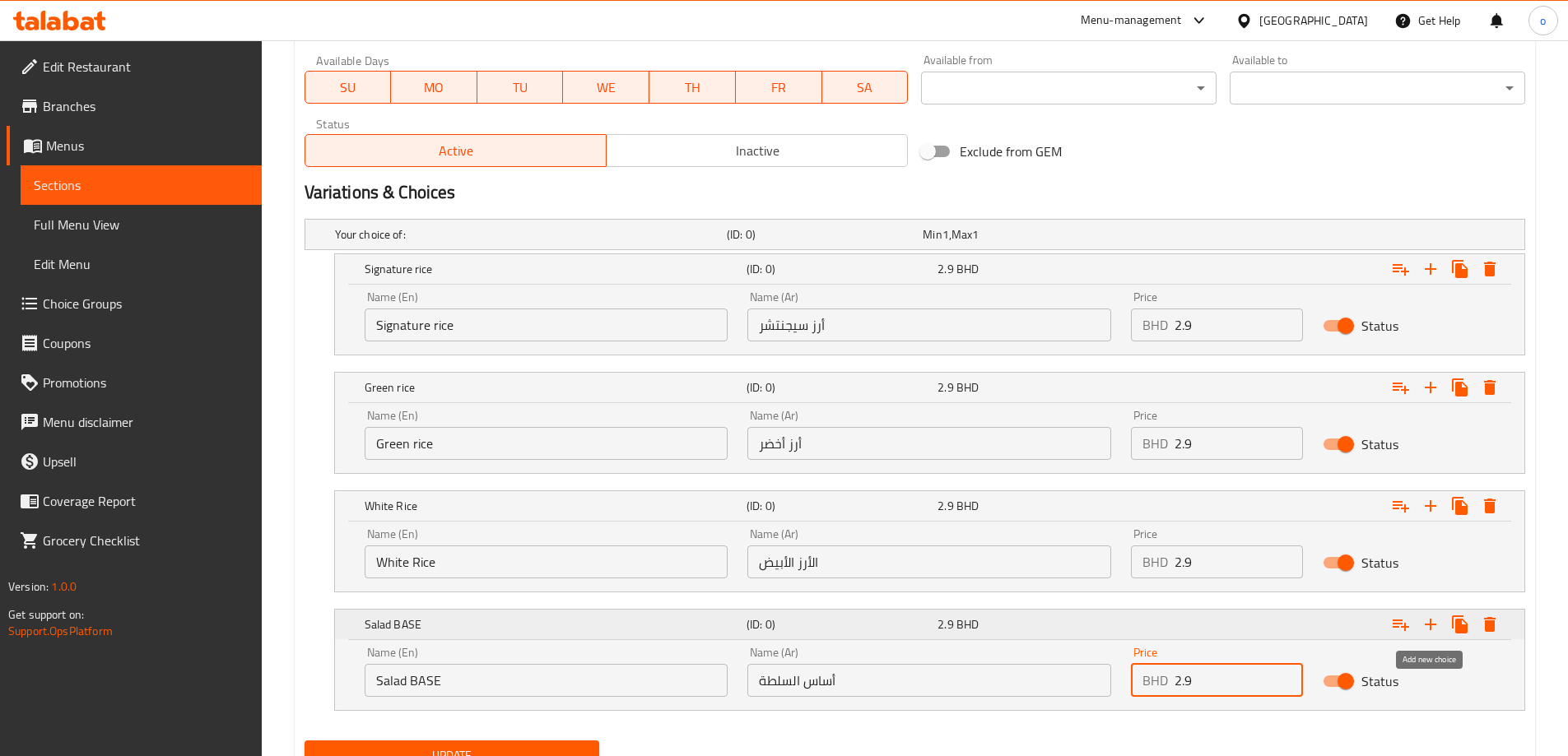
type input "2.9"
click at [1438, 623] on icon "Expand" at bounding box center [1430, 625] width 20 height 20
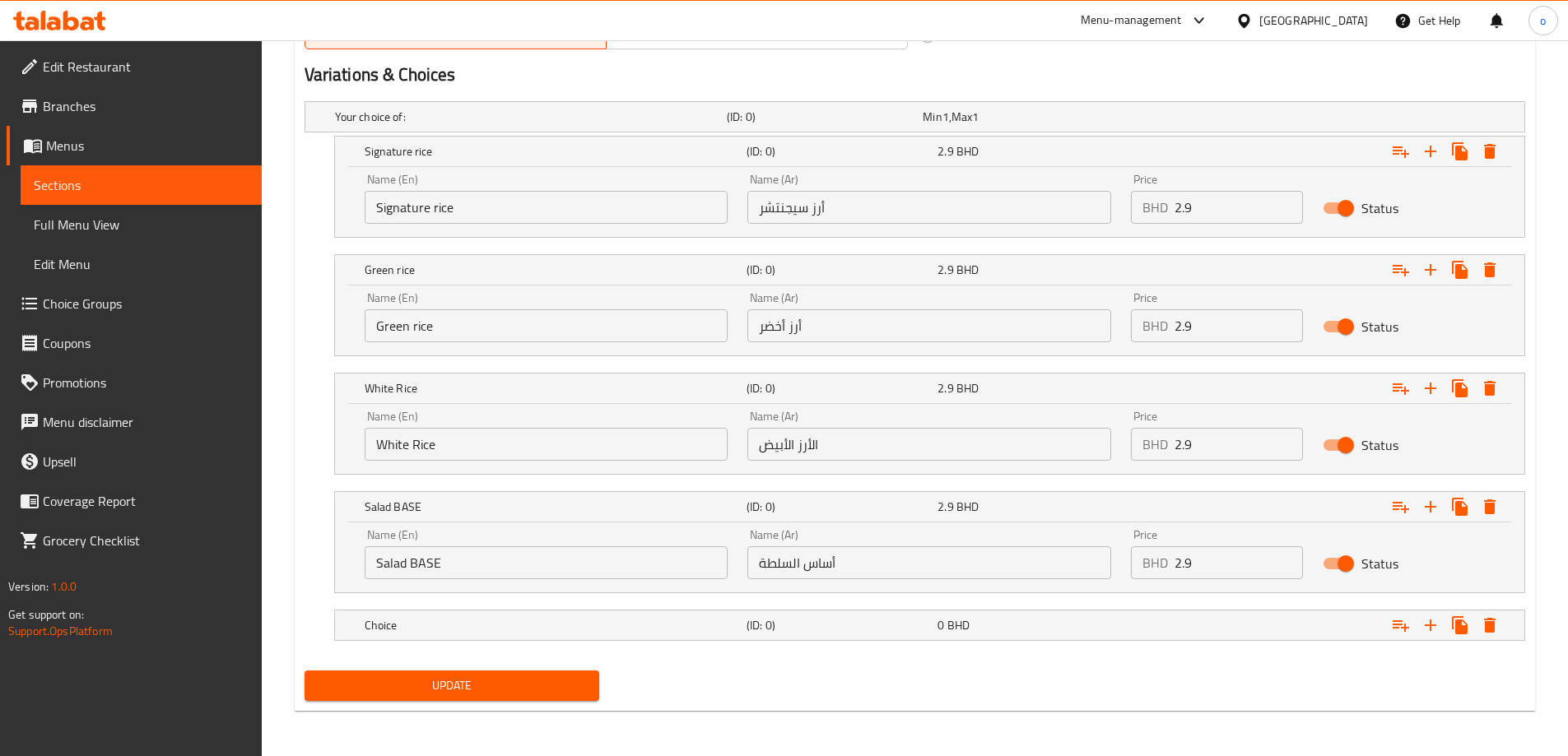
scroll to position [870, 0]
click at [597, 636] on div "Choice (ID: 0) 0 BHD" at bounding box center [934, 624] width 1146 height 36
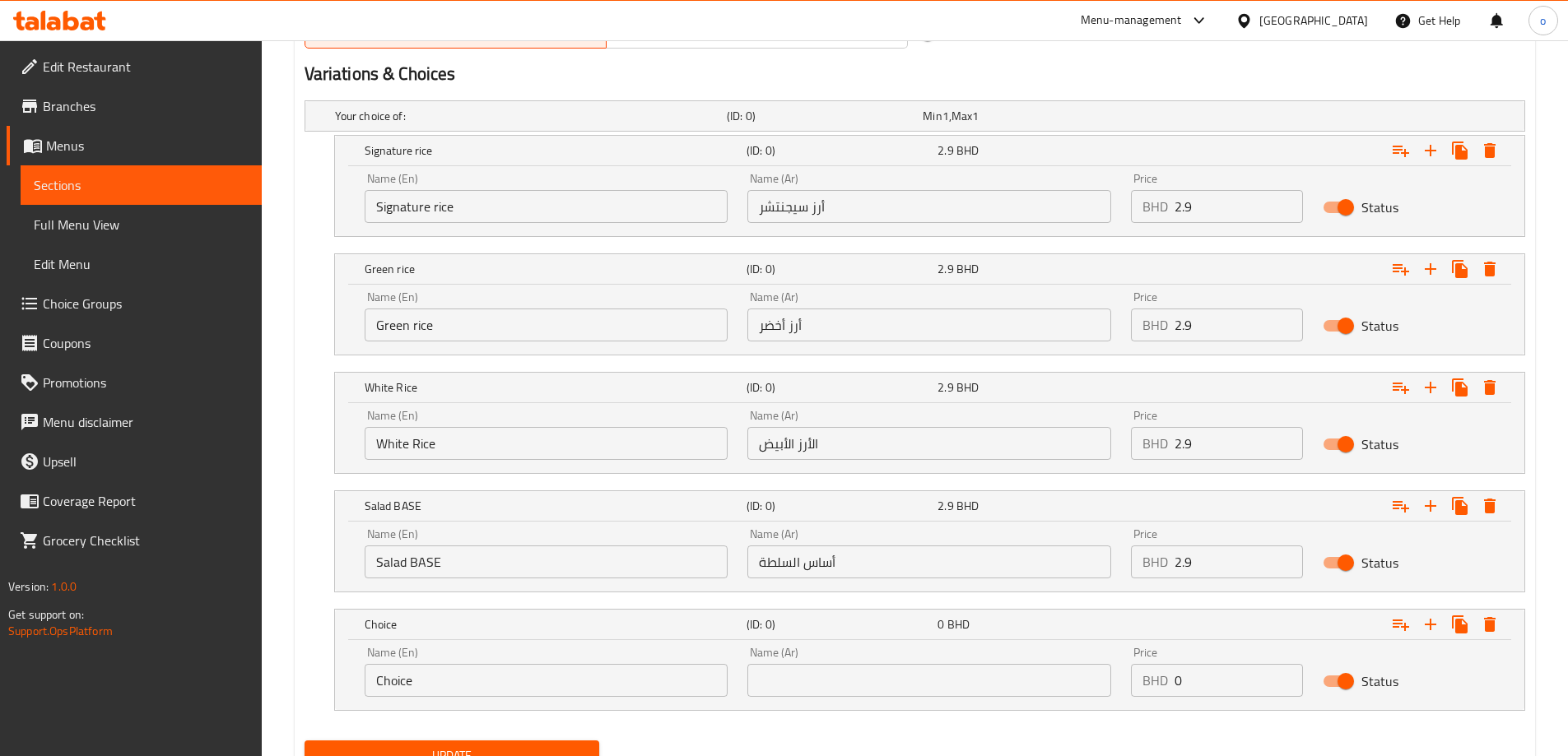
click at [487, 658] on div "Name (En) Choice Name (En)" at bounding box center [547, 672] width 364 height 50
click at [485, 688] on input "Choice" at bounding box center [547, 680] width 364 height 33
click at [485, 688] on input "text" at bounding box center [547, 680] width 364 height 33
type input "Fries BASE"
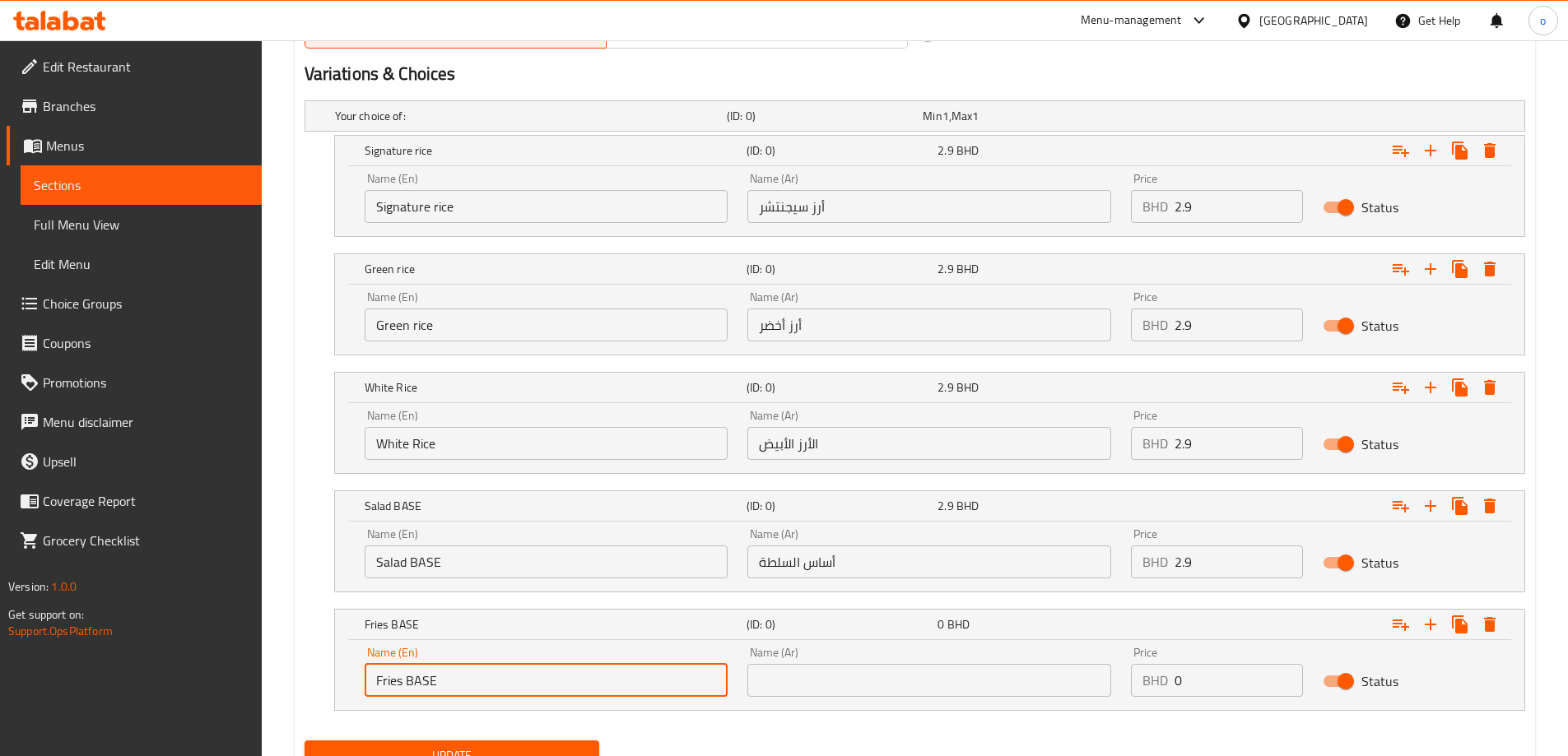
click at [813, 694] on input "text" at bounding box center [929, 680] width 364 height 33
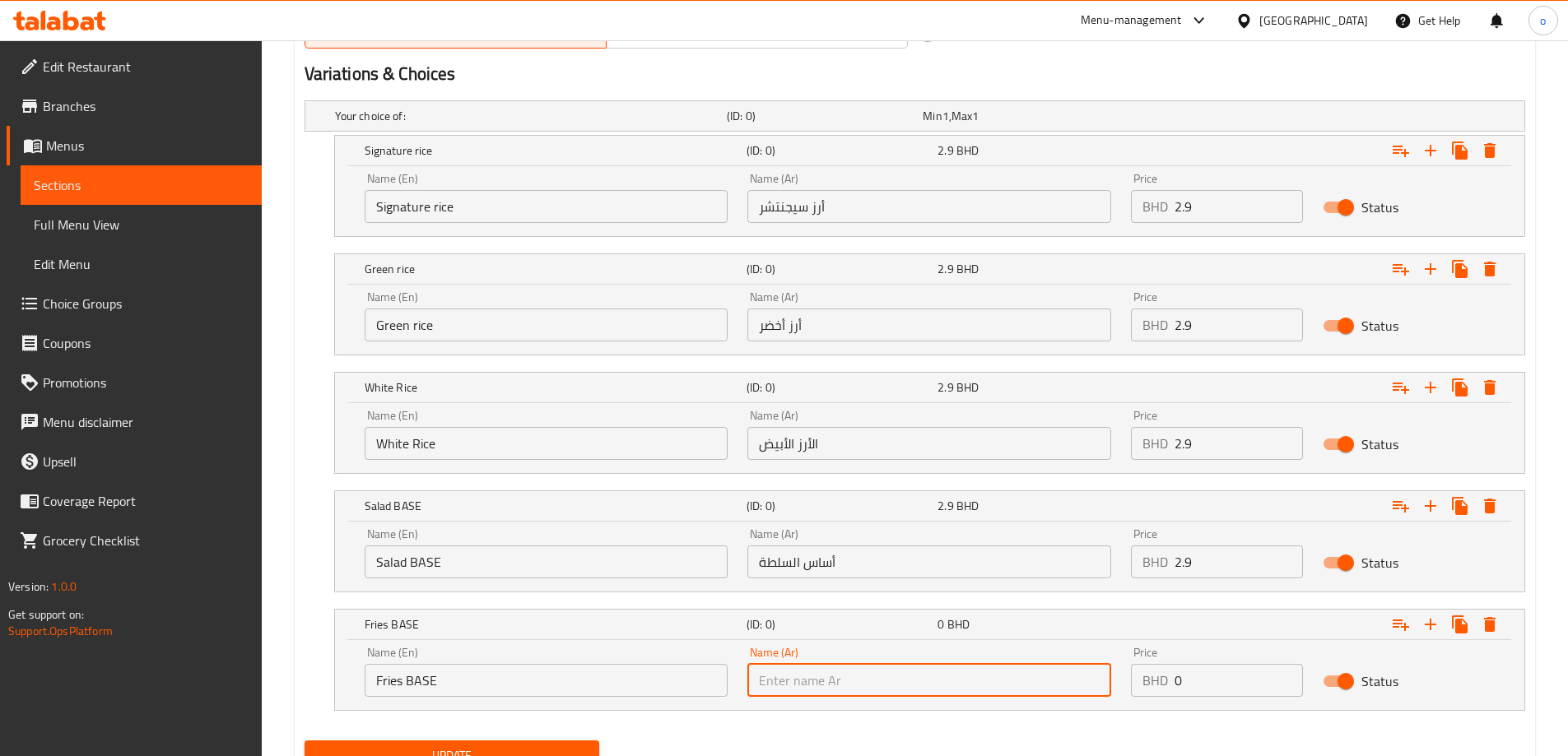
type input "أساس البطاطس المقلية"
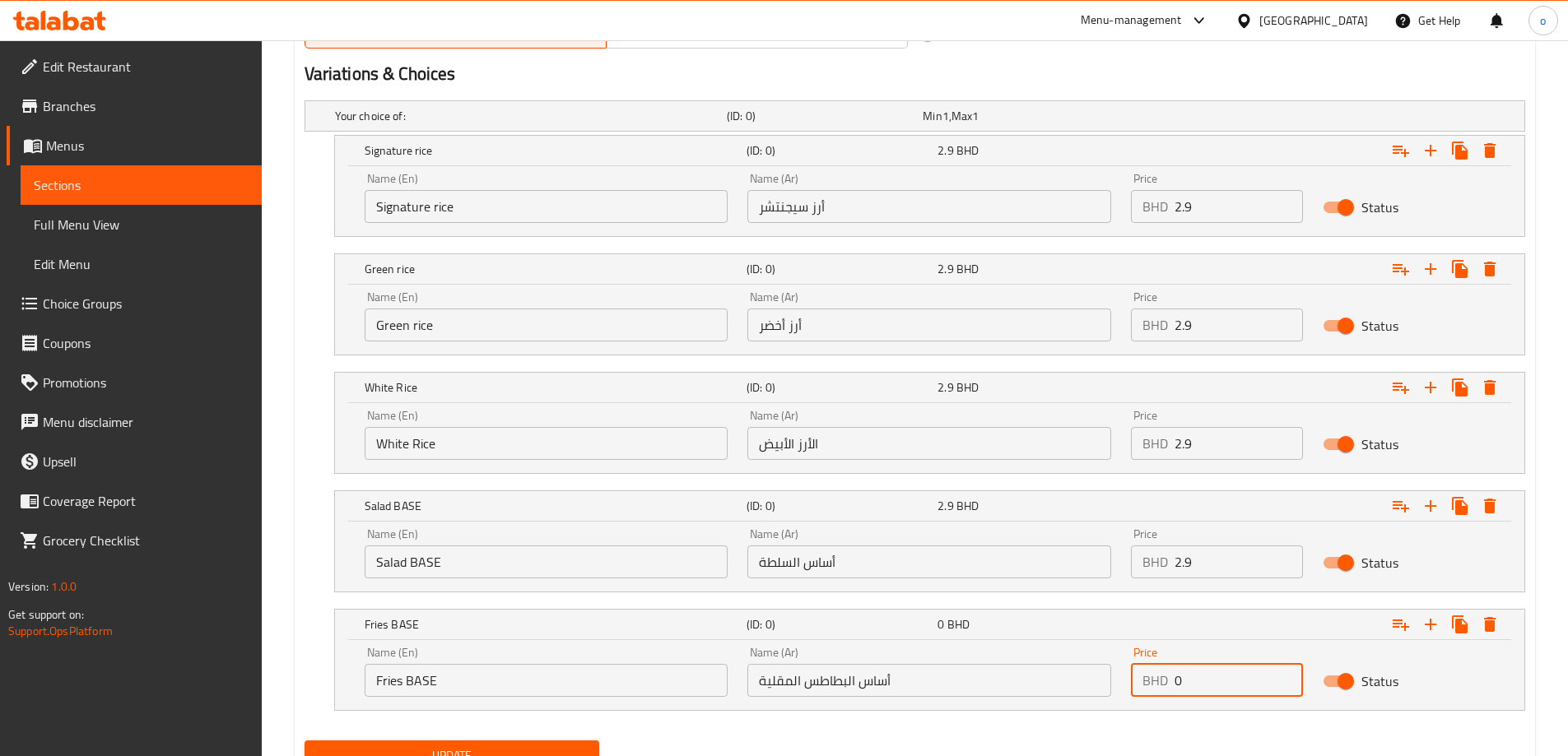
drag, startPoint x: 1185, startPoint y: 668, endPoint x: 1143, endPoint y: 679, distance: 43.4
click at [1143, 679] on div "BHD 0 Price" at bounding box center [1217, 680] width 172 height 33
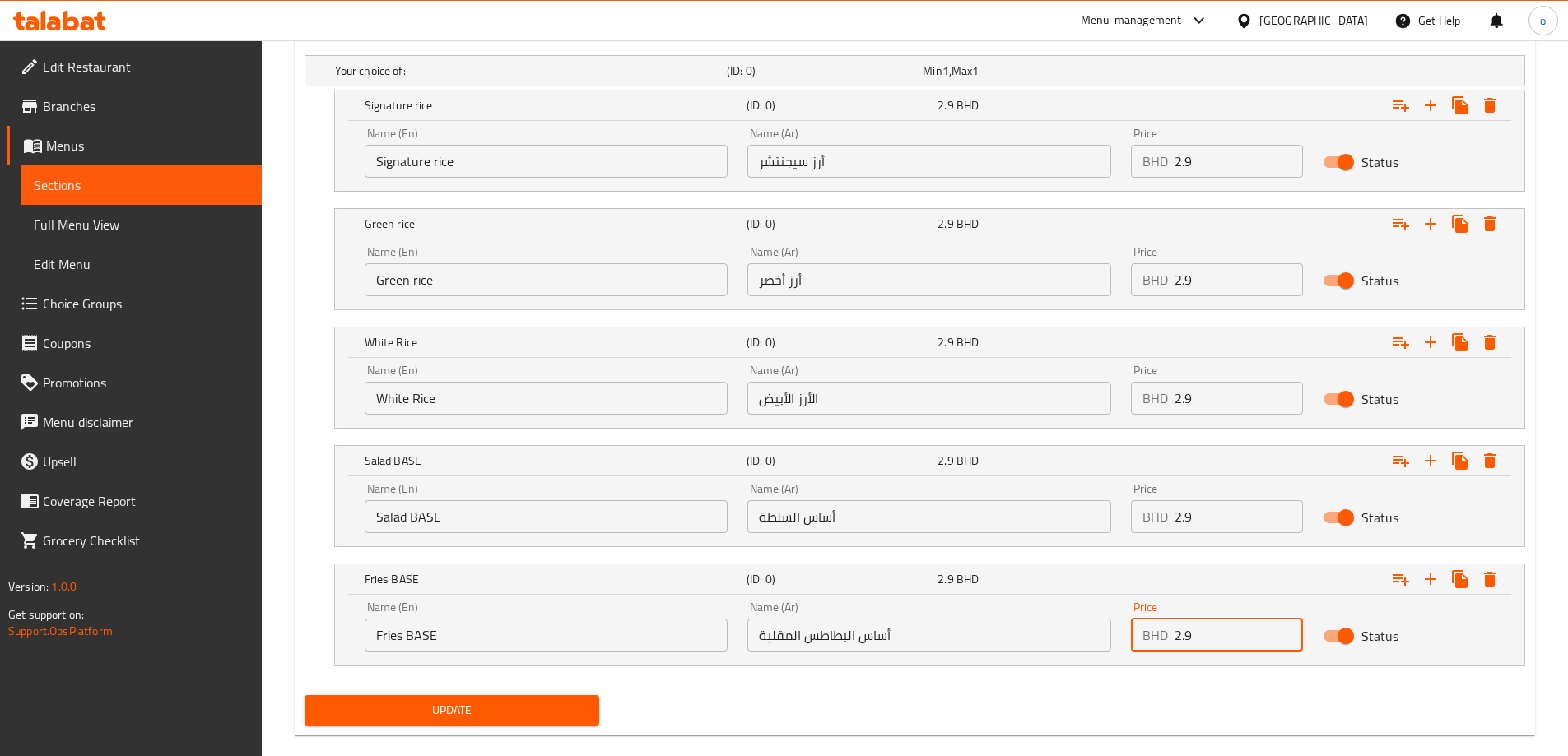
scroll to position [940, 0]
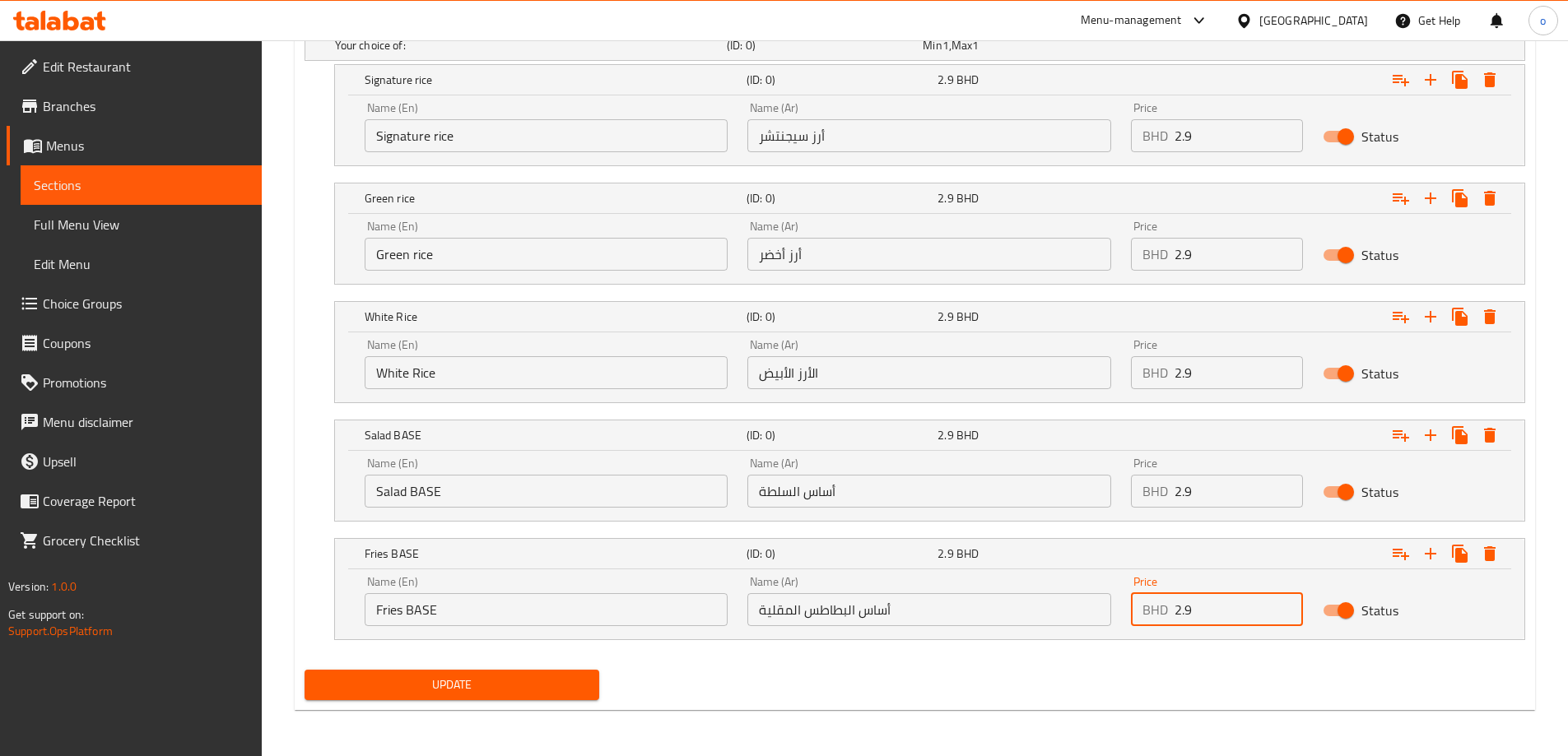
type input "2.9"
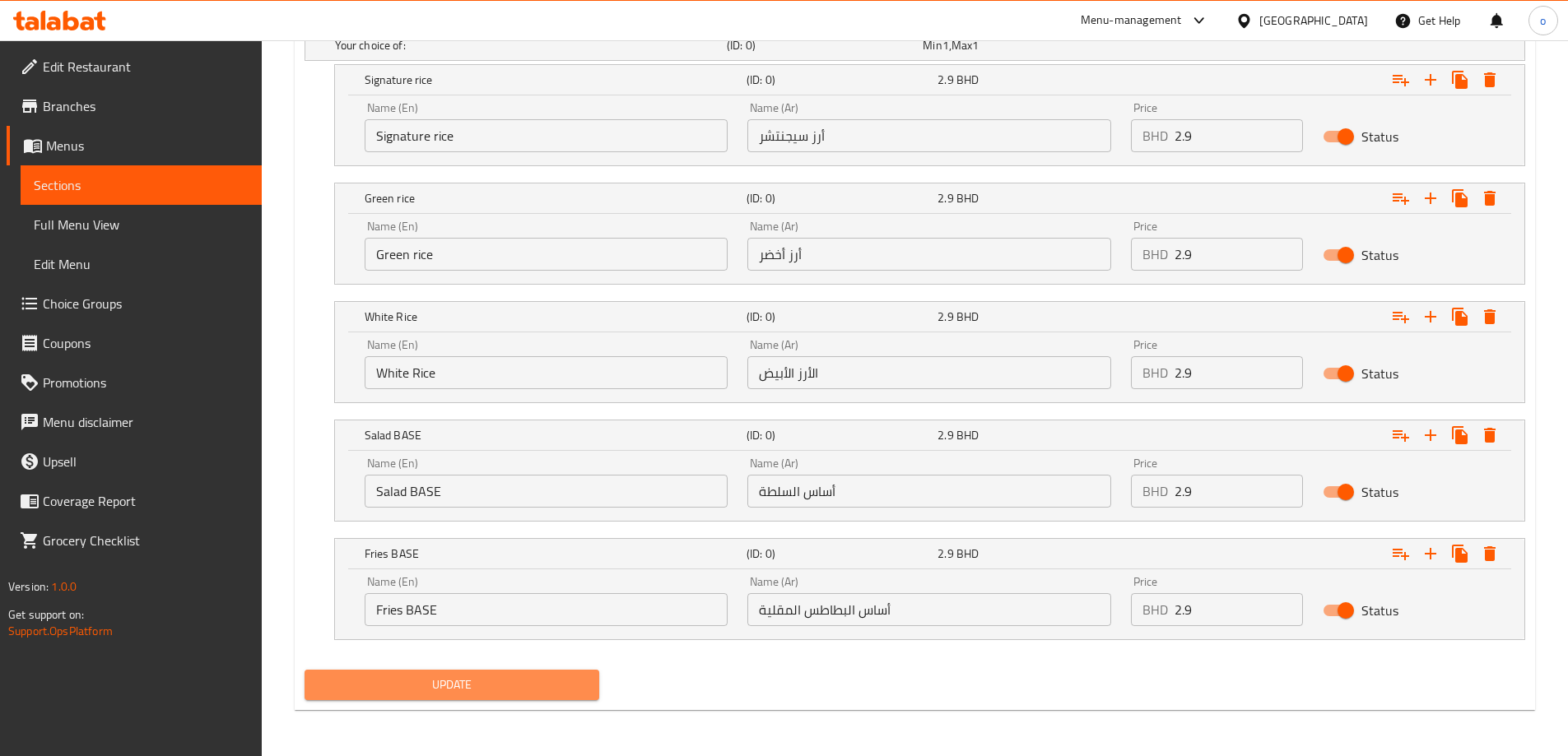
click at [491, 687] on span "Update" at bounding box center [452, 685] width 270 height 20
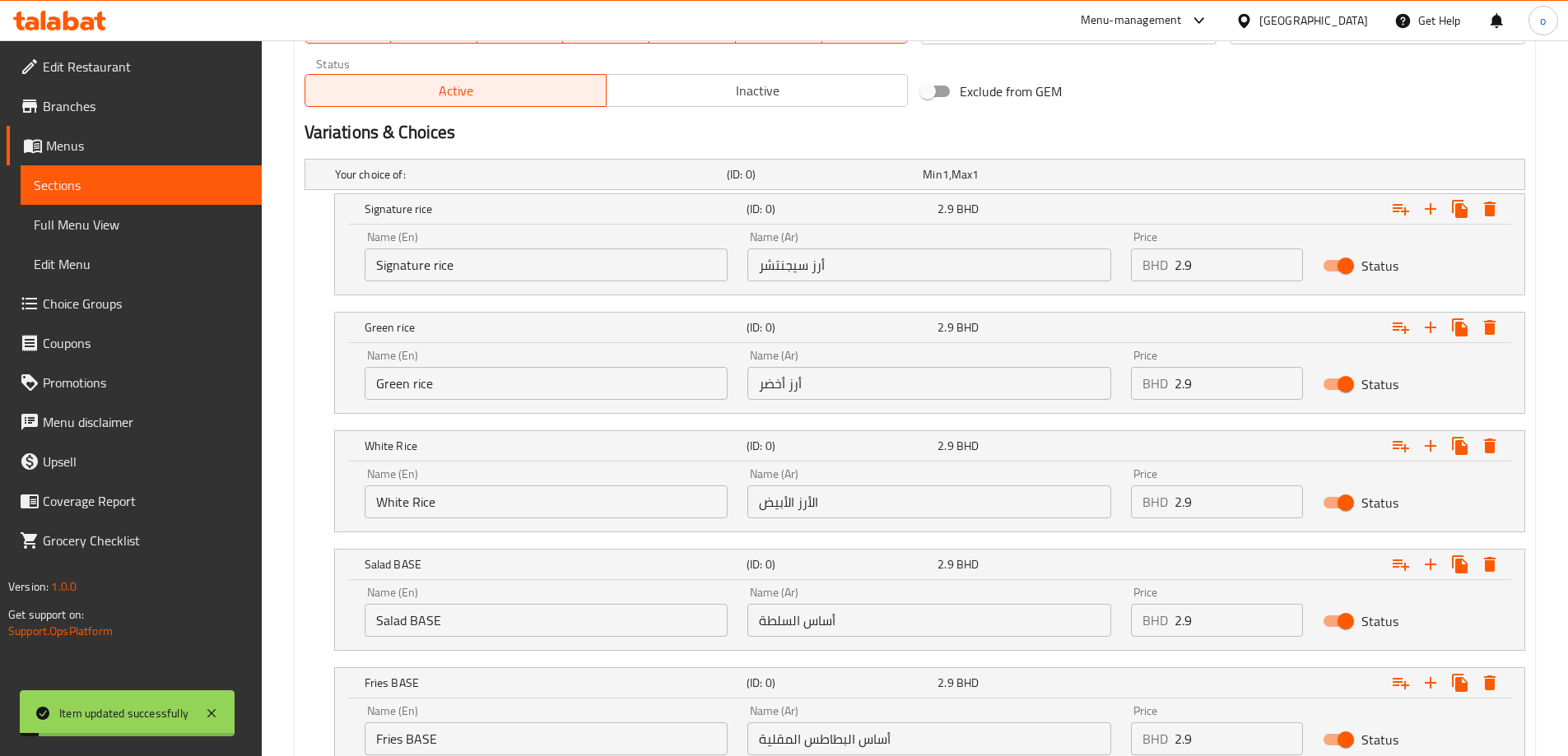
scroll to position [529, 0]
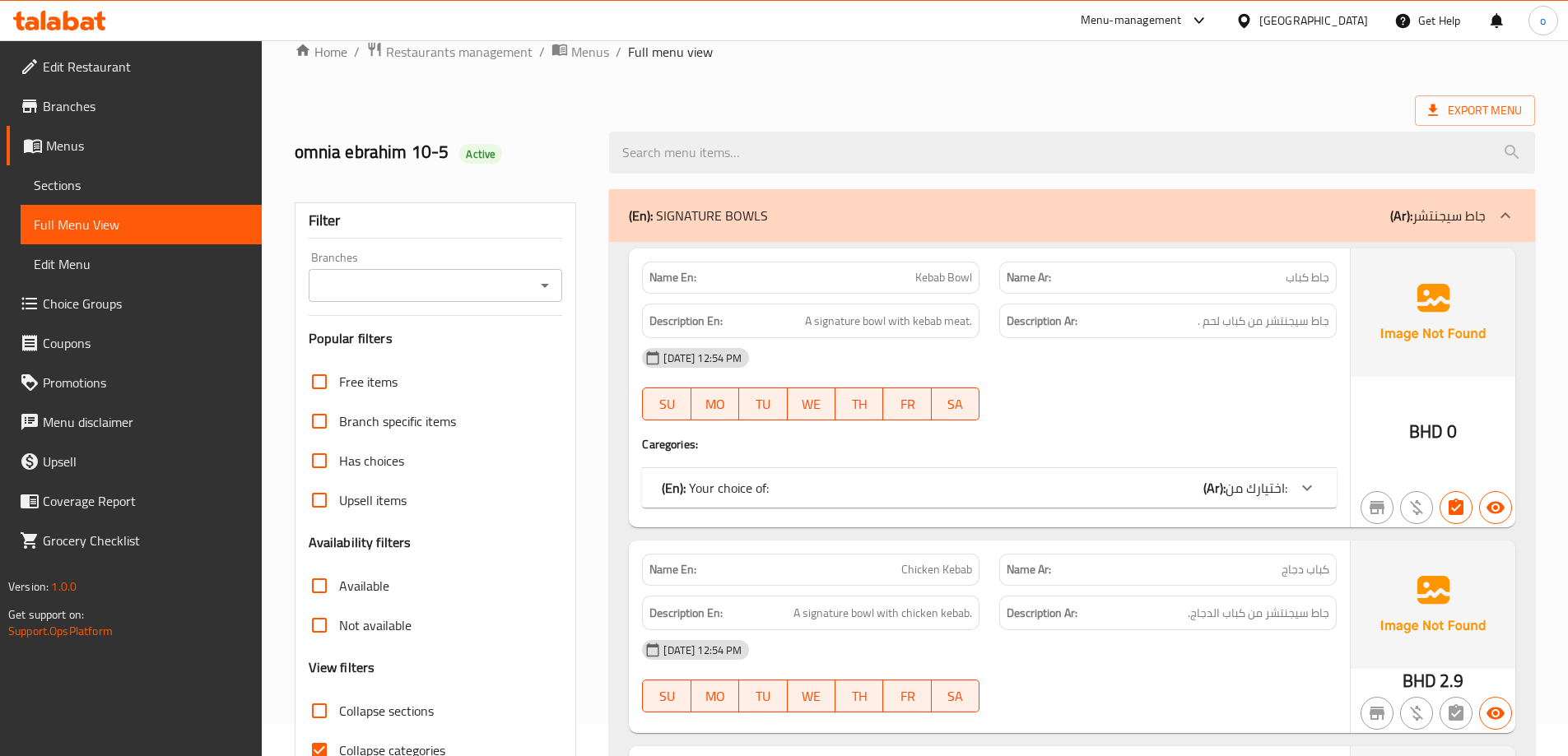
scroll to position [82, 0]
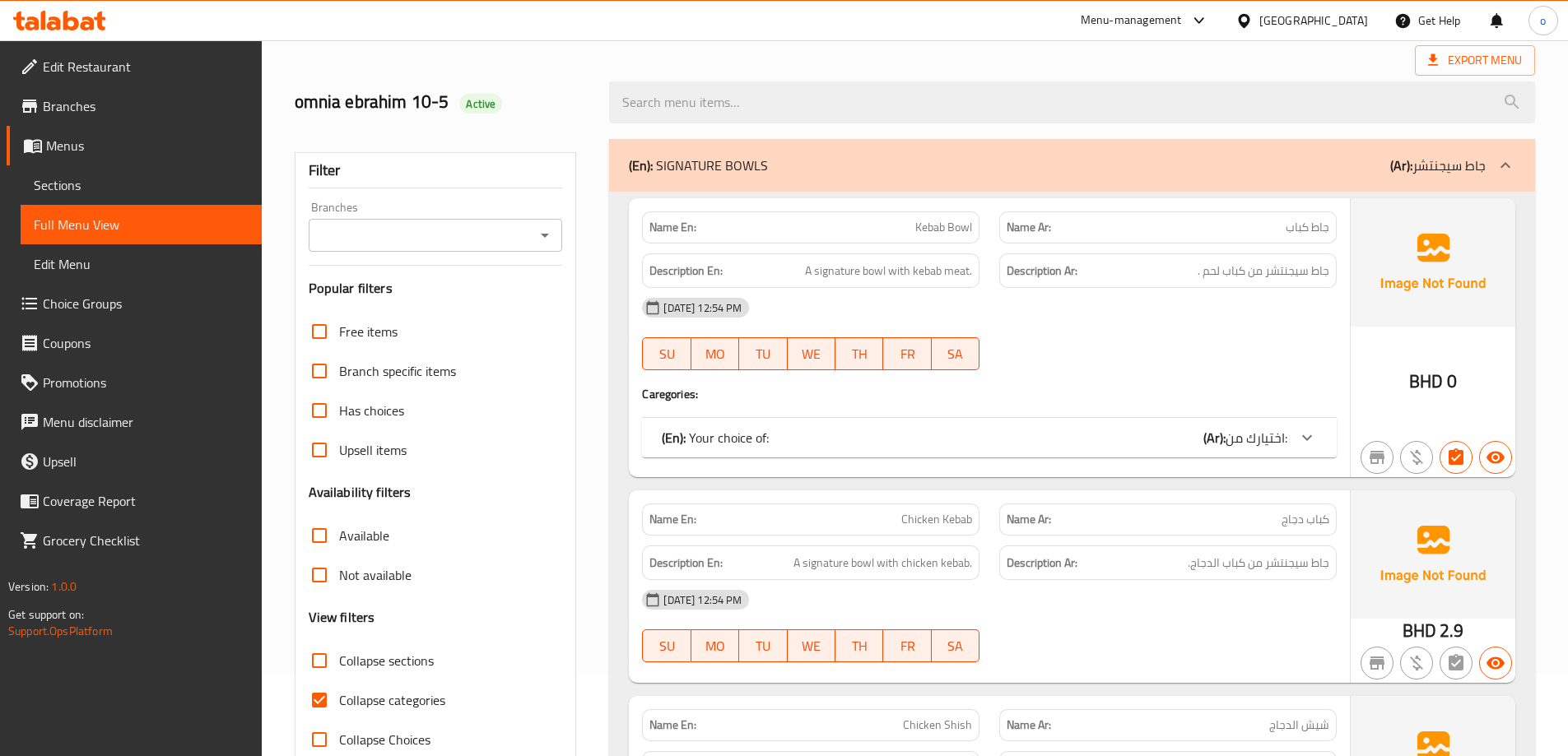
click at [1281, 445] on span "اختيارك من:" at bounding box center [1256, 437] width 61 height 25
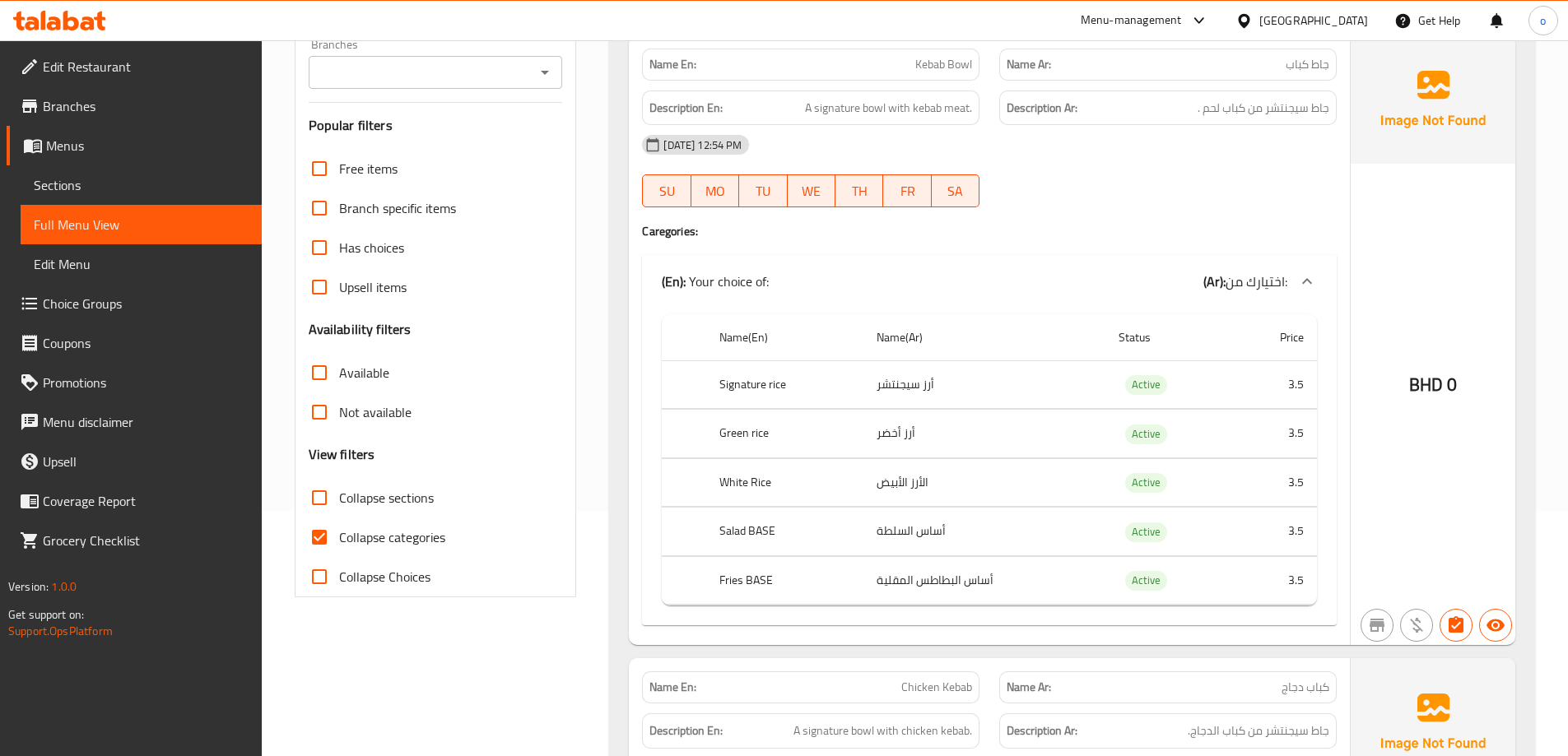
scroll to position [247, 0]
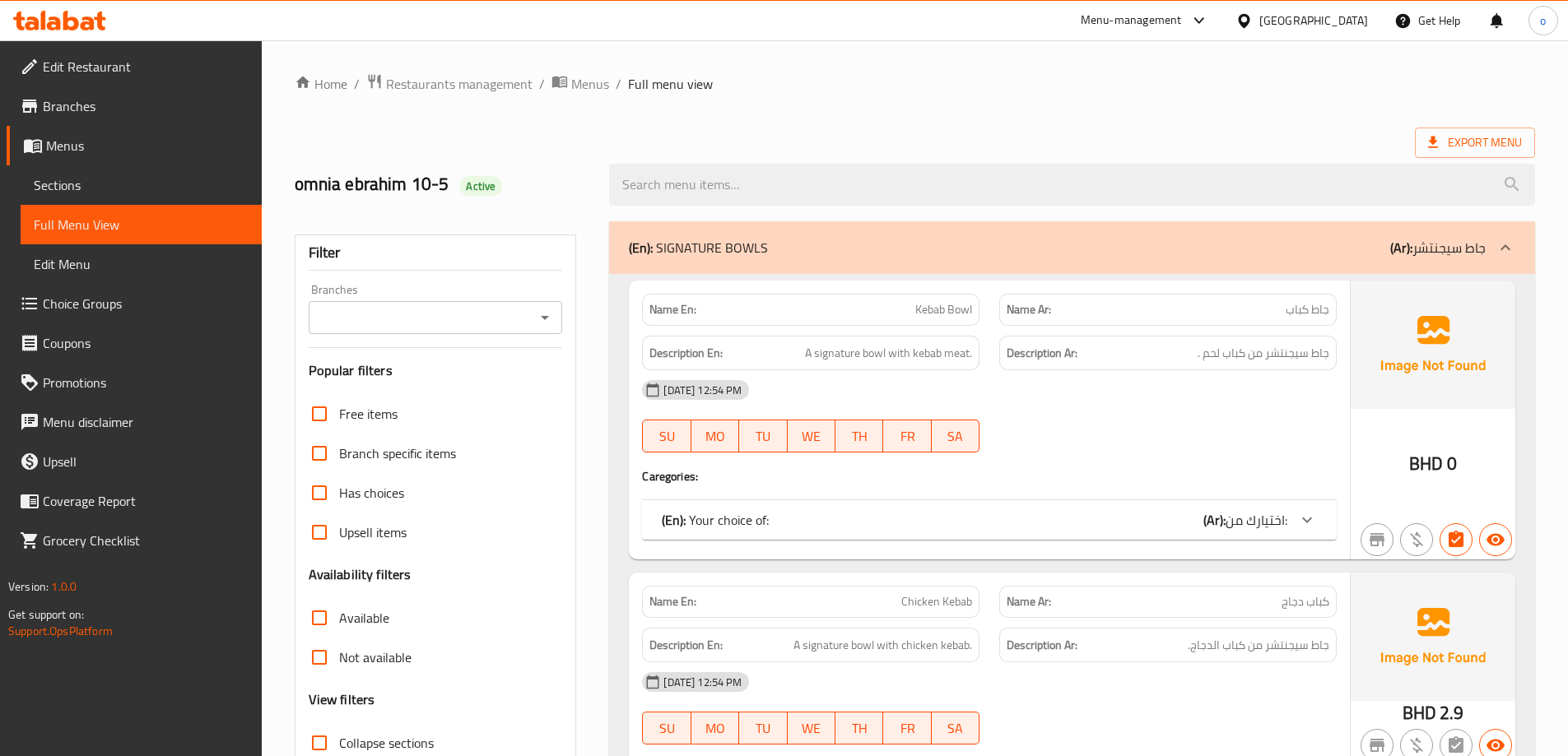
click at [1175, 522] on div "(En): Your choice of: (Ar): اختيارك من:" at bounding box center [975, 520] width 625 height 20
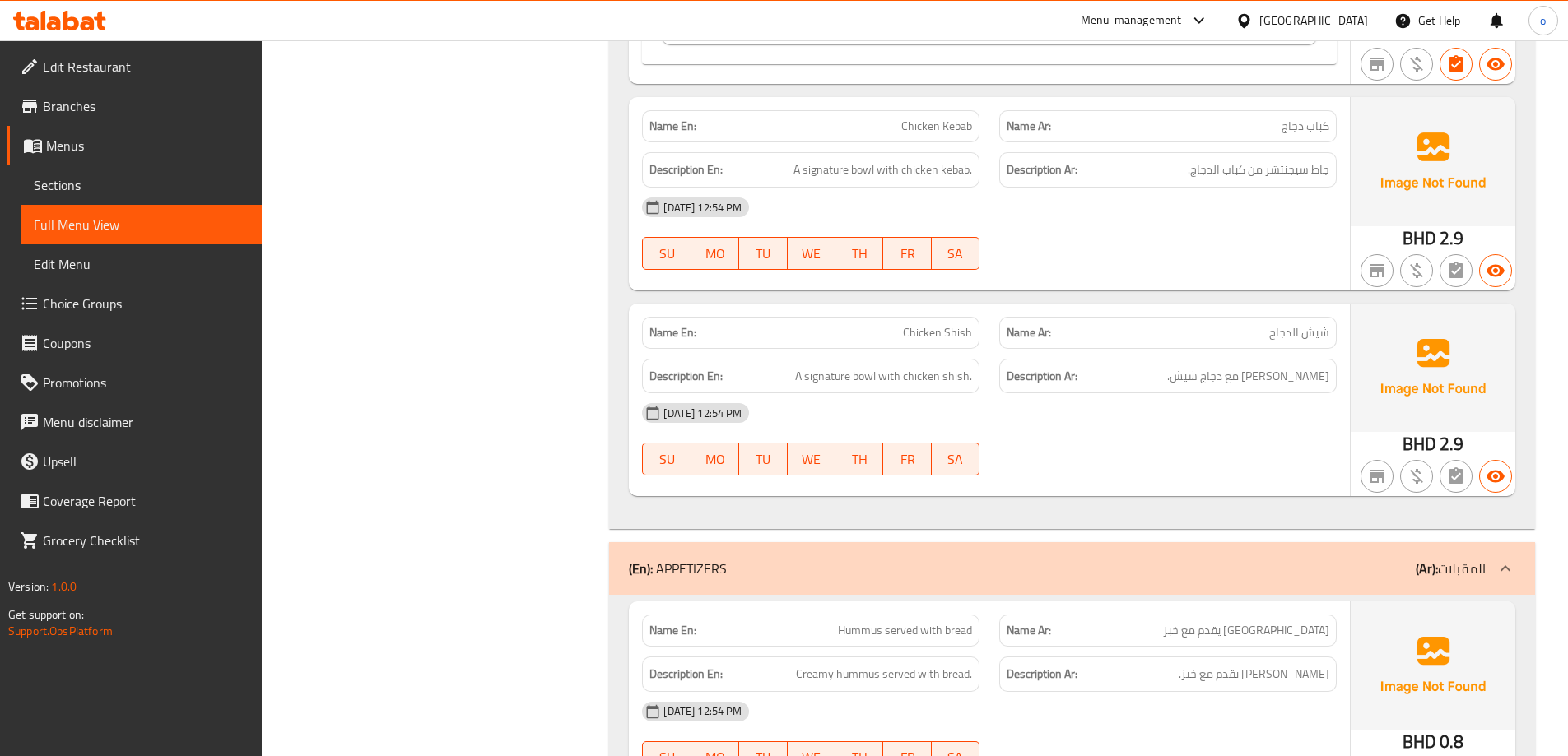
scroll to position [3866, 0]
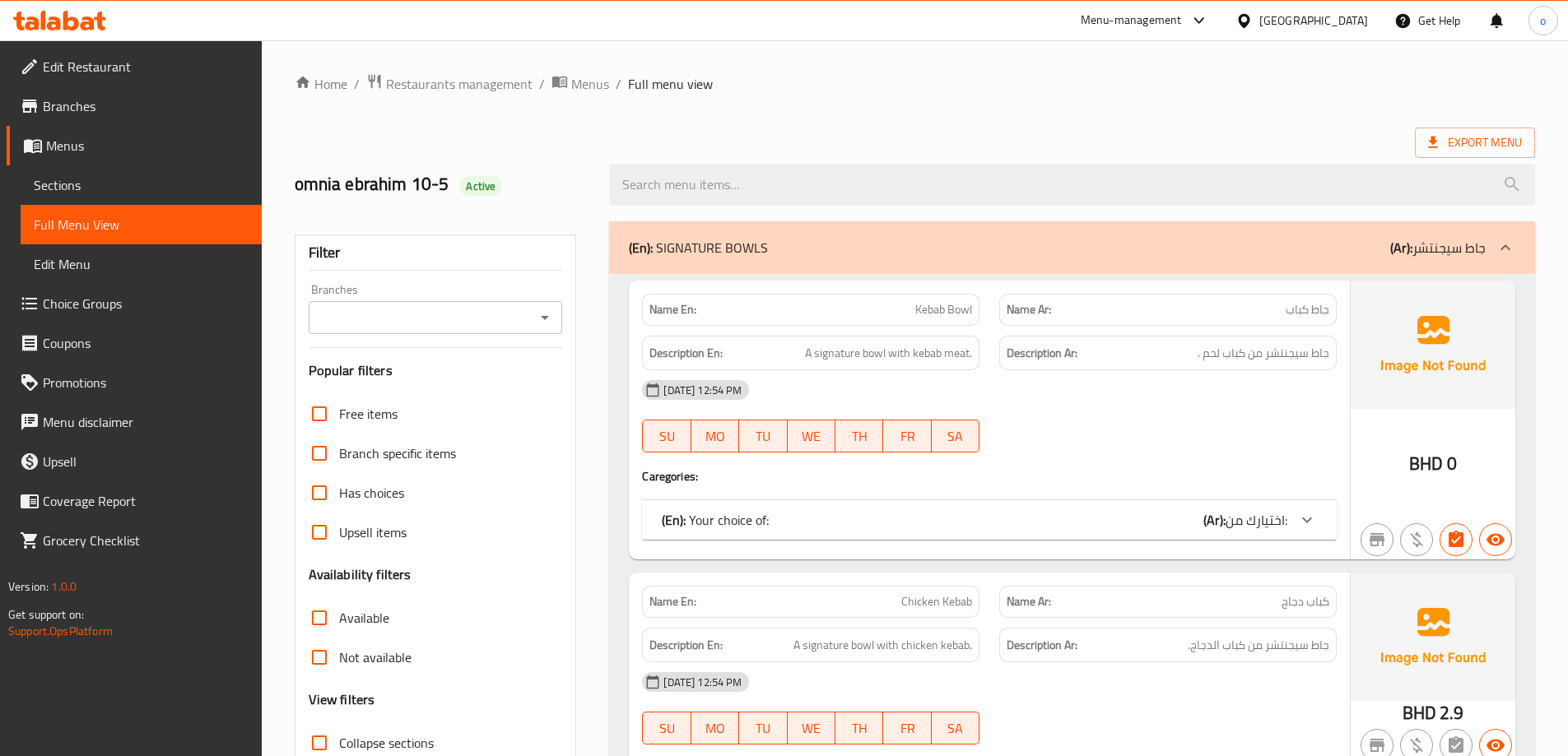
click at [1274, 517] on span "اختيارك من:" at bounding box center [1256, 520] width 61 height 25
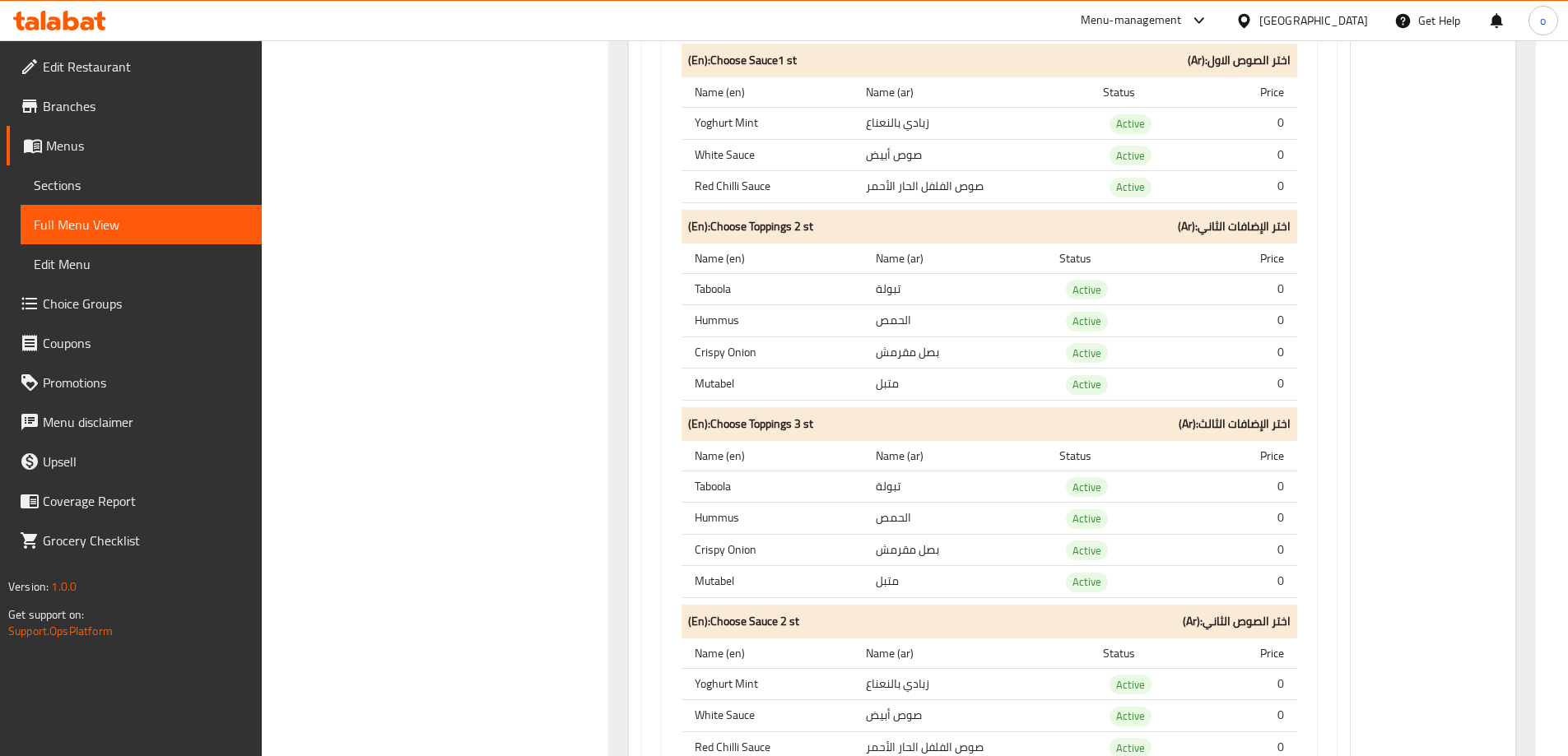
scroll to position [4688, 0]
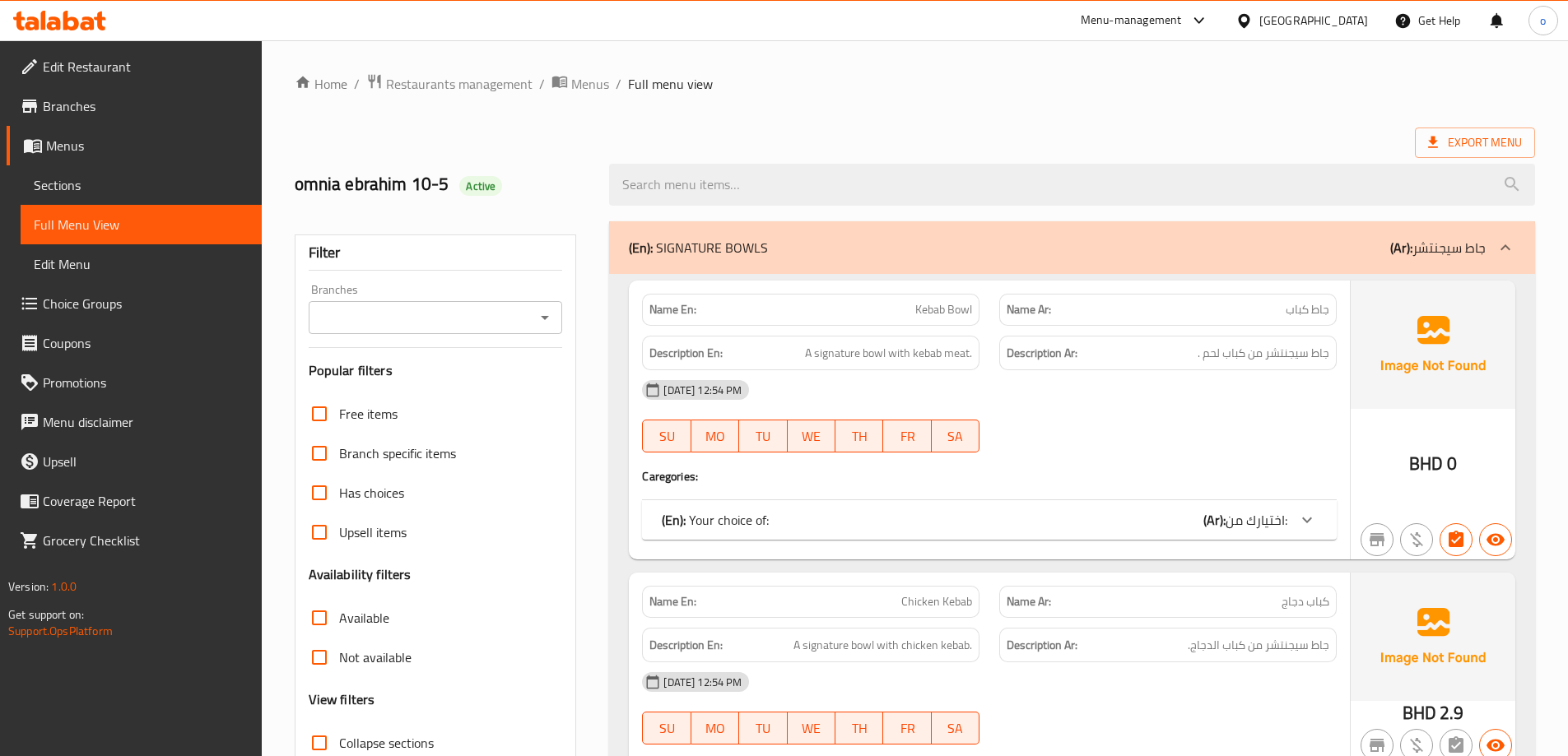
click at [1285, 519] on span "اختيارك من:" at bounding box center [1256, 520] width 61 height 25
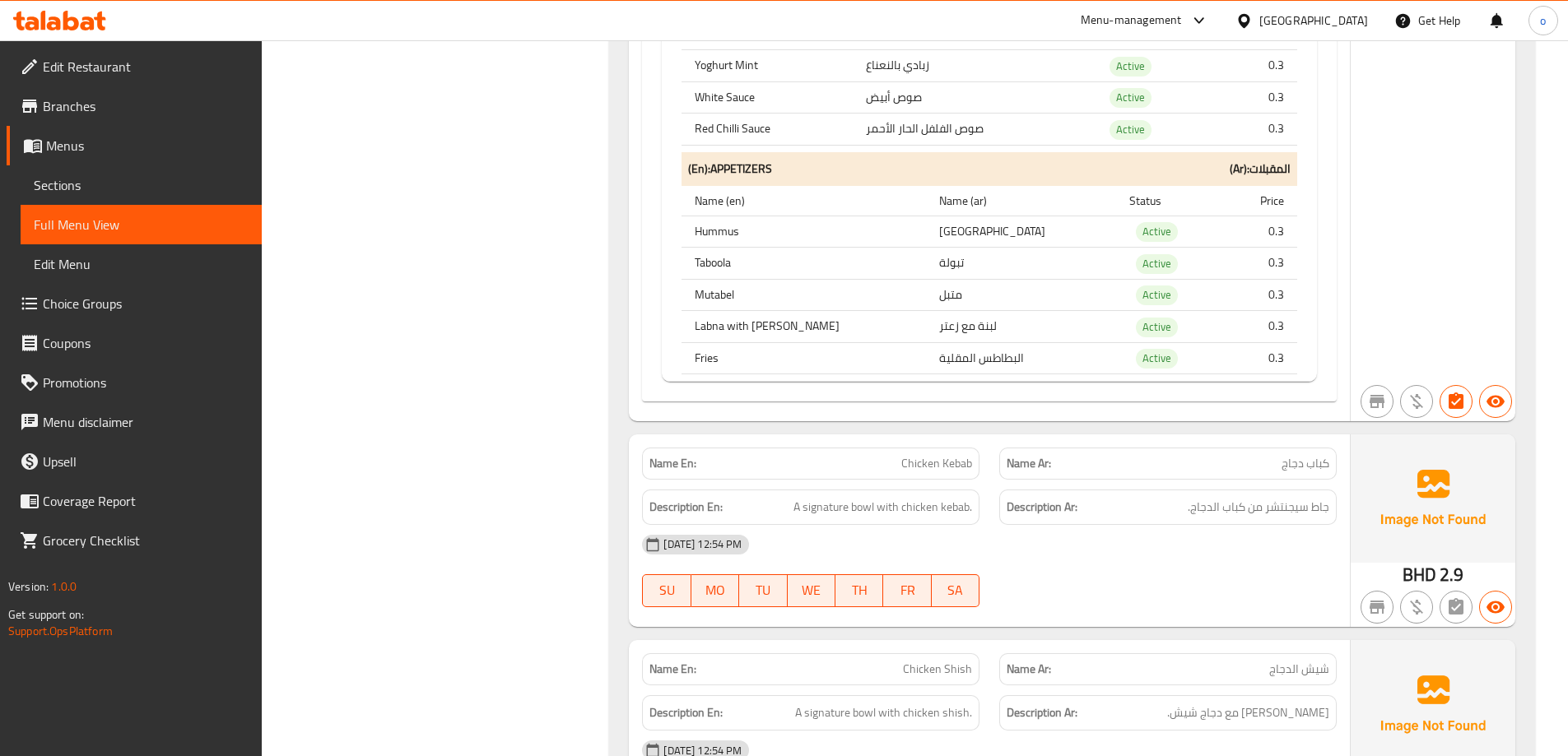
scroll to position [7238, 0]
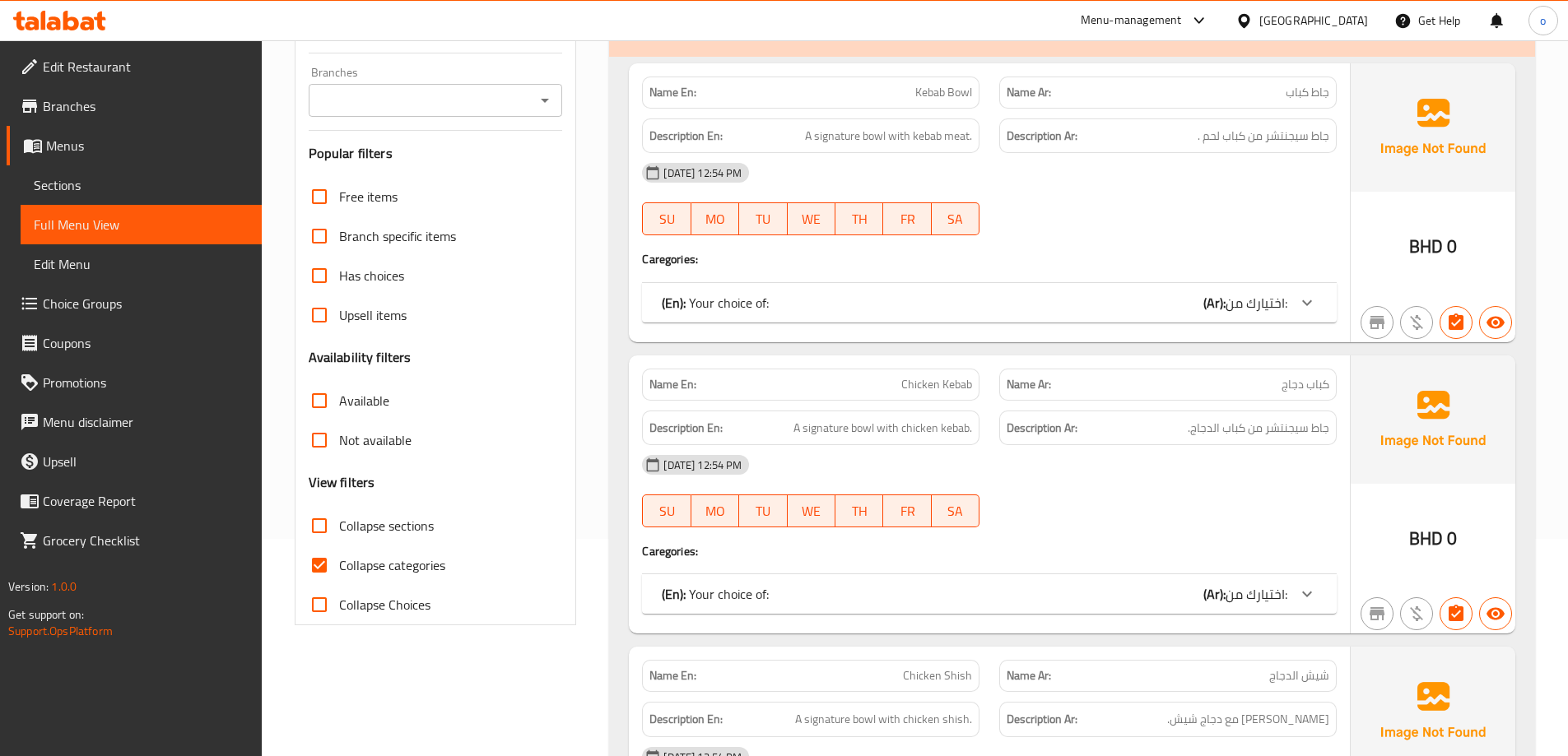
scroll to position [247, 0]
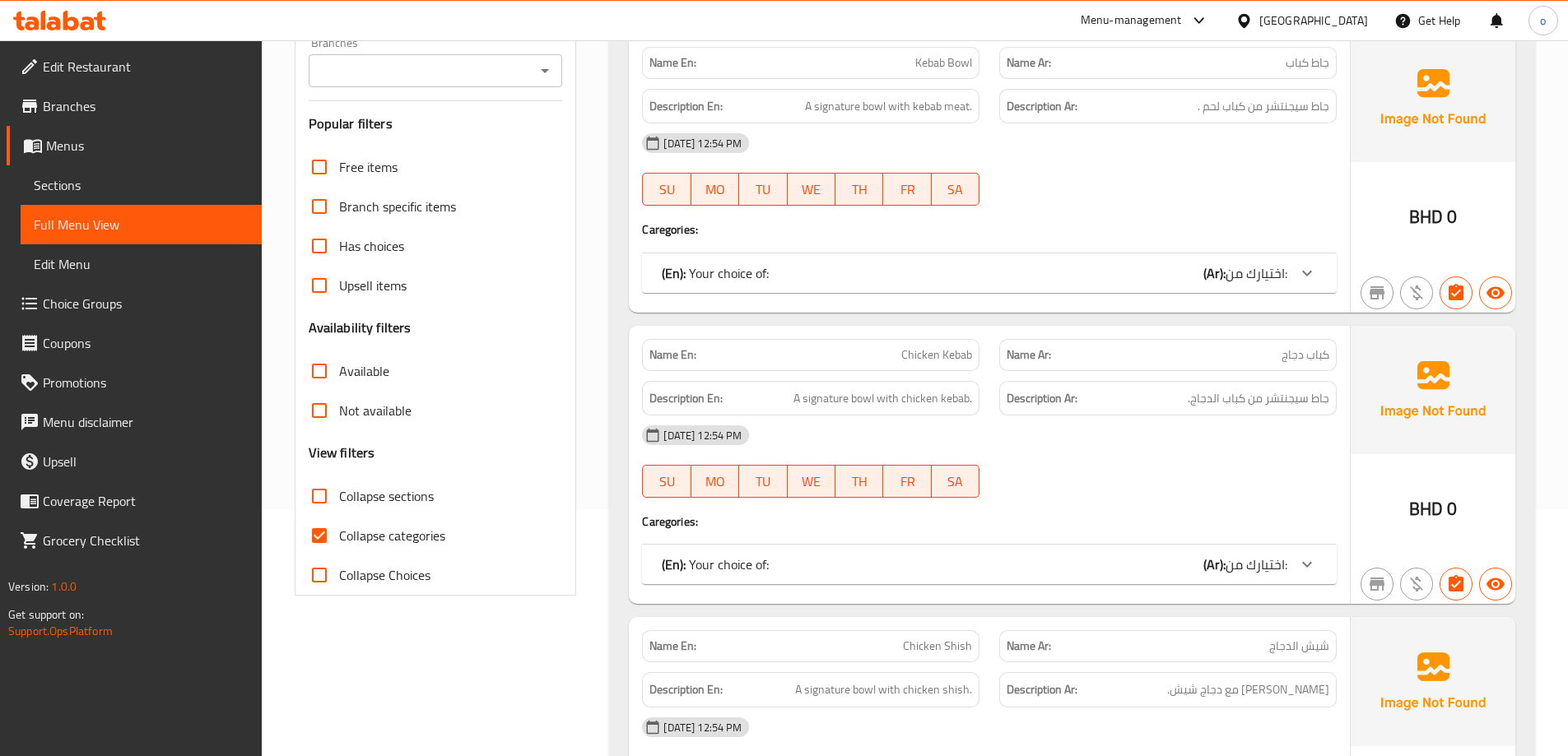
click at [432, 542] on span "Collapse categories" at bounding box center [392, 536] width 106 height 20
click at [339, 542] on input "Collapse categories" at bounding box center [319, 535] width 39 height 39
checkbox input "false"
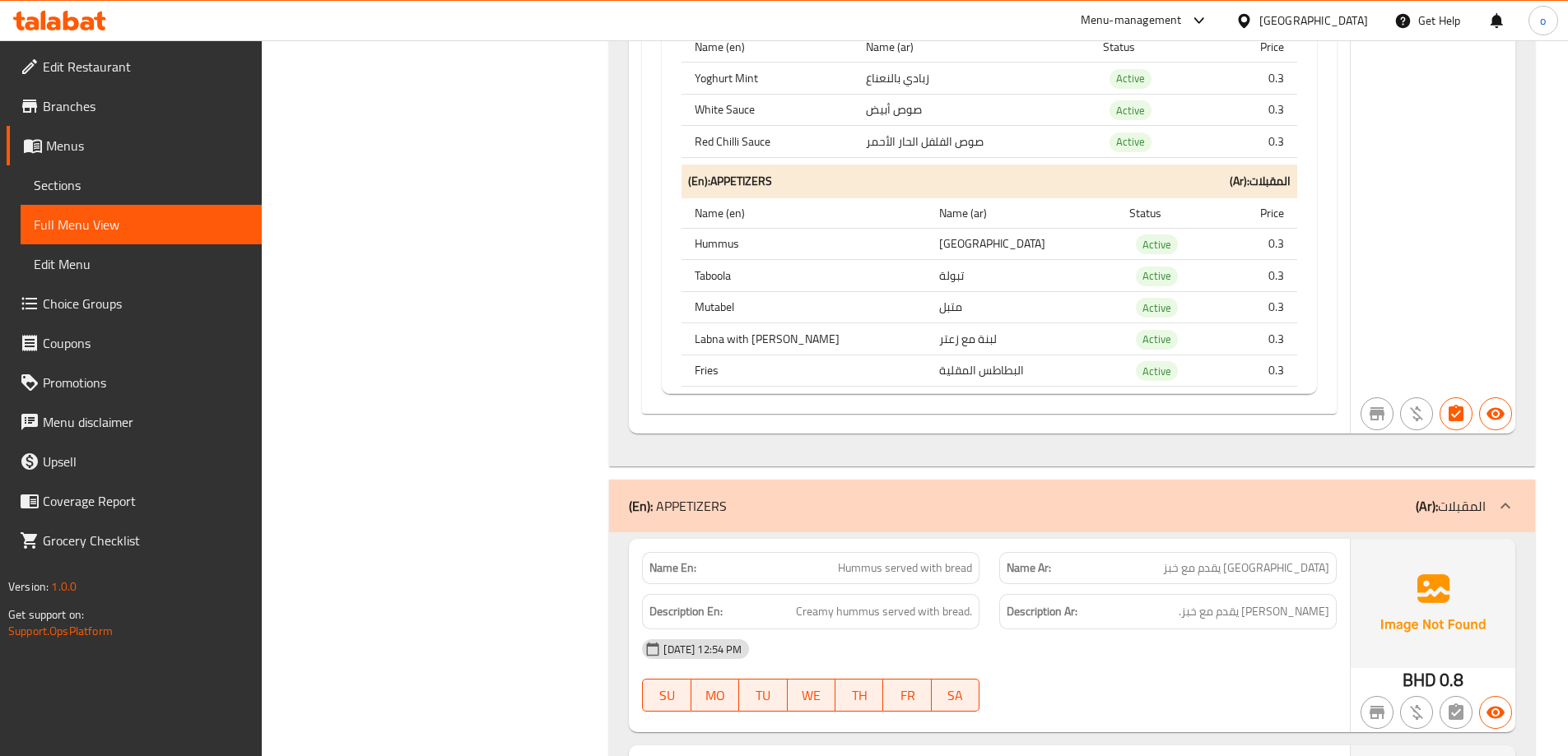
scroll to position [21962, 0]
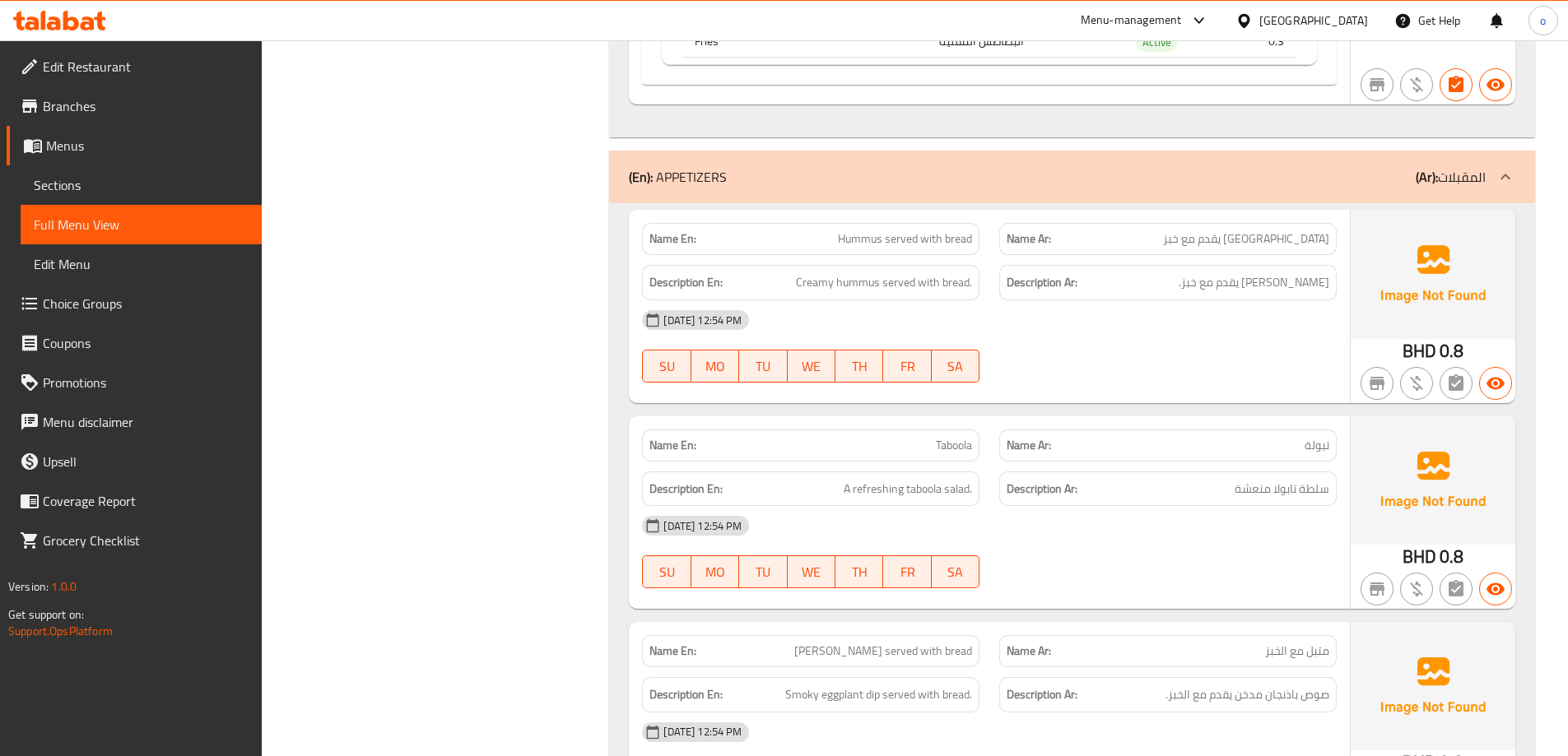
click at [1363, 198] on div "(En): APPETIZERS (Ar): المقبلات" at bounding box center [1072, 176] width 926 height 52
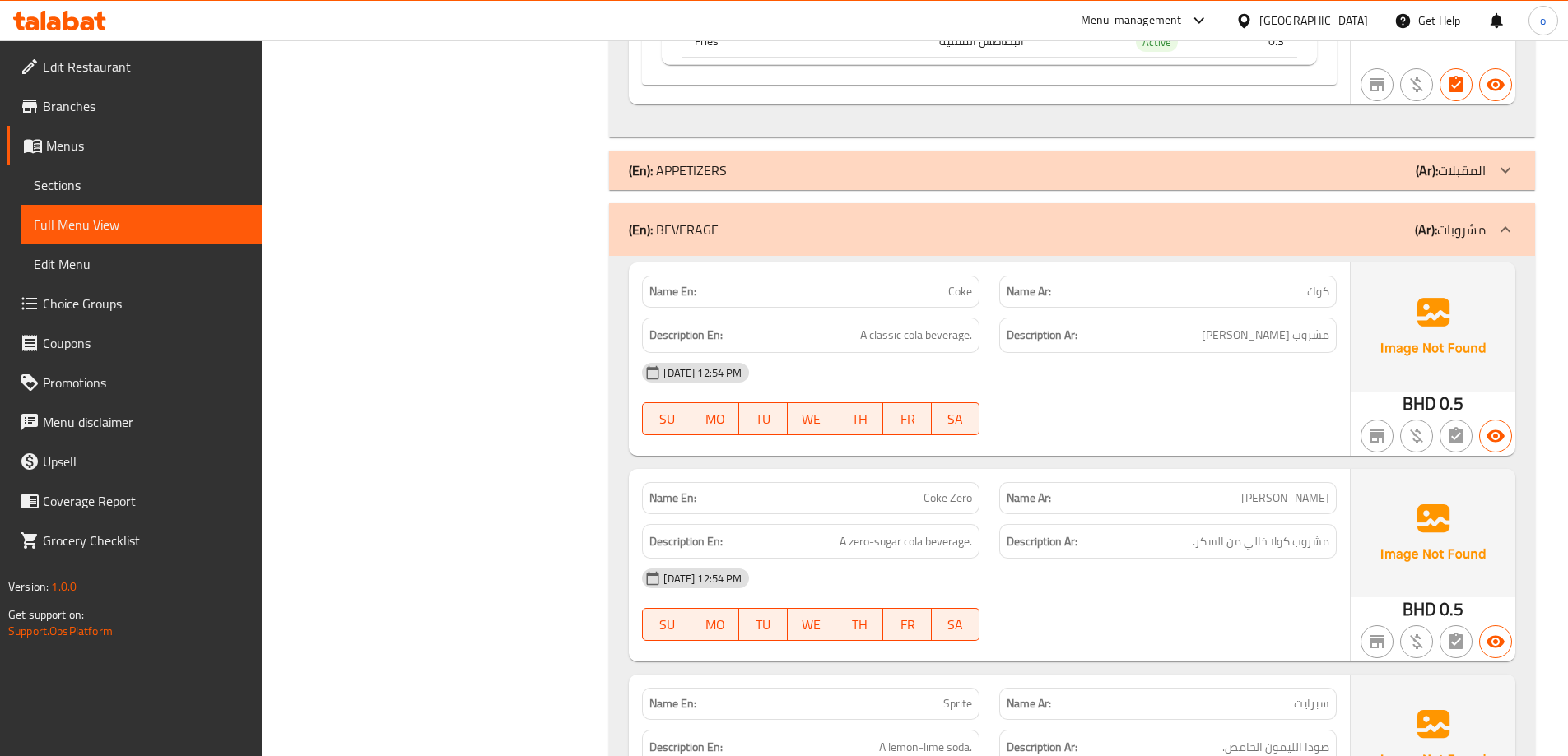
click at [1363, 225] on div "(En): BEVERAGE (Ar): مشروبات" at bounding box center [1057, 230] width 856 height 20
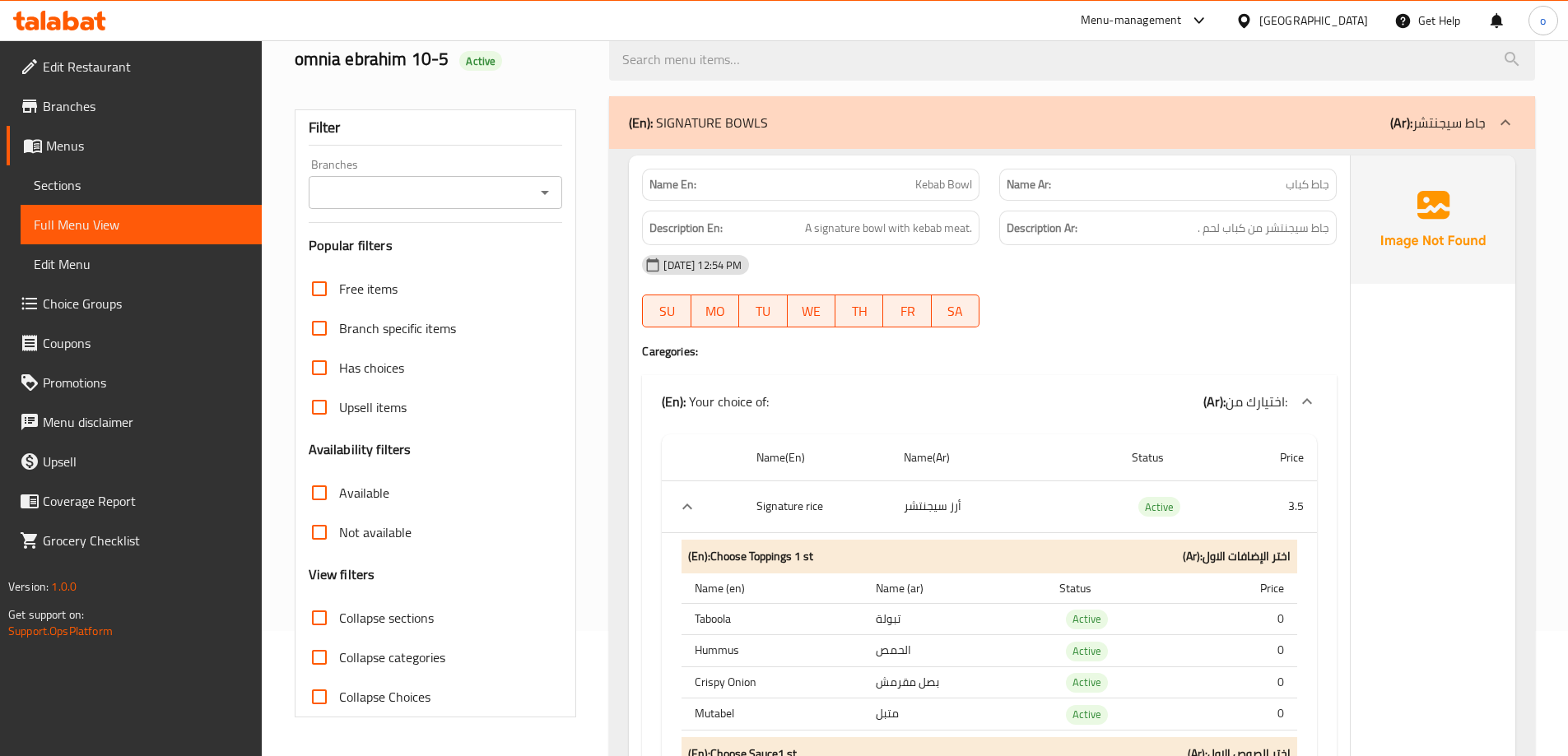
scroll to position [0, 0]
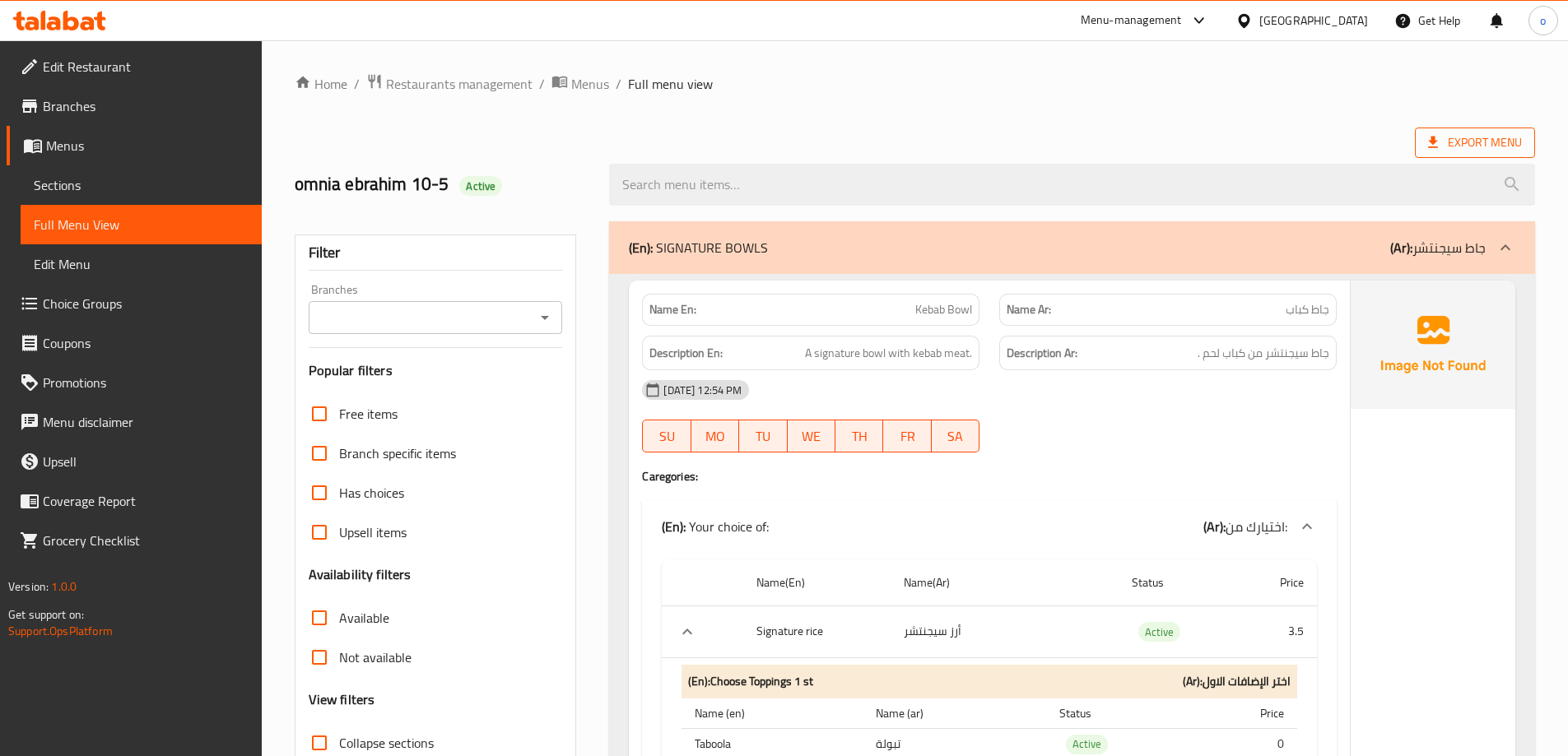
click at [1508, 138] on span "Export Menu" at bounding box center [1474, 143] width 94 height 20
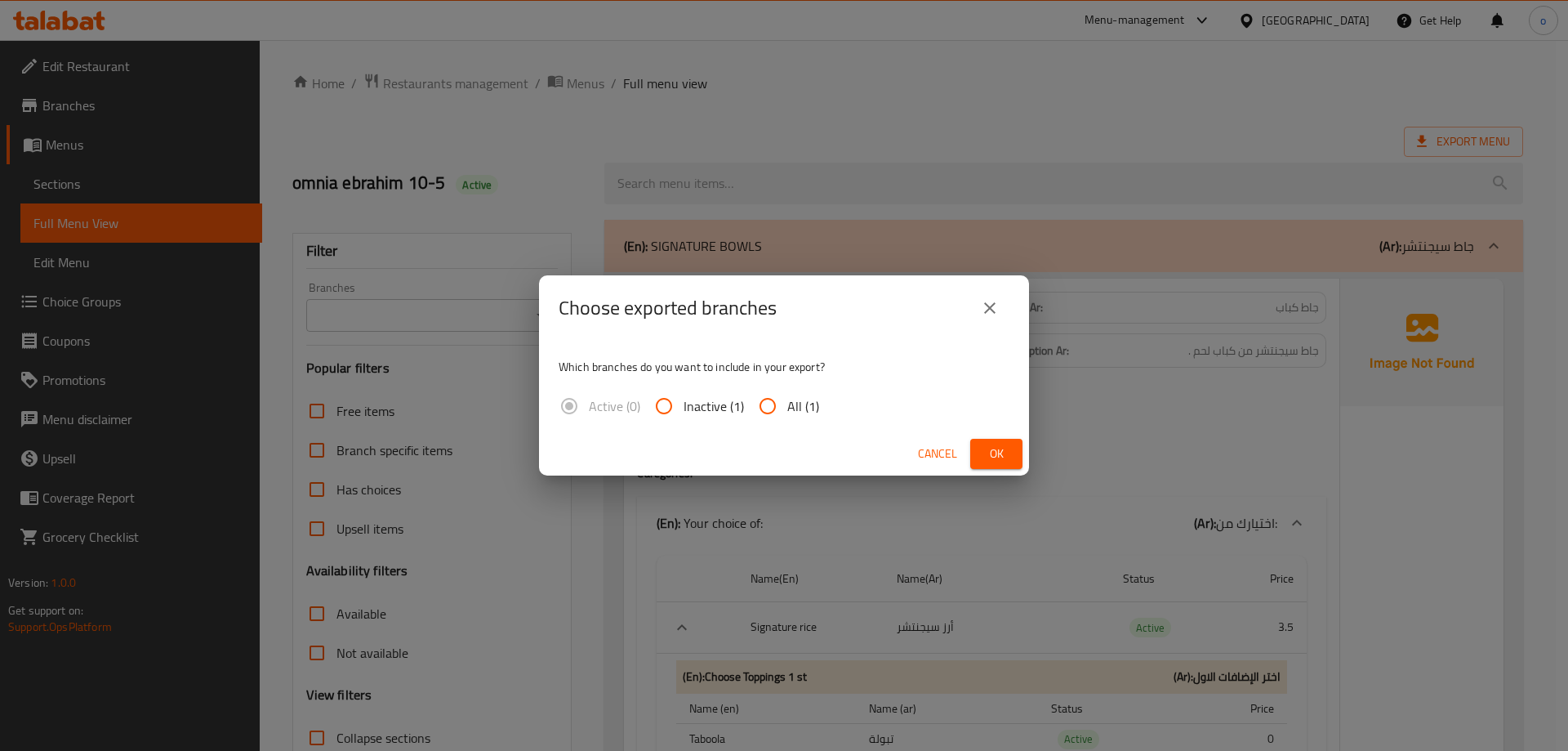
click at [797, 411] on span "All (1)" at bounding box center [803, 406] width 32 height 20
click at [787, 411] on input "All (1)" at bounding box center [767, 406] width 39 height 39
radio input "true"
click at [992, 448] on span "Ok" at bounding box center [996, 453] width 26 height 20
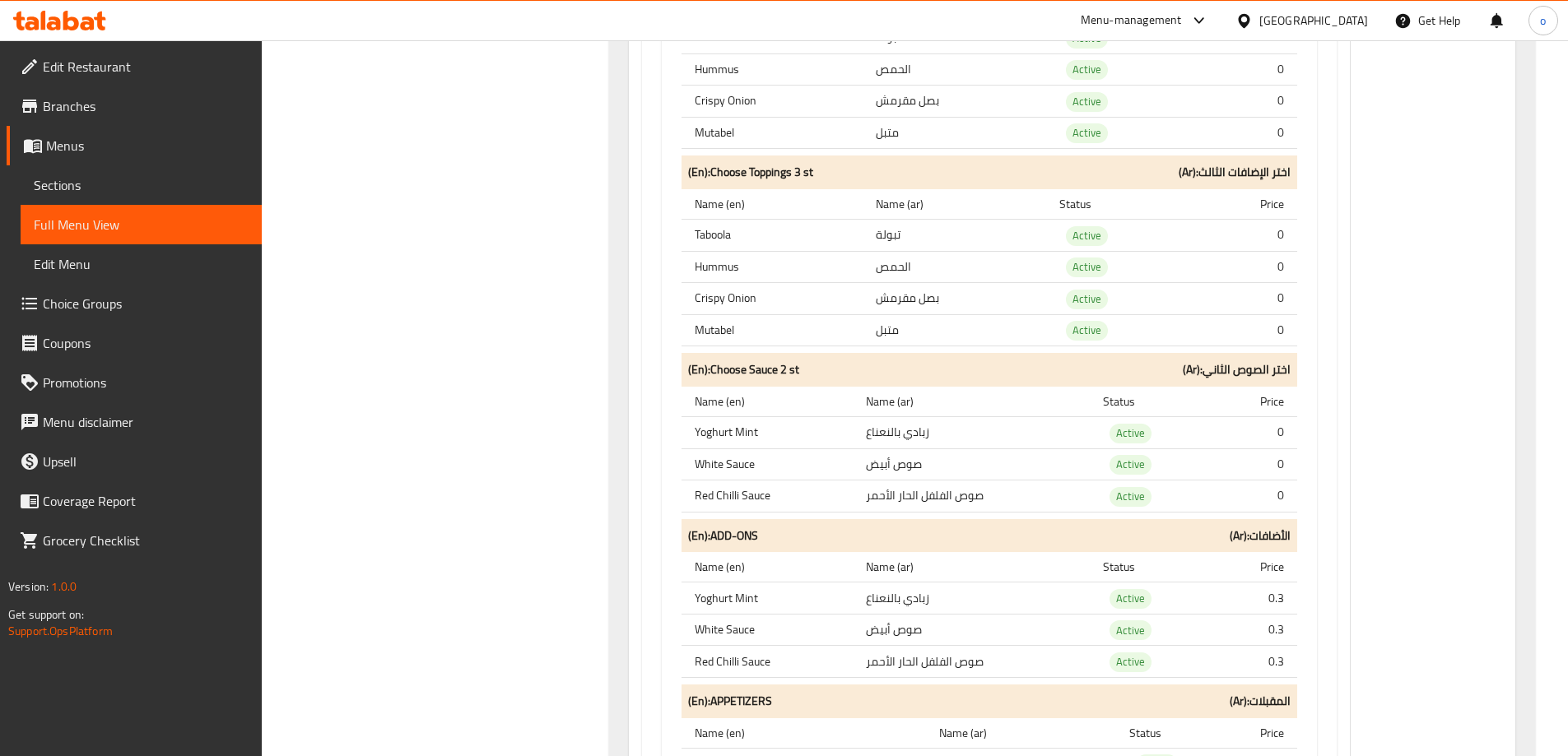
drag, startPoint x: 1032, startPoint y: 179, endPoint x: 1052, endPoint y: 324, distance: 146.4
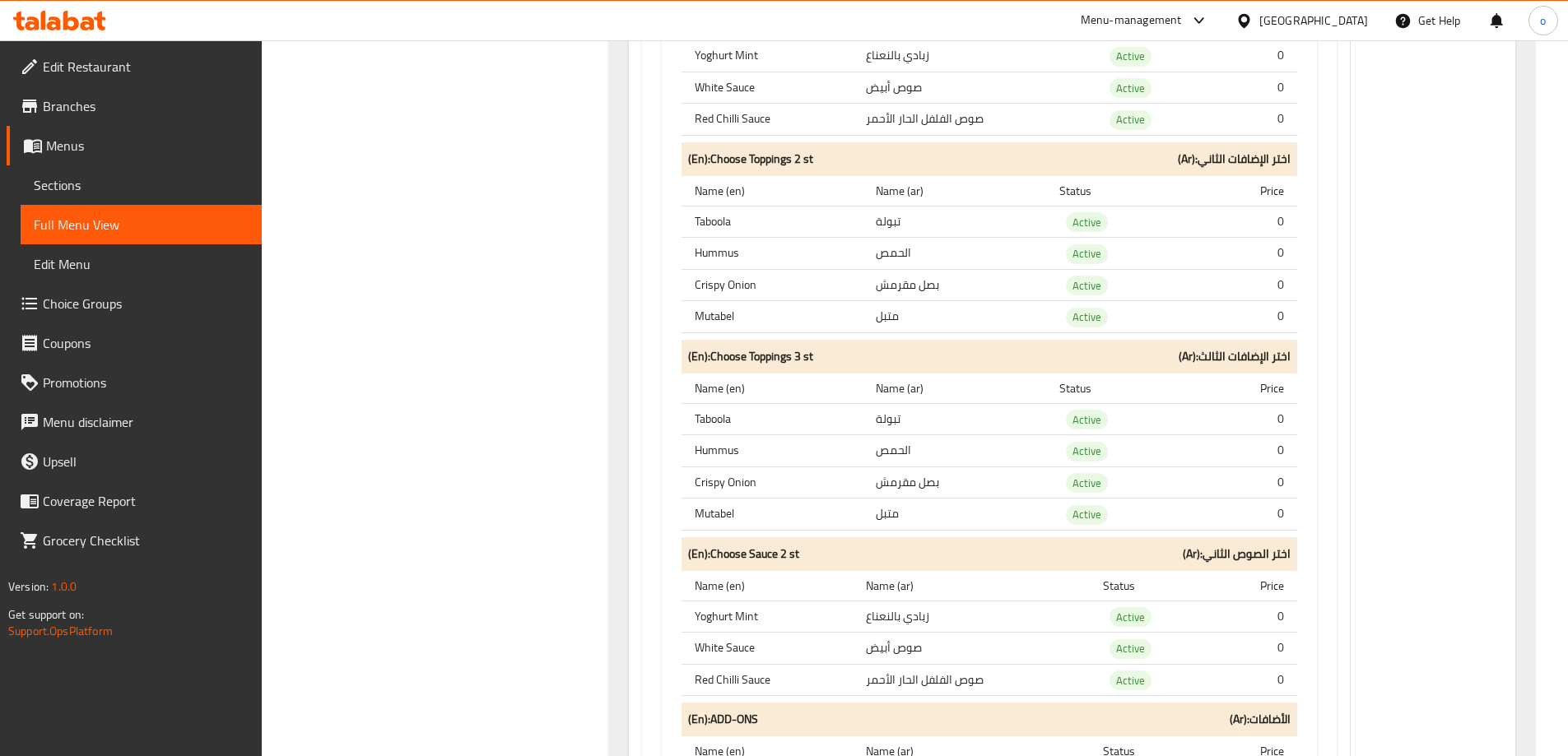
scroll to position [5018, 0]
